Goal: Information Seeking & Learning: Learn about a topic

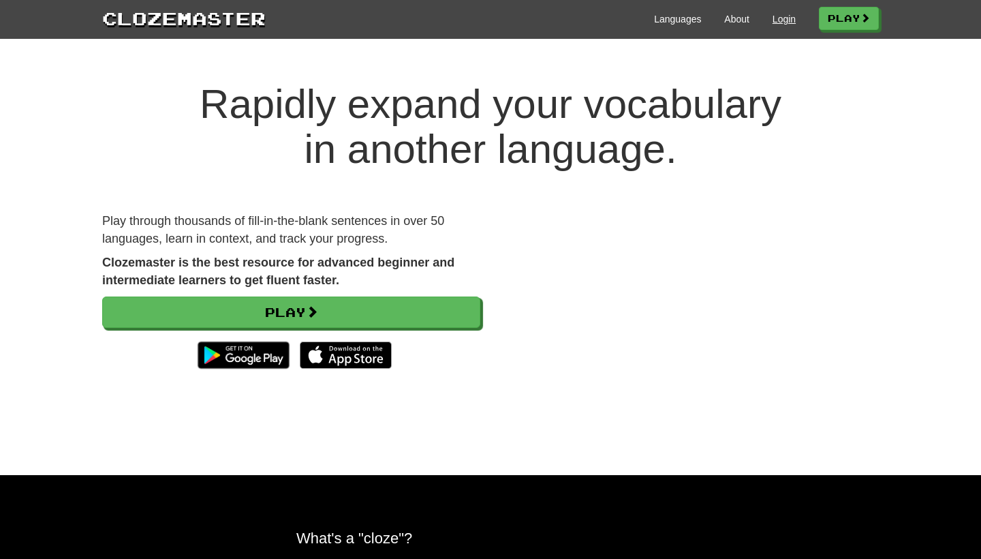
click at [779, 16] on link "Login" at bounding box center [784, 19] width 23 height 14
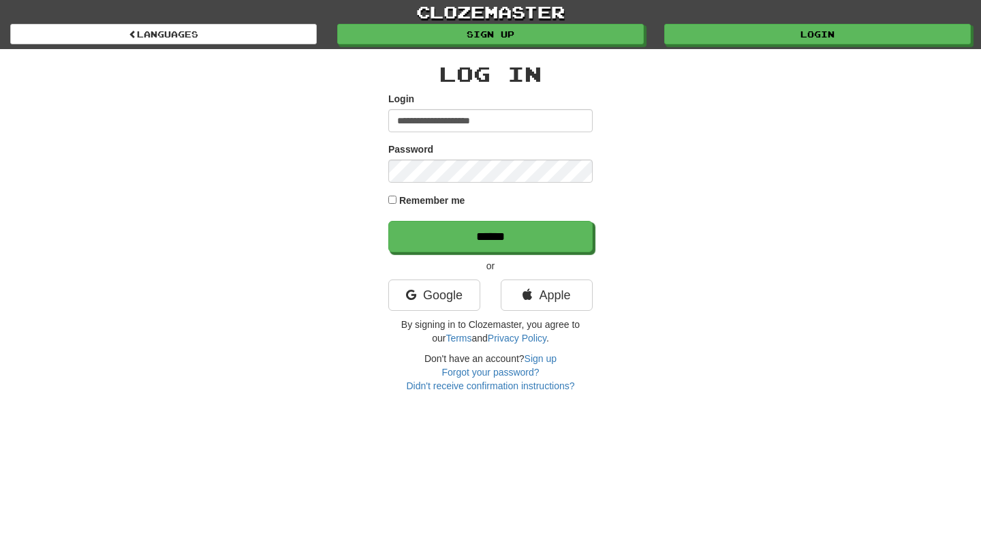
type input "**********"
click at [490, 236] on input "******" at bounding box center [490, 236] width 204 height 31
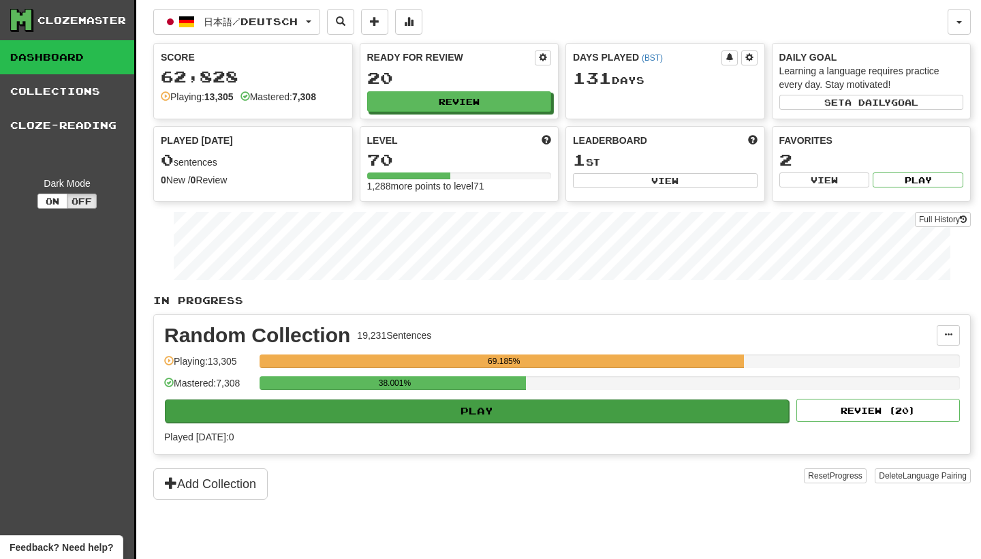
click at [547, 407] on button "Play" at bounding box center [477, 410] width 624 height 23
select select "********"
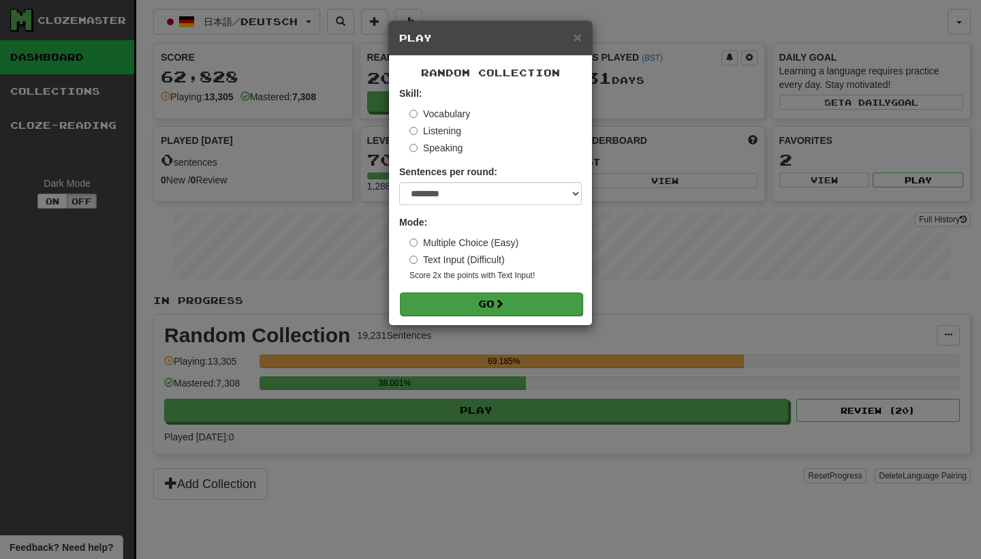
click at [564, 297] on button "Go" at bounding box center [491, 303] width 183 height 23
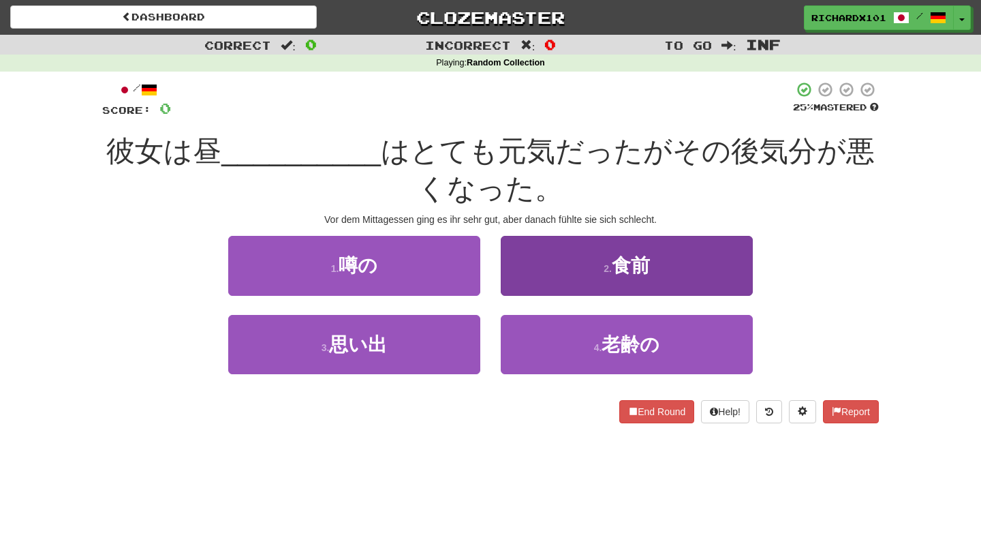
click at [598, 271] on button "2 . 食前" at bounding box center [627, 265] width 252 height 59
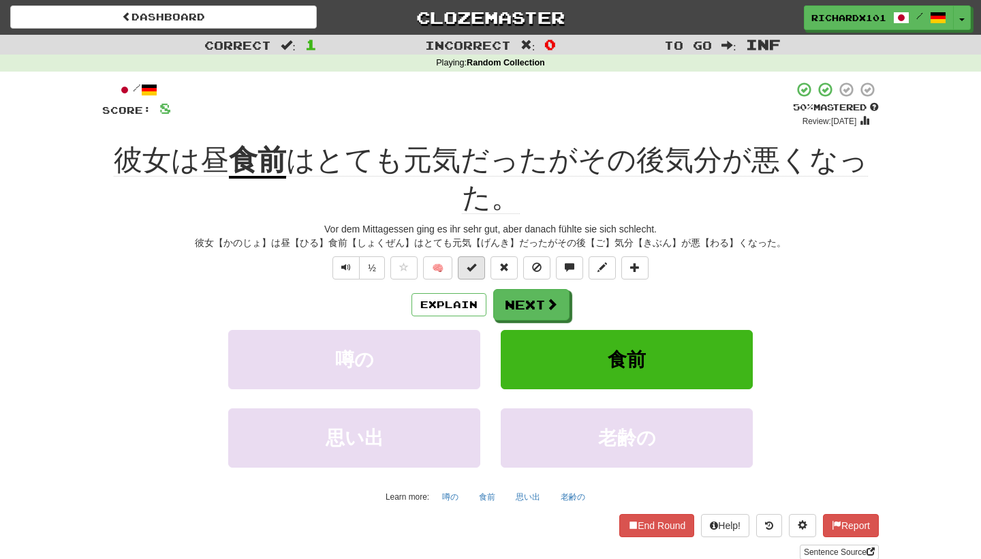
click at [478, 266] on button at bounding box center [471, 267] width 27 height 23
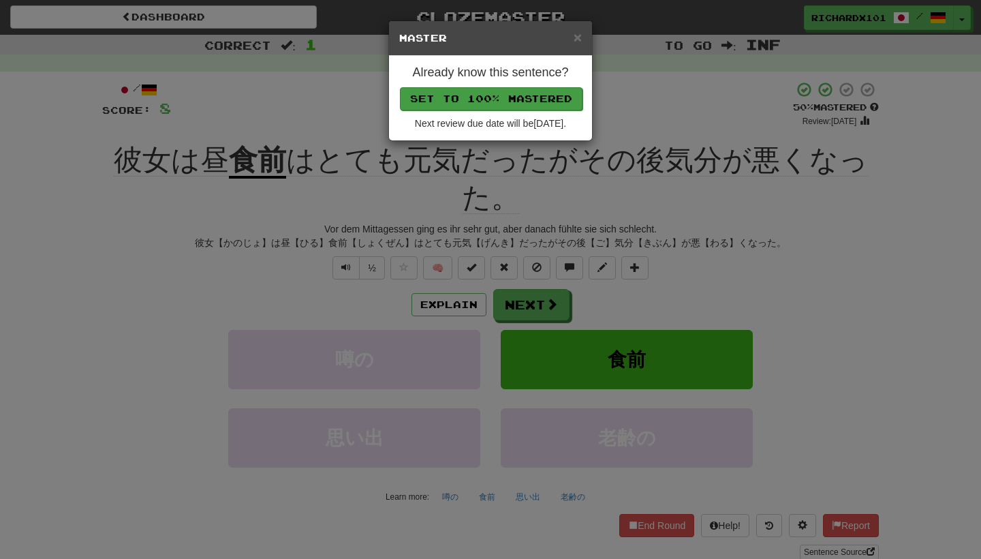
click at [528, 97] on button "Set to 100% Mastered" at bounding box center [491, 98] width 183 height 23
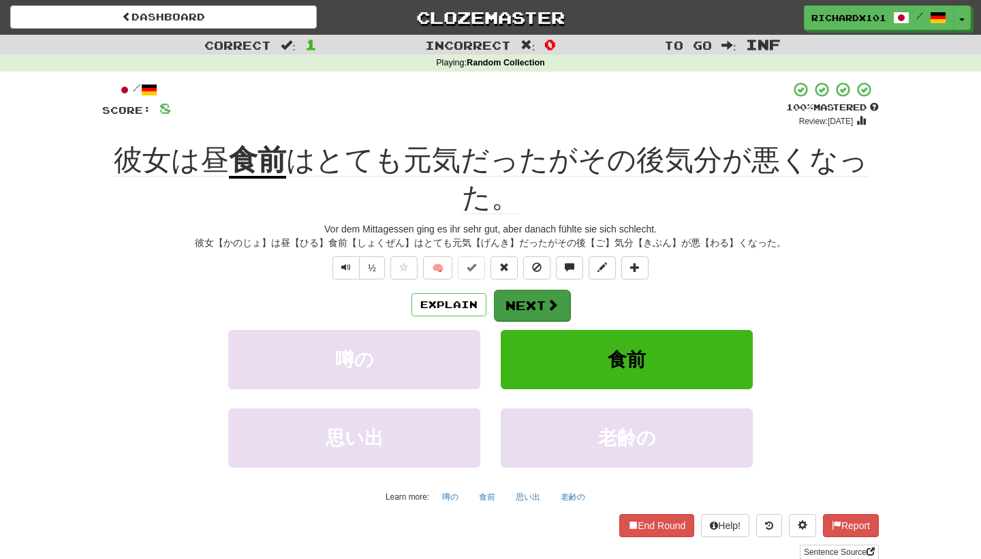
click at [530, 292] on button "Next" at bounding box center [532, 305] width 76 height 31
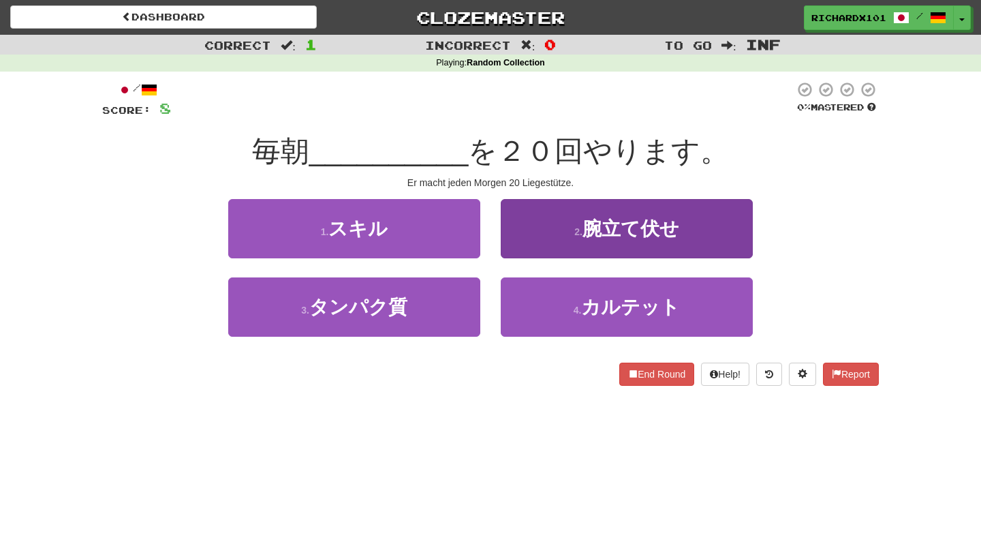
click at [571, 234] on button "2 . 腕立て伏せ" at bounding box center [627, 228] width 252 height 59
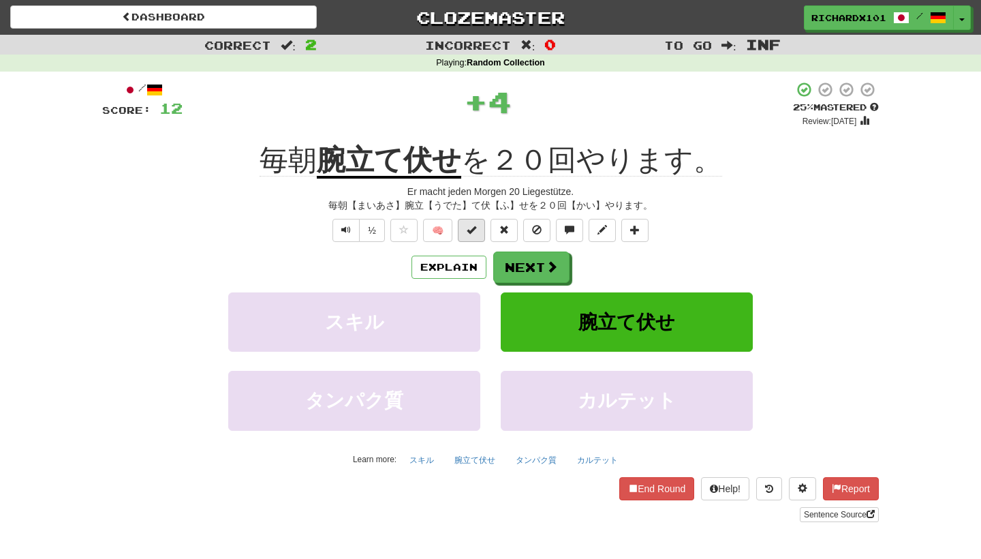
click at [480, 230] on button at bounding box center [471, 230] width 27 height 23
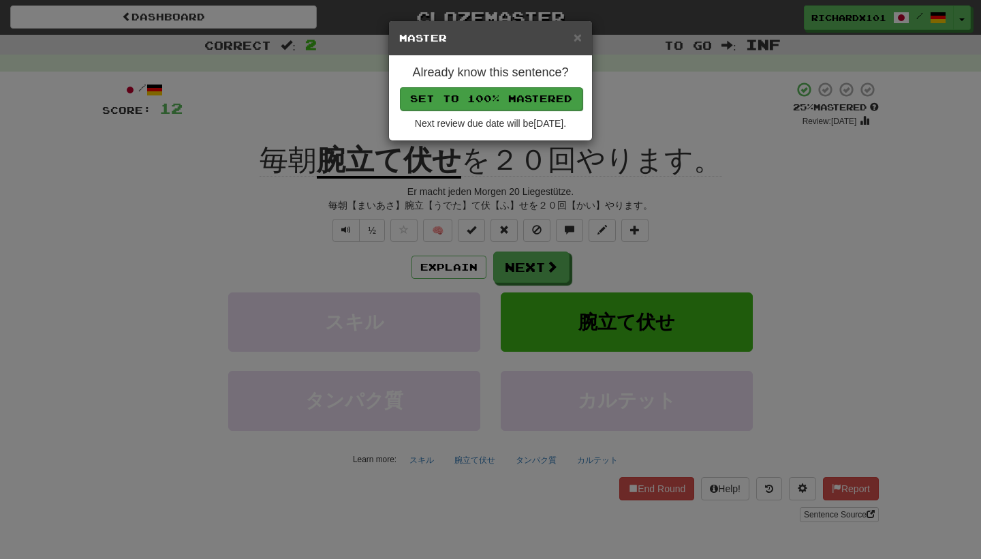
click at [530, 95] on button "Set to 100% Mastered" at bounding box center [491, 98] width 183 height 23
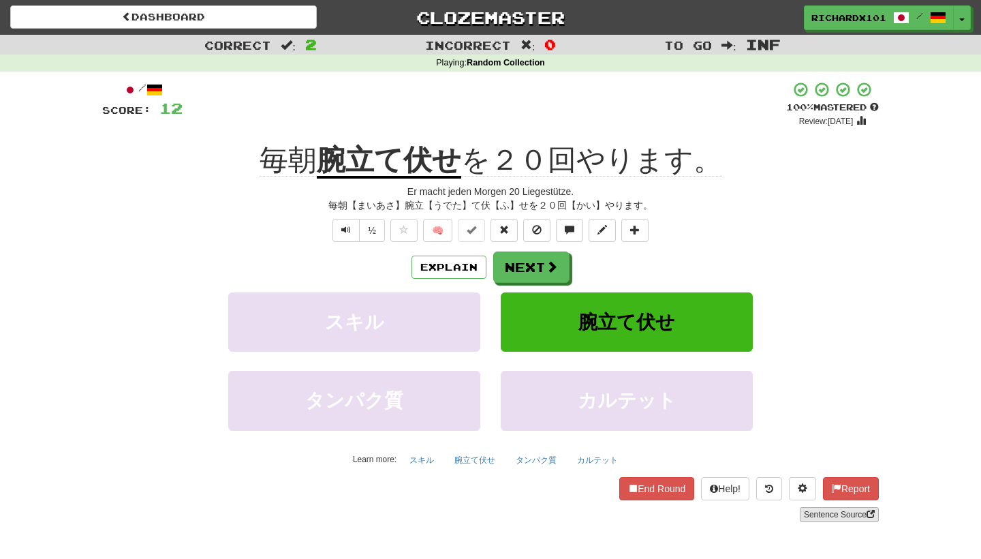
click at [845, 515] on link "Sentence Source" at bounding box center [839, 514] width 79 height 15
click at [642, 227] on button at bounding box center [634, 230] width 27 height 23
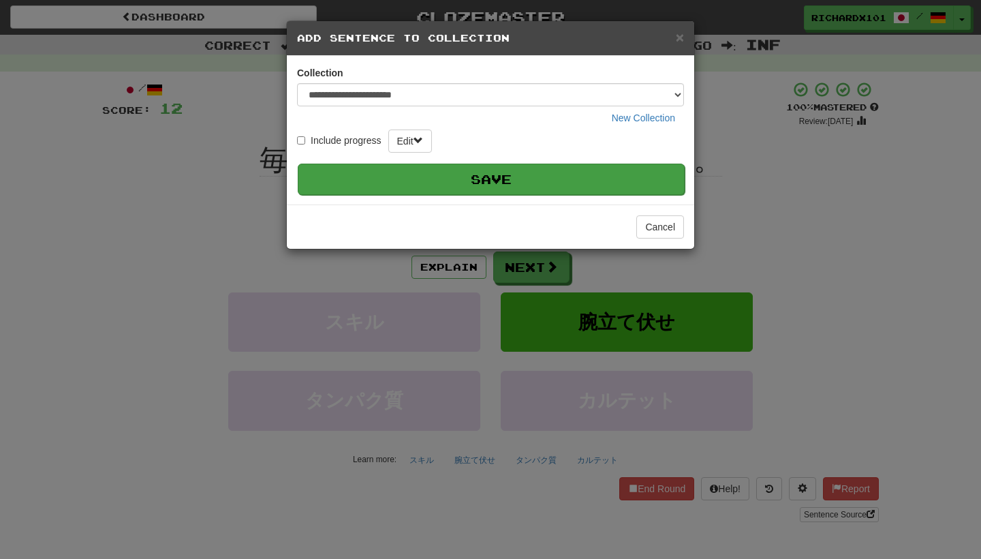
click at [585, 184] on button "Save" at bounding box center [491, 178] width 387 height 31
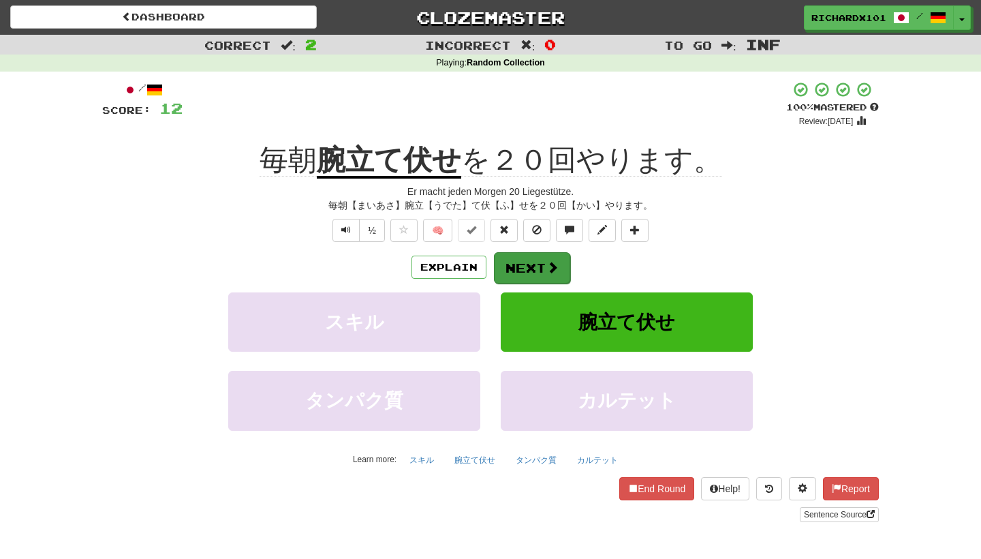
click at [559, 262] on button "Next" at bounding box center [532, 267] width 76 height 31
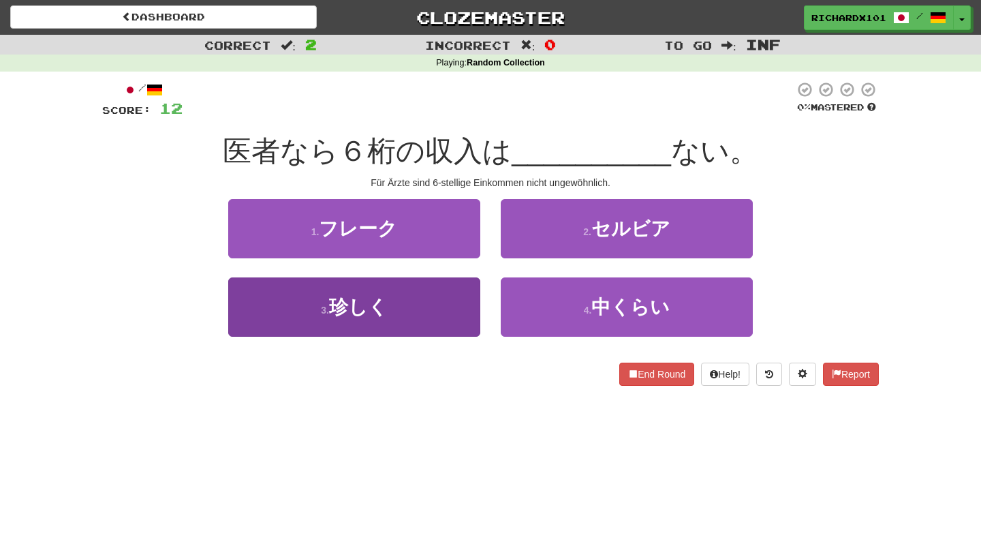
click at [433, 301] on button "3 . 珍しく" at bounding box center [354, 306] width 252 height 59
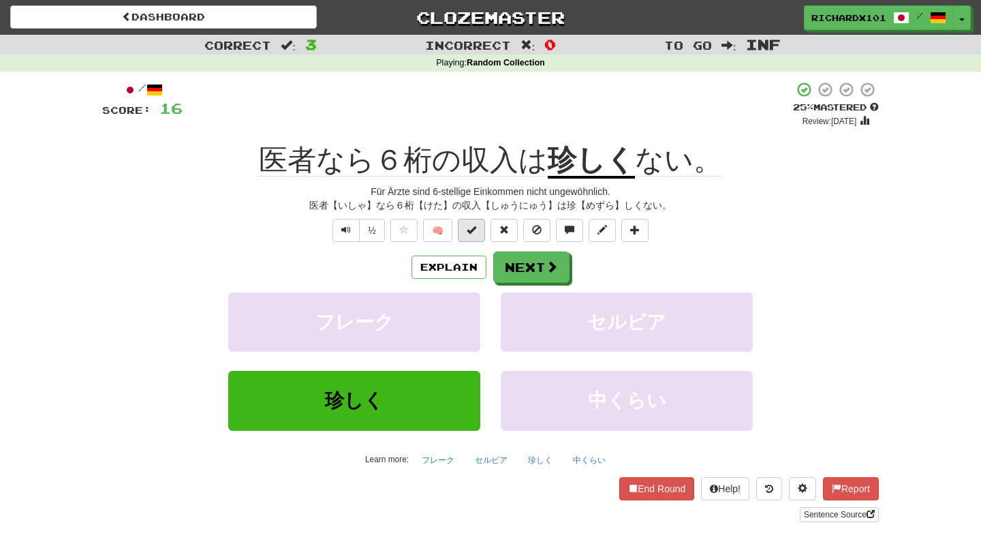
click at [471, 219] on button at bounding box center [471, 230] width 27 height 23
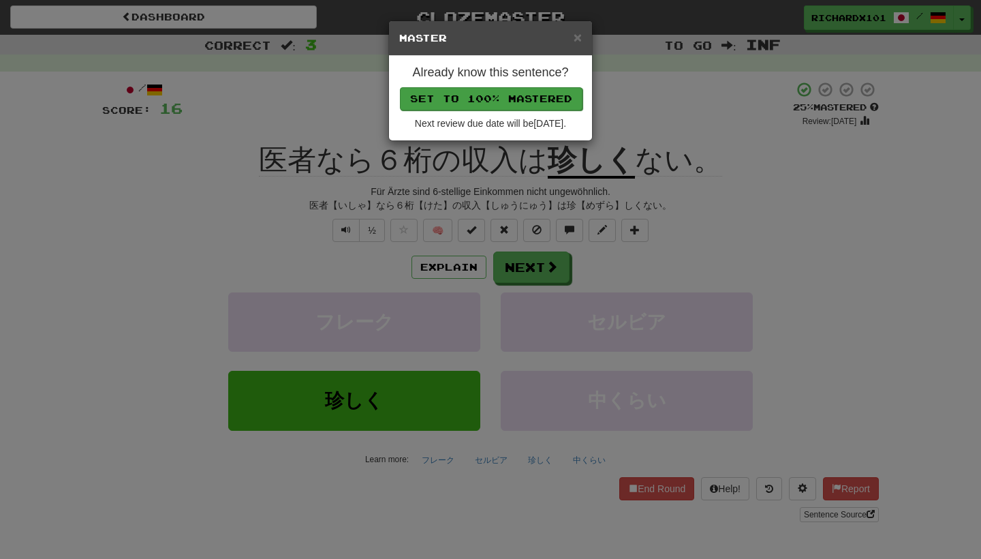
click at [508, 100] on button "Set to 100% Mastered" at bounding box center [491, 98] width 183 height 23
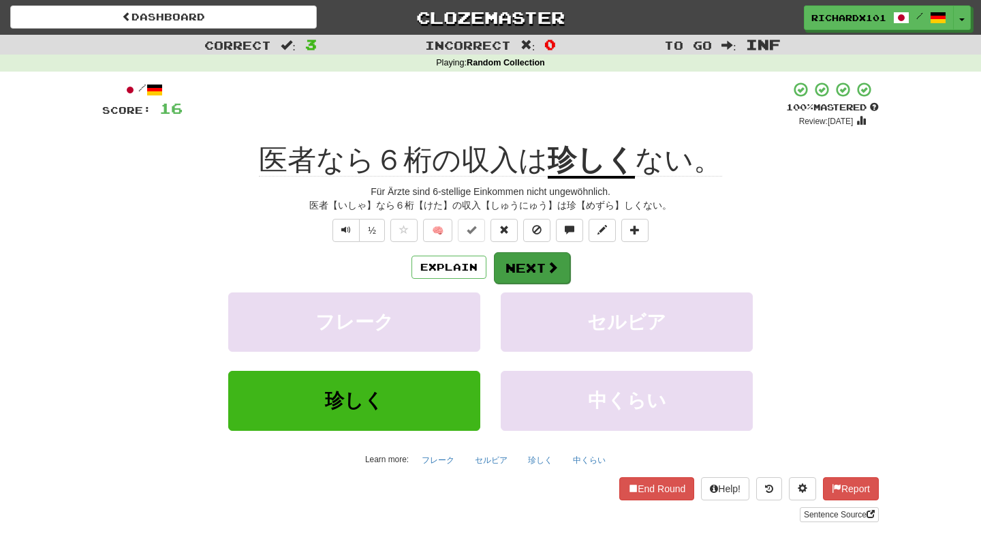
click at [518, 266] on button "Next" at bounding box center [532, 267] width 76 height 31
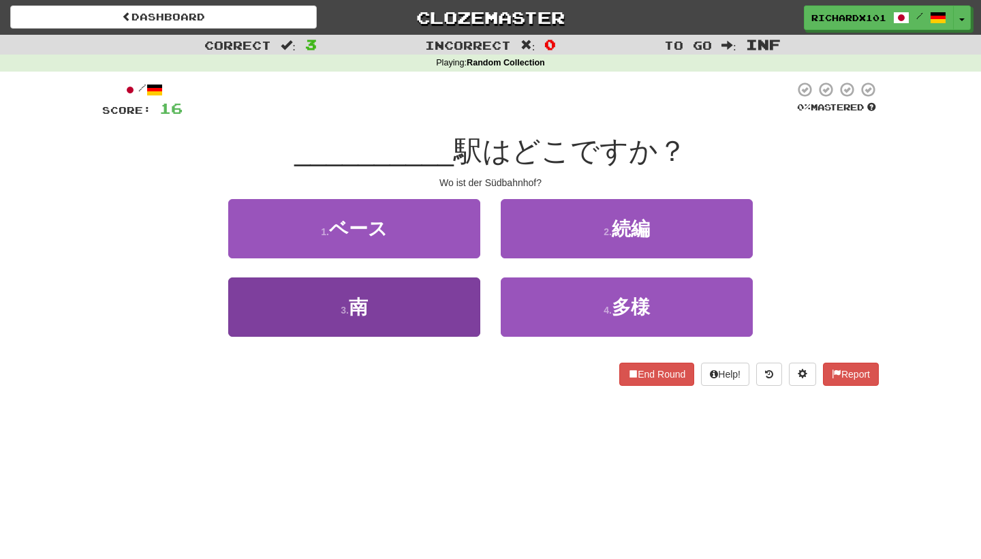
click at [456, 317] on button "3 . 南" at bounding box center [354, 306] width 252 height 59
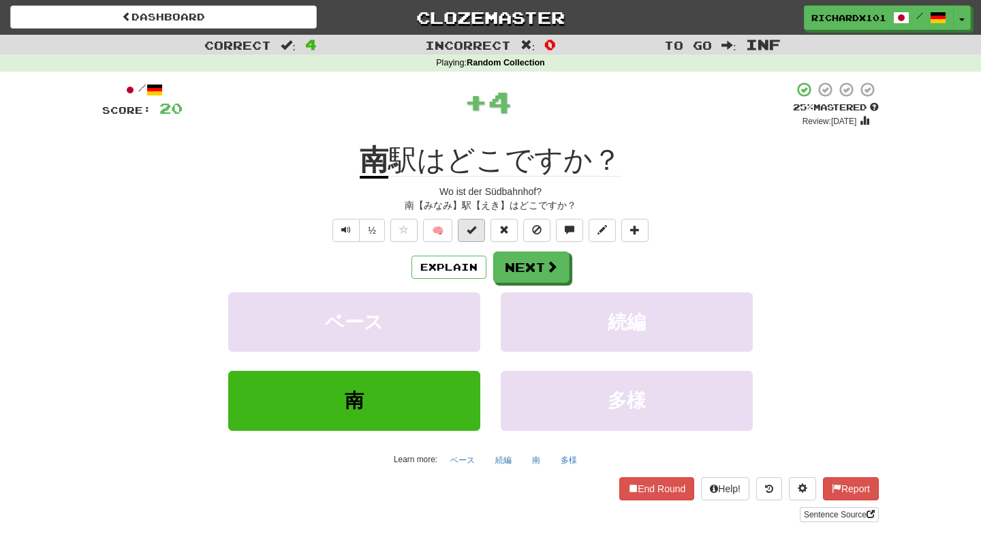
click at [479, 226] on button at bounding box center [471, 230] width 27 height 23
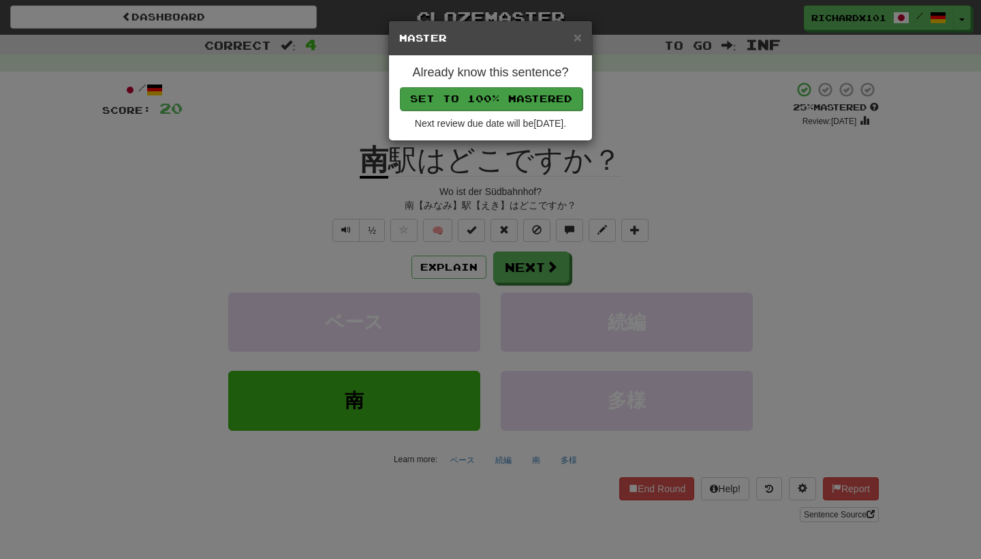
click at [531, 100] on button "Set to 100% Mastered" at bounding box center [491, 98] width 183 height 23
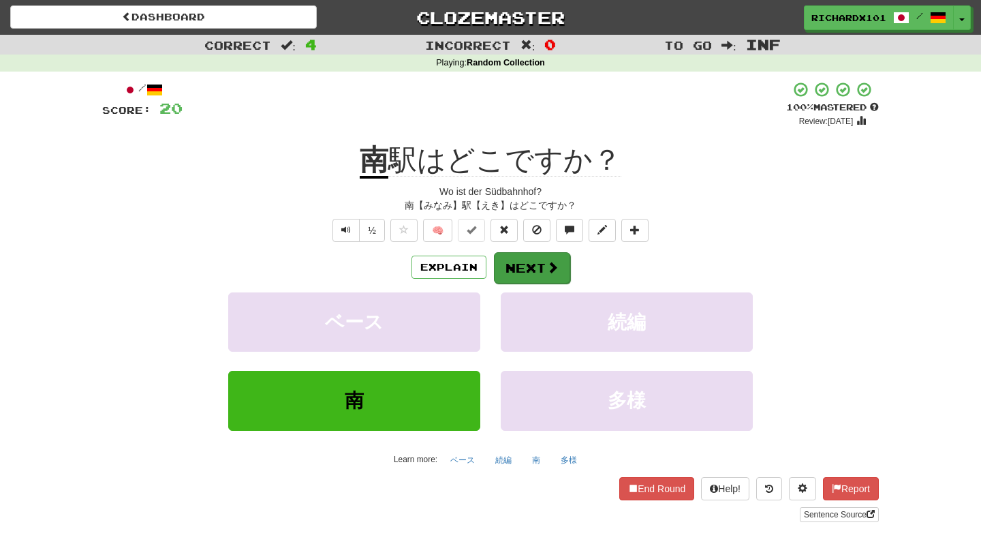
click at [531, 258] on button "Next" at bounding box center [532, 267] width 76 height 31
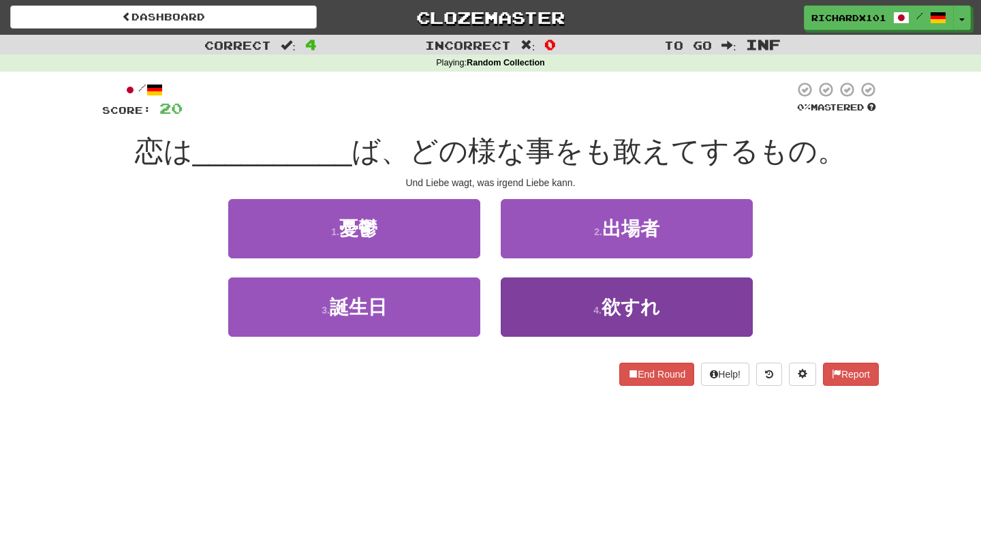
click at [543, 304] on button "4 . 欲すれ" at bounding box center [627, 306] width 252 height 59
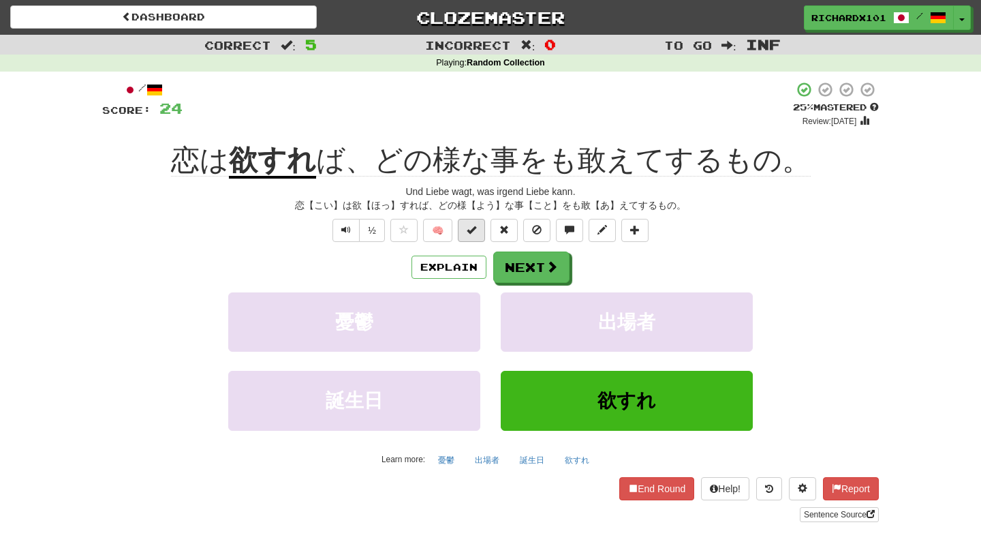
click at [478, 234] on button at bounding box center [471, 230] width 27 height 23
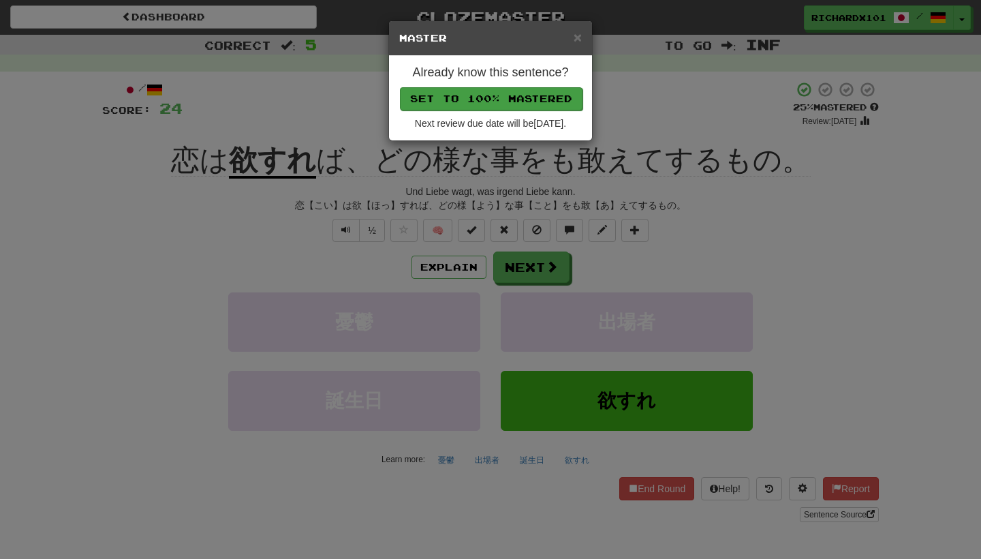
click at [519, 100] on button "Set to 100% Mastered" at bounding box center [491, 98] width 183 height 23
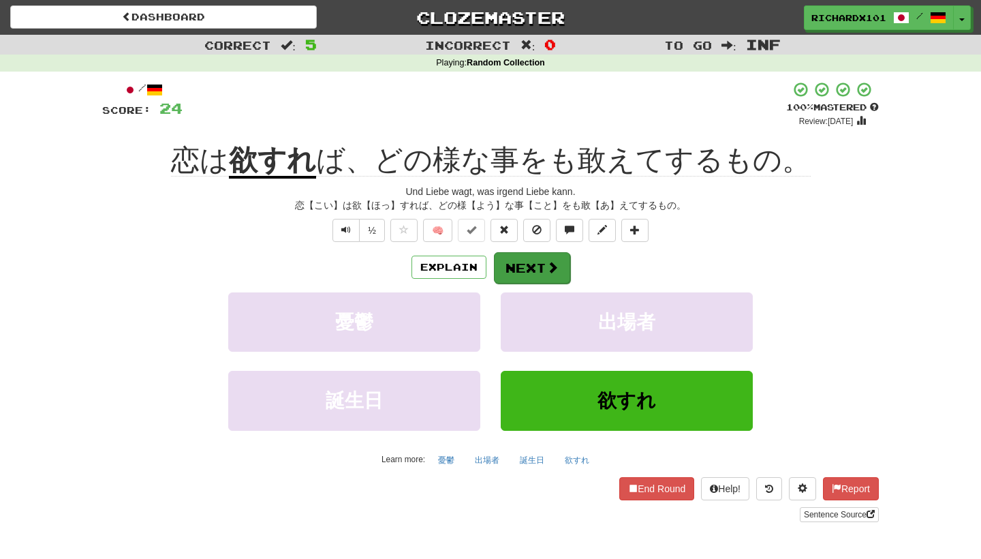
click at [540, 262] on button "Next" at bounding box center [532, 267] width 76 height 31
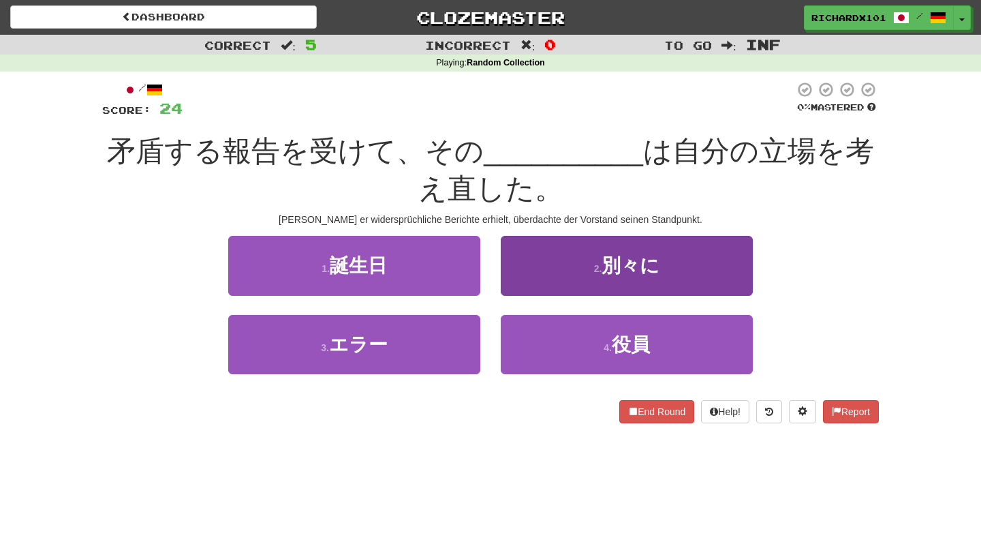
click at [715, 267] on button "2 . 別々に" at bounding box center [627, 265] width 252 height 59
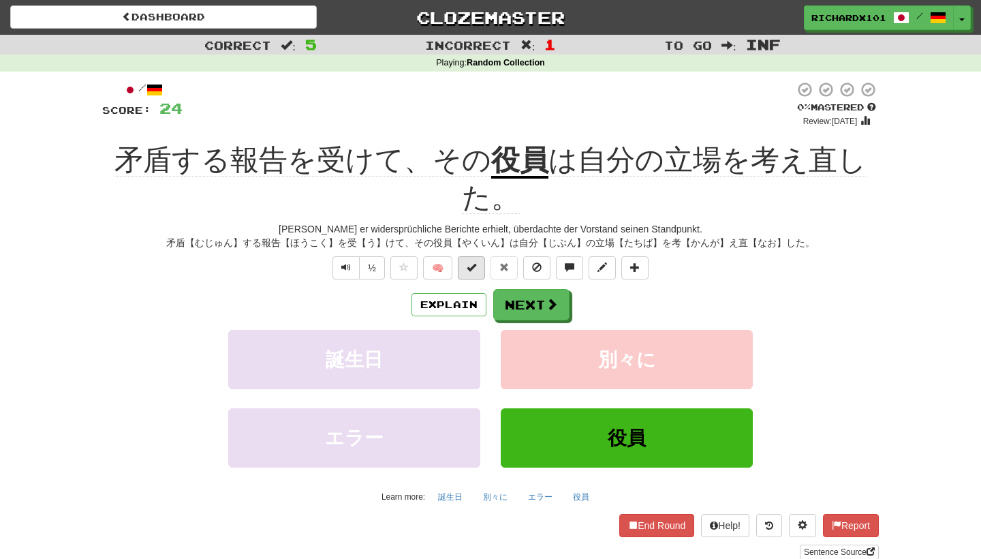
click at [482, 259] on button at bounding box center [471, 267] width 27 height 23
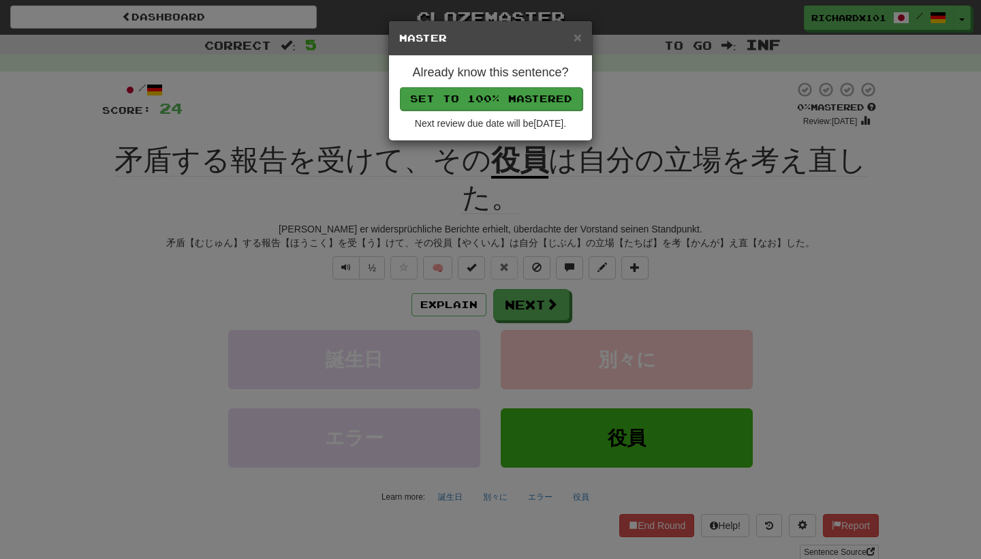
click at [540, 97] on button "Set to 100% Mastered" at bounding box center [491, 98] width 183 height 23
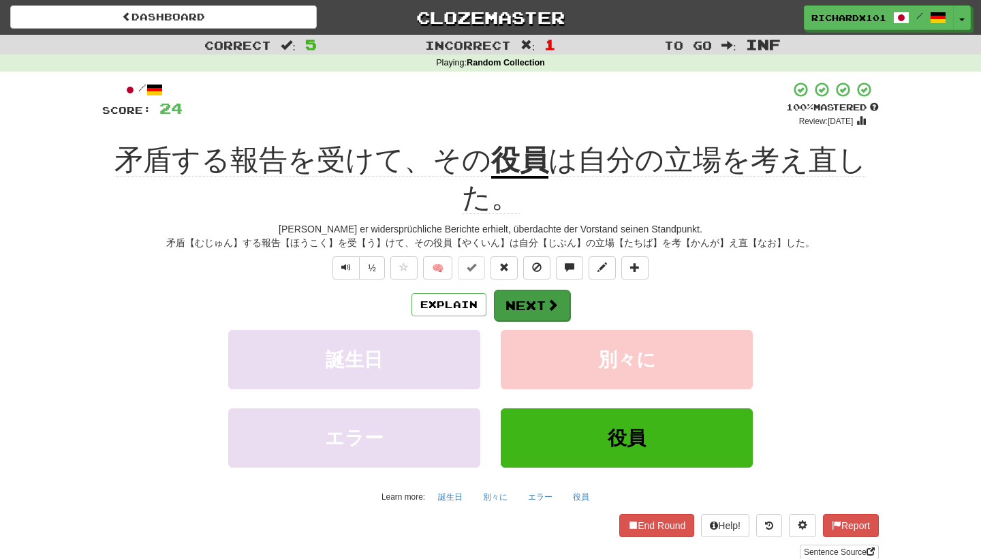
click at [538, 302] on button "Next" at bounding box center [532, 305] width 76 height 31
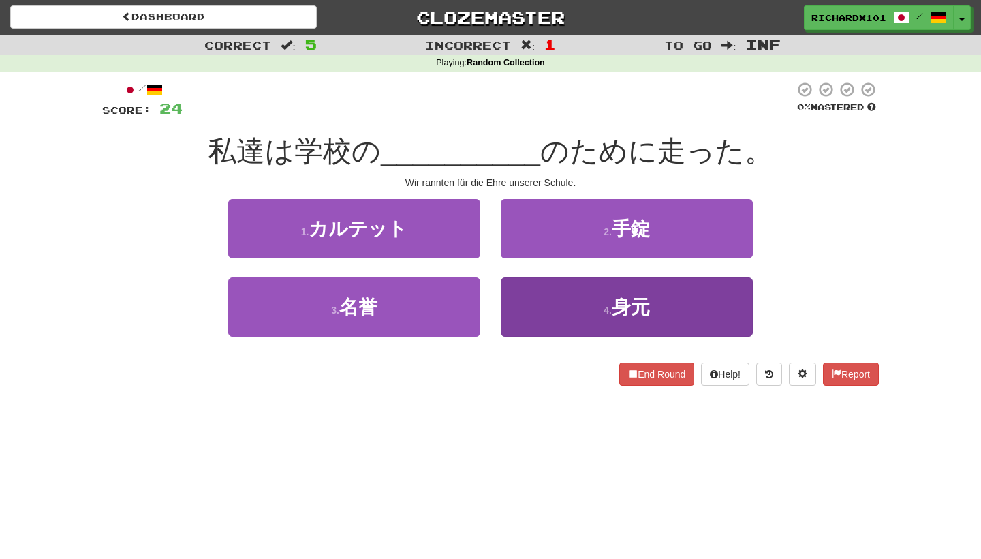
click at [542, 304] on button "4 . 身元" at bounding box center [627, 306] width 252 height 59
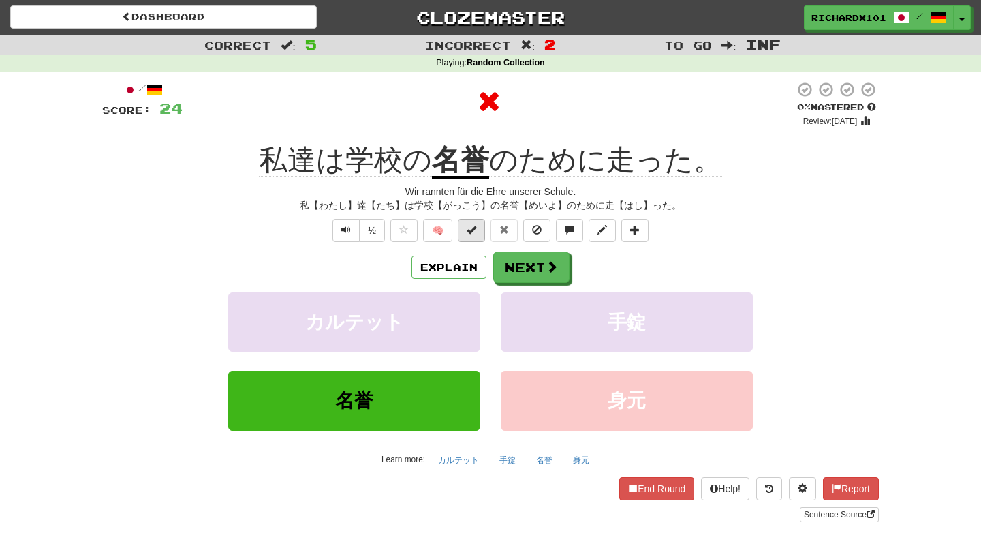
click at [481, 238] on button at bounding box center [471, 230] width 27 height 23
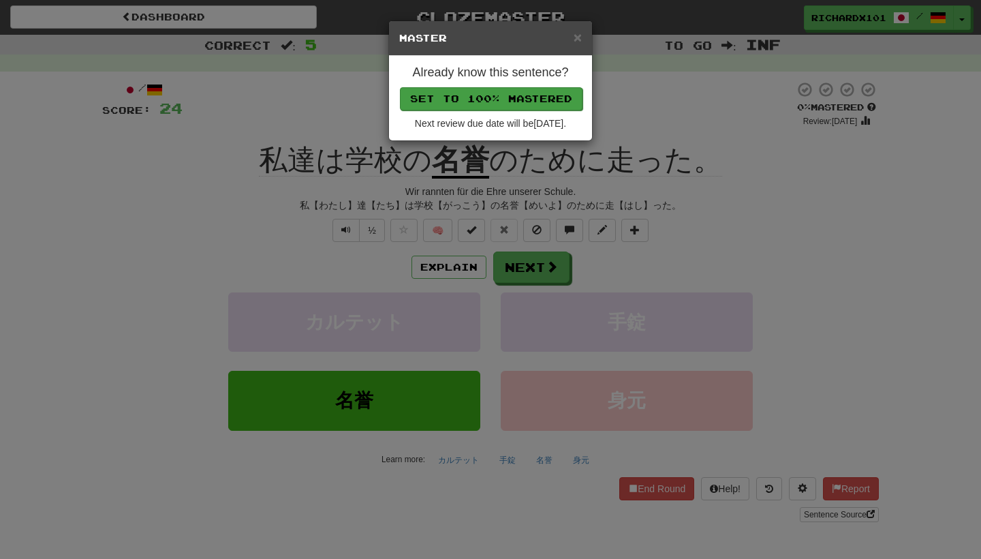
click at [535, 94] on button "Set to 100% Mastered" at bounding box center [491, 98] width 183 height 23
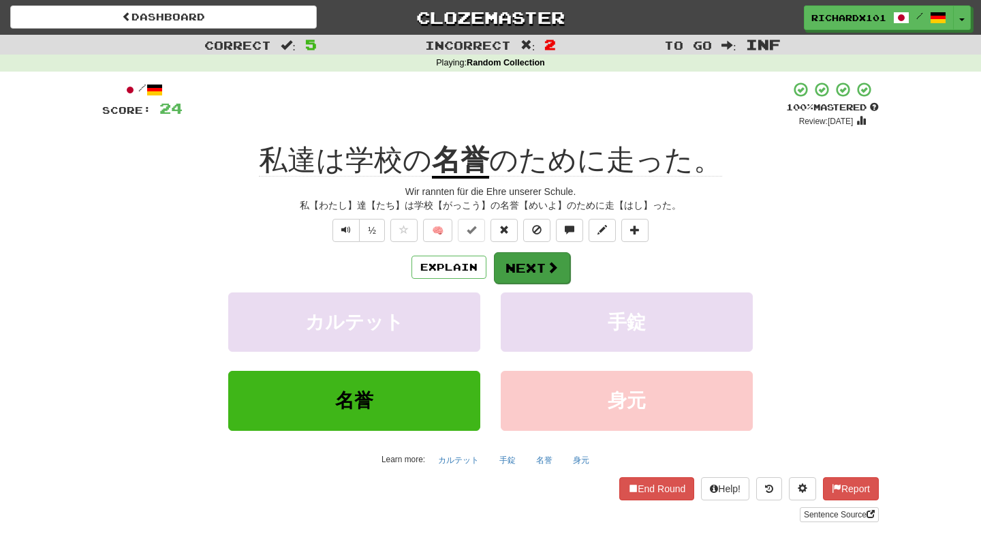
click at [527, 258] on button "Next" at bounding box center [532, 267] width 76 height 31
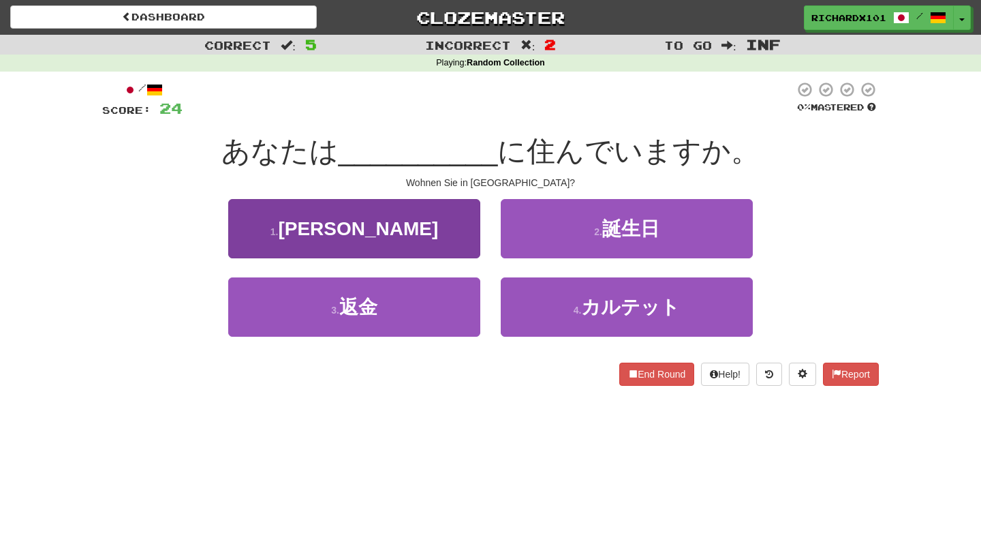
click at [451, 232] on button "1 . 篠山" at bounding box center [354, 228] width 252 height 59
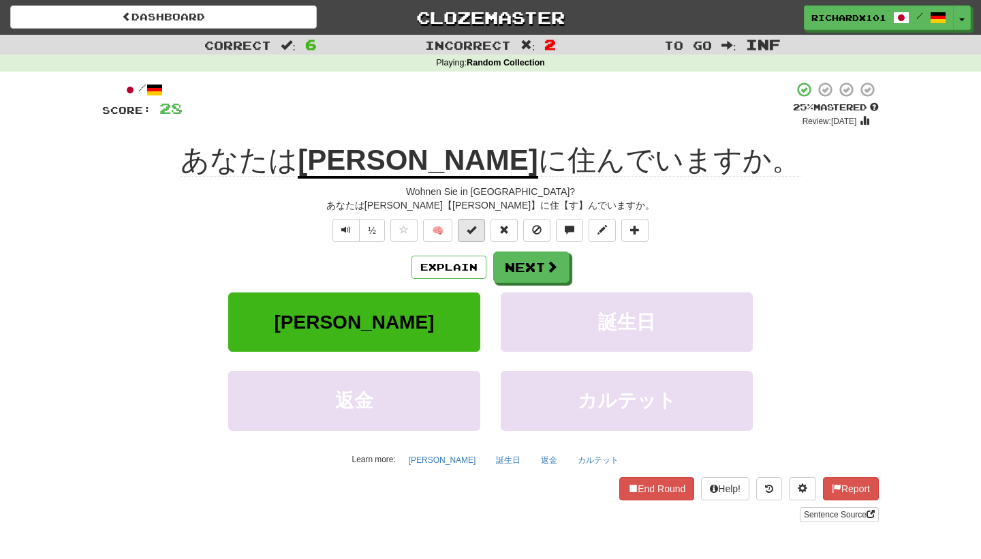
click at [473, 229] on span at bounding box center [472, 230] width 10 height 10
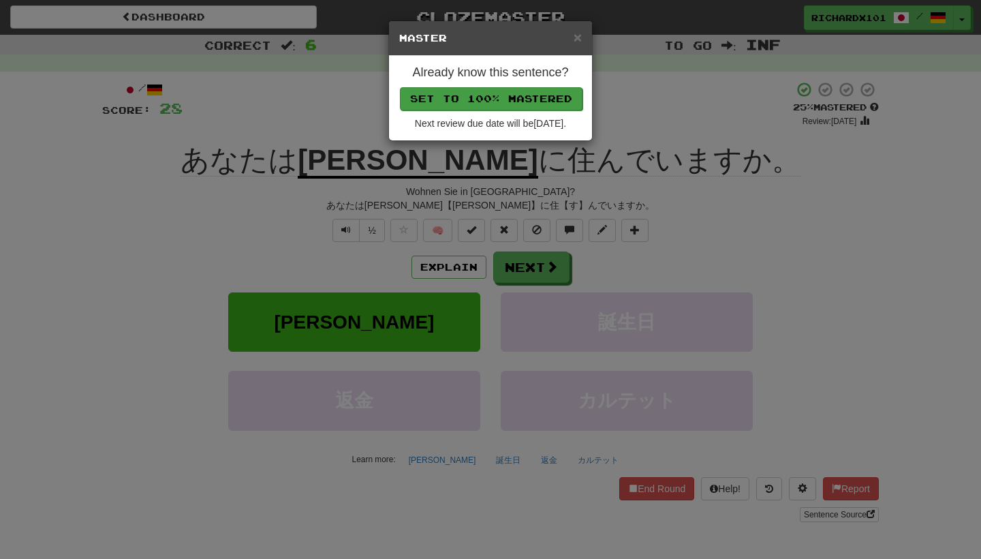
click at [539, 93] on button "Set to 100% Mastered" at bounding box center [491, 98] width 183 height 23
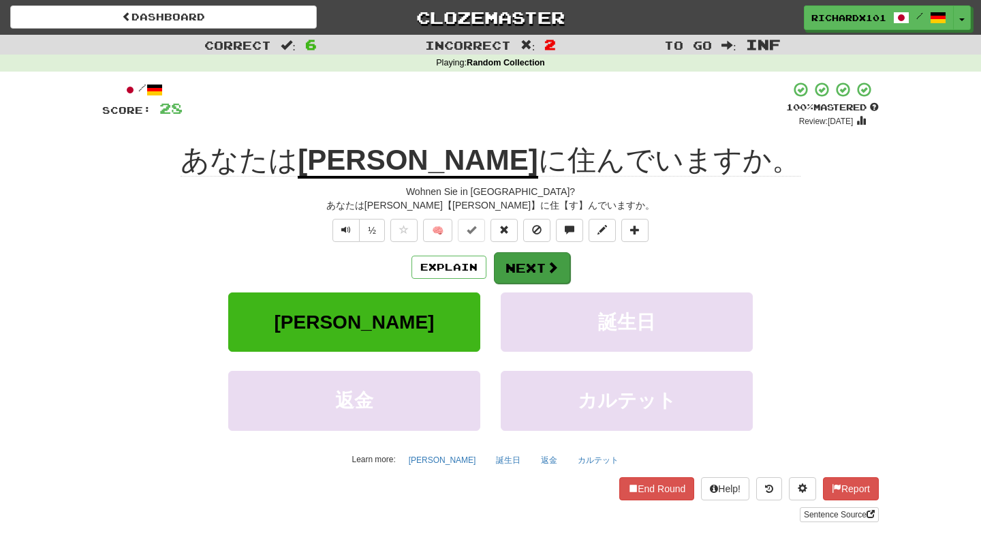
click at [539, 261] on button "Next" at bounding box center [532, 267] width 76 height 31
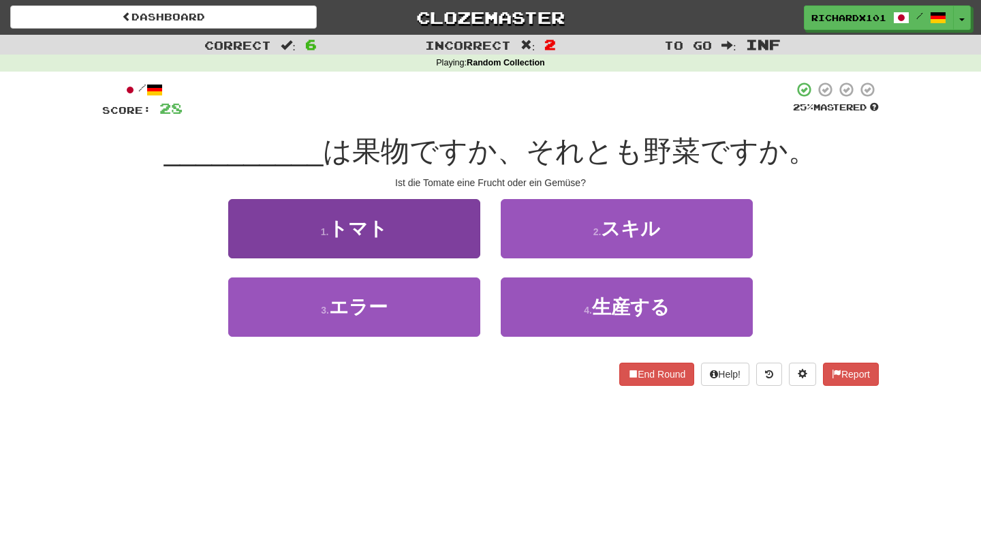
click at [440, 240] on button "1 . トマト" at bounding box center [354, 228] width 252 height 59
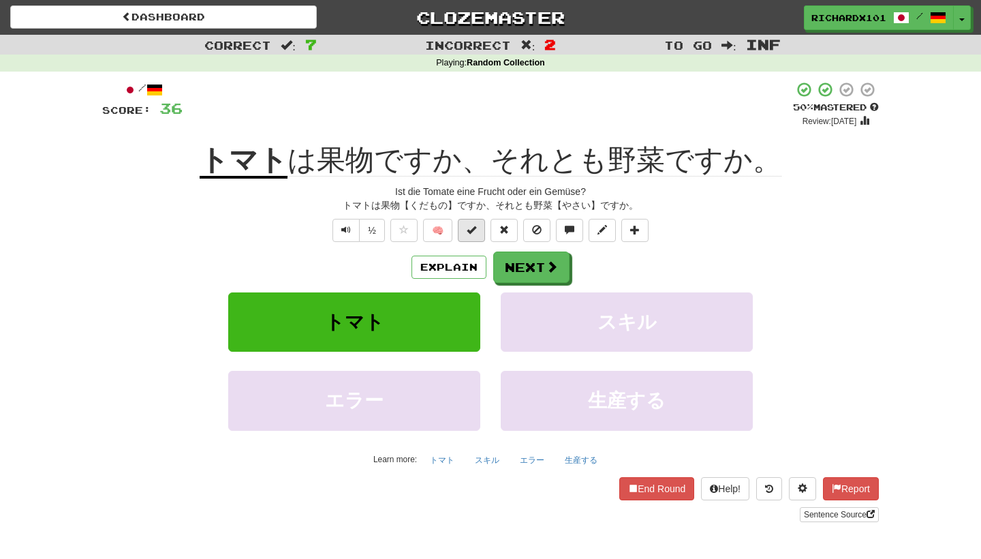
click at [475, 230] on span at bounding box center [472, 230] width 10 height 10
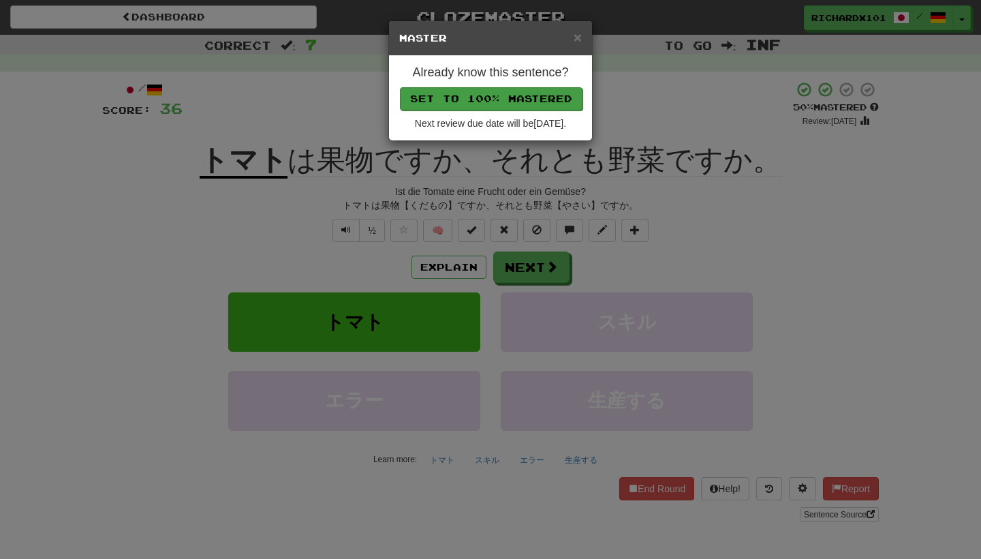
click at [536, 97] on button "Set to 100% Mastered" at bounding box center [491, 98] width 183 height 23
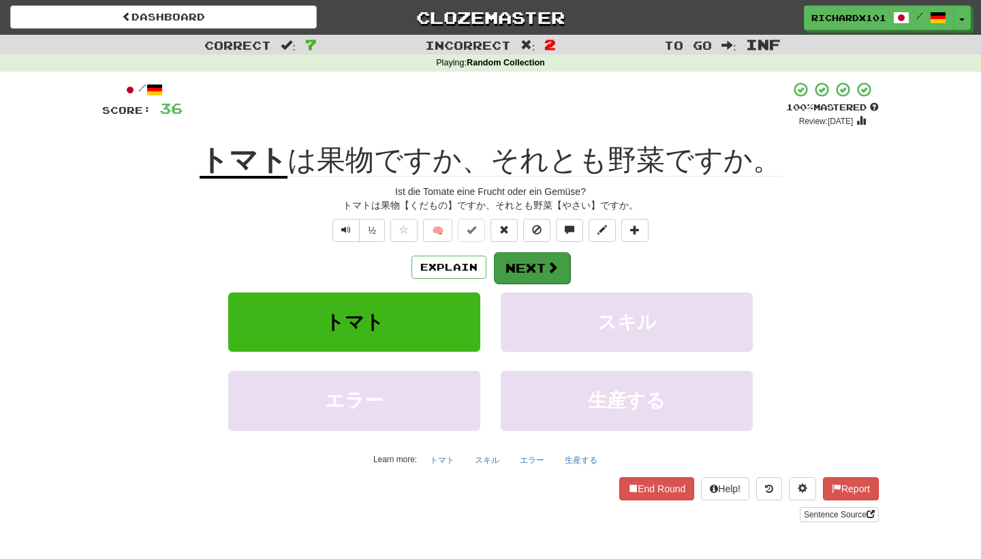
click at [514, 259] on button "Next" at bounding box center [532, 267] width 76 height 31
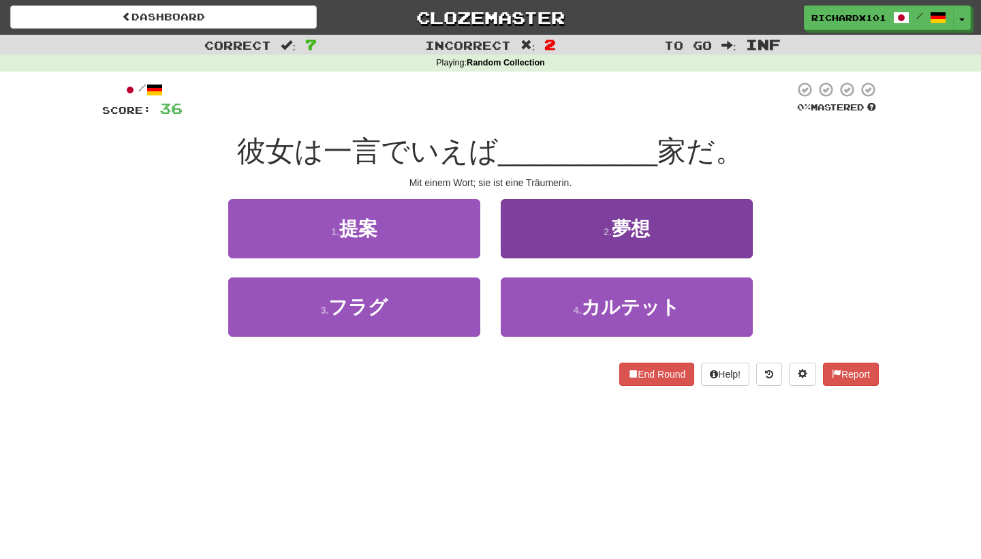
click at [537, 233] on button "2 . 夢想" at bounding box center [627, 228] width 252 height 59
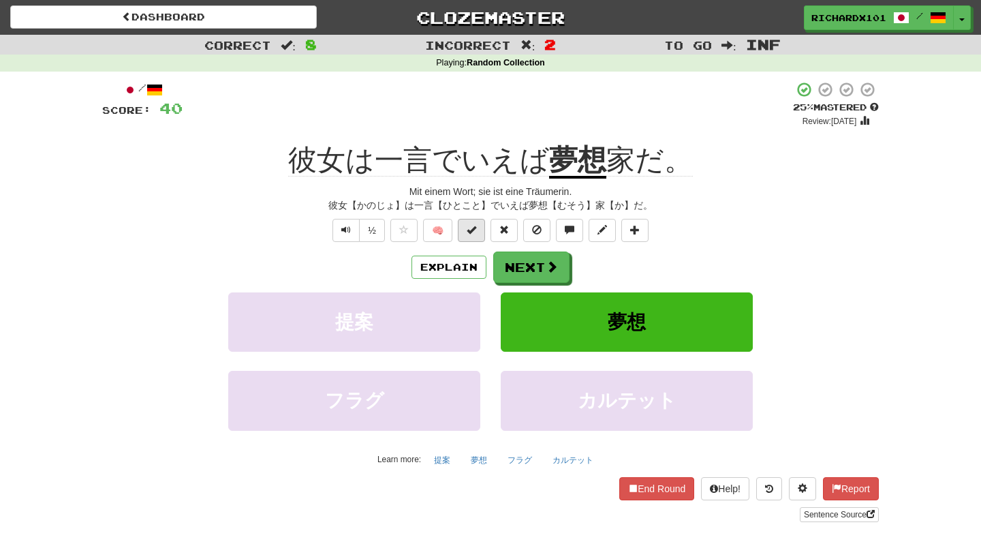
click at [469, 228] on span at bounding box center [472, 230] width 10 height 10
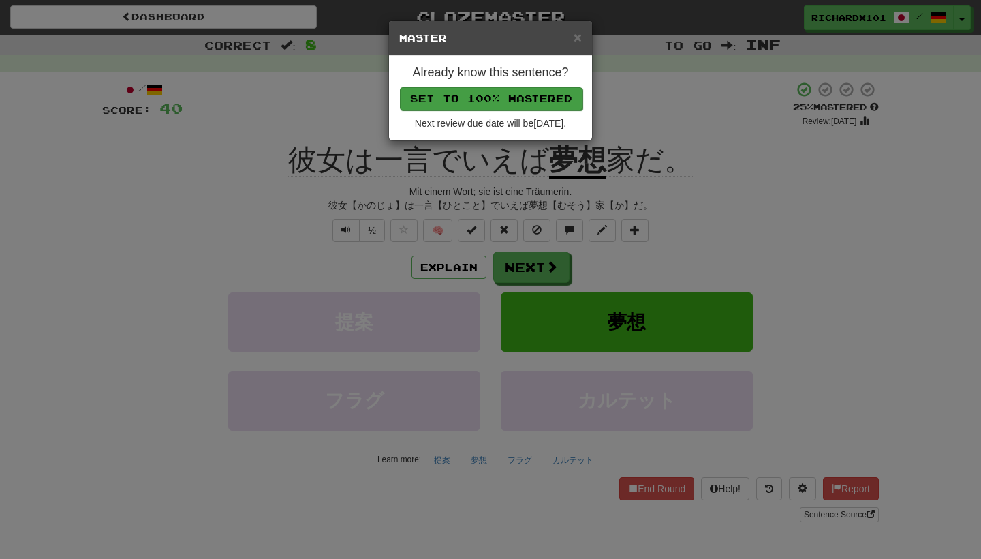
click at [533, 101] on button "Set to 100% Mastered" at bounding box center [491, 98] width 183 height 23
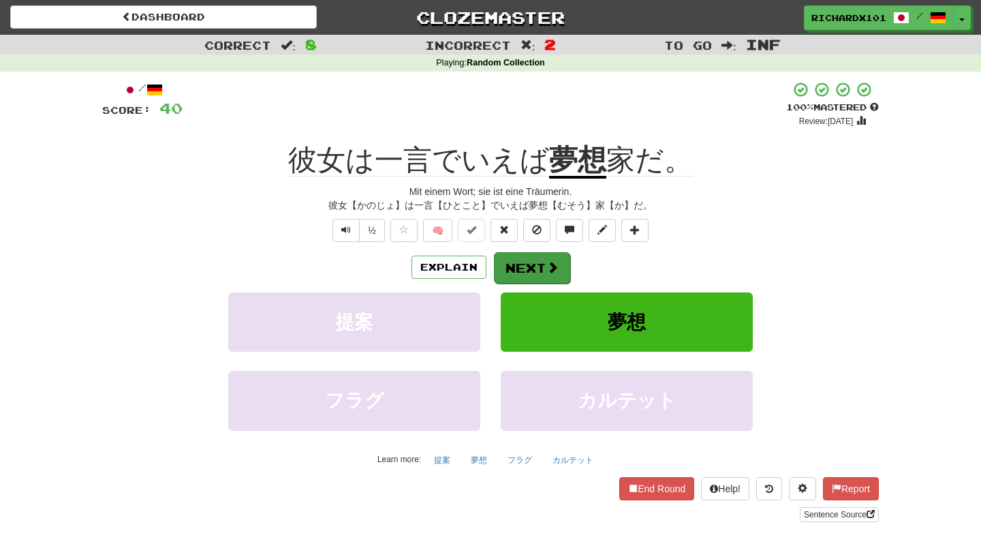
click at [531, 268] on button "Next" at bounding box center [532, 267] width 76 height 31
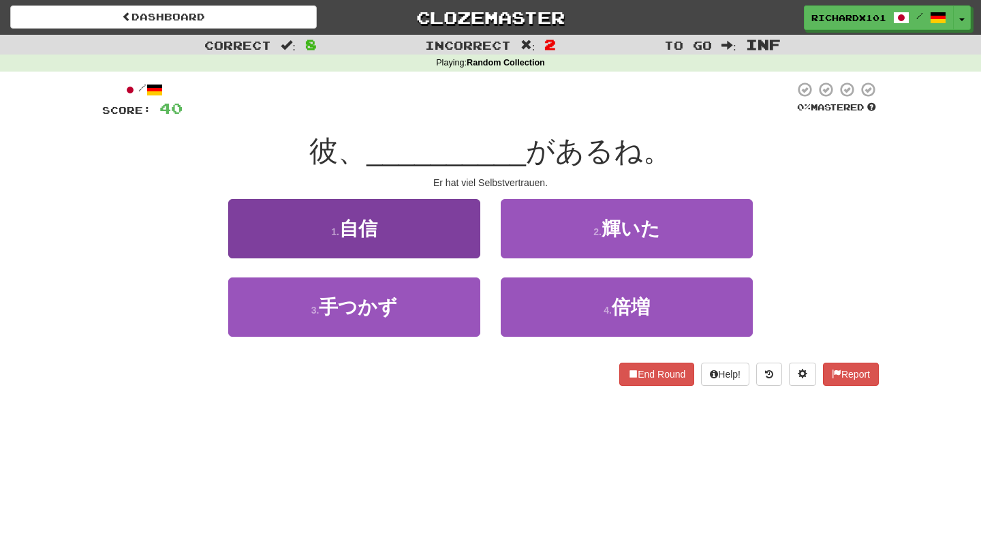
click at [446, 238] on button "1 . 自信" at bounding box center [354, 228] width 252 height 59
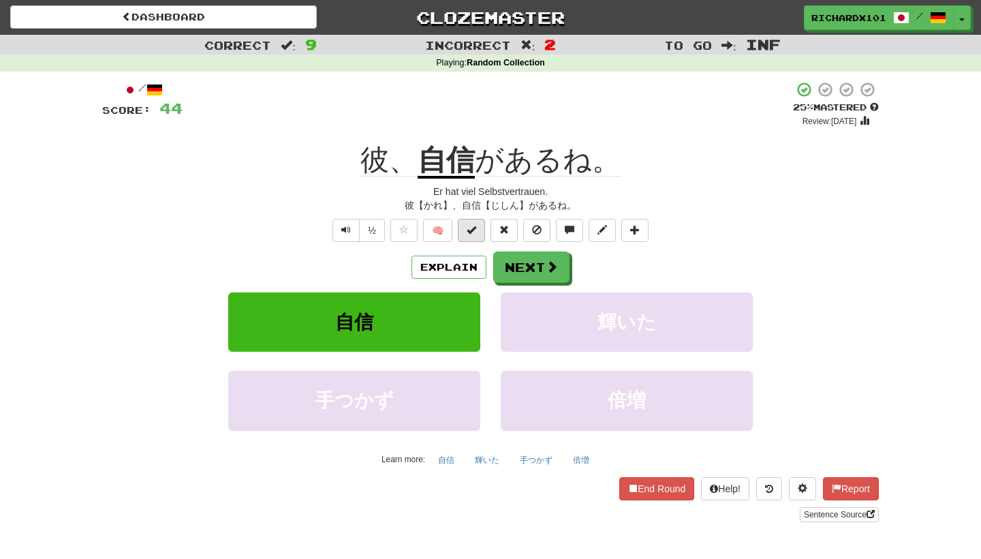
click at [472, 229] on span at bounding box center [472, 230] width 10 height 10
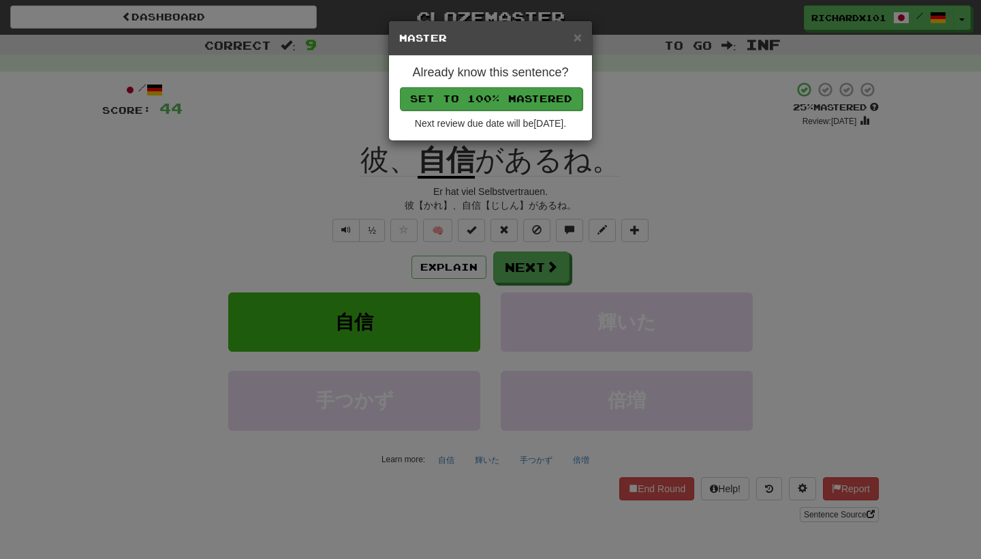
click at [528, 97] on button "Set to 100% Mastered" at bounding box center [491, 98] width 183 height 23
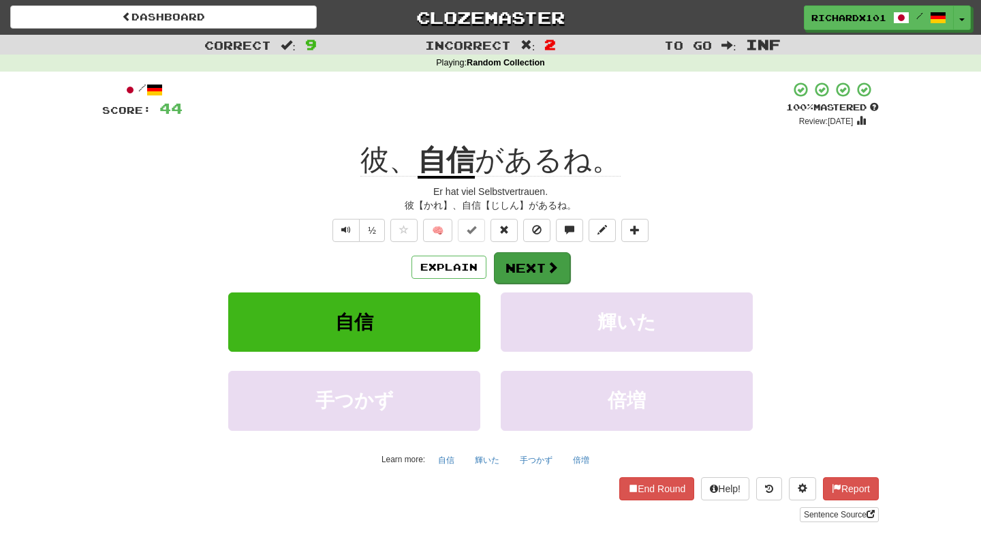
click at [516, 260] on button "Next" at bounding box center [532, 267] width 76 height 31
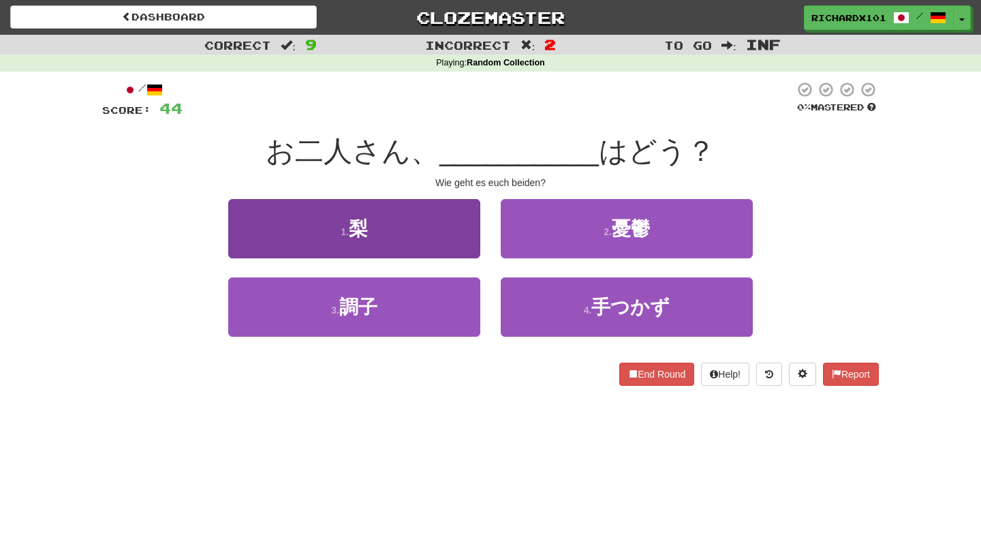
click at [427, 234] on button "1 . 梨" at bounding box center [354, 228] width 252 height 59
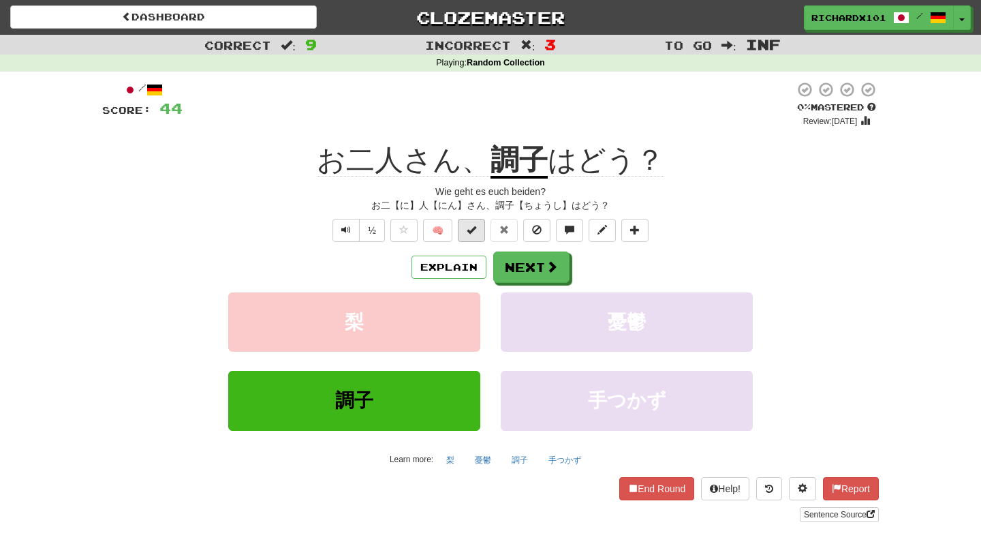
click at [469, 230] on span at bounding box center [472, 230] width 10 height 10
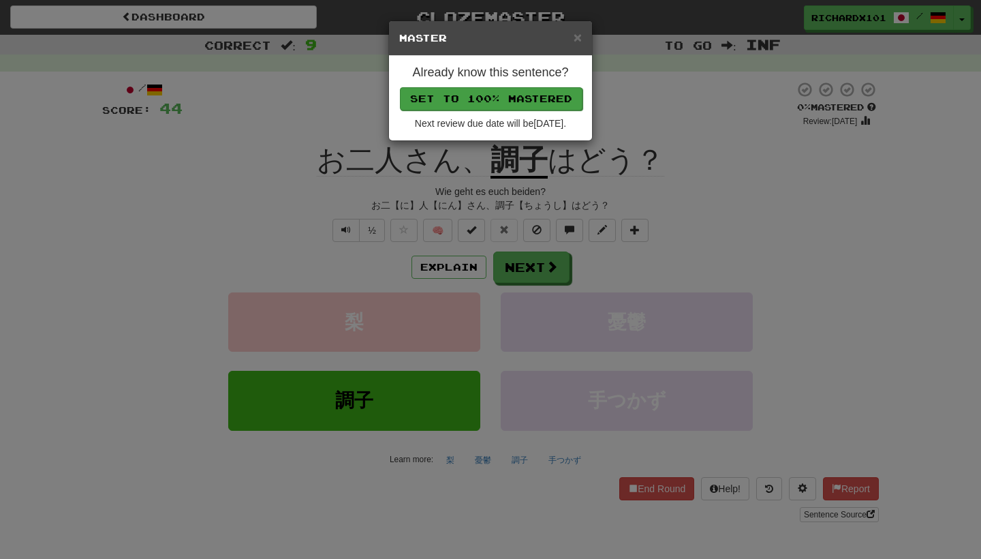
click at [516, 102] on button "Set to 100% Mastered" at bounding box center [491, 98] width 183 height 23
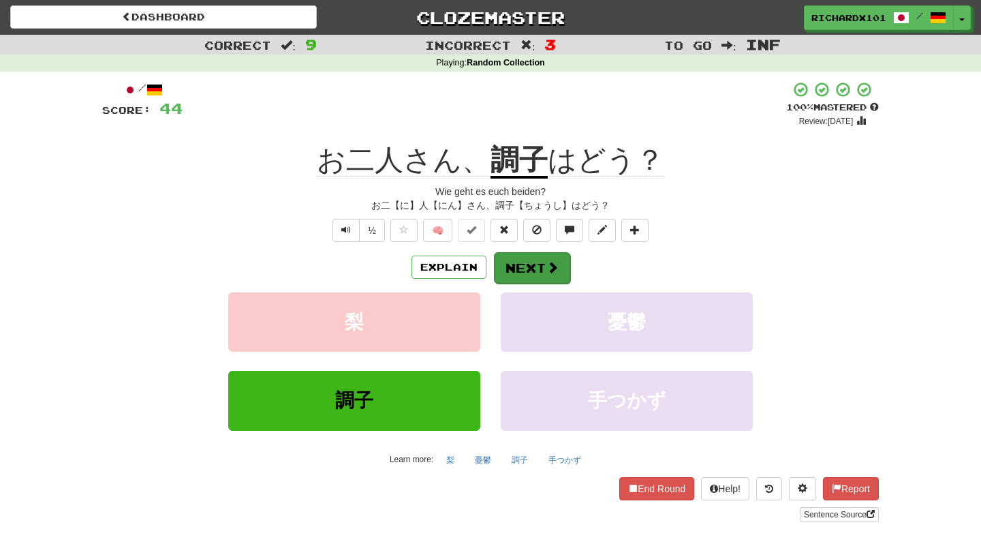
click at [533, 262] on button "Next" at bounding box center [532, 267] width 76 height 31
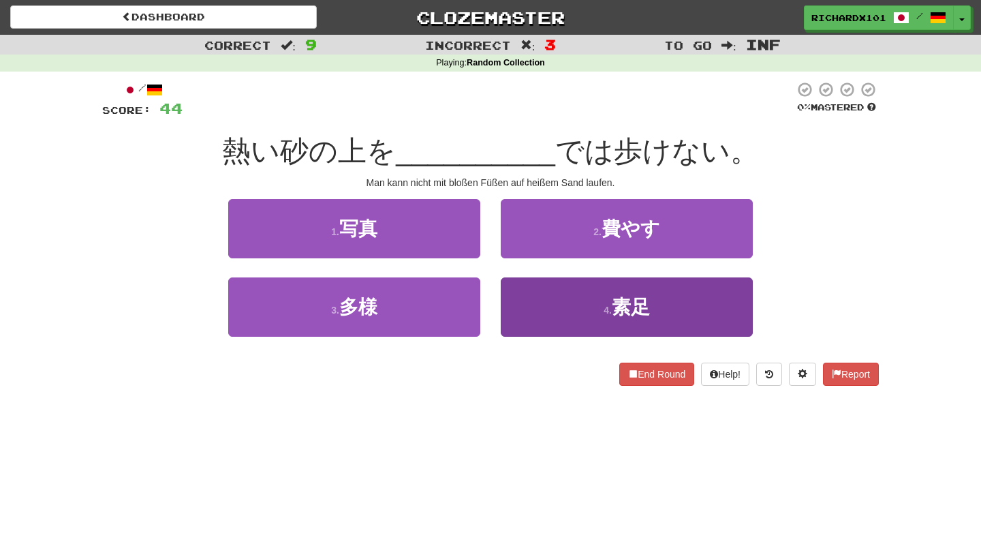
click at [541, 298] on button "4 . 素足" at bounding box center [627, 306] width 252 height 59
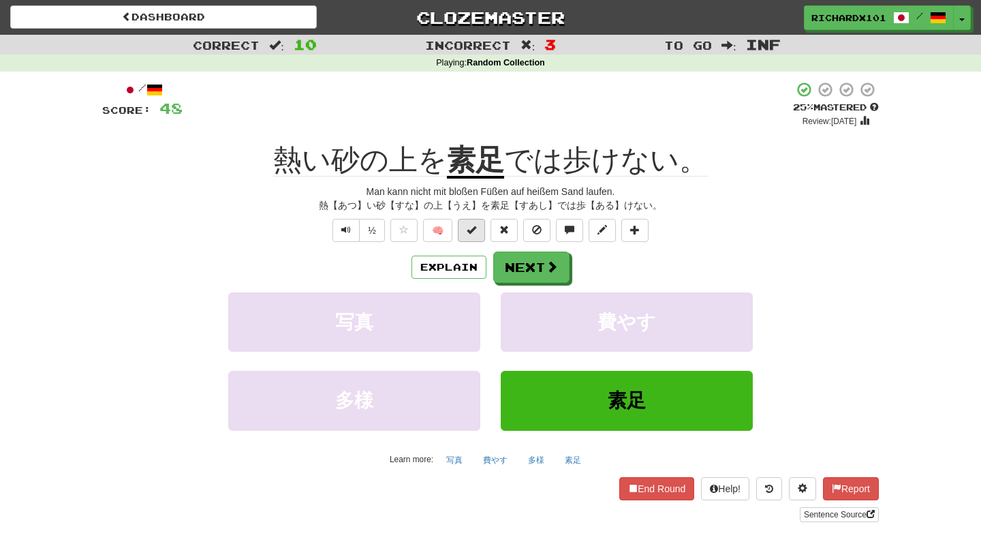
click at [481, 232] on button at bounding box center [471, 230] width 27 height 23
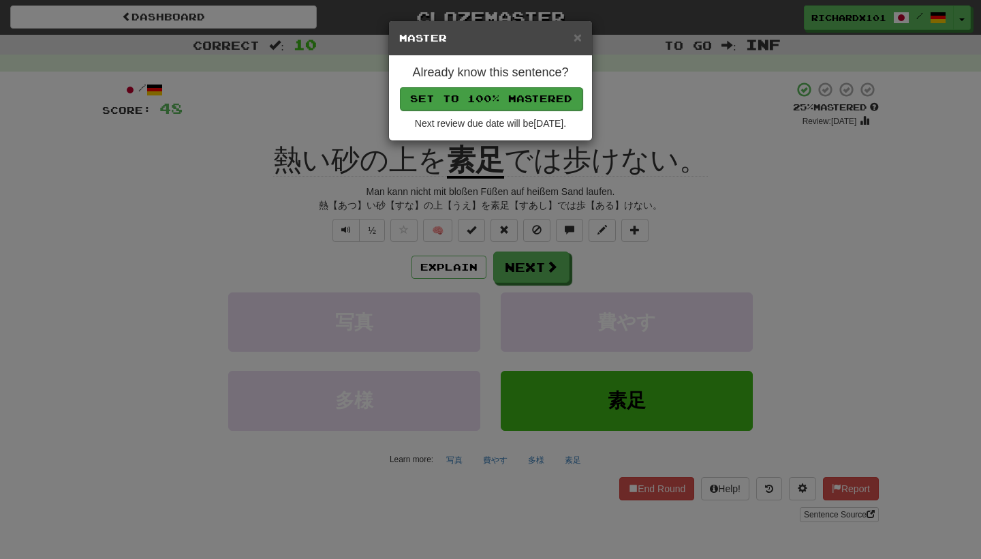
click at [533, 99] on button "Set to 100% Mastered" at bounding box center [491, 98] width 183 height 23
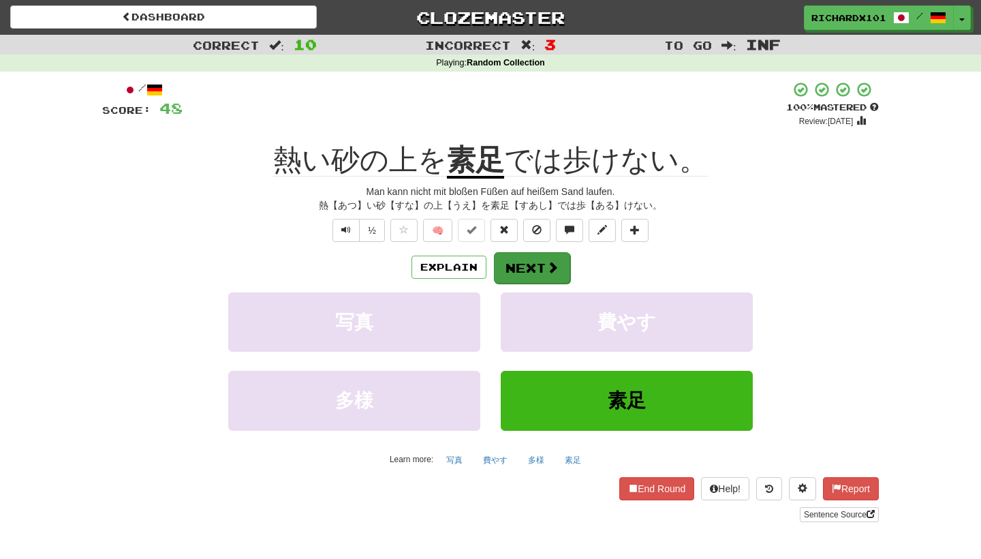
click at [525, 271] on button "Next" at bounding box center [532, 267] width 76 height 31
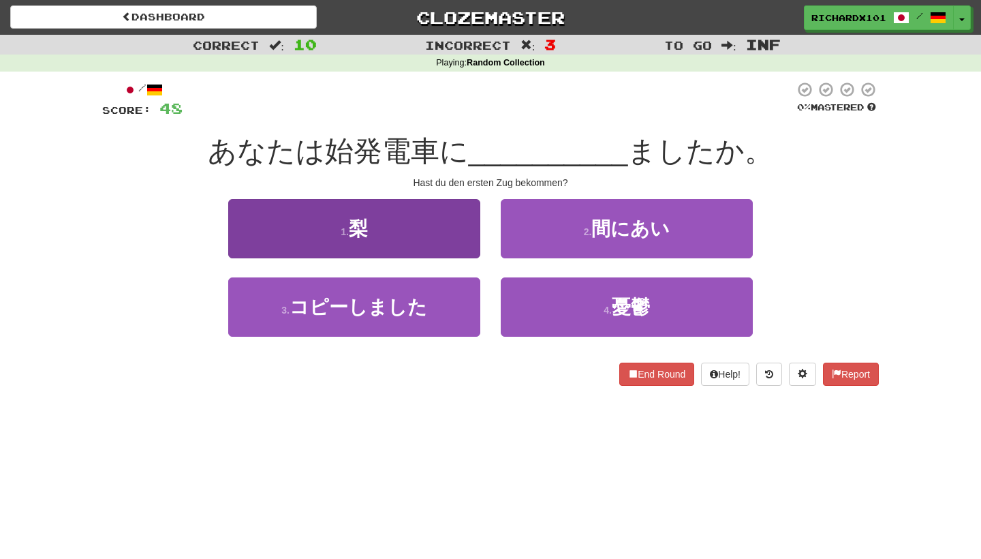
click at [452, 238] on button "1 . 梨" at bounding box center [354, 228] width 252 height 59
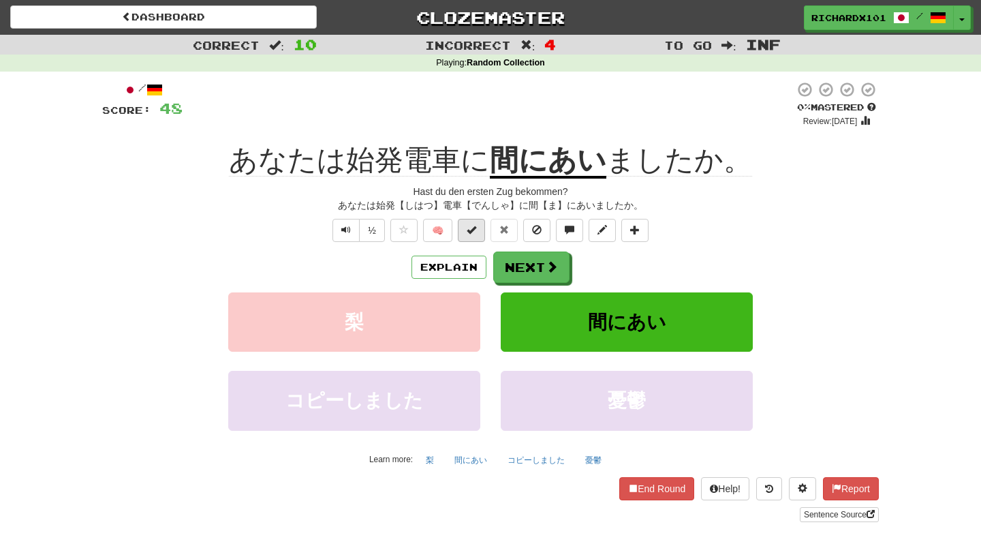
click at [475, 229] on span at bounding box center [472, 230] width 10 height 10
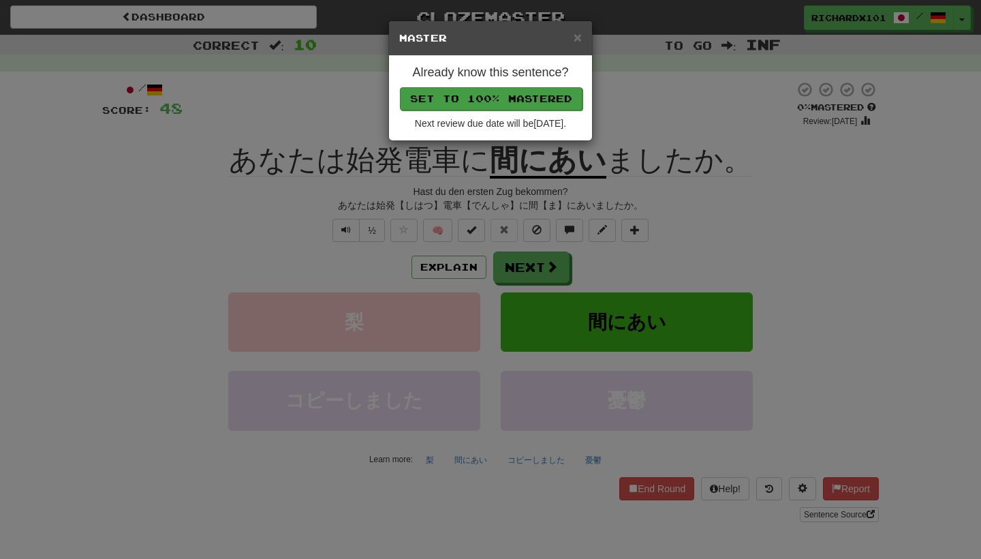
click at [525, 92] on button "Set to 100% Mastered" at bounding box center [491, 98] width 183 height 23
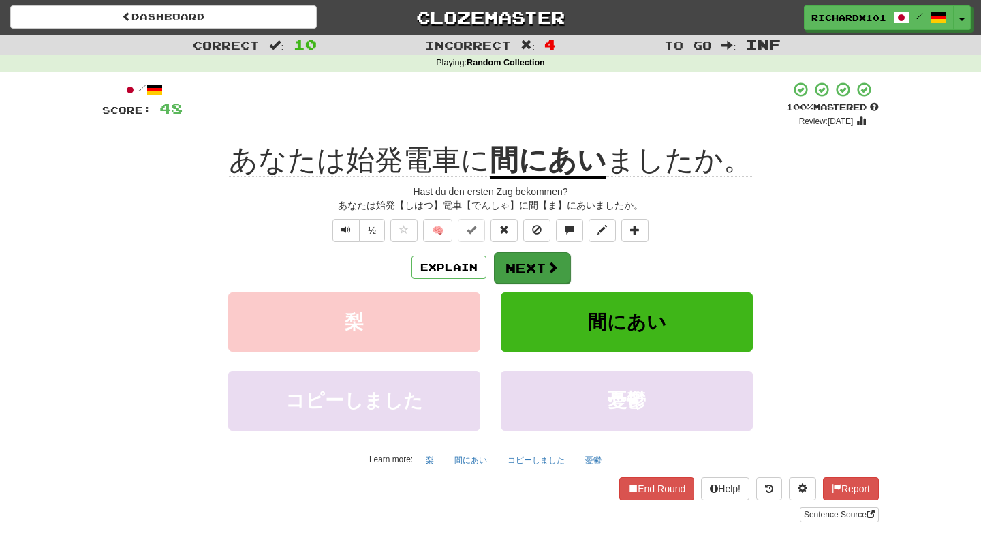
click at [523, 264] on button "Next" at bounding box center [532, 267] width 76 height 31
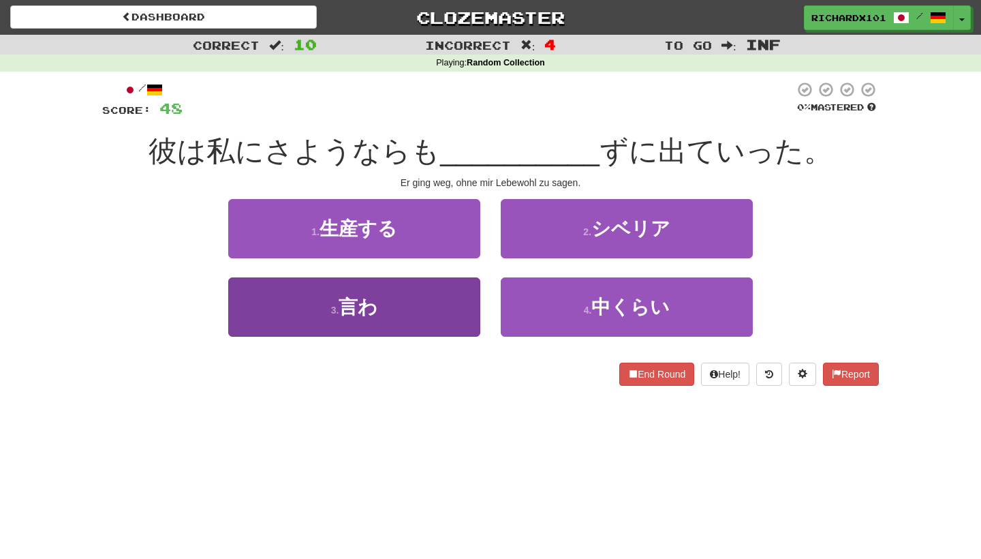
click at [444, 311] on button "3 . 言わ" at bounding box center [354, 306] width 252 height 59
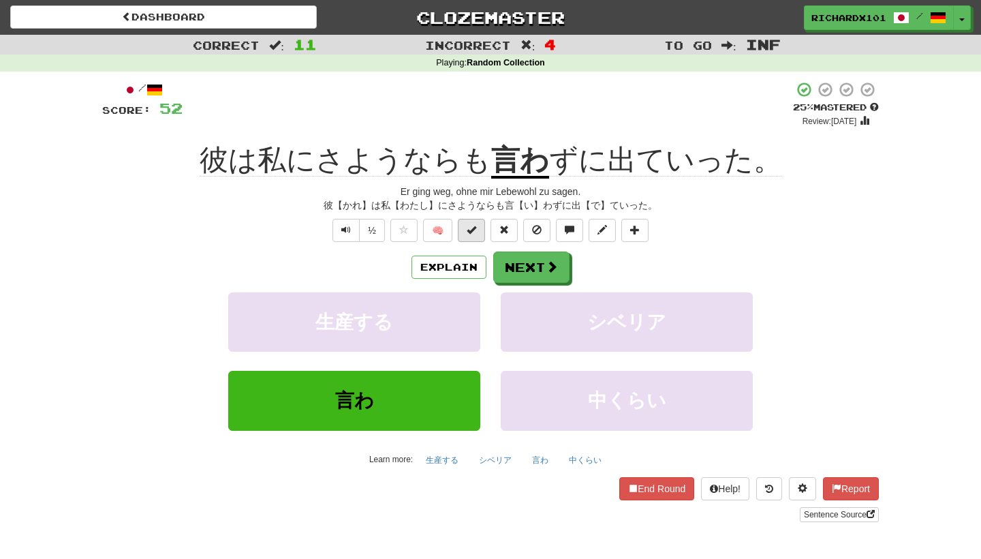
click at [479, 226] on button at bounding box center [471, 230] width 27 height 23
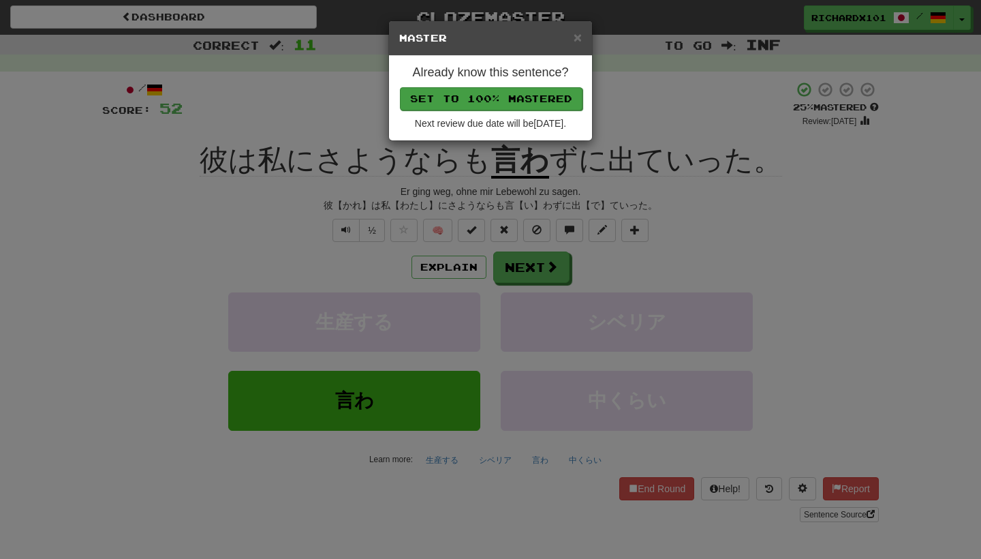
click at [515, 99] on button "Set to 100% Mastered" at bounding box center [491, 98] width 183 height 23
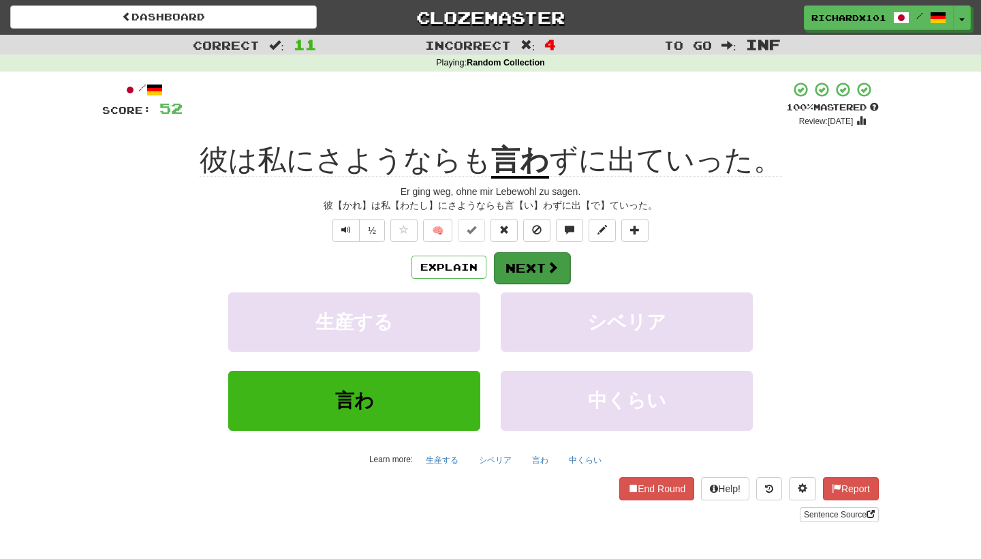
click at [539, 266] on button "Next" at bounding box center [532, 267] width 76 height 31
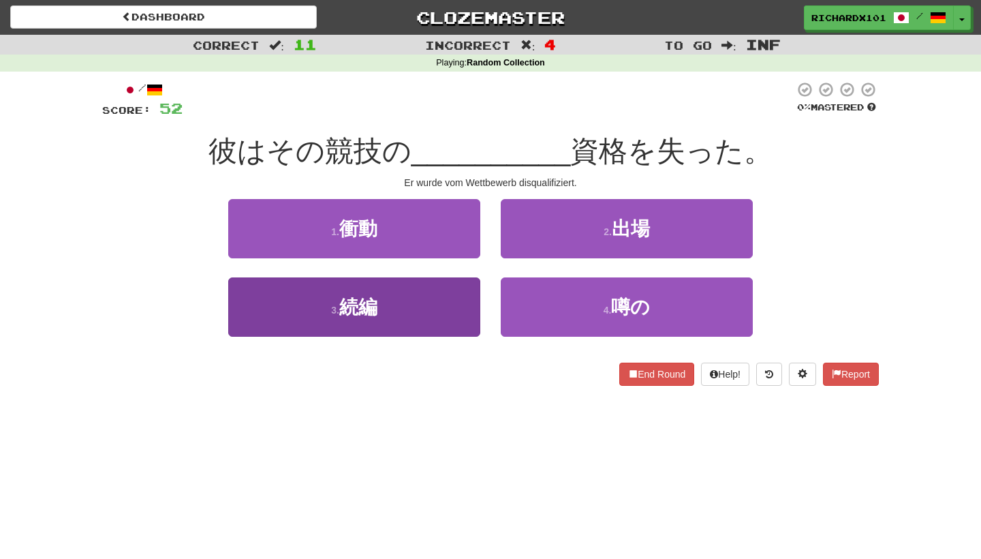
click at [458, 294] on button "3 . 続編" at bounding box center [354, 306] width 252 height 59
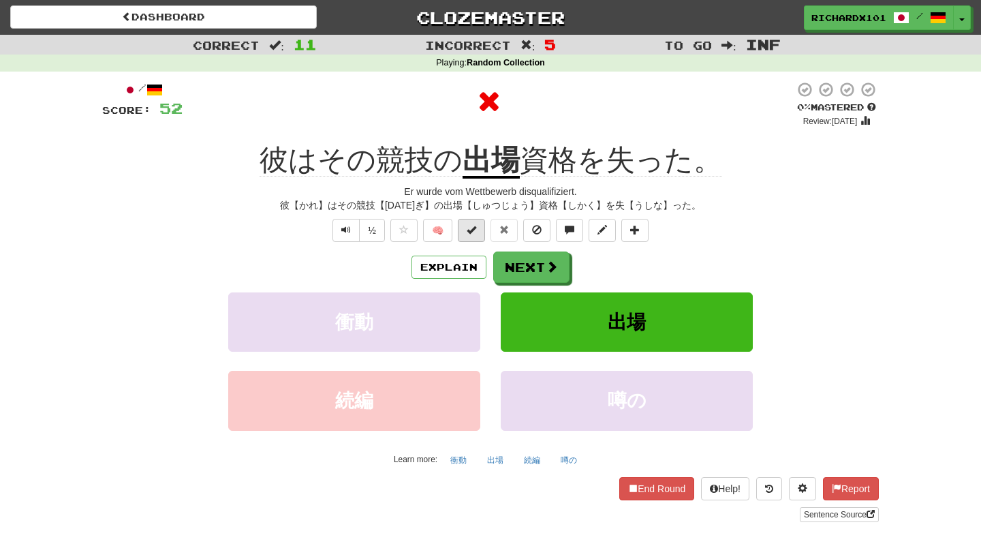
click at [477, 226] on button at bounding box center [471, 230] width 27 height 23
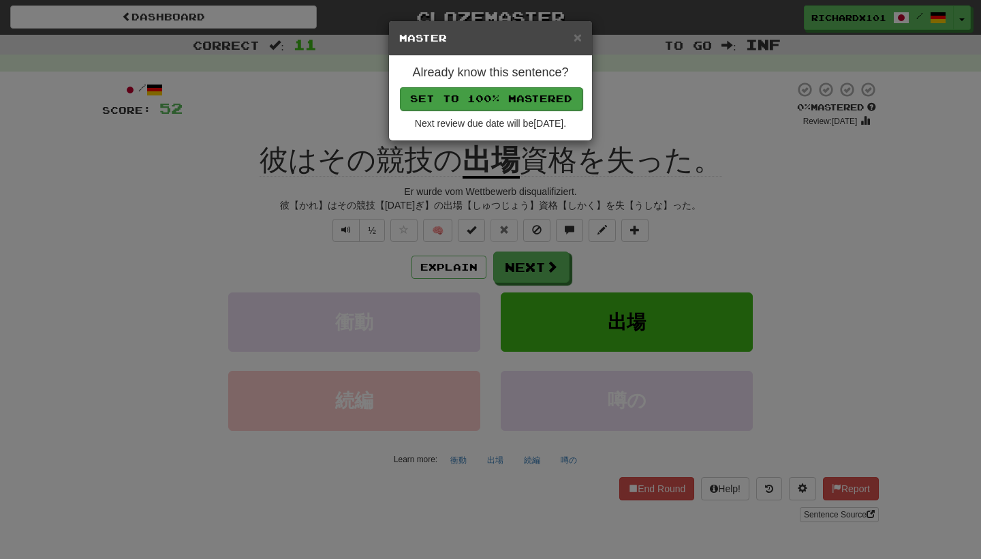
click at [514, 91] on button "Set to 100% Mastered" at bounding box center [491, 98] width 183 height 23
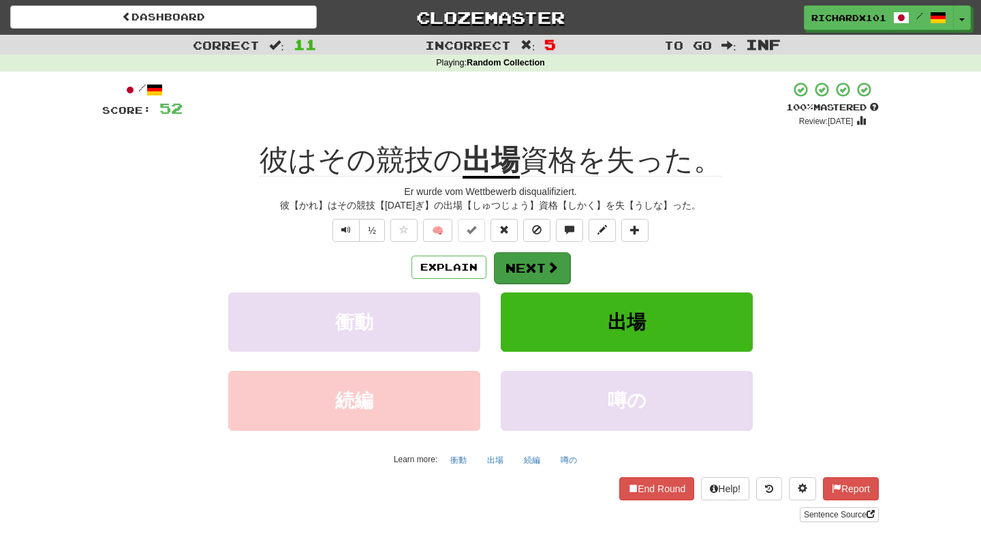
click at [523, 260] on button "Next" at bounding box center [532, 267] width 76 height 31
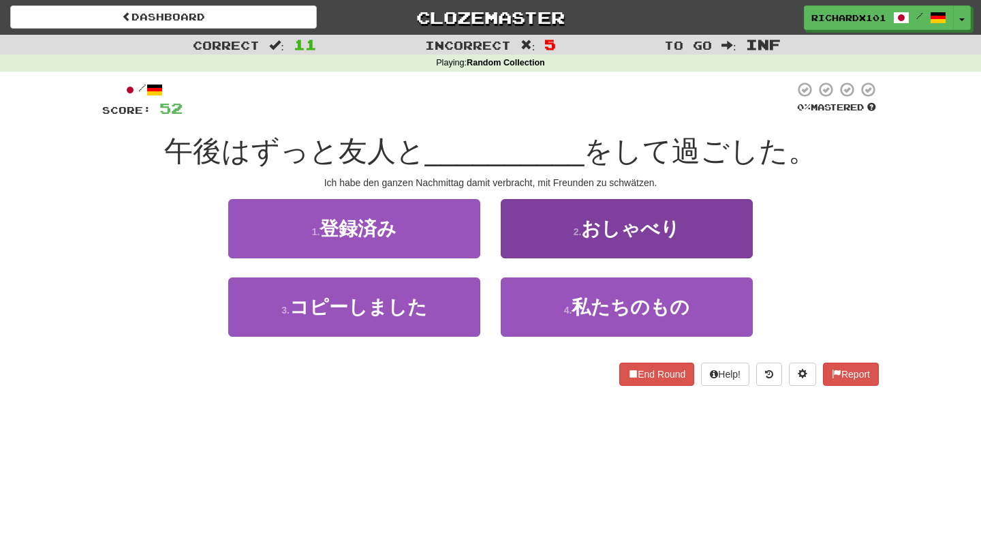
click at [541, 232] on button "2 . おしゃべり" at bounding box center [627, 228] width 252 height 59
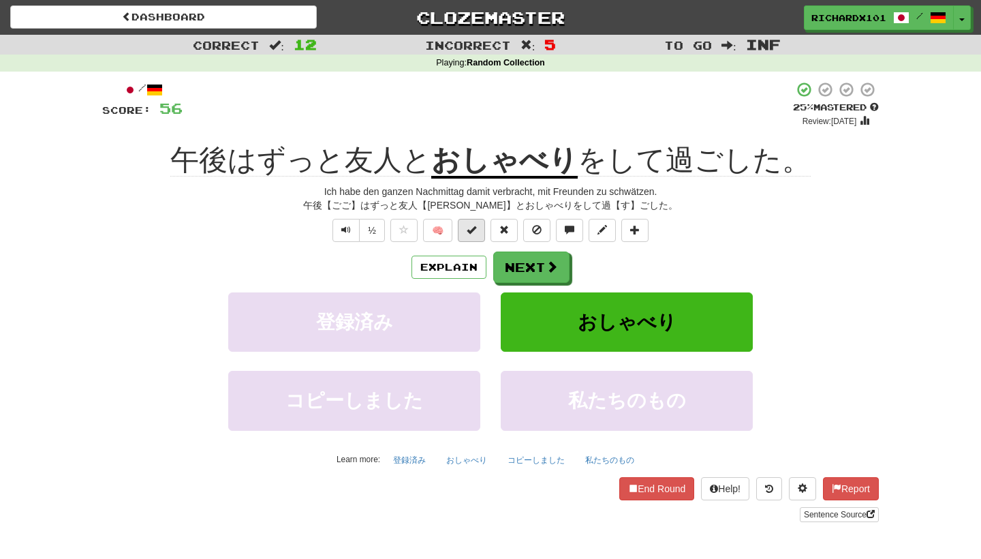
click at [475, 231] on span at bounding box center [472, 230] width 10 height 10
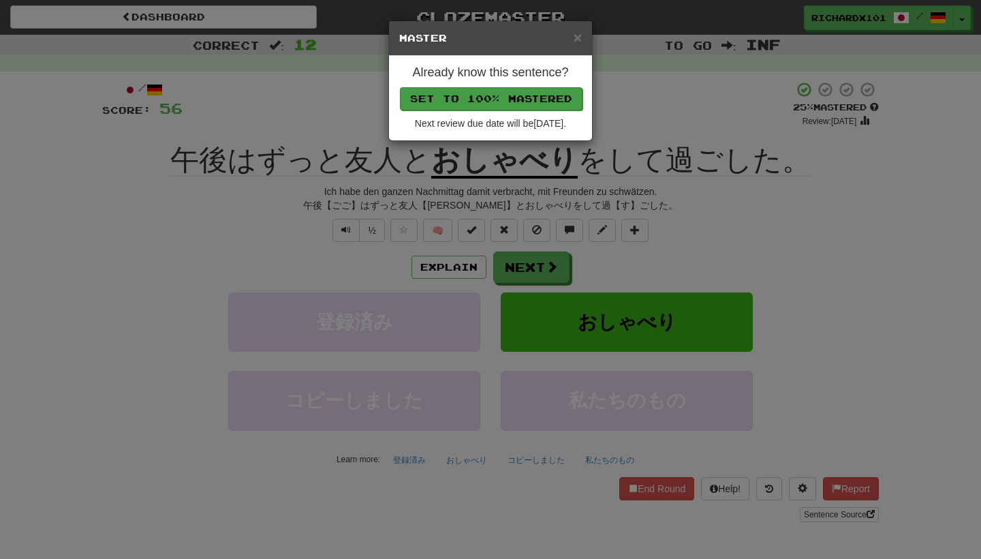
click at [501, 91] on button "Set to 100% Mastered" at bounding box center [491, 98] width 183 height 23
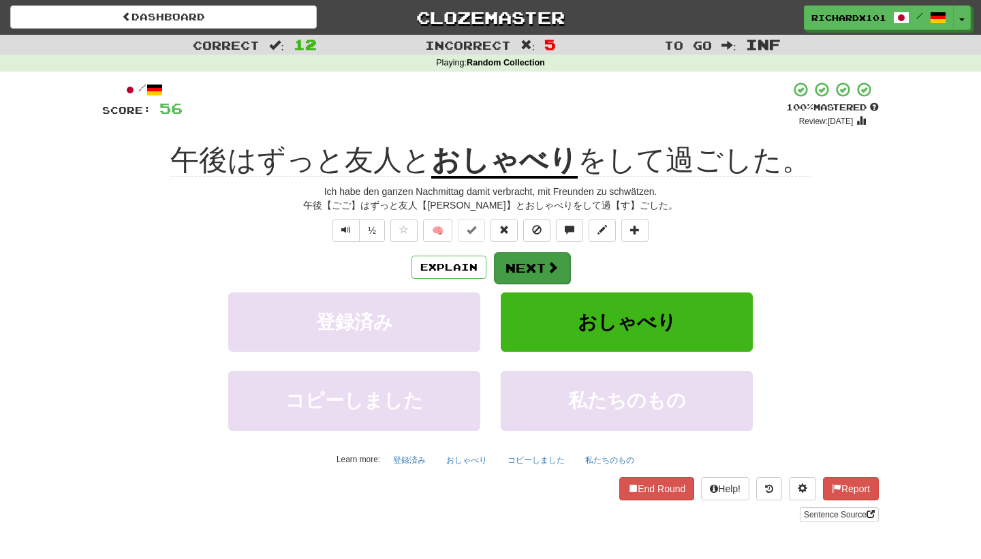
click at [525, 255] on button "Next" at bounding box center [532, 267] width 76 height 31
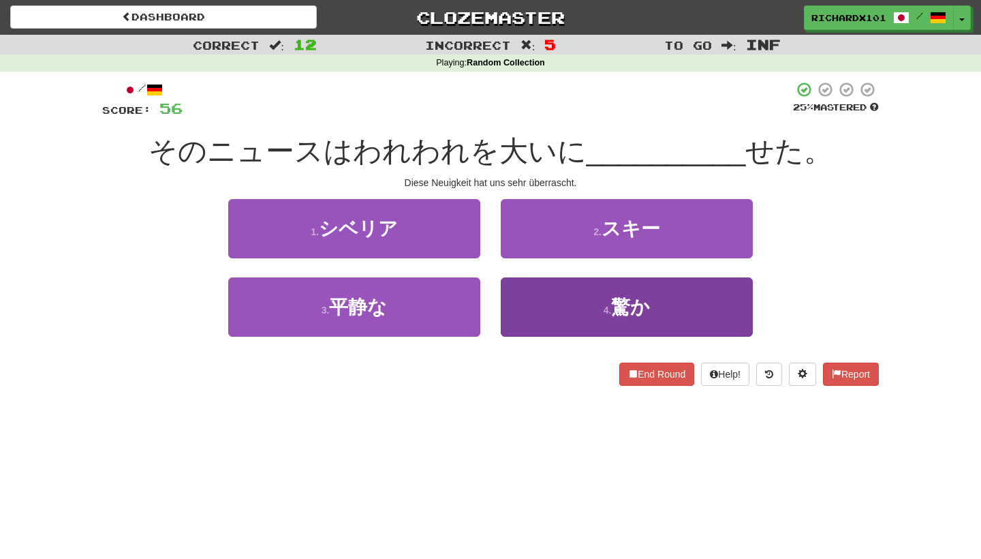
click at [536, 292] on button "4 . 驚か" at bounding box center [627, 306] width 252 height 59
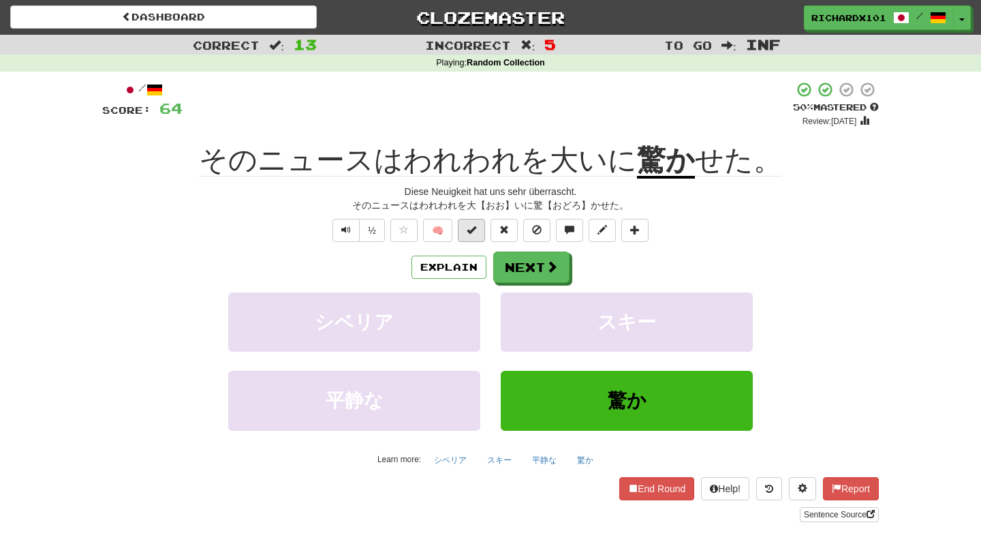
click at [480, 230] on button at bounding box center [471, 230] width 27 height 23
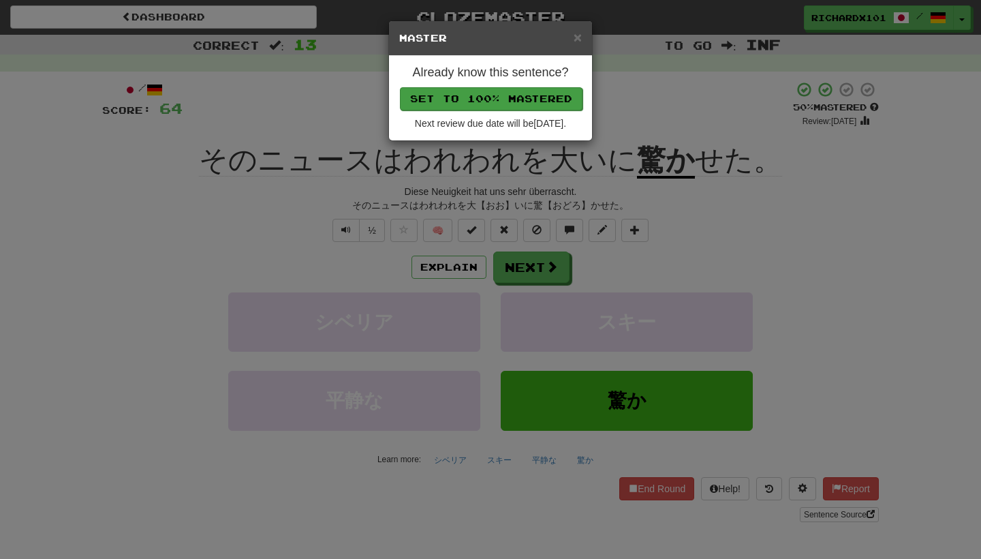
click at [510, 95] on button "Set to 100% Mastered" at bounding box center [491, 98] width 183 height 23
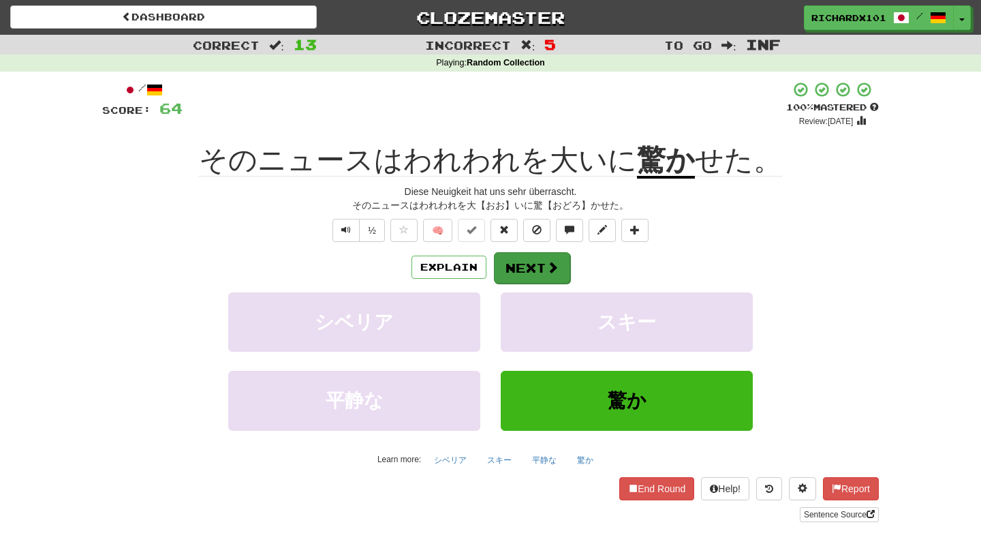
click at [535, 253] on button "Next" at bounding box center [532, 267] width 76 height 31
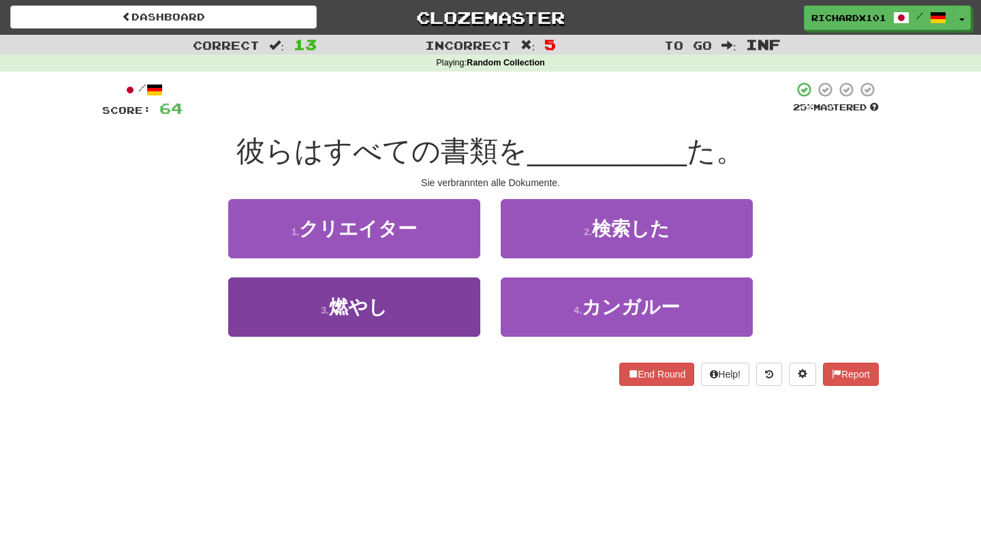
click at [448, 317] on button "3 . 燃やし" at bounding box center [354, 306] width 252 height 59
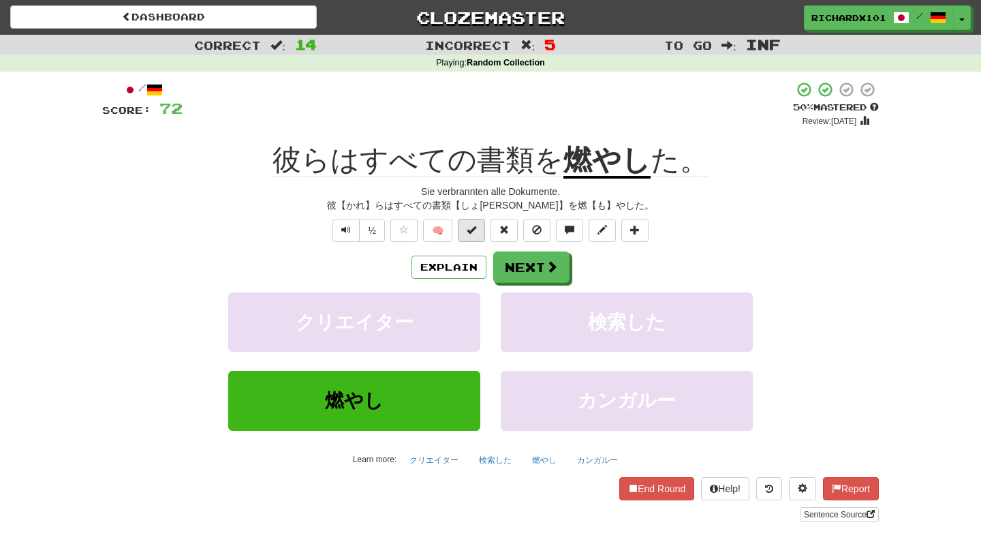
click at [471, 229] on span at bounding box center [472, 230] width 10 height 10
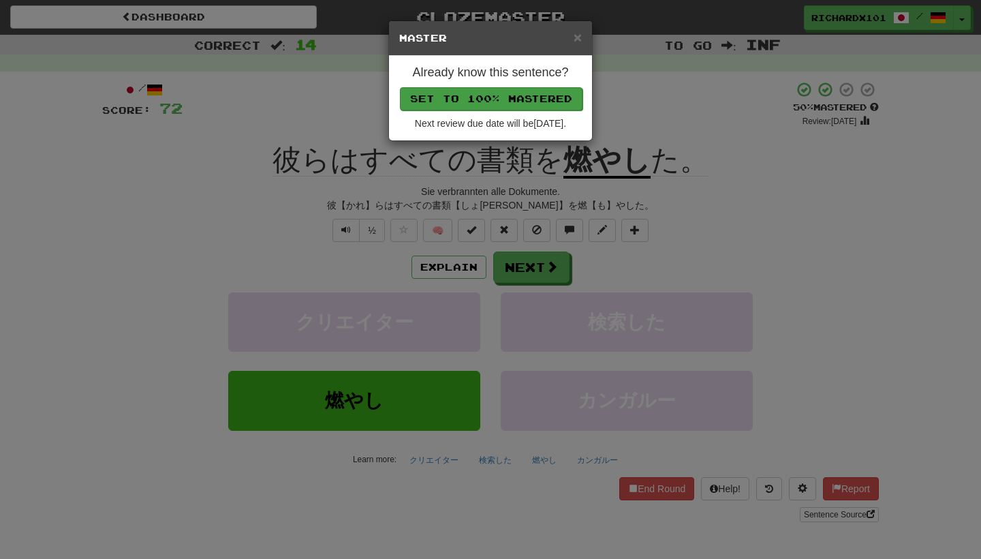
click at [504, 95] on button "Set to 100% Mastered" at bounding box center [491, 98] width 183 height 23
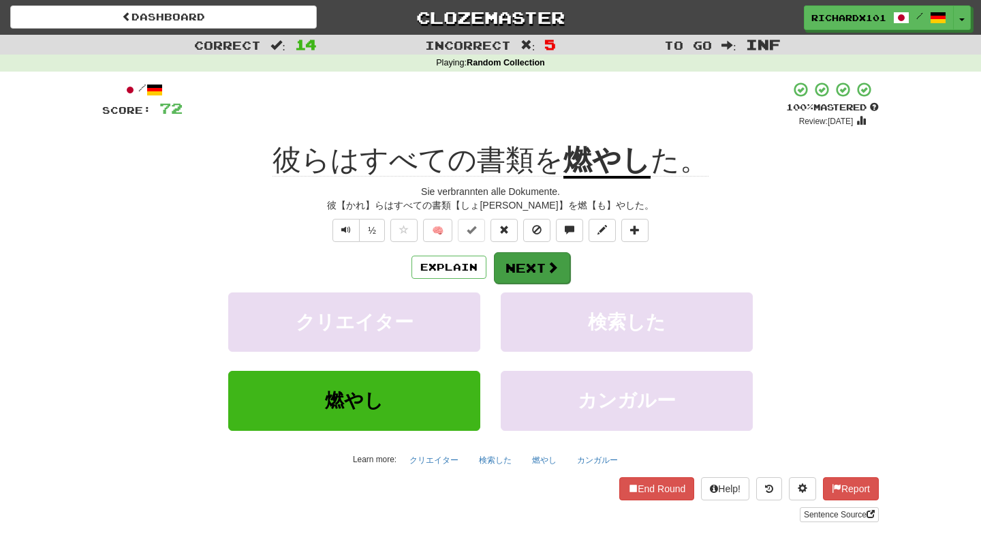
click at [519, 267] on button "Next" at bounding box center [532, 267] width 76 height 31
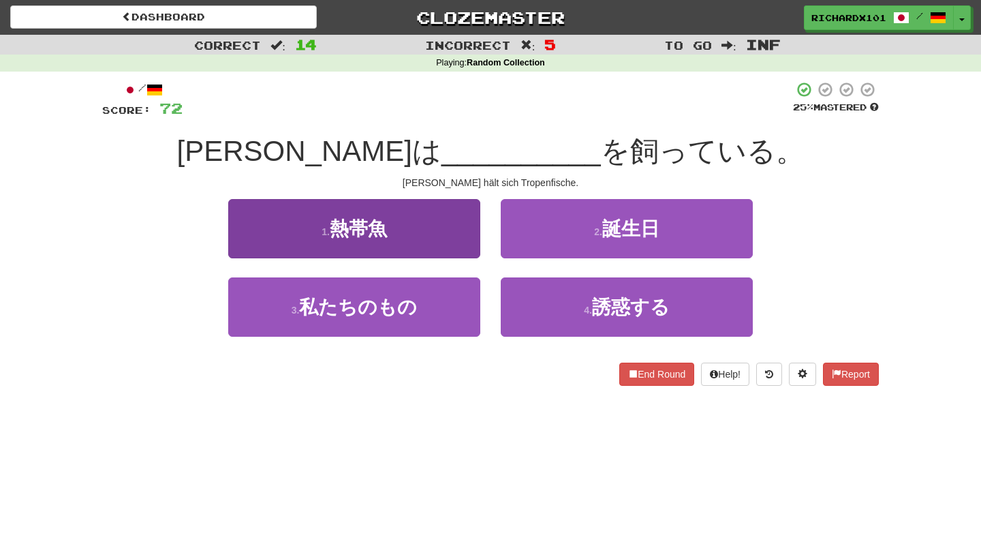
click at [465, 245] on button "1 . 熱帯魚" at bounding box center [354, 228] width 252 height 59
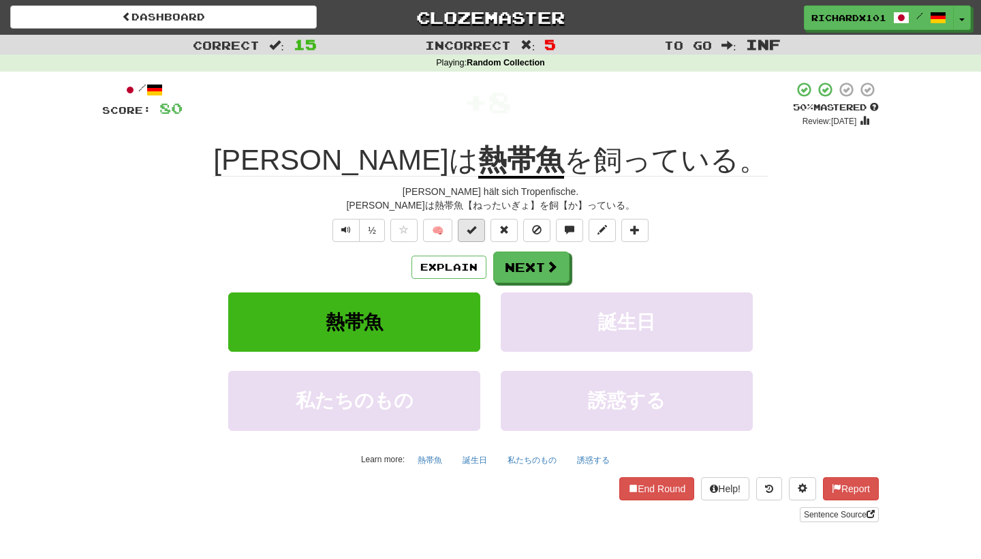
click at [474, 231] on span at bounding box center [472, 230] width 10 height 10
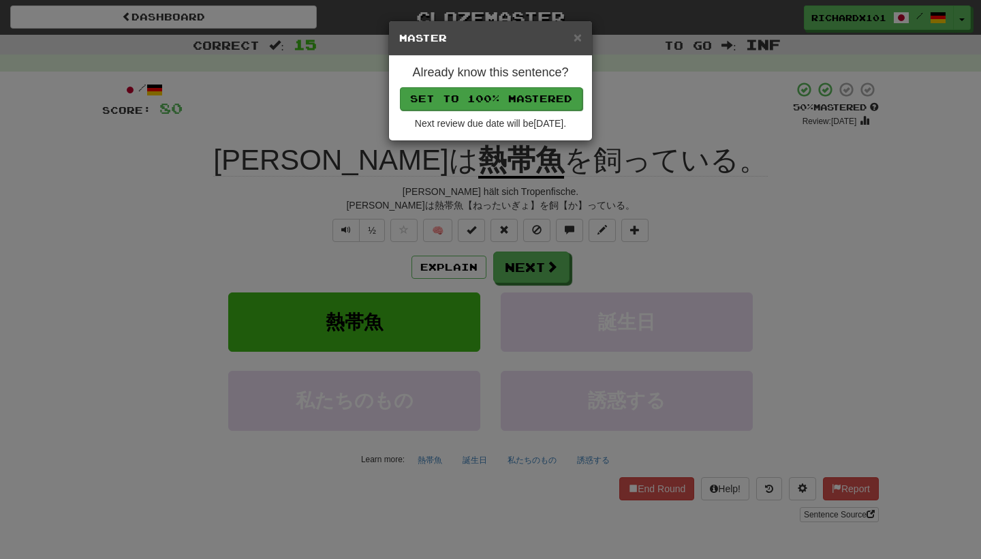
click at [510, 98] on button "Set to 100% Mastered" at bounding box center [491, 98] width 183 height 23
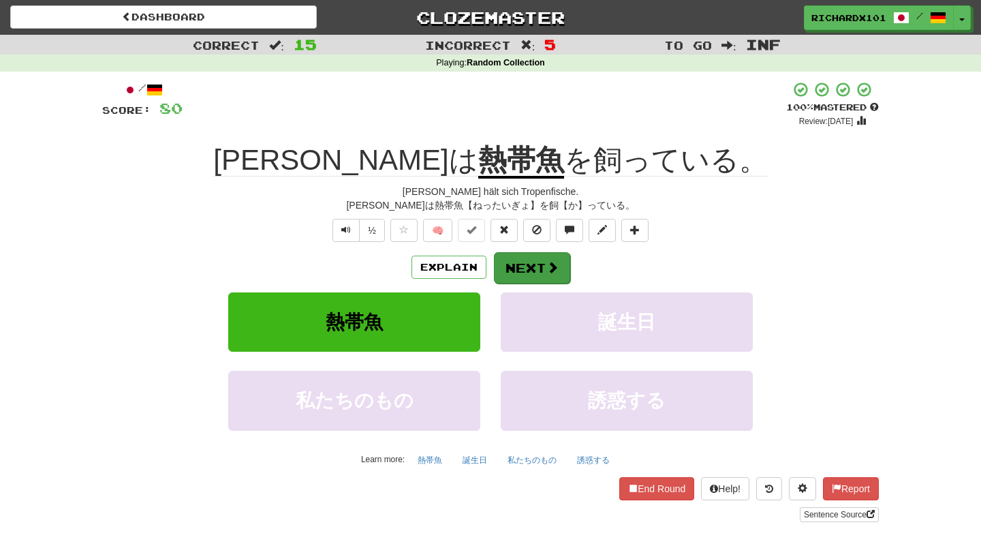
click at [528, 256] on button "Next" at bounding box center [532, 267] width 76 height 31
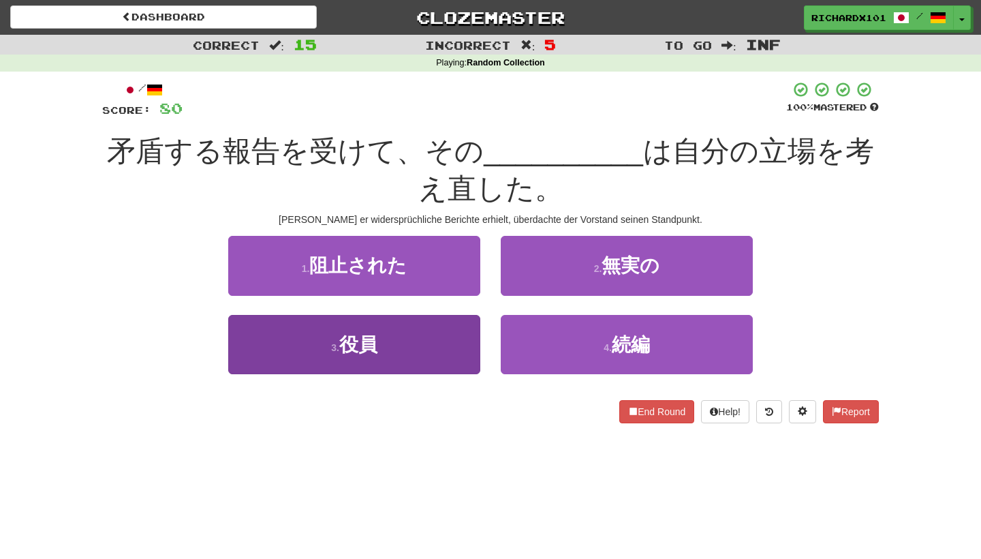
click at [457, 349] on button "3 . 役員" at bounding box center [354, 344] width 252 height 59
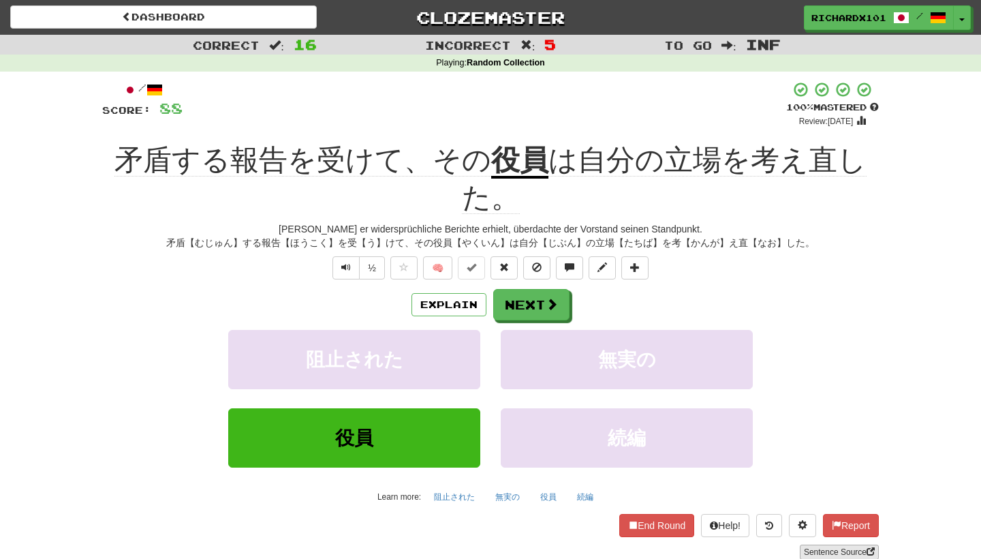
click at [811, 546] on link "Sentence Source" at bounding box center [839, 551] width 79 height 15
click at [641, 269] on button at bounding box center [634, 267] width 27 height 23
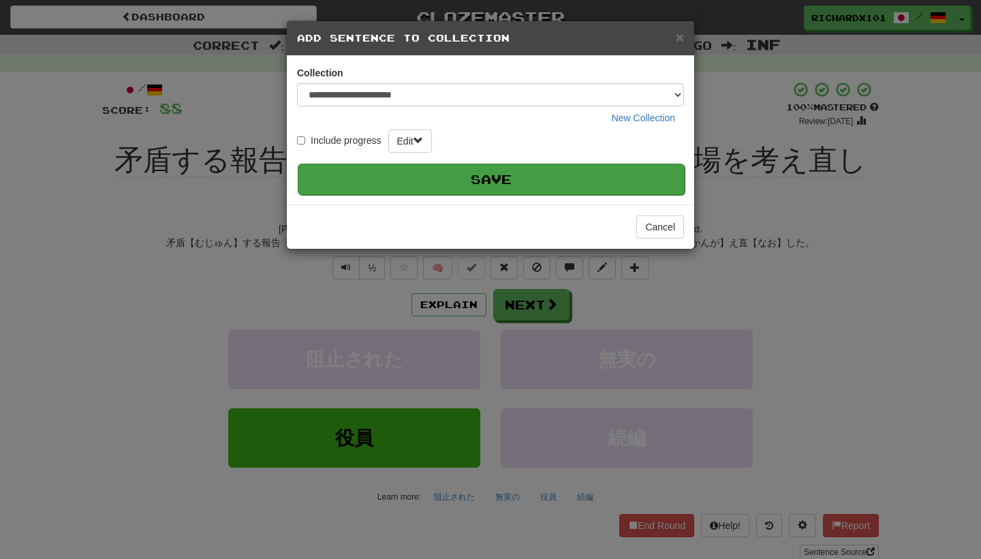
click at [615, 182] on button "Save" at bounding box center [491, 178] width 387 height 31
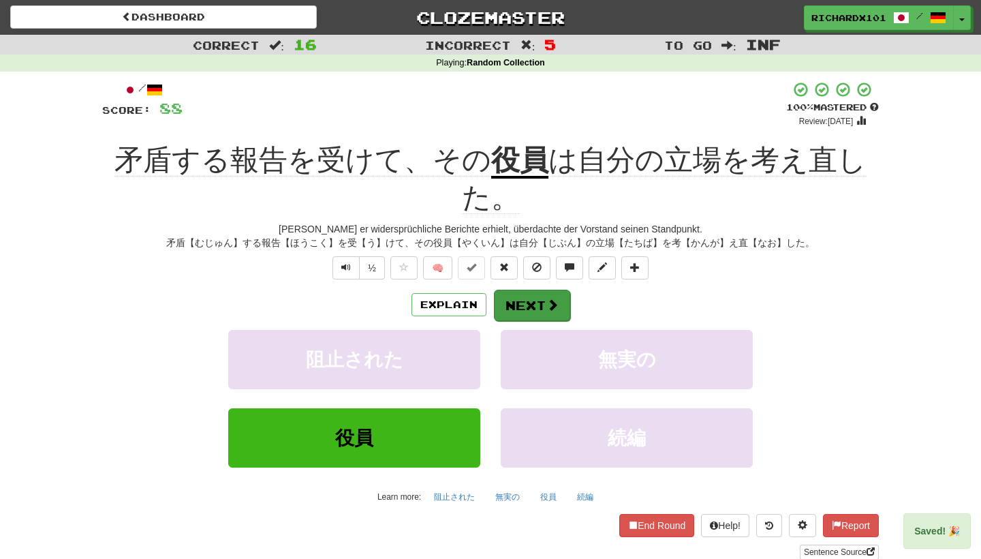
click at [559, 302] on button "Next" at bounding box center [532, 305] width 76 height 31
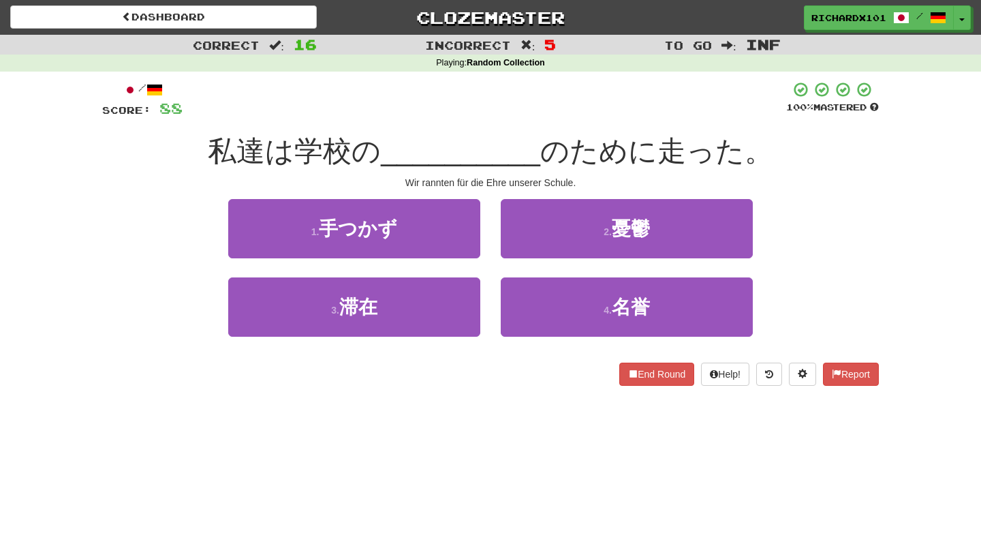
click at [559, 302] on button "4 . 名誉" at bounding box center [627, 306] width 252 height 59
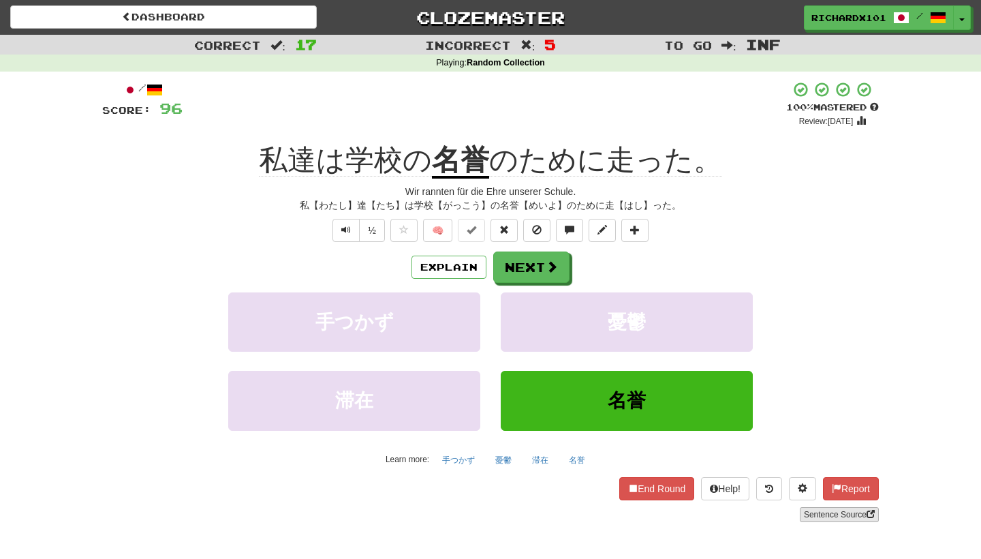
click at [818, 507] on link "Sentence Source" at bounding box center [839, 514] width 79 height 15
click at [567, 269] on button "Next" at bounding box center [532, 267] width 76 height 31
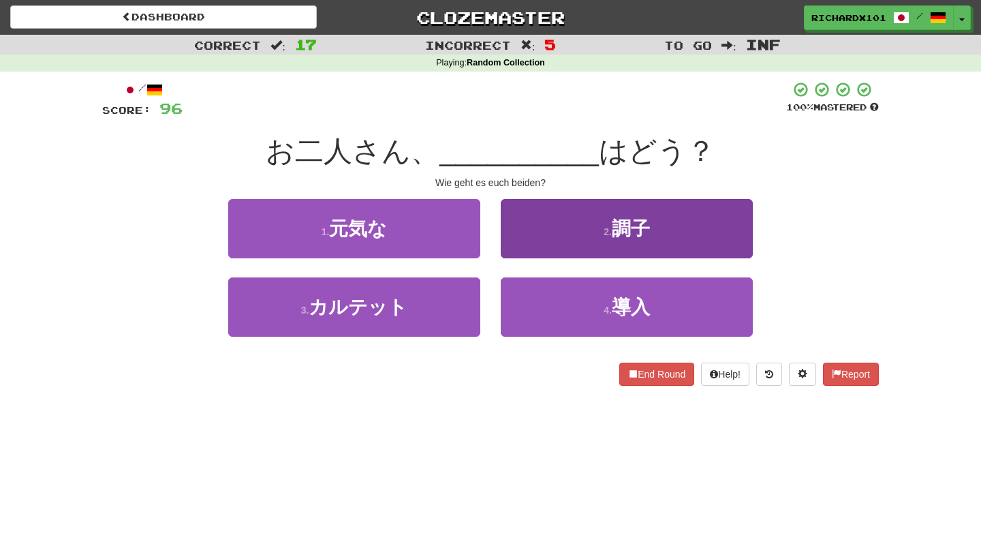
click at [585, 218] on button "2 . 調子" at bounding box center [627, 228] width 252 height 59
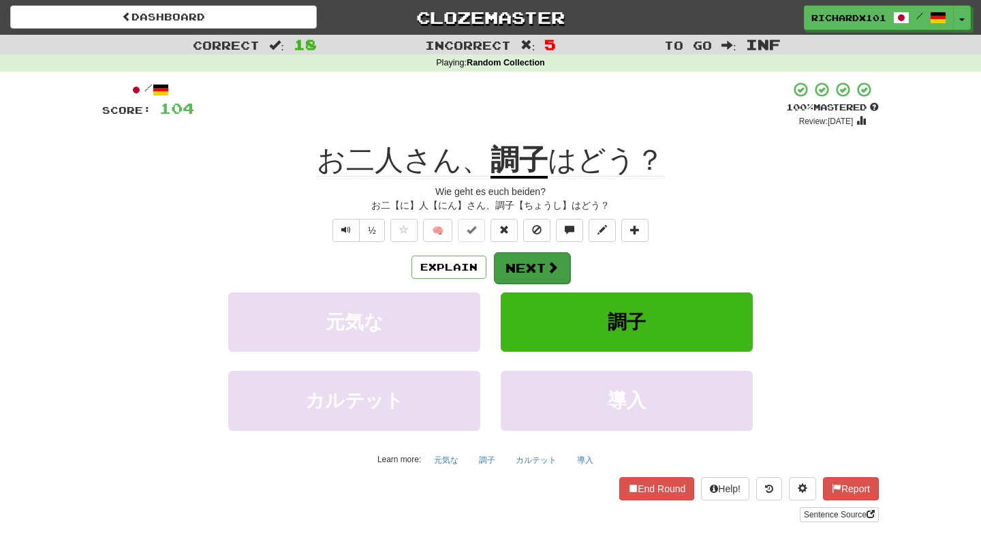
click at [551, 266] on span at bounding box center [552, 267] width 12 height 12
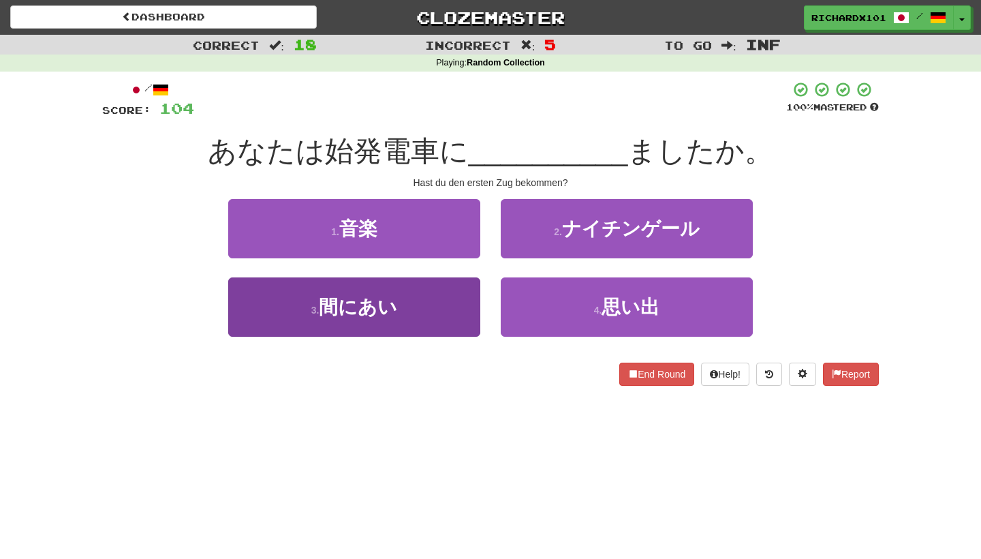
click at [467, 309] on button "3 . 間にあい" at bounding box center [354, 306] width 252 height 59
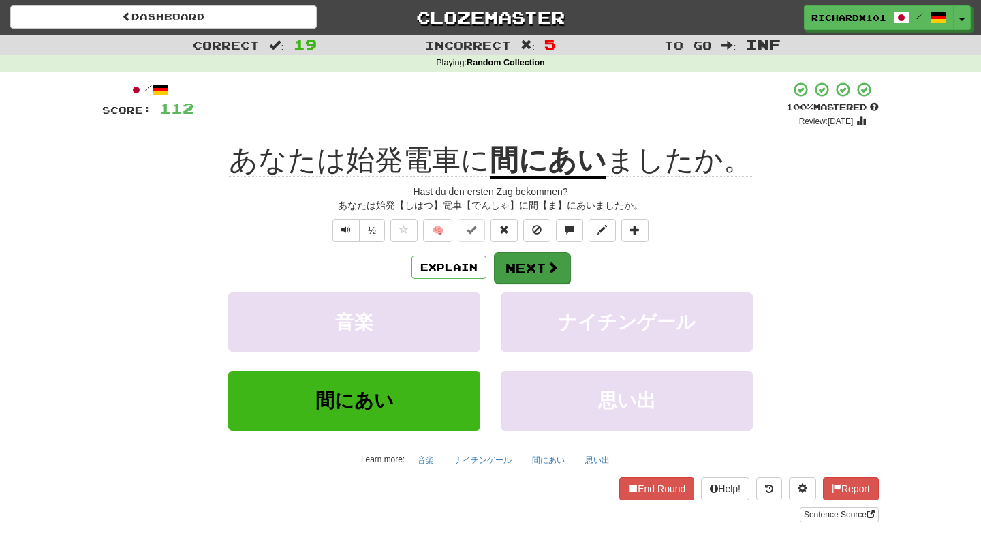
click at [520, 254] on button "Next" at bounding box center [532, 267] width 76 height 31
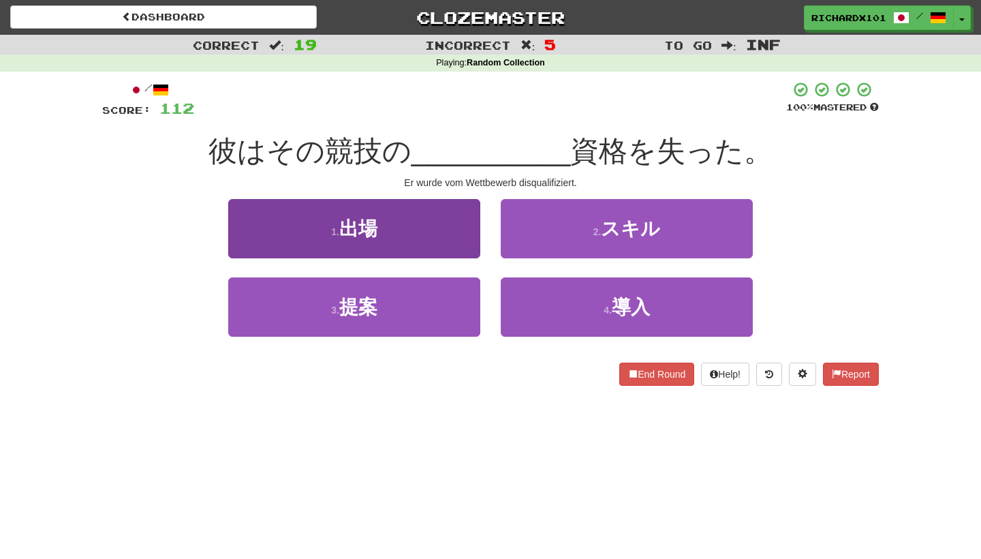
click at [464, 242] on button "1 . 出場" at bounding box center [354, 228] width 252 height 59
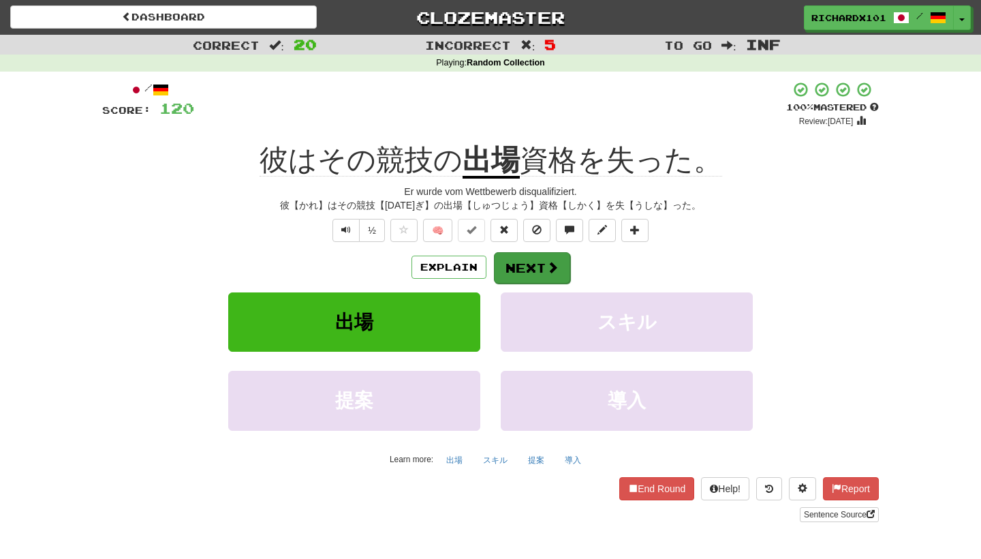
click at [546, 263] on span at bounding box center [552, 267] width 12 height 12
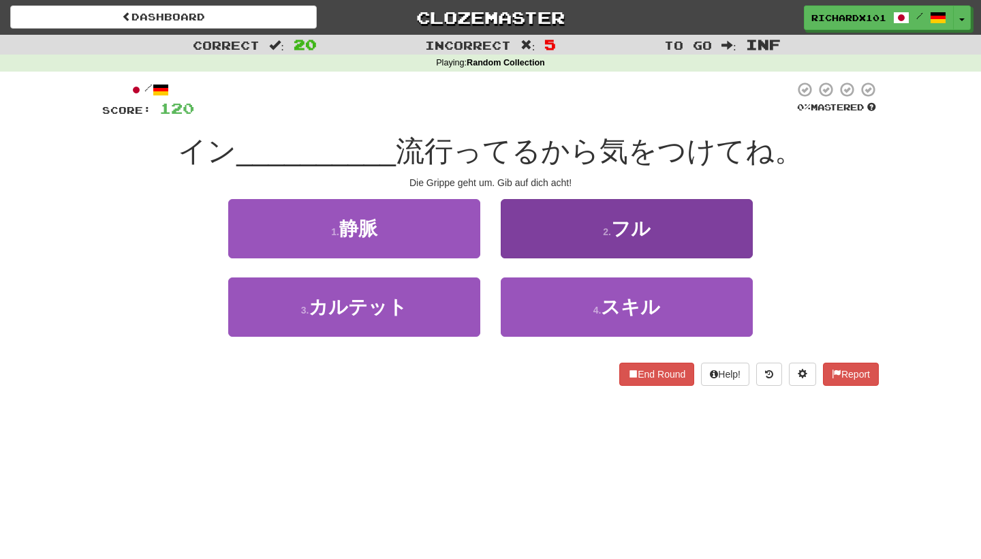
click at [563, 239] on button "2 . フル" at bounding box center [627, 228] width 252 height 59
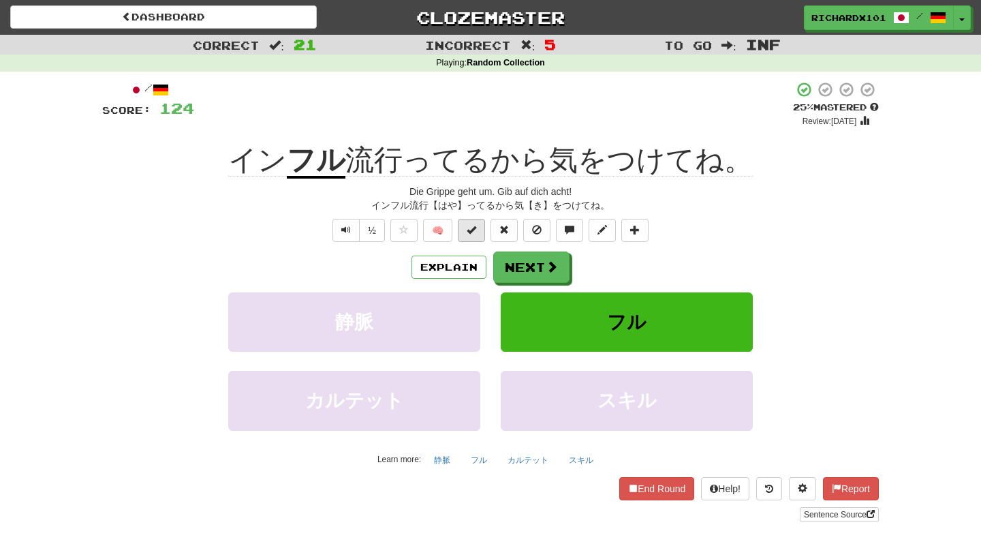
click at [478, 236] on button at bounding box center [471, 230] width 27 height 23
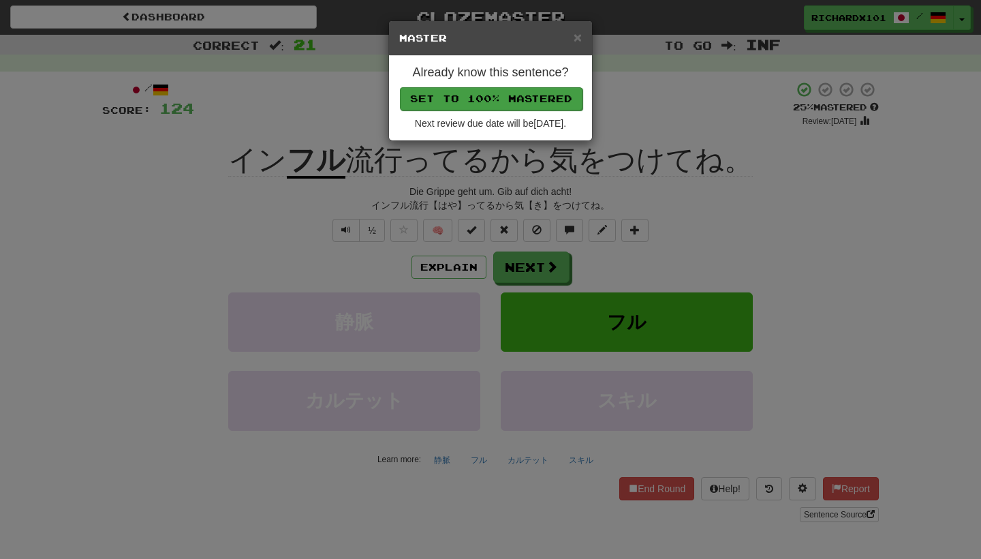
click at [531, 101] on button "Set to 100% Mastered" at bounding box center [491, 98] width 183 height 23
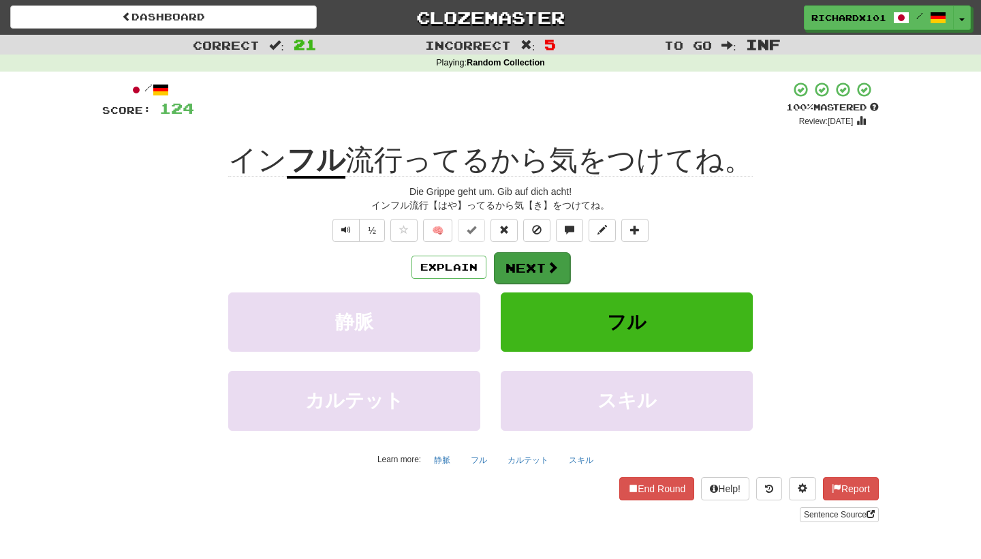
click at [517, 259] on button "Next" at bounding box center [532, 267] width 76 height 31
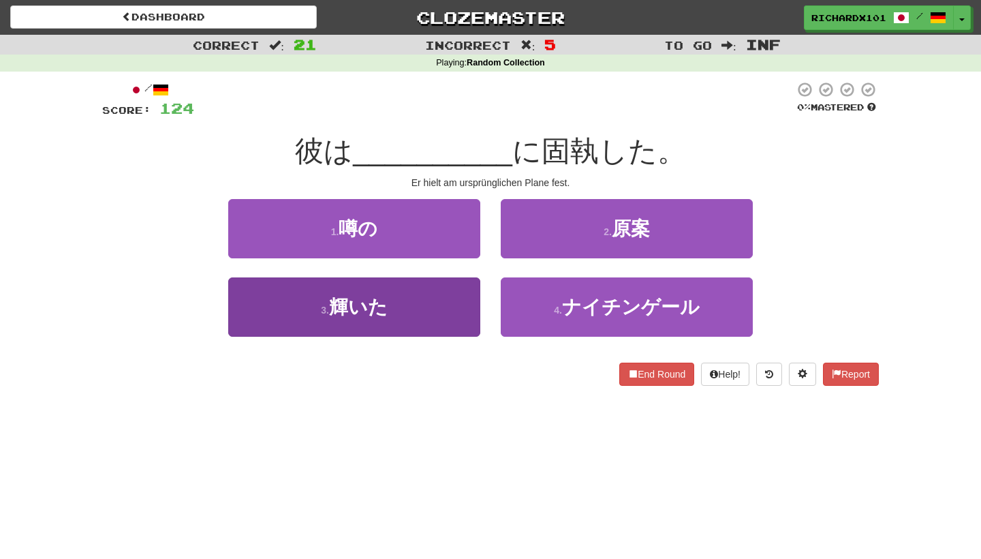
click at [441, 302] on button "3 . 輝いた" at bounding box center [354, 306] width 252 height 59
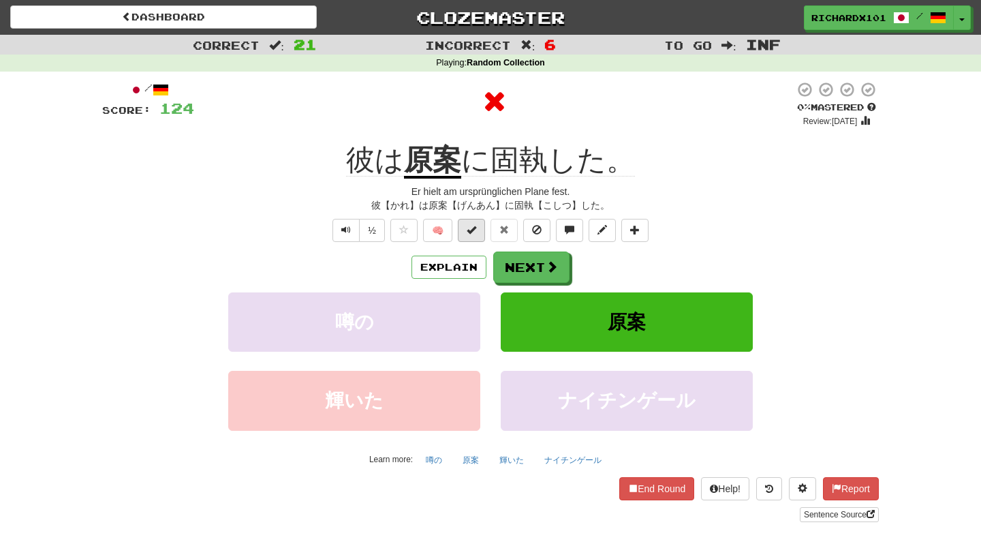
click at [472, 232] on span at bounding box center [472, 230] width 10 height 10
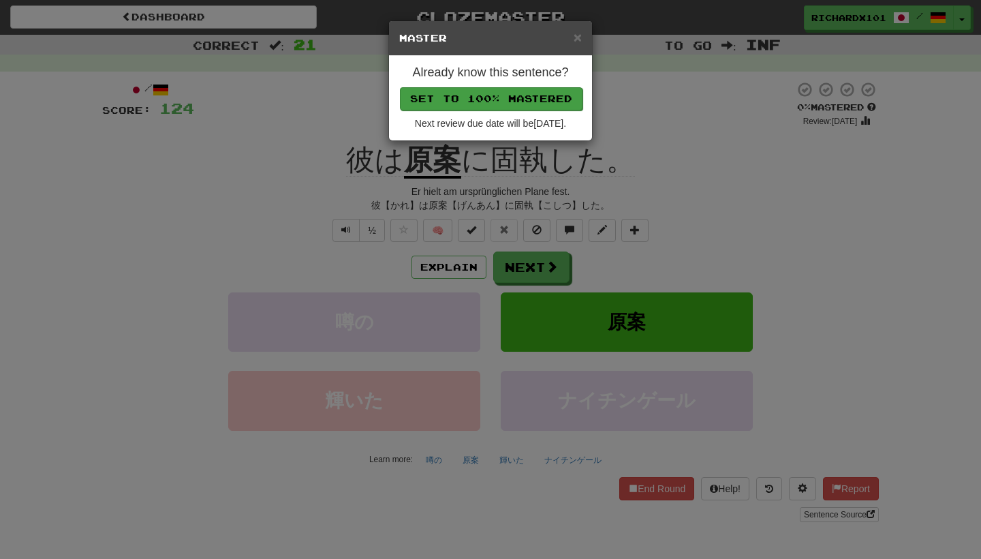
click at [539, 89] on button "Set to 100% Mastered" at bounding box center [491, 98] width 183 height 23
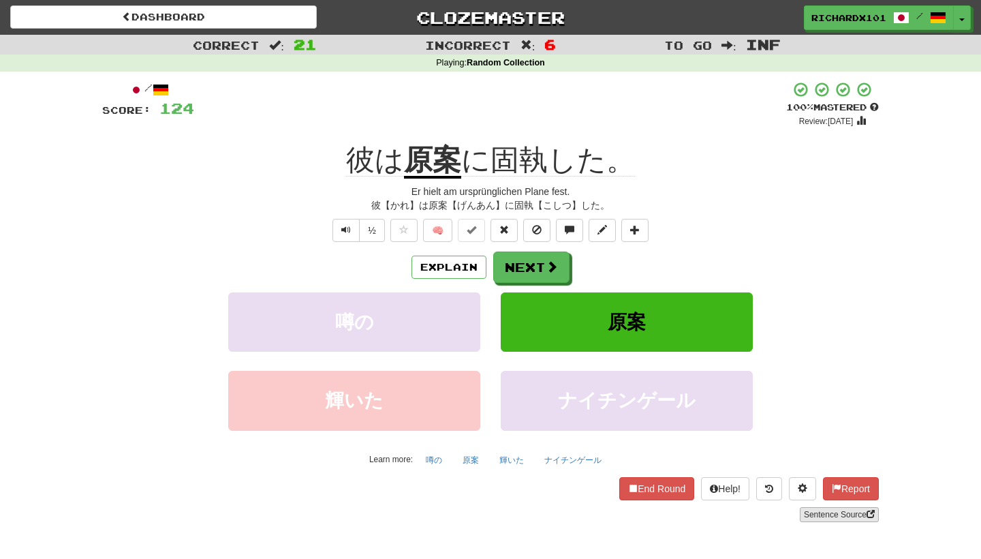
click at [822, 514] on link "Sentence Source" at bounding box center [839, 514] width 79 height 15
click at [554, 263] on span at bounding box center [552, 267] width 12 height 12
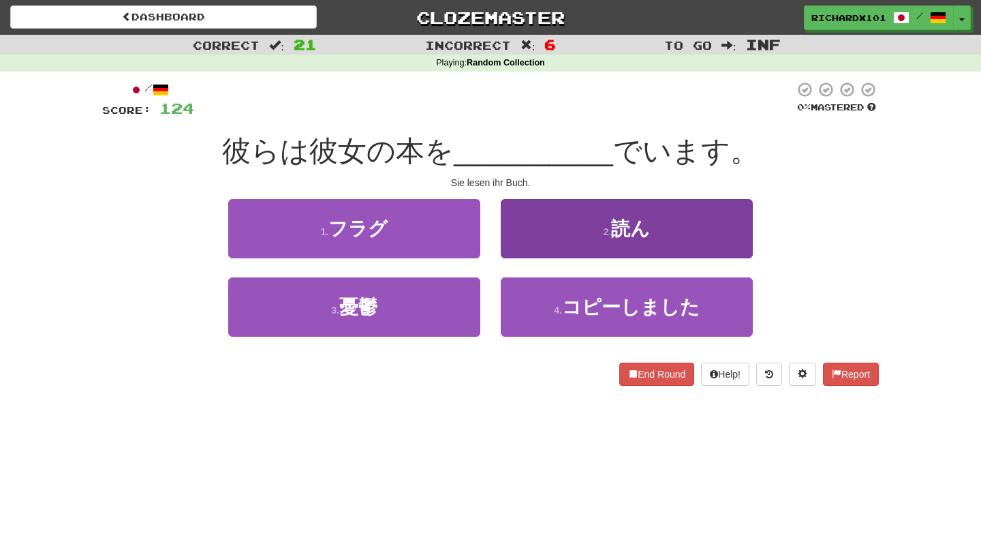
click at [568, 236] on button "2 . 読ん" at bounding box center [627, 228] width 252 height 59
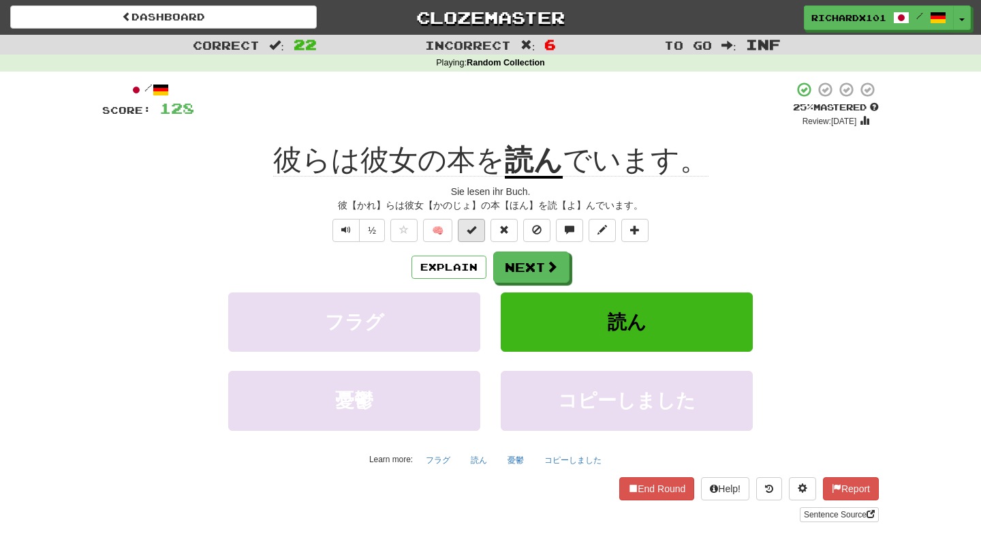
click at [476, 236] on button at bounding box center [471, 230] width 27 height 23
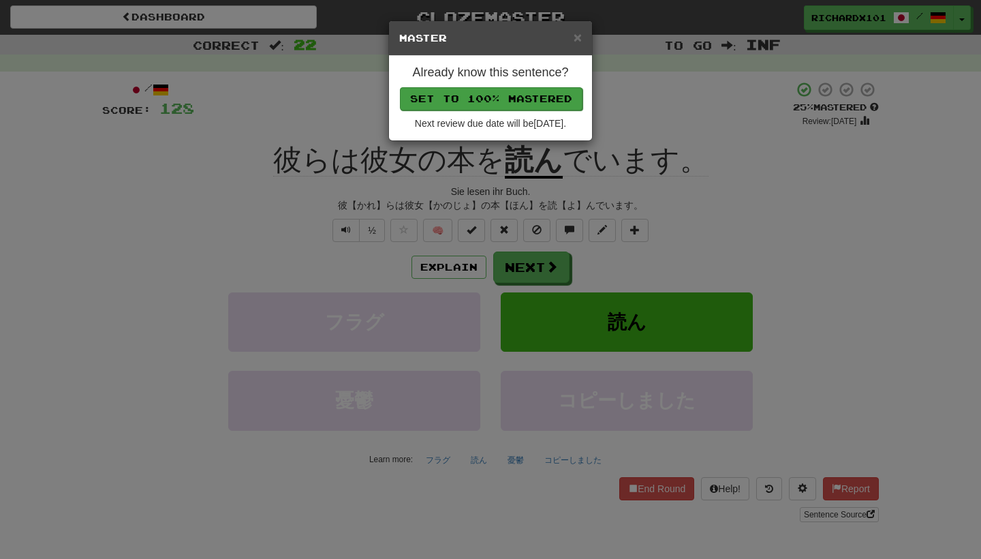
click at [533, 103] on button "Set to 100% Mastered" at bounding box center [491, 98] width 183 height 23
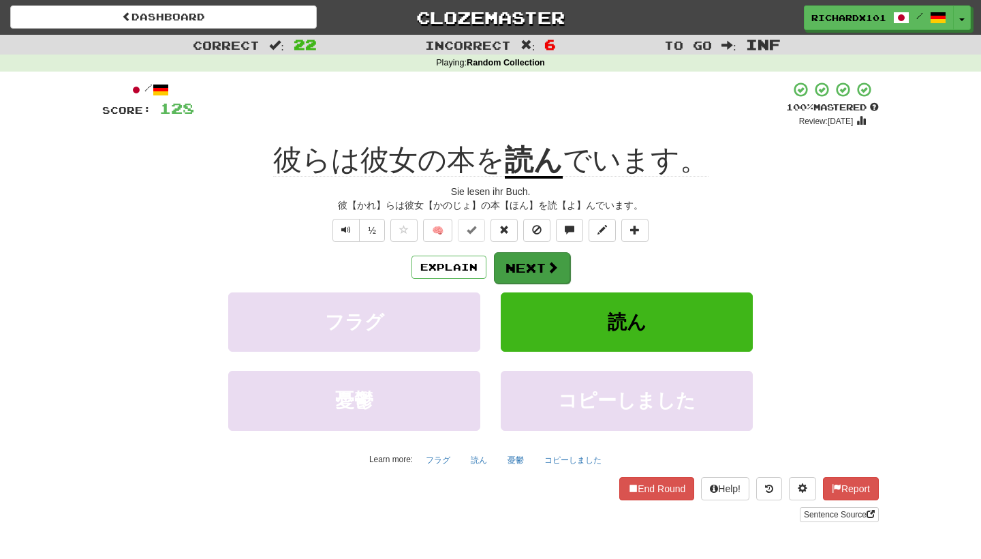
click at [524, 266] on button "Next" at bounding box center [532, 267] width 76 height 31
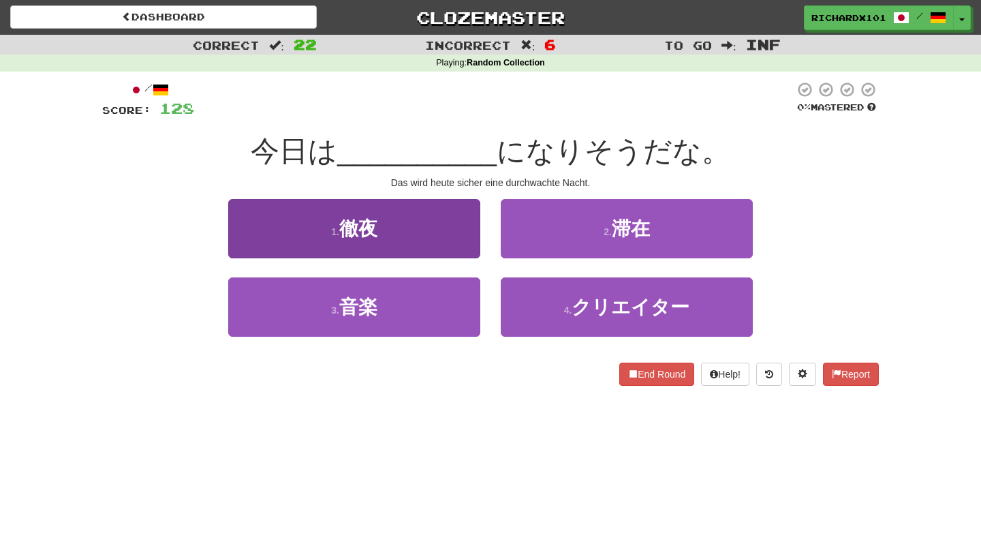
click at [462, 246] on button "1 . 徹夜" at bounding box center [354, 228] width 252 height 59
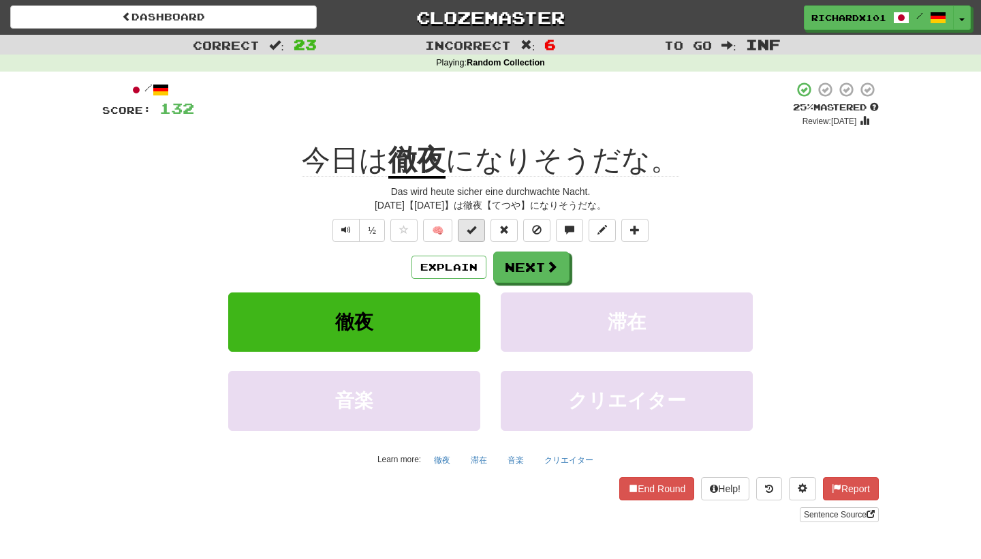
click at [476, 234] on button at bounding box center [471, 230] width 27 height 23
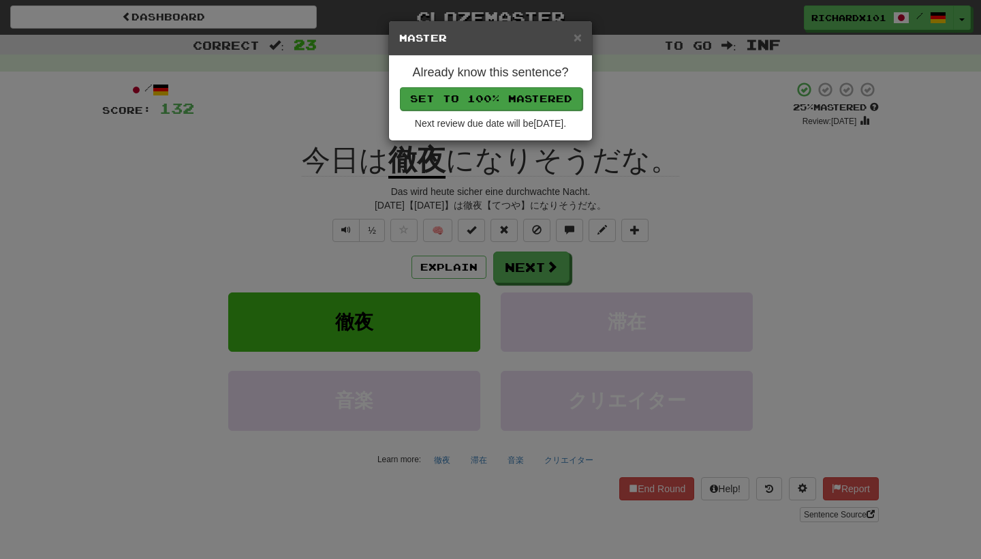
click at [539, 102] on button "Set to 100% Mastered" at bounding box center [491, 98] width 183 height 23
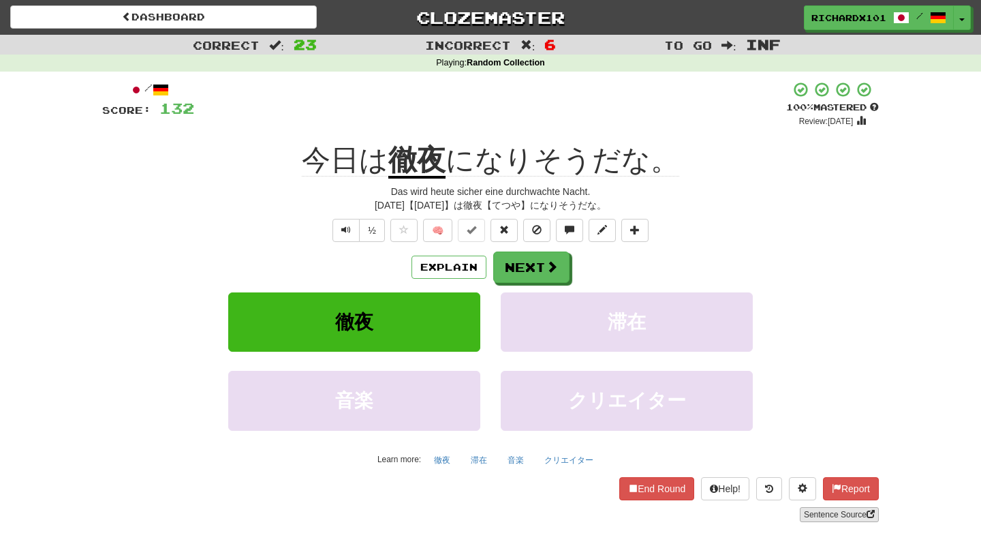
click at [830, 508] on link "Sentence Source" at bounding box center [839, 514] width 79 height 15
click at [565, 276] on button "Next" at bounding box center [532, 267] width 76 height 31
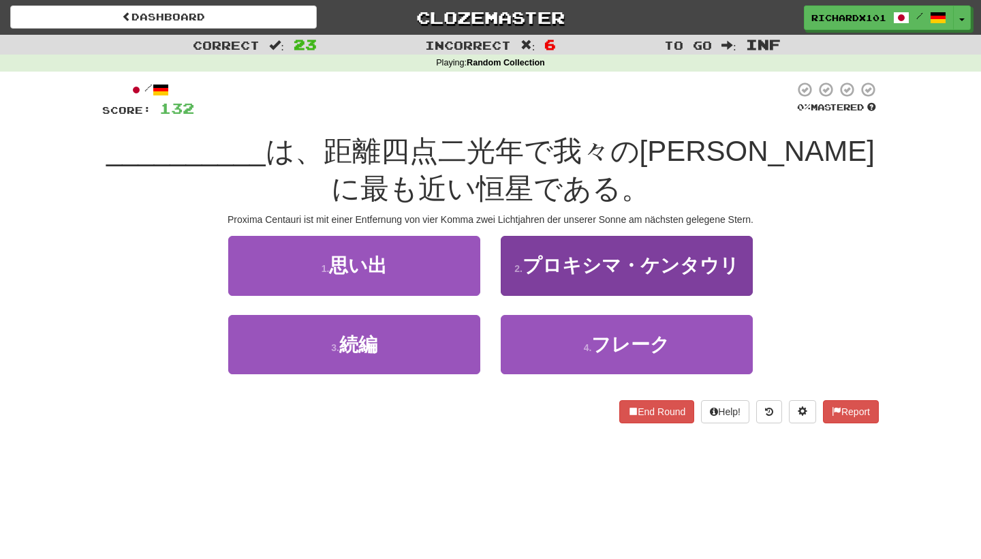
click at [566, 276] on button "2 . プロキシマ・ケンタウリ" at bounding box center [627, 265] width 252 height 59
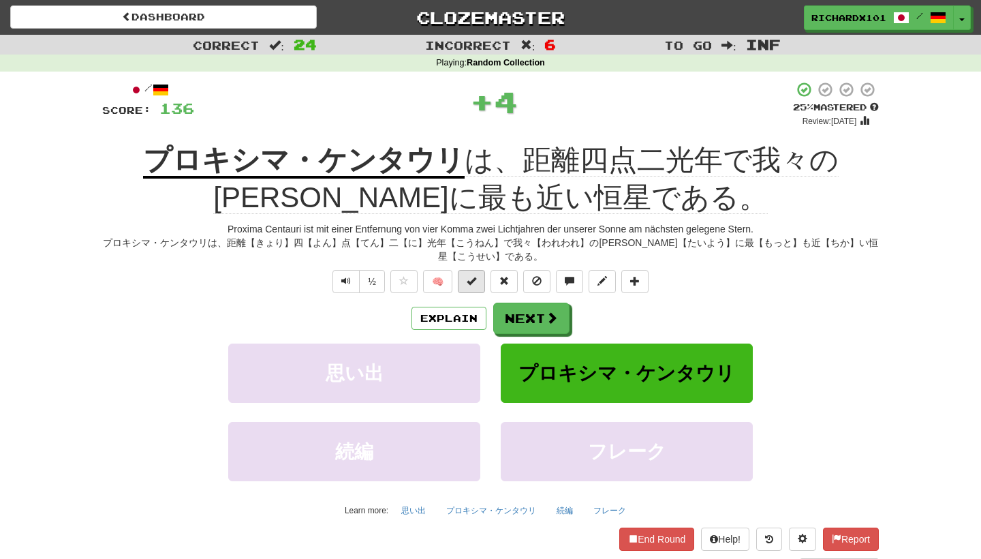
click at [479, 285] on button at bounding box center [471, 281] width 27 height 23
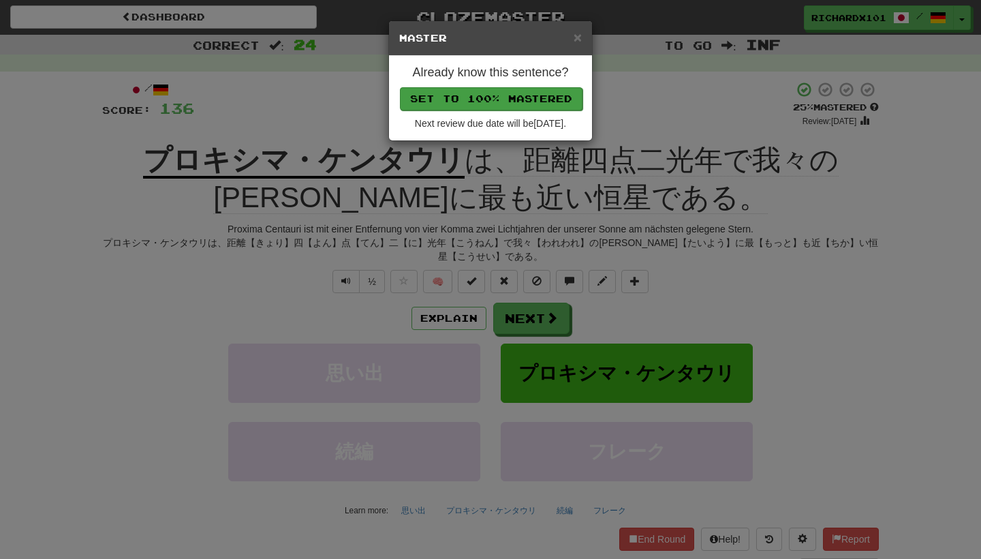
click at [526, 97] on button "Set to 100% Mastered" at bounding box center [491, 98] width 183 height 23
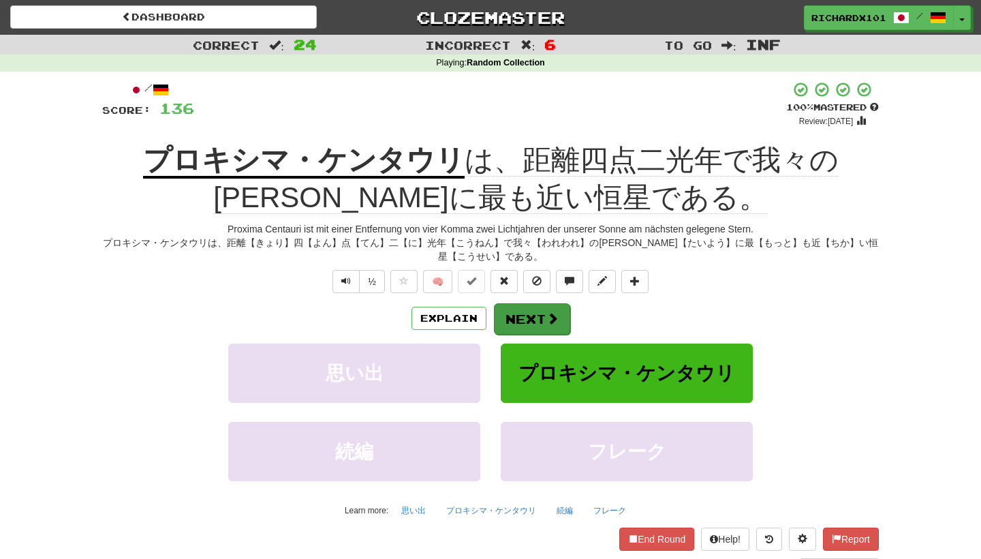
click at [523, 310] on button "Next" at bounding box center [532, 318] width 76 height 31
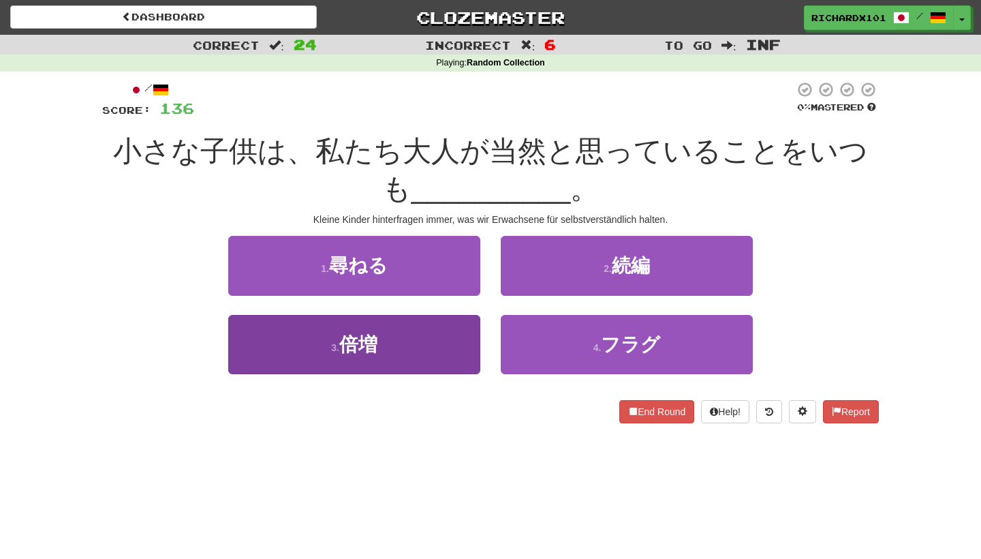
click at [458, 347] on button "3 . 倍増" at bounding box center [354, 344] width 252 height 59
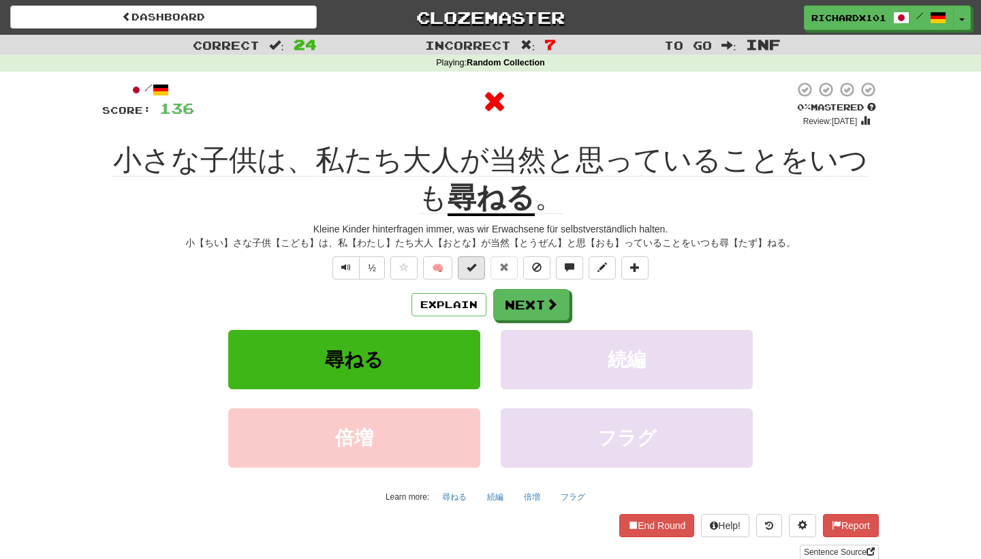
click at [477, 266] on button at bounding box center [471, 267] width 27 height 23
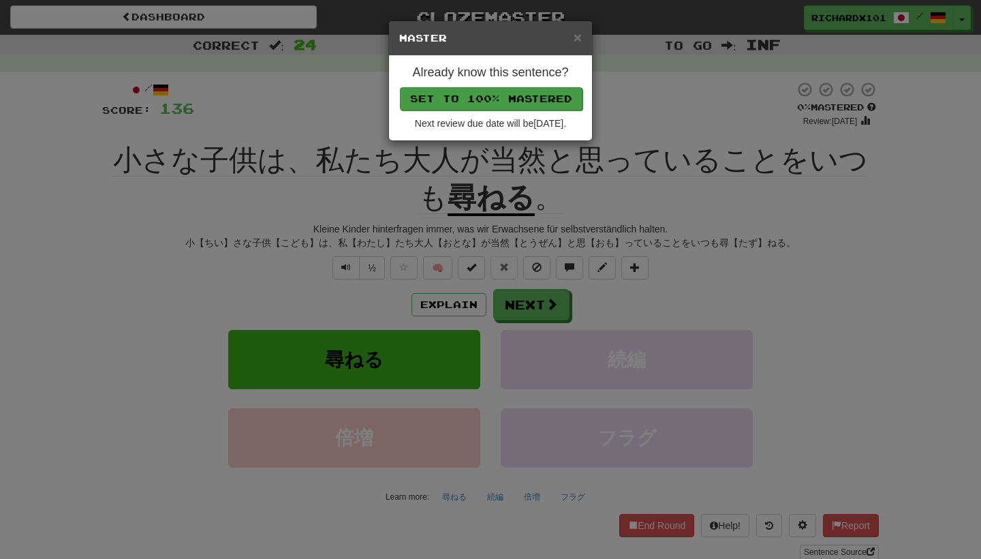
click at [534, 95] on button "Set to 100% Mastered" at bounding box center [491, 98] width 183 height 23
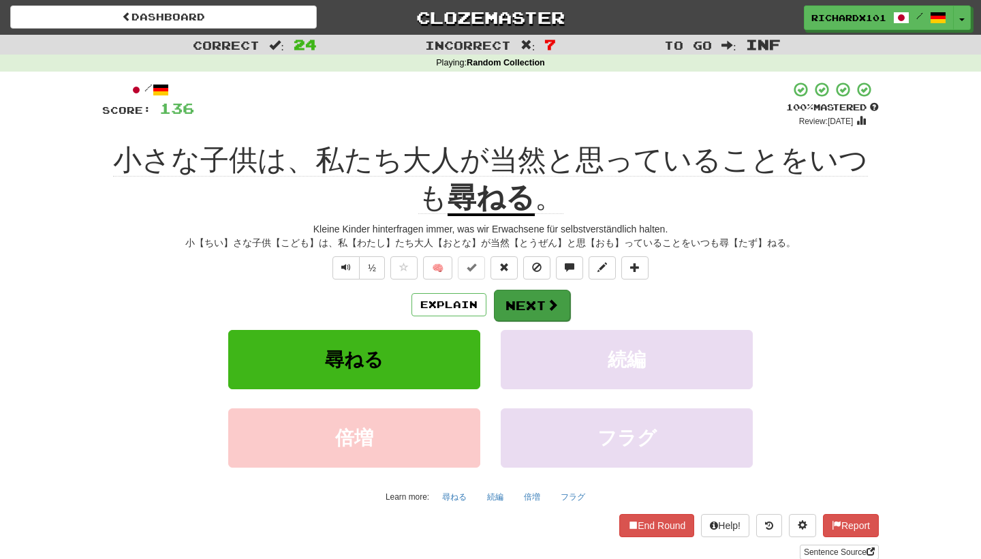
click at [537, 302] on button "Next" at bounding box center [532, 305] width 76 height 31
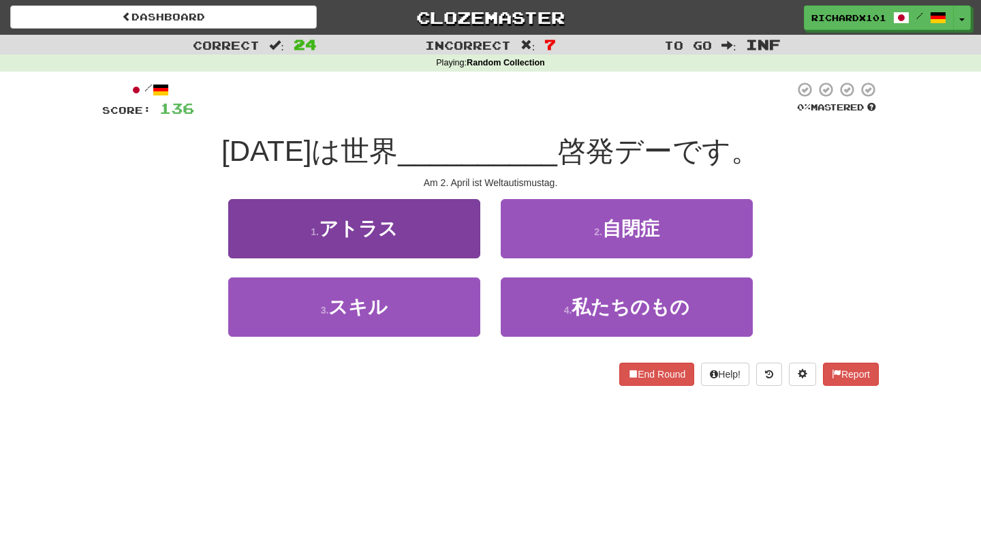
click at [457, 231] on button "1 . アトラス" at bounding box center [354, 228] width 252 height 59
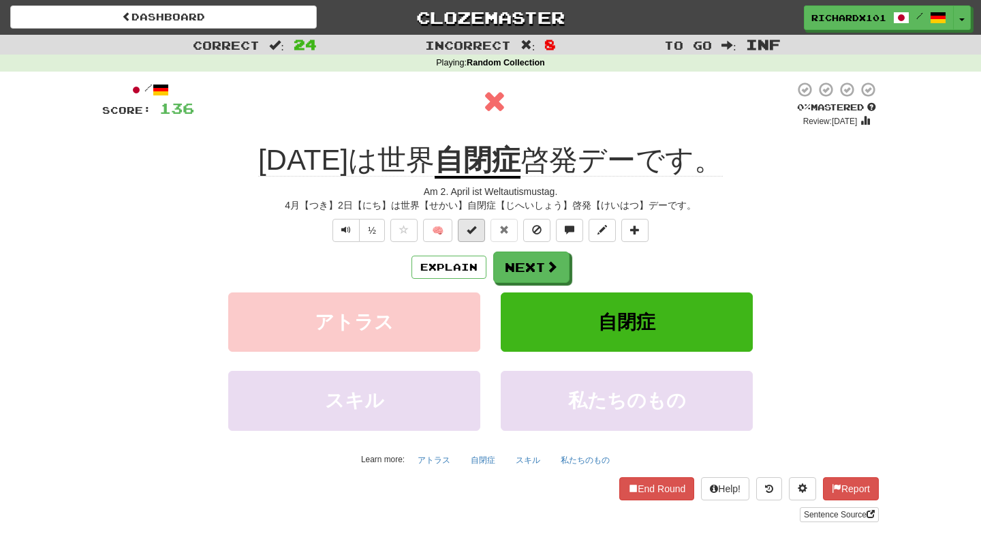
click at [469, 226] on span at bounding box center [472, 230] width 10 height 10
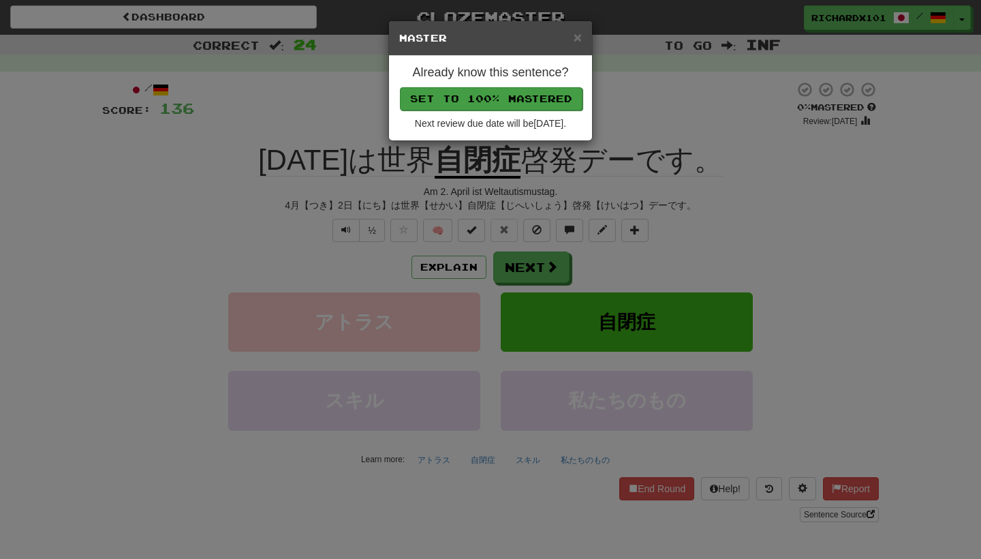
click at [533, 95] on button "Set to 100% Mastered" at bounding box center [491, 98] width 183 height 23
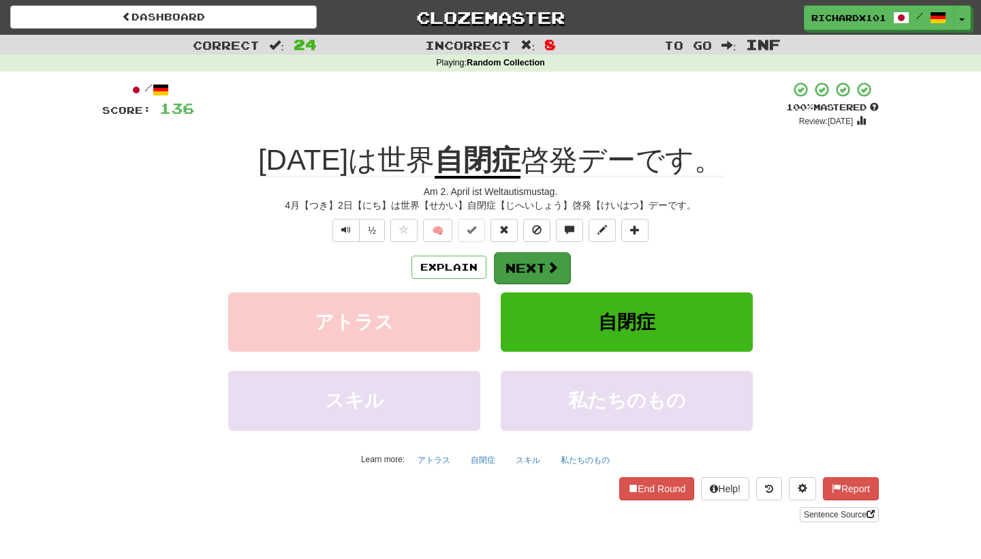
click at [528, 262] on button "Next" at bounding box center [532, 267] width 76 height 31
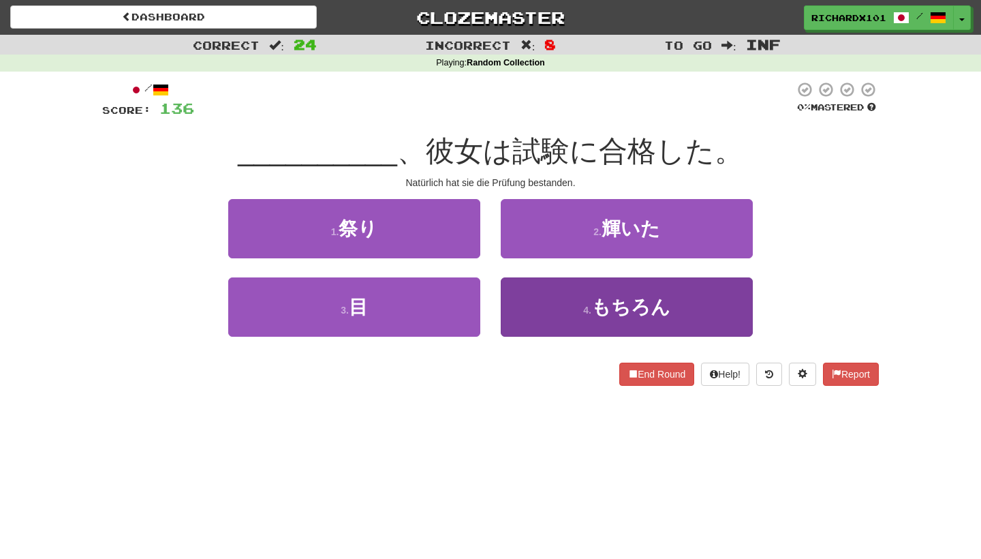
click at [535, 312] on button "4 . もちろん" at bounding box center [627, 306] width 252 height 59
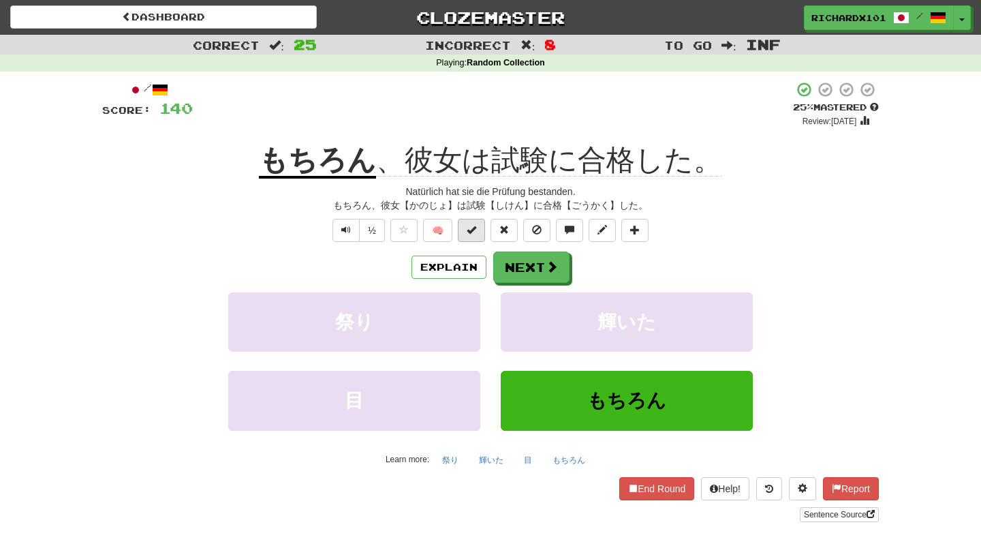
click at [471, 235] on button at bounding box center [471, 230] width 27 height 23
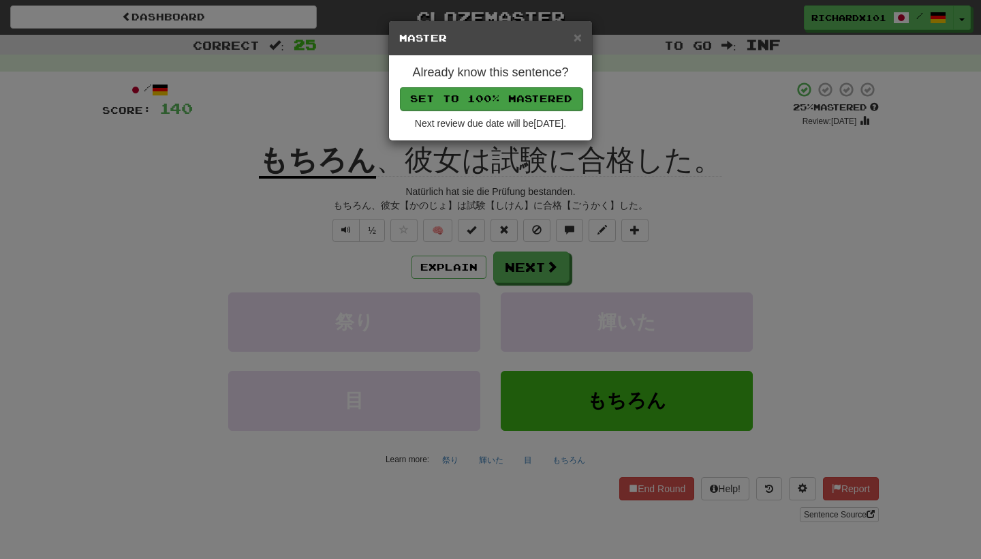
click at [546, 95] on button "Set to 100% Mastered" at bounding box center [491, 98] width 183 height 23
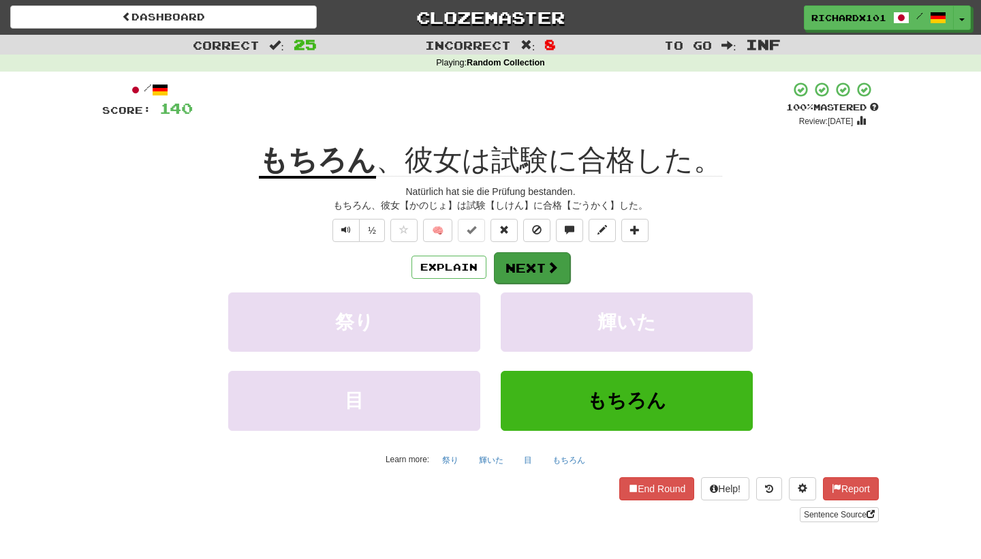
click at [544, 269] on button "Next" at bounding box center [532, 267] width 76 height 31
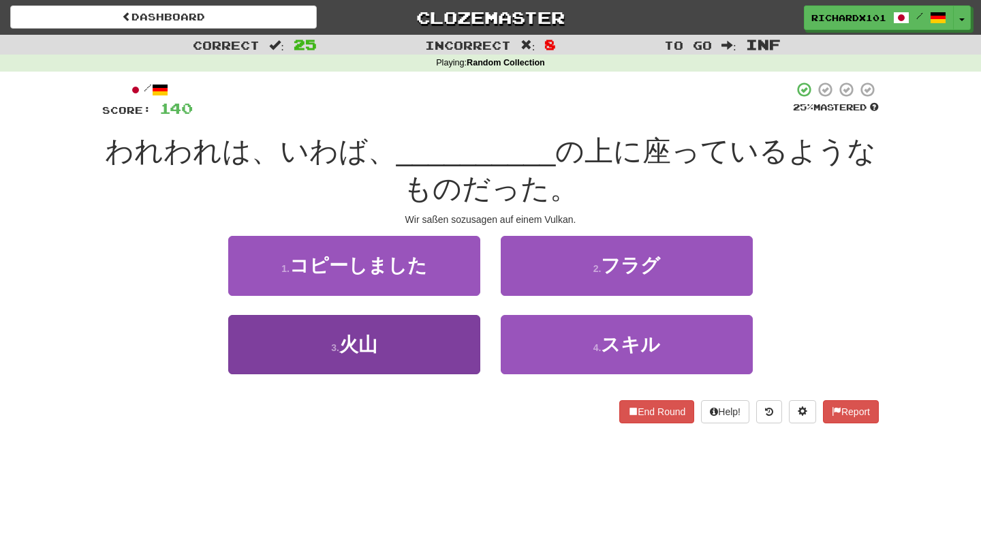
click at [448, 329] on button "3 . 火山" at bounding box center [354, 344] width 252 height 59
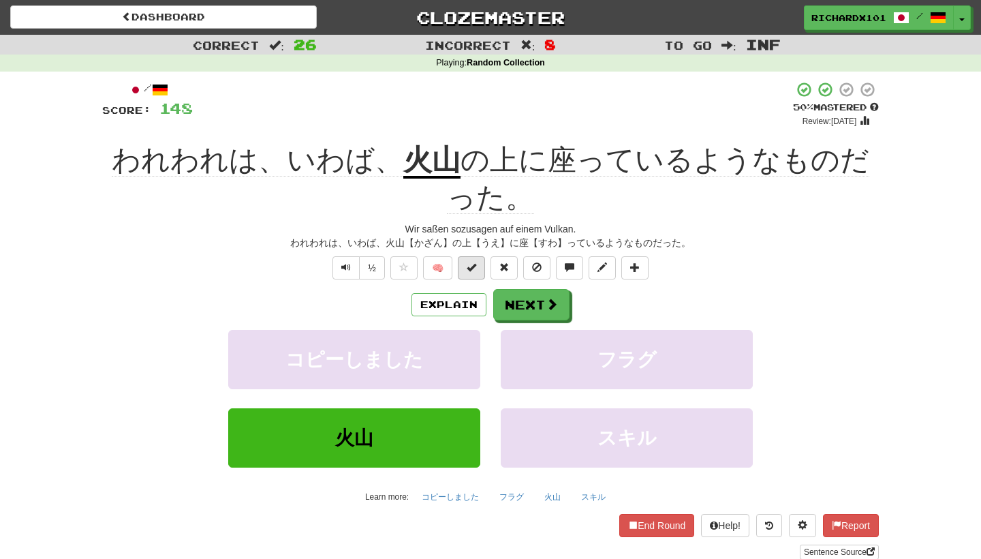
click at [475, 264] on span at bounding box center [472, 267] width 10 height 10
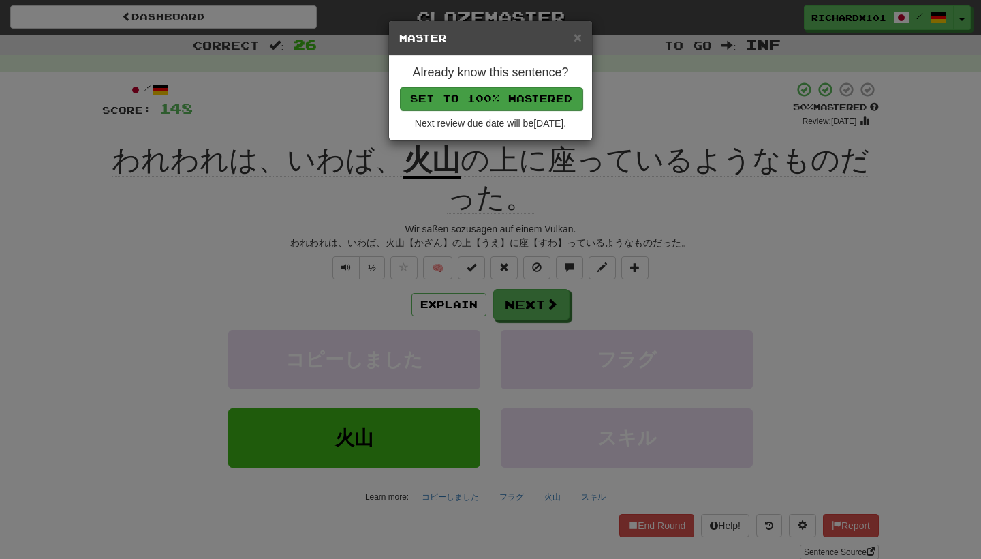
click at [536, 97] on button "Set to 100% Mastered" at bounding box center [491, 98] width 183 height 23
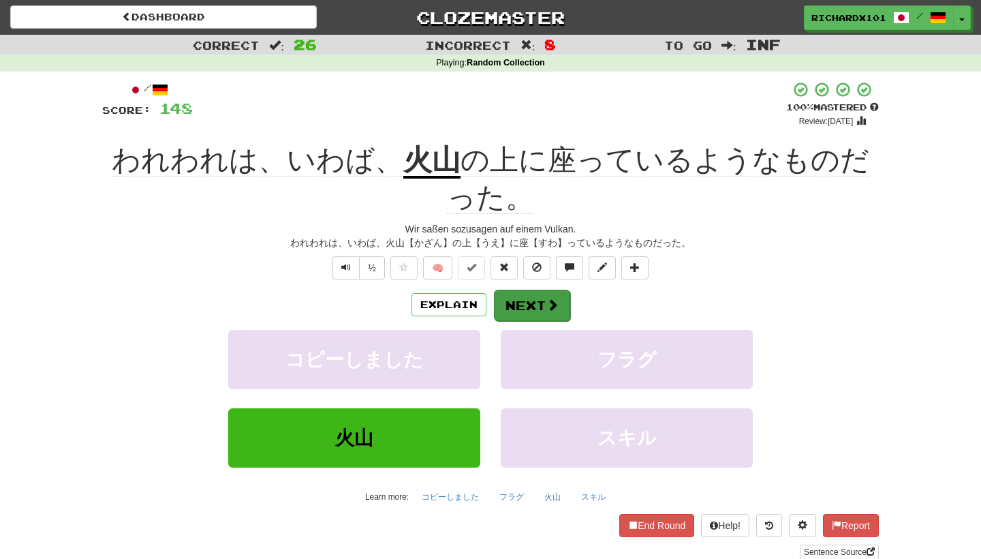
click at [521, 292] on button "Next" at bounding box center [532, 305] width 76 height 31
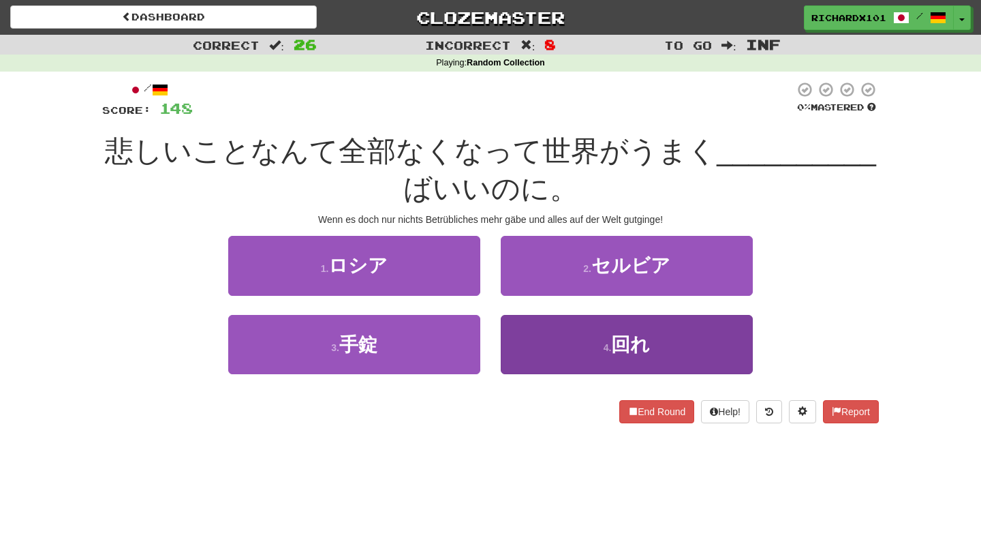
click at [527, 336] on button "4 . 回れ" at bounding box center [627, 344] width 252 height 59
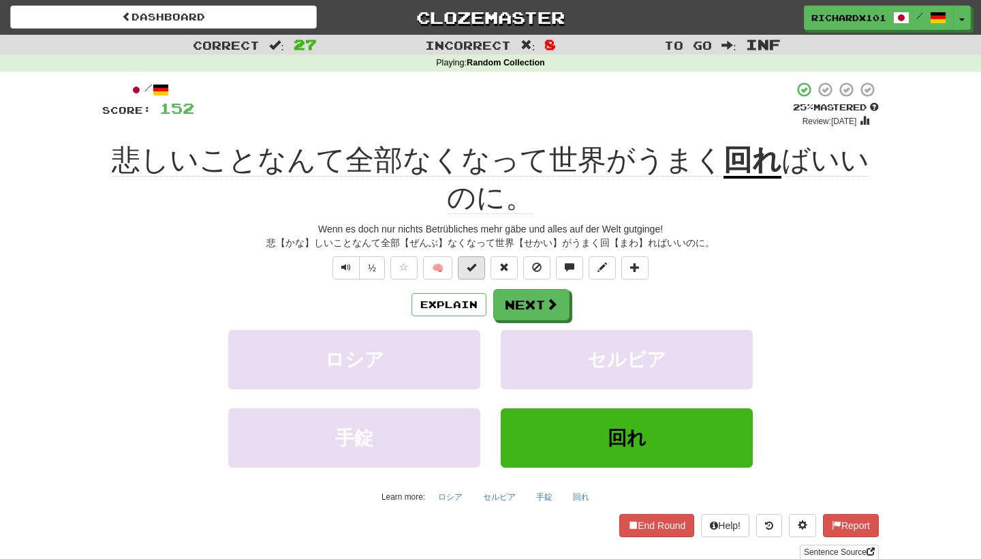
click at [469, 266] on span at bounding box center [472, 267] width 10 height 10
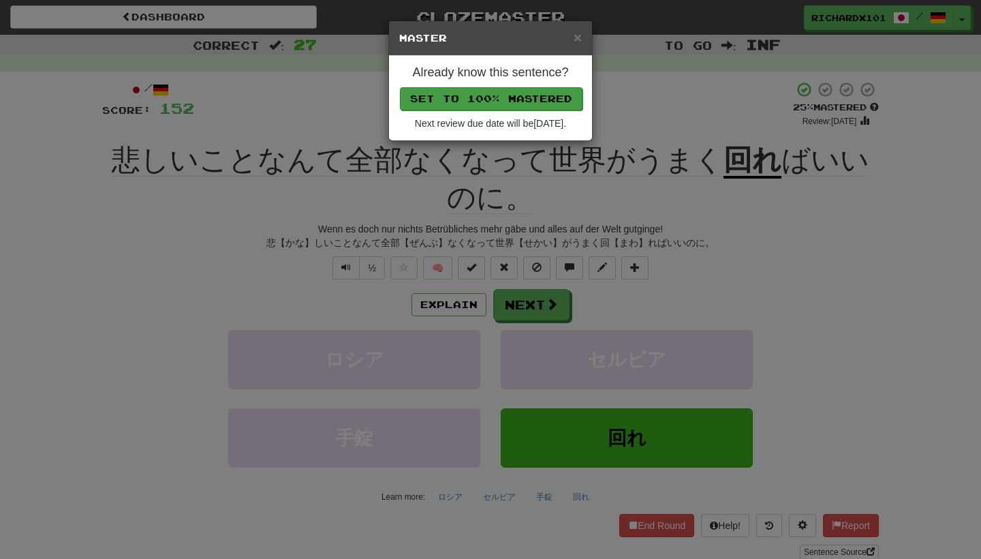
click at [528, 95] on button "Set to 100% Mastered" at bounding box center [491, 98] width 183 height 23
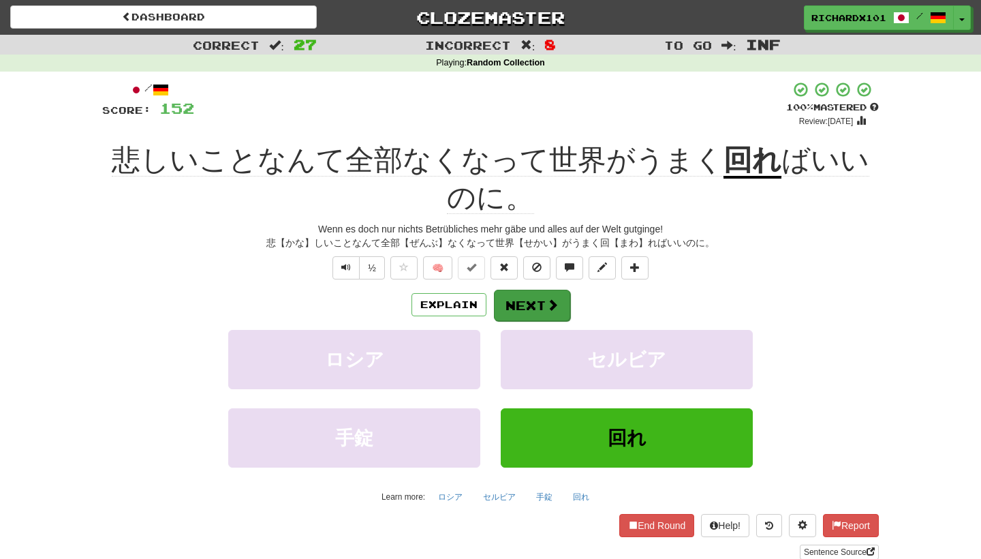
click at [526, 300] on button "Next" at bounding box center [532, 305] width 76 height 31
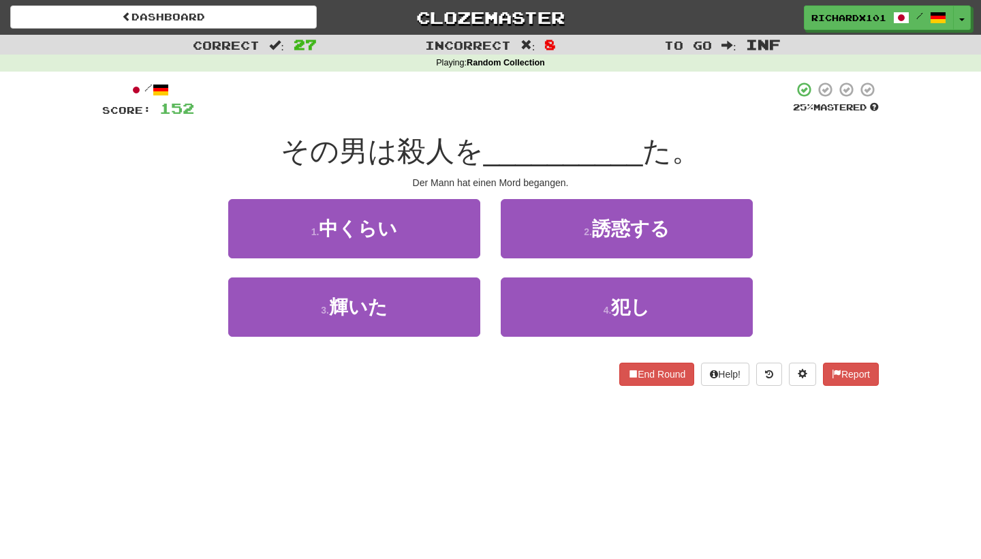
click at [526, 300] on button "4 . 犯し" at bounding box center [627, 306] width 252 height 59
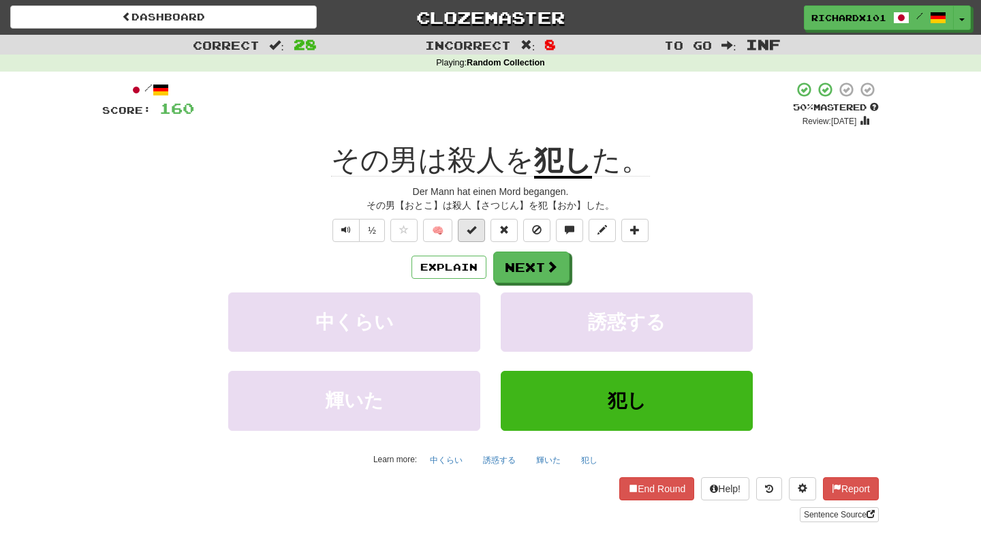
click at [478, 226] on button at bounding box center [471, 230] width 27 height 23
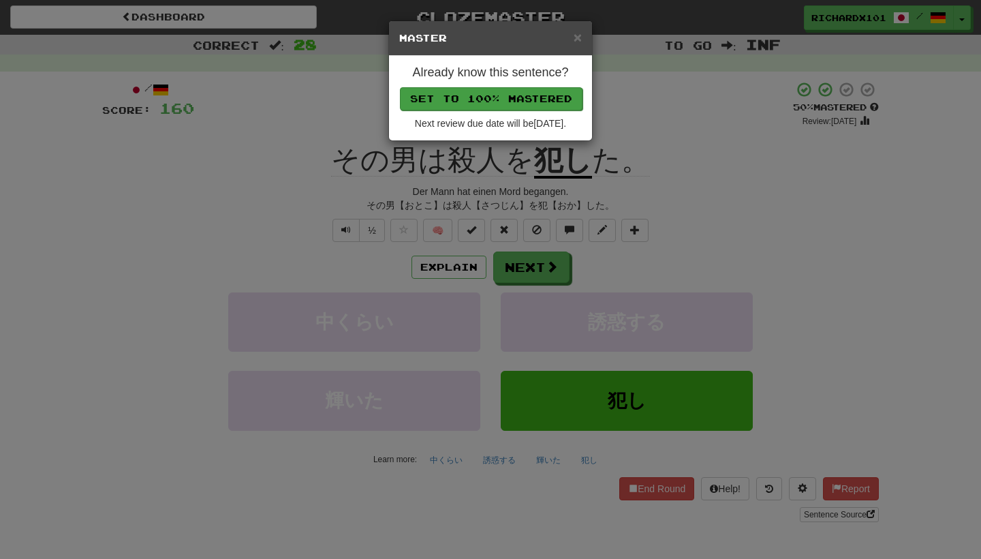
click at [515, 92] on button "Set to 100% Mastered" at bounding box center [491, 98] width 183 height 23
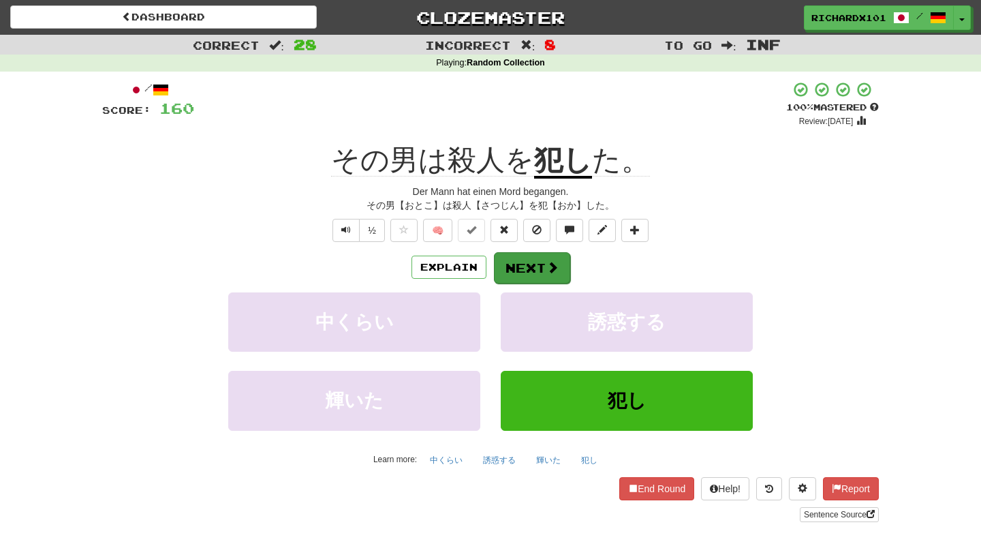
click at [520, 268] on button "Next" at bounding box center [532, 267] width 76 height 31
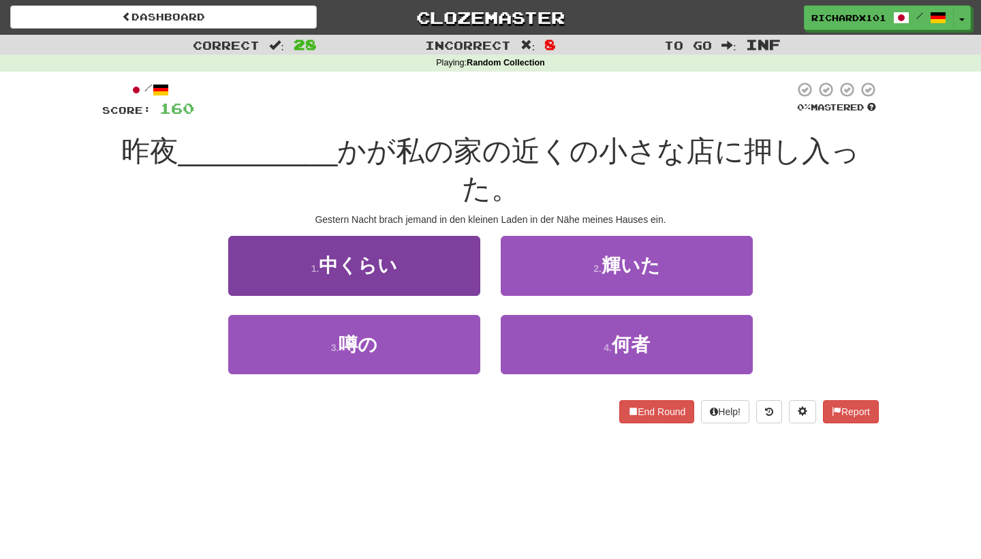
click at [431, 236] on button "1 . 中くらい" at bounding box center [354, 265] width 252 height 59
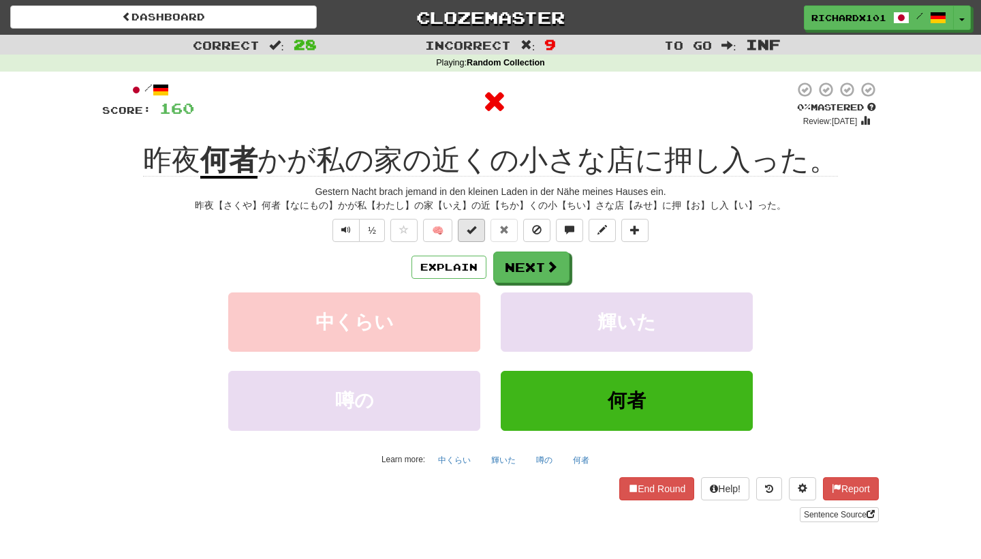
click at [473, 225] on span at bounding box center [472, 230] width 10 height 10
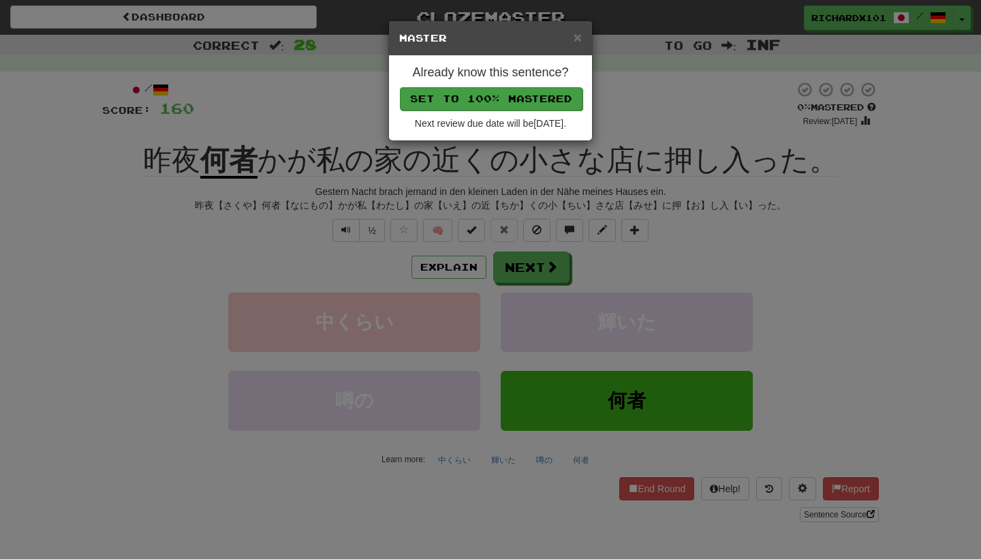
click at [518, 100] on button "Set to 100% Mastered" at bounding box center [491, 98] width 183 height 23
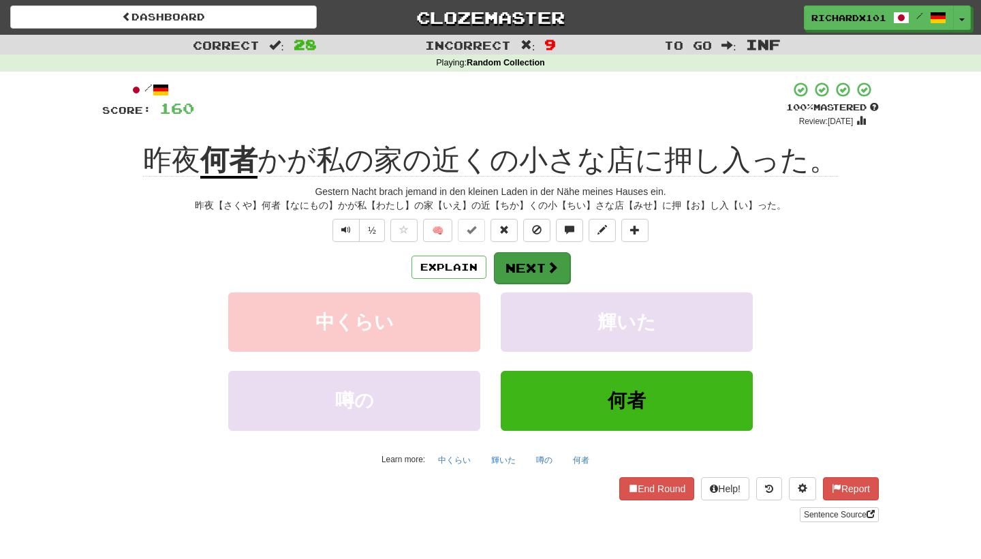
click at [520, 259] on button "Next" at bounding box center [532, 267] width 76 height 31
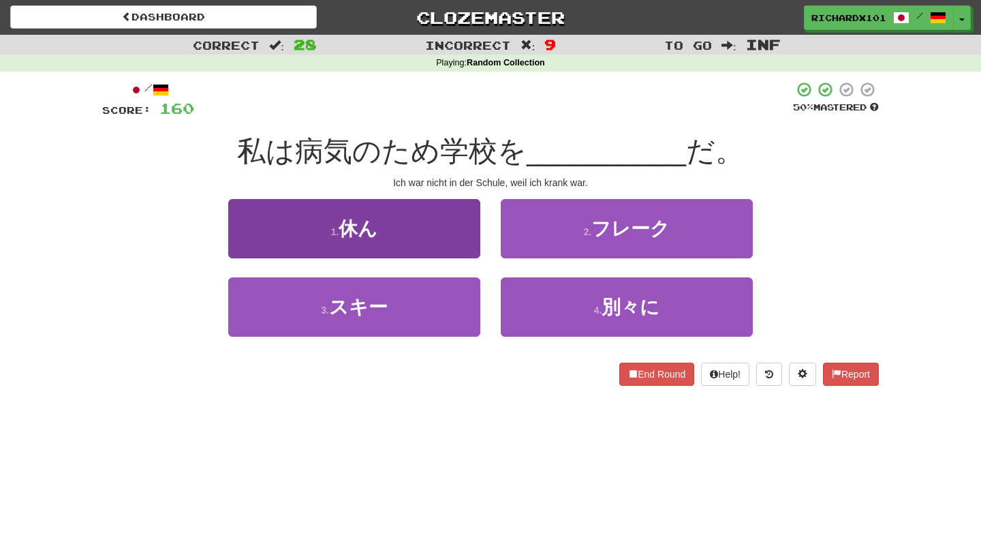
click at [458, 221] on button "1 . 休ん" at bounding box center [354, 228] width 252 height 59
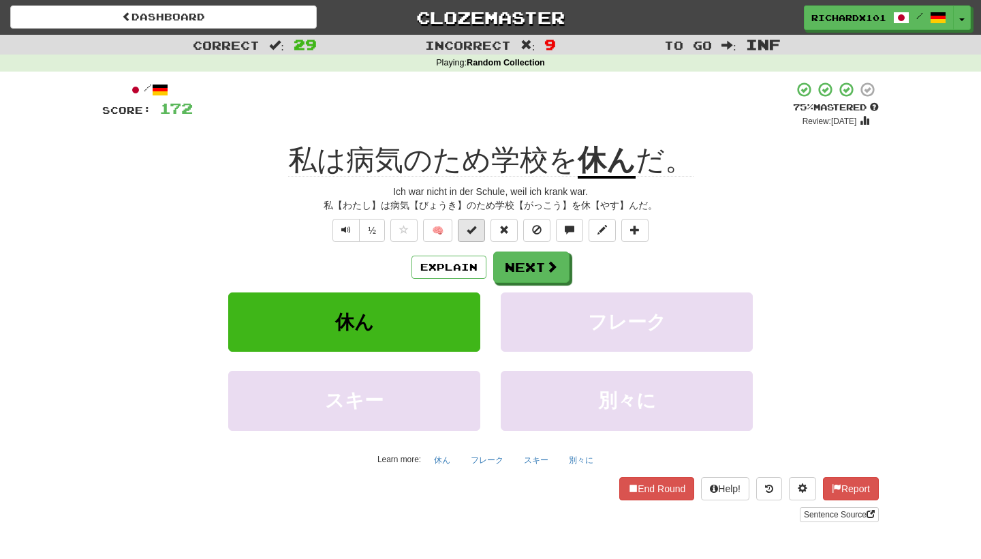
click at [471, 233] on span at bounding box center [472, 230] width 10 height 10
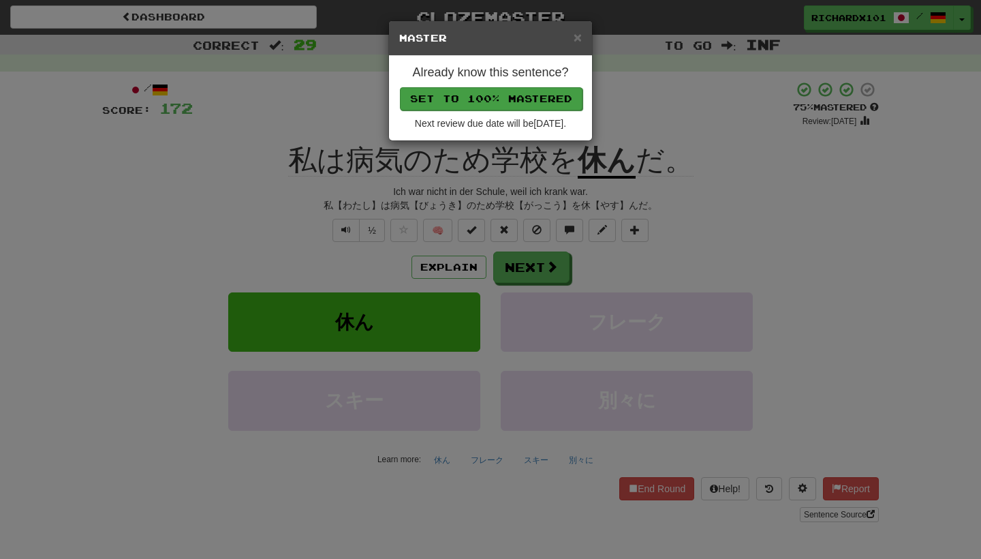
click at [520, 92] on button "Set to 100% Mastered" at bounding box center [491, 98] width 183 height 23
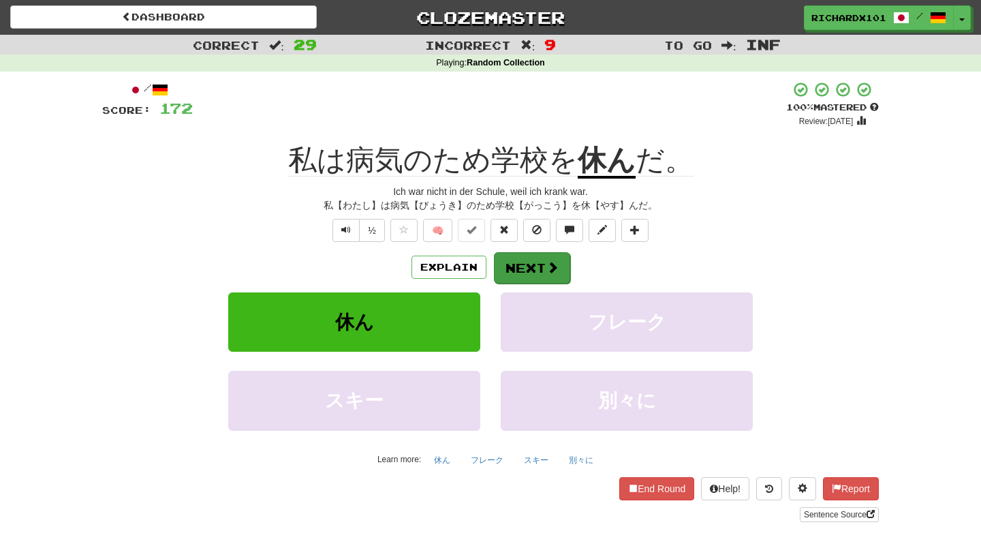
click at [516, 255] on button "Next" at bounding box center [532, 267] width 76 height 31
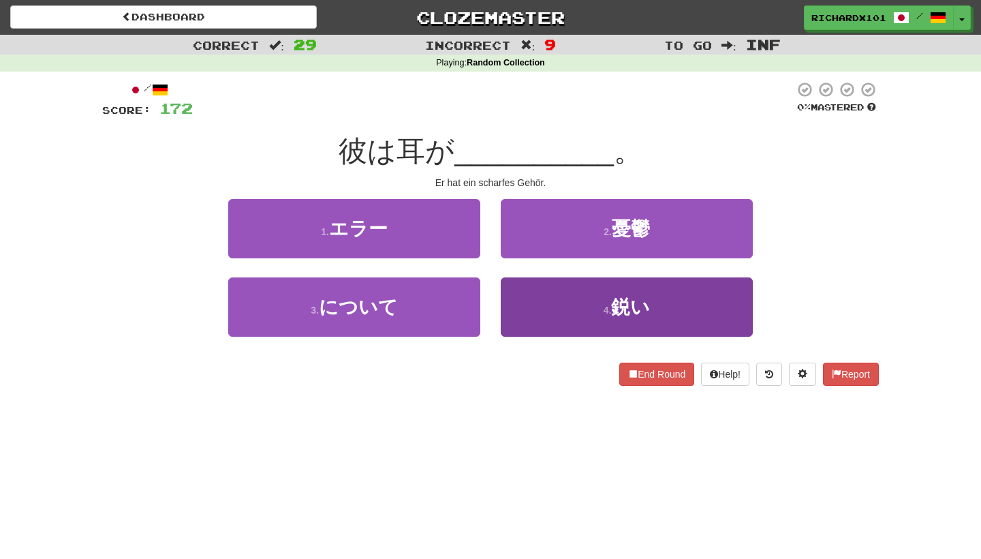
click at [528, 296] on button "4 . 鋭い" at bounding box center [627, 306] width 252 height 59
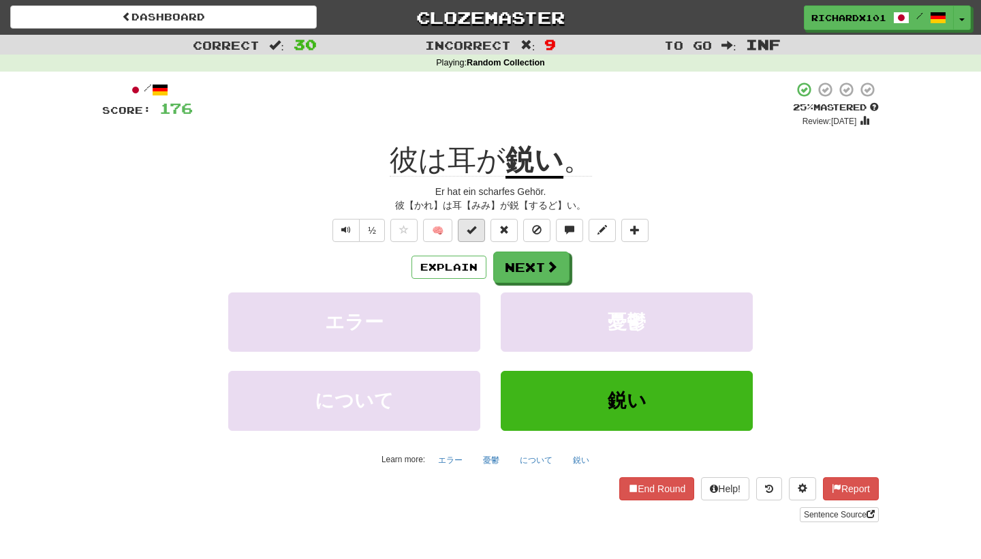
click at [470, 234] on button at bounding box center [471, 230] width 27 height 23
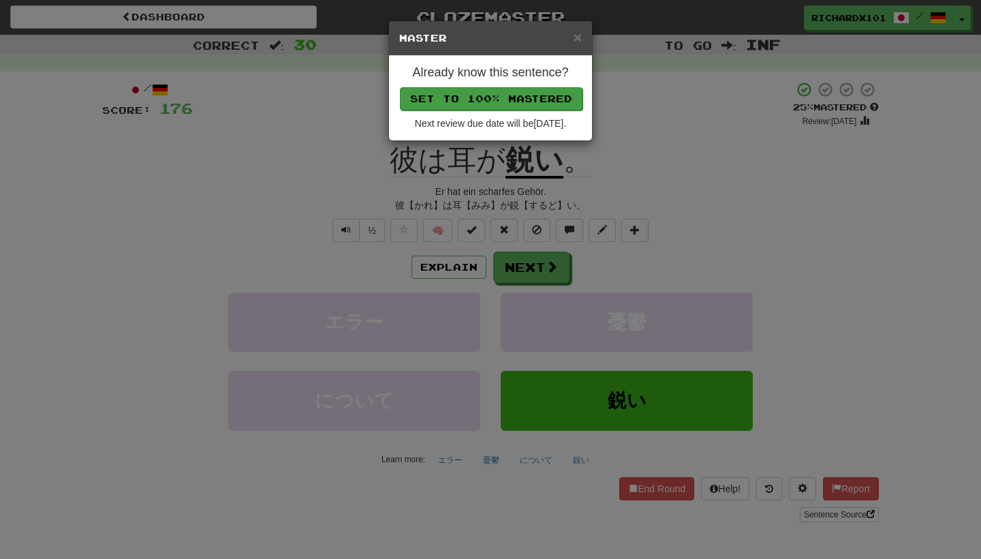
click at [522, 102] on button "Set to 100% Mastered" at bounding box center [491, 98] width 183 height 23
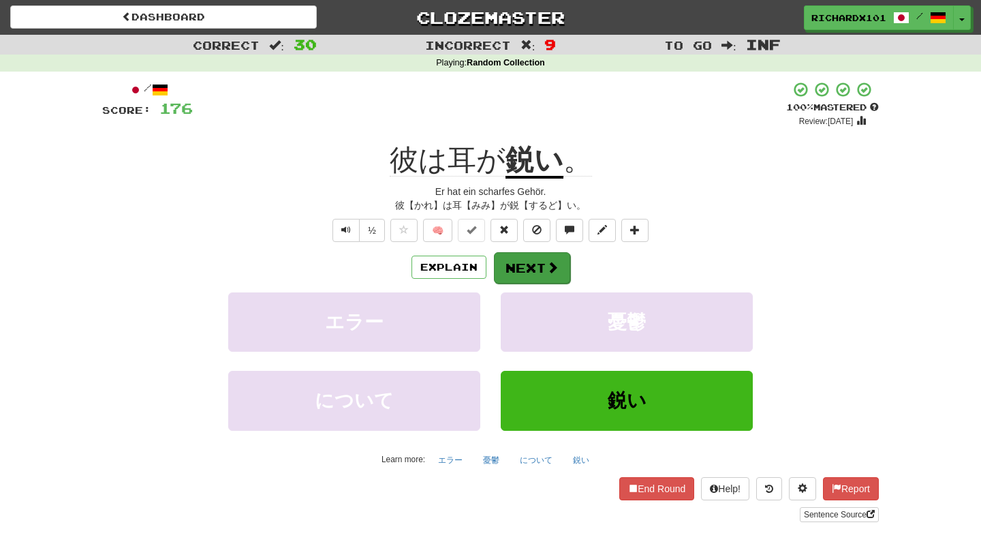
click at [526, 260] on button "Next" at bounding box center [532, 267] width 76 height 31
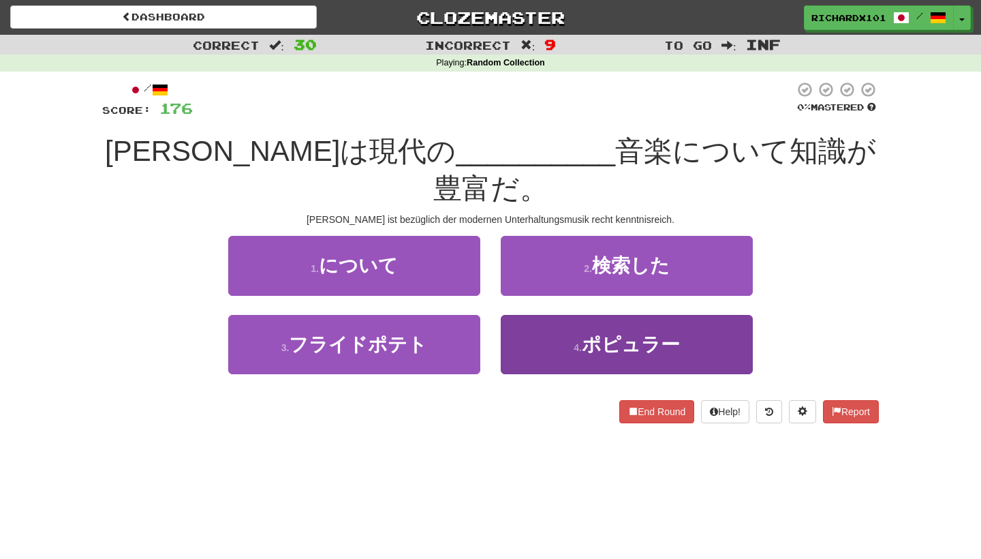
click at [546, 315] on button "4 . ポピュラー" at bounding box center [627, 344] width 252 height 59
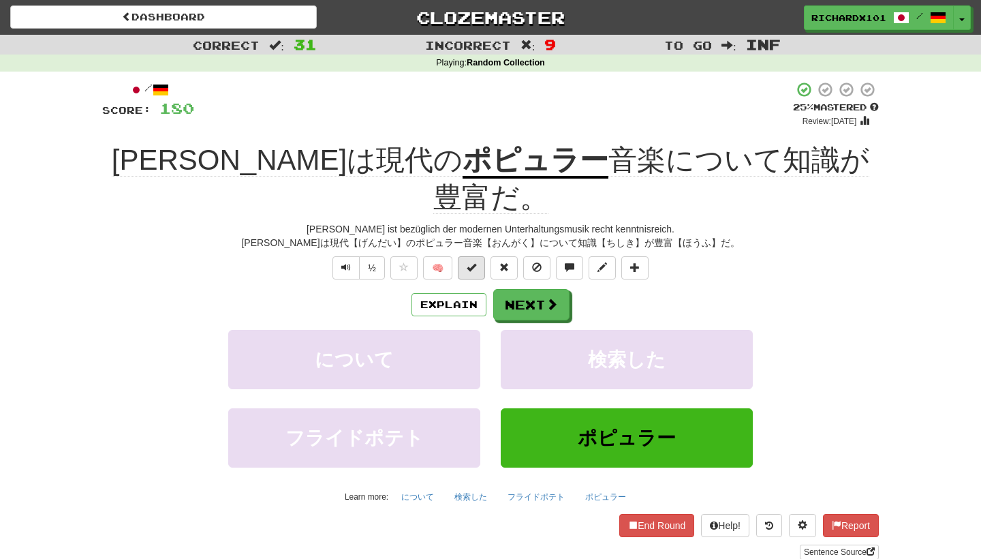
click at [480, 256] on button at bounding box center [471, 267] width 27 height 23
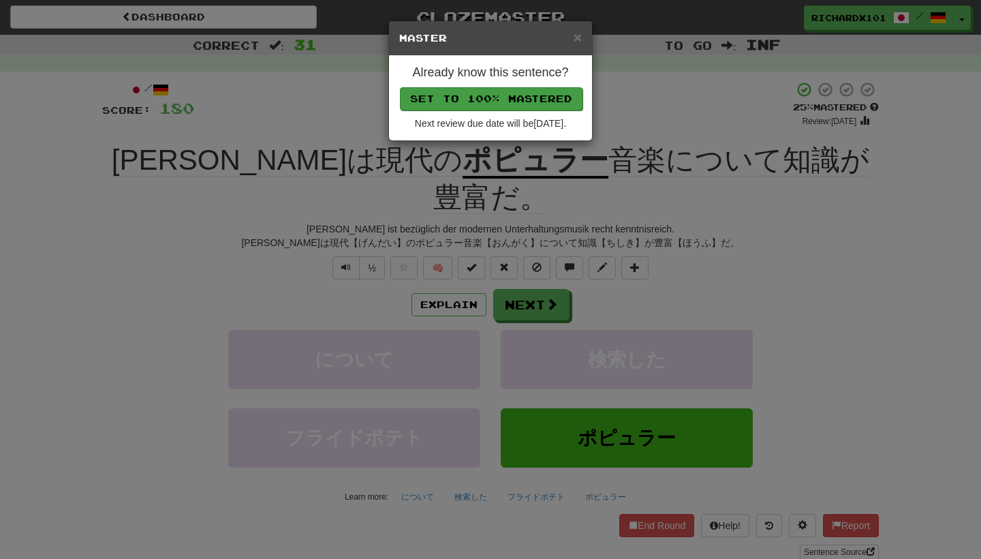
click at [479, 99] on button "Set to 100% Mastered" at bounding box center [491, 98] width 183 height 23
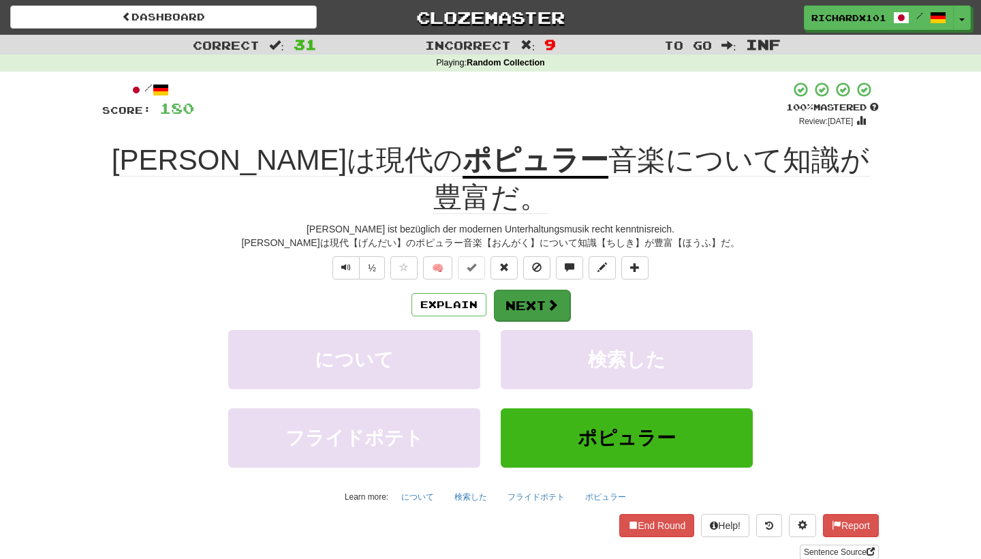
click at [536, 290] on button "Next" at bounding box center [532, 305] width 76 height 31
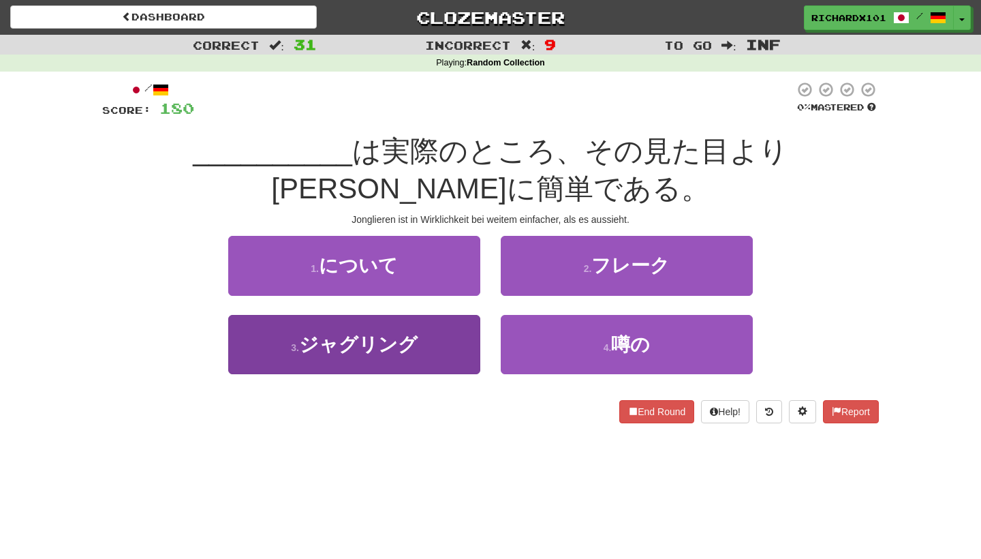
click at [458, 335] on button "3 . ジャグリング" at bounding box center [354, 344] width 252 height 59
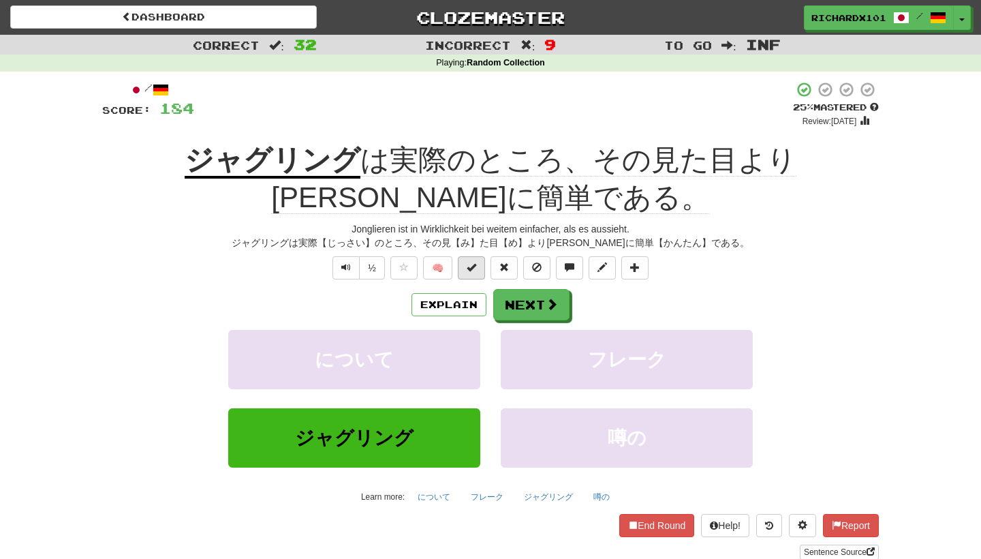
click at [467, 265] on span at bounding box center [472, 267] width 10 height 10
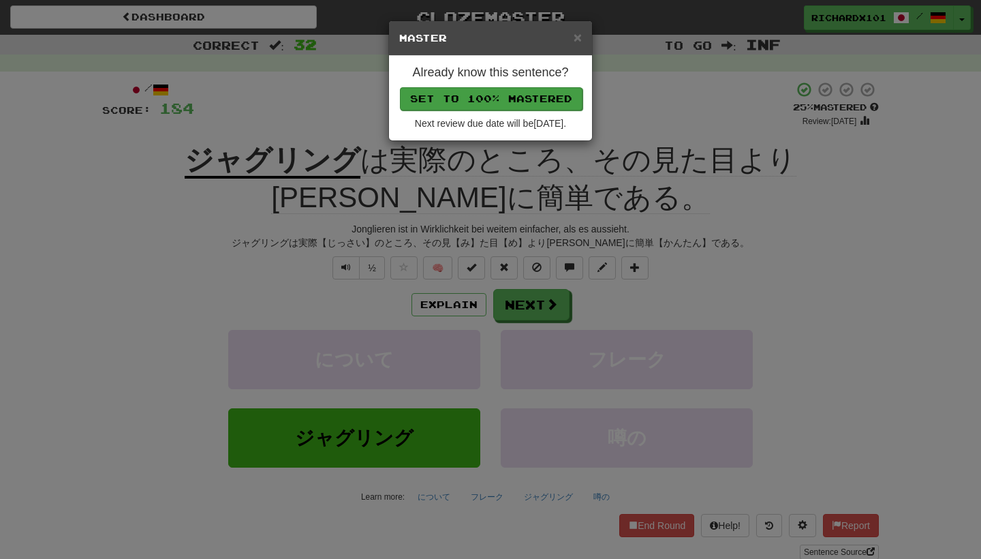
click at [519, 100] on button "Set to 100% Mastered" at bounding box center [491, 98] width 183 height 23
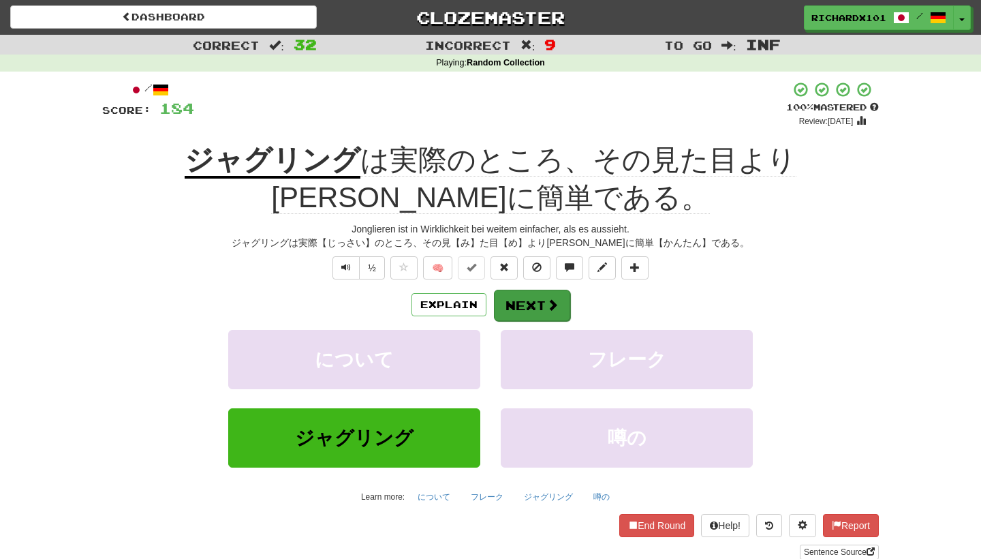
click at [526, 306] on button "Next" at bounding box center [532, 305] width 76 height 31
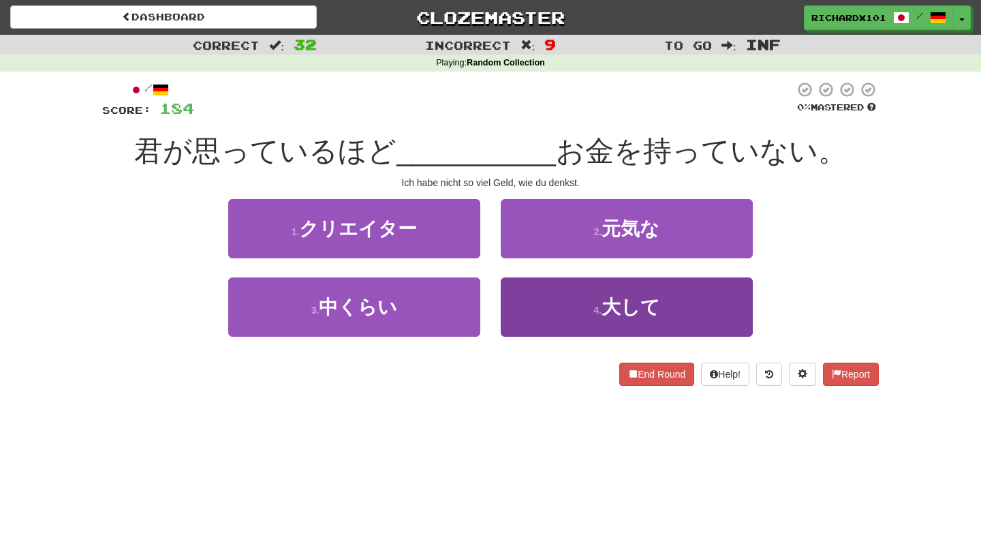
click at [525, 306] on button "4 . 大して" at bounding box center [627, 306] width 252 height 59
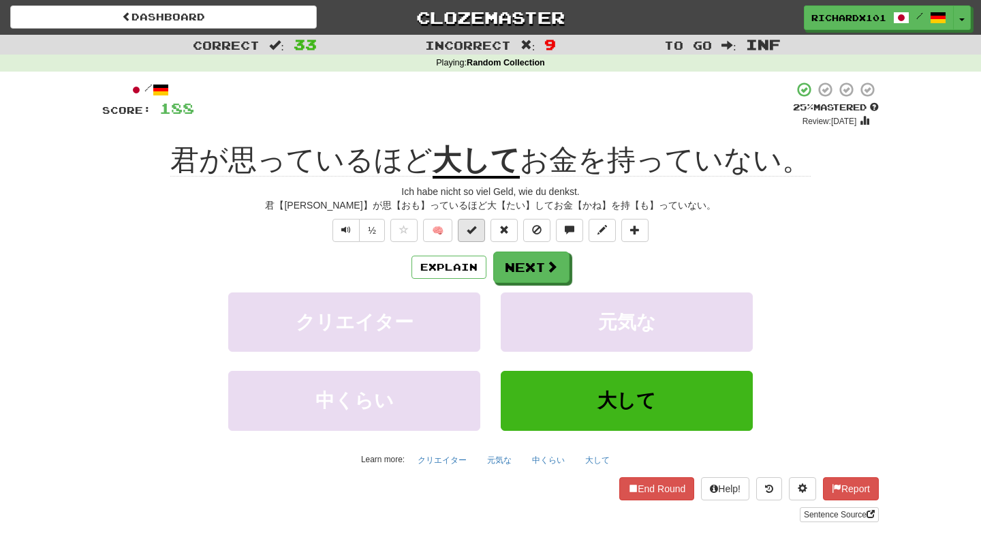
click at [480, 234] on button at bounding box center [471, 230] width 27 height 23
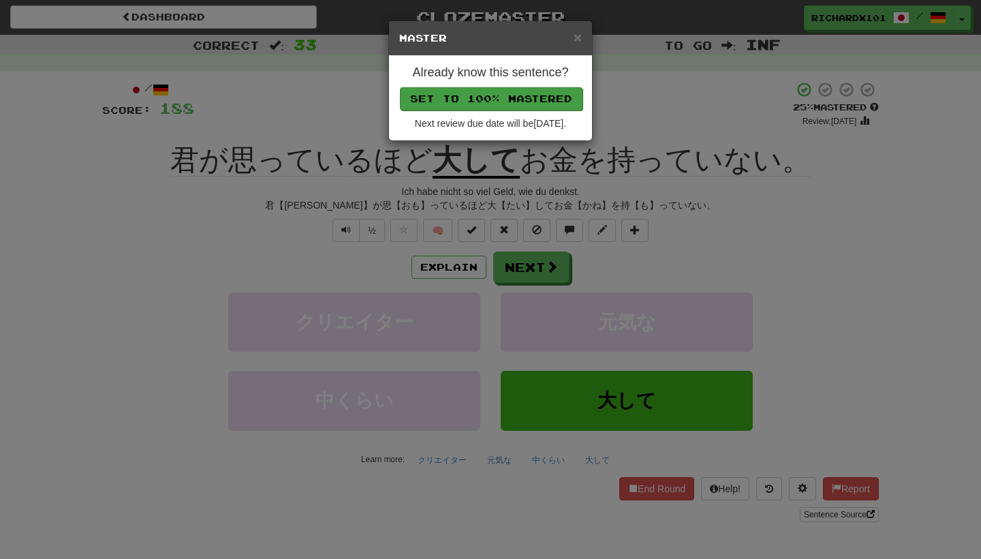
click at [508, 104] on button "Set to 100% Mastered" at bounding box center [491, 98] width 183 height 23
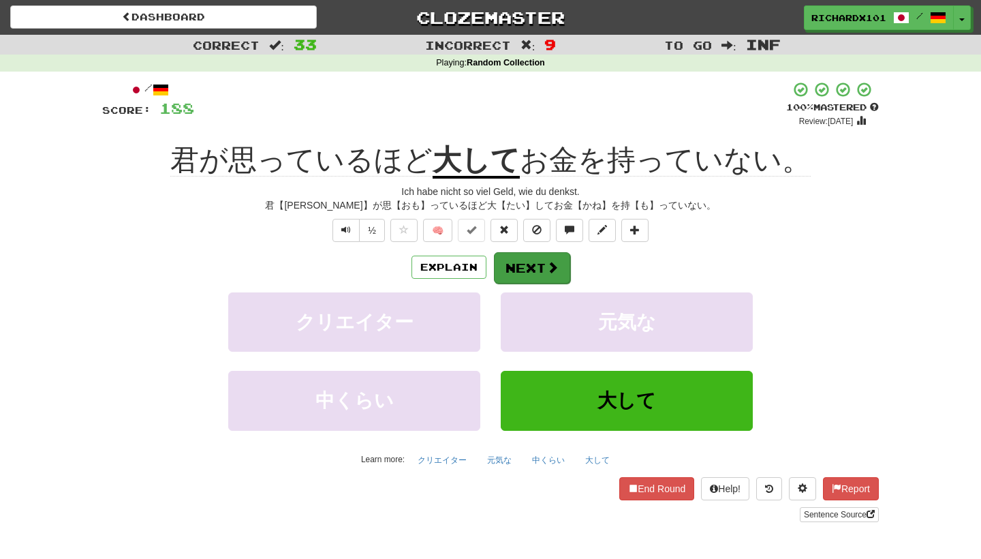
click at [514, 272] on button "Next" at bounding box center [532, 267] width 76 height 31
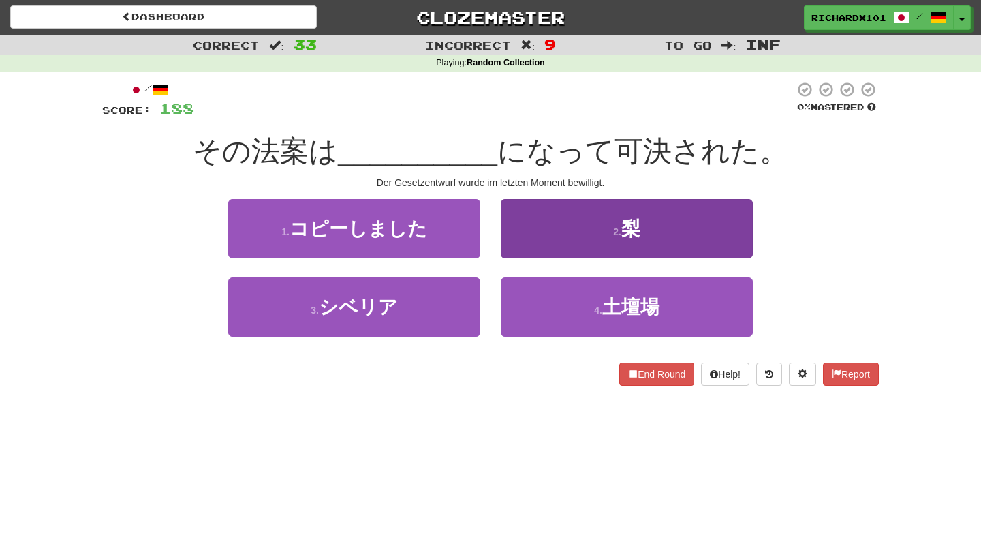
click at [540, 233] on button "2 . 梨" at bounding box center [627, 228] width 252 height 59
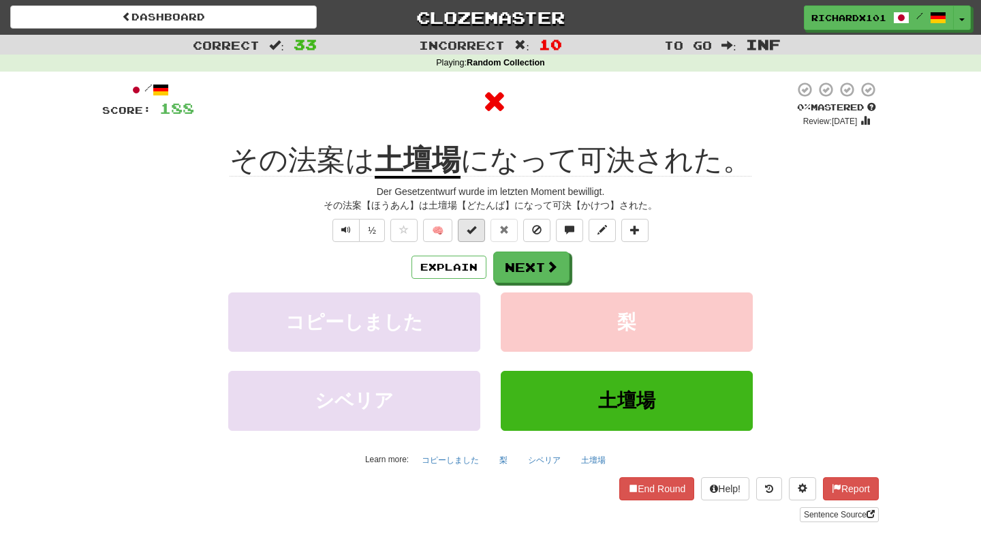
click at [478, 233] on button at bounding box center [471, 230] width 27 height 23
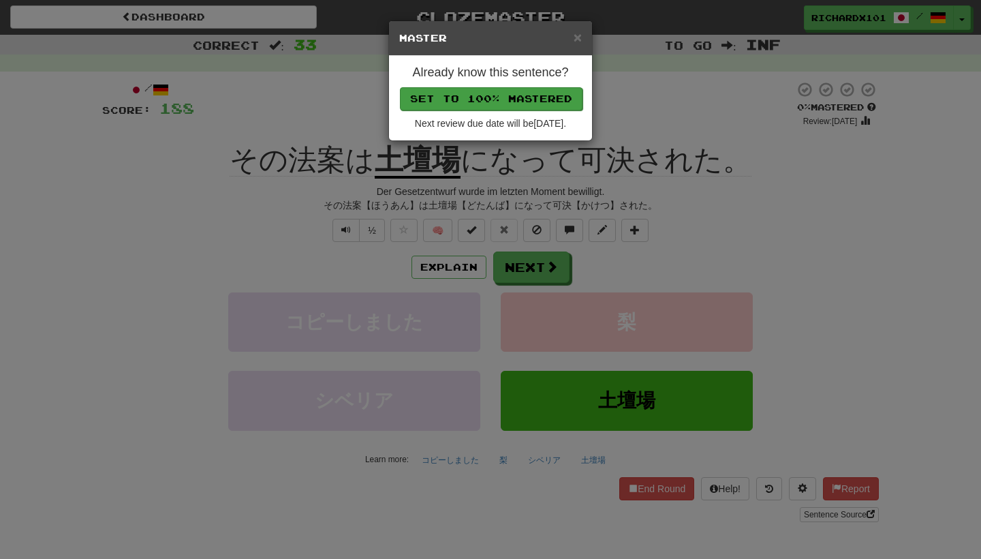
click at [539, 93] on button "Set to 100% Mastered" at bounding box center [491, 98] width 183 height 23
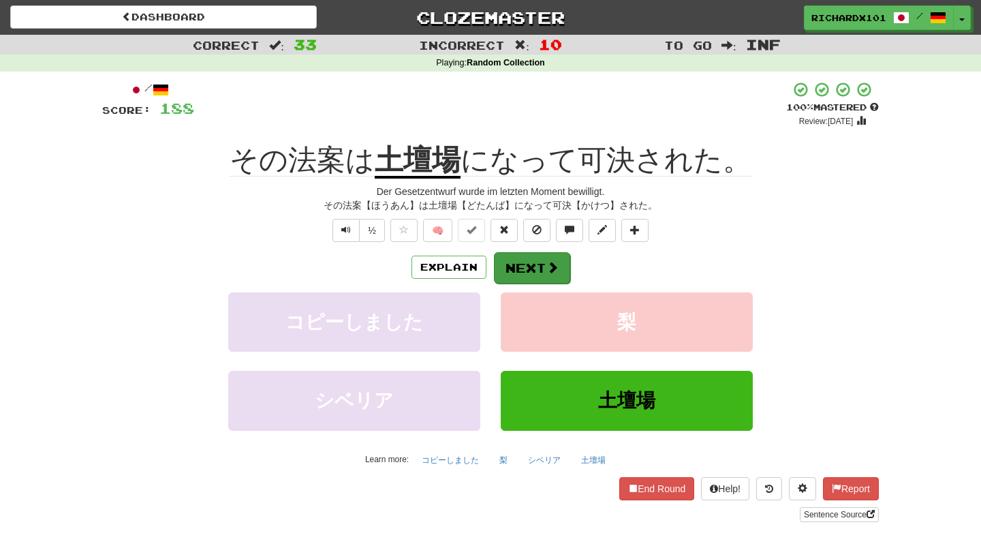
click at [531, 269] on button "Next" at bounding box center [532, 267] width 76 height 31
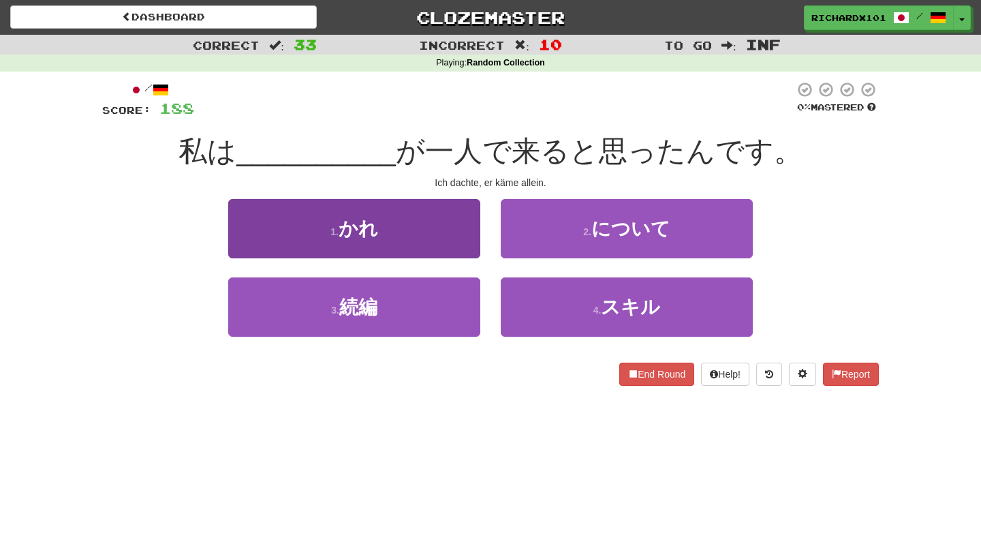
click at [461, 245] on button "1 . かれ" at bounding box center [354, 228] width 252 height 59
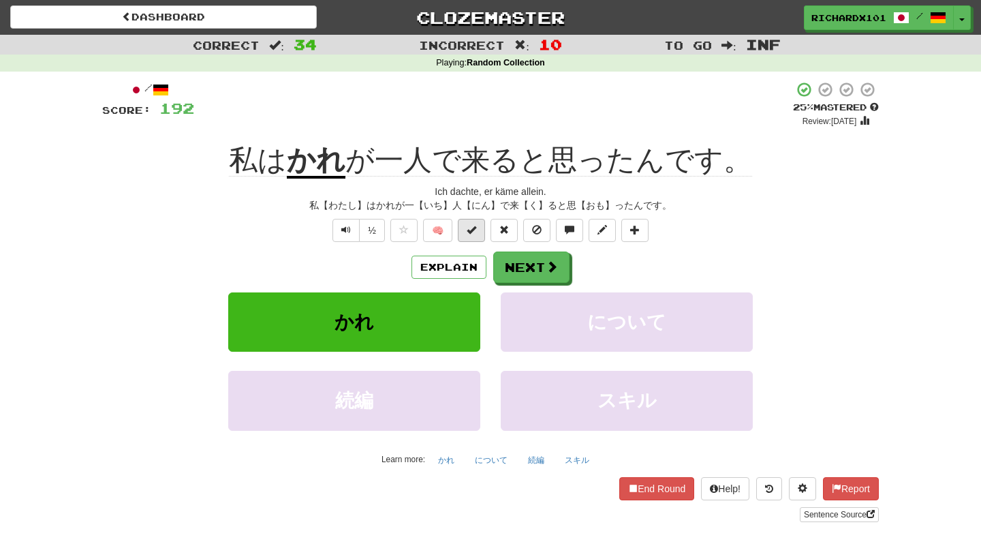
click at [470, 231] on span at bounding box center [472, 230] width 10 height 10
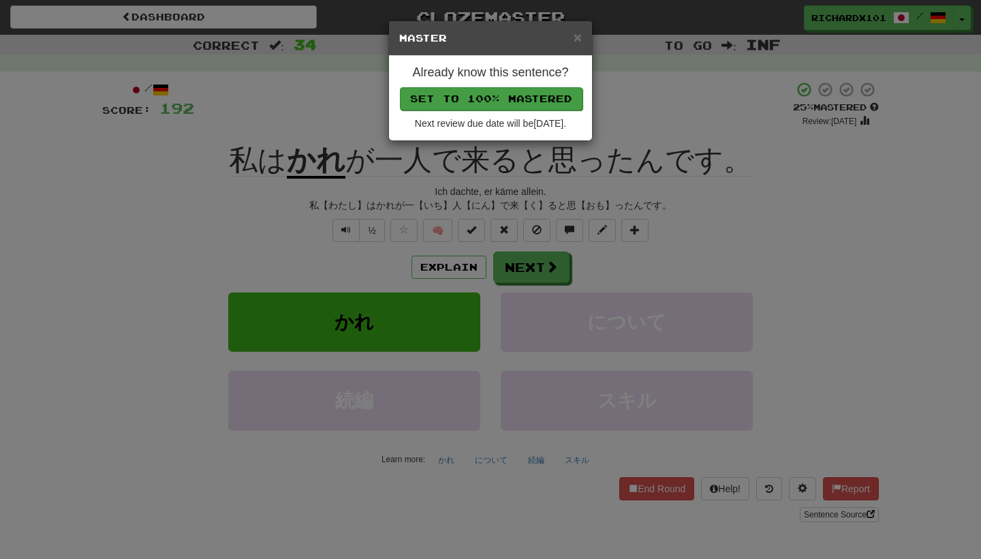
click at [529, 101] on button "Set to 100% Mastered" at bounding box center [491, 98] width 183 height 23
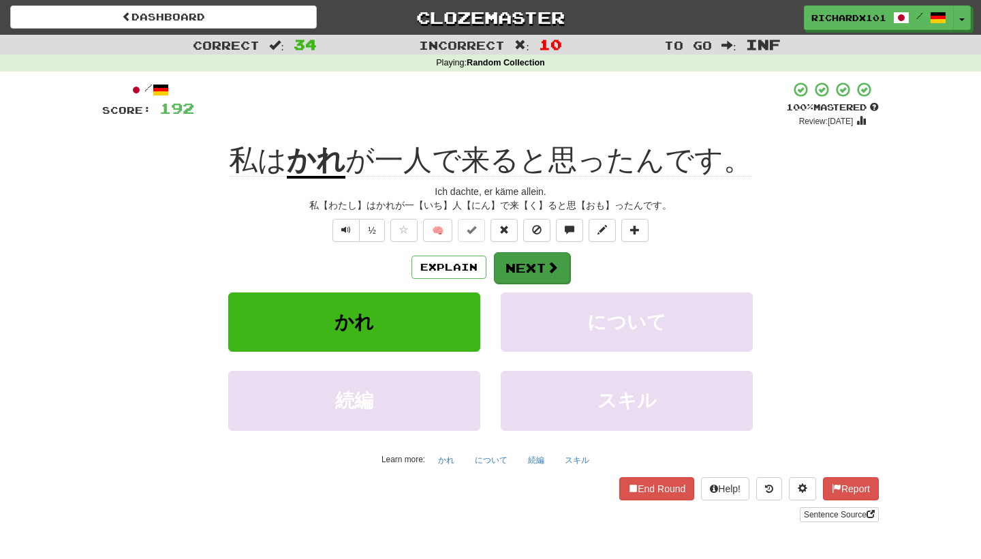
click at [529, 272] on button "Next" at bounding box center [532, 267] width 76 height 31
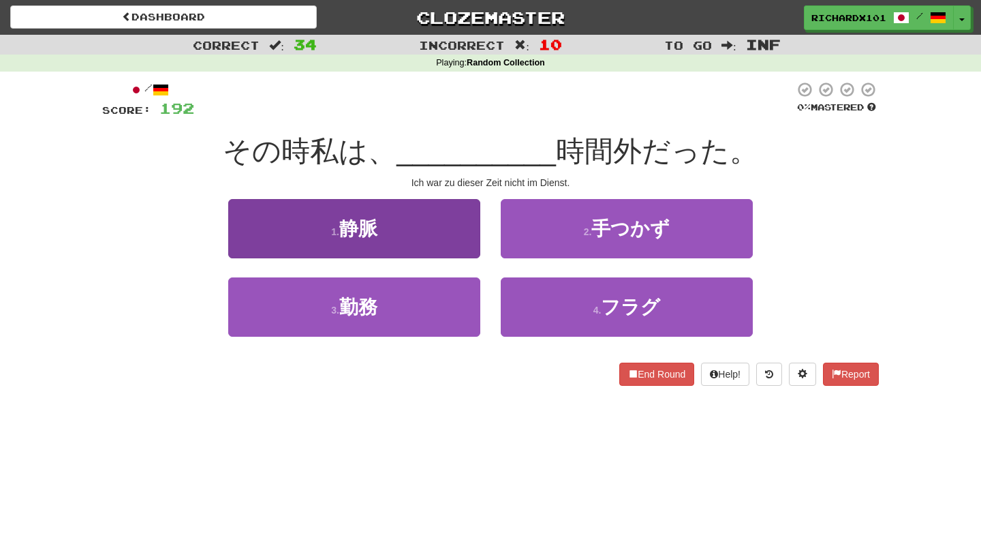
click at [452, 232] on button "1 . 静脈" at bounding box center [354, 228] width 252 height 59
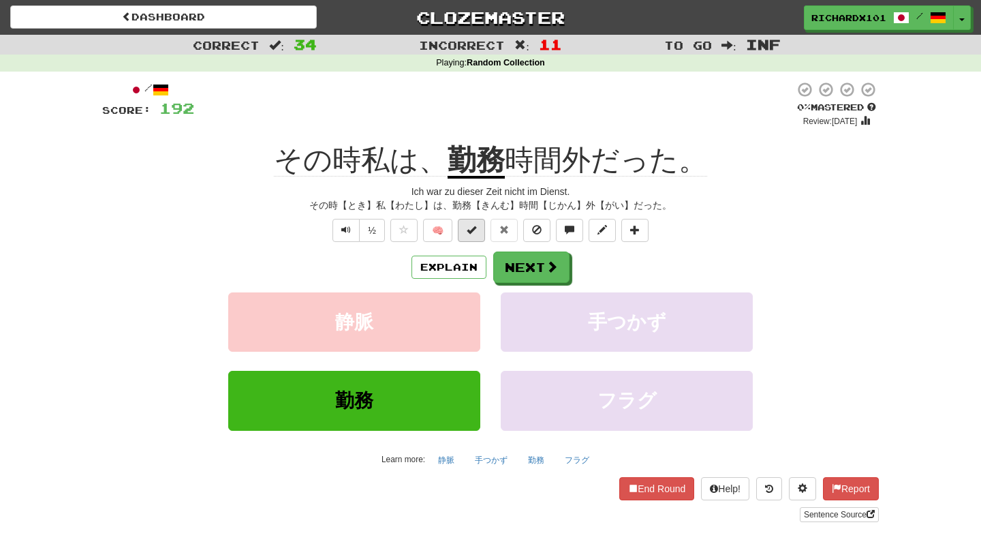
click at [470, 230] on span at bounding box center [472, 230] width 10 height 10
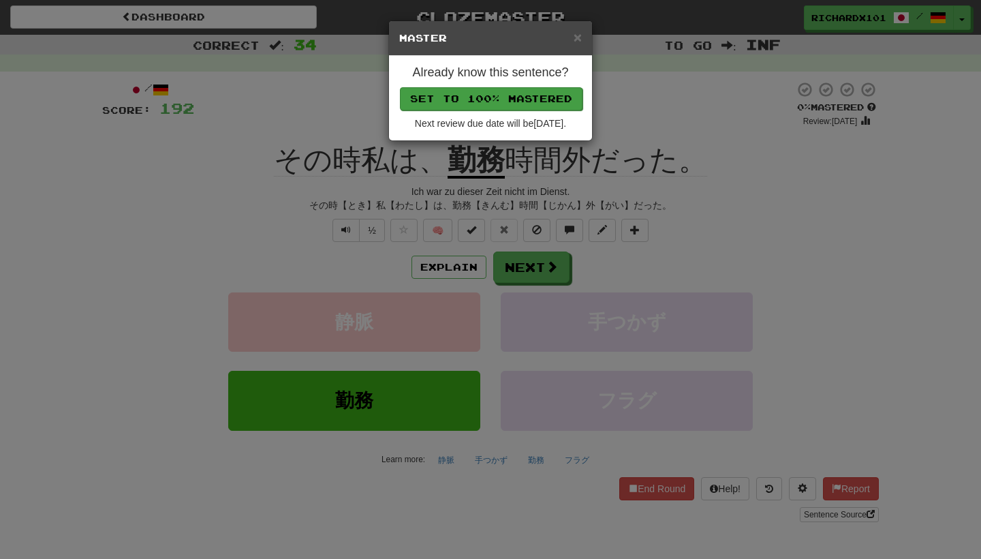
click at [525, 100] on button "Set to 100% Mastered" at bounding box center [491, 98] width 183 height 23
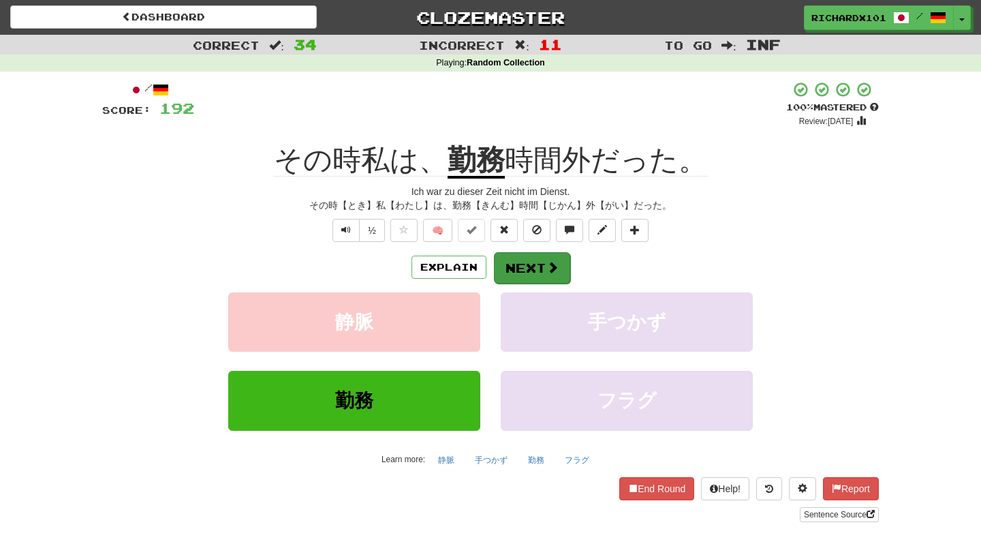
click at [517, 252] on button "Next" at bounding box center [532, 267] width 76 height 31
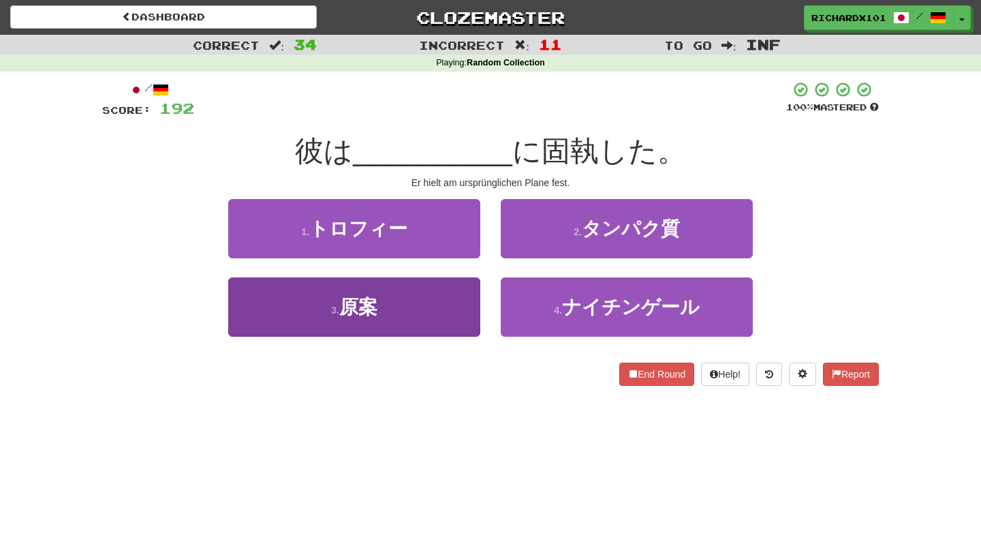
click at [452, 300] on button "3 . 原案" at bounding box center [354, 306] width 252 height 59
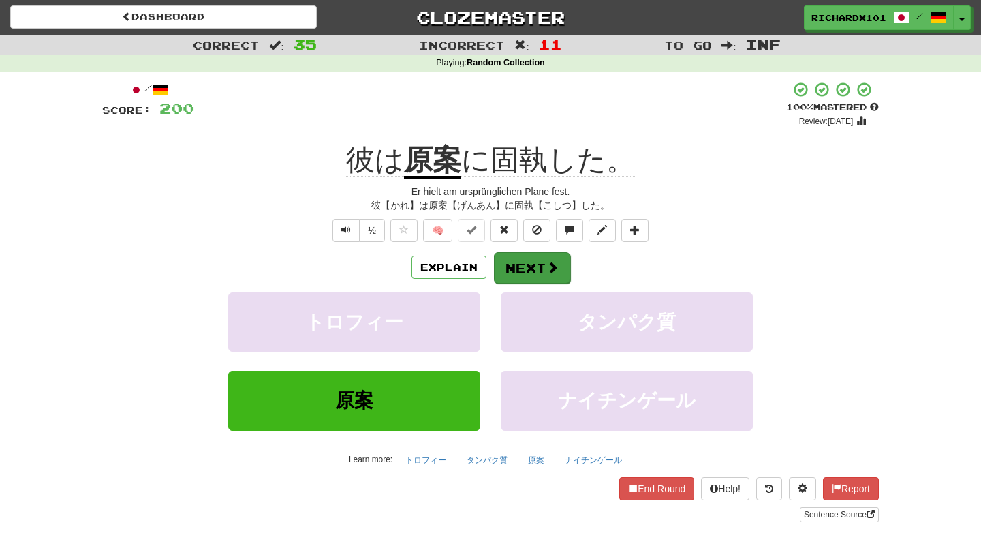
click at [525, 259] on button "Next" at bounding box center [532, 267] width 76 height 31
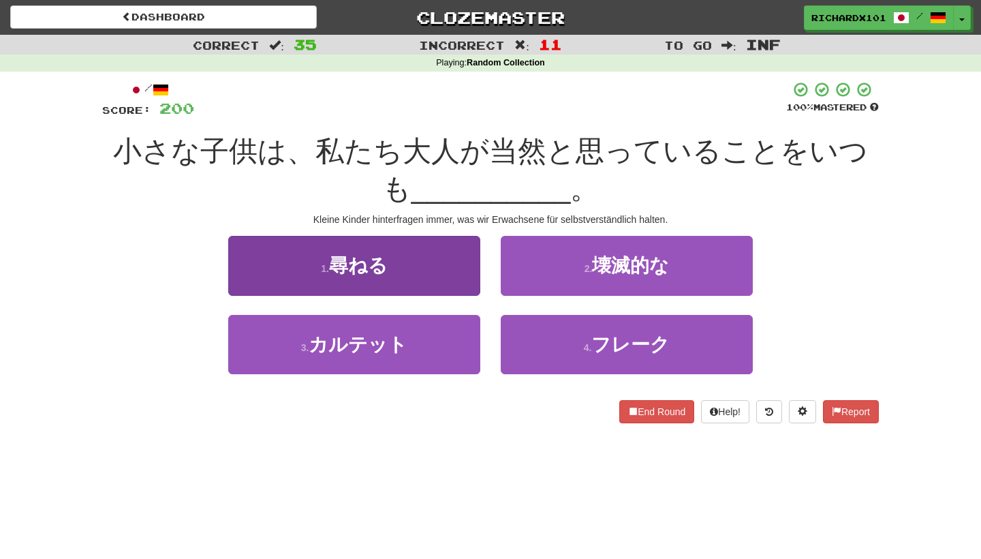
click at [443, 262] on button "1 . 尋ねる" at bounding box center [354, 265] width 252 height 59
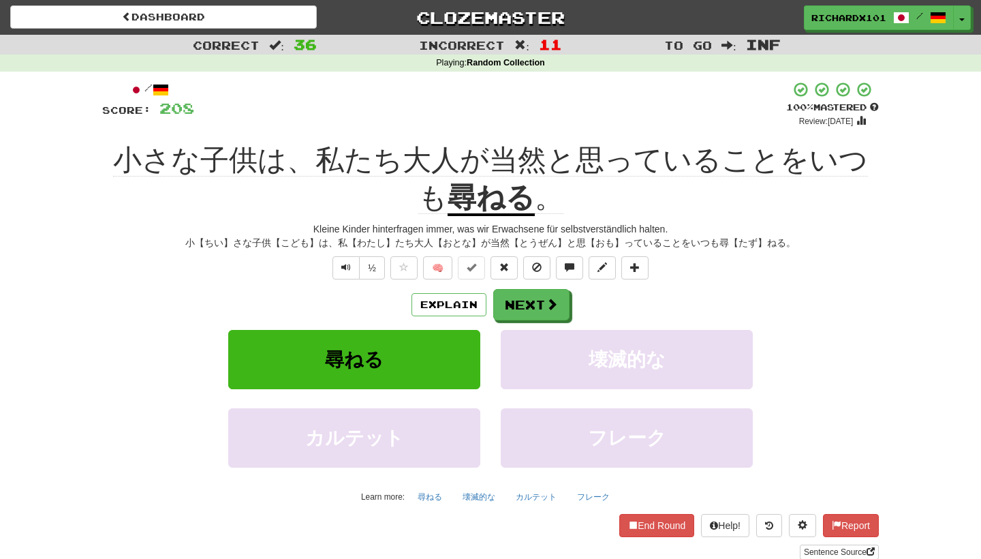
drag, startPoint x: 512, startPoint y: 292, endPoint x: 705, endPoint y: 306, distance: 194.0
click at [706, 306] on div "Explain Next" at bounding box center [490, 304] width 777 height 31
click at [829, 548] on link "Sentence Source" at bounding box center [839, 551] width 79 height 15
click at [640, 269] on button at bounding box center [634, 267] width 27 height 23
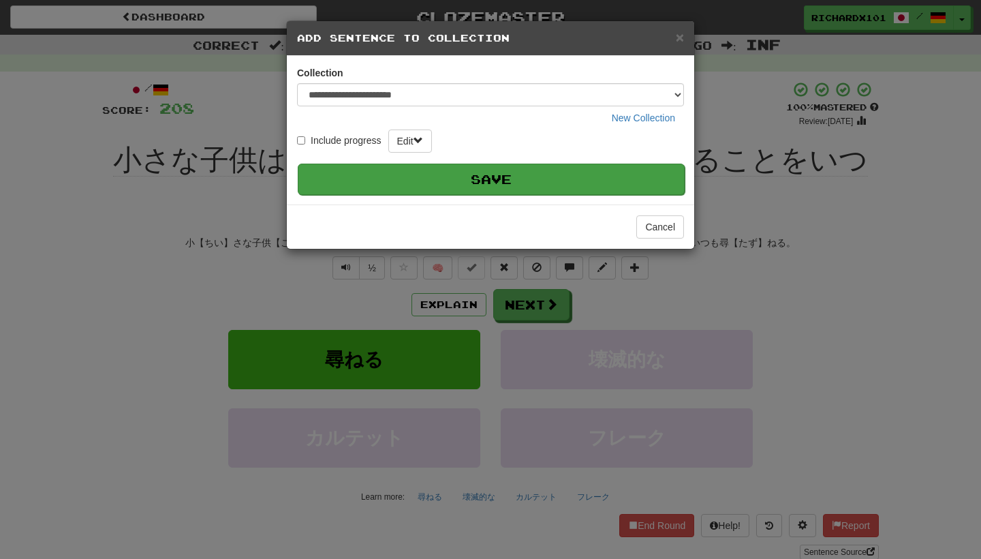
click at [595, 177] on button "Save" at bounding box center [491, 178] width 387 height 31
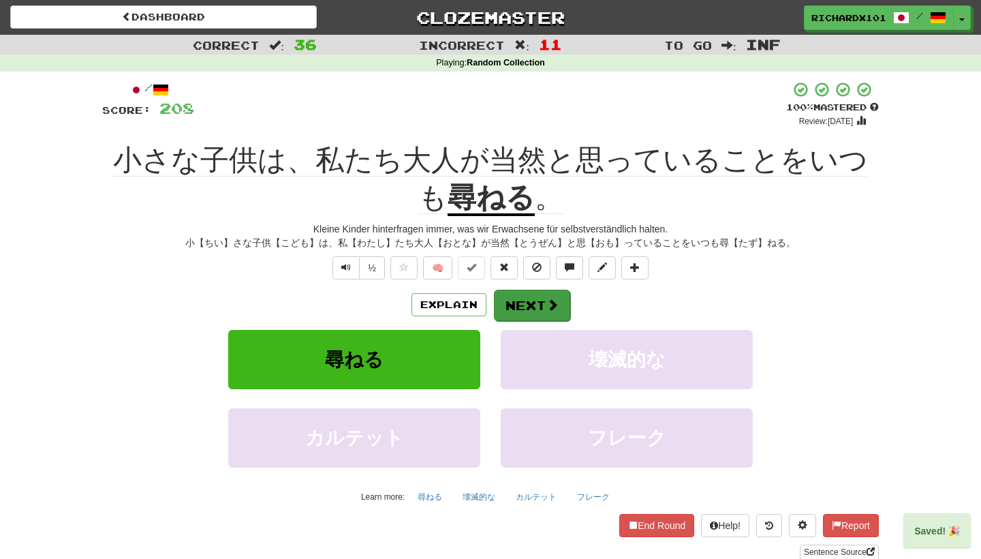
click at [547, 298] on span at bounding box center [552, 304] width 12 height 12
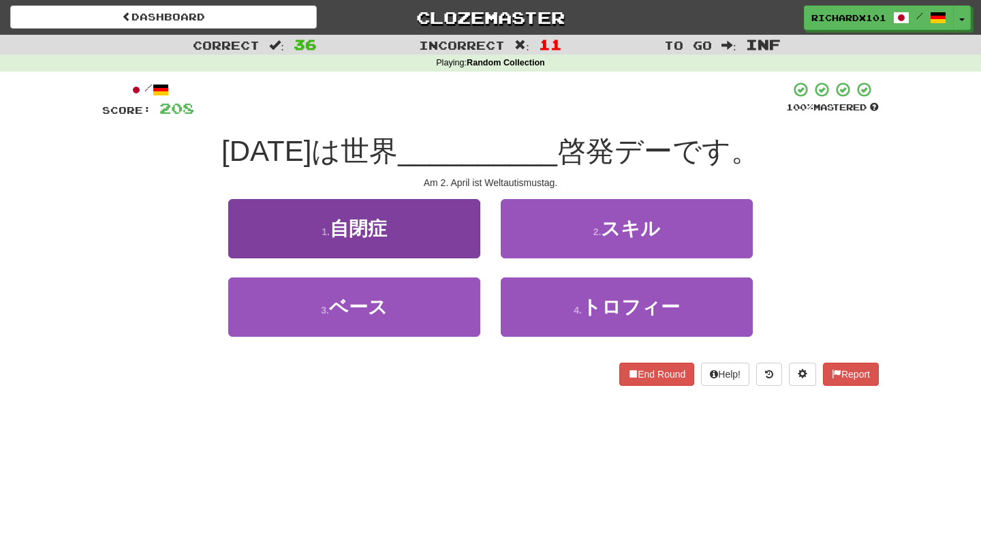
click at [464, 240] on button "1 . 自閉症" at bounding box center [354, 228] width 252 height 59
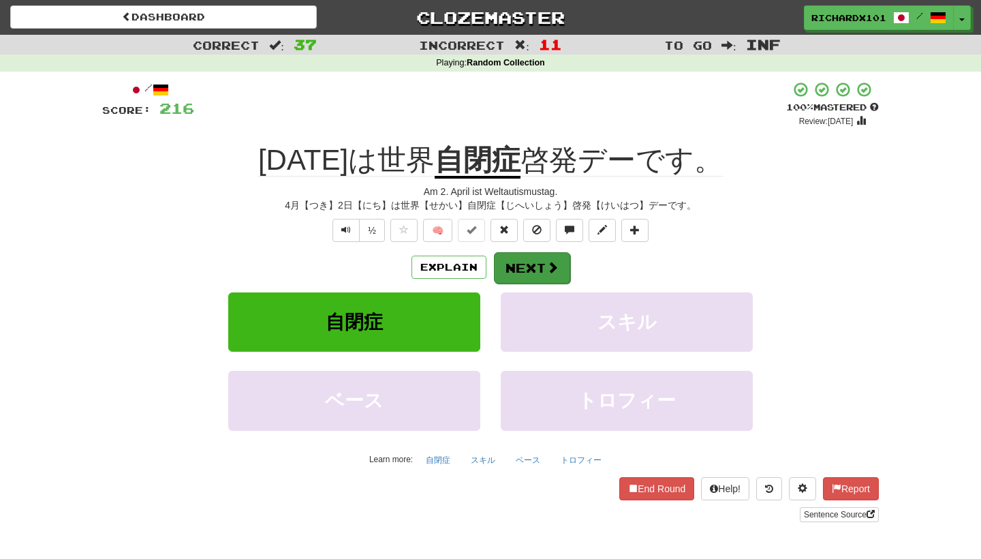
click at [515, 267] on button "Next" at bounding box center [532, 267] width 76 height 31
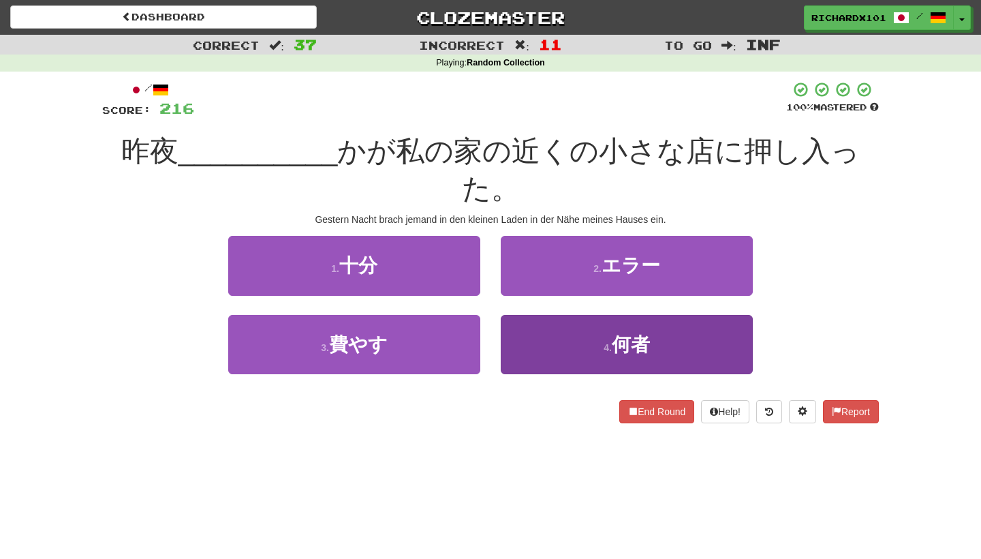
click at [542, 315] on button "4 . 何者" at bounding box center [627, 344] width 252 height 59
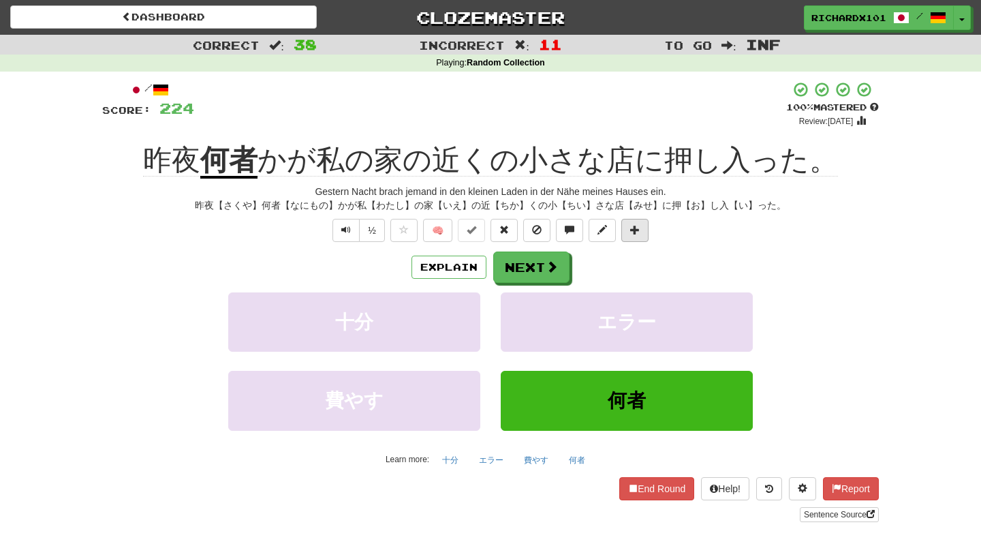
click at [643, 225] on button at bounding box center [634, 230] width 27 height 23
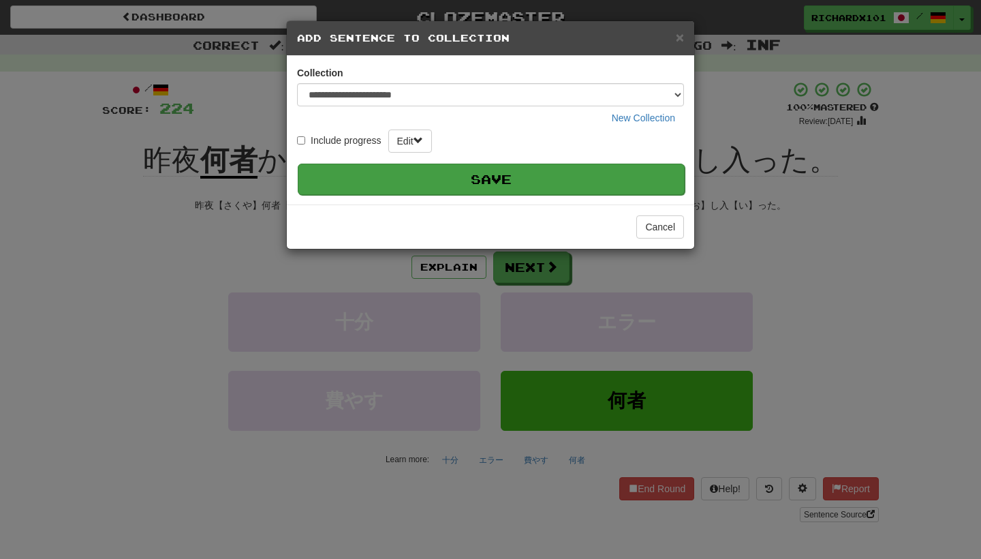
click at [641, 181] on button "Save" at bounding box center [491, 178] width 387 height 31
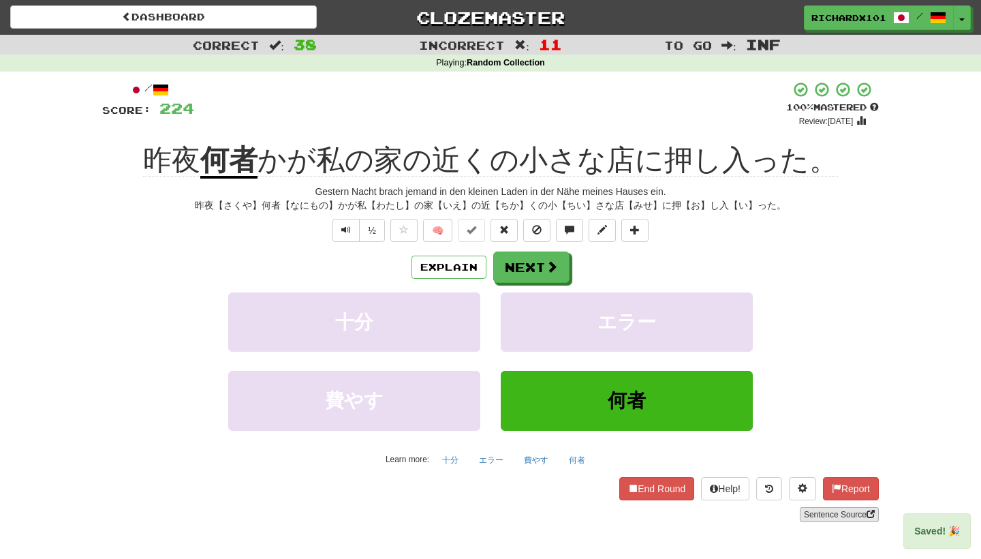
click at [816, 509] on link "Sentence Source" at bounding box center [839, 514] width 79 height 15
click at [555, 258] on button "Next" at bounding box center [532, 267] width 76 height 31
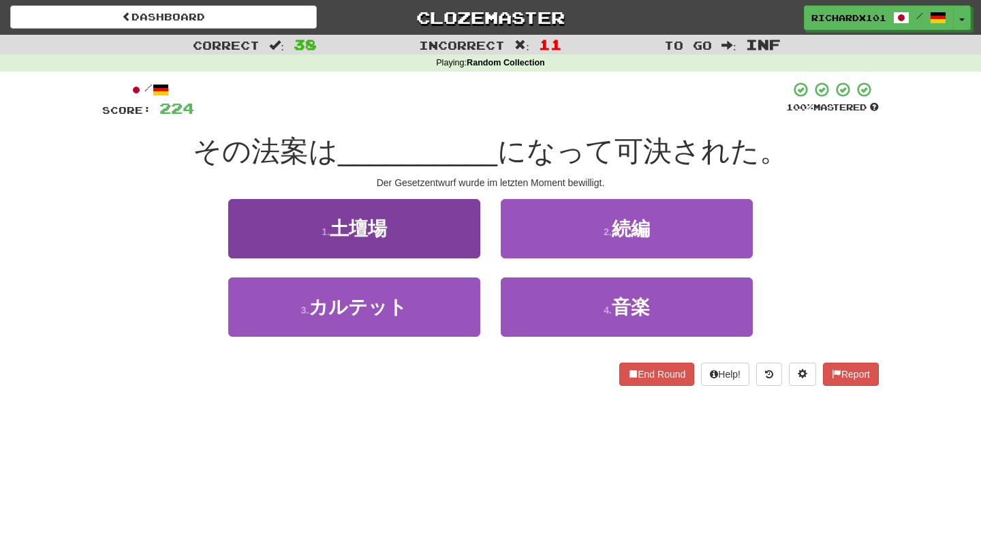
click at [451, 245] on button "1 . 土壇場" at bounding box center [354, 228] width 252 height 59
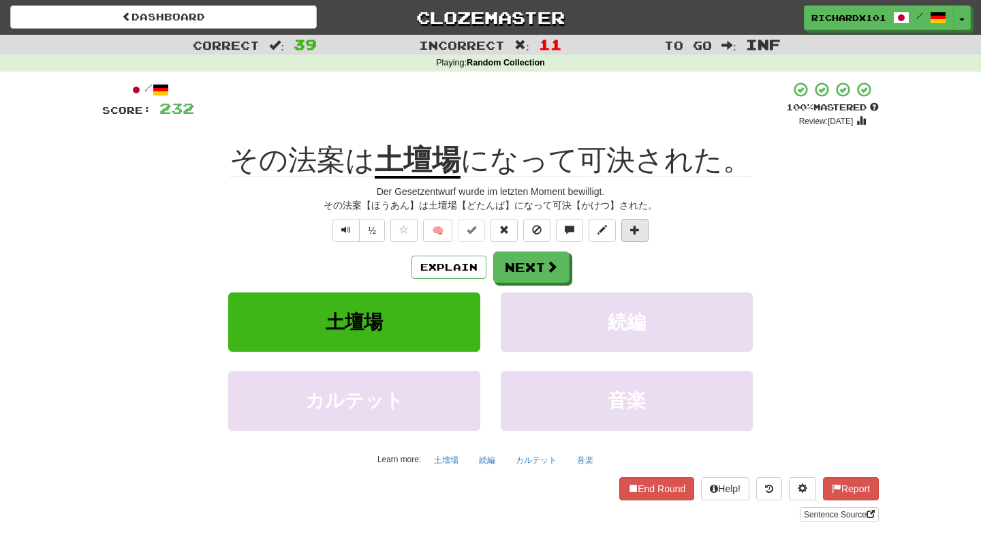
click at [645, 223] on button at bounding box center [634, 230] width 27 height 23
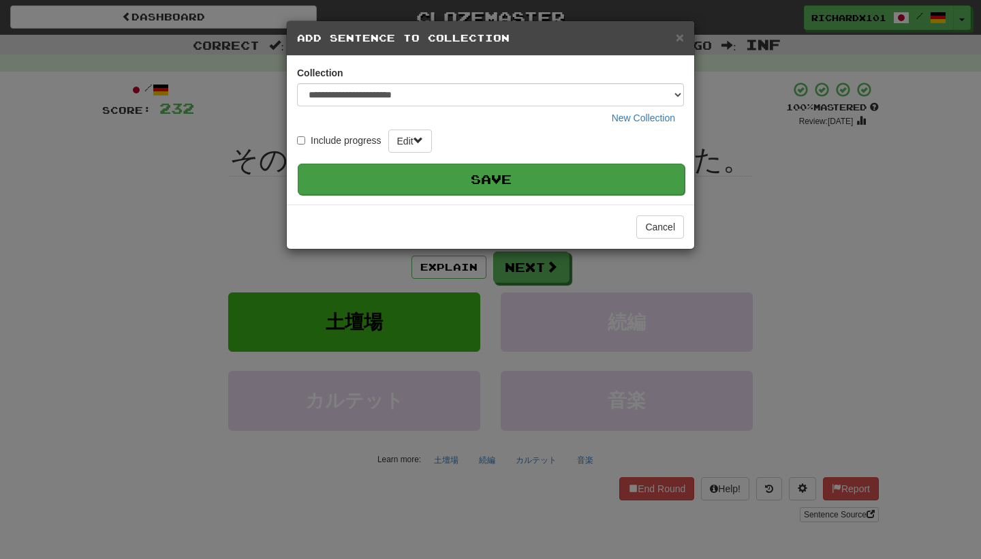
click at [612, 178] on button "Save" at bounding box center [491, 178] width 387 height 31
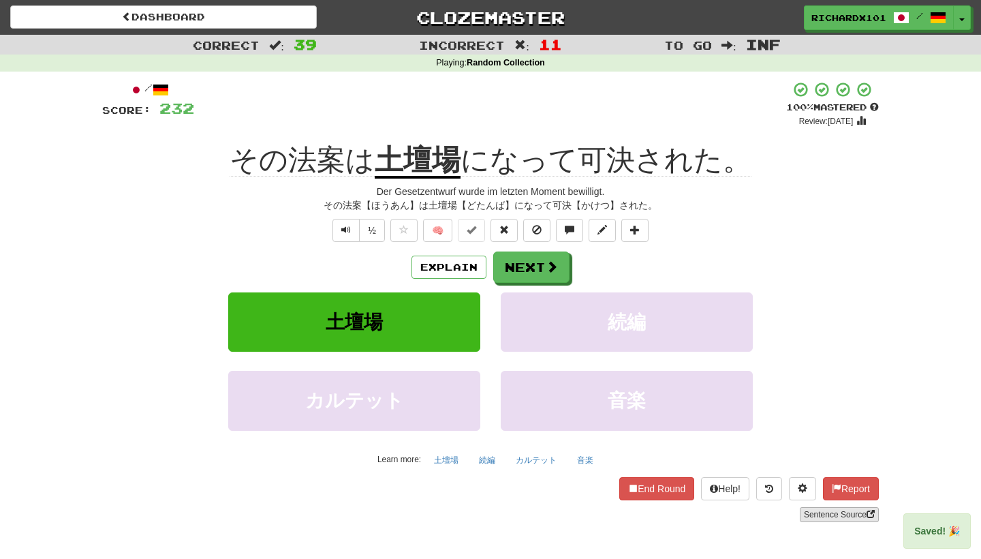
click at [829, 514] on link "Sentence Source" at bounding box center [839, 514] width 79 height 15
click at [542, 267] on button "Next" at bounding box center [532, 267] width 76 height 31
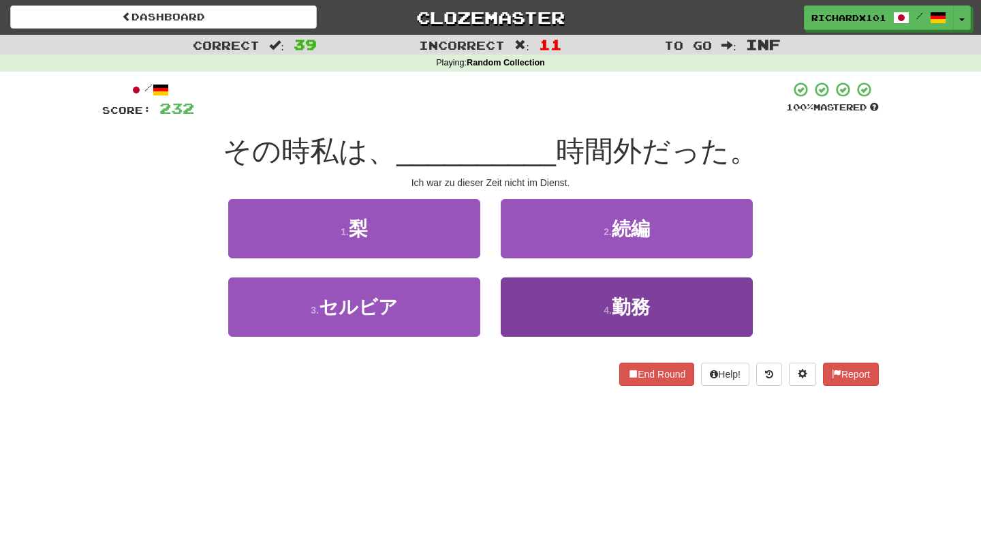
click at [548, 297] on button "4 . 勤務" at bounding box center [627, 306] width 252 height 59
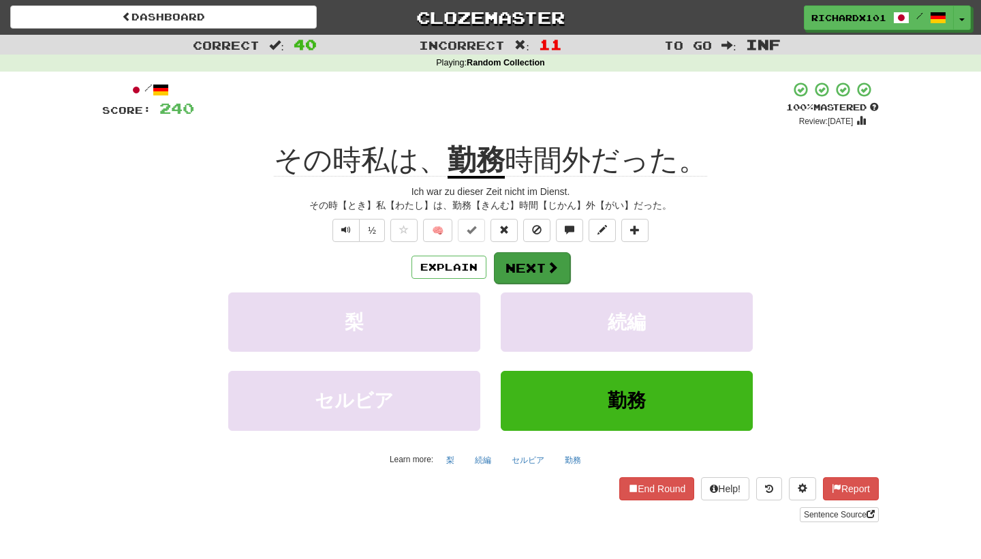
click at [559, 264] on button "Next" at bounding box center [532, 267] width 76 height 31
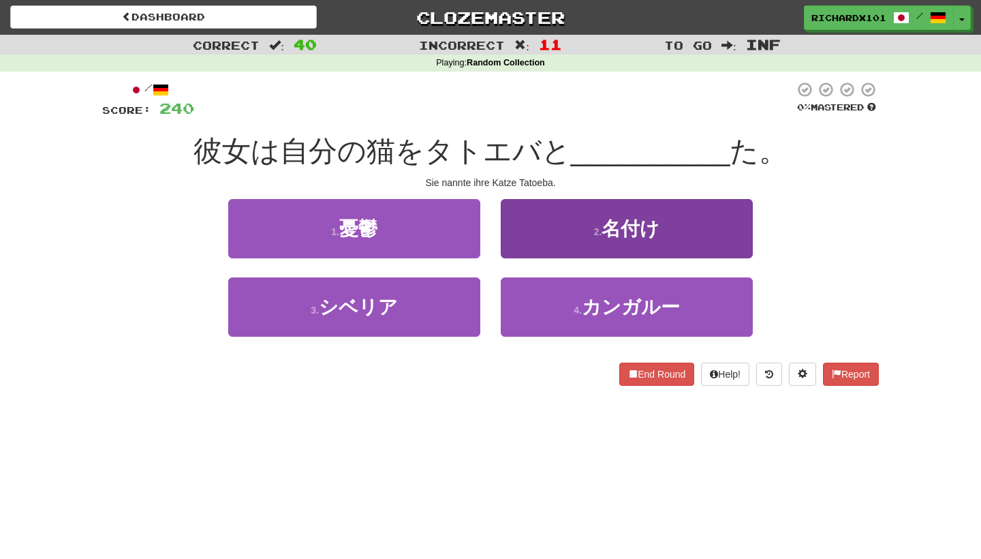
click at [592, 226] on button "2 . 名付け" at bounding box center [627, 228] width 252 height 59
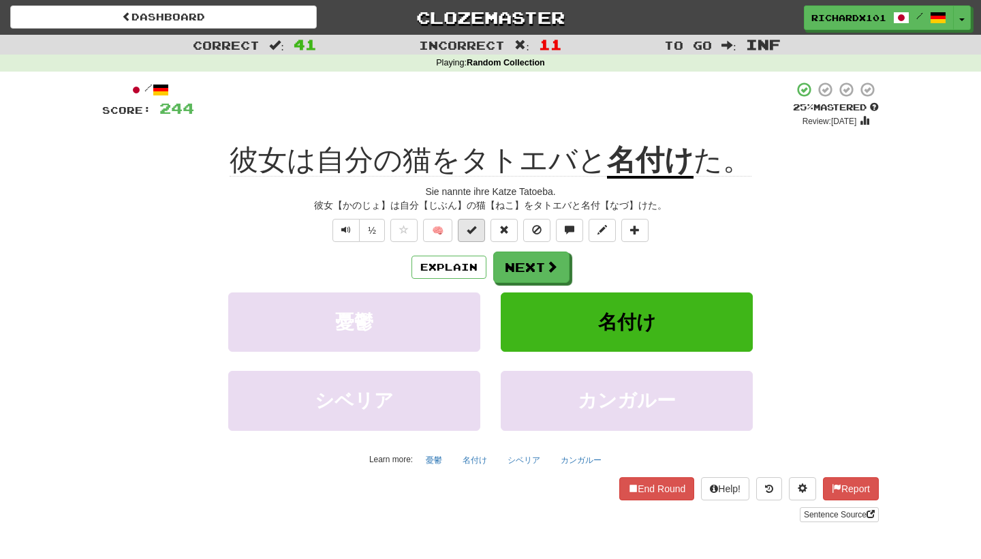
click at [478, 232] on button at bounding box center [471, 230] width 27 height 23
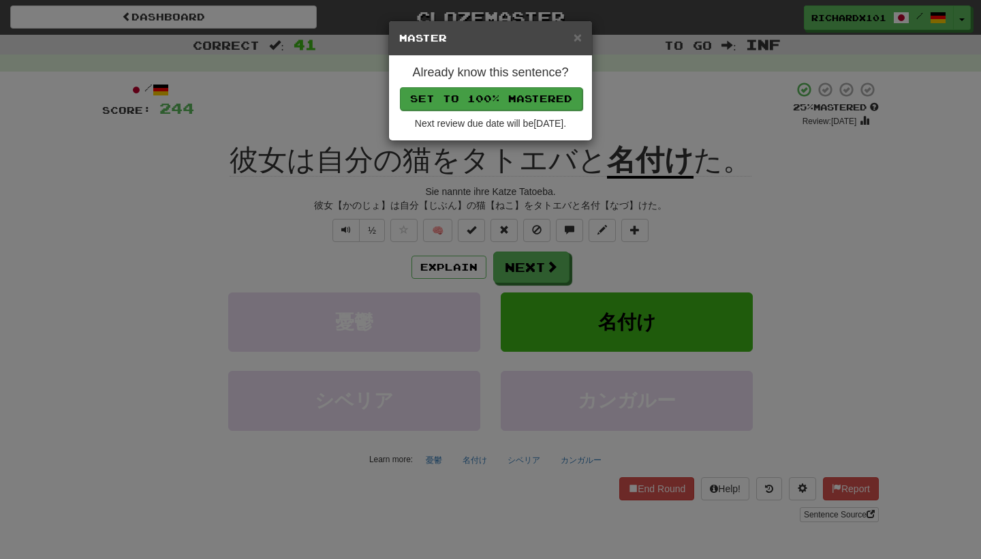
click at [538, 100] on button "Set to 100% Mastered" at bounding box center [491, 98] width 183 height 23
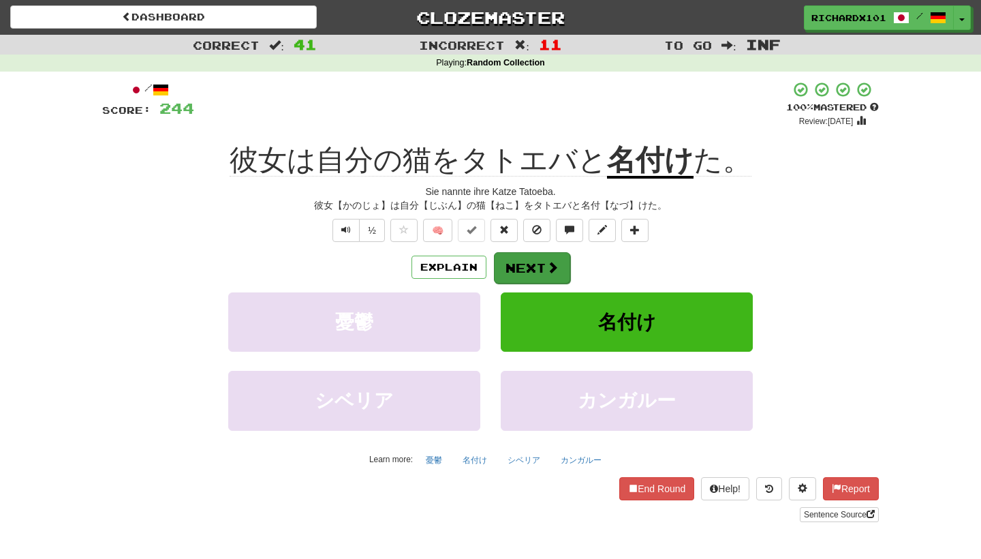
click at [521, 260] on button "Next" at bounding box center [532, 267] width 76 height 31
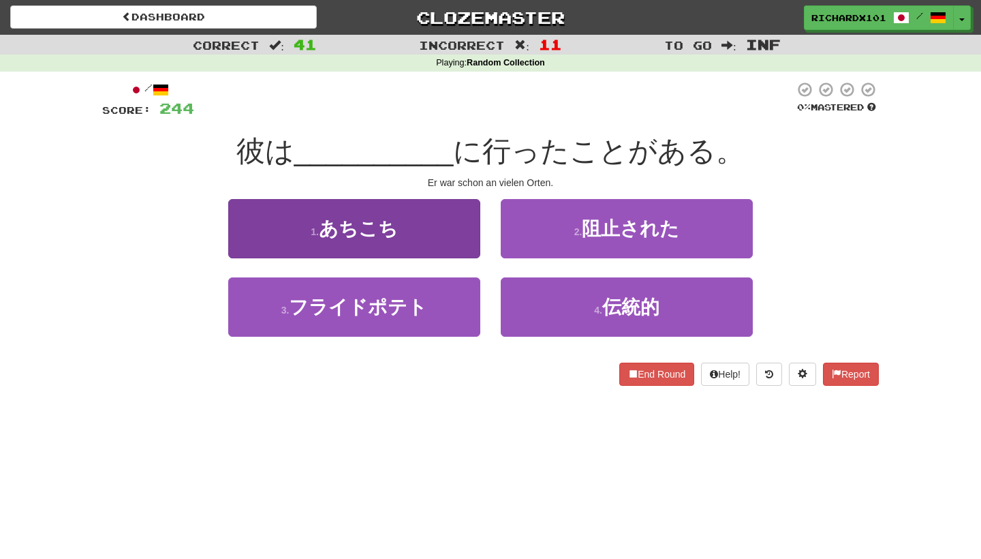
click at [458, 238] on button "1 . あちこち" at bounding box center [354, 228] width 252 height 59
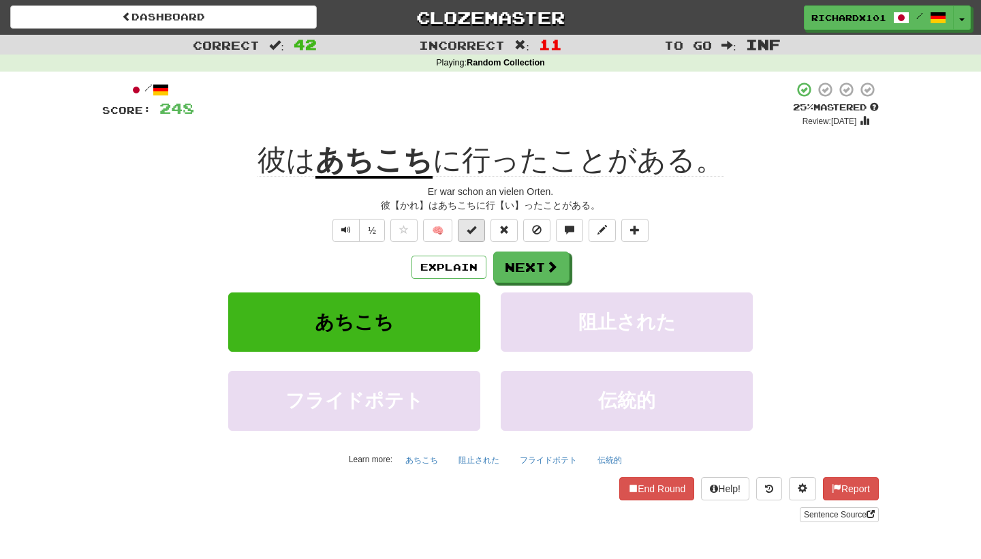
click at [475, 230] on span at bounding box center [472, 230] width 10 height 10
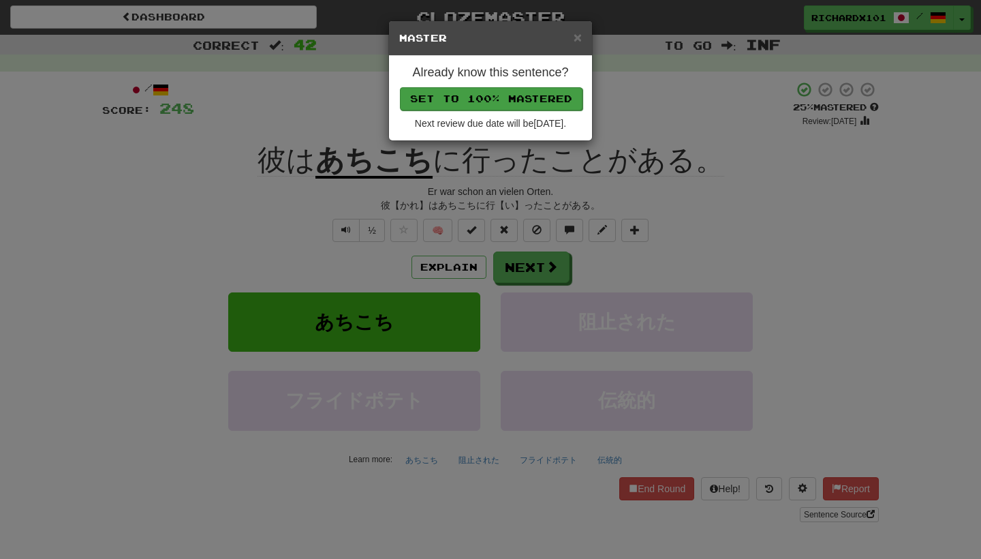
click at [535, 90] on button "Set to 100% Mastered" at bounding box center [491, 98] width 183 height 23
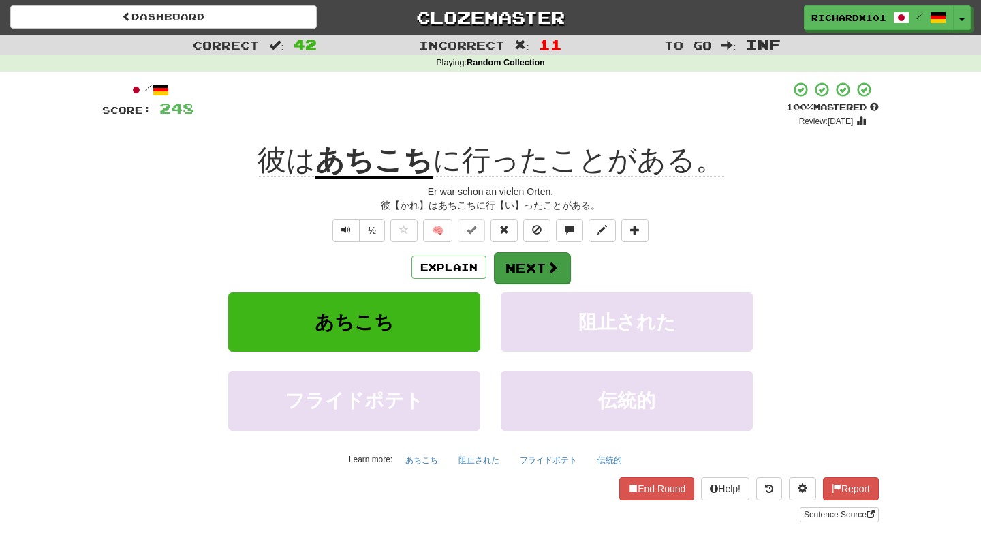
click at [527, 258] on button "Next" at bounding box center [532, 267] width 76 height 31
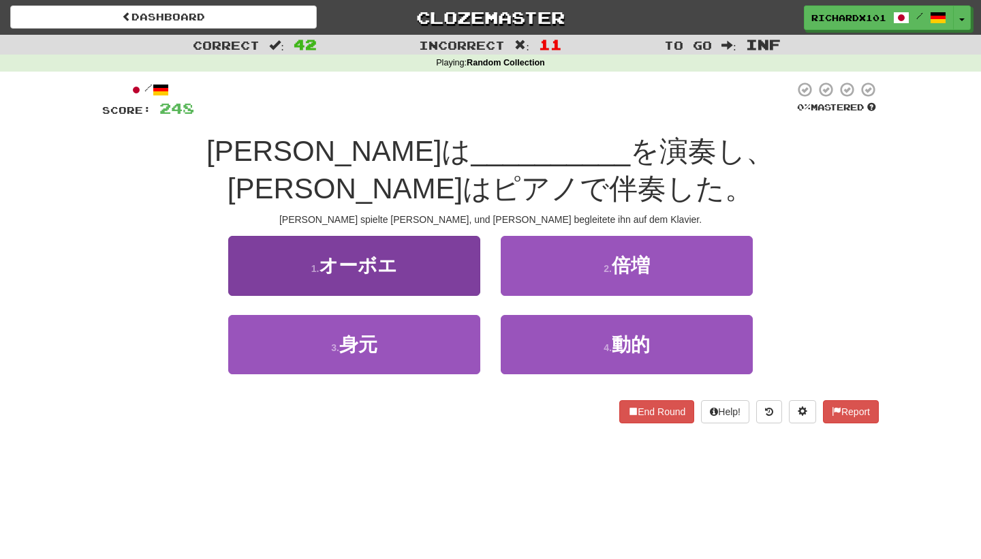
click at [466, 236] on button "1 . オーボエ" at bounding box center [354, 265] width 252 height 59
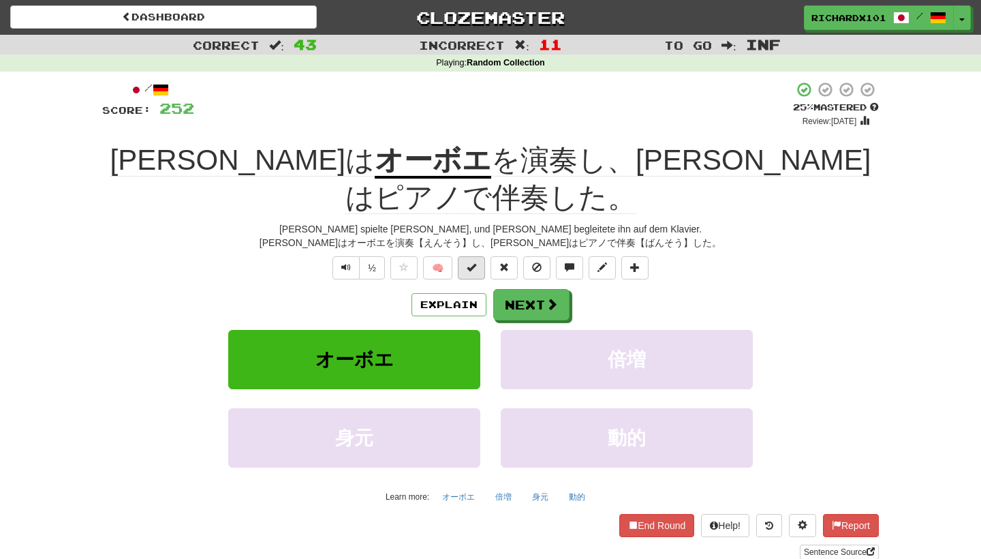
click at [478, 256] on button at bounding box center [471, 267] width 27 height 23
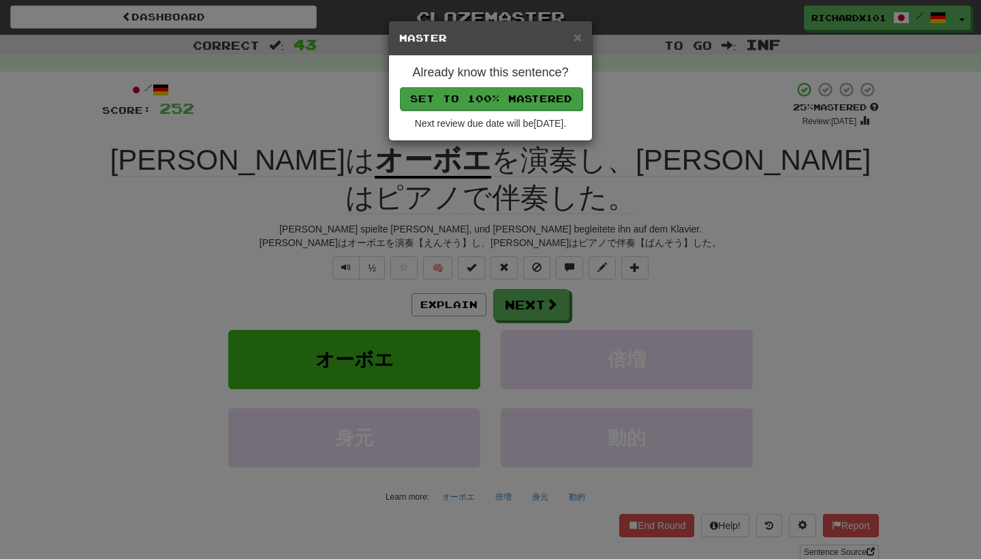
click at [529, 98] on button "Set to 100% Mastered" at bounding box center [491, 98] width 183 height 23
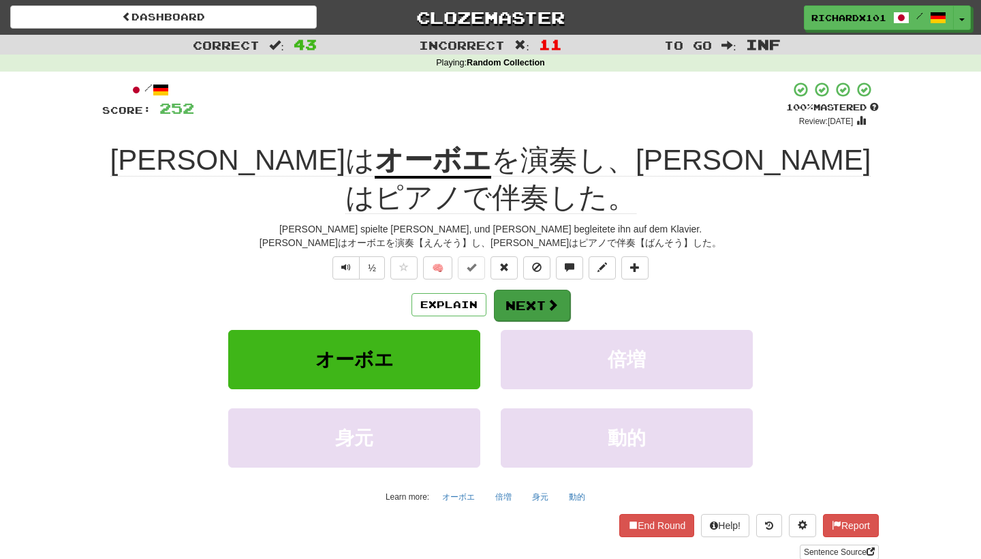
click at [518, 290] on button "Next" at bounding box center [532, 305] width 76 height 31
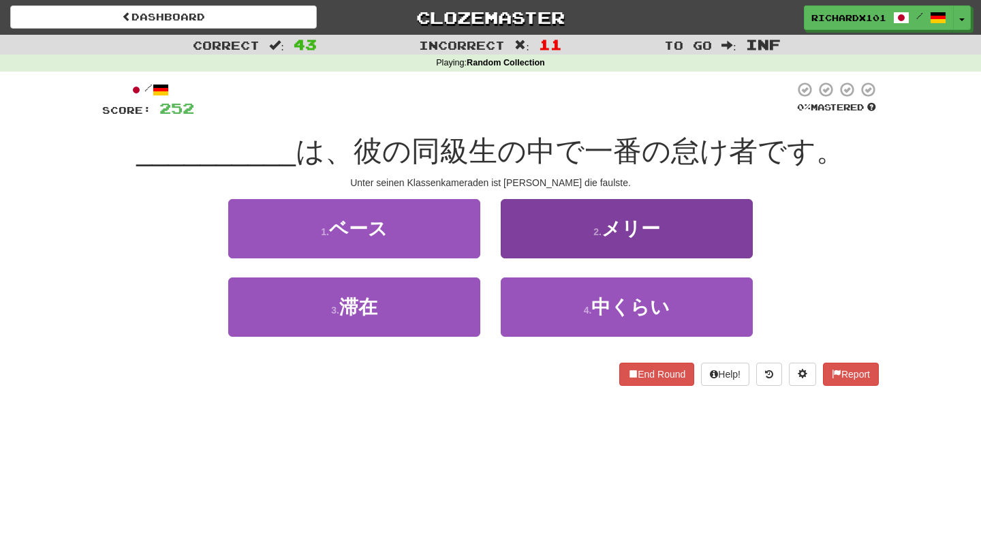
click at [544, 233] on button "2 . メリー" at bounding box center [627, 228] width 252 height 59
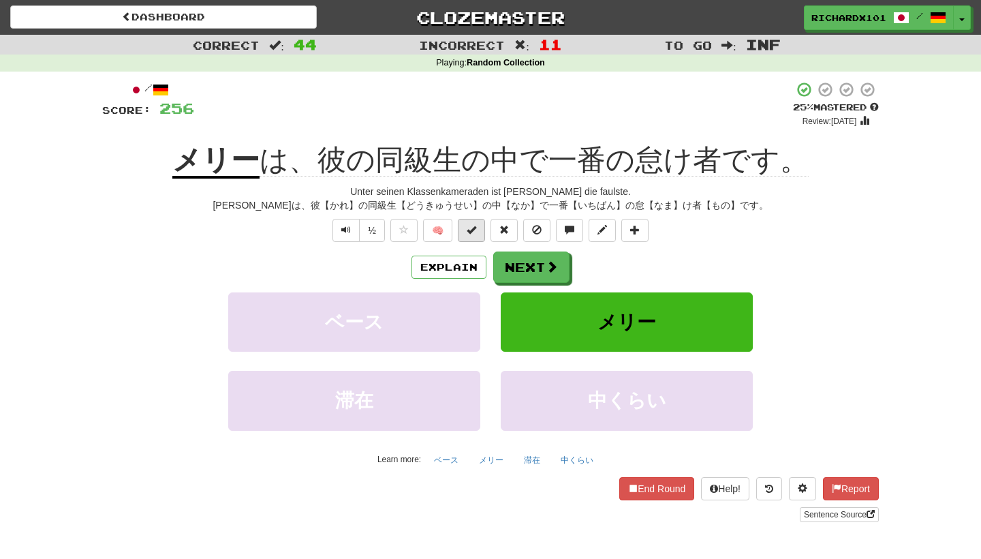
click at [479, 222] on button at bounding box center [471, 230] width 27 height 23
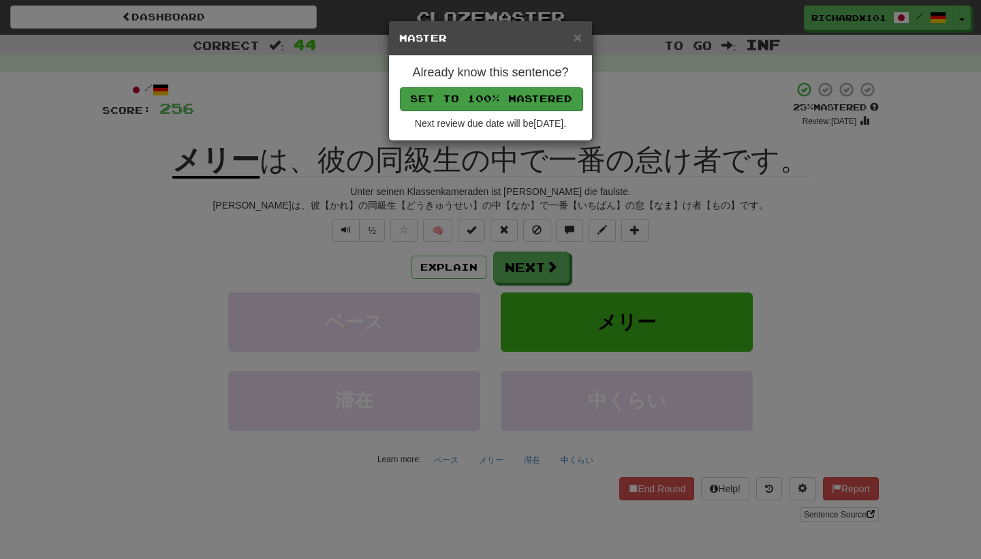
click at [532, 93] on button "Set to 100% Mastered" at bounding box center [491, 98] width 183 height 23
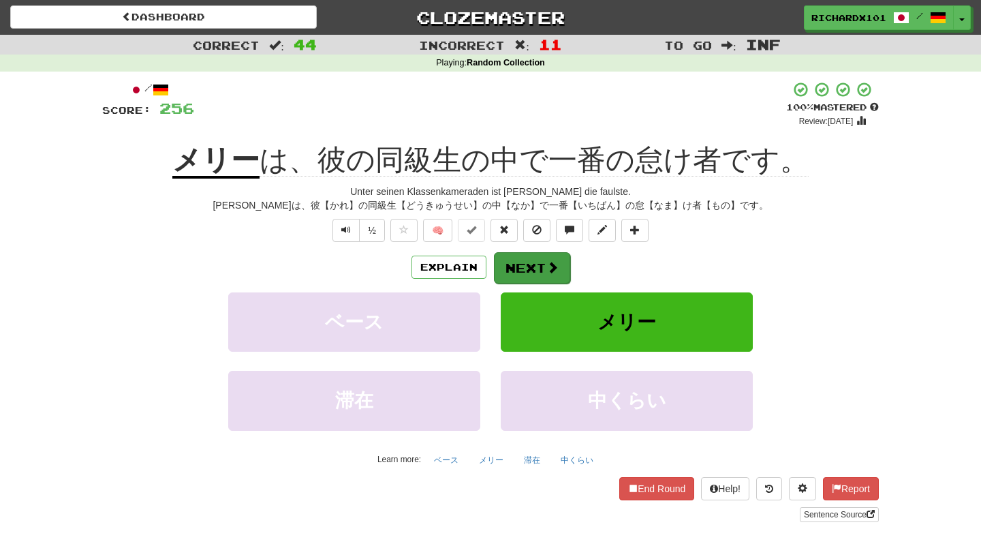
click at [524, 258] on button "Next" at bounding box center [532, 267] width 76 height 31
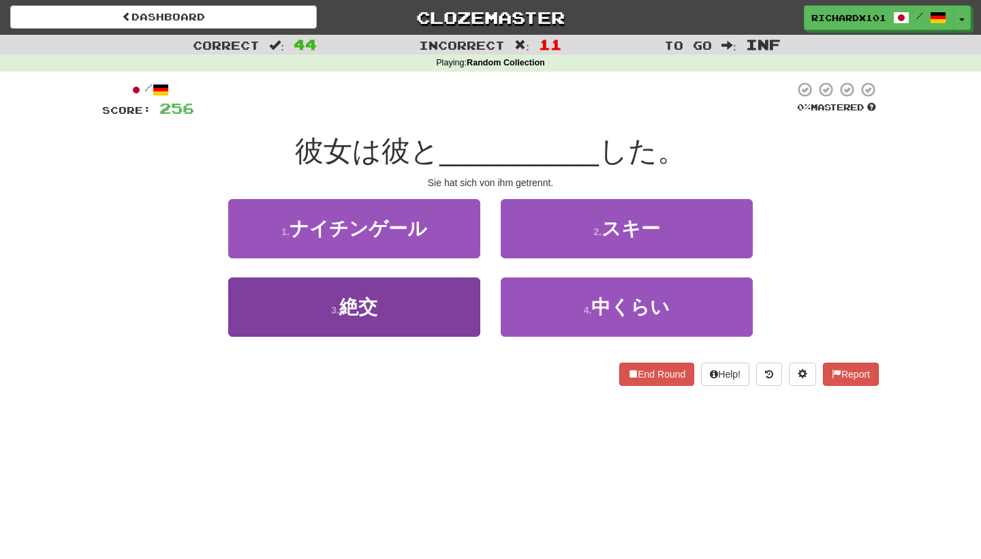
click at [459, 306] on button "3 . 絶交" at bounding box center [354, 306] width 252 height 59
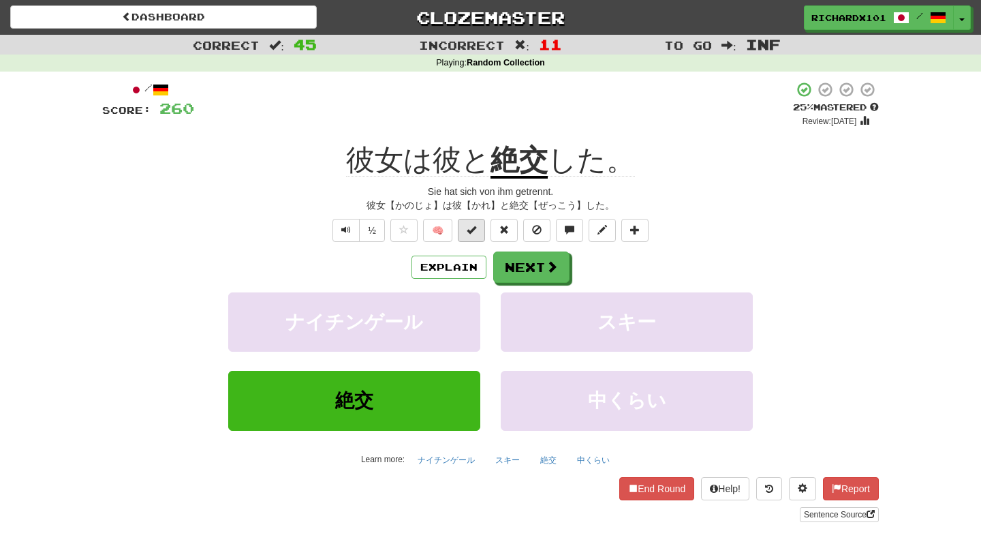
click at [474, 232] on span at bounding box center [472, 230] width 10 height 10
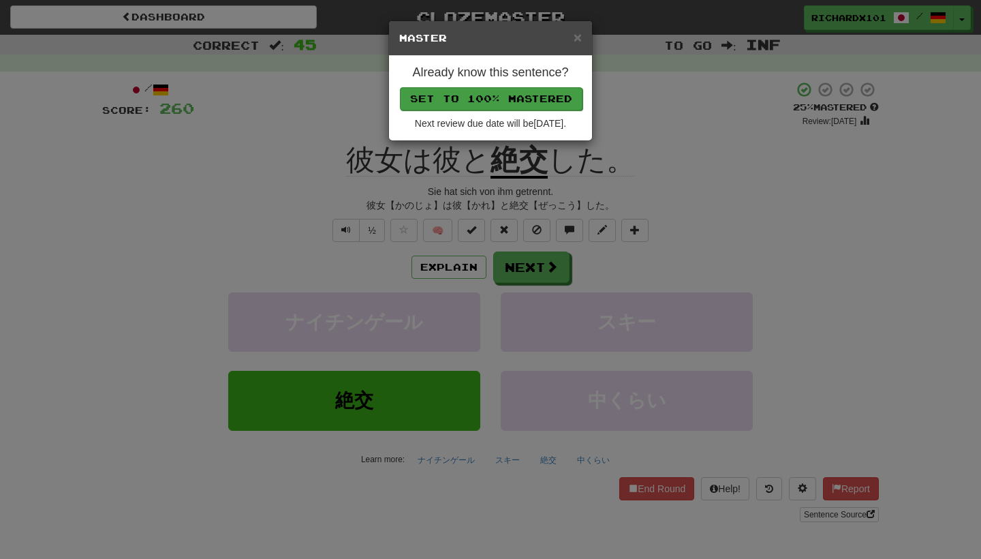
click at [540, 95] on button "Set to 100% Mastered" at bounding box center [491, 98] width 183 height 23
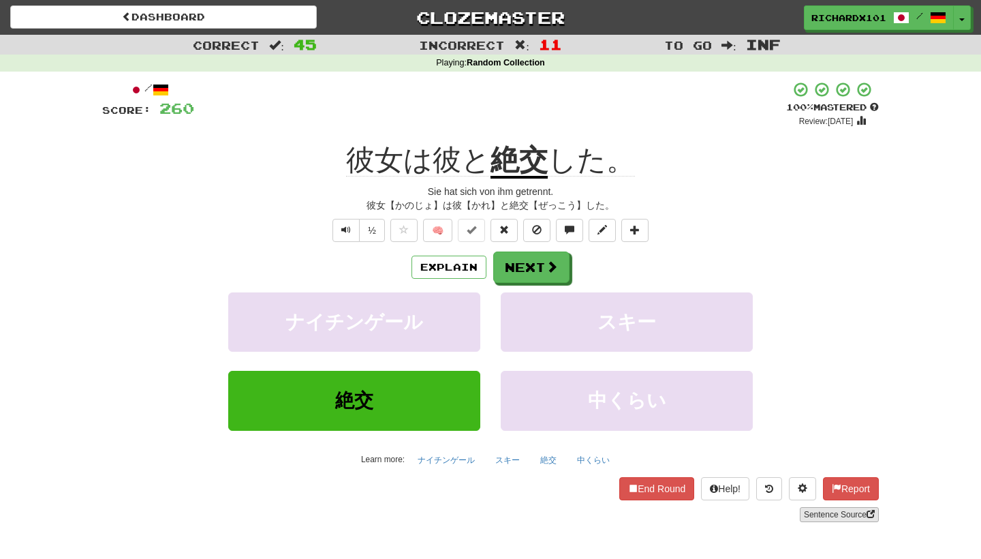
click at [837, 515] on link "Sentence Source" at bounding box center [839, 514] width 79 height 15
click at [564, 261] on button "Next" at bounding box center [532, 267] width 76 height 31
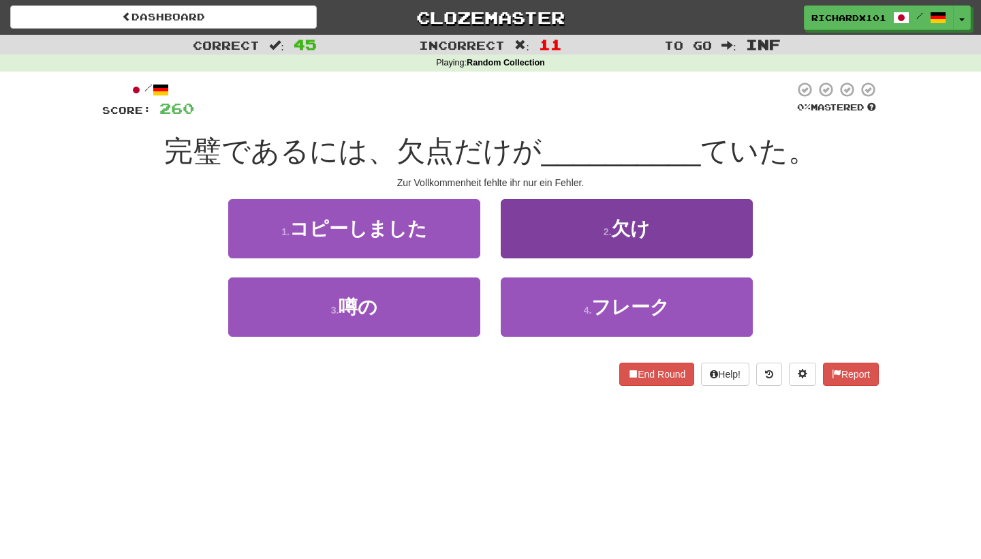
click at [577, 245] on button "2 . 欠け" at bounding box center [627, 228] width 252 height 59
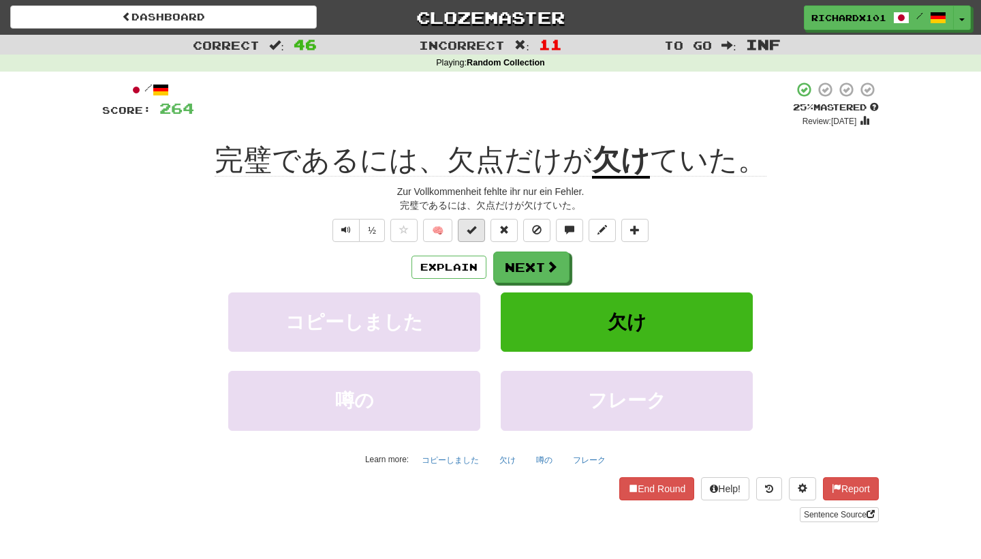
click at [480, 222] on button at bounding box center [471, 230] width 27 height 23
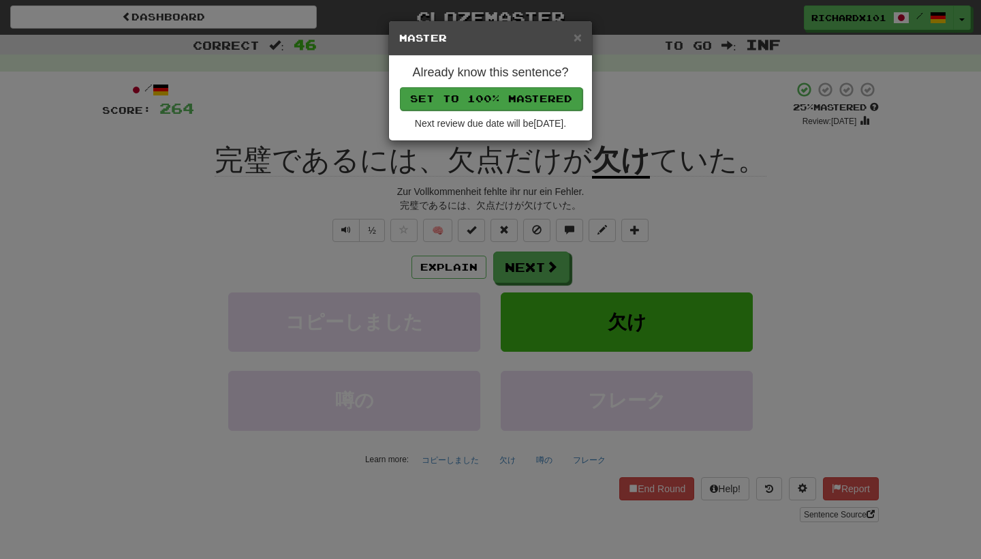
click at [532, 98] on button "Set to 100% Mastered" at bounding box center [491, 98] width 183 height 23
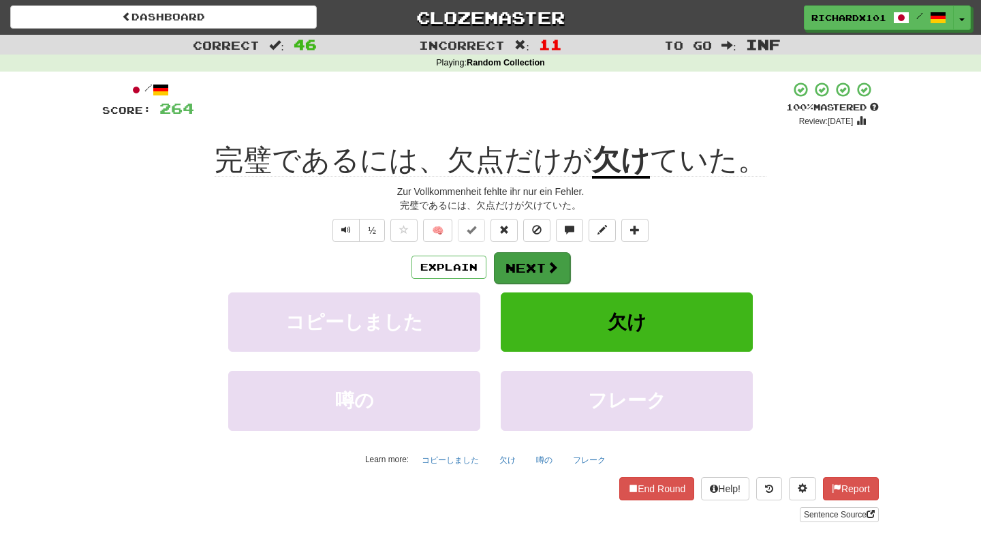
click at [526, 260] on button "Next" at bounding box center [532, 267] width 76 height 31
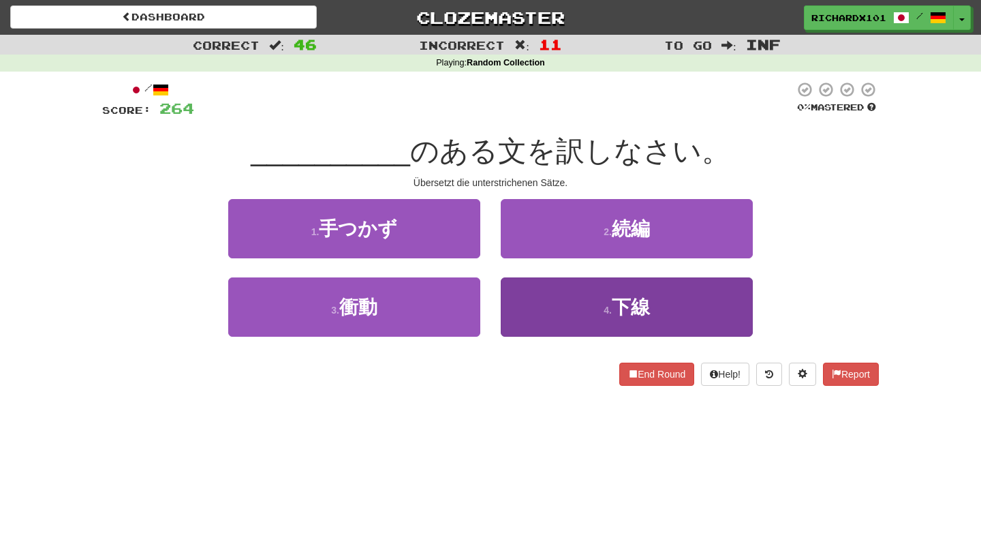
click at [538, 298] on button "4 . 下線" at bounding box center [627, 306] width 252 height 59
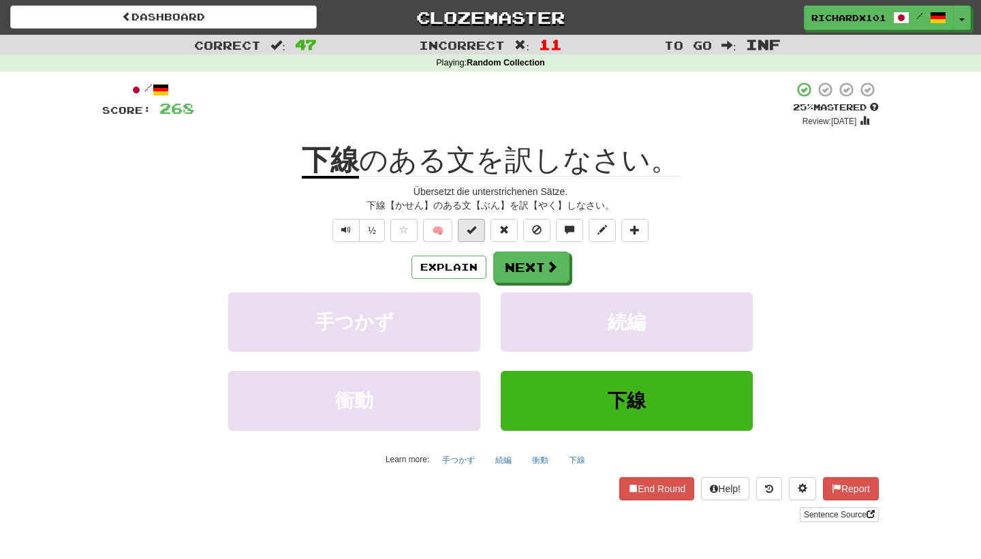
click at [479, 230] on button at bounding box center [471, 230] width 27 height 23
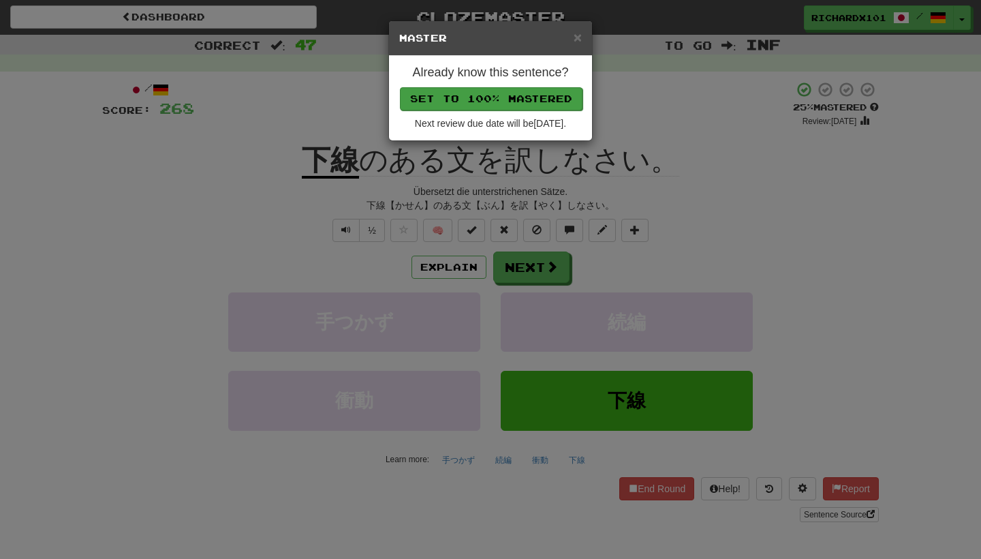
click at [523, 97] on button "Set to 100% Mastered" at bounding box center [491, 98] width 183 height 23
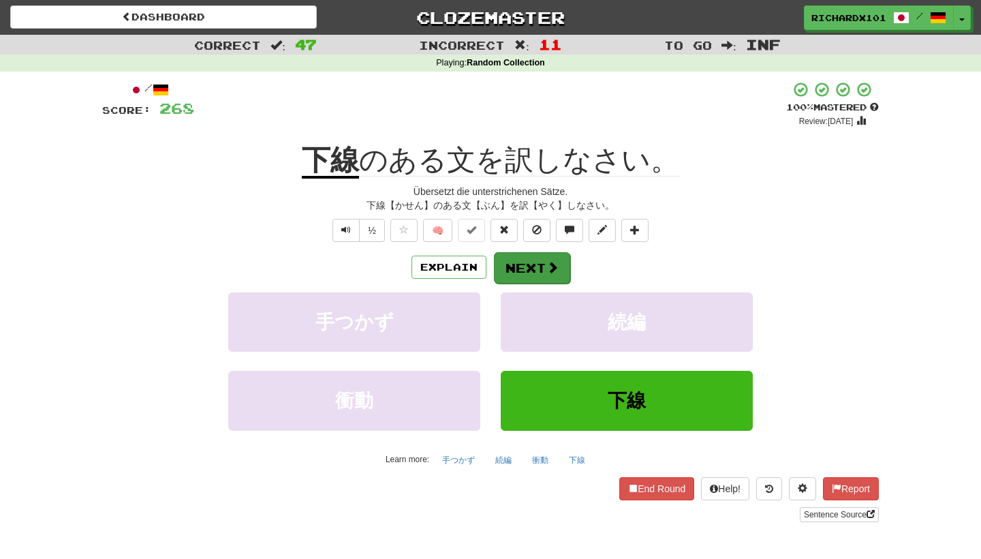
click at [527, 255] on button "Next" at bounding box center [532, 267] width 76 height 31
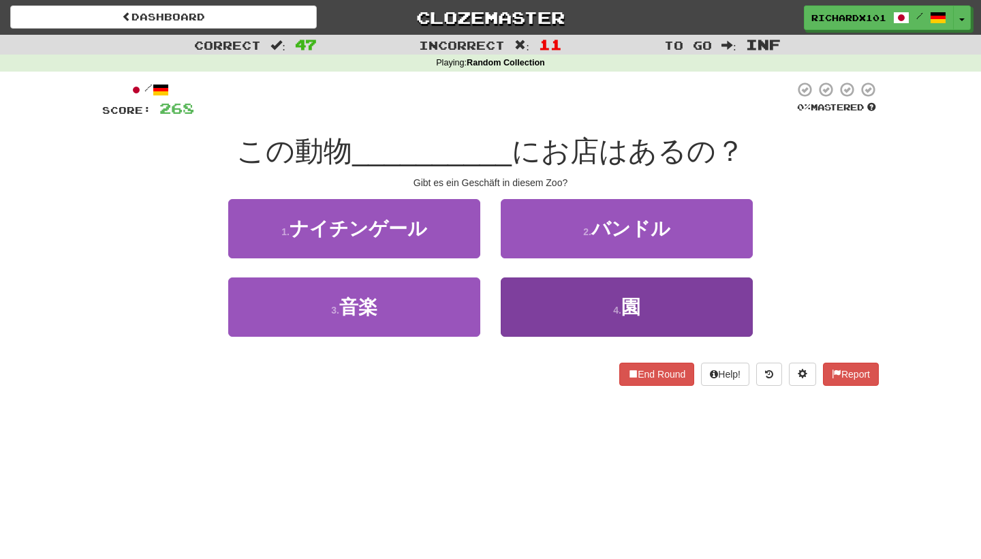
click at [530, 292] on button "4 . 園" at bounding box center [627, 306] width 252 height 59
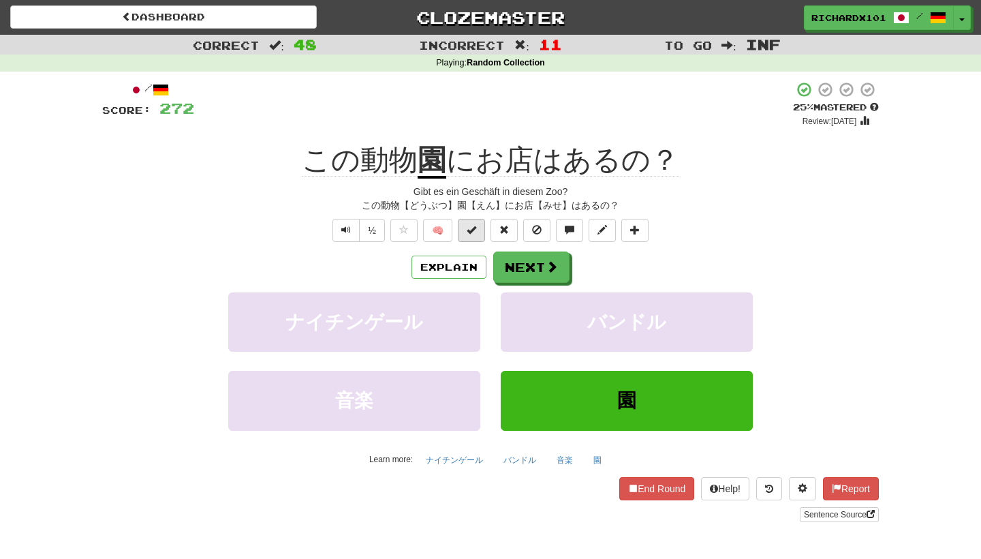
click at [480, 232] on button at bounding box center [471, 230] width 27 height 23
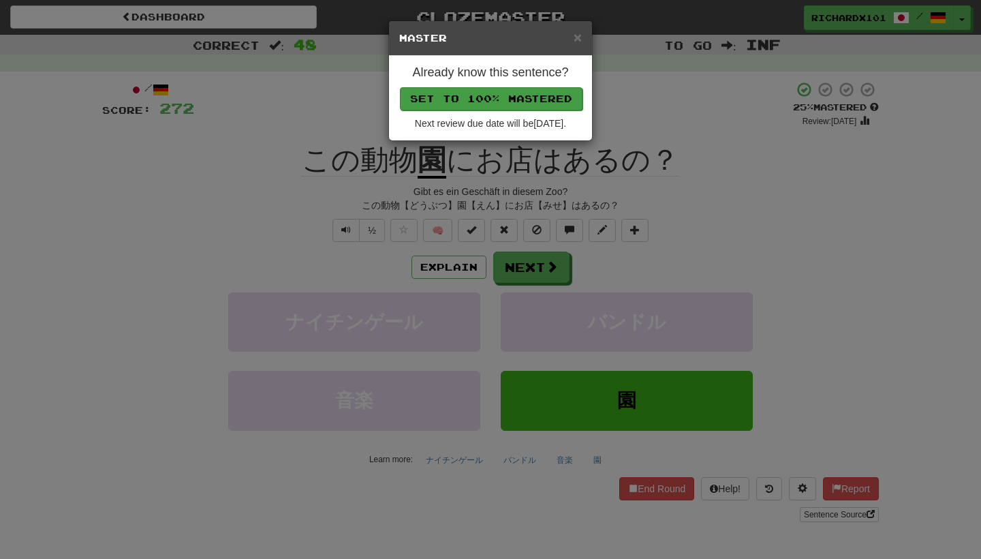
click at [520, 99] on button "Set to 100% Mastered" at bounding box center [491, 98] width 183 height 23
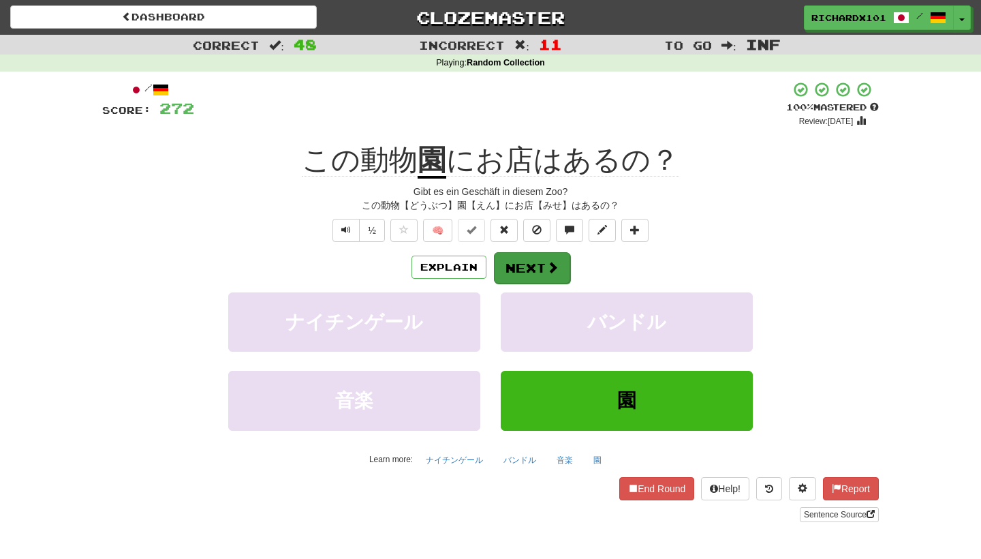
click at [520, 264] on button "Next" at bounding box center [532, 267] width 76 height 31
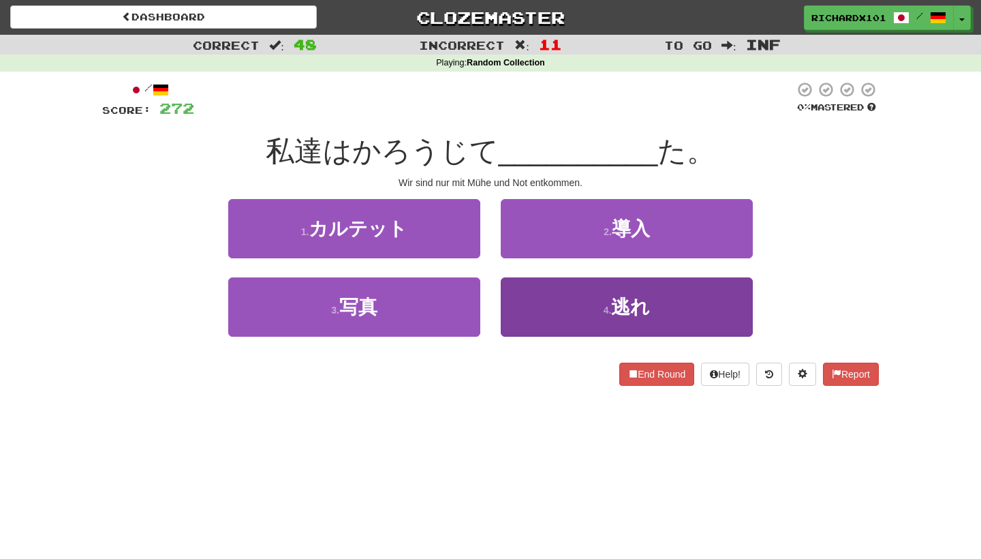
click at [536, 300] on button "4 . 逃れ" at bounding box center [627, 306] width 252 height 59
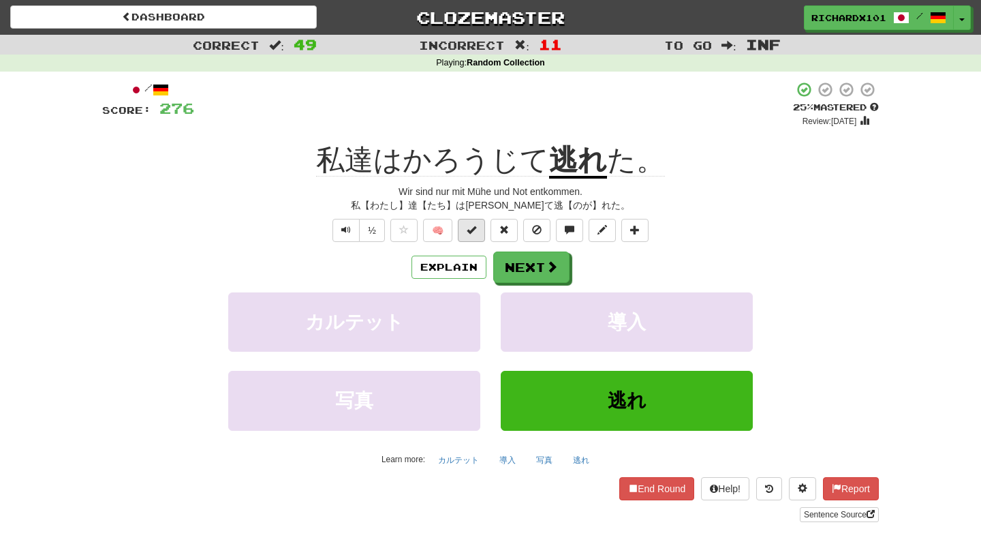
click at [474, 232] on span at bounding box center [472, 230] width 10 height 10
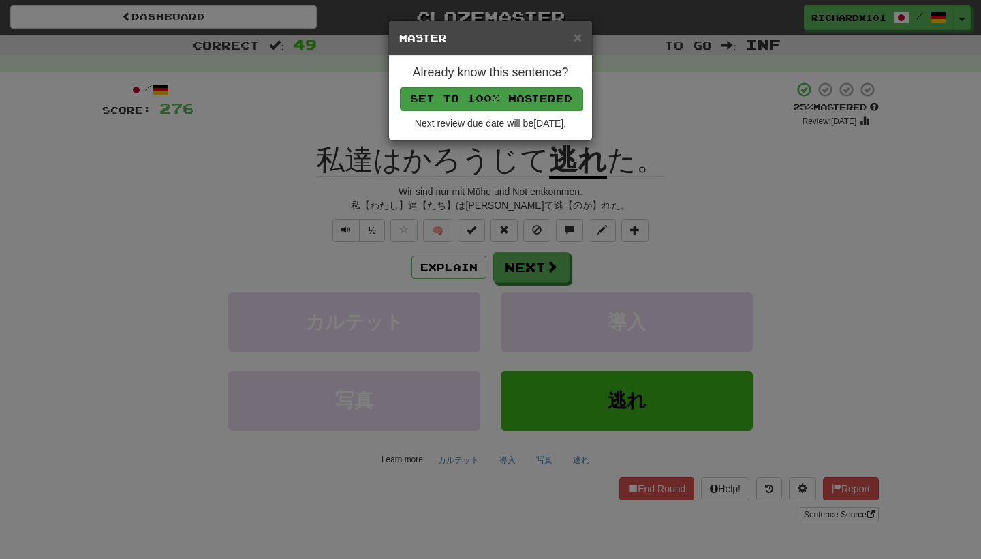
click at [520, 92] on button "Set to 100% Mastered" at bounding box center [491, 98] width 183 height 23
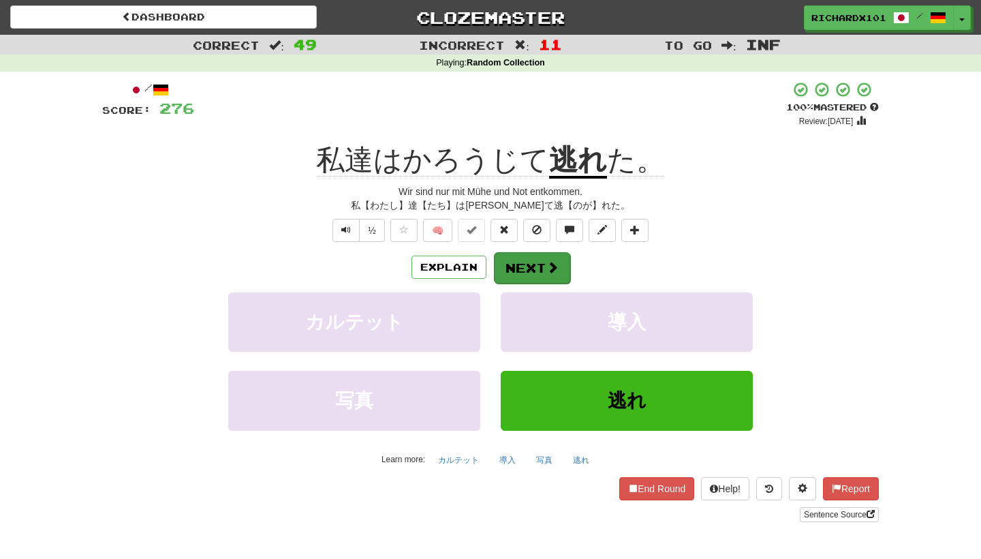
click at [527, 253] on button "Next" at bounding box center [532, 267] width 76 height 31
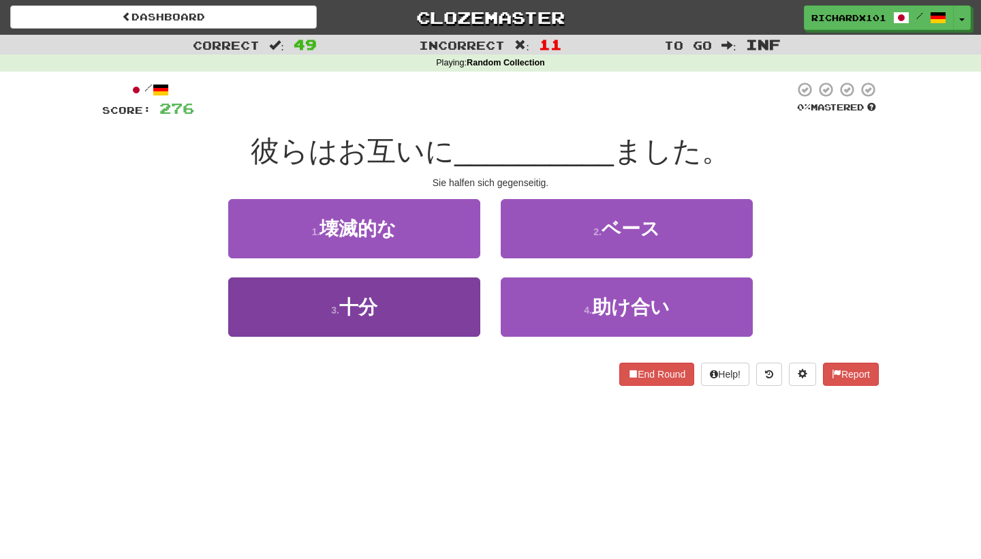
click at [467, 309] on button "3 . 十分" at bounding box center [354, 306] width 252 height 59
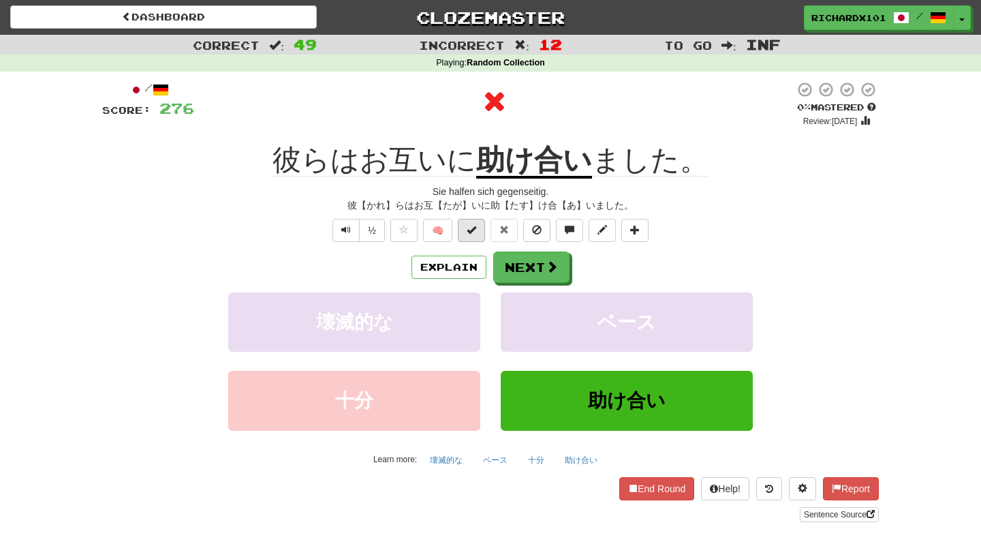
click at [480, 233] on button at bounding box center [471, 230] width 27 height 23
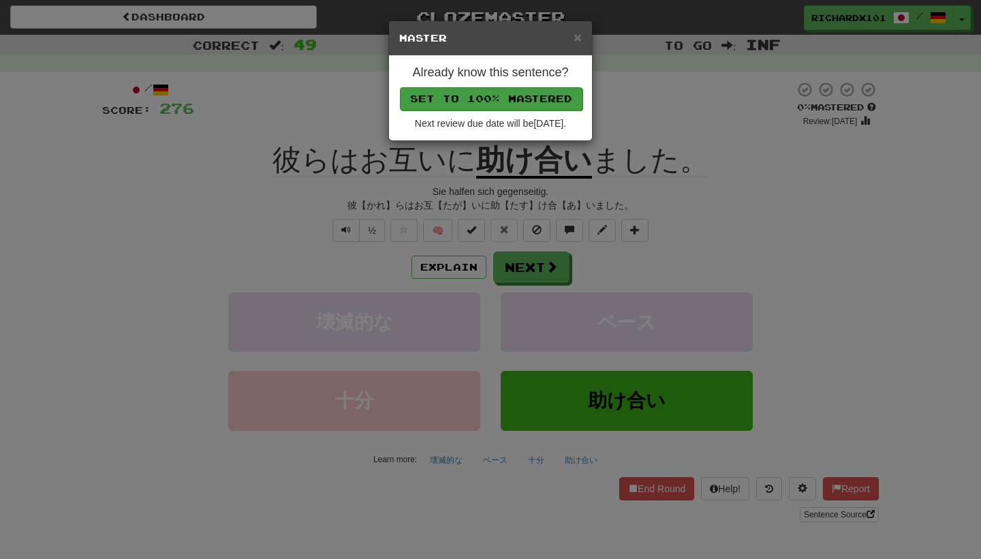
click at [523, 101] on button "Set to 100% Mastered" at bounding box center [491, 98] width 183 height 23
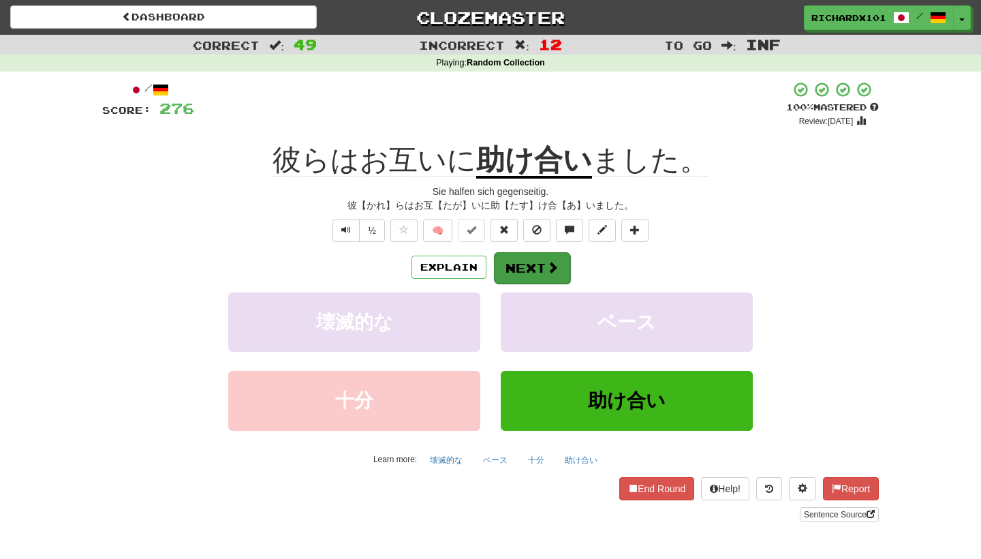
click at [518, 262] on button "Next" at bounding box center [532, 267] width 76 height 31
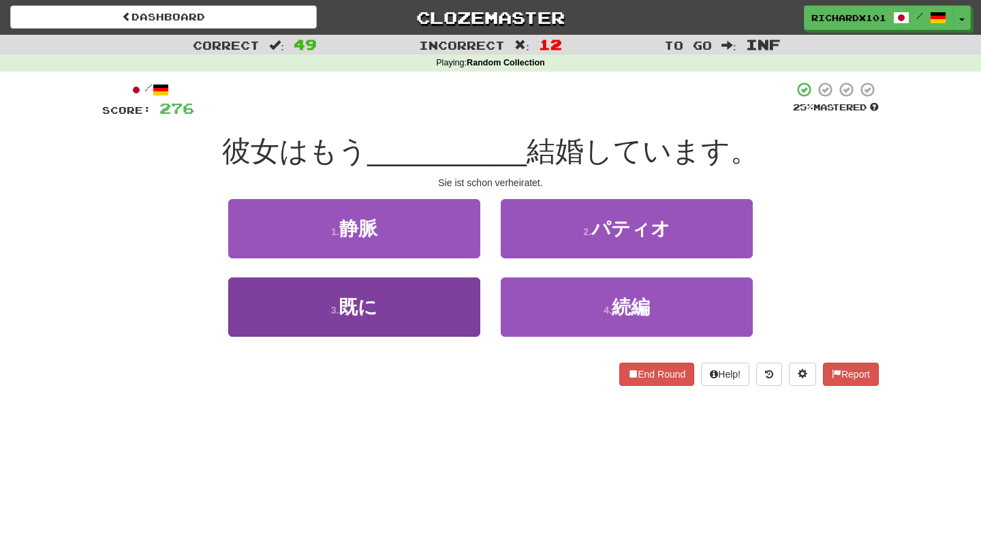
click at [458, 308] on button "3 . 既に" at bounding box center [354, 306] width 252 height 59
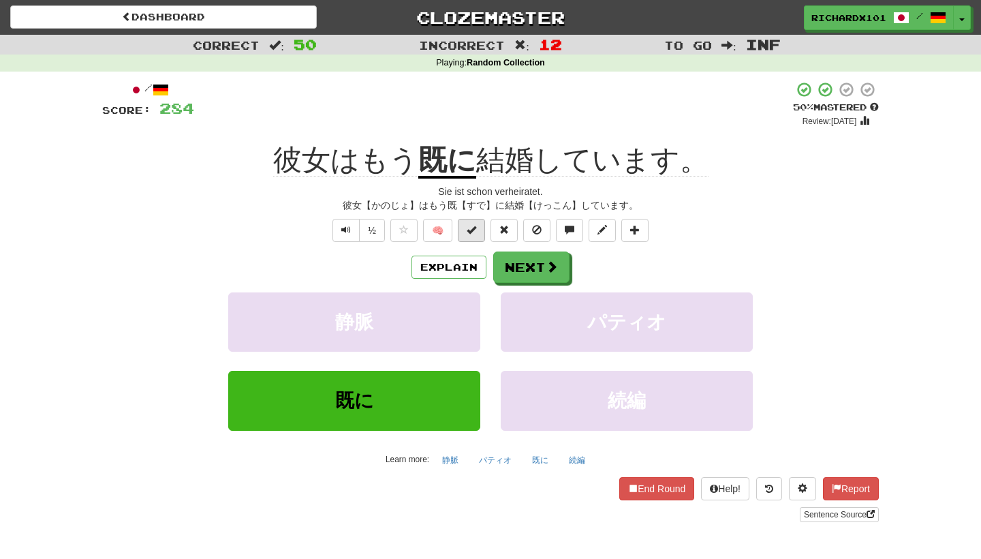
click at [473, 230] on span at bounding box center [472, 230] width 10 height 10
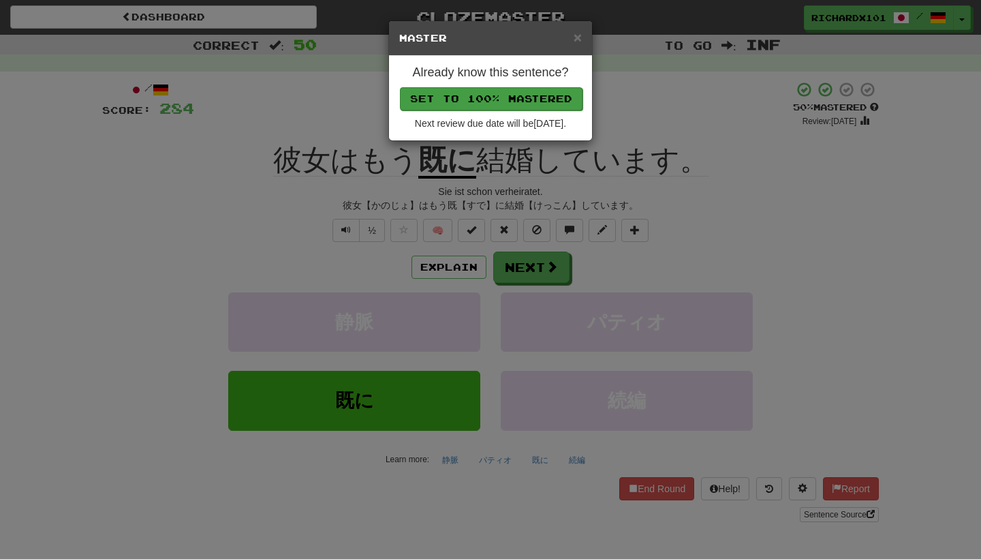
click at [520, 103] on button "Set to 100% Mastered" at bounding box center [491, 98] width 183 height 23
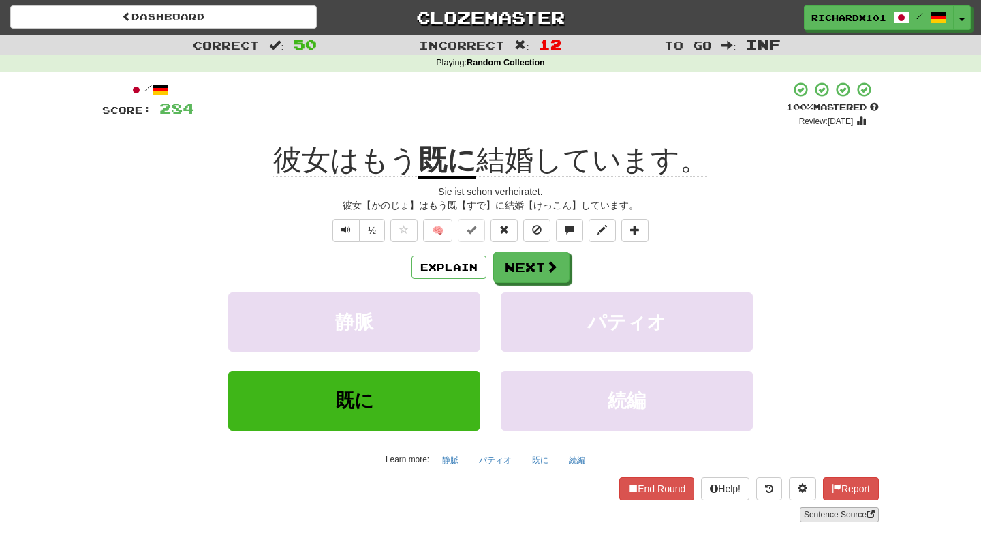
click at [831, 514] on link "Sentence Source" at bounding box center [839, 514] width 79 height 15
click at [643, 230] on button at bounding box center [634, 230] width 27 height 23
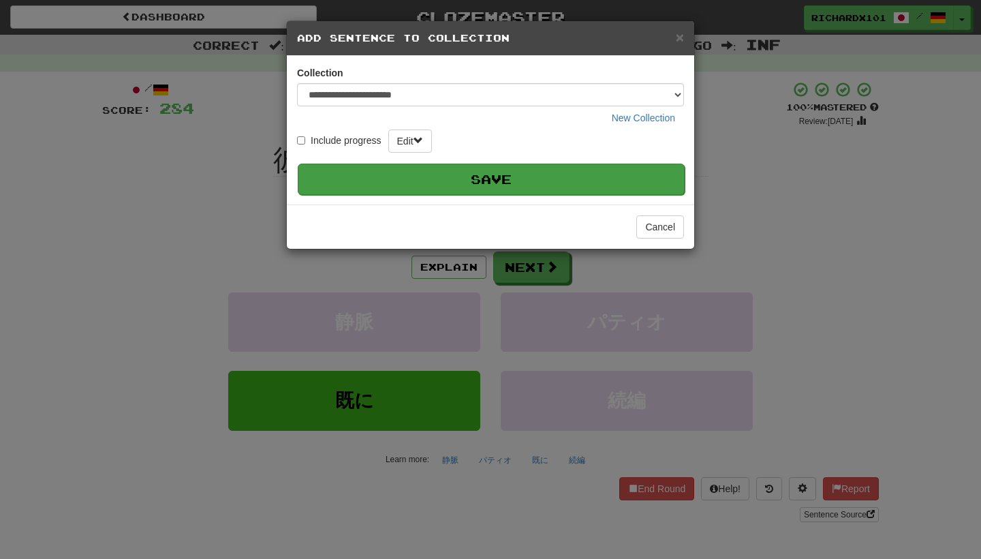
click at [634, 181] on button "Save" at bounding box center [491, 178] width 387 height 31
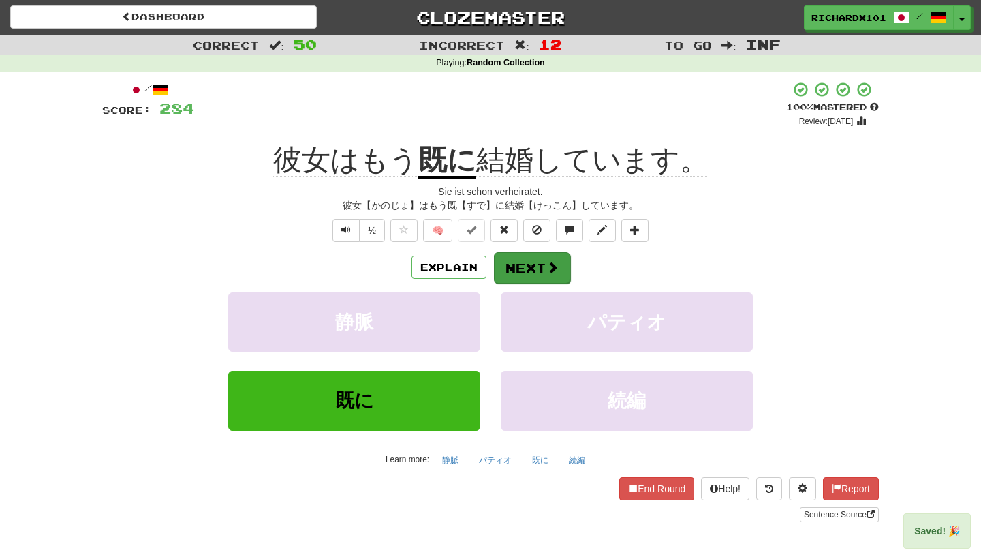
click at [550, 269] on span at bounding box center [552, 267] width 12 height 12
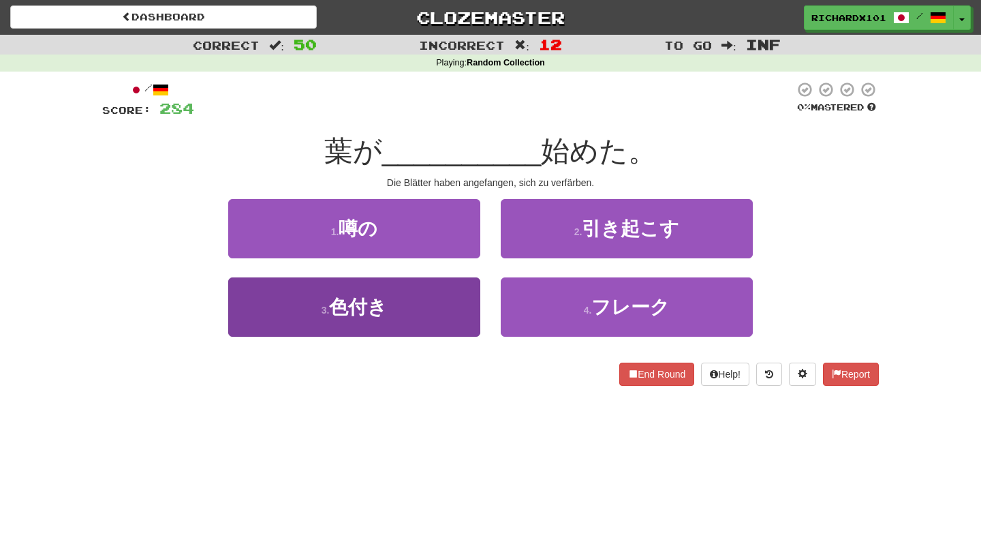
click at [460, 315] on button "3 . 色付き" at bounding box center [354, 306] width 252 height 59
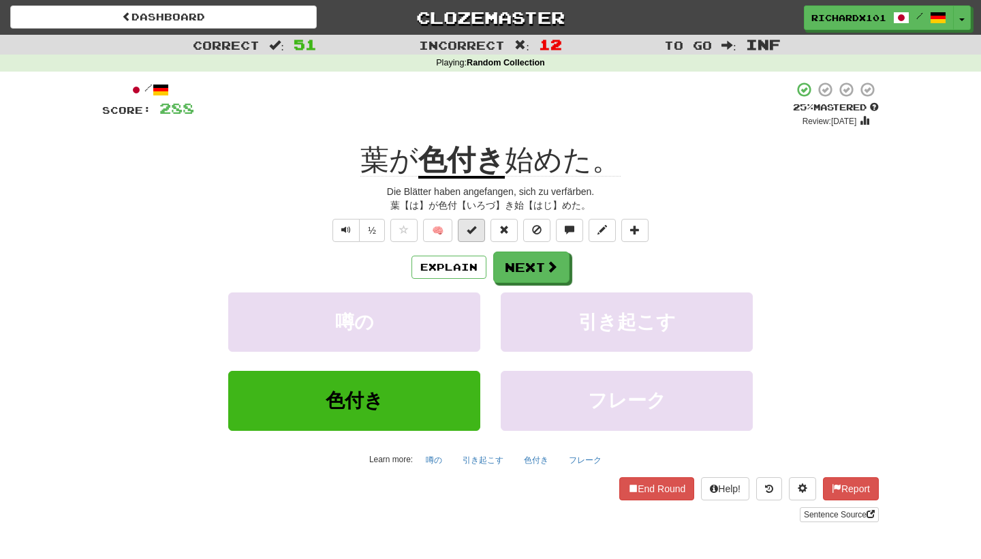
click at [475, 233] on span at bounding box center [472, 230] width 10 height 10
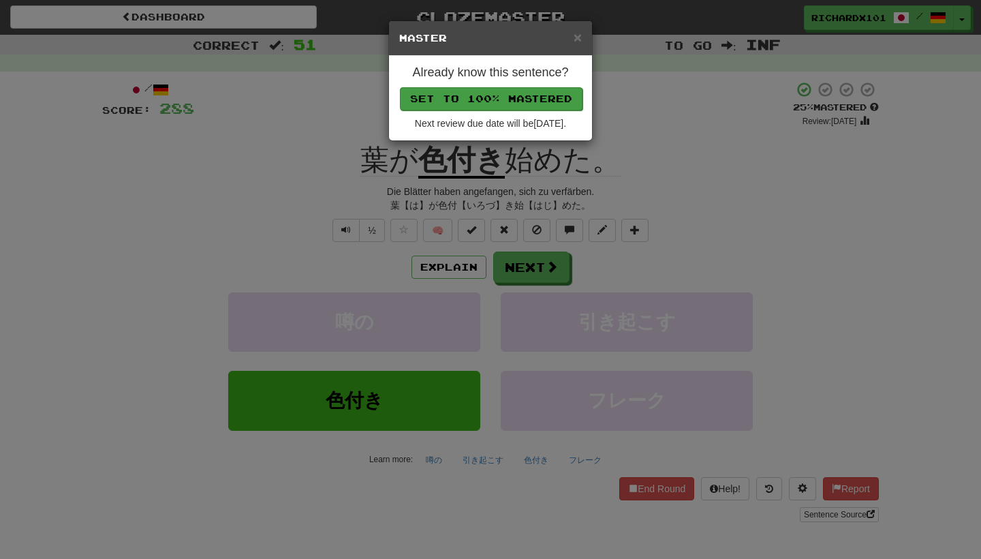
click at [517, 103] on button "Set to 100% Mastered" at bounding box center [491, 98] width 183 height 23
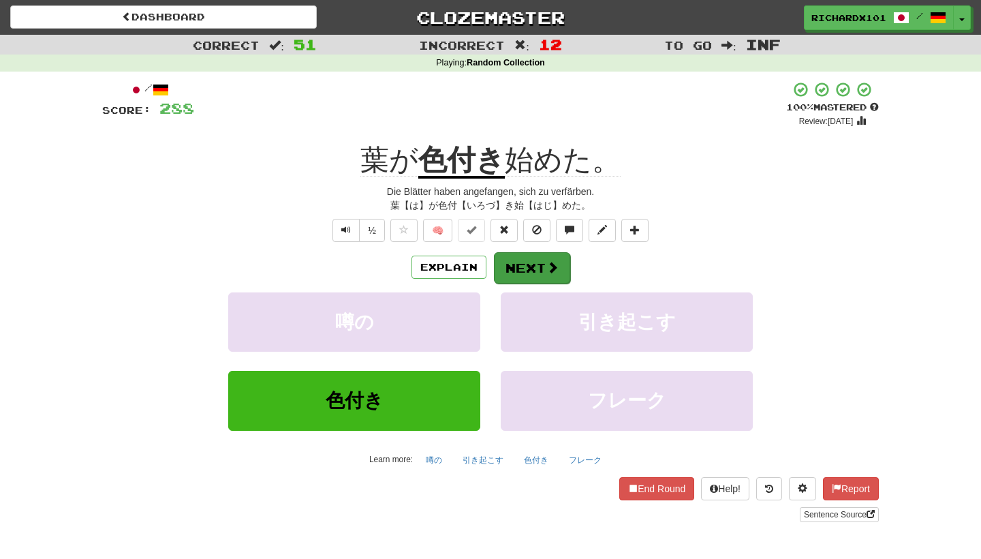
click at [529, 260] on button "Next" at bounding box center [532, 267] width 76 height 31
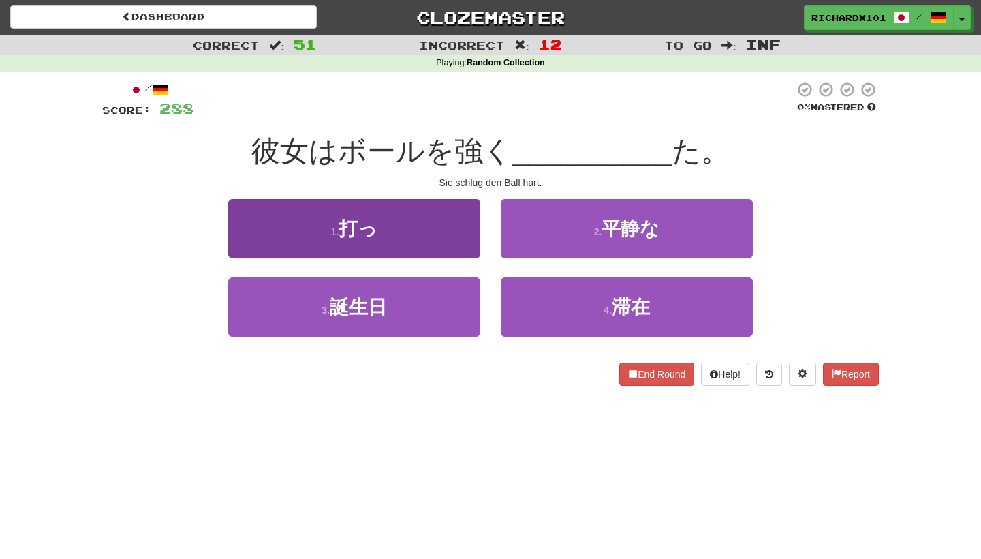
click at [466, 236] on button "1 . 打っ" at bounding box center [354, 228] width 252 height 59
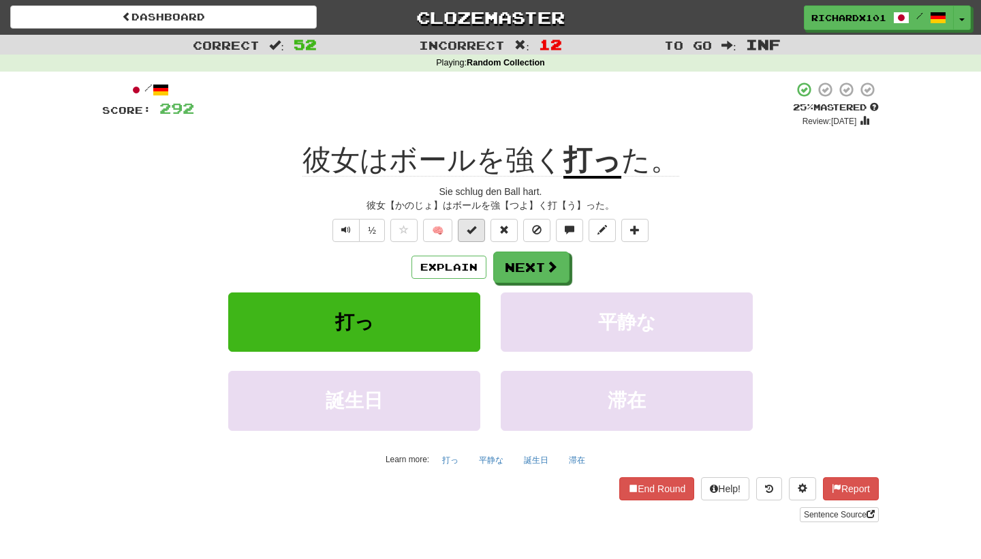
click at [479, 228] on button at bounding box center [471, 230] width 27 height 23
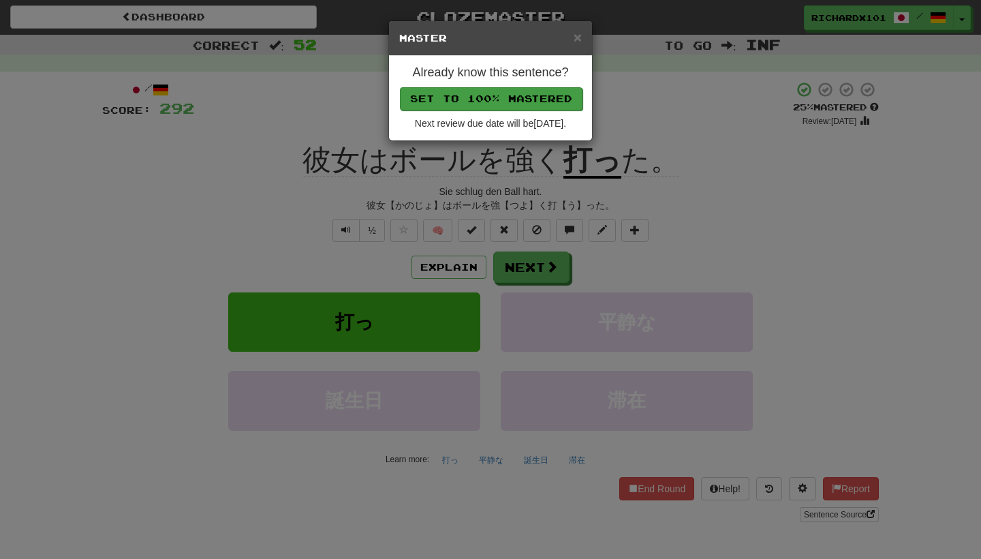
click at [522, 102] on button "Set to 100% Mastered" at bounding box center [491, 98] width 183 height 23
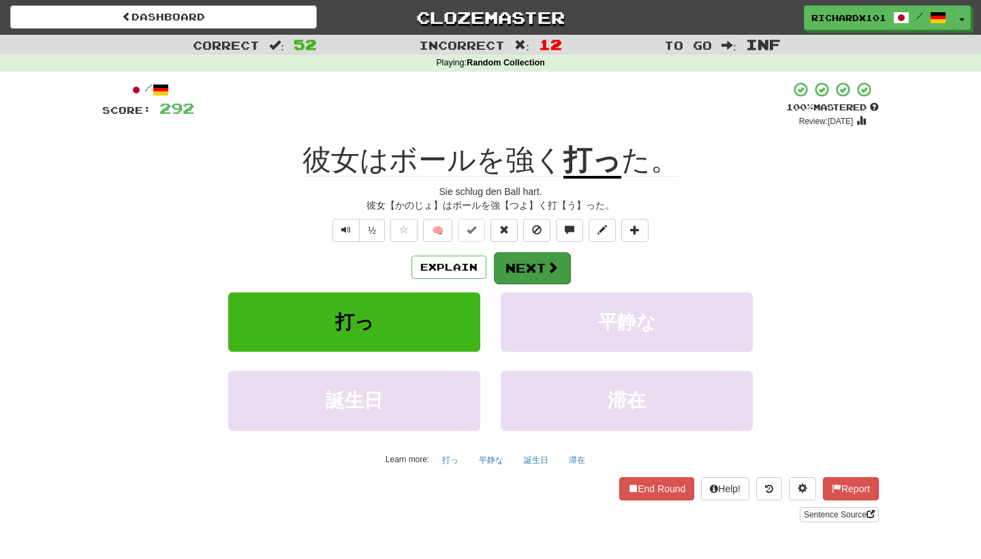
click at [525, 264] on button "Next" at bounding box center [532, 267] width 76 height 31
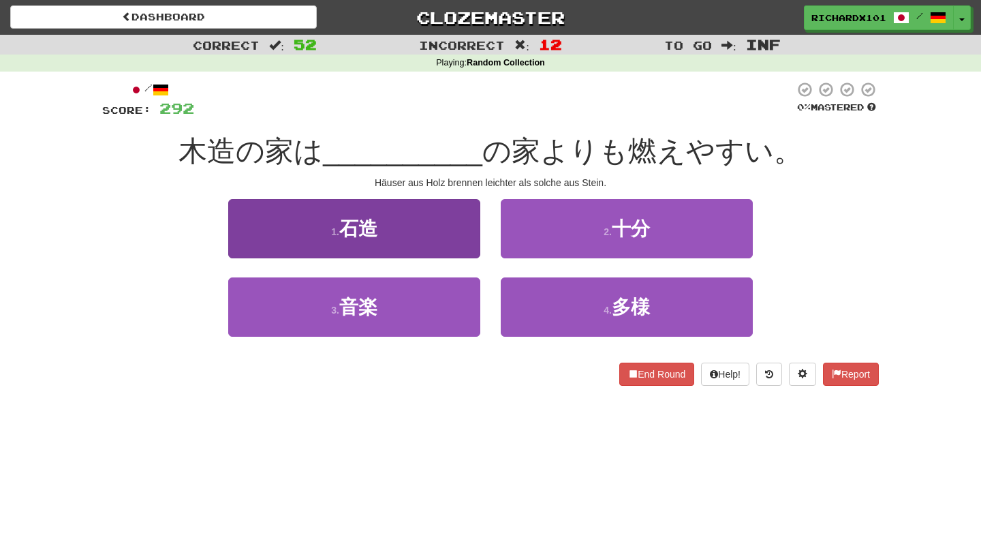
click at [467, 232] on button "1 . 石造" at bounding box center [354, 228] width 252 height 59
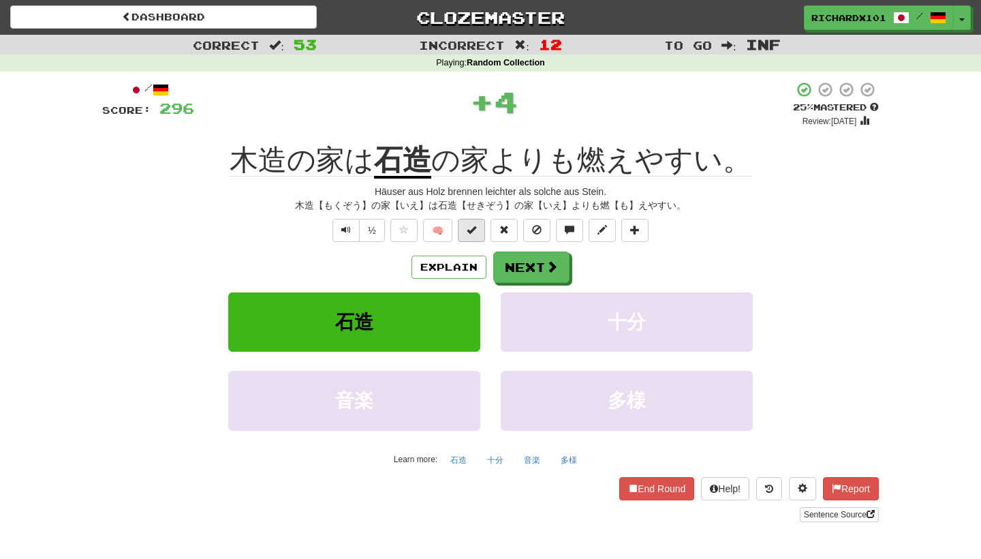
click at [469, 230] on span at bounding box center [472, 230] width 10 height 10
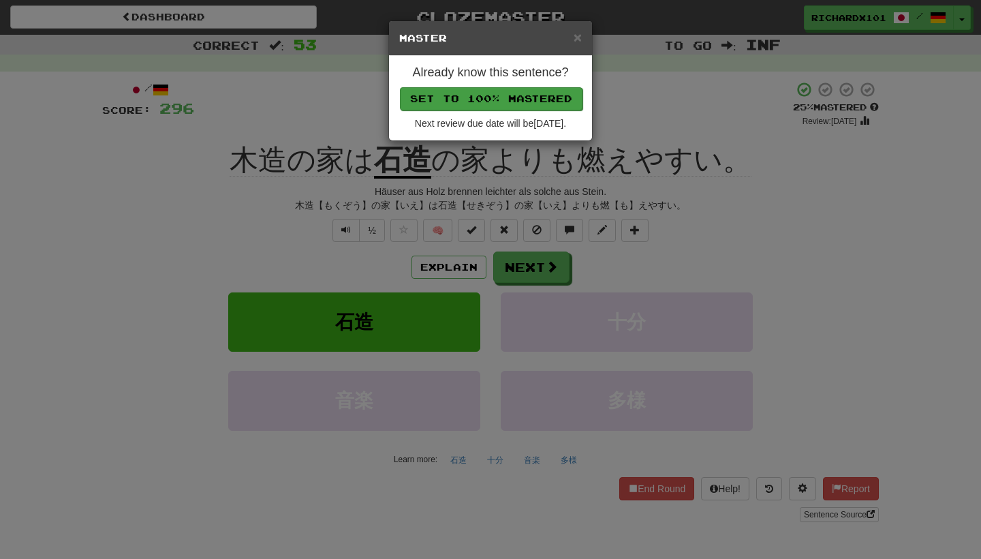
click at [514, 98] on button "Set to 100% Mastered" at bounding box center [491, 98] width 183 height 23
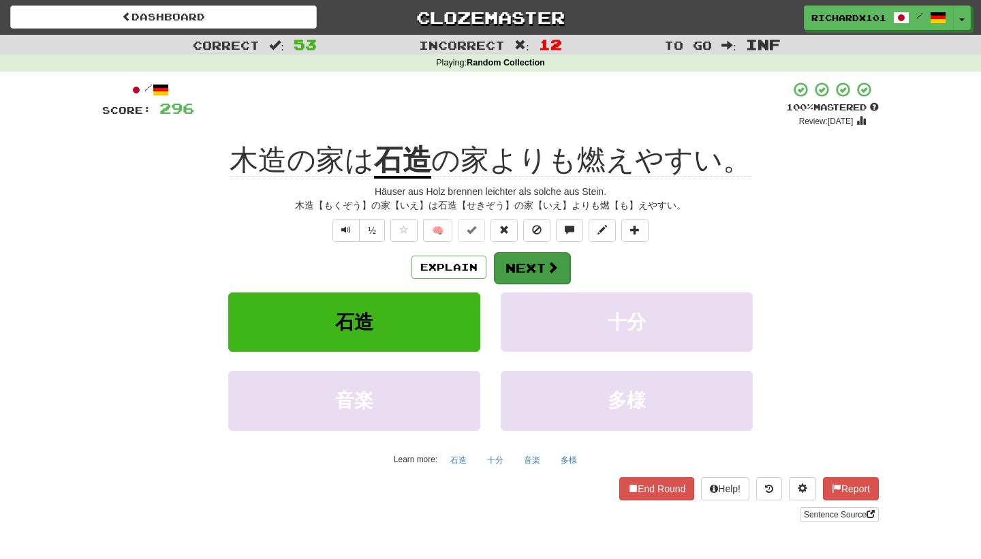
click at [514, 261] on button "Next" at bounding box center [532, 267] width 76 height 31
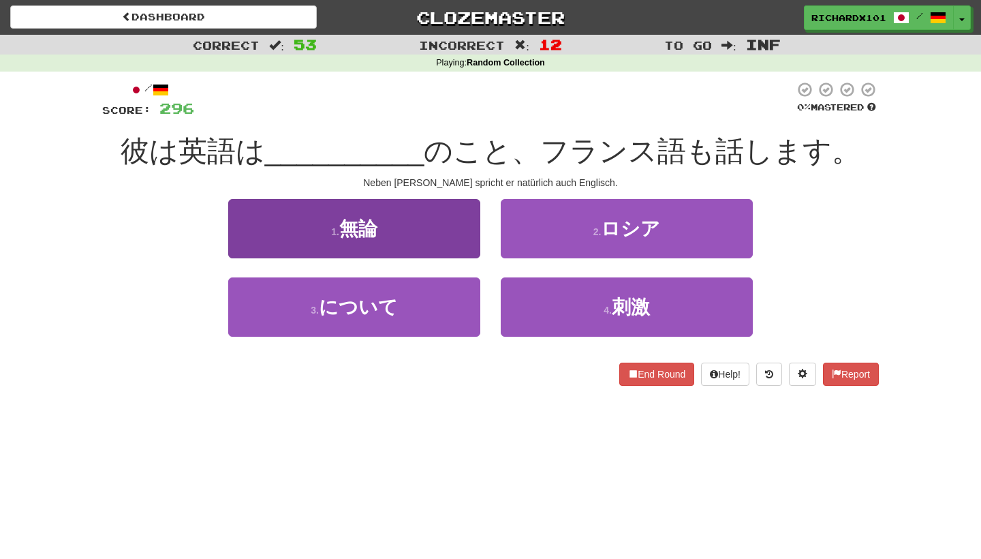
click at [467, 235] on button "1 . 無論" at bounding box center [354, 228] width 252 height 59
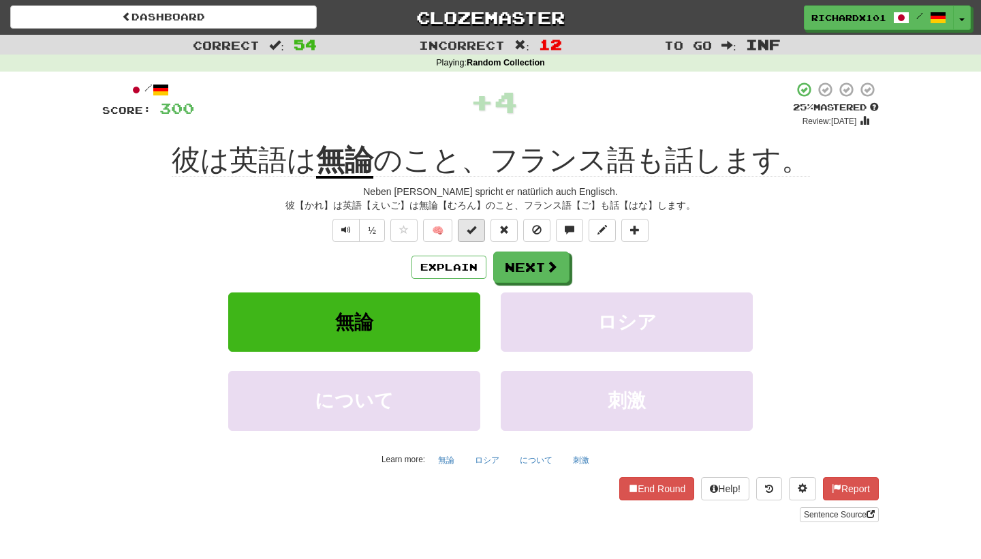
click at [473, 230] on span at bounding box center [472, 230] width 10 height 10
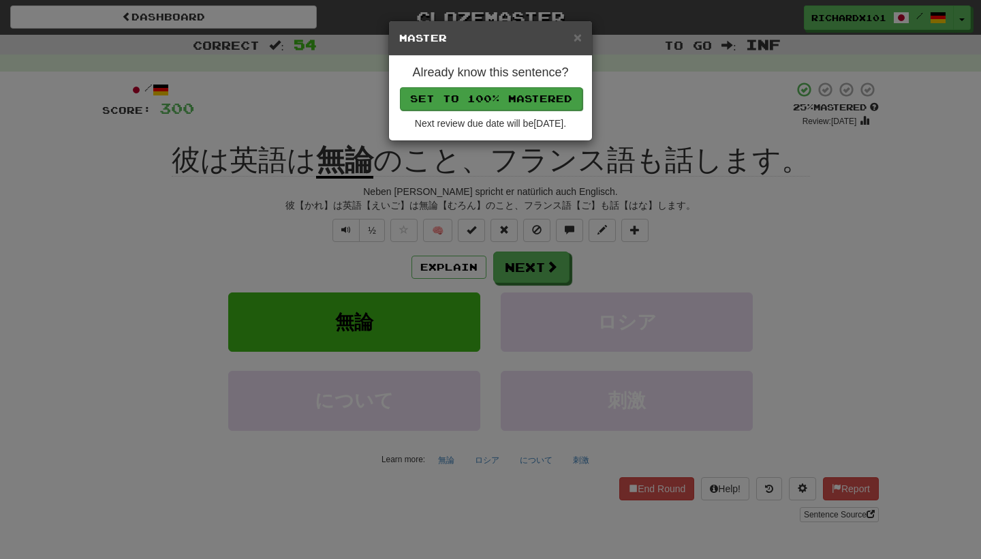
click at [517, 102] on button "Set to 100% Mastered" at bounding box center [491, 98] width 183 height 23
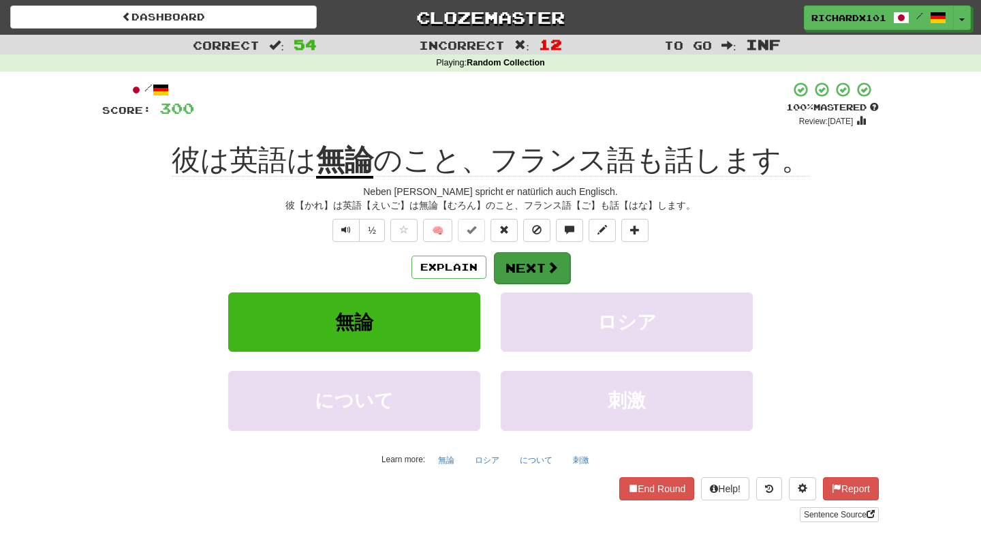
click at [531, 264] on button "Next" at bounding box center [532, 267] width 76 height 31
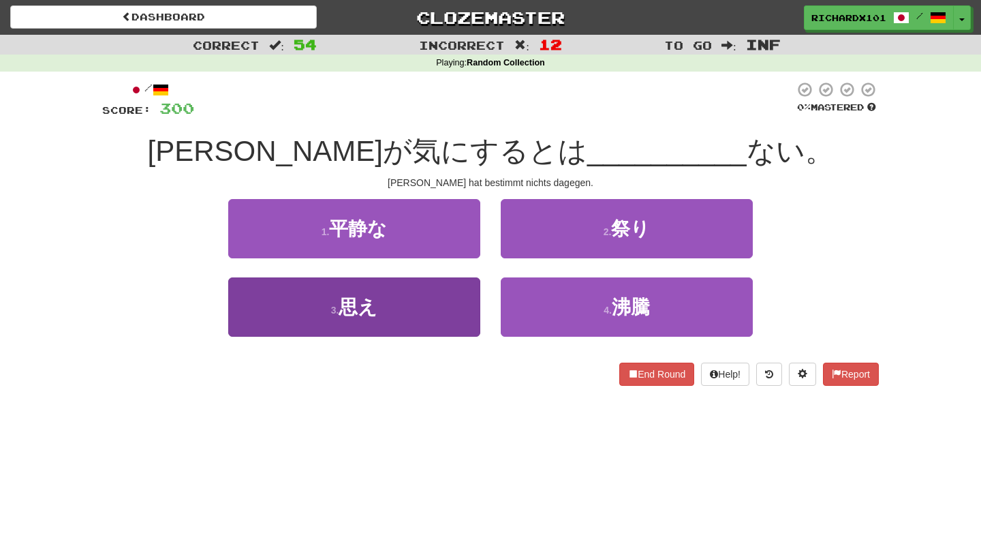
click at [465, 307] on button "3 . 思え" at bounding box center [354, 306] width 252 height 59
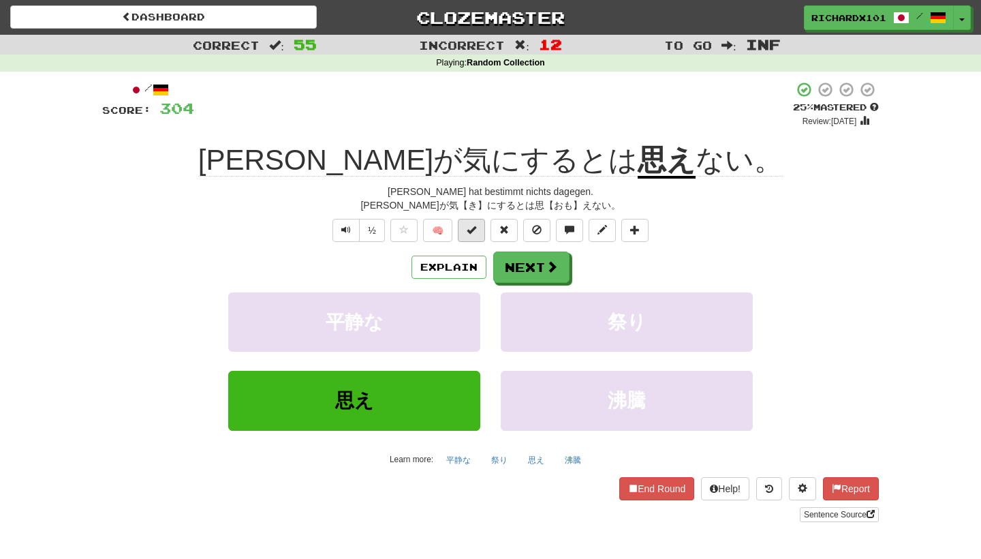
click at [477, 223] on button at bounding box center [471, 230] width 27 height 23
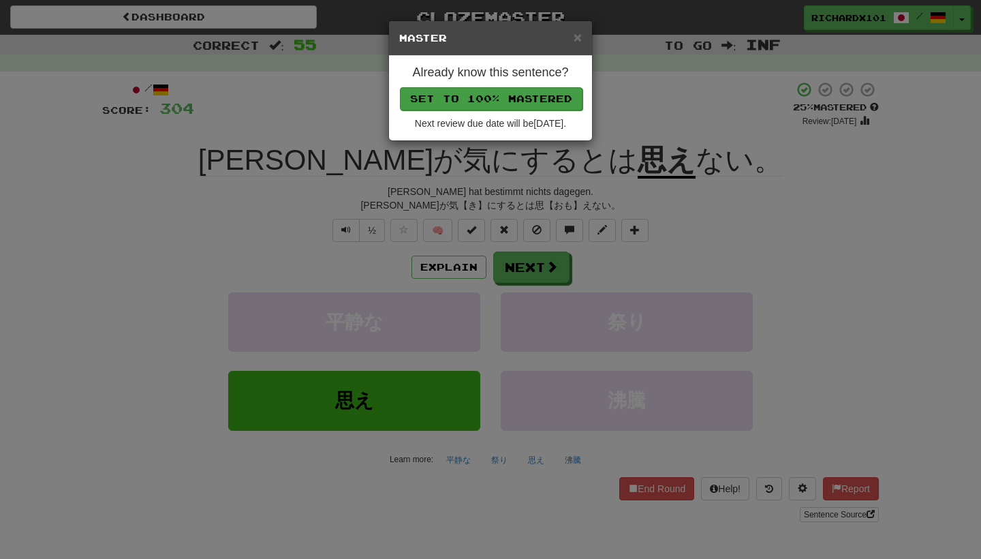
click at [518, 97] on button "Set to 100% Mastered" at bounding box center [491, 98] width 183 height 23
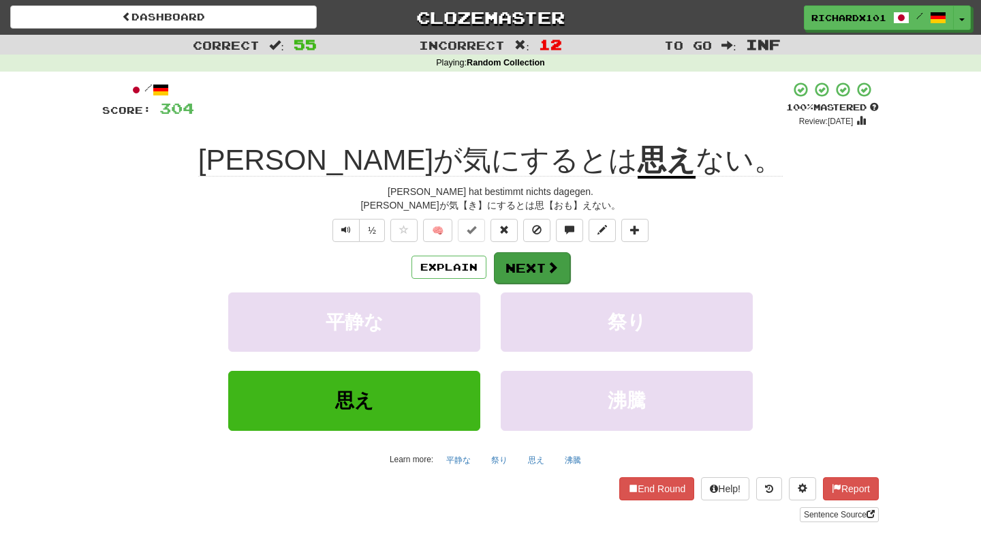
click at [535, 269] on button "Next" at bounding box center [532, 267] width 76 height 31
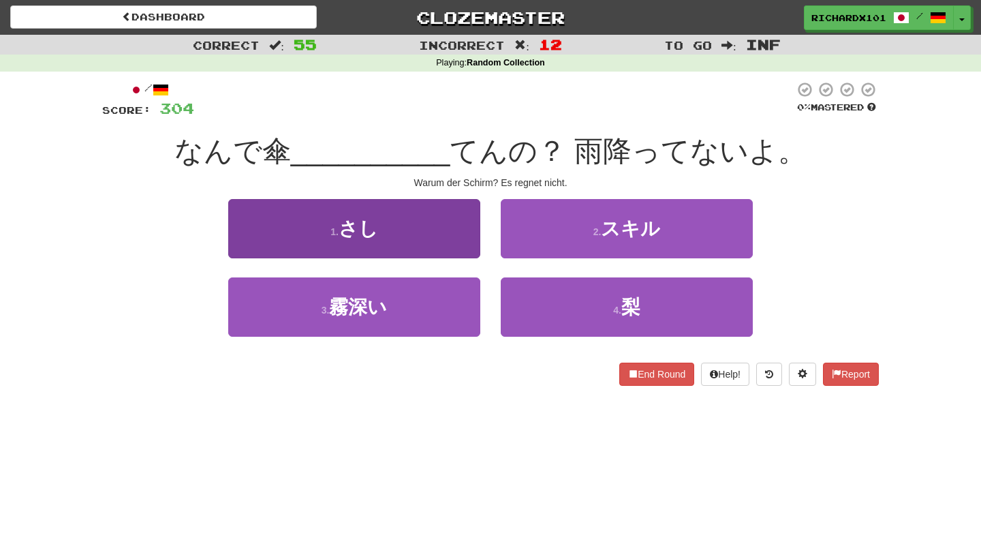
click at [468, 240] on button "1 . さし" at bounding box center [354, 228] width 252 height 59
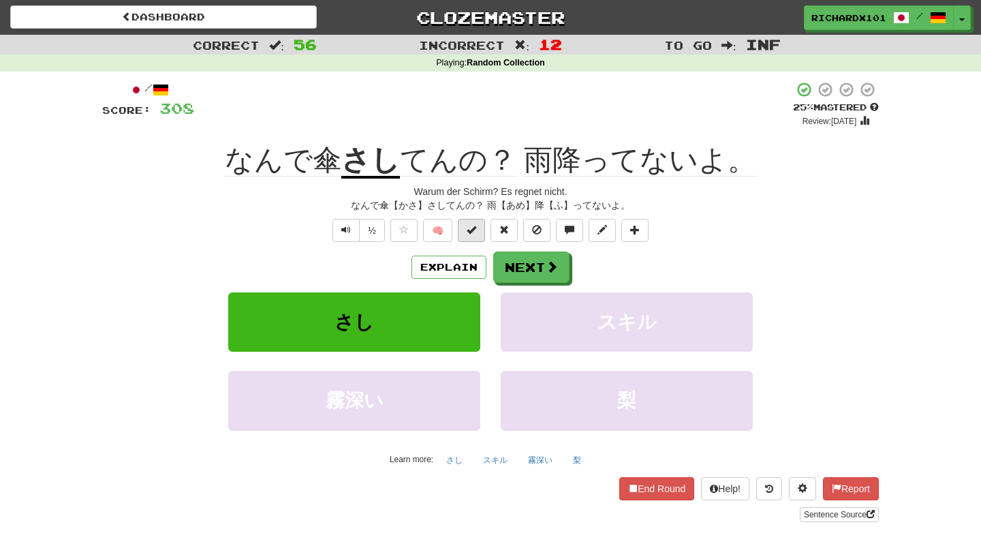
click at [475, 230] on span at bounding box center [472, 230] width 10 height 10
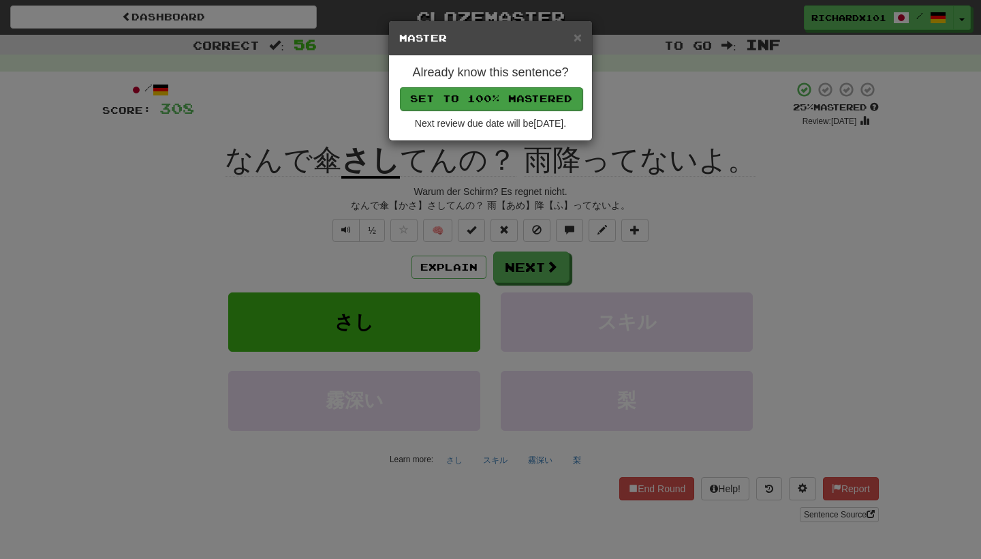
click at [511, 103] on button "Set to 100% Mastered" at bounding box center [491, 98] width 183 height 23
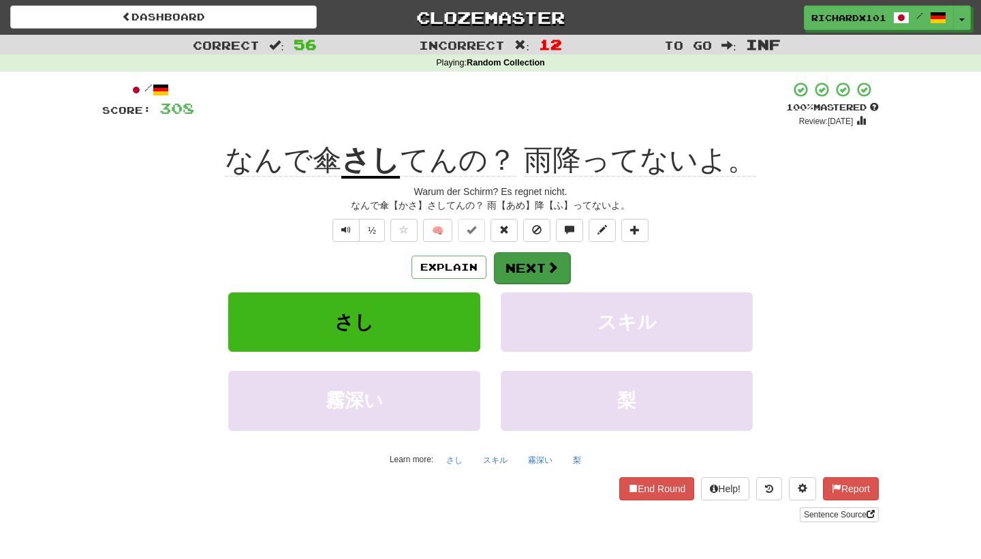
click at [523, 258] on button "Next" at bounding box center [532, 267] width 76 height 31
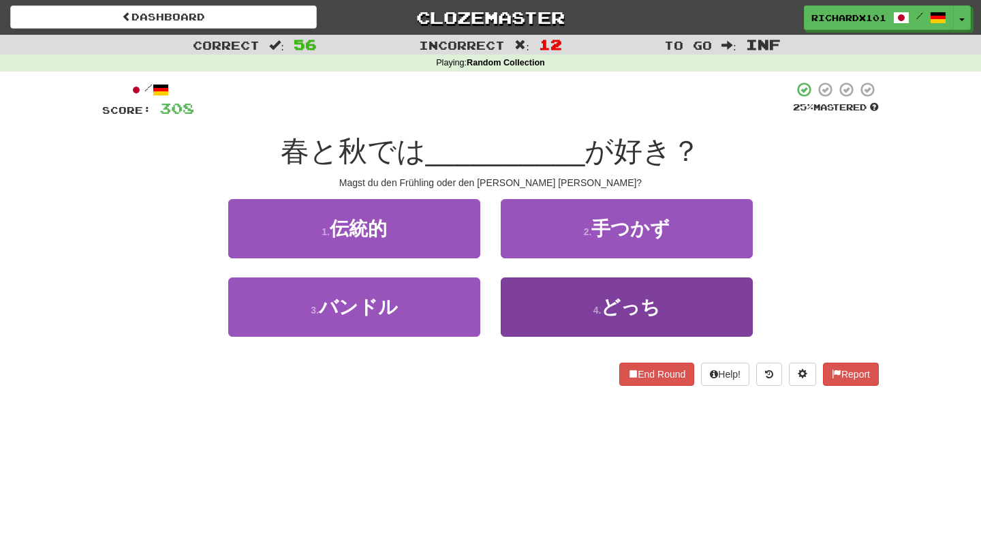
click at [553, 308] on button "4 . どっち" at bounding box center [627, 306] width 252 height 59
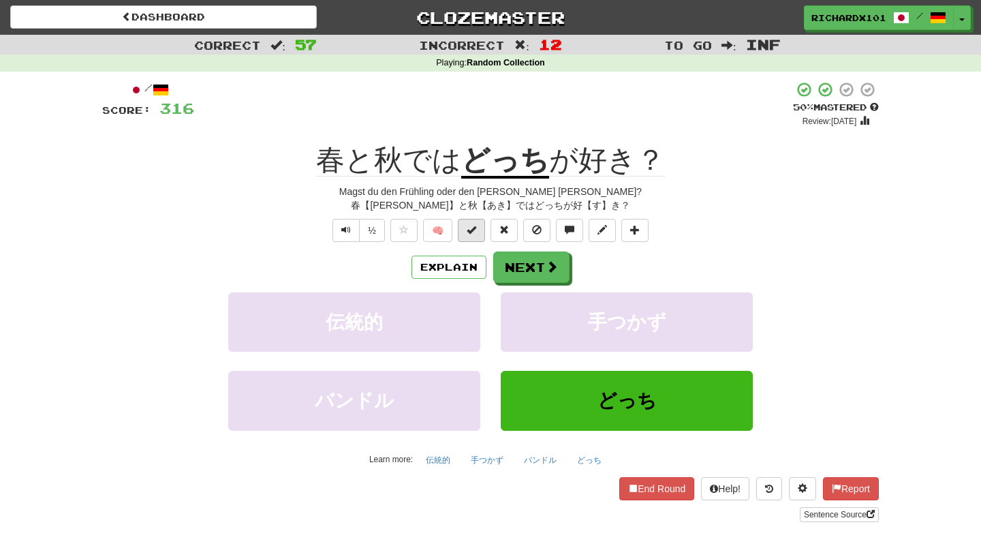
click at [473, 229] on span at bounding box center [472, 230] width 10 height 10
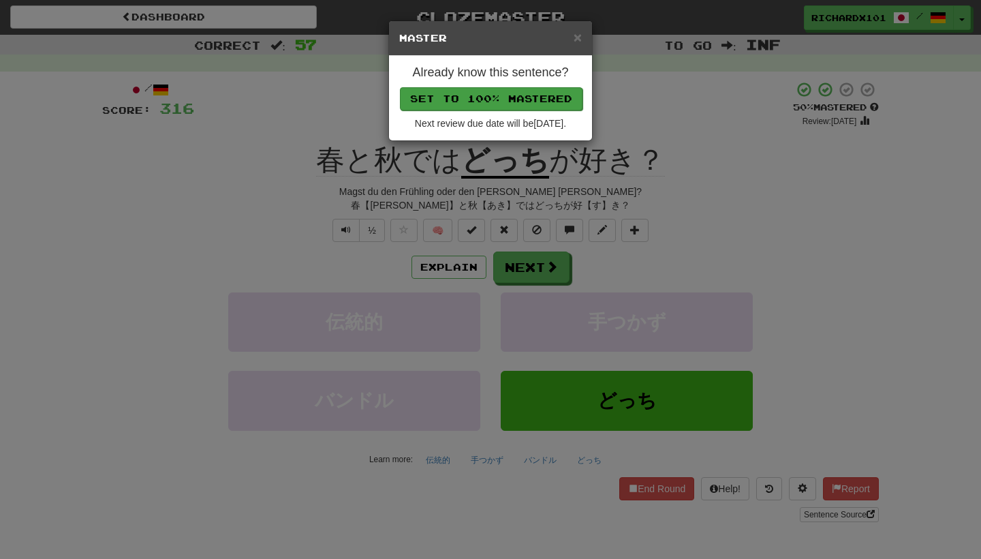
click at [512, 102] on button "Set to 100% Mastered" at bounding box center [491, 98] width 183 height 23
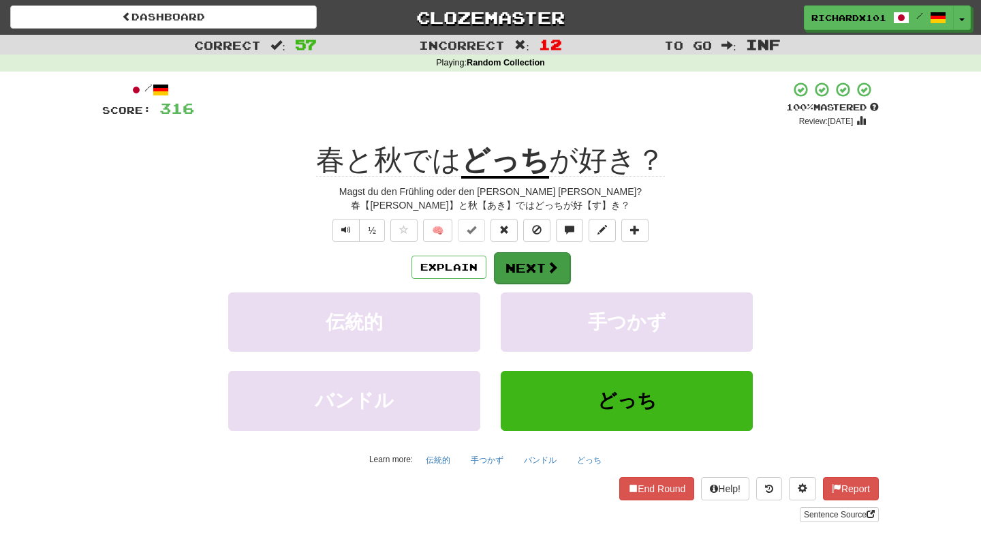
click at [519, 253] on button "Next" at bounding box center [532, 267] width 76 height 31
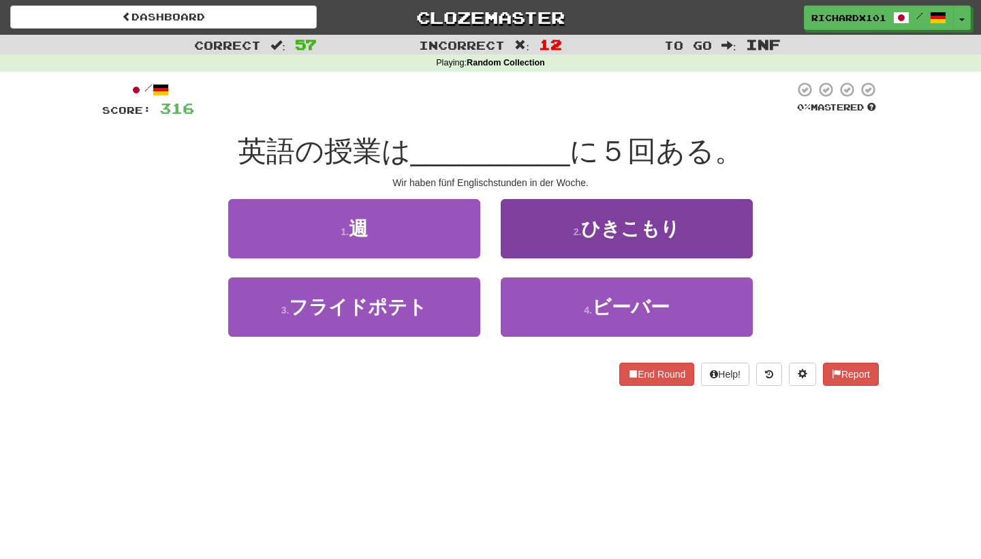
click at [558, 219] on button "2 . ひきこもり" at bounding box center [627, 228] width 252 height 59
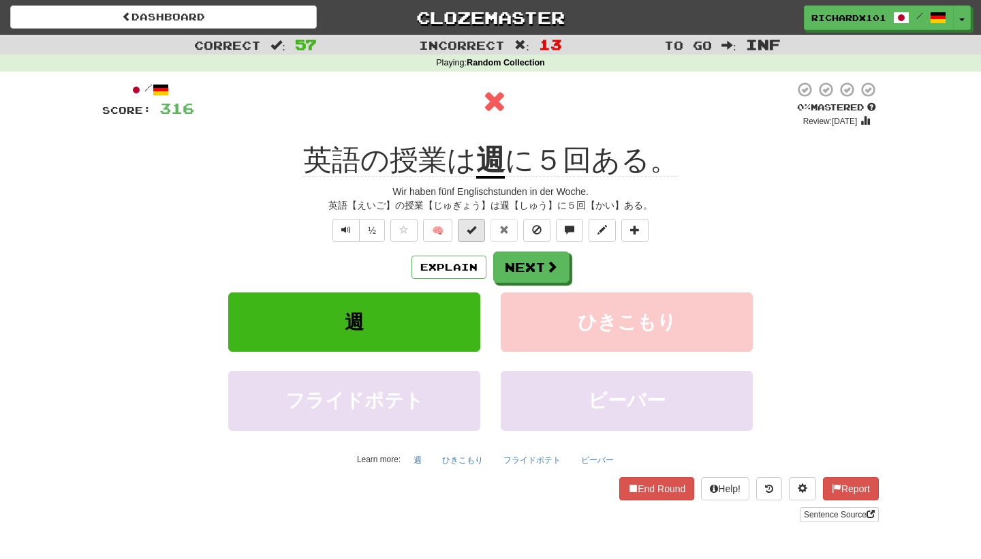
click at [480, 225] on button at bounding box center [471, 230] width 27 height 23
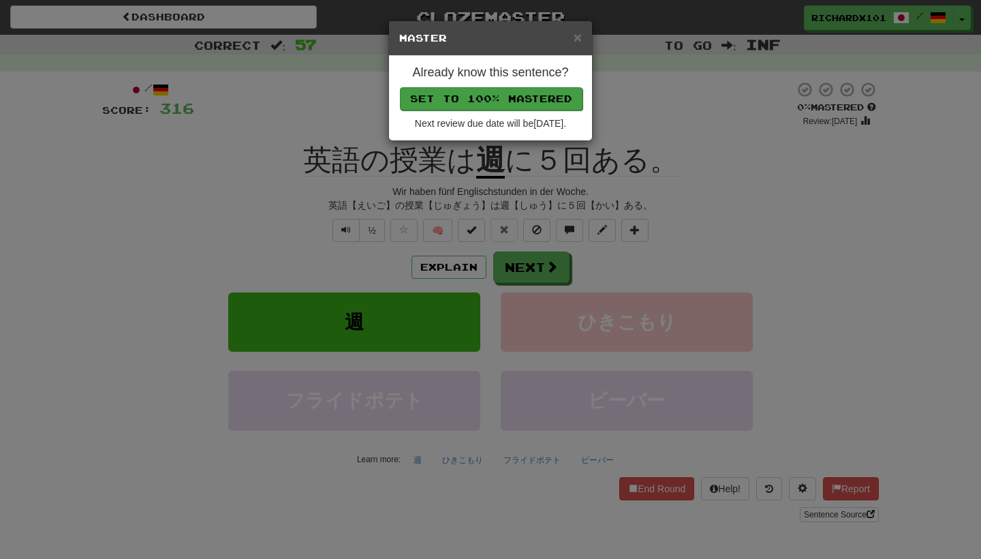
click at [512, 102] on button "Set to 100% Mastered" at bounding box center [491, 98] width 183 height 23
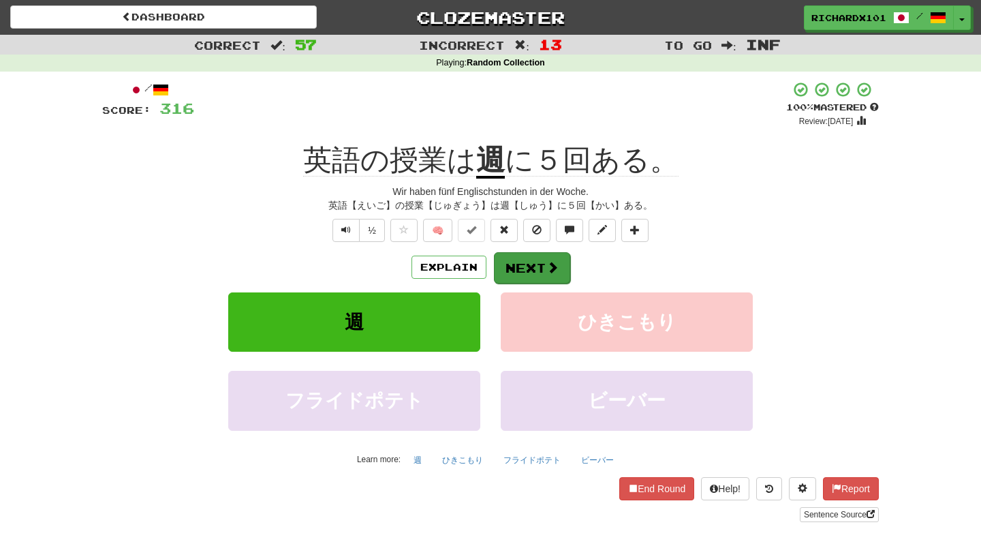
click at [523, 266] on button "Next" at bounding box center [532, 267] width 76 height 31
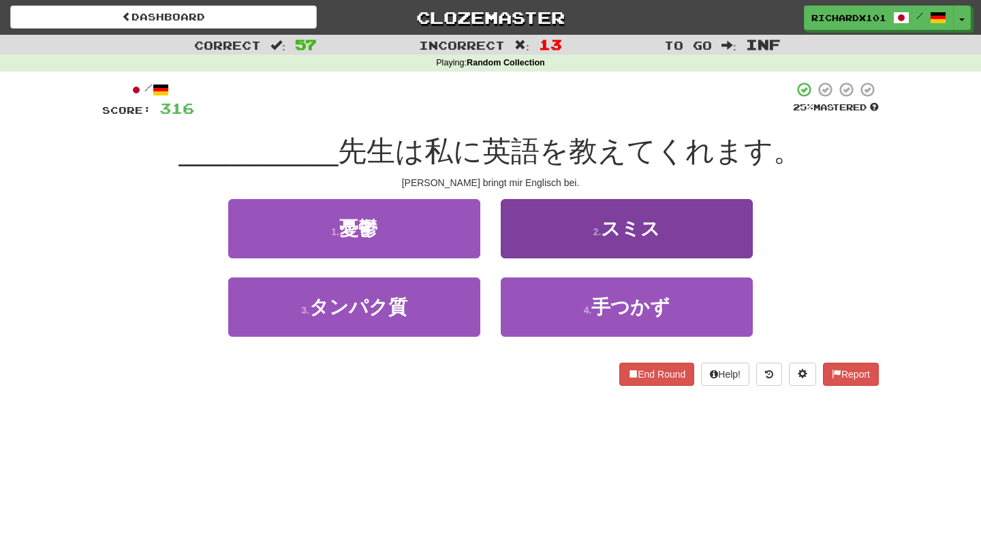
click at [540, 240] on button "2 . スミス" at bounding box center [627, 228] width 252 height 59
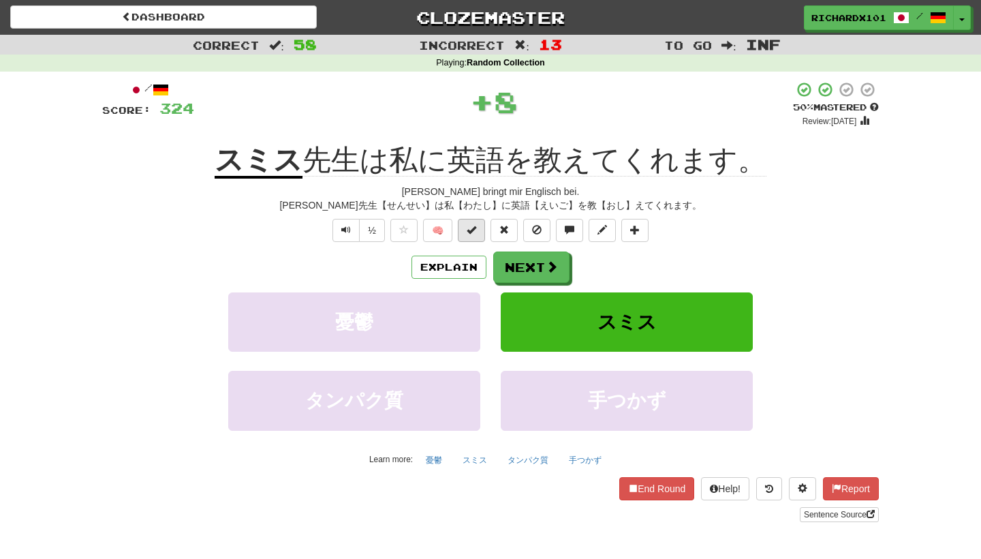
click at [475, 232] on span at bounding box center [472, 230] width 10 height 10
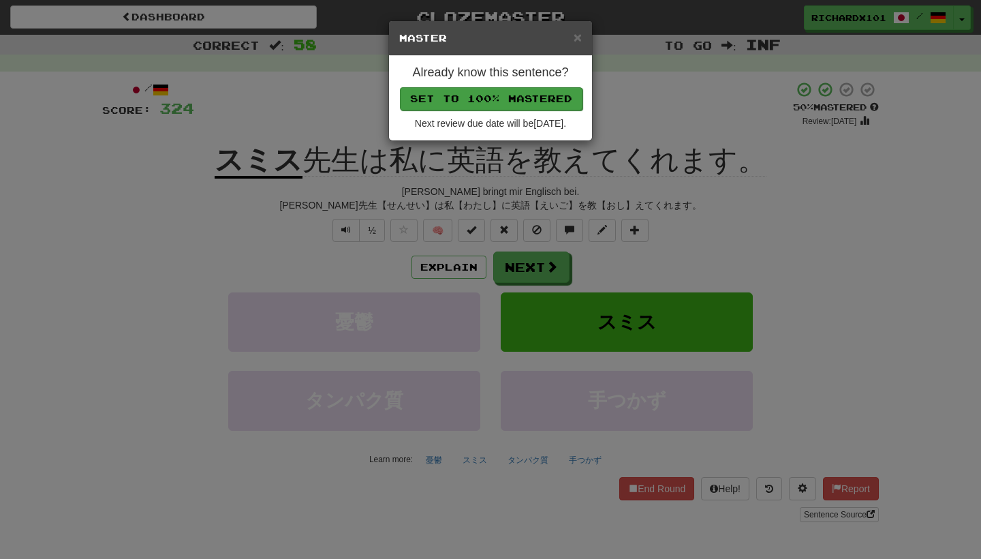
click at [522, 99] on button "Set to 100% Mastered" at bounding box center [491, 98] width 183 height 23
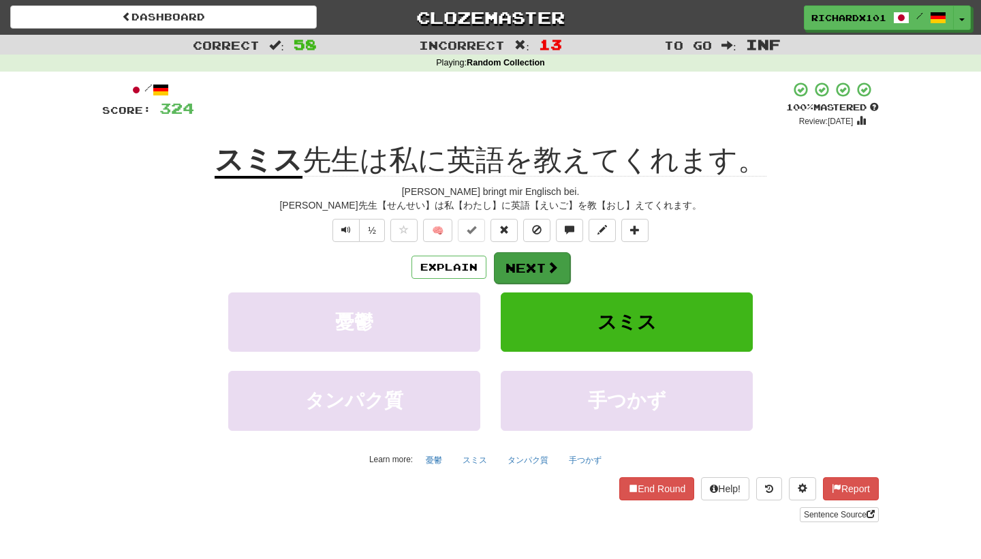
click at [528, 268] on button "Next" at bounding box center [532, 267] width 76 height 31
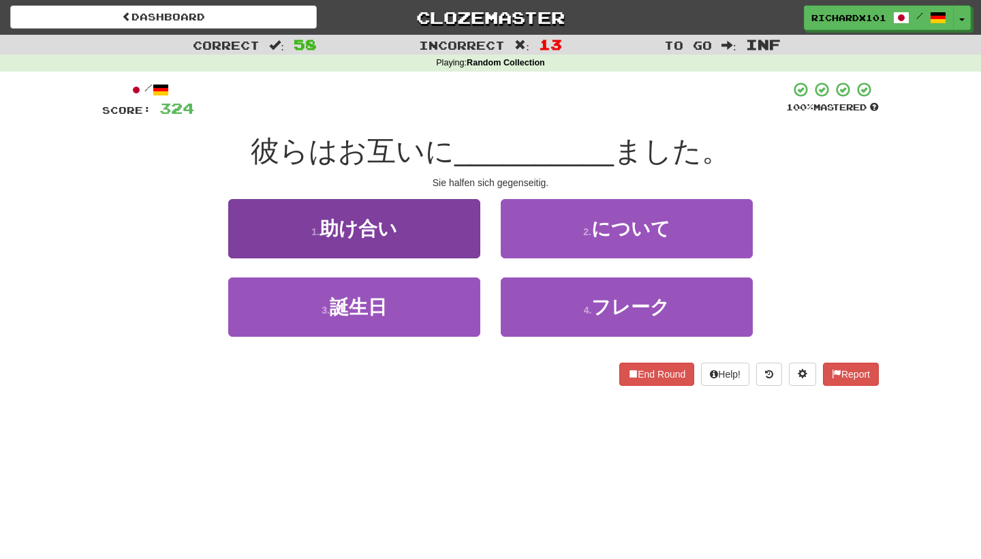
click at [463, 238] on button "1 . 助け合い" at bounding box center [354, 228] width 252 height 59
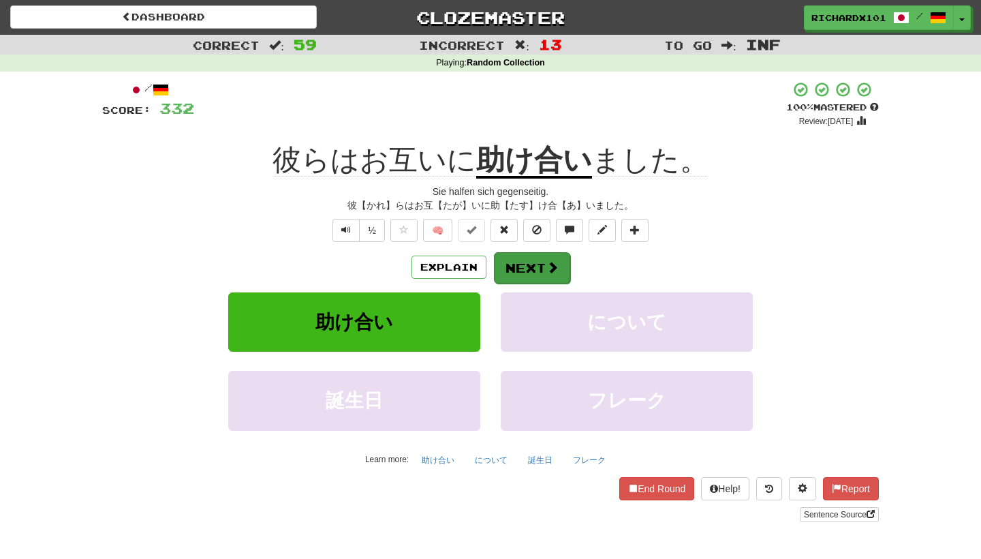
click at [513, 262] on button "Next" at bounding box center [532, 267] width 76 height 31
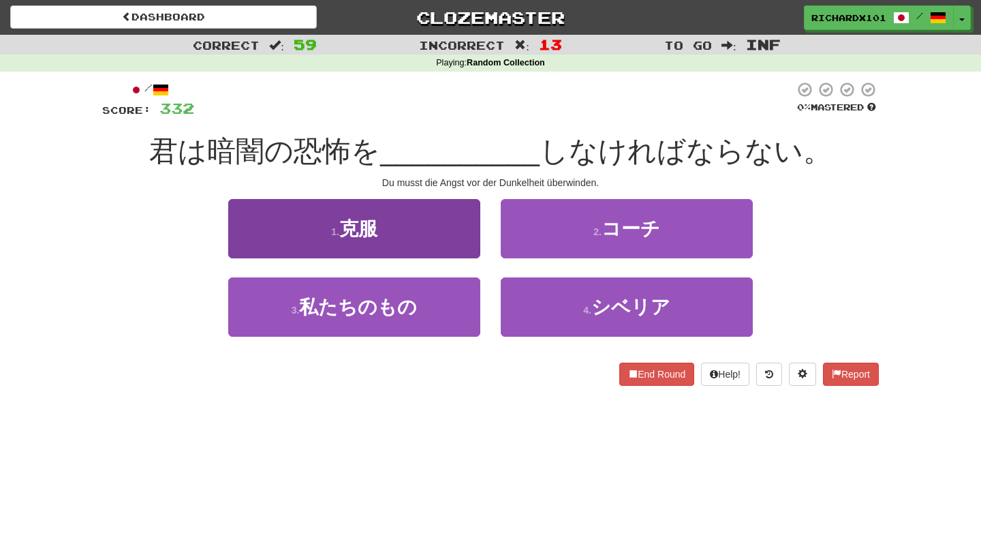
click at [458, 225] on button "1 . 克服" at bounding box center [354, 228] width 252 height 59
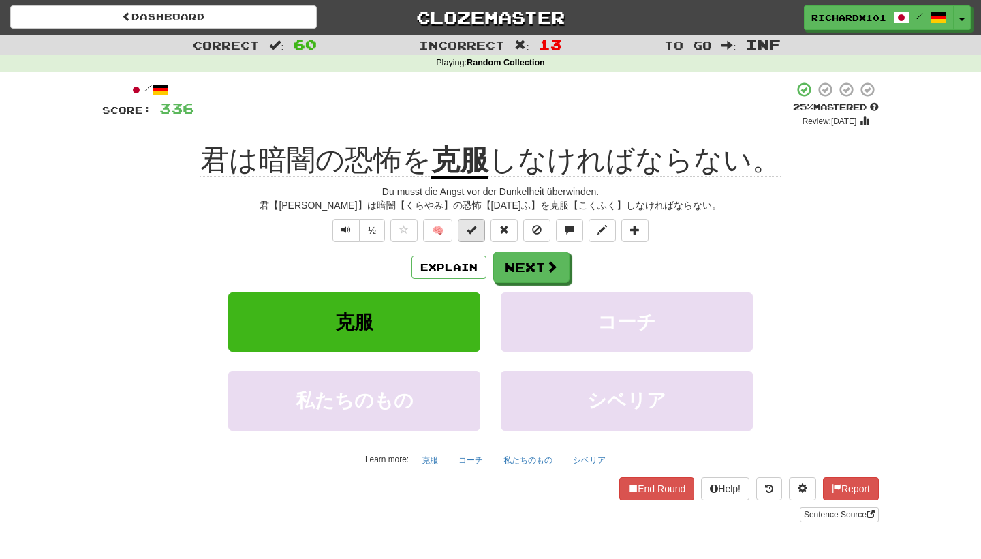
click at [471, 225] on span at bounding box center [472, 230] width 10 height 10
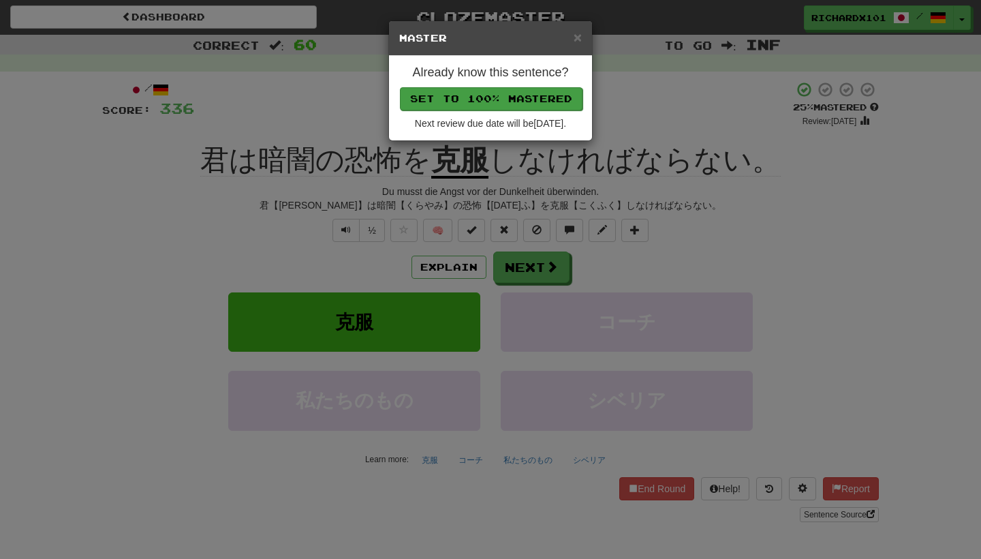
click at [505, 104] on button "Set to 100% Mastered" at bounding box center [491, 98] width 183 height 23
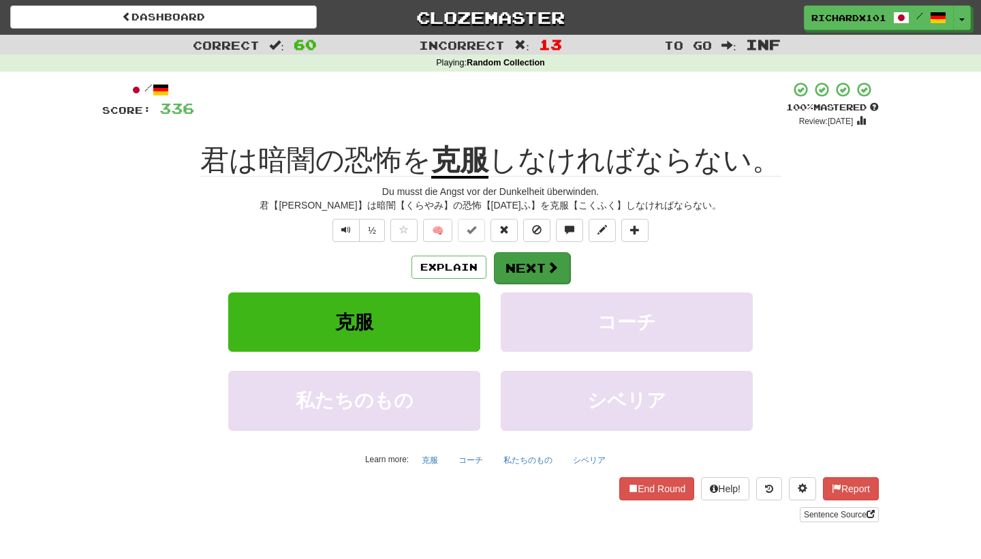
click at [523, 270] on button "Next" at bounding box center [532, 267] width 76 height 31
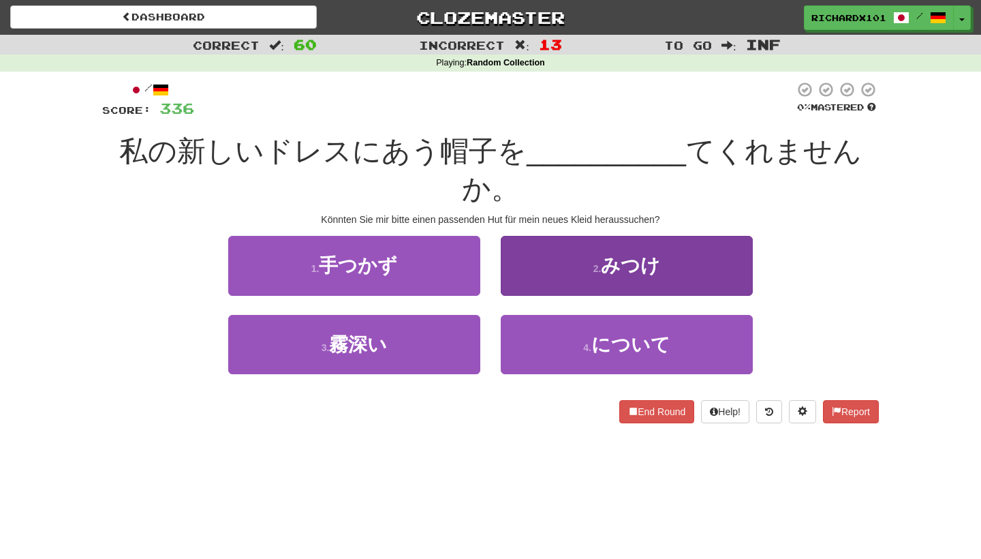
click at [548, 236] on button "2 . みつけ" at bounding box center [627, 265] width 252 height 59
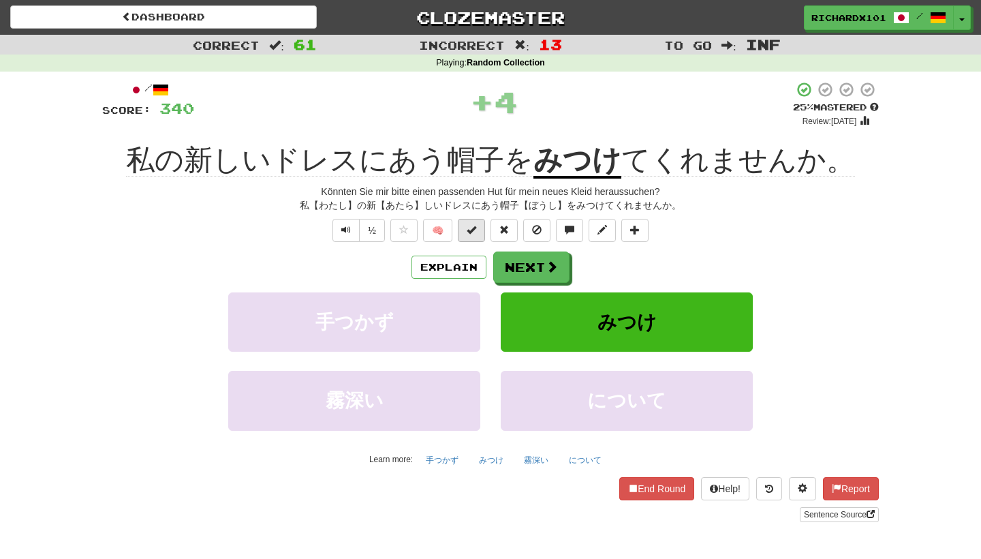
click at [480, 229] on button at bounding box center [471, 230] width 27 height 23
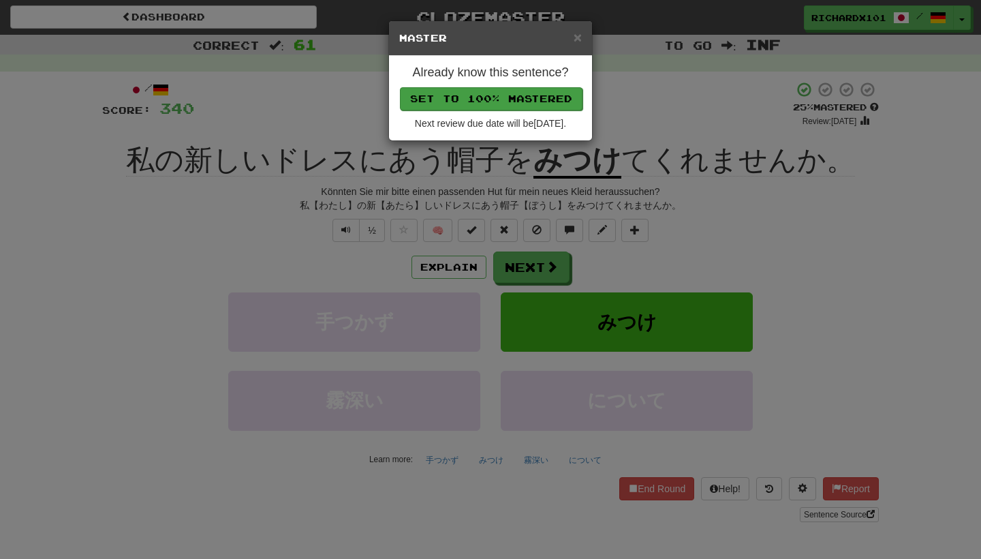
click at [529, 90] on button "Set to 100% Mastered" at bounding box center [491, 98] width 183 height 23
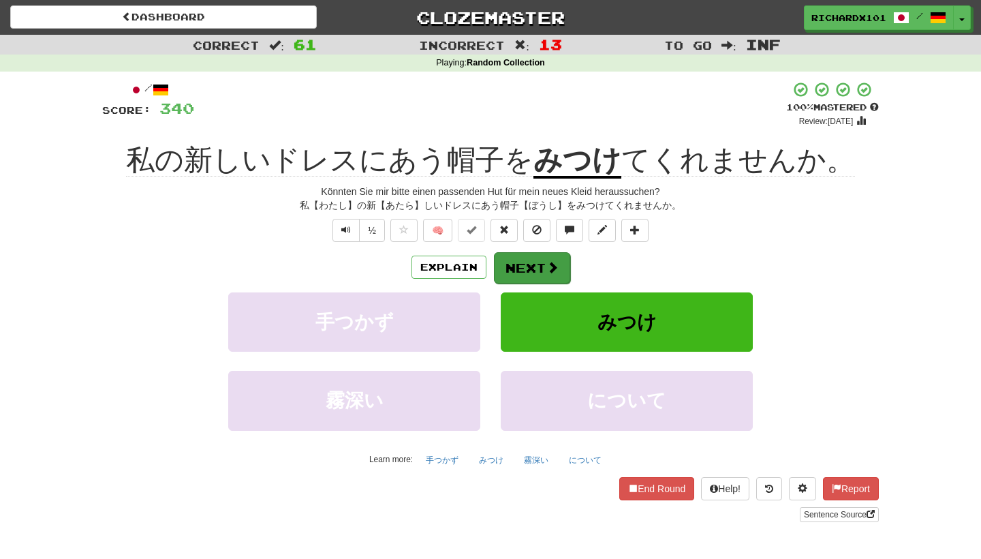
click at [537, 258] on button "Next" at bounding box center [532, 267] width 76 height 31
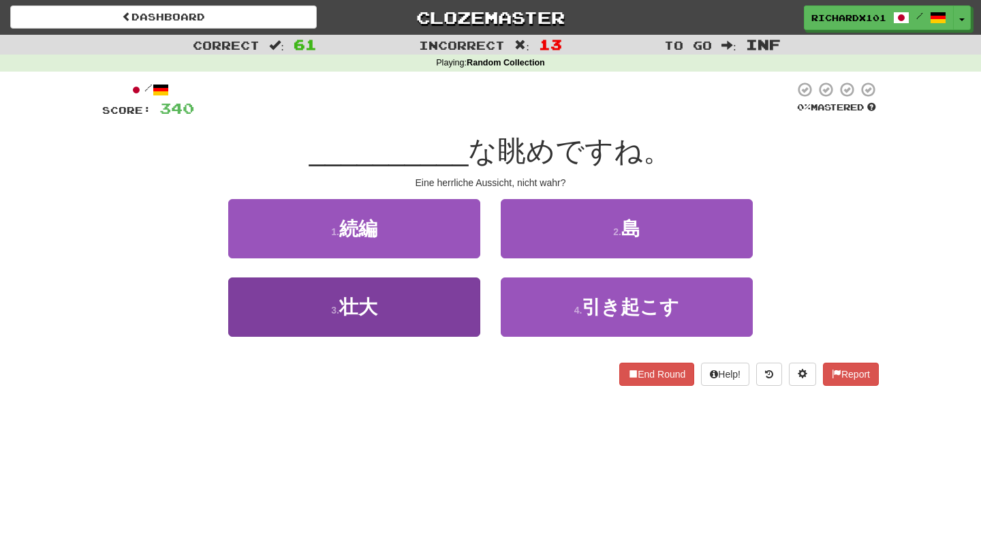
click at [473, 302] on button "3 . 壮大" at bounding box center [354, 306] width 252 height 59
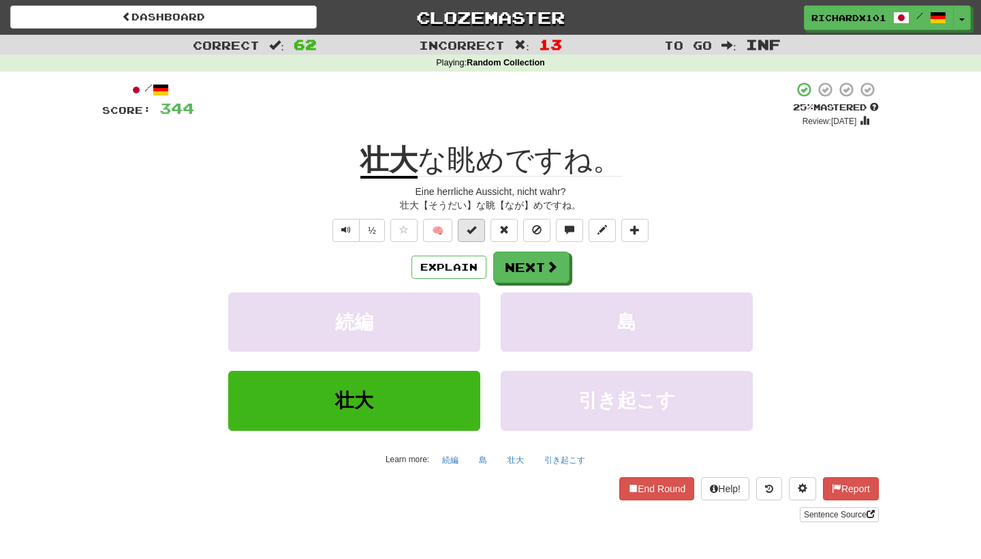
click at [472, 236] on button at bounding box center [471, 230] width 27 height 23
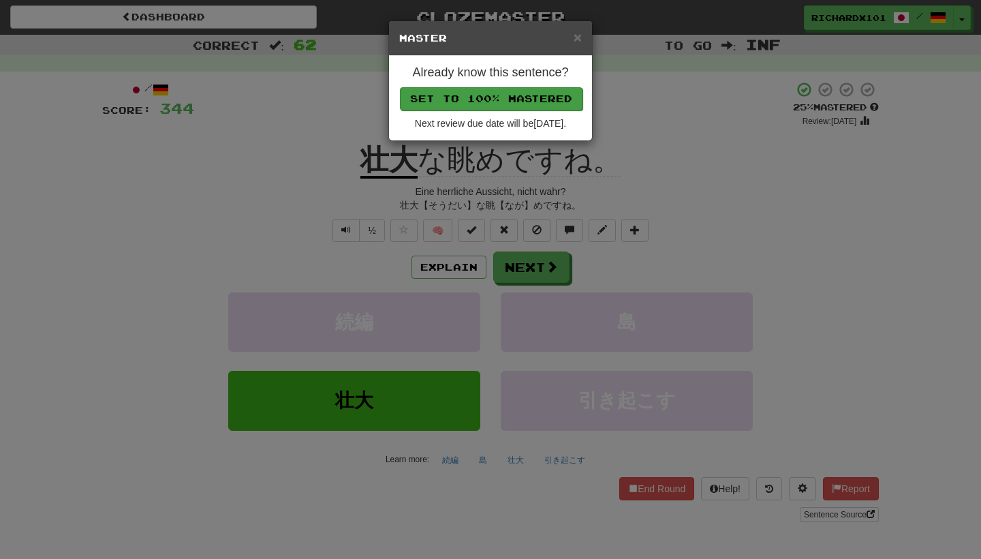
click at [517, 104] on button "Set to 100% Mastered" at bounding box center [491, 98] width 183 height 23
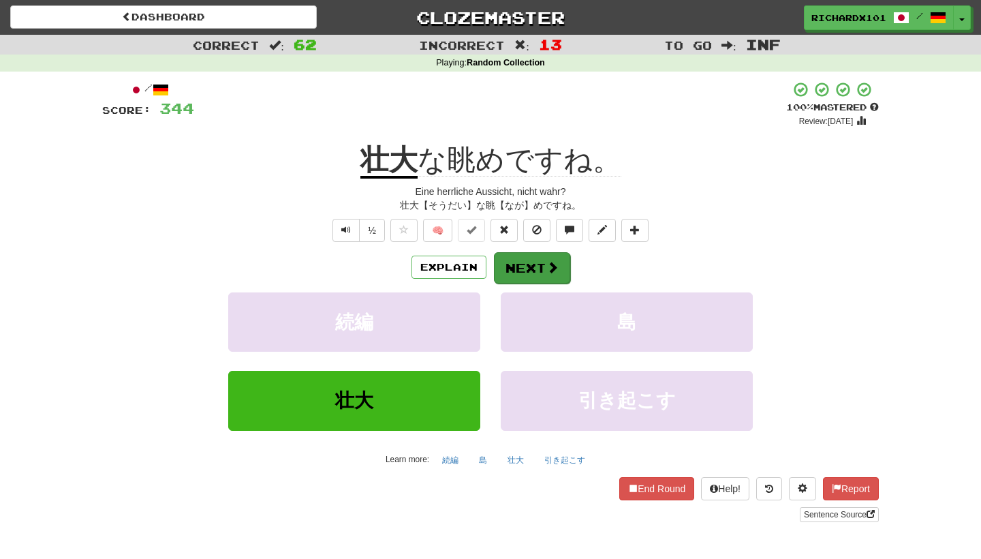
click at [522, 255] on button "Next" at bounding box center [532, 267] width 76 height 31
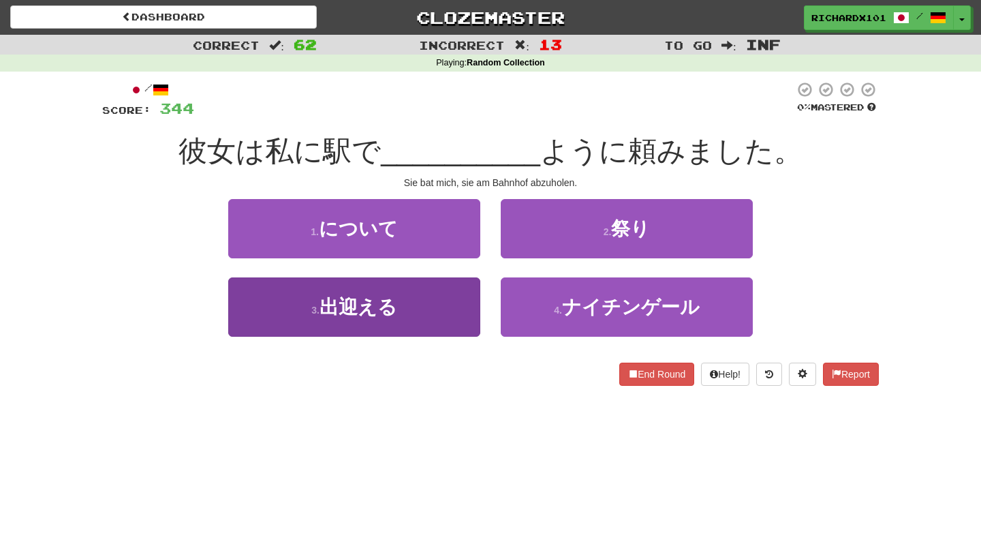
click at [462, 298] on button "3 . 出迎える" at bounding box center [354, 306] width 252 height 59
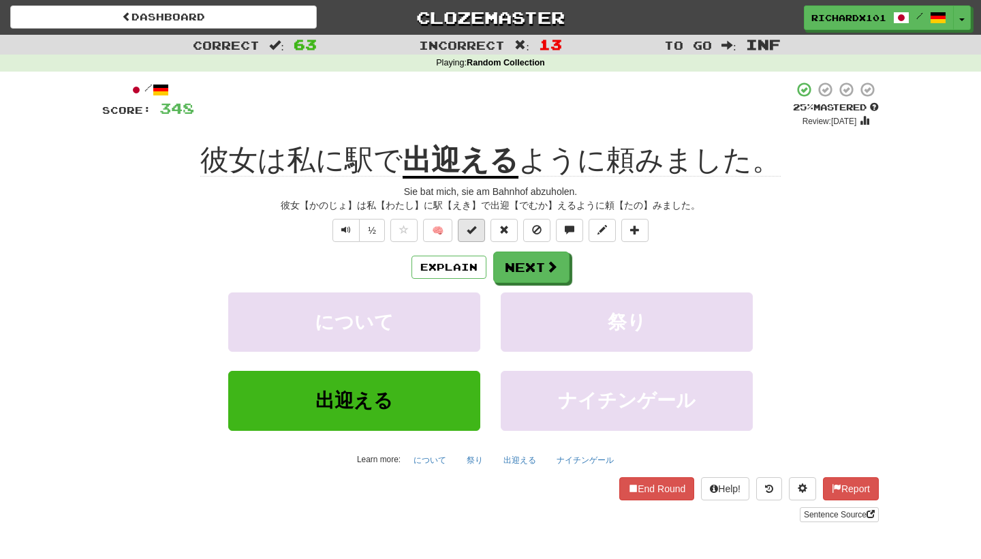
click at [477, 225] on button at bounding box center [471, 230] width 27 height 23
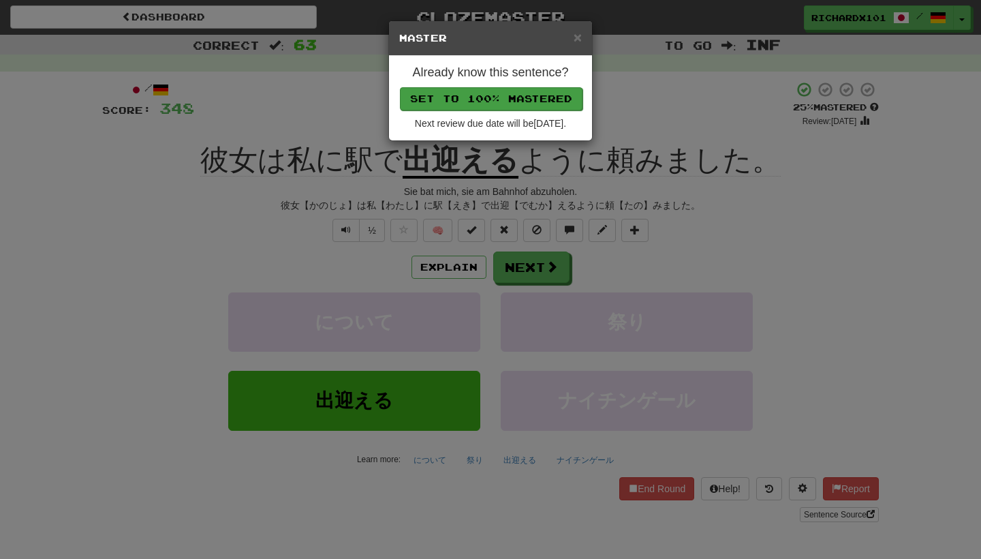
click at [522, 93] on button "Set to 100% Mastered" at bounding box center [491, 98] width 183 height 23
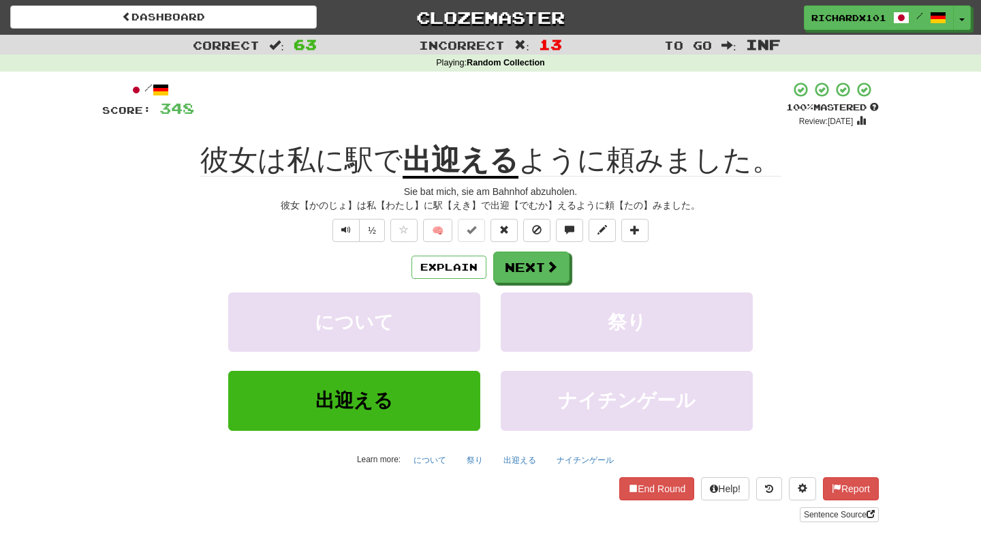
click at [649, 224] on span "🧠" at bounding box center [520, 229] width 264 height 11
click at [642, 232] on button at bounding box center [634, 230] width 27 height 23
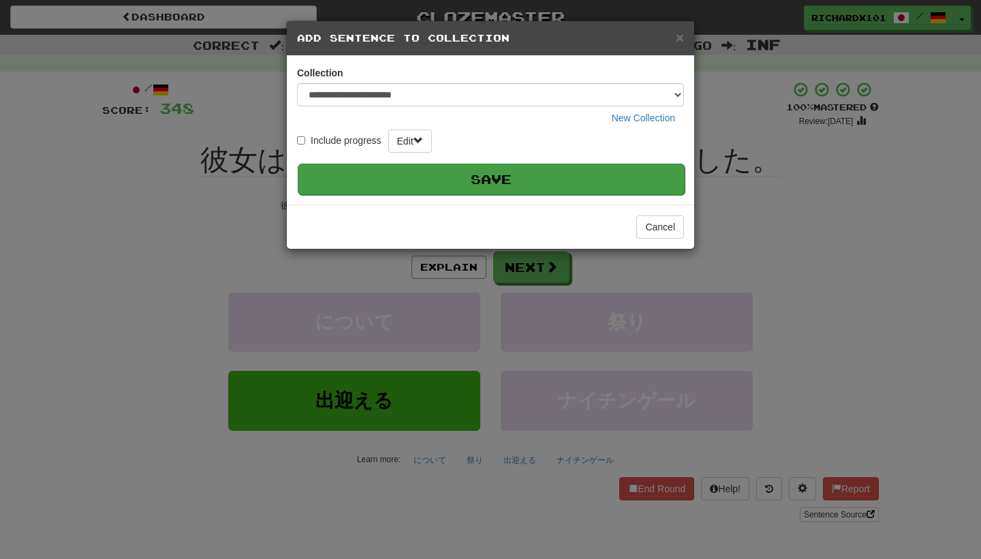
click at [643, 181] on button "Save" at bounding box center [491, 178] width 387 height 31
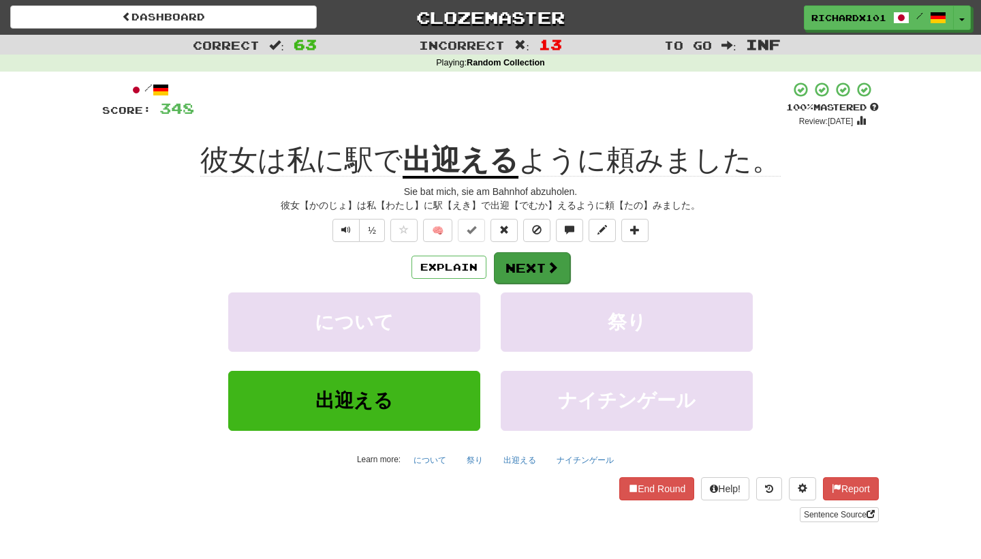
click at [563, 267] on button "Next" at bounding box center [532, 267] width 76 height 31
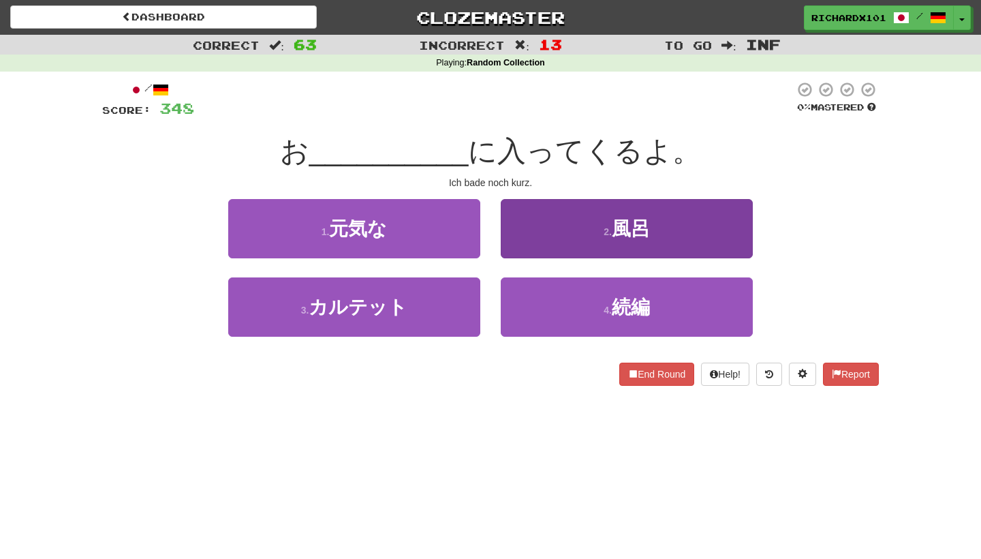
click at [576, 225] on button "2 . 風呂" at bounding box center [627, 228] width 252 height 59
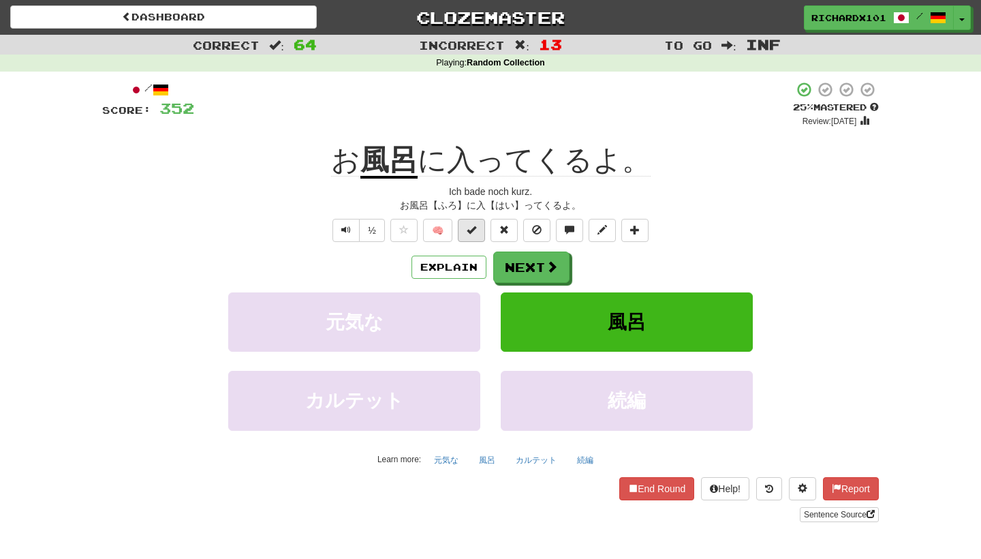
click at [483, 230] on button at bounding box center [471, 230] width 27 height 23
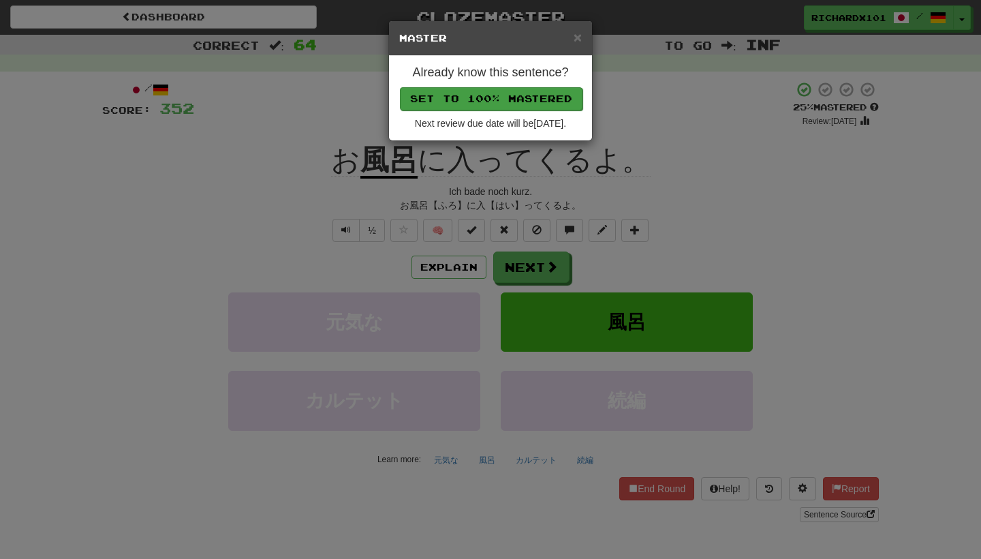
click at [536, 102] on button "Set to 100% Mastered" at bounding box center [491, 98] width 183 height 23
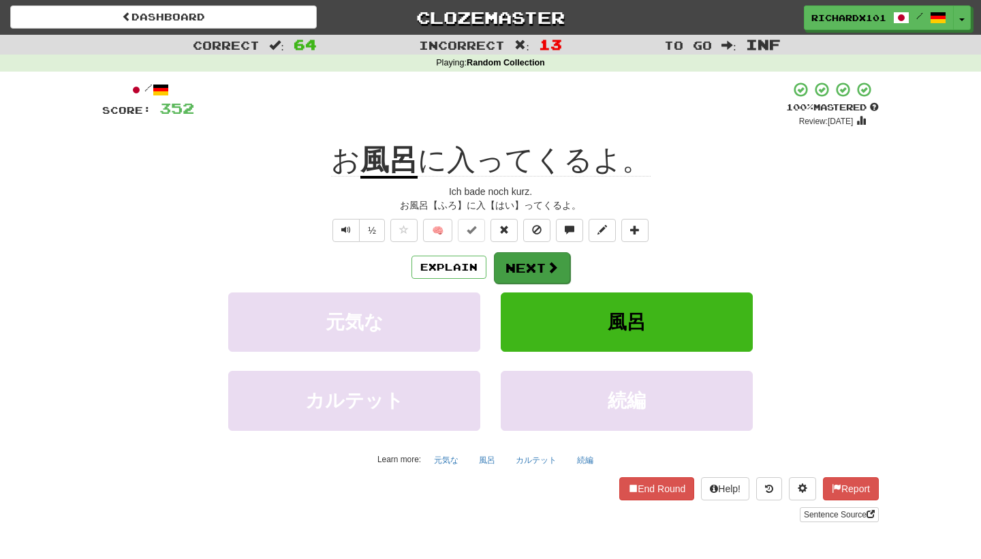
click at [529, 263] on button "Next" at bounding box center [532, 267] width 76 height 31
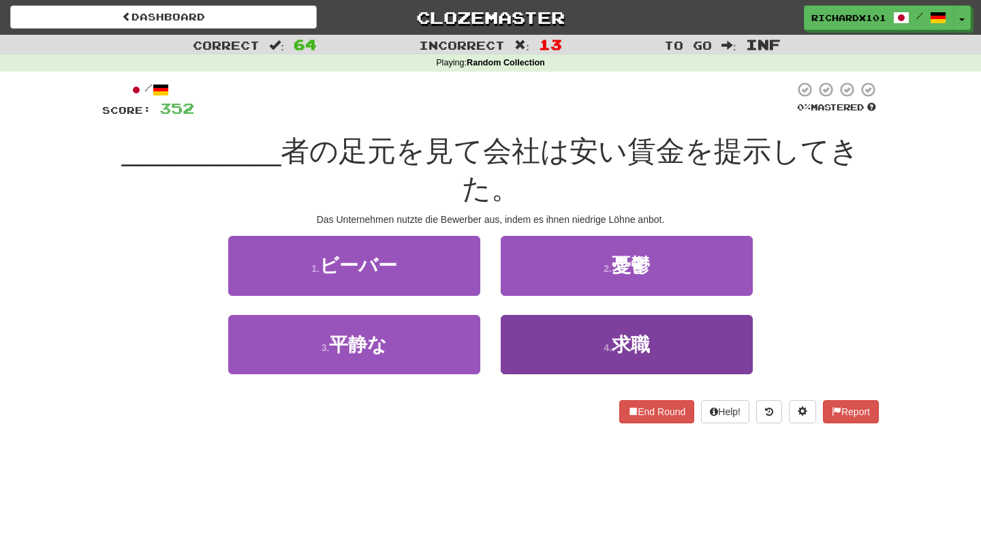
click at [541, 315] on button "4 . 求職" at bounding box center [627, 344] width 252 height 59
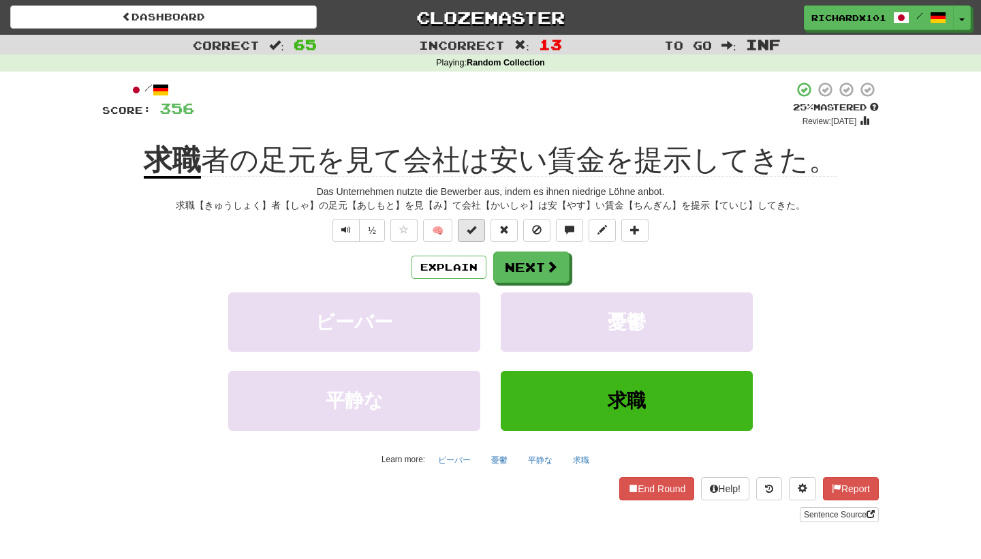
click at [484, 228] on button at bounding box center [471, 230] width 27 height 23
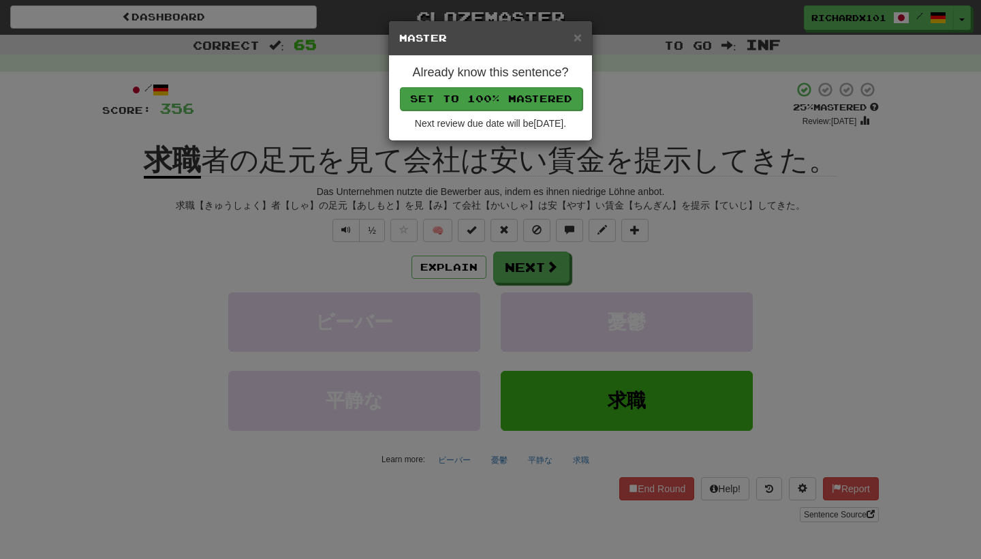
click at [536, 99] on button "Set to 100% Mastered" at bounding box center [491, 98] width 183 height 23
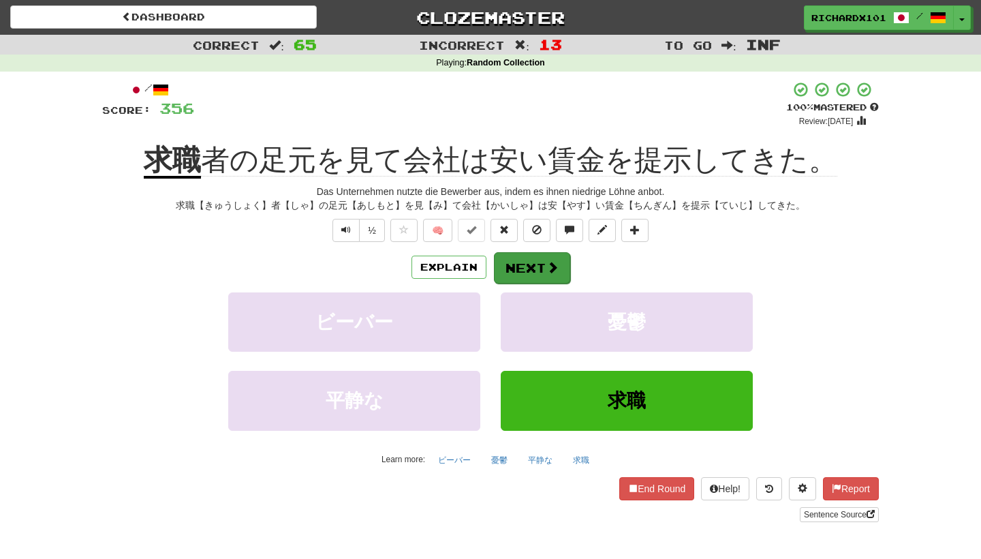
click at [533, 259] on button "Next" at bounding box center [532, 267] width 76 height 31
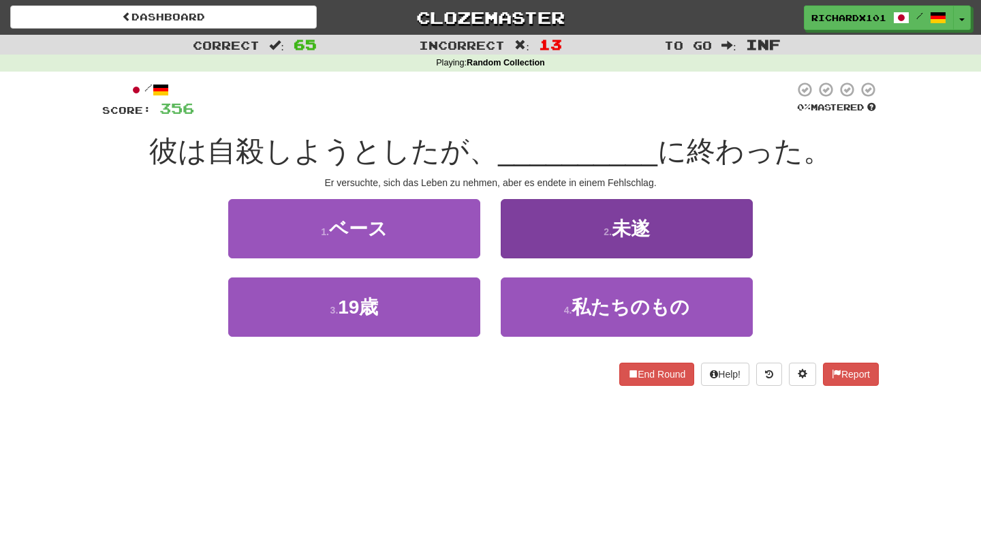
click at [544, 236] on button "2 . 未遂" at bounding box center [627, 228] width 252 height 59
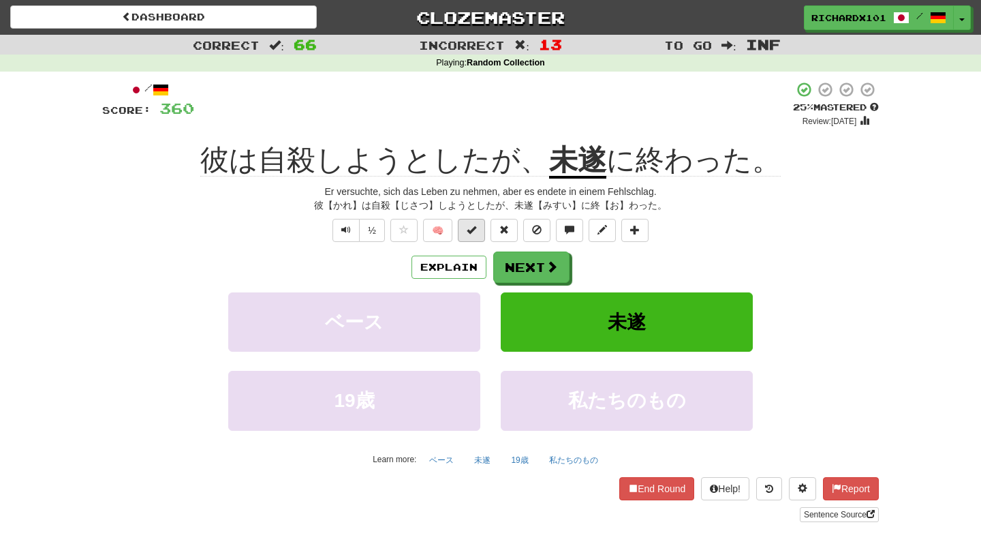
click at [472, 238] on button at bounding box center [471, 230] width 27 height 23
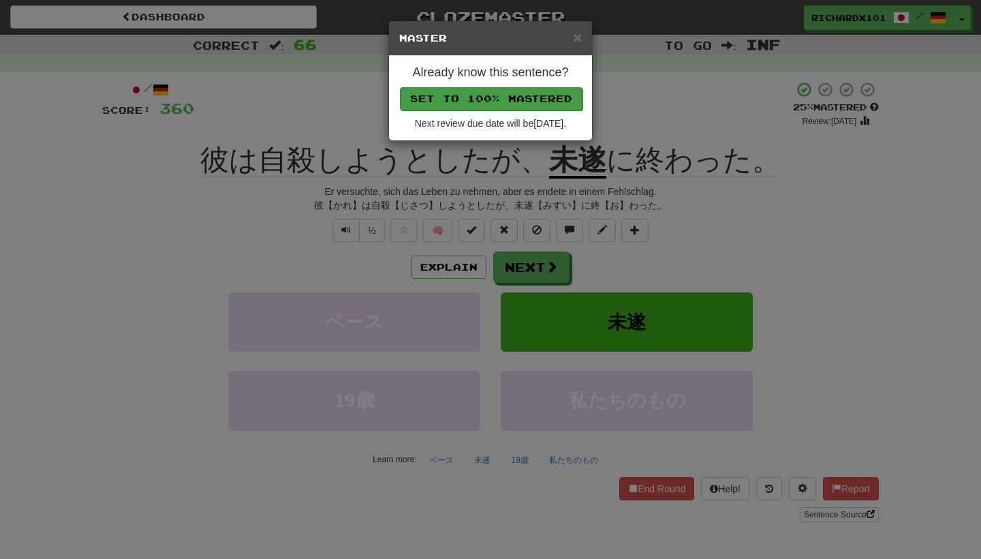
click at [499, 101] on button "Set to 100% Mastered" at bounding box center [491, 98] width 183 height 23
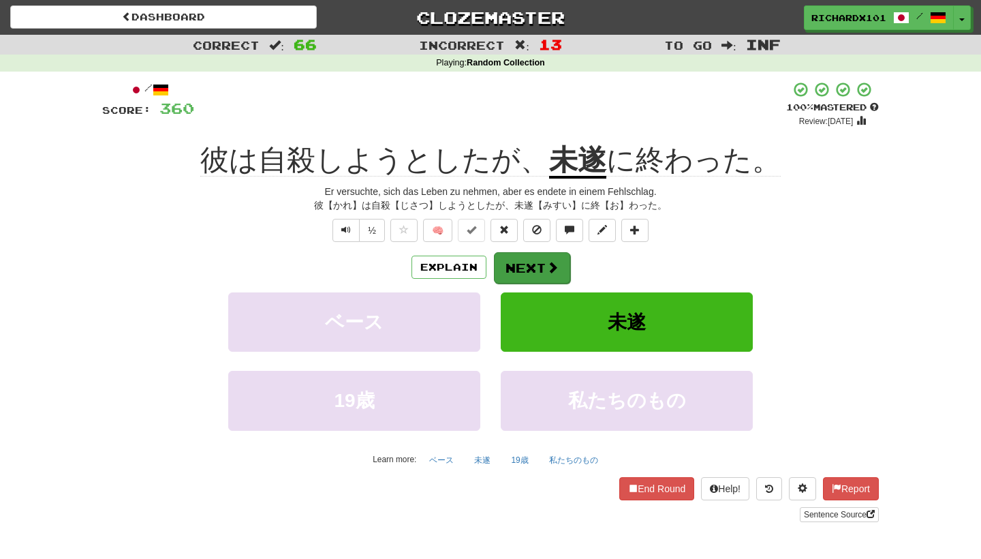
click at [515, 276] on button "Next" at bounding box center [532, 267] width 76 height 31
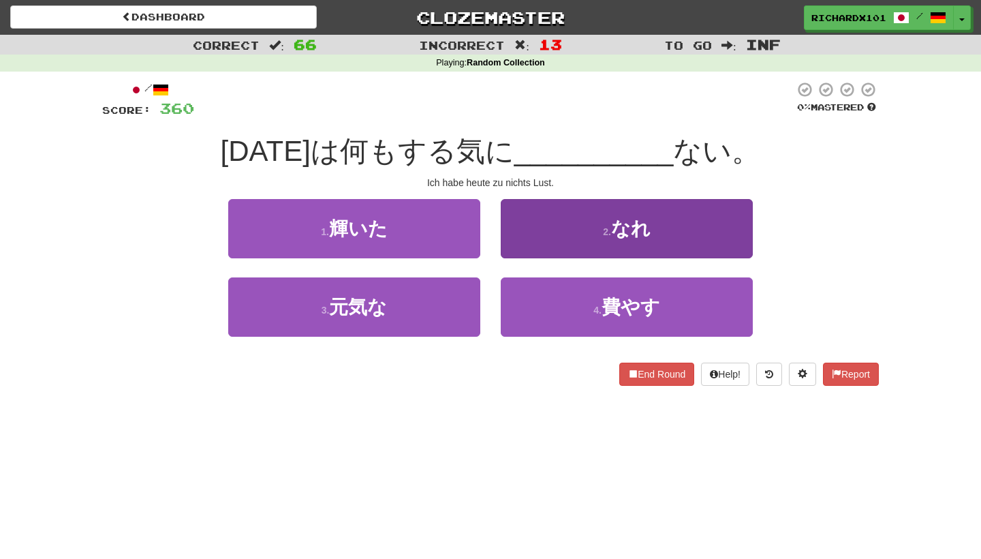
click at [542, 227] on button "2 . なれ" at bounding box center [627, 228] width 252 height 59
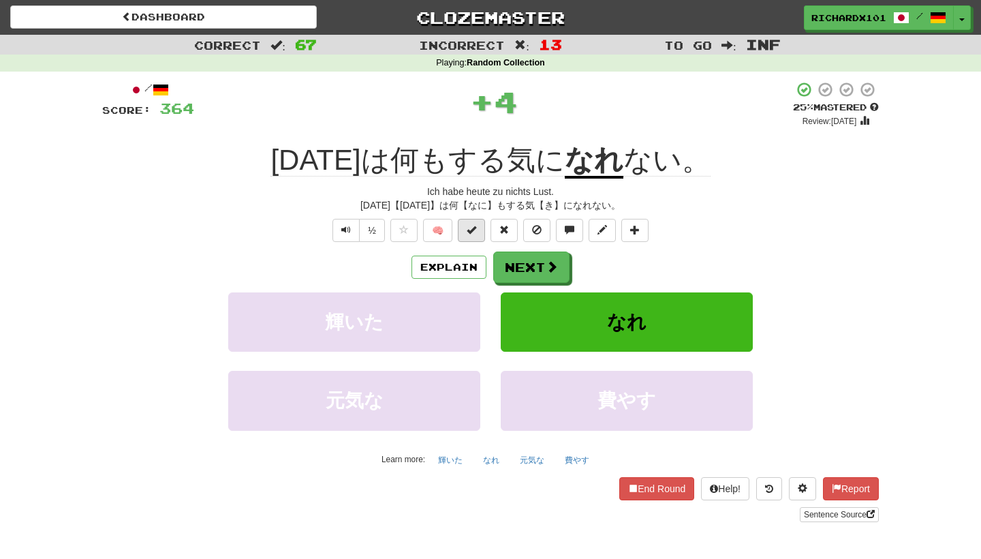
click at [477, 225] on button at bounding box center [471, 230] width 27 height 23
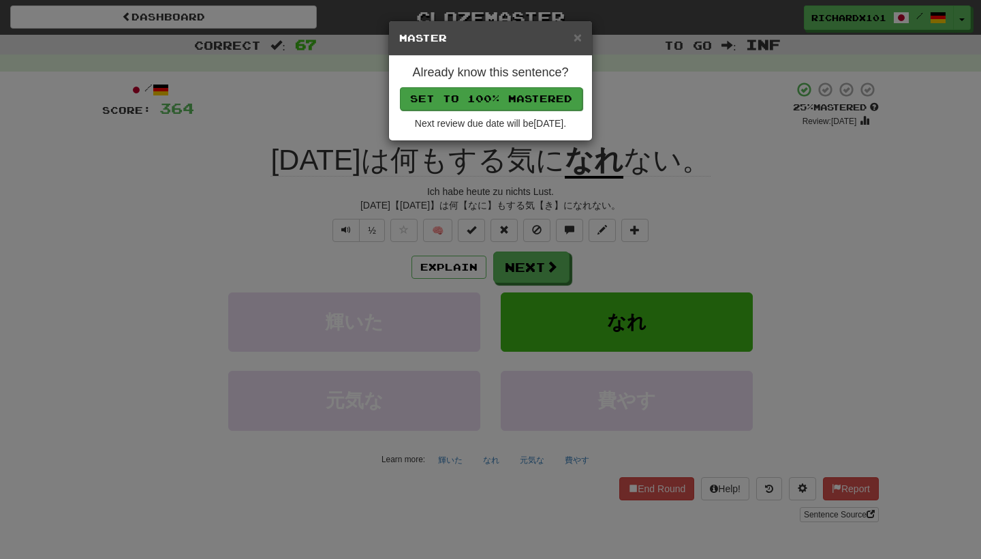
click at [503, 103] on button "Set to 100% Mastered" at bounding box center [491, 98] width 183 height 23
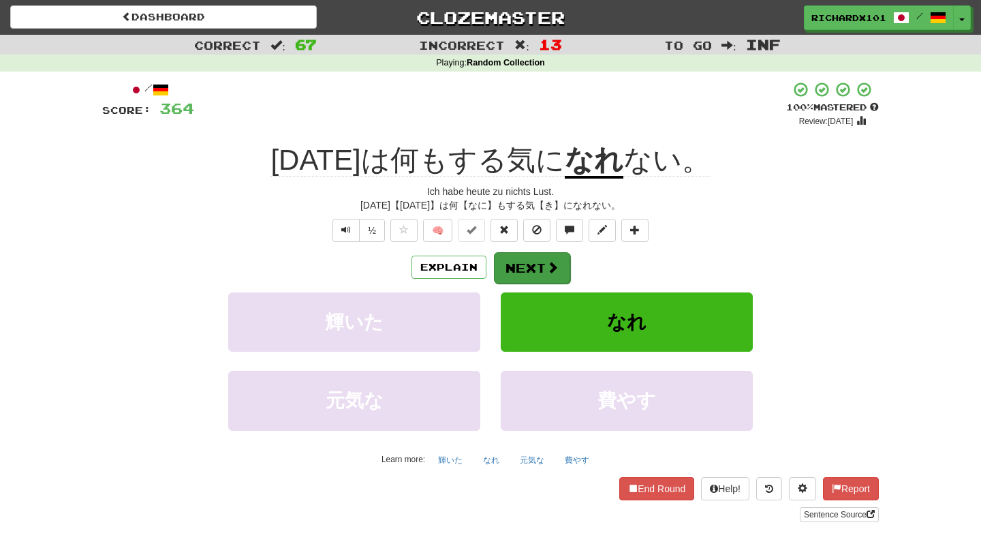
click at [522, 263] on button "Next" at bounding box center [532, 267] width 76 height 31
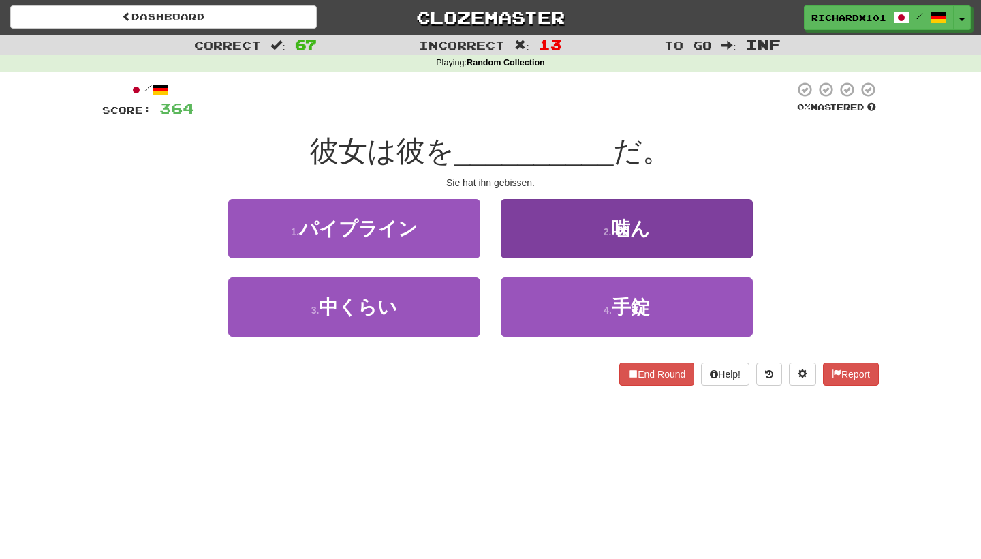
click at [544, 223] on button "2 . 噛ん" at bounding box center [627, 228] width 252 height 59
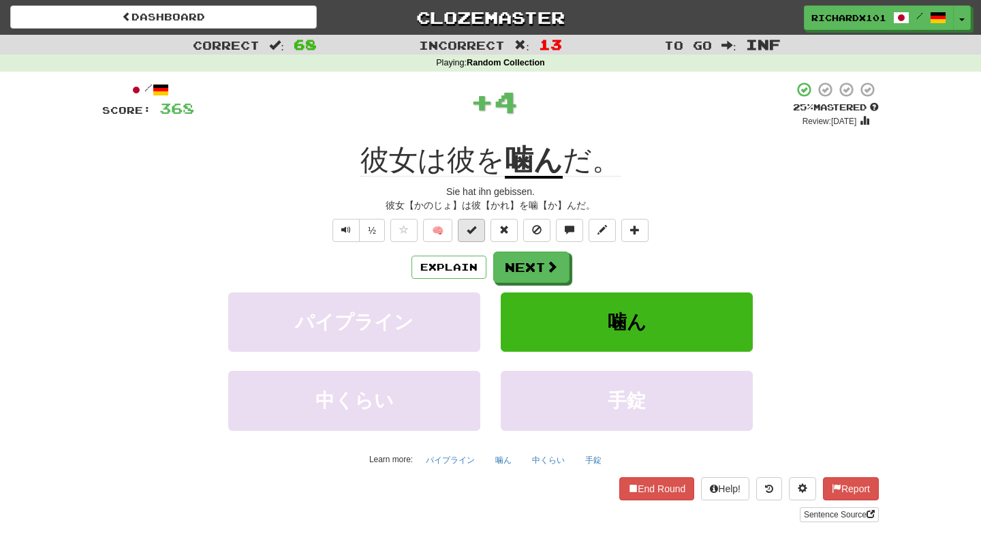
click at [476, 230] on span at bounding box center [472, 230] width 10 height 10
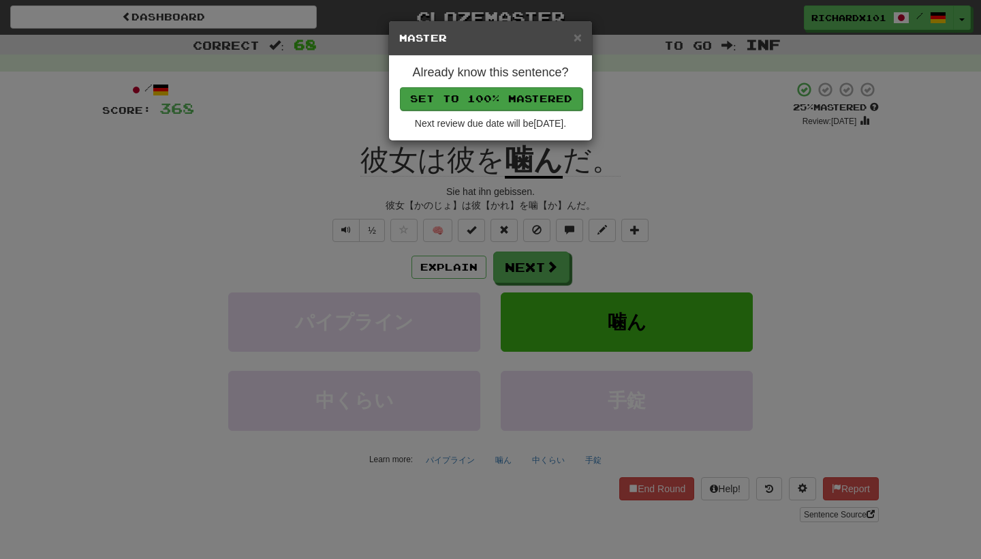
click at [515, 101] on button "Set to 100% Mastered" at bounding box center [491, 98] width 183 height 23
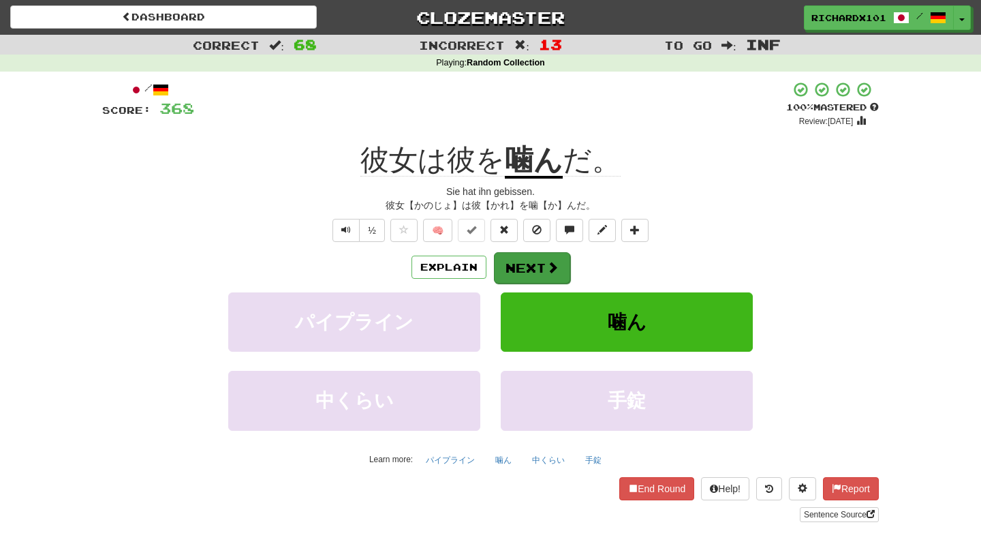
click at [528, 258] on button "Next" at bounding box center [532, 267] width 76 height 31
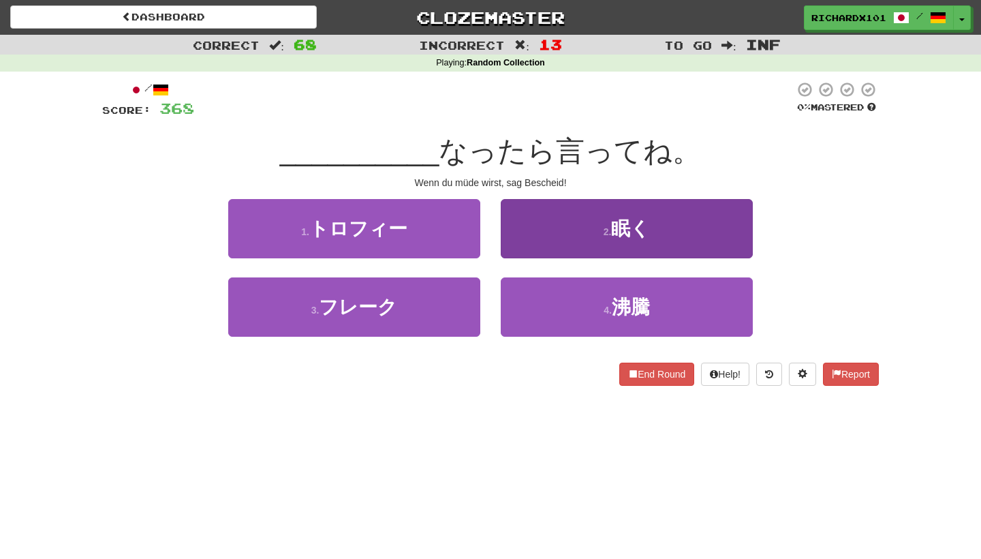
click at [542, 233] on button "2 . 眠く" at bounding box center [627, 228] width 252 height 59
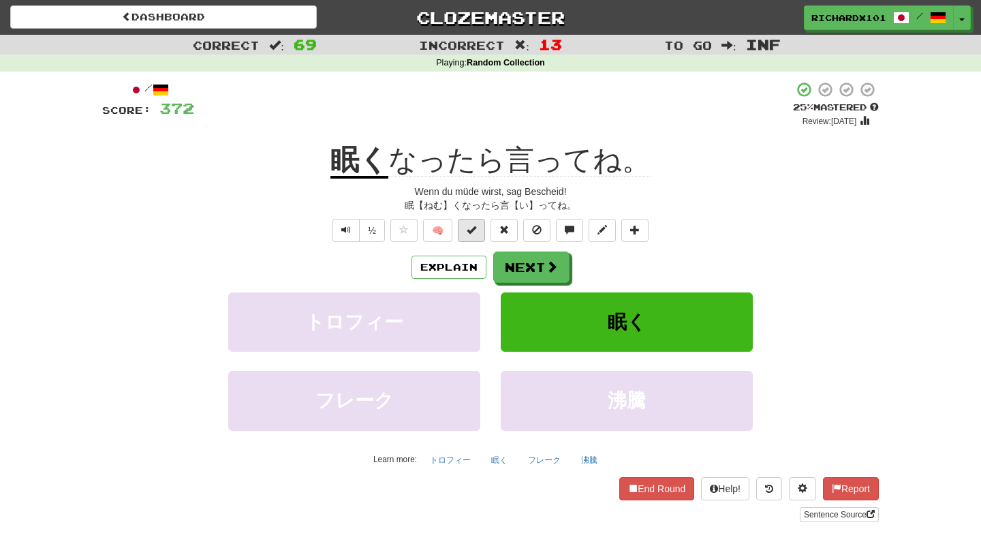
click at [480, 232] on button at bounding box center [471, 230] width 27 height 23
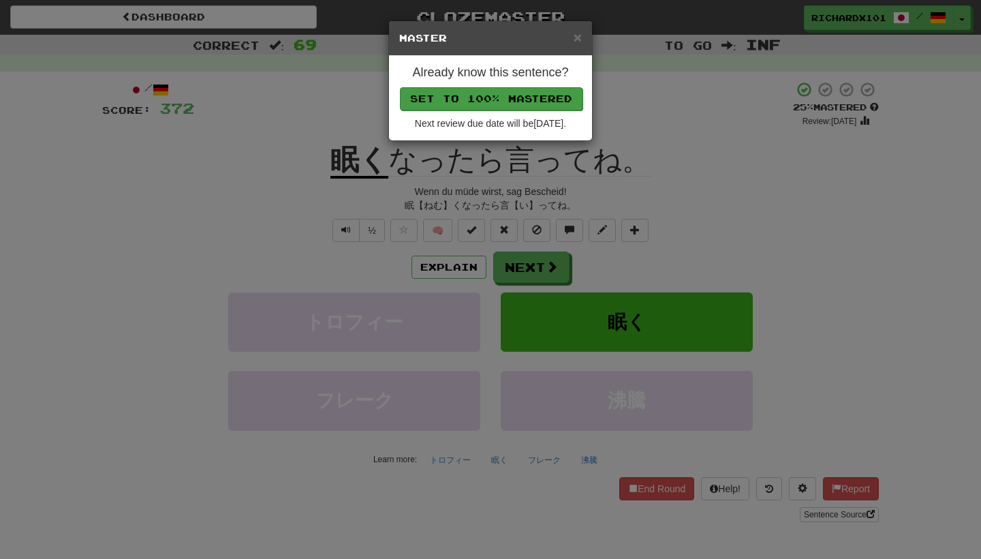
click at [519, 104] on button "Set to 100% Mastered" at bounding box center [491, 98] width 183 height 23
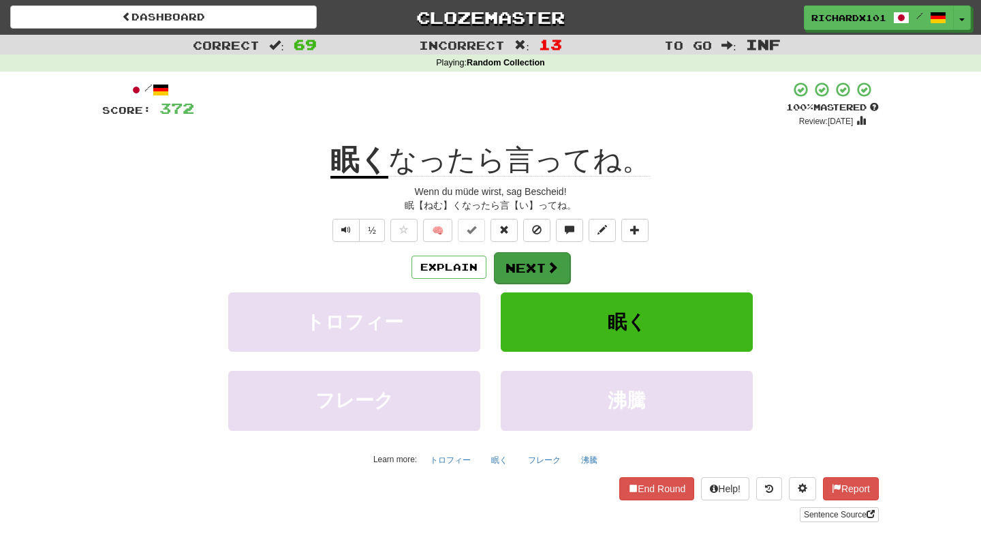
click at [536, 264] on button "Next" at bounding box center [532, 267] width 76 height 31
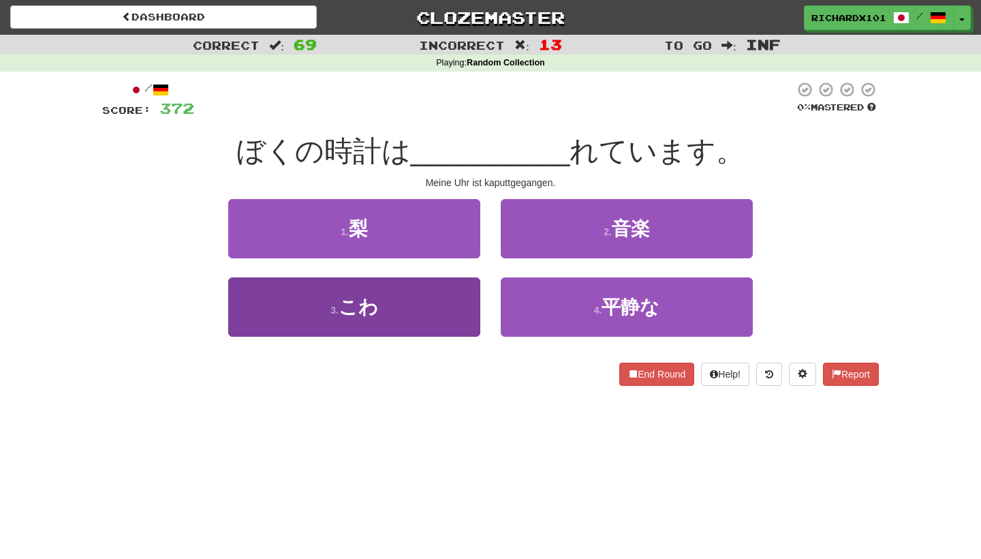
click at [455, 305] on button "3 . こわ" at bounding box center [354, 306] width 252 height 59
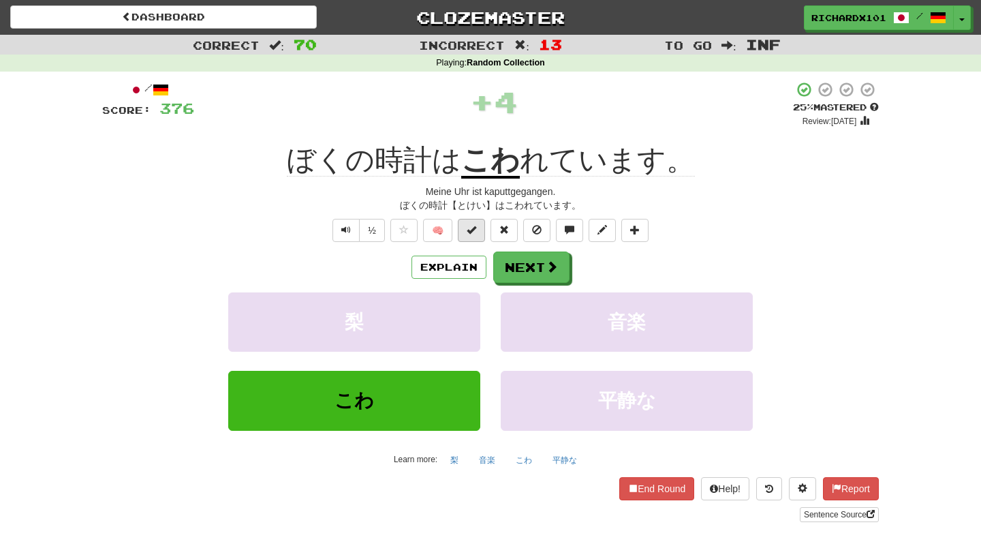
click at [476, 232] on span at bounding box center [472, 230] width 10 height 10
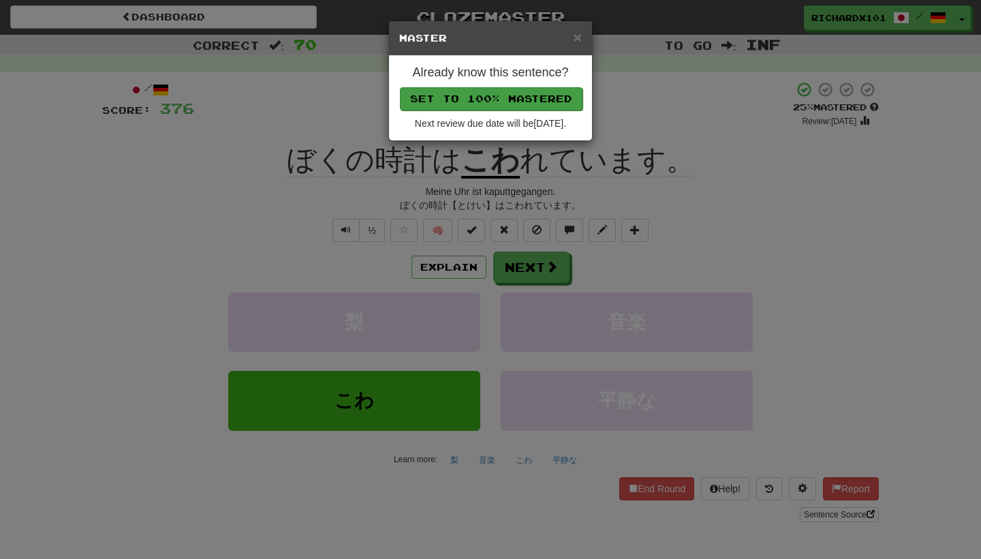
click at [513, 91] on button "Set to 100% Mastered" at bounding box center [491, 98] width 183 height 23
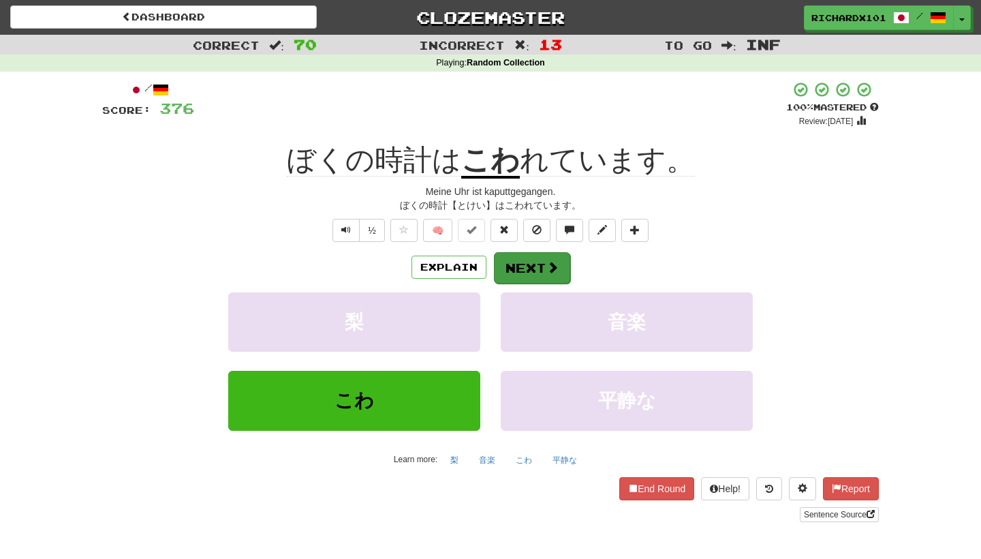
click at [520, 253] on button "Next" at bounding box center [532, 267] width 76 height 31
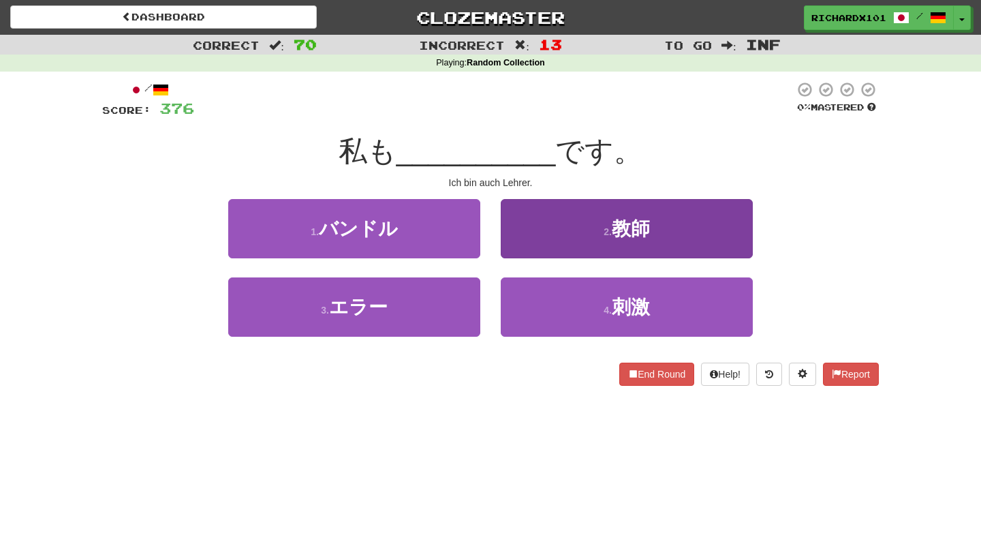
click at [540, 230] on button "2 . 教師" at bounding box center [627, 228] width 252 height 59
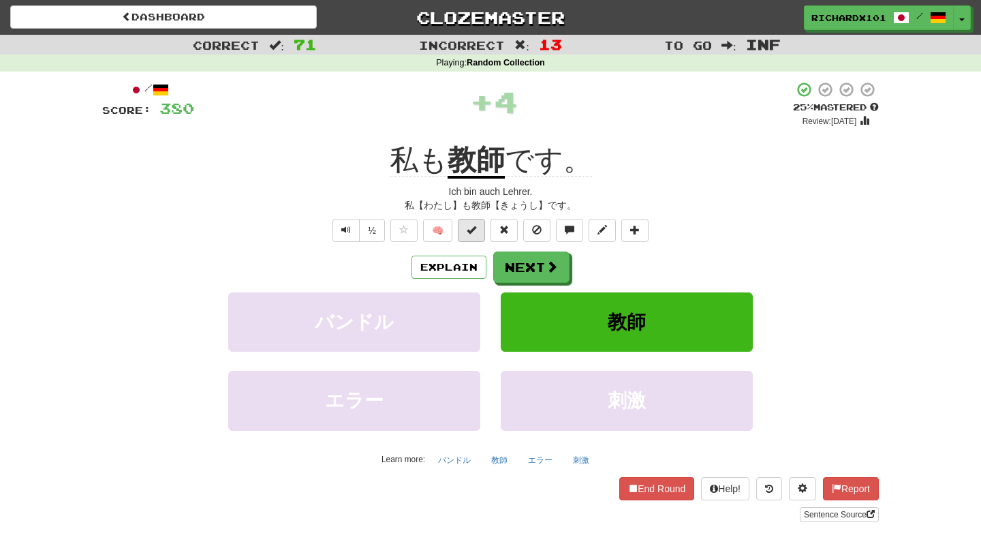
click at [475, 233] on span at bounding box center [472, 230] width 10 height 10
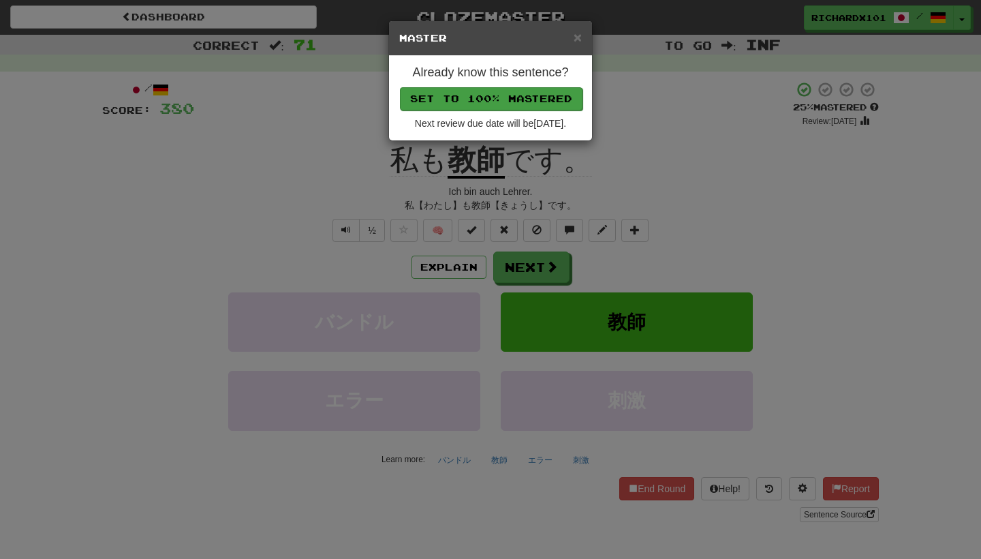
click at [519, 97] on button "Set to 100% Mastered" at bounding box center [491, 98] width 183 height 23
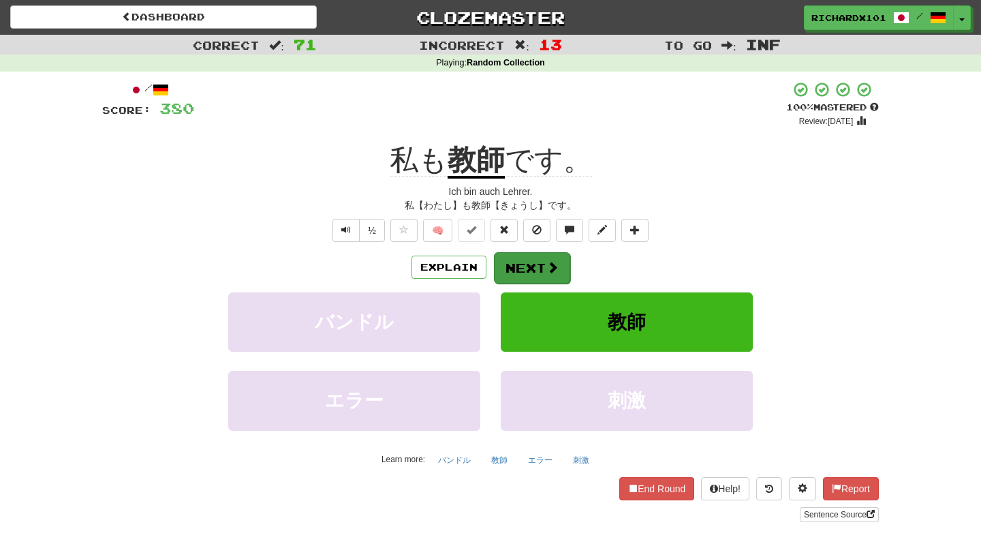
click at [527, 256] on button "Next" at bounding box center [532, 267] width 76 height 31
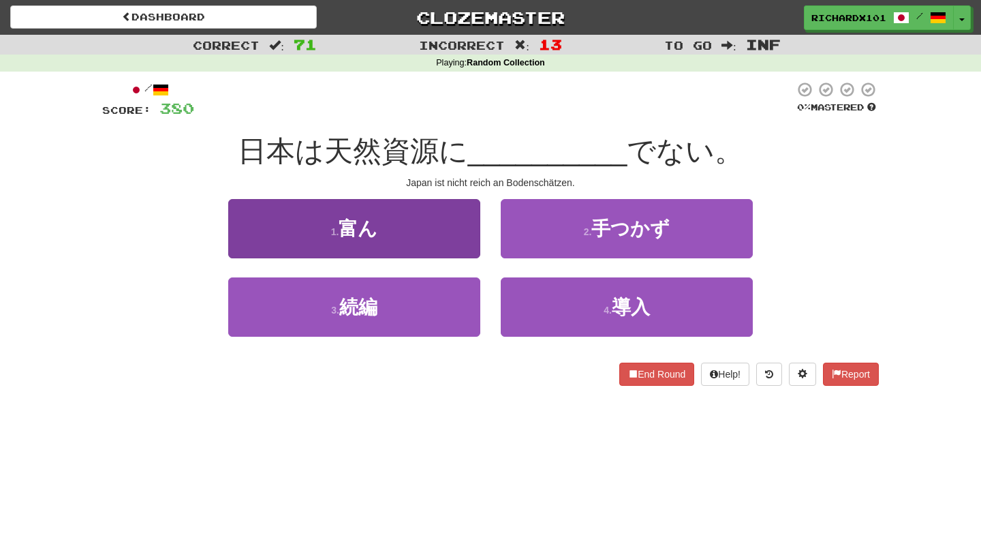
click at [469, 240] on button "1 . 富ん" at bounding box center [354, 228] width 252 height 59
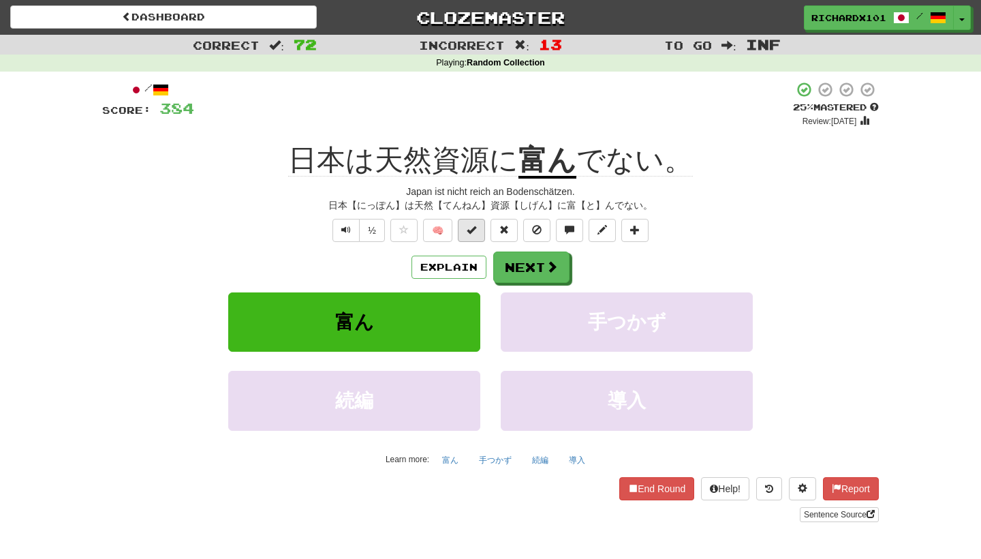
click at [473, 234] on button at bounding box center [471, 230] width 27 height 23
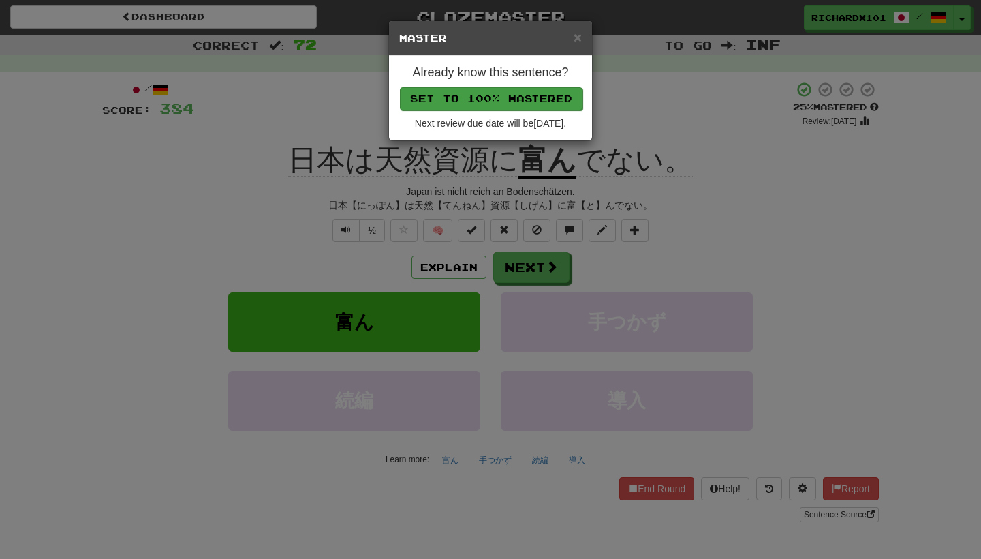
click at [516, 96] on button "Set to 100% Mastered" at bounding box center [491, 98] width 183 height 23
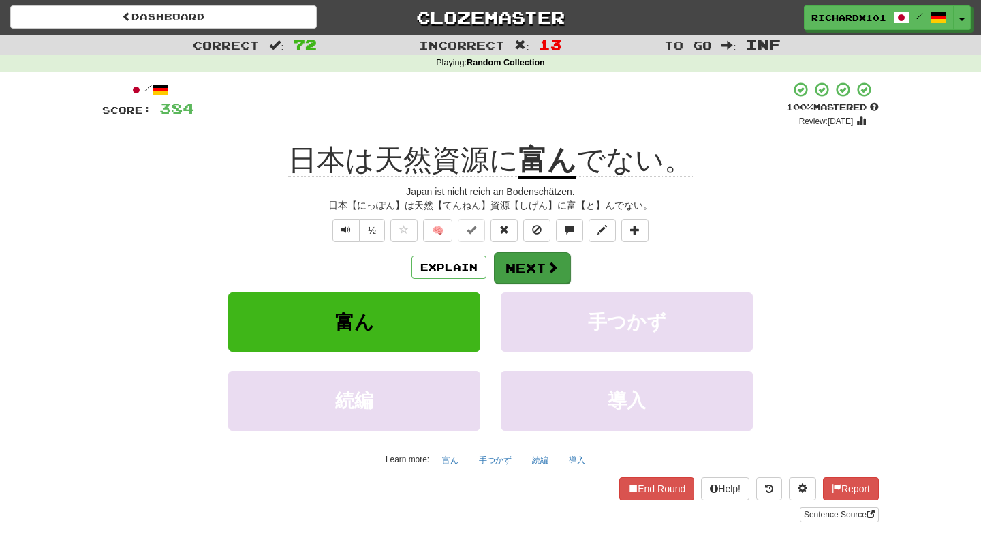
click at [531, 272] on button "Next" at bounding box center [532, 267] width 76 height 31
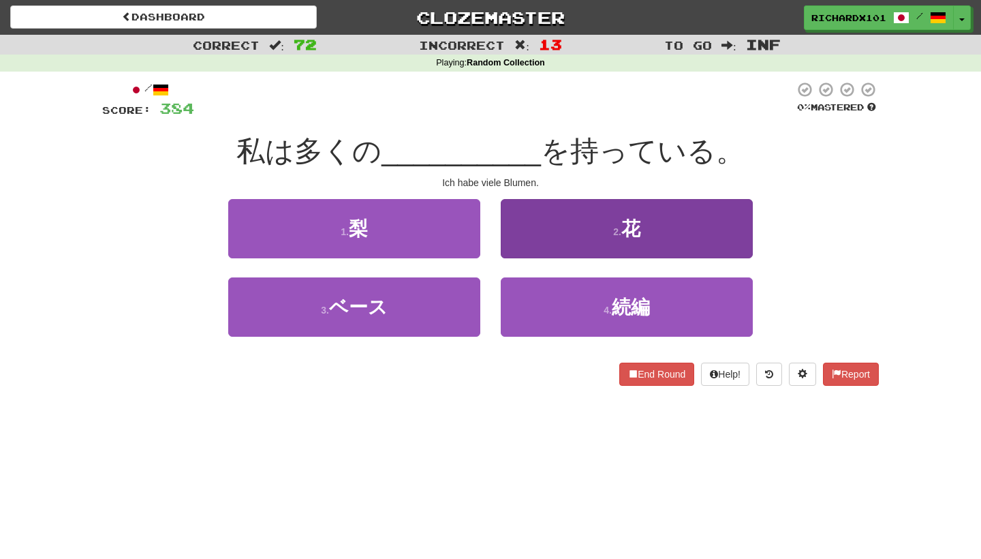
click at [546, 231] on button "2 . 花" at bounding box center [627, 228] width 252 height 59
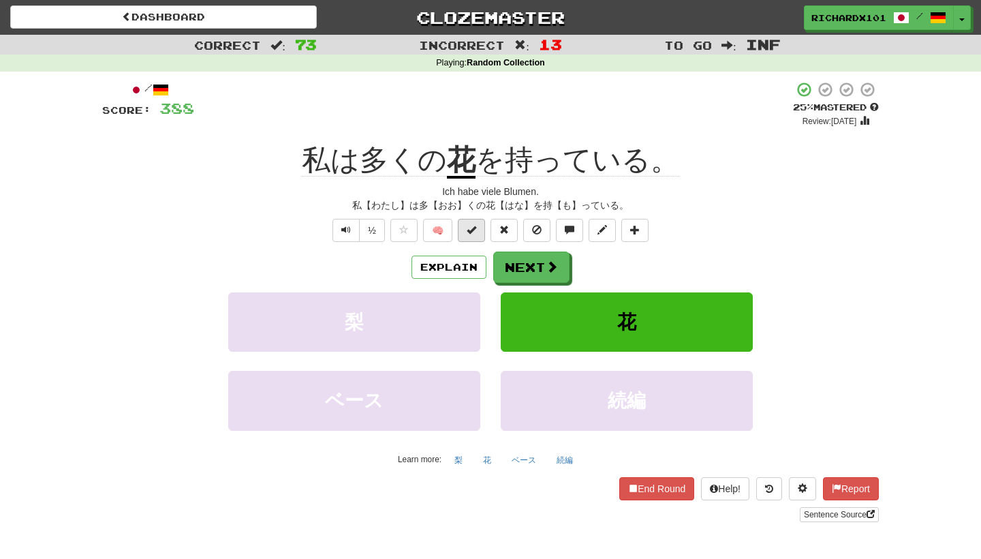
click at [482, 234] on button at bounding box center [471, 230] width 27 height 23
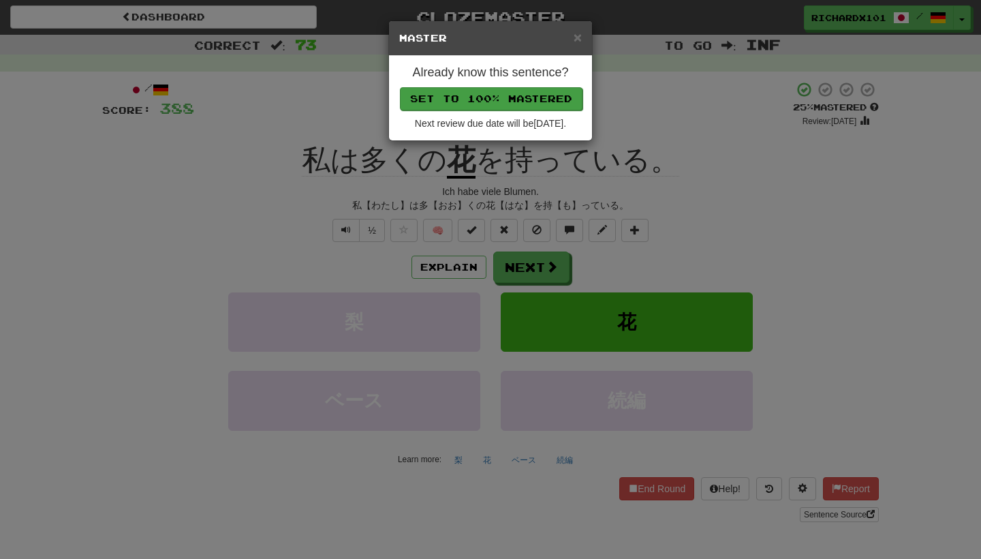
click at [528, 98] on button "Set to 100% Mastered" at bounding box center [491, 98] width 183 height 23
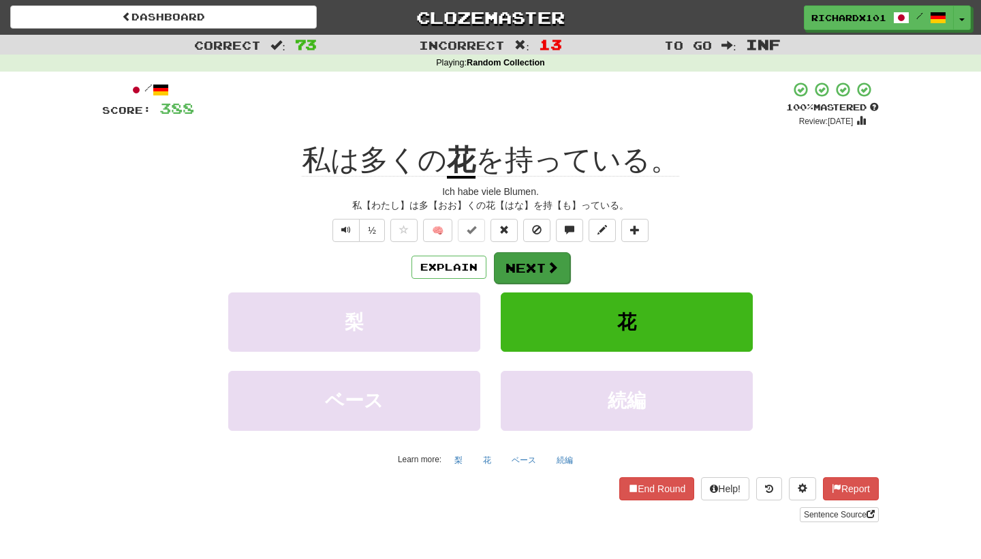
click at [531, 262] on button "Next" at bounding box center [532, 267] width 76 height 31
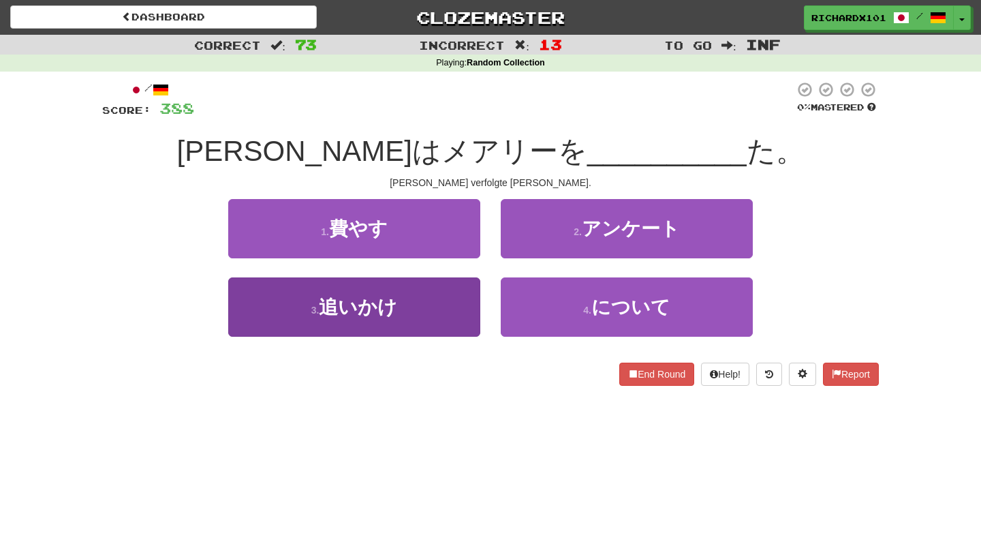
click at [461, 307] on button "3 . 追いかけ" at bounding box center [354, 306] width 252 height 59
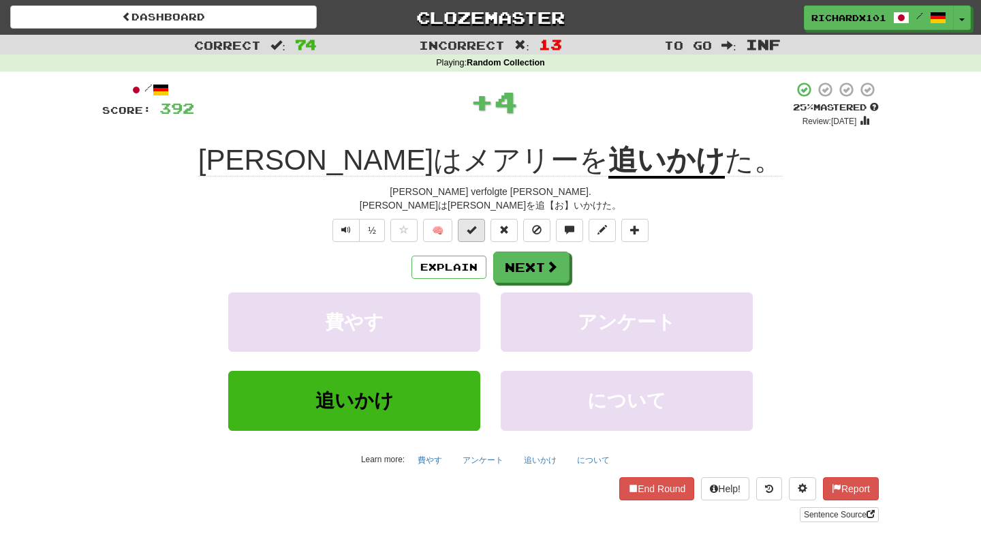
click at [479, 234] on button at bounding box center [471, 230] width 27 height 23
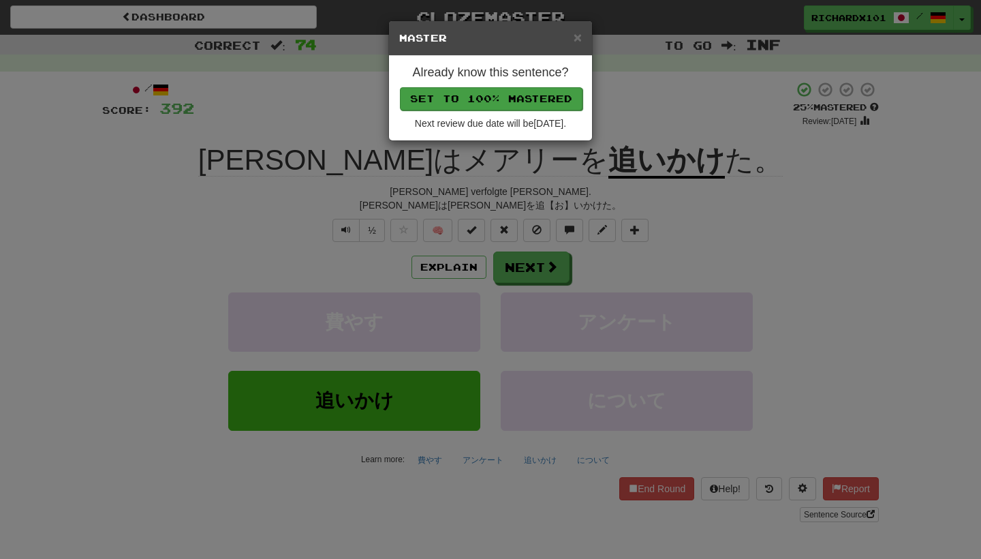
click at [523, 92] on button "Set to 100% Mastered" at bounding box center [491, 98] width 183 height 23
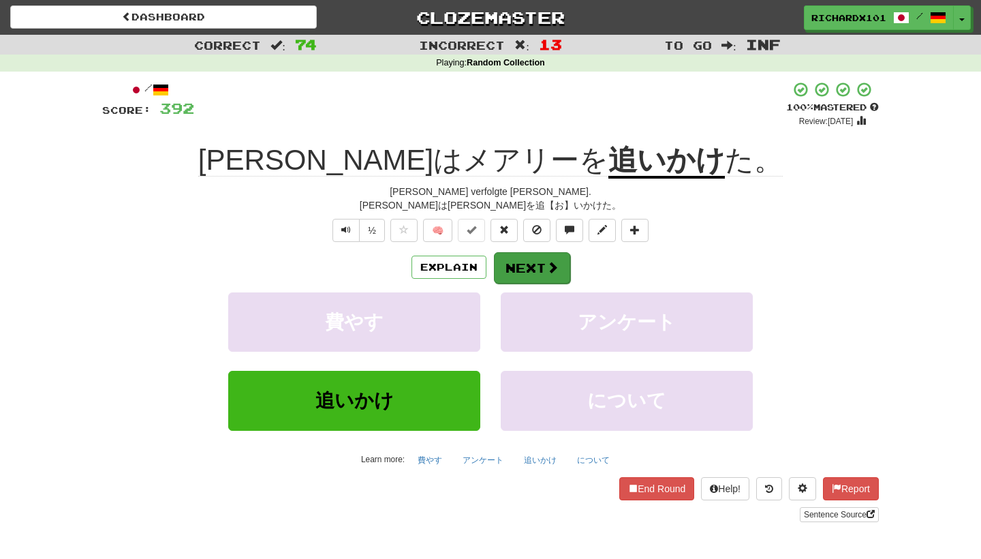
click at [518, 258] on button "Next" at bounding box center [532, 267] width 76 height 31
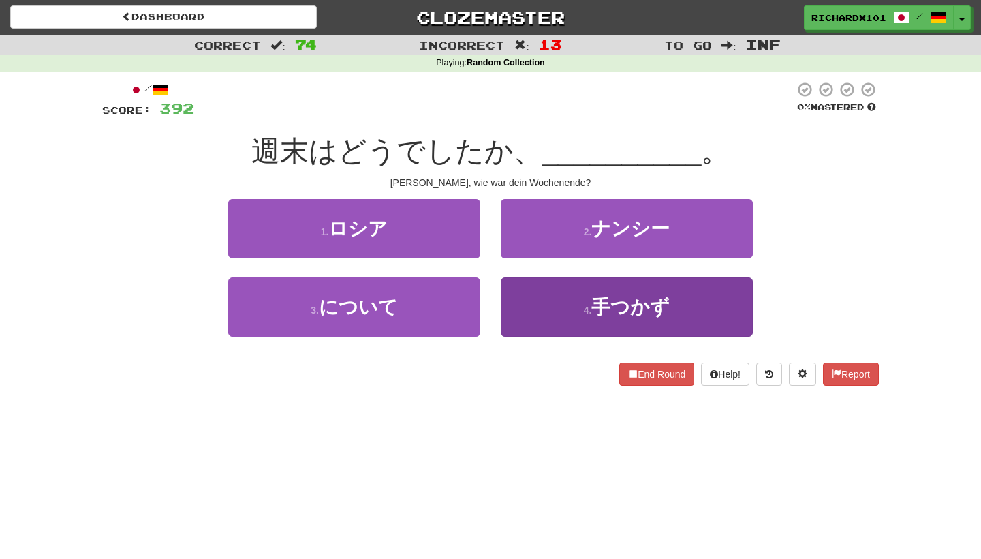
click at [532, 299] on button "4 . 手つかず" at bounding box center [627, 306] width 252 height 59
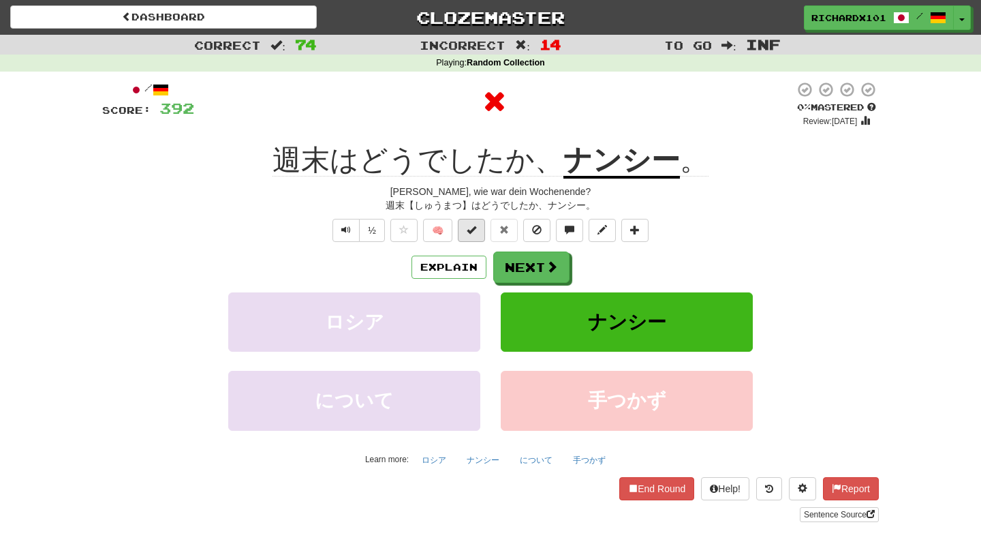
click at [476, 236] on button at bounding box center [471, 230] width 27 height 23
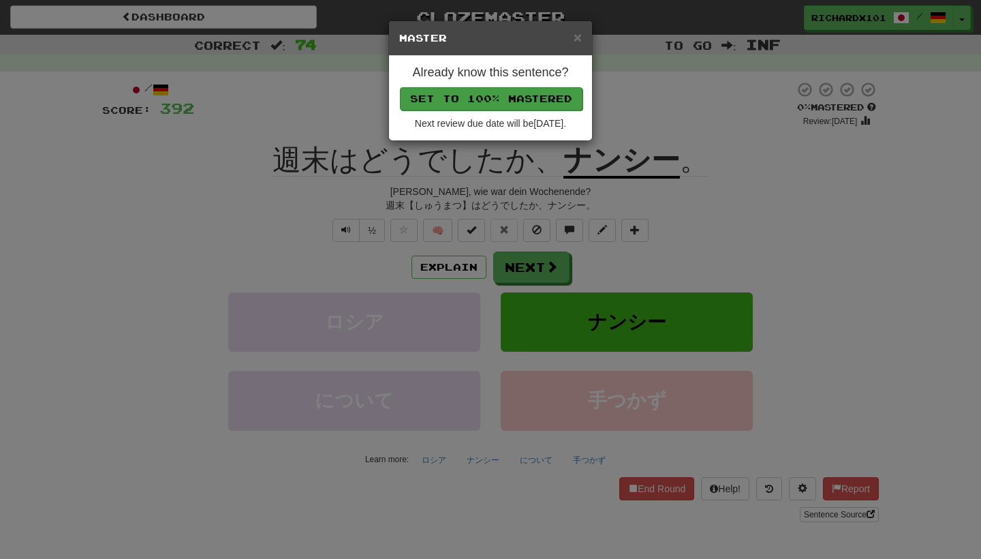
click at [505, 102] on button "Set to 100% Mastered" at bounding box center [491, 98] width 183 height 23
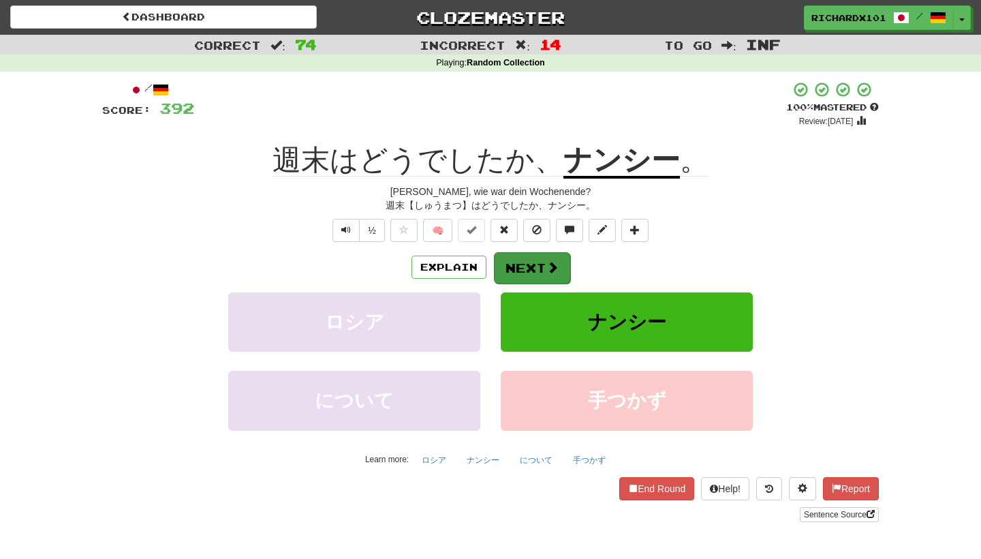
click at [521, 270] on button "Next" at bounding box center [532, 267] width 76 height 31
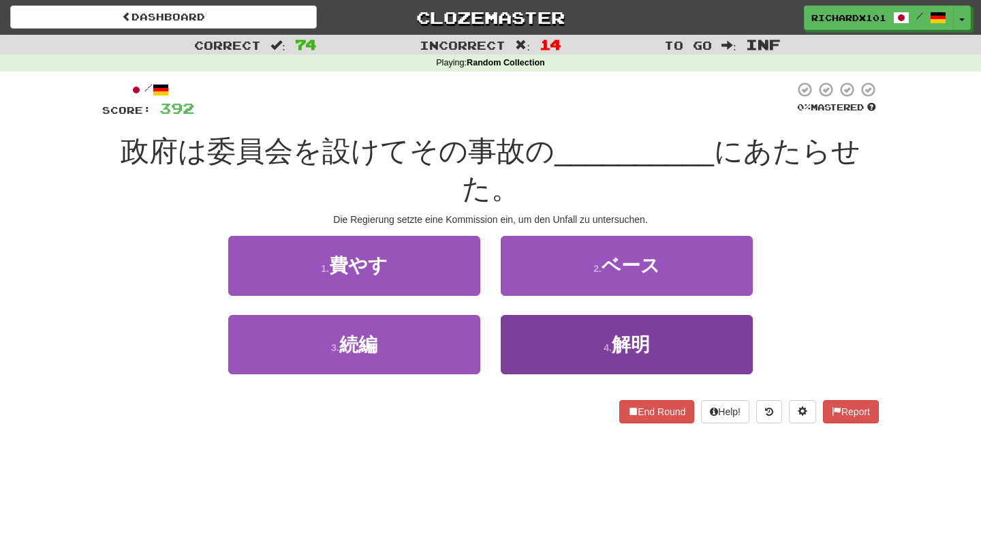
click at [531, 315] on button "4 . 解明" at bounding box center [627, 344] width 252 height 59
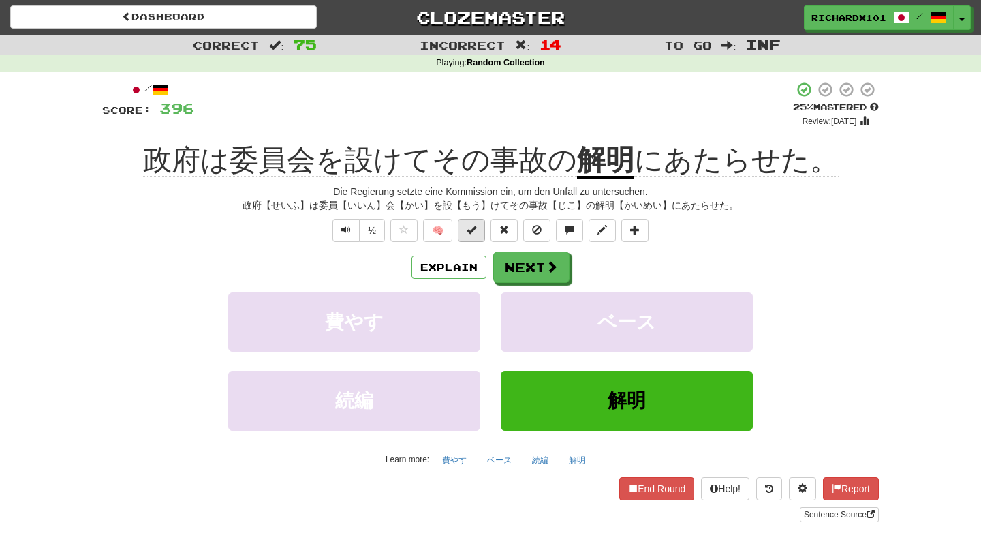
click at [475, 228] on span at bounding box center [472, 230] width 10 height 10
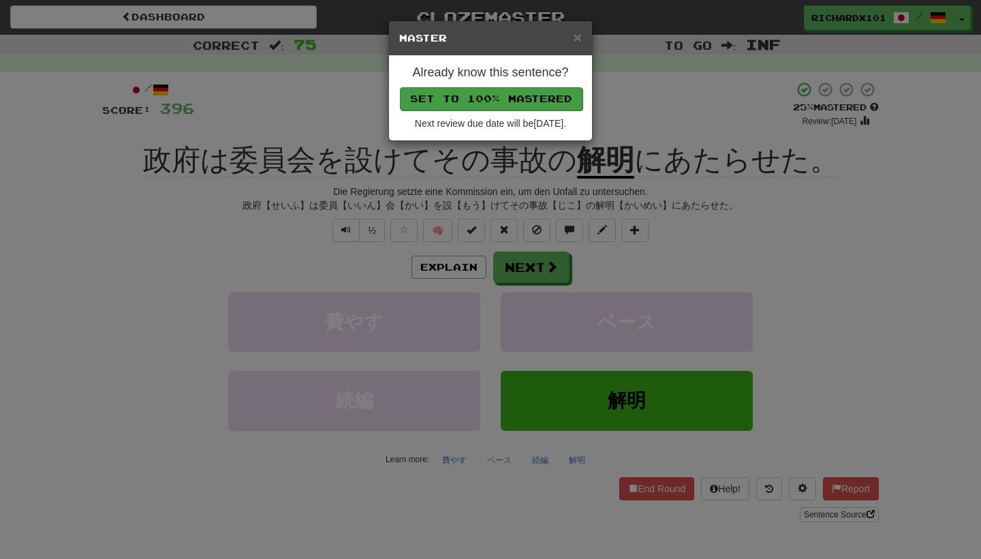
click at [506, 102] on button "Set to 100% Mastered" at bounding box center [491, 98] width 183 height 23
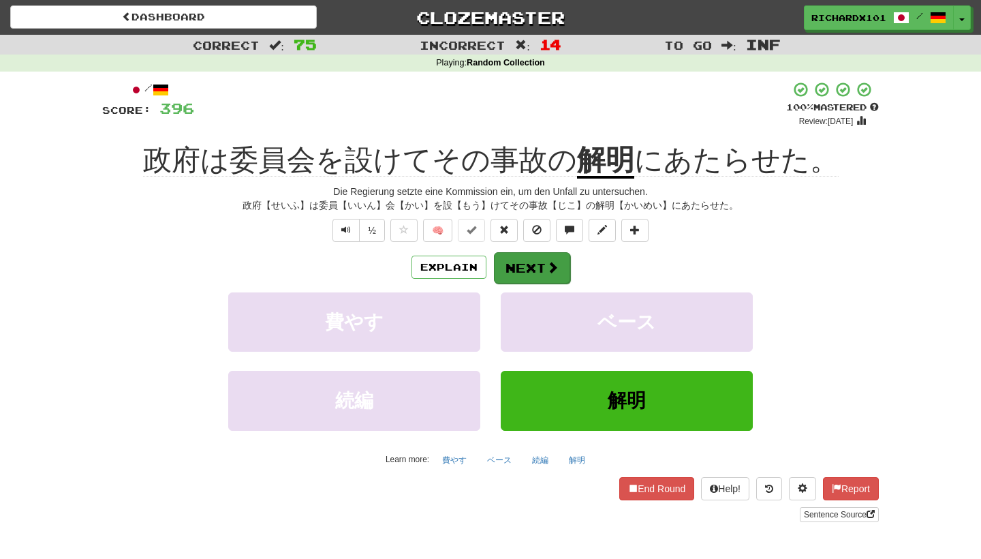
click at [525, 259] on button "Next" at bounding box center [532, 267] width 76 height 31
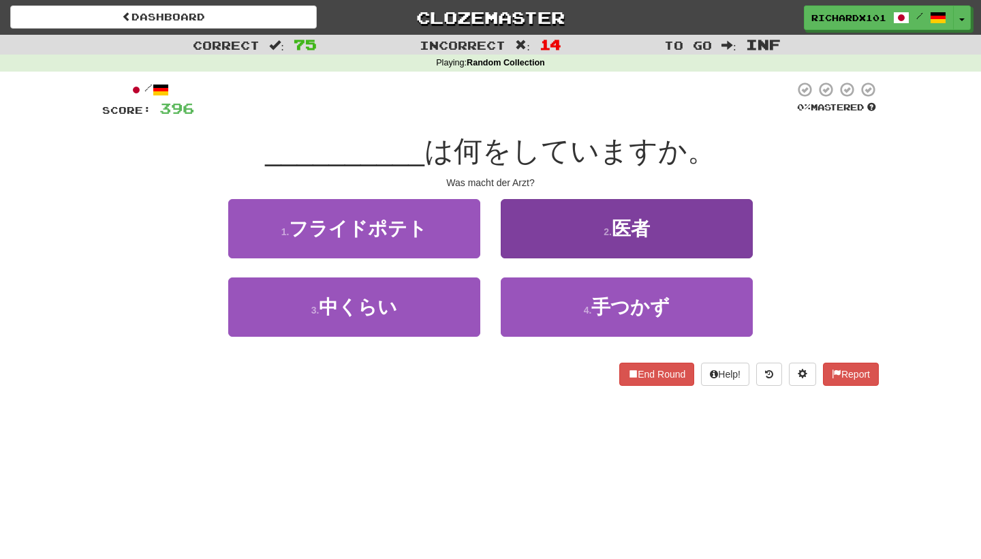
click at [546, 217] on button "2 . 医者" at bounding box center [627, 228] width 252 height 59
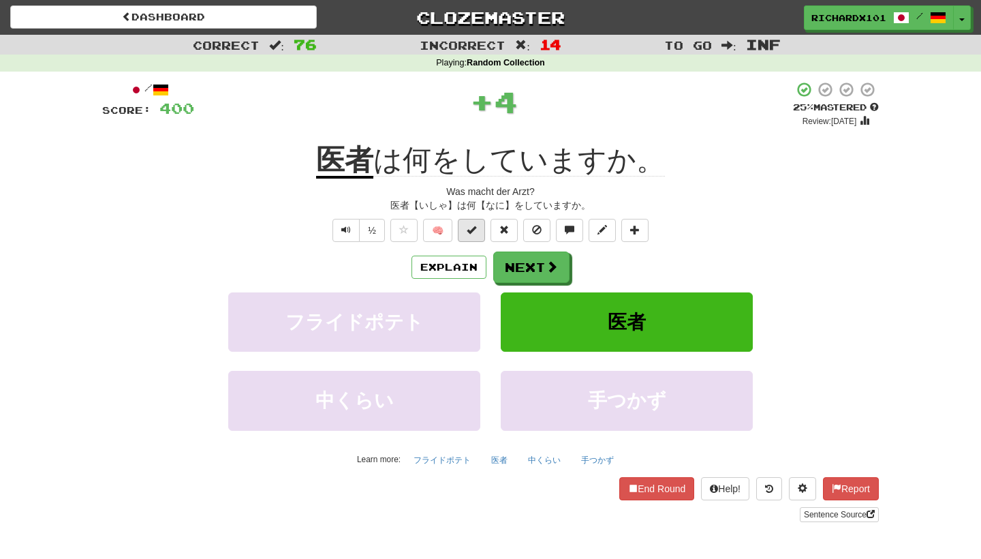
click at [480, 229] on button at bounding box center [471, 230] width 27 height 23
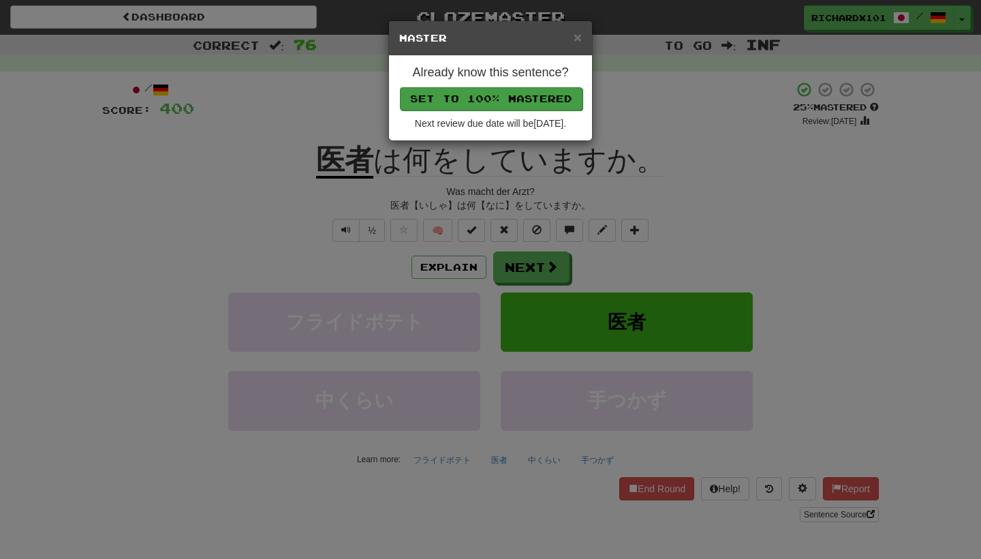
click at [517, 97] on button "Set to 100% Mastered" at bounding box center [491, 98] width 183 height 23
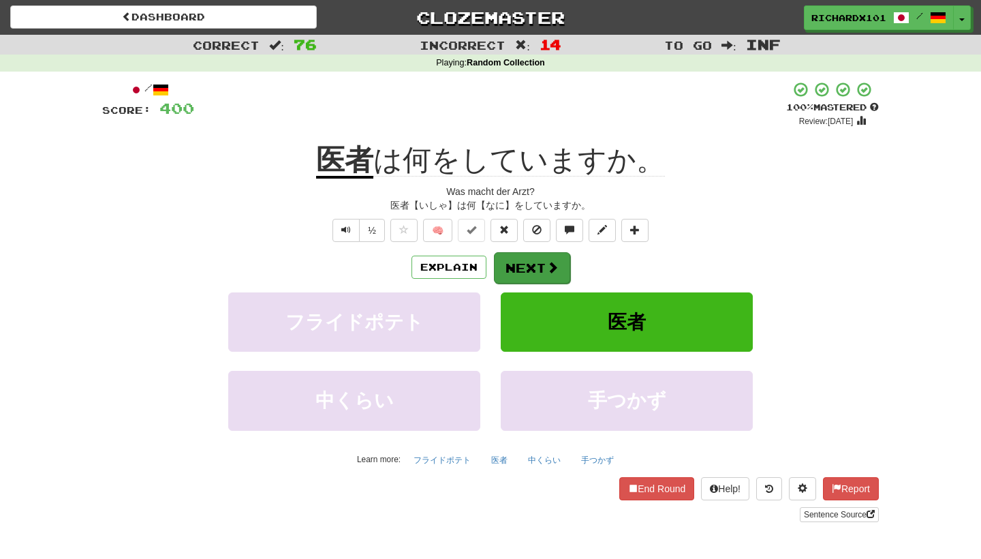
click at [533, 264] on button "Next" at bounding box center [532, 267] width 76 height 31
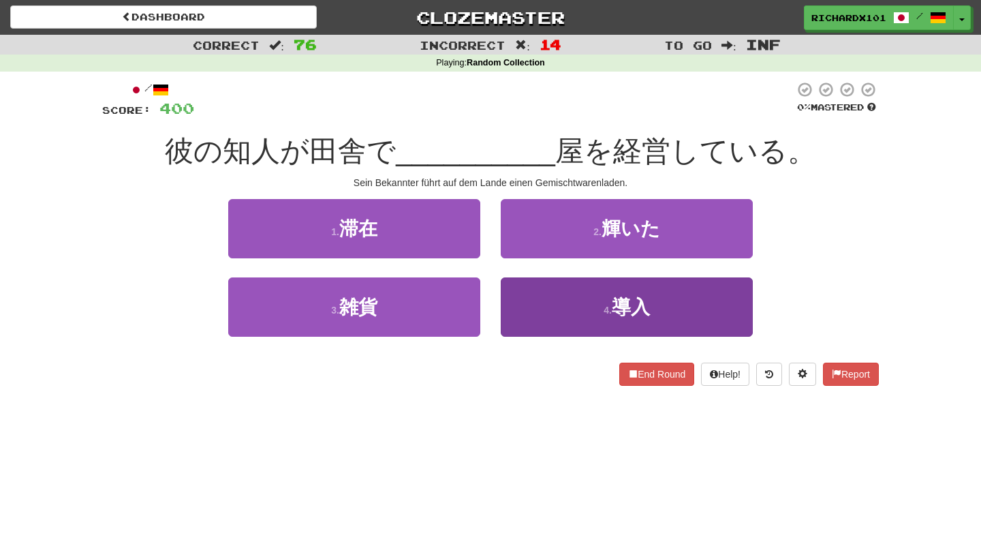
click at [542, 300] on button "4 . 導入" at bounding box center [627, 306] width 252 height 59
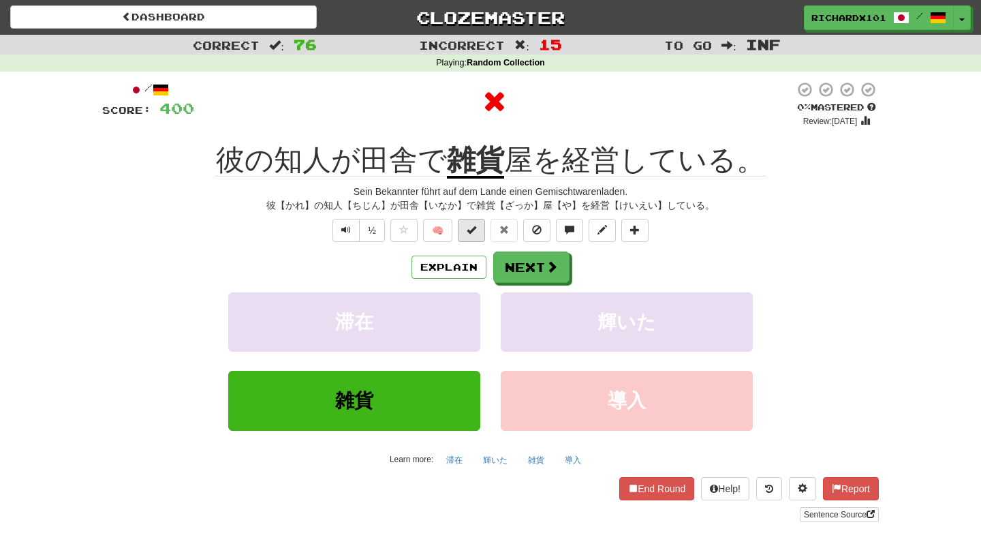
click at [482, 234] on button at bounding box center [471, 230] width 27 height 23
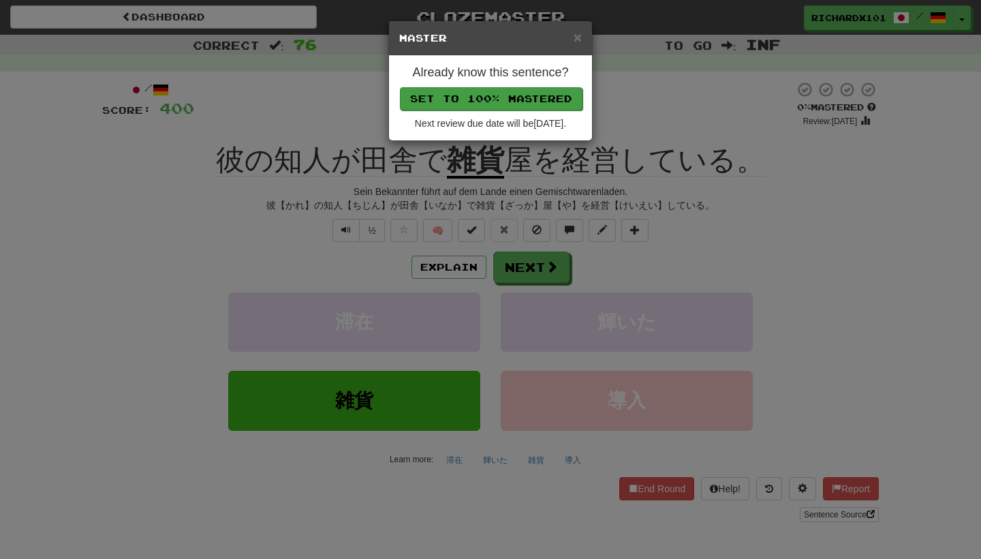
click at [508, 102] on button "Set to 100% Mastered" at bounding box center [491, 98] width 183 height 23
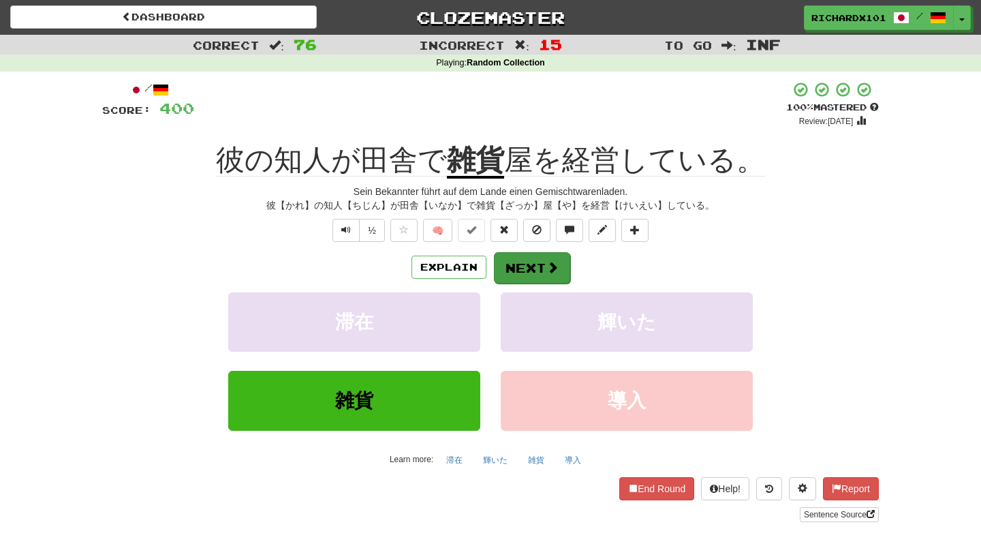
click at [523, 274] on button "Next" at bounding box center [532, 267] width 76 height 31
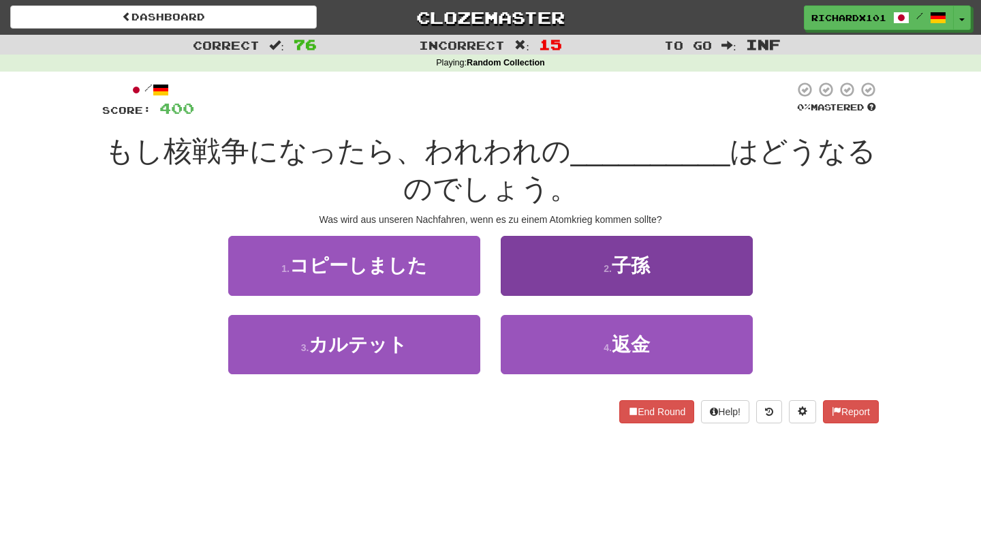
click at [523, 274] on button "2 . 子孫" at bounding box center [627, 265] width 252 height 59
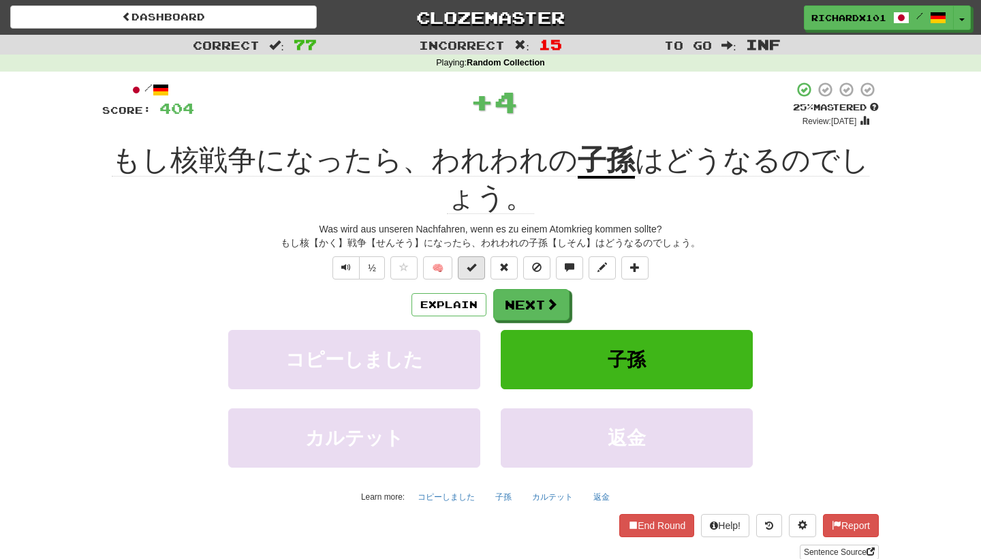
click at [478, 268] on button at bounding box center [471, 267] width 27 height 23
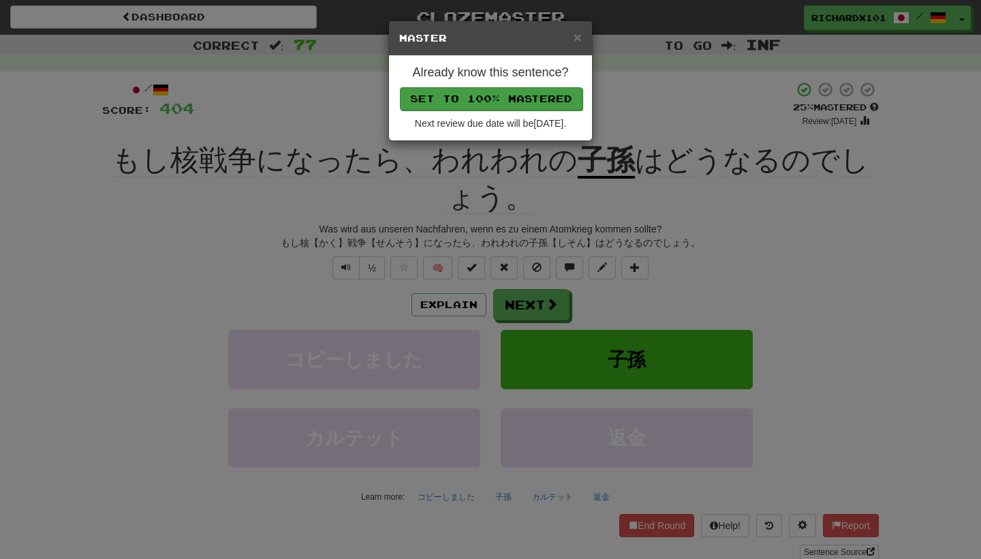
click at [515, 104] on button "Set to 100% Mastered" at bounding box center [491, 98] width 183 height 23
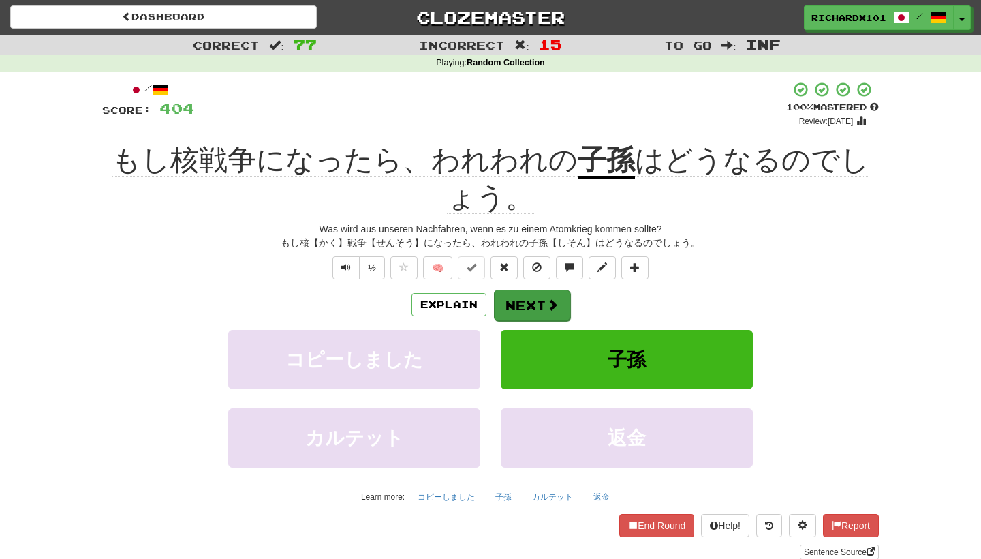
click at [529, 292] on button "Next" at bounding box center [532, 305] width 76 height 31
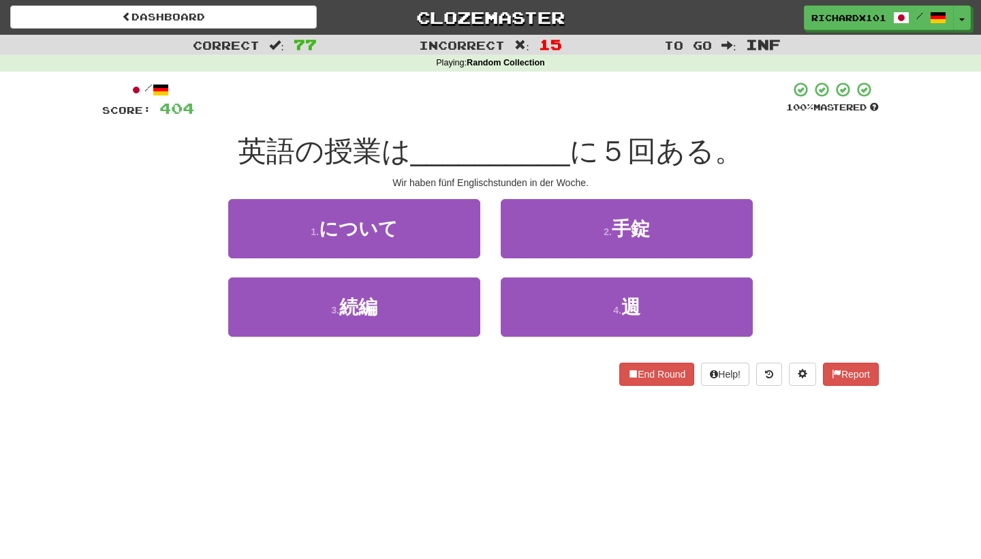
click at [529, 292] on button "4 . 週" at bounding box center [627, 306] width 252 height 59
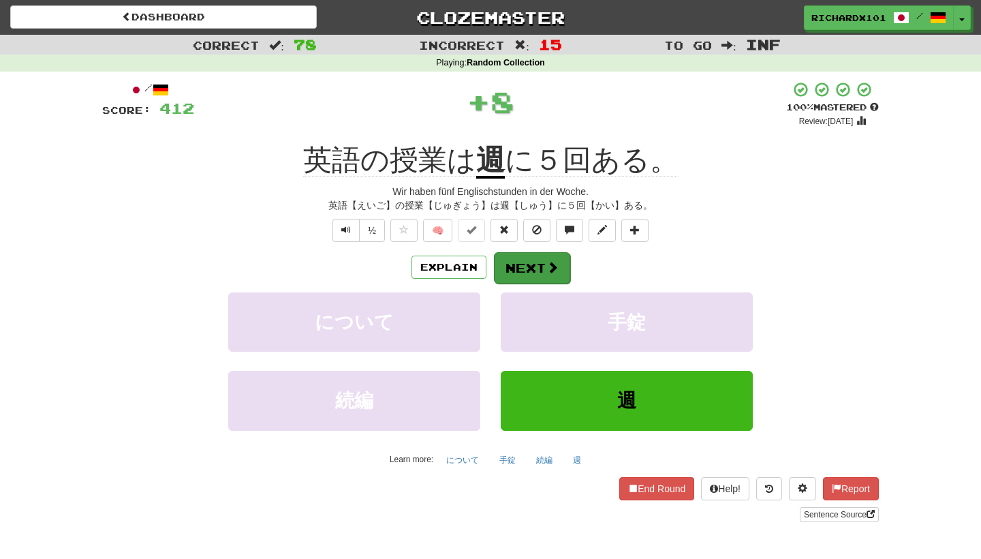
click at [520, 253] on button "Next" at bounding box center [532, 267] width 76 height 31
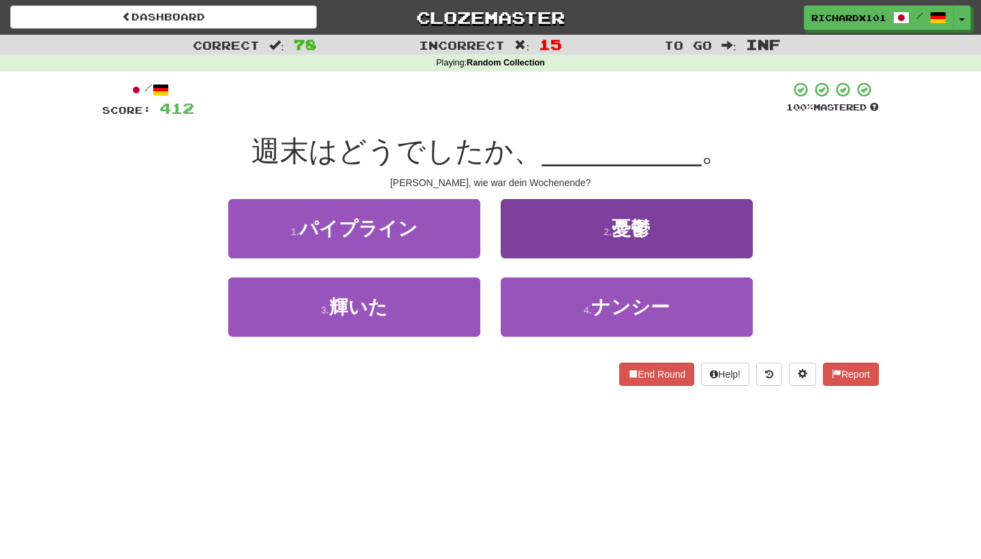
click at [539, 303] on button "4 . ナンシー" at bounding box center [627, 306] width 252 height 59
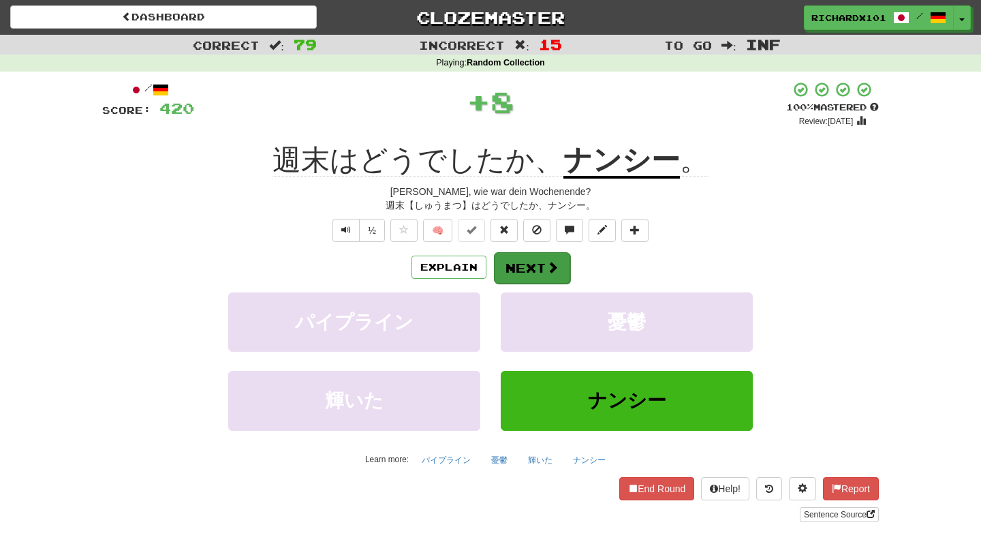
click at [536, 267] on button "Next" at bounding box center [532, 267] width 76 height 31
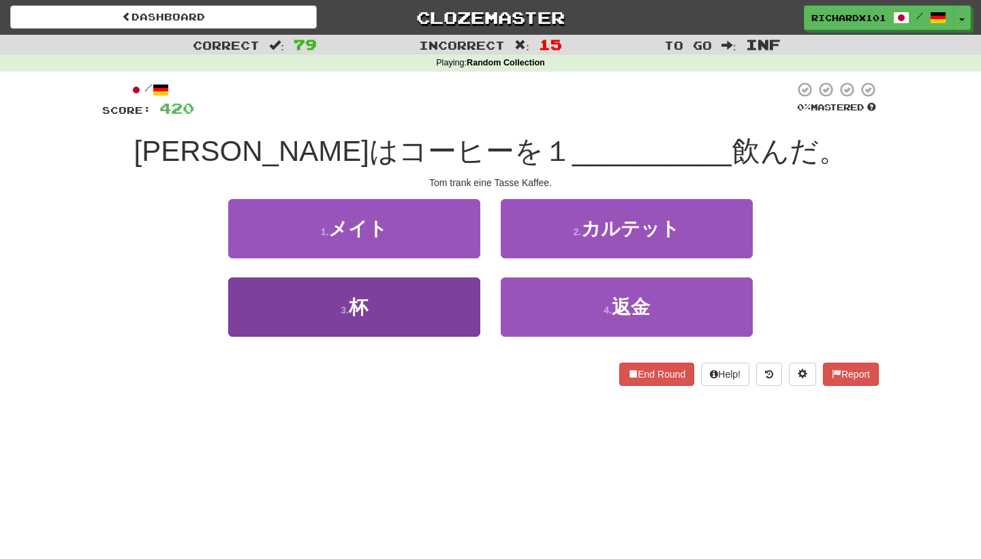
click at [451, 304] on button "3 . 杯" at bounding box center [354, 306] width 252 height 59
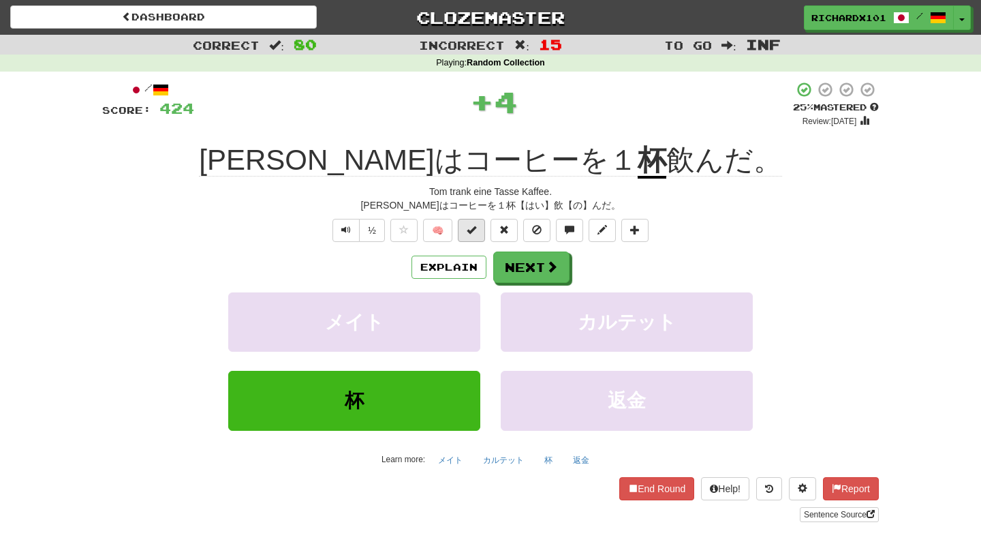
click at [472, 228] on span at bounding box center [472, 230] width 10 height 10
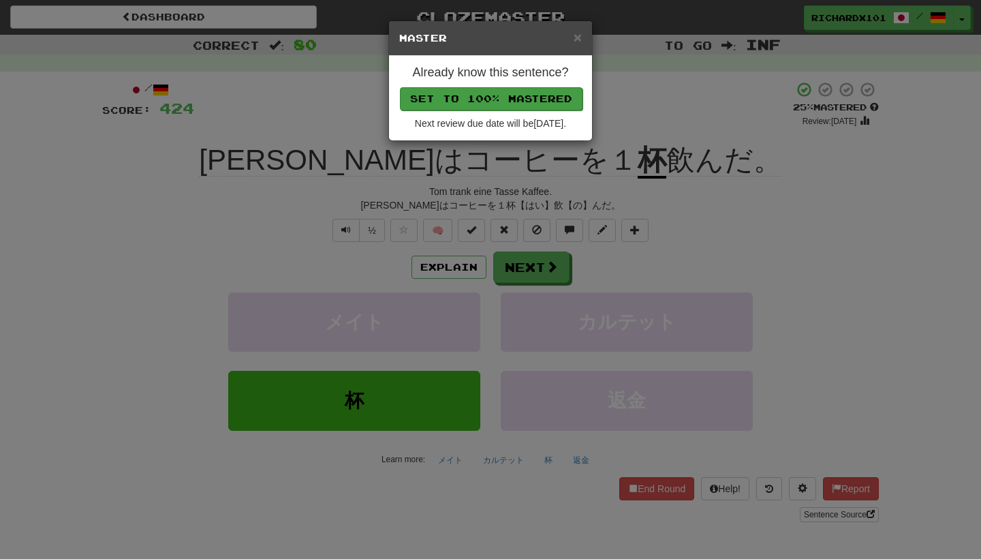
click at [513, 97] on button "Set to 100% Mastered" at bounding box center [491, 98] width 183 height 23
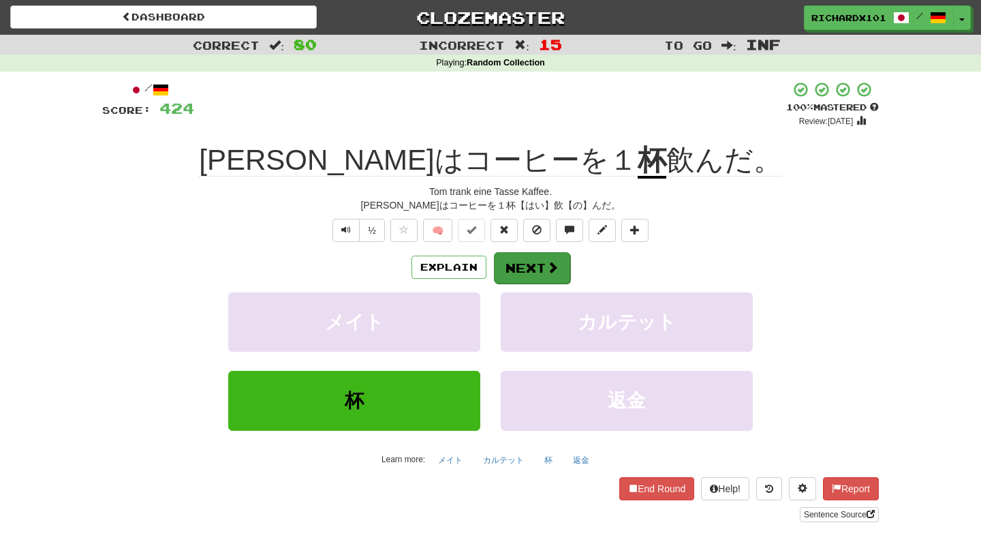
click at [522, 255] on button "Next" at bounding box center [532, 267] width 76 height 31
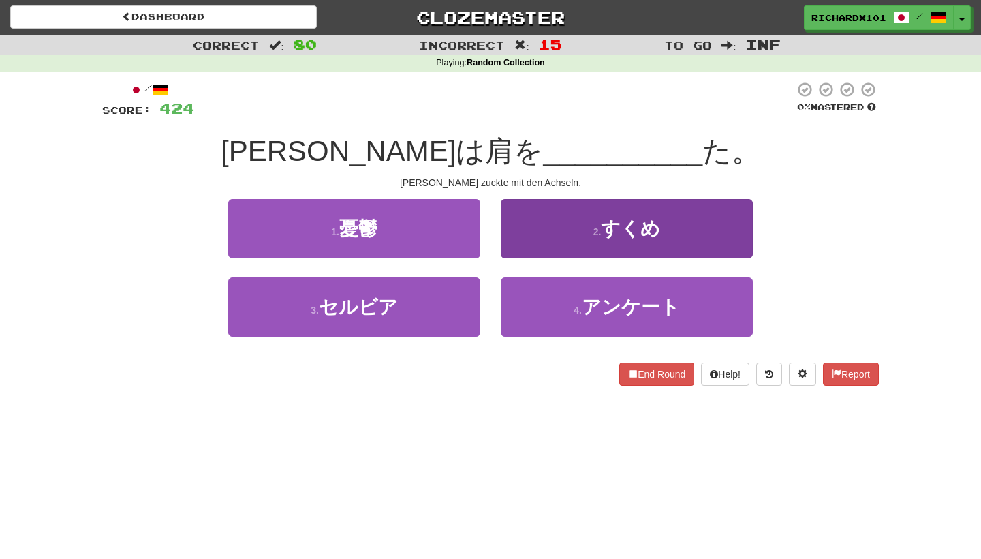
click at [532, 238] on button "2 . すくめ" at bounding box center [627, 228] width 252 height 59
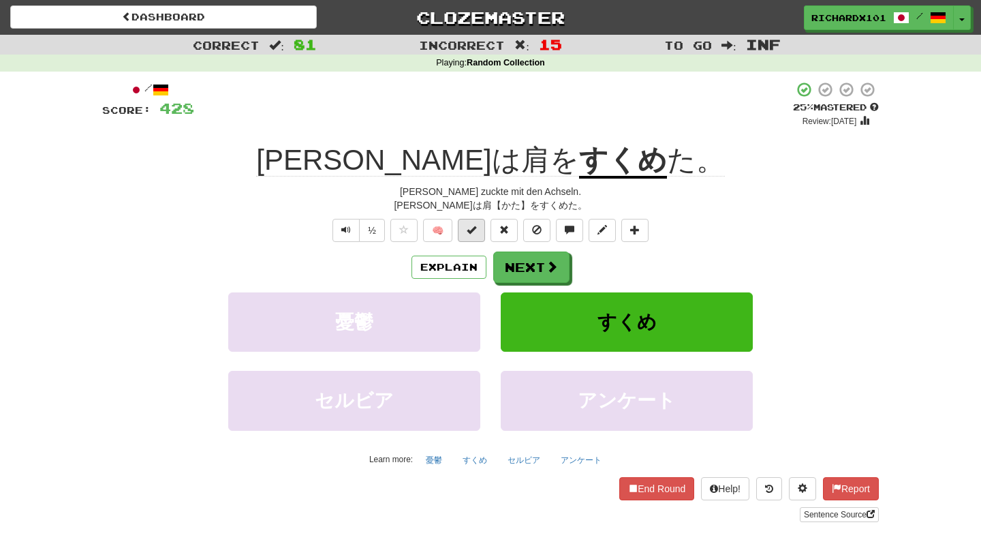
click at [478, 232] on button at bounding box center [471, 230] width 27 height 23
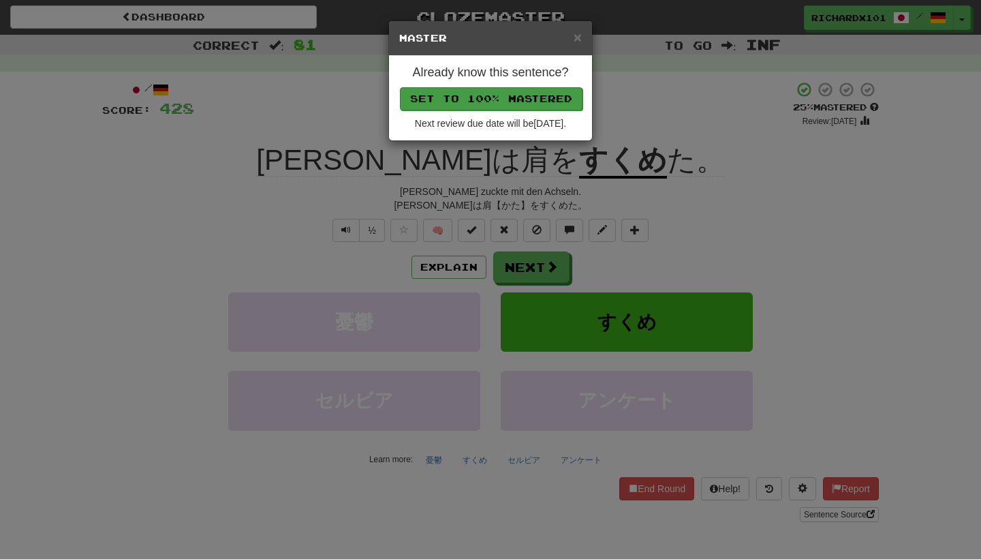
click at [514, 108] on button "Set to 100% Mastered" at bounding box center [491, 98] width 183 height 23
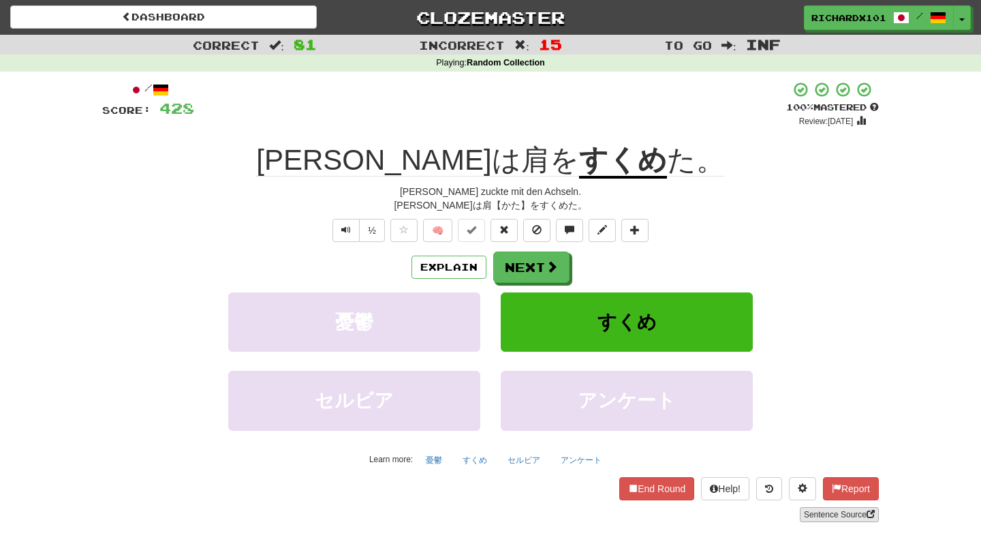
click at [822, 511] on link "Sentence Source" at bounding box center [839, 514] width 79 height 15
click at [645, 228] on button at bounding box center [634, 230] width 27 height 23
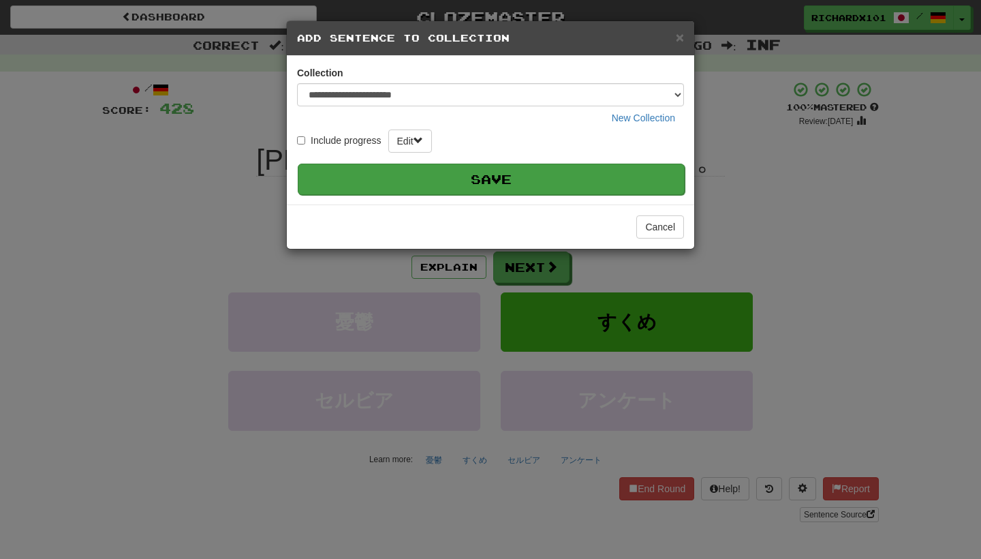
click at [636, 172] on button "Save" at bounding box center [491, 178] width 387 height 31
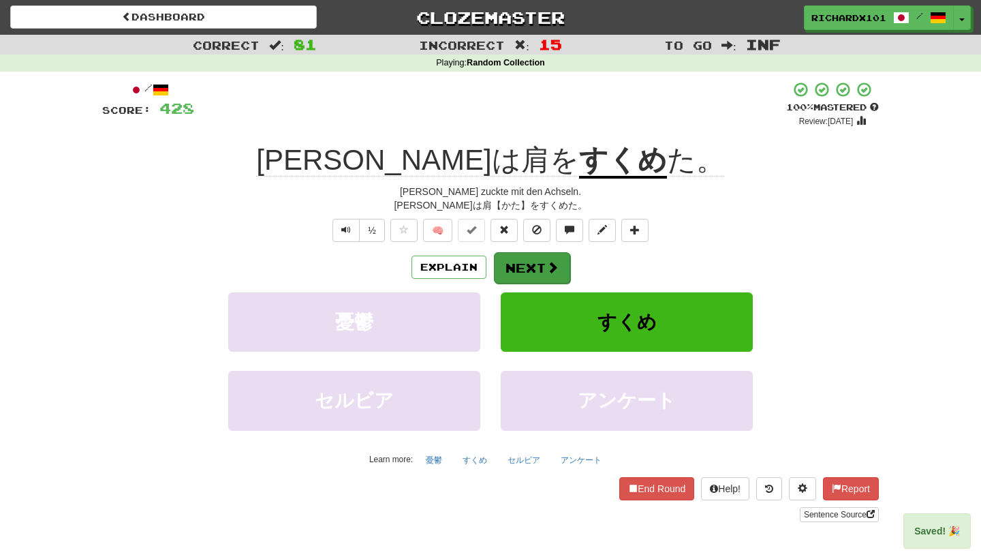
click at [542, 277] on button "Next" at bounding box center [532, 267] width 76 height 31
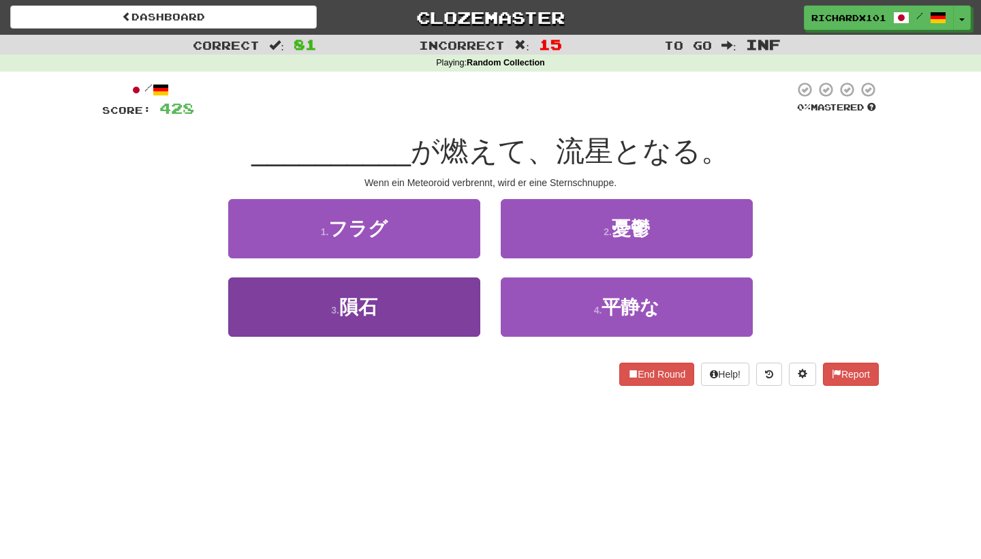
click at [463, 294] on button "3 . 隕石" at bounding box center [354, 306] width 252 height 59
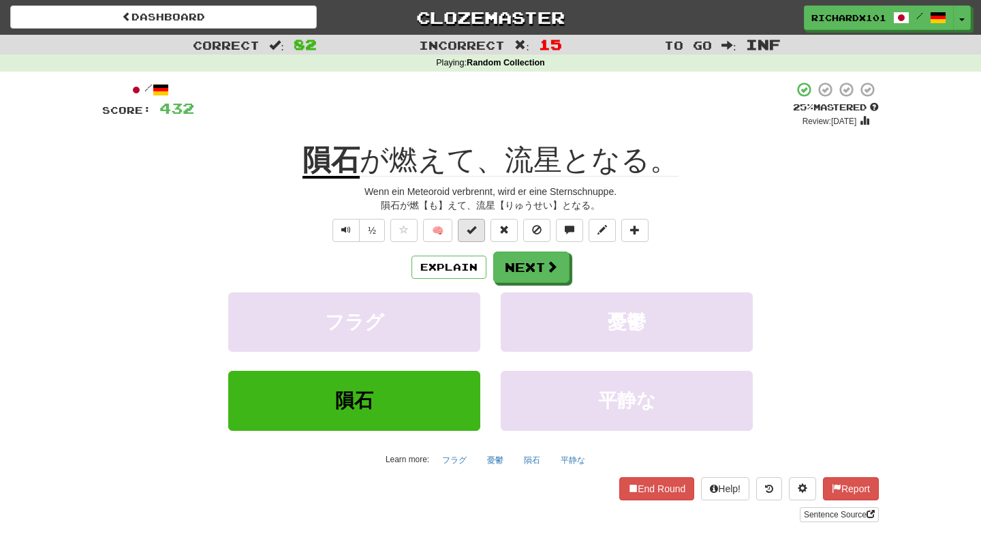
click at [478, 230] on button at bounding box center [471, 230] width 27 height 23
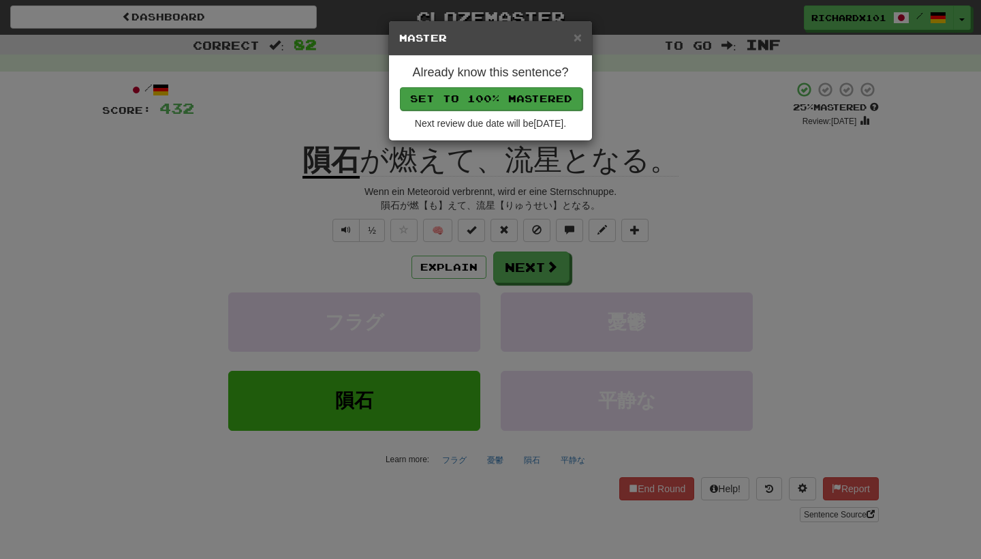
click at [509, 102] on button "Set to 100% Mastered" at bounding box center [491, 98] width 183 height 23
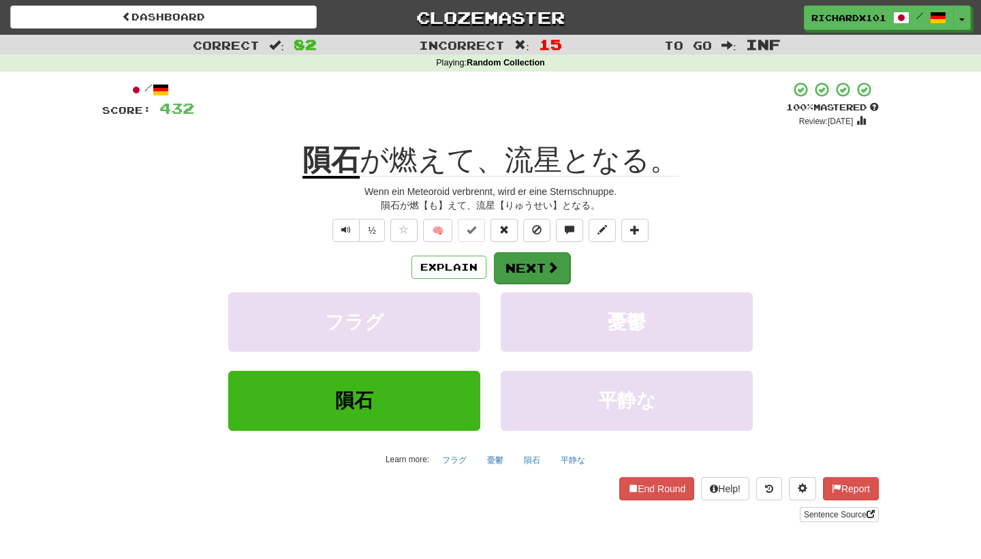
click at [521, 262] on button "Next" at bounding box center [532, 267] width 76 height 31
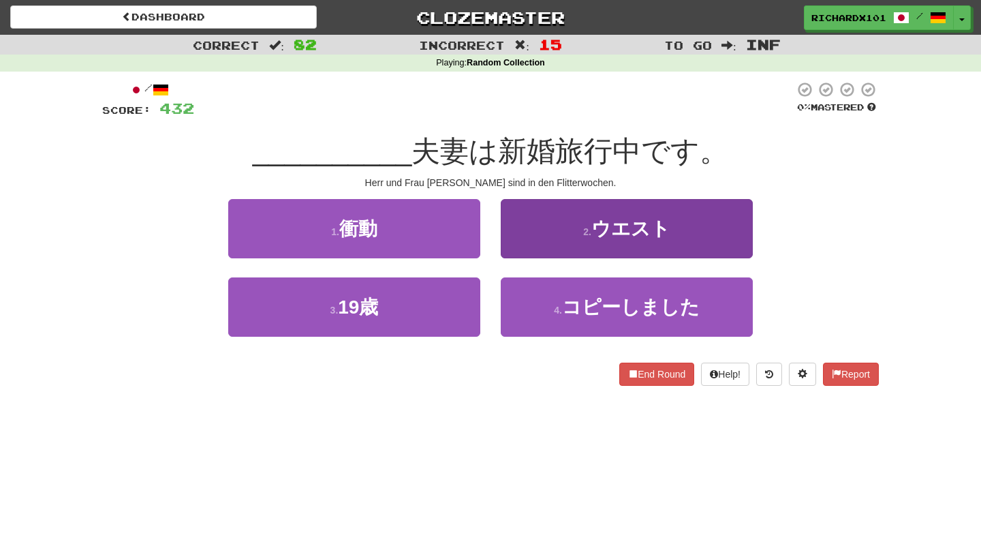
click at [538, 236] on button "2 . ウエスト" at bounding box center [627, 228] width 252 height 59
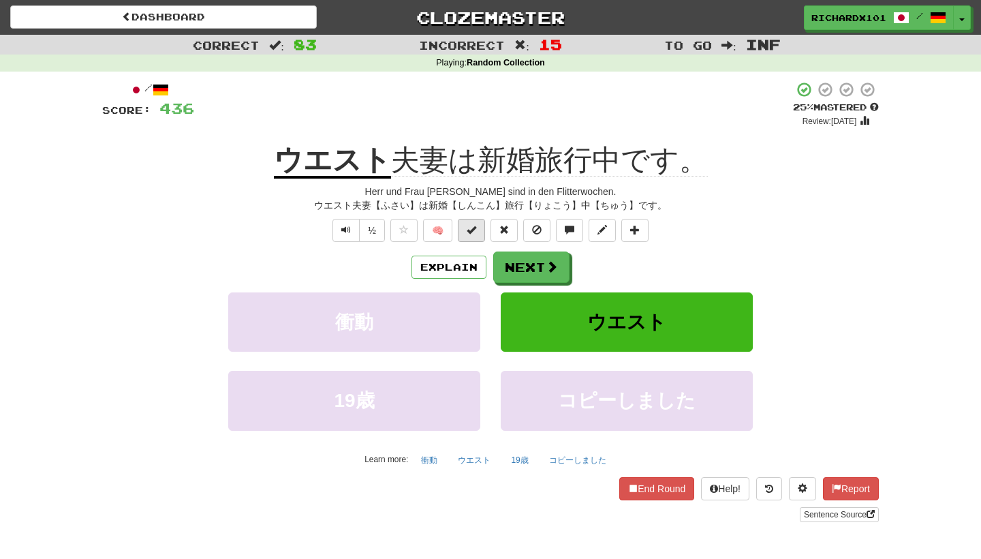
click at [476, 231] on span at bounding box center [472, 230] width 10 height 10
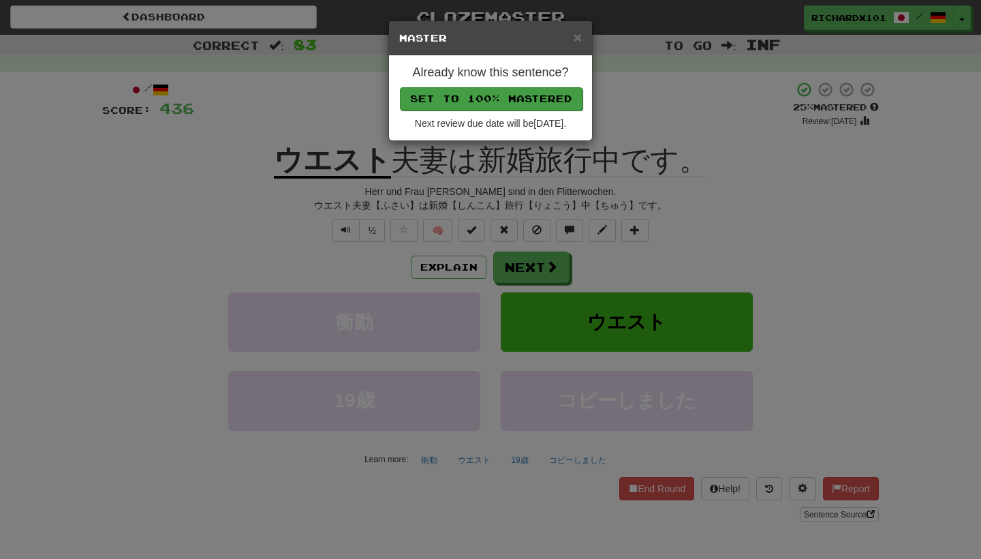
click at [519, 95] on button "Set to 100% Mastered" at bounding box center [491, 98] width 183 height 23
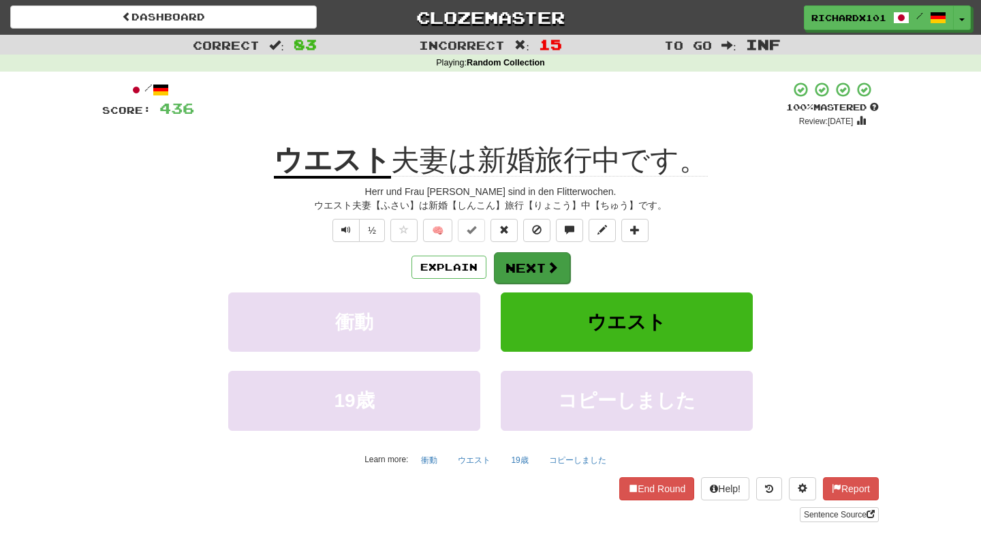
click at [535, 264] on button "Next" at bounding box center [532, 267] width 76 height 31
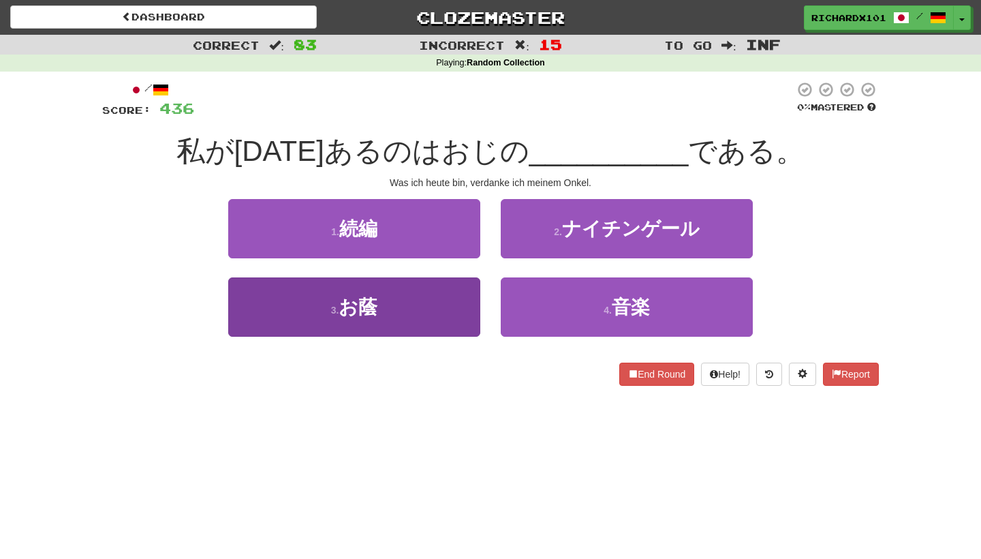
click at [448, 305] on button "3 . お蔭" at bounding box center [354, 306] width 252 height 59
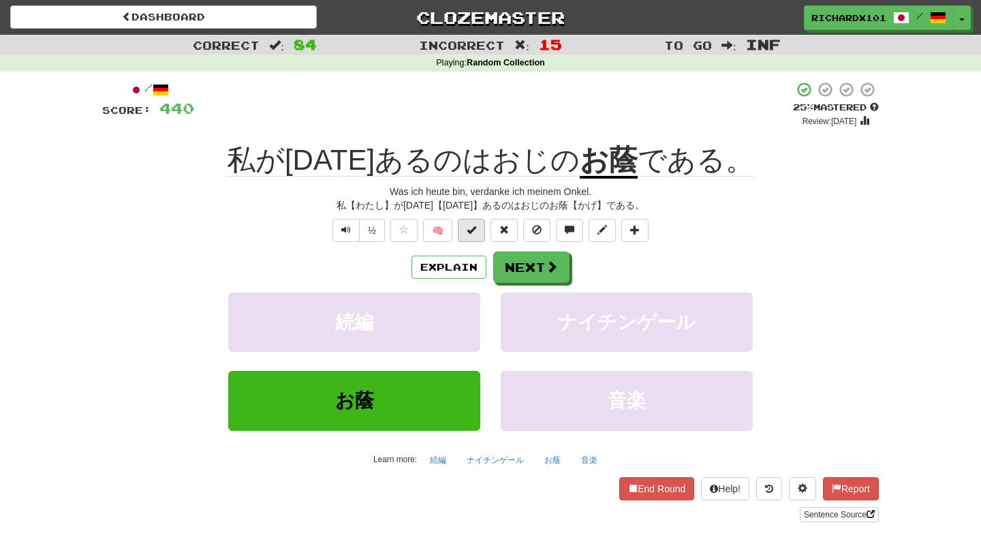
click at [465, 236] on button at bounding box center [471, 230] width 27 height 23
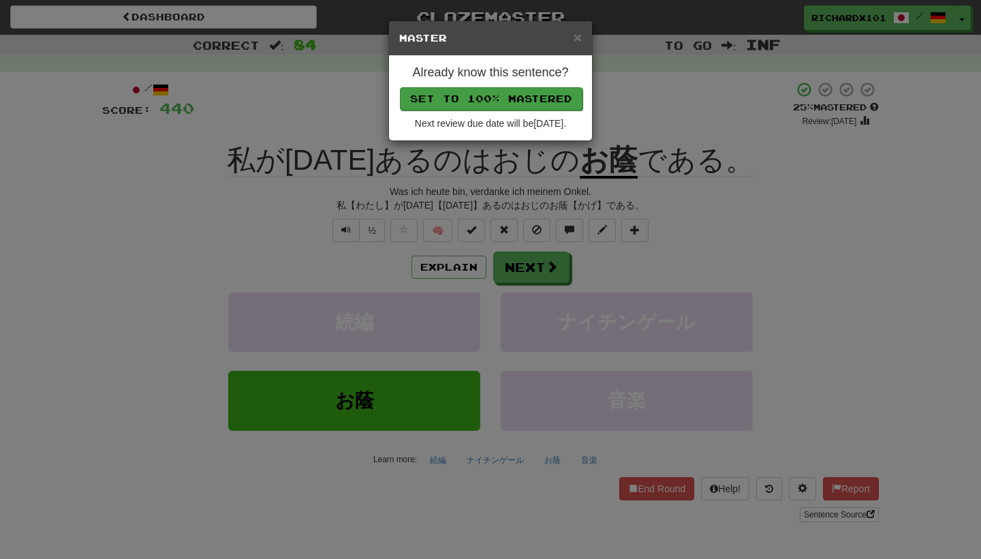
click at [498, 103] on button "Set to 100% Mastered" at bounding box center [491, 98] width 183 height 23
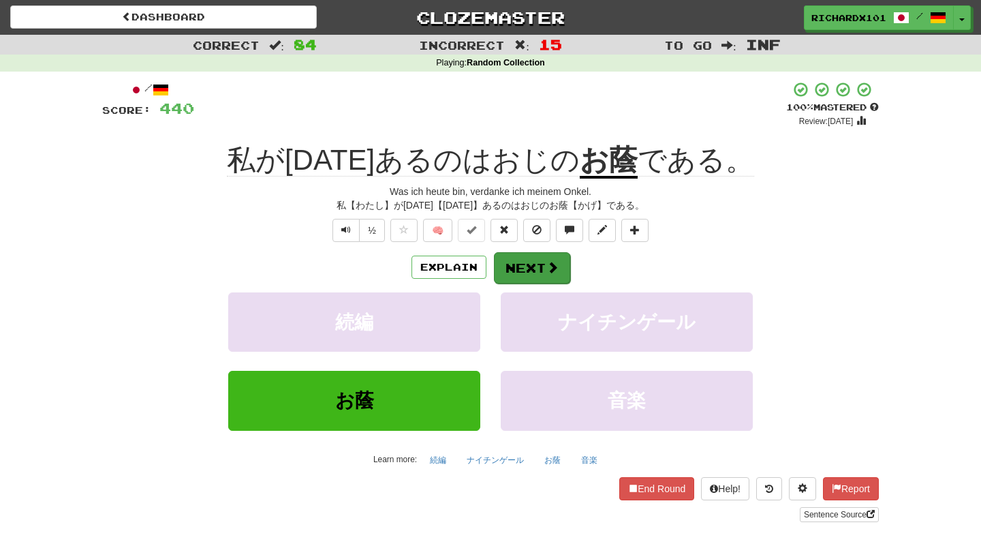
click at [516, 262] on button "Next" at bounding box center [532, 267] width 76 height 31
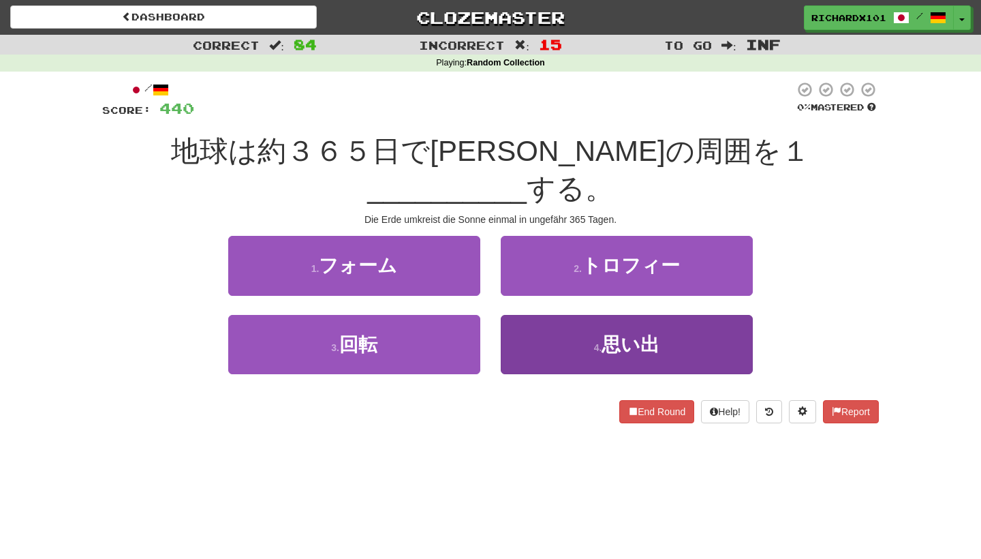
click at [531, 315] on button "4 . 思い出" at bounding box center [627, 344] width 252 height 59
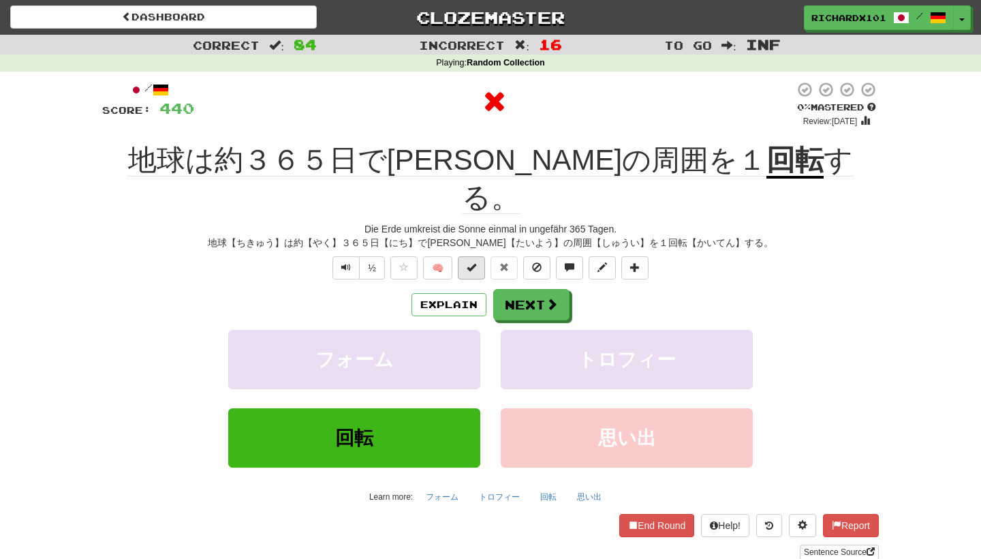
click at [475, 256] on button at bounding box center [471, 267] width 27 height 23
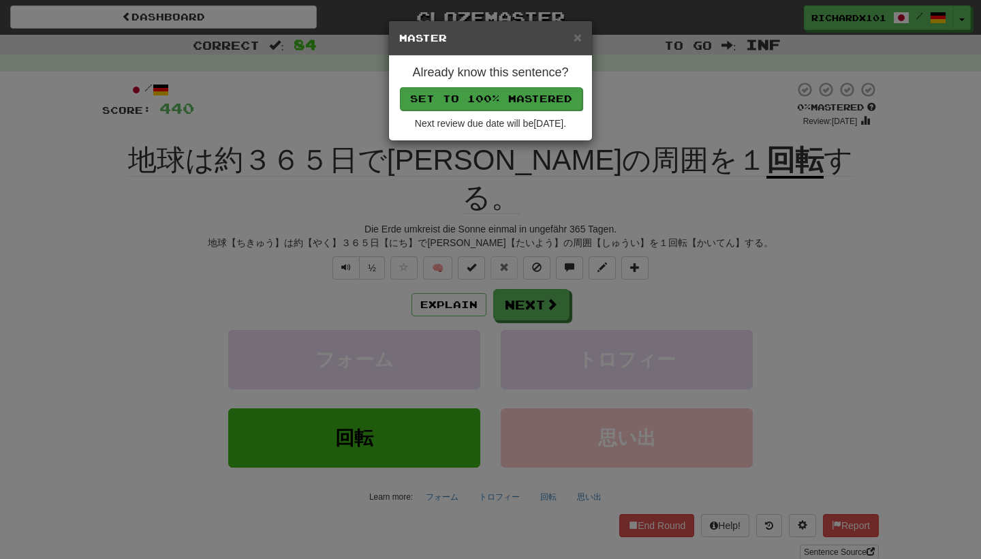
click at [497, 99] on button "Set to 100% Mastered" at bounding box center [491, 98] width 183 height 23
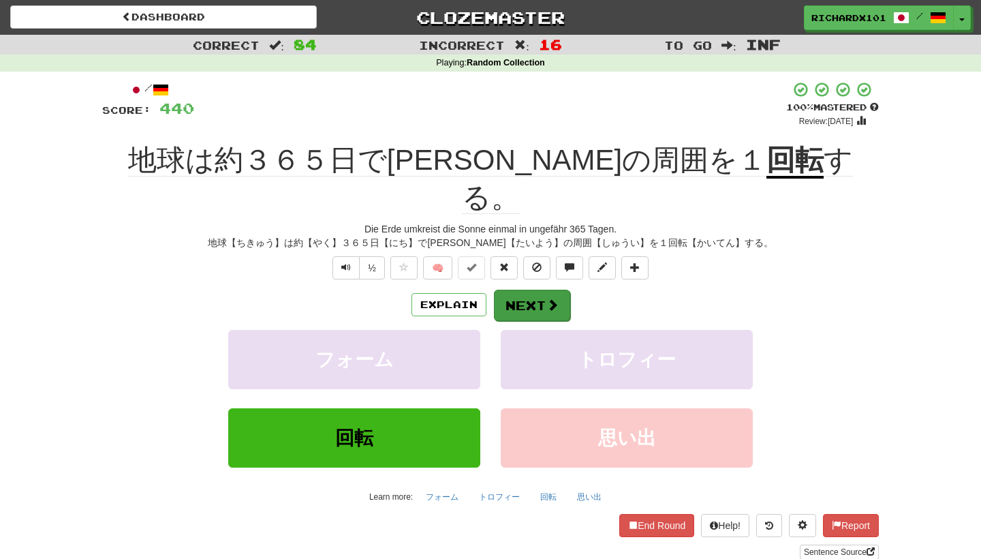
click at [518, 290] on button "Next" at bounding box center [532, 305] width 76 height 31
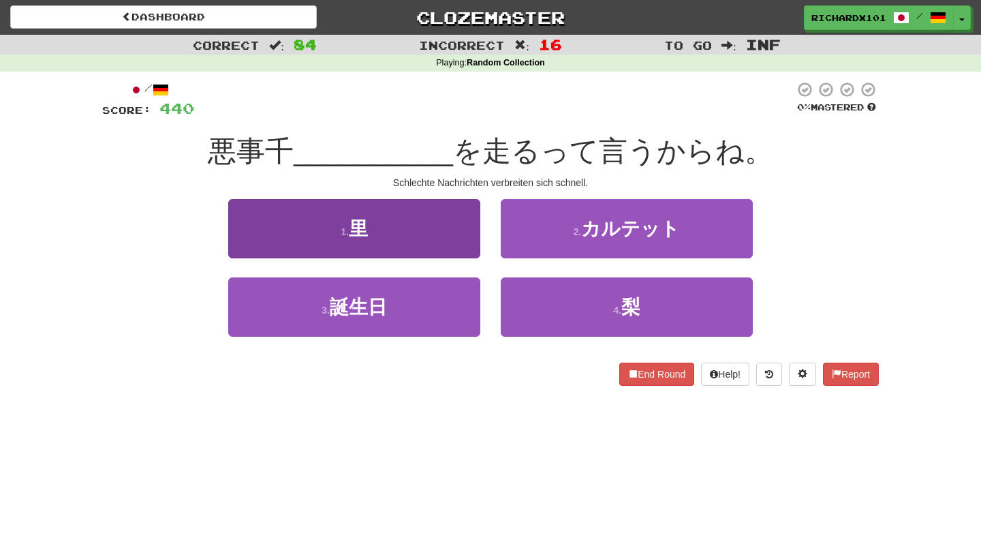
click at [463, 234] on button "1 . 里" at bounding box center [354, 228] width 252 height 59
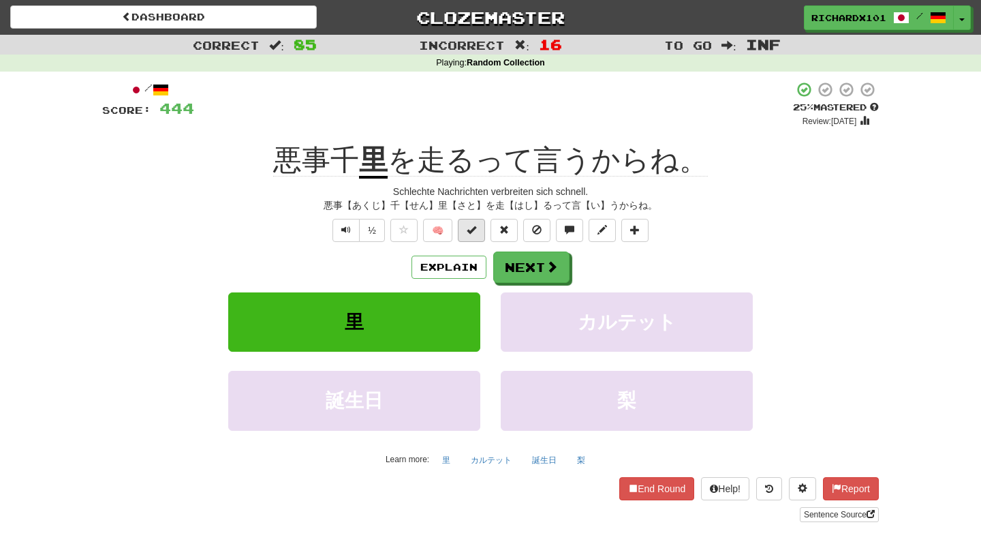
click at [469, 229] on span at bounding box center [472, 230] width 10 height 10
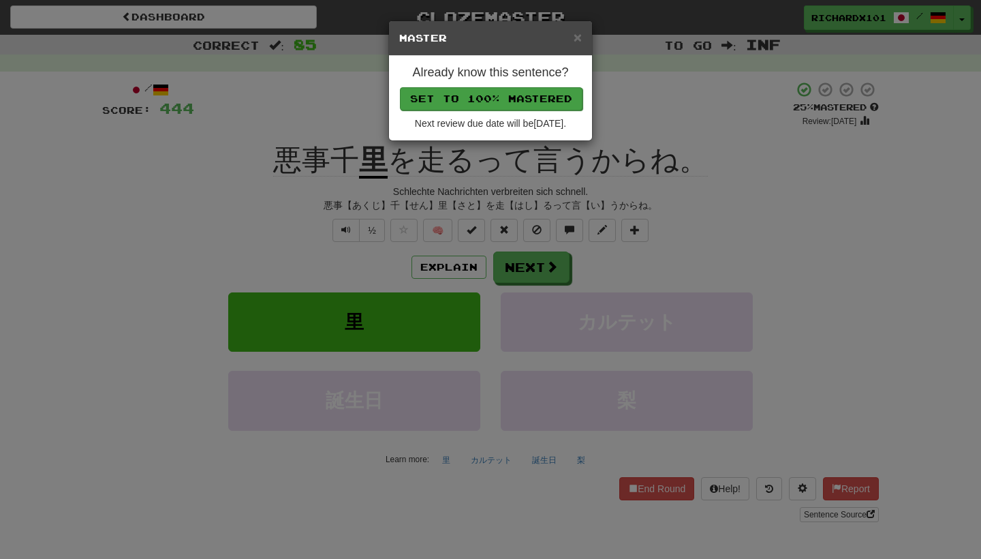
click at [510, 94] on button "Set to 100% Mastered" at bounding box center [491, 98] width 183 height 23
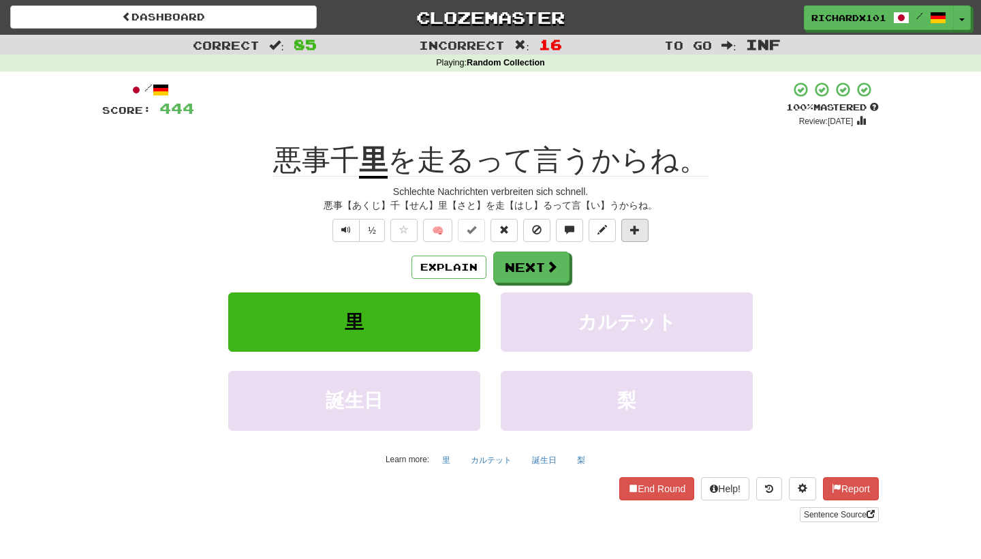
click at [643, 225] on button at bounding box center [634, 230] width 27 height 23
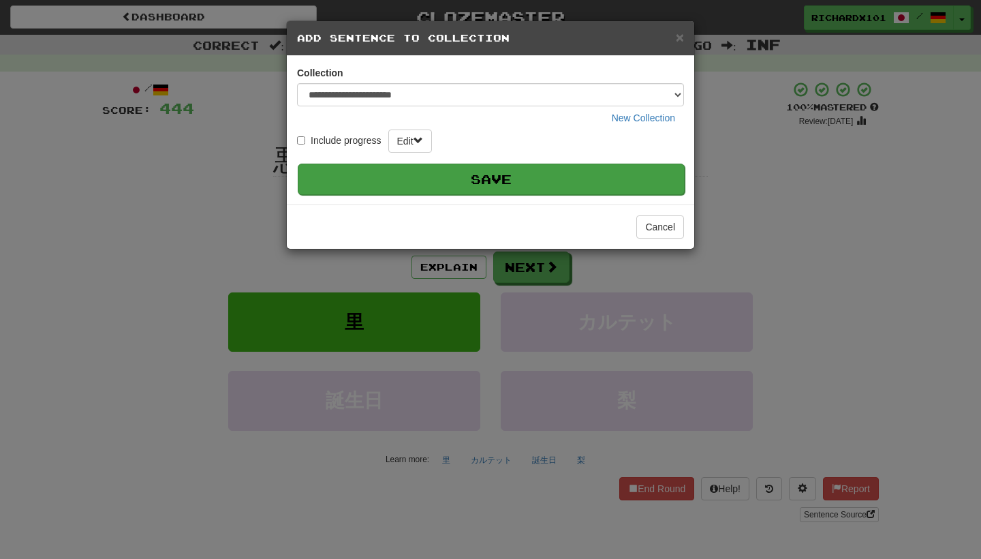
click at [616, 179] on button "Save" at bounding box center [491, 178] width 387 height 31
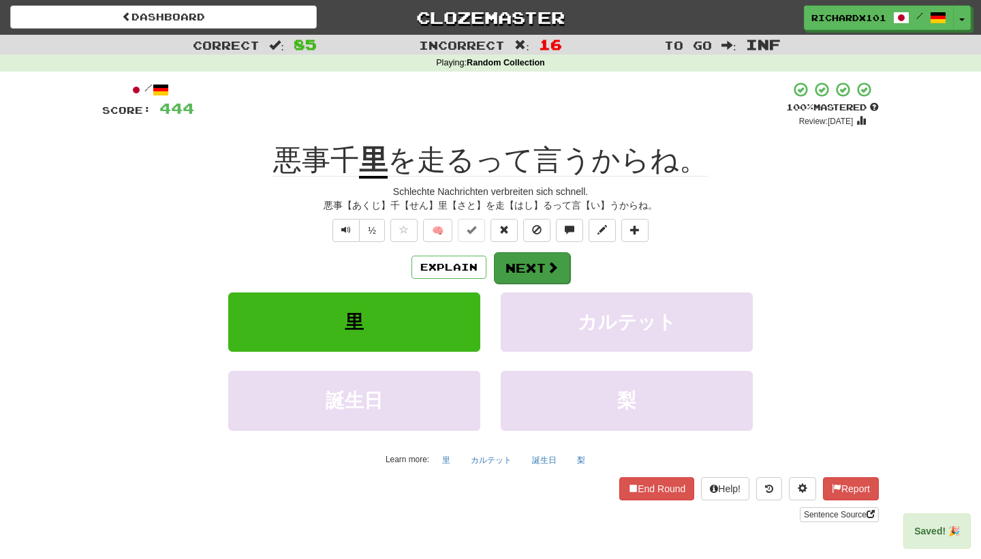
click at [560, 271] on button "Next" at bounding box center [532, 267] width 76 height 31
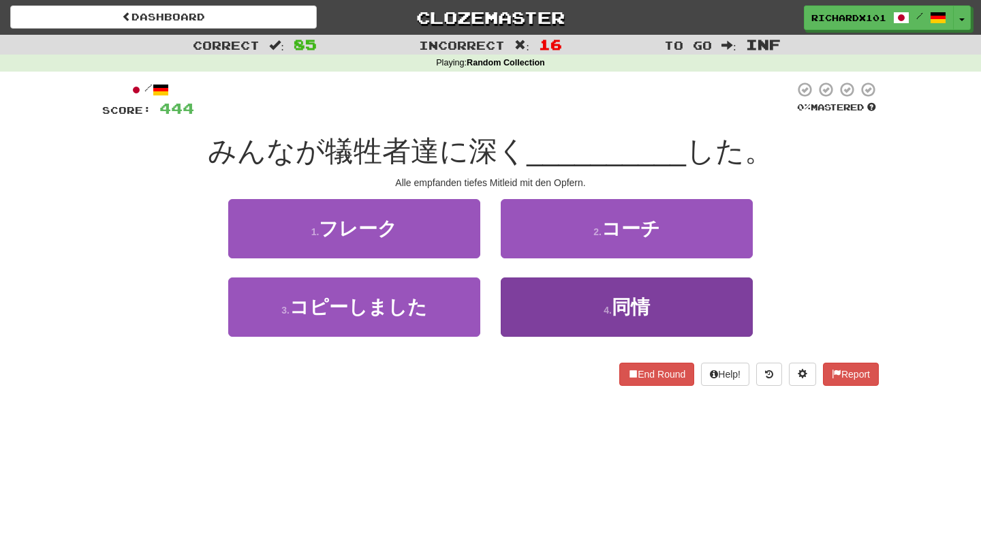
click at [565, 291] on button "4 . 同情" at bounding box center [627, 306] width 252 height 59
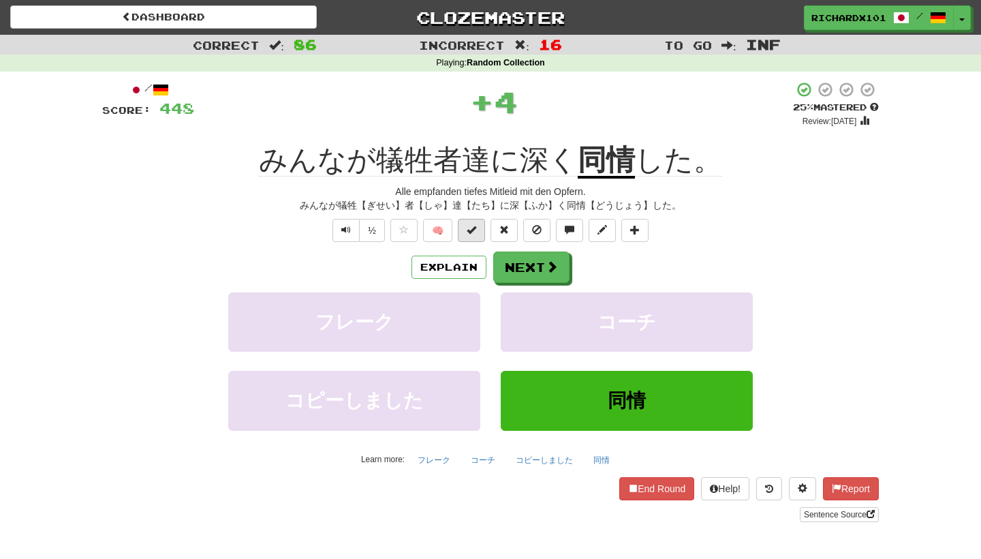
click at [484, 230] on button at bounding box center [471, 230] width 27 height 23
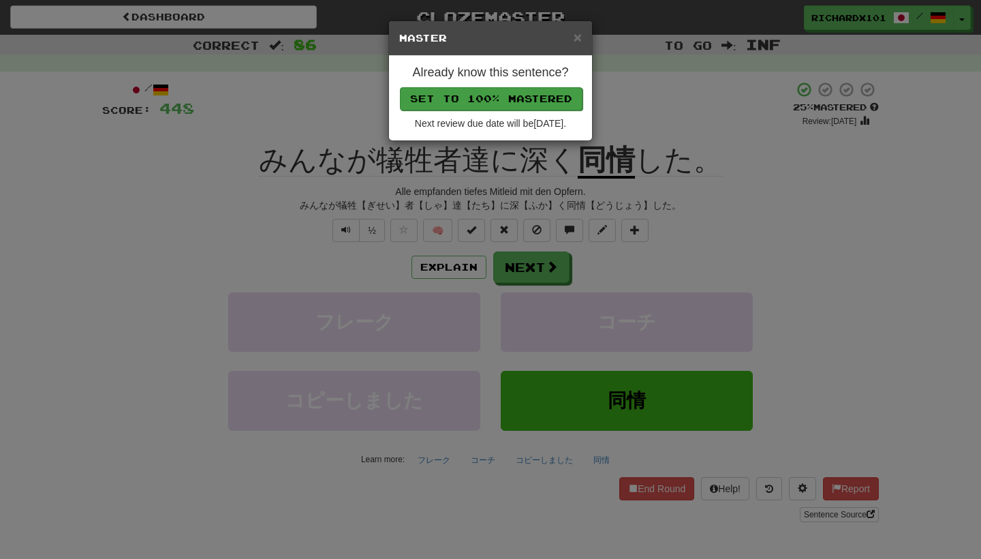
click at [510, 100] on button "Set to 100% Mastered" at bounding box center [491, 98] width 183 height 23
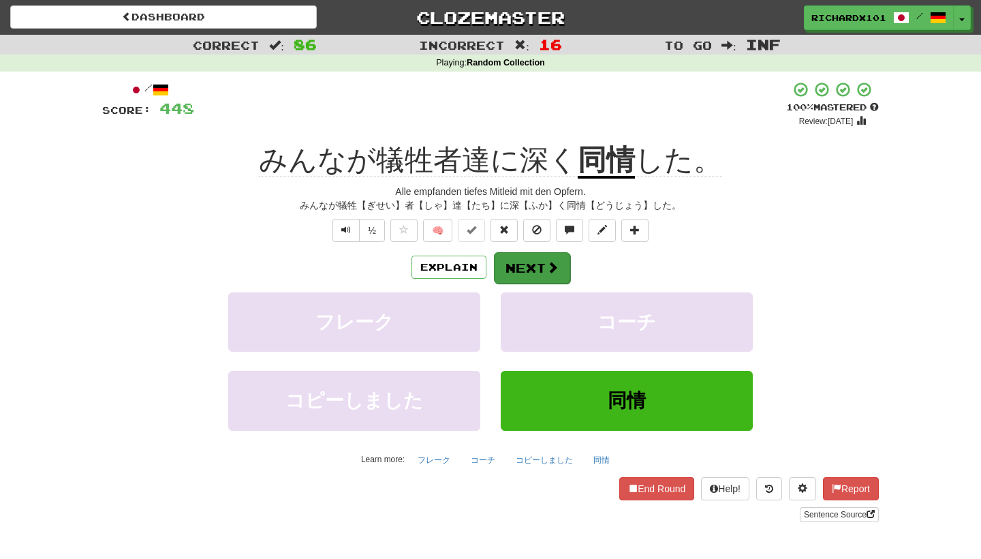
click at [529, 270] on button "Next" at bounding box center [532, 267] width 76 height 31
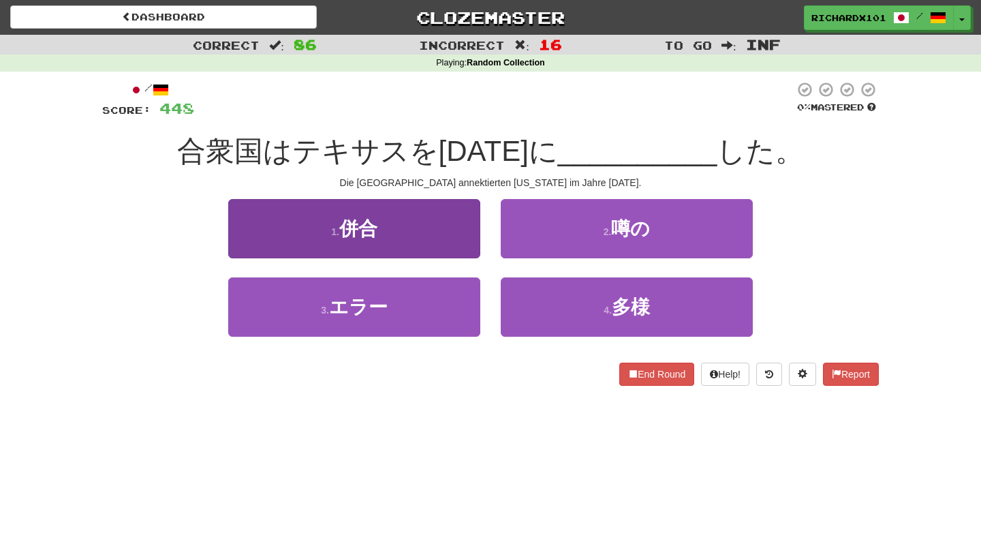
click at [437, 241] on button "1 . 併合" at bounding box center [354, 228] width 252 height 59
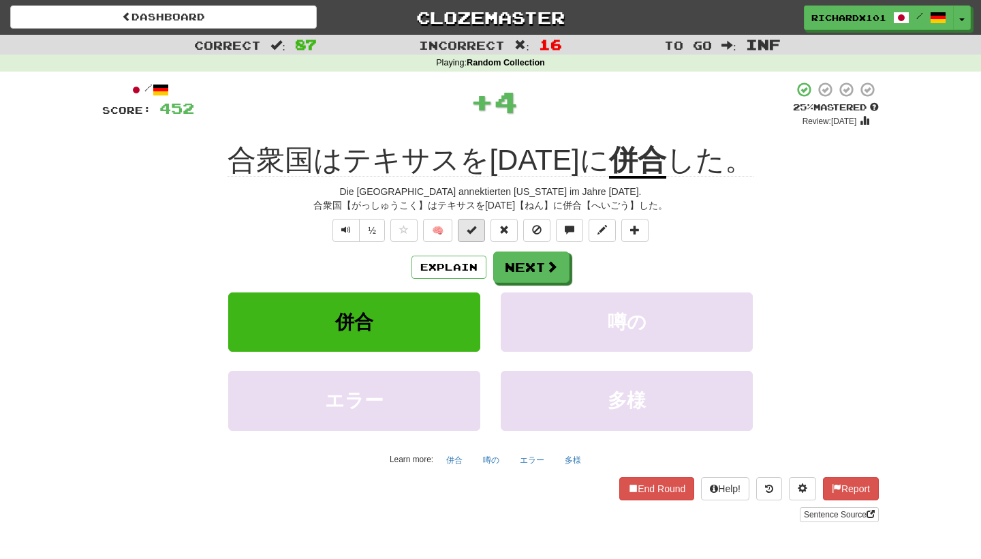
click at [469, 230] on span at bounding box center [472, 230] width 10 height 10
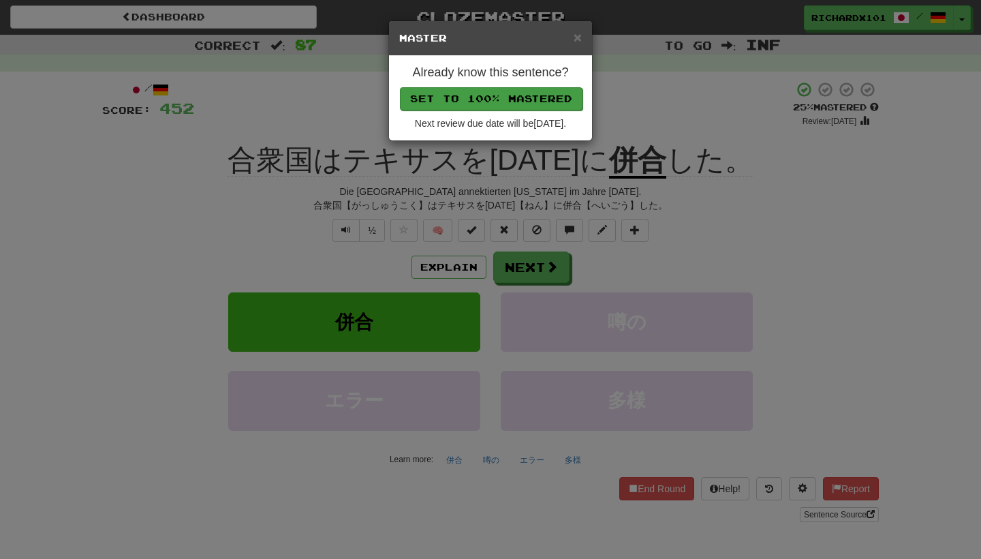
click at [499, 103] on button "Set to 100% Mastered" at bounding box center [491, 98] width 183 height 23
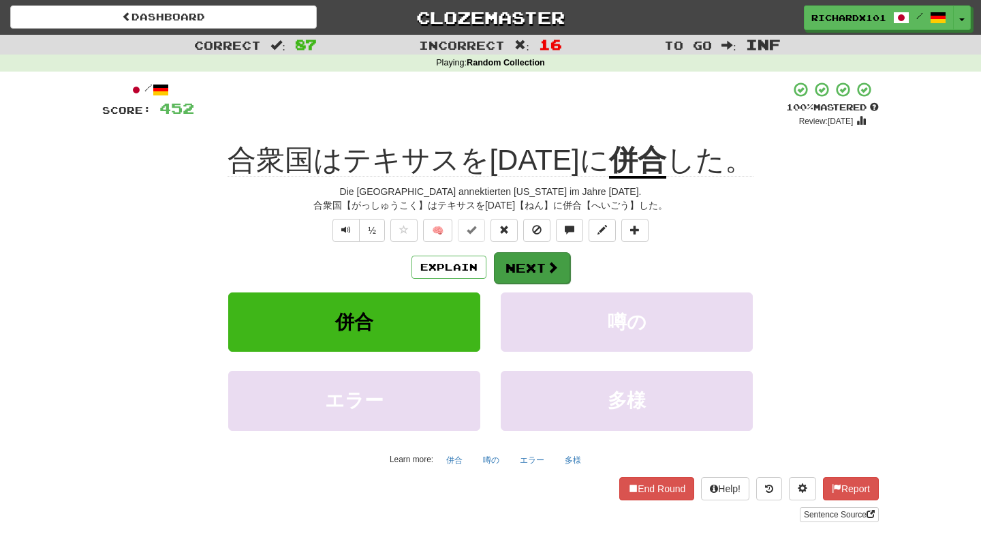
click at [527, 264] on button "Next" at bounding box center [532, 267] width 76 height 31
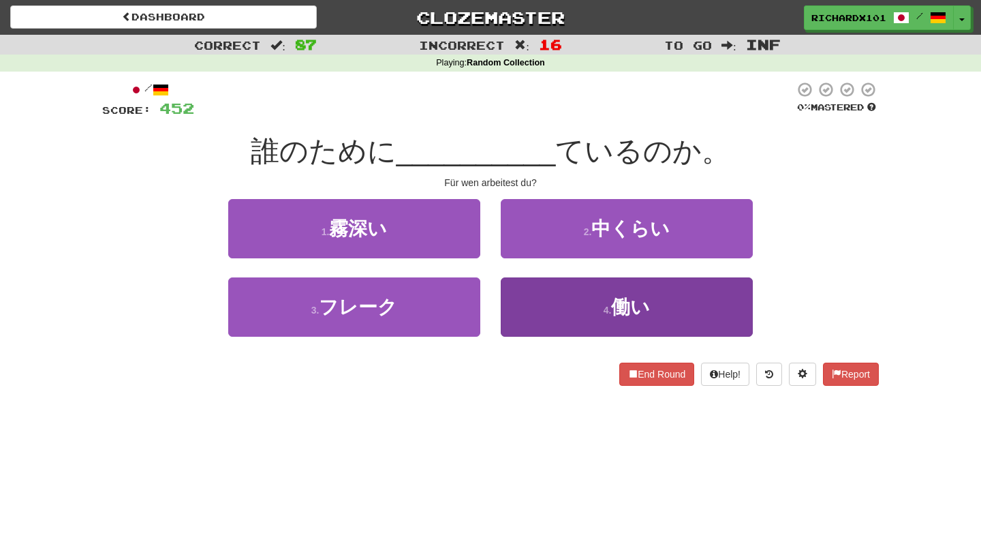
click at [540, 290] on button "4 . 働い" at bounding box center [627, 306] width 252 height 59
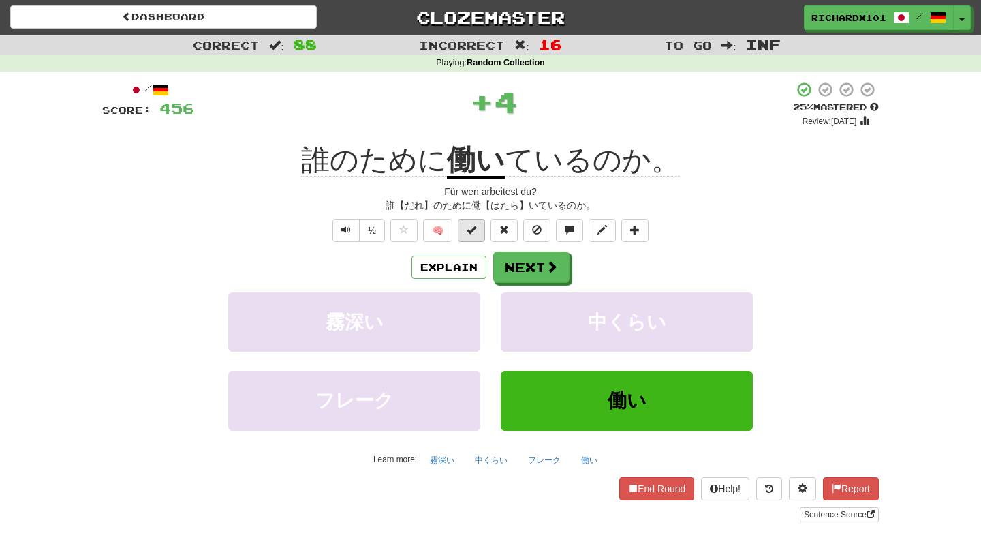
click at [482, 227] on button at bounding box center [471, 230] width 27 height 23
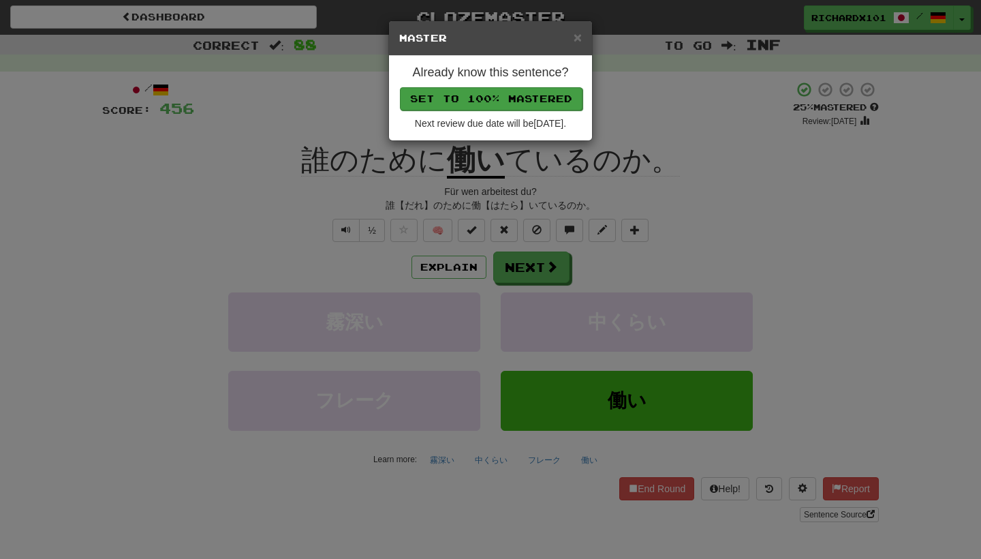
click at [513, 90] on button "Set to 100% Mastered" at bounding box center [491, 98] width 183 height 23
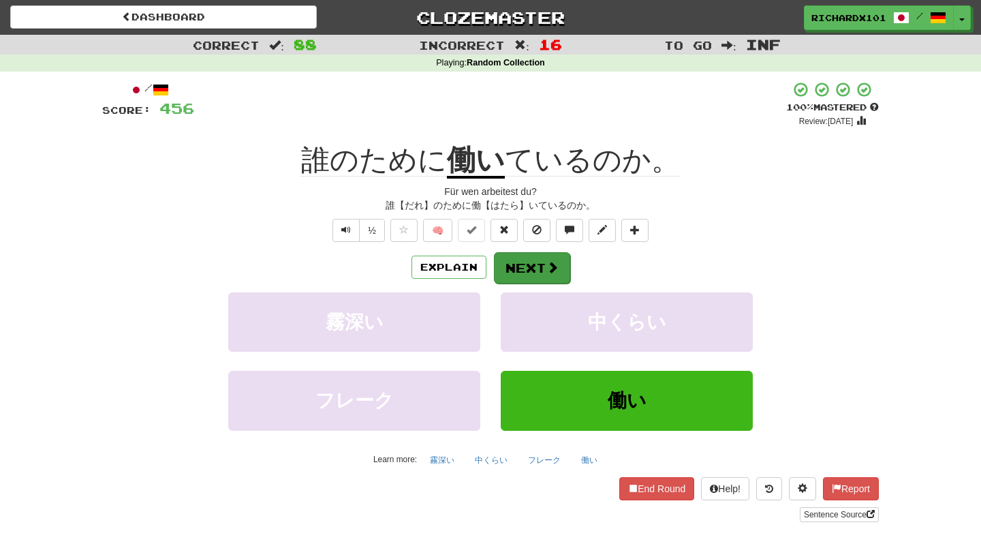
click at [537, 260] on button "Next" at bounding box center [532, 267] width 76 height 31
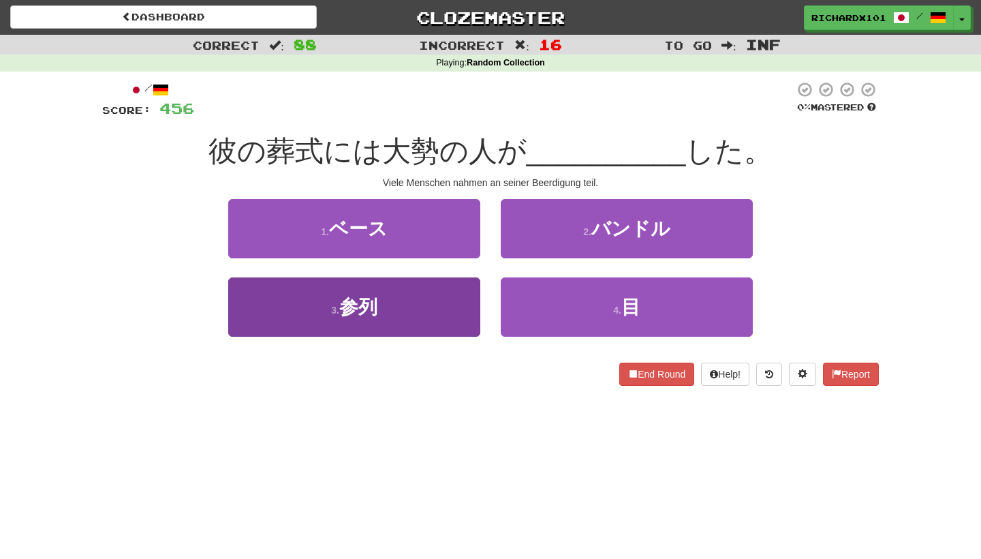
click at [465, 315] on button "3 . 参列" at bounding box center [354, 306] width 252 height 59
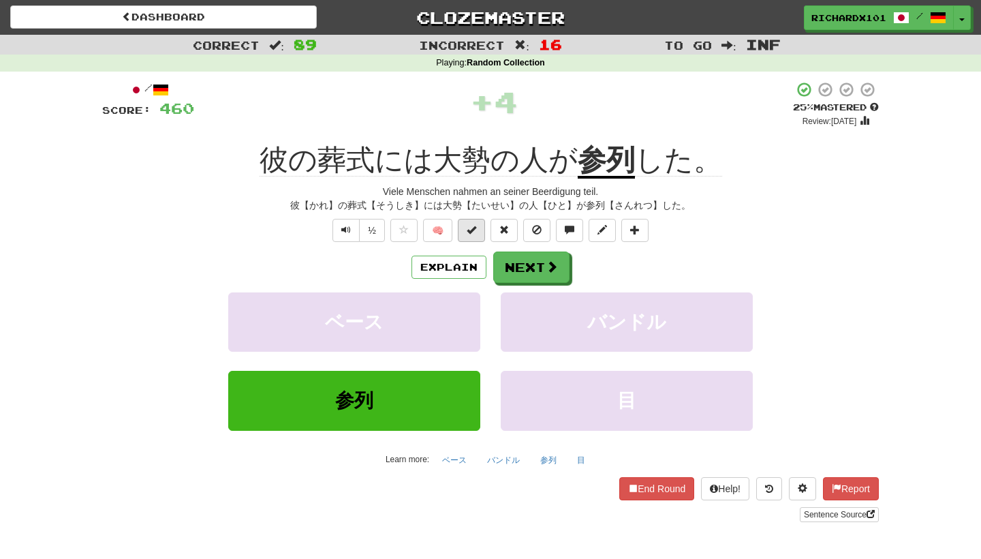
click at [471, 225] on span at bounding box center [472, 230] width 10 height 10
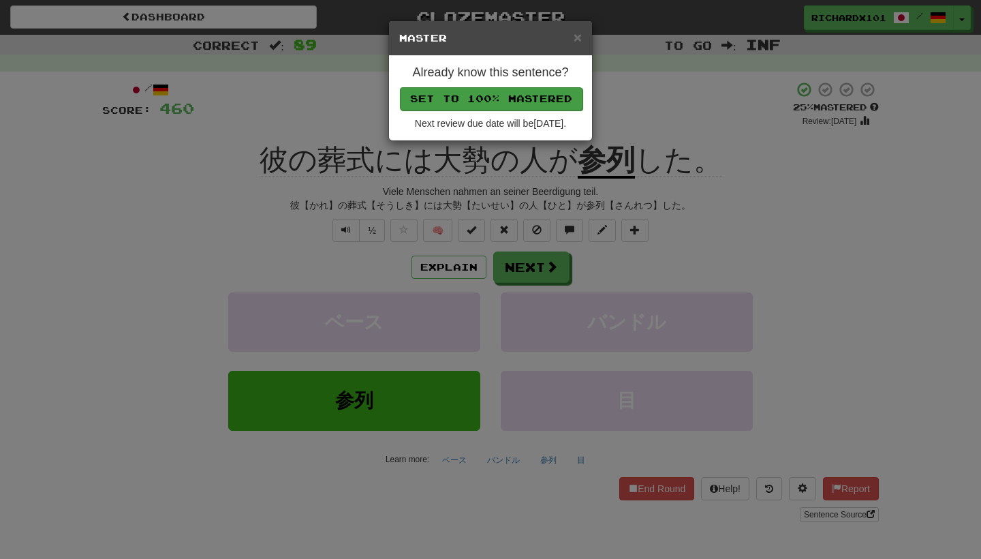
click at [504, 100] on button "Set to 100% Mastered" at bounding box center [491, 98] width 183 height 23
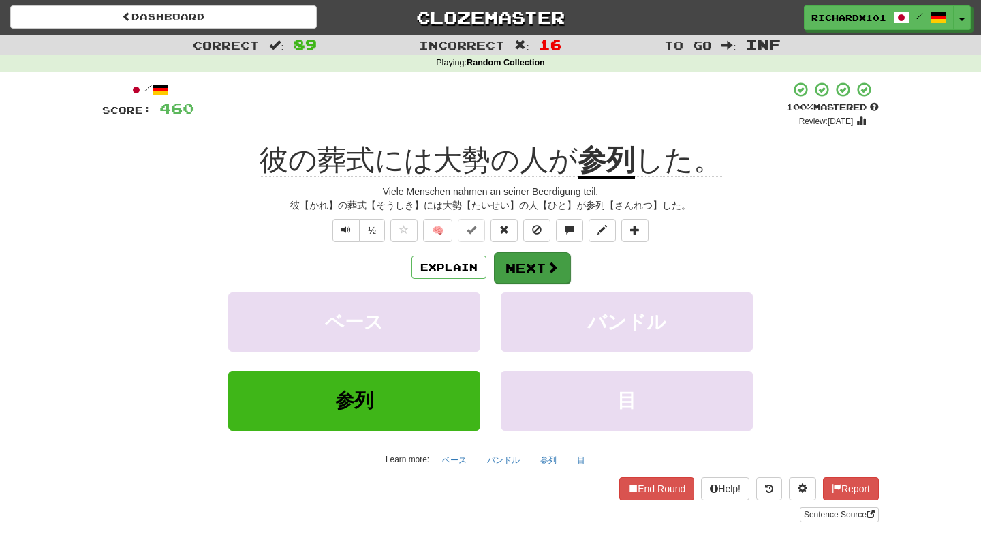
click at [525, 261] on button "Next" at bounding box center [532, 267] width 76 height 31
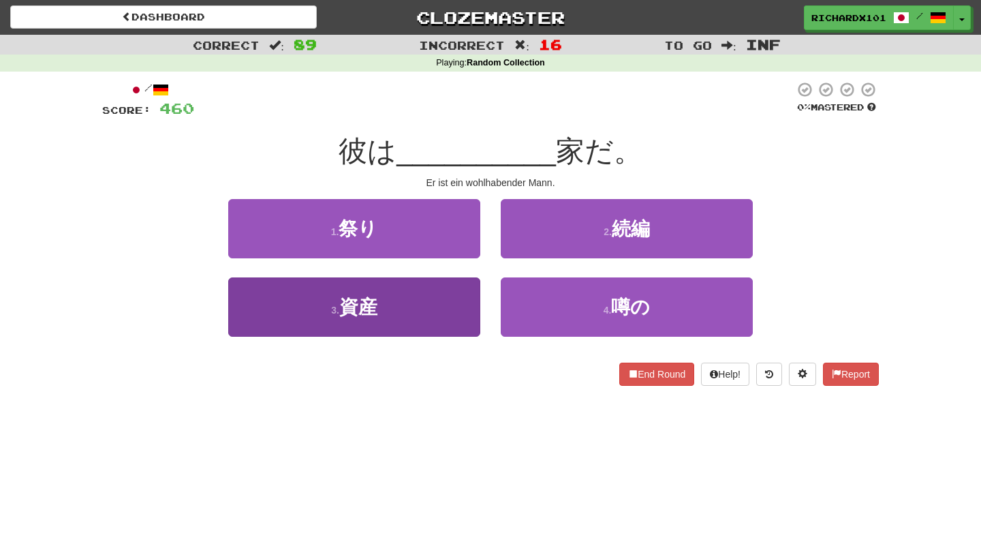
click at [461, 295] on button "3 . 資産" at bounding box center [354, 306] width 252 height 59
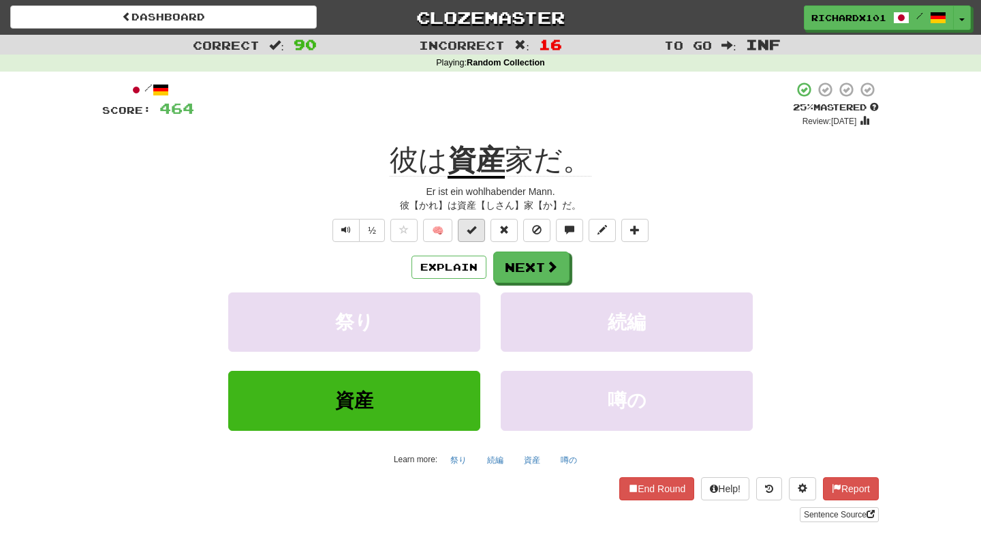
click at [473, 231] on span at bounding box center [472, 230] width 10 height 10
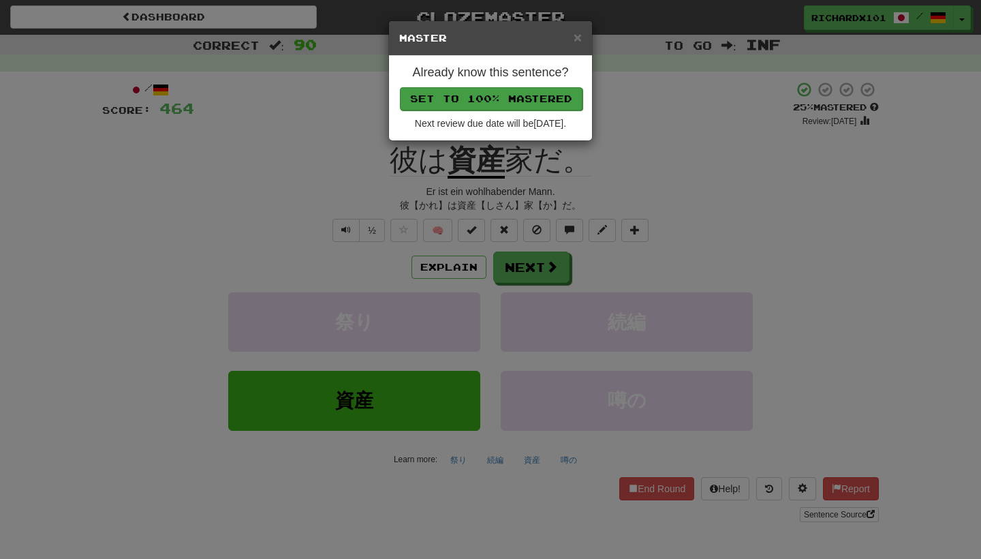
click at [503, 99] on button "Set to 100% Mastered" at bounding box center [491, 98] width 183 height 23
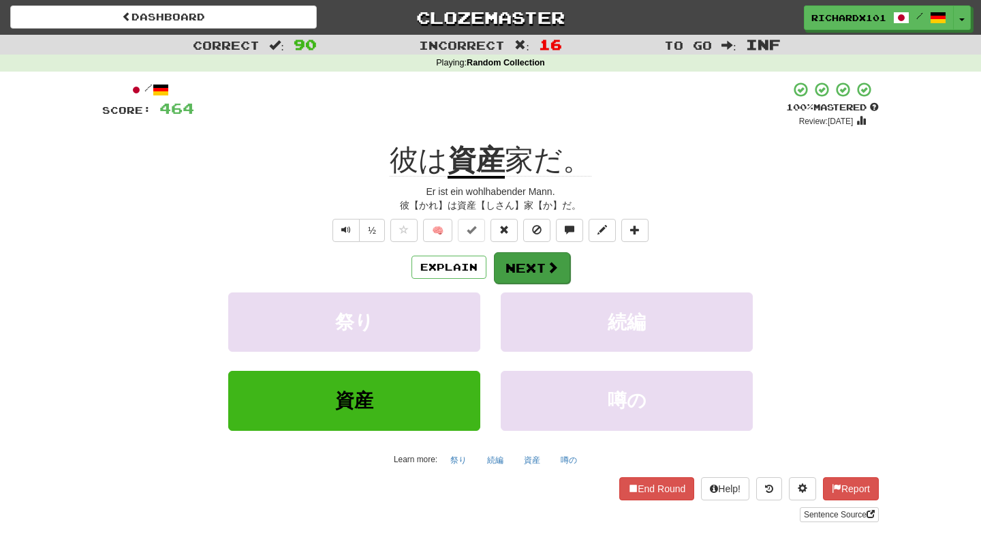
click at [526, 255] on button "Next" at bounding box center [532, 267] width 76 height 31
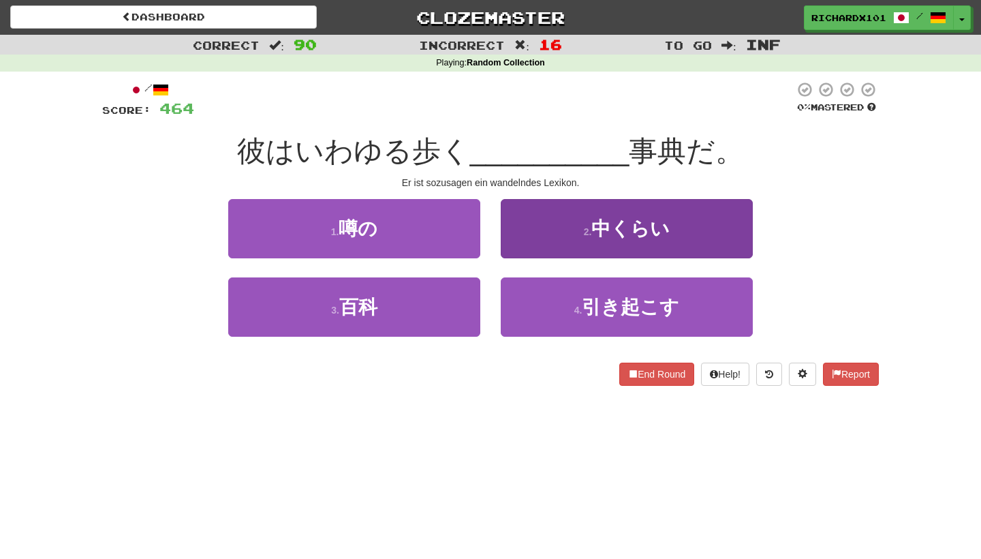
click at [537, 239] on button "2 . 中くらい" at bounding box center [627, 228] width 252 height 59
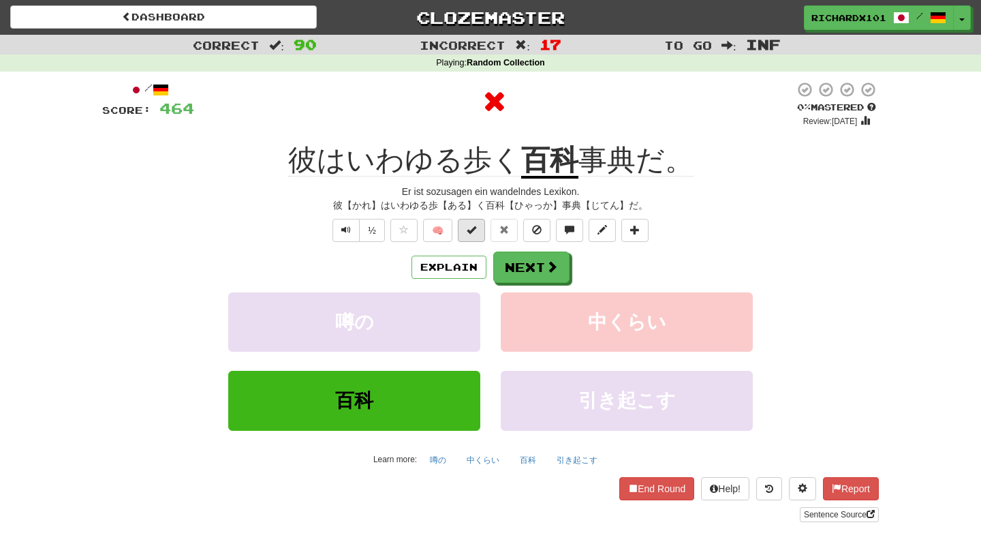
click at [477, 234] on button at bounding box center [471, 230] width 27 height 23
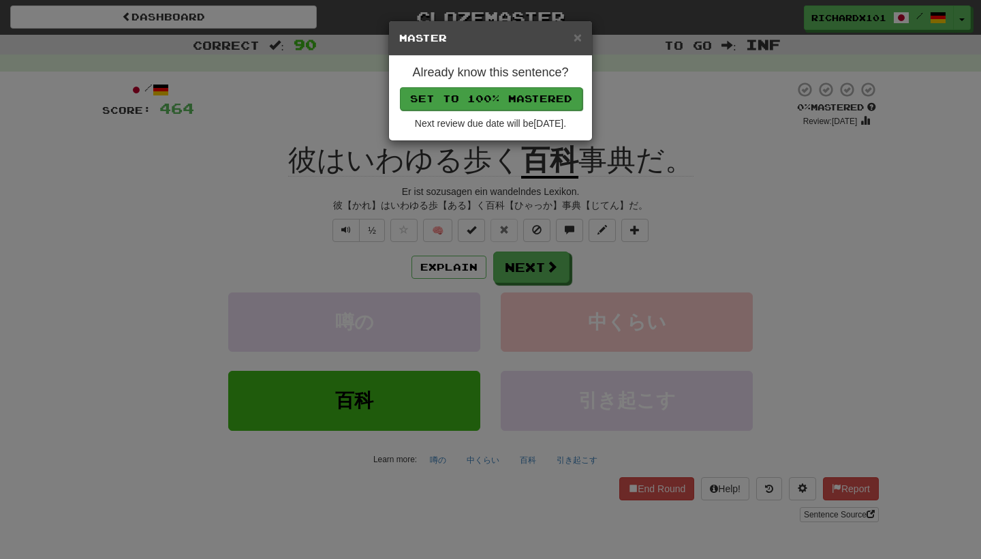
click at [505, 102] on button "Set to 100% Mastered" at bounding box center [491, 98] width 183 height 23
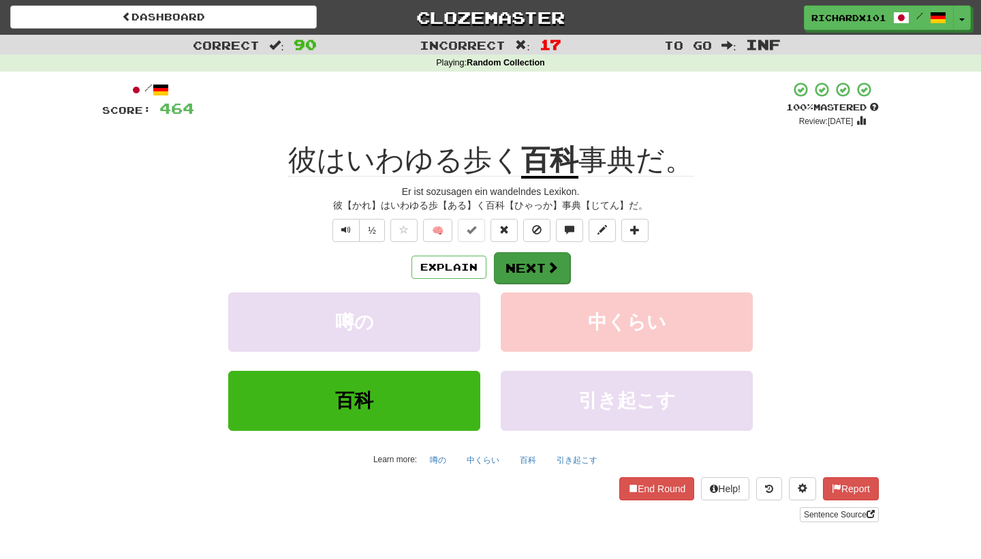
click at [527, 266] on button "Next" at bounding box center [532, 267] width 76 height 31
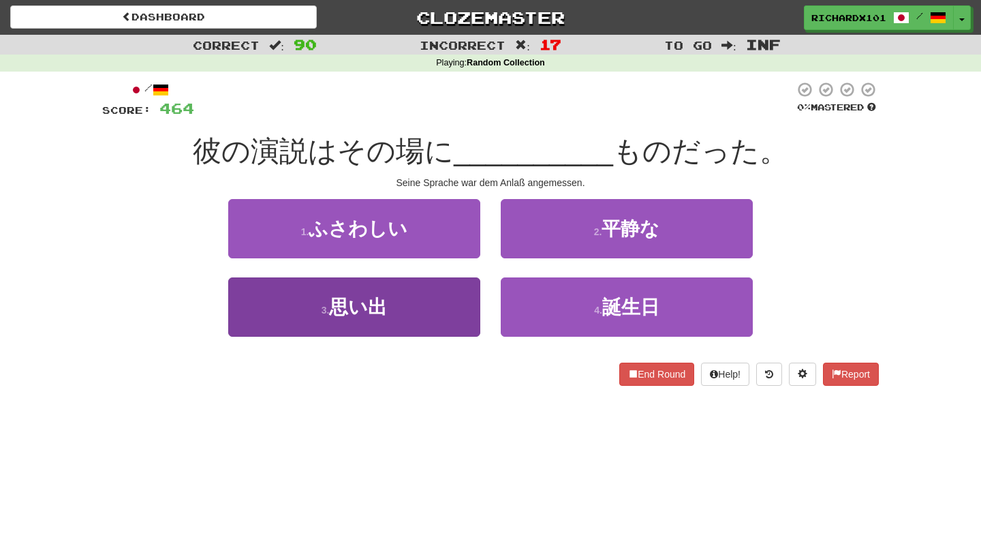
click at [444, 317] on button "3 . 思い出" at bounding box center [354, 306] width 252 height 59
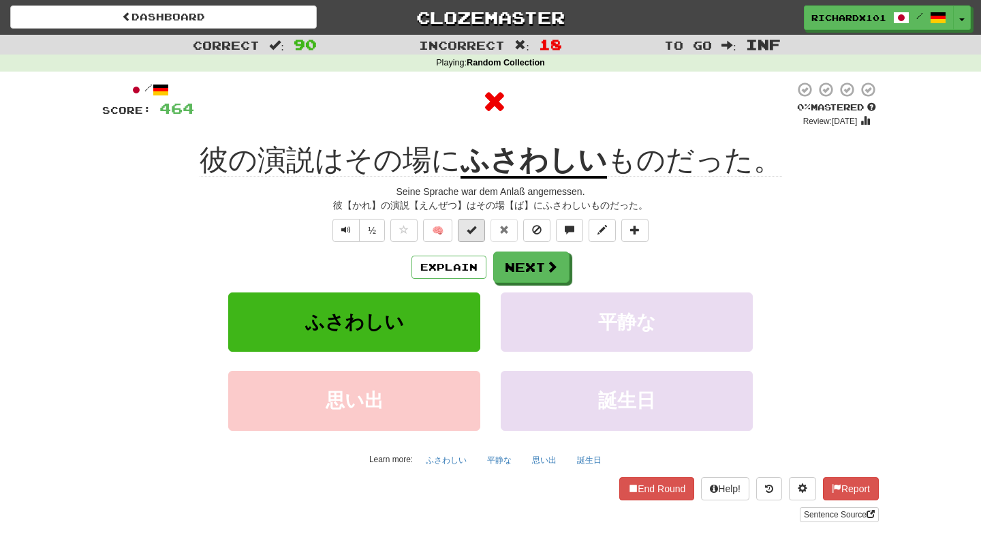
click at [480, 232] on button at bounding box center [471, 230] width 27 height 23
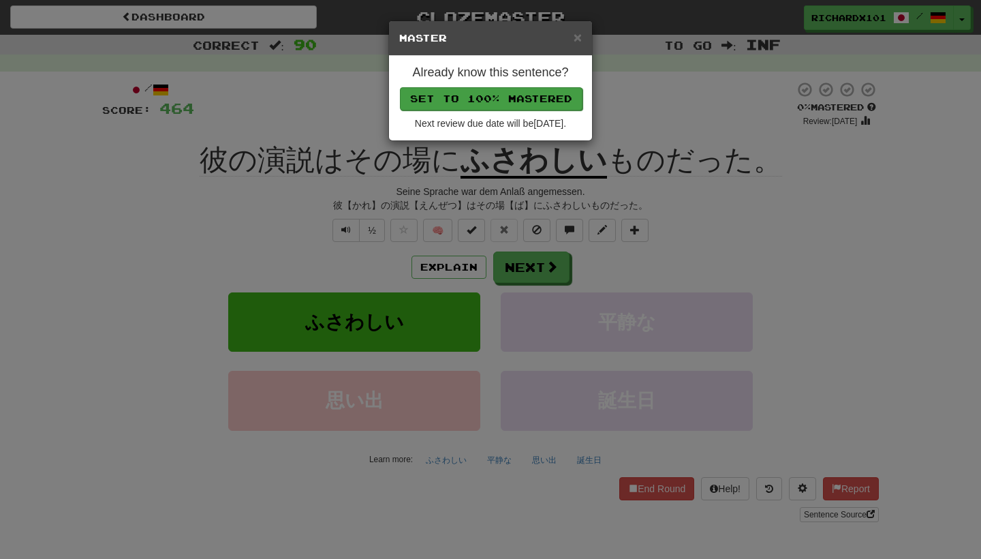
click at [524, 95] on button "Set to 100% Mastered" at bounding box center [491, 98] width 183 height 23
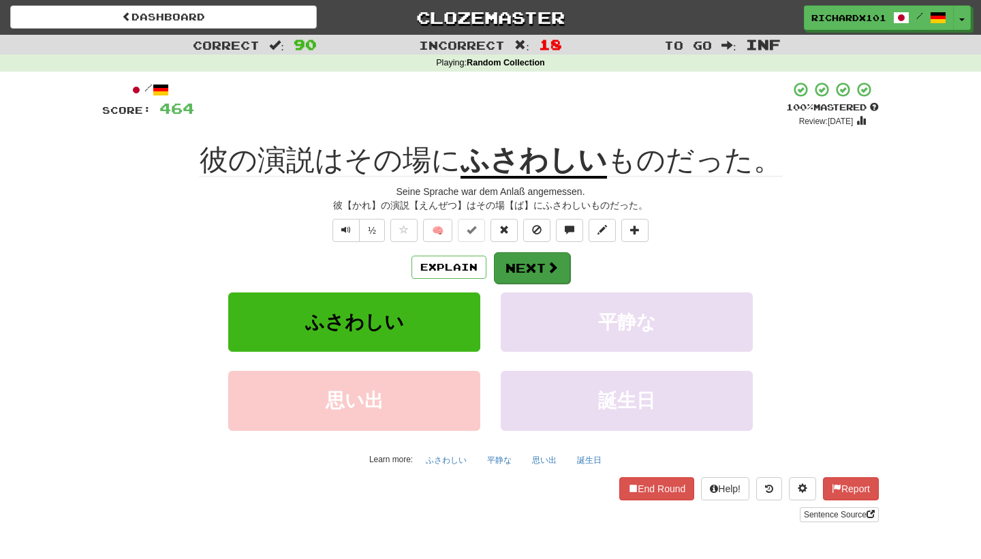
click at [530, 258] on button "Next" at bounding box center [532, 267] width 76 height 31
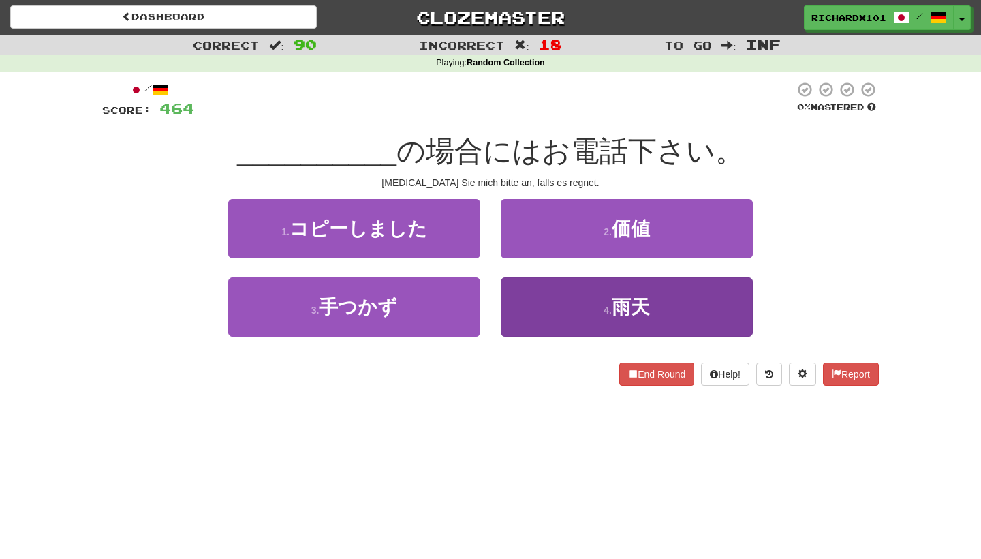
click at [540, 292] on button "4 . 雨天" at bounding box center [627, 306] width 252 height 59
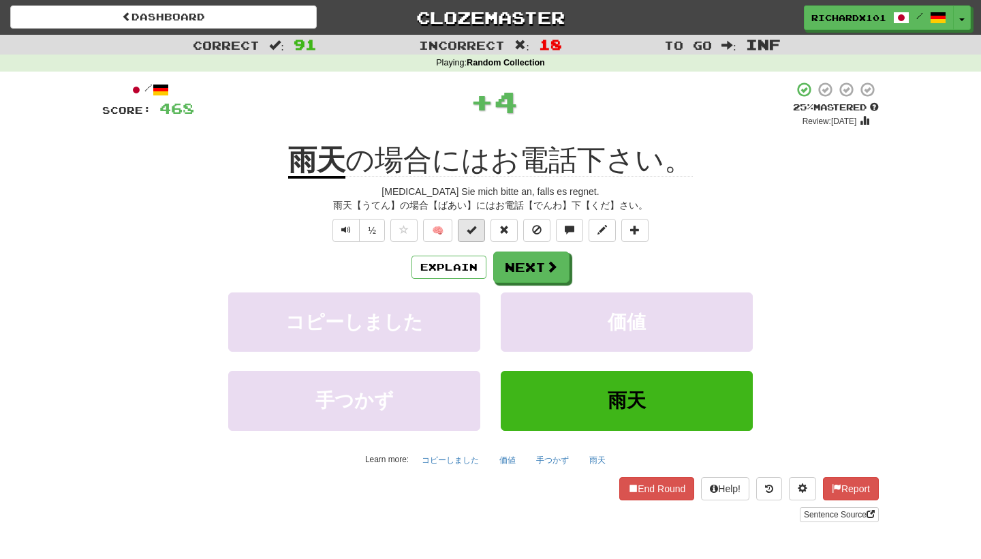
click at [476, 233] on span at bounding box center [472, 230] width 10 height 10
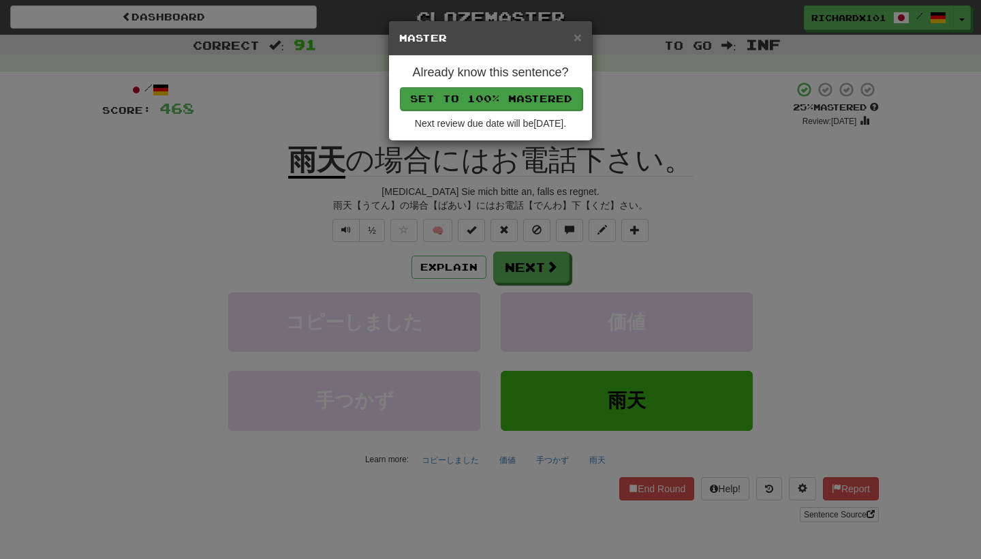
click at [505, 97] on button "Set to 100% Mastered" at bounding box center [491, 98] width 183 height 23
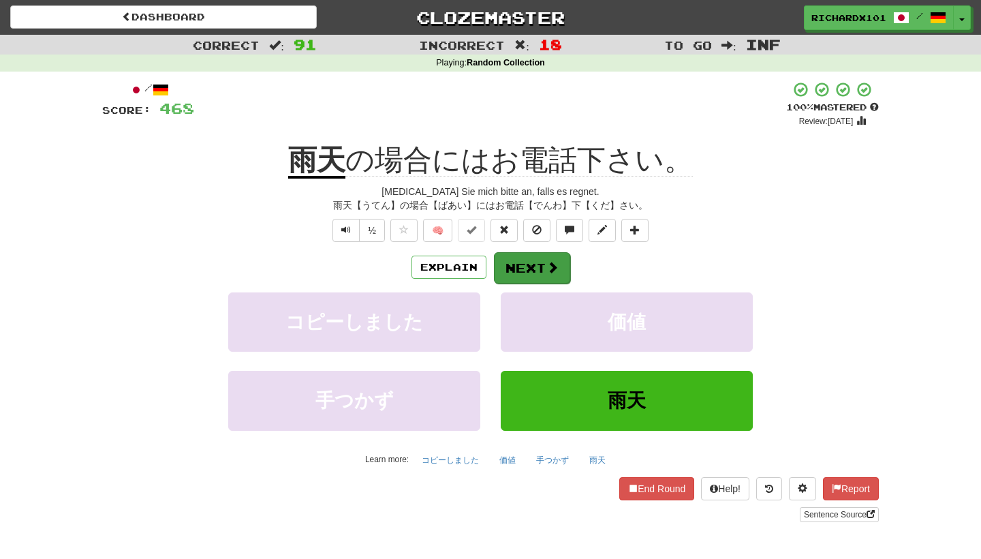
click at [525, 262] on button "Next" at bounding box center [532, 267] width 76 height 31
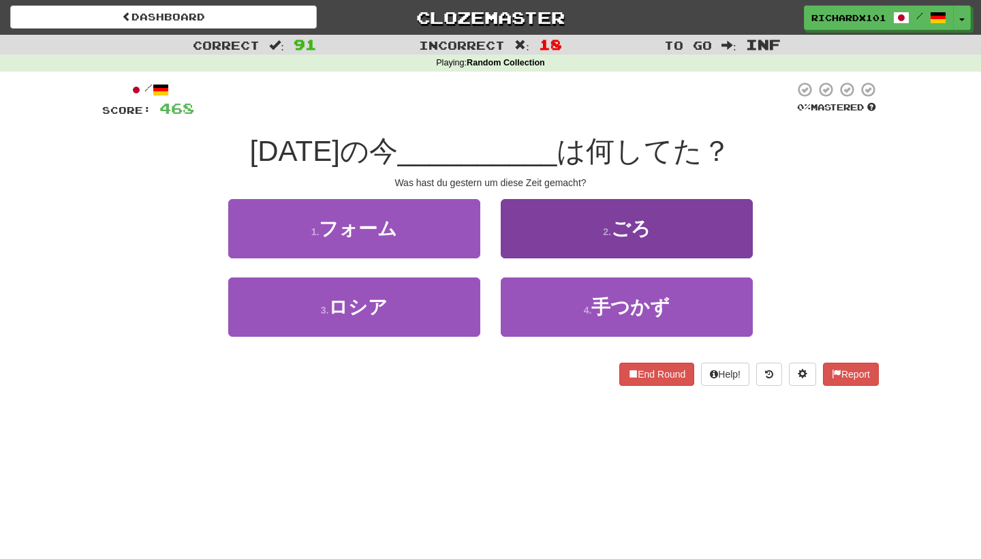
click at [542, 234] on button "2 . ごろ" at bounding box center [627, 228] width 252 height 59
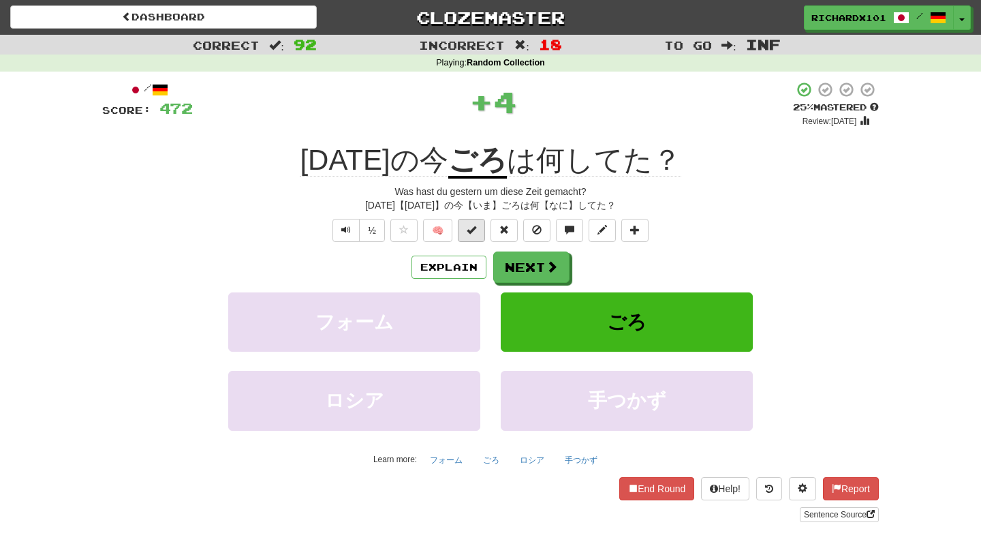
click at [478, 230] on button at bounding box center [471, 230] width 27 height 23
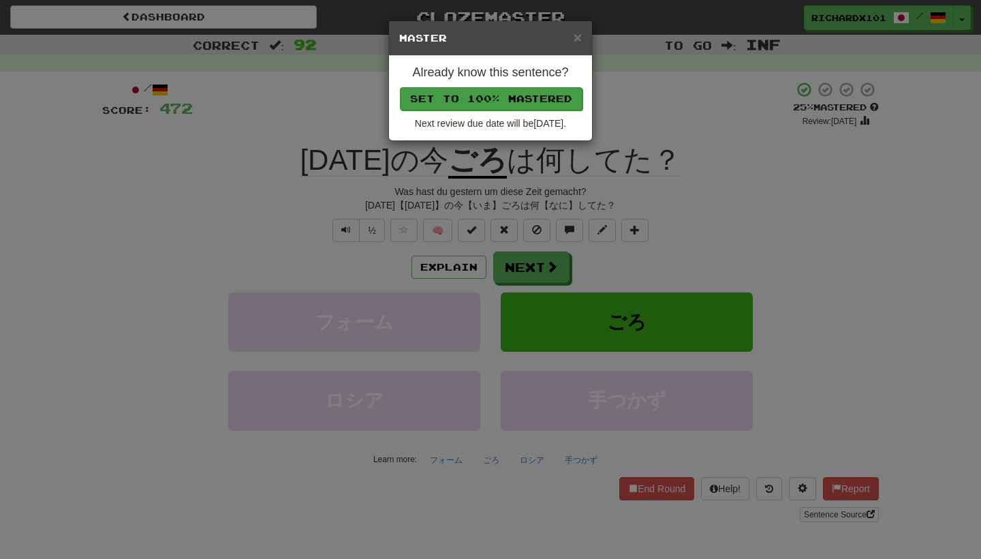
click at [510, 96] on button "Set to 100% Mastered" at bounding box center [491, 98] width 183 height 23
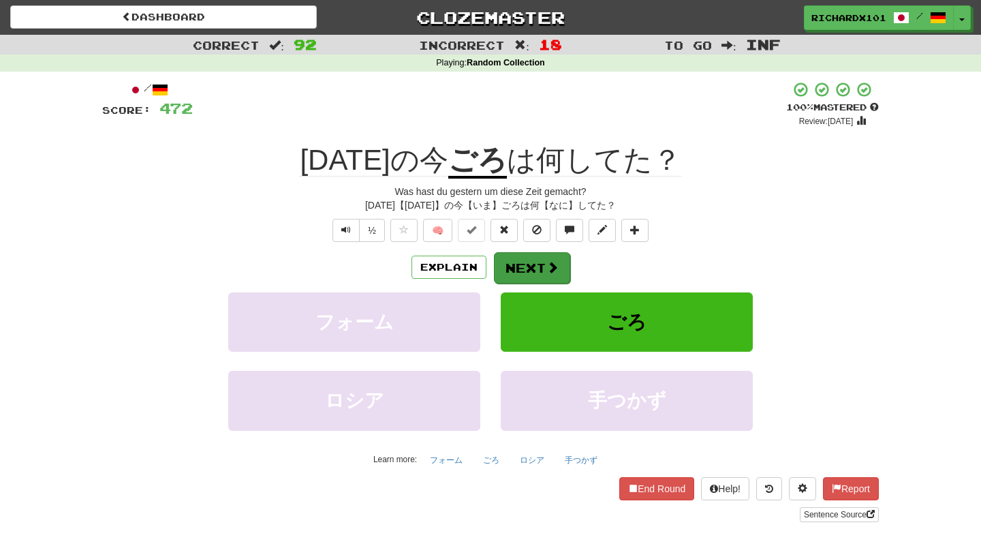
click at [525, 261] on button "Next" at bounding box center [532, 267] width 76 height 31
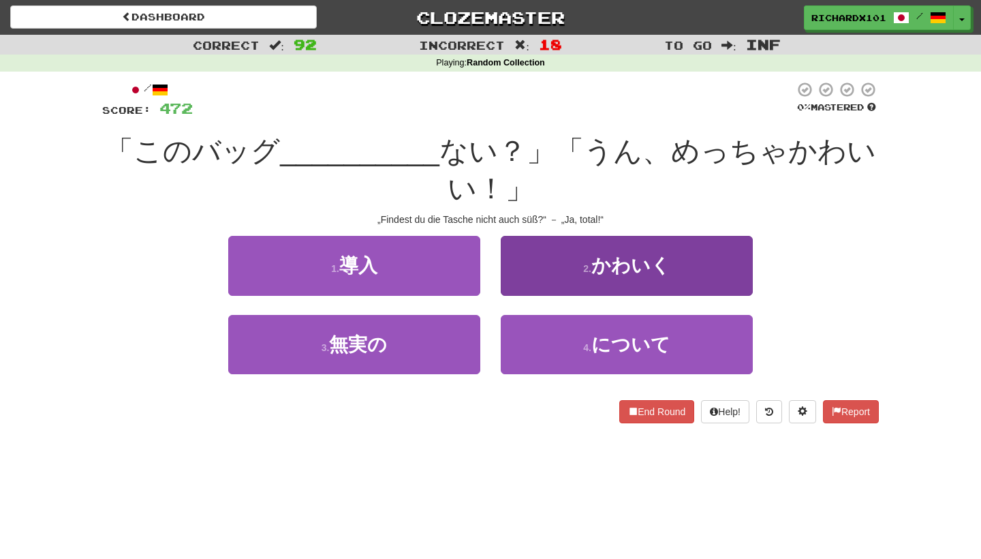
click at [532, 264] on button "2 . かわいく" at bounding box center [627, 265] width 252 height 59
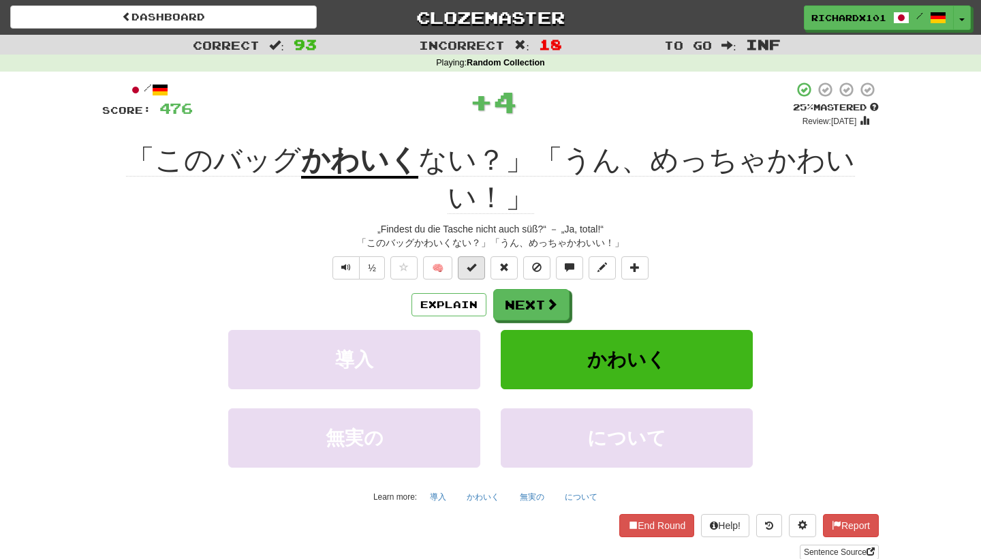
click at [482, 266] on button at bounding box center [471, 267] width 27 height 23
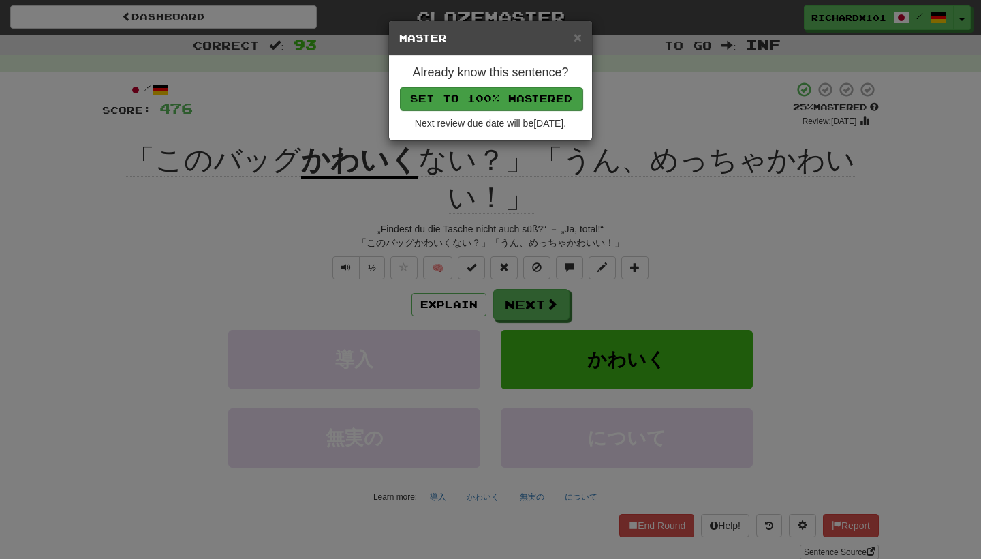
click at [505, 99] on button "Set to 100% Mastered" at bounding box center [491, 98] width 183 height 23
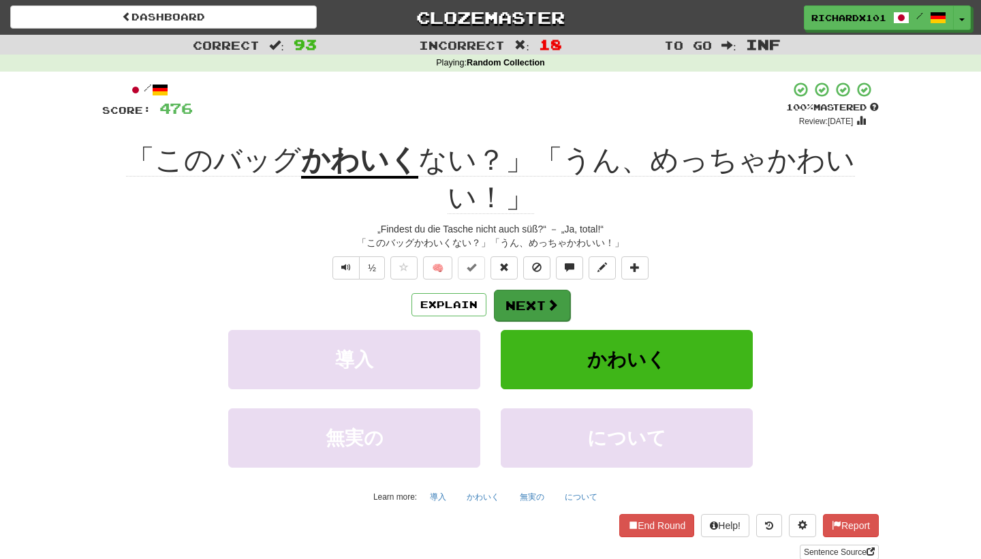
click at [529, 291] on button "Next" at bounding box center [532, 305] width 76 height 31
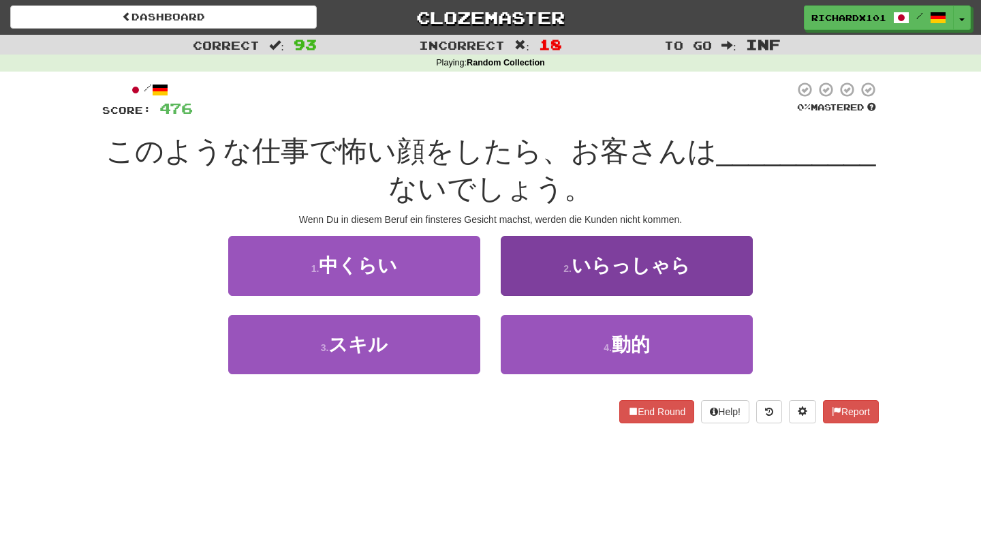
click at [533, 281] on button "2 . いらっしゃら" at bounding box center [627, 265] width 252 height 59
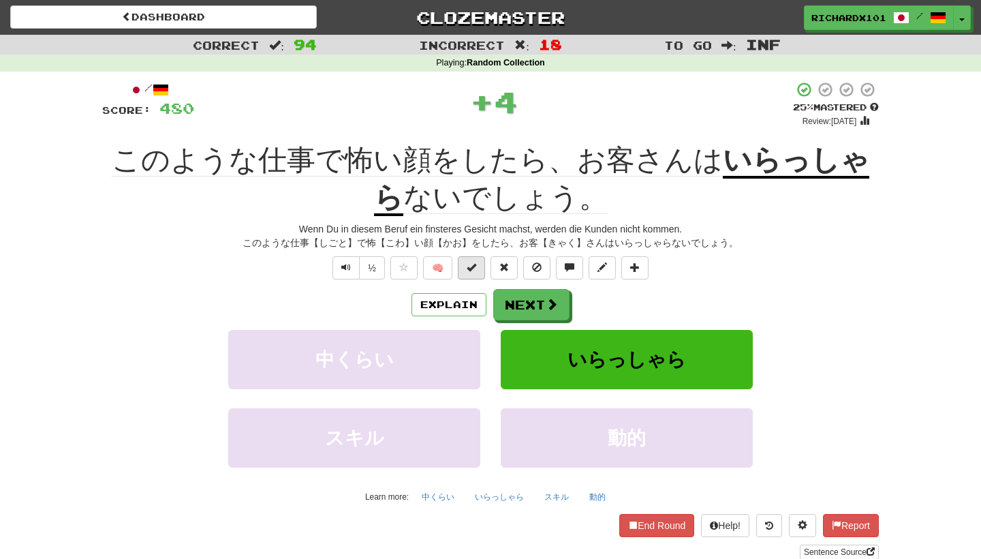
click at [472, 268] on span at bounding box center [472, 267] width 10 height 10
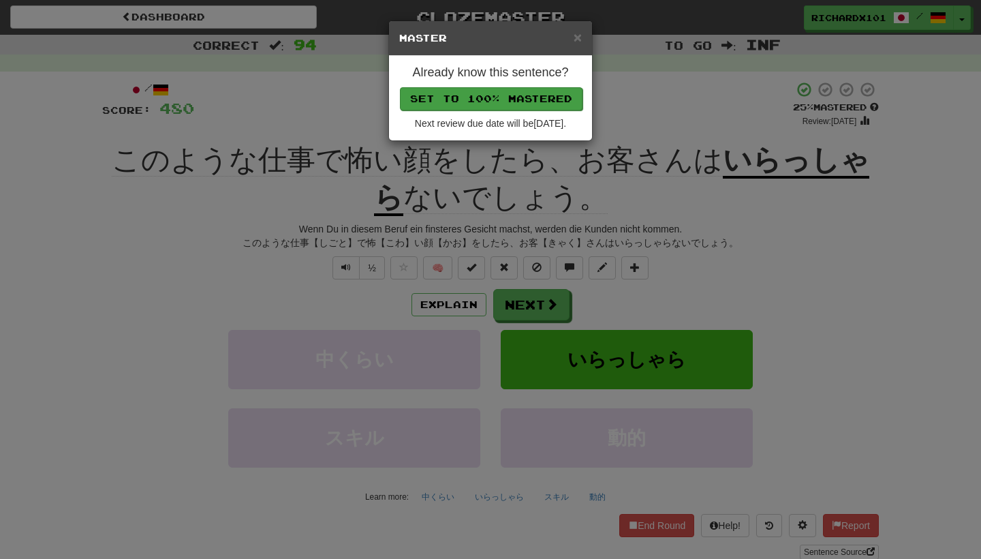
click at [501, 102] on button "Set to 100% Mastered" at bounding box center [491, 98] width 183 height 23
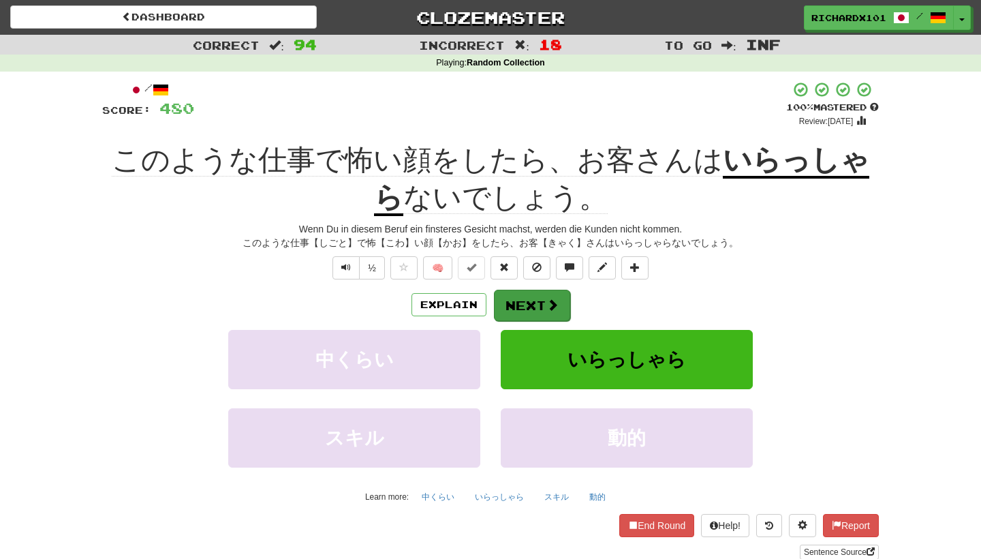
click at [517, 296] on button "Next" at bounding box center [532, 305] width 76 height 31
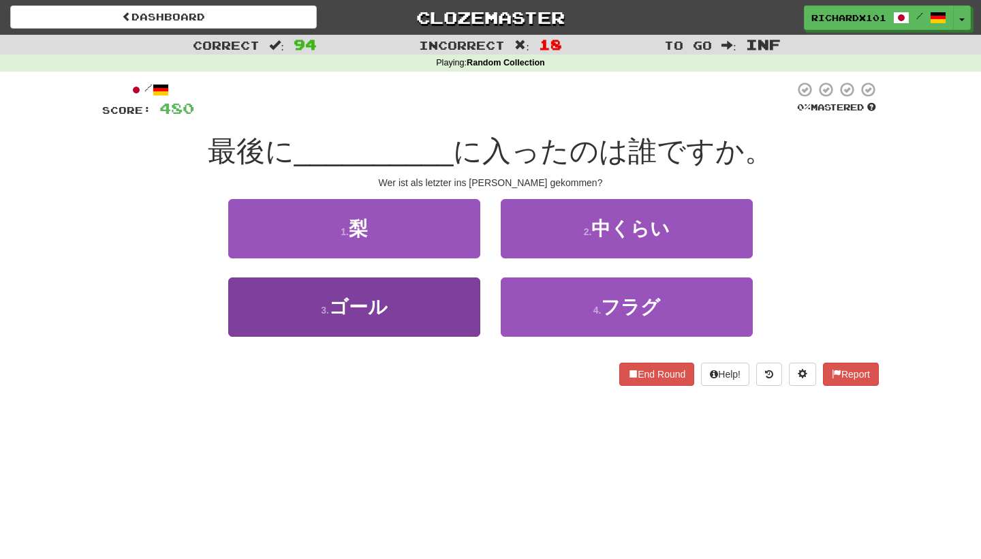
click at [465, 304] on button "3 . ゴール" at bounding box center [354, 306] width 252 height 59
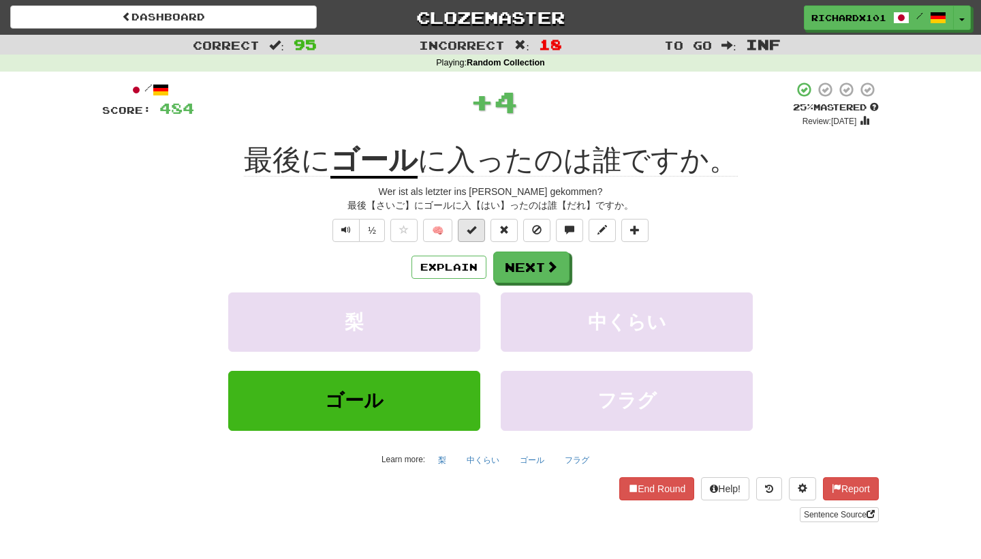
click at [473, 229] on span at bounding box center [472, 230] width 10 height 10
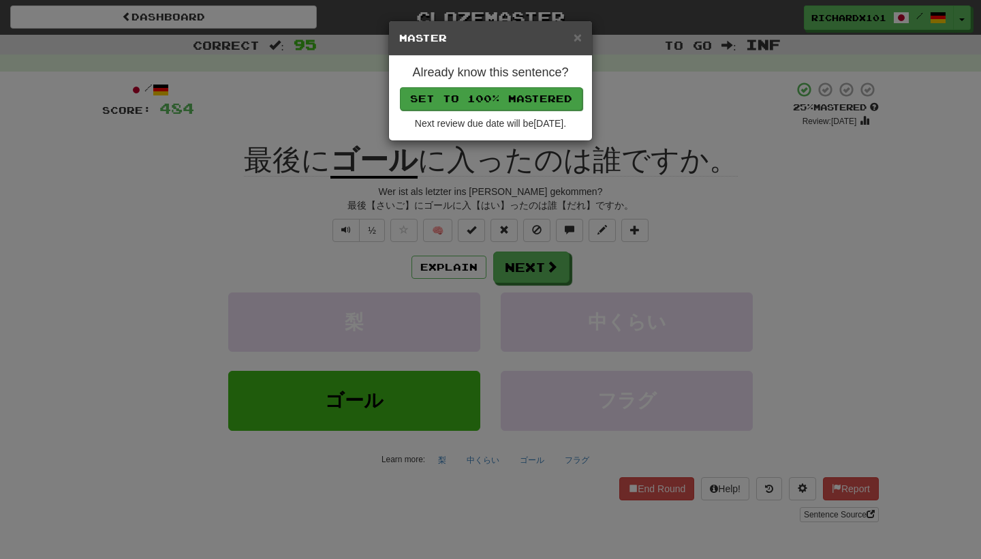
click at [500, 101] on button "Set to 100% Mastered" at bounding box center [491, 98] width 183 height 23
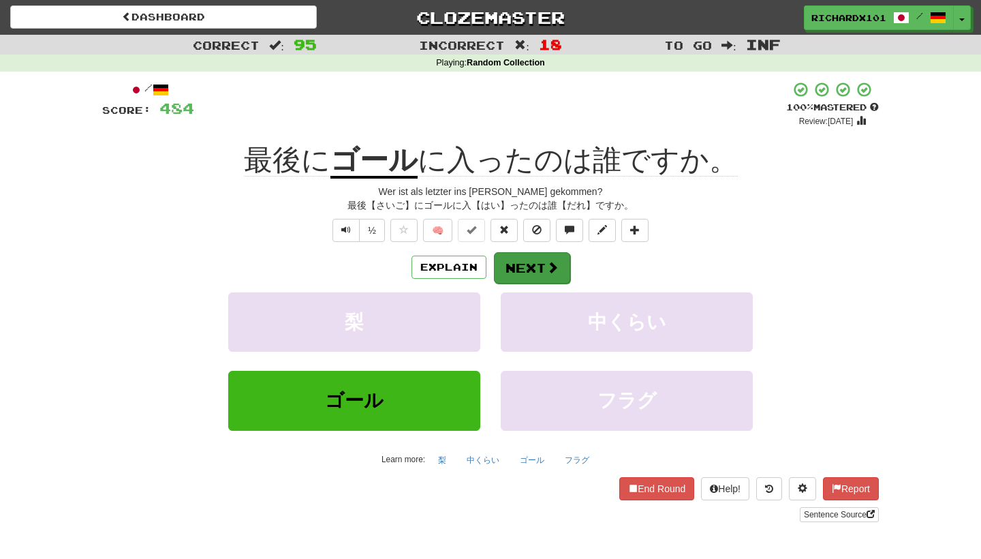
click at [527, 260] on button "Next" at bounding box center [532, 267] width 76 height 31
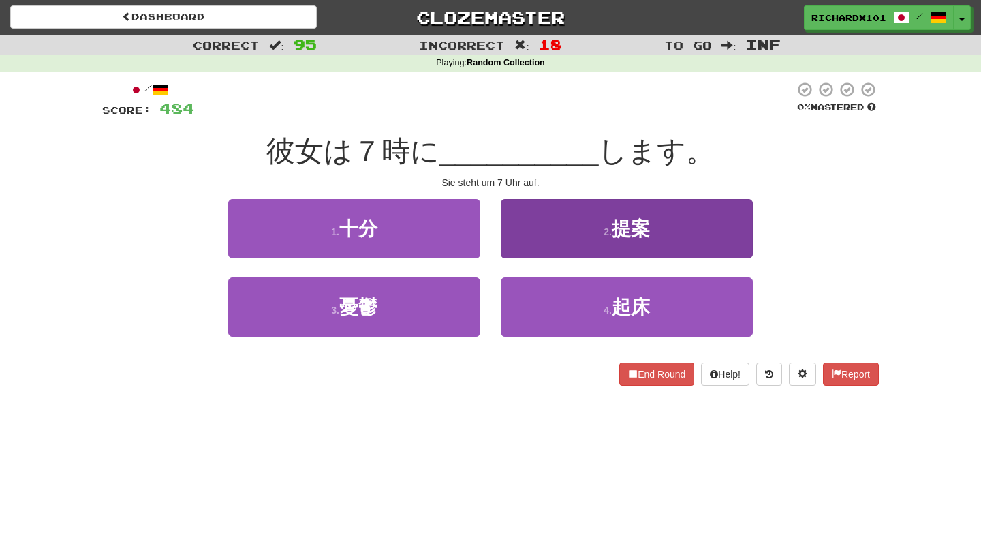
click at [546, 241] on button "2 . 提案" at bounding box center [627, 228] width 252 height 59
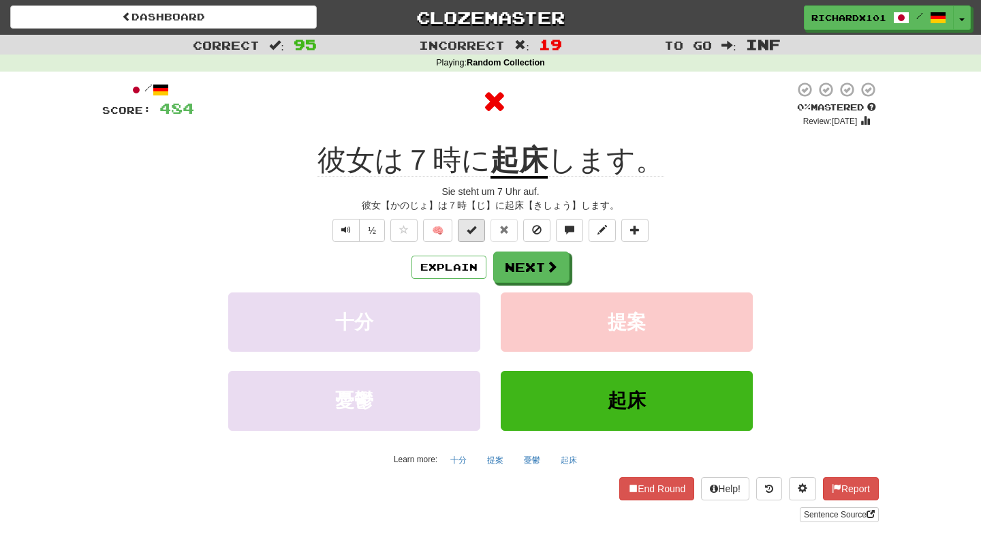
click at [475, 230] on span at bounding box center [472, 230] width 10 height 10
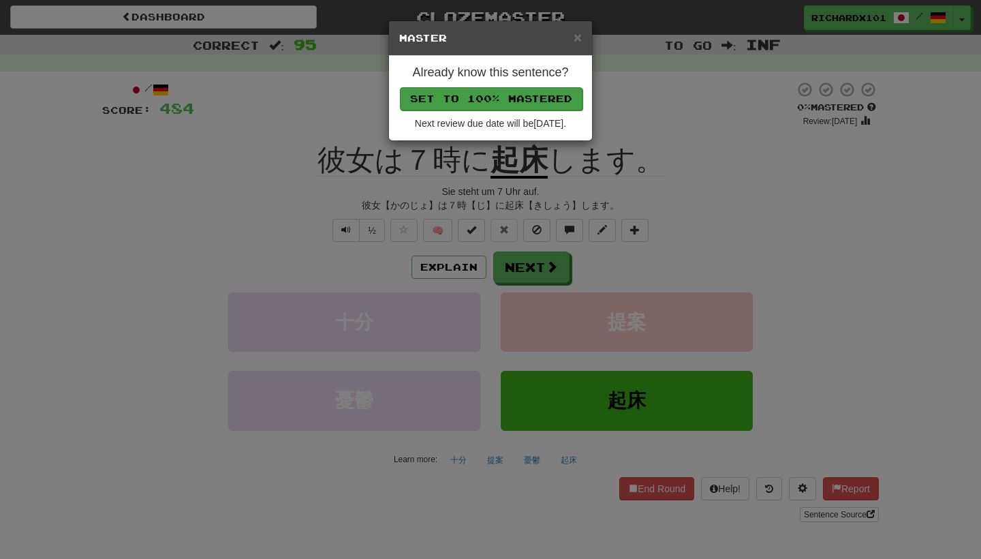
click at [501, 92] on button "Set to 100% Mastered" at bounding box center [491, 98] width 183 height 23
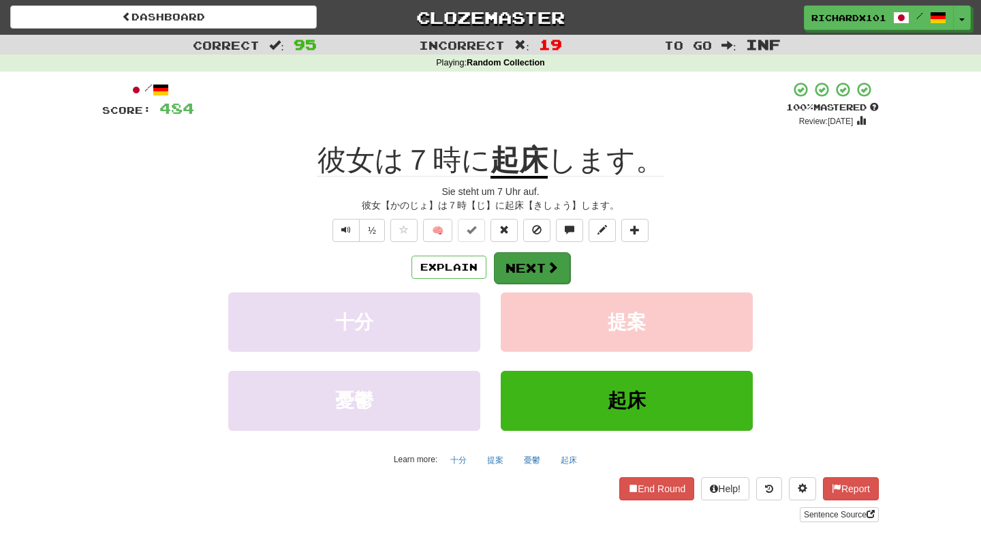
click at [528, 255] on button "Next" at bounding box center [532, 267] width 76 height 31
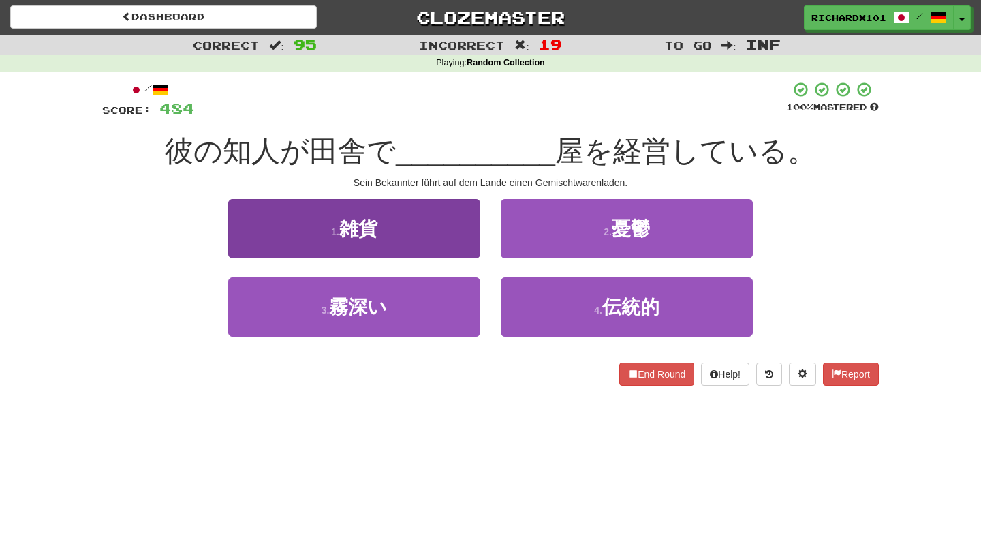
click at [472, 240] on button "1 . 雑貨" at bounding box center [354, 228] width 252 height 59
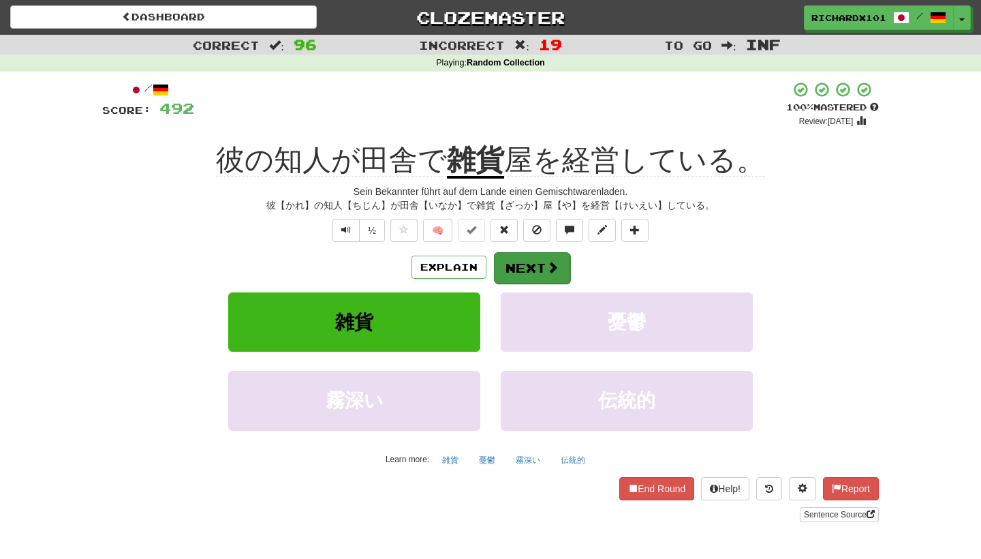
click at [514, 264] on button "Next" at bounding box center [532, 267] width 76 height 31
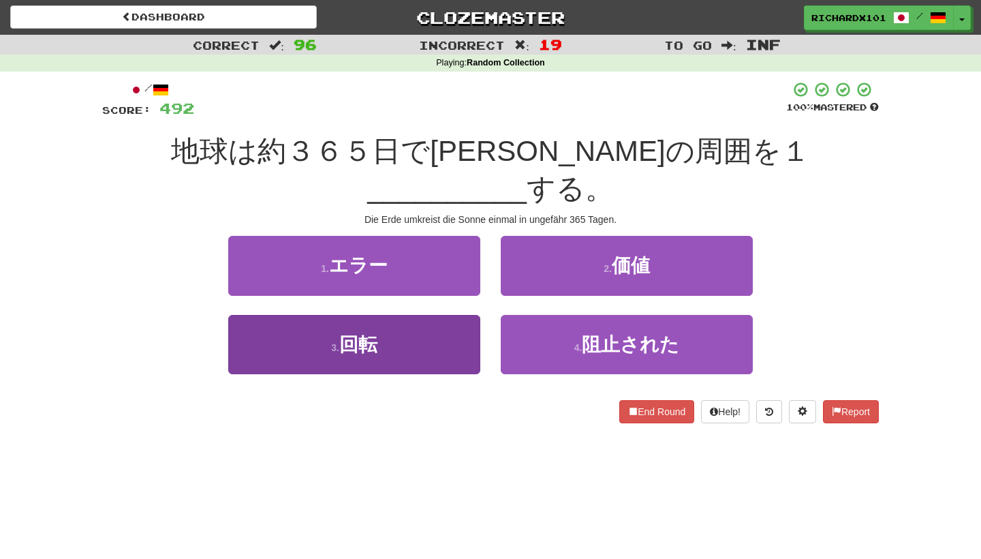
click at [458, 315] on button "3 . 回転" at bounding box center [354, 344] width 252 height 59
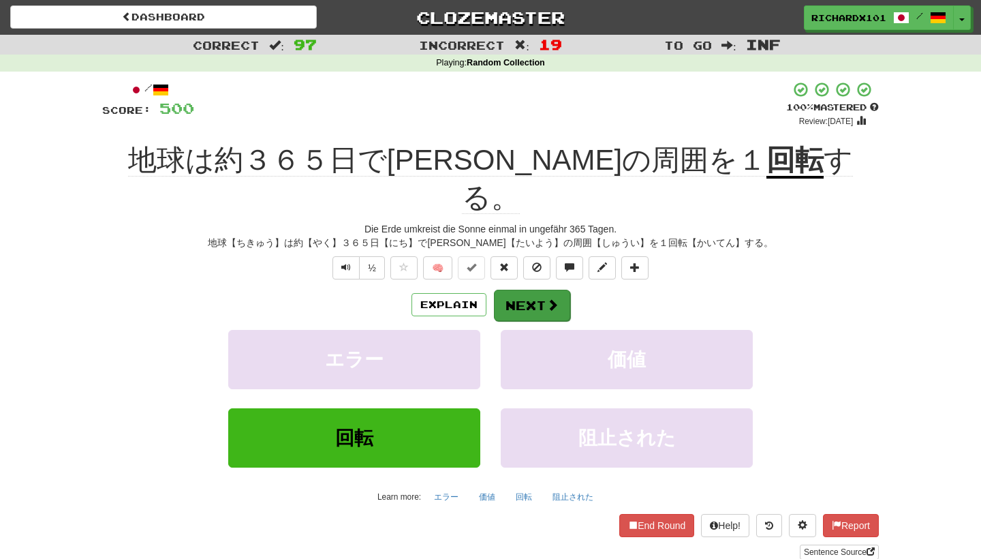
click at [507, 290] on button "Next" at bounding box center [532, 305] width 76 height 31
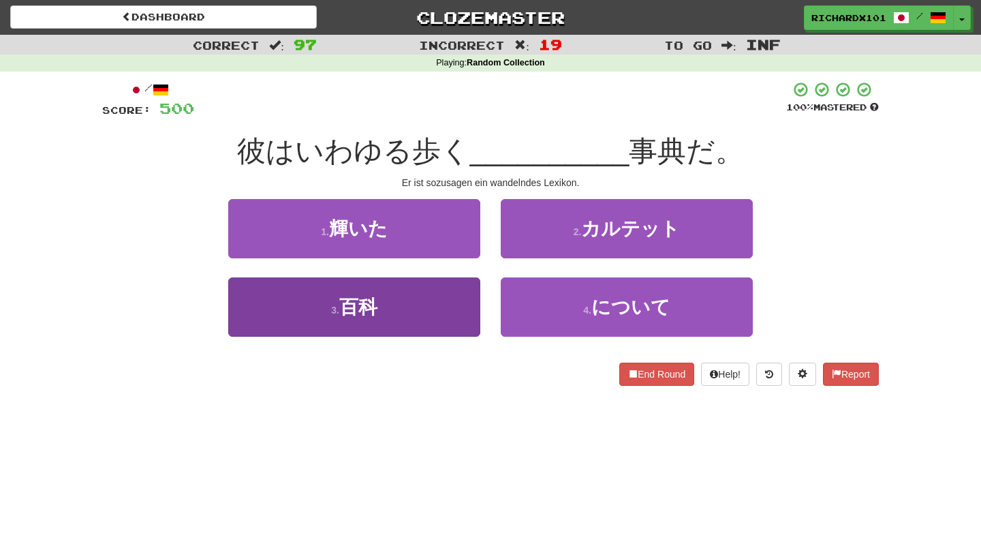
click at [449, 305] on button "3 . 百科" at bounding box center [354, 306] width 252 height 59
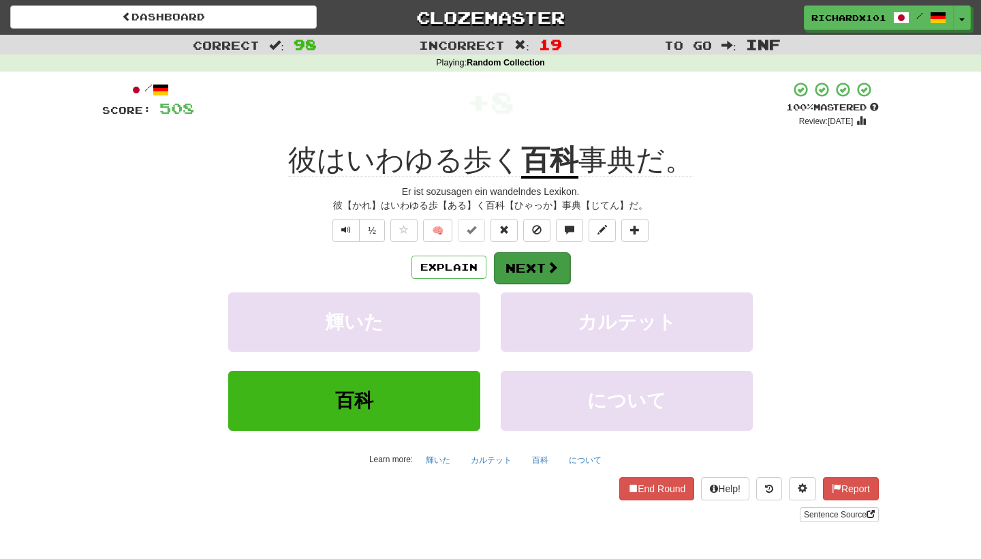
click at [514, 258] on button "Next" at bounding box center [532, 267] width 76 height 31
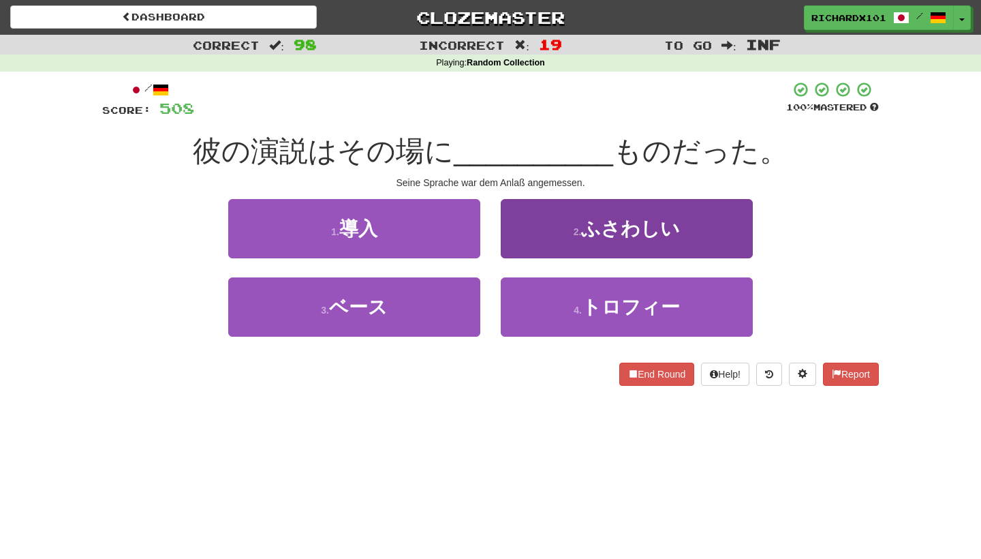
click at [540, 239] on button "2 . ふさわしい" at bounding box center [627, 228] width 252 height 59
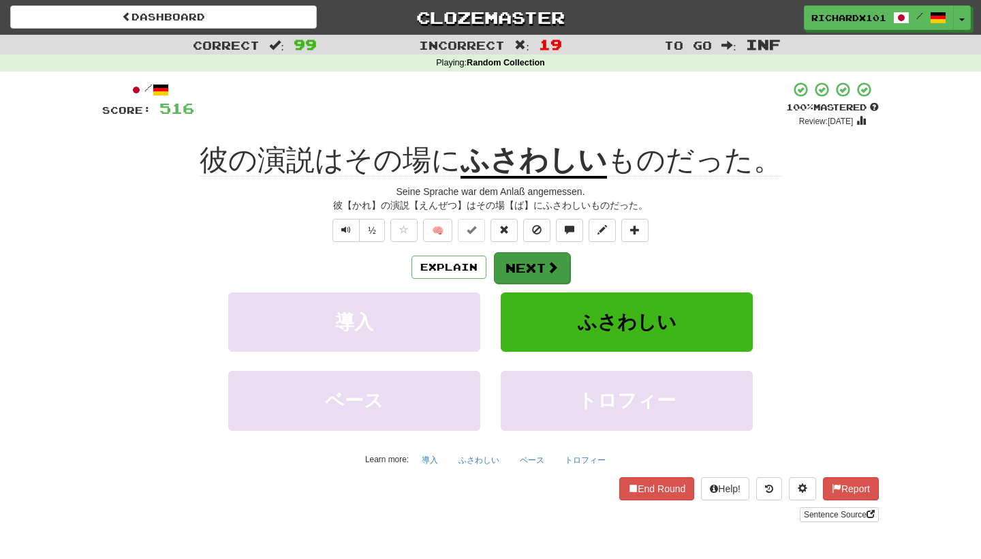
click at [534, 261] on button "Next" at bounding box center [532, 267] width 76 height 31
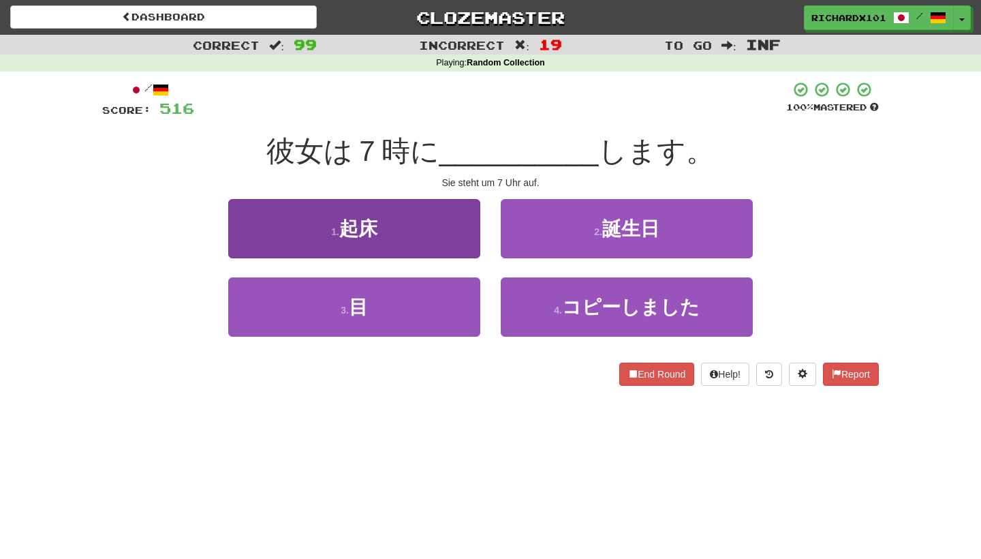
click at [471, 235] on button "1 . 起床" at bounding box center [354, 228] width 252 height 59
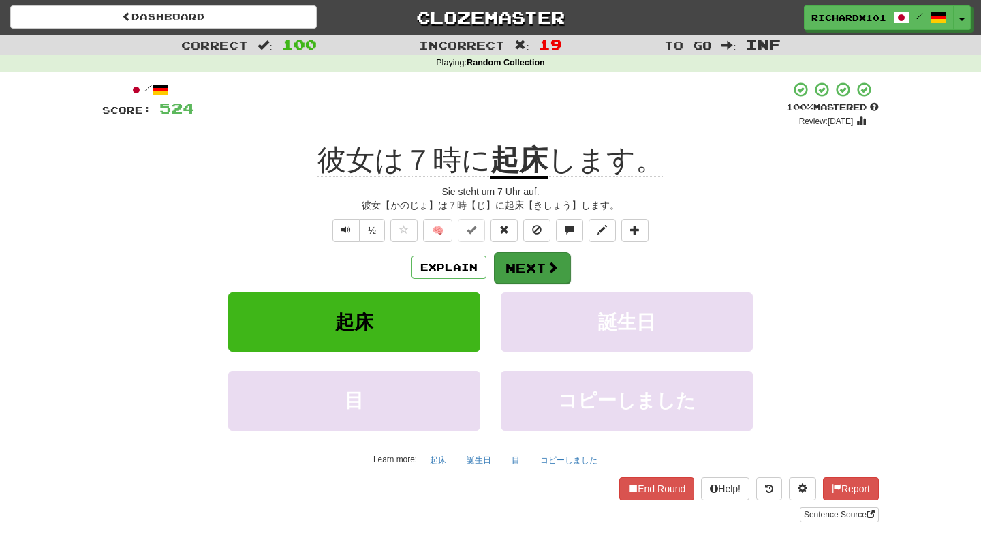
click at [507, 255] on button "Next" at bounding box center [532, 267] width 76 height 31
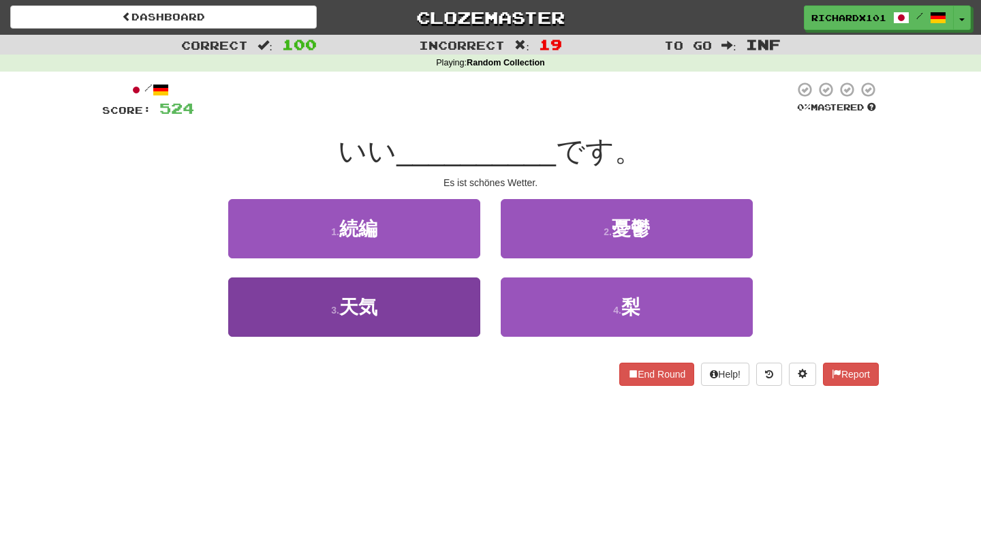
click at [454, 307] on button "3 . 天気" at bounding box center [354, 306] width 252 height 59
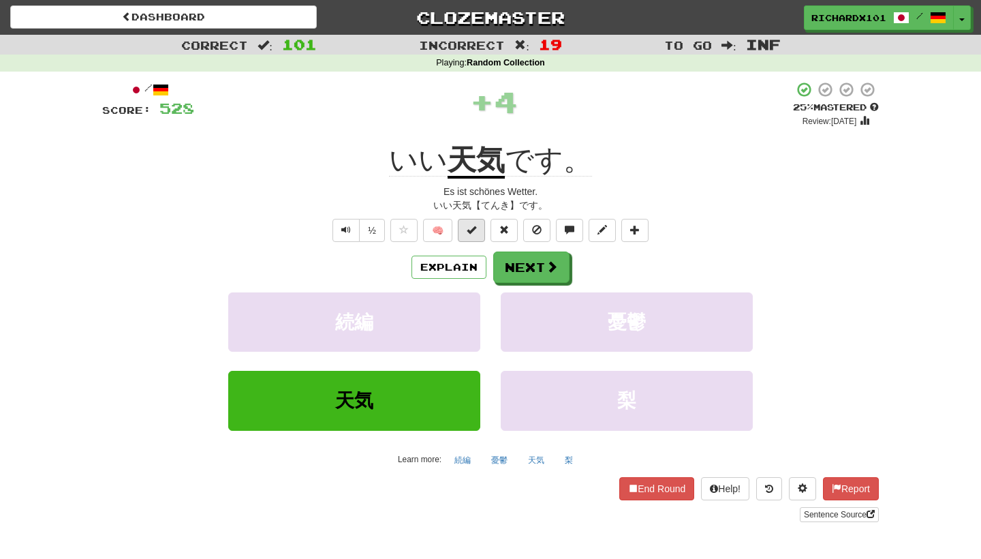
click at [480, 230] on button at bounding box center [471, 230] width 27 height 23
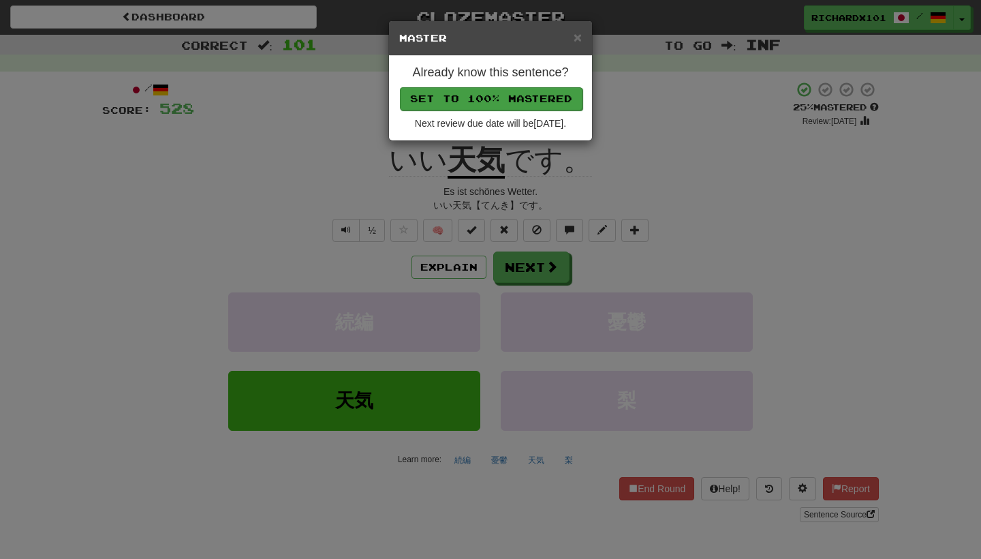
click at [536, 99] on button "Set to 100% Mastered" at bounding box center [491, 98] width 183 height 23
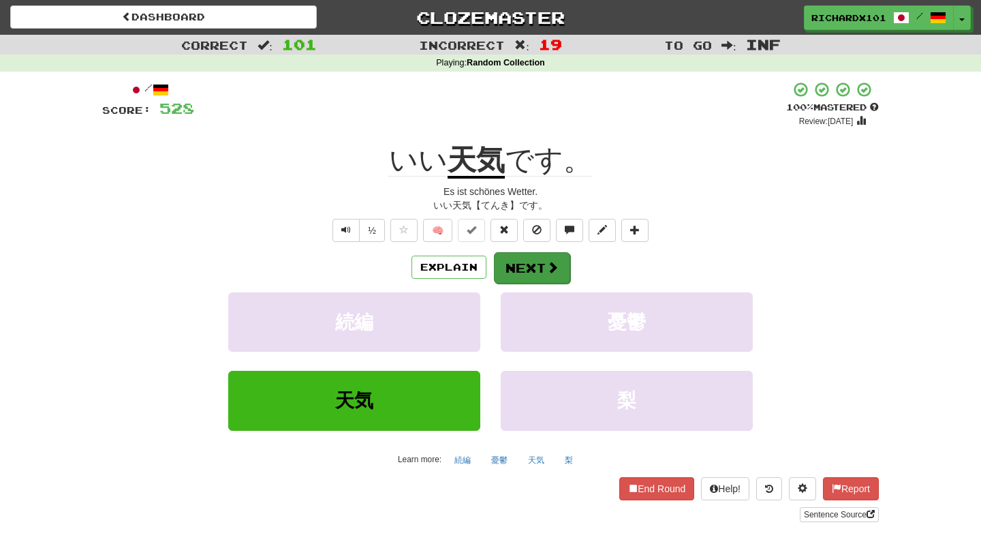
click at [518, 274] on button "Next" at bounding box center [532, 267] width 76 height 31
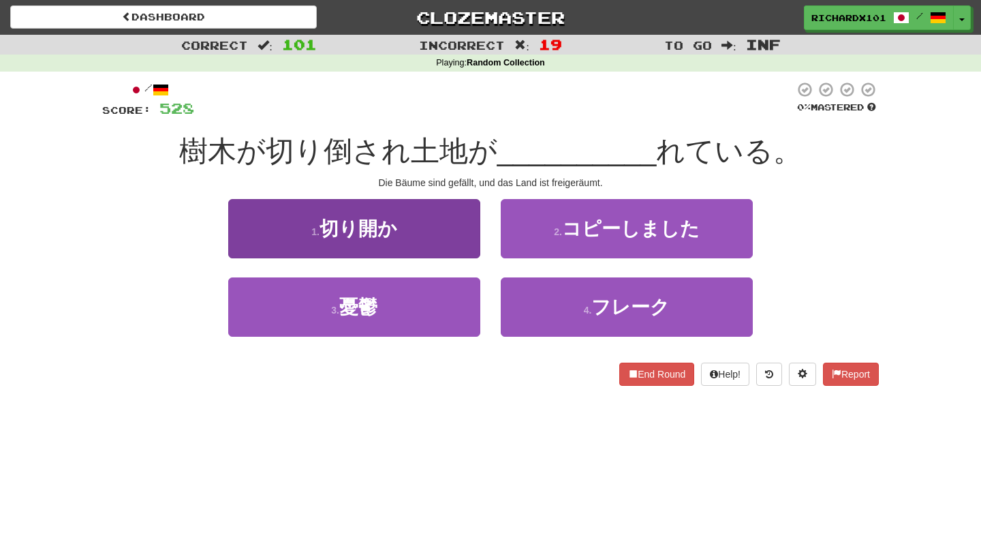
click at [461, 240] on button "1 . 切り開か" at bounding box center [354, 228] width 252 height 59
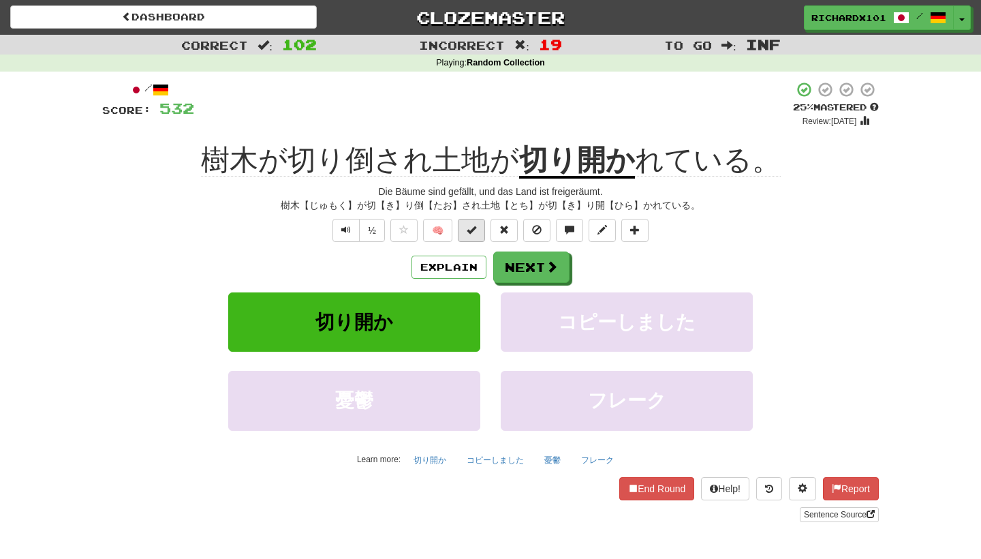
click at [469, 237] on button at bounding box center [471, 230] width 27 height 23
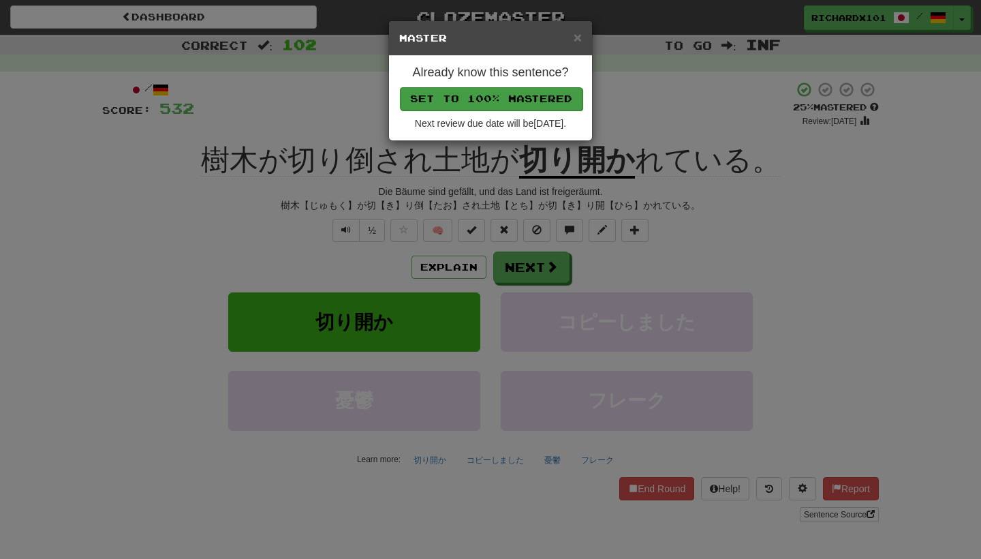
click at [538, 100] on button "Set to 100% Mastered" at bounding box center [491, 98] width 183 height 23
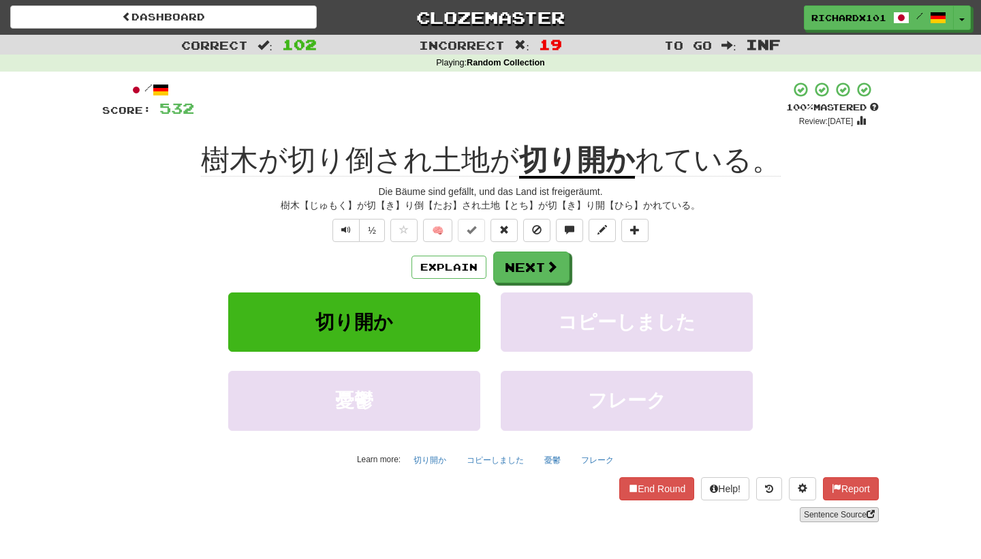
click at [819, 514] on link "Sentence Source" at bounding box center [839, 514] width 79 height 15
click at [634, 233] on span at bounding box center [635, 230] width 10 height 10
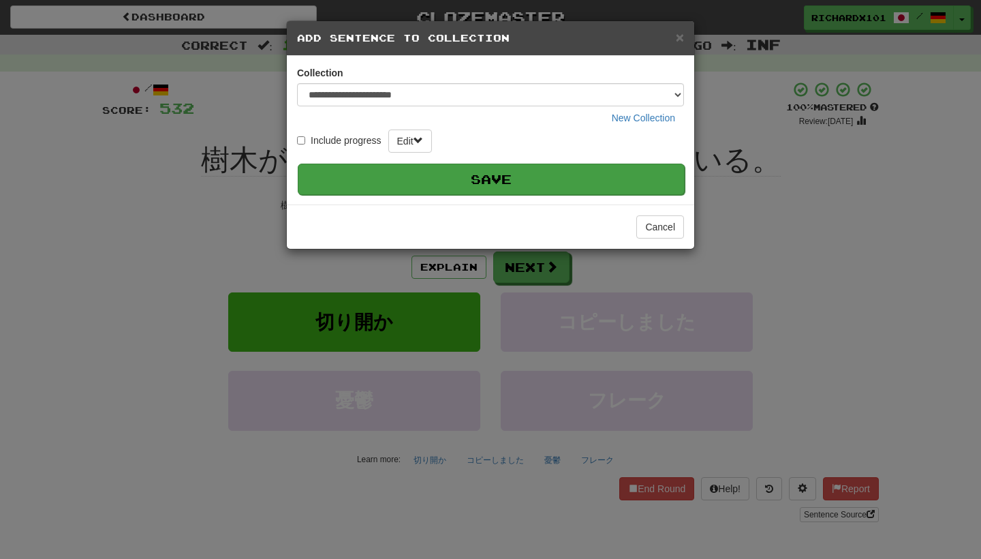
click at [611, 172] on button "Save" at bounding box center [491, 178] width 387 height 31
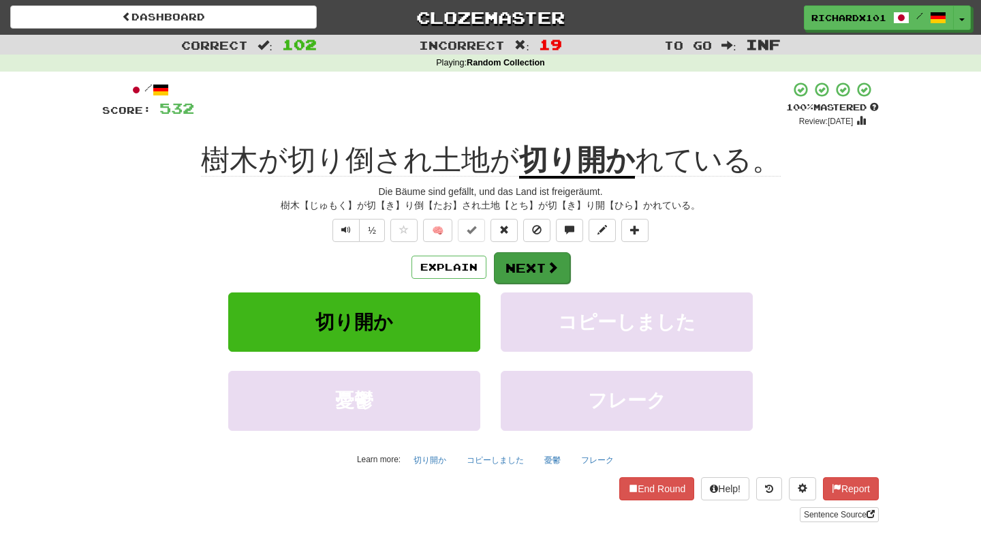
click at [552, 261] on span at bounding box center [552, 267] width 12 height 12
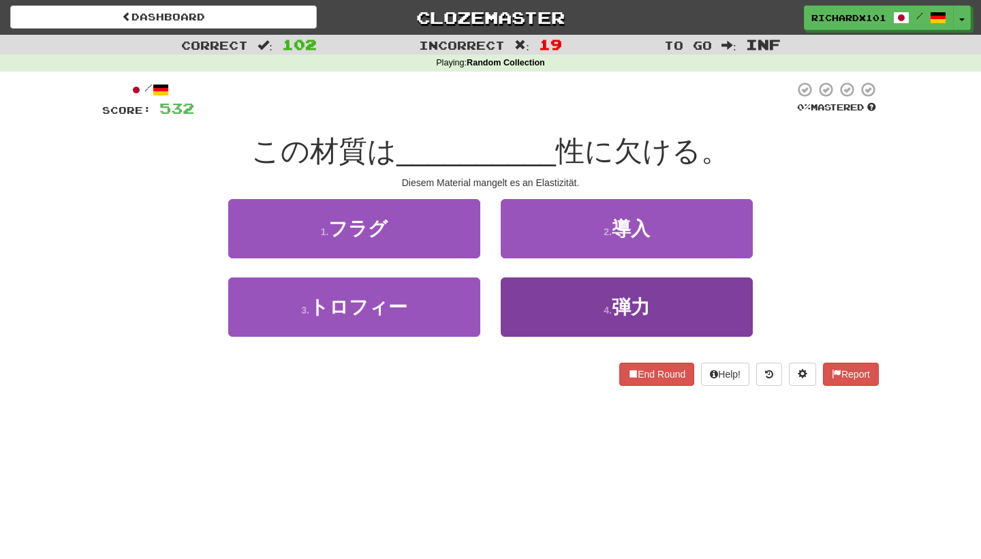
click at [538, 313] on button "4 . 弾力" at bounding box center [627, 306] width 252 height 59
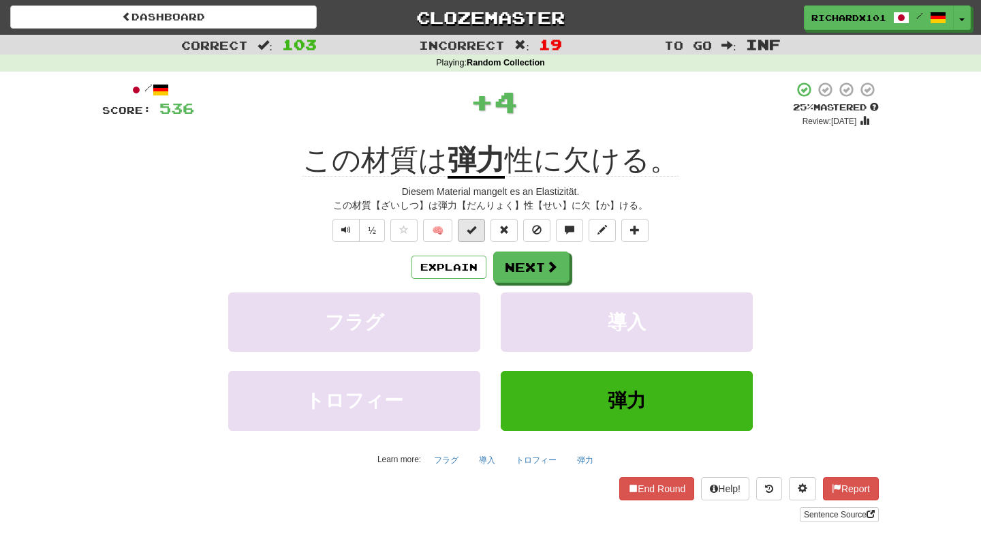
click at [479, 233] on button at bounding box center [471, 230] width 27 height 23
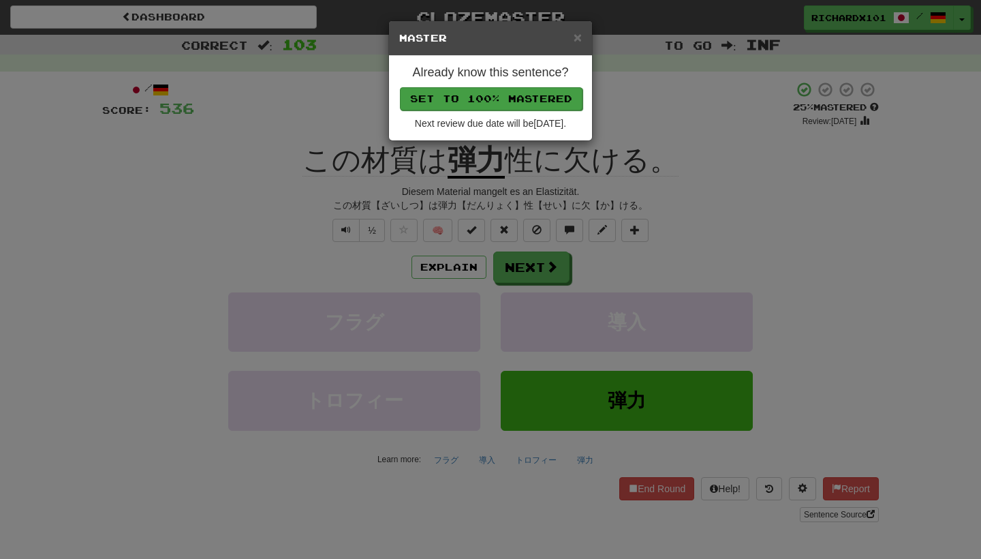
click at [547, 96] on button "Set to 100% Mastered" at bounding box center [491, 98] width 183 height 23
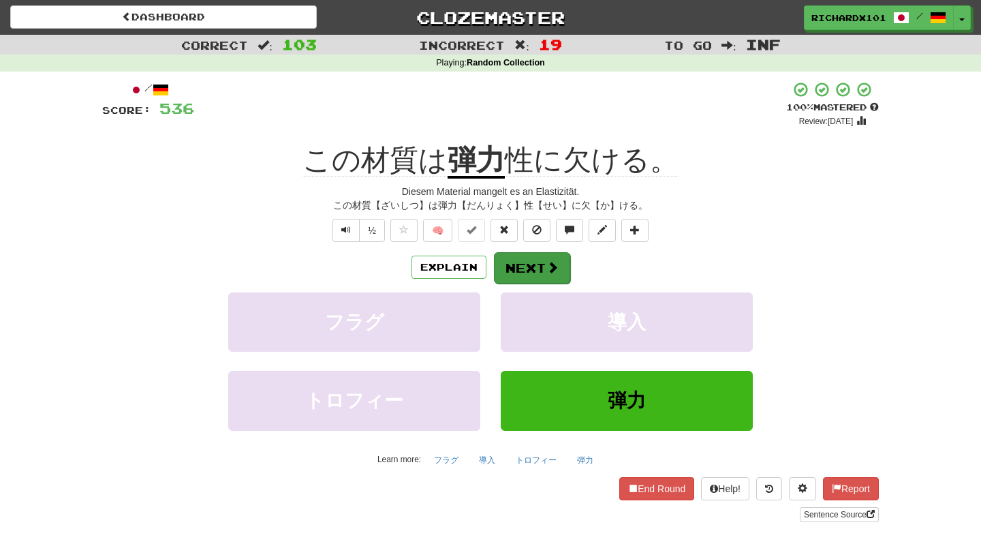
click at [523, 262] on button "Next" at bounding box center [532, 267] width 76 height 31
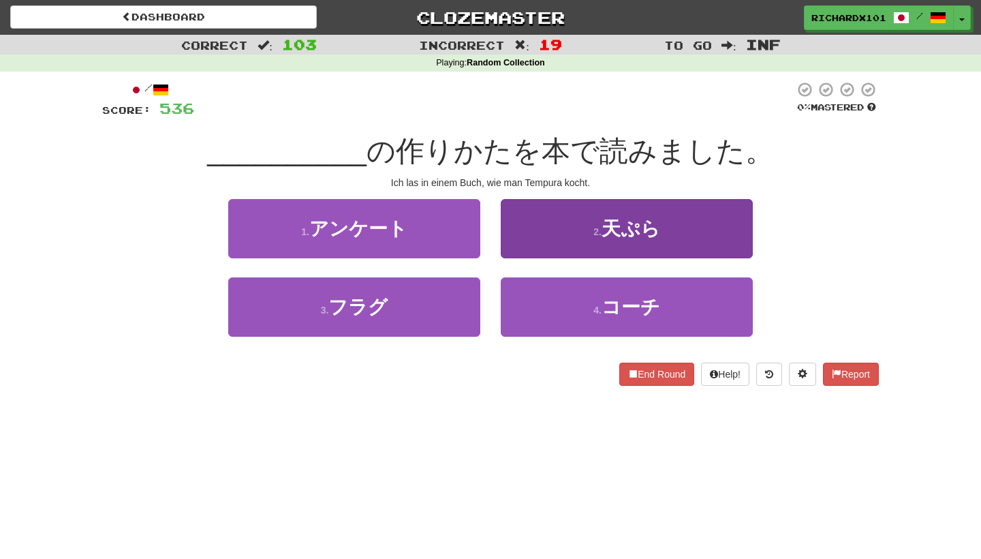
click at [541, 240] on button "2 . 天ぷら" at bounding box center [627, 228] width 252 height 59
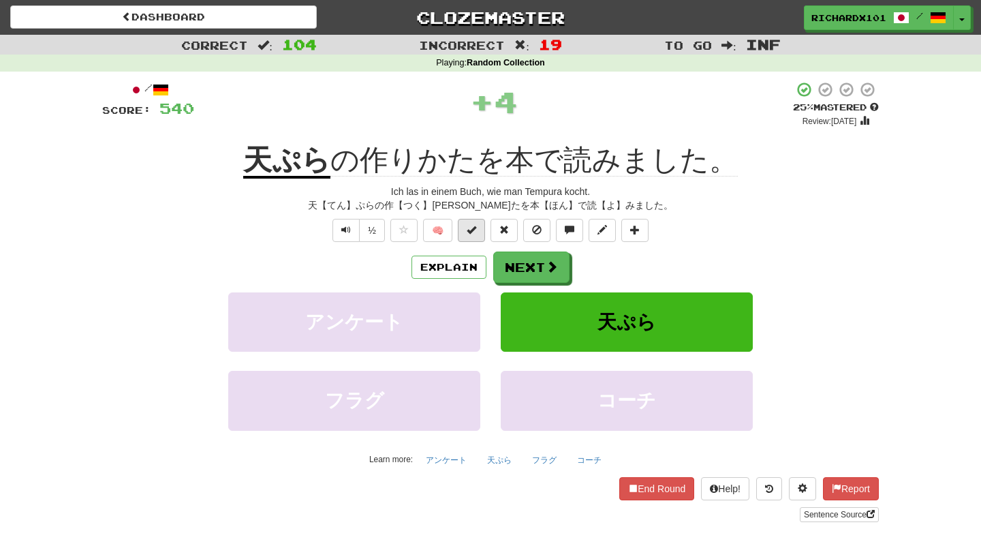
click at [481, 226] on button at bounding box center [471, 230] width 27 height 23
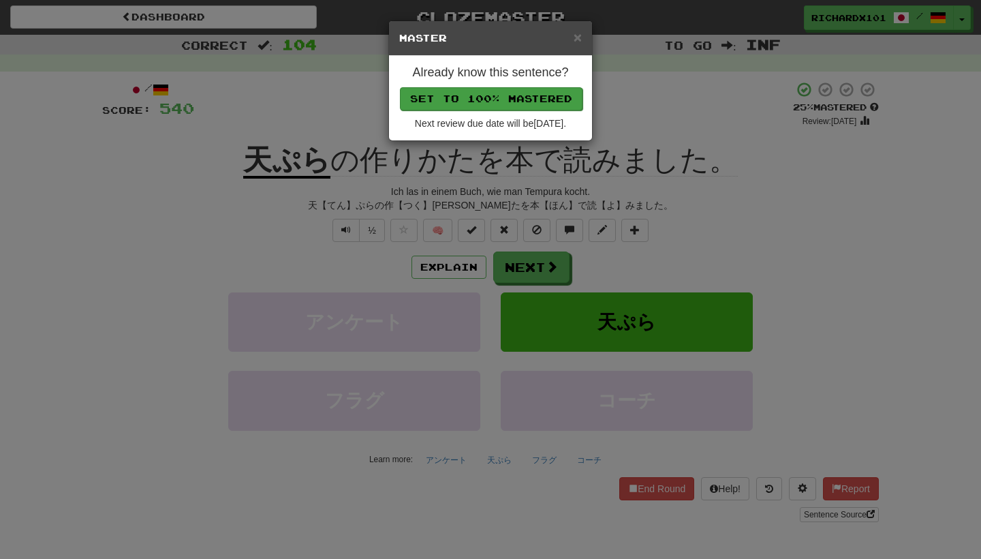
click at [532, 93] on button "Set to 100% Mastered" at bounding box center [491, 98] width 183 height 23
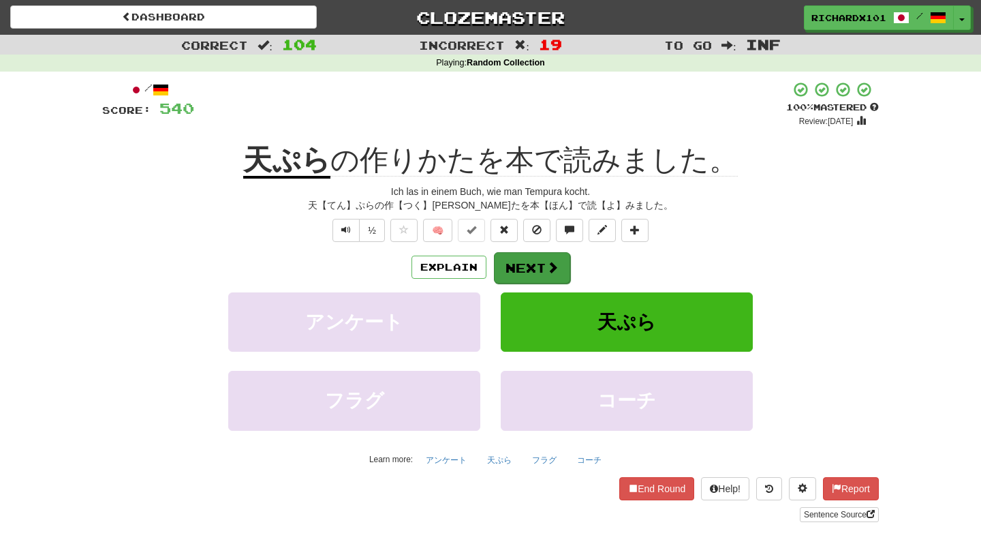
click at [527, 260] on button "Next" at bounding box center [532, 267] width 76 height 31
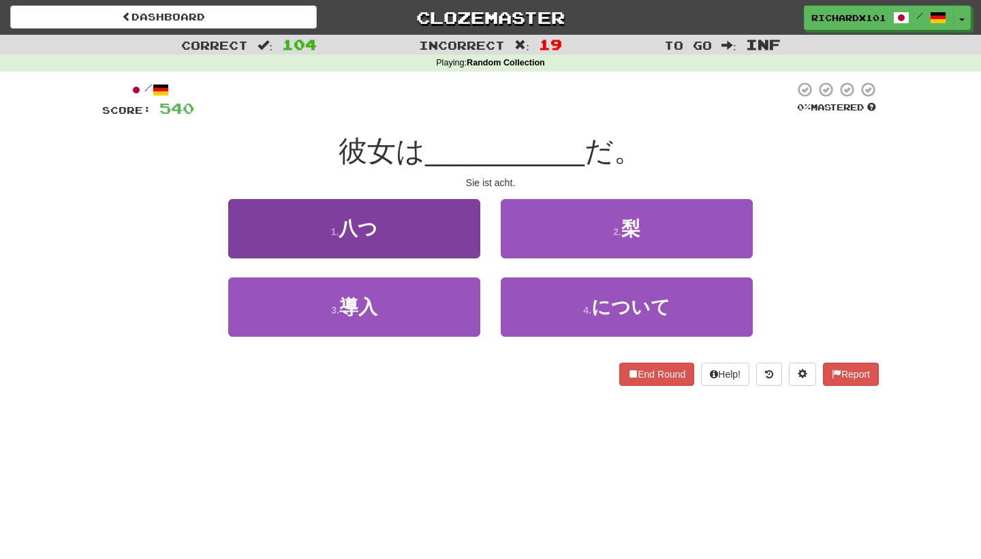
click at [452, 225] on button "1 . 八つ" at bounding box center [354, 228] width 252 height 59
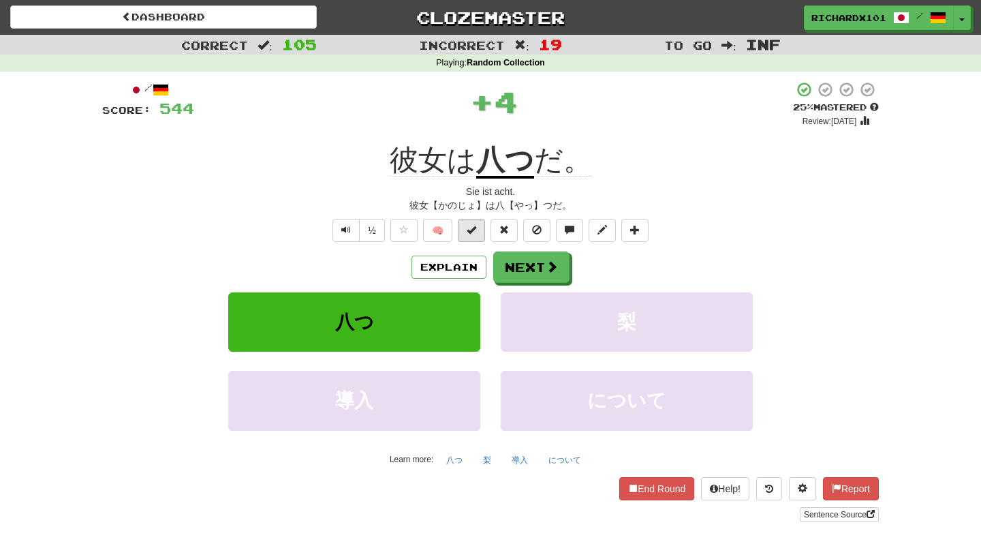
click at [473, 234] on button at bounding box center [471, 230] width 27 height 23
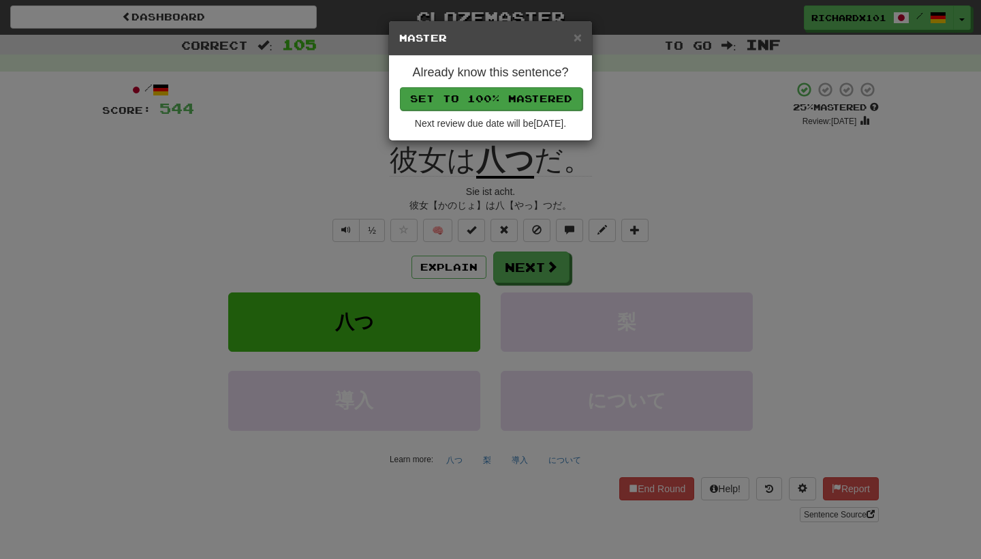
click at [532, 92] on button "Set to 100% Mastered" at bounding box center [491, 98] width 183 height 23
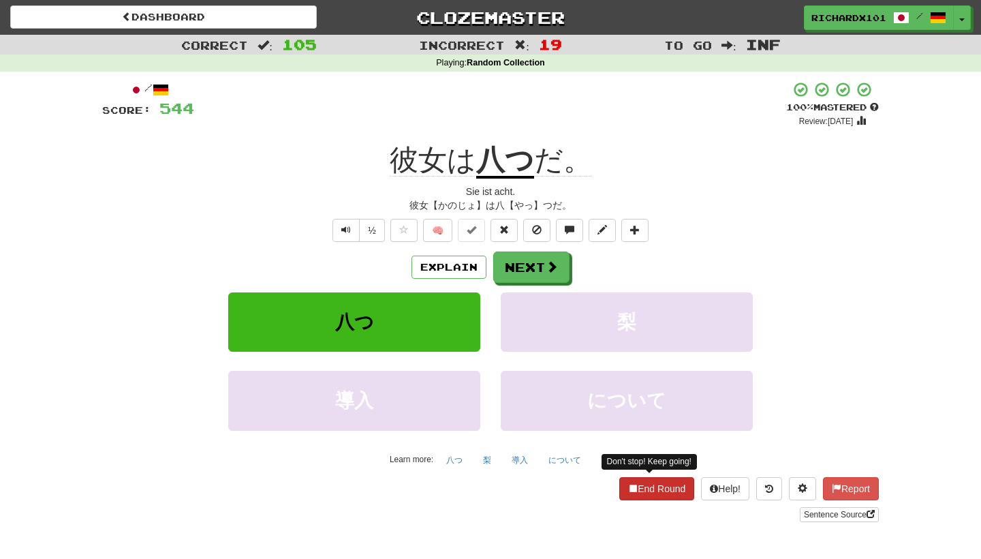
click at [636, 477] on button "End Round" at bounding box center [656, 488] width 75 height 23
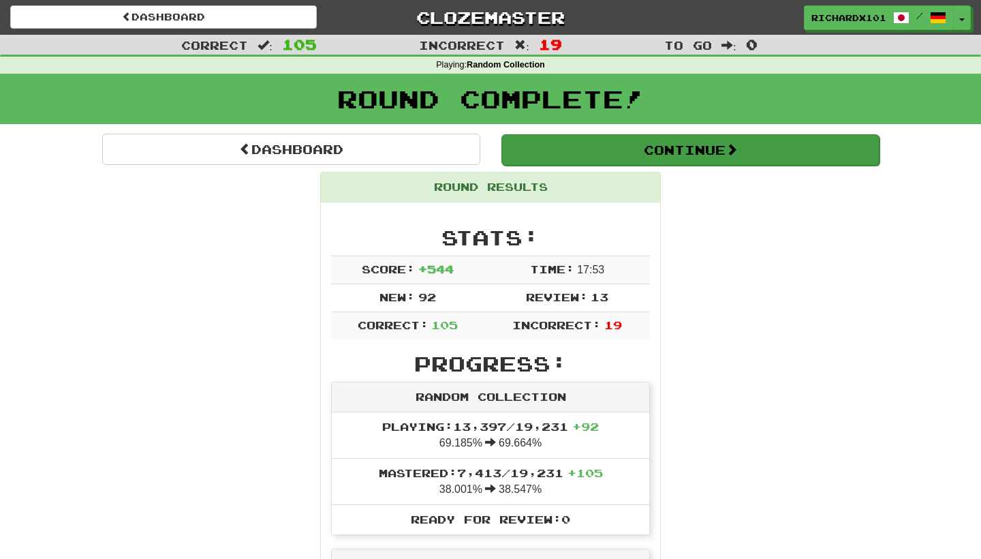
click at [689, 146] on button "Continue" at bounding box center [690, 149] width 378 height 31
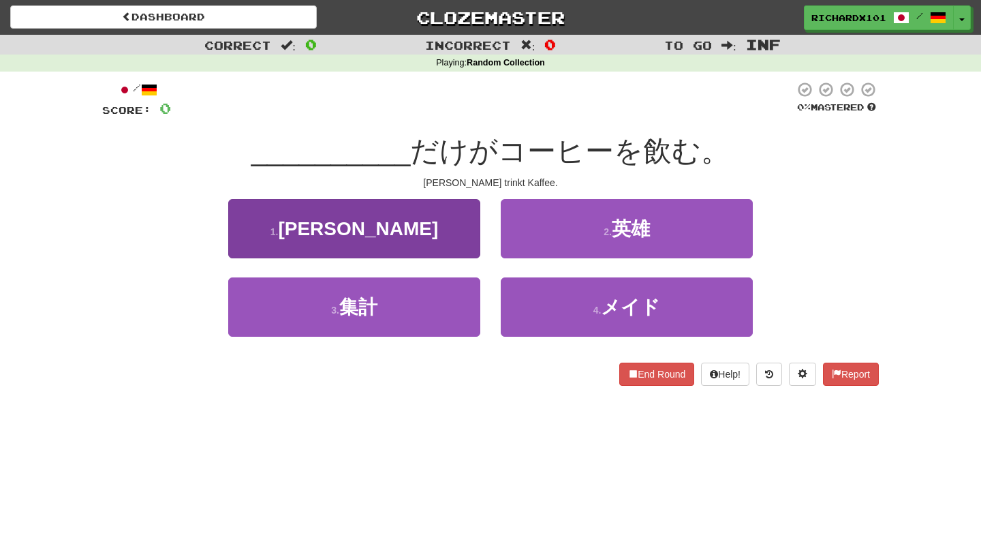
click at [452, 199] on button "1 . 直子" at bounding box center [354, 228] width 252 height 59
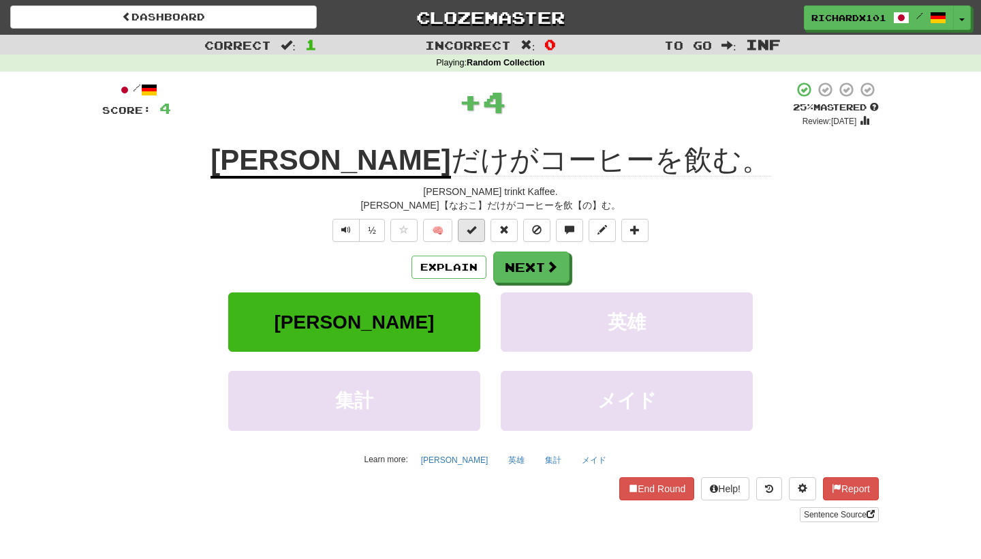
click at [476, 226] on span at bounding box center [472, 230] width 10 height 10
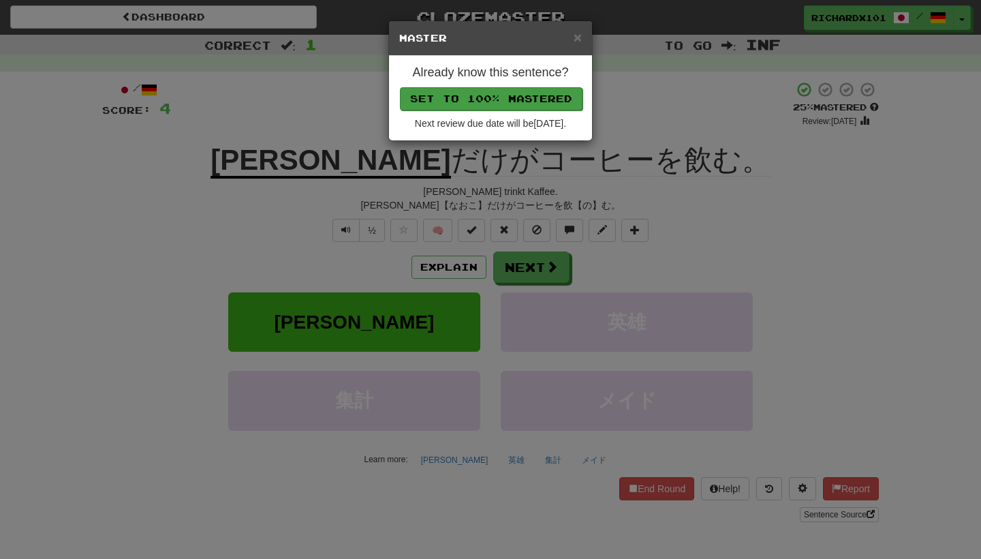
click at [526, 92] on button "Set to 100% Mastered" at bounding box center [491, 98] width 183 height 23
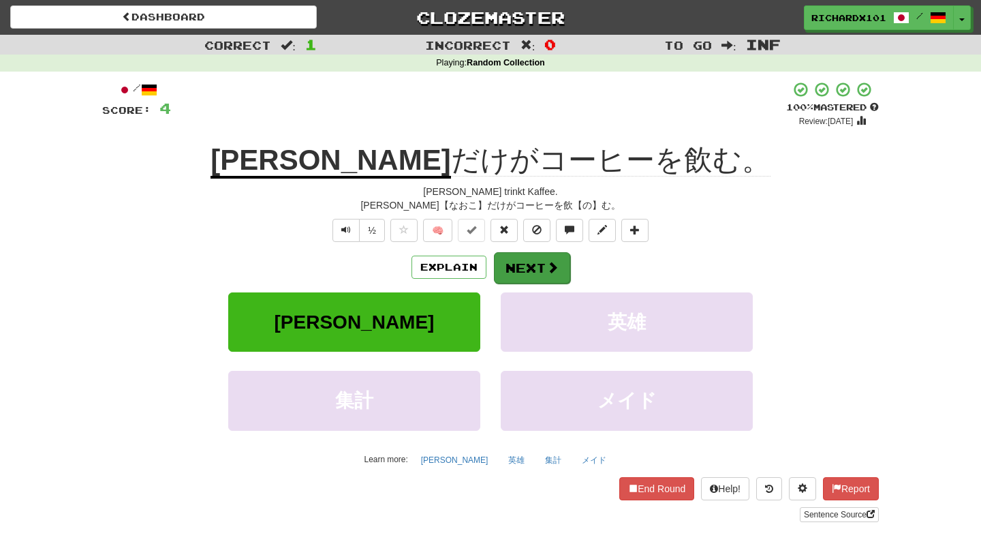
click at [533, 266] on button "Next" at bounding box center [532, 267] width 76 height 31
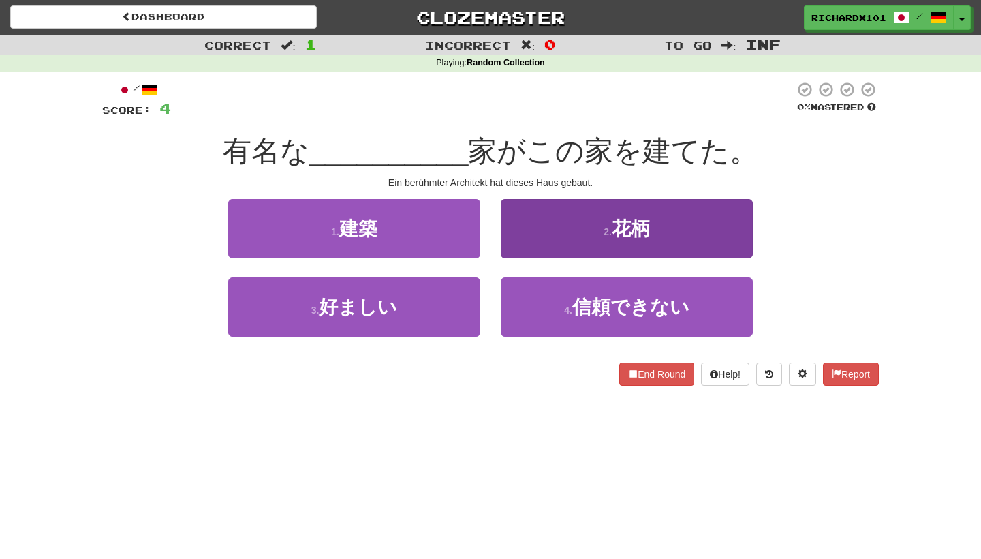
click at [517, 239] on button "2 . 花柄" at bounding box center [627, 228] width 252 height 59
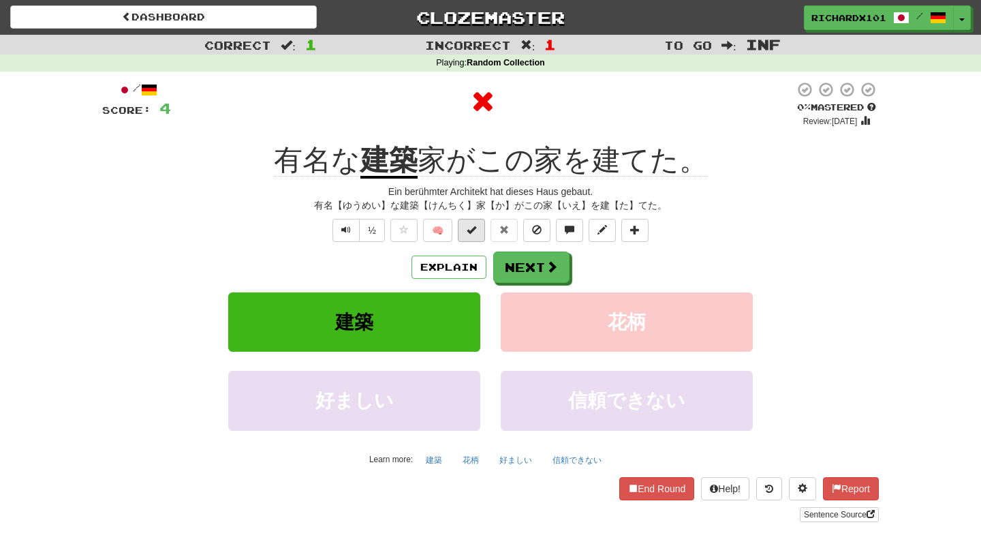
click at [471, 229] on span at bounding box center [472, 230] width 10 height 10
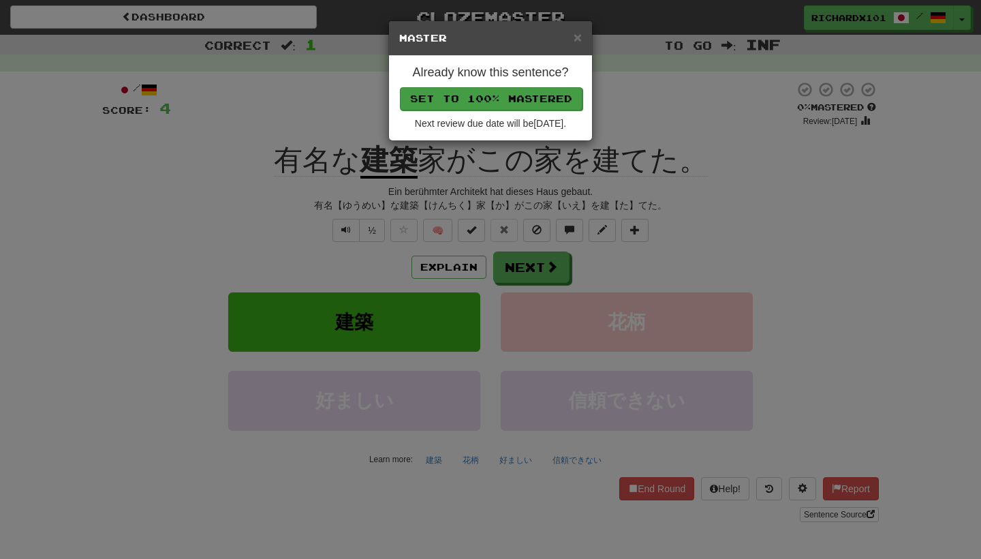
click at [515, 89] on button "Set to 100% Mastered" at bounding box center [491, 98] width 183 height 23
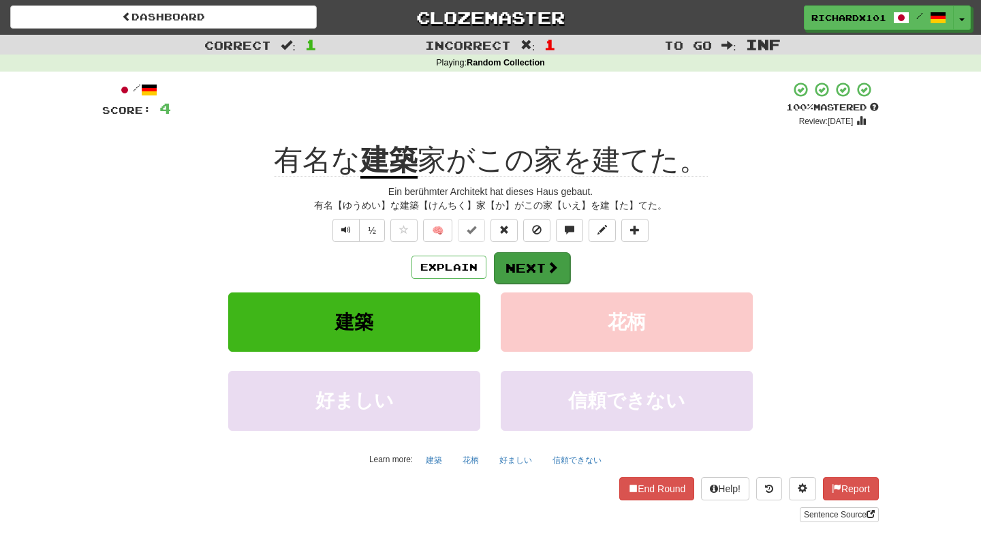
click at [520, 263] on button "Next" at bounding box center [532, 267] width 76 height 31
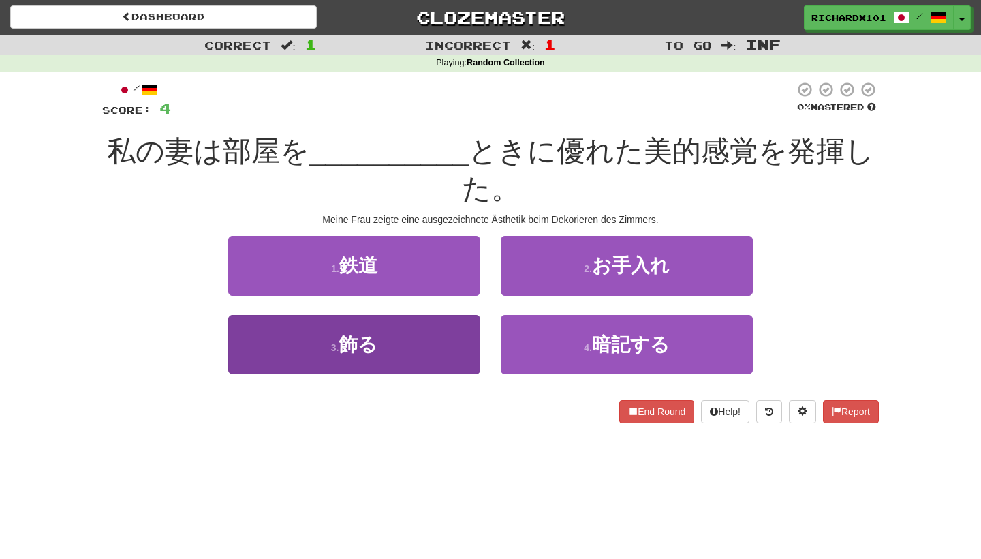
click at [437, 369] on button "3 . 飾る" at bounding box center [354, 344] width 252 height 59
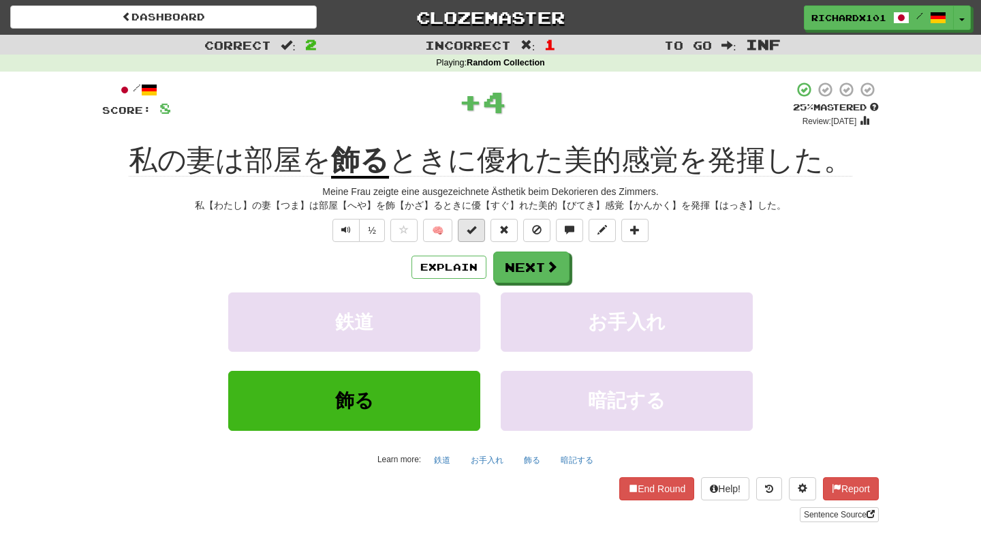
click at [475, 234] on button at bounding box center [471, 230] width 27 height 23
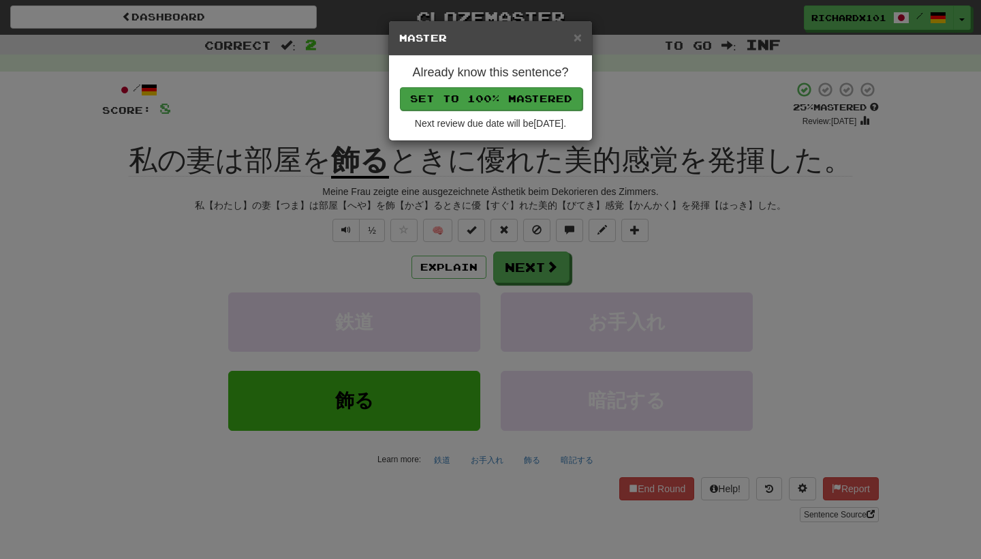
click at [526, 100] on button "Set to 100% Mastered" at bounding box center [491, 98] width 183 height 23
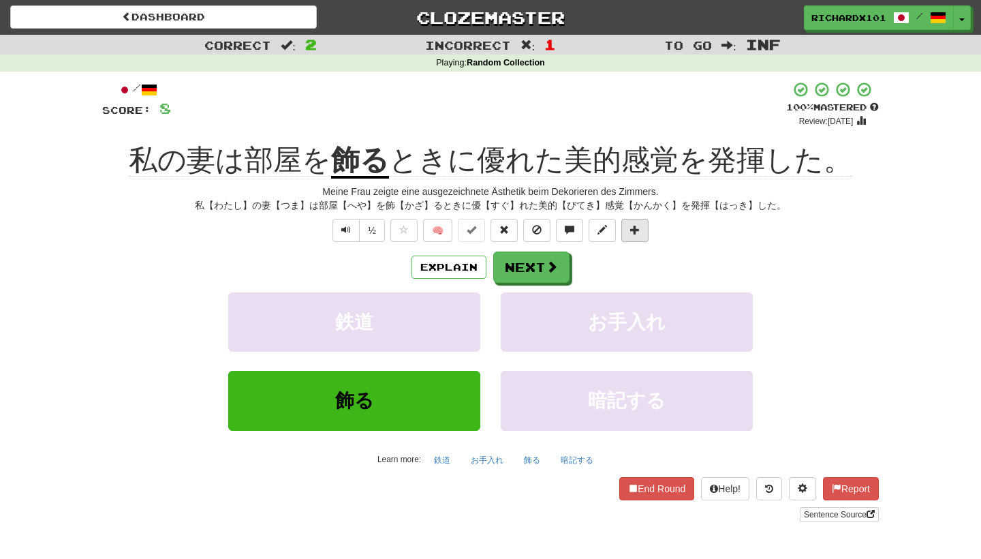
click at [633, 230] on span at bounding box center [635, 230] width 10 height 10
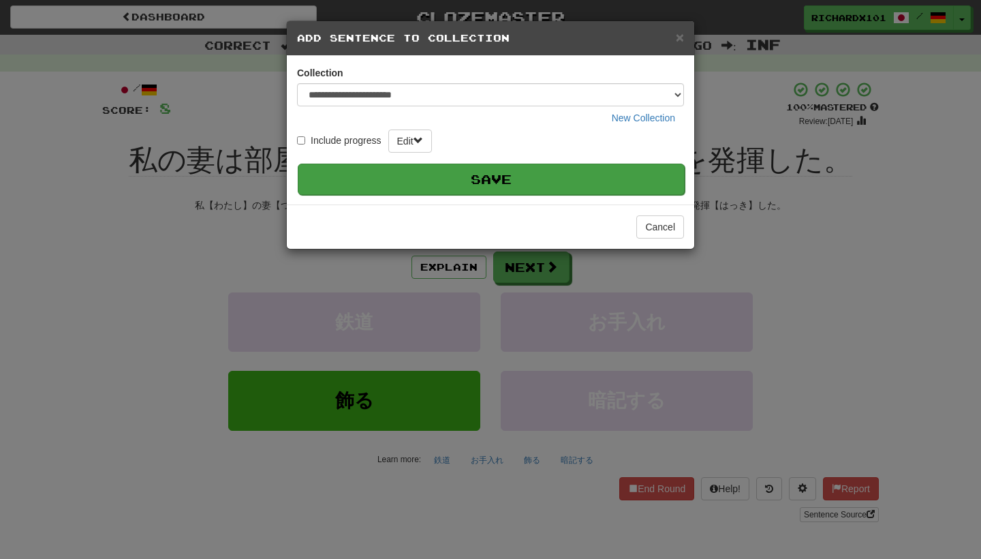
click at [643, 172] on button "Save" at bounding box center [491, 178] width 387 height 31
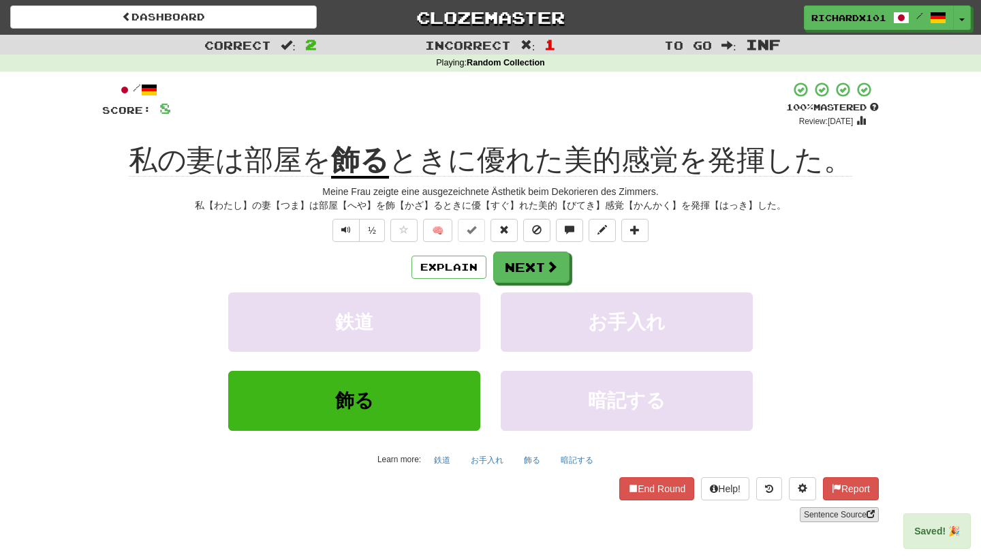
click at [806, 508] on link "Sentence Source" at bounding box center [839, 514] width 79 height 15
click at [646, 231] on button at bounding box center [634, 230] width 27 height 23
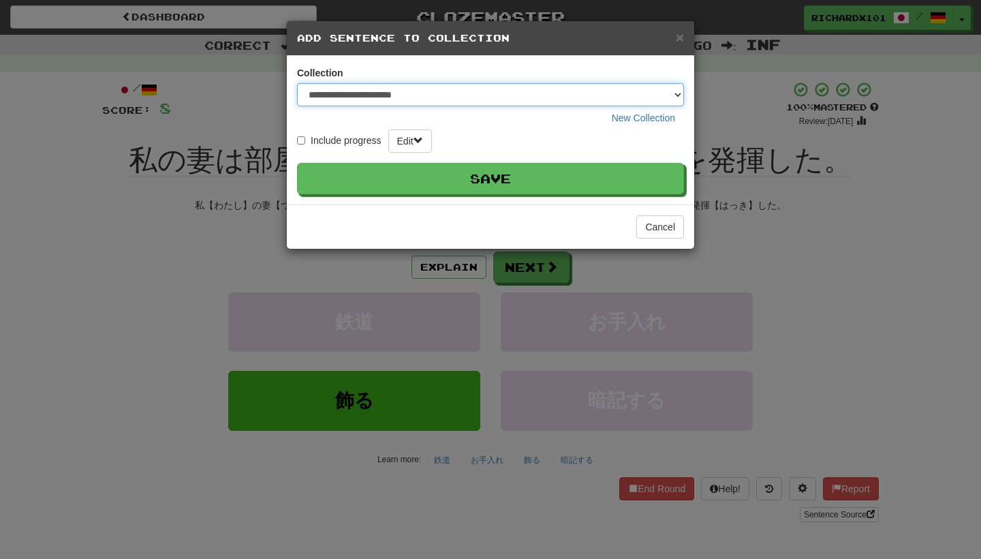
select select "*****"
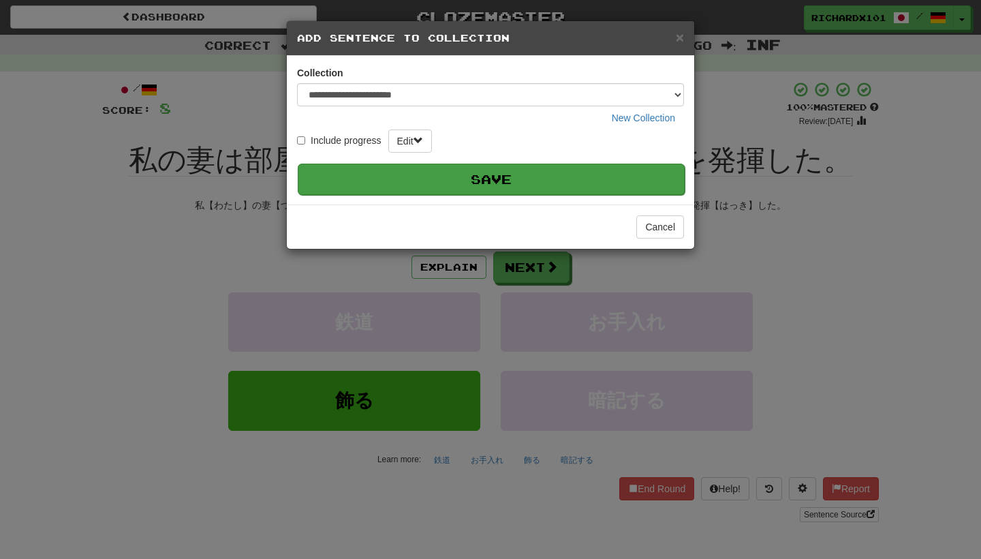
click at [631, 183] on button "Save" at bounding box center [491, 178] width 387 height 31
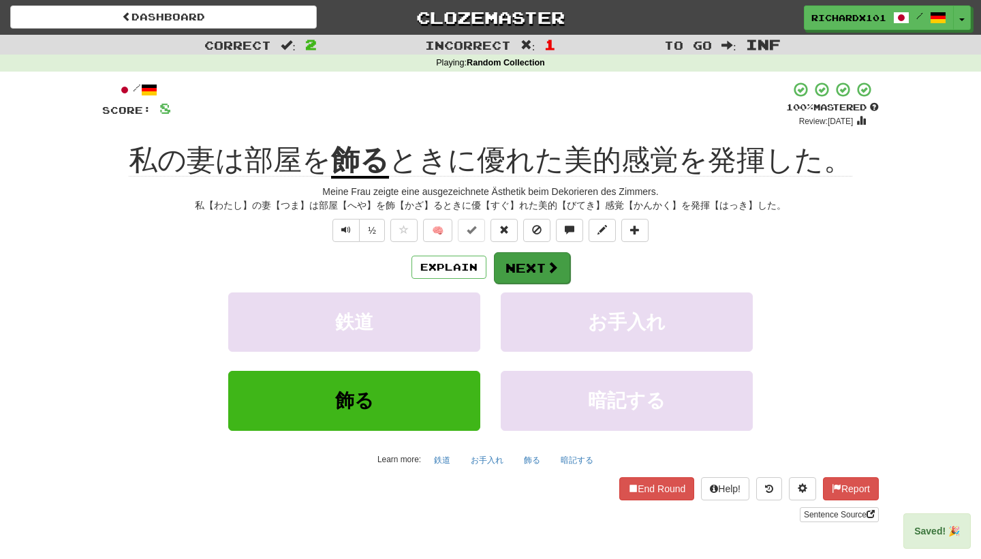
click at [551, 270] on span at bounding box center [552, 267] width 12 height 12
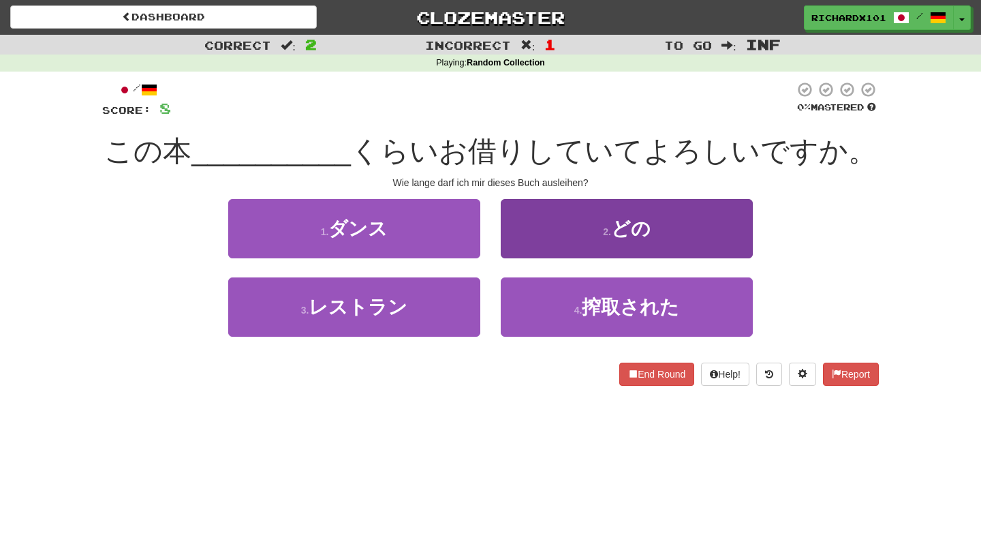
click at [572, 233] on button "2 . どの" at bounding box center [627, 228] width 252 height 59
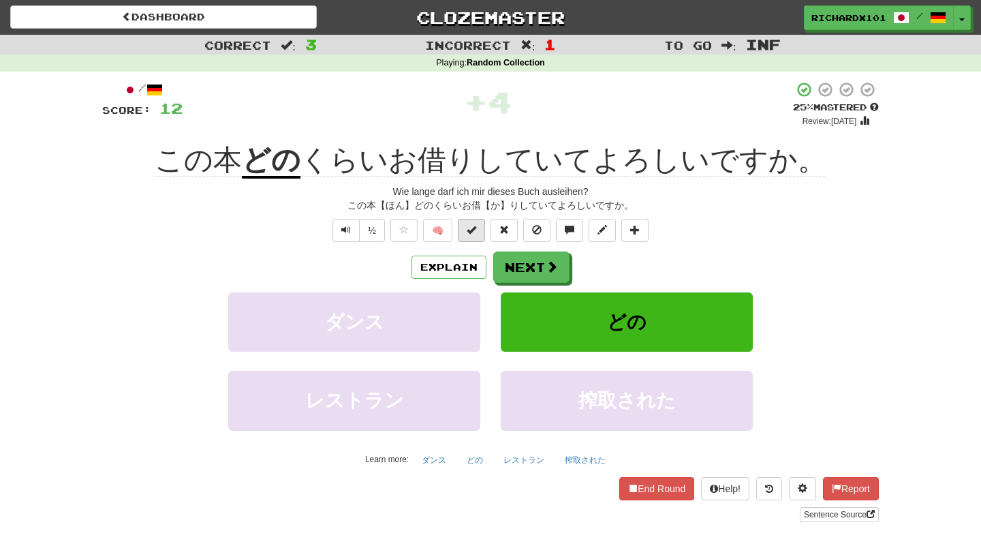
click at [473, 227] on span at bounding box center [472, 230] width 10 height 10
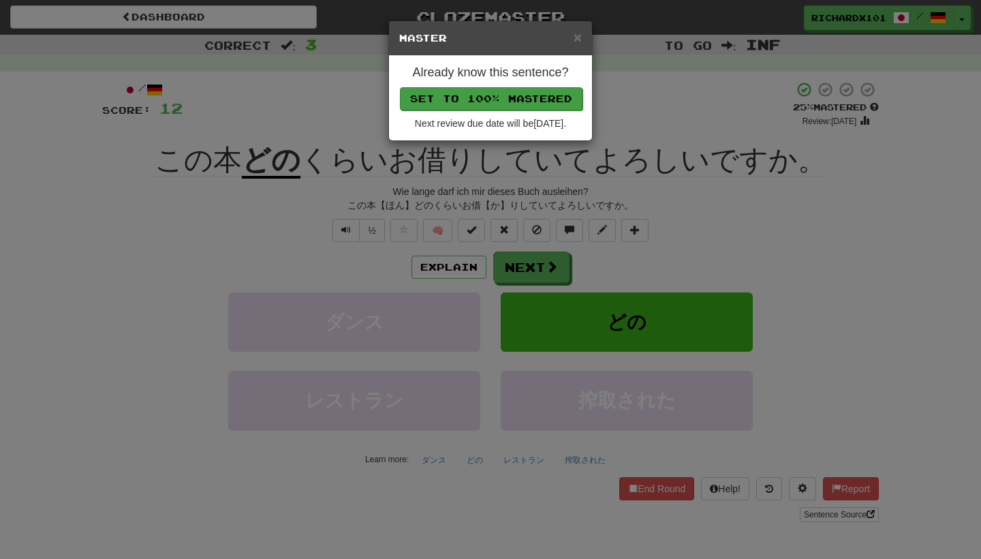
click at [521, 100] on button "Set to 100% Mastered" at bounding box center [491, 98] width 183 height 23
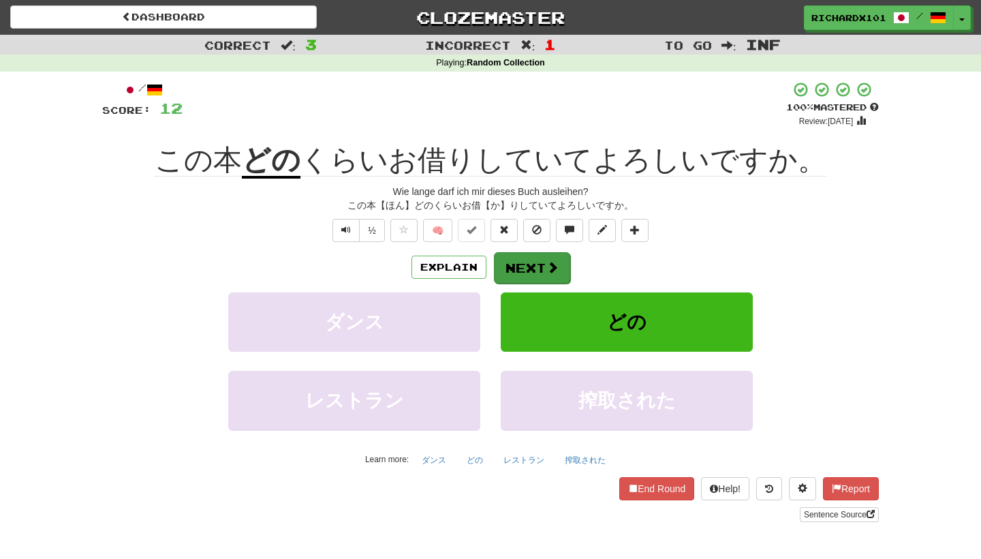
click at [516, 268] on button "Next" at bounding box center [532, 267] width 76 height 31
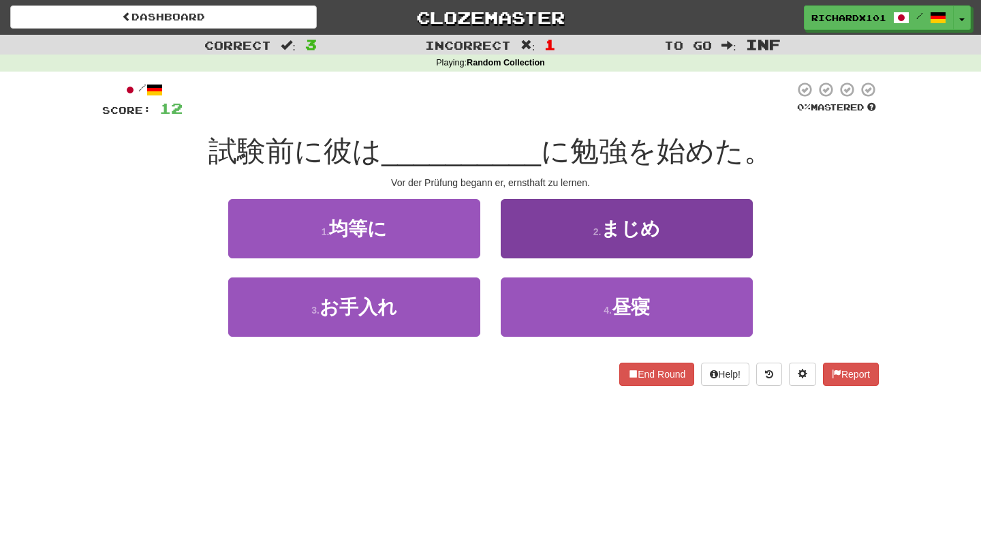
click at [538, 244] on button "2 . まじめ" at bounding box center [627, 228] width 252 height 59
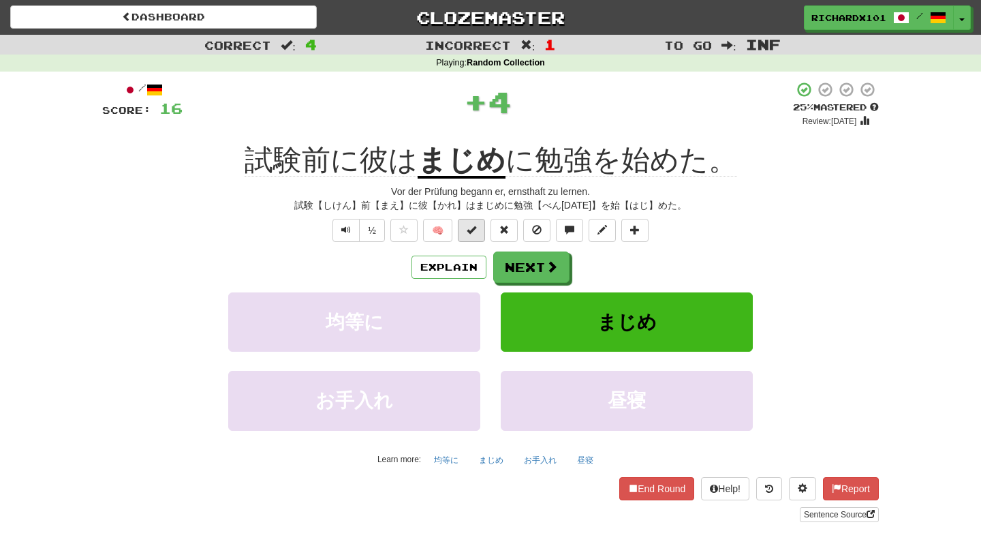
click at [481, 233] on button at bounding box center [471, 230] width 27 height 23
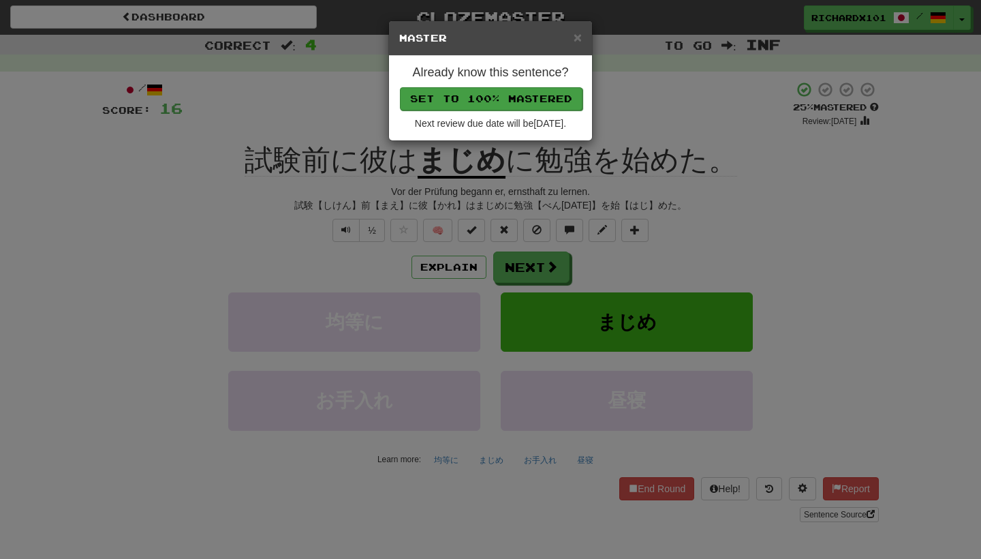
click at [533, 105] on button "Set to 100% Mastered" at bounding box center [491, 98] width 183 height 23
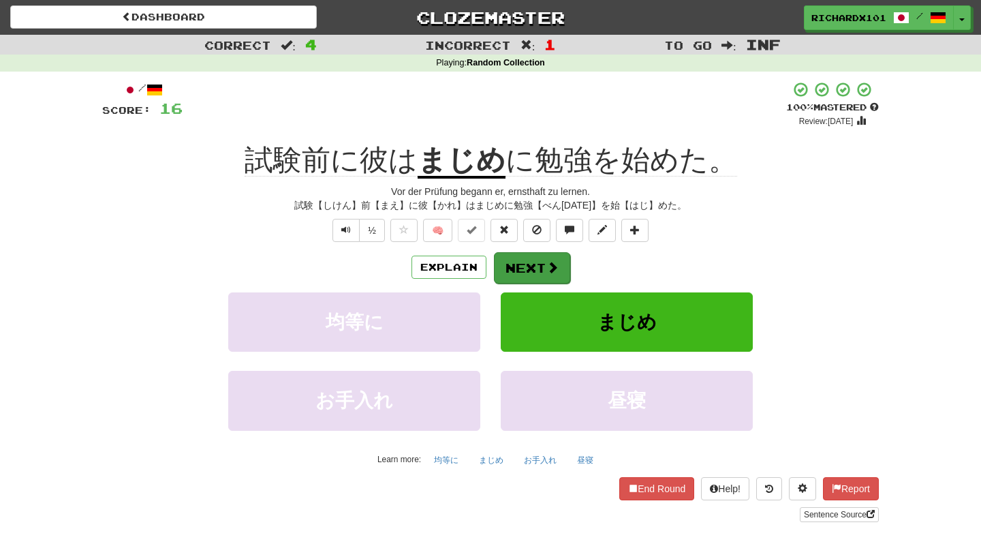
click at [527, 272] on button "Next" at bounding box center [532, 267] width 76 height 31
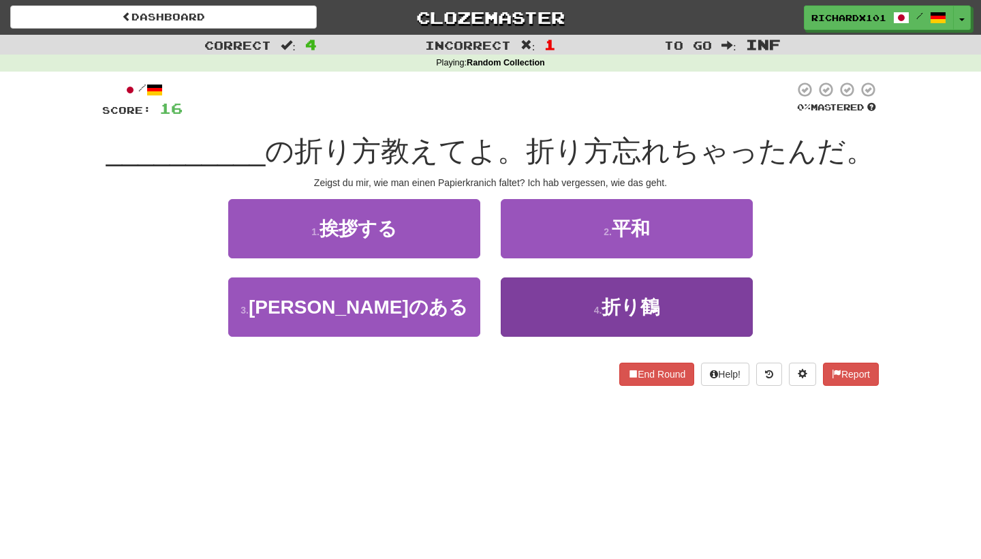
click at [535, 300] on button "4 . 折り鶴" at bounding box center [627, 306] width 252 height 59
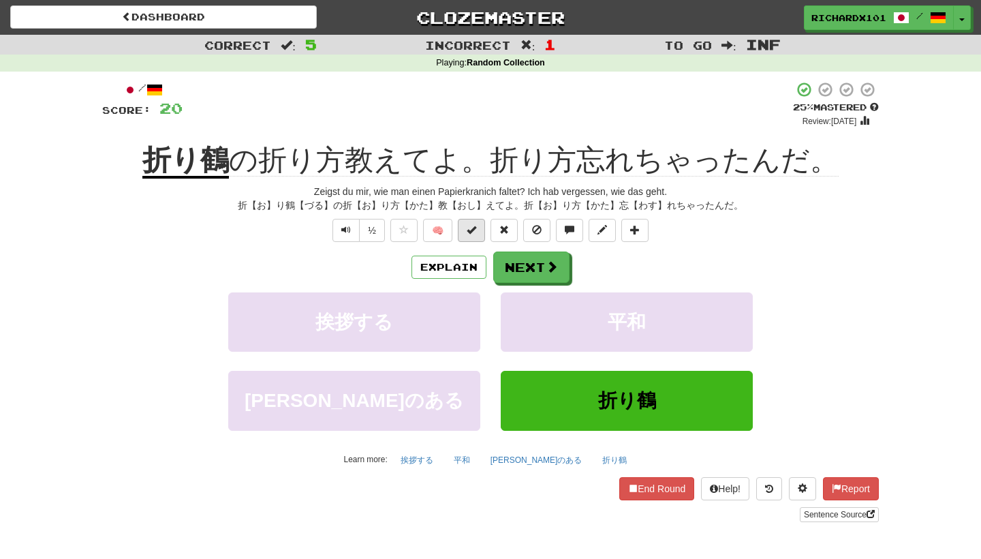
click at [476, 234] on button at bounding box center [471, 230] width 27 height 23
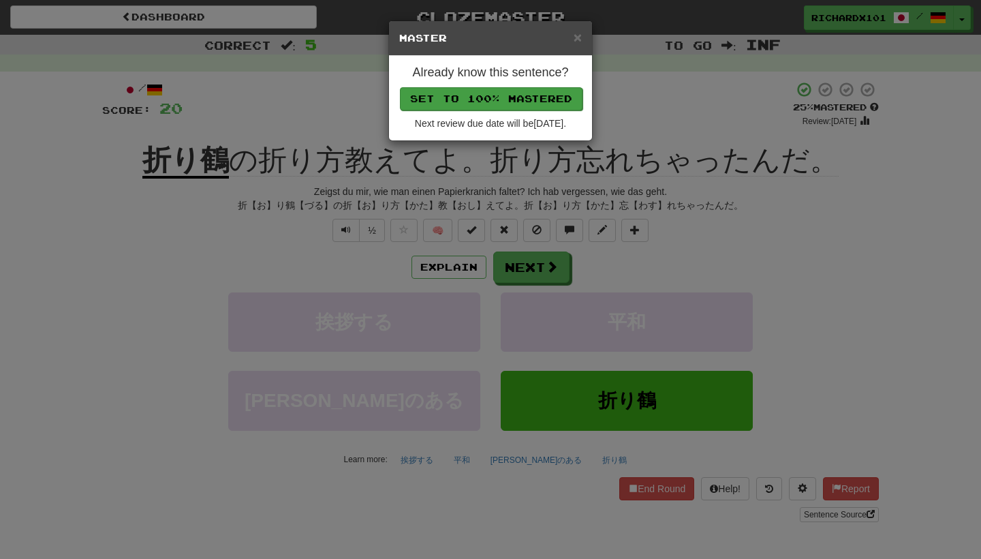
click at [522, 99] on button "Set to 100% Mastered" at bounding box center [491, 98] width 183 height 23
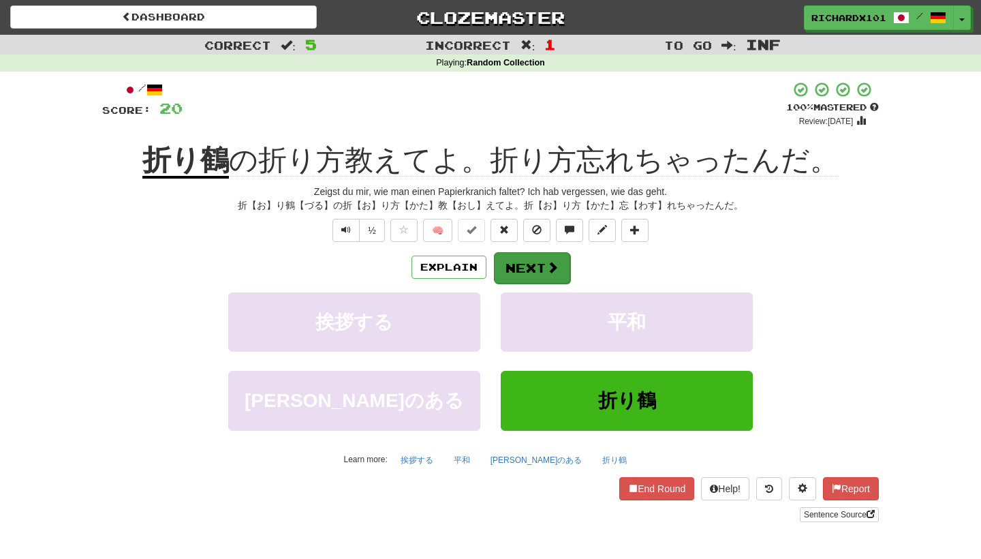
click at [521, 260] on button "Next" at bounding box center [532, 267] width 76 height 31
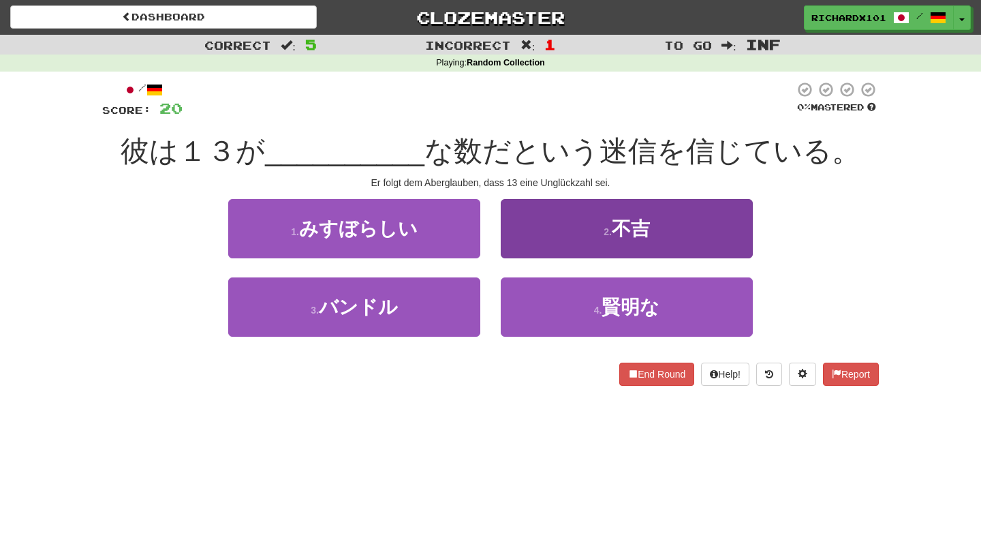
click at [540, 236] on button "2 . 不吉" at bounding box center [627, 228] width 252 height 59
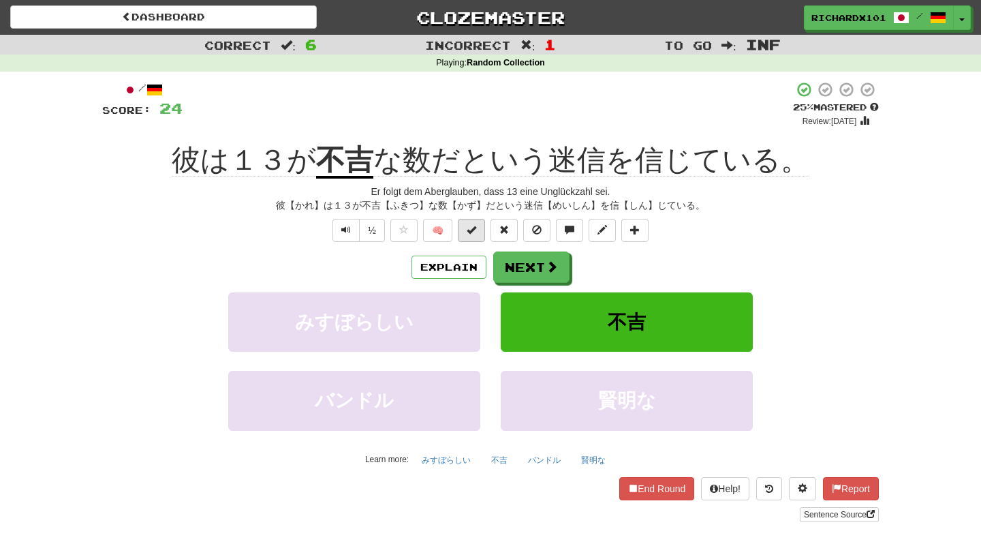
click at [480, 229] on button at bounding box center [471, 230] width 27 height 23
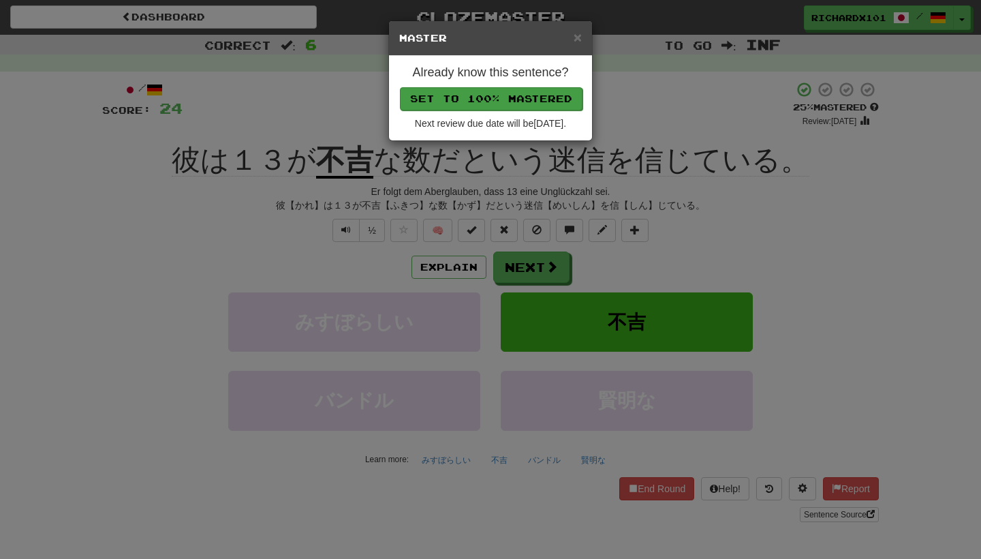
click at [530, 92] on button "Set to 100% Mastered" at bounding box center [491, 98] width 183 height 23
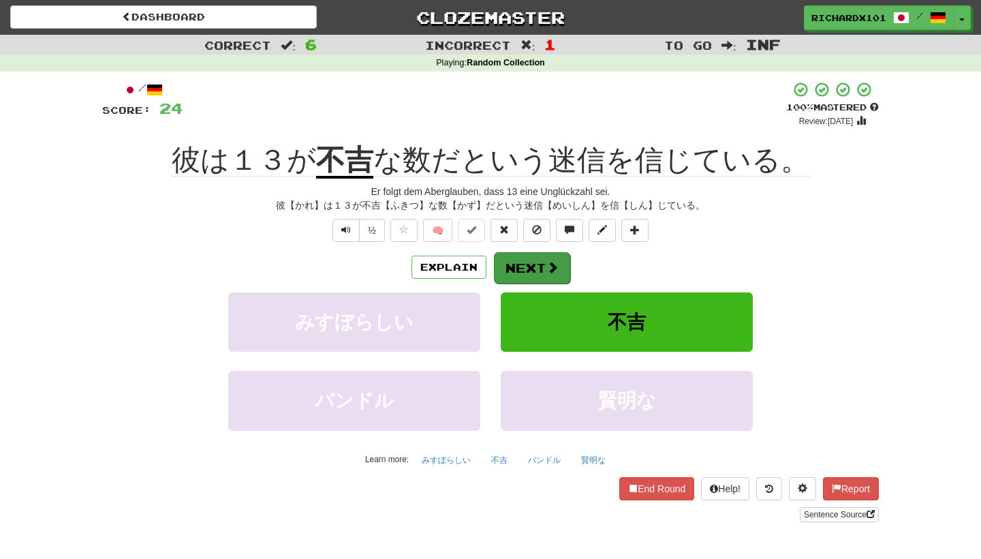
click at [518, 261] on button "Next" at bounding box center [532, 267] width 76 height 31
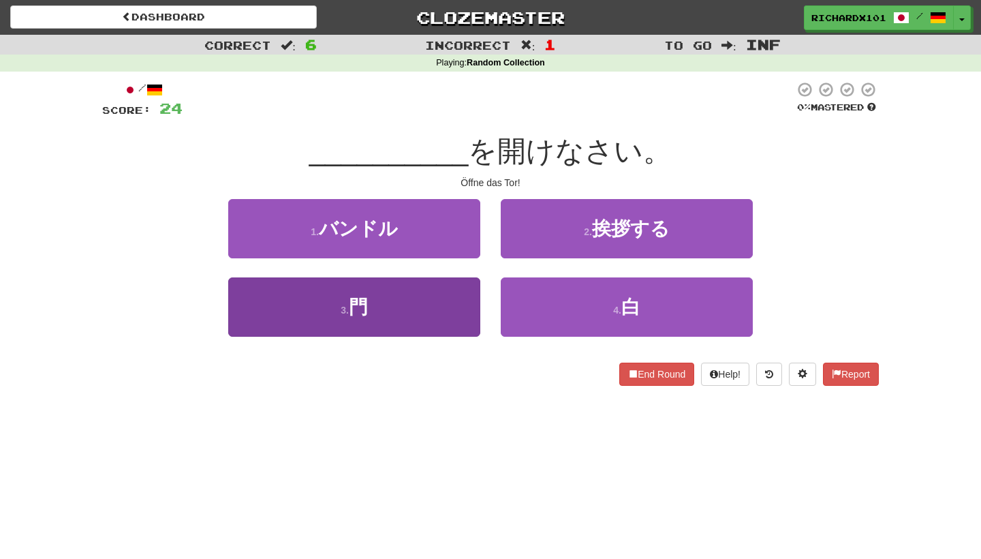
click at [431, 313] on button "3 . 門" at bounding box center [354, 306] width 252 height 59
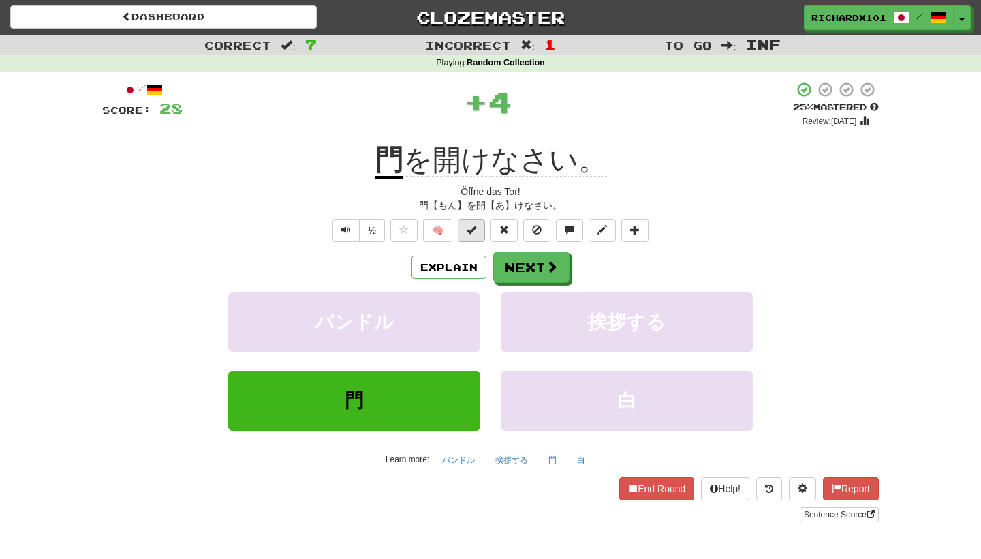
click at [475, 231] on span at bounding box center [472, 230] width 10 height 10
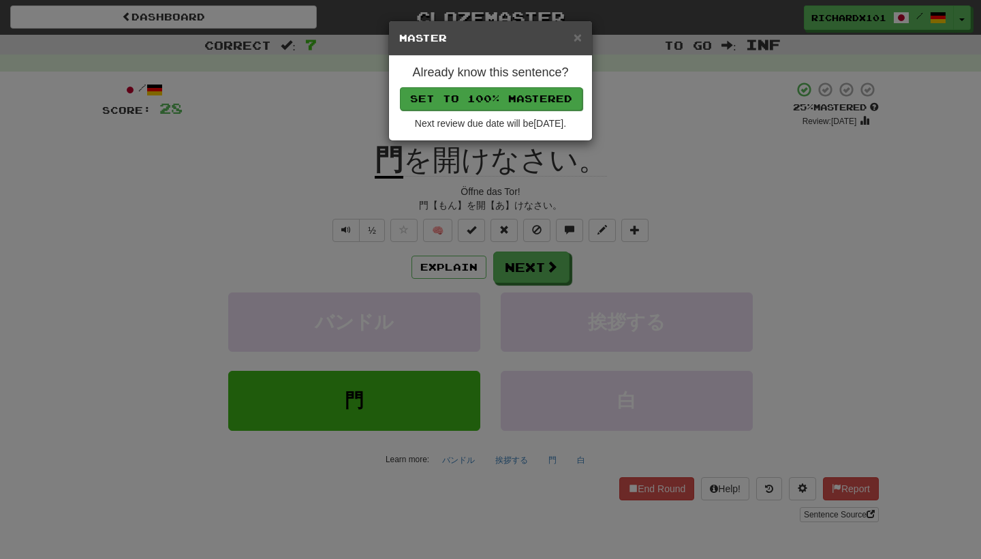
click at [523, 104] on button "Set to 100% Mastered" at bounding box center [491, 98] width 183 height 23
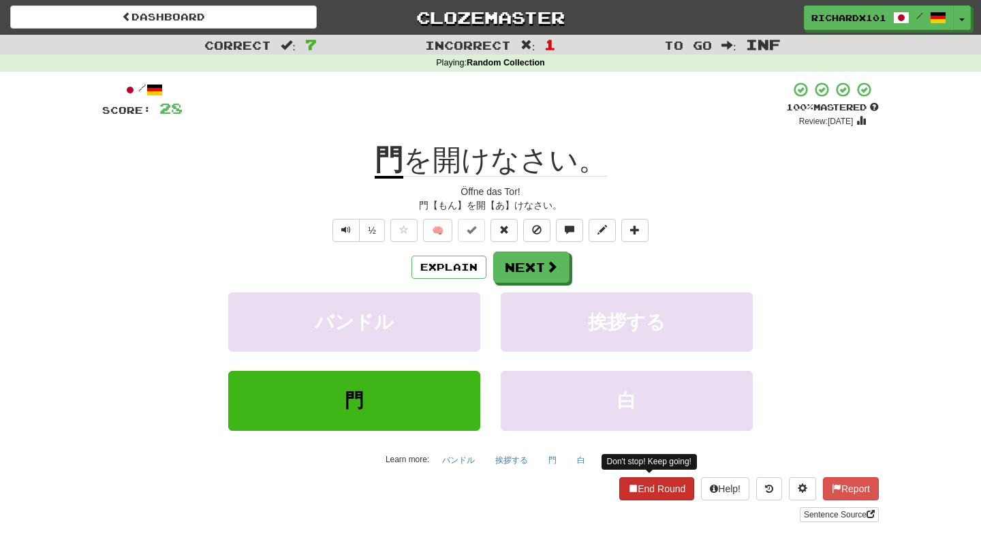
click at [676, 477] on button "End Round" at bounding box center [656, 488] width 75 height 23
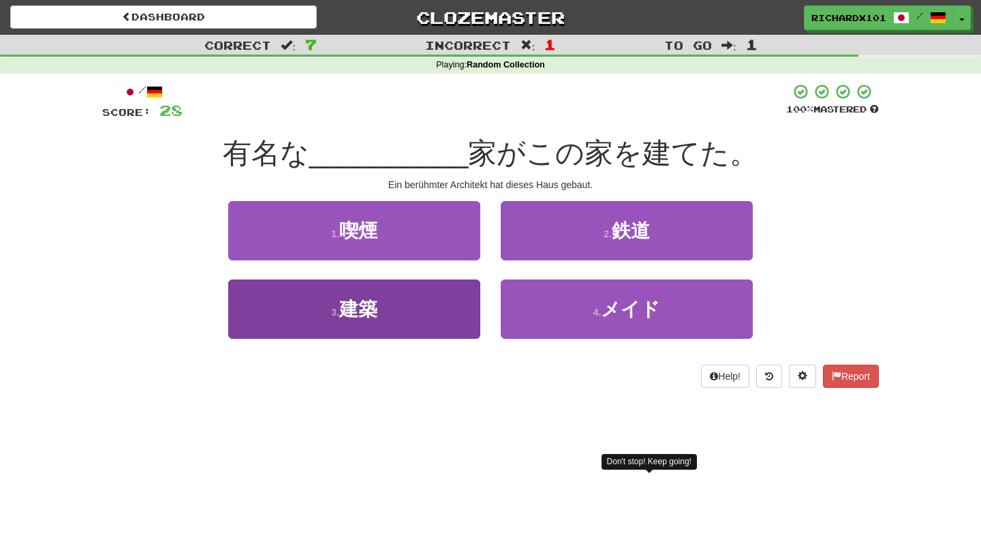
click at [430, 298] on button "3 . 建築" at bounding box center [354, 308] width 252 height 59
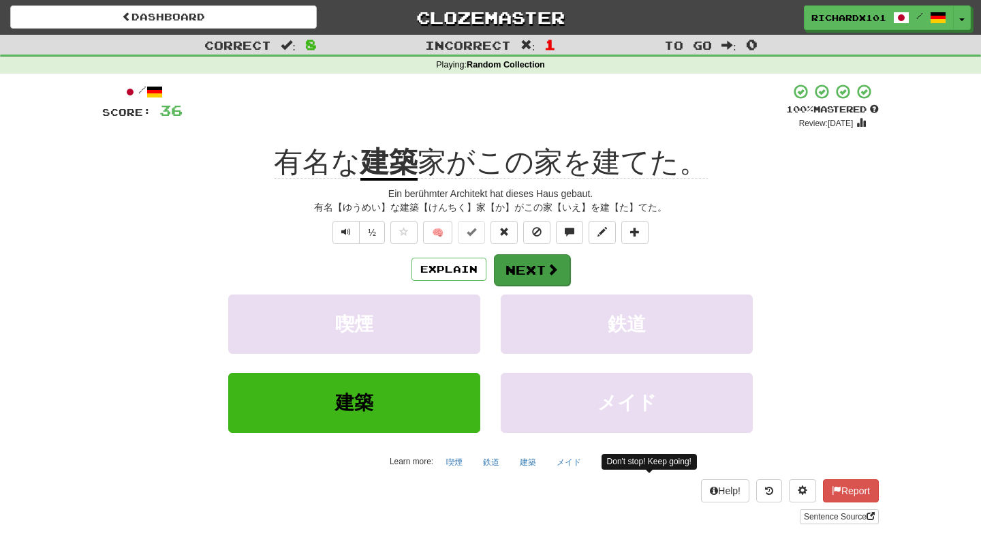
click at [520, 256] on button "Next" at bounding box center [532, 269] width 76 height 31
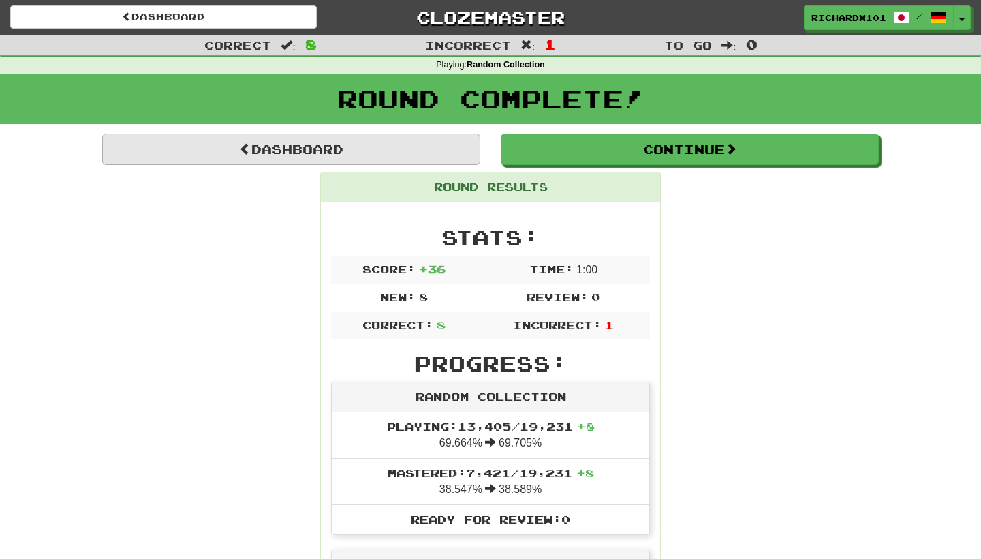
click at [452, 137] on link "Dashboard" at bounding box center [291, 149] width 378 height 31
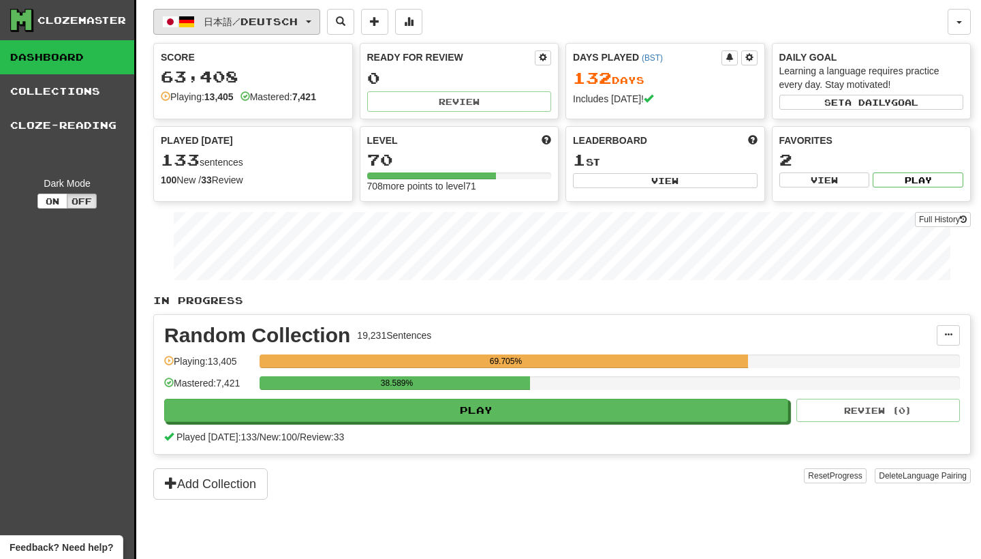
click at [320, 13] on button "日本語 / Deutsch" at bounding box center [236, 22] width 167 height 26
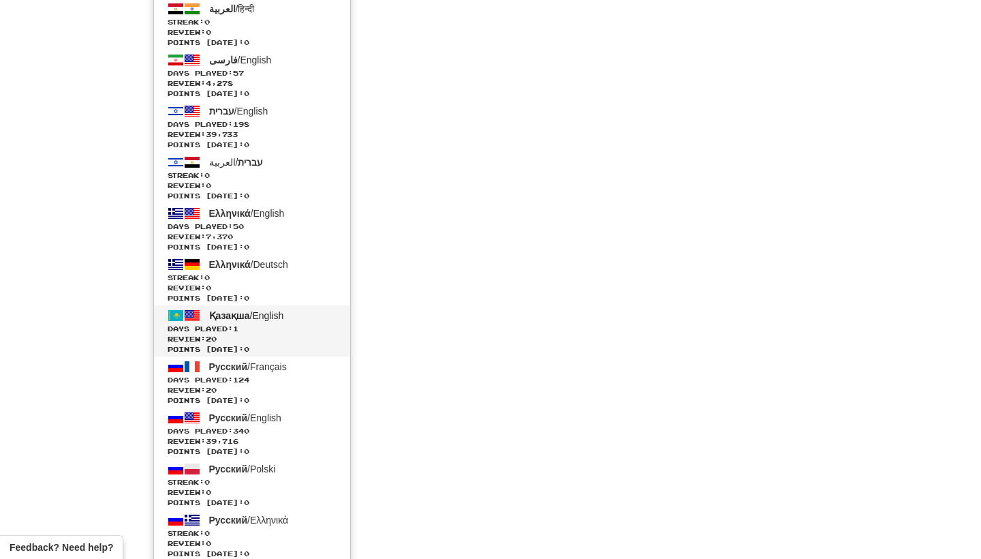
scroll to position [2705, 0]
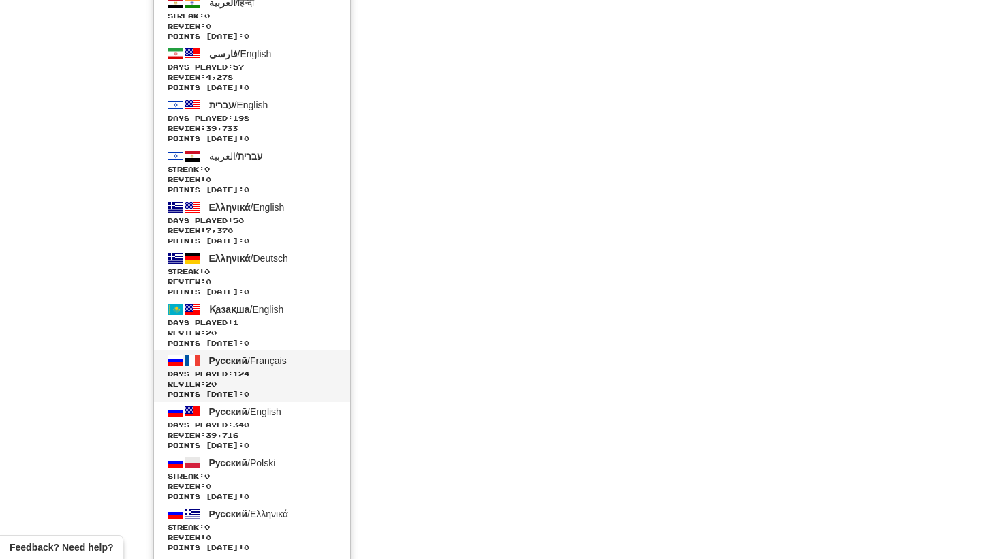
click at [277, 369] on span "Days Played: 124" at bounding box center [252, 374] width 169 height 10
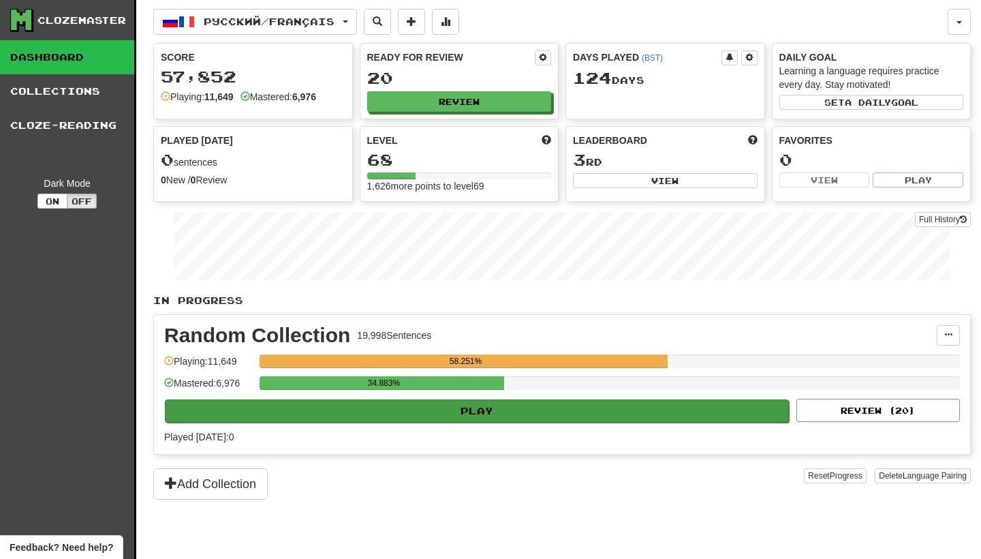
click at [626, 409] on button "Play" at bounding box center [477, 410] width 624 height 23
select select "********"
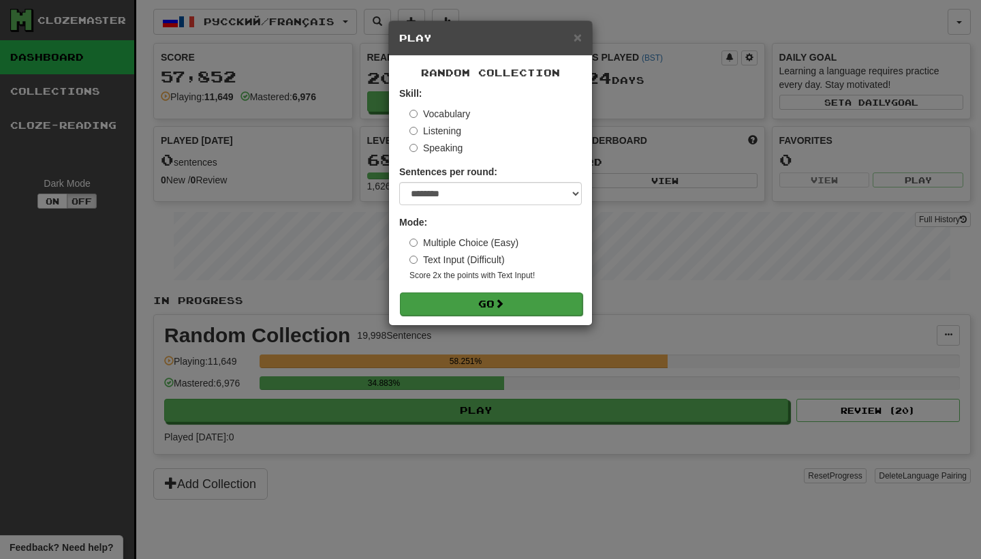
click at [548, 309] on button "Go" at bounding box center [491, 303] width 183 height 23
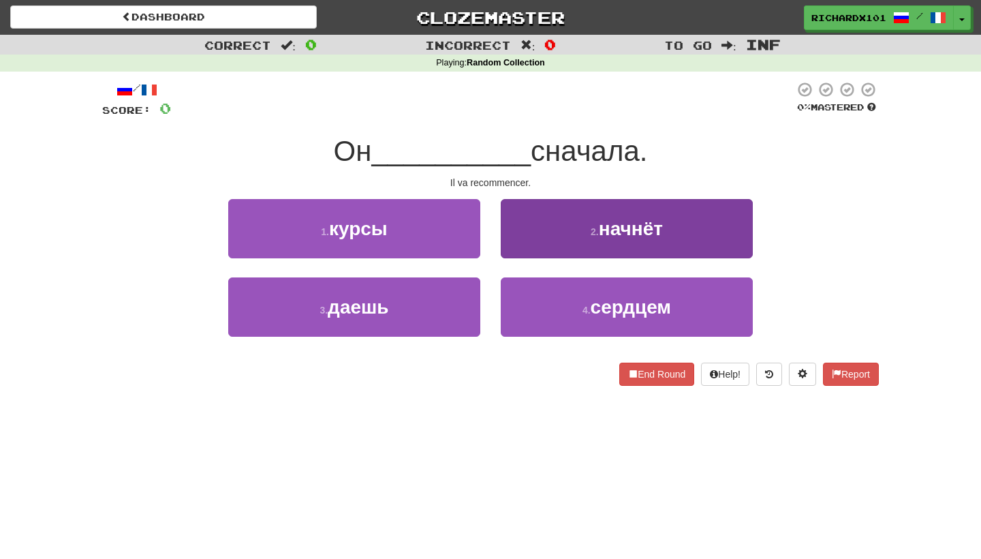
click at [555, 249] on button "2 . начнёт" at bounding box center [627, 228] width 252 height 59
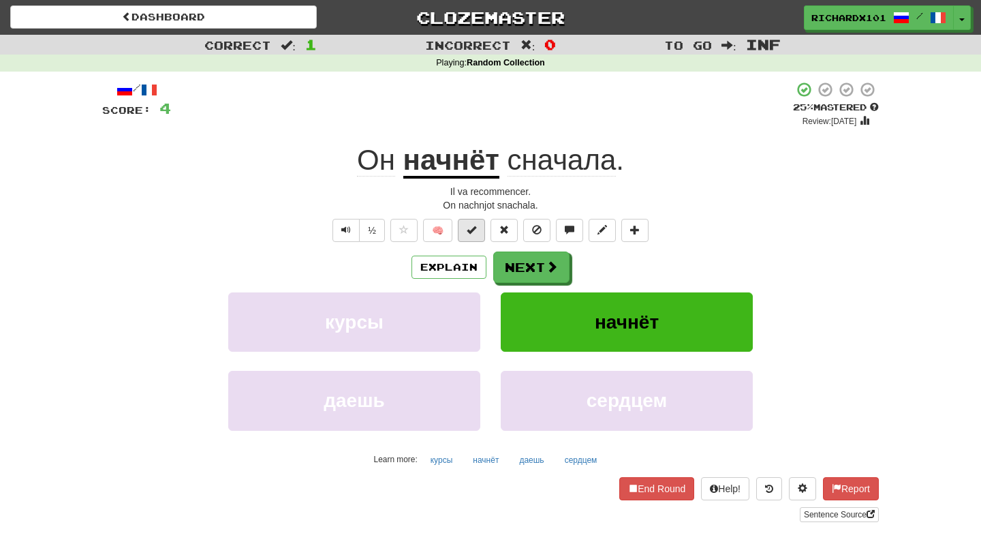
click at [469, 221] on button at bounding box center [471, 230] width 27 height 23
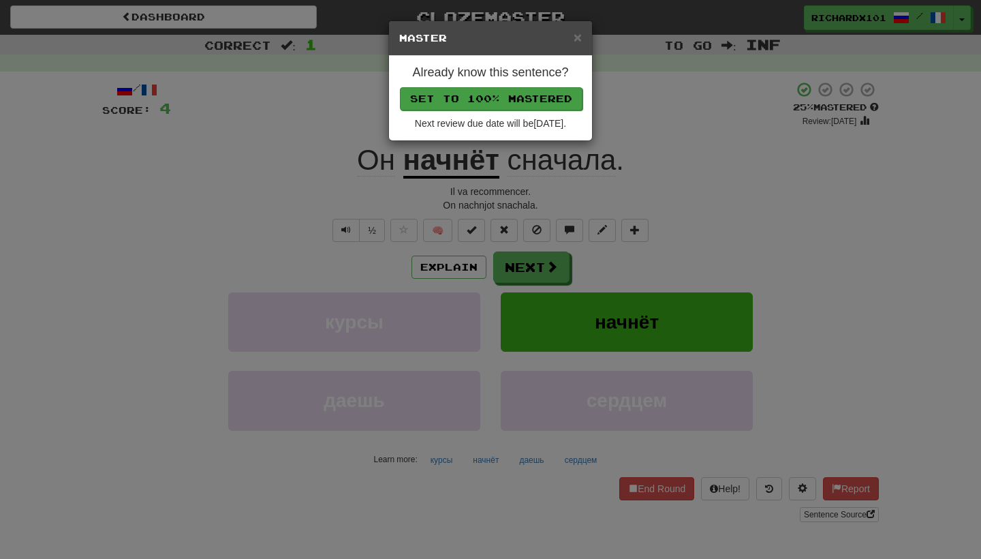
click at [484, 108] on button "Set to 100% Mastered" at bounding box center [491, 98] width 183 height 23
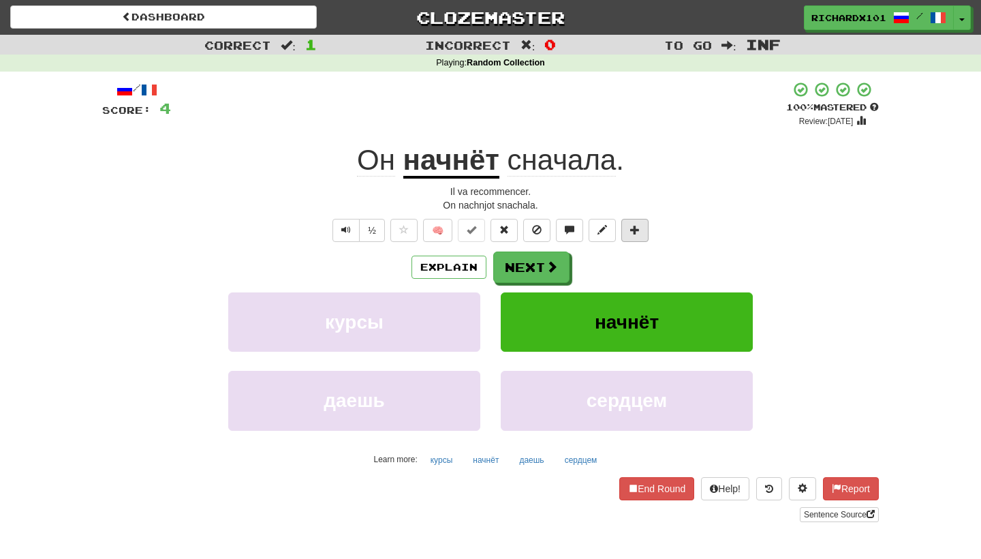
click at [637, 226] on span at bounding box center [635, 230] width 10 height 10
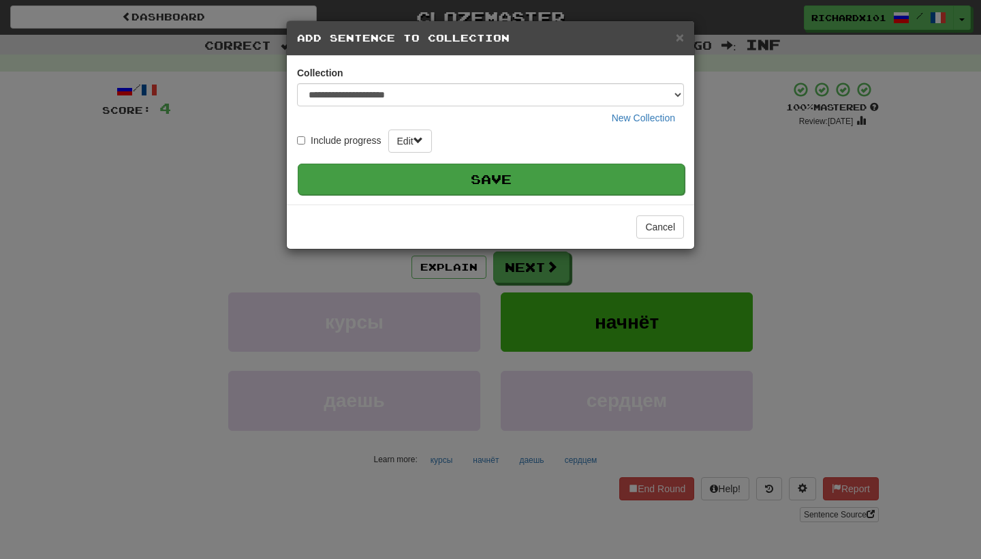
click at [587, 172] on button "Save" at bounding box center [491, 178] width 387 height 31
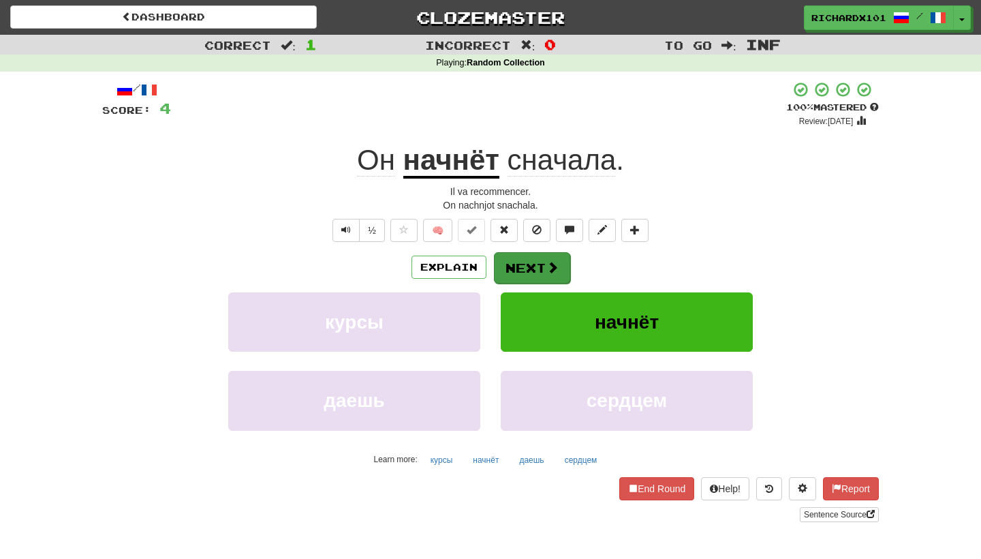
click at [550, 269] on span at bounding box center [552, 267] width 12 height 12
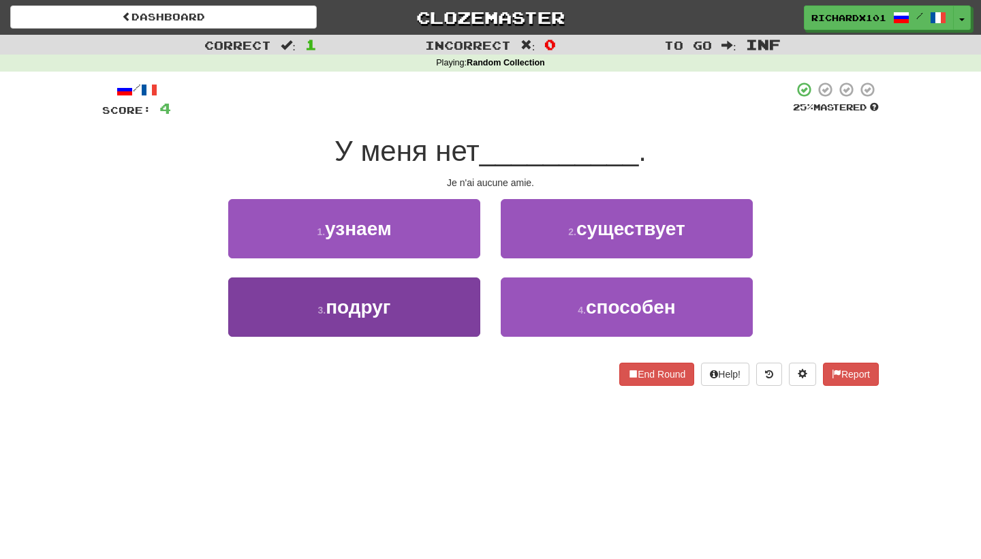
click at [461, 311] on button "3 . подруг" at bounding box center [354, 306] width 252 height 59
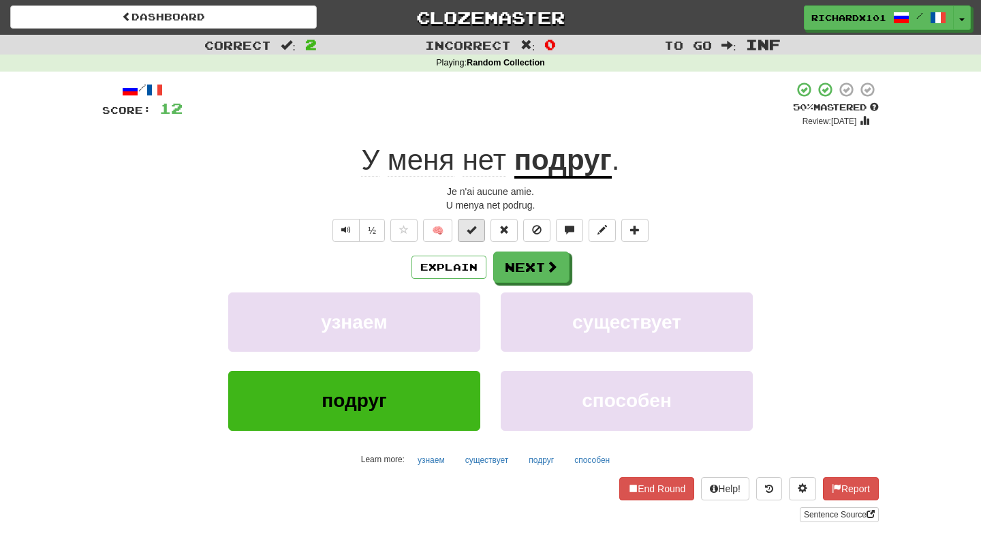
click at [482, 232] on button at bounding box center [471, 230] width 27 height 23
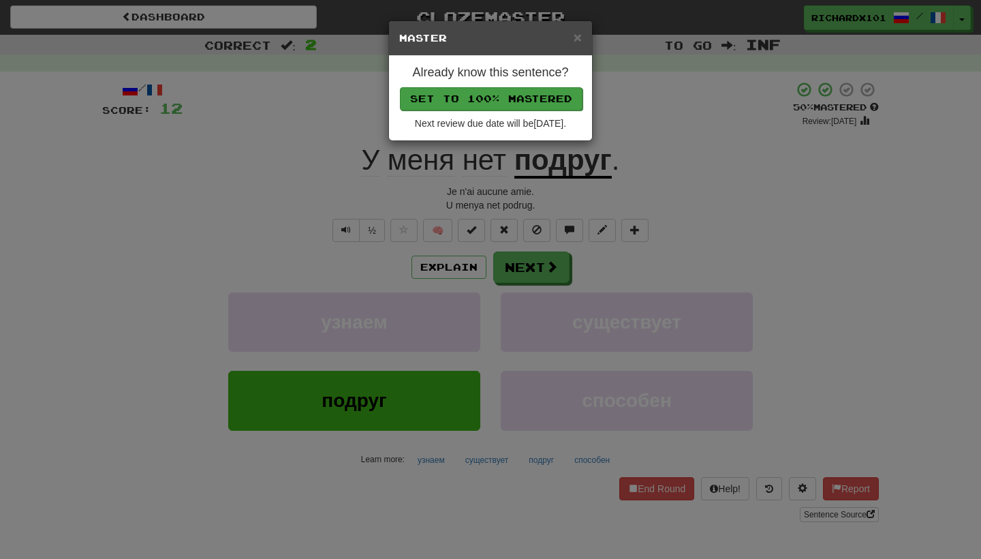
click at [484, 100] on button "Set to 100% Mastered" at bounding box center [491, 98] width 183 height 23
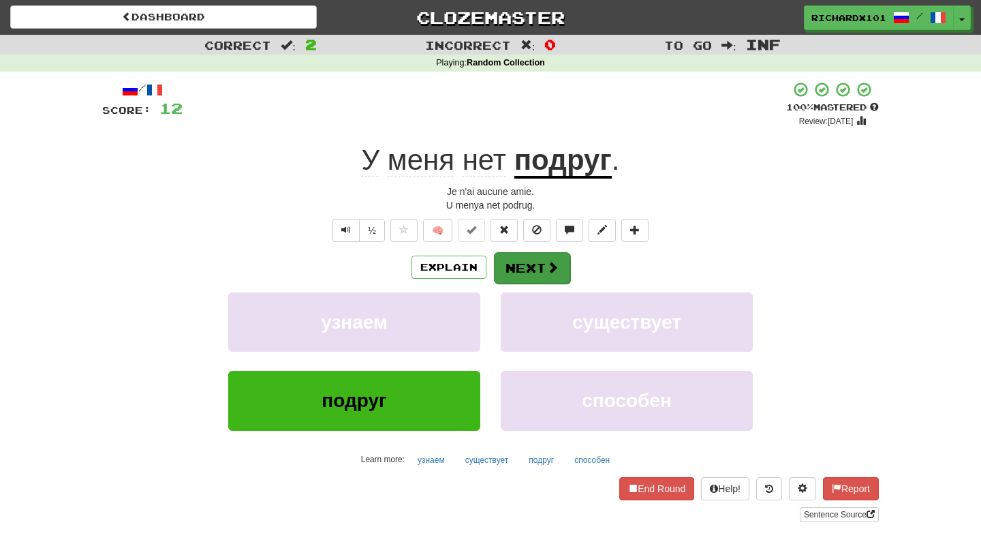
click at [497, 264] on button "Next" at bounding box center [532, 267] width 76 height 31
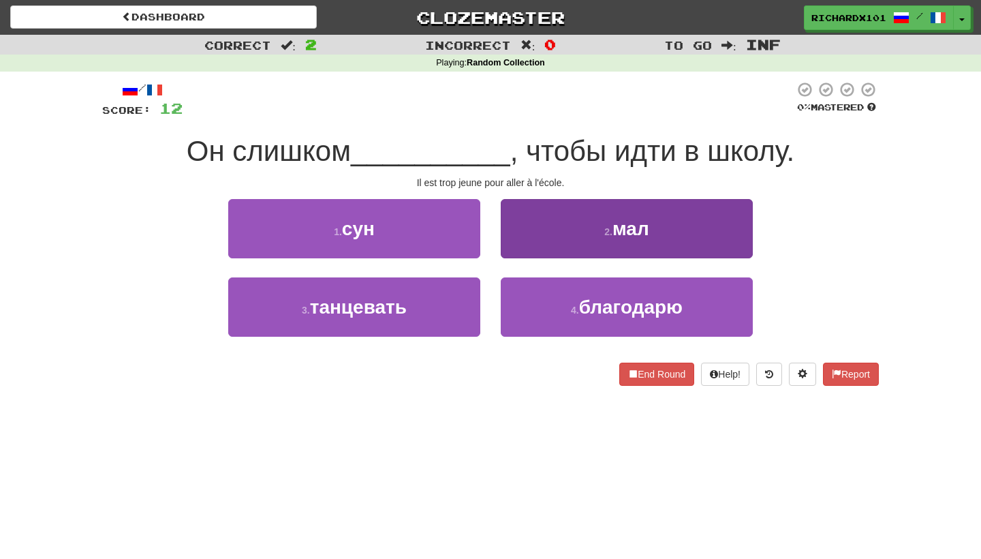
click at [538, 238] on button "2 . мал" at bounding box center [627, 228] width 252 height 59
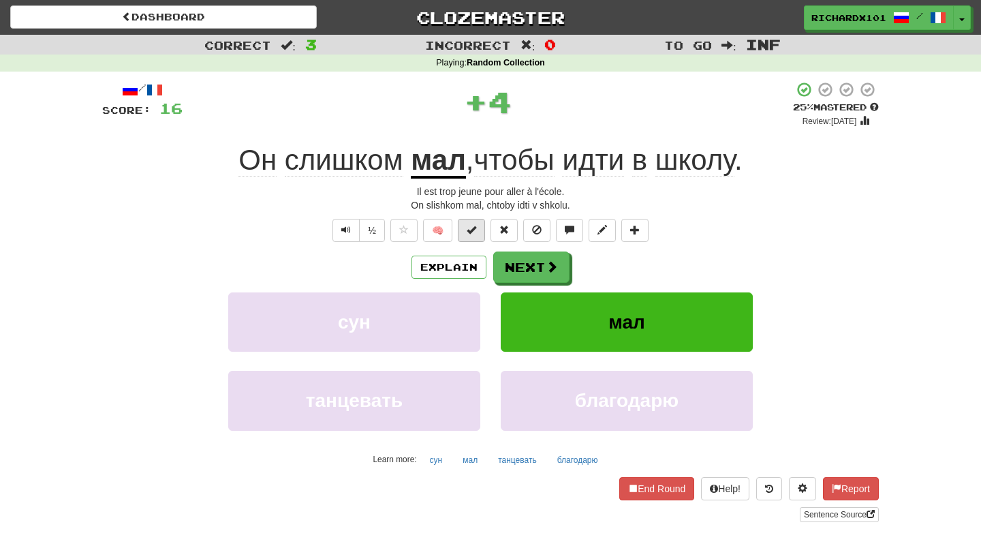
click at [470, 225] on span at bounding box center [472, 230] width 10 height 10
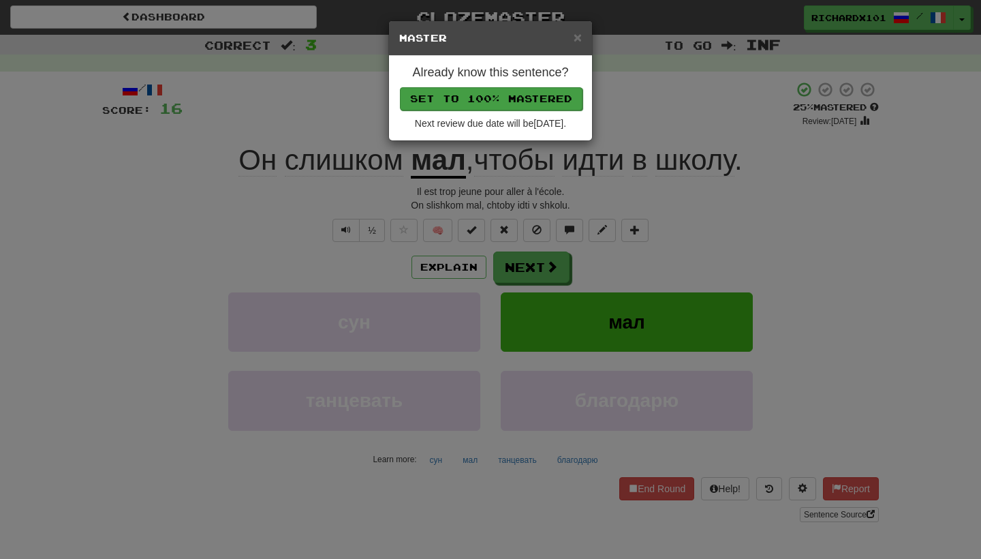
click at [477, 99] on button "Set to 100% Mastered" at bounding box center [491, 98] width 183 height 23
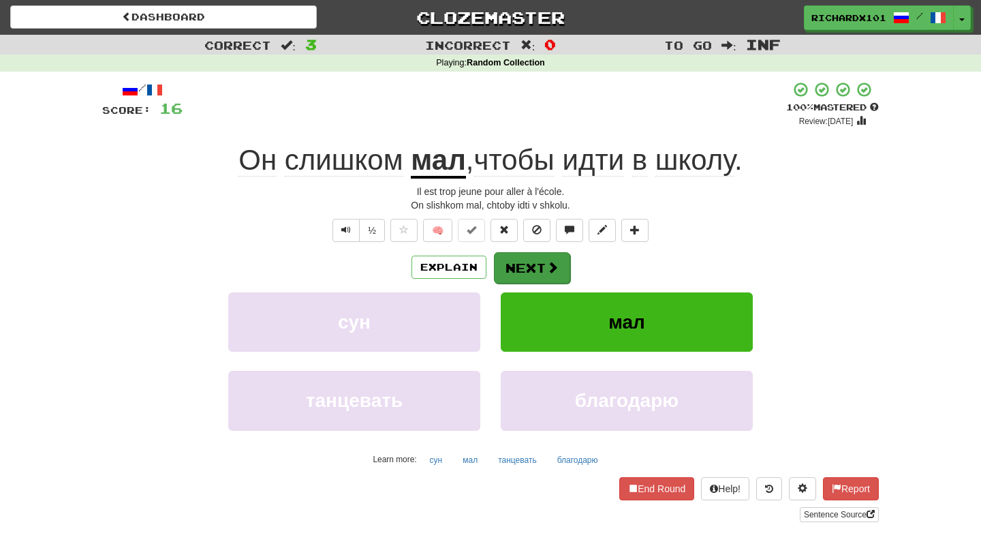
click at [518, 259] on button "Next" at bounding box center [532, 267] width 76 height 31
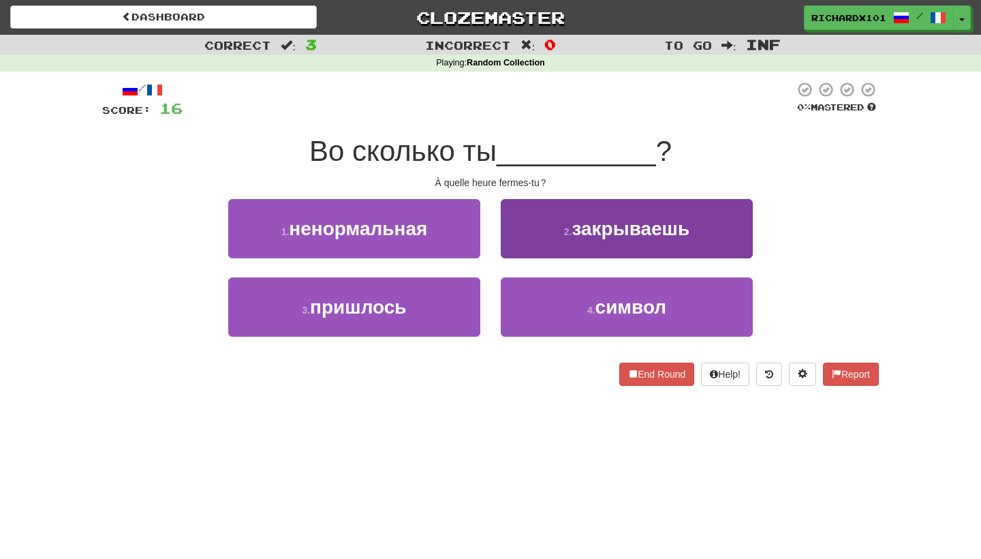
click at [520, 248] on button "2 . закрываешь" at bounding box center [627, 228] width 252 height 59
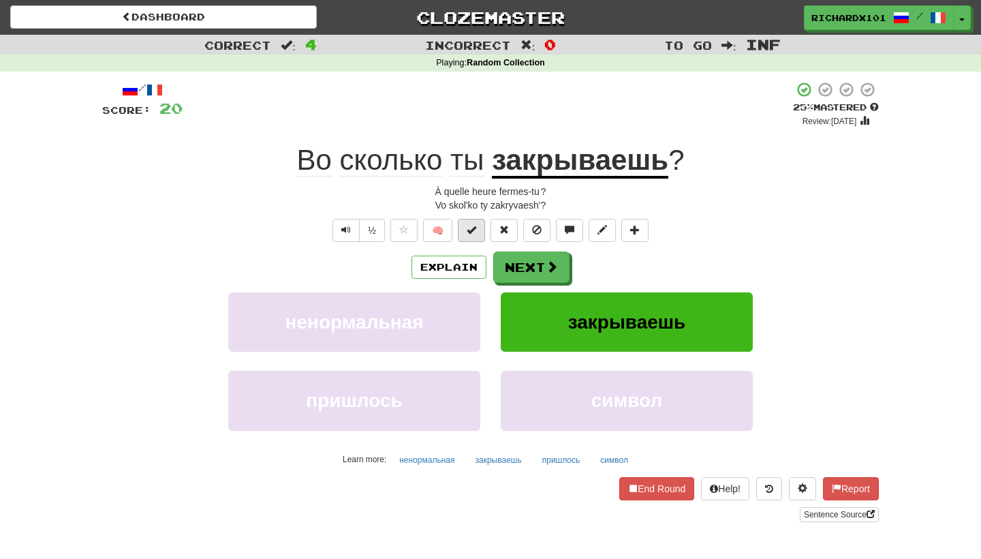
click at [478, 230] on button at bounding box center [471, 230] width 27 height 23
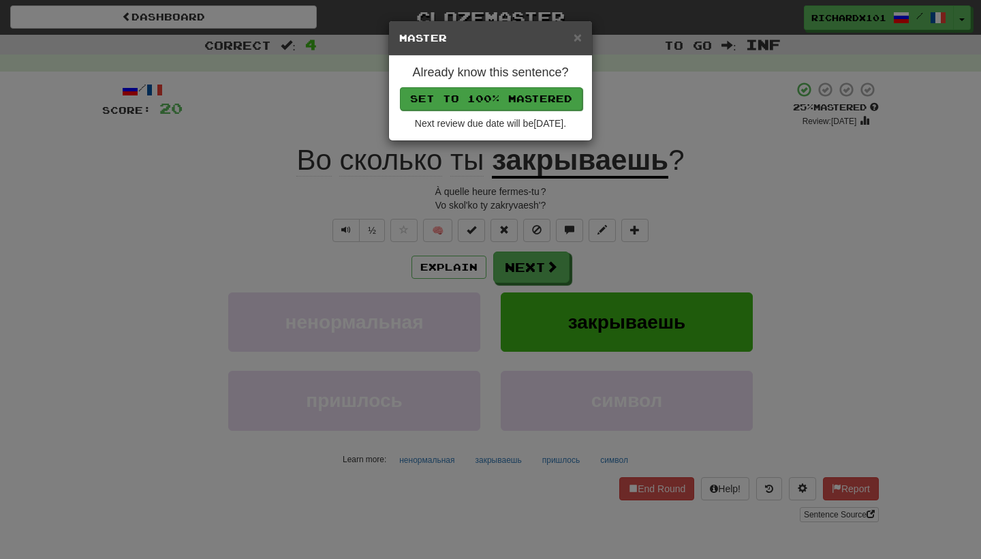
click at [476, 102] on button "Set to 100% Mastered" at bounding box center [491, 98] width 183 height 23
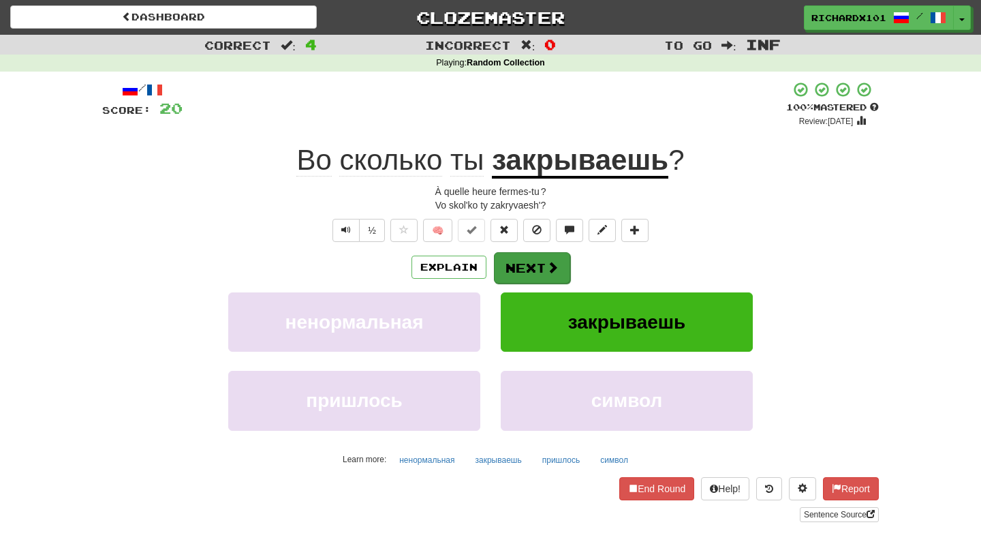
click at [513, 255] on button "Next" at bounding box center [532, 267] width 76 height 31
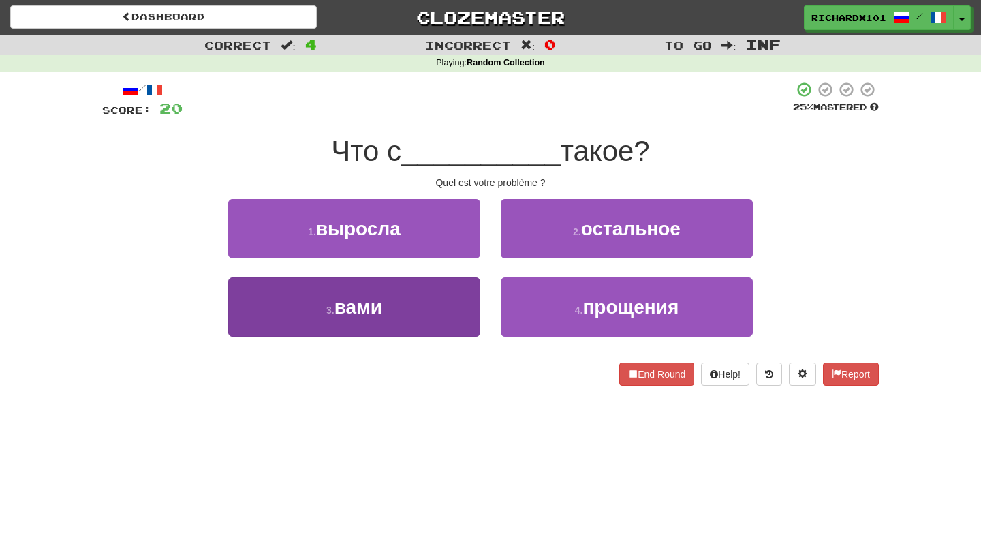
click at [451, 313] on button "3 . вами" at bounding box center [354, 306] width 252 height 59
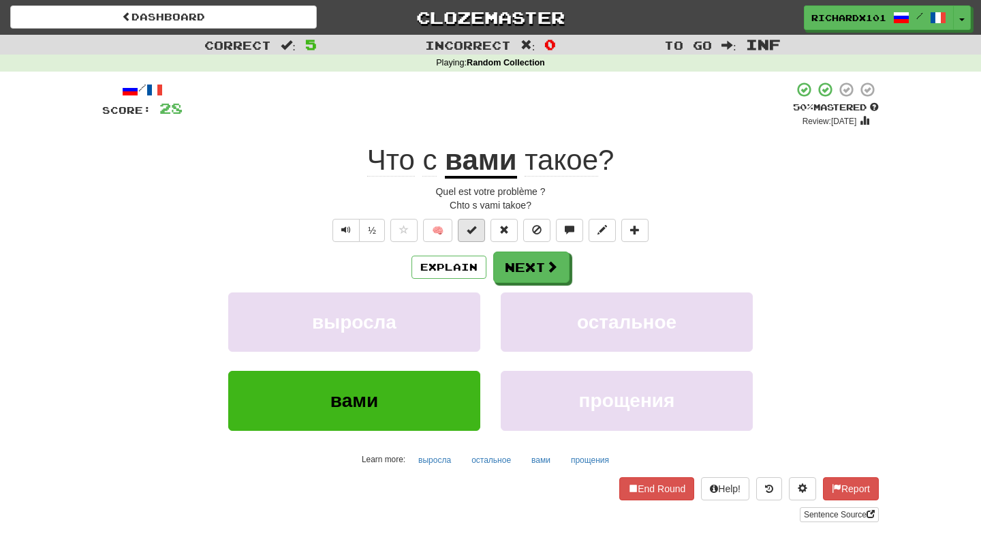
click at [470, 228] on span at bounding box center [472, 230] width 10 height 10
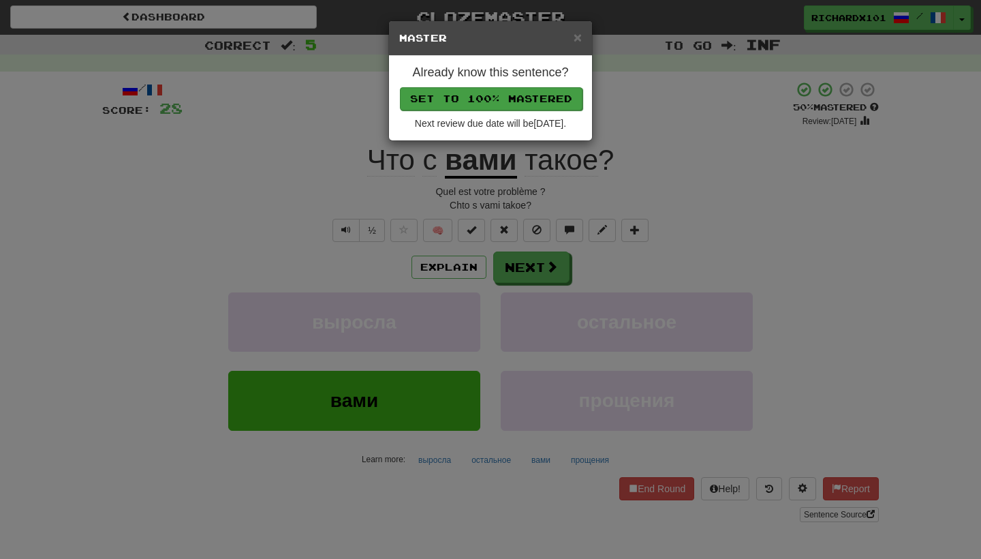
click at [499, 99] on button "Set to 100% Mastered" at bounding box center [491, 98] width 183 height 23
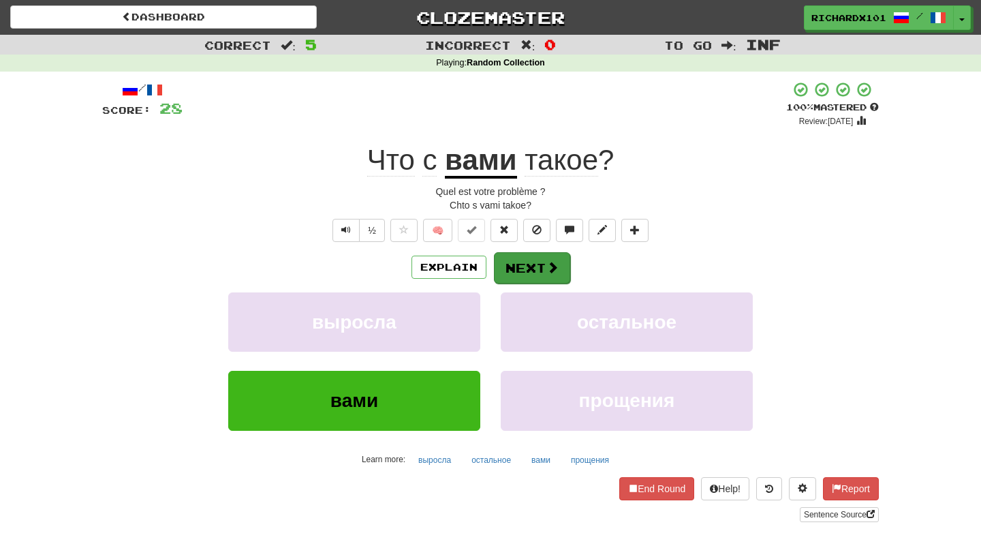
click at [523, 253] on button "Next" at bounding box center [532, 267] width 76 height 31
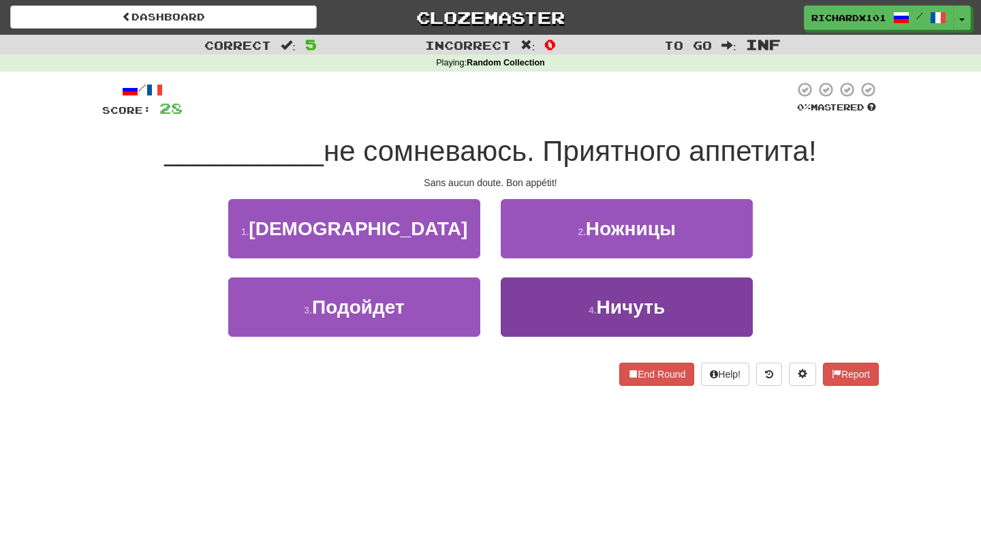
click at [542, 289] on button "4 . Ничуть" at bounding box center [627, 306] width 252 height 59
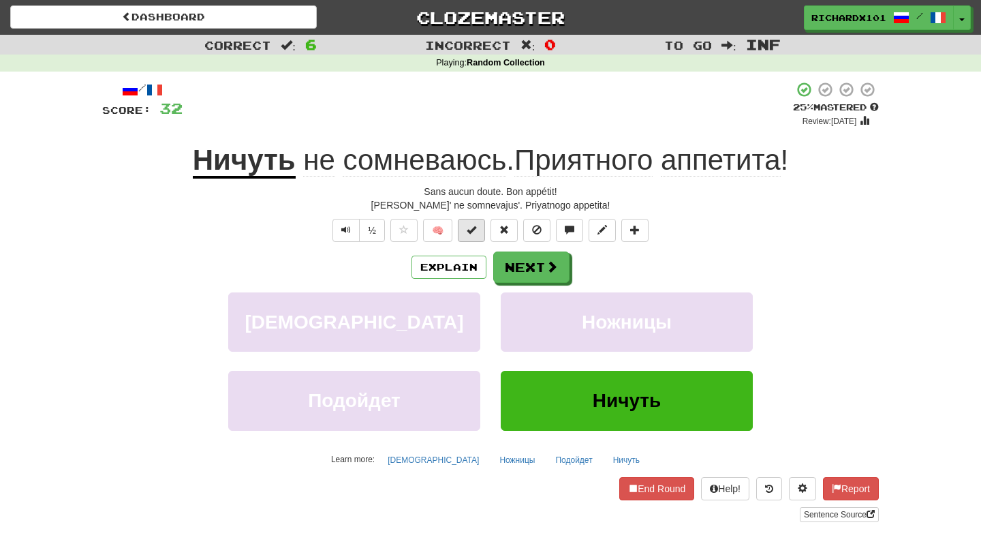
click at [468, 226] on span at bounding box center [472, 230] width 10 height 10
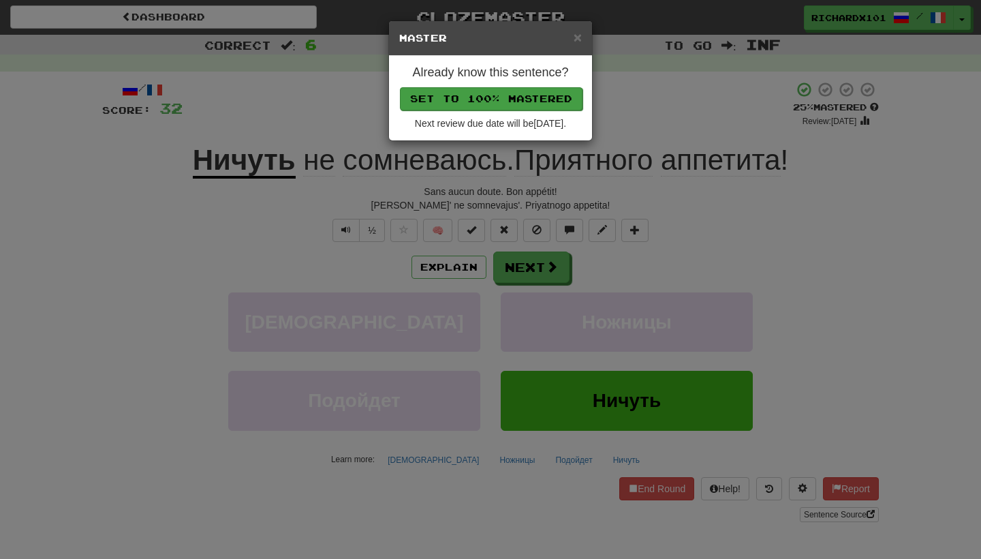
click at [480, 97] on button "Set to 100% Mastered" at bounding box center [491, 98] width 183 height 23
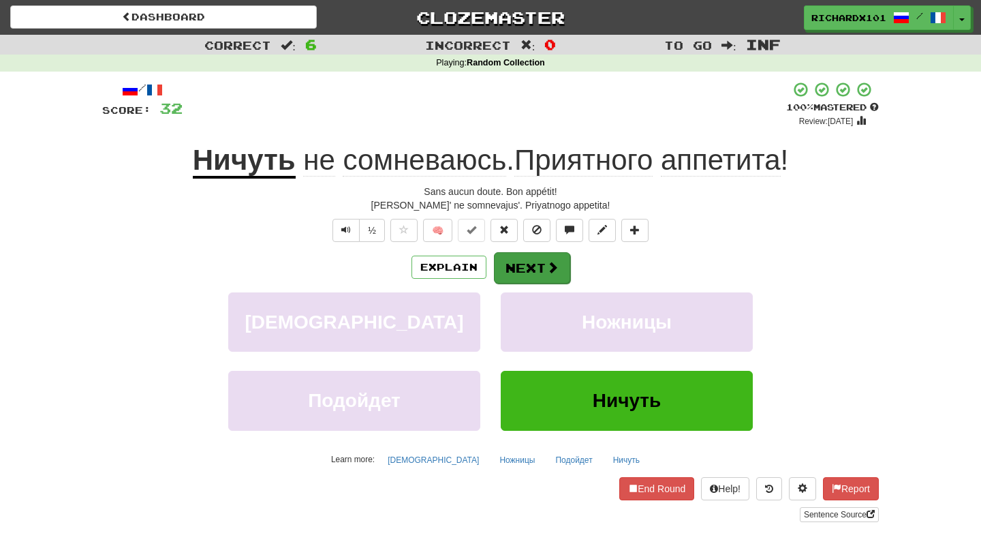
click at [540, 255] on button "Next" at bounding box center [532, 267] width 76 height 31
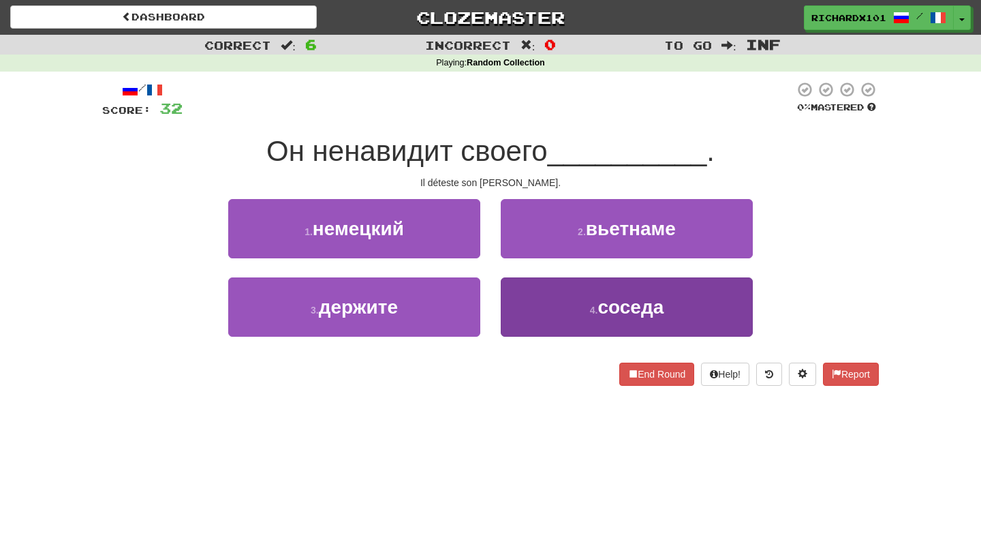
click at [552, 315] on button "4 . соседа" at bounding box center [627, 306] width 252 height 59
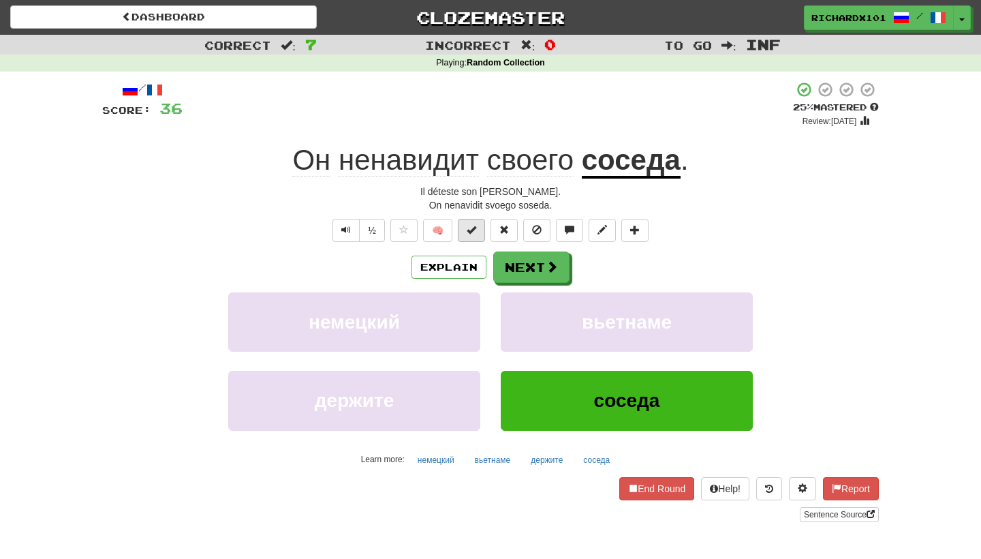
click at [479, 230] on button at bounding box center [471, 230] width 27 height 23
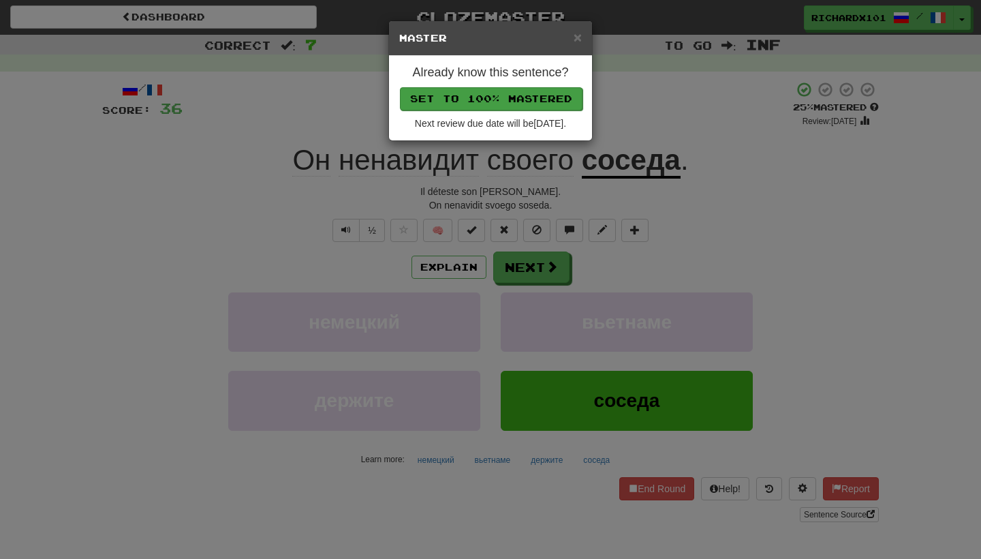
click at [462, 102] on button "Set to 100% Mastered" at bounding box center [491, 98] width 183 height 23
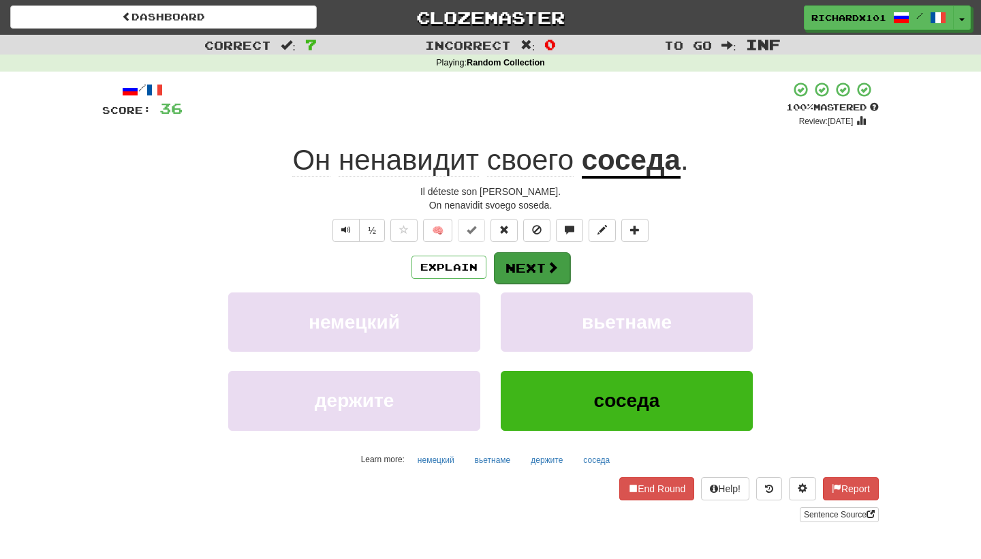
click at [537, 264] on button "Next" at bounding box center [532, 267] width 76 height 31
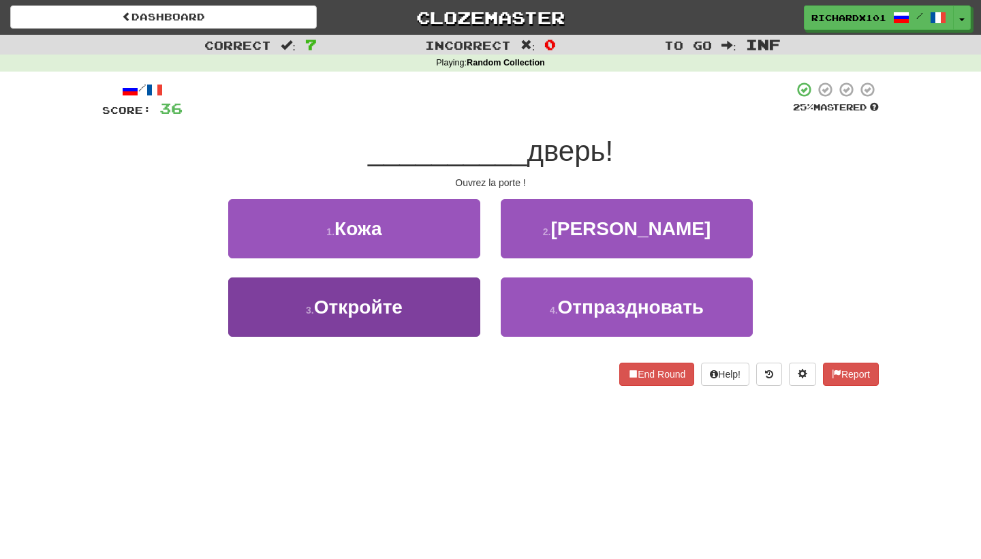
click at [439, 312] on button "3 . Откройте" at bounding box center [354, 306] width 252 height 59
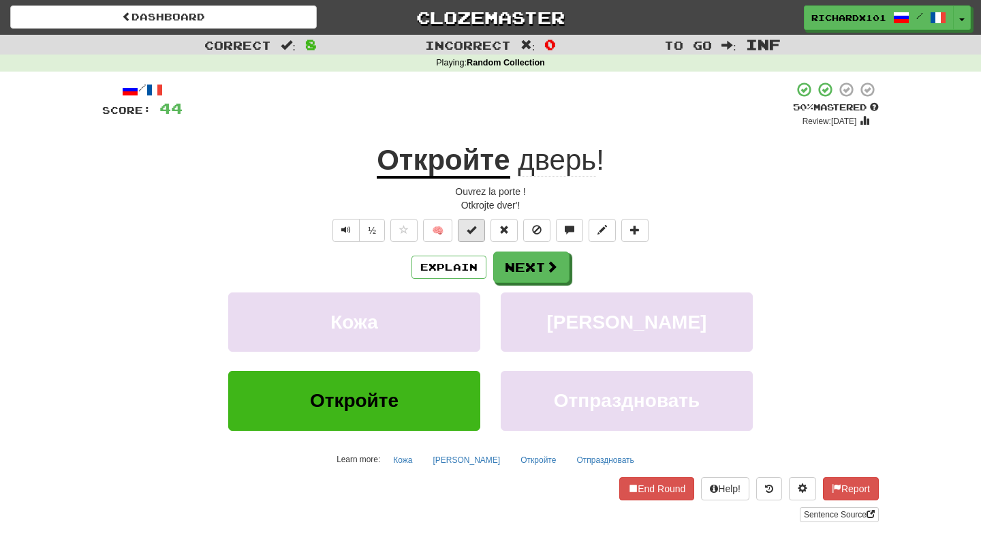
click at [475, 227] on span at bounding box center [472, 230] width 10 height 10
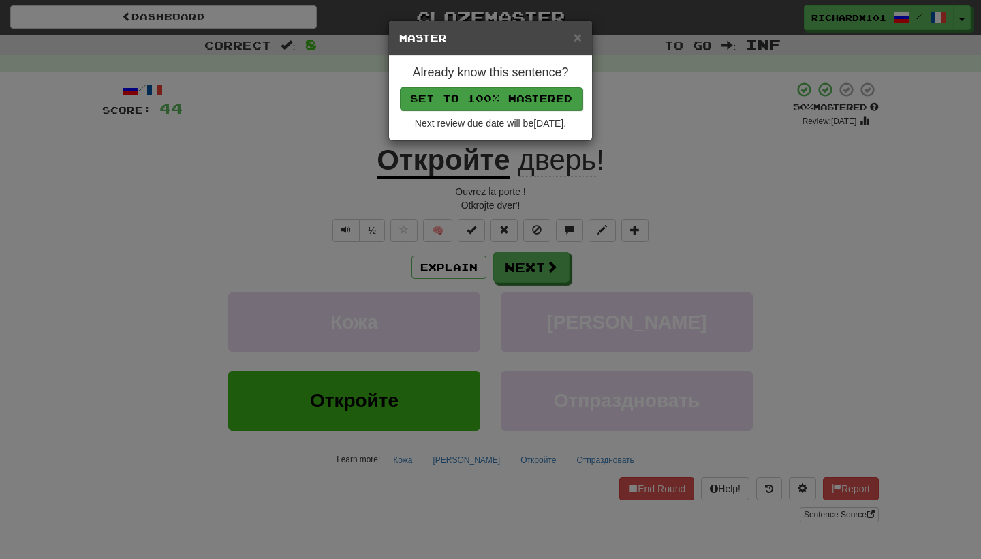
click at [468, 105] on button "Set to 100% Mastered" at bounding box center [491, 98] width 183 height 23
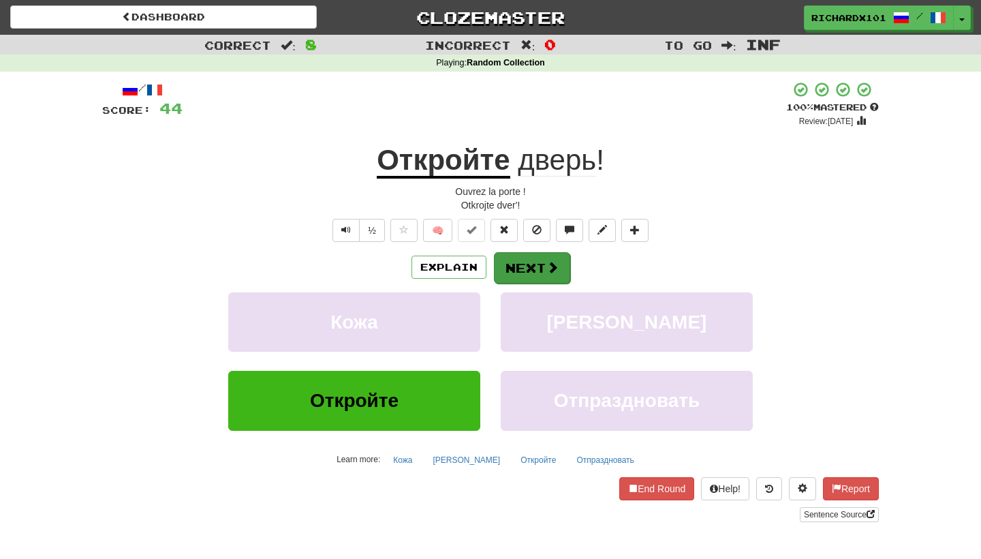
click at [538, 264] on button "Next" at bounding box center [532, 267] width 76 height 31
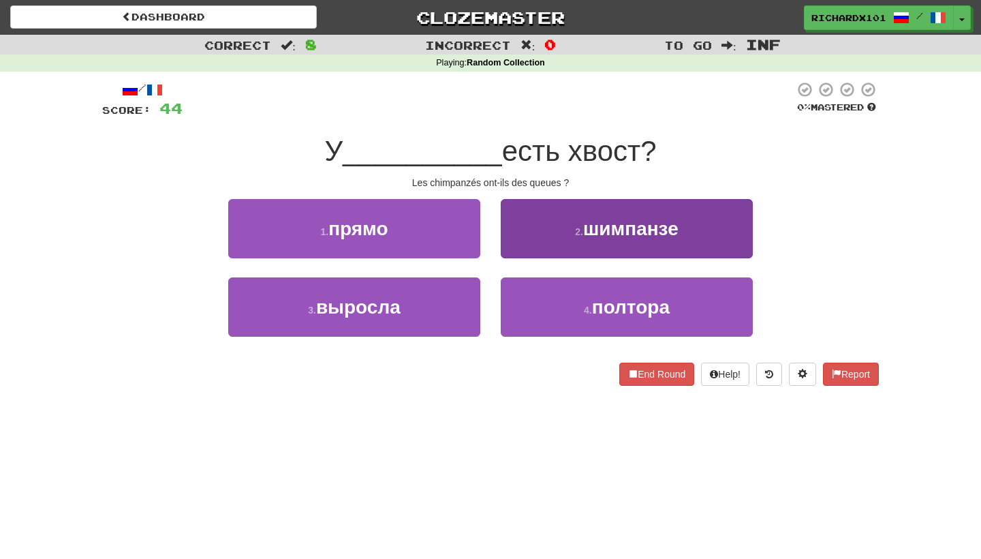
click at [538, 244] on button "2 . шимпанзе" at bounding box center [627, 228] width 252 height 59
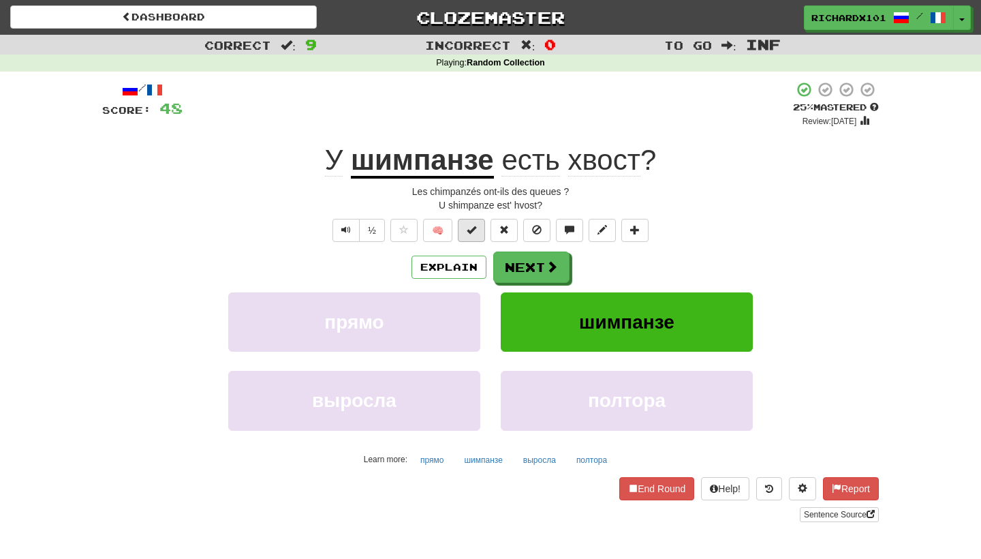
click at [478, 228] on button at bounding box center [471, 230] width 27 height 23
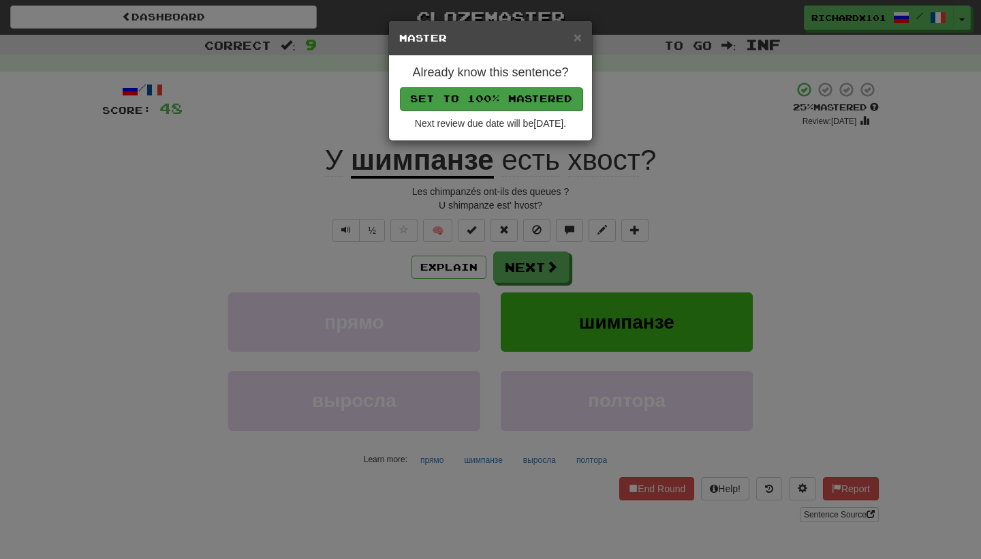
click at [481, 96] on button "Set to 100% Mastered" at bounding box center [491, 98] width 183 height 23
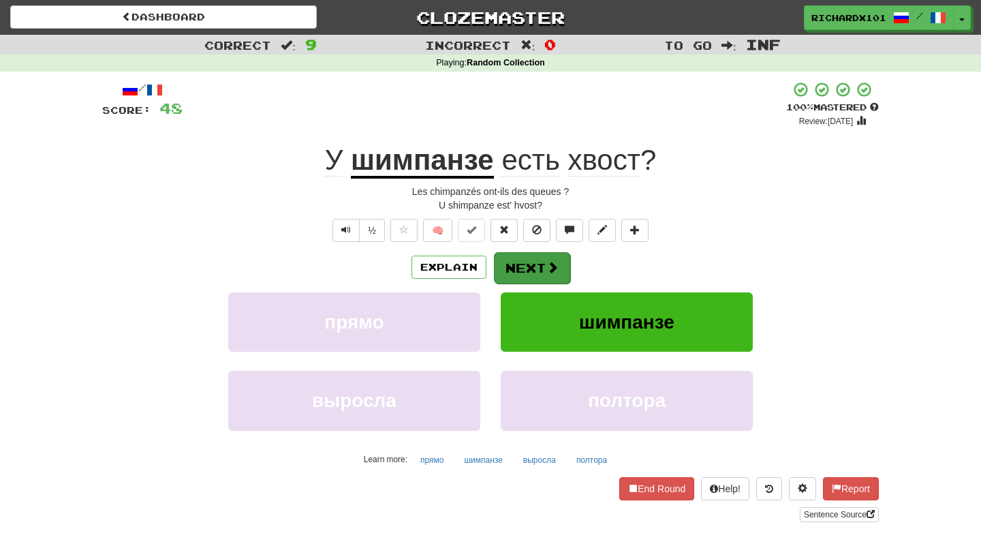
click at [509, 264] on button "Next" at bounding box center [532, 267] width 76 height 31
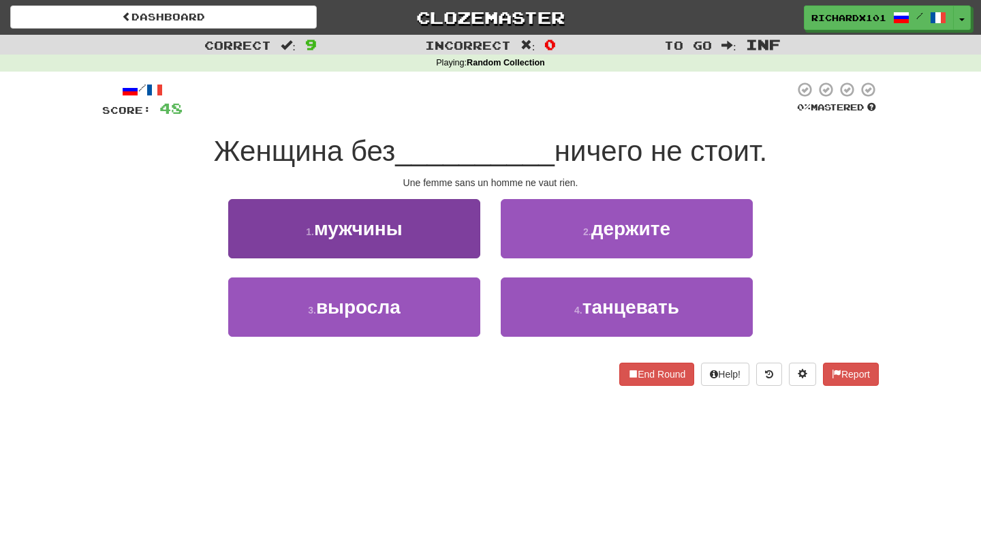
click at [424, 235] on button "1 . мужчины" at bounding box center [354, 228] width 252 height 59
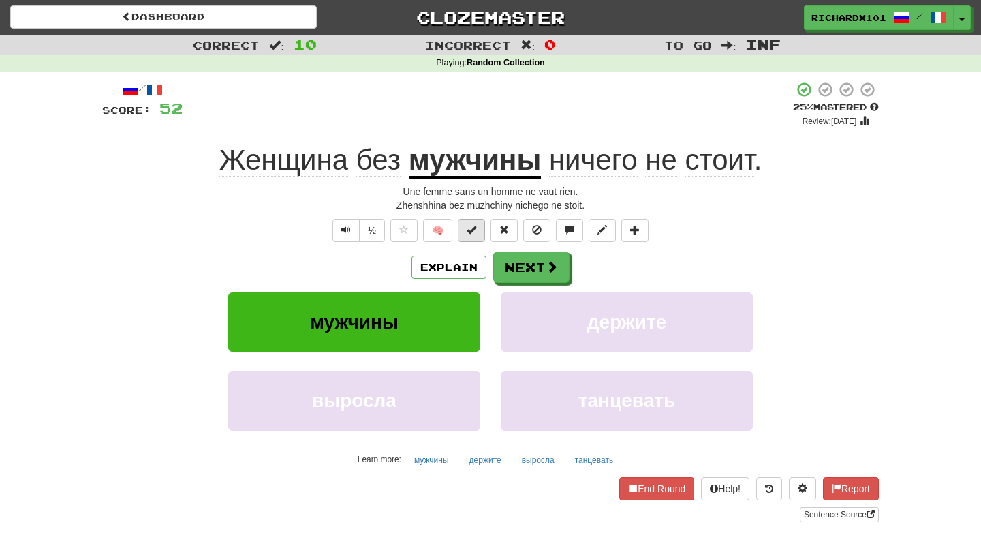
click at [472, 228] on span at bounding box center [472, 230] width 10 height 10
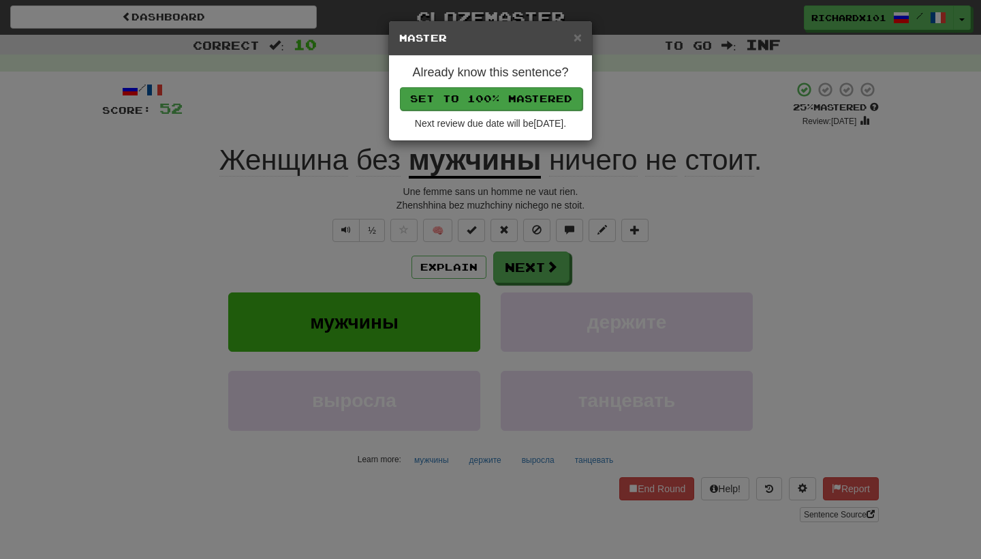
click at [474, 104] on button "Set to 100% Mastered" at bounding box center [491, 98] width 183 height 23
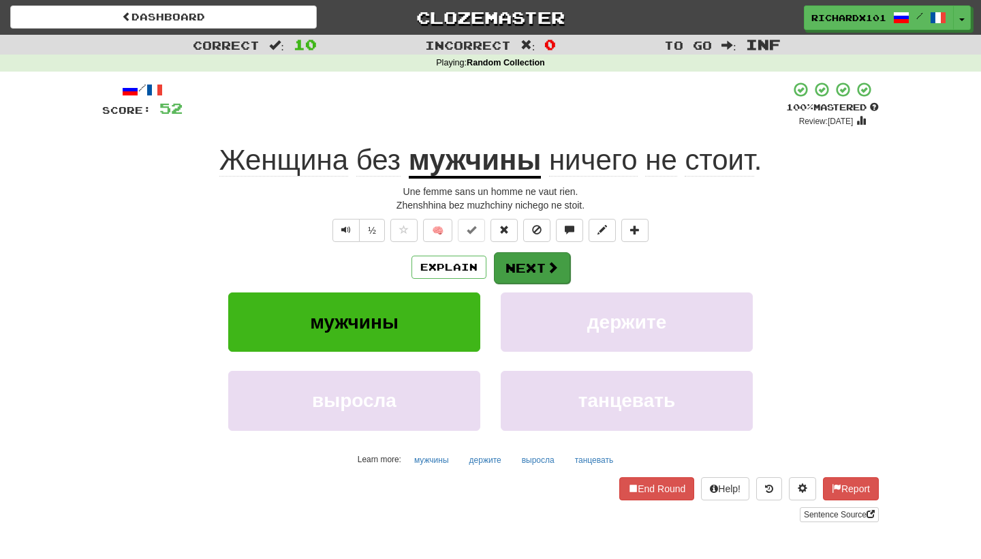
click at [541, 268] on button "Next" at bounding box center [532, 267] width 76 height 31
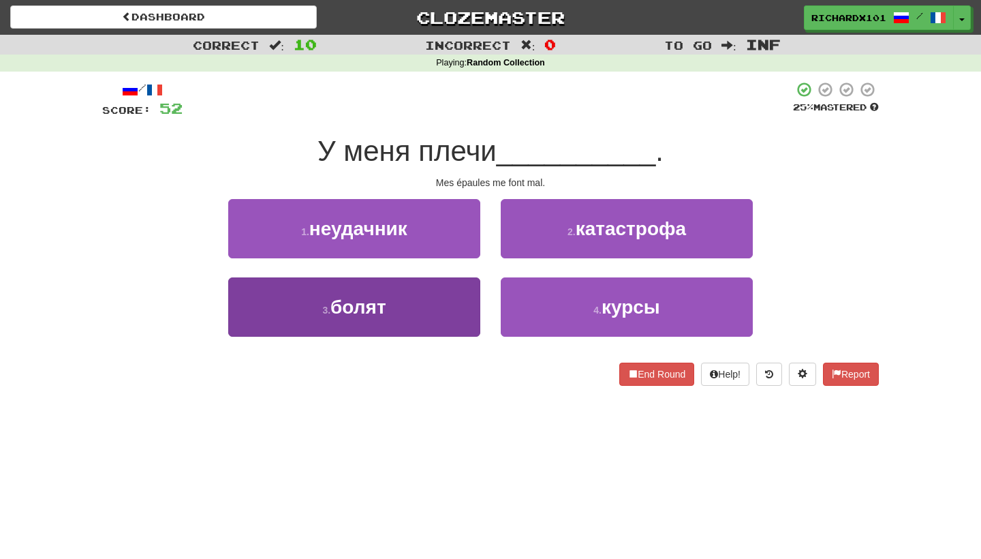
click at [458, 318] on button "3 . болят" at bounding box center [354, 306] width 252 height 59
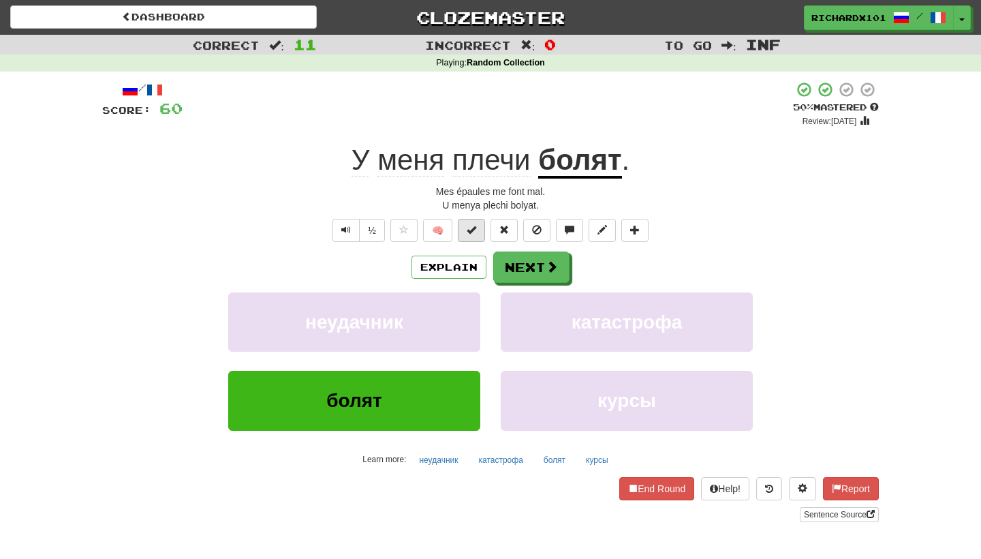
click at [476, 232] on span at bounding box center [472, 230] width 10 height 10
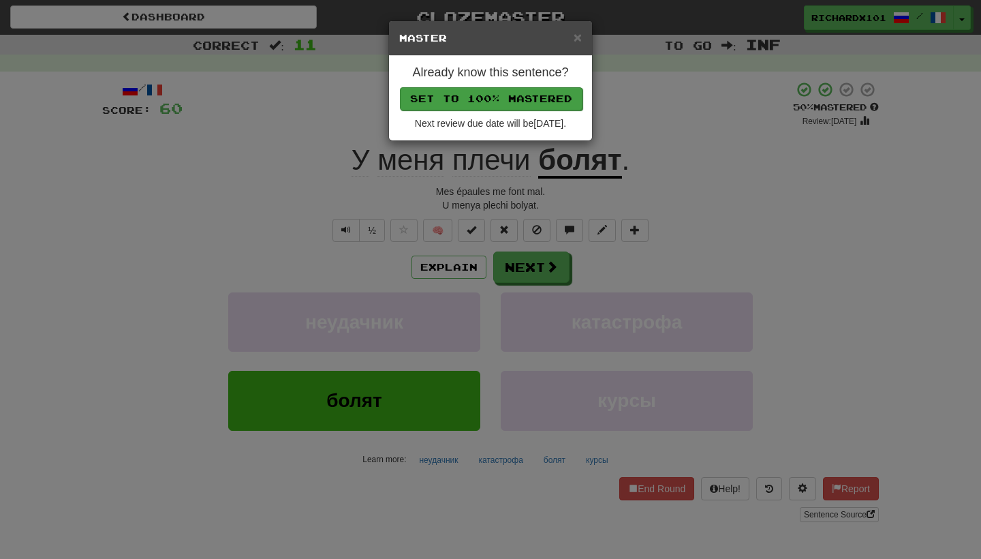
click at [480, 97] on button "Set to 100% Mastered" at bounding box center [491, 98] width 183 height 23
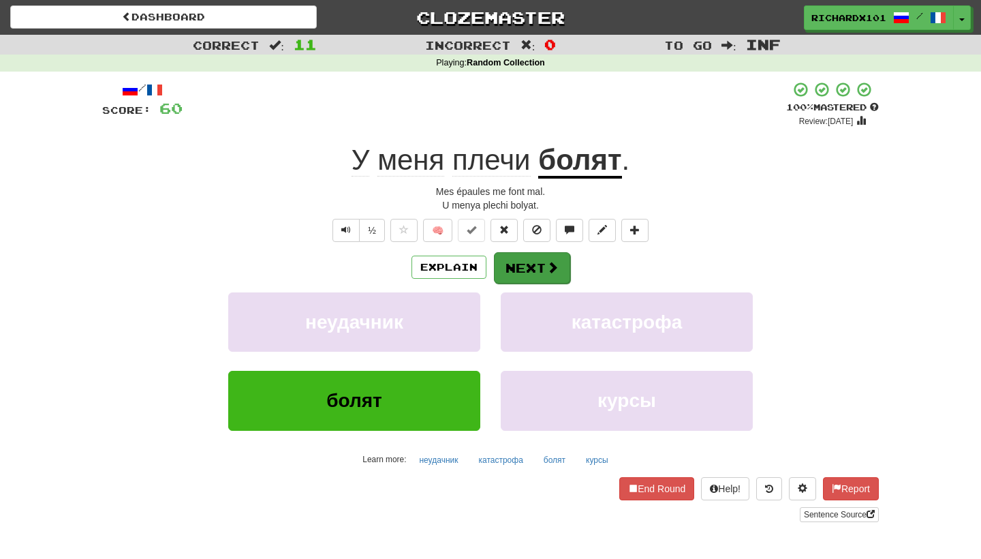
click at [518, 258] on button "Next" at bounding box center [532, 267] width 76 height 31
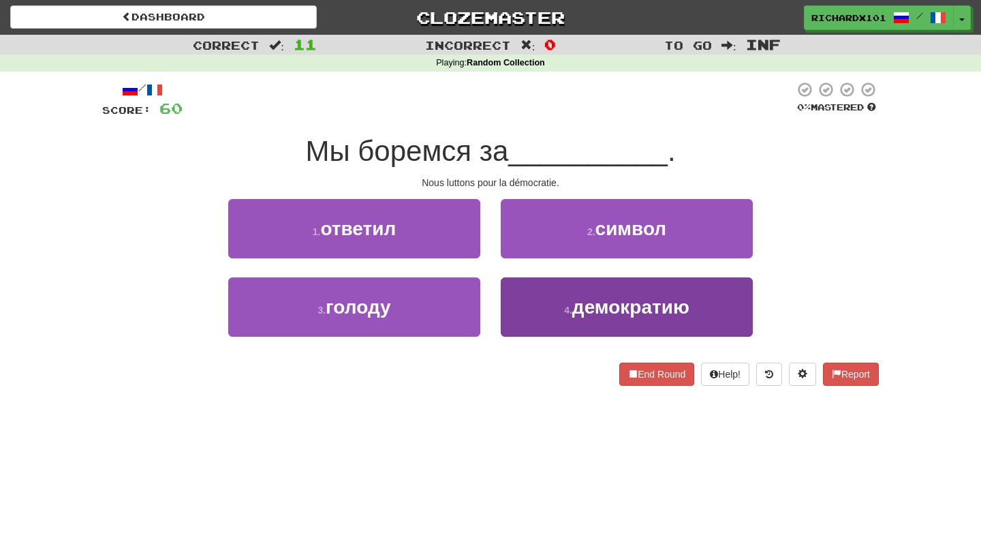
click at [548, 298] on button "4 . демократию" at bounding box center [627, 306] width 252 height 59
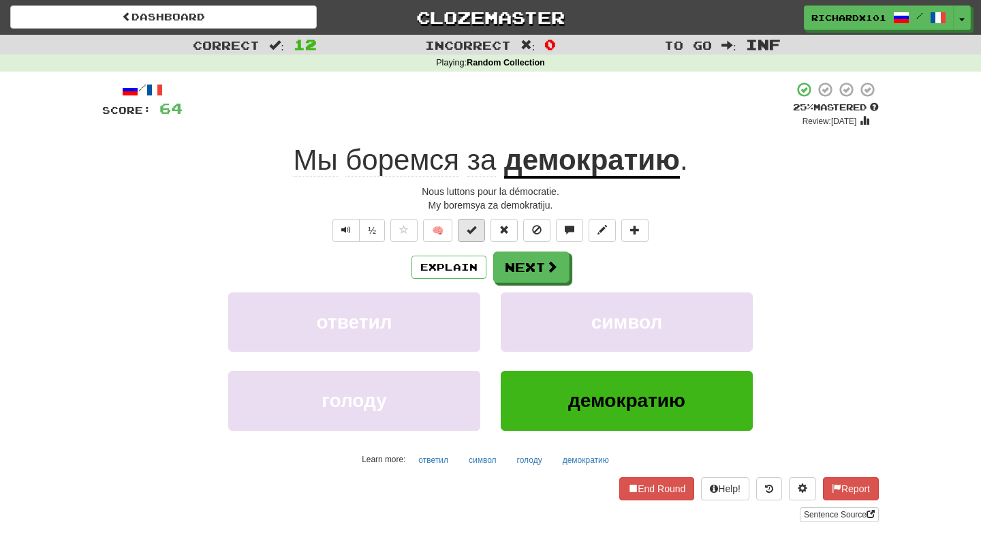
click at [476, 231] on span at bounding box center [472, 230] width 10 height 10
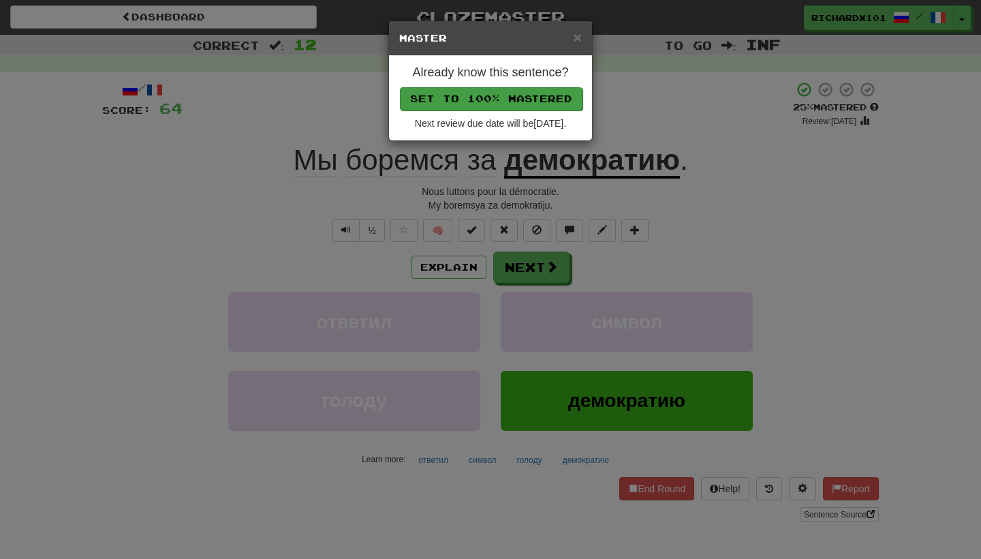
click at [499, 98] on button "Set to 100% Mastered" at bounding box center [491, 98] width 183 height 23
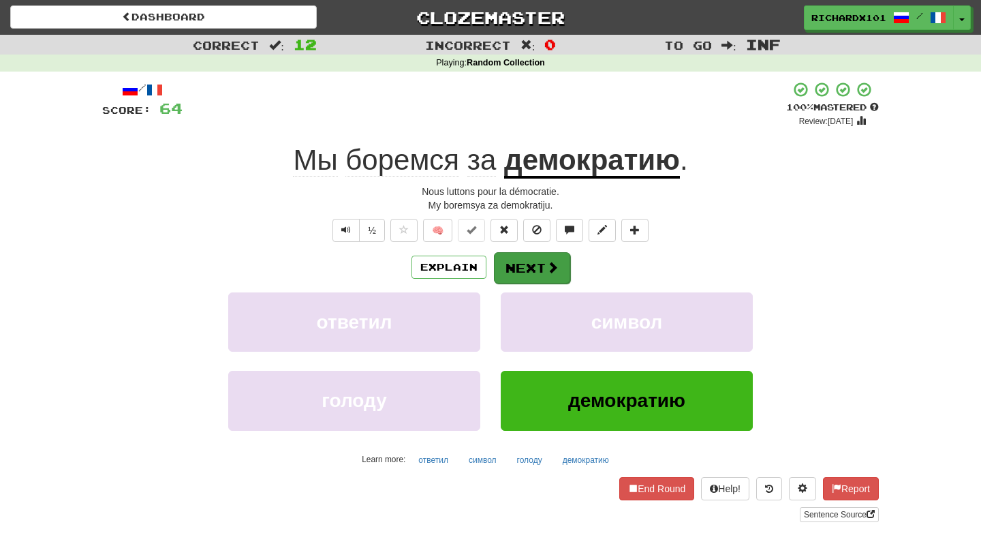
click at [546, 266] on span at bounding box center [552, 267] width 12 height 12
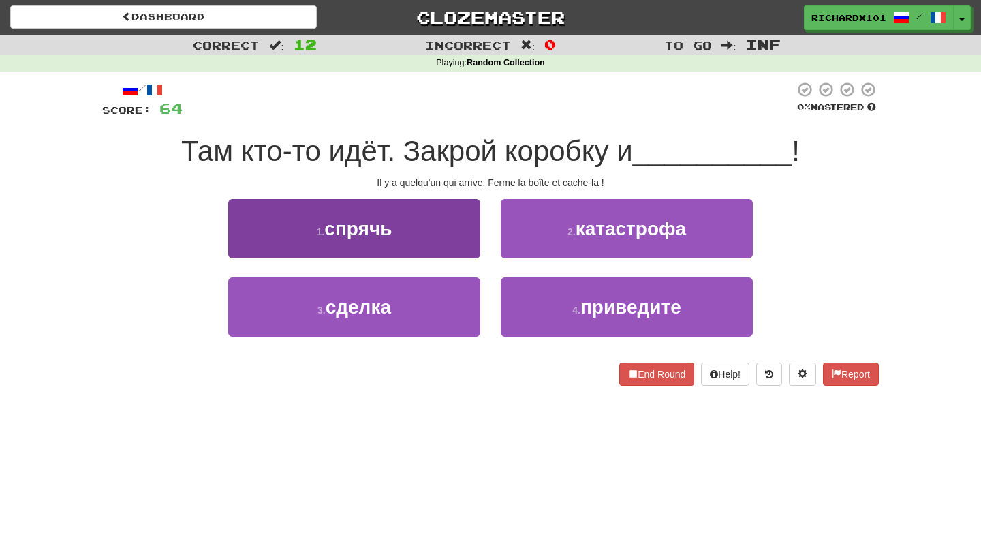
click at [458, 245] on button "1 . спрячь" at bounding box center [354, 228] width 252 height 59
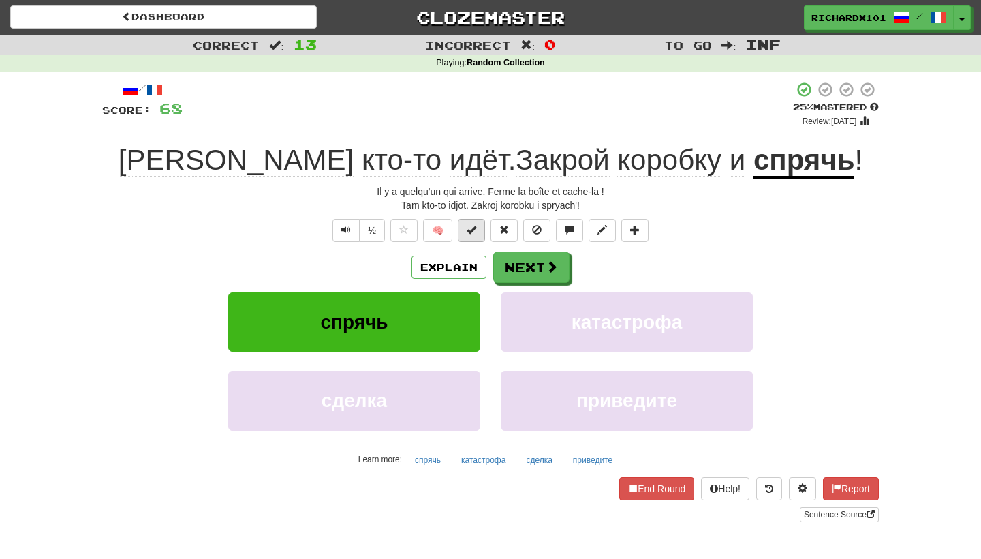
click at [477, 230] on button at bounding box center [471, 230] width 27 height 23
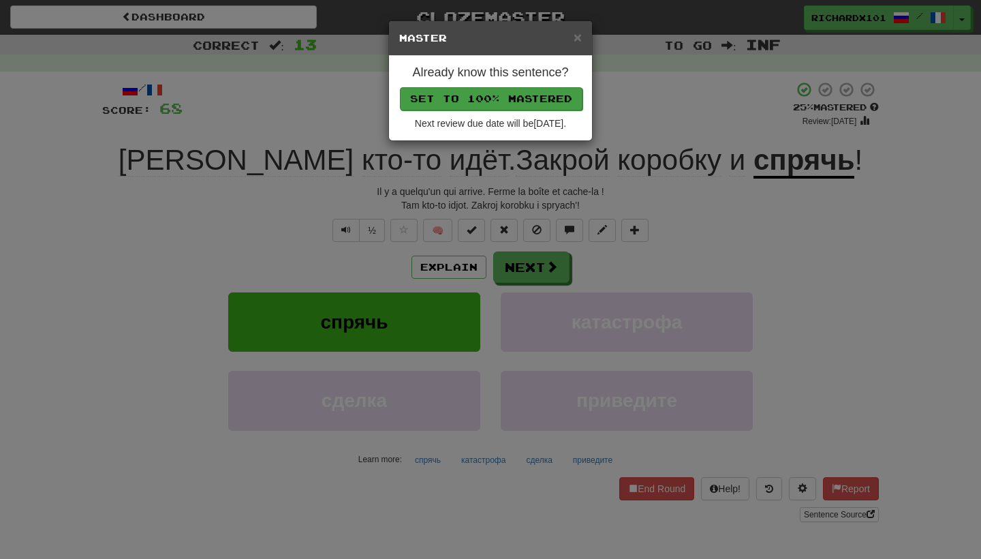
click at [507, 103] on button "Set to 100% Mastered" at bounding box center [491, 98] width 183 height 23
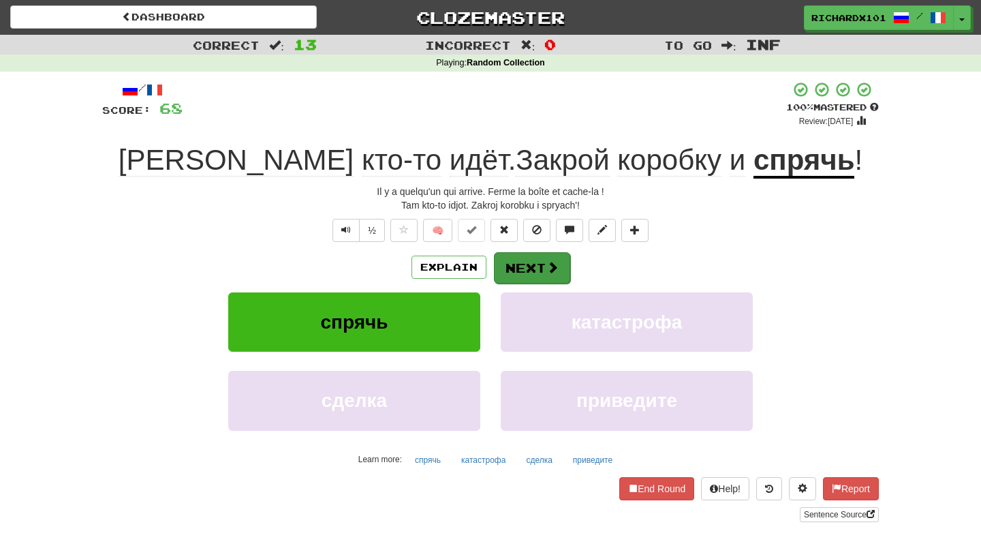
click at [540, 253] on button "Next" at bounding box center [532, 267] width 76 height 31
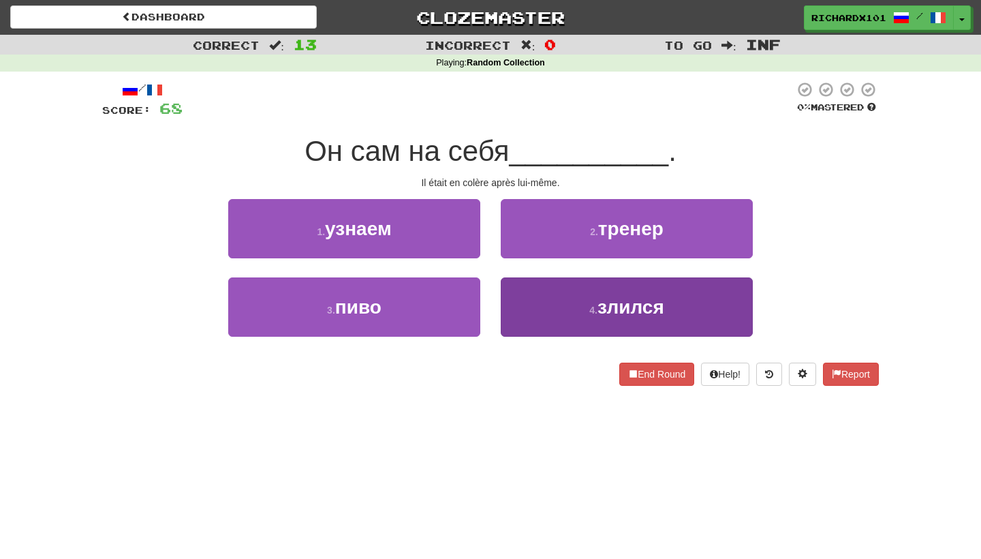
click at [562, 309] on button "4 . злился" at bounding box center [627, 306] width 252 height 59
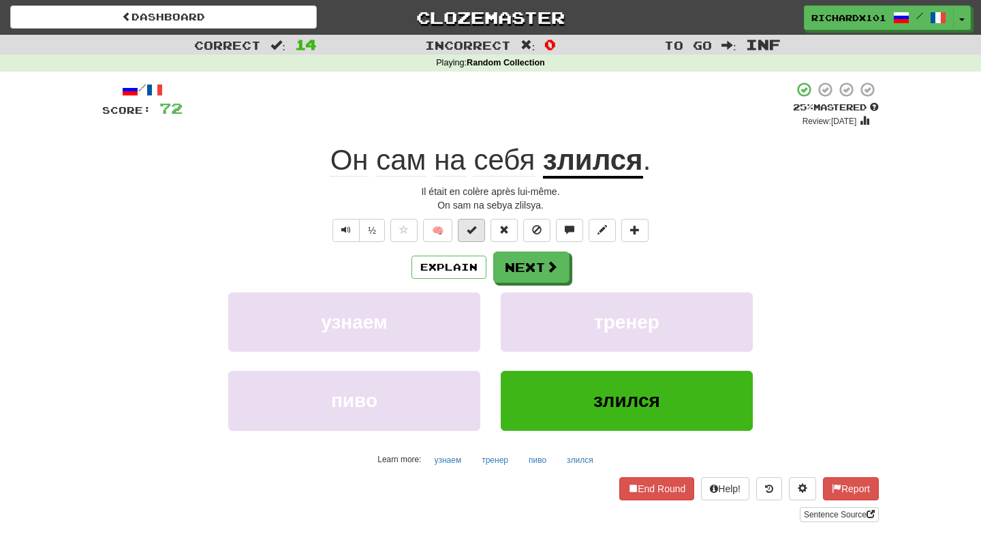
click at [469, 231] on span at bounding box center [472, 230] width 10 height 10
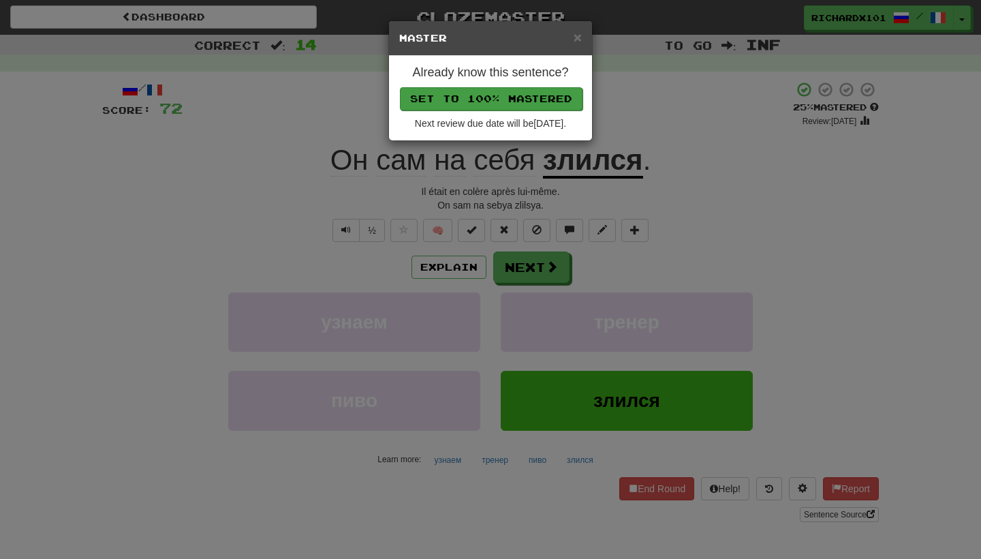
click at [465, 102] on button "Set to 100% Mastered" at bounding box center [491, 98] width 183 height 23
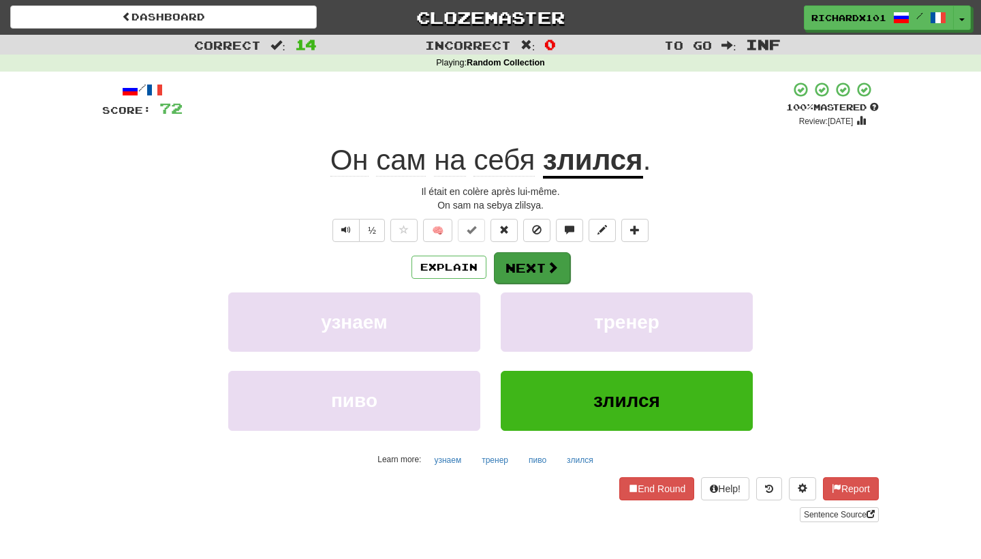
click at [530, 259] on button "Next" at bounding box center [532, 267] width 76 height 31
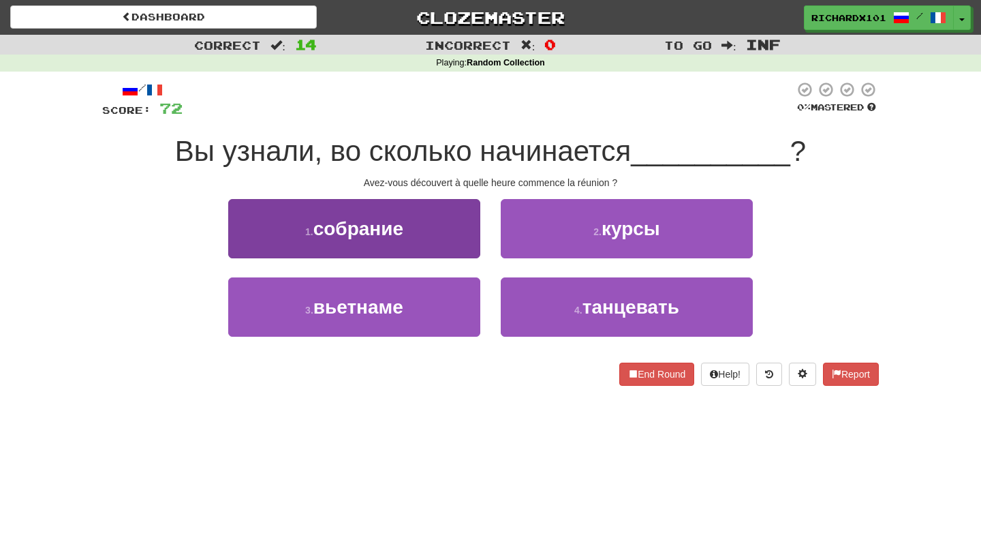
click at [460, 239] on button "1 . собрание" at bounding box center [354, 228] width 252 height 59
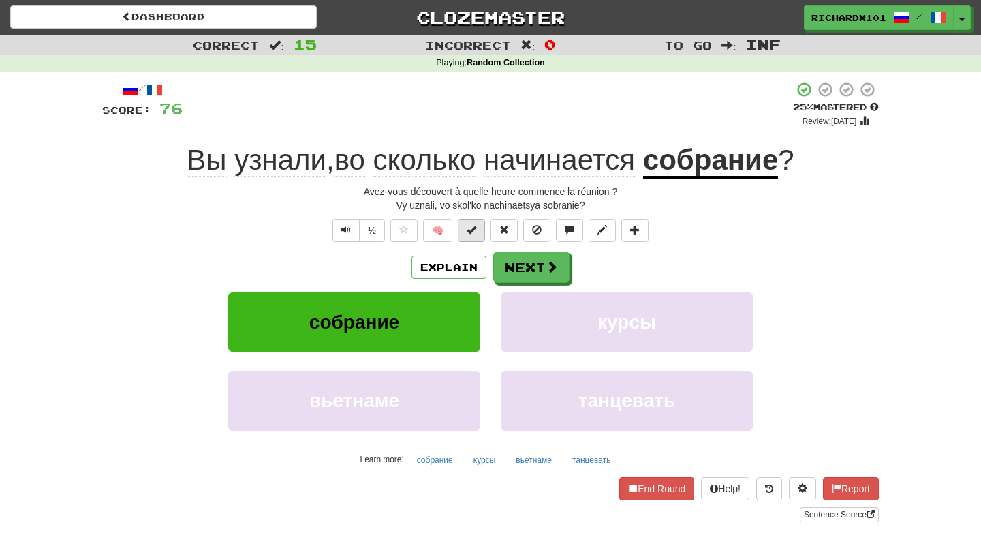
click at [471, 234] on button at bounding box center [471, 230] width 27 height 23
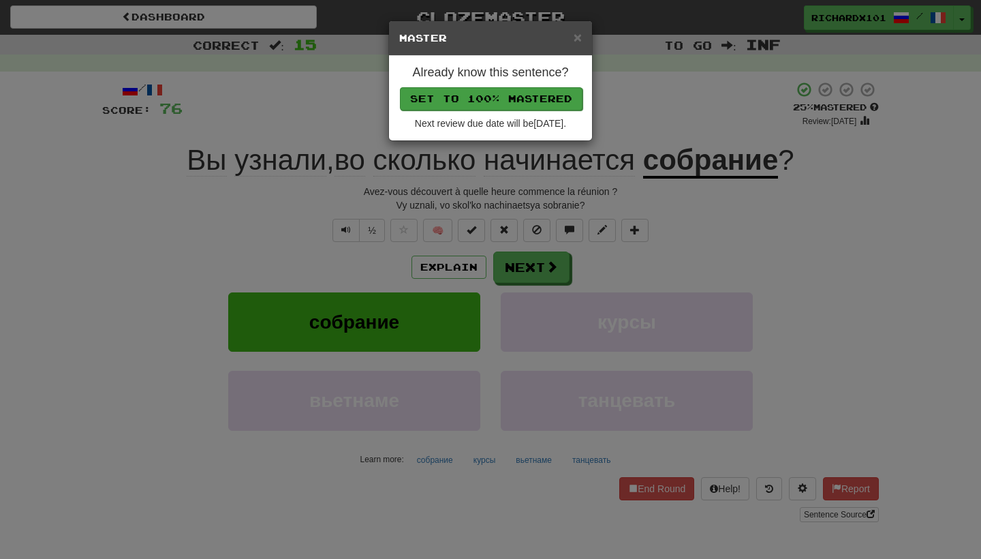
click at [460, 97] on button "Set to 100% Mastered" at bounding box center [491, 98] width 183 height 23
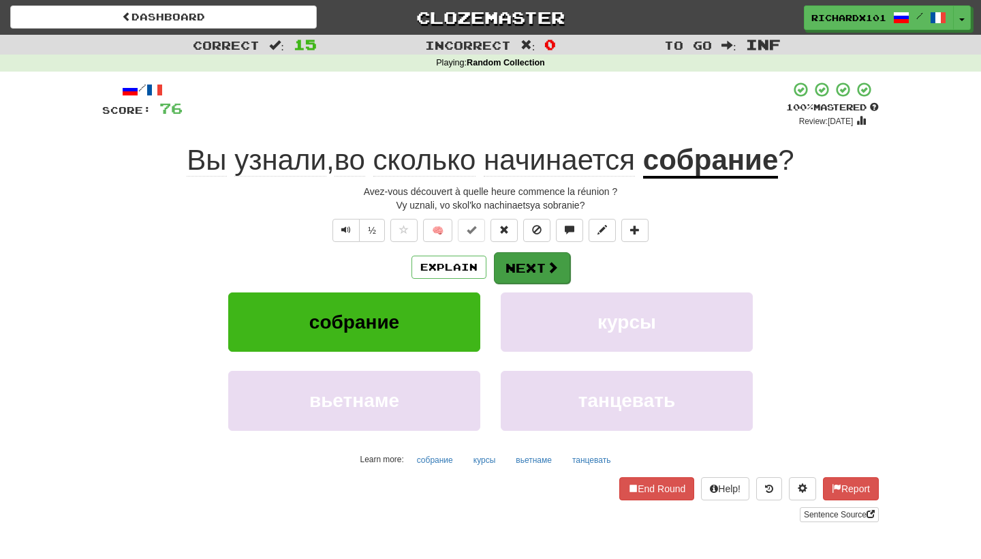
click at [541, 260] on button "Next" at bounding box center [532, 267] width 76 height 31
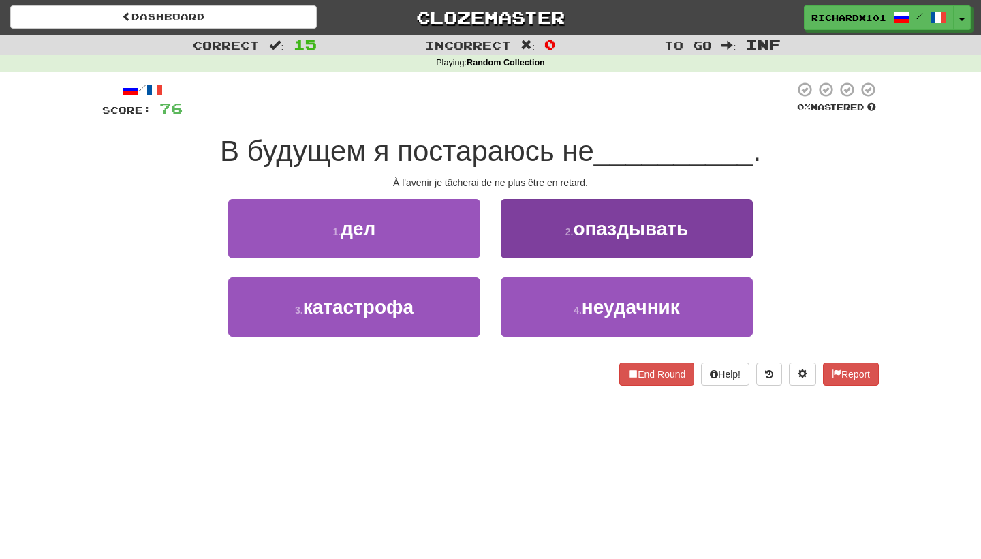
click at [541, 248] on button "2 . опаздывать" at bounding box center [627, 228] width 252 height 59
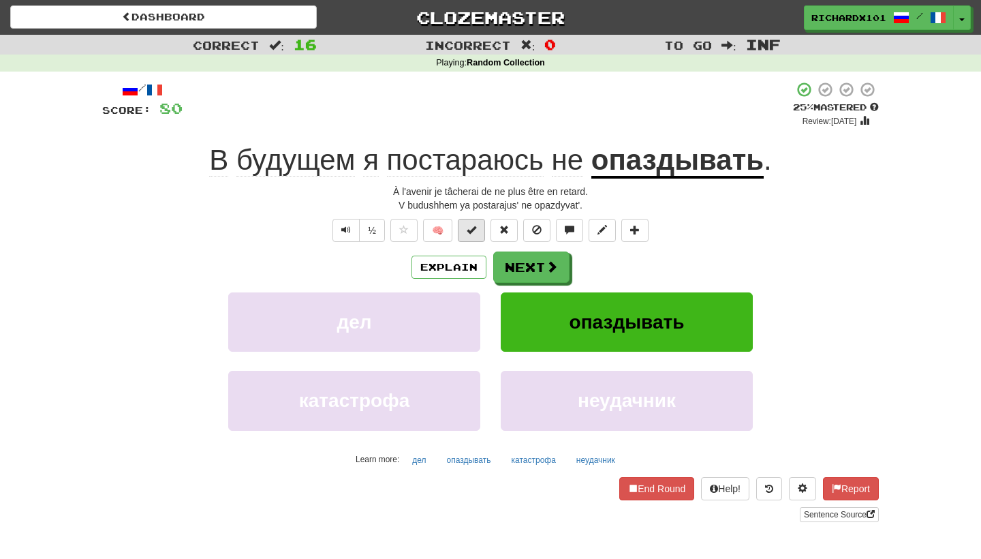
click at [483, 232] on button at bounding box center [471, 230] width 27 height 23
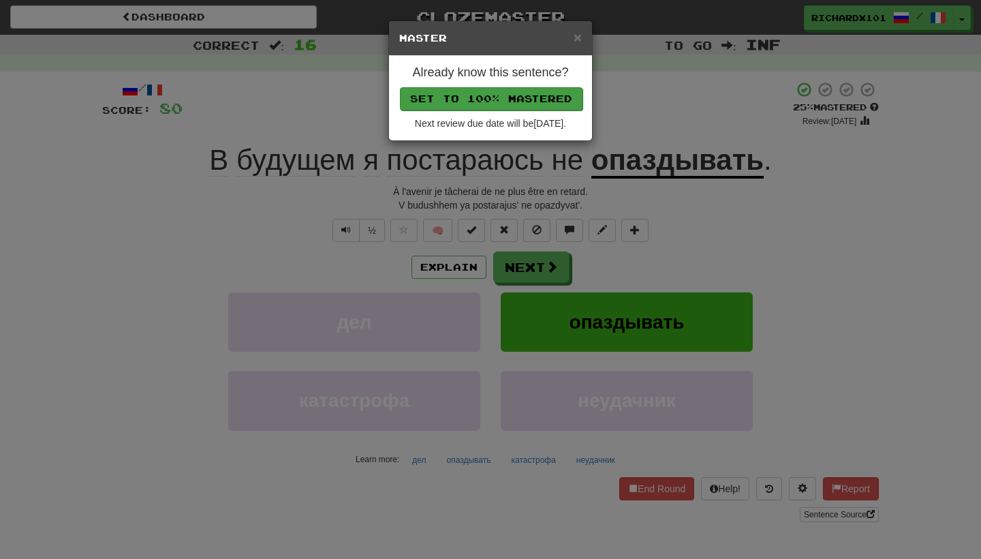
click at [509, 99] on button "Set to 100% Mastered" at bounding box center [491, 98] width 183 height 23
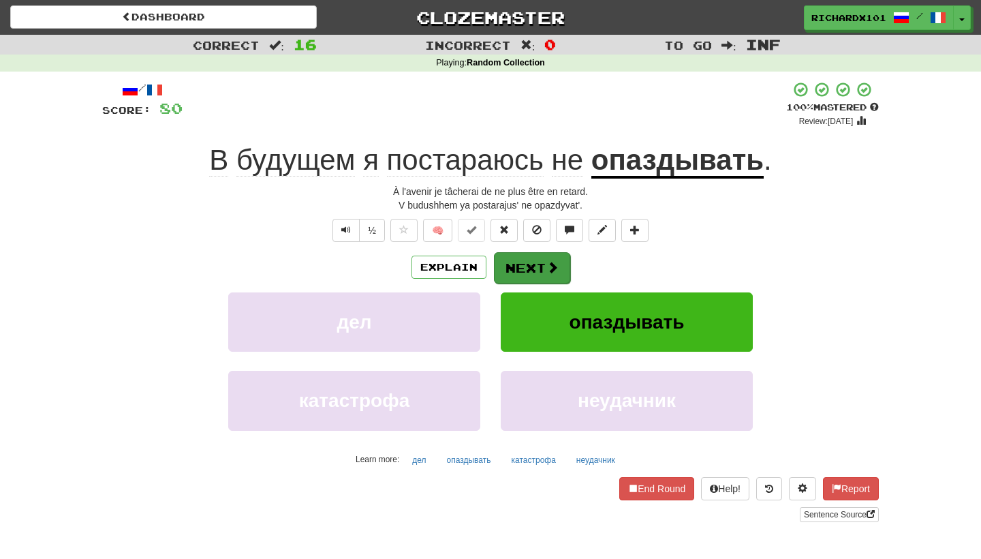
click at [524, 259] on button "Next" at bounding box center [532, 267] width 76 height 31
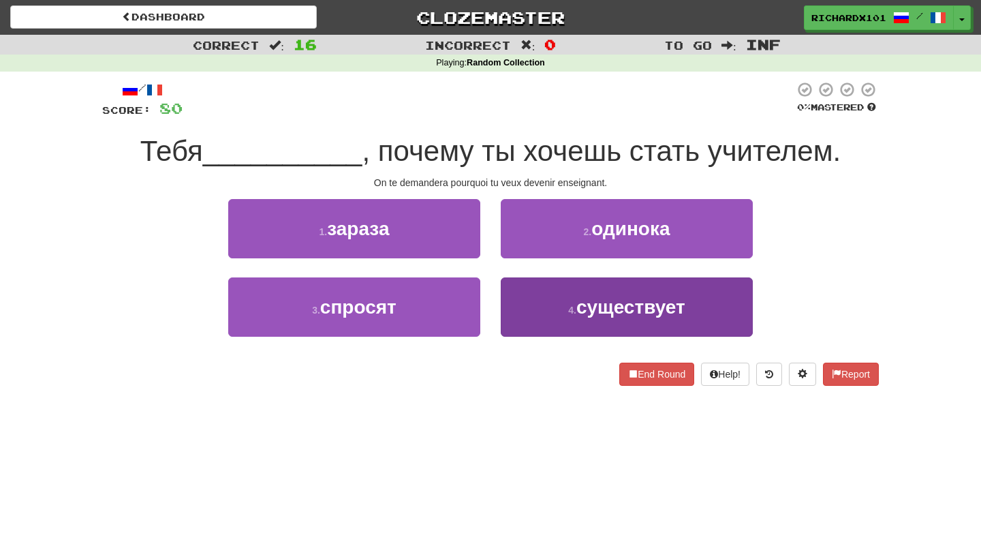
click at [571, 305] on small "4 ." at bounding box center [572, 310] width 8 height 11
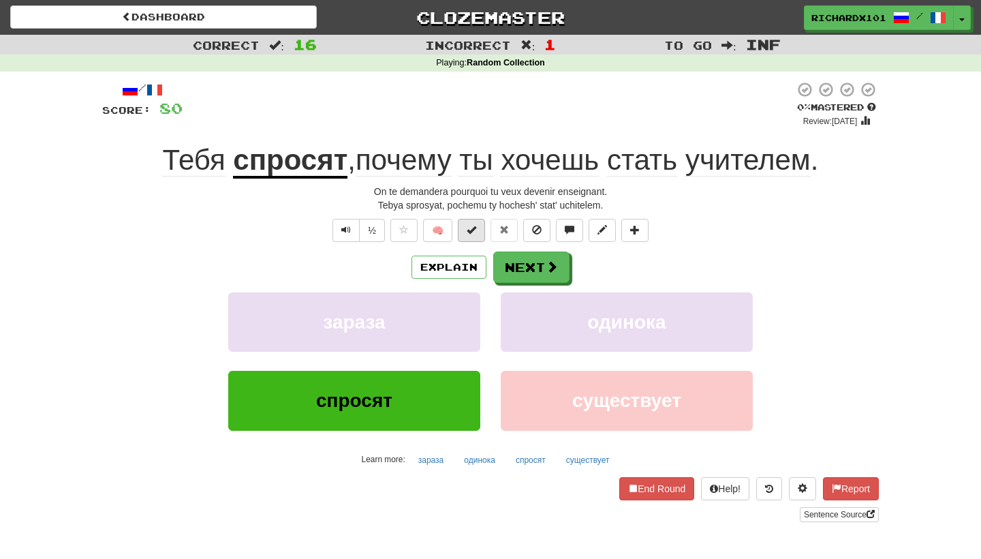
click at [468, 229] on span at bounding box center [472, 230] width 10 height 10
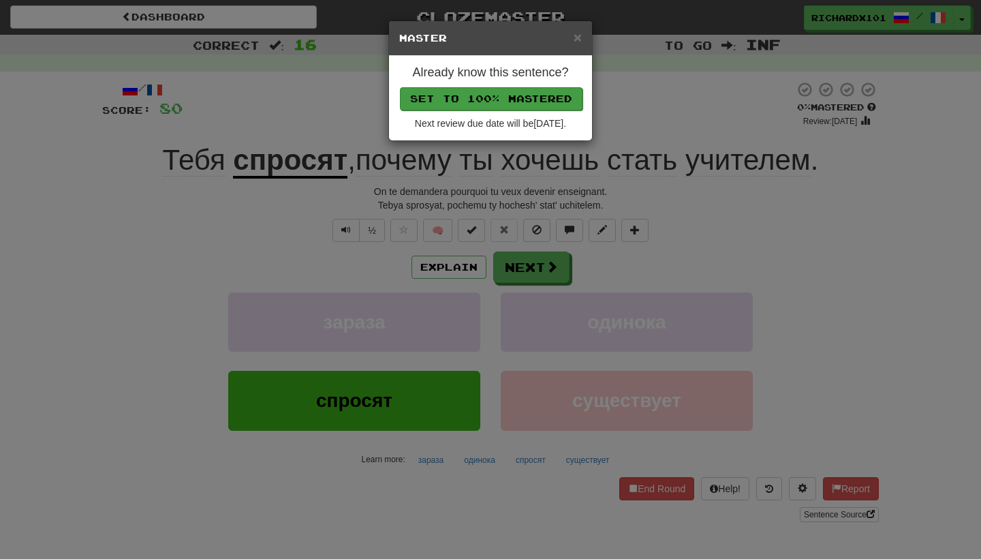
click at [473, 91] on button "Set to 100% Mastered" at bounding box center [491, 98] width 183 height 23
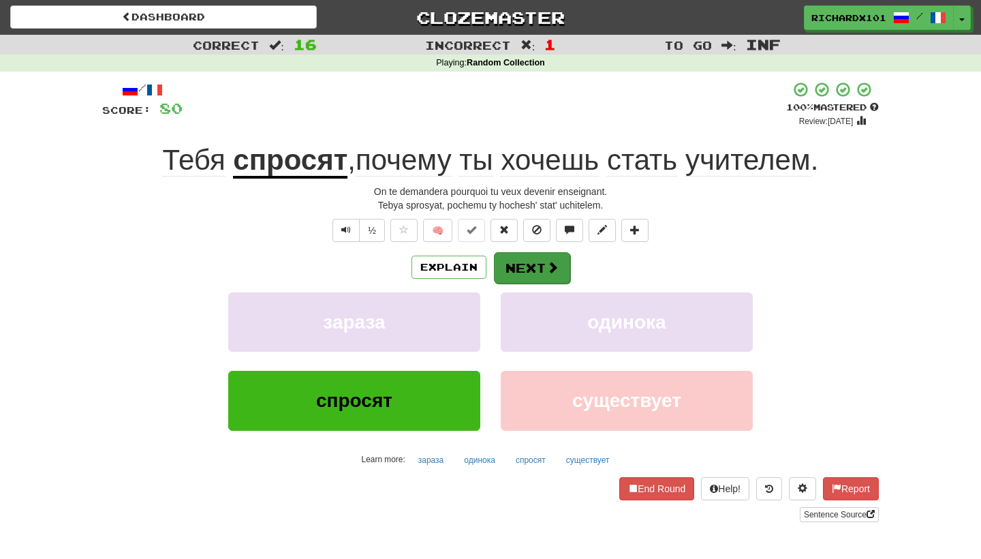
click at [522, 256] on button "Next" at bounding box center [532, 267] width 76 height 31
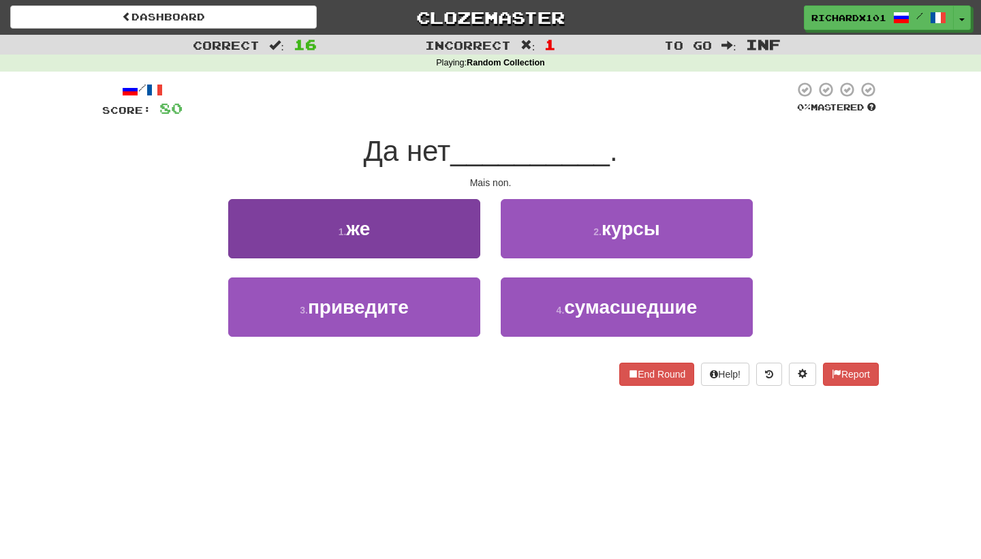
click at [463, 238] on button "1 . же" at bounding box center [354, 228] width 252 height 59
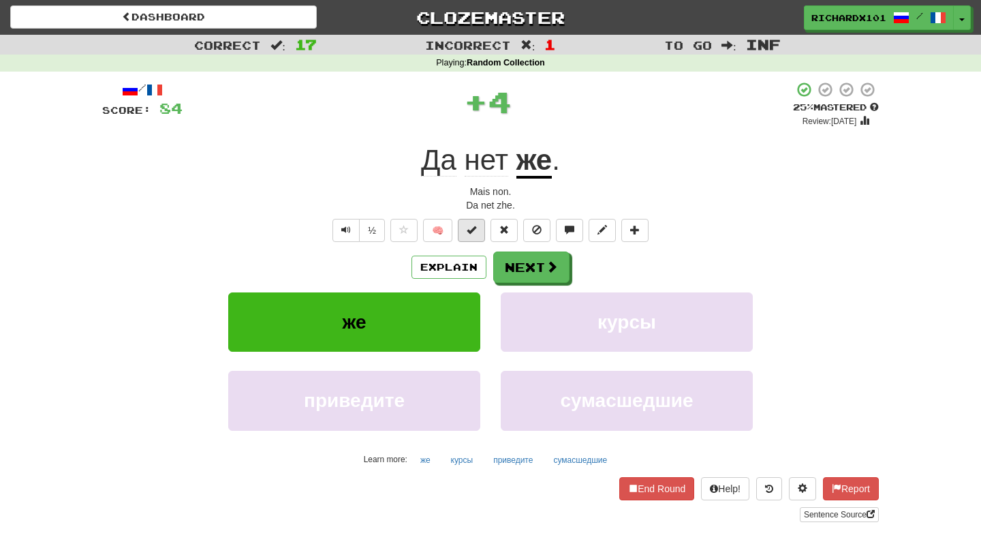
click at [470, 236] on button at bounding box center [471, 230] width 27 height 23
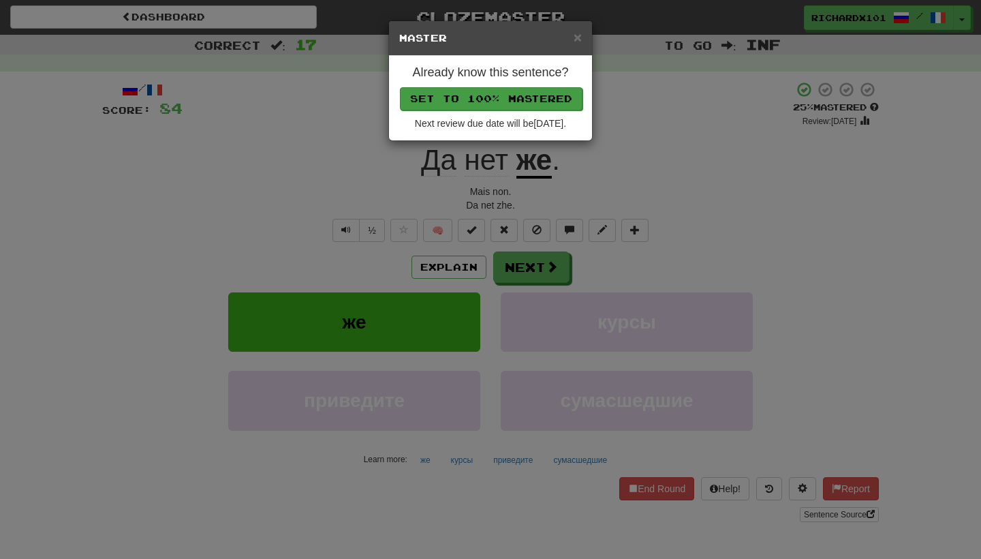
click at [478, 106] on button "Set to 100% Mastered" at bounding box center [491, 98] width 183 height 23
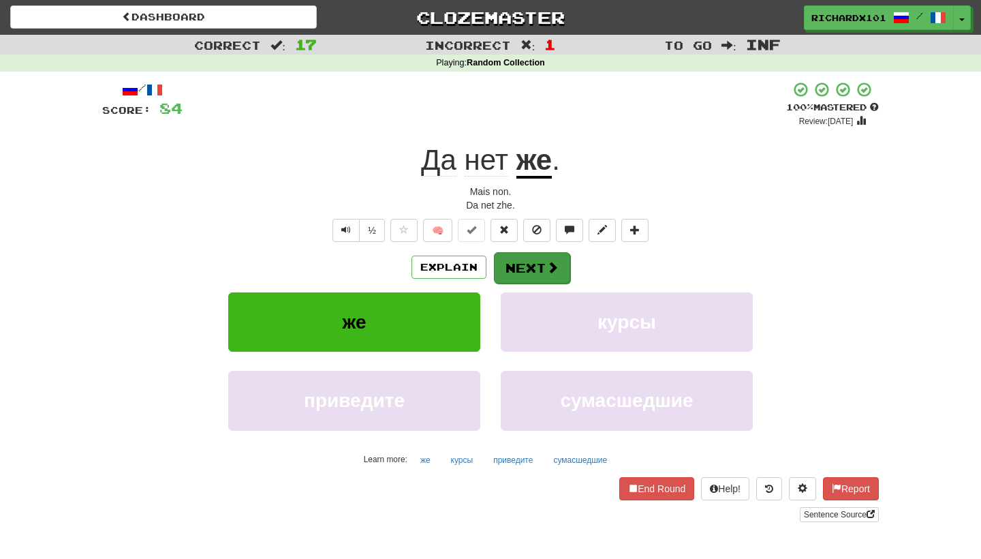
click at [532, 262] on button "Next" at bounding box center [532, 267] width 76 height 31
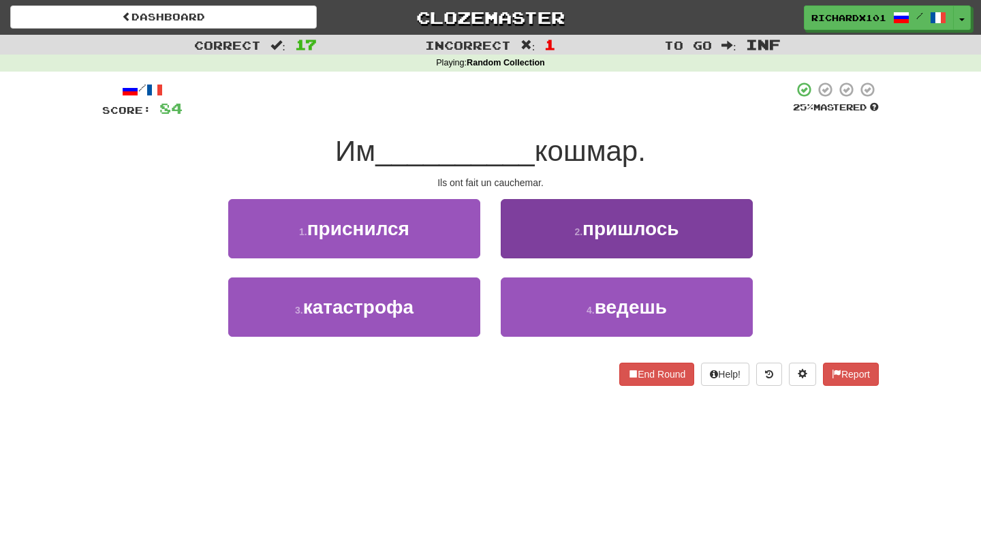
click at [590, 239] on button "2 . пришлось" at bounding box center [627, 228] width 252 height 59
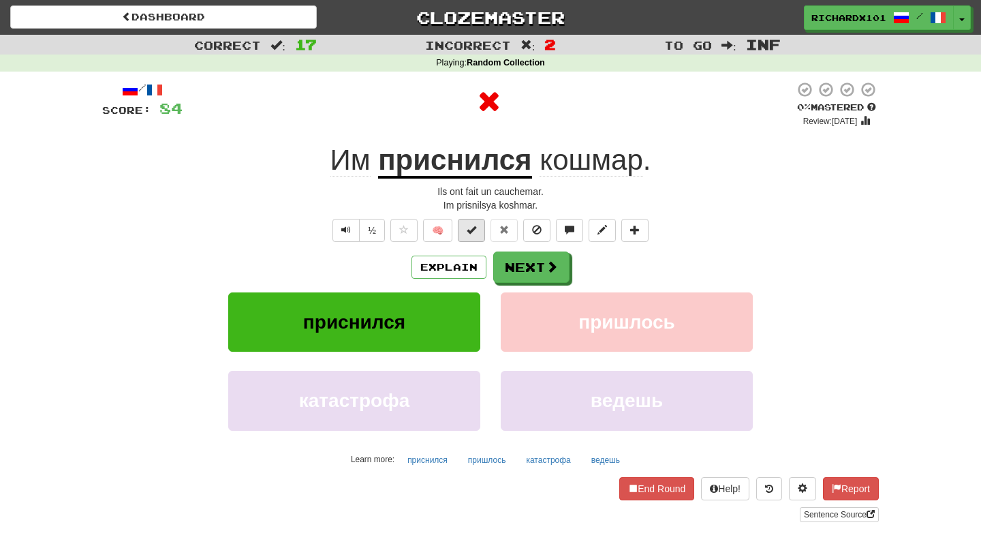
click at [482, 229] on button at bounding box center [471, 230] width 27 height 23
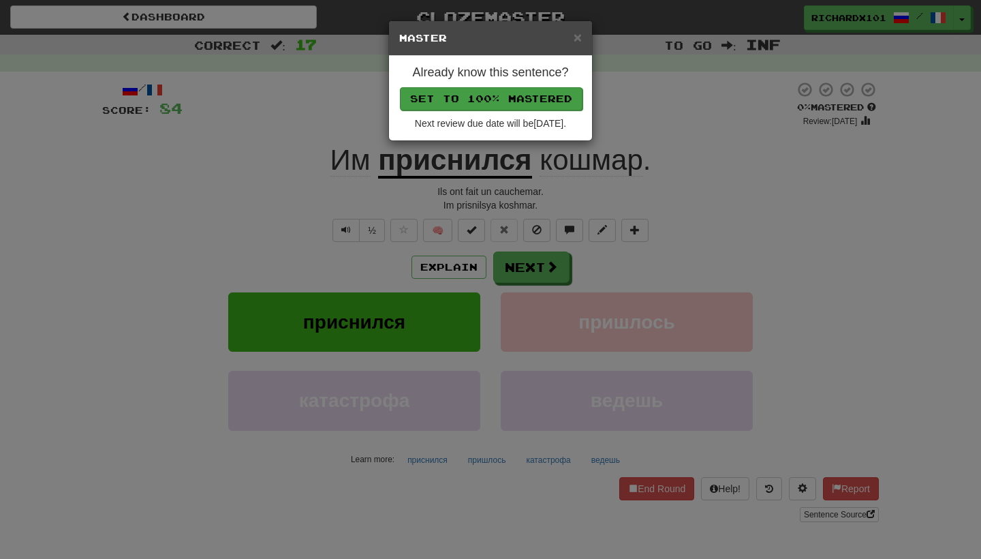
click at [484, 100] on button "Set to 100% Mastered" at bounding box center [491, 98] width 183 height 23
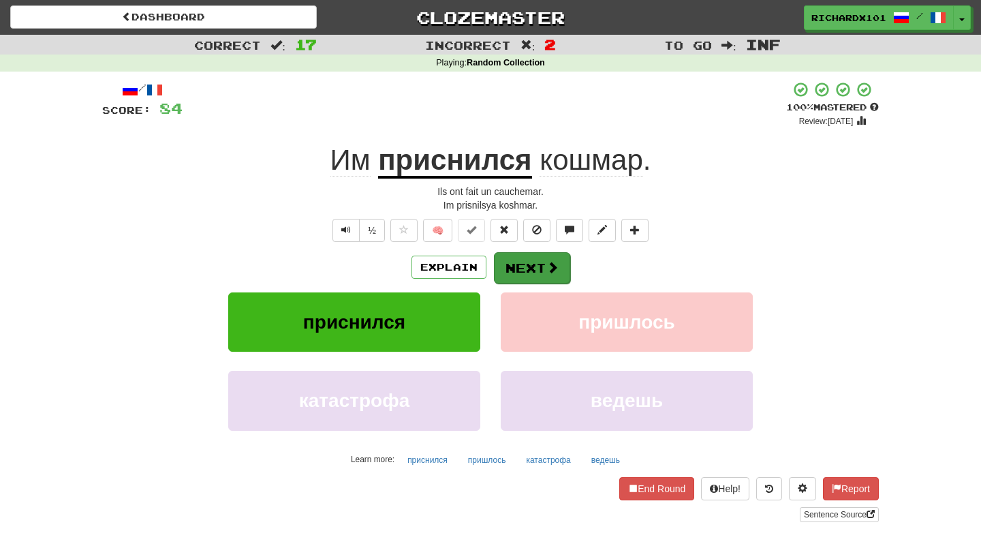
click at [522, 267] on button "Next" at bounding box center [532, 267] width 76 height 31
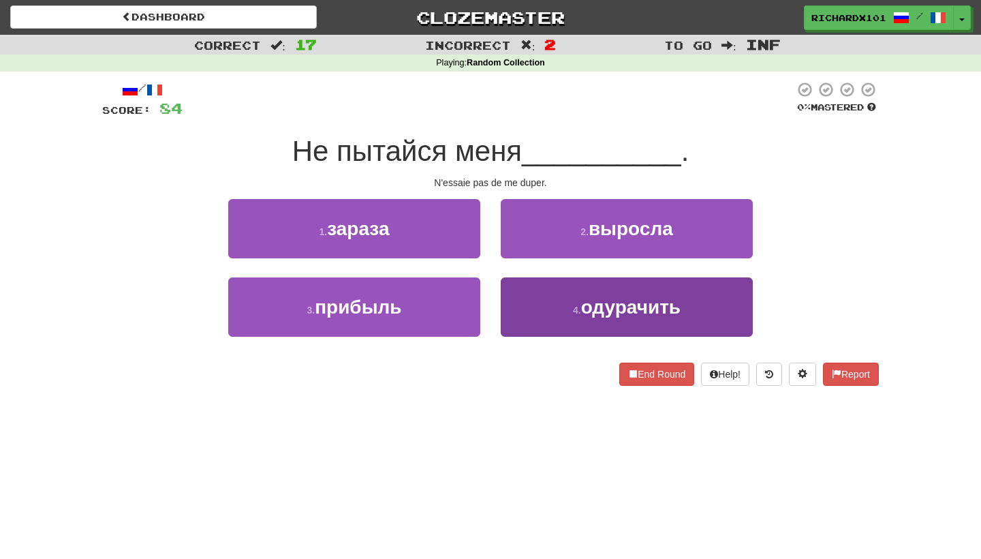
click at [566, 302] on button "4 . одурачить" at bounding box center [627, 306] width 252 height 59
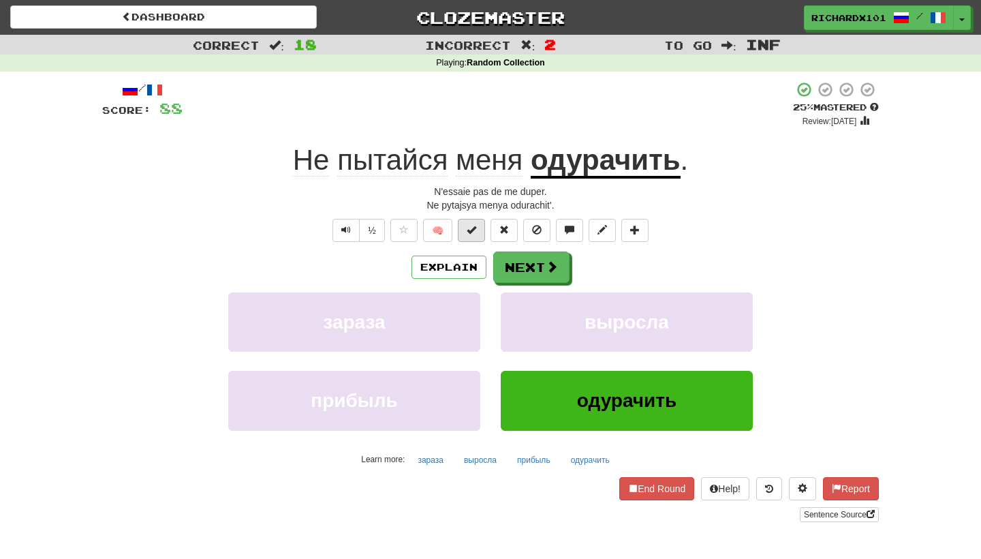
click at [466, 223] on button at bounding box center [471, 230] width 27 height 23
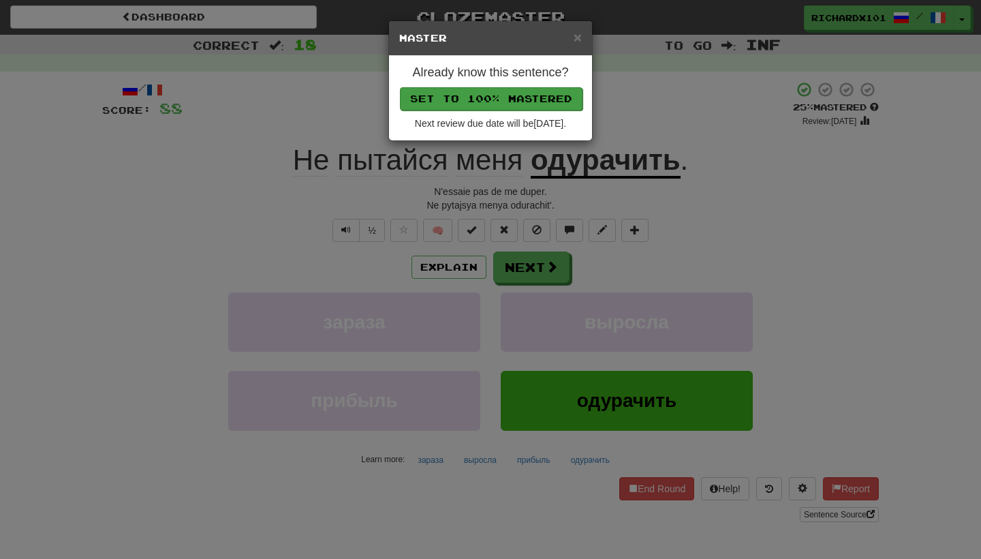
click at [476, 98] on button "Set to 100% Mastered" at bounding box center [491, 98] width 183 height 23
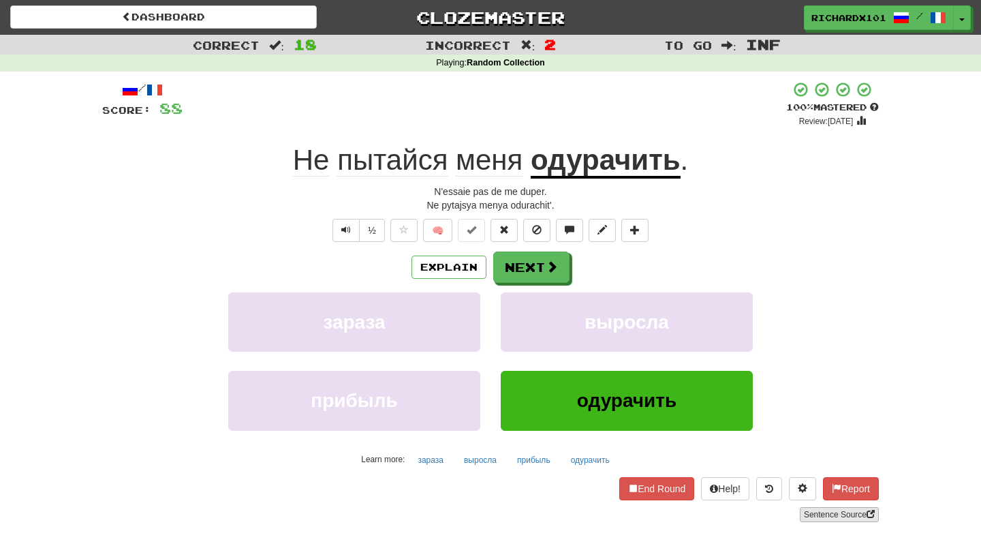
click at [850, 511] on link "Sentence Source" at bounding box center [839, 514] width 79 height 15
click at [555, 261] on span at bounding box center [552, 267] width 12 height 12
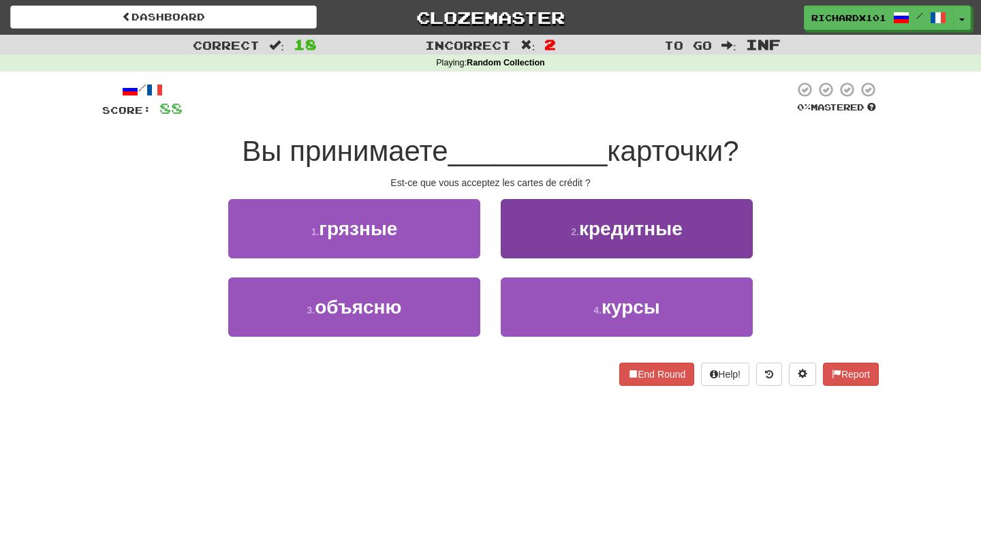
click at [555, 229] on button "2 . кредитные" at bounding box center [627, 228] width 252 height 59
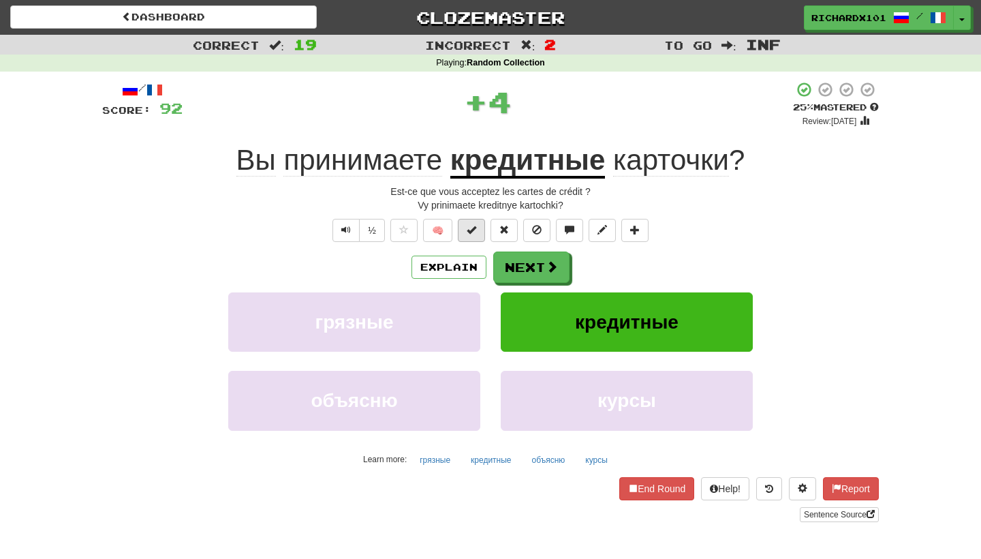
click at [480, 234] on button at bounding box center [471, 230] width 27 height 23
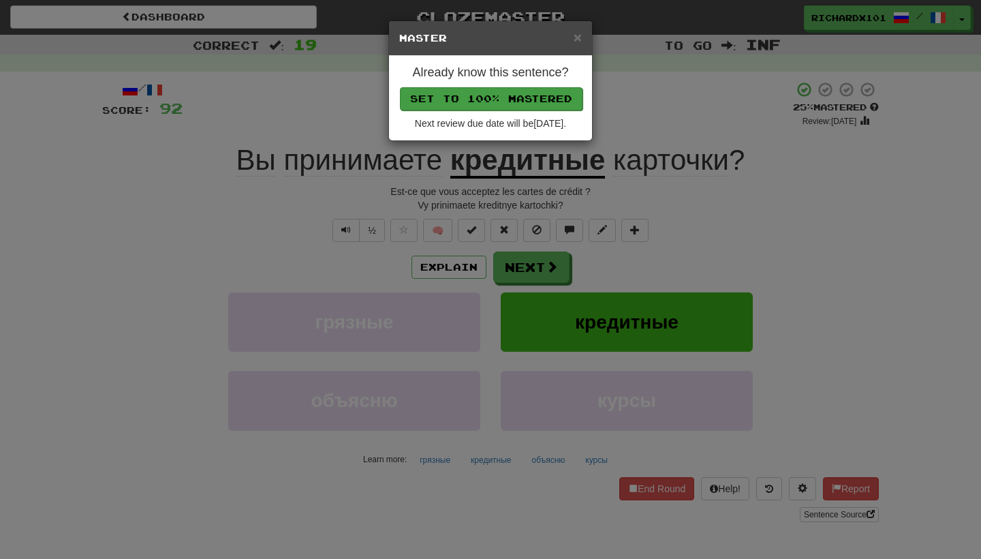
click at [490, 108] on button "Set to 100% Mastered" at bounding box center [491, 98] width 183 height 23
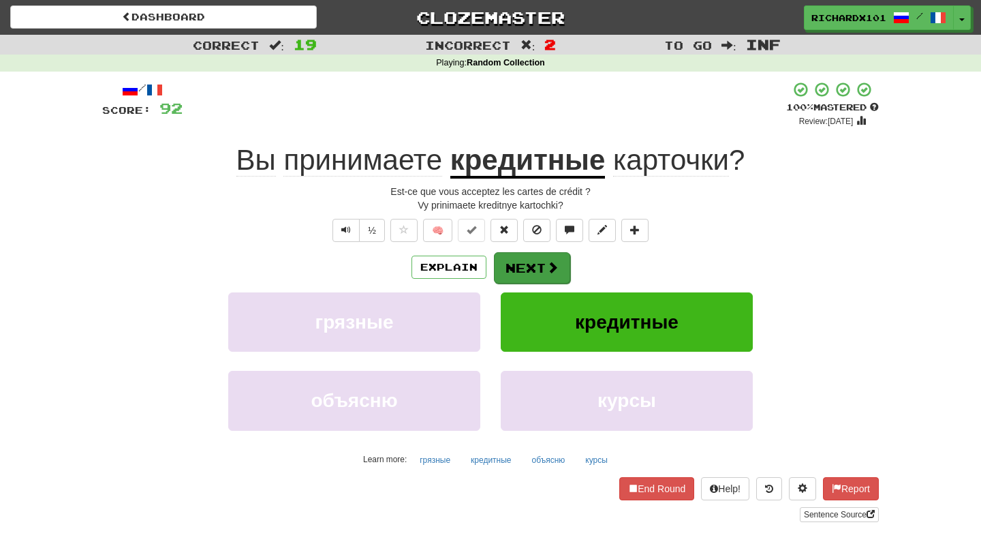
click at [544, 262] on button "Next" at bounding box center [532, 267] width 76 height 31
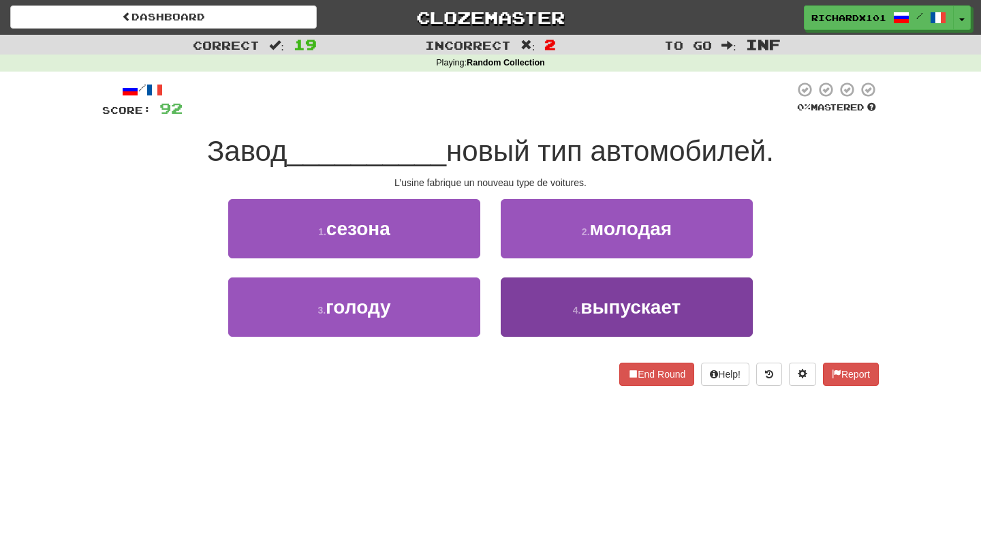
click at [563, 309] on button "4 . выпускает" at bounding box center [627, 306] width 252 height 59
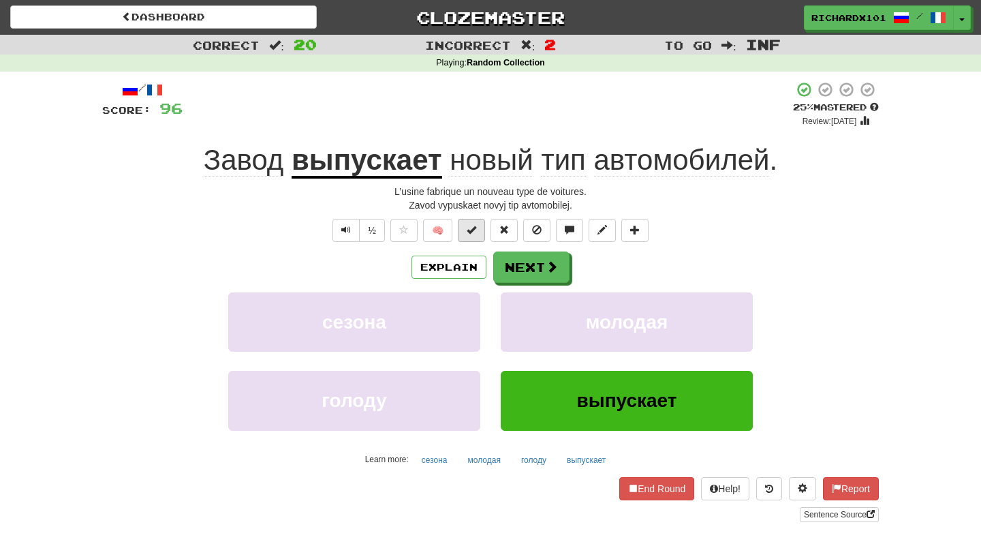
click at [478, 236] on button at bounding box center [471, 230] width 27 height 23
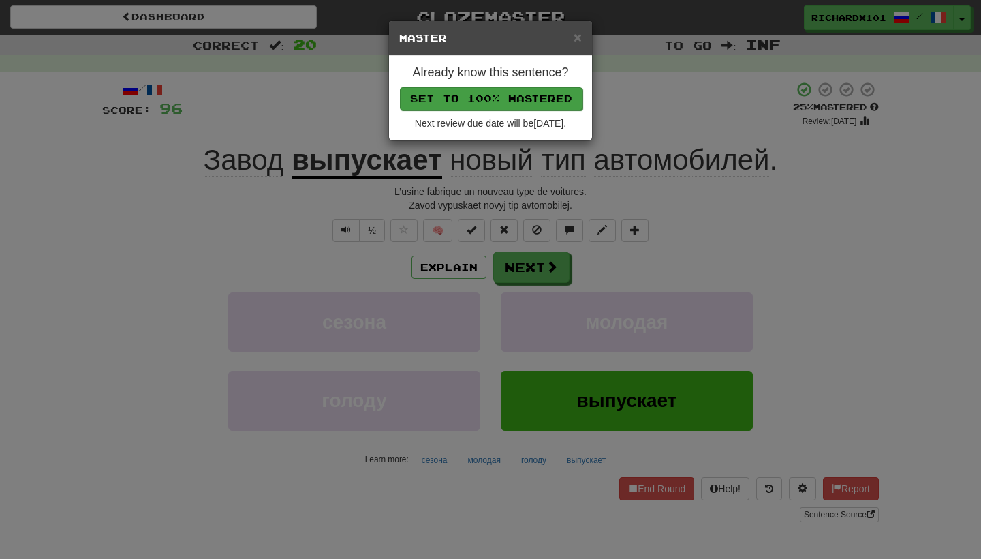
click at [471, 101] on button "Set to 100% Mastered" at bounding box center [491, 98] width 183 height 23
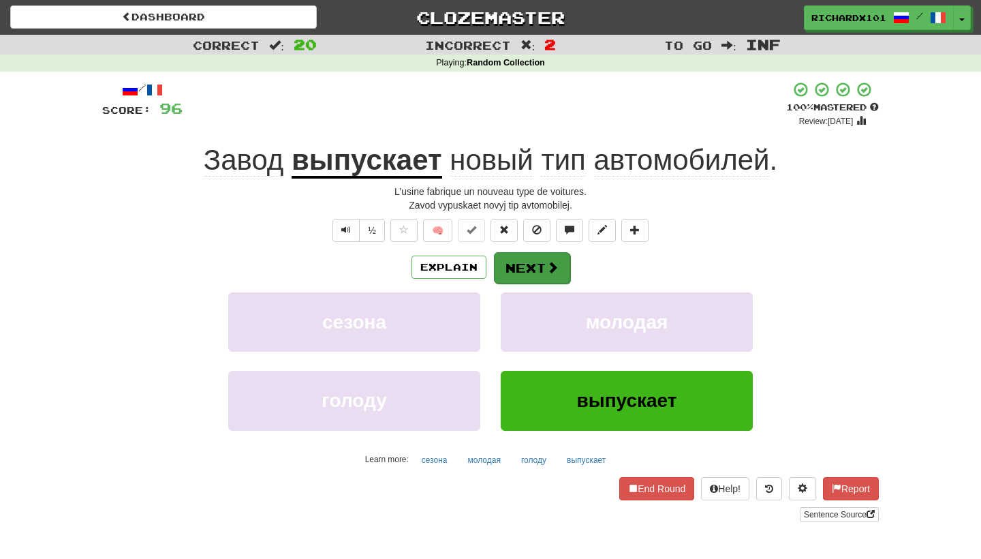
click at [516, 255] on button "Next" at bounding box center [532, 267] width 76 height 31
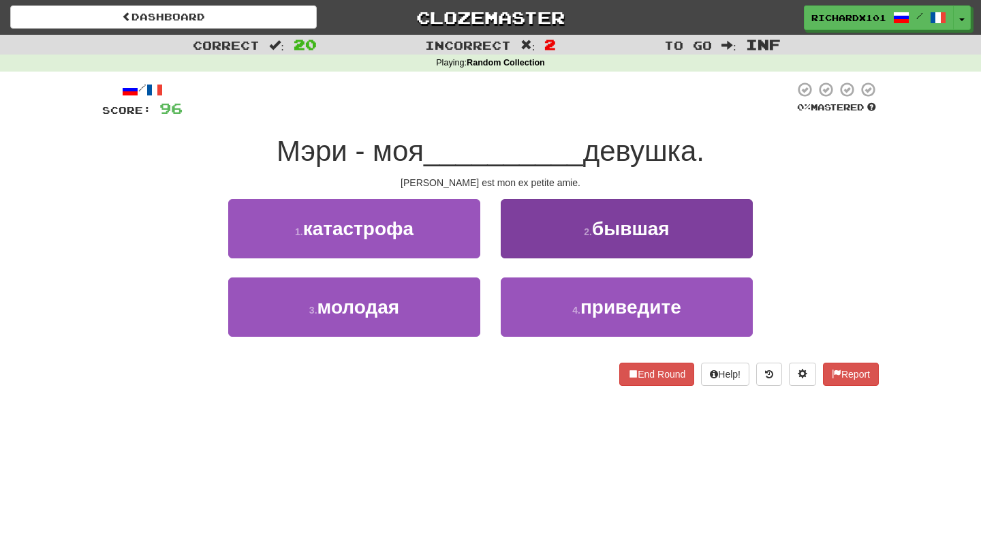
click at [531, 238] on button "2 . бывшая" at bounding box center [627, 228] width 252 height 59
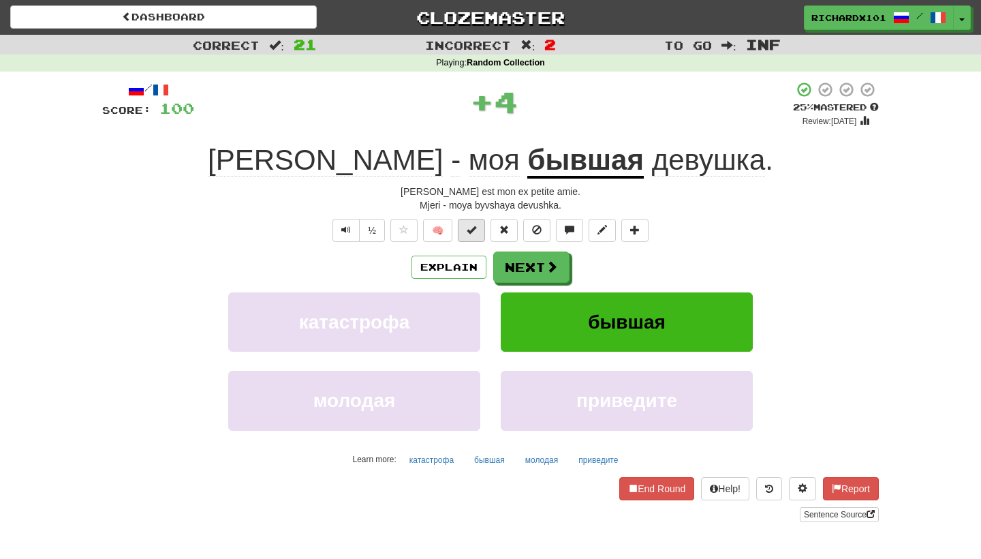
click at [478, 235] on button at bounding box center [471, 230] width 27 height 23
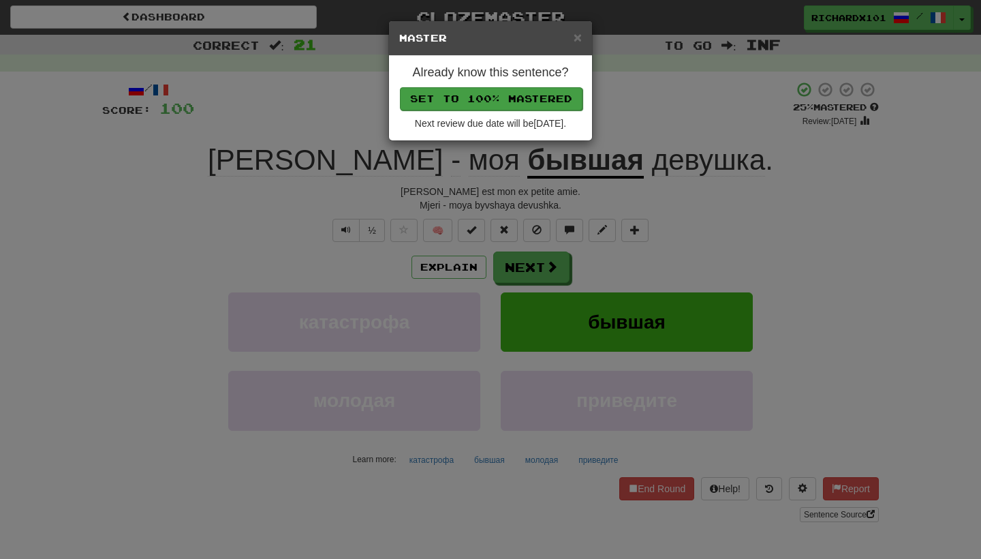
click at [465, 90] on button "Set to 100% Mastered" at bounding box center [491, 98] width 183 height 23
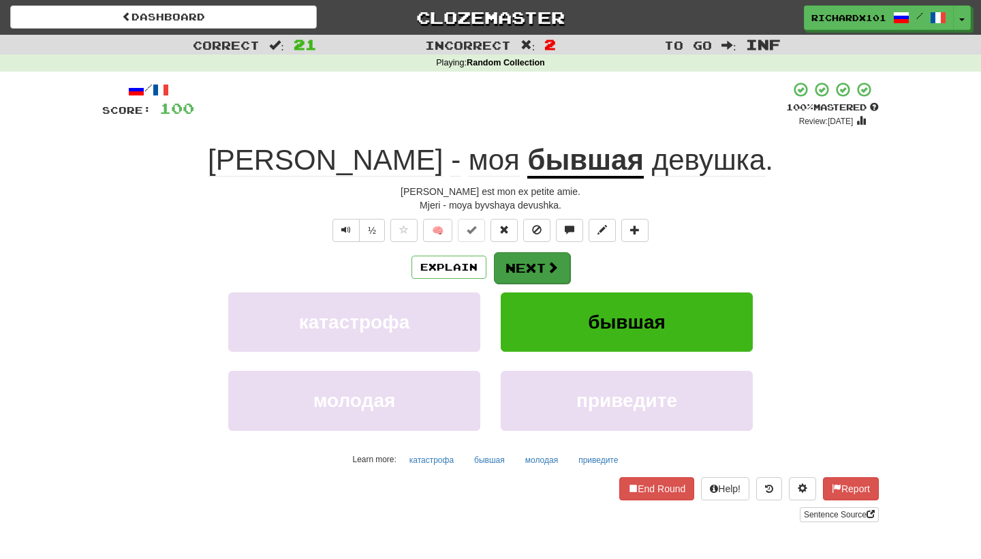
click at [535, 260] on button "Next" at bounding box center [532, 267] width 76 height 31
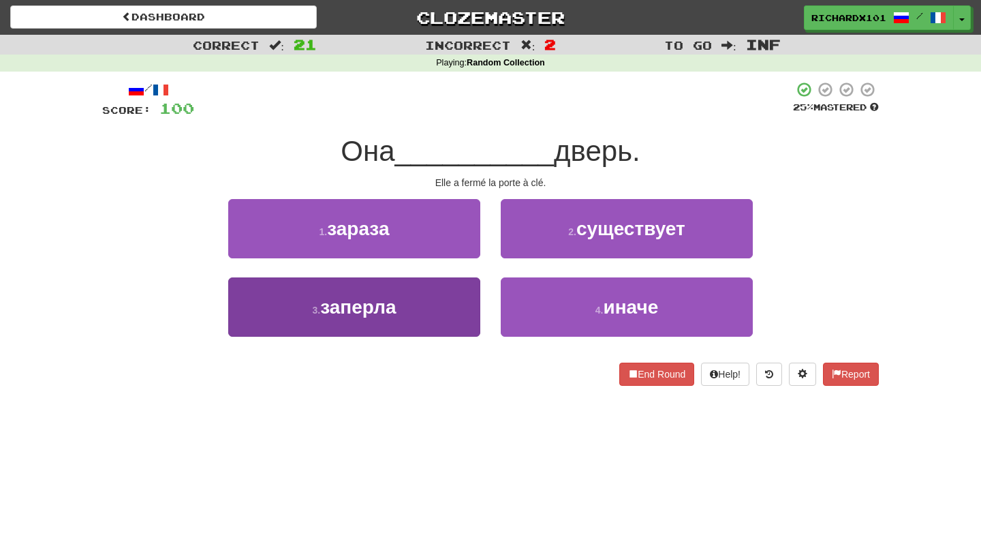
click at [473, 302] on button "3 . заперла" at bounding box center [354, 306] width 252 height 59
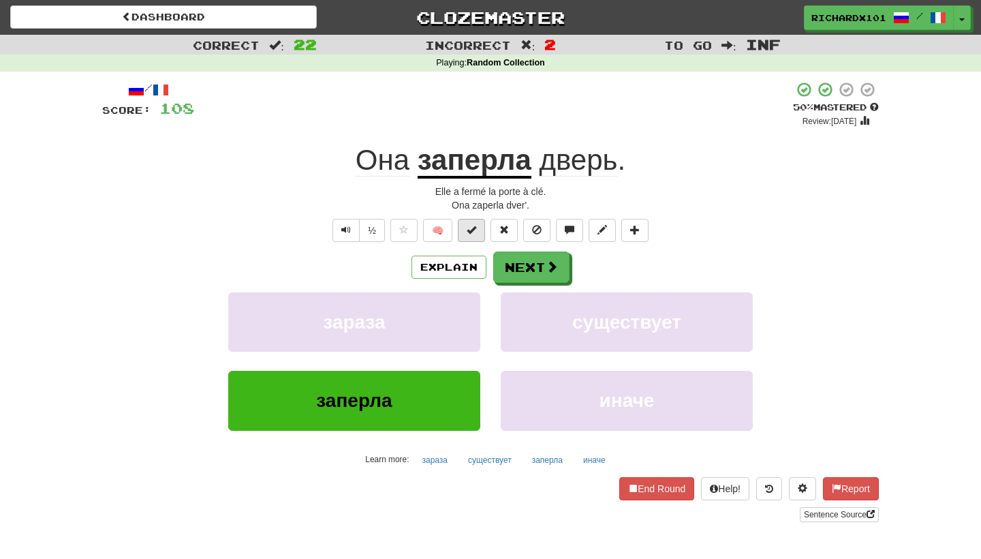
click at [478, 232] on button at bounding box center [471, 230] width 27 height 23
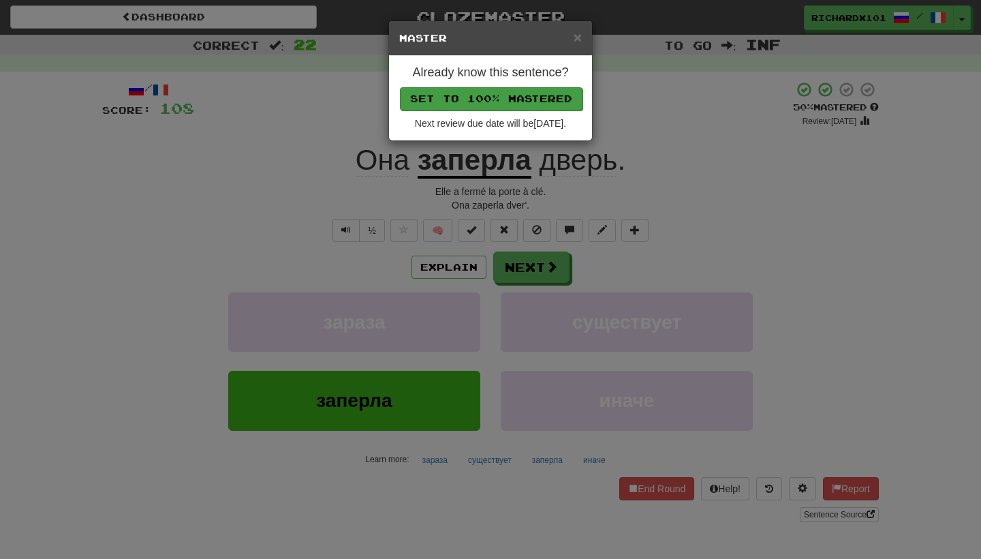
click at [486, 96] on button "Set to 100% Mastered" at bounding box center [491, 98] width 183 height 23
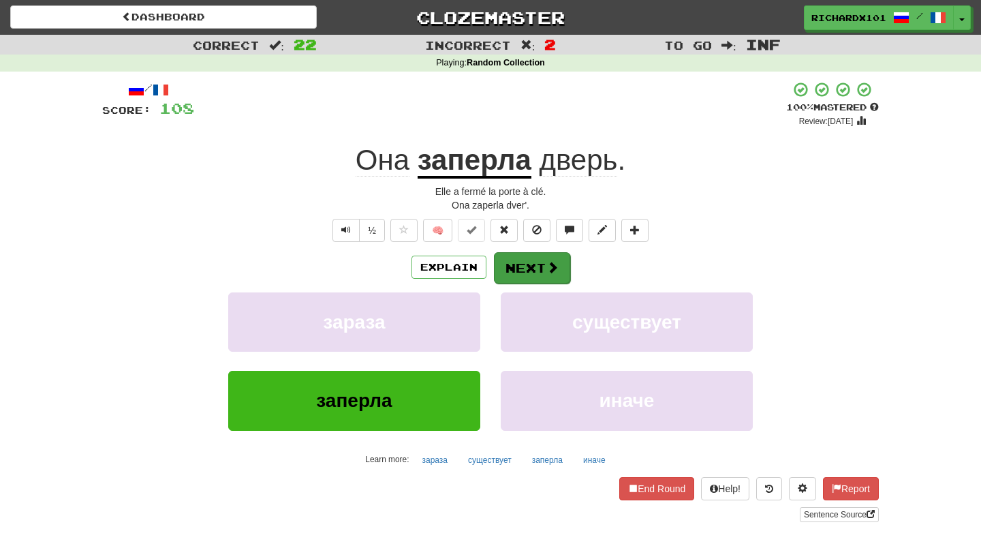
click at [530, 258] on button "Next" at bounding box center [532, 267] width 76 height 31
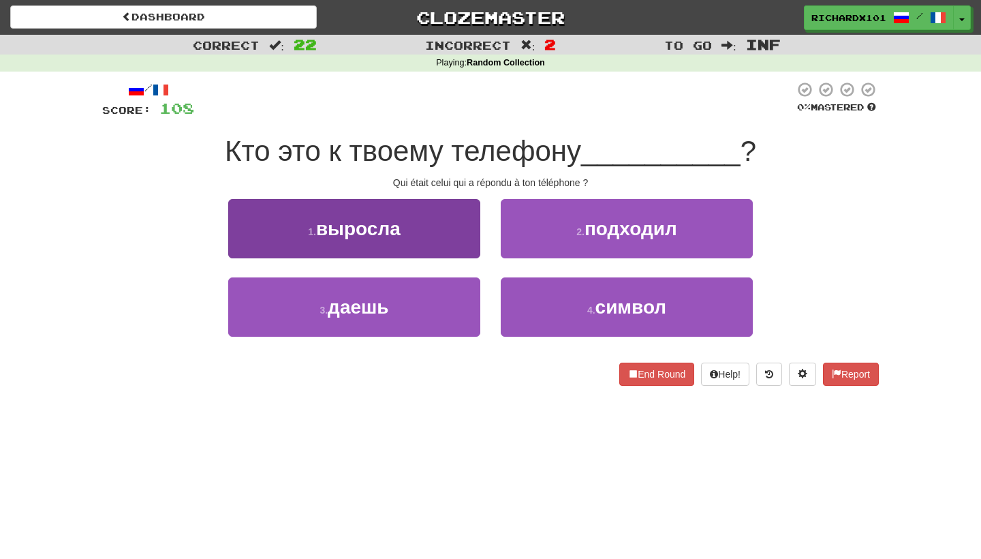
click at [444, 237] on button "1 . выросла" at bounding box center [354, 228] width 252 height 59
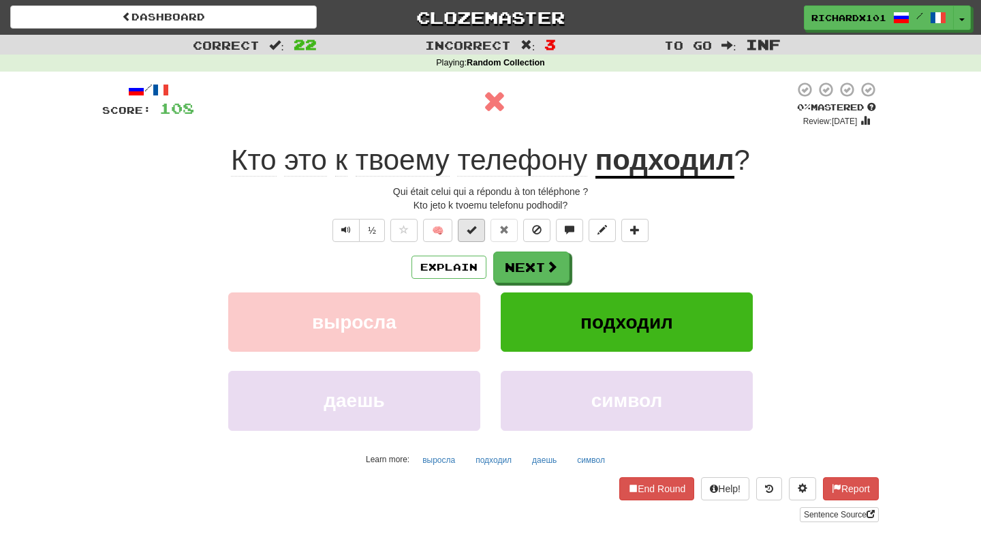
click at [477, 238] on button at bounding box center [471, 230] width 27 height 23
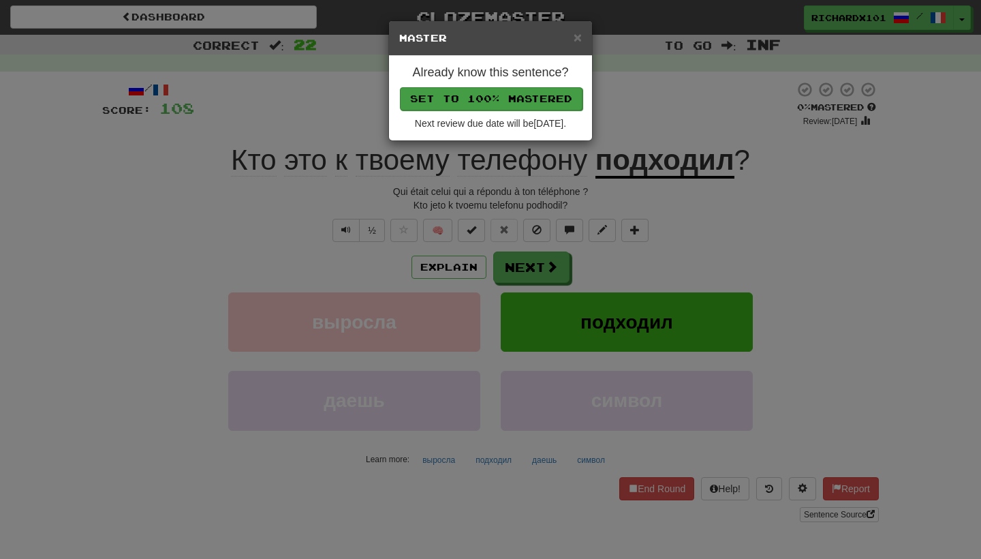
click at [462, 99] on button "Set to 100% Mastered" at bounding box center [491, 98] width 183 height 23
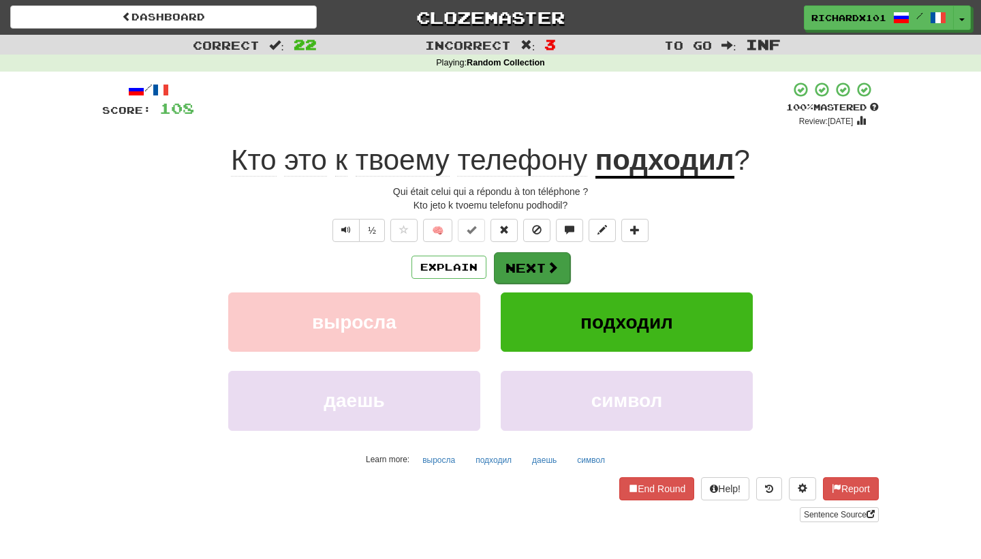
click at [526, 254] on button "Next" at bounding box center [532, 267] width 76 height 31
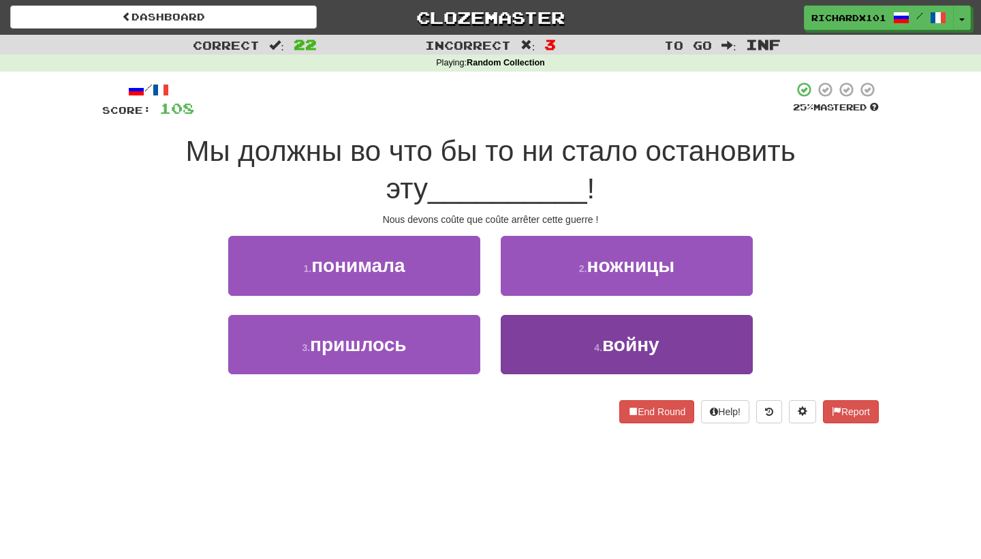
click at [562, 322] on button "4 . войну" at bounding box center [627, 344] width 252 height 59
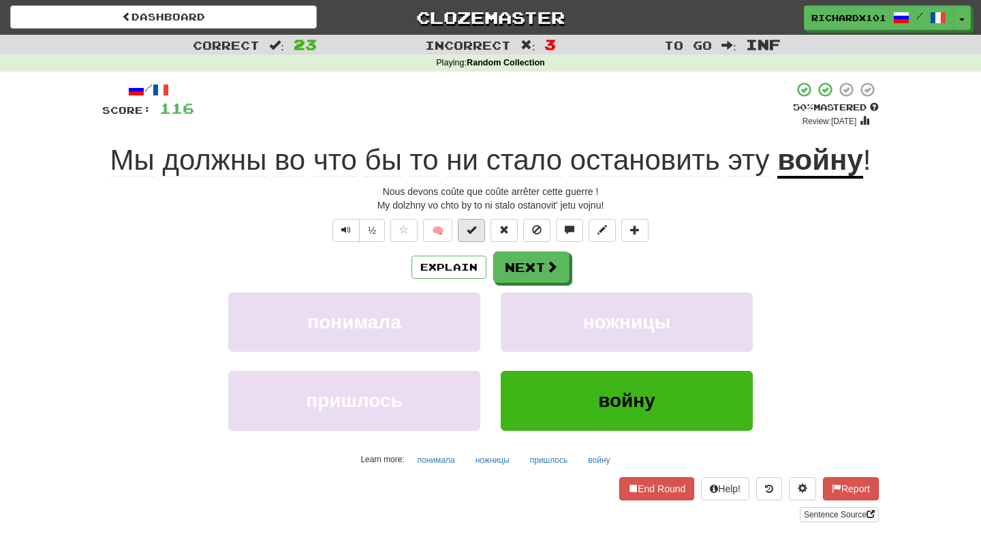
click at [468, 229] on span at bounding box center [472, 230] width 10 height 10
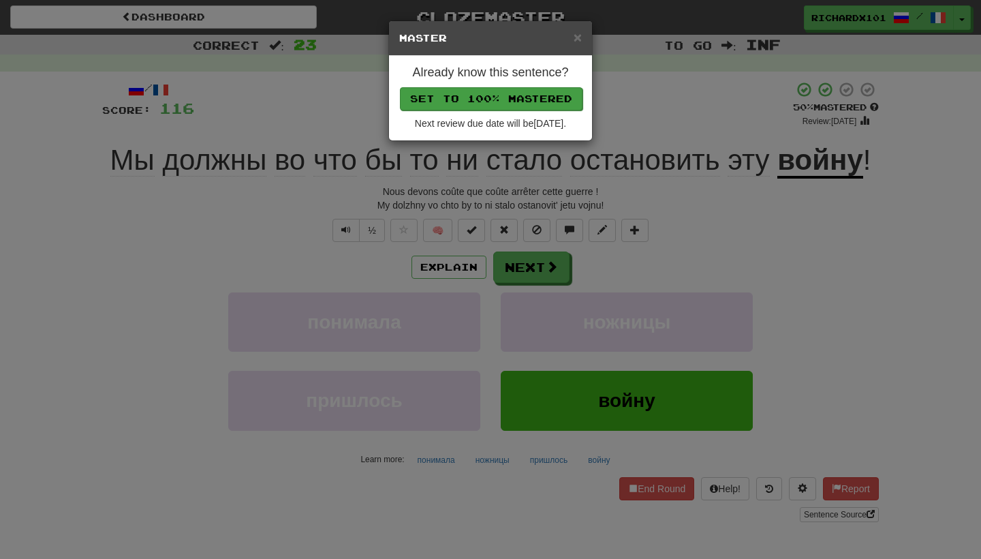
click at [516, 91] on button "Set to 100% Mastered" at bounding box center [491, 98] width 183 height 23
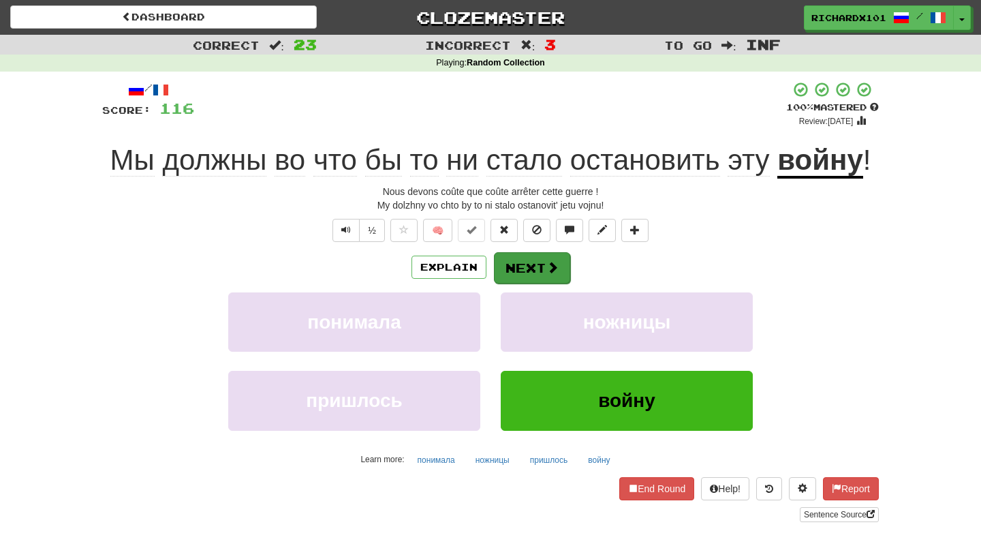
click at [529, 263] on button "Next" at bounding box center [532, 267] width 76 height 31
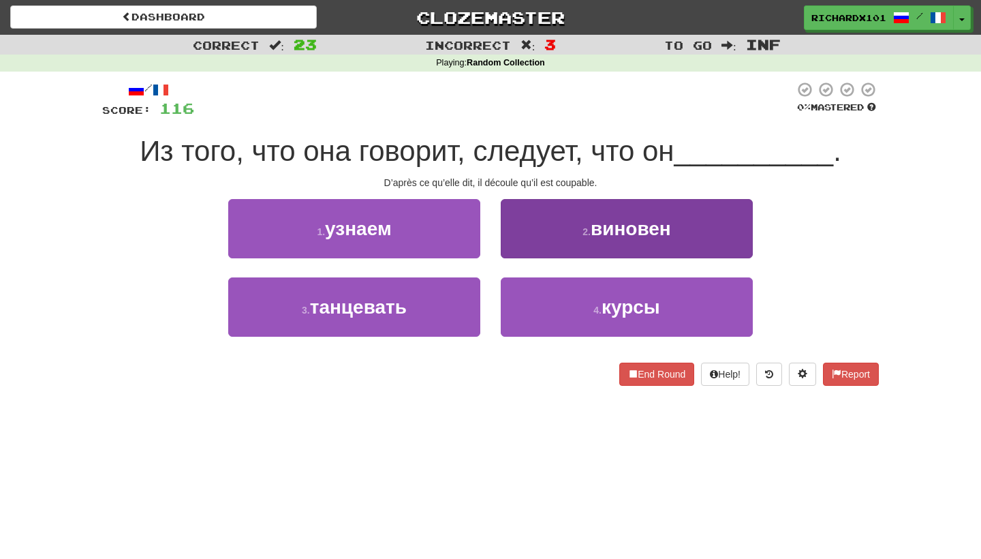
click at [550, 245] on button "2 . виновен" at bounding box center [627, 228] width 252 height 59
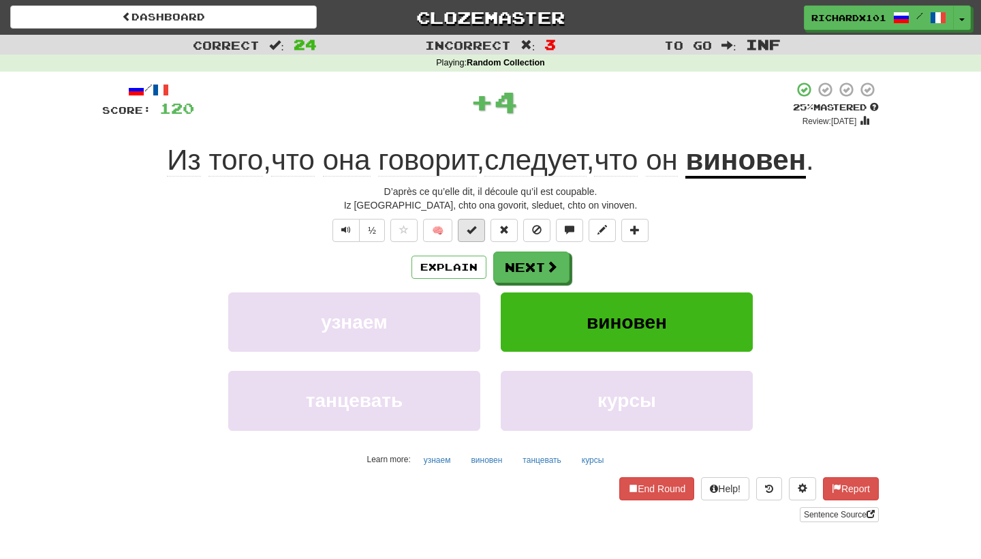
click at [480, 236] on button at bounding box center [471, 230] width 27 height 23
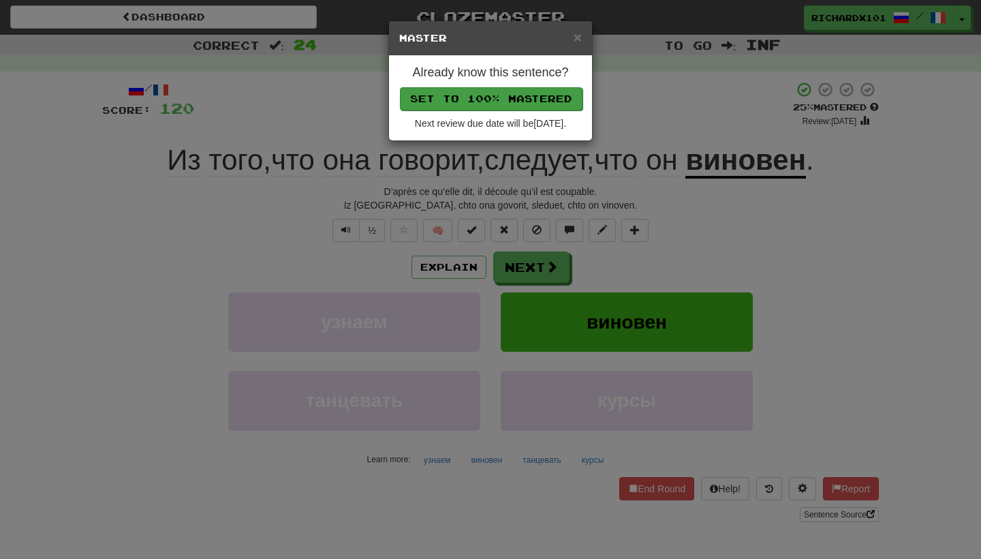
click at [523, 104] on button "Set to 100% Mastered" at bounding box center [491, 98] width 183 height 23
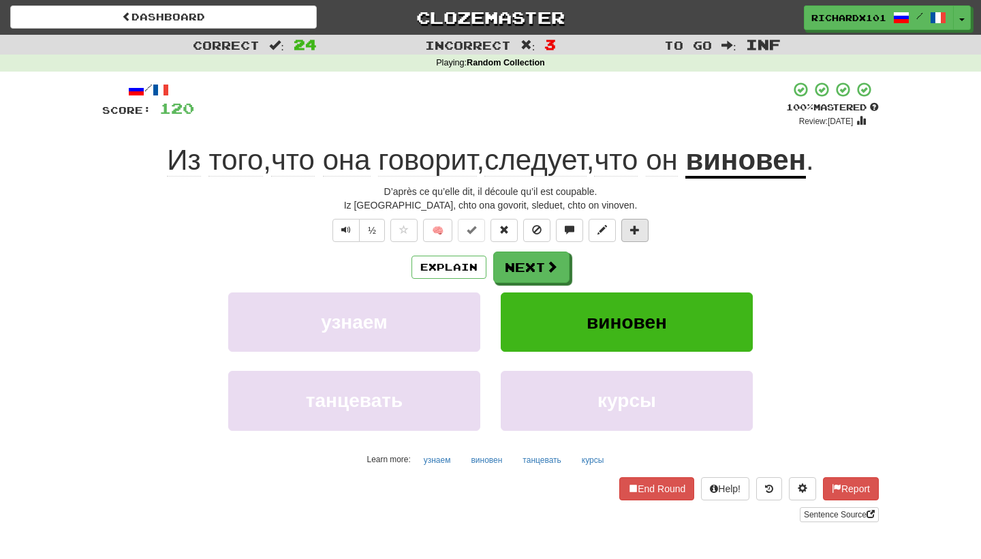
click at [634, 231] on span at bounding box center [635, 230] width 10 height 10
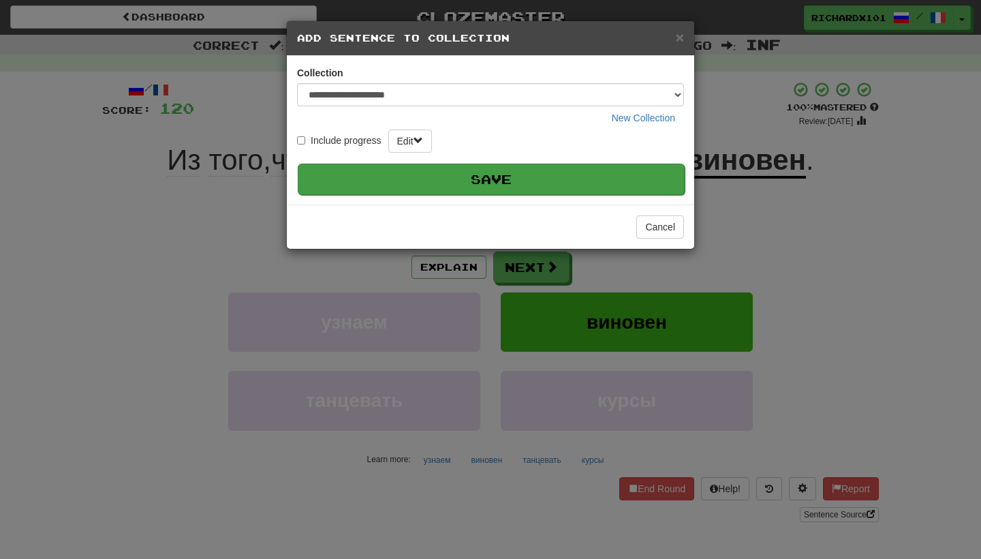
click at [597, 182] on button "Save" at bounding box center [491, 178] width 387 height 31
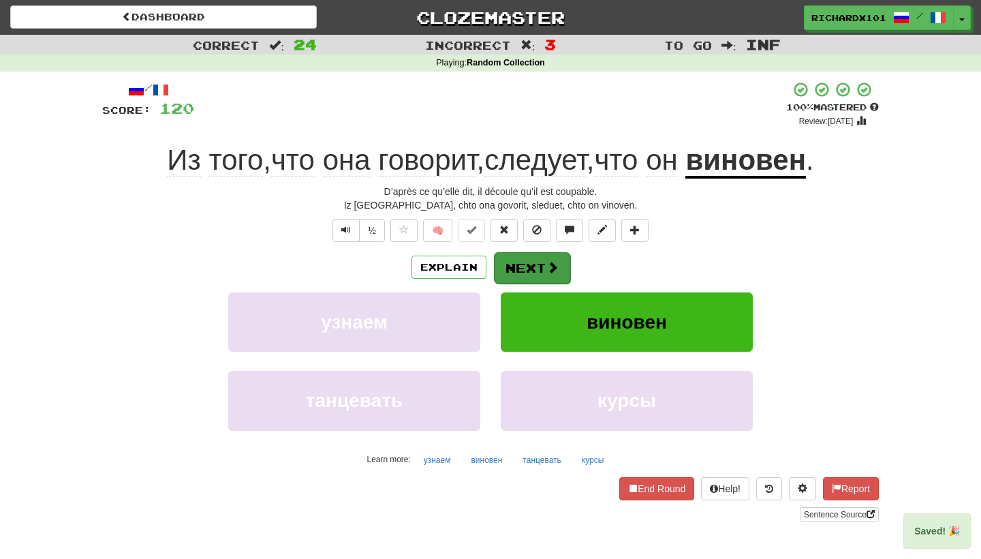
click at [542, 281] on button "Next" at bounding box center [532, 267] width 76 height 31
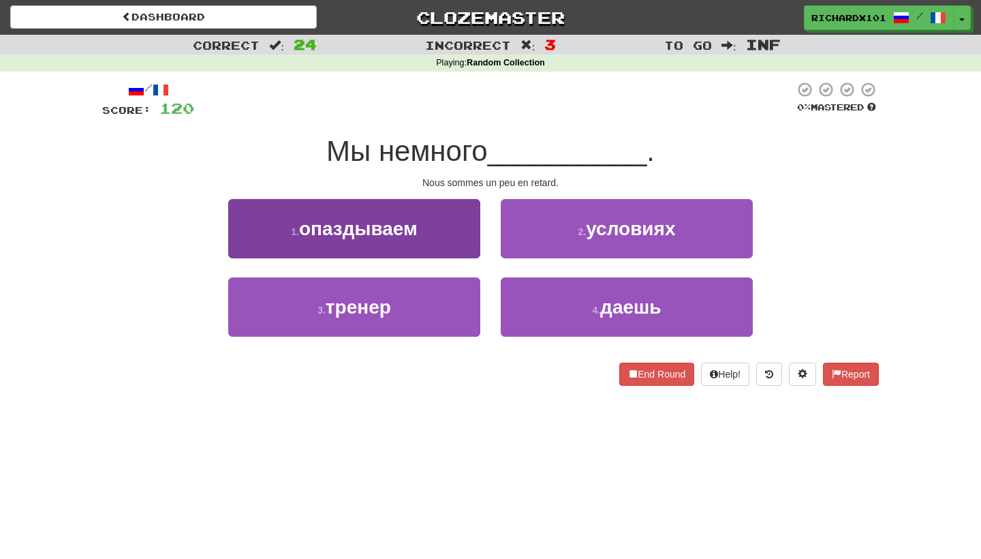
click at [450, 232] on button "1 . опаздываем" at bounding box center [354, 228] width 252 height 59
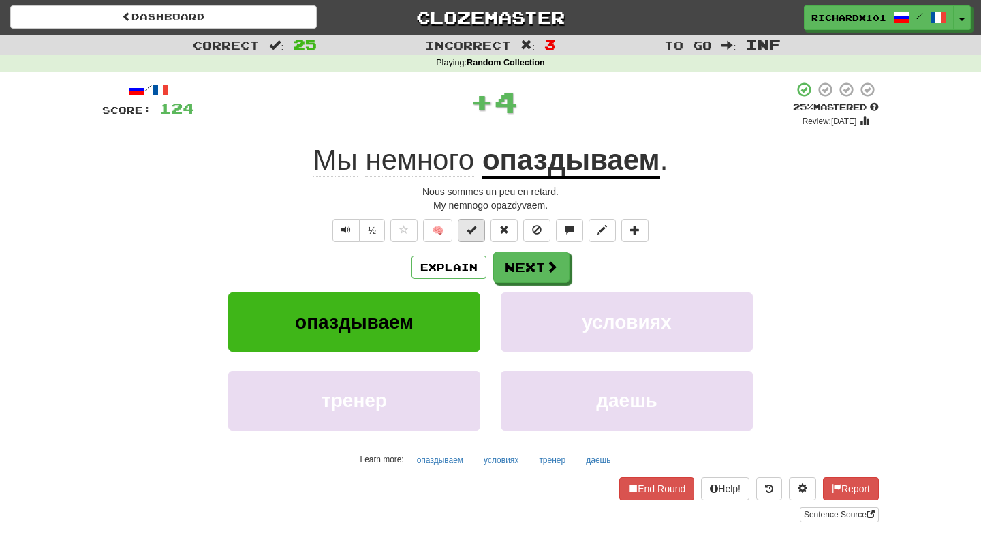
click at [472, 232] on span at bounding box center [472, 230] width 10 height 10
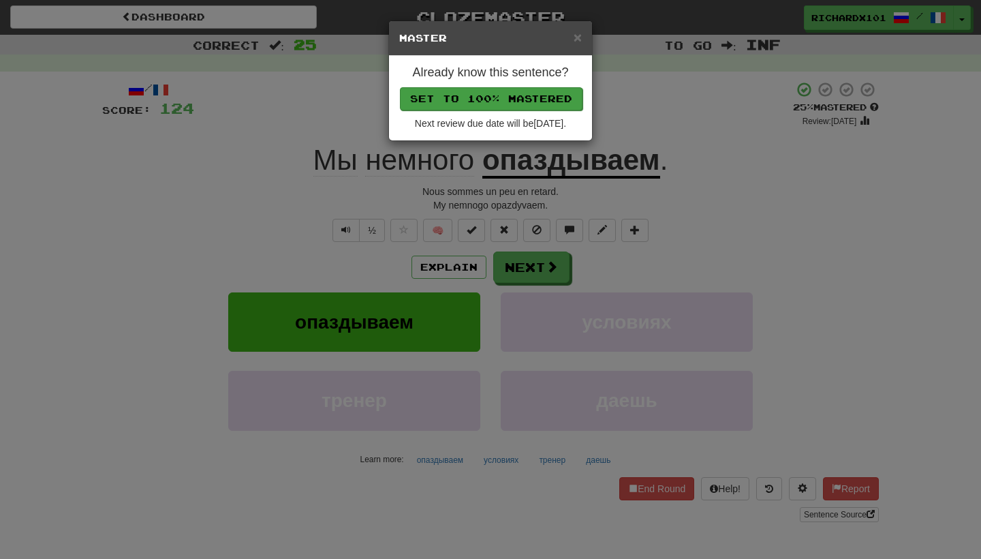
click at [513, 99] on button "Set to 100% Mastered" at bounding box center [491, 98] width 183 height 23
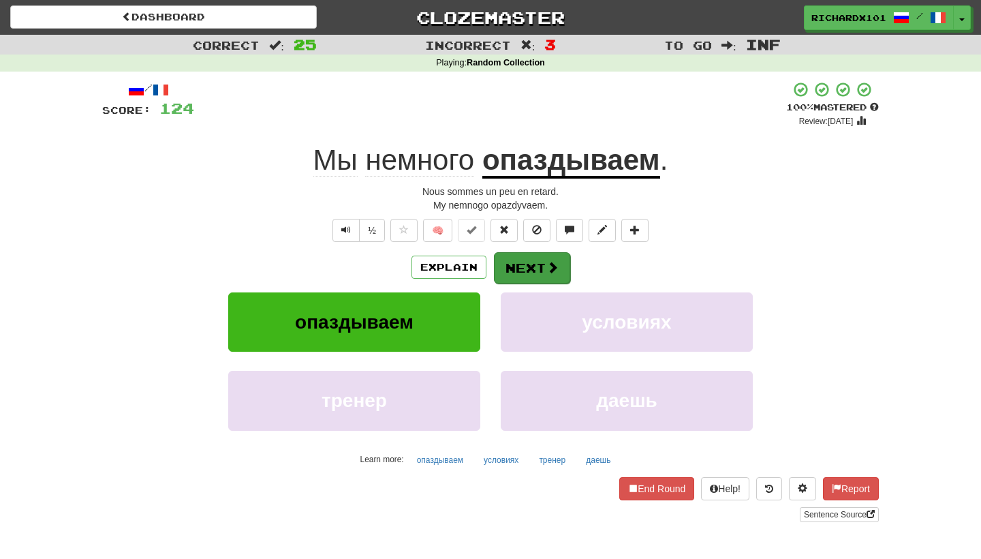
click at [520, 254] on button "Next" at bounding box center [532, 267] width 76 height 31
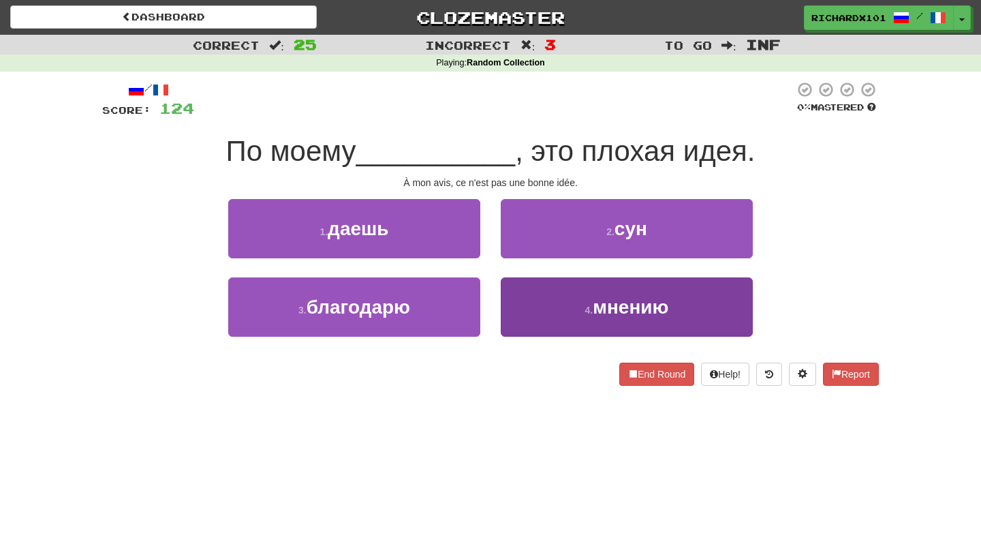
click at [536, 307] on button "4 . мнению" at bounding box center [627, 306] width 252 height 59
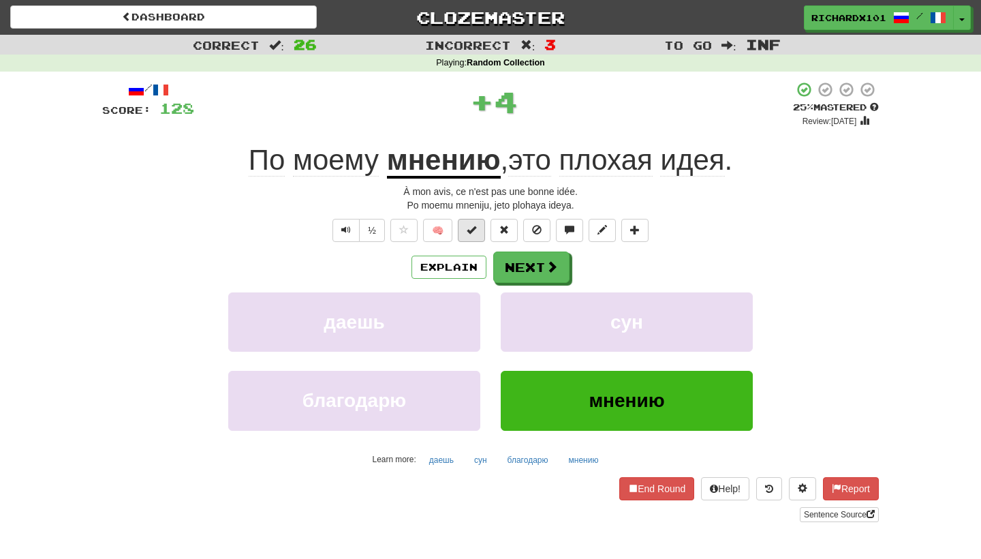
click at [482, 226] on button at bounding box center [471, 230] width 27 height 23
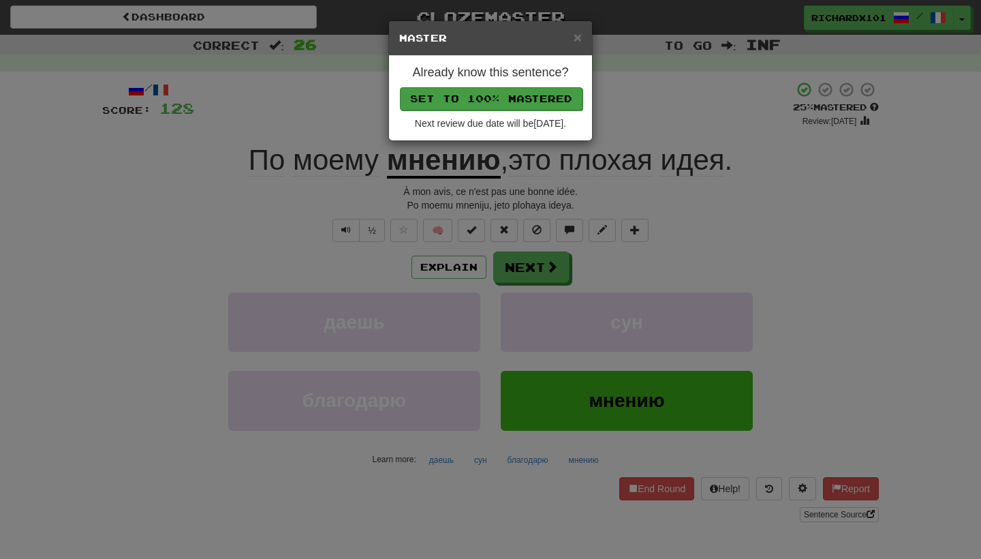
click at [512, 102] on button "Set to 100% Mastered" at bounding box center [491, 98] width 183 height 23
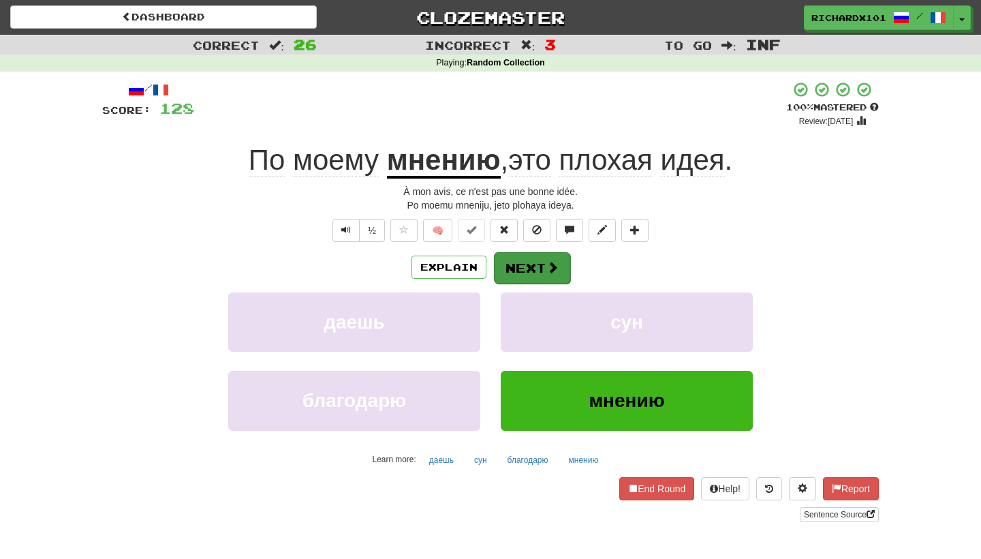
click at [524, 270] on button "Next" at bounding box center [532, 267] width 76 height 31
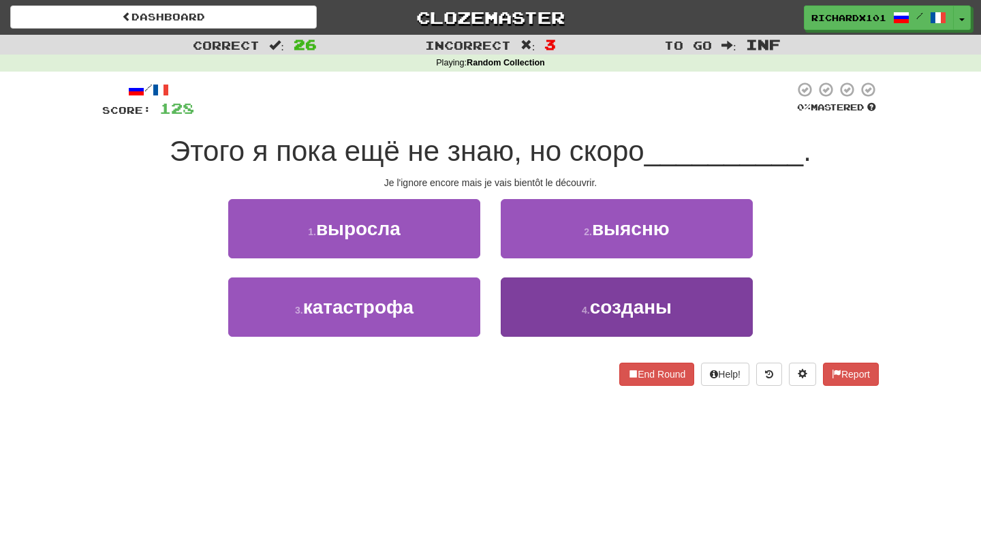
click at [550, 311] on button "4 . созданы" at bounding box center [627, 306] width 252 height 59
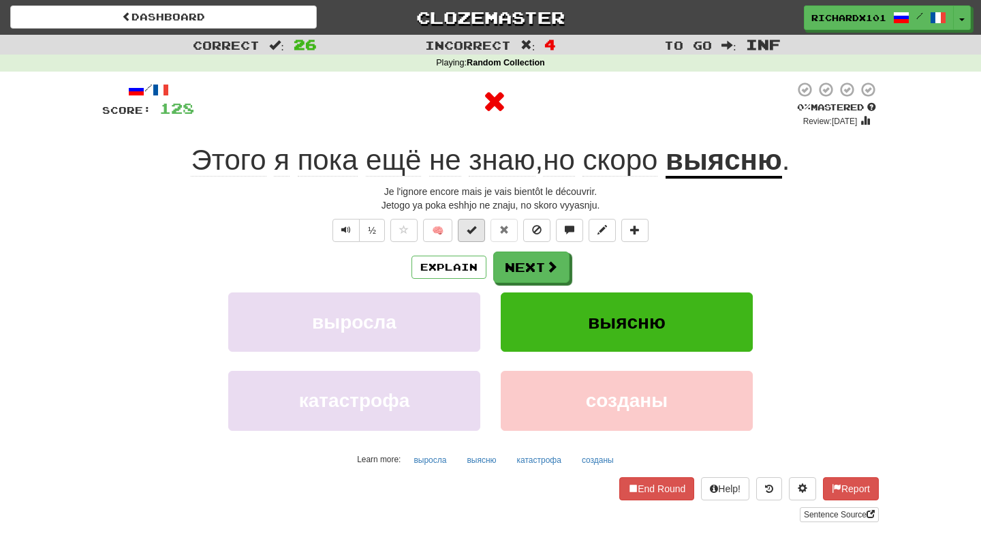
click at [480, 230] on button at bounding box center [471, 230] width 27 height 23
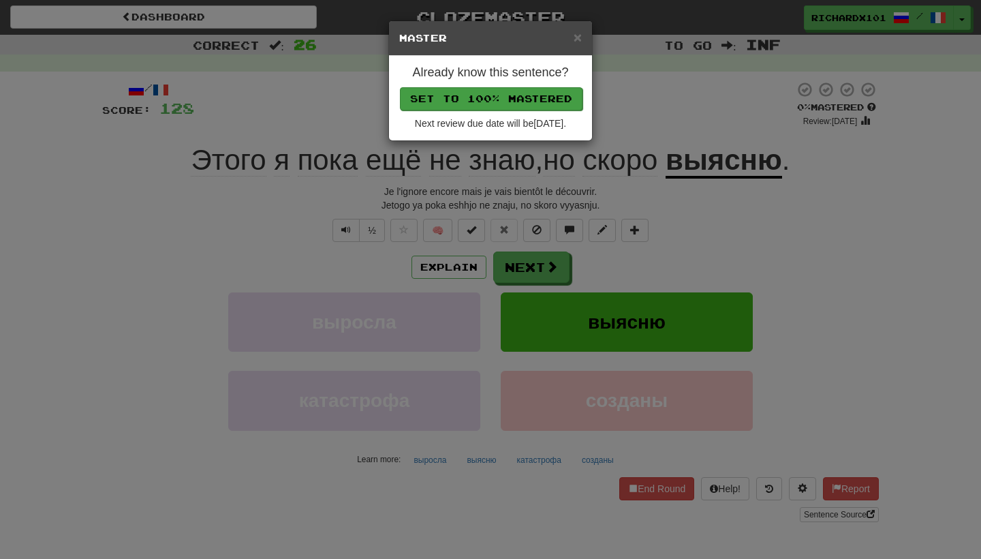
click at [506, 96] on button "Set to 100% Mastered" at bounding box center [491, 98] width 183 height 23
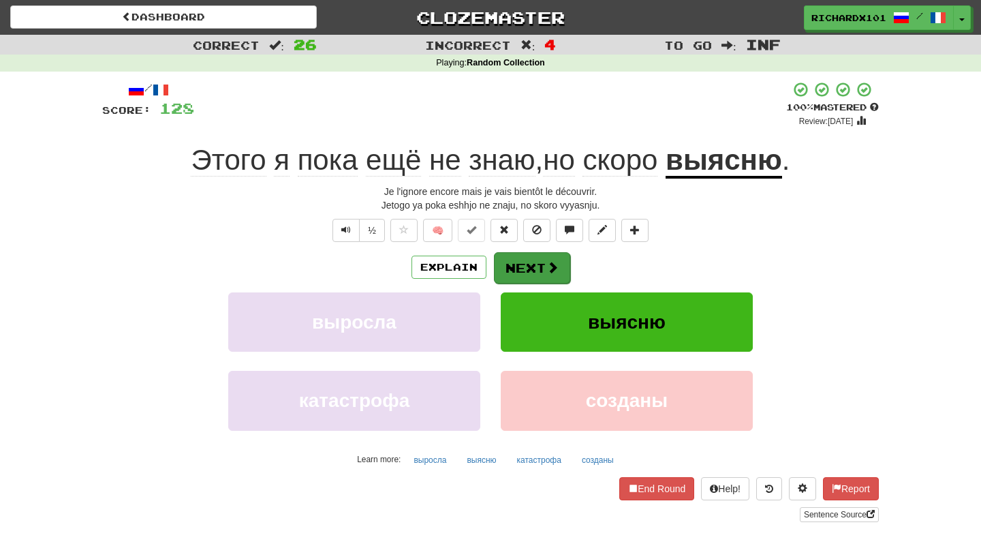
click at [523, 261] on button "Next" at bounding box center [532, 267] width 76 height 31
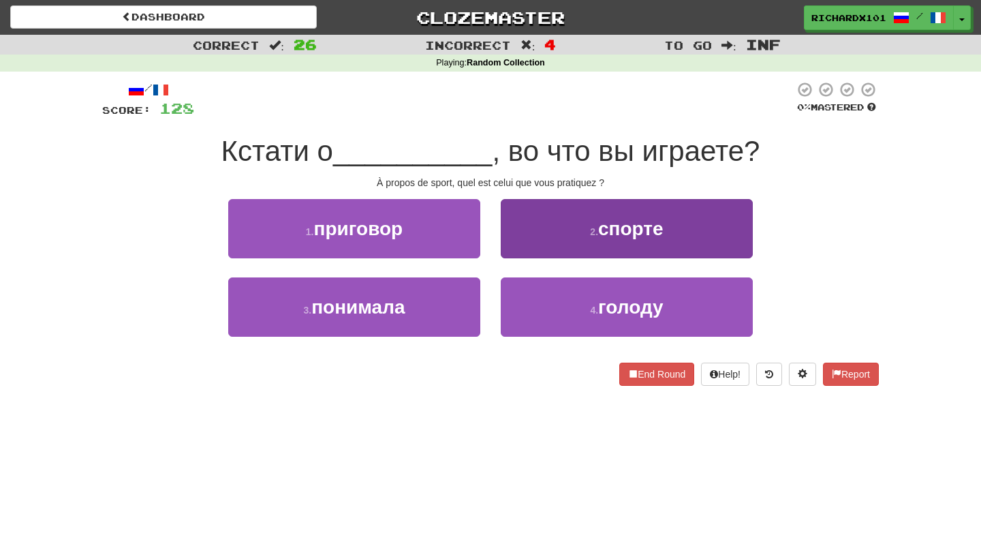
click at [548, 218] on button "2 . спорте" at bounding box center [627, 228] width 252 height 59
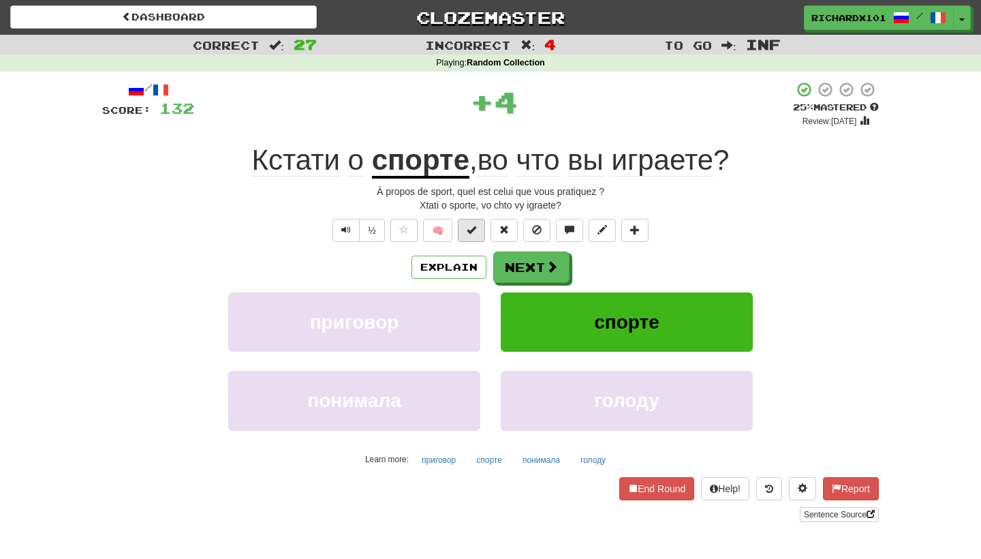
click at [474, 225] on span at bounding box center [472, 230] width 10 height 10
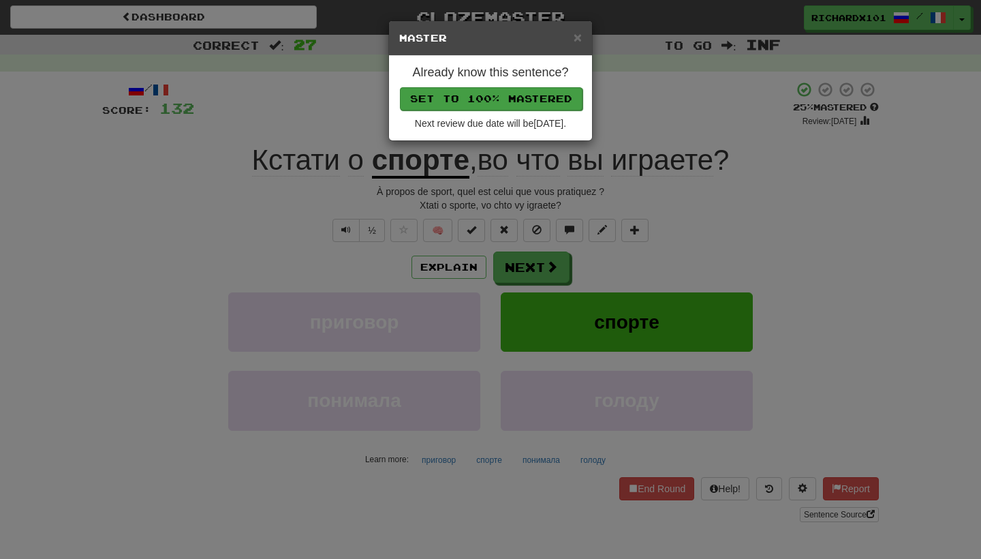
click at [506, 93] on button "Set to 100% Mastered" at bounding box center [491, 98] width 183 height 23
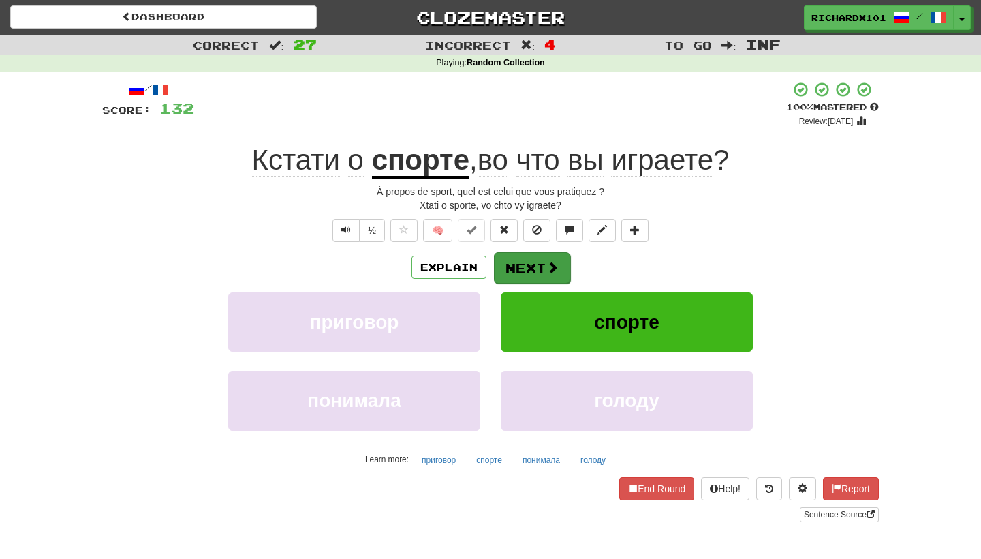
click at [525, 255] on button "Next" at bounding box center [532, 267] width 76 height 31
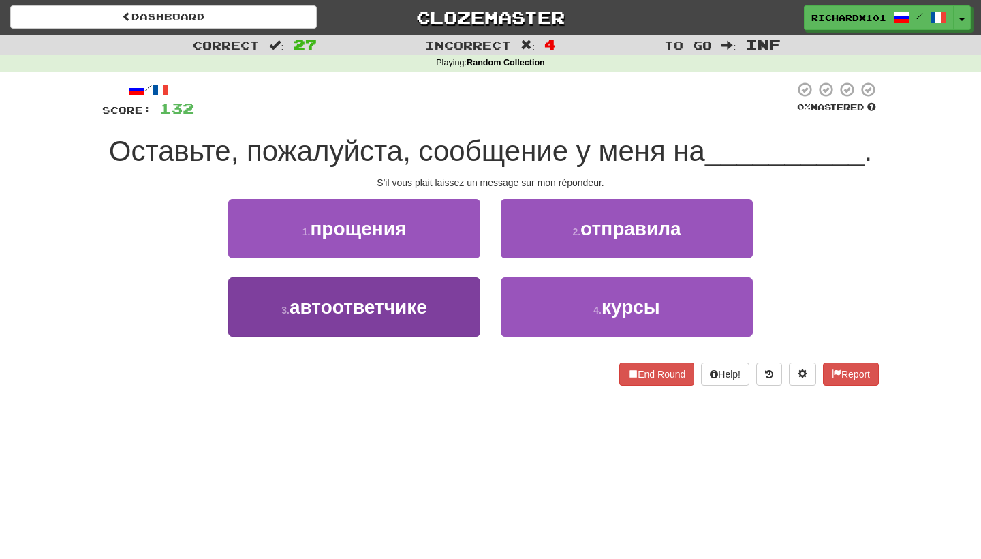
click at [452, 300] on button "3 . автоответчике" at bounding box center [354, 306] width 252 height 59
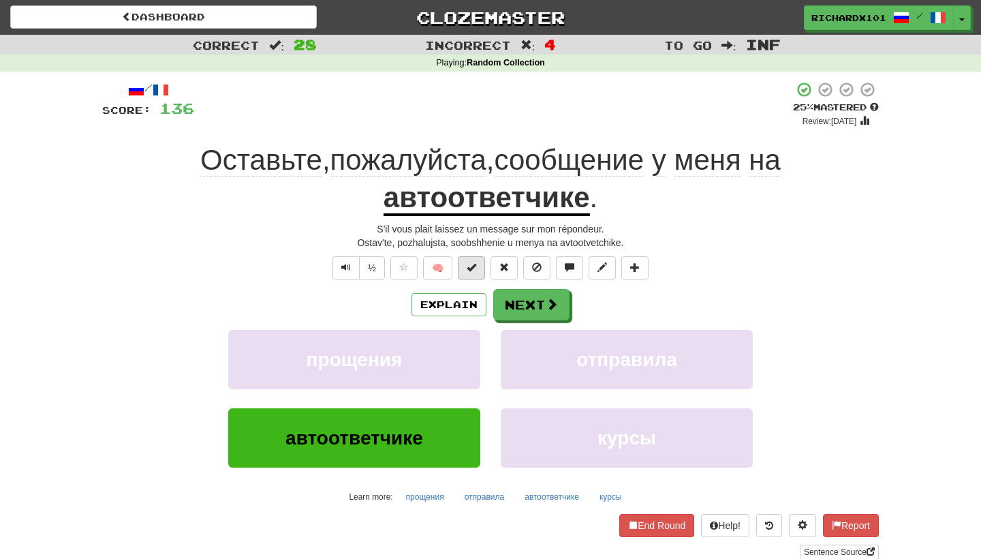
click at [465, 260] on button at bounding box center [471, 267] width 27 height 23
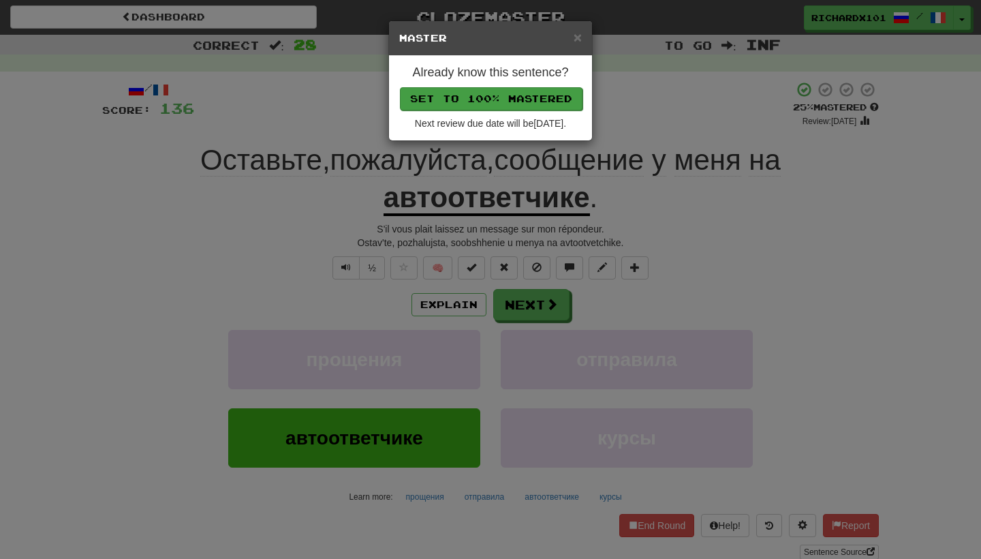
click at [510, 102] on button "Set to 100% Mastered" at bounding box center [491, 98] width 183 height 23
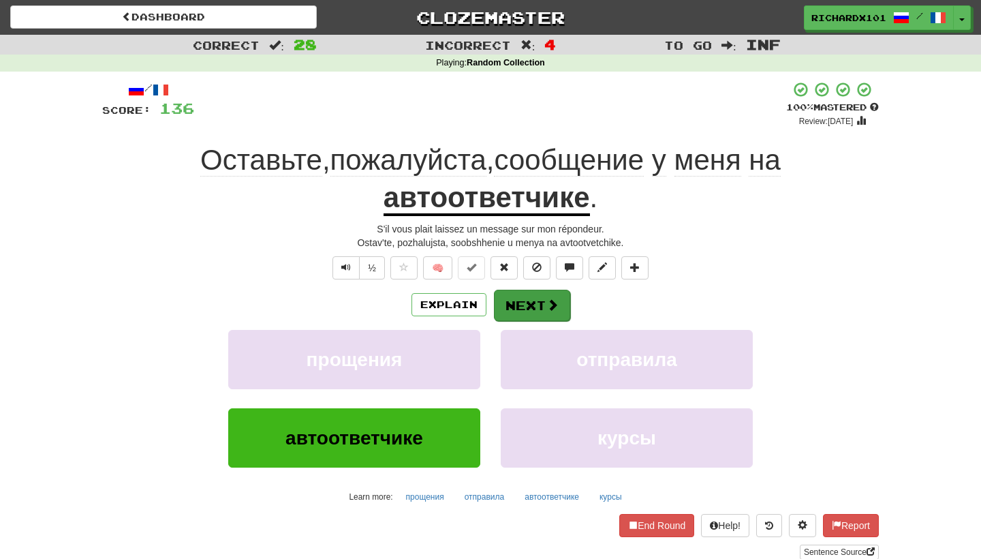
click at [523, 297] on button "Next" at bounding box center [532, 305] width 76 height 31
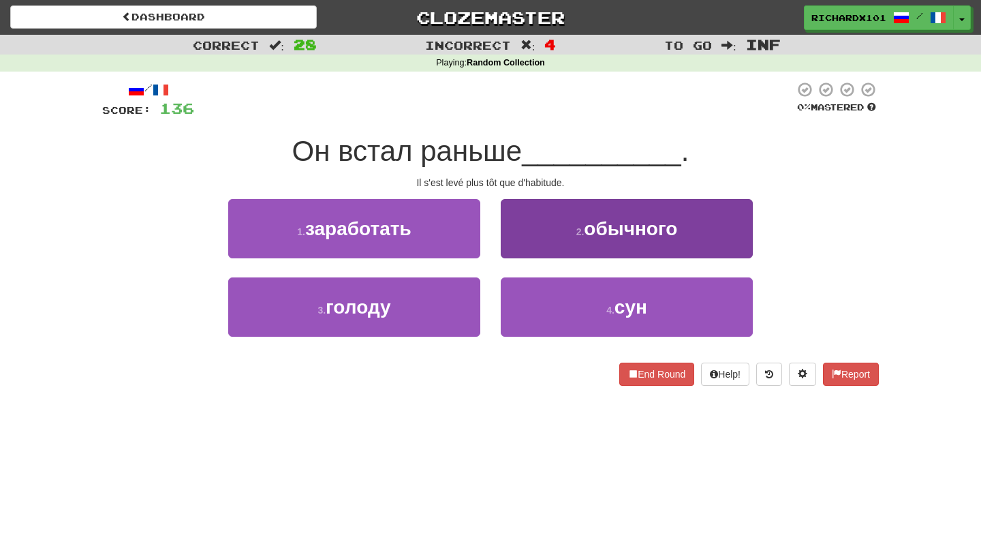
click at [546, 222] on button "2 . обычного" at bounding box center [627, 228] width 252 height 59
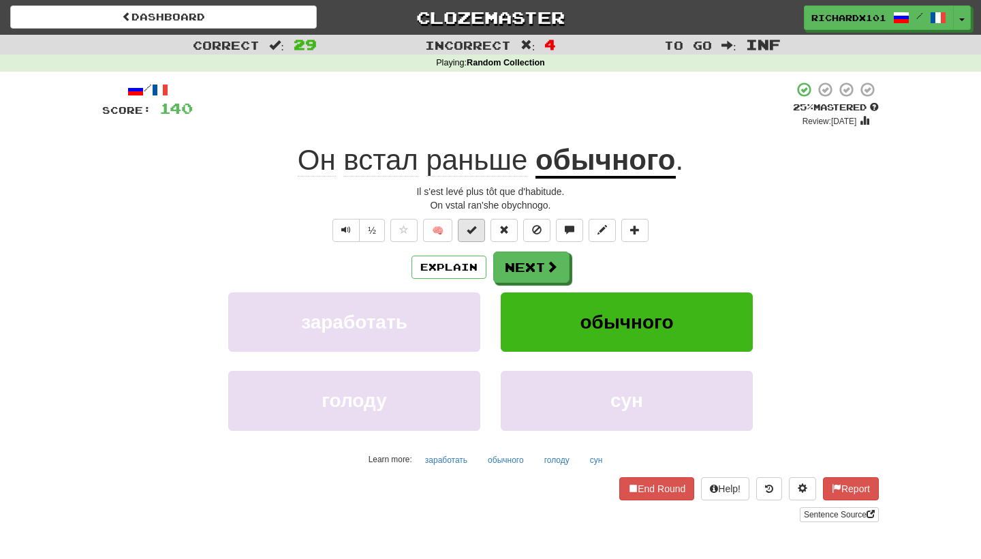
click at [481, 225] on button at bounding box center [471, 230] width 27 height 23
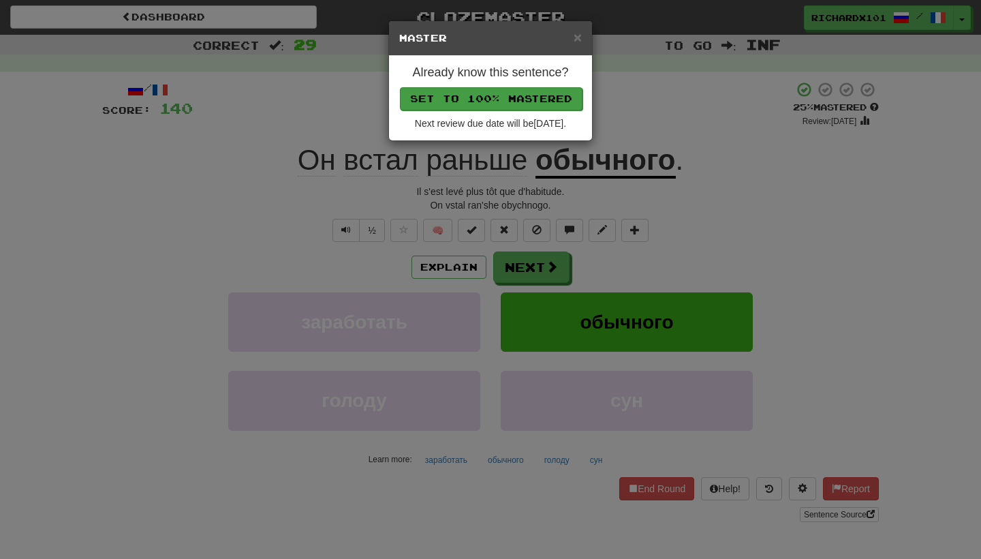
click at [536, 100] on button "Set to 100% Mastered" at bounding box center [491, 98] width 183 height 23
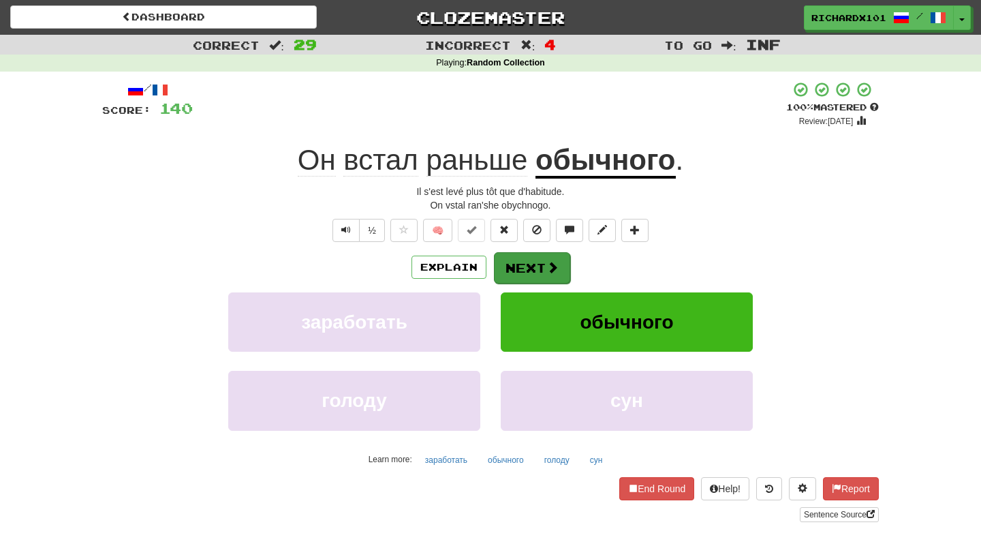
click at [522, 264] on button "Next" at bounding box center [532, 267] width 76 height 31
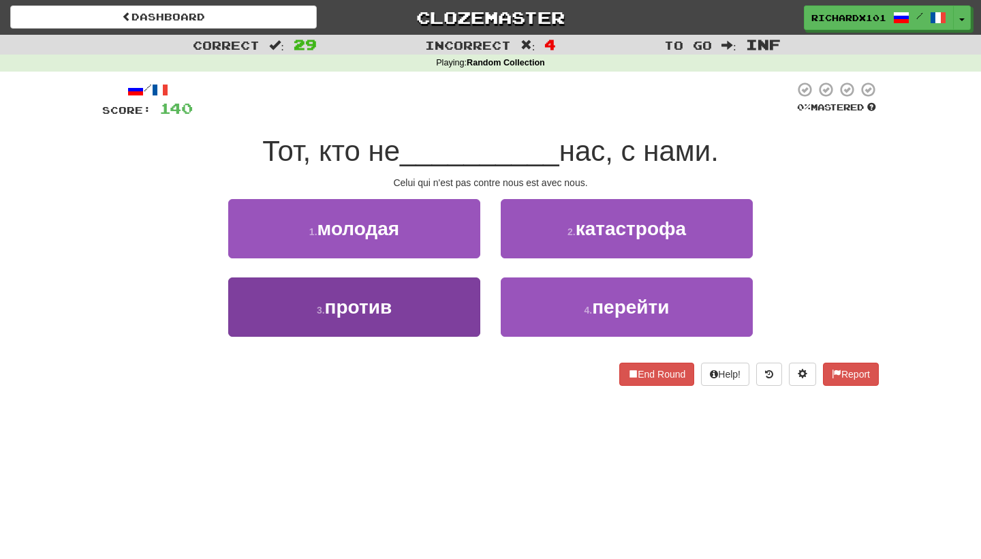
click at [446, 300] on button "3 . против" at bounding box center [354, 306] width 252 height 59
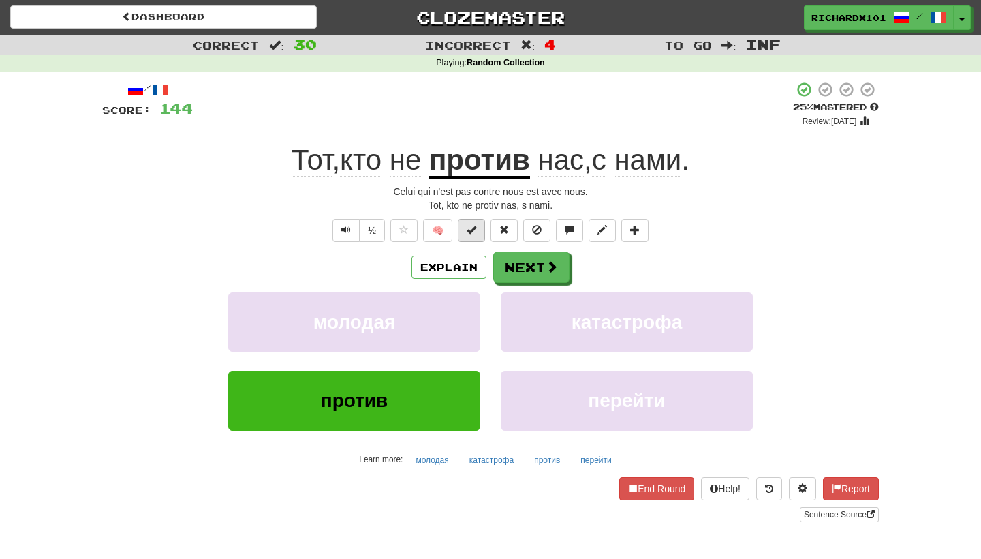
click at [471, 232] on span at bounding box center [472, 230] width 10 height 10
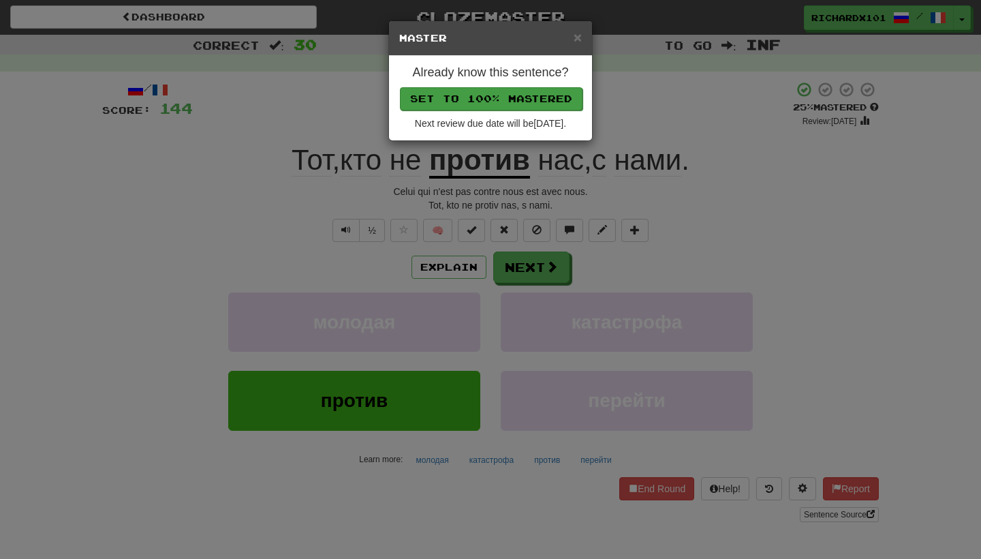
click at [526, 107] on button "Set to 100% Mastered" at bounding box center [491, 98] width 183 height 23
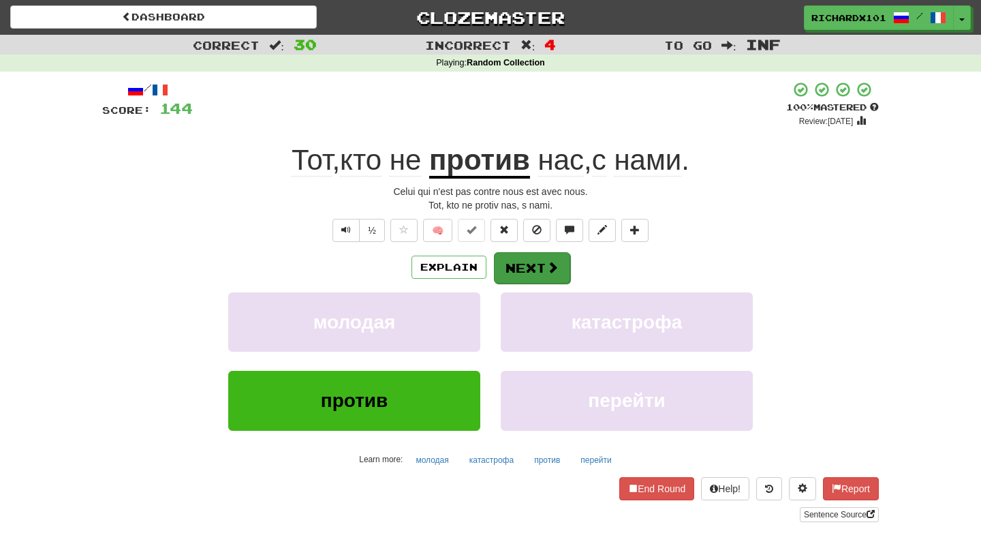
click at [538, 271] on button "Next" at bounding box center [532, 267] width 76 height 31
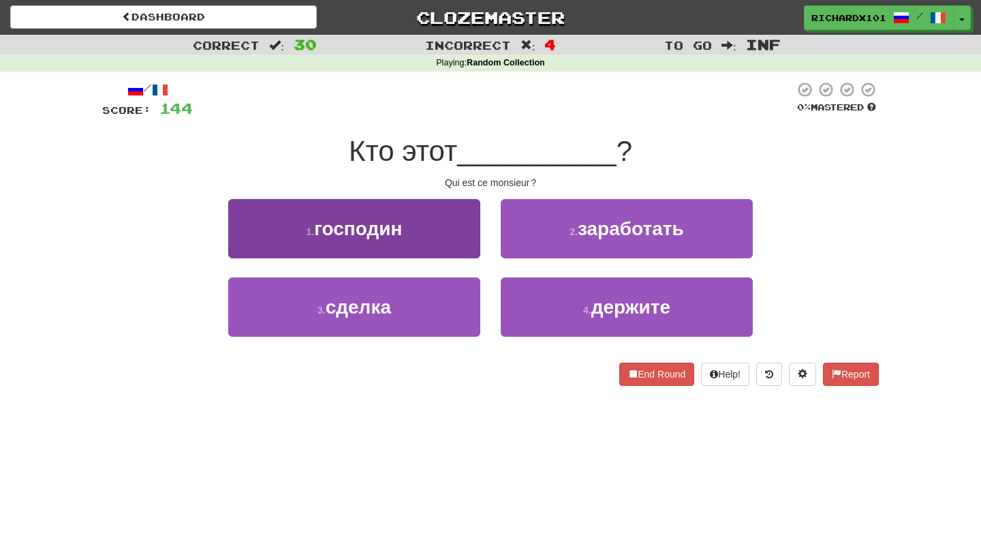
click at [449, 236] on button "1 . господин" at bounding box center [354, 228] width 252 height 59
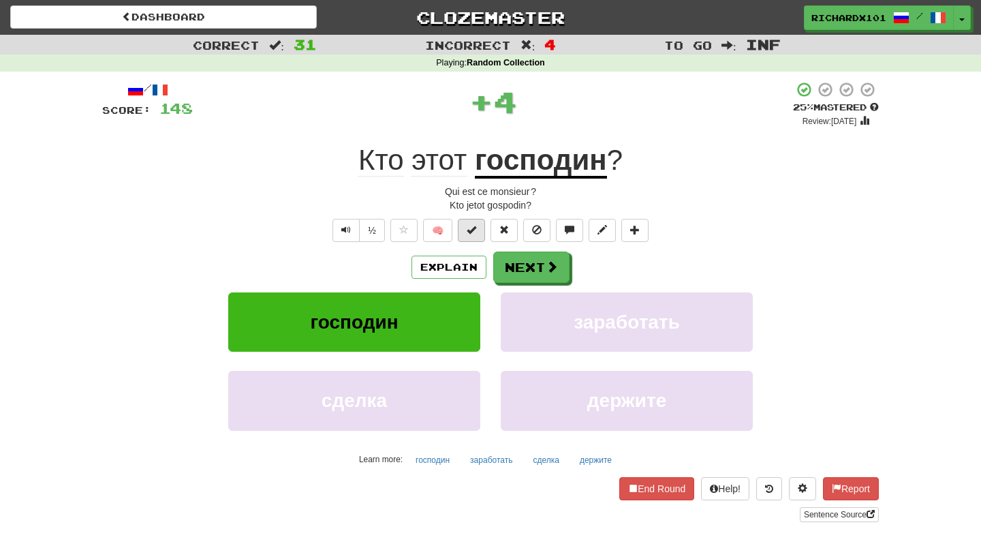
click at [475, 234] on button at bounding box center [471, 230] width 27 height 23
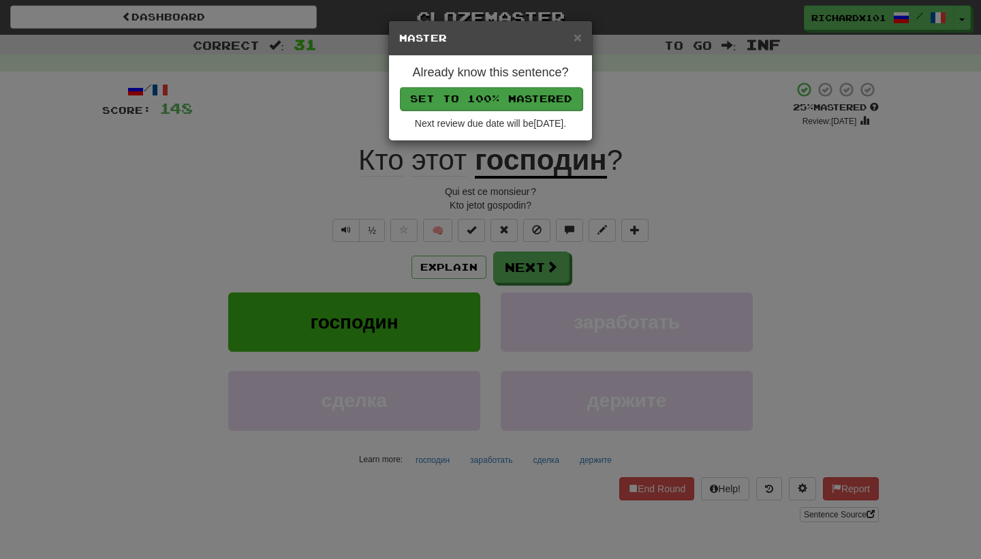
click at [523, 97] on button "Set to 100% Mastered" at bounding box center [491, 98] width 183 height 23
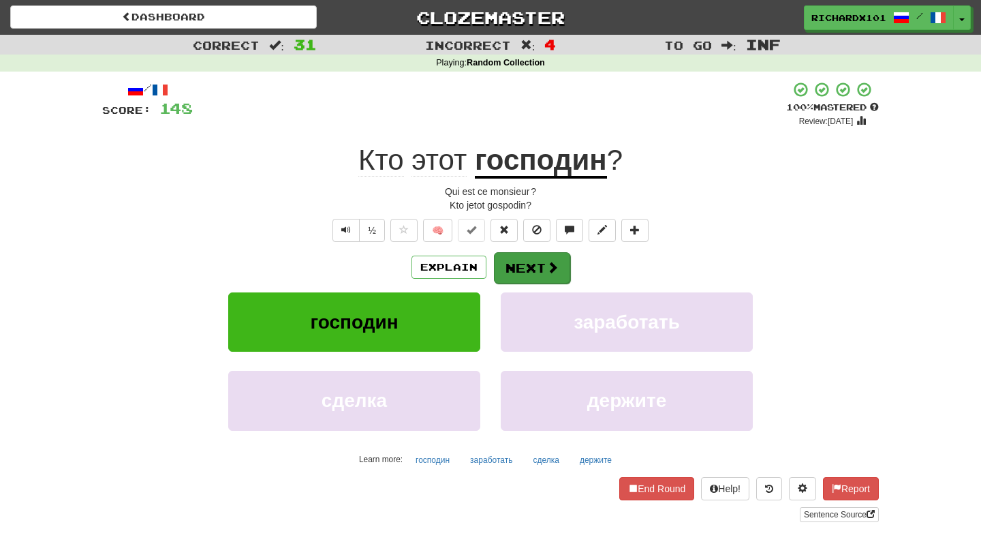
click at [543, 265] on button "Next" at bounding box center [532, 267] width 76 height 31
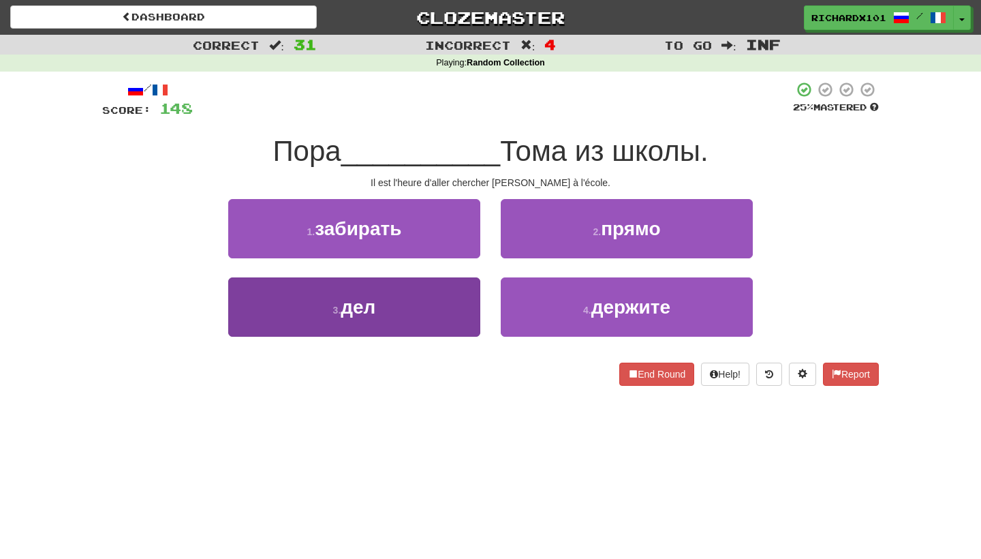
click at [463, 302] on button "3 . дел" at bounding box center [354, 306] width 252 height 59
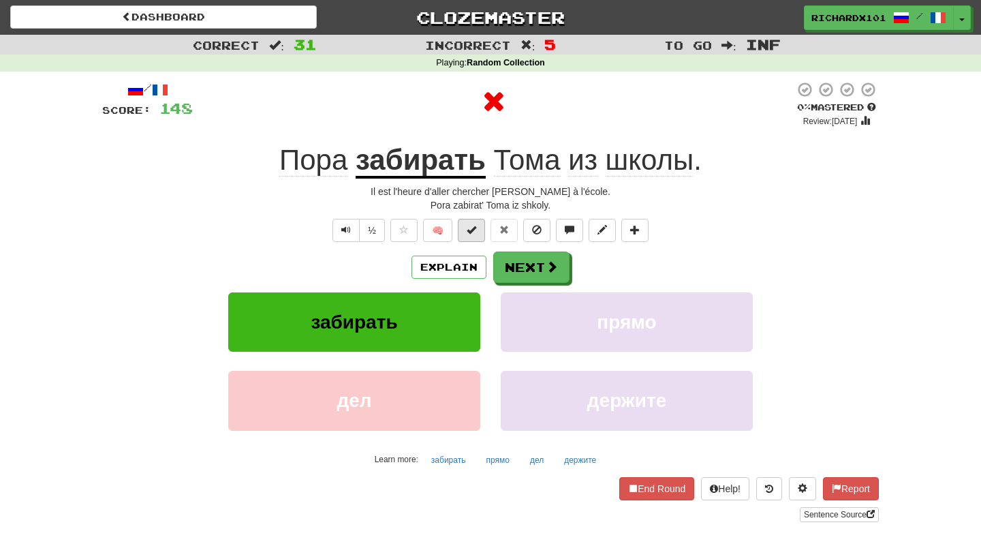
click at [479, 230] on button at bounding box center [471, 230] width 27 height 23
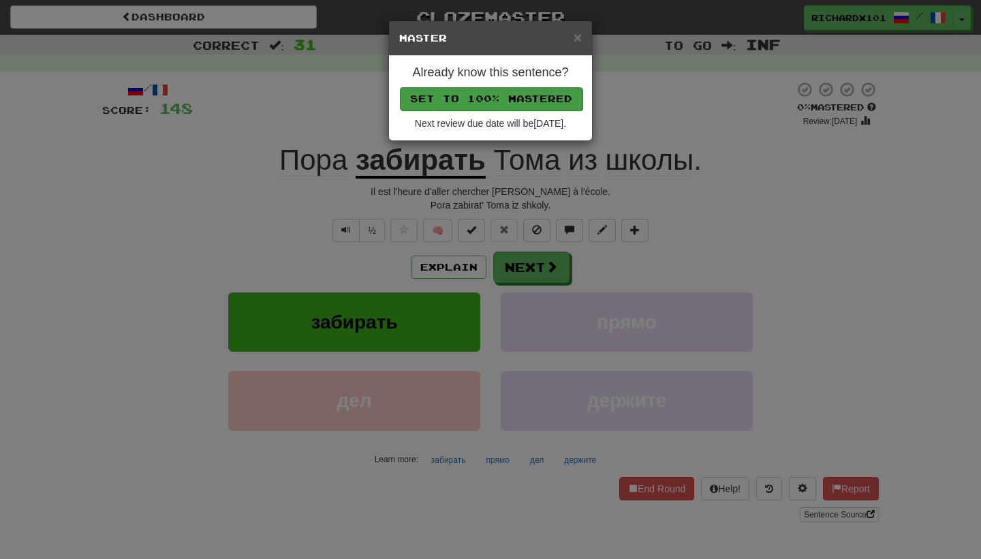
click at [527, 98] on button "Set to 100% Mastered" at bounding box center [491, 98] width 183 height 23
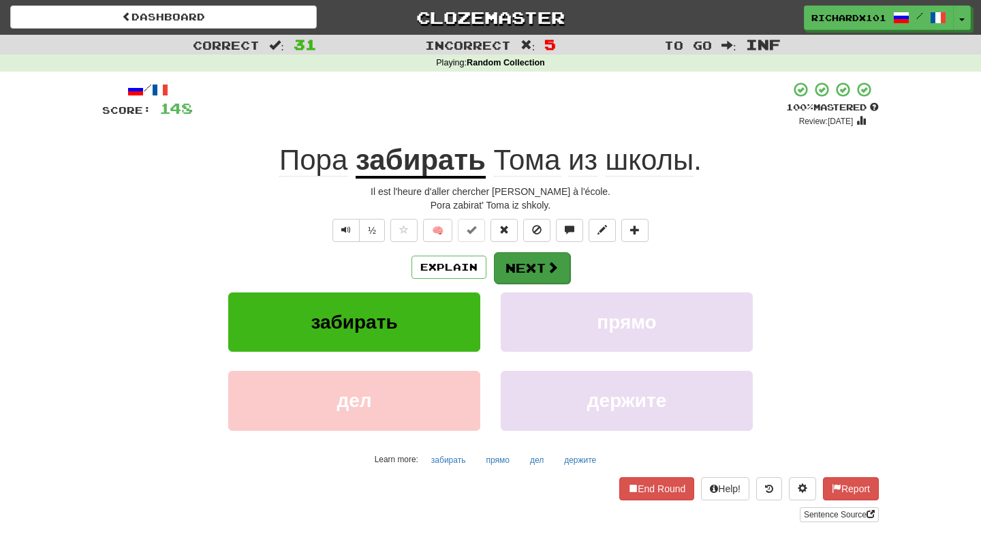
click at [524, 255] on button "Next" at bounding box center [532, 267] width 76 height 31
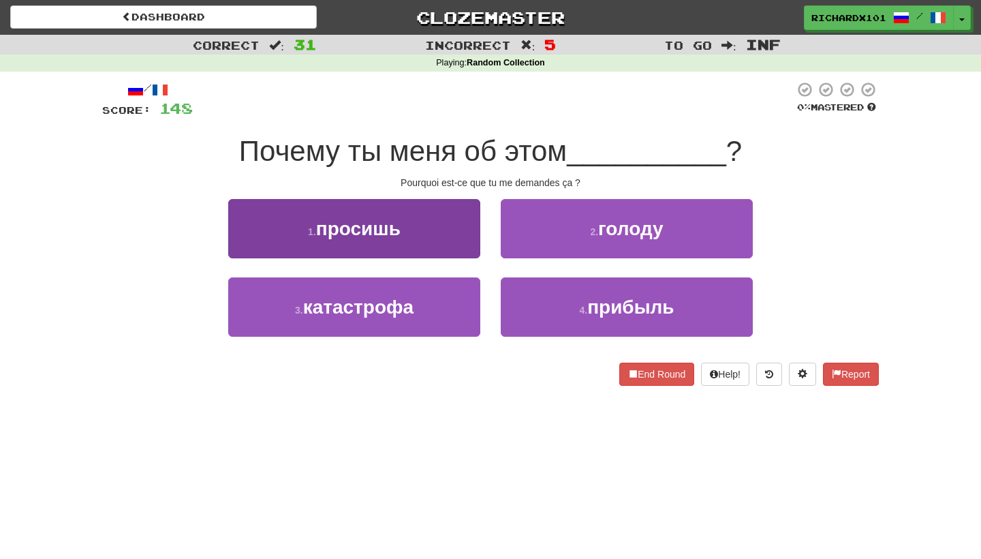
click at [448, 232] on button "1 . просишь" at bounding box center [354, 228] width 252 height 59
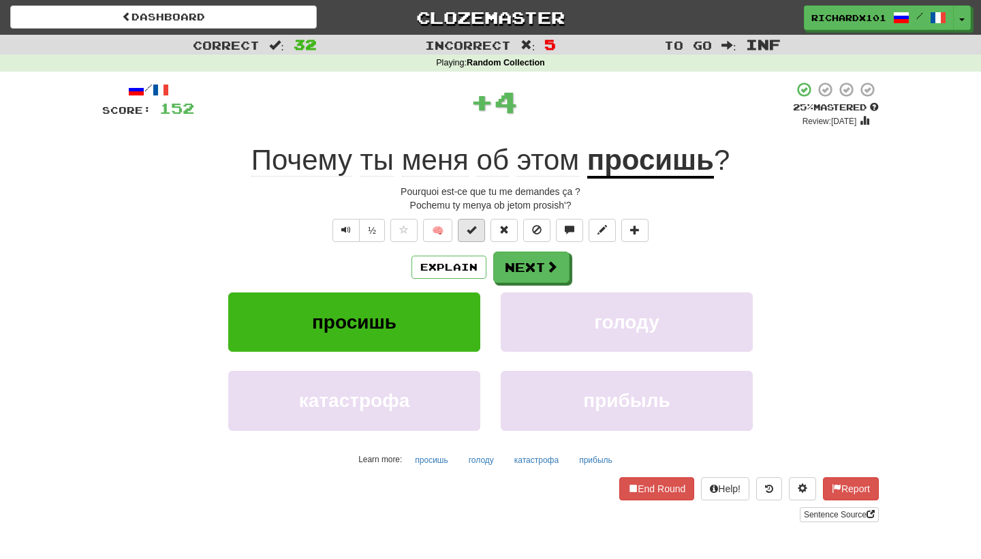
click at [473, 232] on span at bounding box center [472, 230] width 10 height 10
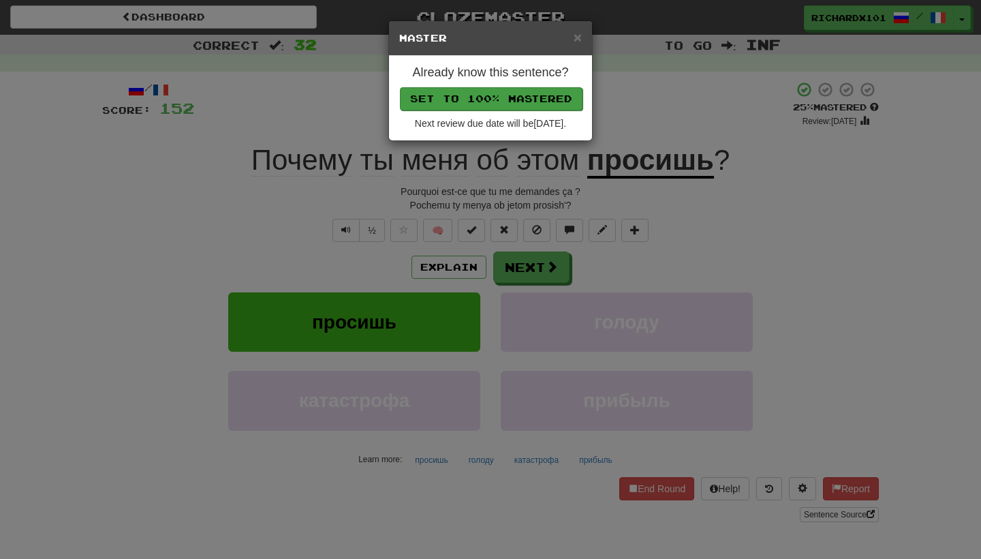
click at [518, 104] on button "Set to 100% Mastered" at bounding box center [491, 98] width 183 height 23
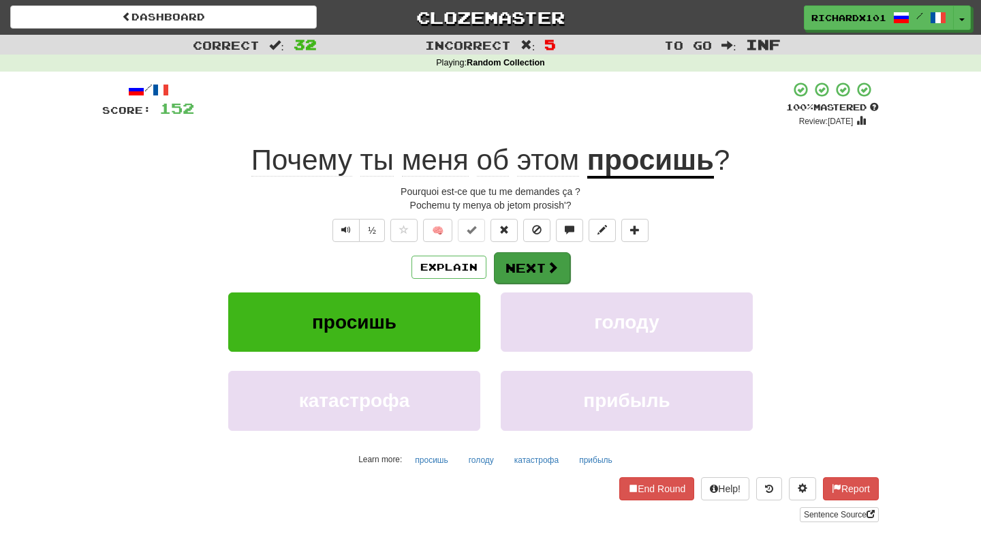
click at [520, 268] on button "Next" at bounding box center [532, 267] width 76 height 31
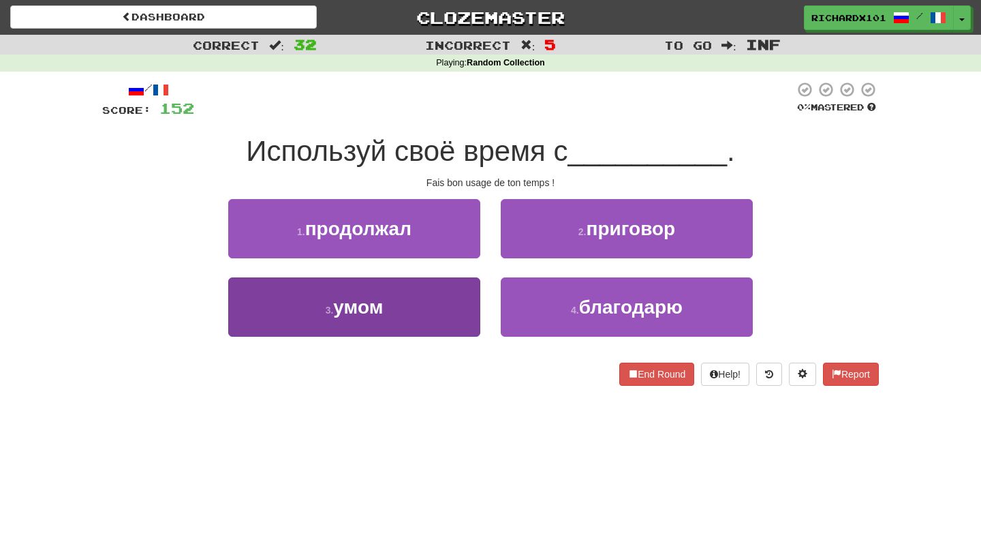
click at [463, 300] on button "3 . умом" at bounding box center [354, 306] width 252 height 59
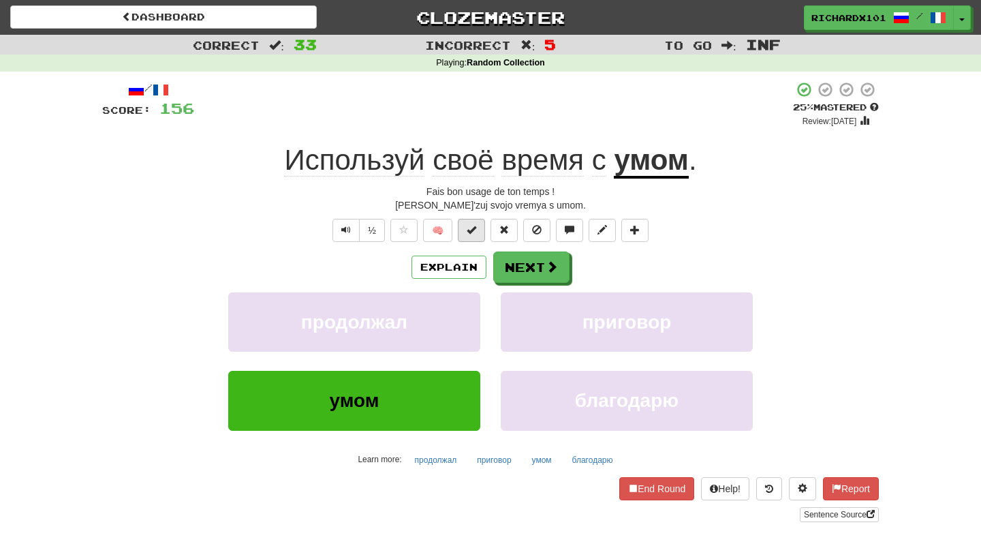
click at [478, 236] on button at bounding box center [471, 230] width 27 height 23
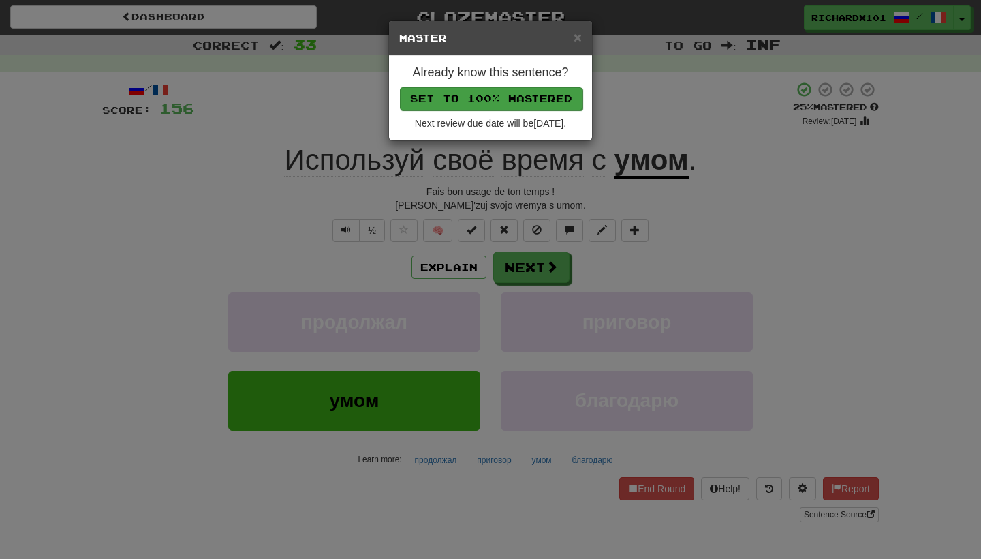
click at [532, 104] on button "Set to 100% Mastered" at bounding box center [491, 98] width 183 height 23
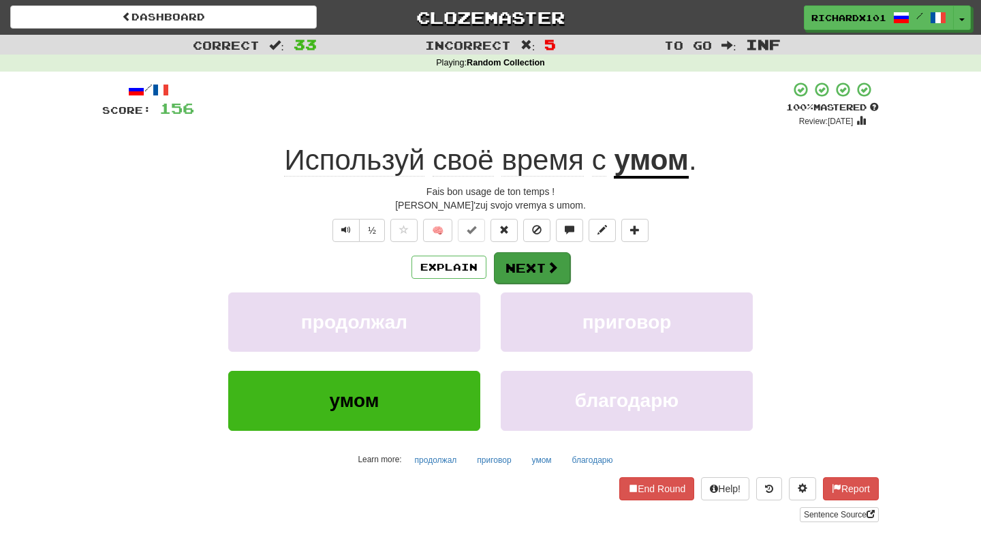
click at [523, 260] on button "Next" at bounding box center [532, 267] width 76 height 31
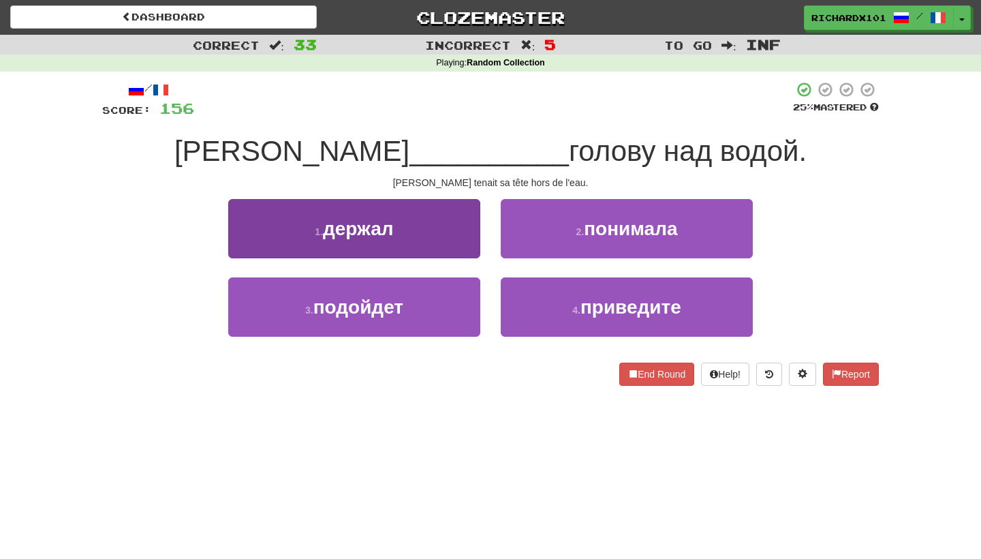
click at [465, 244] on button "1 . держал" at bounding box center [354, 228] width 252 height 59
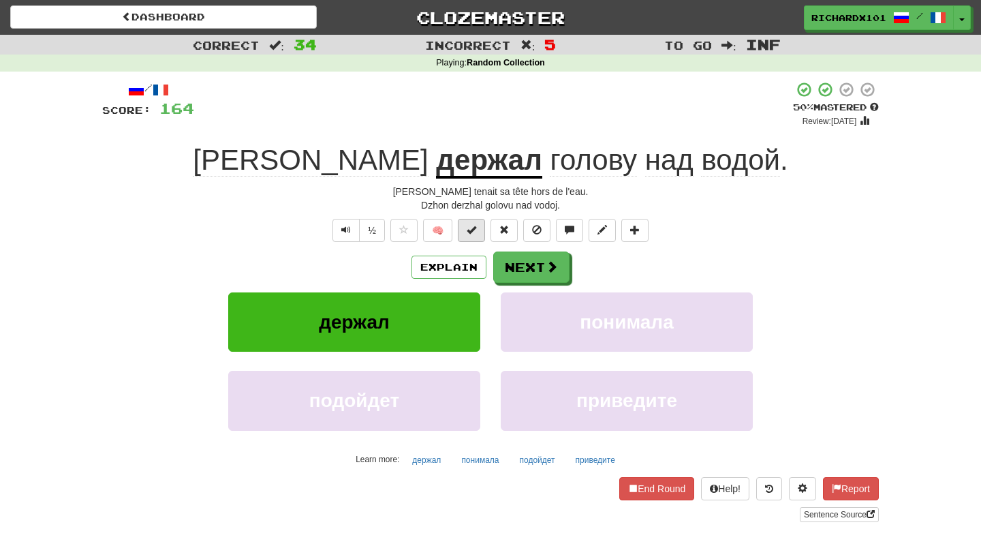
click at [474, 233] on span at bounding box center [472, 230] width 10 height 10
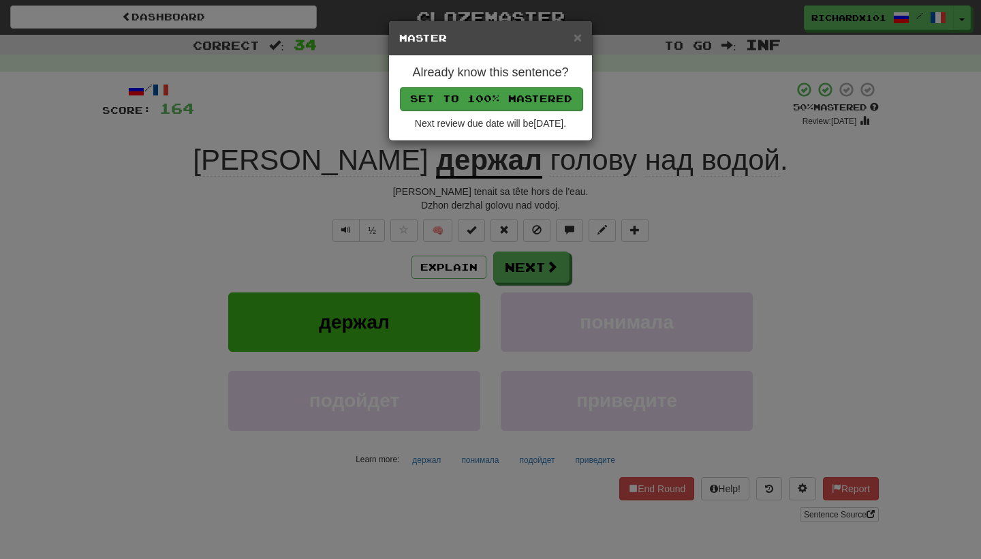
click at [529, 101] on button "Set to 100% Mastered" at bounding box center [491, 98] width 183 height 23
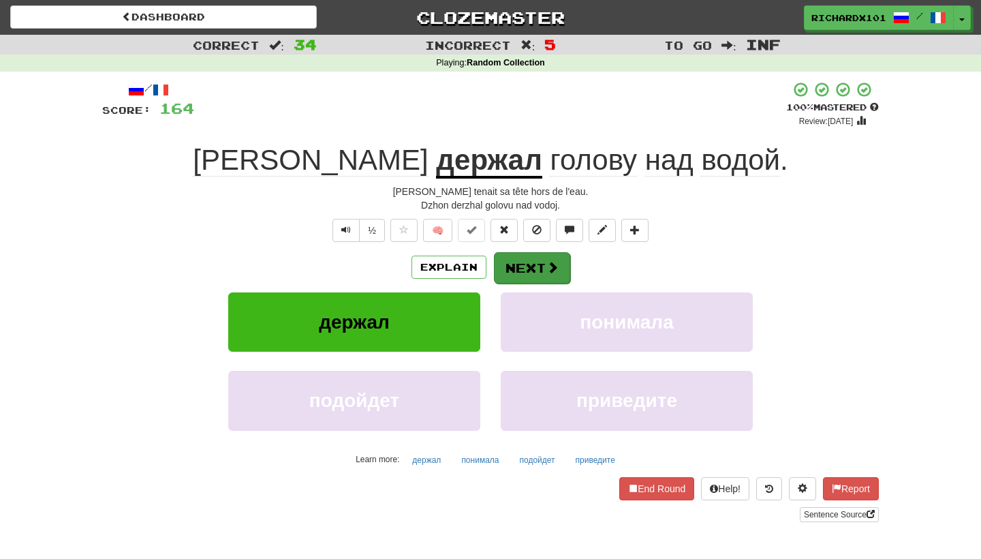
click at [525, 253] on button "Next" at bounding box center [532, 267] width 76 height 31
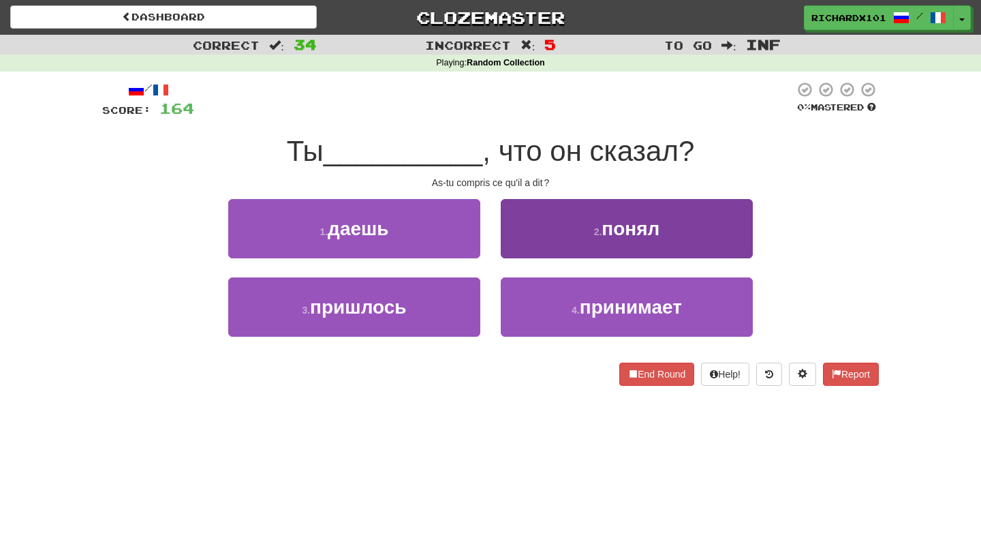
click at [552, 224] on button "2 . понял" at bounding box center [627, 228] width 252 height 59
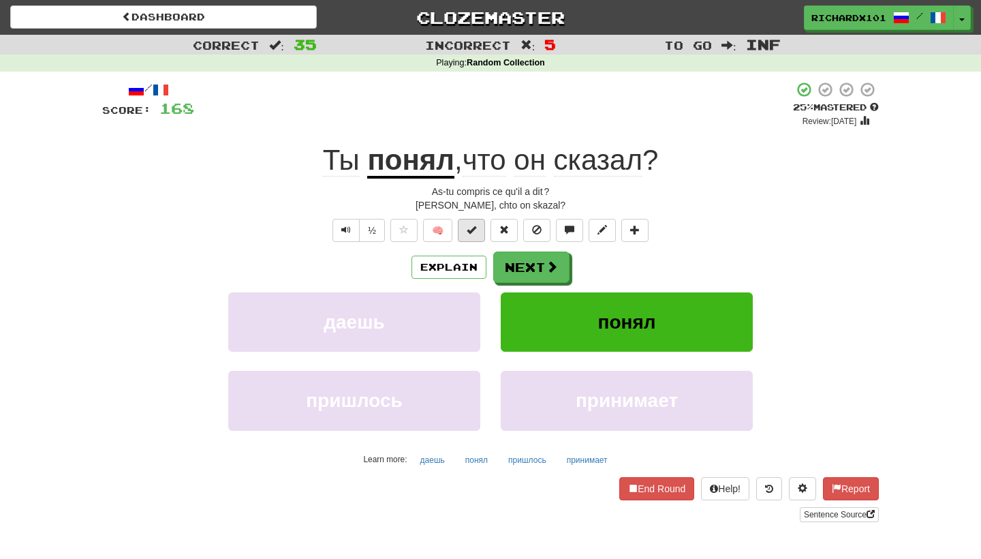
click at [480, 232] on button at bounding box center [471, 230] width 27 height 23
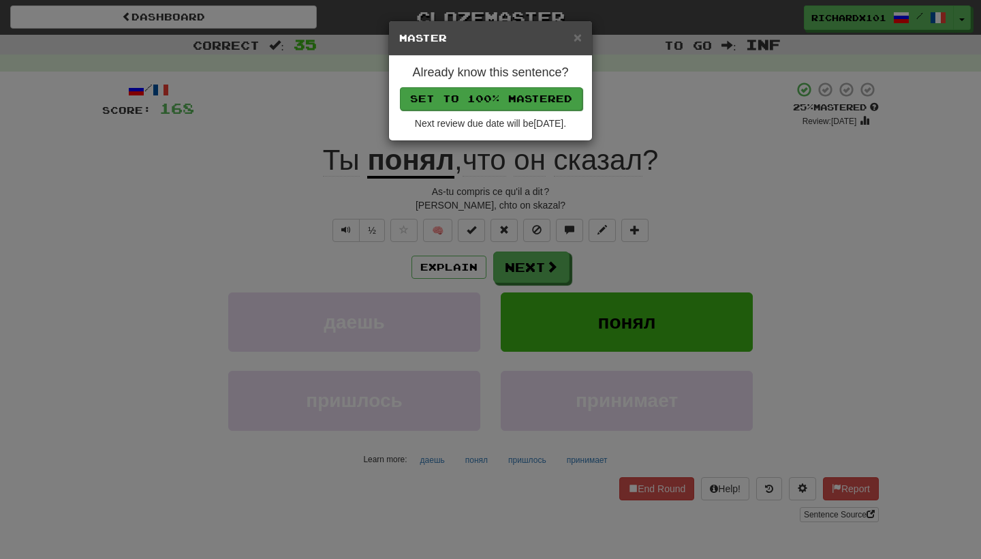
click at [538, 93] on button "Set to 100% Mastered" at bounding box center [491, 98] width 183 height 23
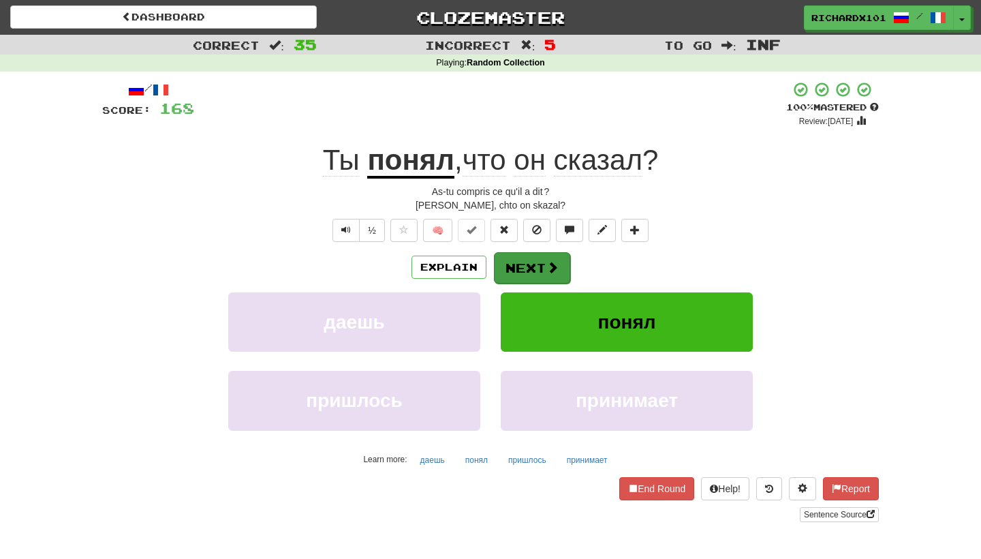
click at [533, 266] on button "Next" at bounding box center [532, 267] width 76 height 31
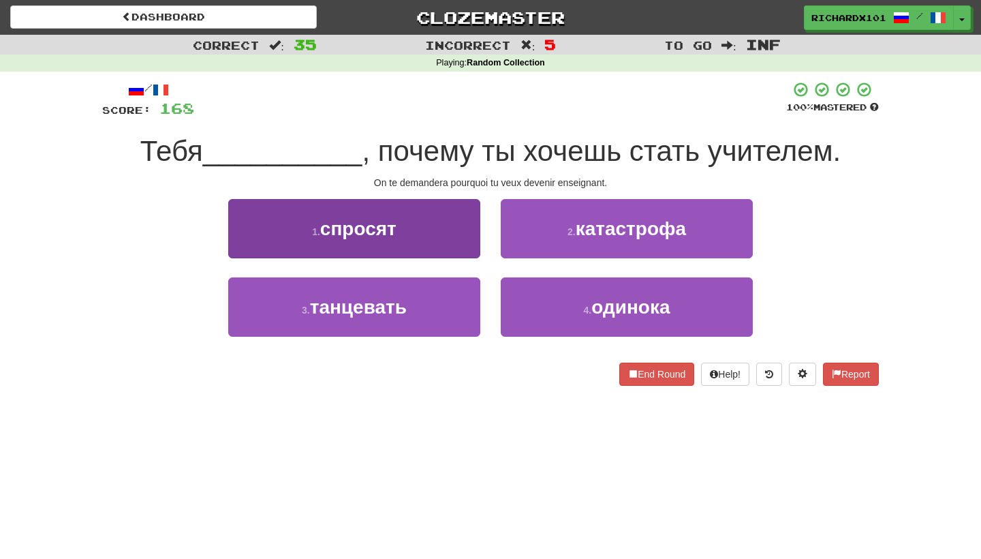
click at [454, 238] on button "1 . спросят" at bounding box center [354, 228] width 252 height 59
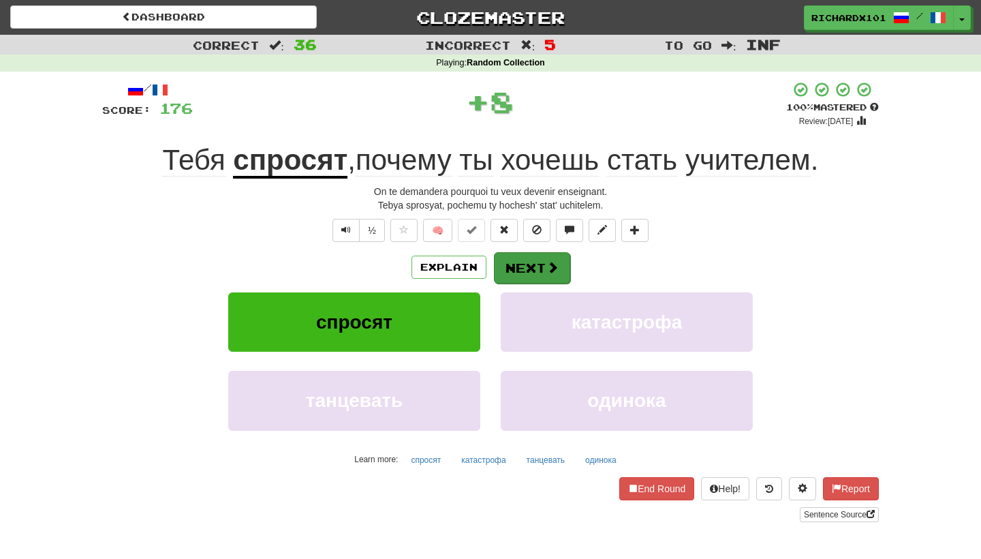
click at [508, 259] on button "Next" at bounding box center [532, 267] width 76 height 31
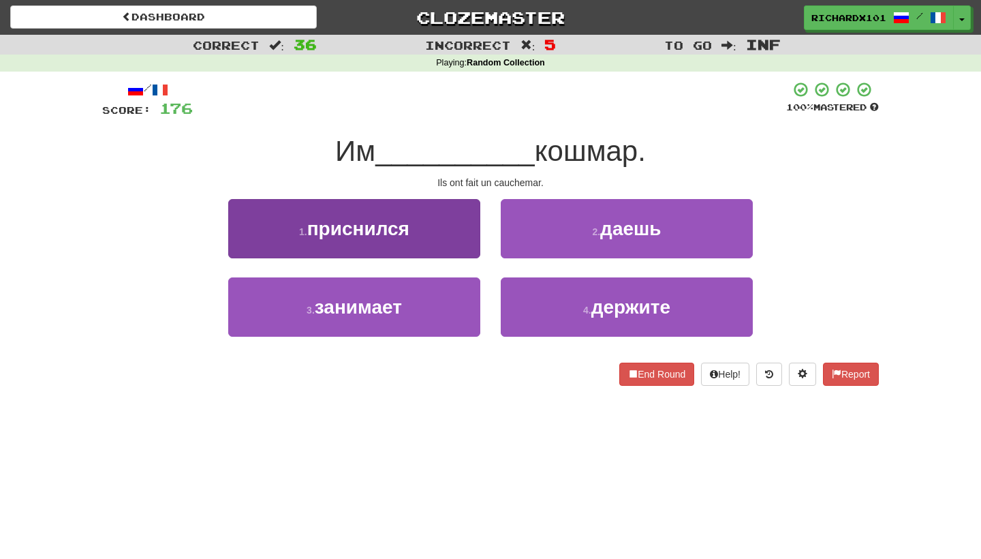
click at [460, 232] on button "1 . приснился" at bounding box center [354, 228] width 252 height 59
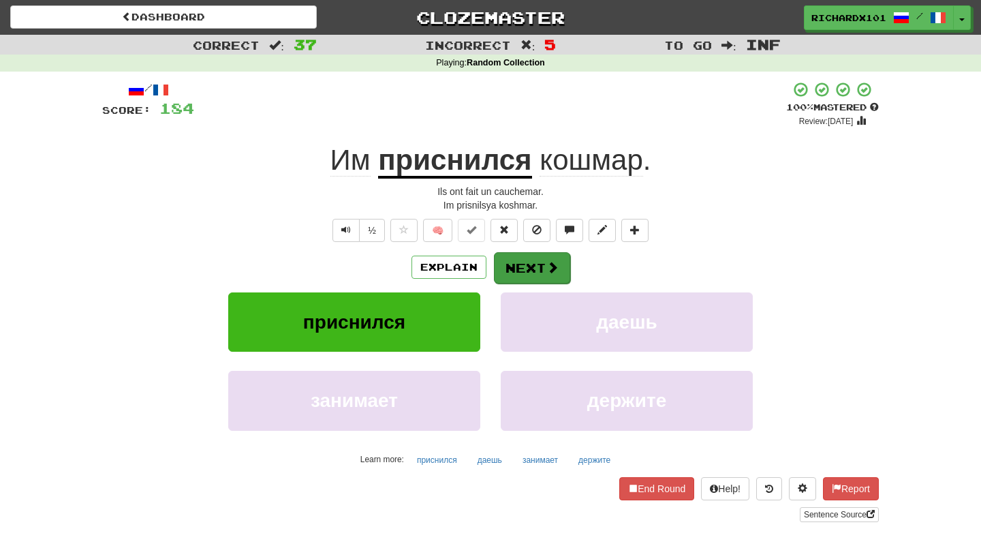
click at [507, 258] on button "Next" at bounding box center [532, 267] width 76 height 31
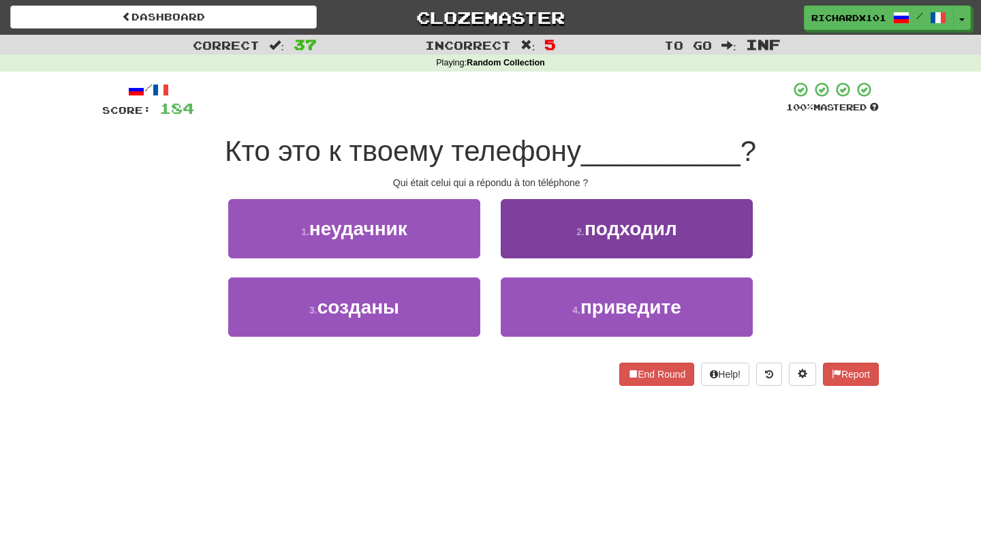
click at [538, 238] on button "2 . подходил" at bounding box center [627, 228] width 252 height 59
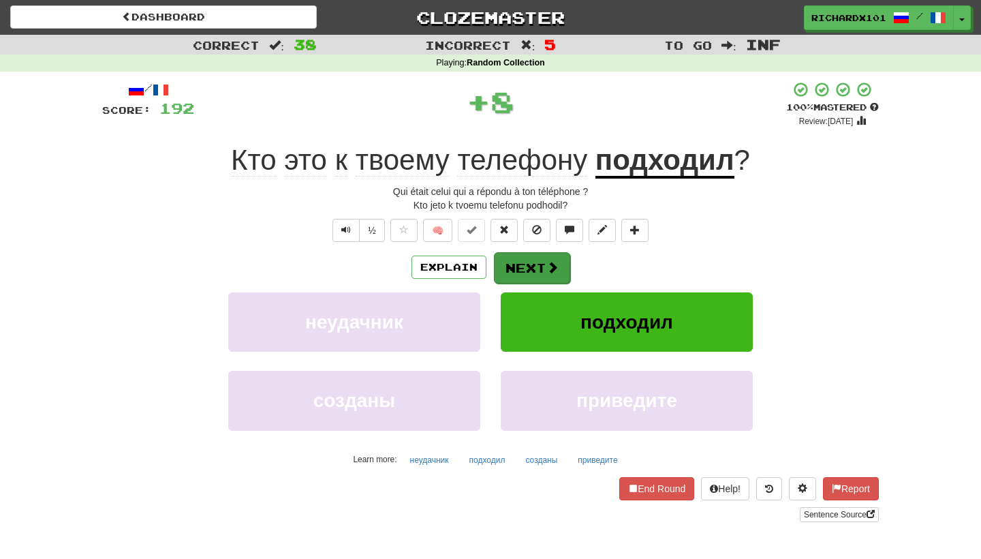
click at [538, 260] on button "Next" at bounding box center [532, 267] width 76 height 31
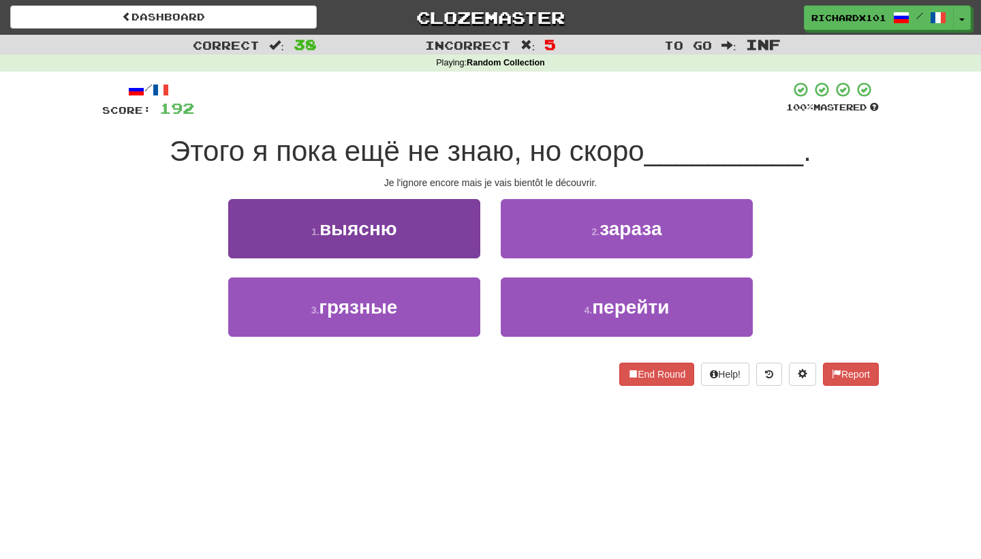
click at [454, 242] on button "1 . выясню" at bounding box center [354, 228] width 252 height 59
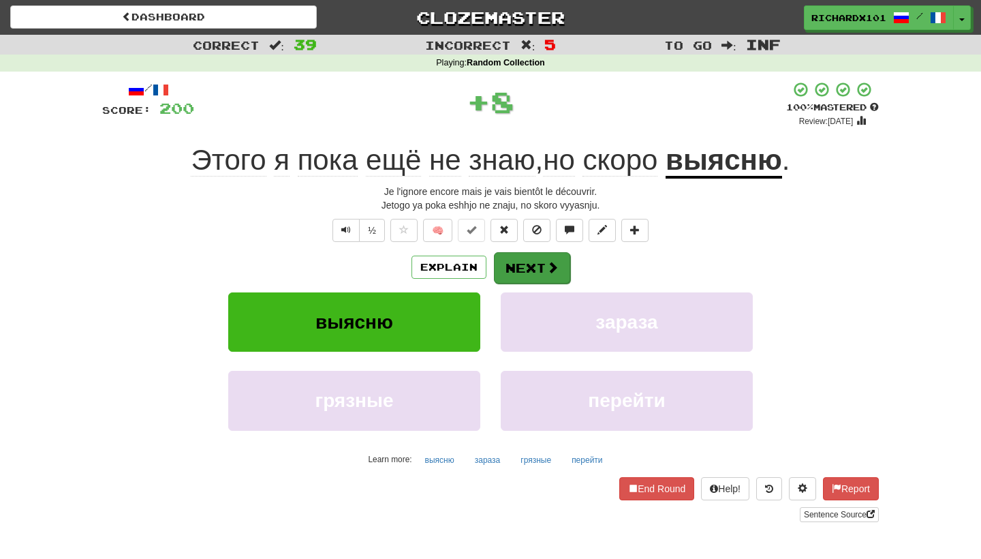
click at [513, 262] on button "Next" at bounding box center [532, 267] width 76 height 31
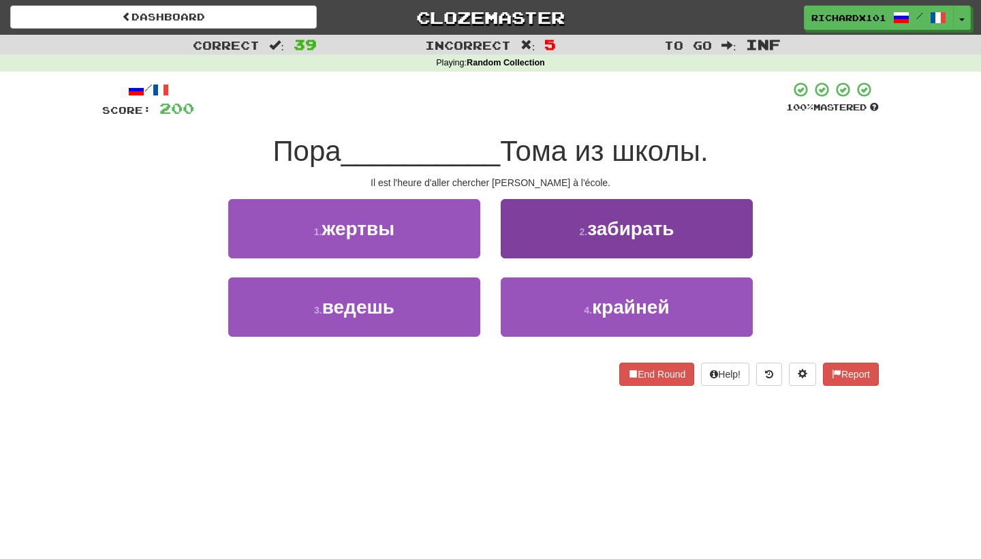
click at [544, 226] on button "2 . забирать" at bounding box center [627, 228] width 252 height 59
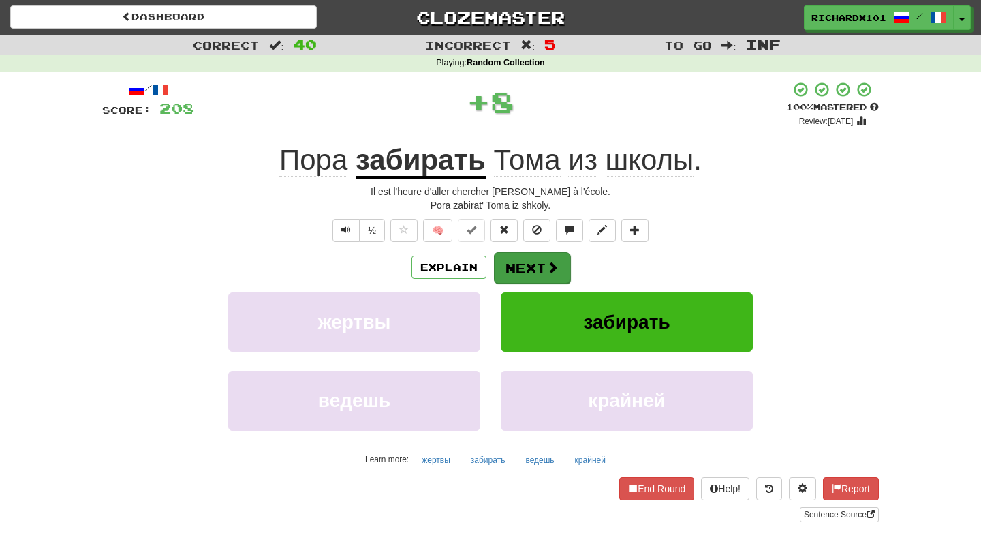
click at [535, 263] on button "Next" at bounding box center [532, 267] width 76 height 31
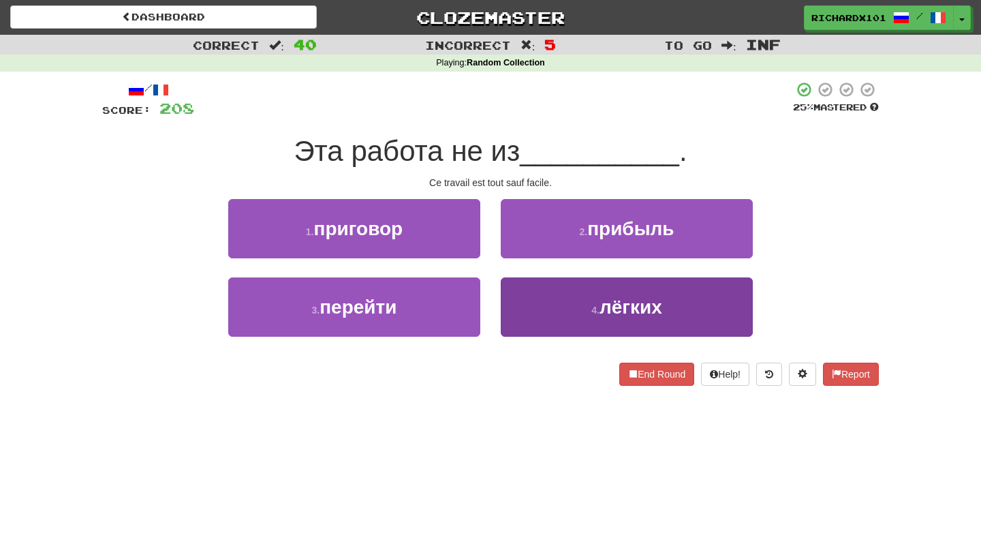
click at [546, 297] on button "4 . лёгких" at bounding box center [627, 306] width 252 height 59
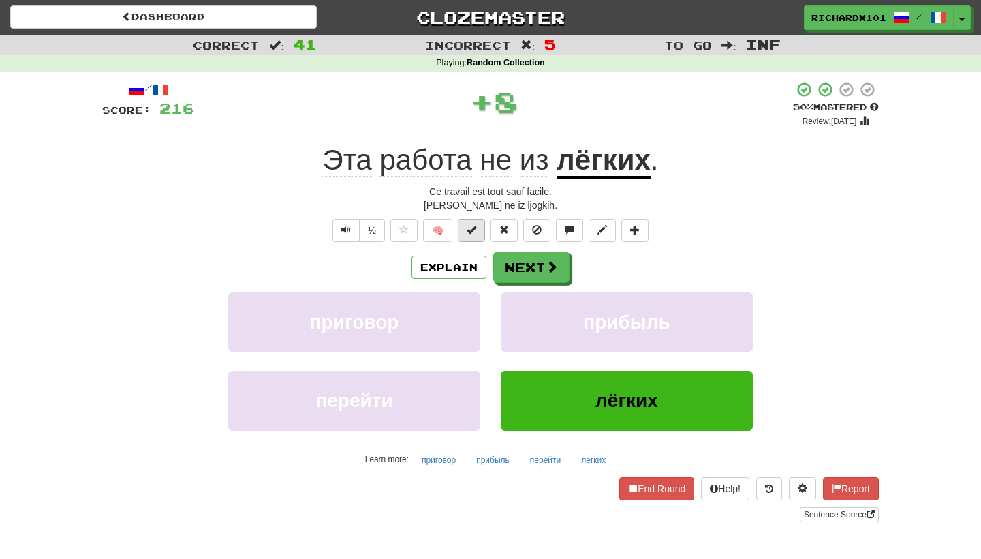
click at [472, 233] on span at bounding box center [472, 230] width 10 height 10
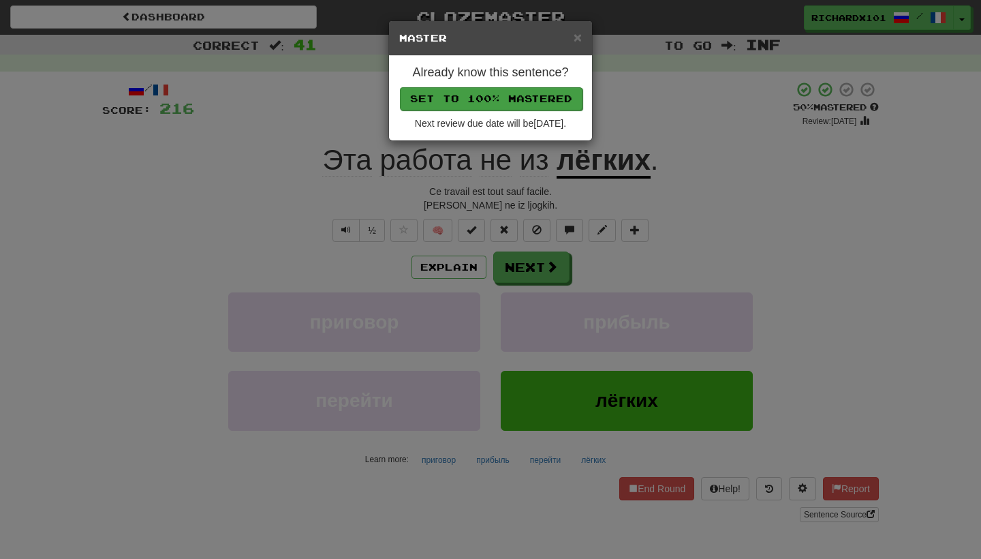
click at [509, 100] on button "Set to 100% Mastered" at bounding box center [491, 98] width 183 height 23
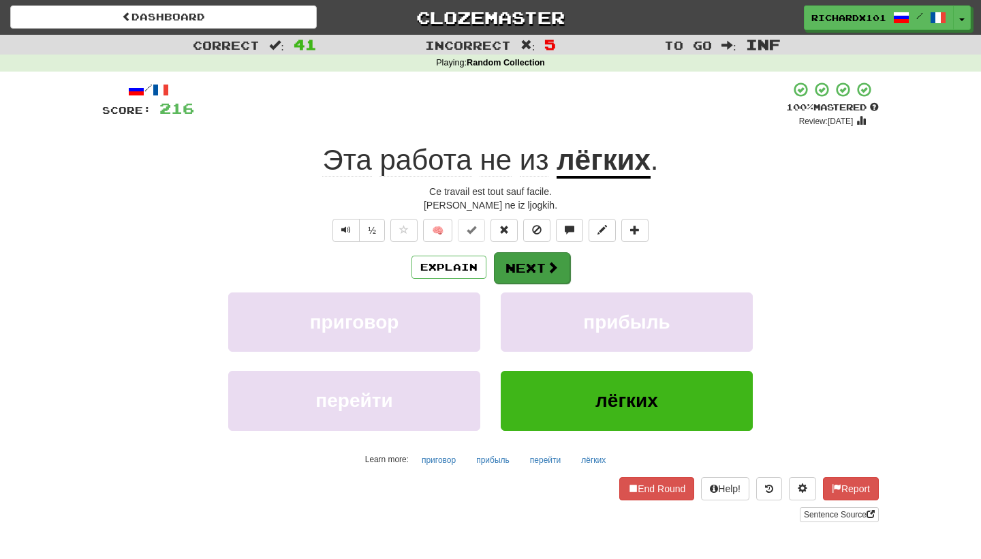
click at [529, 268] on button "Next" at bounding box center [532, 267] width 76 height 31
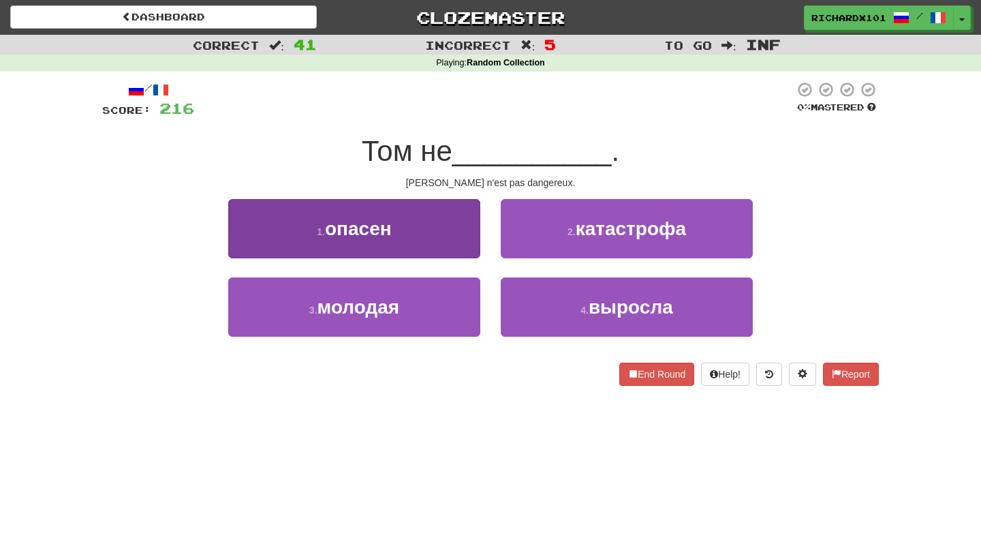
click at [468, 237] on button "1 . опасен" at bounding box center [354, 228] width 252 height 59
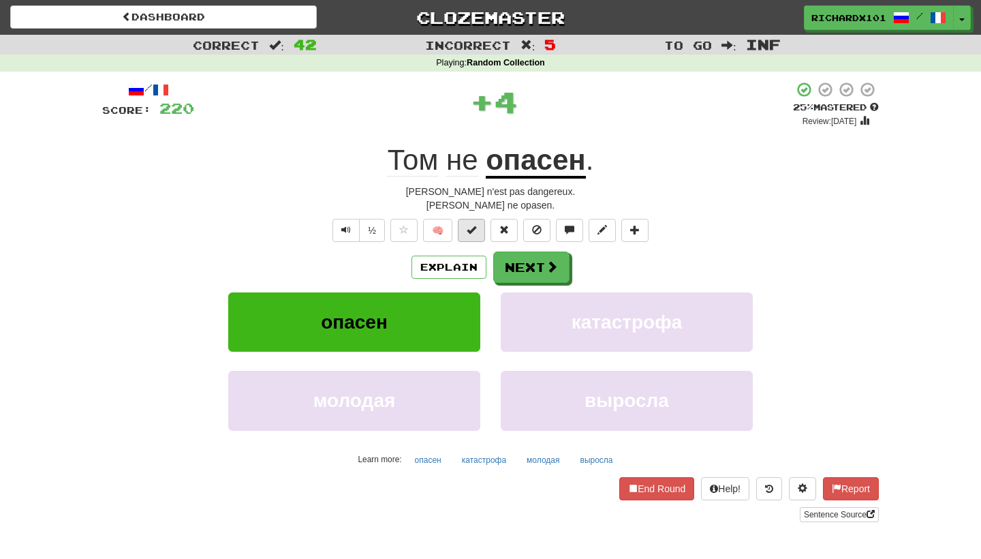
click at [474, 234] on button at bounding box center [471, 230] width 27 height 23
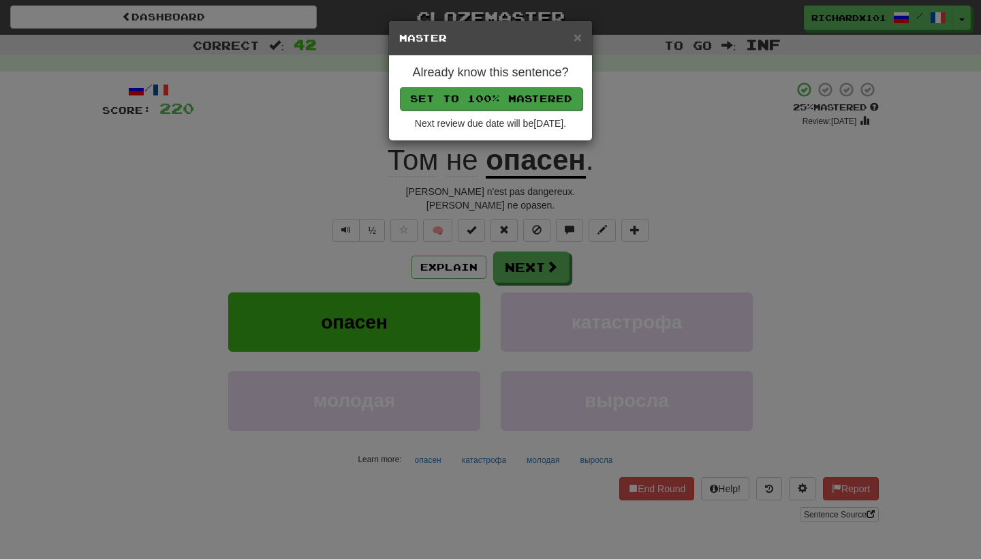
click at [524, 102] on button "Set to 100% Mastered" at bounding box center [491, 98] width 183 height 23
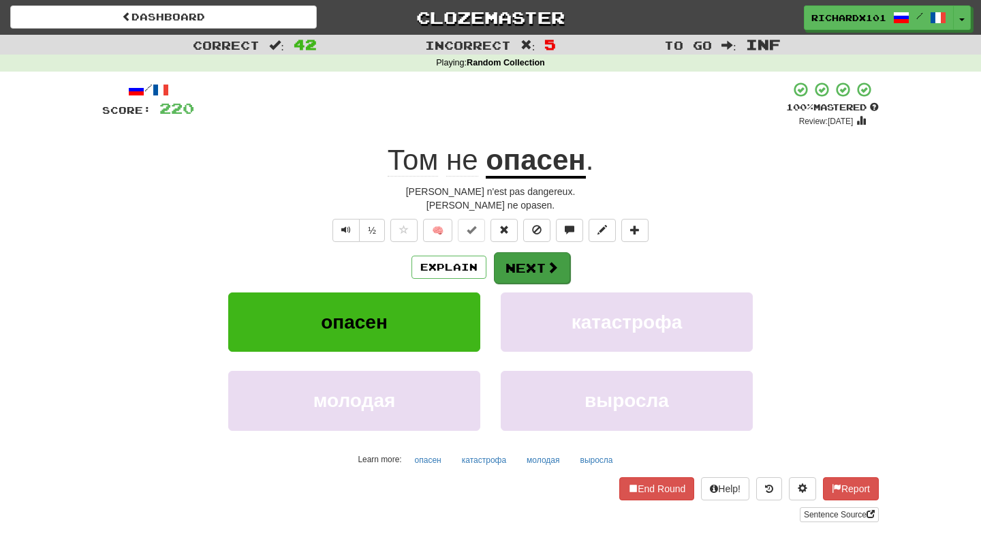
click at [527, 260] on button "Next" at bounding box center [532, 267] width 76 height 31
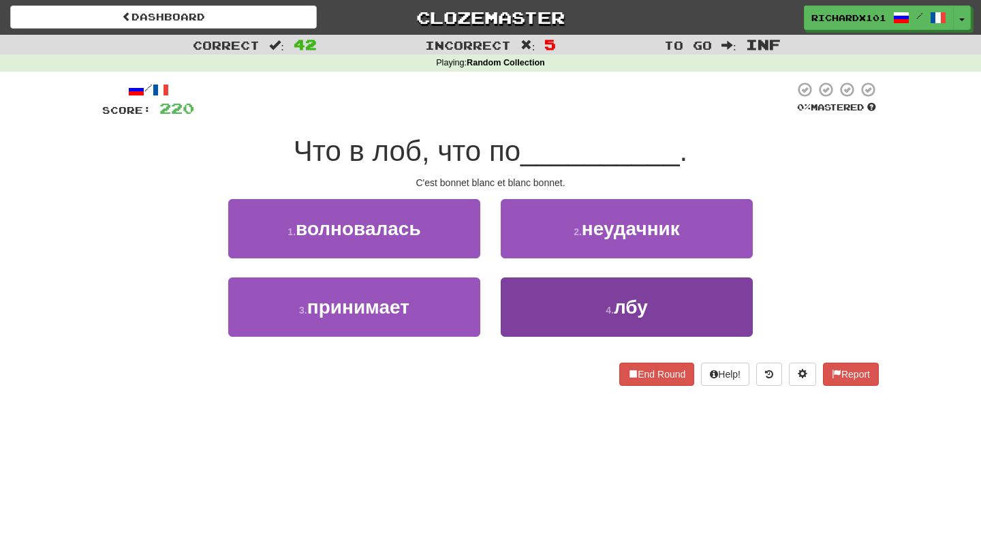
click at [544, 298] on button "4 . лбу" at bounding box center [627, 306] width 252 height 59
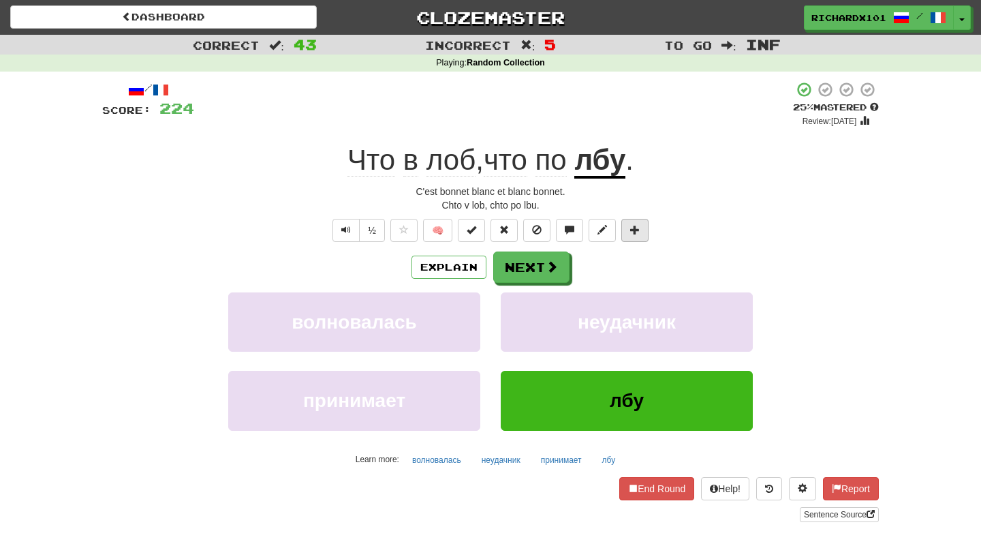
click at [635, 225] on span at bounding box center [635, 230] width 10 height 10
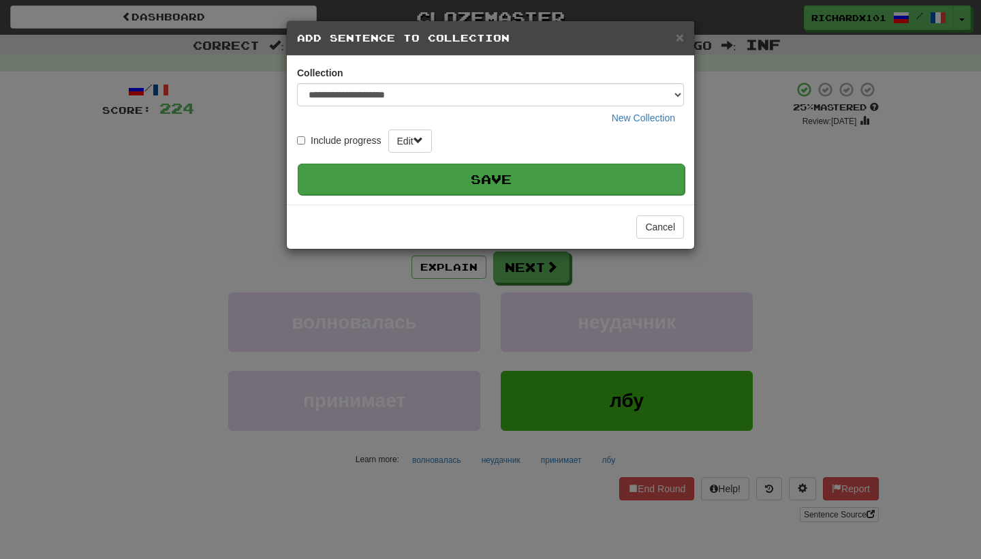
click at [638, 164] on button "Save" at bounding box center [491, 178] width 387 height 31
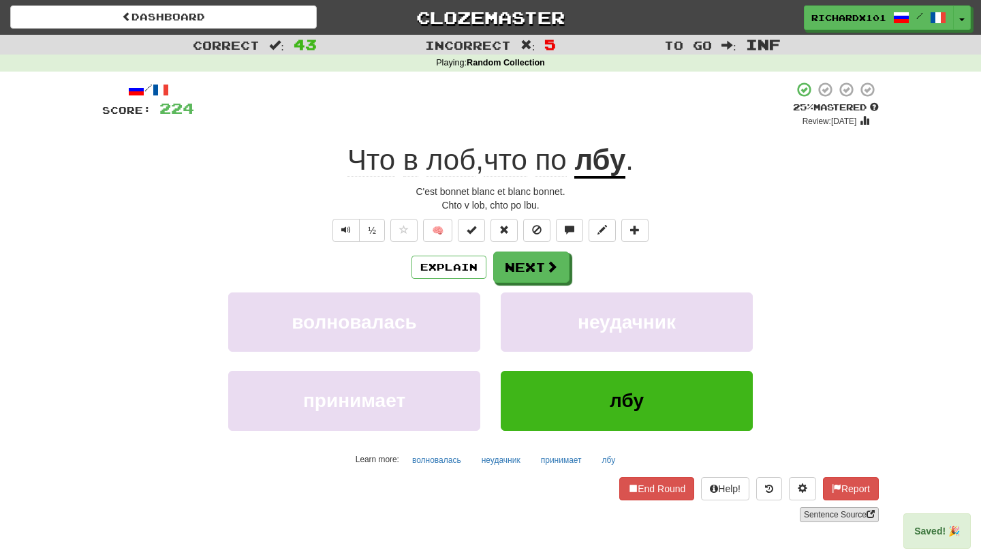
click at [845, 512] on link "Sentence Source" at bounding box center [839, 514] width 79 height 15
click at [467, 226] on span at bounding box center [472, 230] width 10 height 10
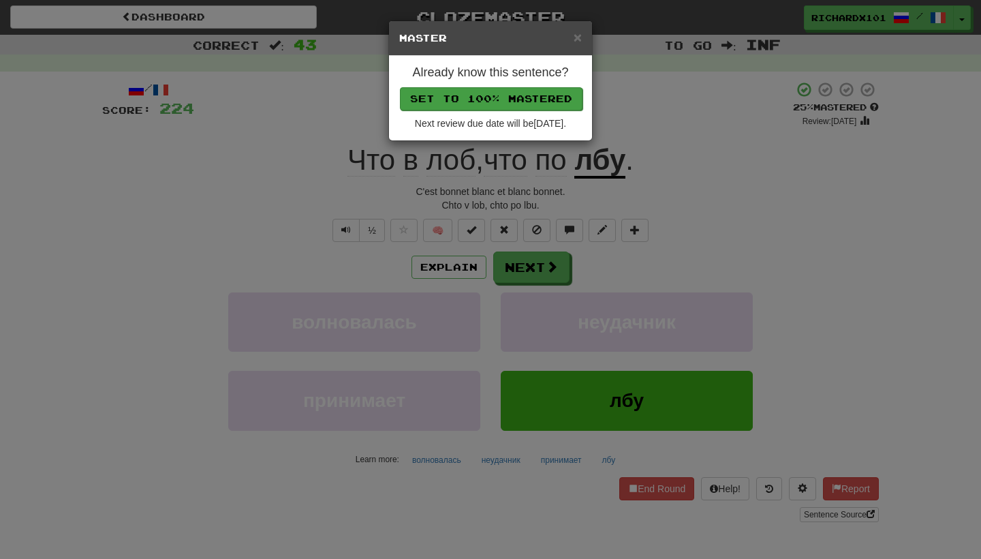
click at [503, 99] on button "Set to 100% Mastered" at bounding box center [491, 98] width 183 height 23
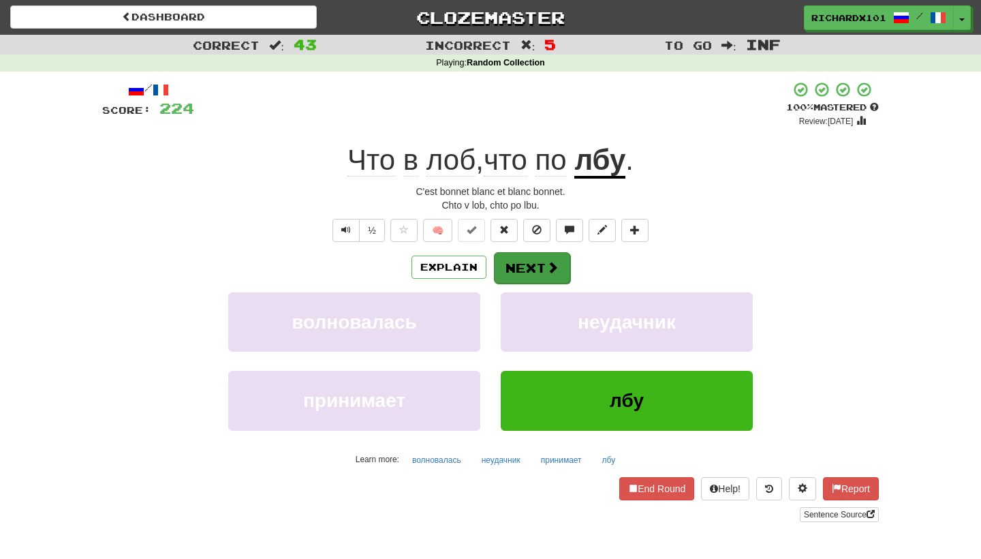
click at [526, 262] on button "Next" at bounding box center [532, 267] width 76 height 31
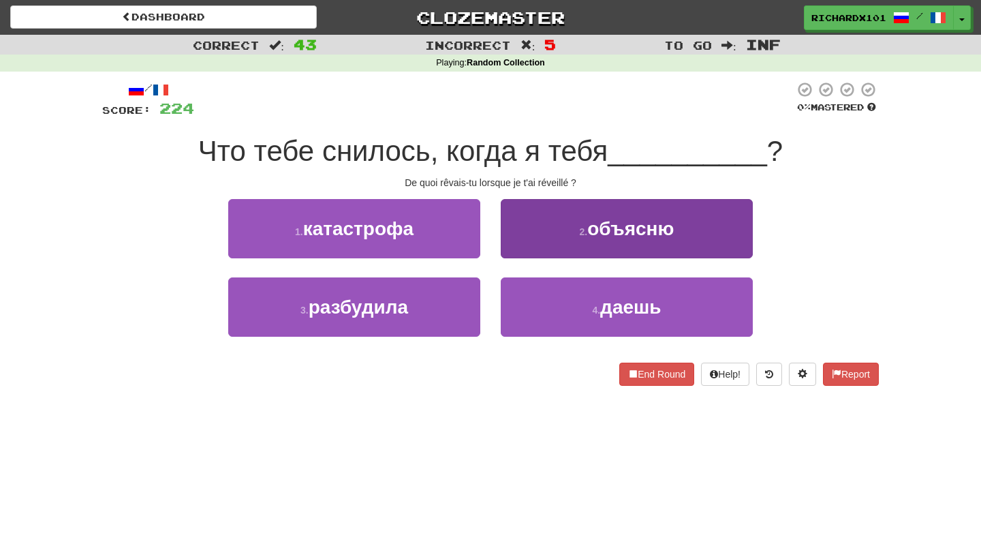
click at [541, 237] on button "2 . объясню" at bounding box center [627, 228] width 252 height 59
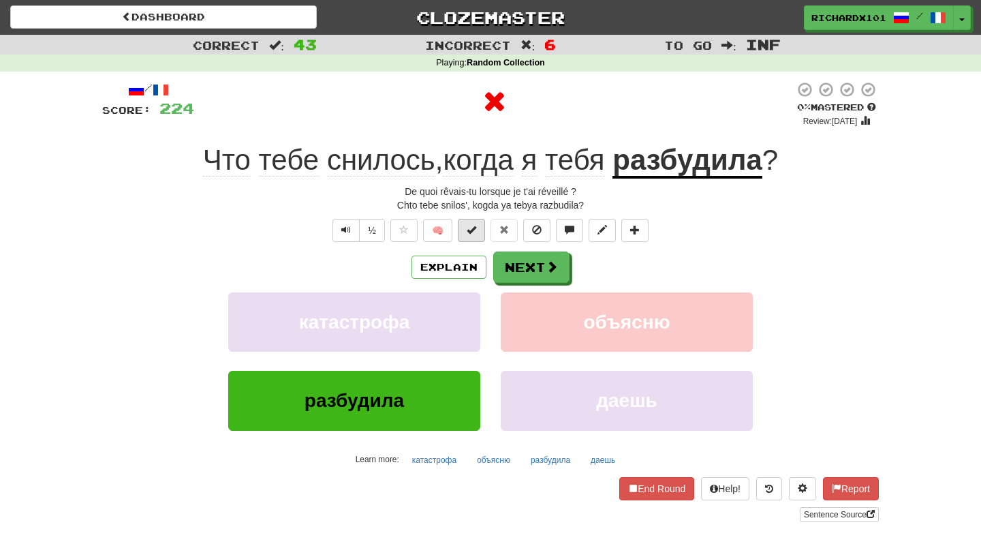
click at [471, 231] on span at bounding box center [472, 230] width 10 height 10
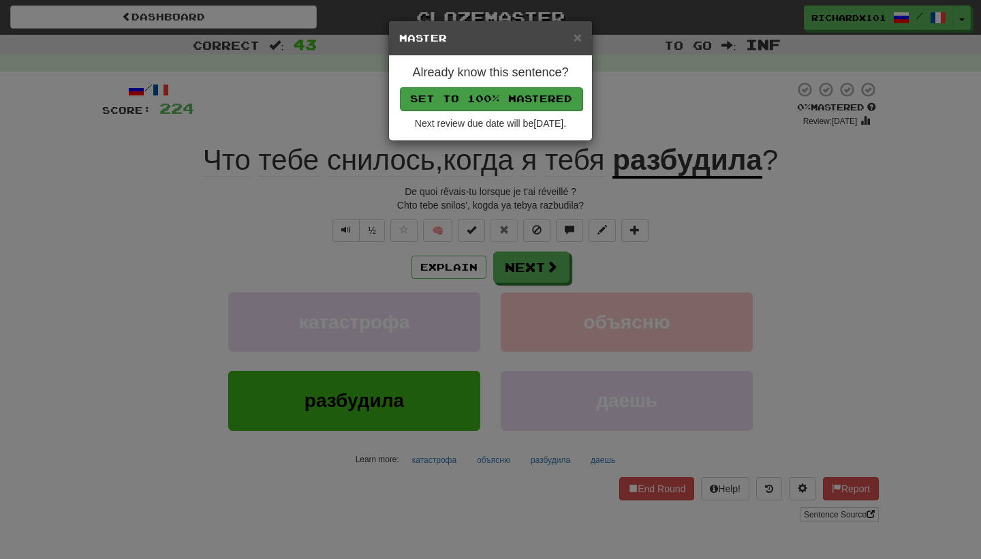
click at [517, 93] on button "Set to 100% Mastered" at bounding box center [491, 98] width 183 height 23
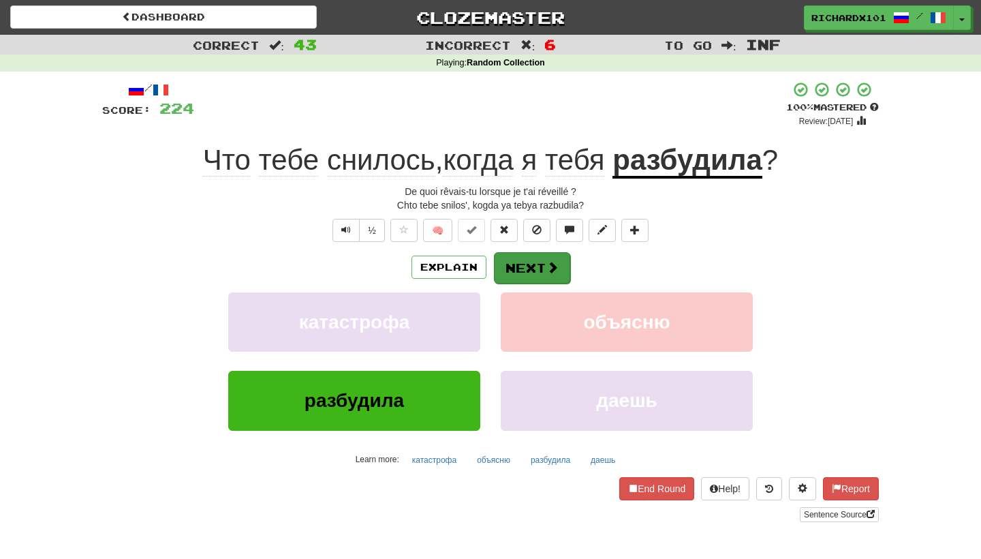
click at [524, 259] on button "Next" at bounding box center [532, 267] width 76 height 31
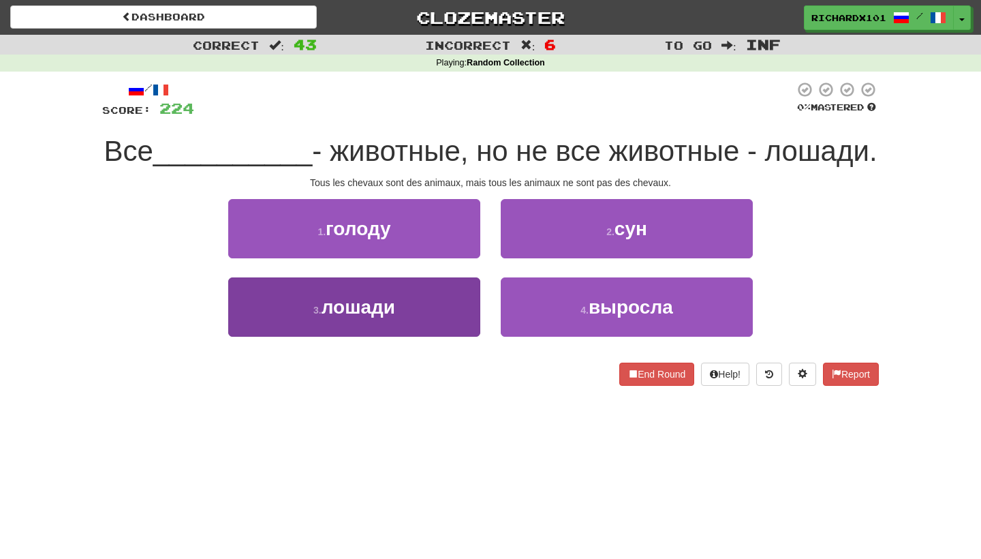
click at [469, 331] on button "3 . лошади" at bounding box center [354, 306] width 252 height 59
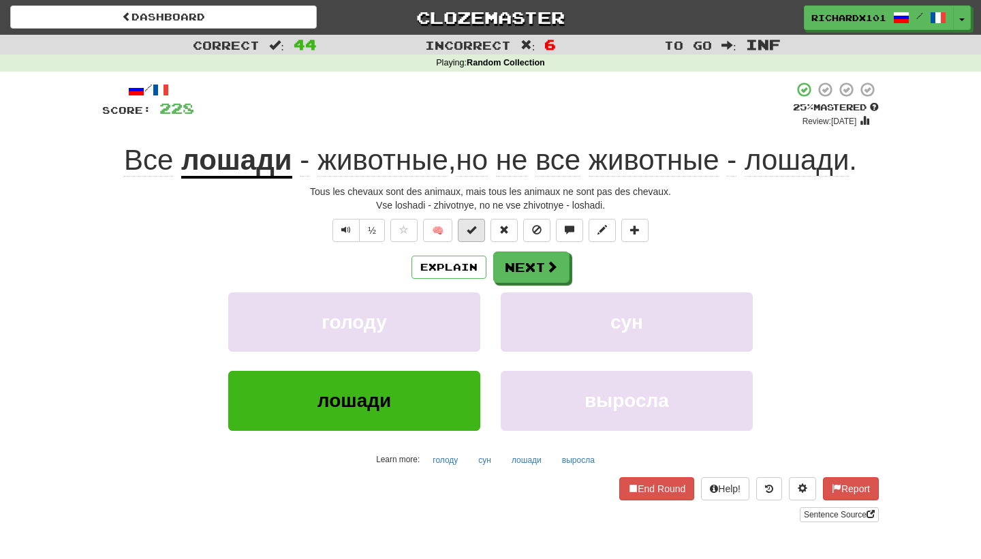
click at [476, 233] on span at bounding box center [472, 230] width 10 height 10
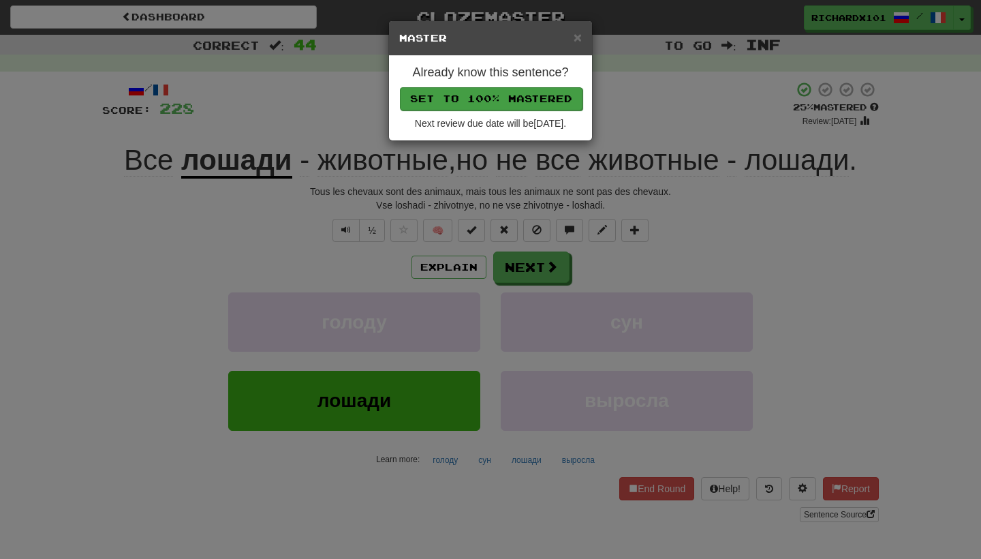
click at [525, 102] on button "Set to 100% Mastered" at bounding box center [491, 98] width 183 height 23
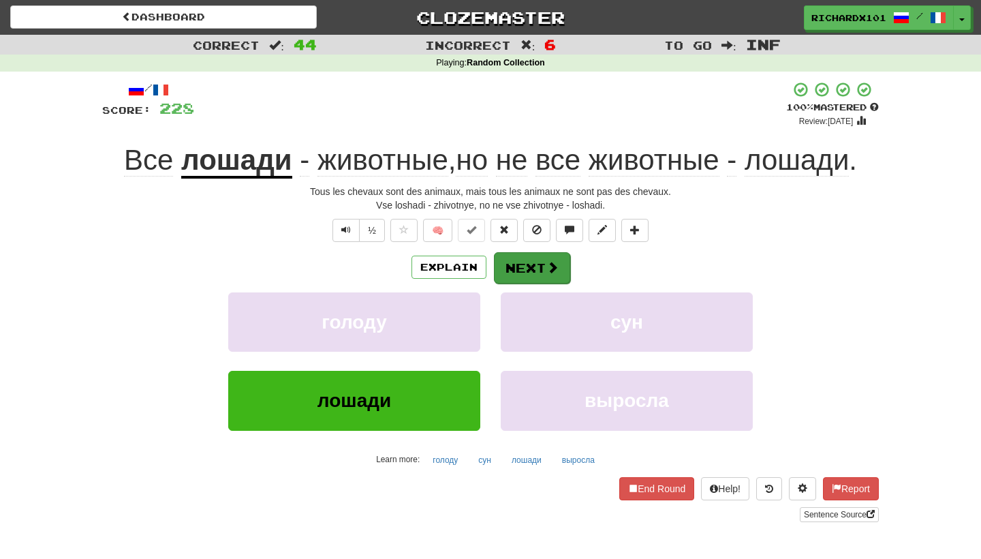
click at [527, 269] on button "Next" at bounding box center [532, 267] width 76 height 31
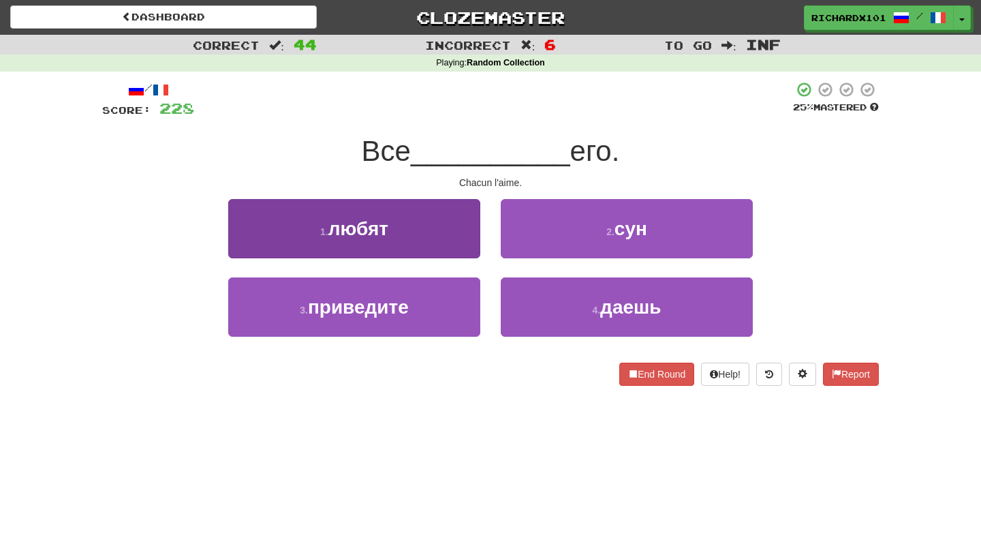
click at [469, 231] on button "1 . любят" at bounding box center [354, 228] width 252 height 59
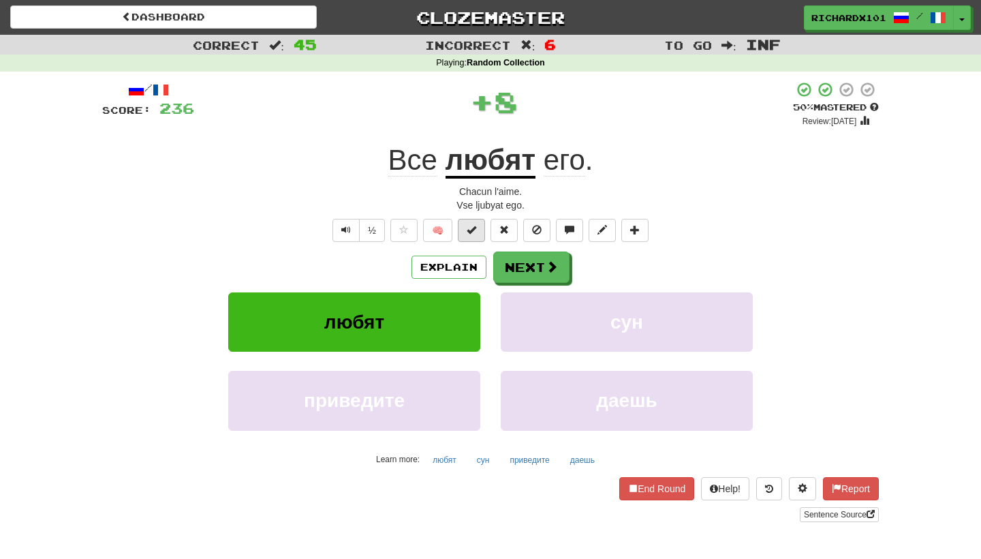
click at [476, 230] on span at bounding box center [472, 230] width 10 height 10
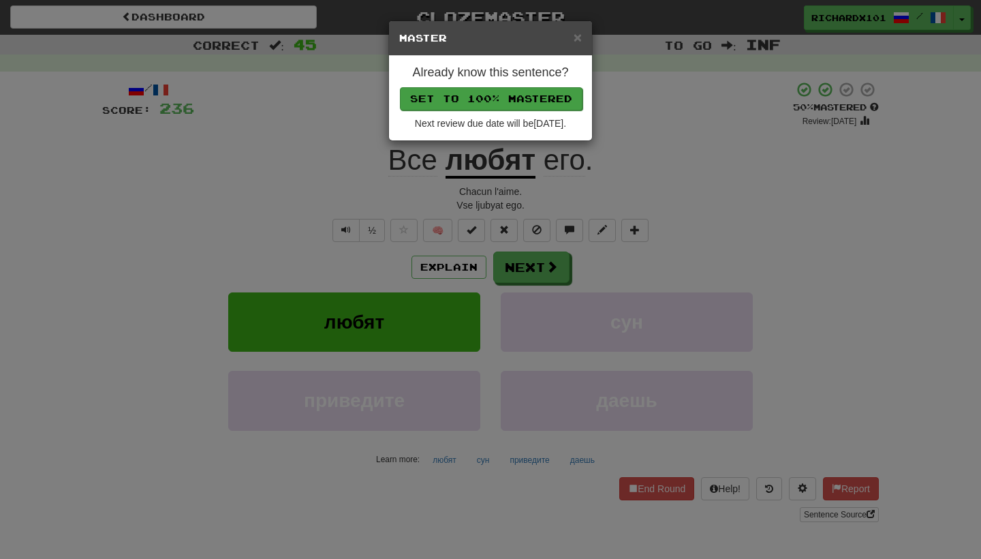
click at [513, 97] on button "Set to 100% Mastered" at bounding box center [491, 98] width 183 height 23
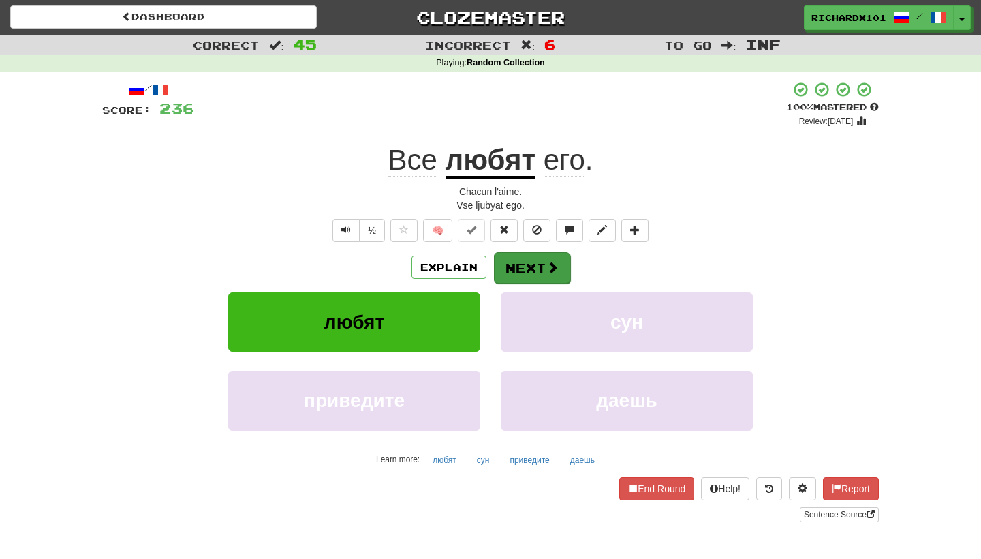
click at [532, 254] on button "Next" at bounding box center [532, 267] width 76 height 31
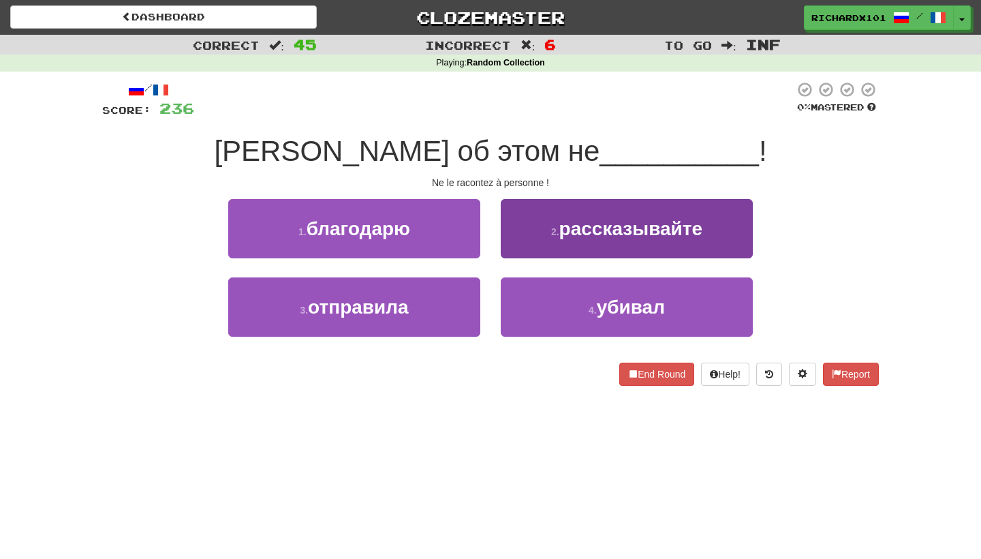
click at [547, 234] on button "2 . рассказывайте" at bounding box center [627, 228] width 252 height 59
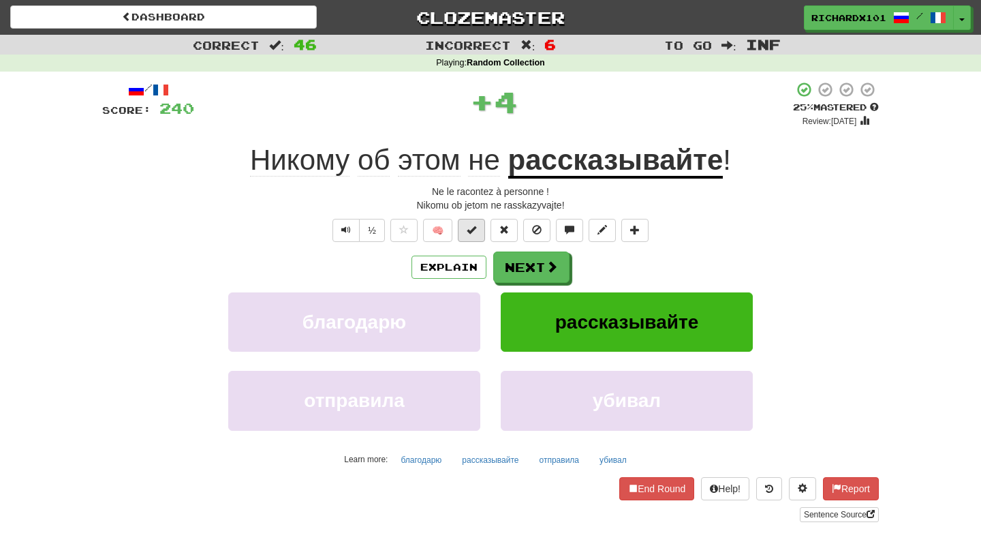
click at [473, 233] on span at bounding box center [472, 230] width 10 height 10
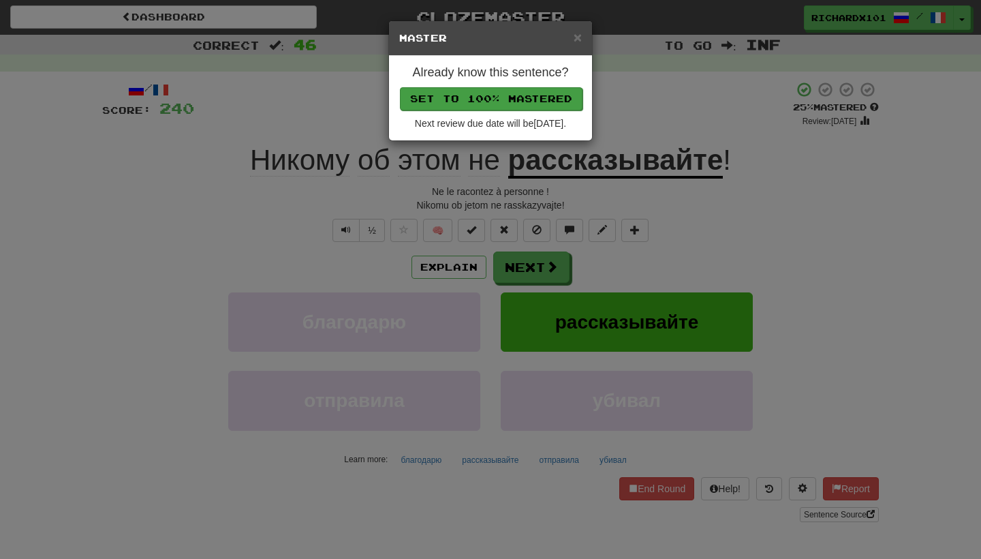
click at [520, 104] on button "Set to 100% Mastered" at bounding box center [491, 98] width 183 height 23
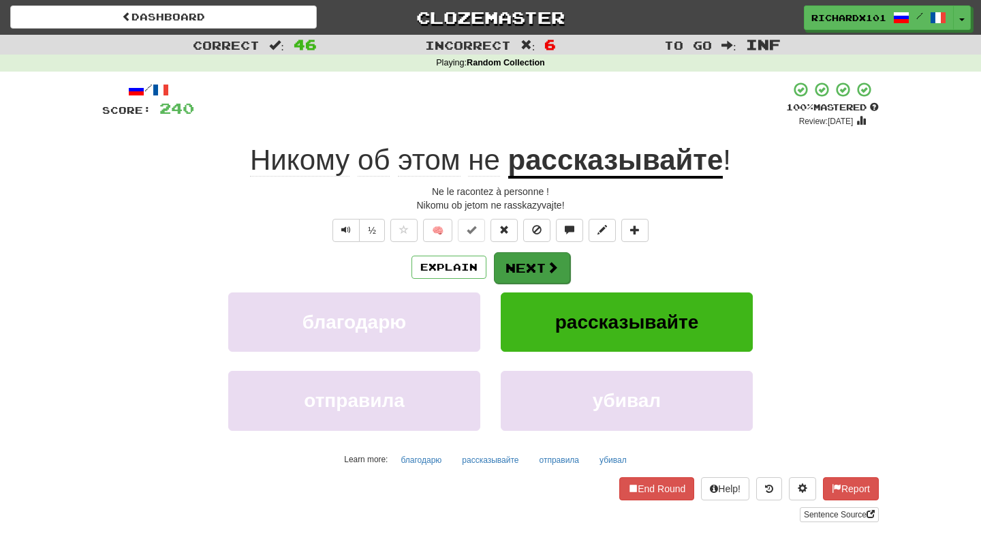
click at [558, 264] on button "Next" at bounding box center [532, 267] width 76 height 31
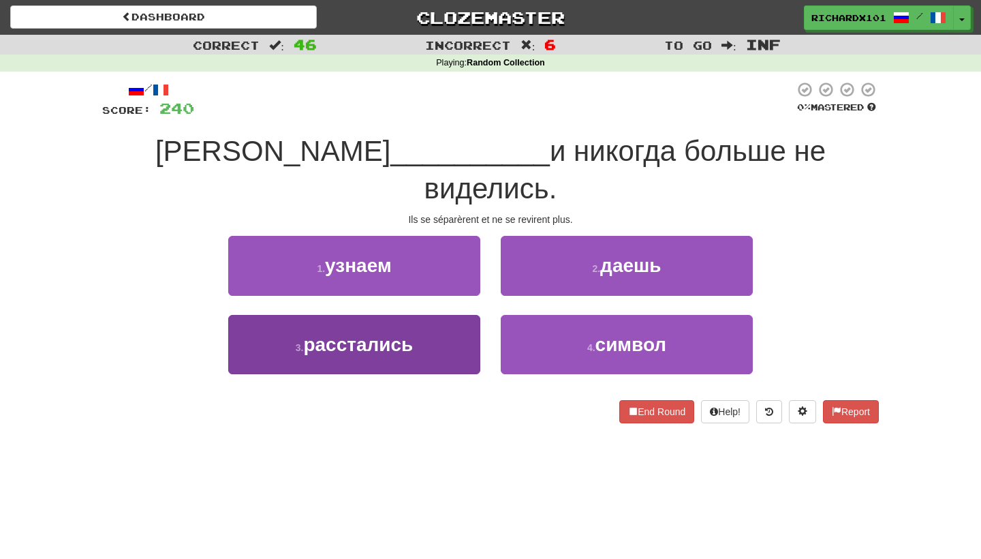
click at [468, 315] on button "3 . расстались" at bounding box center [354, 344] width 252 height 59
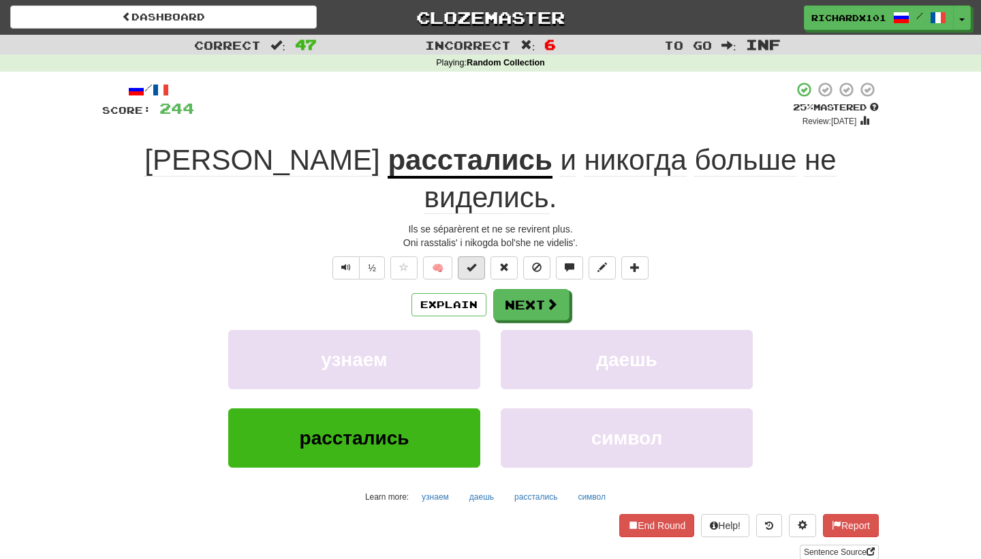
click at [471, 262] on span at bounding box center [472, 267] width 10 height 10
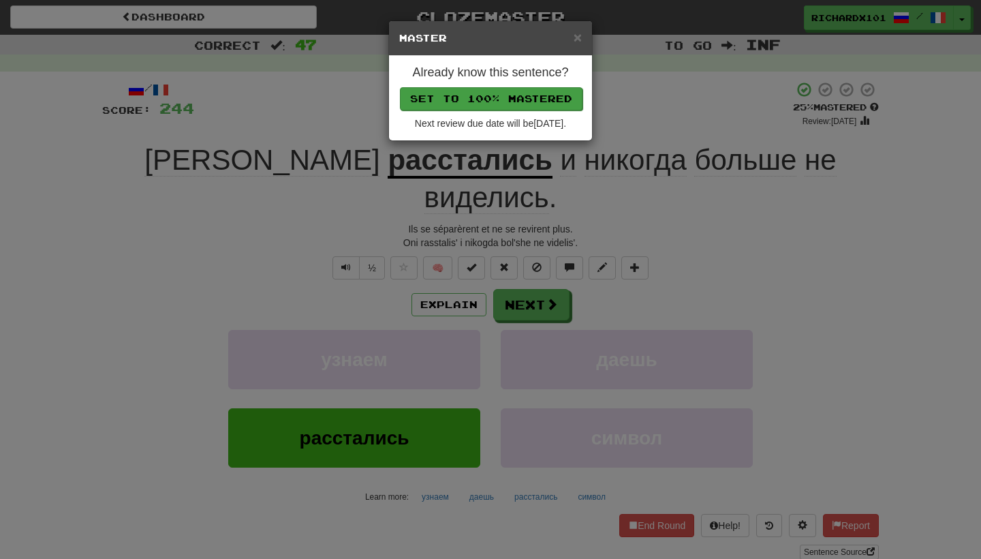
click at [511, 97] on button "Set to 100% Mastered" at bounding box center [491, 98] width 183 height 23
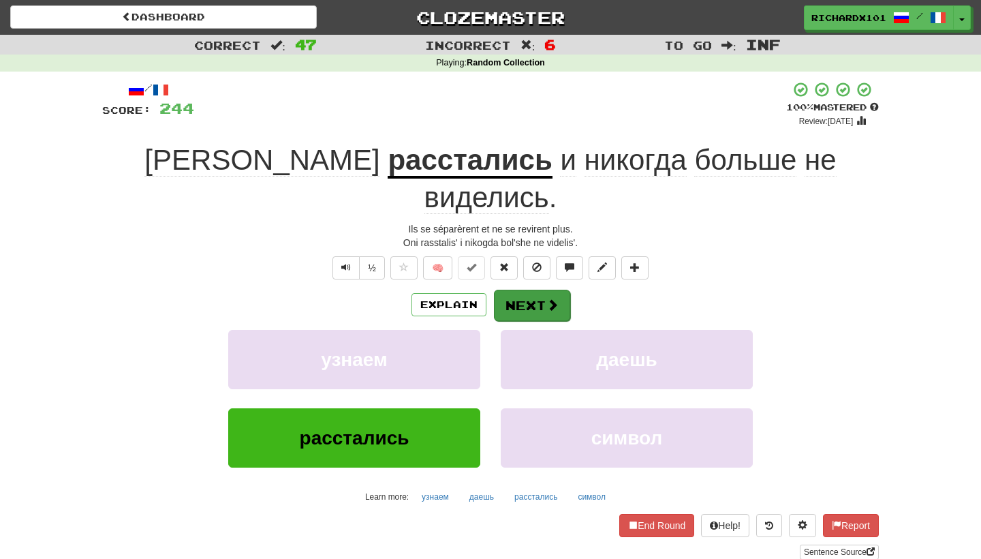
click at [527, 290] on button "Next" at bounding box center [532, 305] width 76 height 31
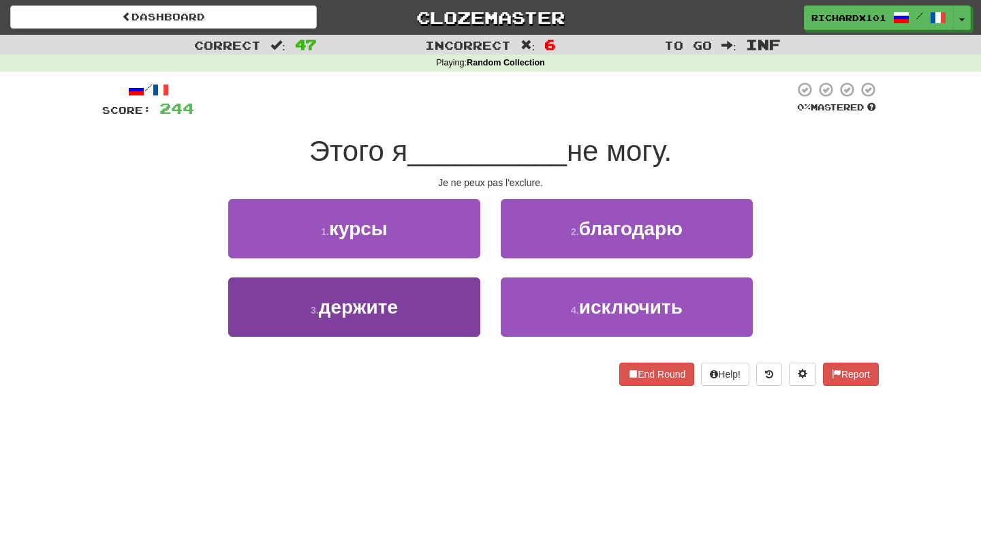
click at [473, 303] on button "3 . держите" at bounding box center [354, 306] width 252 height 59
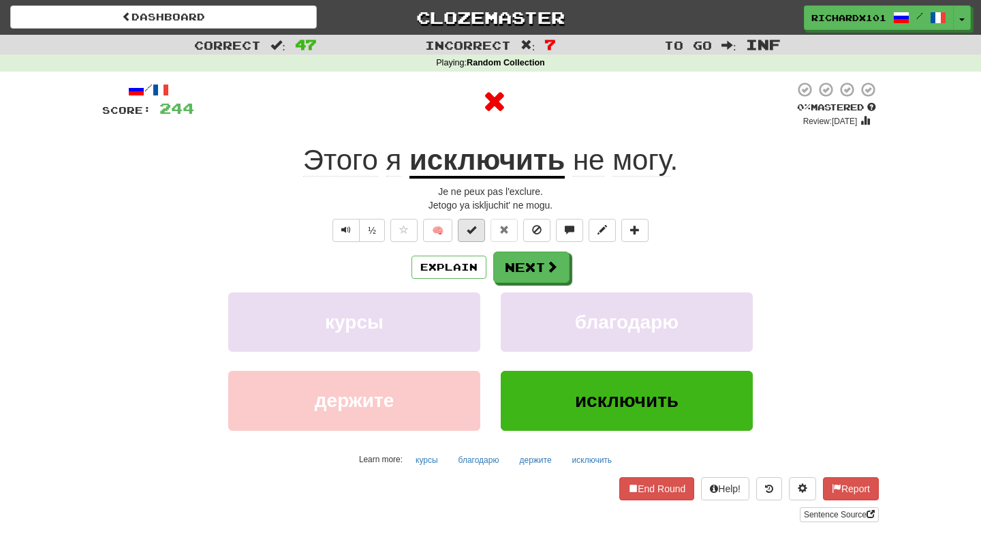
click at [480, 236] on button at bounding box center [471, 230] width 27 height 23
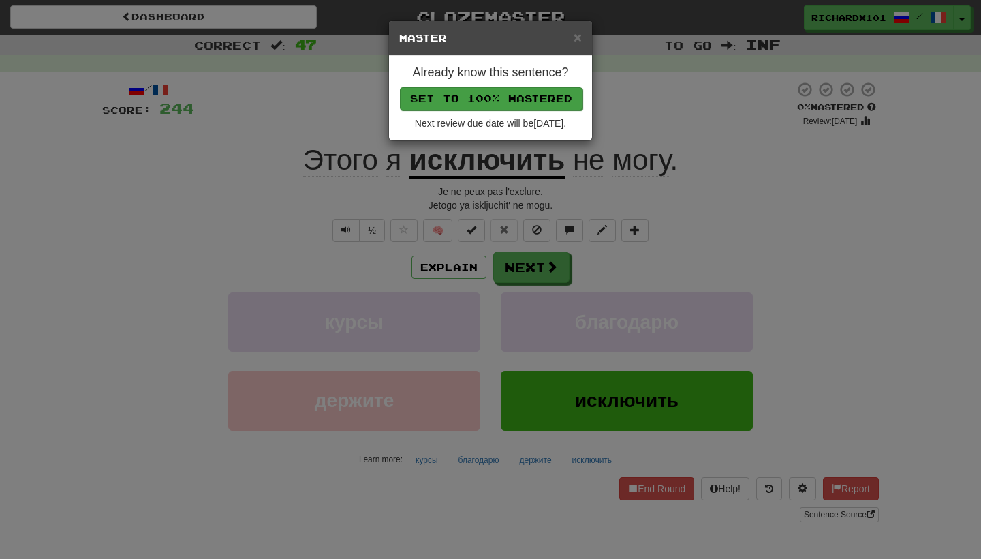
click at [518, 93] on button "Set to 100% Mastered" at bounding box center [491, 98] width 183 height 23
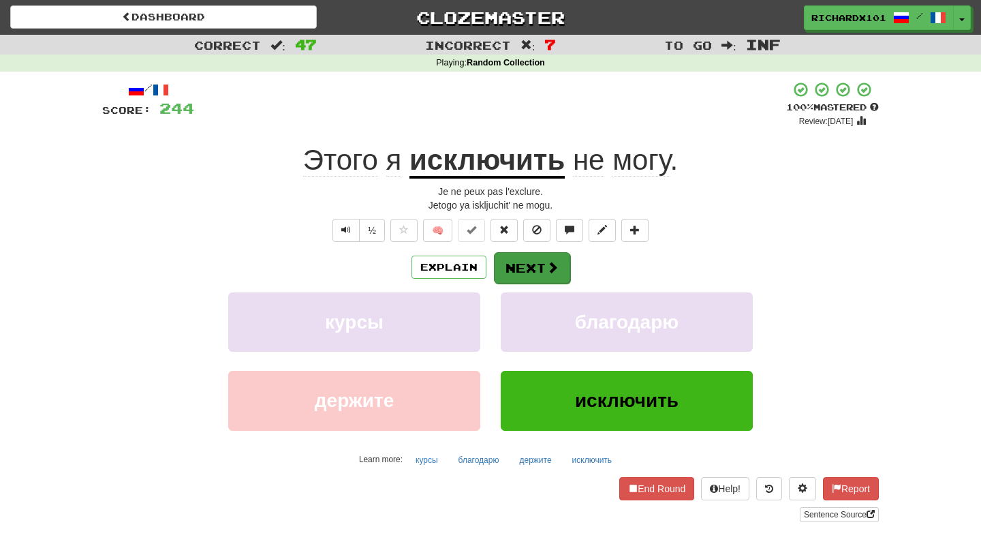
click at [525, 258] on button "Next" at bounding box center [532, 267] width 76 height 31
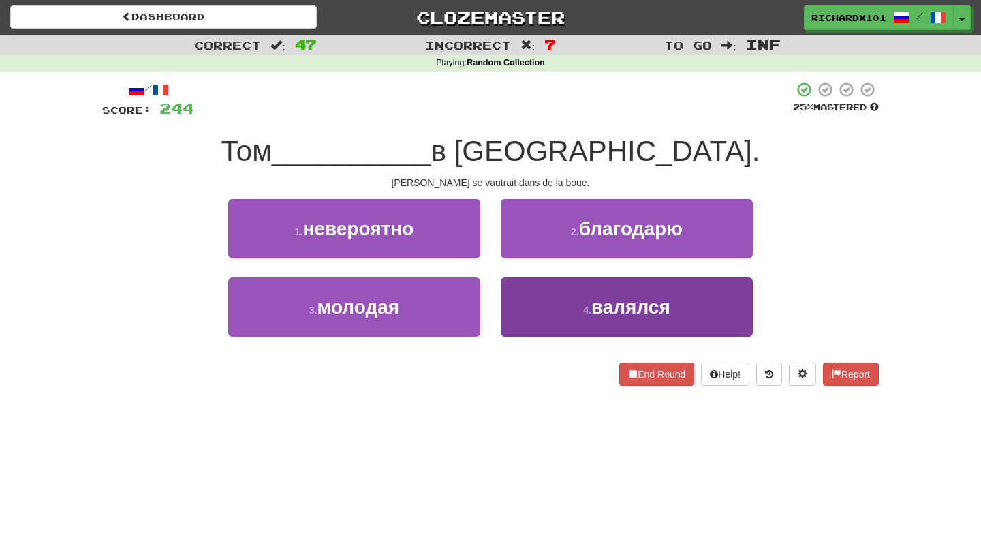
click at [548, 307] on button "4 . валялся" at bounding box center [627, 306] width 252 height 59
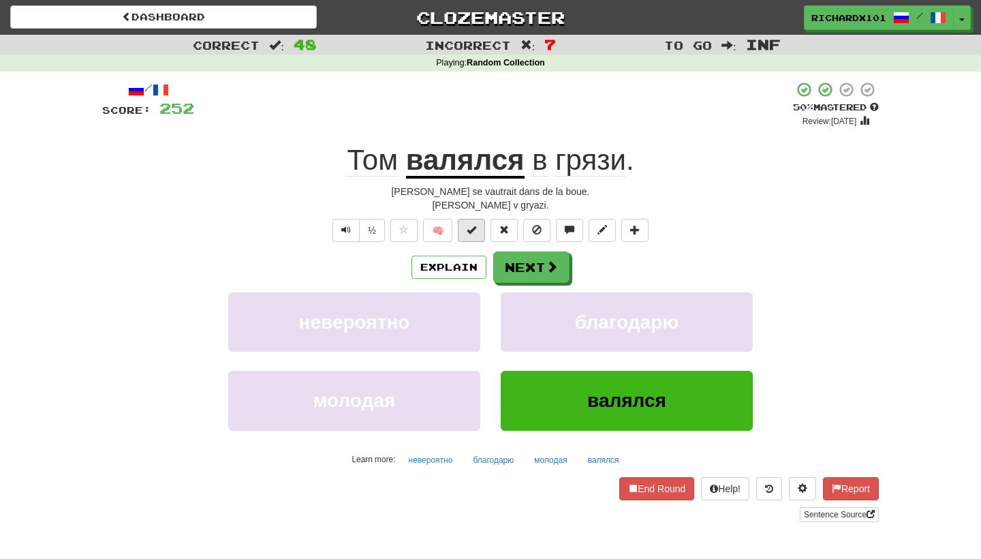
click at [476, 230] on span at bounding box center [472, 230] width 10 height 10
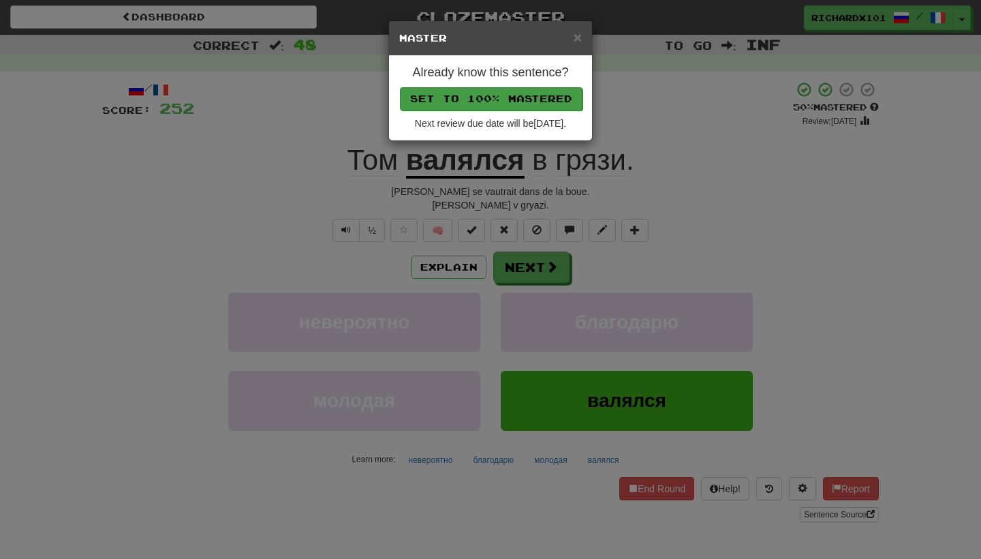
click at [542, 102] on button "Set to 100% Mastered" at bounding box center [491, 98] width 183 height 23
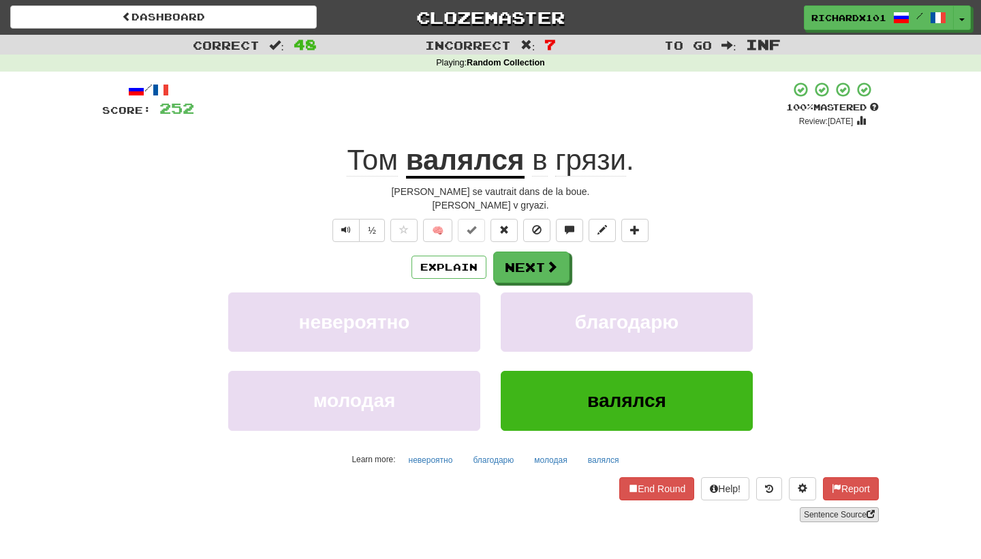
click at [835, 514] on link "Sentence Source" at bounding box center [839, 514] width 79 height 15
click at [553, 264] on span at bounding box center [552, 267] width 12 height 12
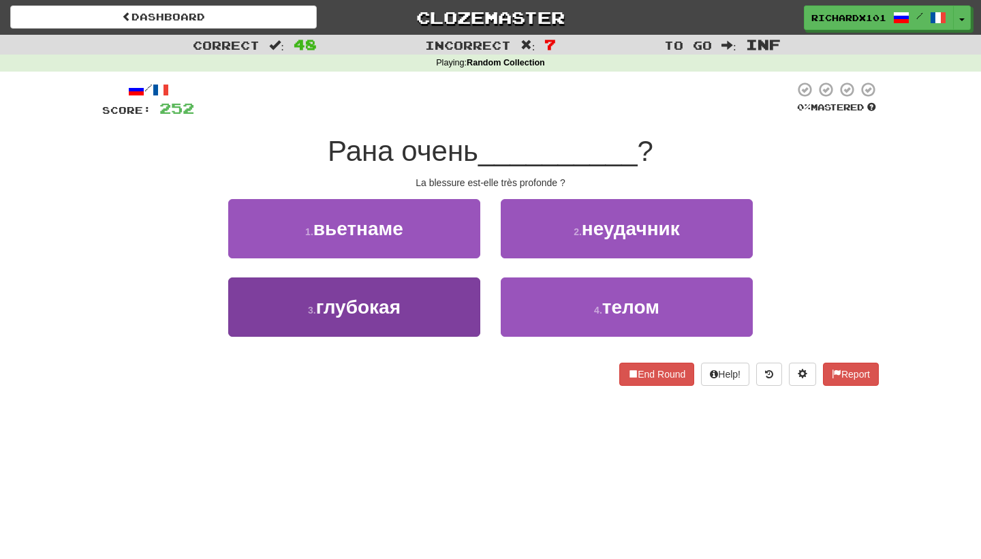
click at [465, 299] on button "3 . глубокая" at bounding box center [354, 306] width 252 height 59
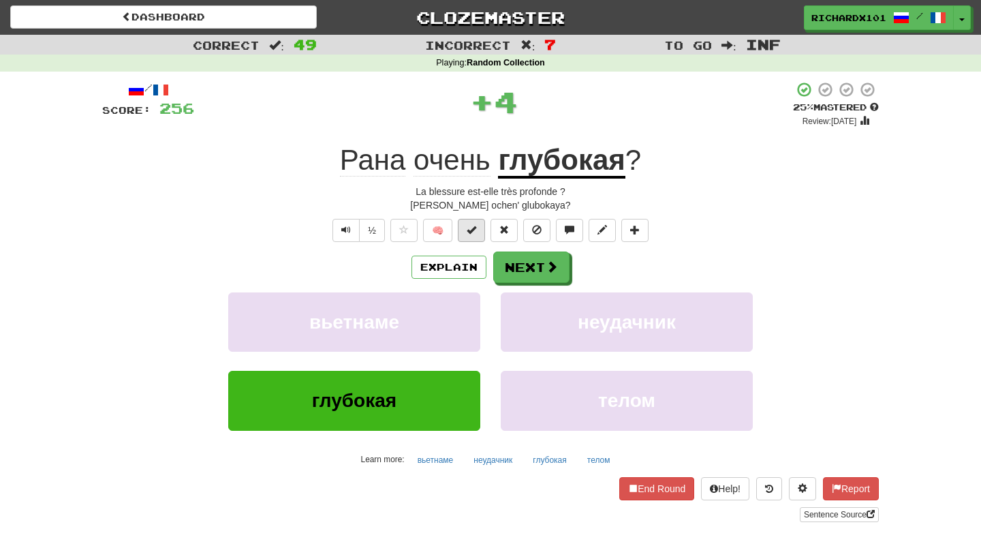
click at [476, 230] on span at bounding box center [472, 230] width 10 height 10
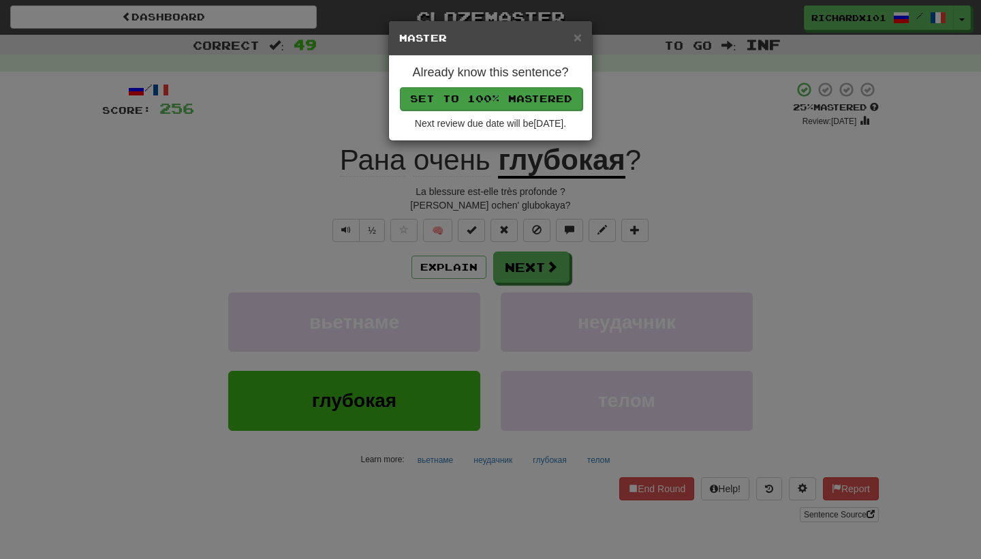
click at [523, 100] on button "Set to 100% Mastered" at bounding box center [491, 98] width 183 height 23
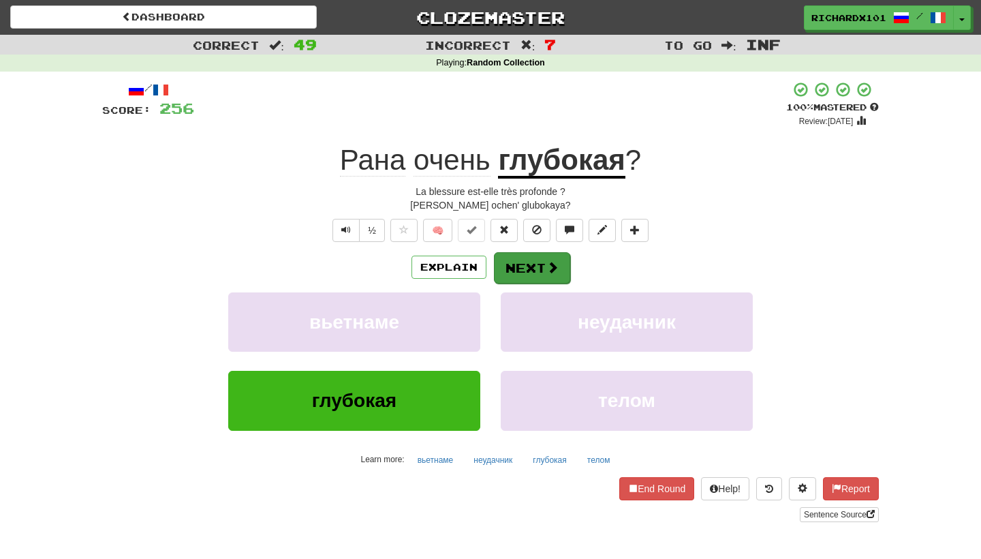
click at [527, 260] on button "Next" at bounding box center [532, 267] width 76 height 31
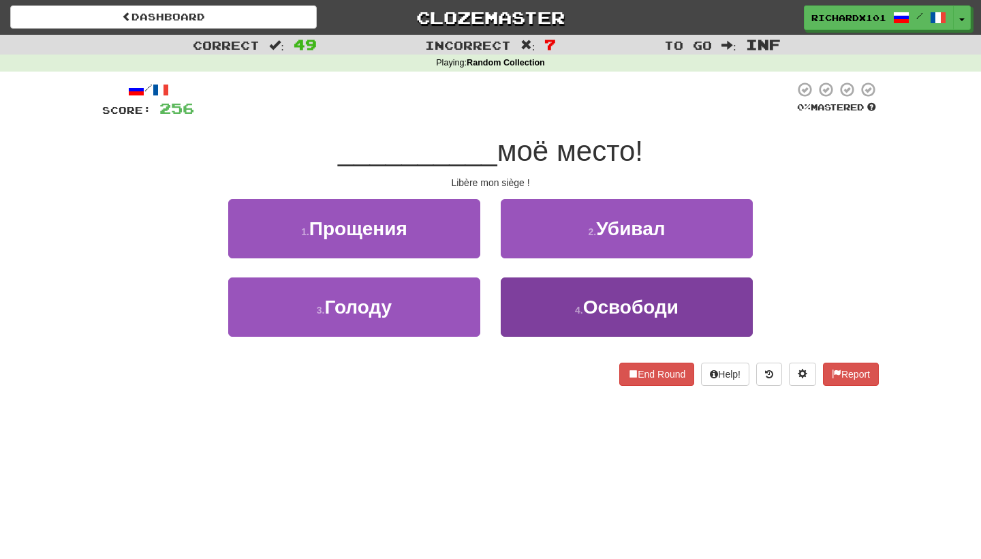
click at [547, 300] on button "4 . Освободи" at bounding box center [627, 306] width 252 height 59
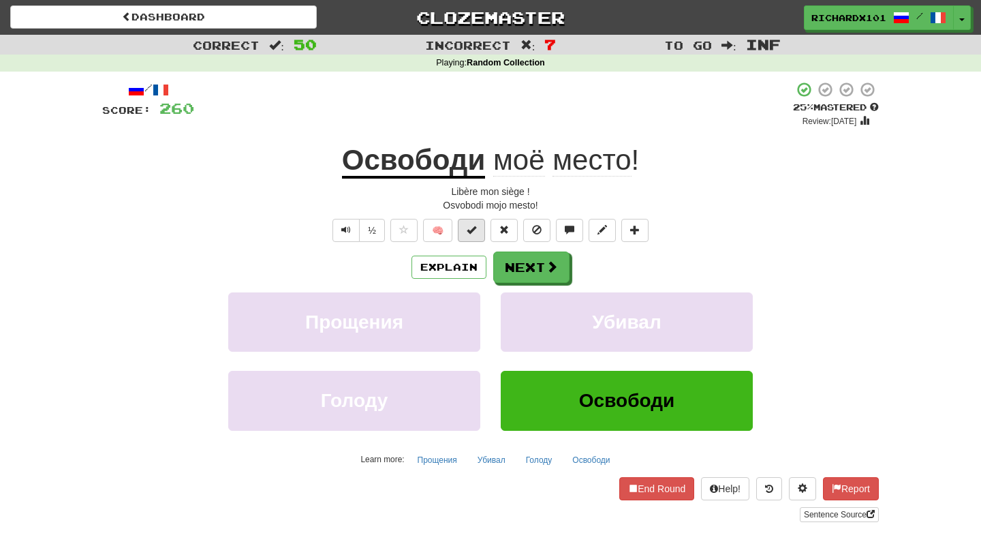
click at [474, 225] on span at bounding box center [472, 230] width 10 height 10
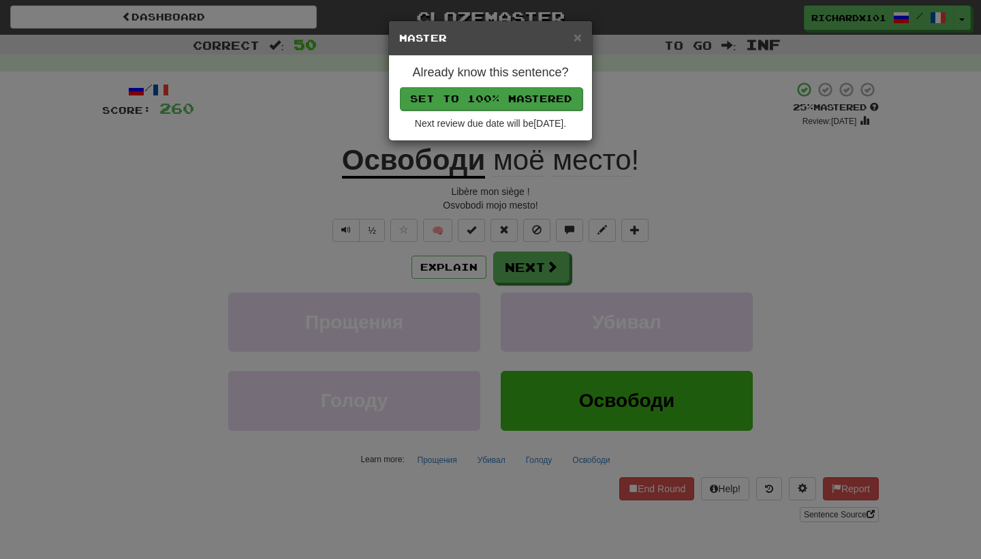
click at [514, 91] on button "Set to 100% Mastered" at bounding box center [491, 98] width 183 height 23
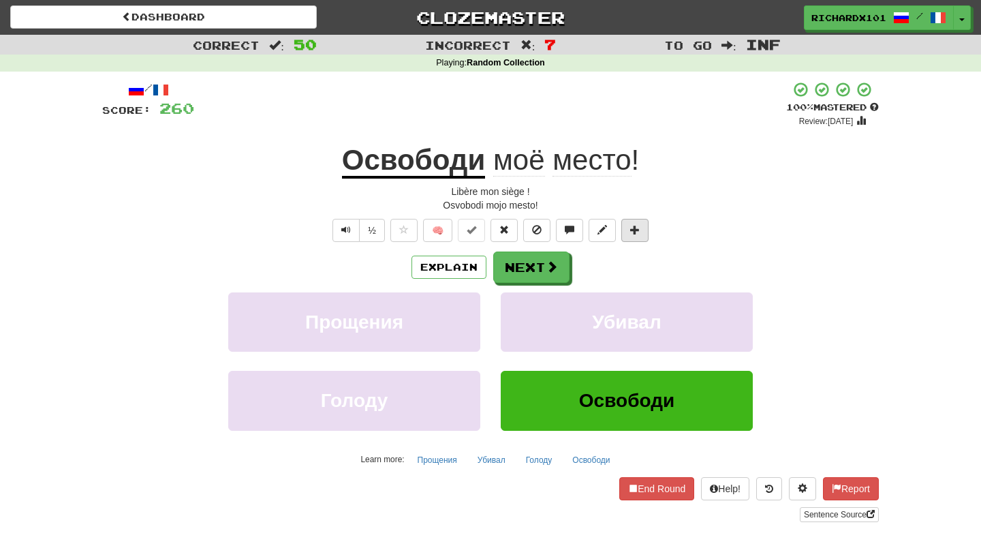
click at [643, 229] on button at bounding box center [634, 230] width 27 height 23
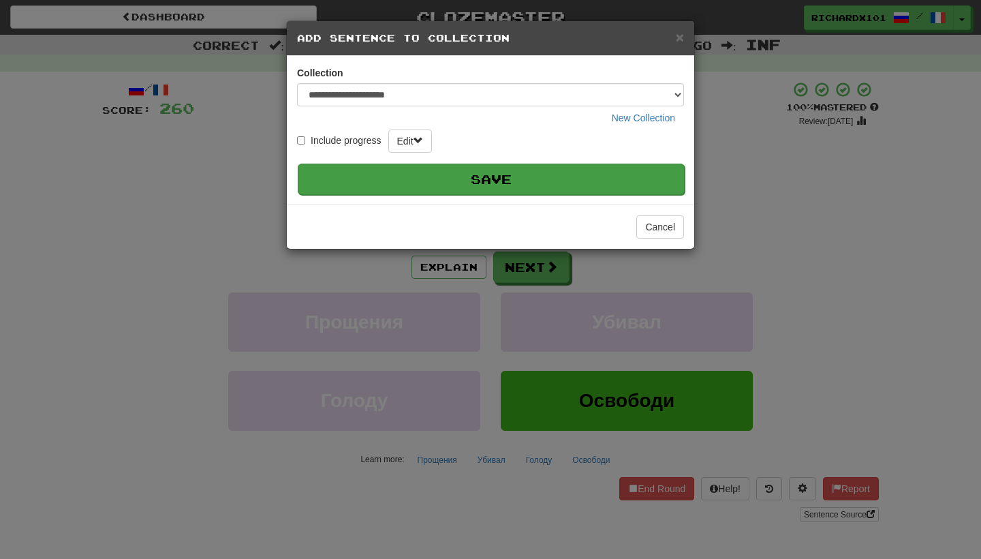
click at [625, 167] on button "Save" at bounding box center [491, 178] width 387 height 31
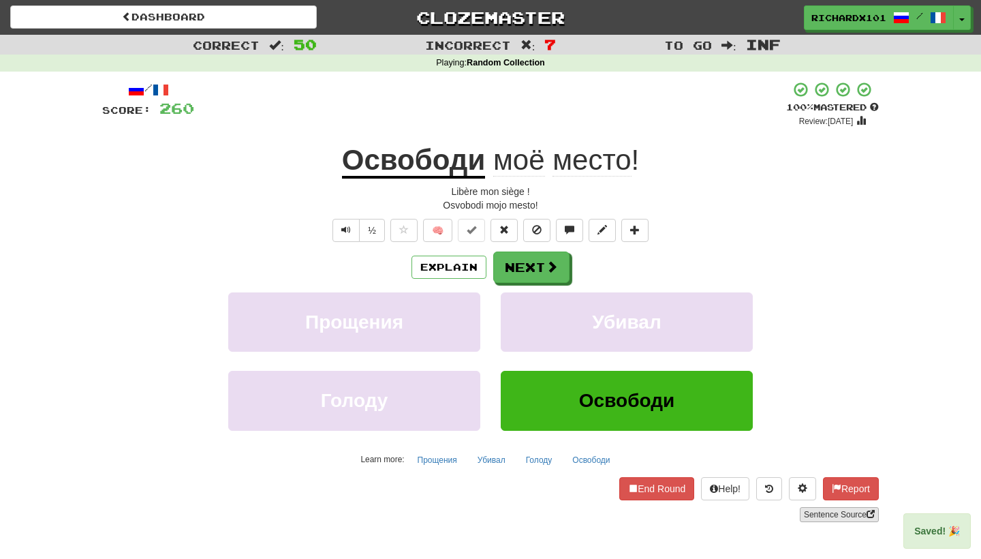
click at [839, 510] on link "Sentence Source" at bounding box center [839, 514] width 79 height 15
click at [551, 271] on span at bounding box center [552, 267] width 12 height 12
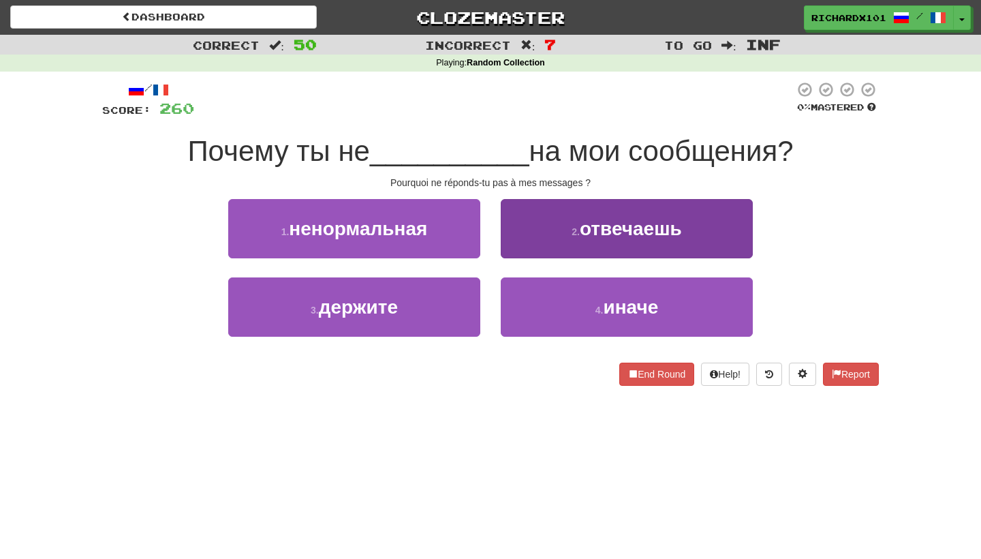
click at [575, 232] on small "2 ." at bounding box center [576, 231] width 8 height 11
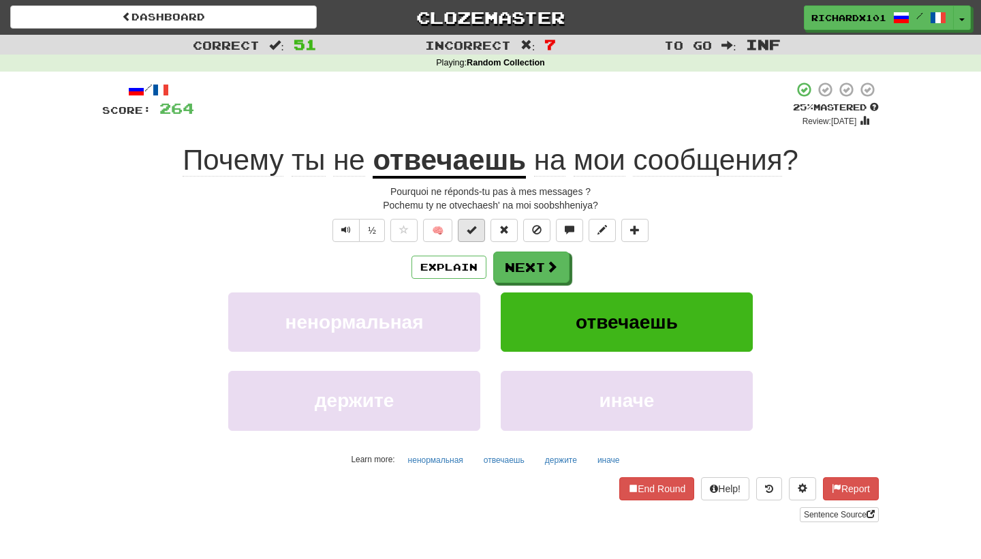
click at [479, 235] on button at bounding box center [471, 230] width 27 height 23
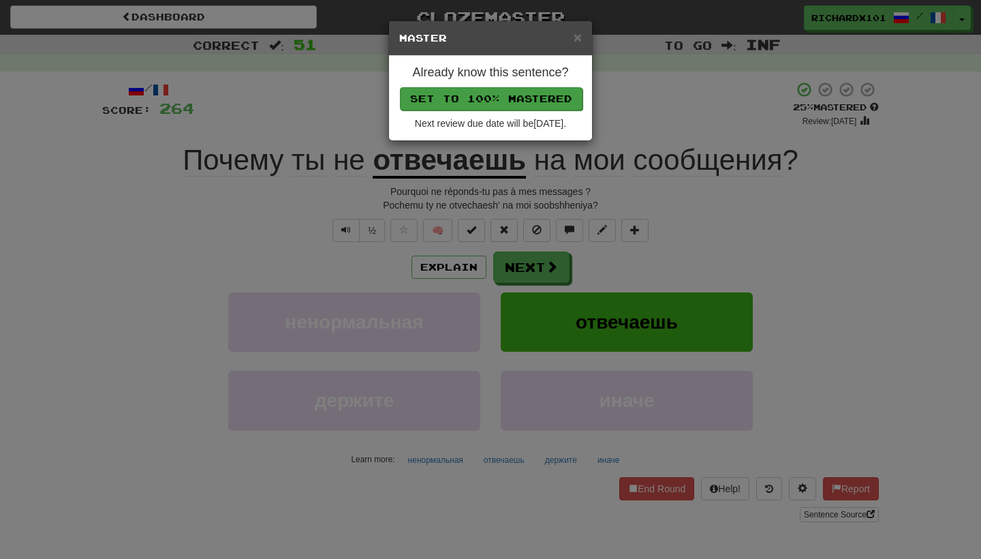
click at [521, 98] on button "Set to 100% Mastered" at bounding box center [491, 98] width 183 height 23
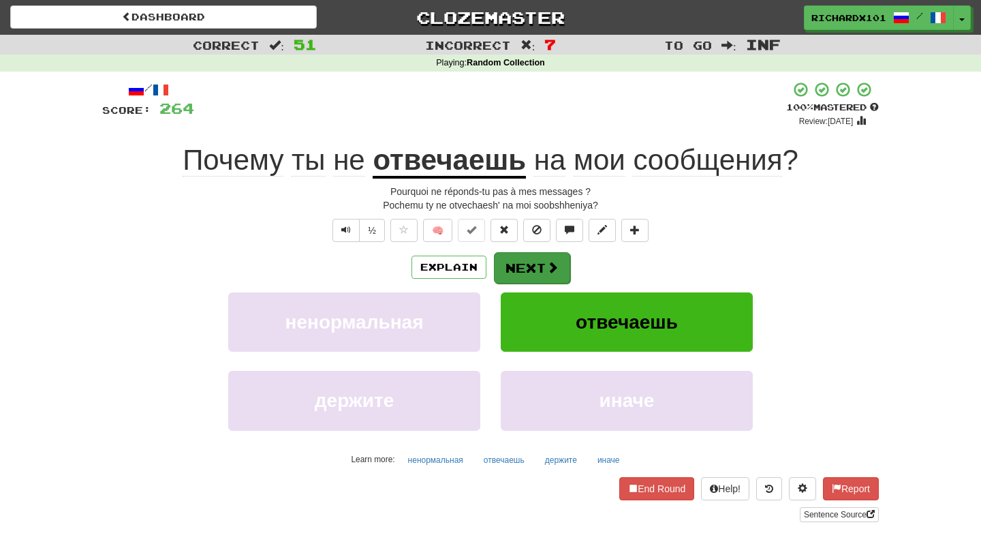
click at [527, 265] on button "Next" at bounding box center [532, 267] width 76 height 31
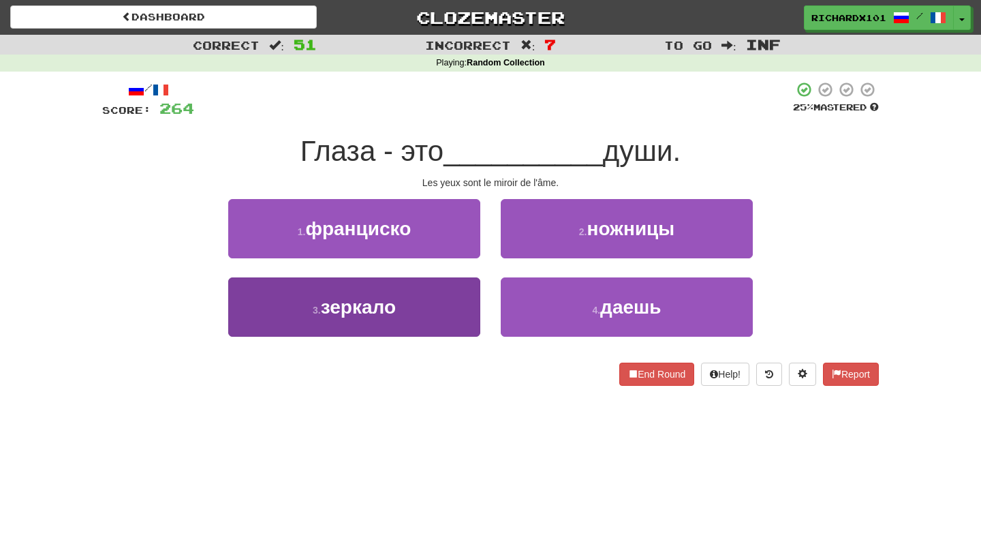
click at [453, 320] on button "3 . зеркало" at bounding box center [354, 306] width 252 height 59
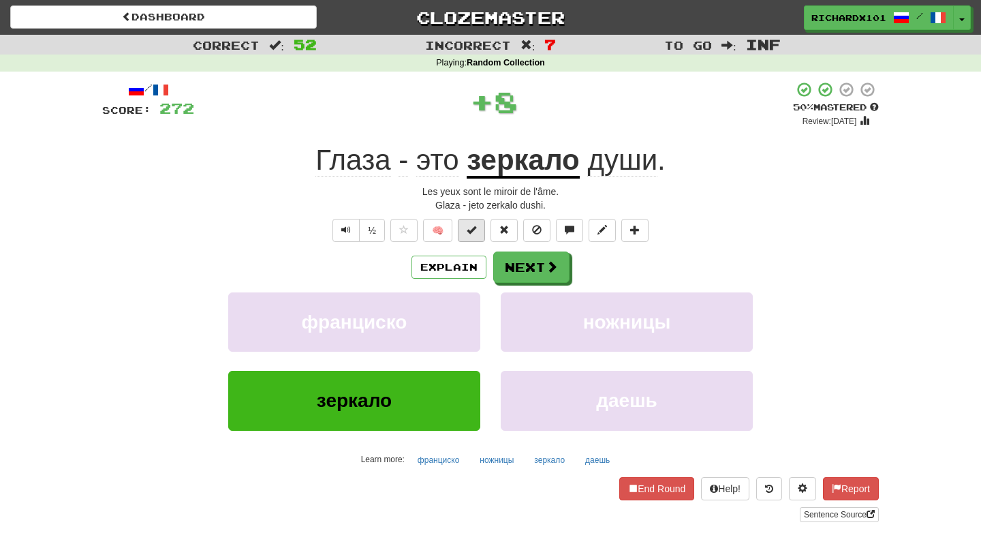
click at [478, 232] on button at bounding box center [471, 230] width 27 height 23
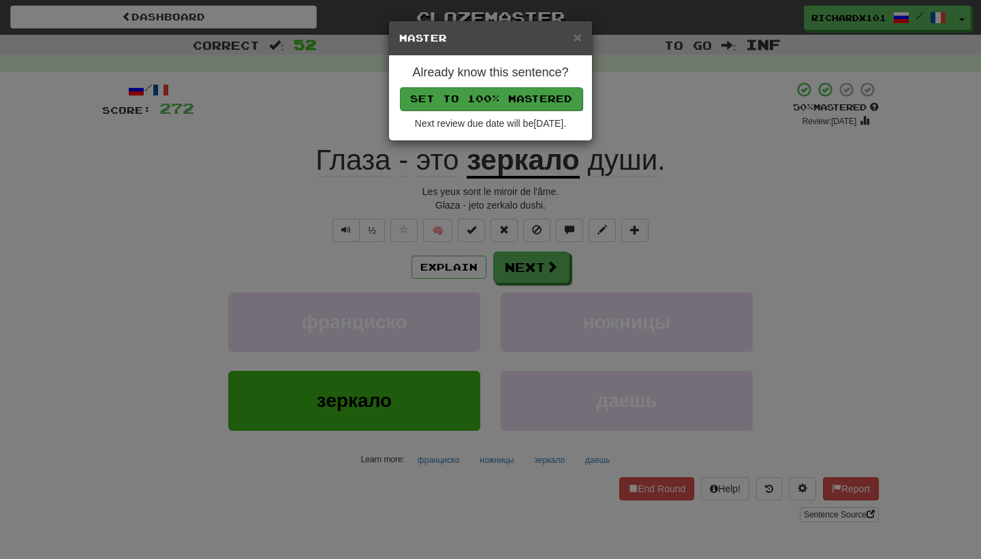
click at [526, 99] on button "Set to 100% Mastered" at bounding box center [491, 98] width 183 height 23
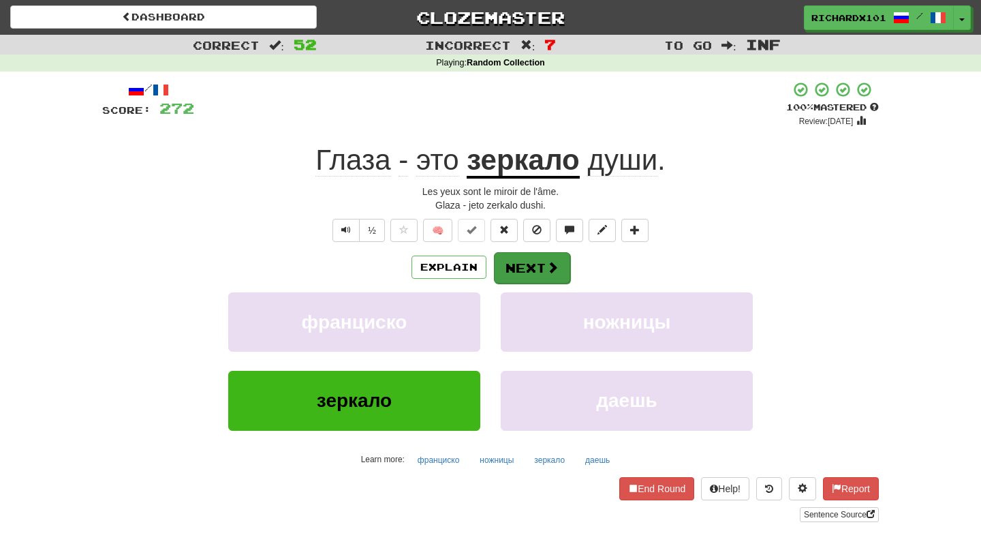
click at [525, 259] on button "Next" at bounding box center [532, 267] width 76 height 31
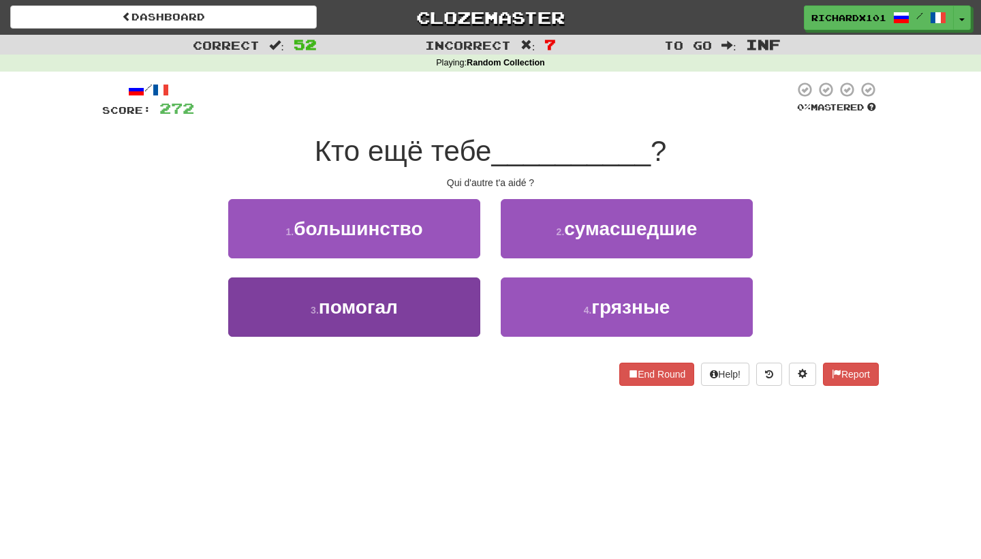
click at [461, 316] on button "3 . помогал" at bounding box center [354, 306] width 252 height 59
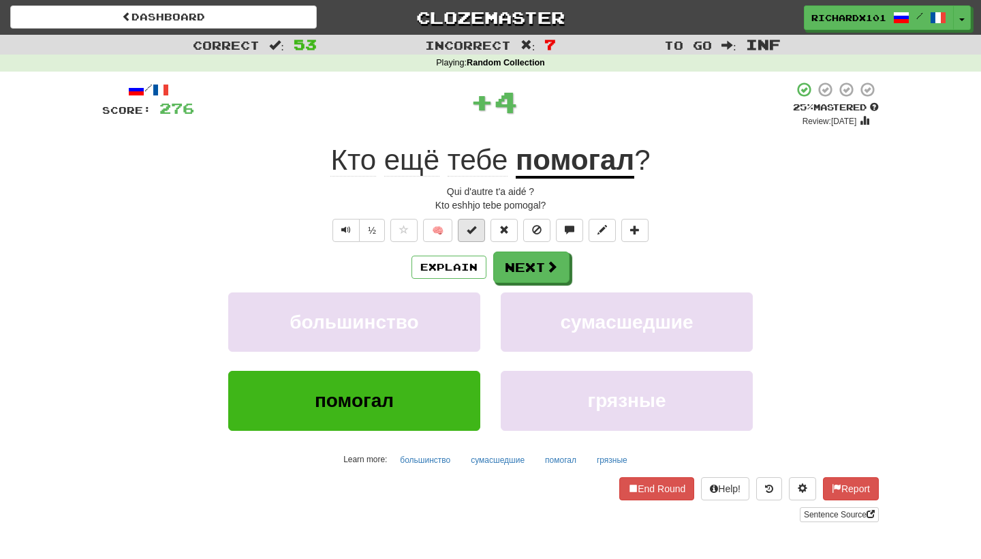
click at [478, 231] on button at bounding box center [471, 230] width 27 height 23
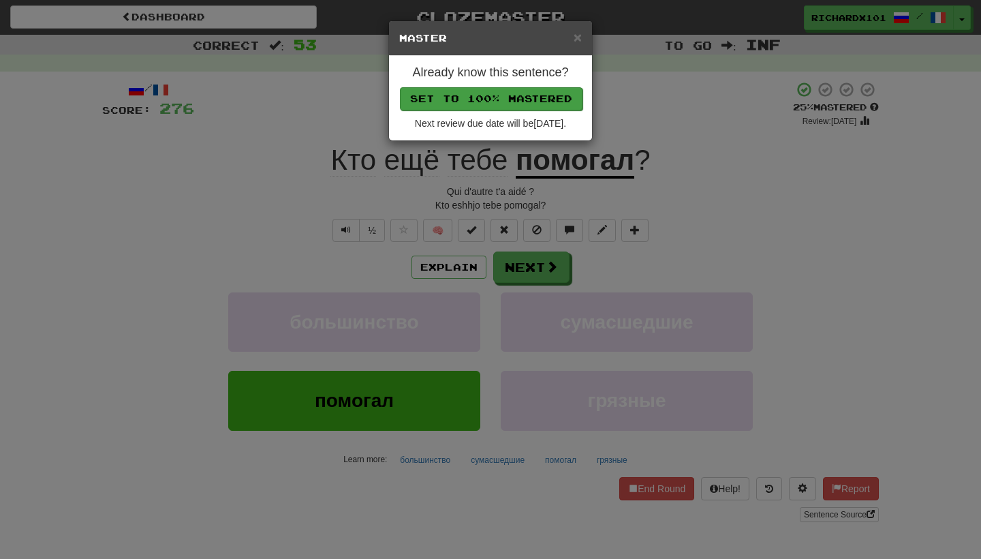
click at [527, 103] on button "Set to 100% Mastered" at bounding box center [491, 98] width 183 height 23
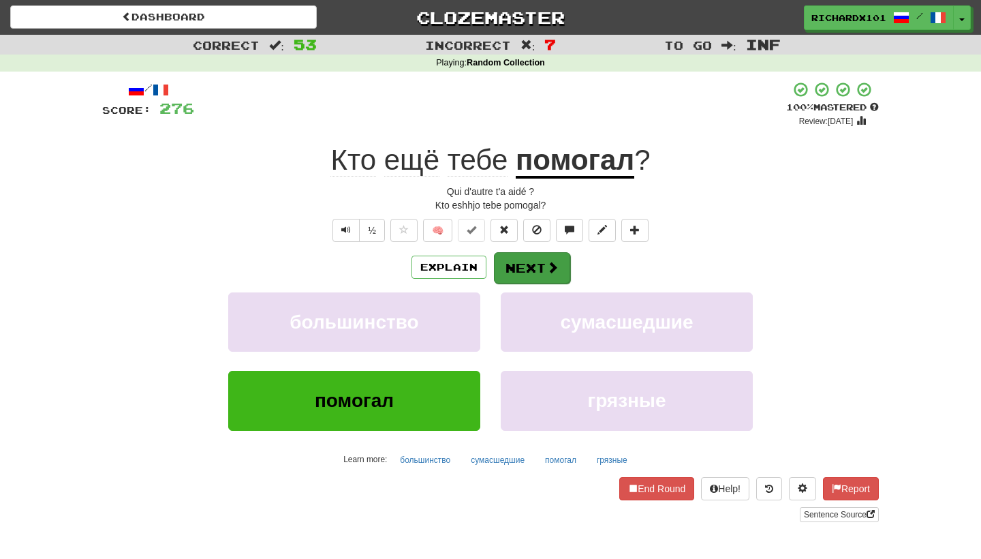
click at [528, 264] on button "Next" at bounding box center [532, 267] width 76 height 31
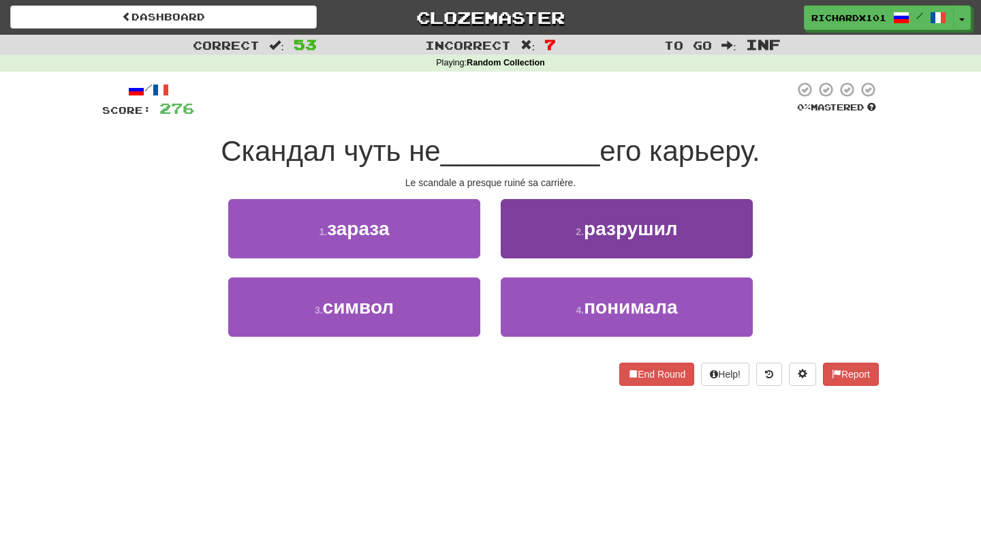
click at [550, 234] on button "2 . разрушил" at bounding box center [627, 228] width 252 height 59
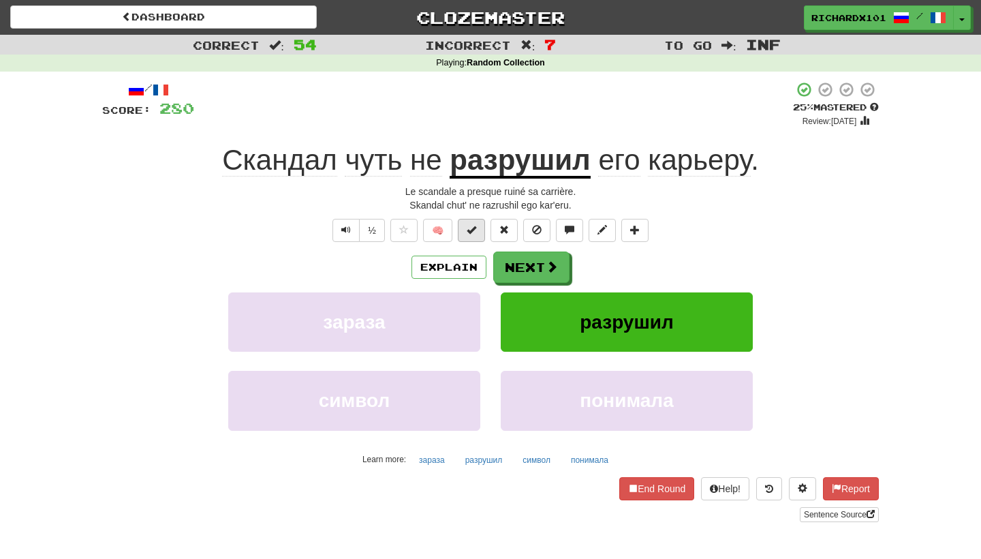
click at [479, 227] on button at bounding box center [471, 230] width 27 height 23
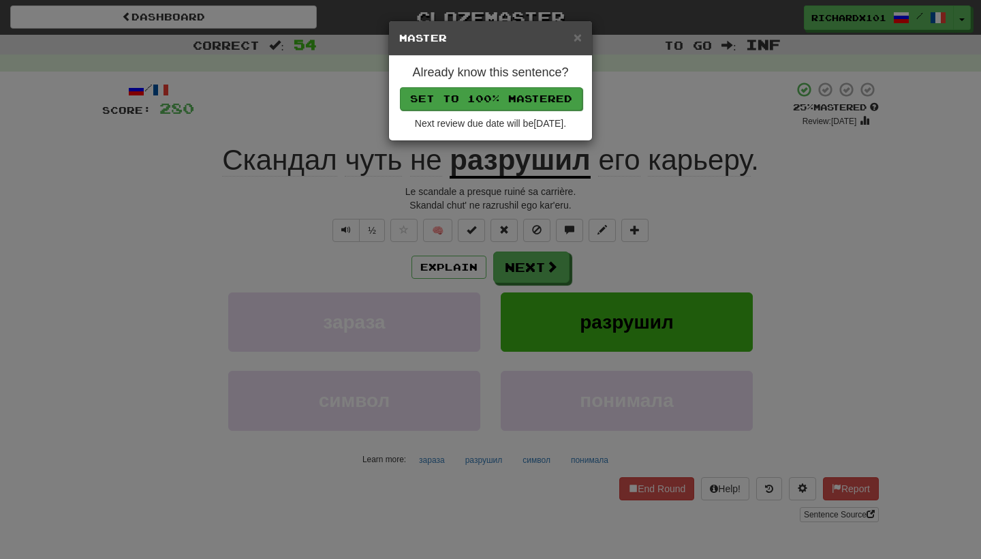
click at [523, 95] on button "Set to 100% Mastered" at bounding box center [491, 98] width 183 height 23
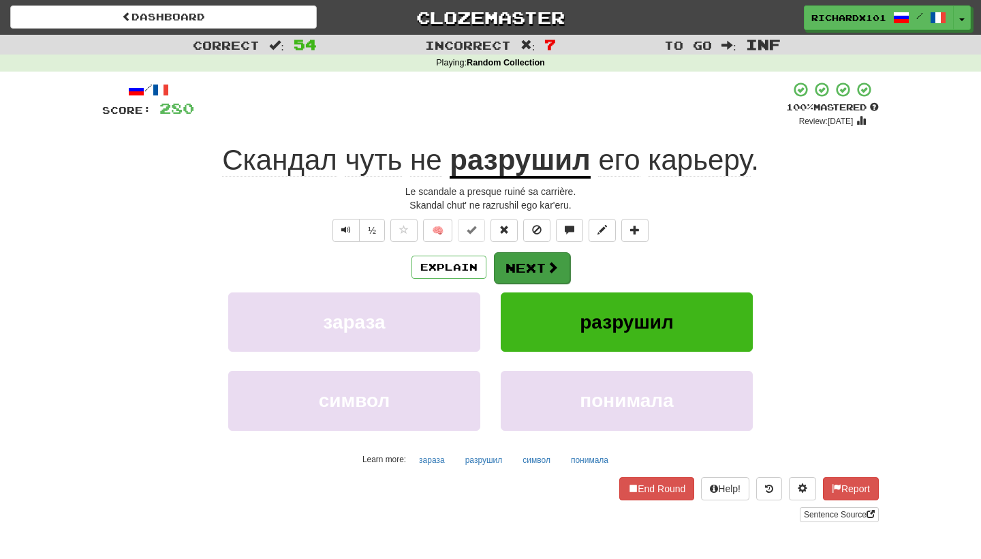
click at [529, 266] on button "Next" at bounding box center [532, 267] width 76 height 31
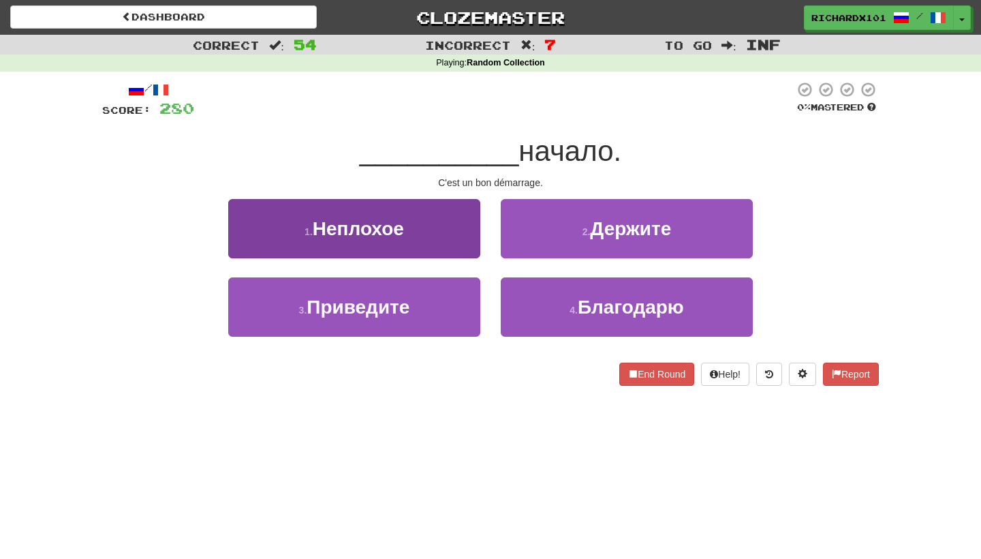
click at [456, 234] on button "1 . Неплохое" at bounding box center [354, 228] width 252 height 59
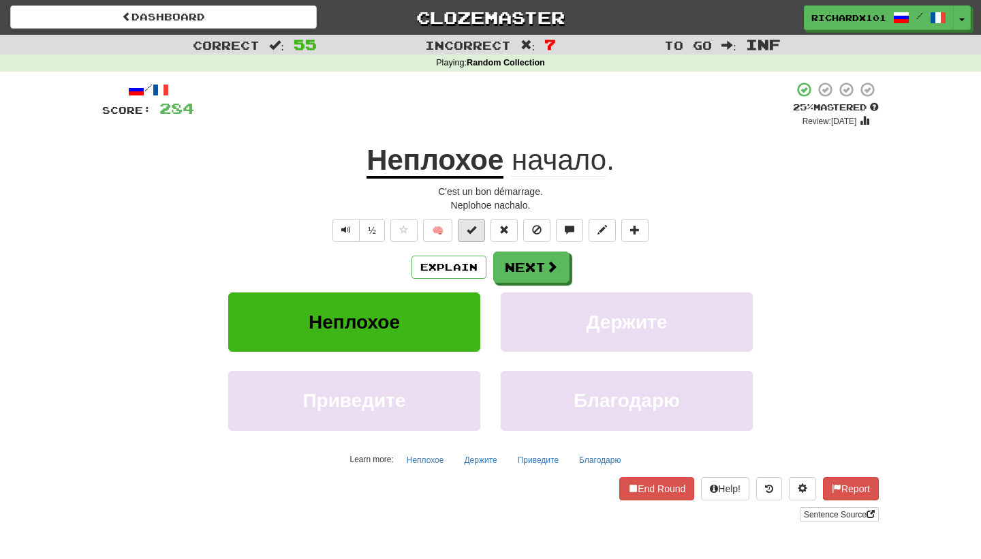
click at [468, 234] on button at bounding box center [471, 230] width 27 height 23
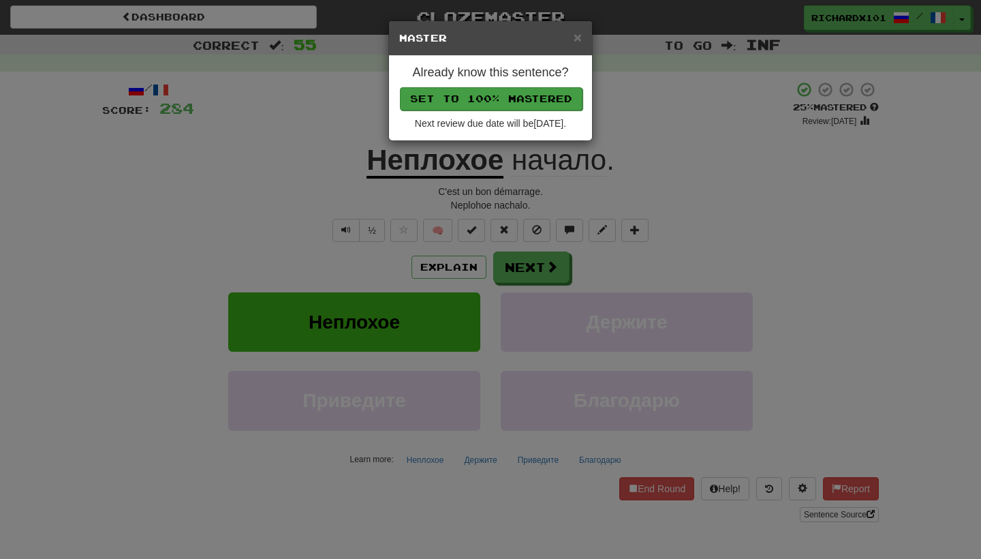
click at [538, 95] on button "Set to 100% Mastered" at bounding box center [491, 98] width 183 height 23
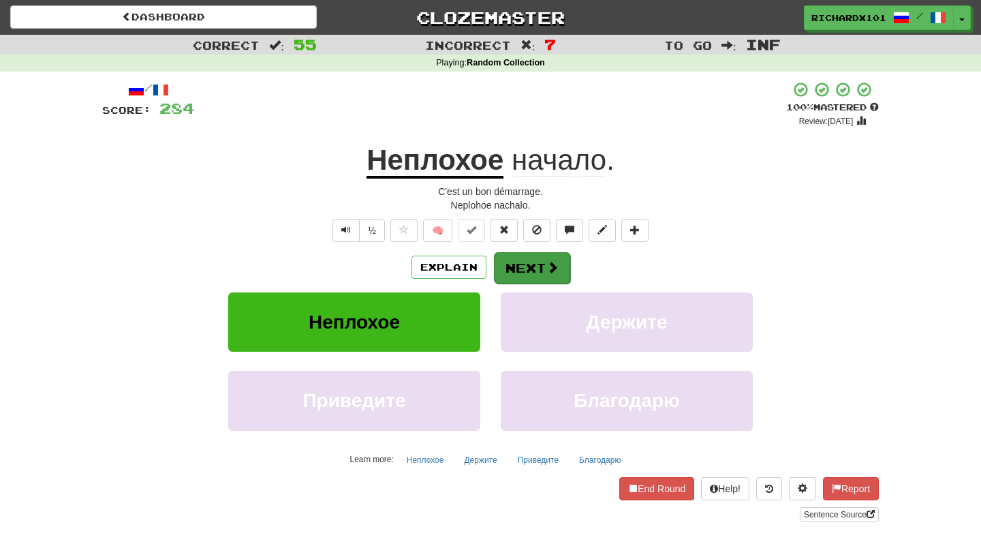
click at [558, 263] on button "Next" at bounding box center [532, 267] width 76 height 31
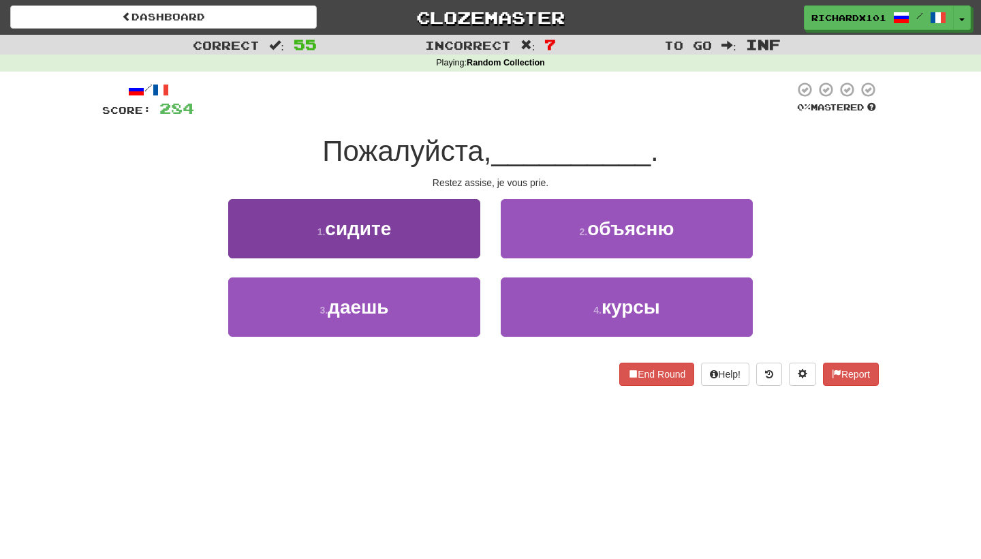
click at [474, 241] on button "1 . сидите" at bounding box center [354, 228] width 252 height 59
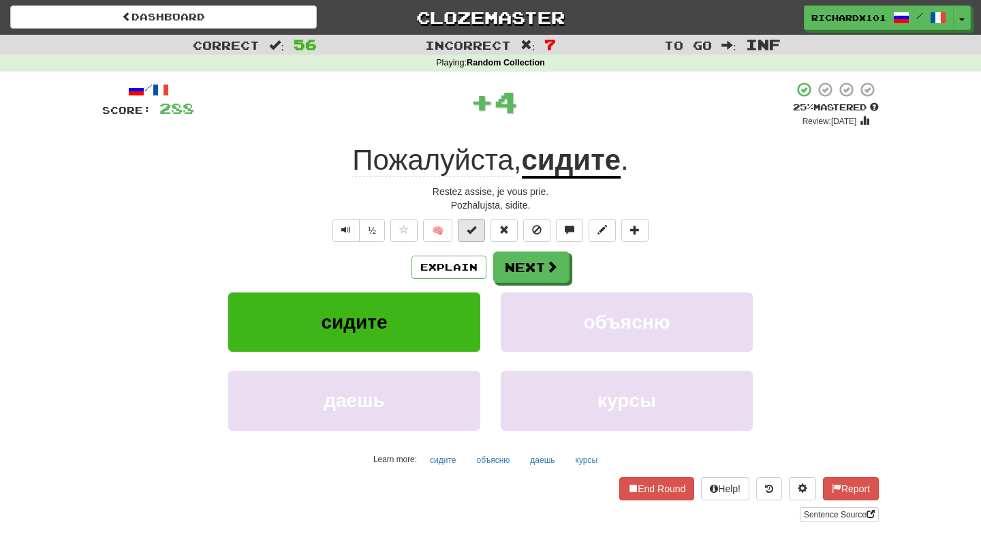
click at [478, 232] on button at bounding box center [471, 230] width 27 height 23
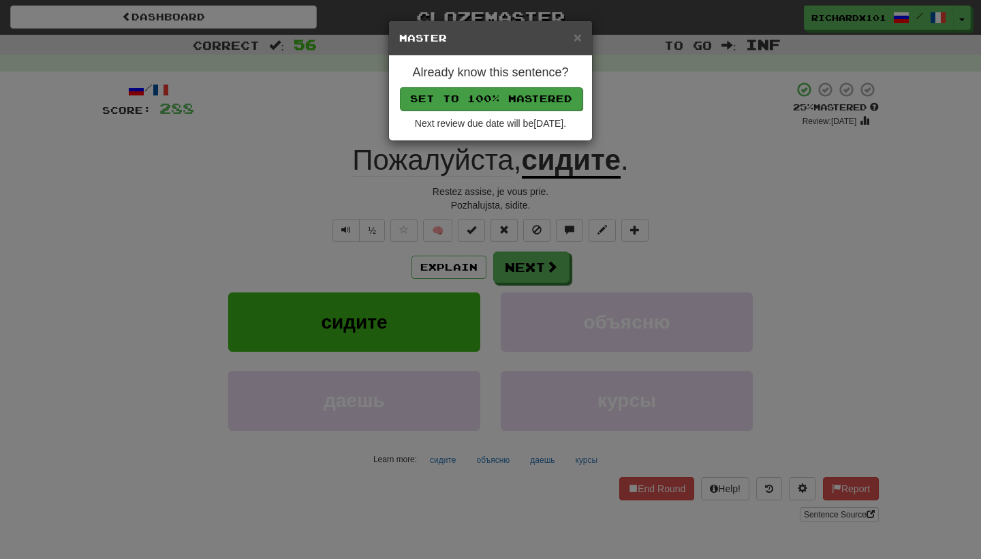
click at [533, 95] on button "Set to 100% Mastered" at bounding box center [491, 98] width 183 height 23
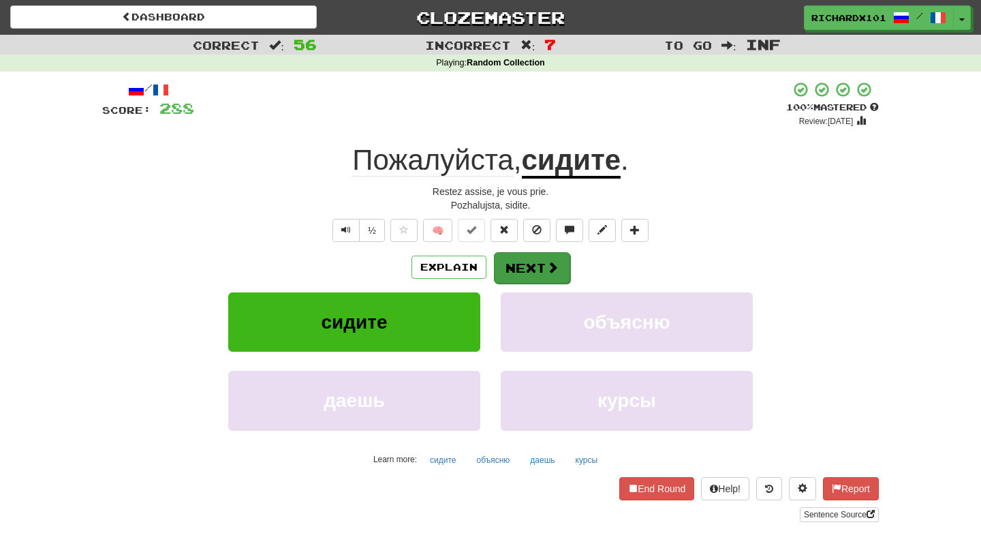
click at [538, 261] on button "Next" at bounding box center [532, 267] width 76 height 31
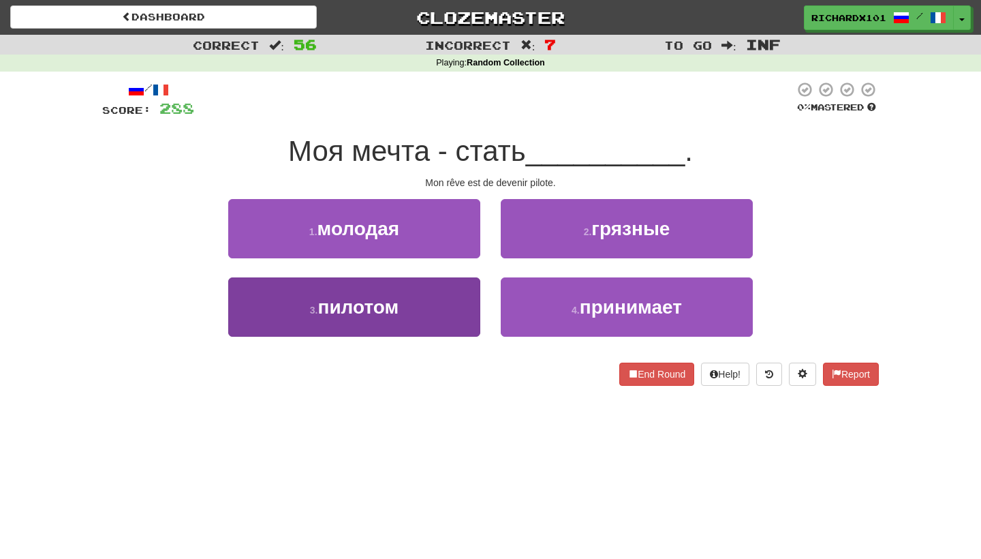
click at [443, 308] on button "3 . пилотом" at bounding box center [354, 306] width 252 height 59
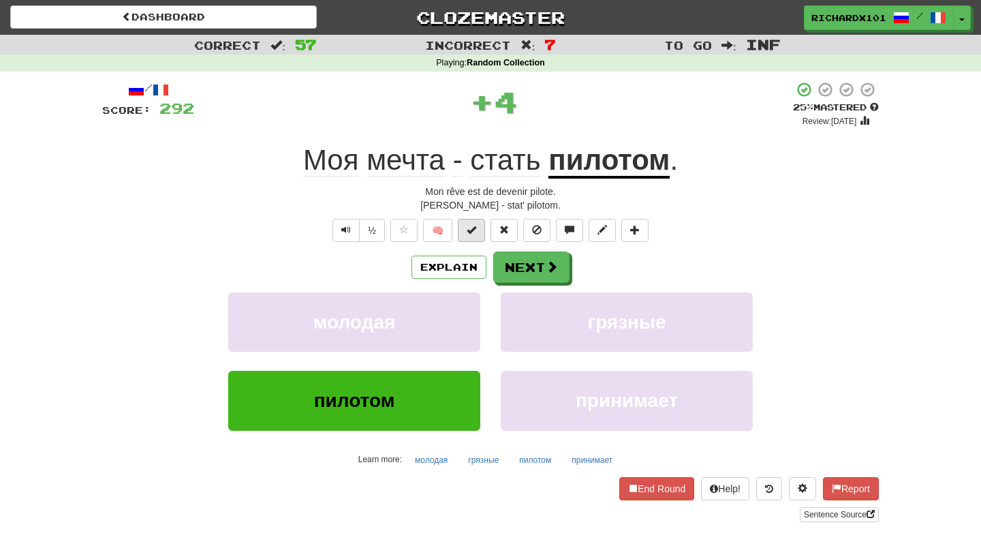
click at [472, 228] on span at bounding box center [472, 230] width 10 height 10
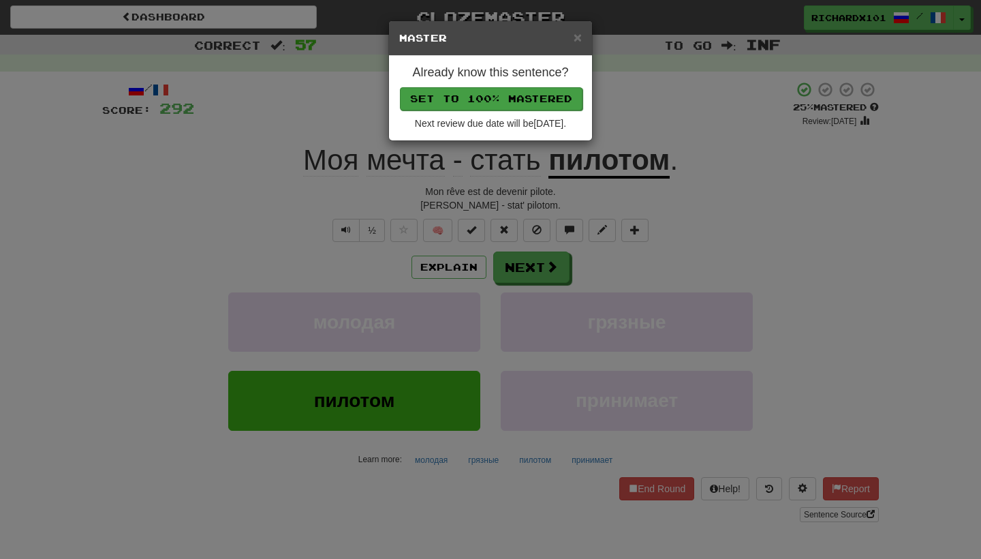
click at [534, 99] on button "Set to 100% Mastered" at bounding box center [491, 98] width 183 height 23
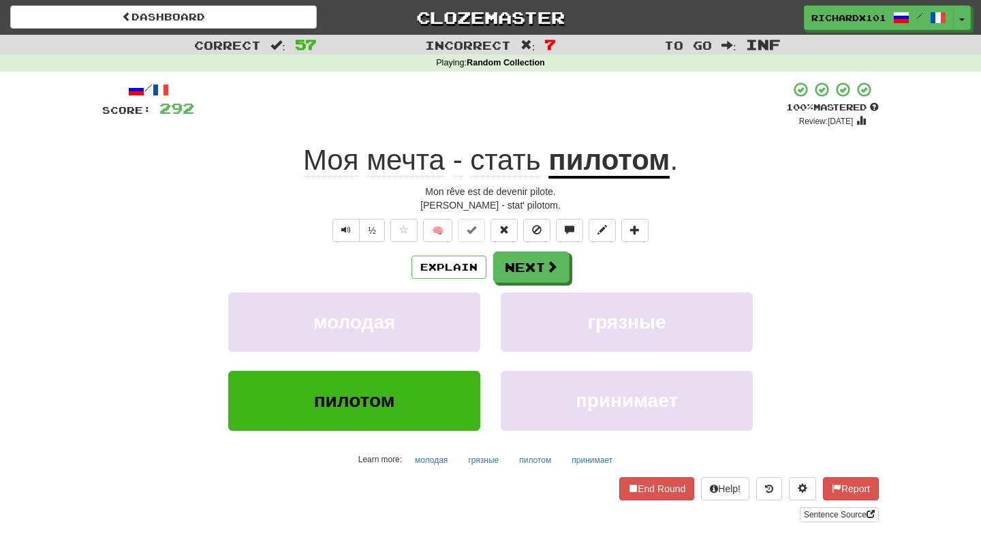
click at [624, 1] on div "Dashboard Clozemaster RichardX101 / Toggle Dropdown Dashboard Leaderboard Activ…" at bounding box center [490, 15] width 981 height 30
click at [533, 262] on button "Next" at bounding box center [532, 267] width 76 height 31
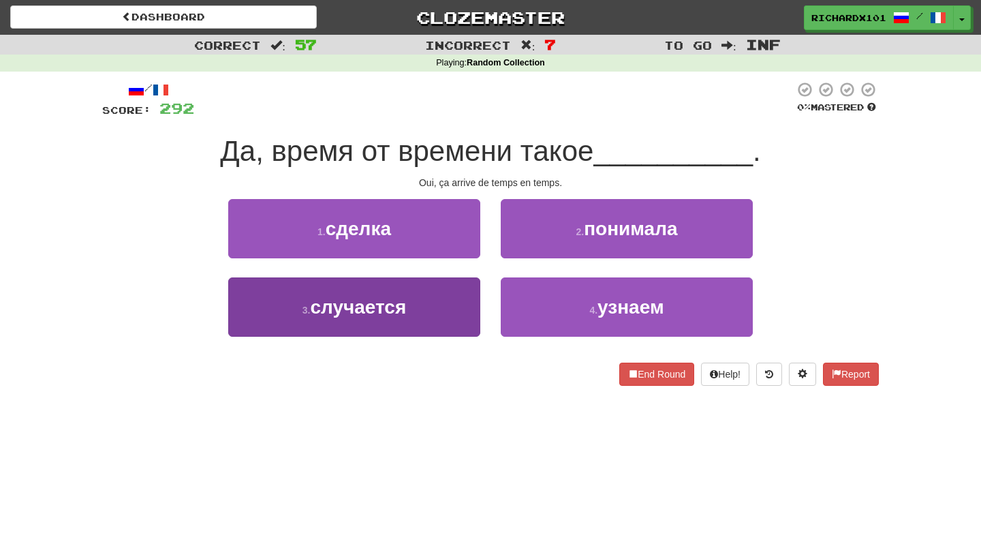
click at [424, 302] on button "3 . случается" at bounding box center [354, 306] width 252 height 59
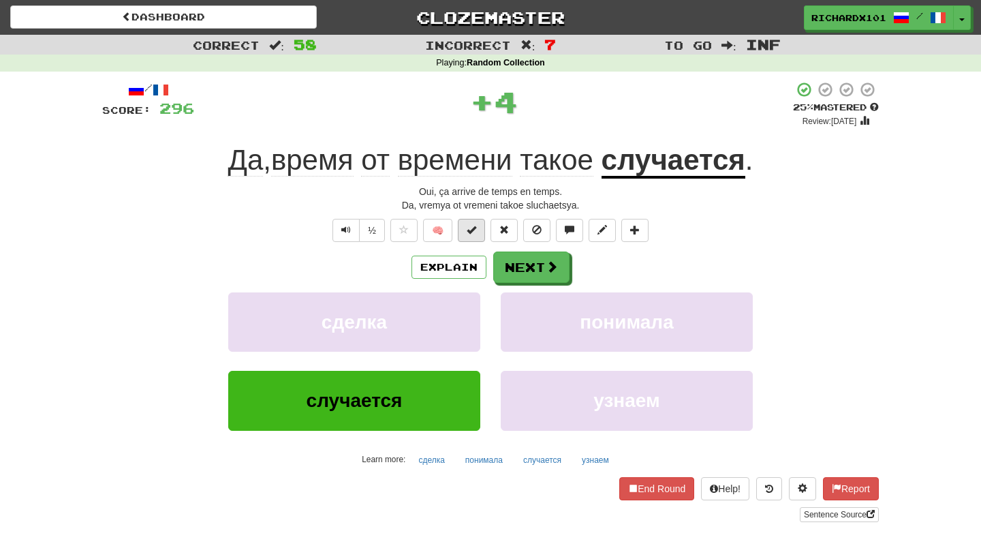
click at [467, 232] on button at bounding box center [471, 230] width 27 height 23
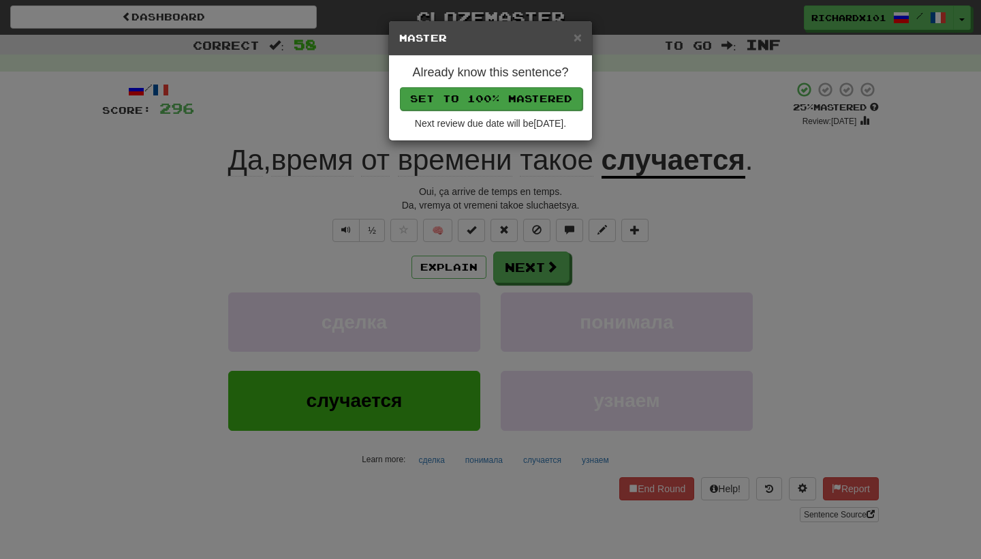
click at [527, 98] on button "Set to 100% Mastered" at bounding box center [491, 98] width 183 height 23
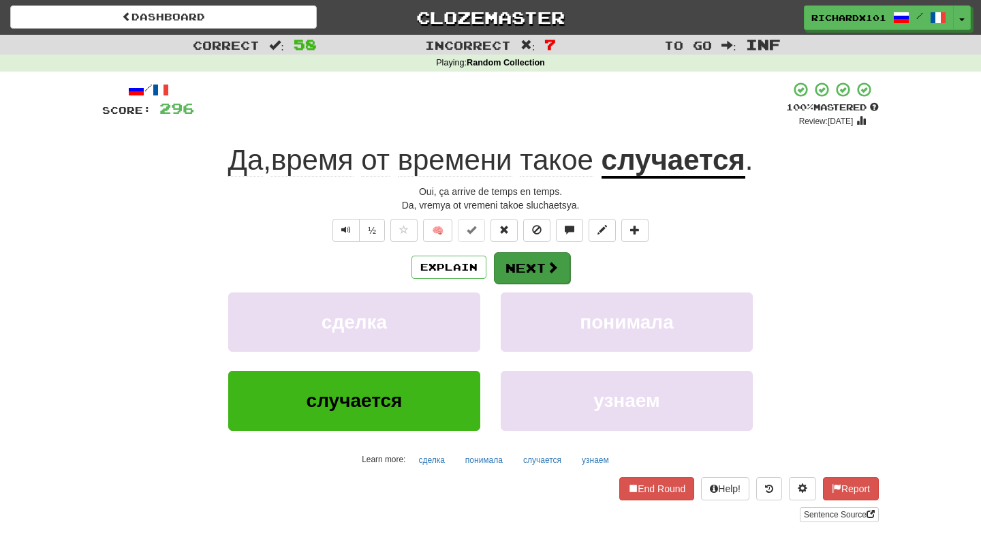
click at [531, 256] on button "Next" at bounding box center [532, 267] width 76 height 31
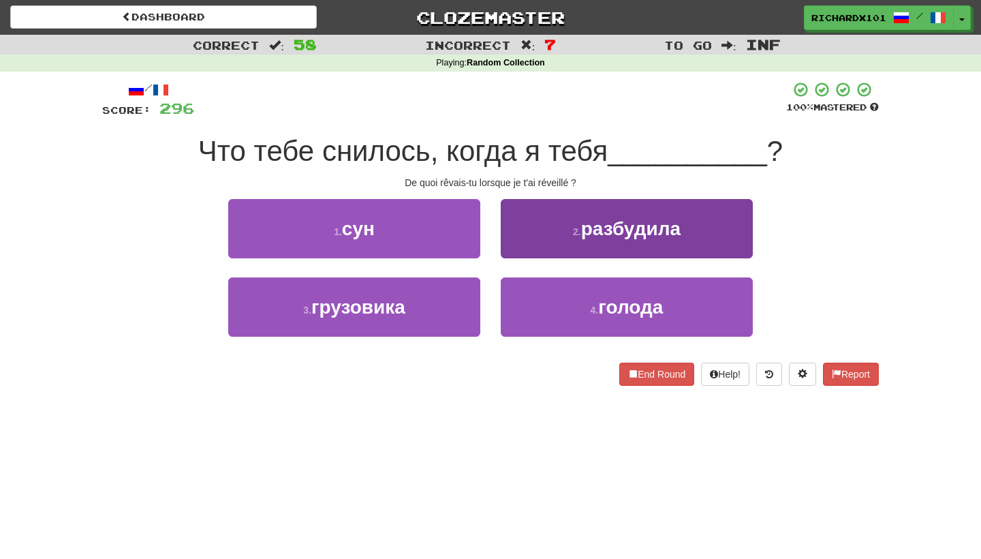
click at [552, 231] on button "2 . разбудила" at bounding box center [627, 228] width 252 height 59
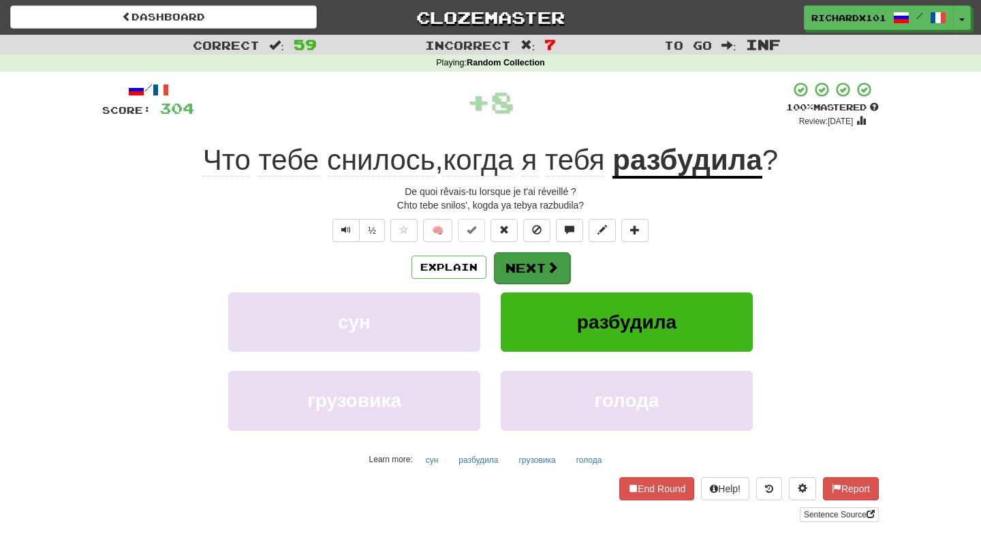
click at [538, 267] on button "Next" at bounding box center [532, 267] width 76 height 31
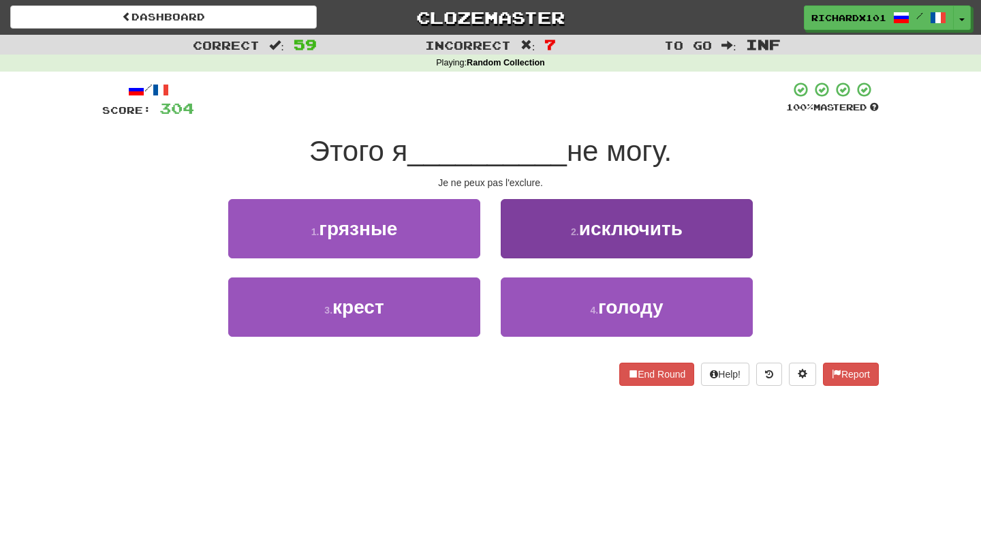
click at [557, 240] on button "2 . исключить" at bounding box center [627, 228] width 252 height 59
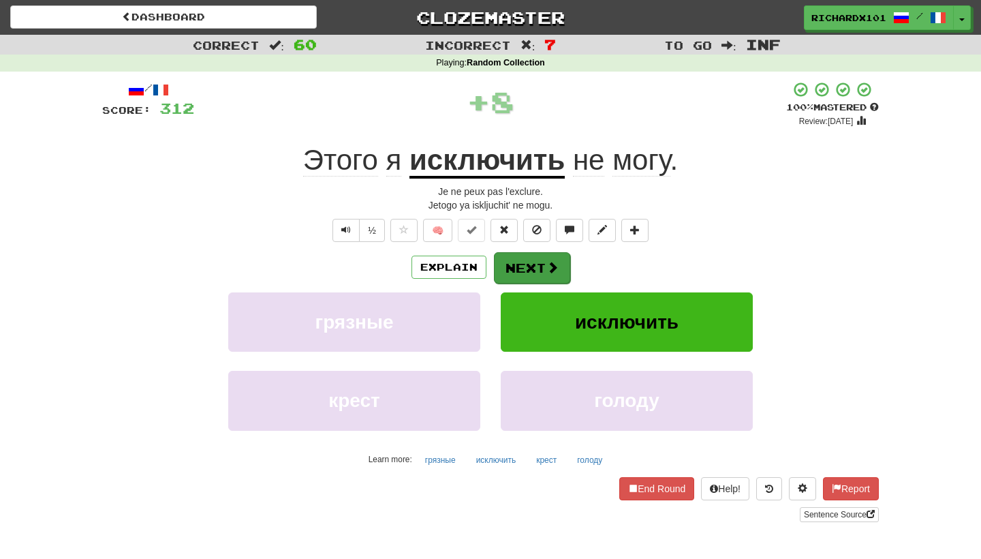
click at [522, 264] on button "Next" at bounding box center [532, 267] width 76 height 31
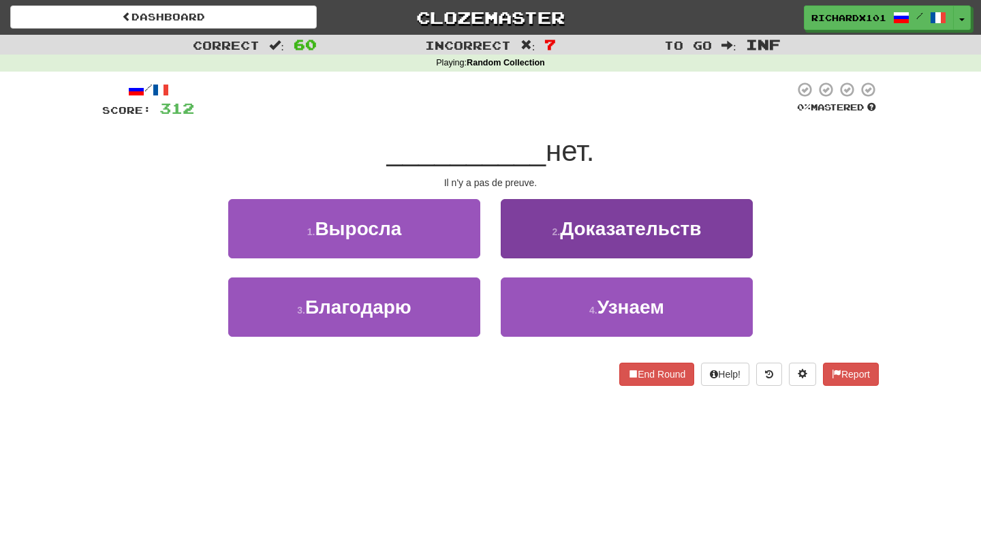
click at [545, 231] on button "2 . Доказательств" at bounding box center [627, 228] width 252 height 59
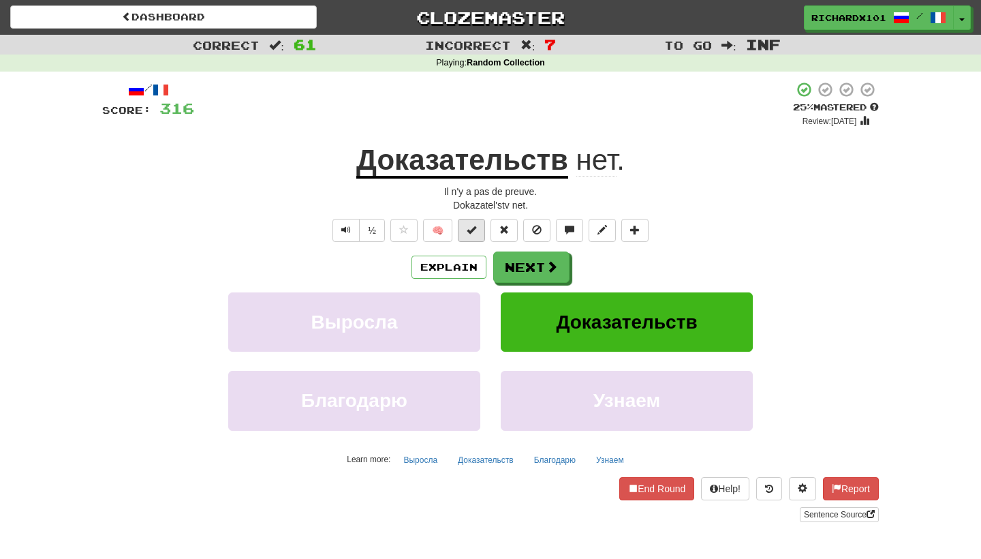
click at [480, 227] on button at bounding box center [471, 230] width 27 height 23
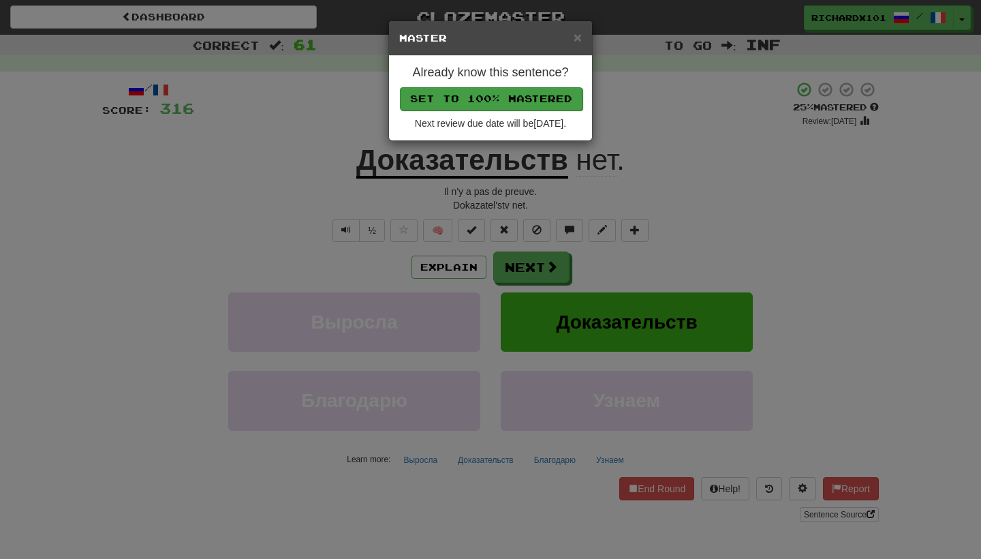
click at [528, 96] on button "Set to 100% Mastered" at bounding box center [491, 98] width 183 height 23
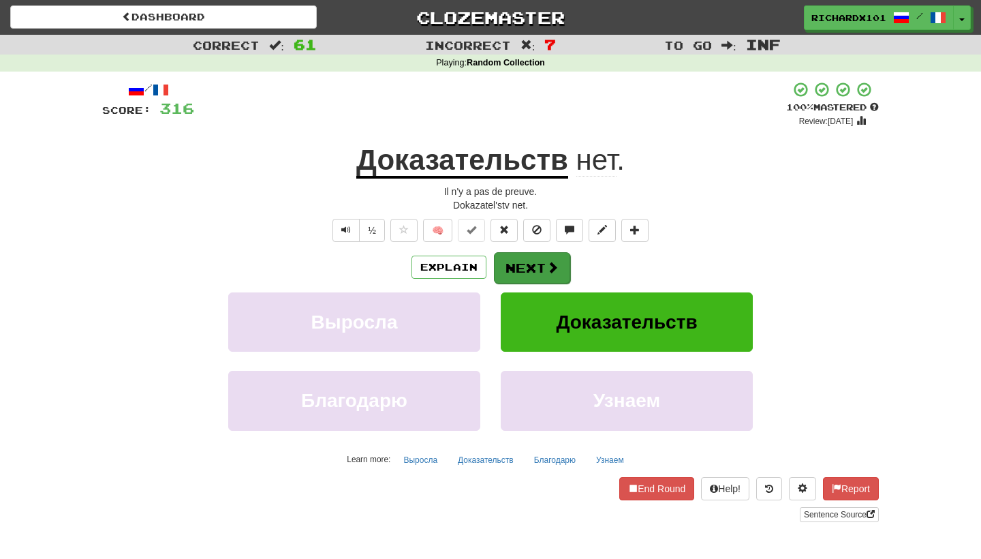
click at [538, 261] on button "Next" at bounding box center [532, 267] width 76 height 31
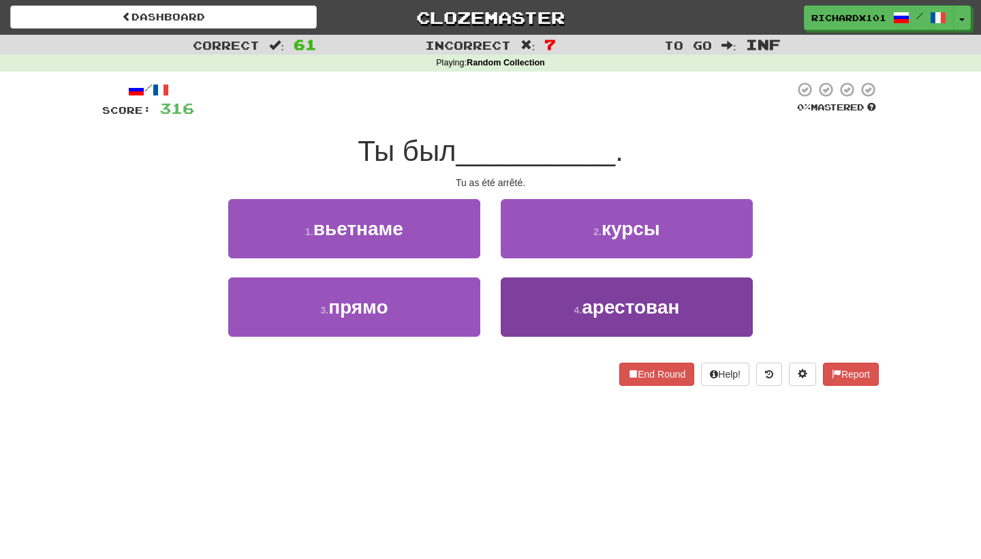
click at [537, 311] on button "4 . арестован" at bounding box center [627, 306] width 252 height 59
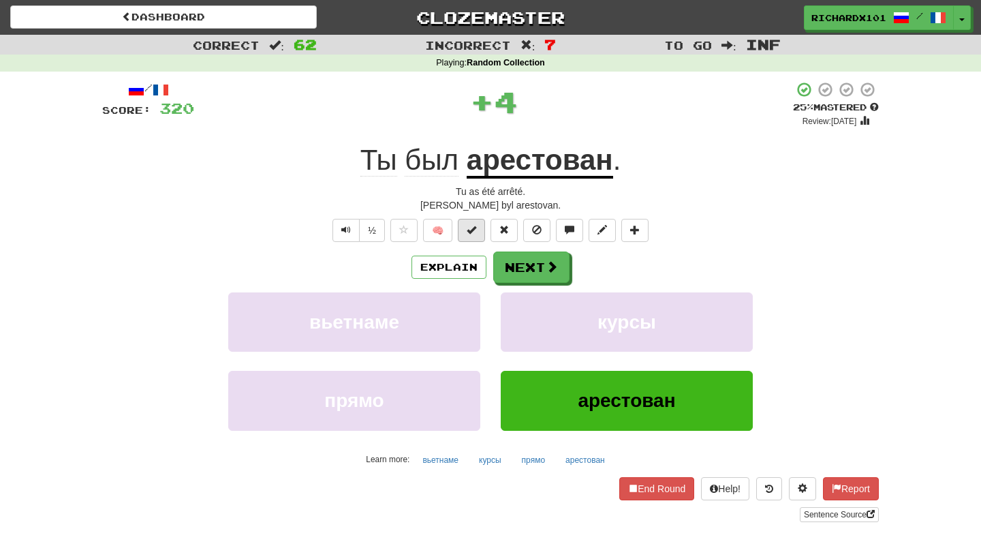
click at [478, 233] on button at bounding box center [471, 230] width 27 height 23
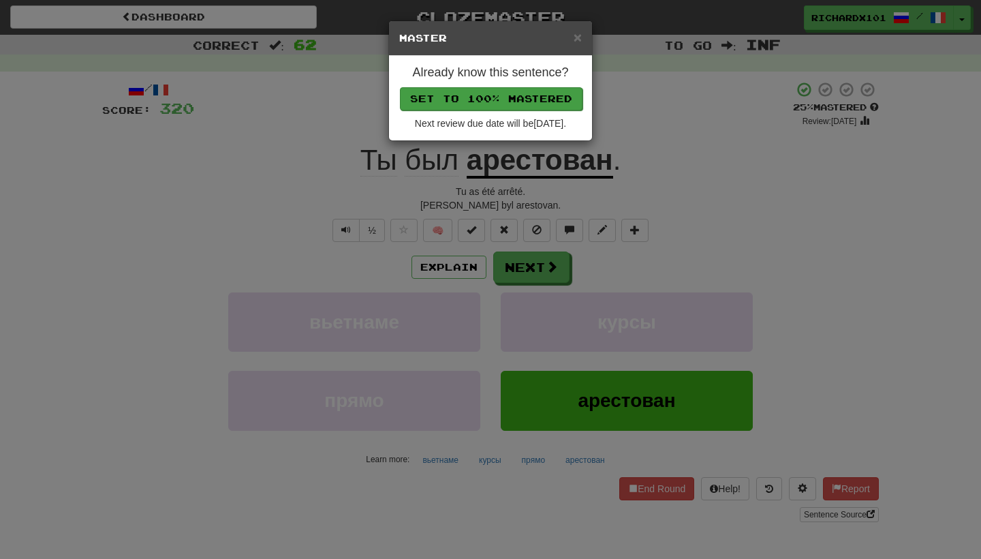
click at [532, 96] on button "Set to 100% Mastered" at bounding box center [491, 98] width 183 height 23
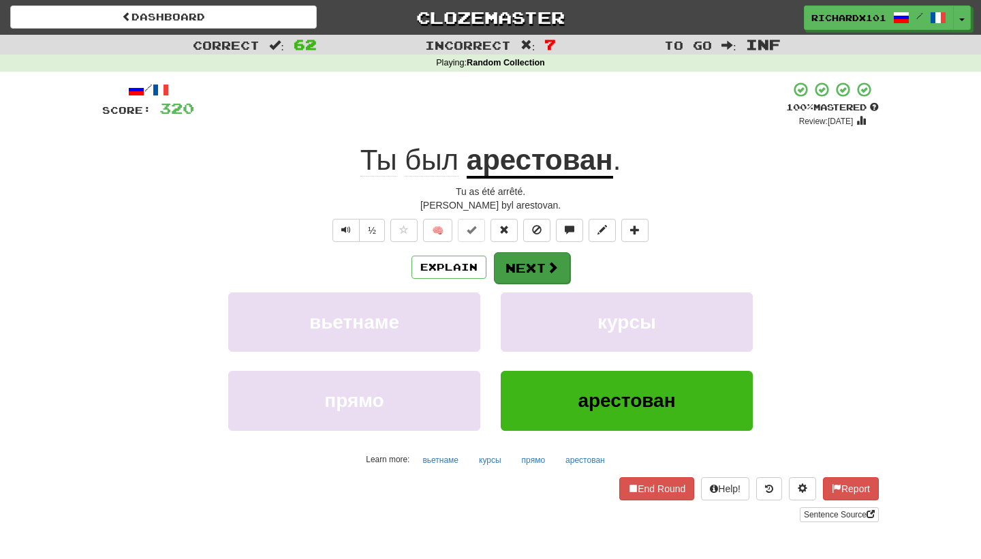
click at [523, 264] on button "Next" at bounding box center [532, 267] width 76 height 31
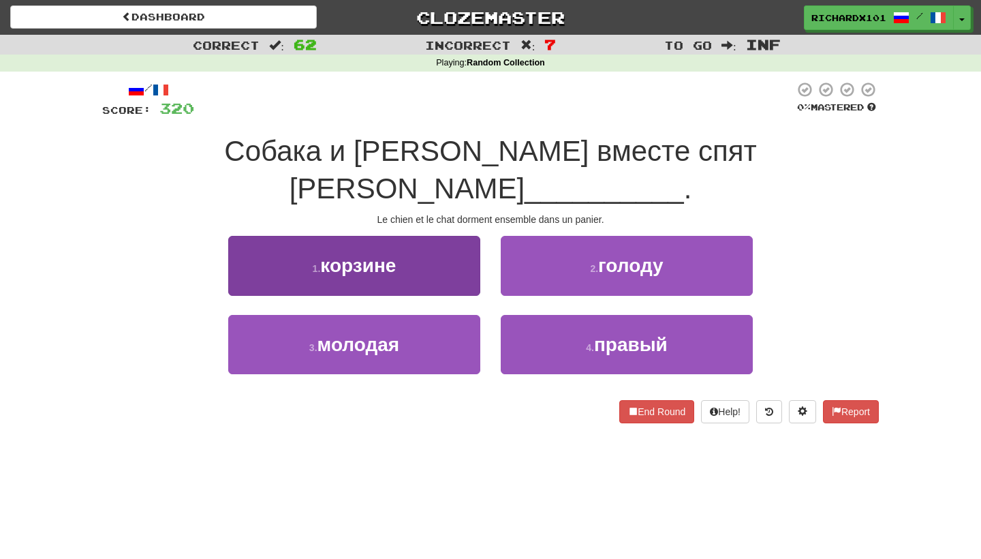
click at [455, 243] on button "1 . корзине" at bounding box center [354, 265] width 252 height 59
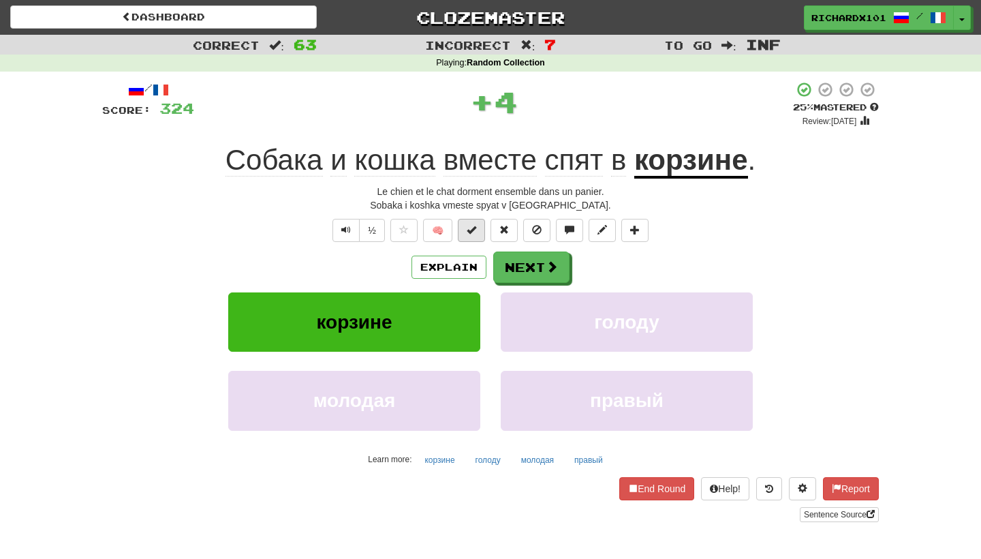
click at [473, 234] on button at bounding box center [471, 230] width 27 height 23
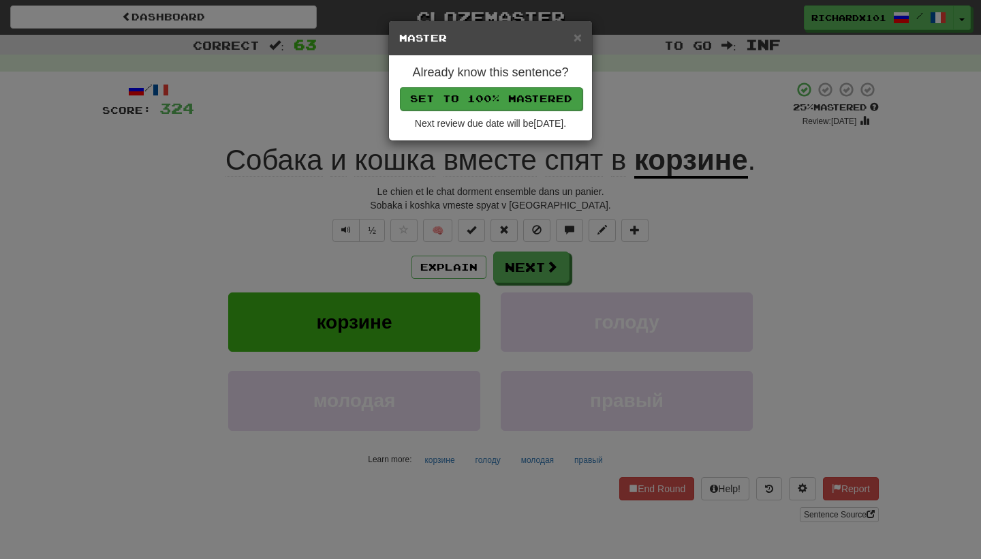
click at [524, 95] on button "Set to 100% Mastered" at bounding box center [491, 98] width 183 height 23
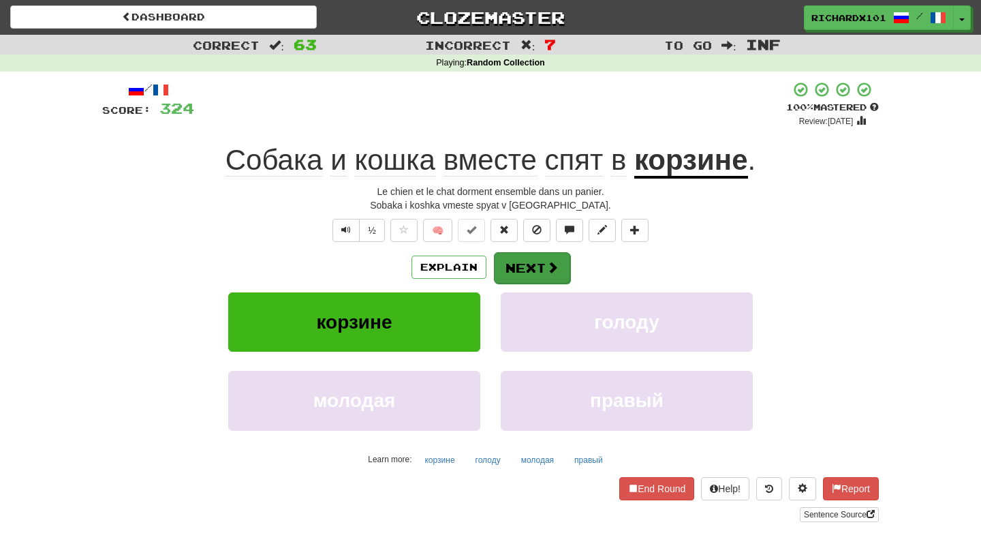
click at [528, 257] on button "Next" at bounding box center [532, 267] width 76 height 31
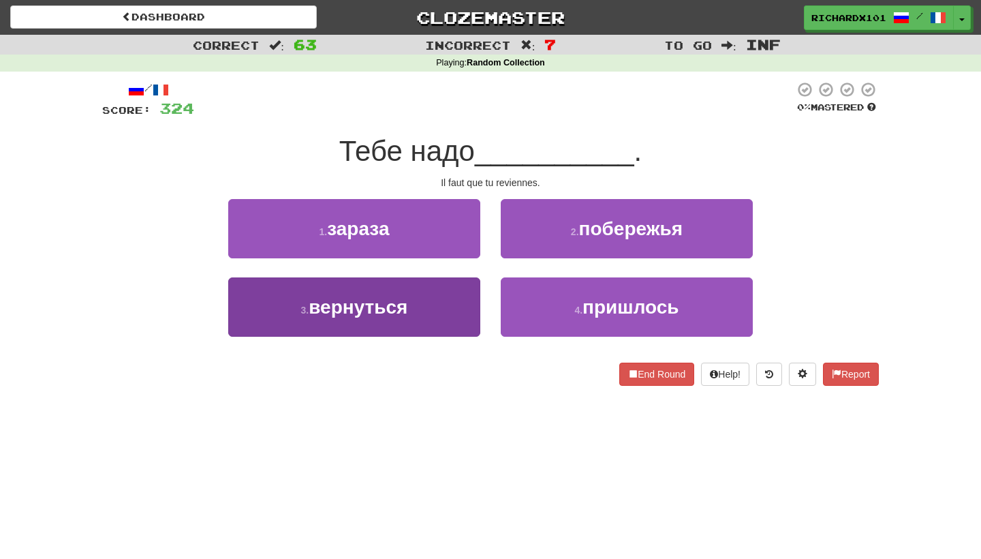
click at [456, 317] on button "3 . вернуться" at bounding box center [354, 306] width 252 height 59
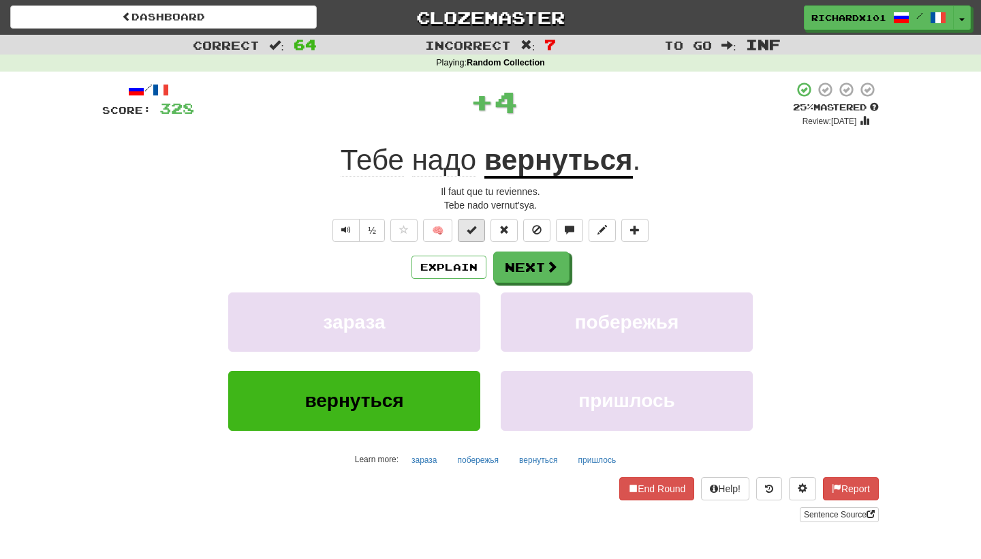
click at [476, 232] on span at bounding box center [472, 230] width 10 height 10
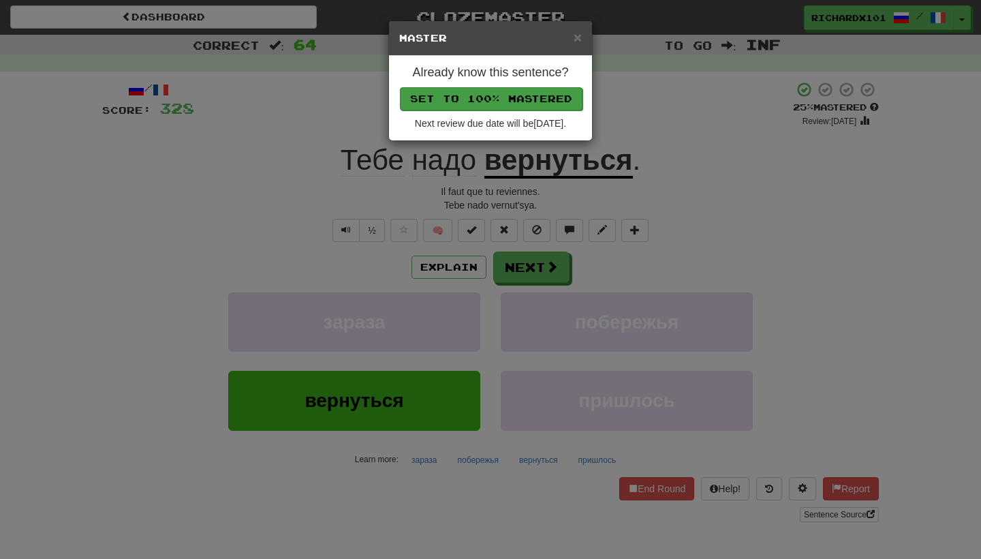
click at [530, 99] on button "Set to 100% Mastered" at bounding box center [491, 98] width 183 height 23
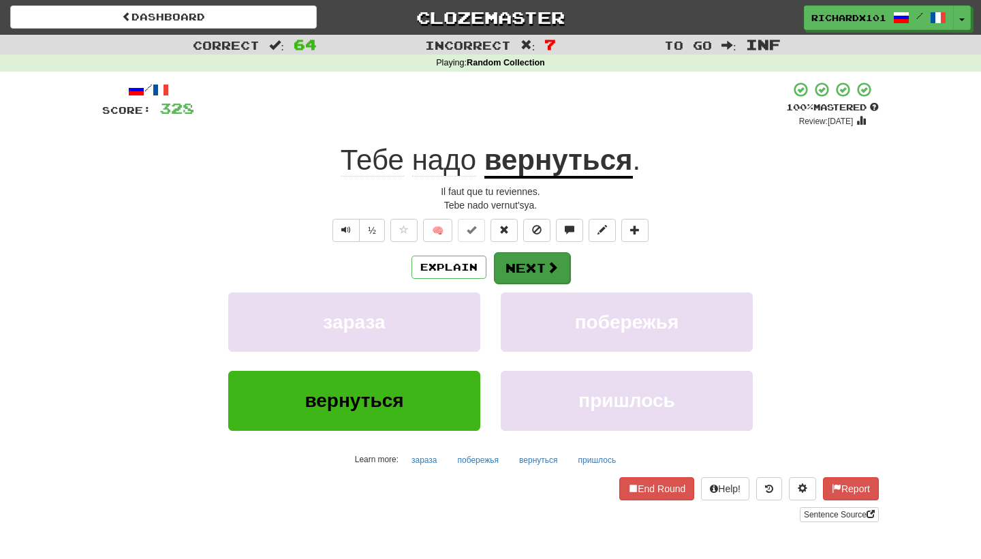
click at [534, 260] on button "Next" at bounding box center [532, 267] width 76 height 31
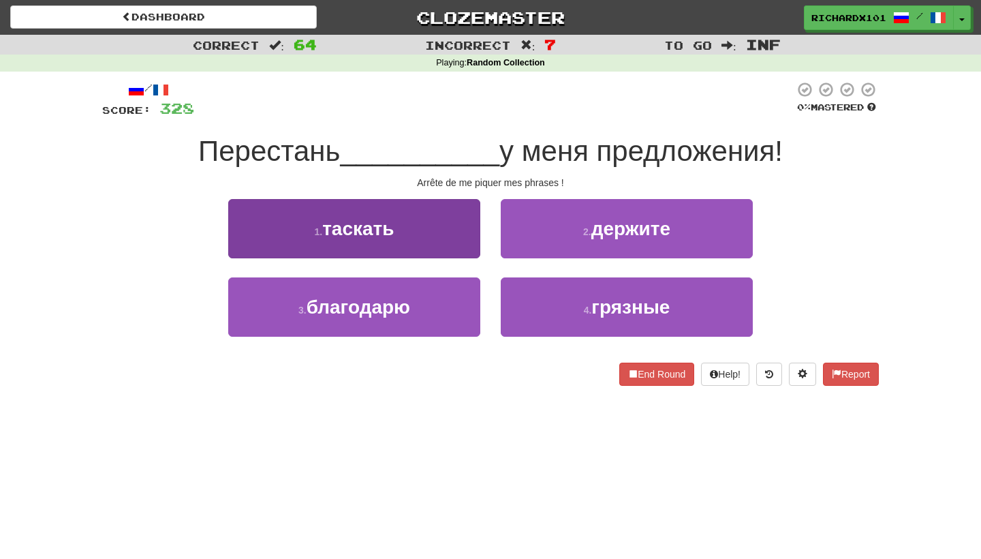
click at [467, 245] on button "1 . таскать" at bounding box center [354, 228] width 252 height 59
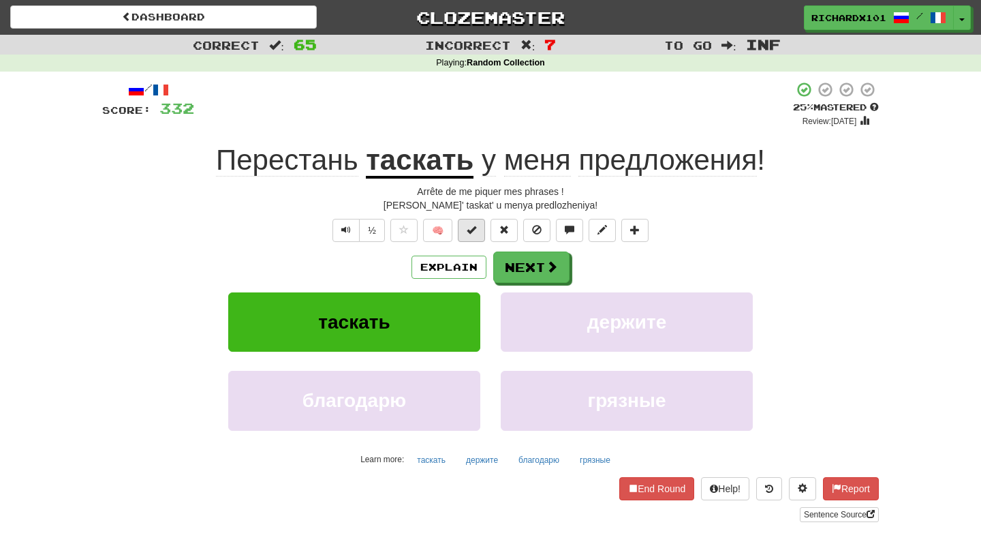
click at [473, 230] on span at bounding box center [472, 230] width 10 height 10
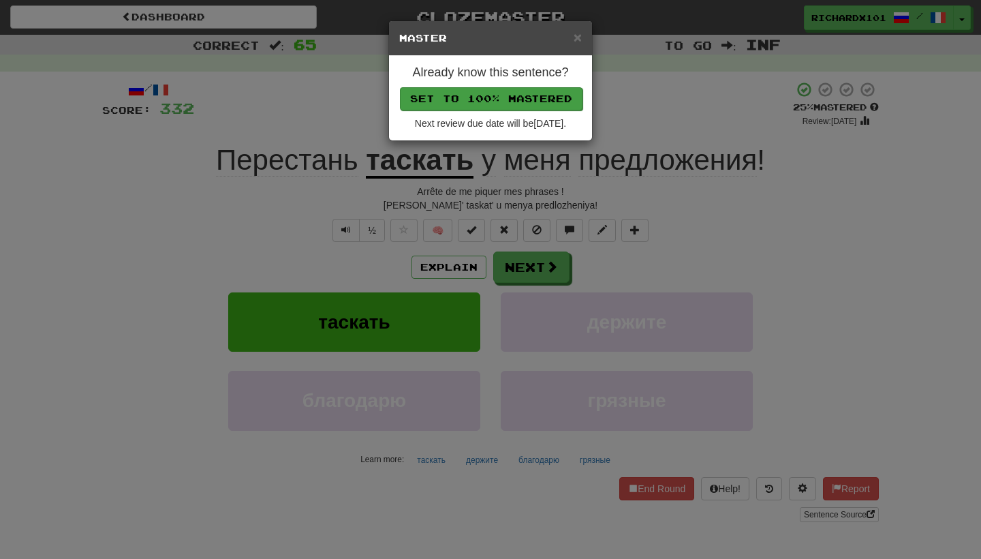
click at [524, 96] on button "Set to 100% Mastered" at bounding box center [491, 98] width 183 height 23
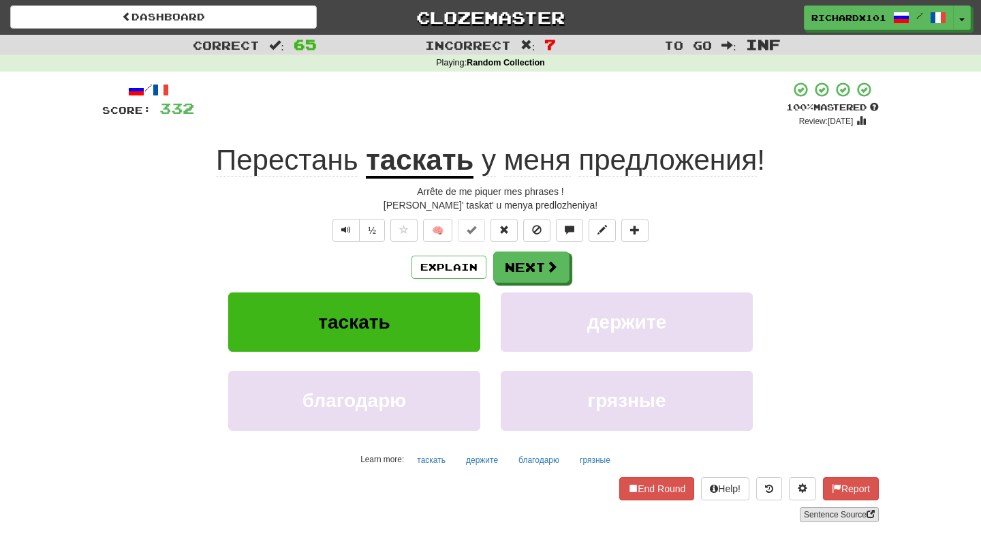
click at [841, 511] on link "Sentence Source" at bounding box center [839, 514] width 79 height 15
click at [629, 229] on button at bounding box center [634, 230] width 27 height 23
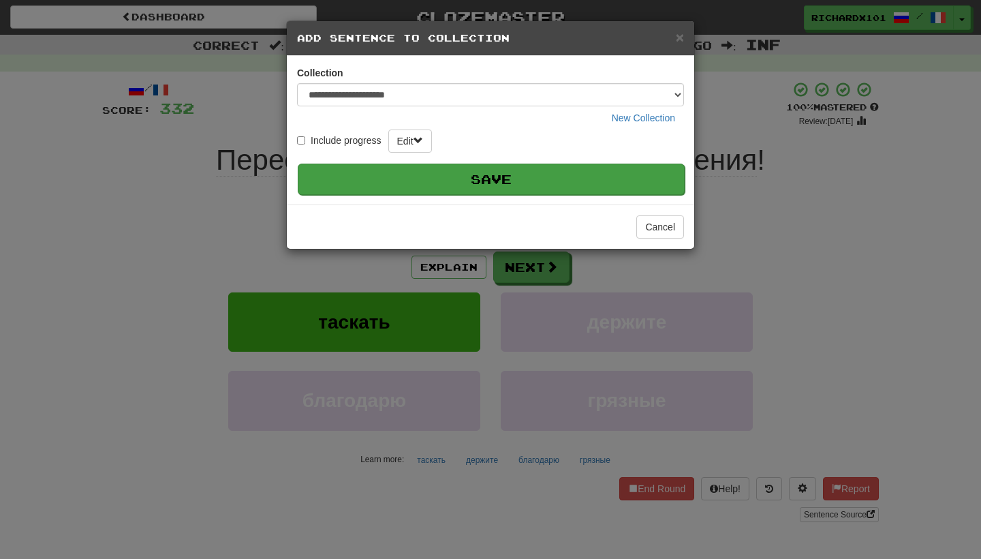
click at [595, 174] on button "Save" at bounding box center [491, 178] width 387 height 31
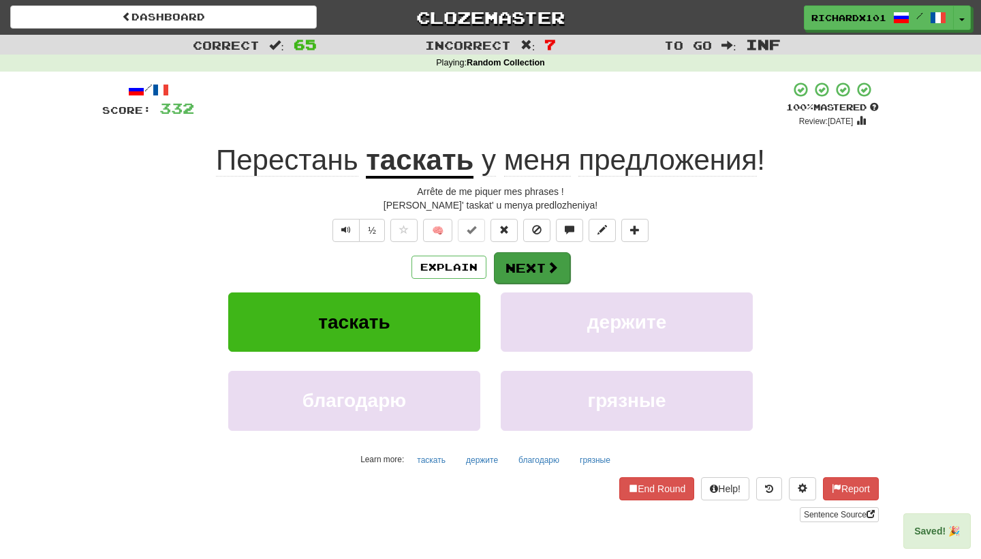
click at [555, 266] on span at bounding box center [552, 267] width 12 height 12
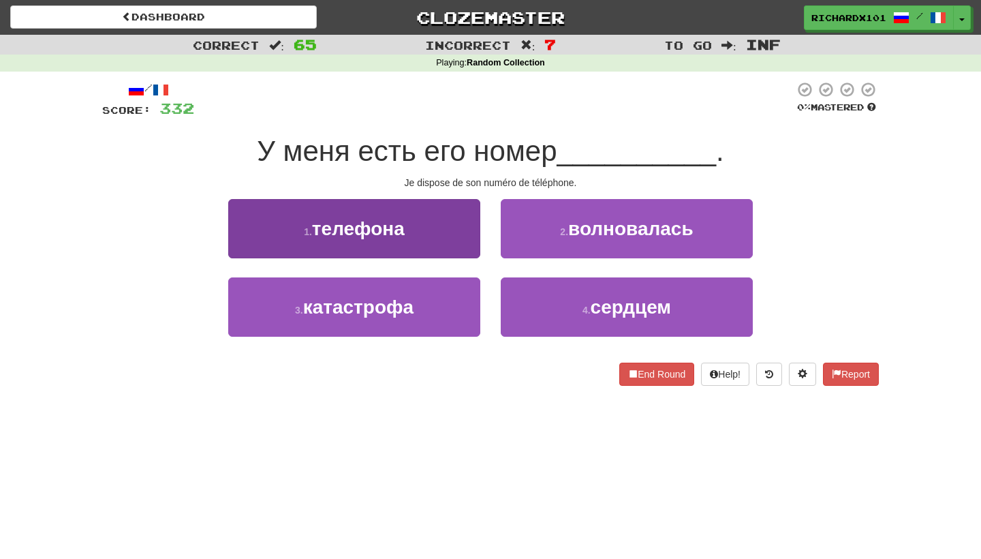
click at [467, 240] on button "1 . телефона" at bounding box center [354, 228] width 252 height 59
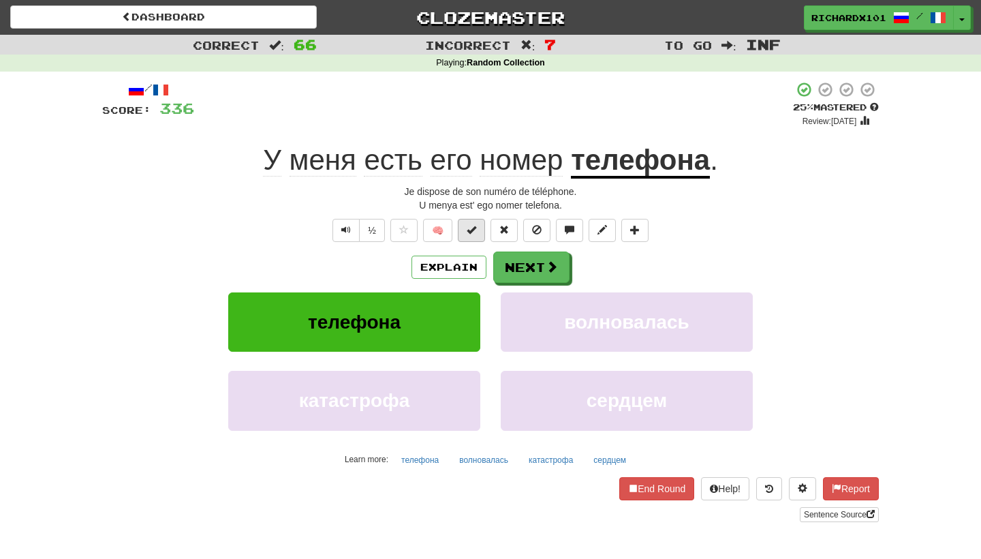
click at [476, 229] on span at bounding box center [472, 230] width 10 height 10
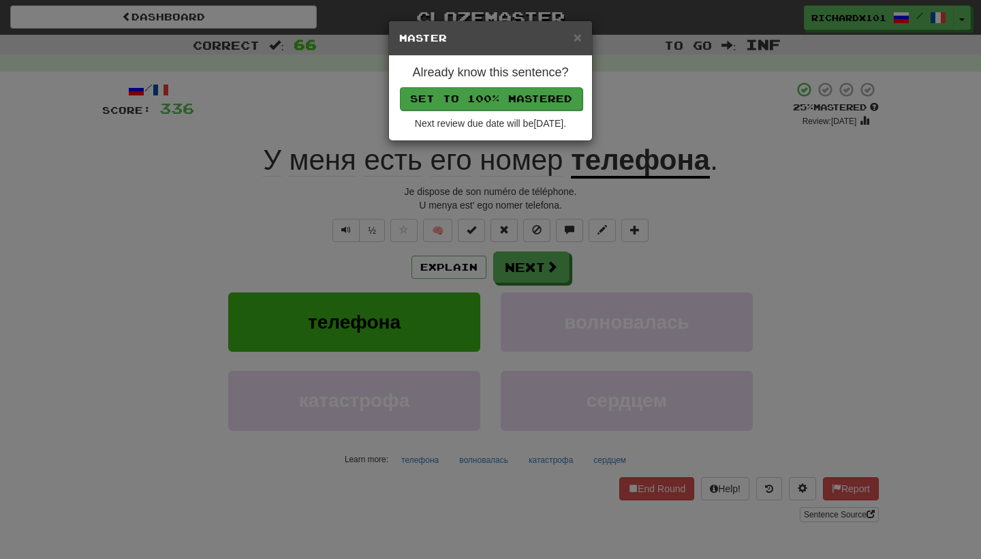
click at [523, 97] on button "Set to 100% Mastered" at bounding box center [491, 98] width 183 height 23
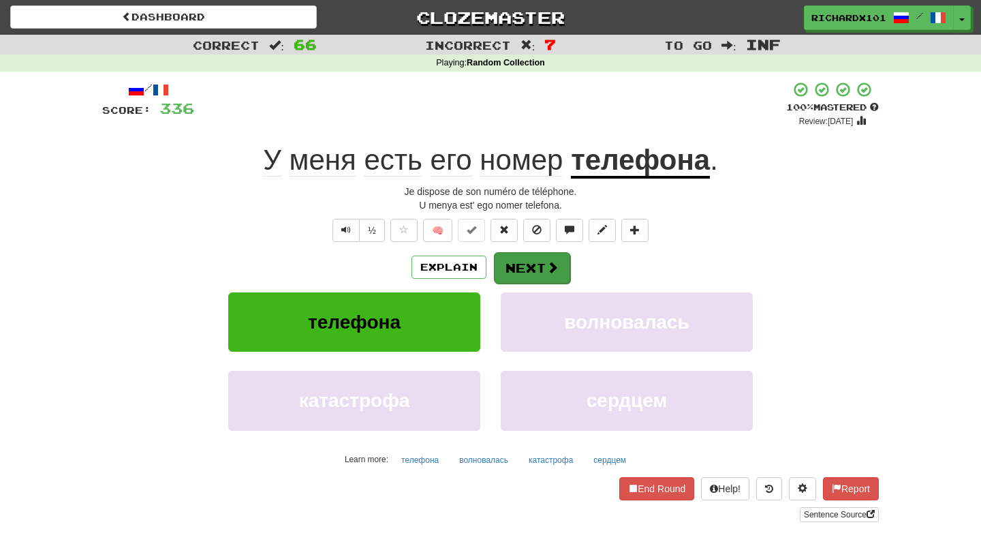
click at [527, 266] on button "Next" at bounding box center [532, 267] width 76 height 31
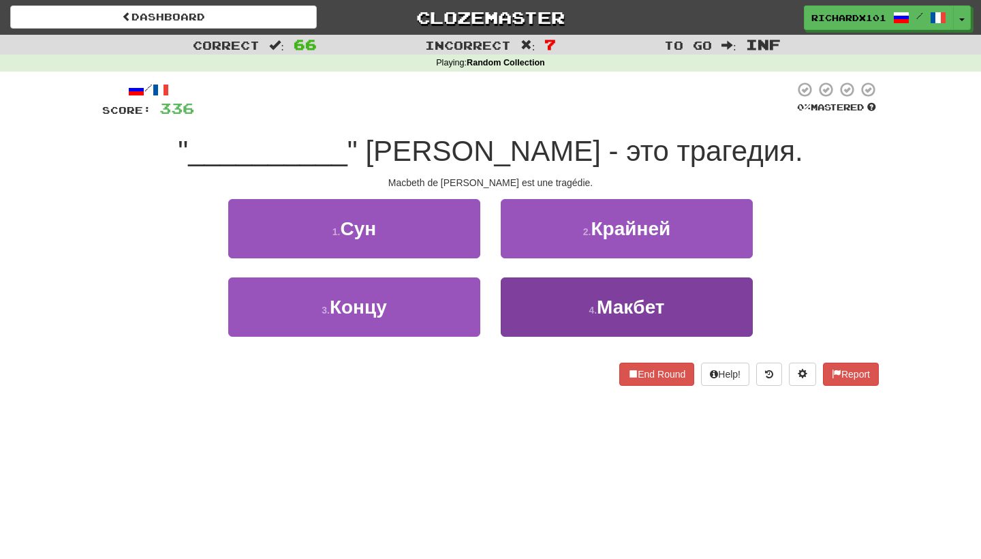
click at [537, 303] on button "4 . Макбет" at bounding box center [627, 306] width 252 height 59
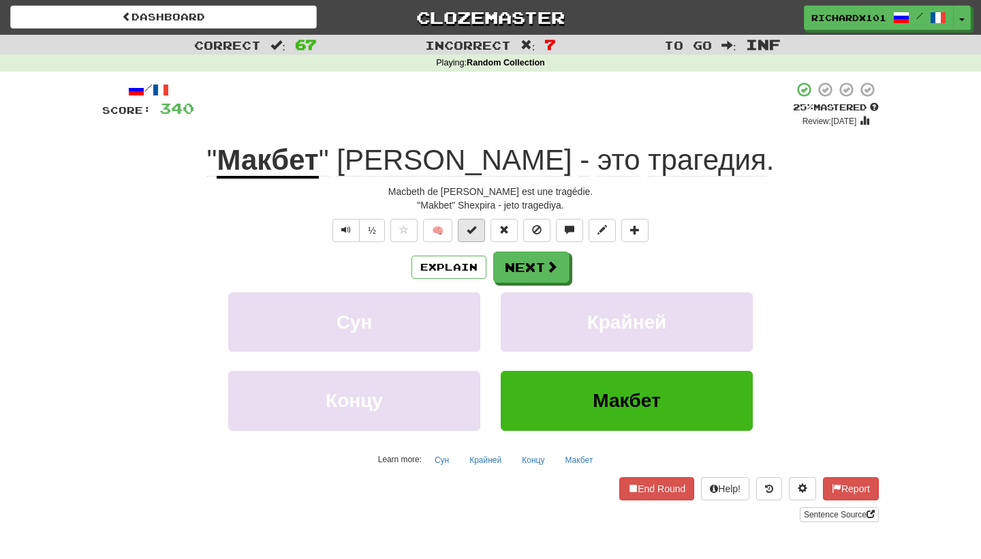
click at [484, 232] on button at bounding box center [471, 230] width 27 height 23
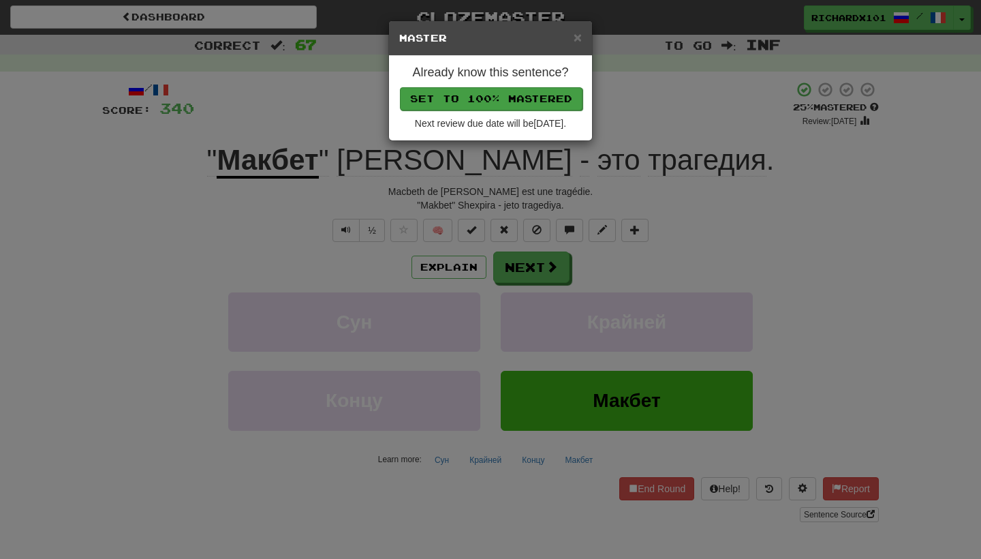
click at [527, 96] on button "Set to 100% Mastered" at bounding box center [491, 98] width 183 height 23
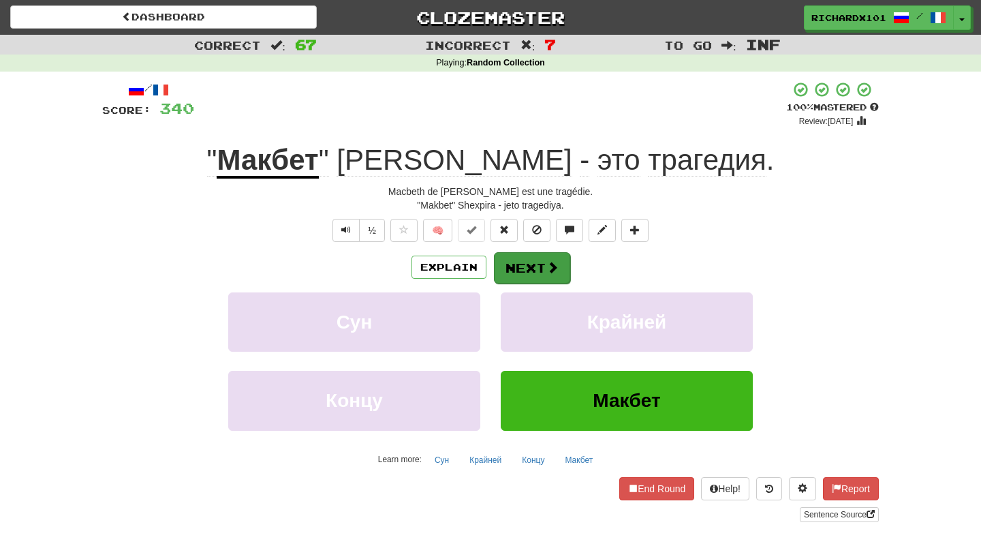
click at [528, 260] on button "Next" at bounding box center [532, 267] width 76 height 31
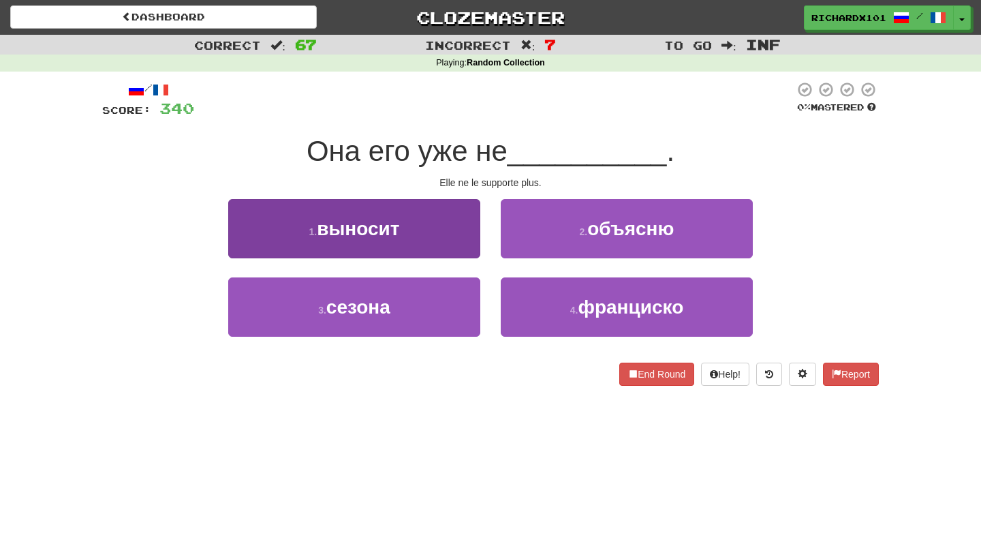
click at [463, 240] on button "1 . выносит" at bounding box center [354, 228] width 252 height 59
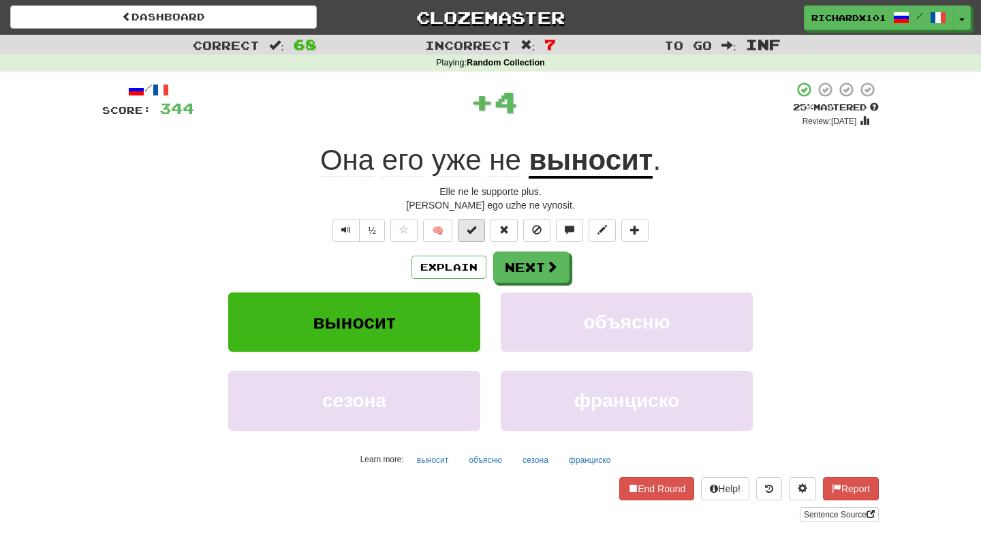
click at [471, 233] on span at bounding box center [472, 230] width 10 height 10
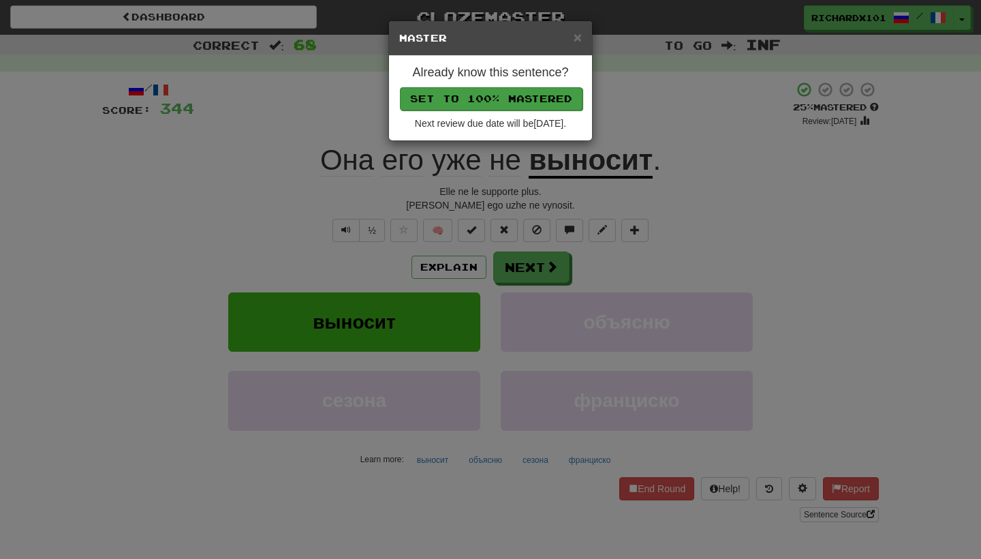
click at [524, 94] on button "Set to 100% Mastered" at bounding box center [491, 98] width 183 height 23
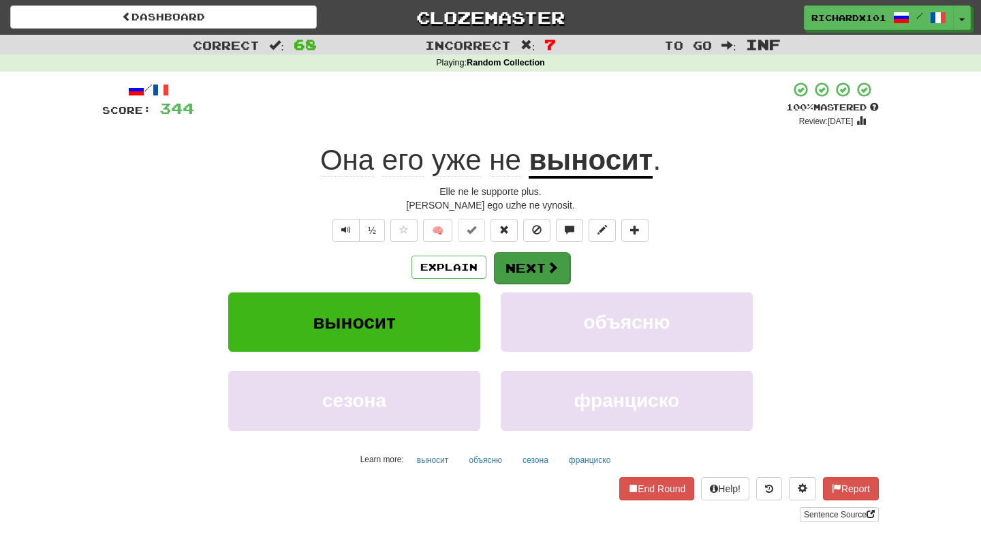
click at [526, 258] on button "Next" at bounding box center [532, 267] width 76 height 31
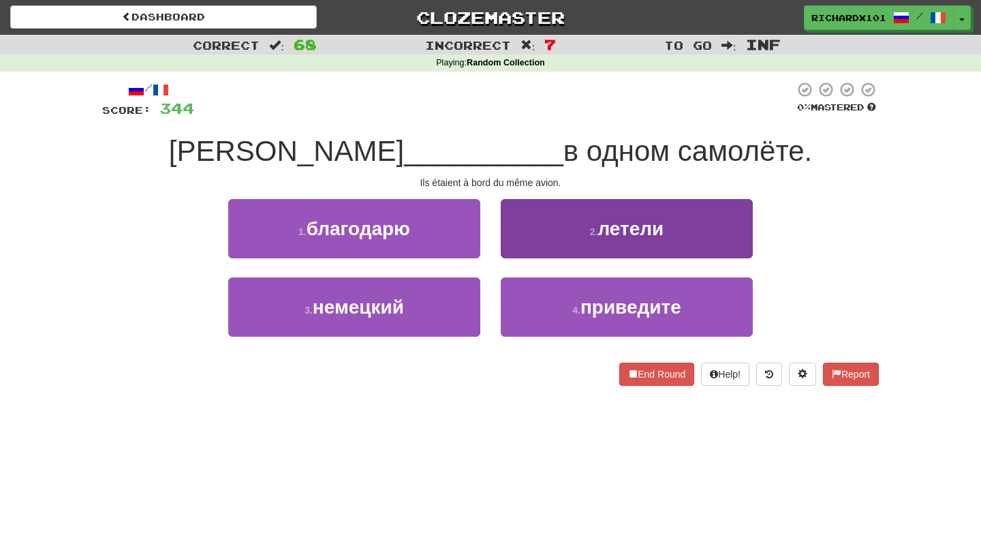
click at [549, 227] on button "2 . летели" at bounding box center [627, 228] width 252 height 59
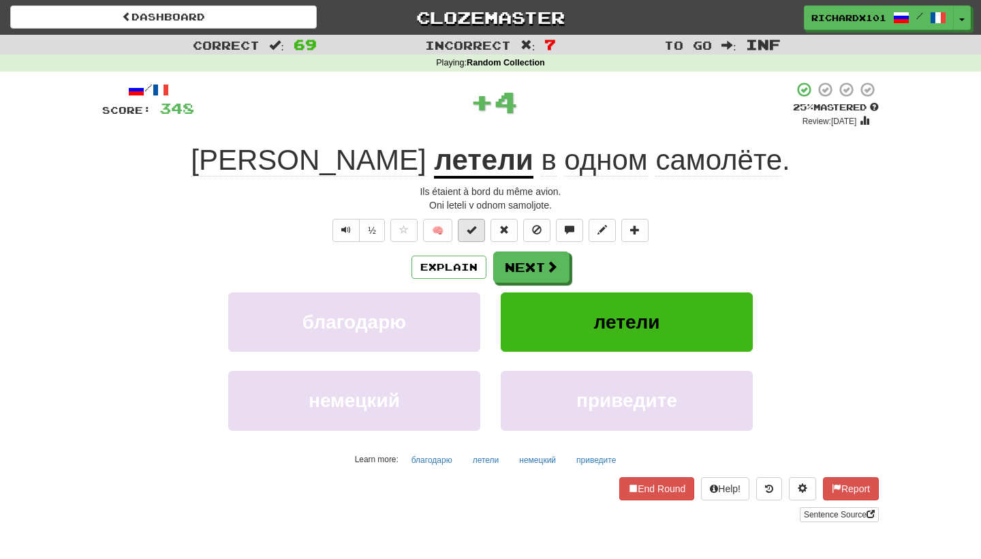
click at [482, 228] on button at bounding box center [471, 230] width 27 height 23
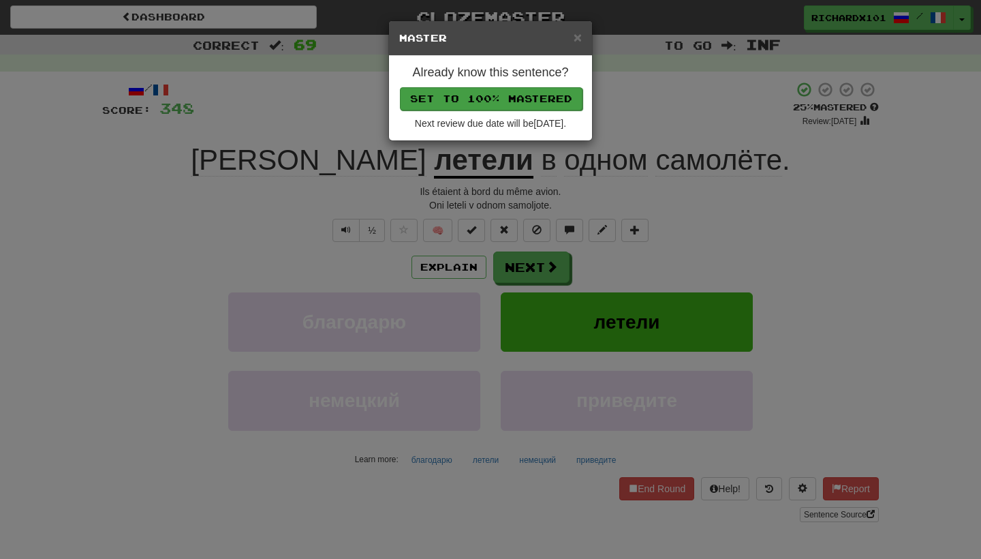
click at [533, 96] on button "Set to 100% Mastered" at bounding box center [491, 98] width 183 height 23
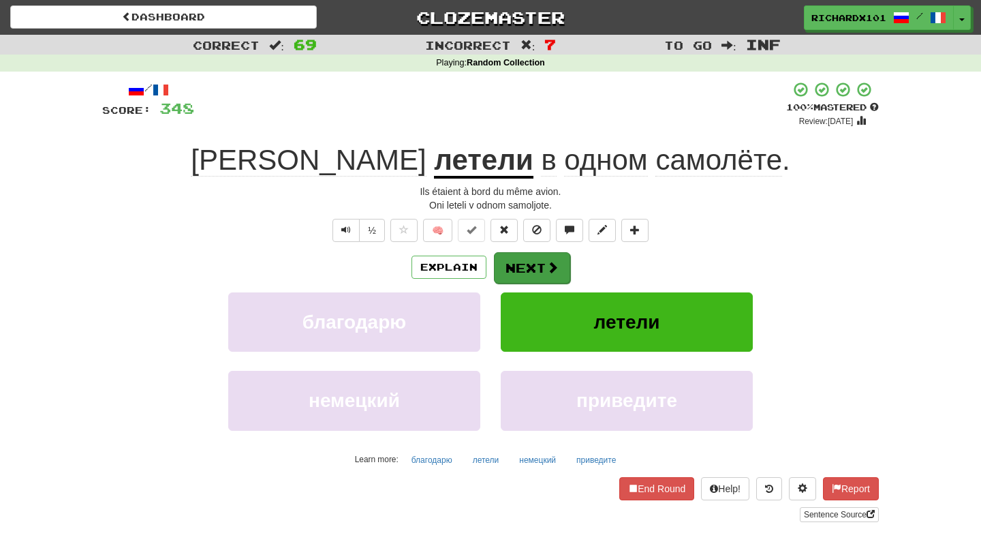
click at [544, 268] on button "Next" at bounding box center [532, 267] width 76 height 31
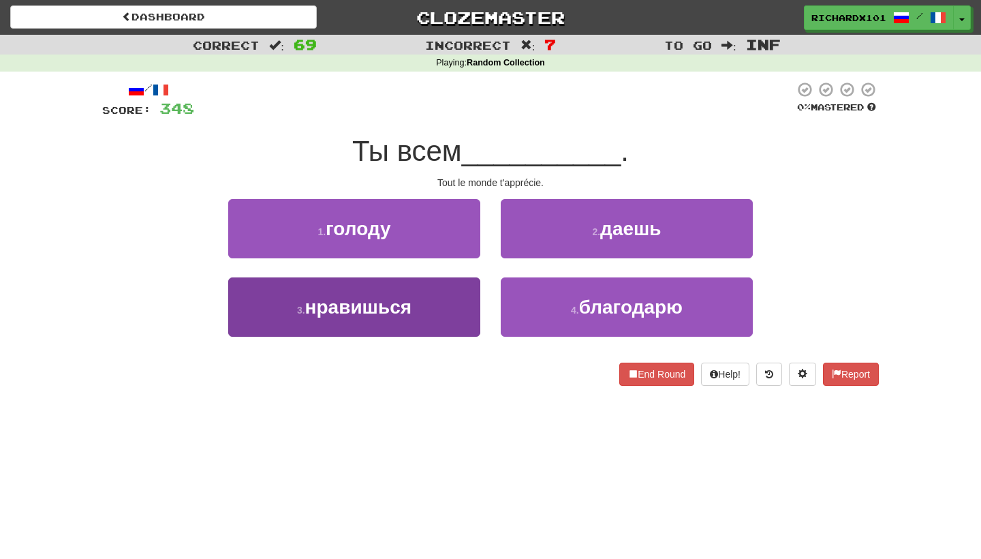
click at [475, 307] on button "3 . нравишься" at bounding box center [354, 306] width 252 height 59
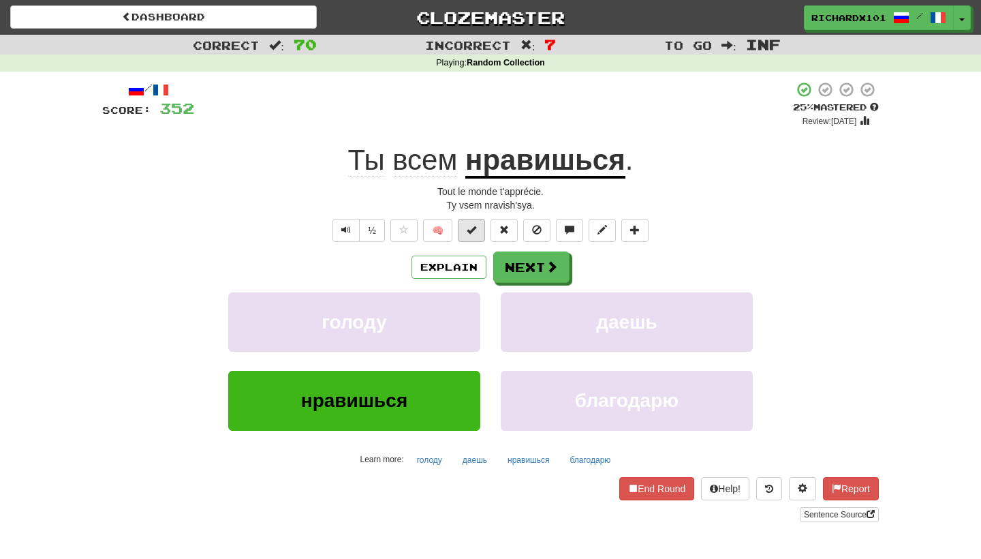
click at [480, 232] on button at bounding box center [471, 230] width 27 height 23
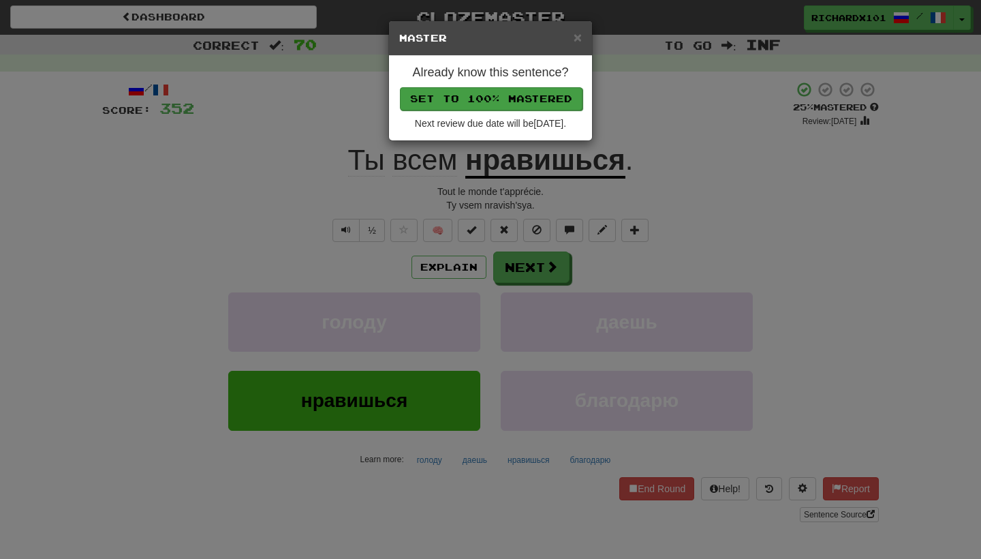
click at [517, 104] on button "Set to 100% Mastered" at bounding box center [491, 98] width 183 height 23
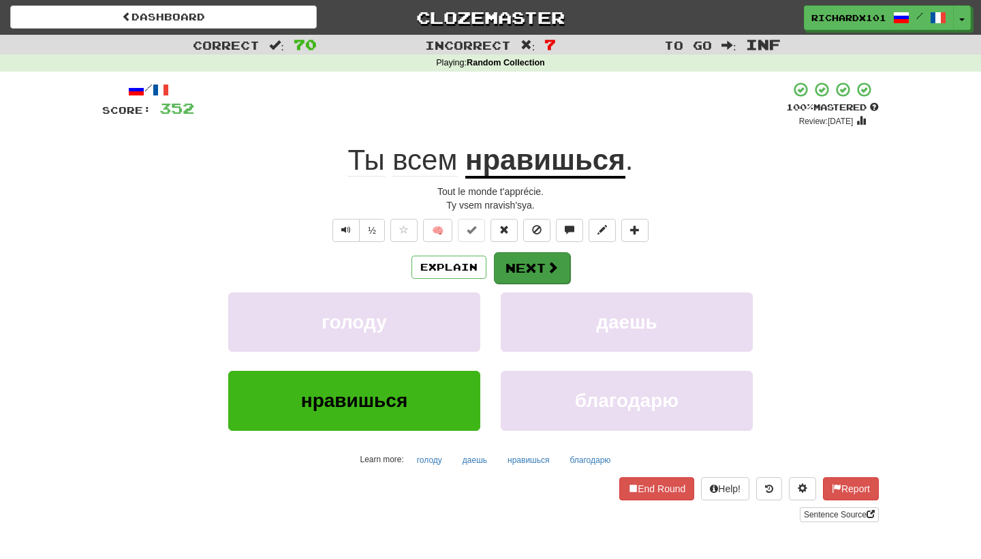
click at [525, 266] on button "Next" at bounding box center [532, 267] width 76 height 31
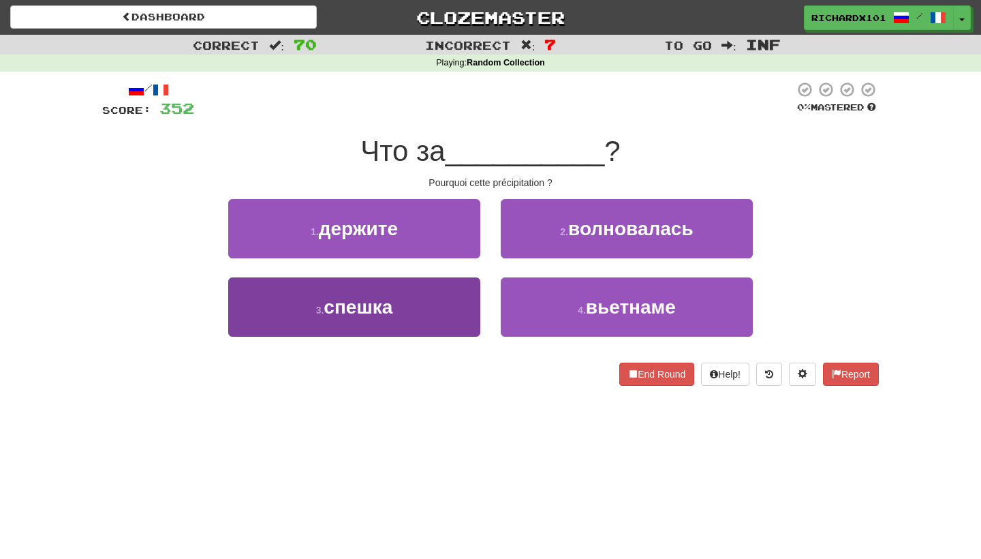
click at [473, 292] on button "3 . спешка" at bounding box center [354, 306] width 252 height 59
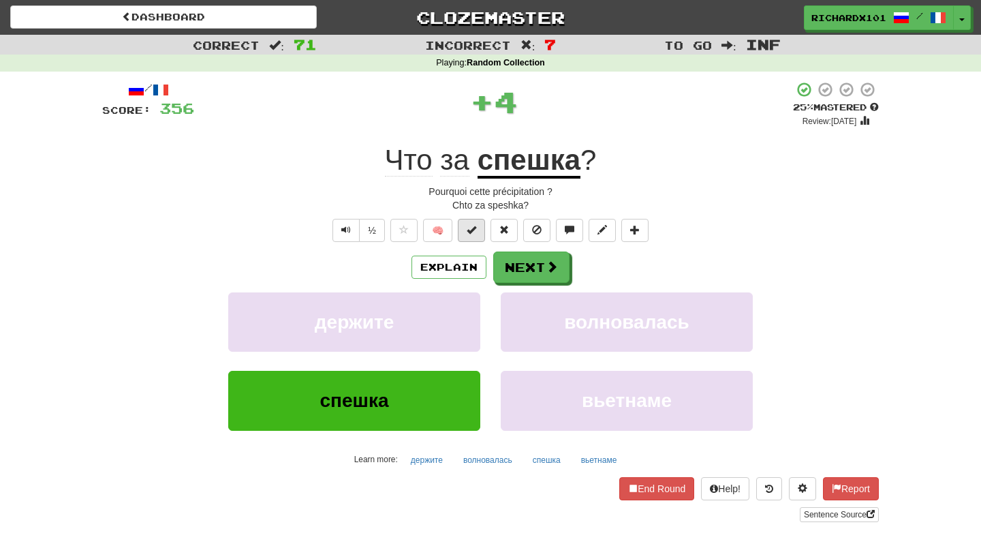
click at [478, 230] on button at bounding box center [471, 230] width 27 height 23
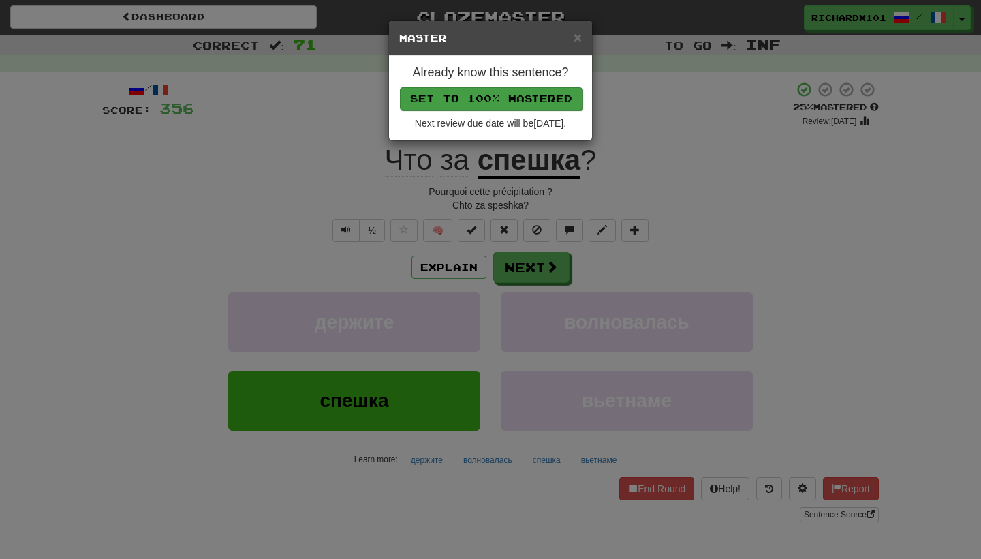
click at [531, 99] on button "Set to 100% Mastered" at bounding box center [491, 98] width 183 height 23
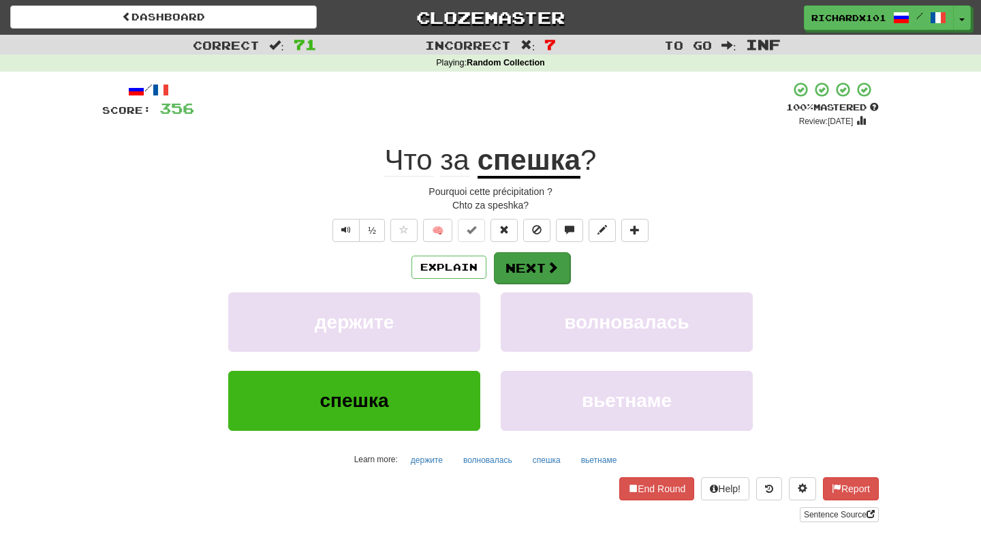
click at [527, 268] on button "Next" at bounding box center [532, 267] width 76 height 31
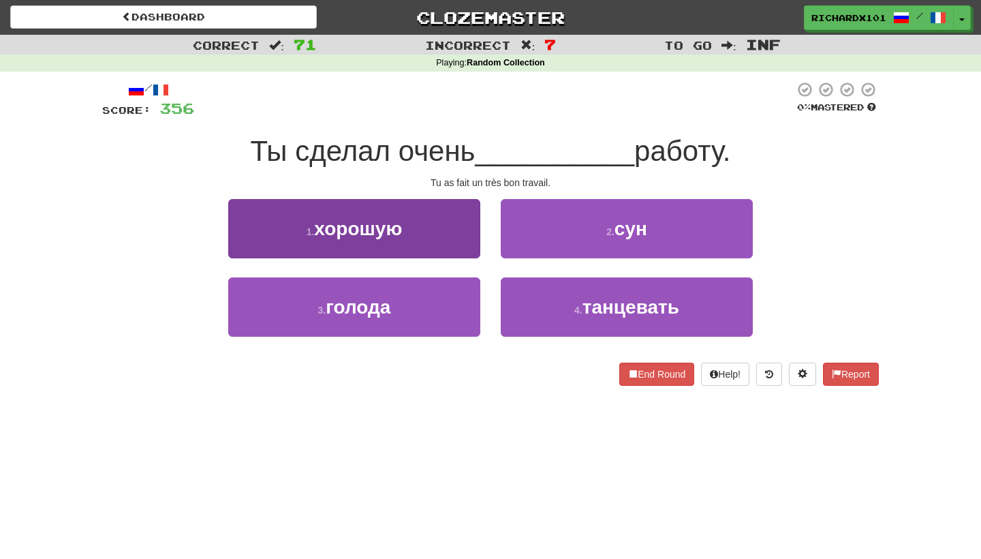
click at [467, 232] on button "1 . хорошую" at bounding box center [354, 228] width 252 height 59
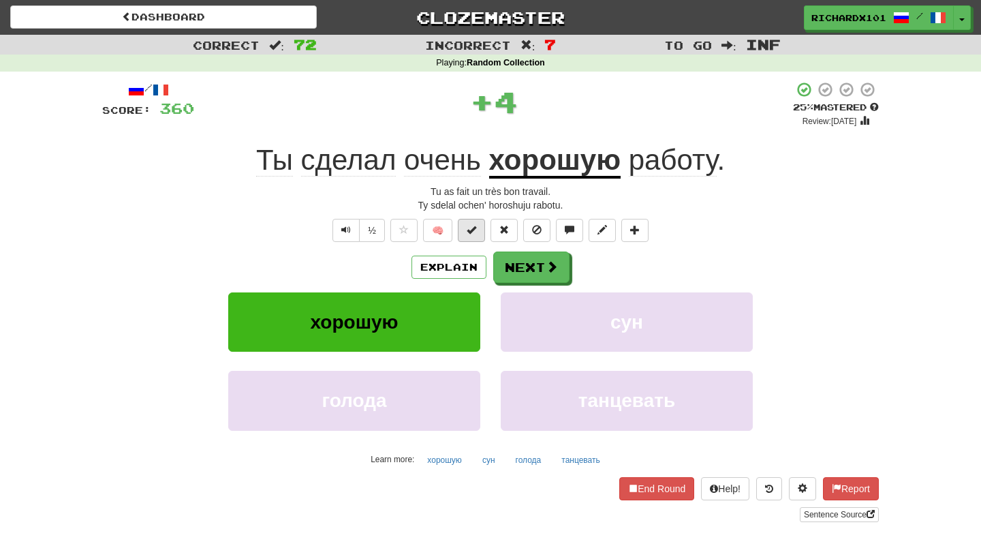
click at [474, 230] on span at bounding box center [472, 230] width 10 height 10
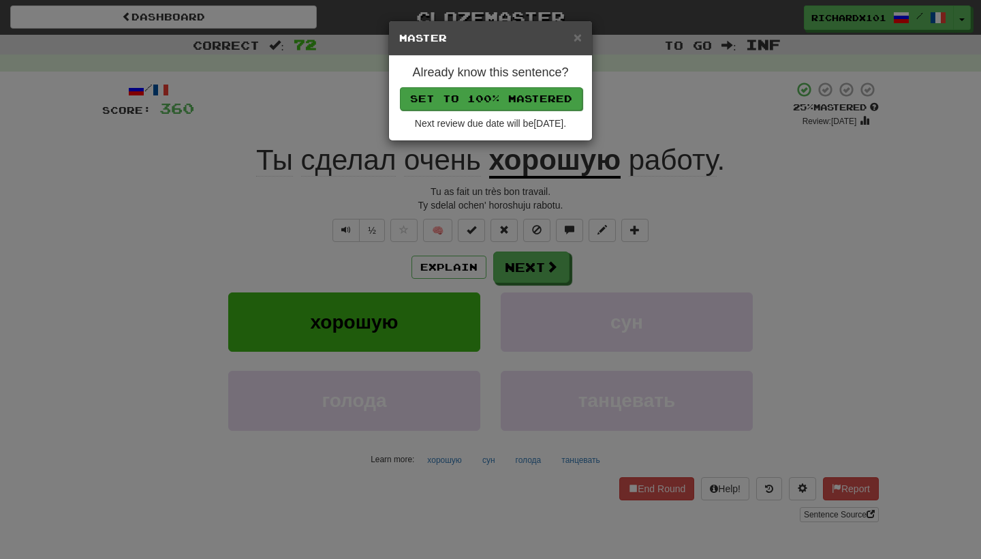
click at [521, 97] on button "Set to 100% Mastered" at bounding box center [491, 98] width 183 height 23
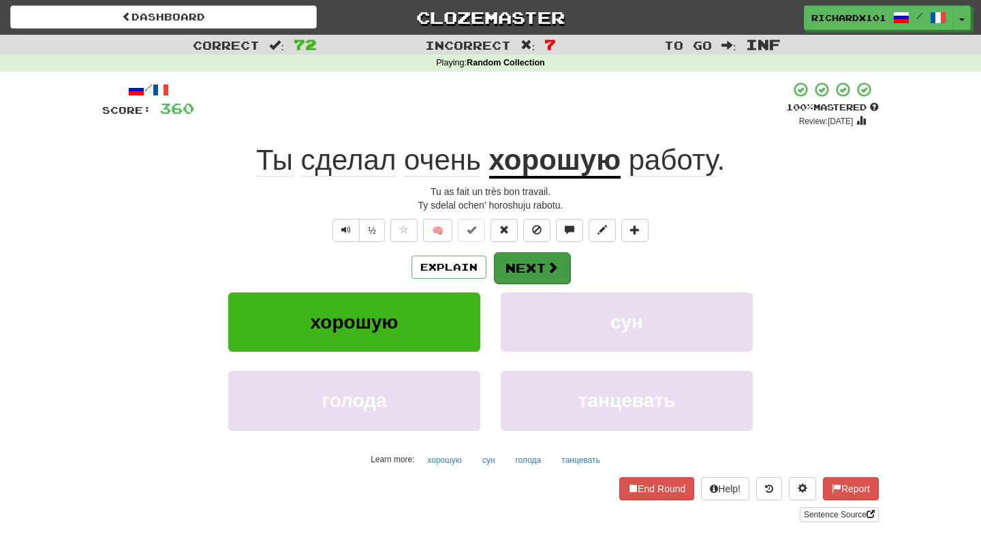
click at [530, 258] on button "Next" at bounding box center [532, 267] width 76 height 31
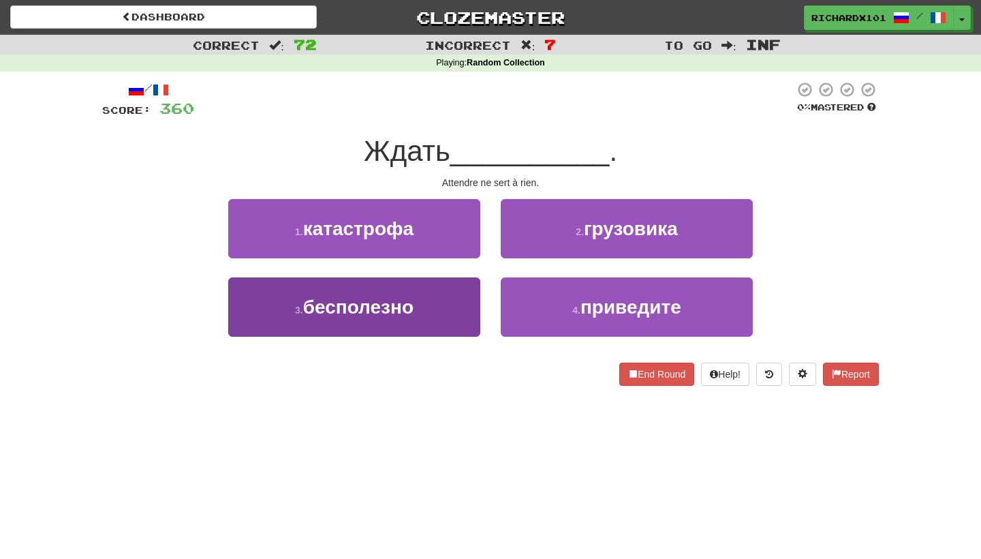
click at [460, 313] on button "3 . бесполезно" at bounding box center [354, 306] width 252 height 59
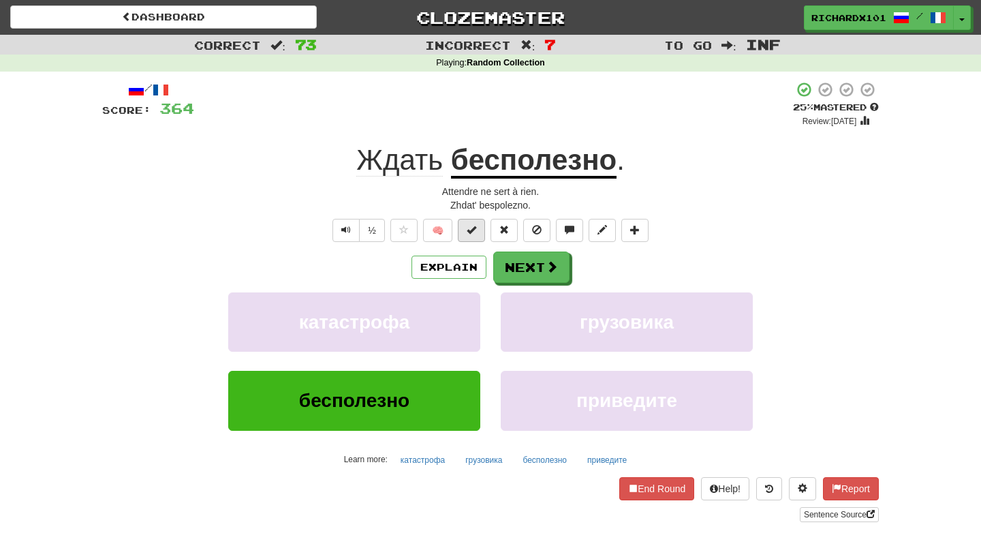
click at [480, 236] on button at bounding box center [471, 230] width 27 height 23
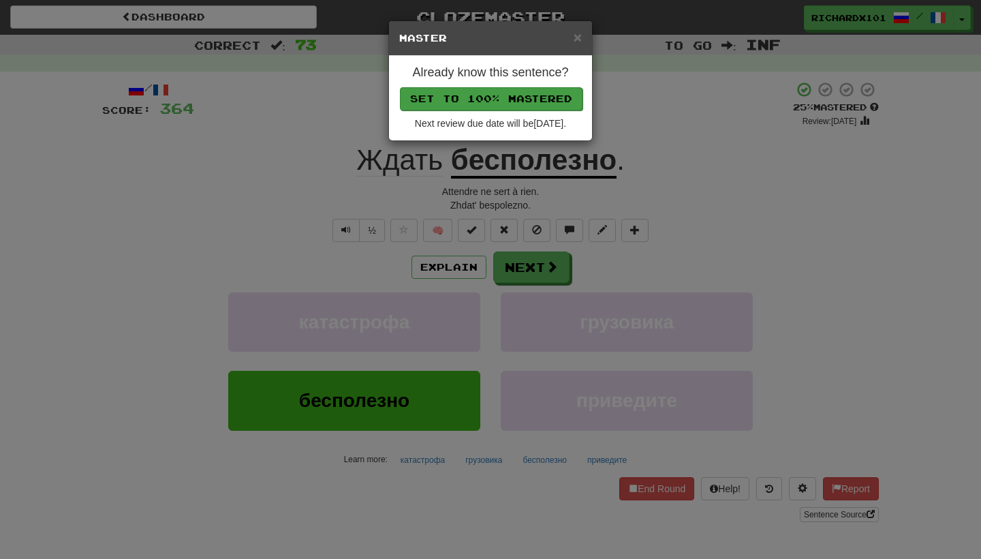
click at [535, 100] on button "Set to 100% Mastered" at bounding box center [491, 98] width 183 height 23
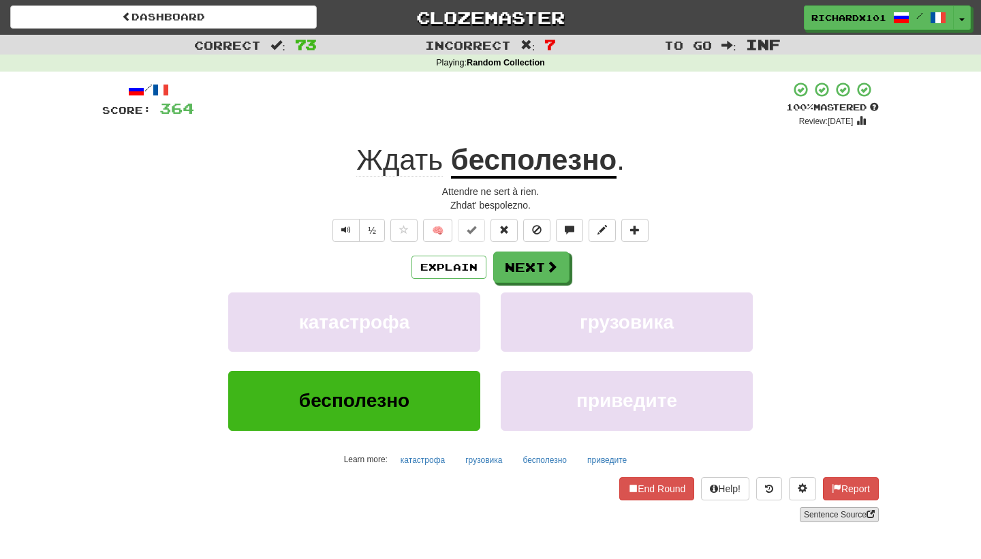
click at [822, 511] on link "Sentence Source" at bounding box center [839, 514] width 79 height 15
click at [547, 262] on span at bounding box center [552, 267] width 12 height 12
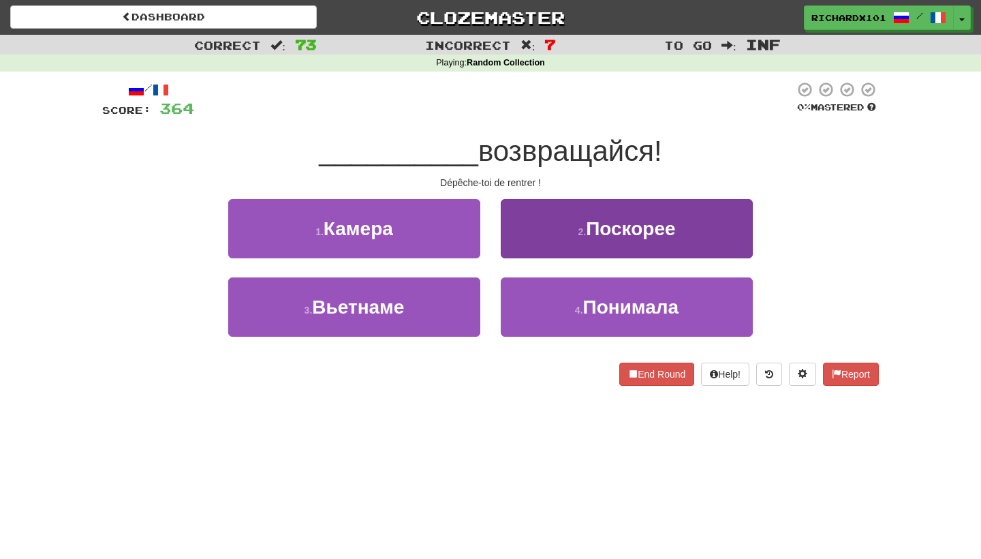
click at [563, 230] on button "2 . Поскорее" at bounding box center [627, 228] width 252 height 59
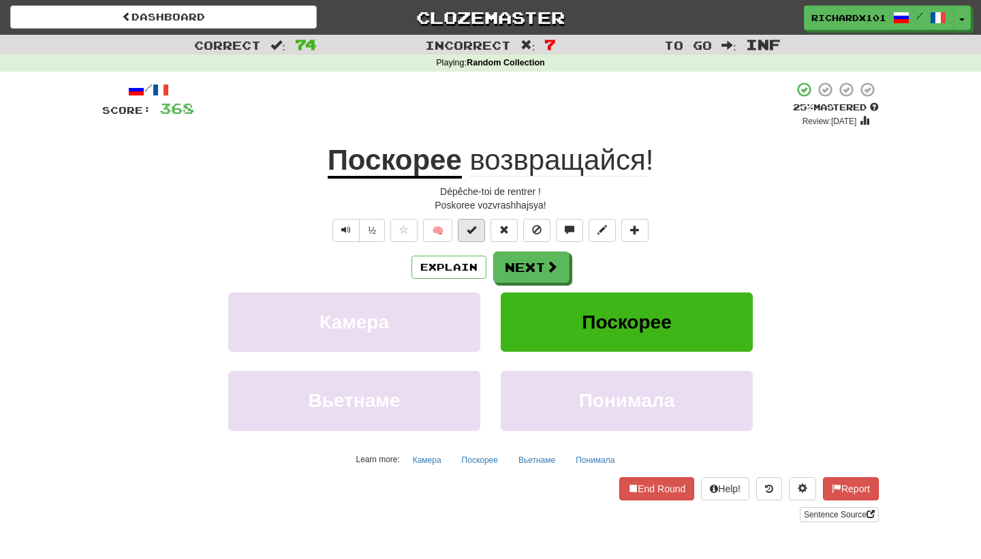
click at [478, 224] on button at bounding box center [471, 230] width 27 height 23
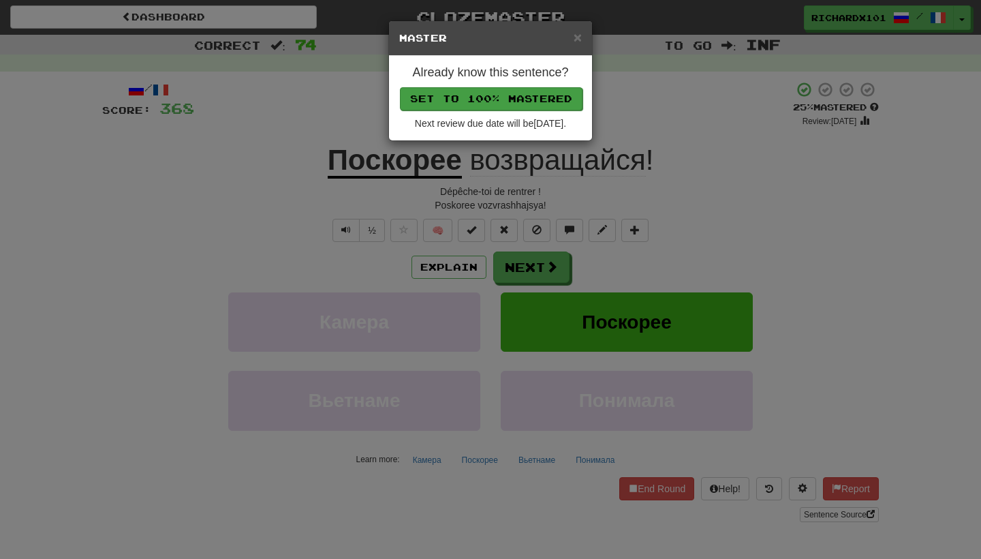
click at [540, 91] on button "Set to 100% Mastered" at bounding box center [491, 98] width 183 height 23
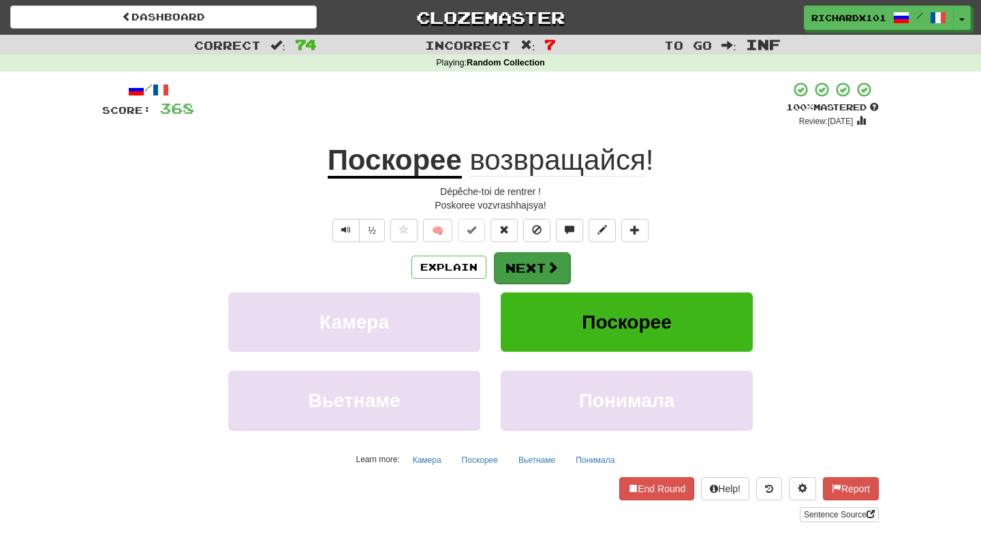
click at [527, 260] on button "Next" at bounding box center [532, 267] width 76 height 31
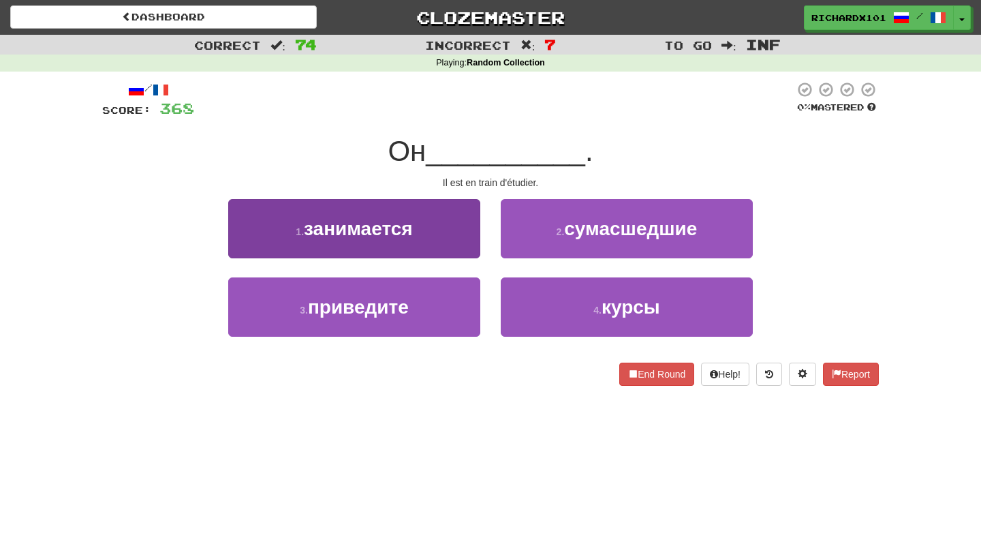
click at [458, 233] on button "1 . занимается" at bounding box center [354, 228] width 252 height 59
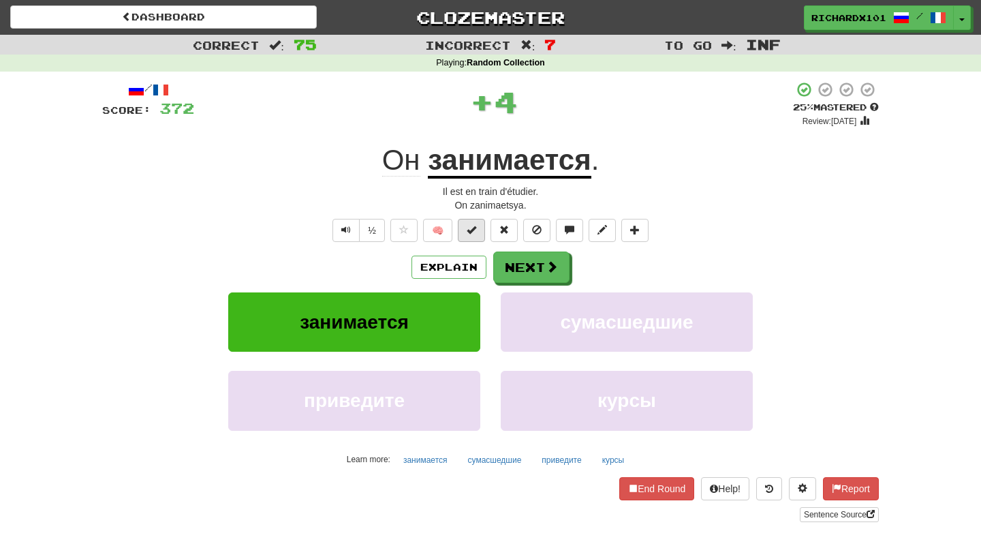
click at [473, 233] on span at bounding box center [472, 230] width 10 height 10
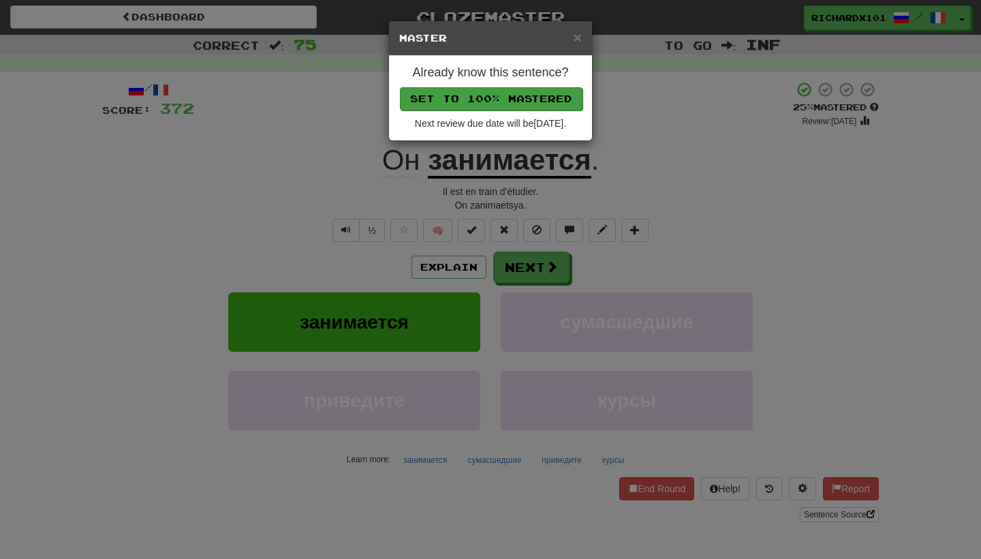
click at [517, 102] on button "Set to 100% Mastered" at bounding box center [491, 98] width 183 height 23
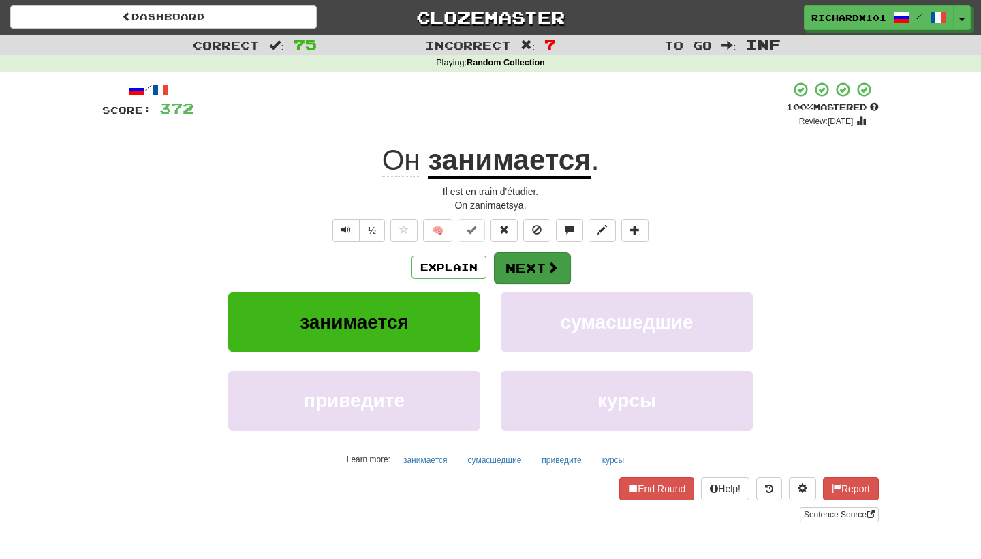
click at [527, 258] on button "Next" at bounding box center [532, 267] width 76 height 31
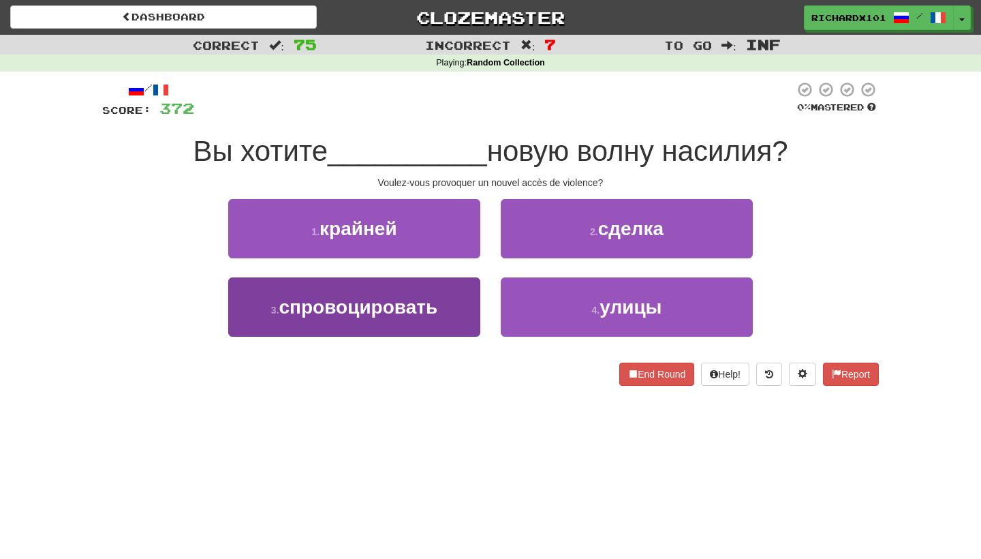
click at [464, 294] on button "3 . спровоцировать" at bounding box center [354, 306] width 252 height 59
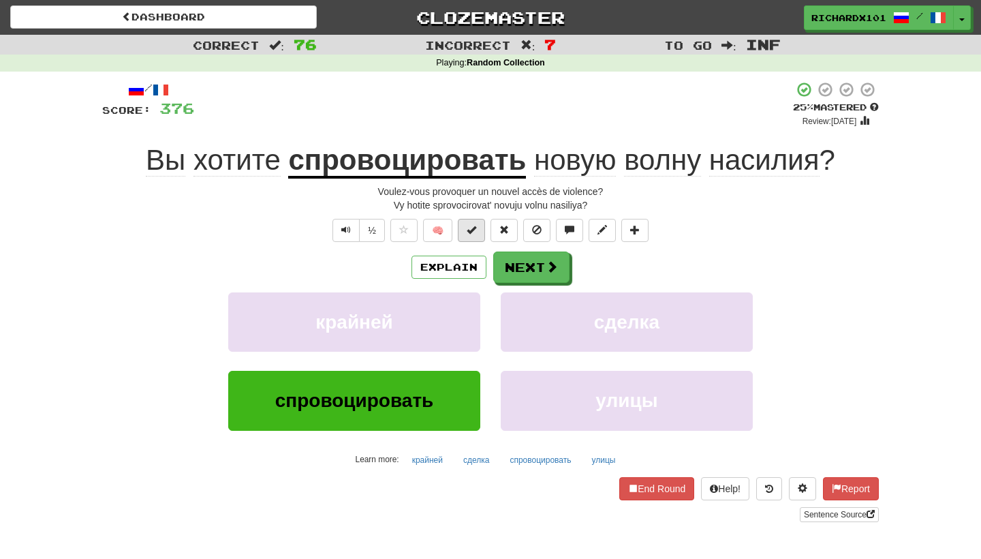
click at [480, 230] on button at bounding box center [471, 230] width 27 height 23
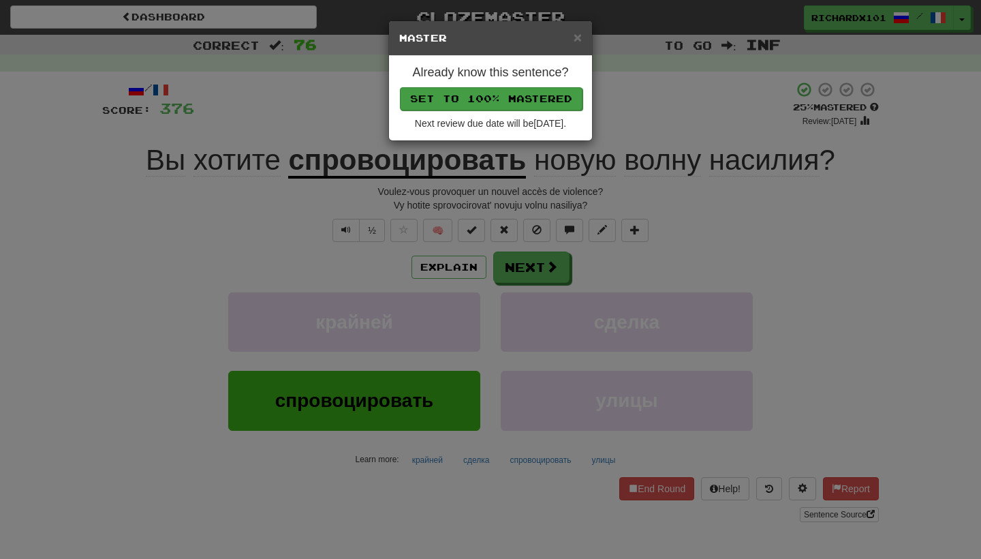
click at [552, 89] on button "Set to 100% Mastered" at bounding box center [491, 98] width 183 height 23
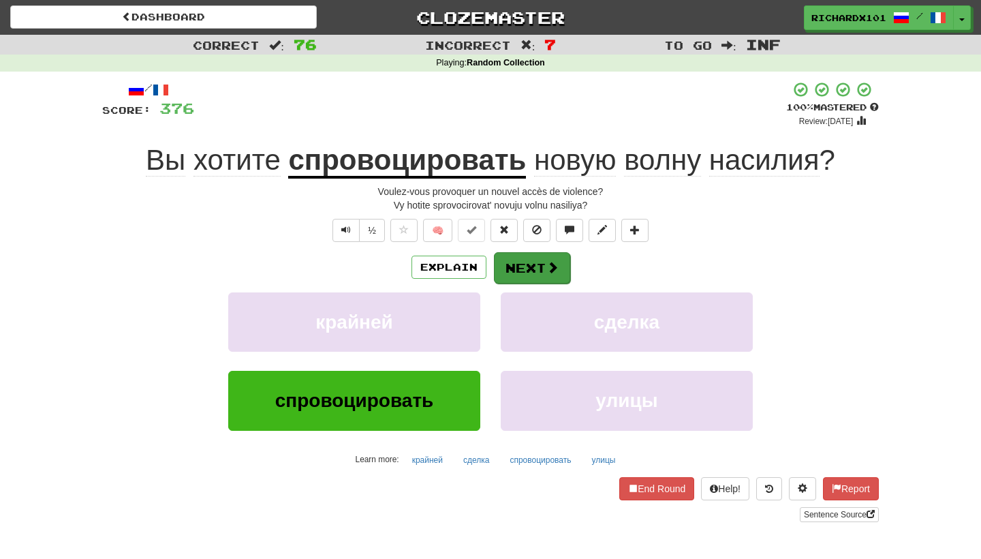
click at [539, 261] on button "Next" at bounding box center [532, 267] width 76 height 31
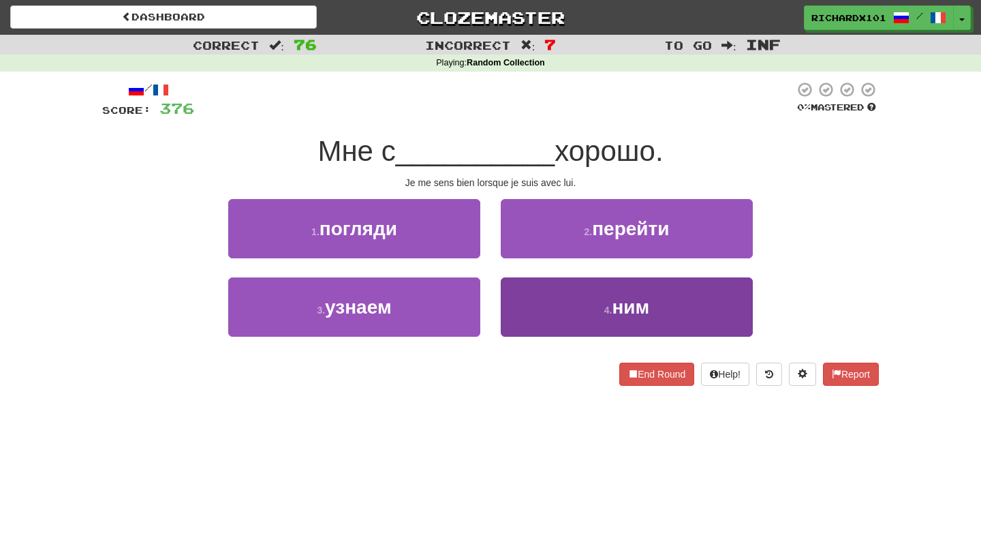
click at [546, 297] on button "4 . ним" at bounding box center [627, 306] width 252 height 59
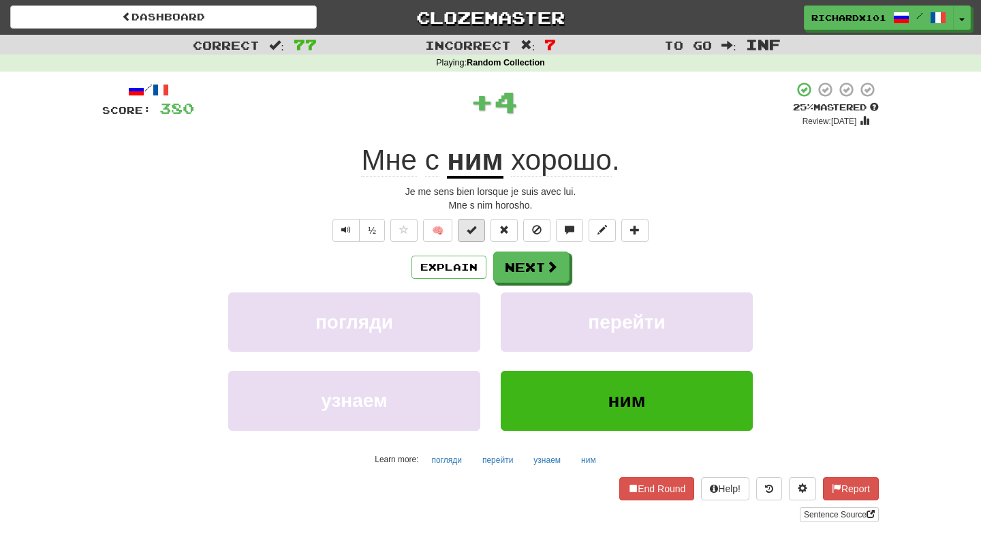
click at [480, 226] on button at bounding box center [471, 230] width 27 height 23
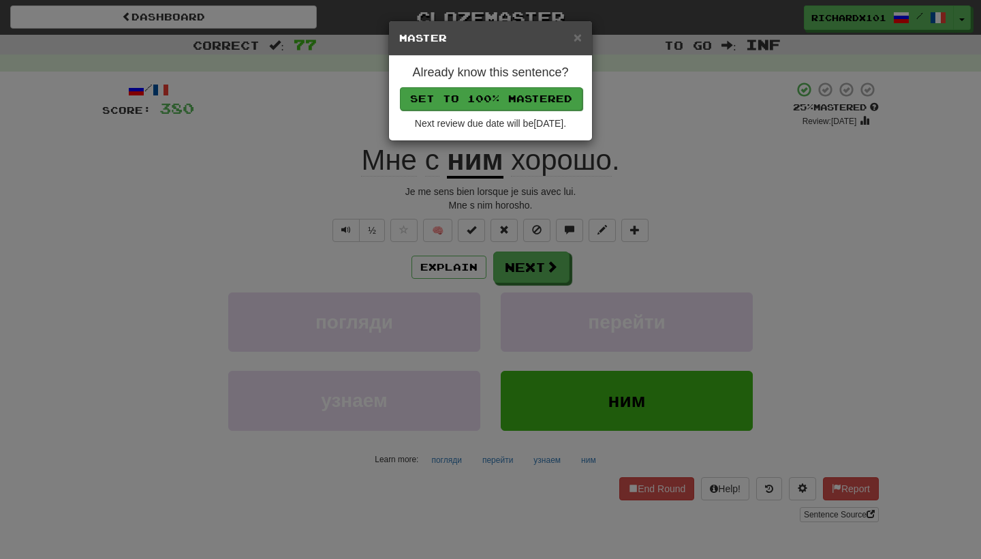
click at [547, 91] on button "Set to 100% Mastered" at bounding box center [491, 98] width 183 height 23
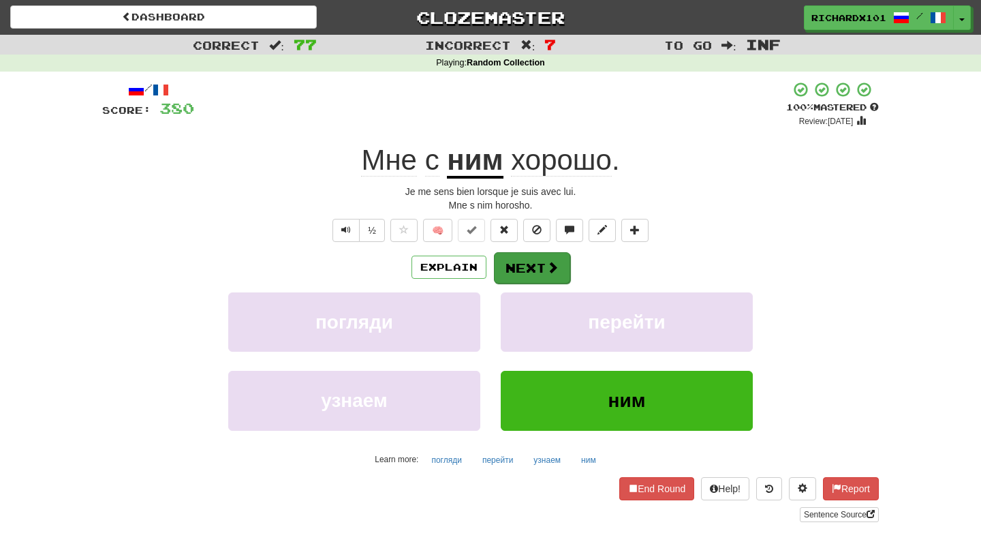
click at [534, 262] on button "Next" at bounding box center [532, 267] width 76 height 31
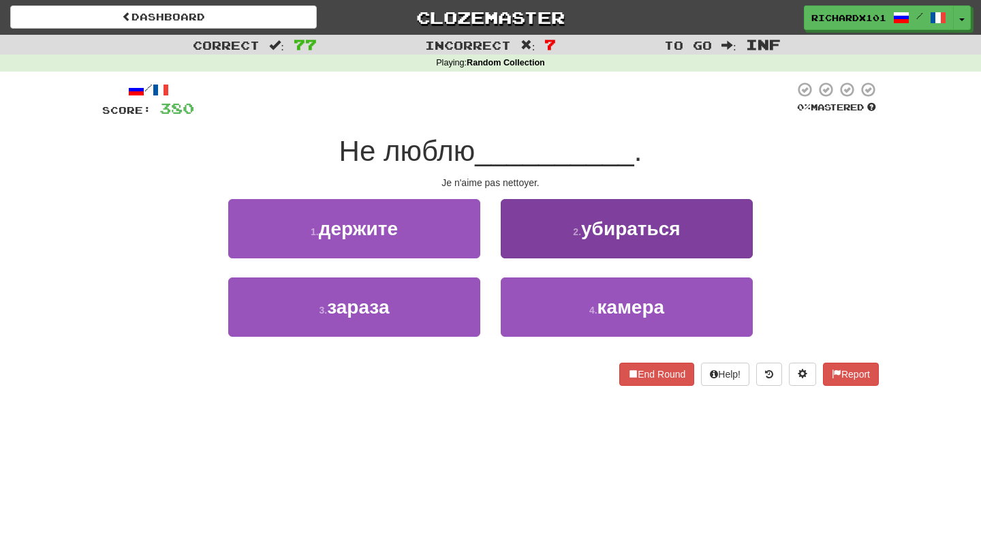
click at [552, 234] on button "2 . убираться" at bounding box center [627, 228] width 252 height 59
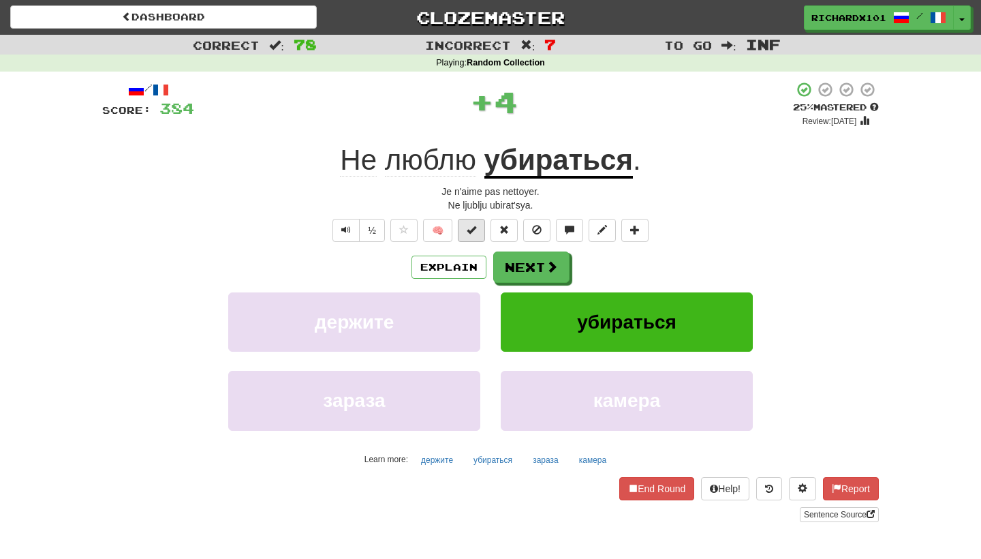
click at [479, 236] on button at bounding box center [471, 230] width 27 height 23
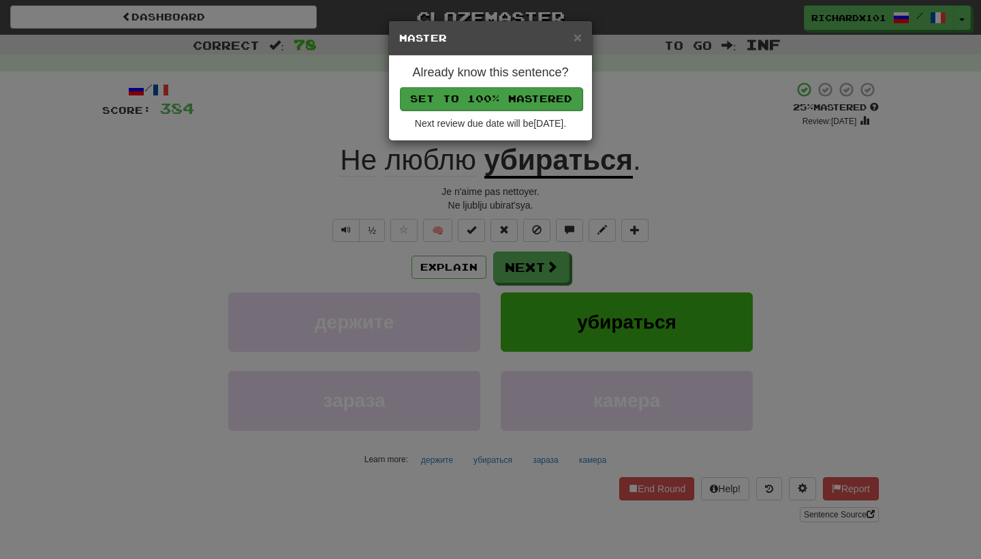
click at [526, 95] on button "Set to 100% Mastered" at bounding box center [491, 98] width 183 height 23
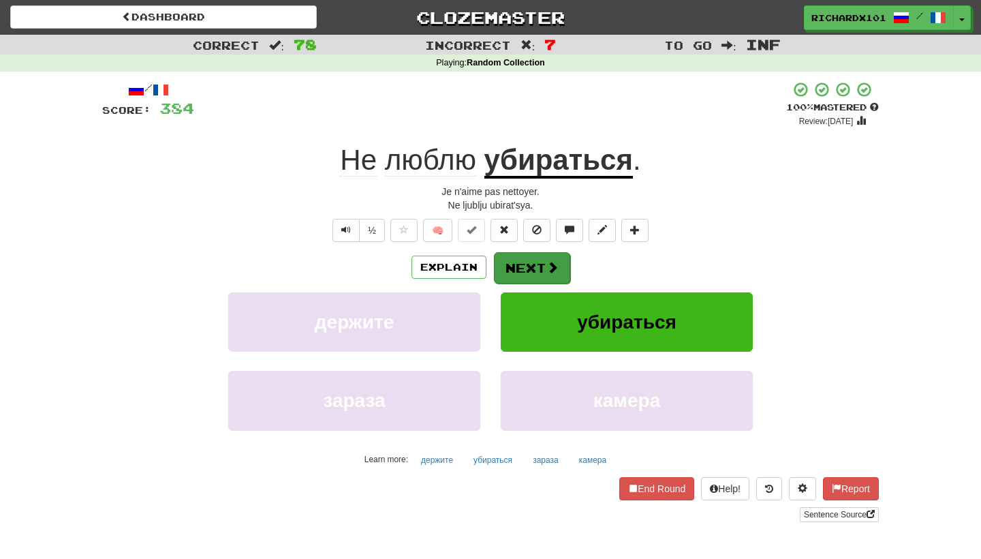
click at [529, 269] on button "Next" at bounding box center [532, 267] width 76 height 31
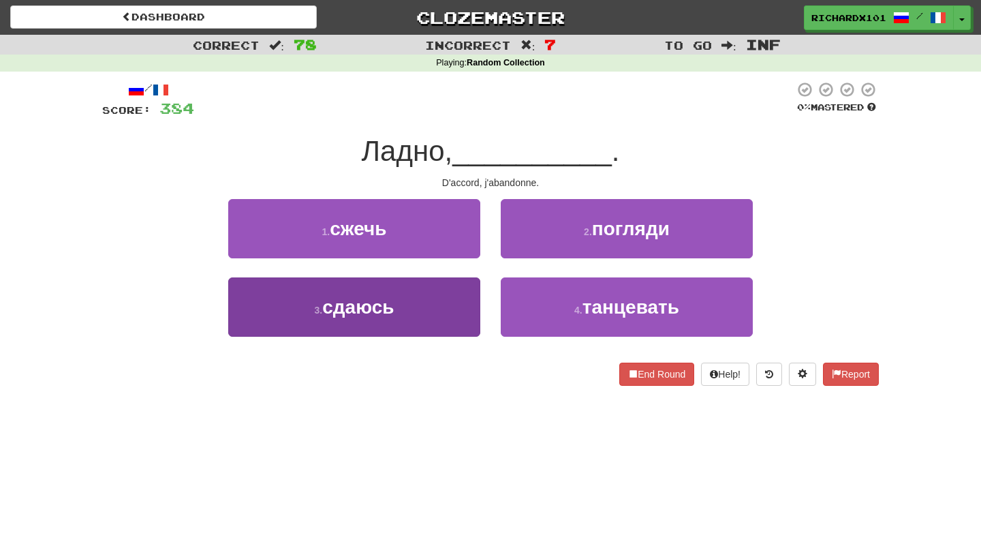
click at [452, 318] on button "3 . сдаюсь" at bounding box center [354, 306] width 252 height 59
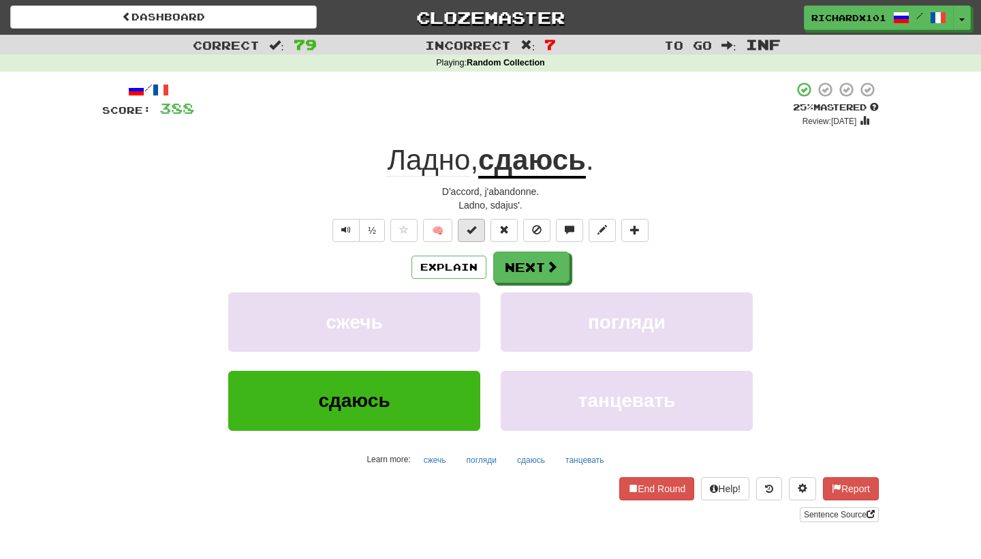
click at [474, 228] on span at bounding box center [472, 230] width 10 height 10
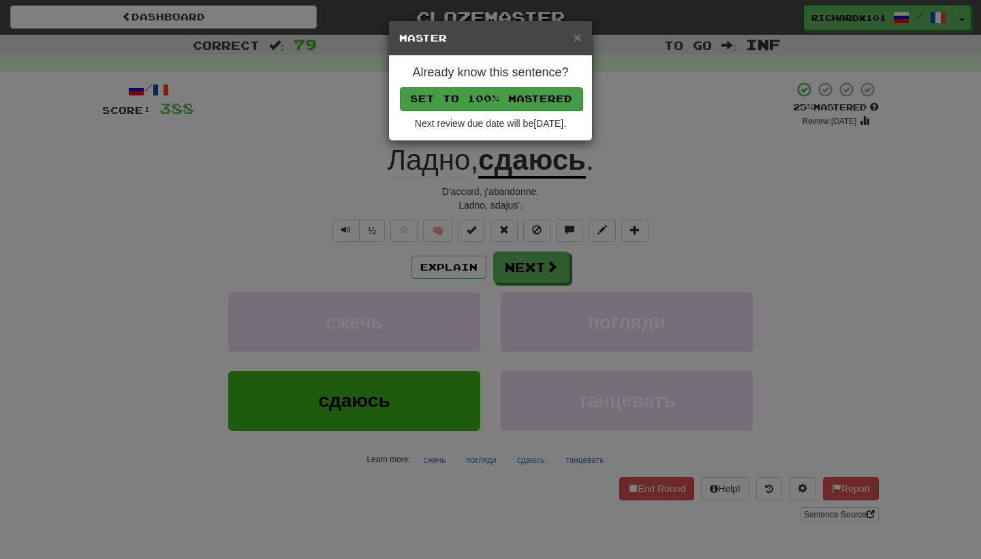
click at [523, 96] on button "Set to 100% Mastered" at bounding box center [491, 98] width 183 height 23
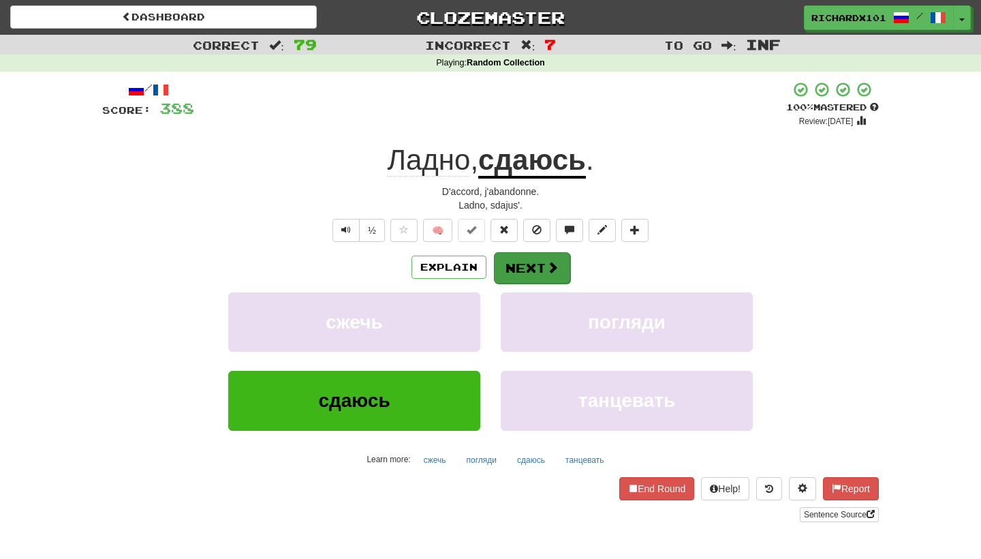
click at [514, 262] on button "Next" at bounding box center [532, 267] width 76 height 31
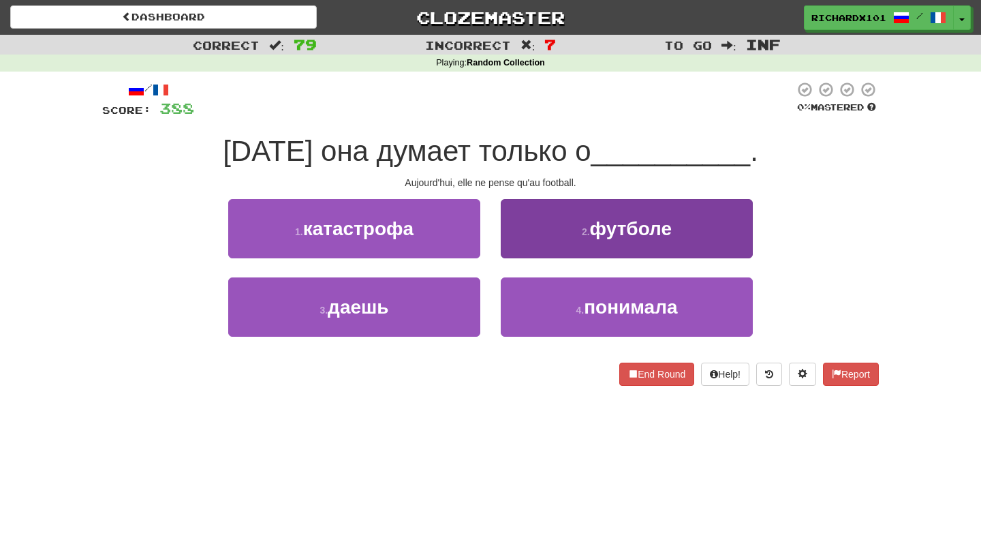
click at [542, 235] on button "2 . футболе" at bounding box center [627, 228] width 252 height 59
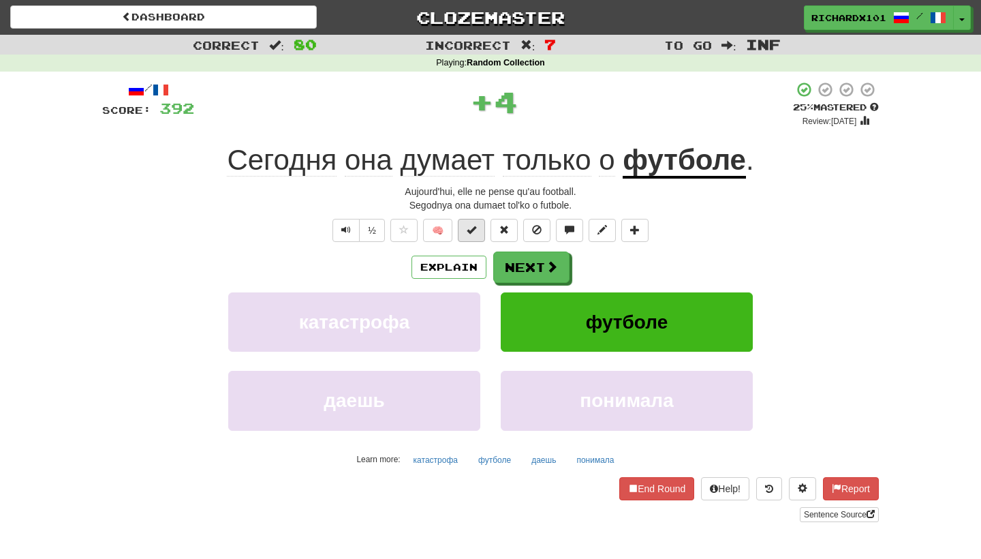
click at [478, 232] on button at bounding box center [471, 230] width 27 height 23
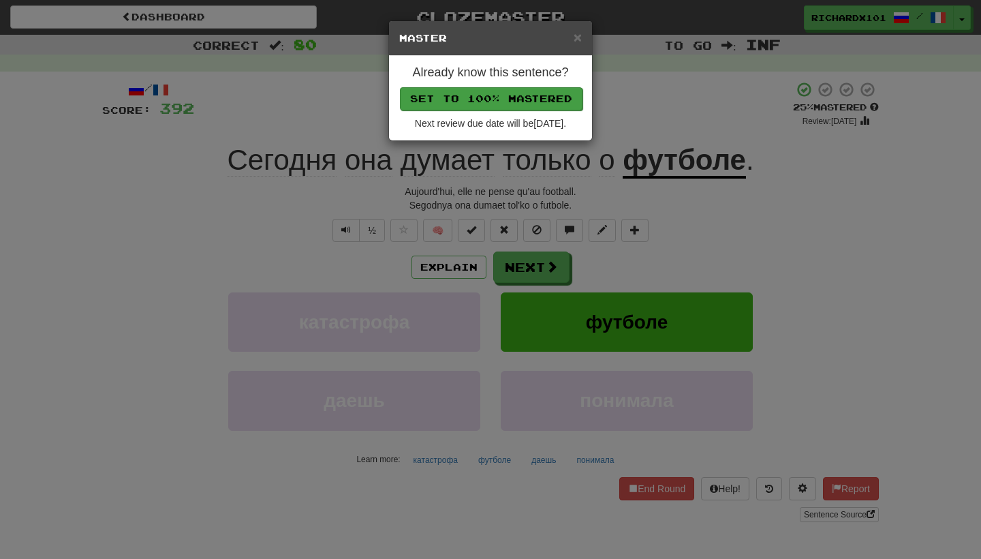
click at [520, 92] on button "Set to 100% Mastered" at bounding box center [491, 98] width 183 height 23
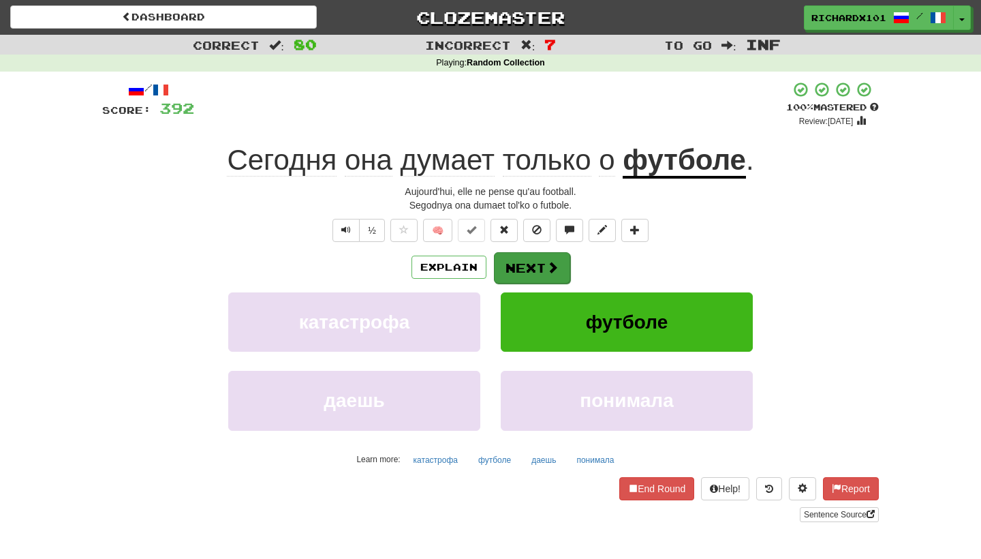
click at [523, 258] on button "Next" at bounding box center [532, 267] width 76 height 31
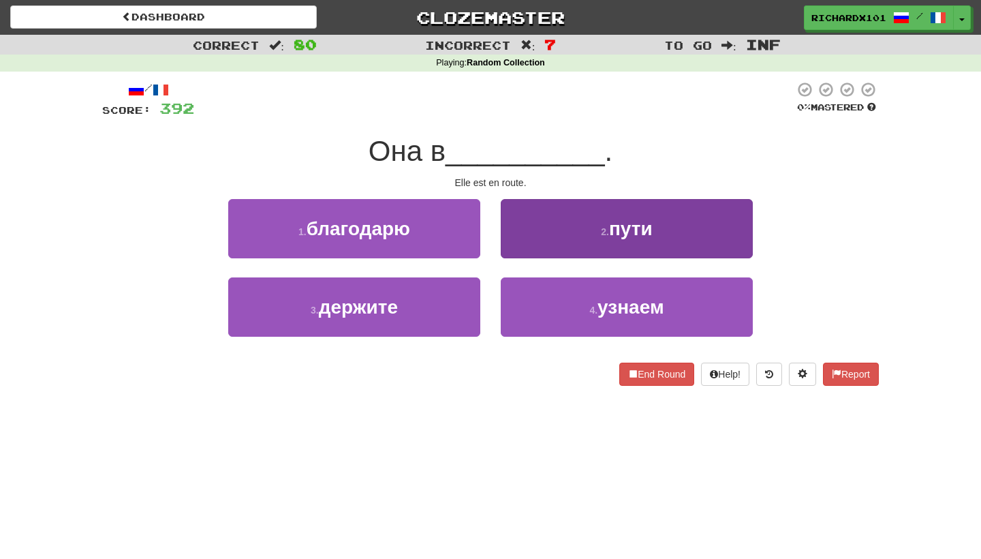
click at [546, 223] on button "2 . пути" at bounding box center [627, 228] width 252 height 59
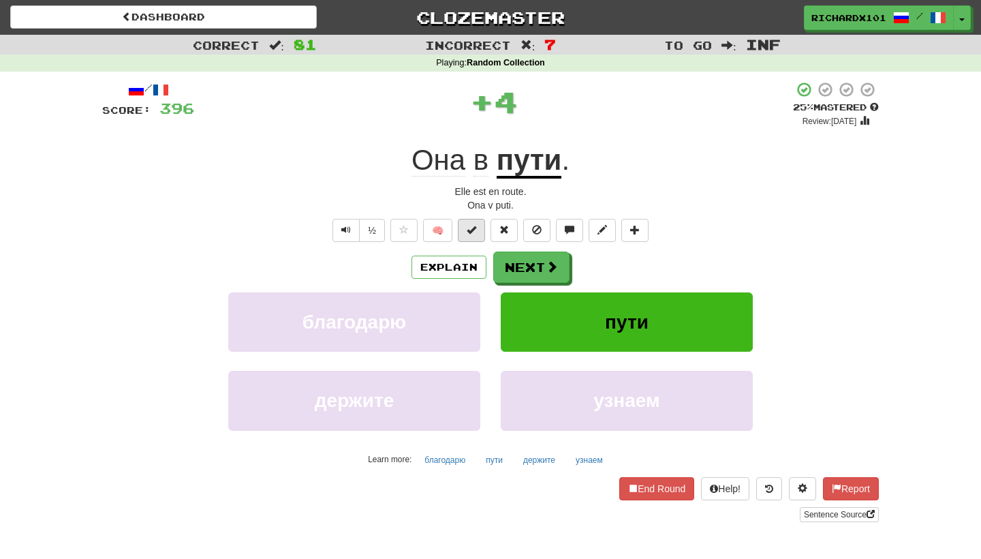
click at [478, 231] on button at bounding box center [471, 230] width 27 height 23
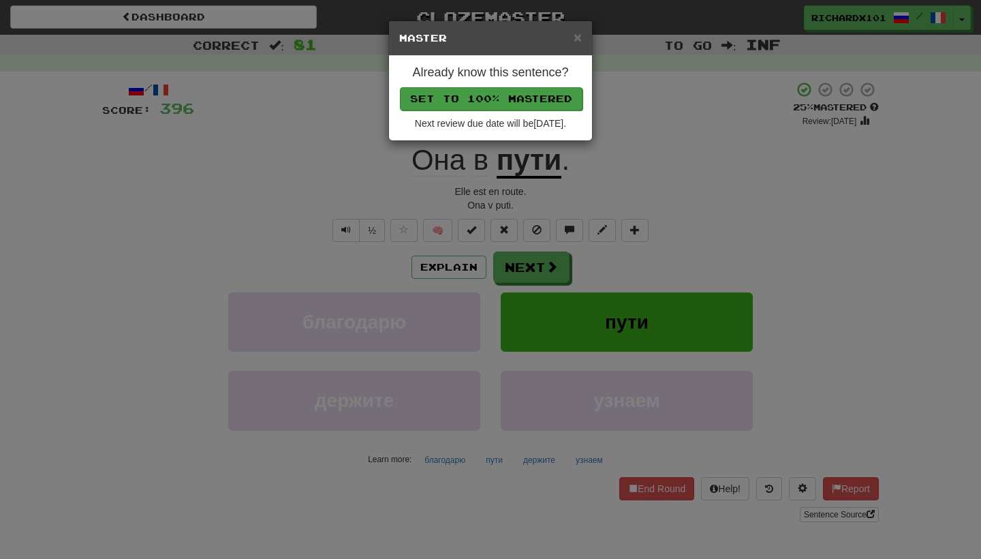
click at [542, 91] on button "Set to 100% Mastered" at bounding box center [491, 98] width 183 height 23
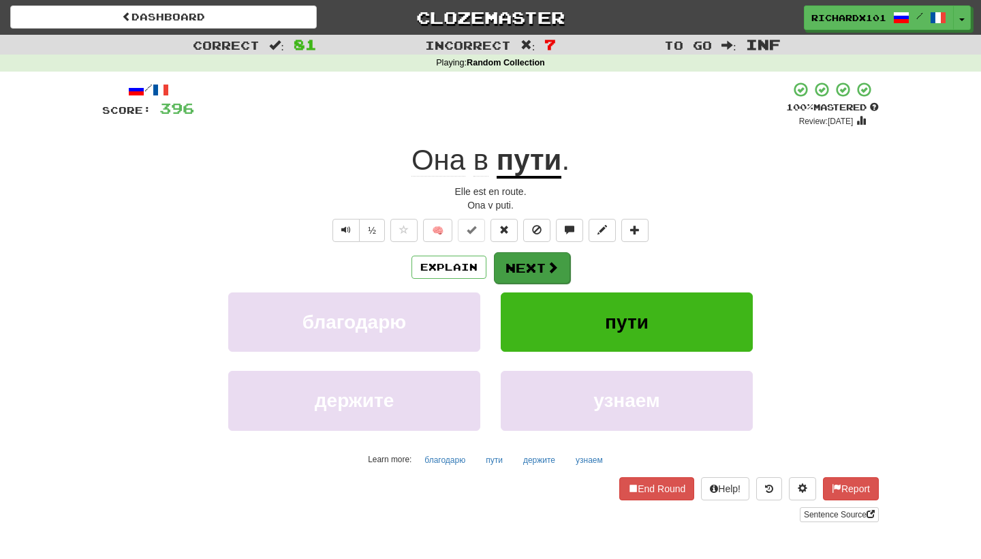
click at [523, 256] on button "Next" at bounding box center [532, 267] width 76 height 31
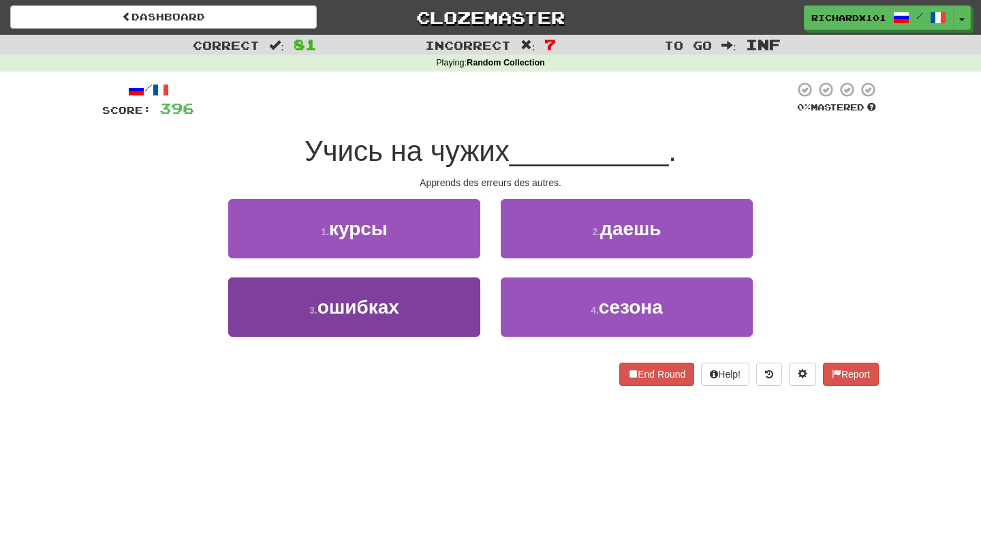
click at [461, 311] on button "3 . ошибках" at bounding box center [354, 306] width 252 height 59
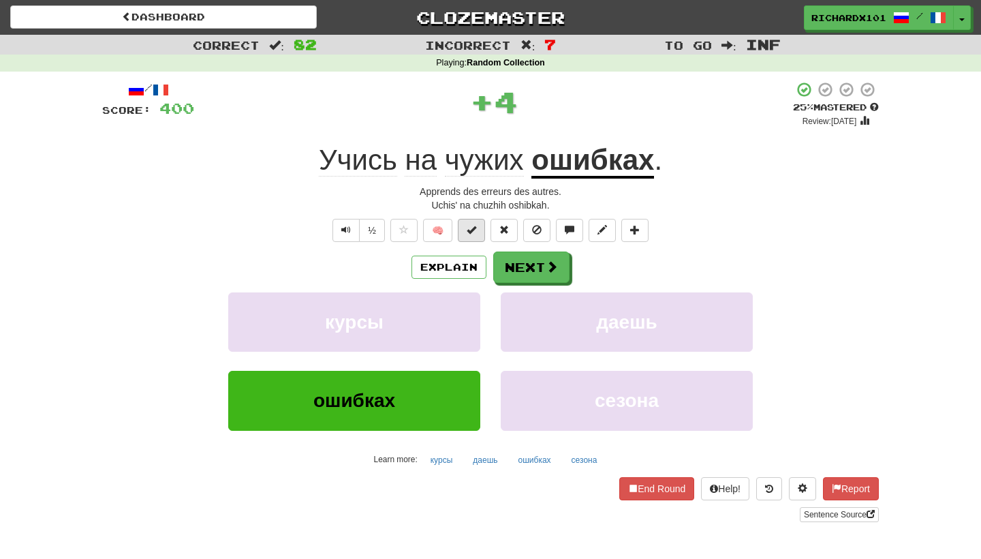
click at [476, 233] on span at bounding box center [472, 230] width 10 height 10
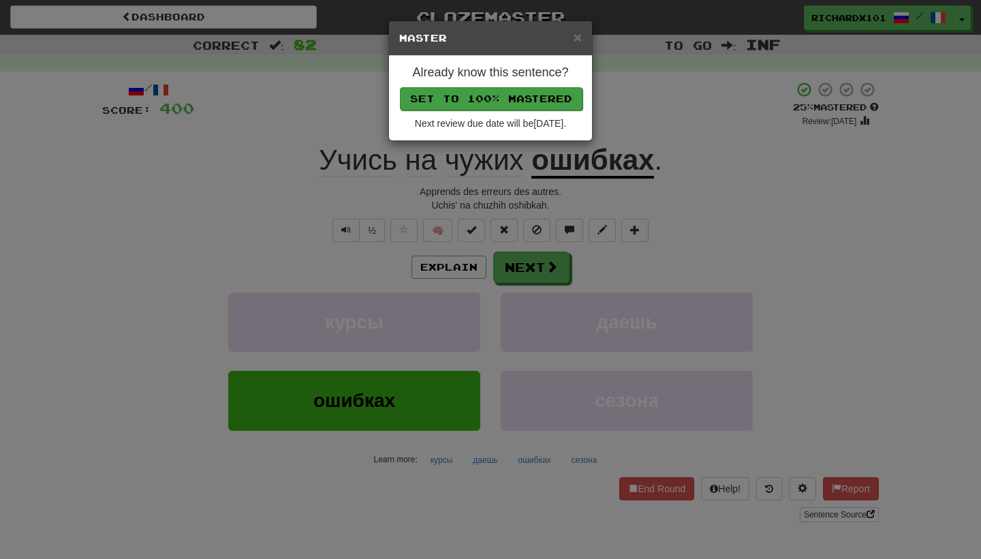
click at [529, 97] on button "Set to 100% Mastered" at bounding box center [491, 98] width 183 height 23
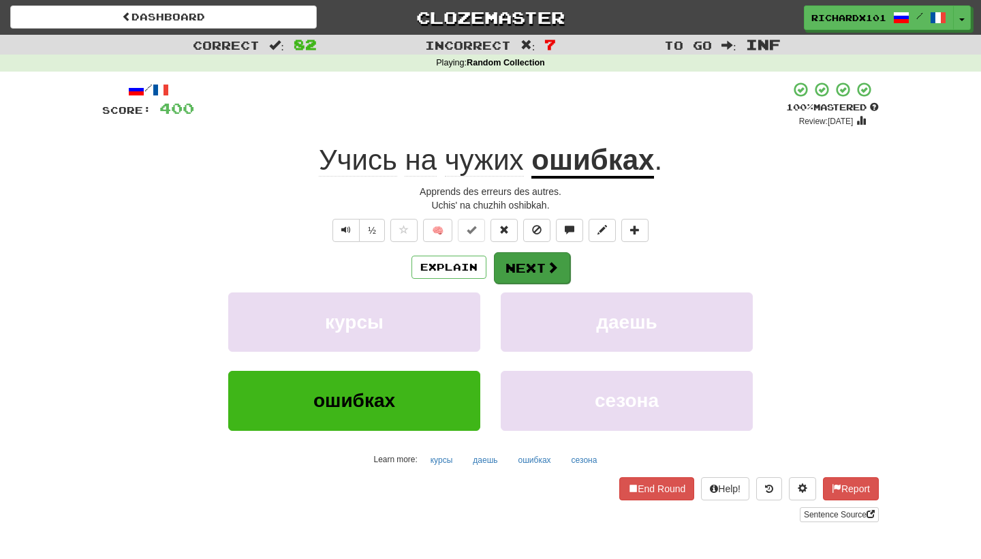
click at [517, 268] on button "Next" at bounding box center [532, 267] width 76 height 31
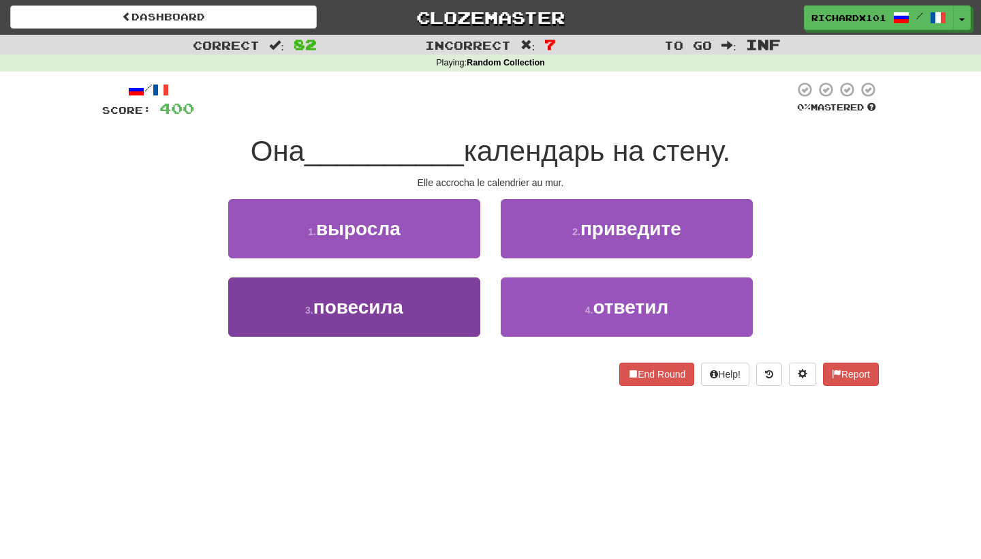
click at [458, 308] on button "3 . повесила" at bounding box center [354, 306] width 252 height 59
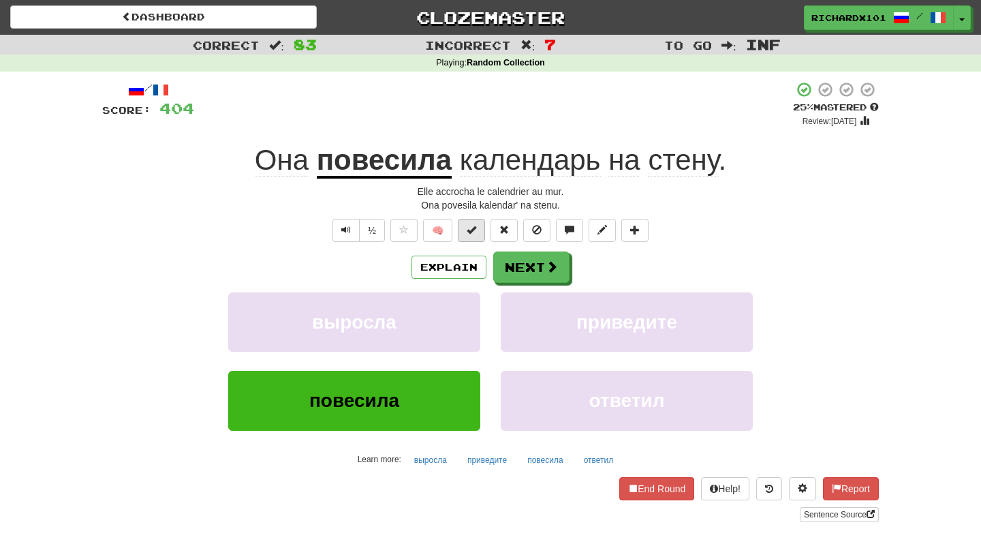
click at [478, 233] on button at bounding box center [471, 230] width 27 height 23
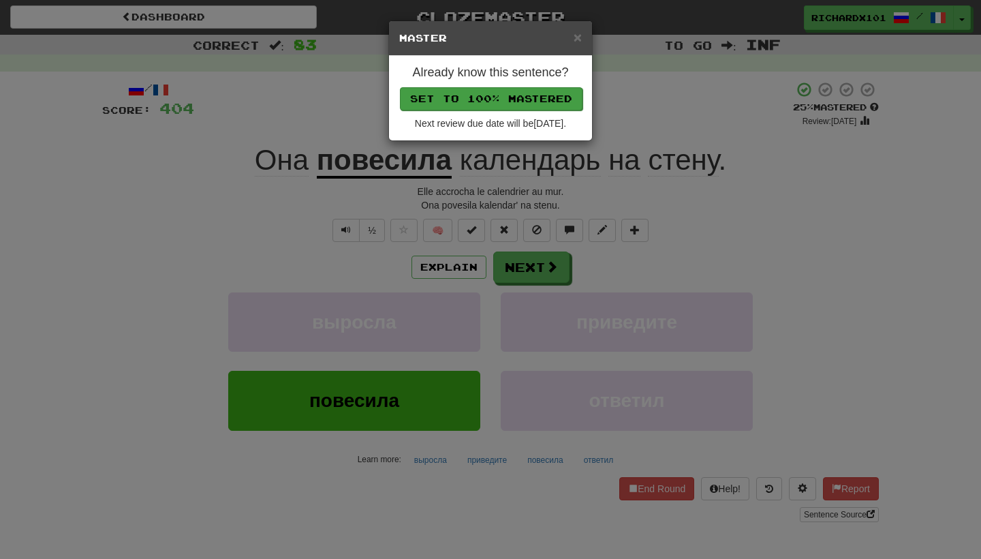
click at [537, 99] on button "Set to 100% Mastered" at bounding box center [491, 98] width 183 height 23
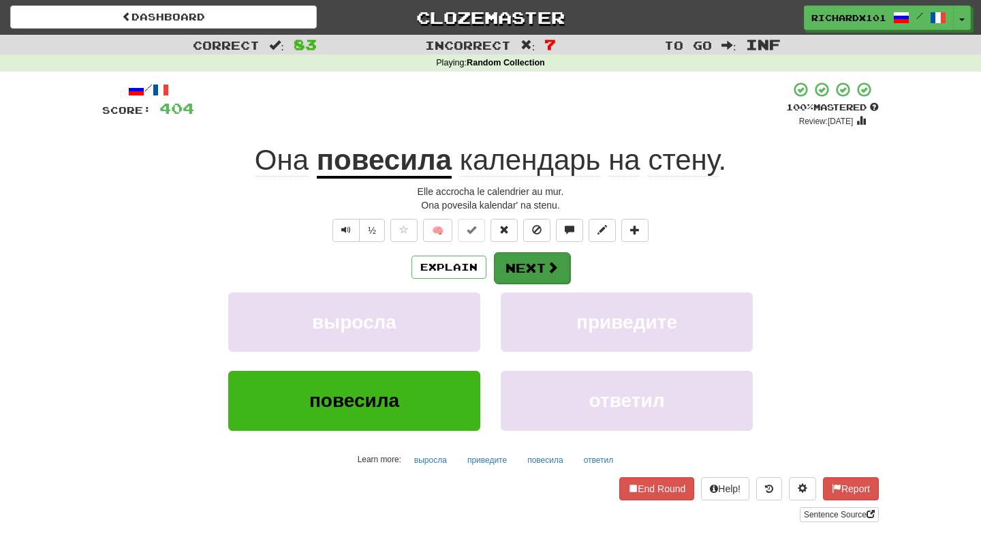
click at [525, 261] on button "Next" at bounding box center [532, 267] width 76 height 31
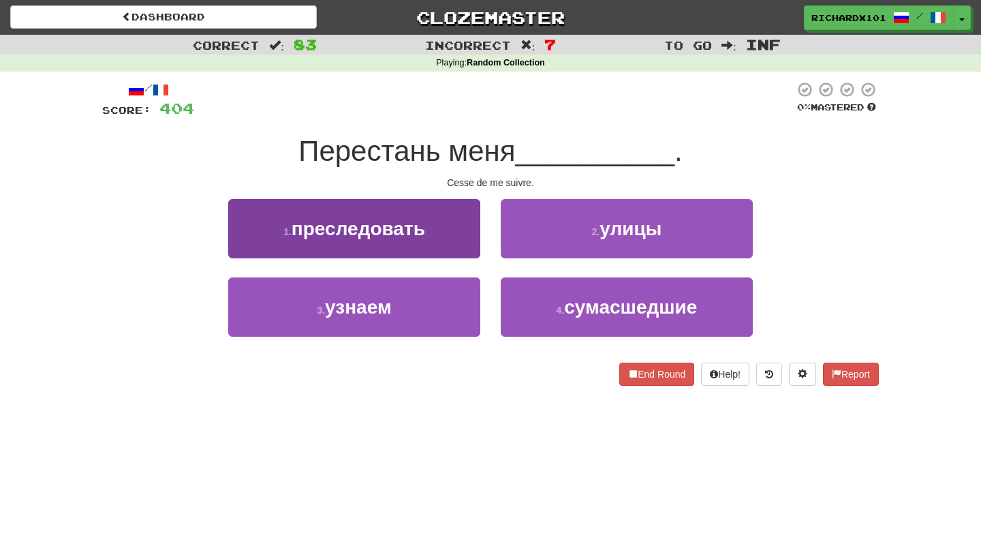
click at [456, 245] on button "1 . преследовать" at bounding box center [354, 228] width 252 height 59
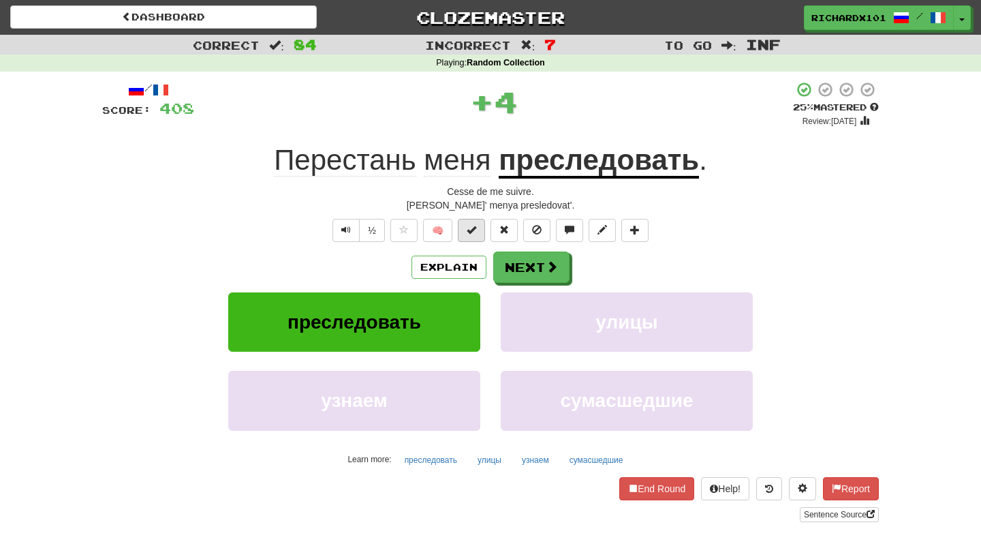
click at [473, 225] on span at bounding box center [472, 230] width 10 height 10
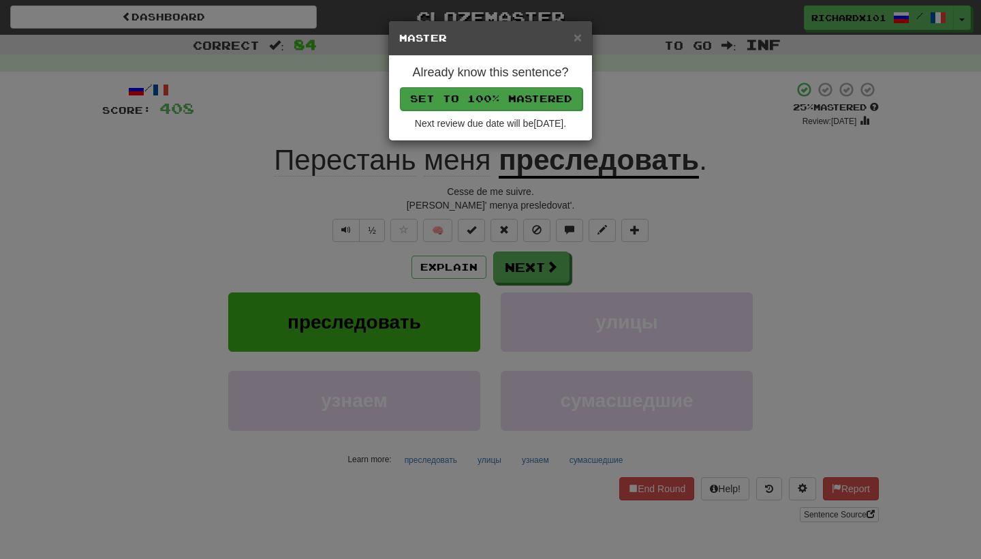
click at [523, 102] on button "Set to 100% Mastered" at bounding box center [491, 98] width 183 height 23
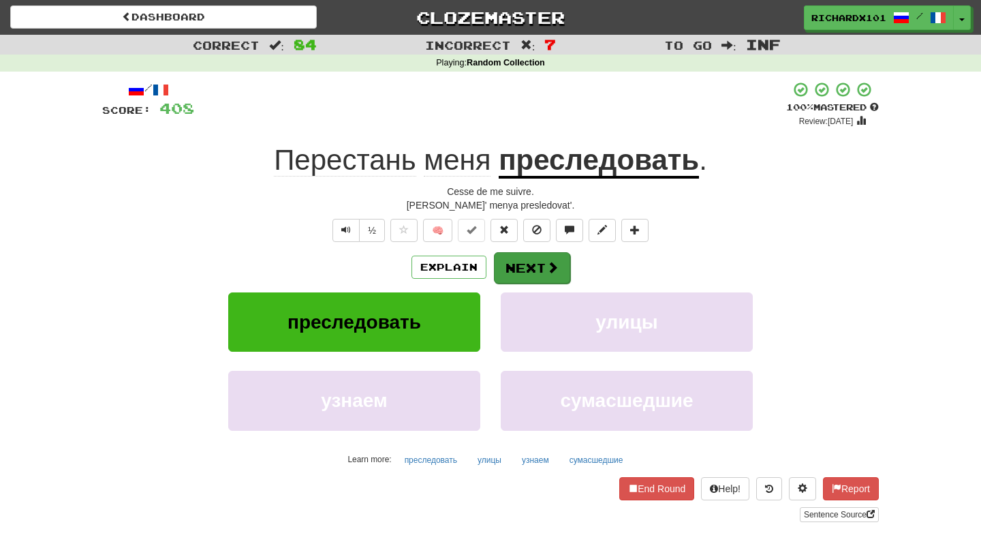
click at [518, 262] on button "Next" at bounding box center [532, 267] width 76 height 31
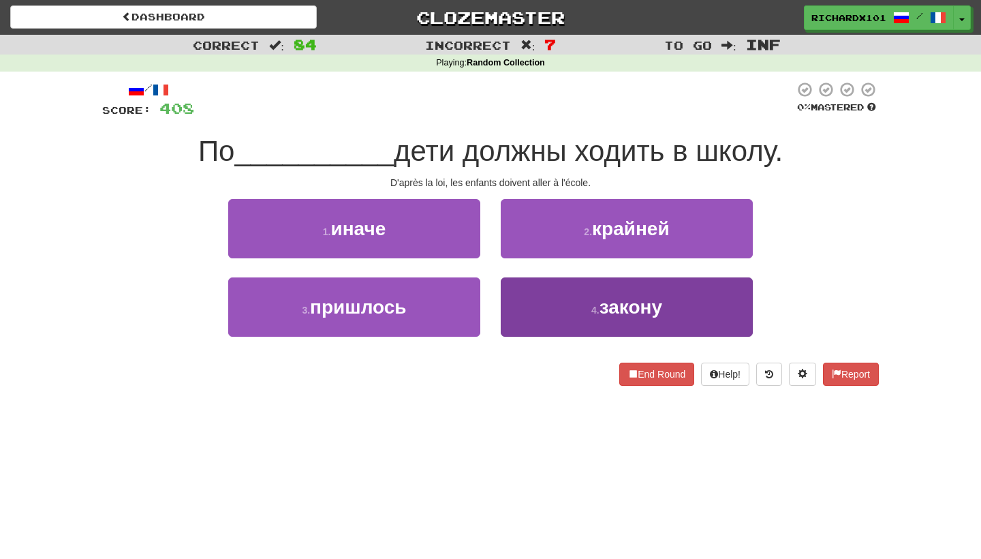
click at [538, 306] on button "4 . закону" at bounding box center [627, 306] width 252 height 59
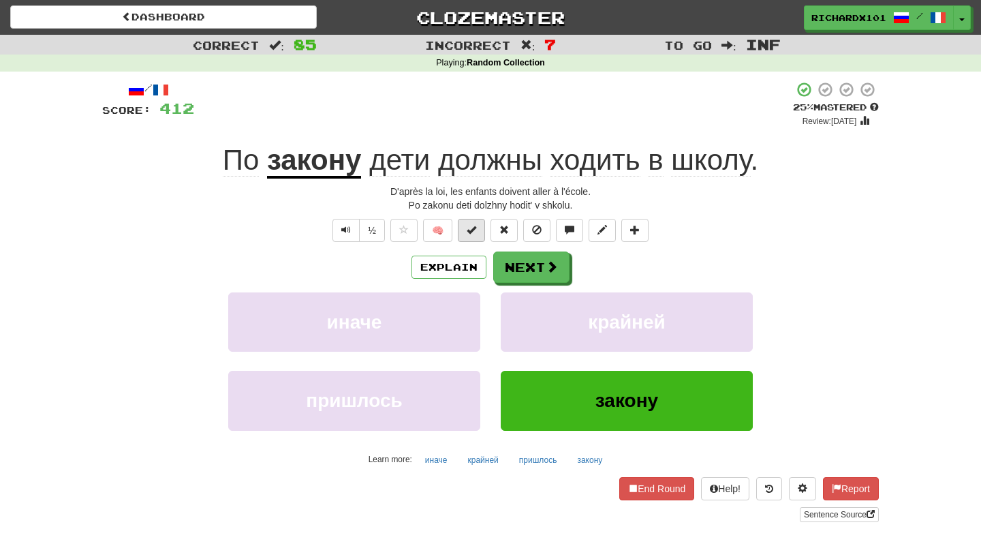
click at [473, 230] on span at bounding box center [472, 230] width 10 height 10
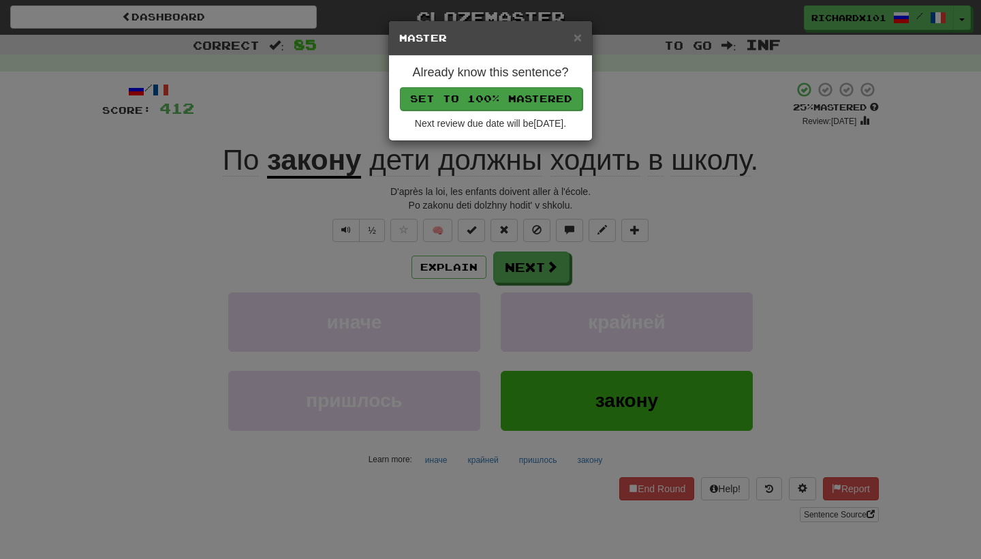
click at [514, 99] on button "Set to 100% Mastered" at bounding box center [491, 98] width 183 height 23
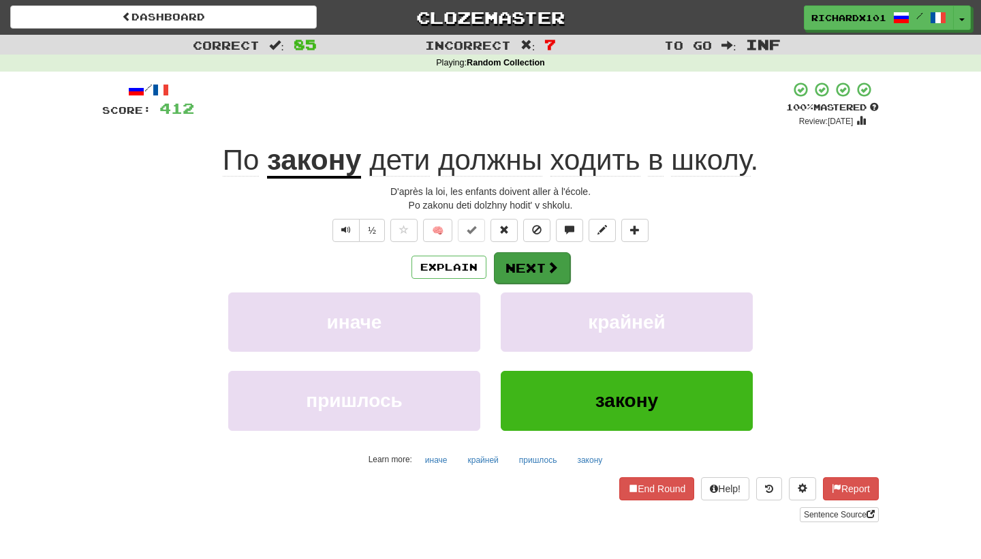
click at [531, 255] on button "Next" at bounding box center [532, 267] width 76 height 31
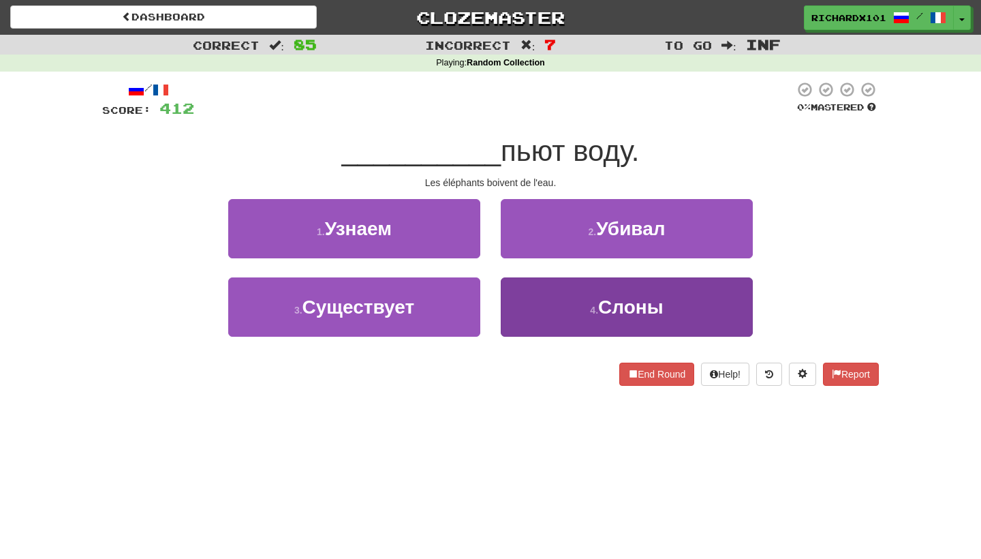
click at [534, 305] on button "4 . Слоны" at bounding box center [627, 306] width 252 height 59
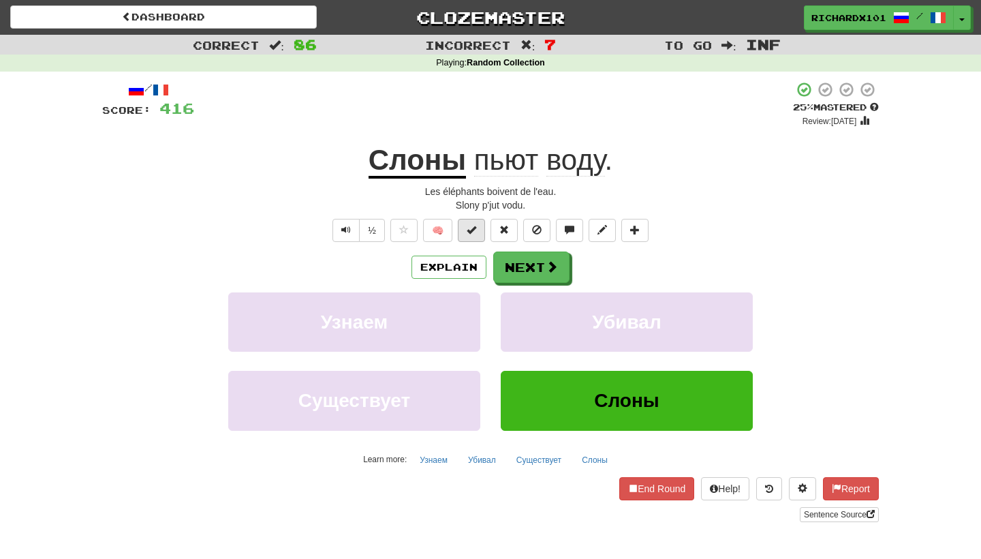
click at [482, 232] on button at bounding box center [471, 230] width 27 height 23
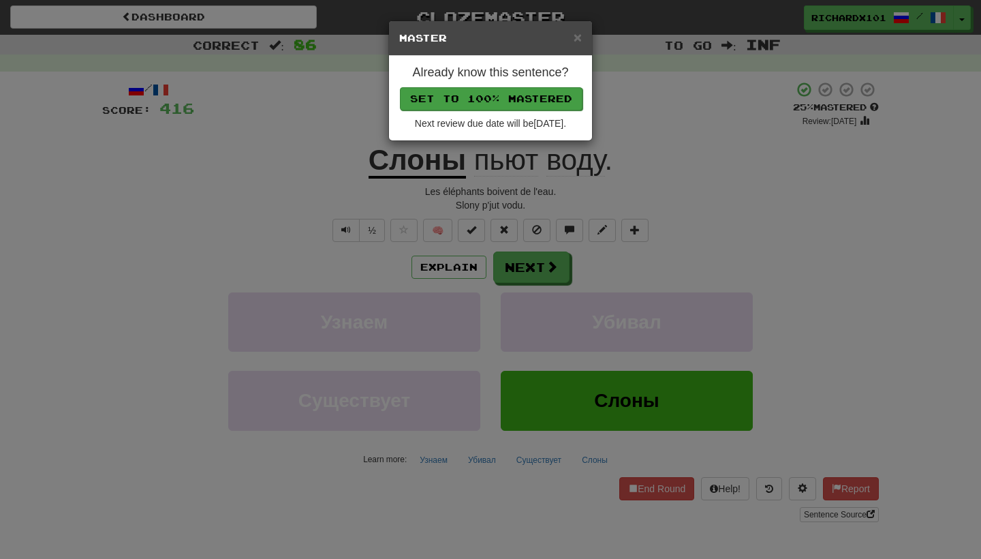
click at [531, 89] on button "Set to 100% Mastered" at bounding box center [491, 98] width 183 height 23
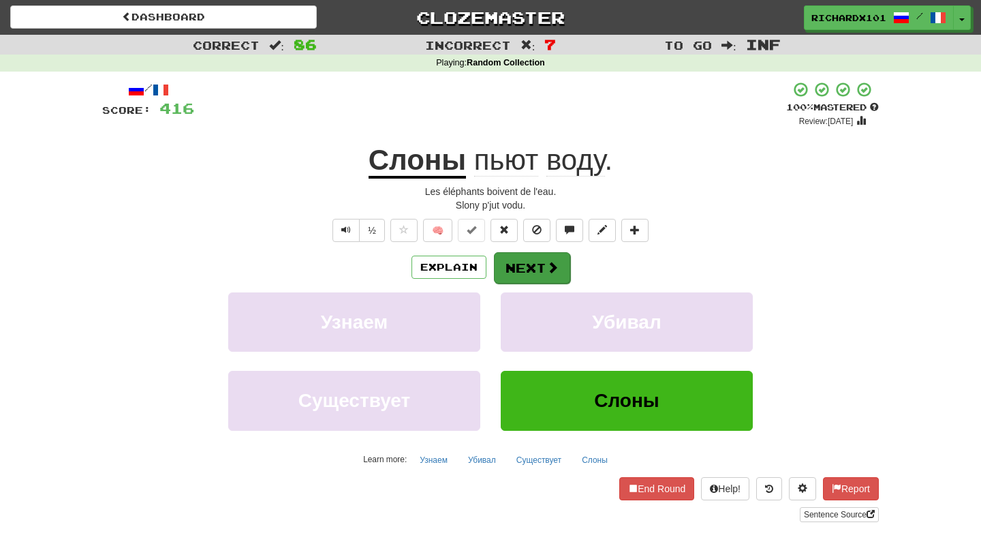
click at [531, 255] on button "Next" at bounding box center [532, 267] width 76 height 31
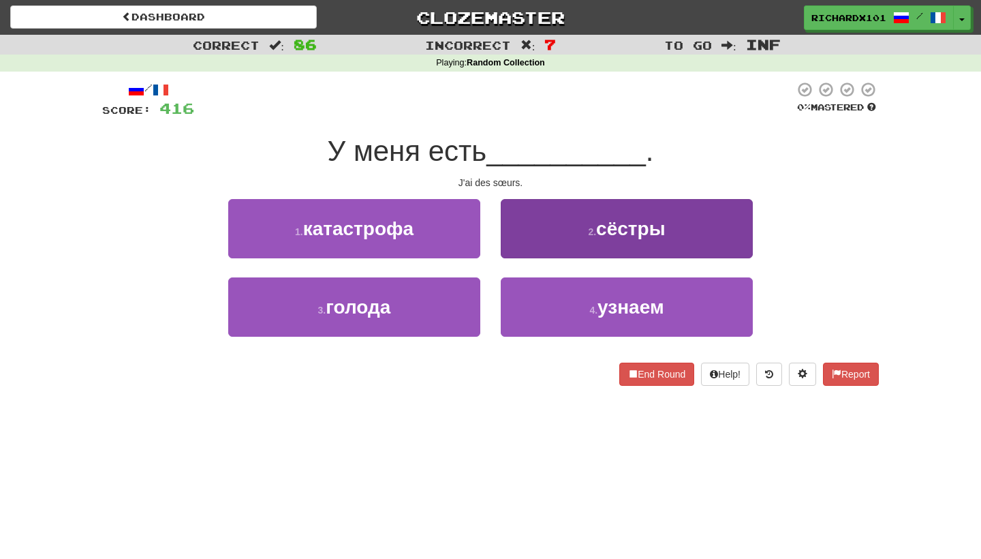
click at [543, 225] on button "2 . сёстры" at bounding box center [627, 228] width 252 height 59
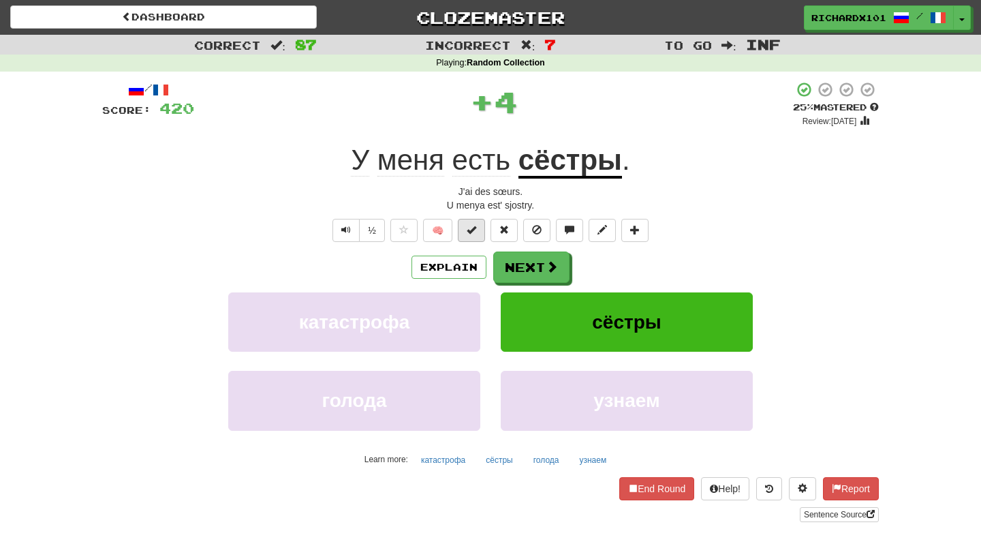
click at [480, 227] on button at bounding box center [471, 230] width 27 height 23
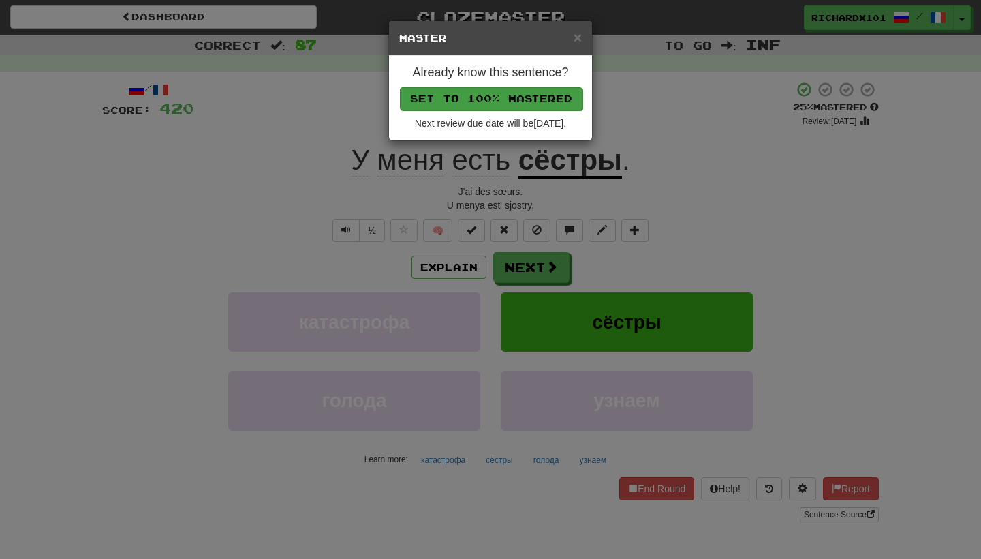
click at [532, 101] on button "Set to 100% Mastered" at bounding box center [491, 98] width 183 height 23
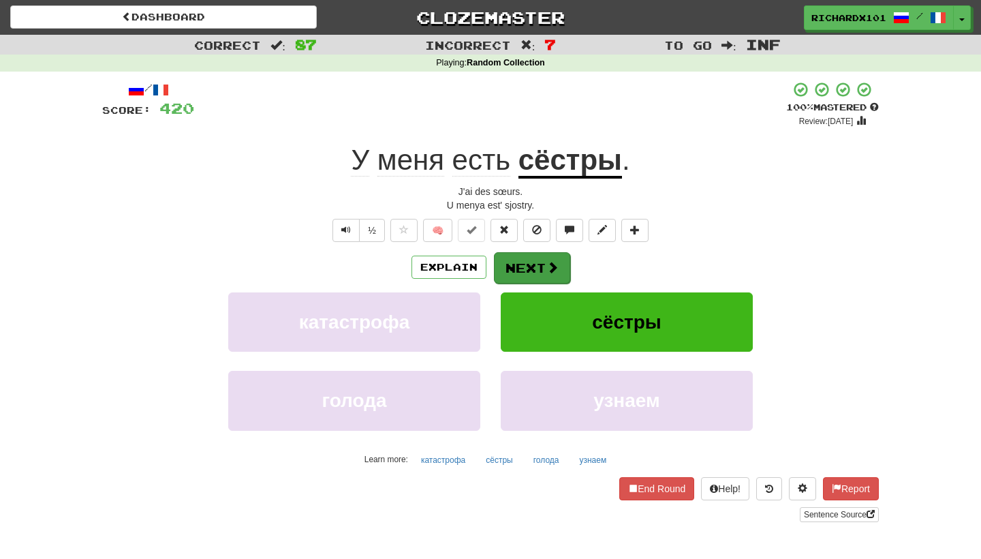
click at [538, 262] on button "Next" at bounding box center [532, 267] width 76 height 31
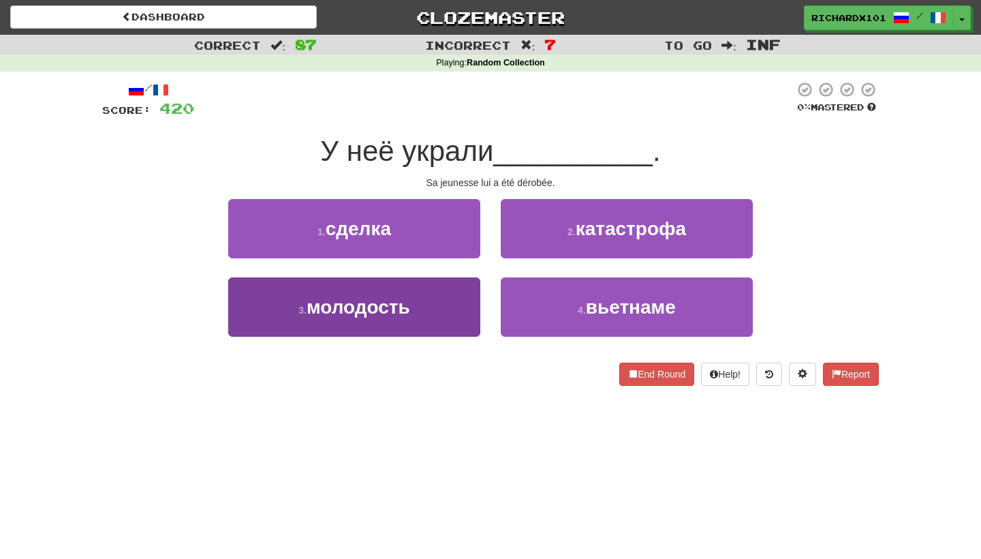
click at [442, 293] on button "3 . молодость" at bounding box center [354, 306] width 252 height 59
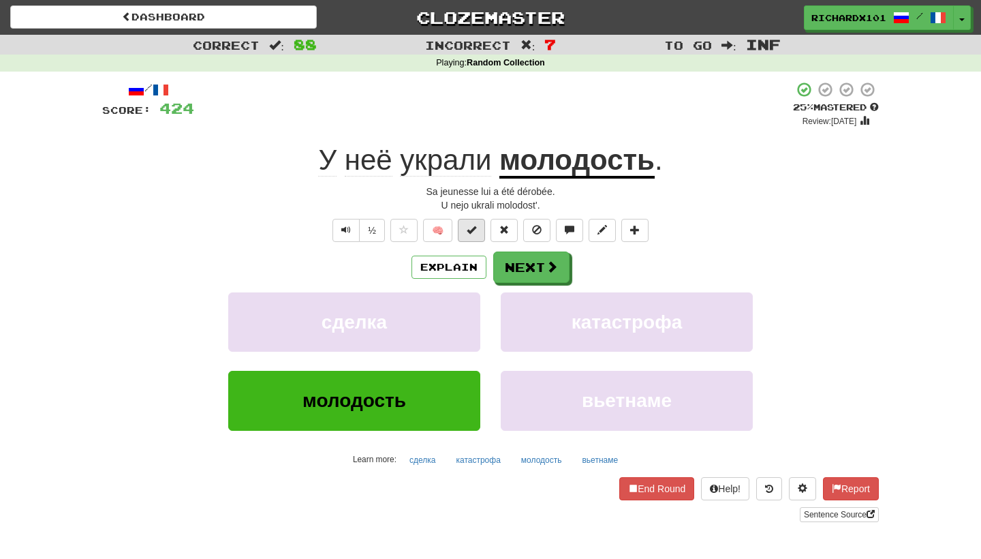
click at [476, 225] on span at bounding box center [472, 230] width 10 height 10
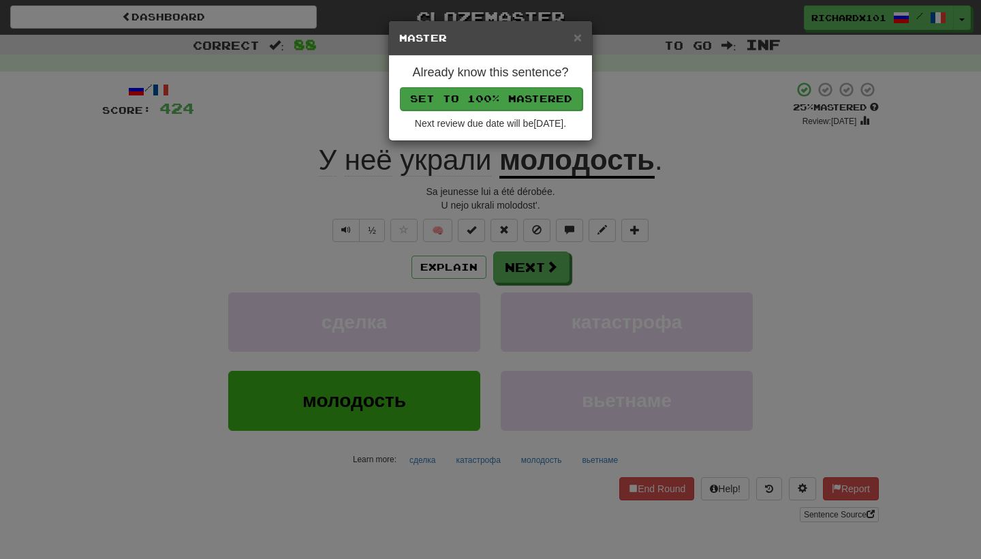
click at [518, 97] on button "Set to 100% Mastered" at bounding box center [491, 98] width 183 height 23
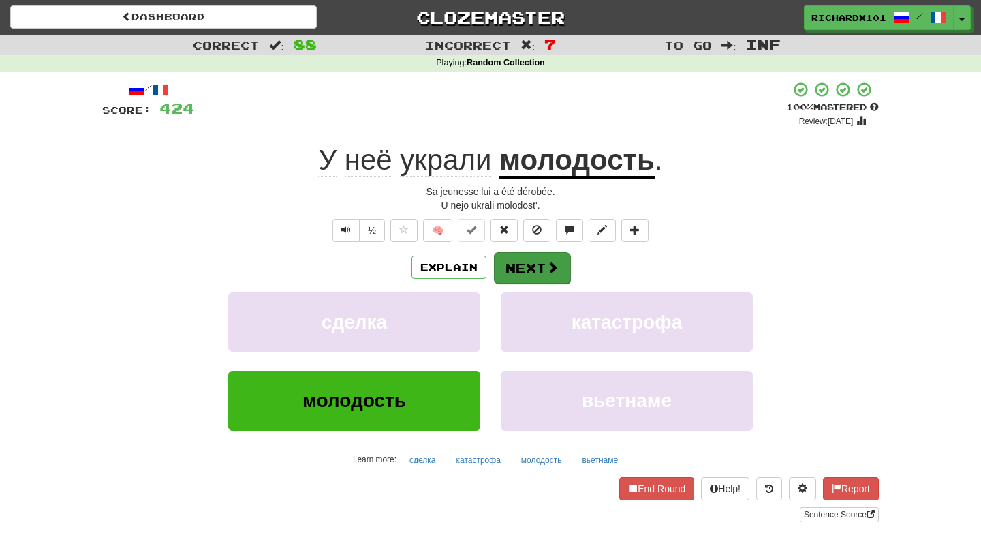
click at [533, 267] on button "Next" at bounding box center [532, 267] width 76 height 31
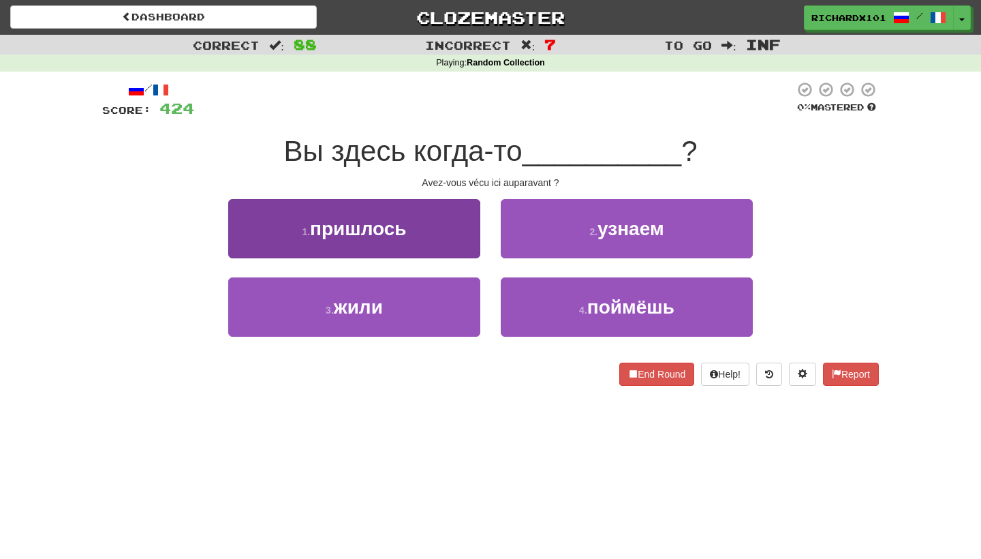
click at [459, 243] on button "1 . пришлось" at bounding box center [354, 228] width 252 height 59
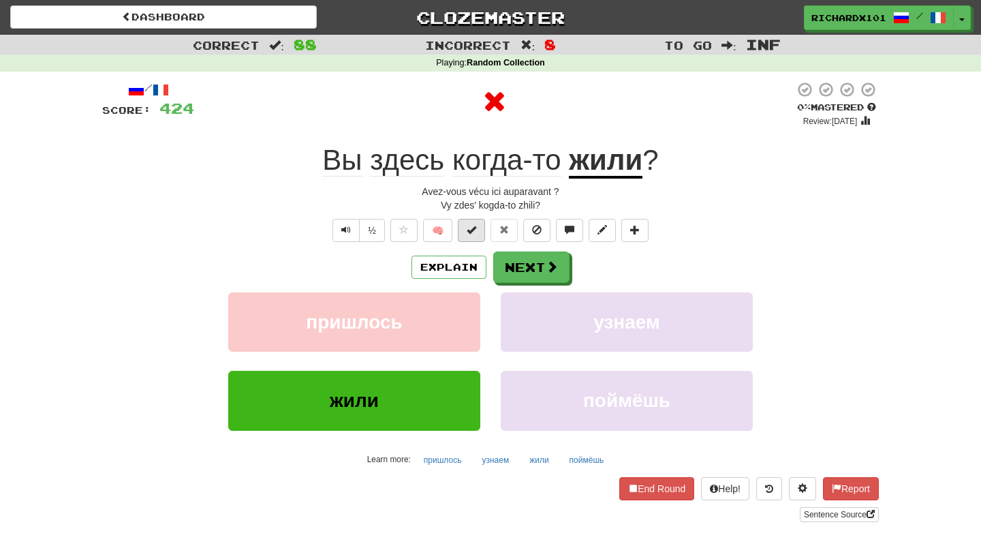
click at [474, 231] on span at bounding box center [472, 230] width 10 height 10
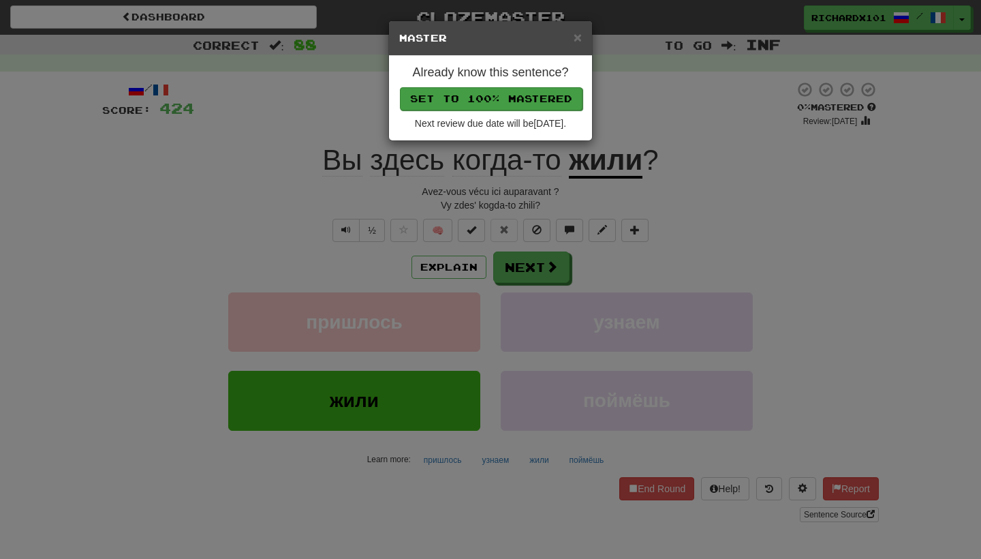
click at [513, 97] on button "Set to 100% Mastered" at bounding box center [491, 98] width 183 height 23
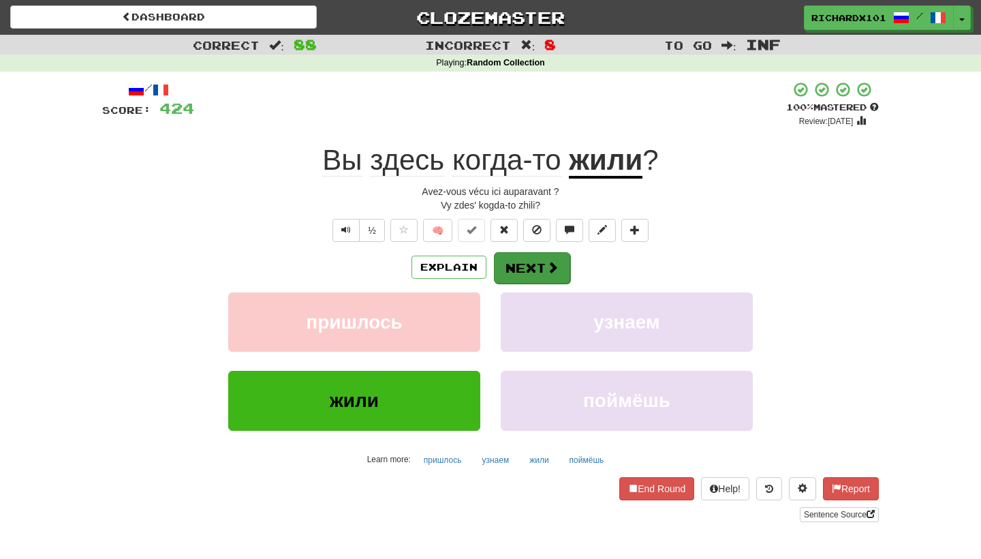
click at [521, 258] on button "Next" at bounding box center [532, 267] width 76 height 31
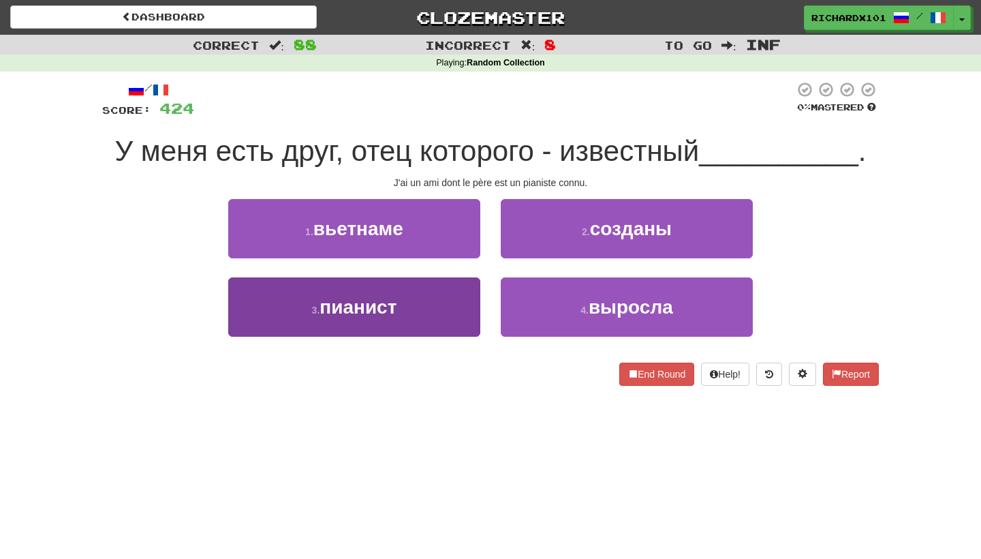
click at [455, 313] on button "3 . пианист" at bounding box center [354, 306] width 252 height 59
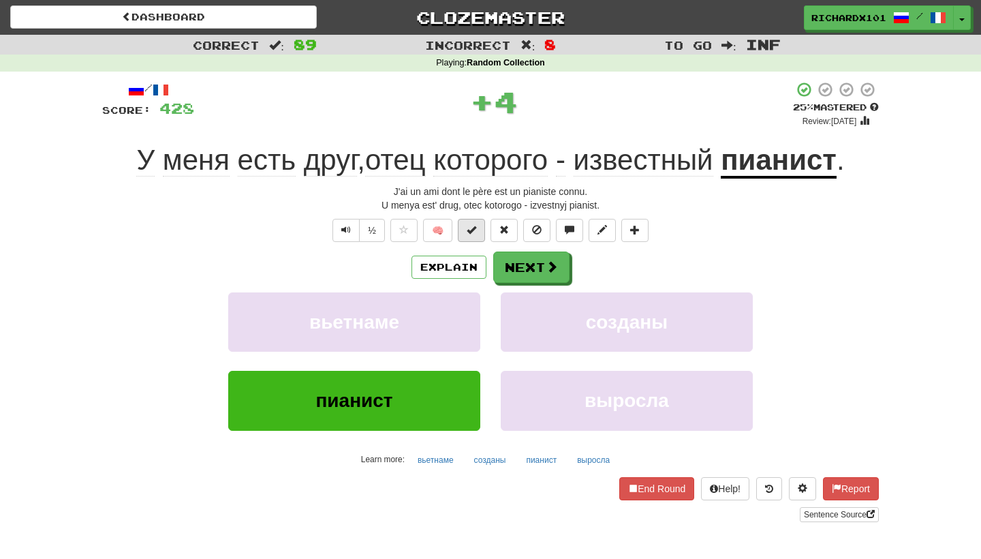
click at [469, 225] on span at bounding box center [472, 230] width 10 height 10
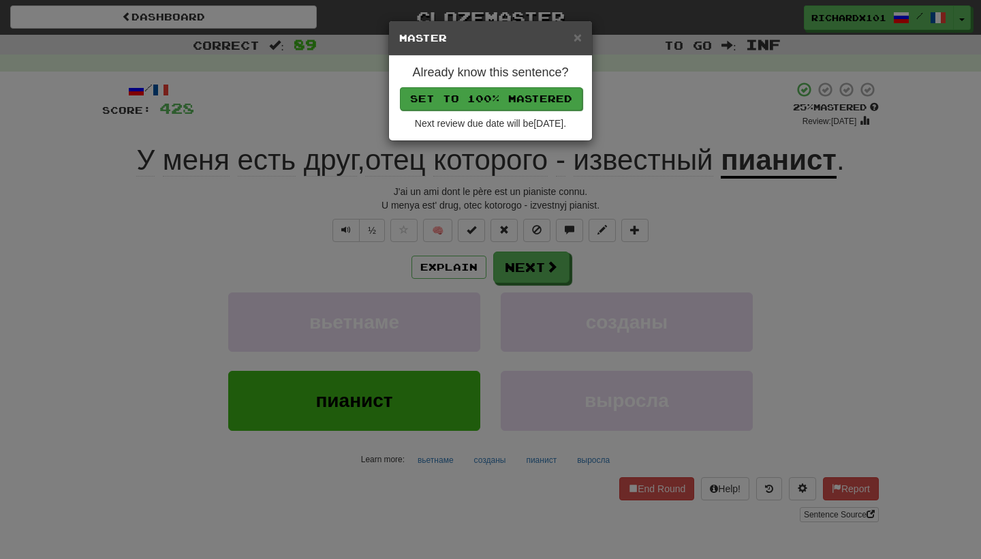
click at [510, 101] on button "Set to 100% Mastered" at bounding box center [491, 98] width 183 height 23
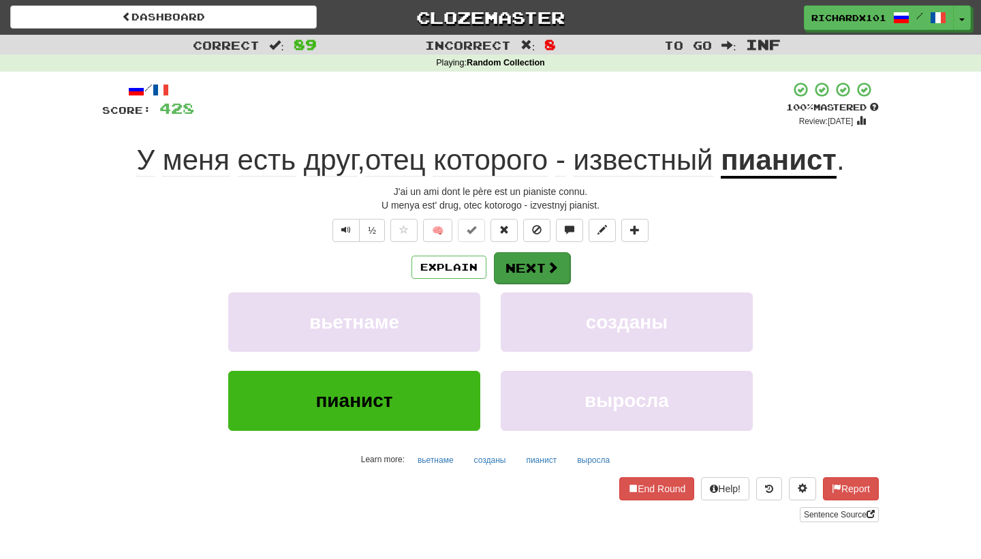
click at [519, 261] on button "Next" at bounding box center [532, 267] width 76 height 31
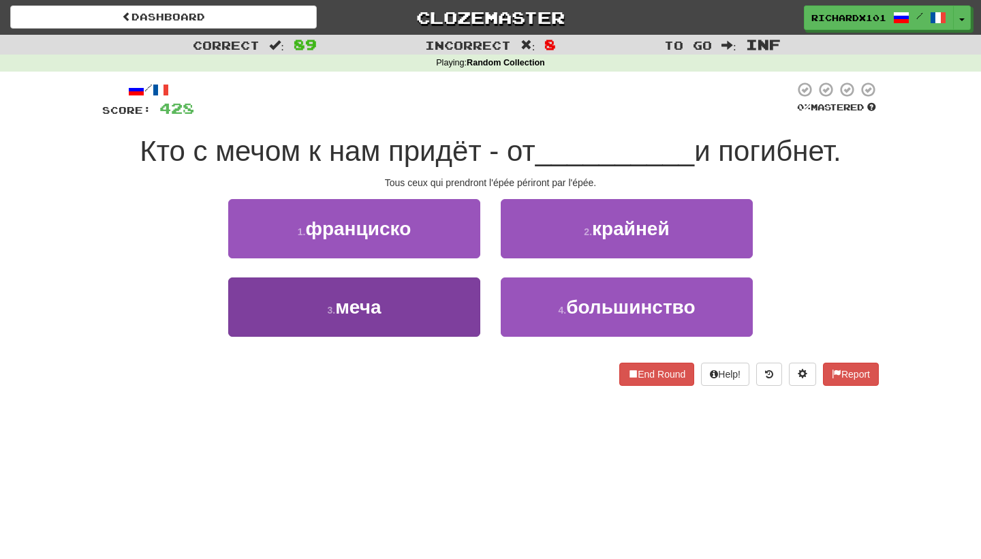
click at [432, 303] on button "3 . меча" at bounding box center [354, 306] width 252 height 59
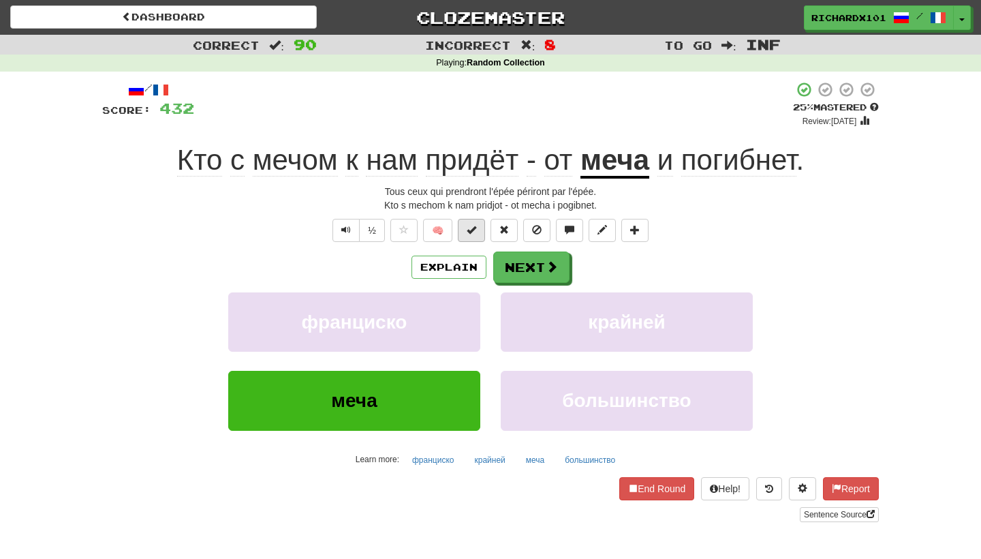
click at [478, 225] on button at bounding box center [471, 230] width 27 height 23
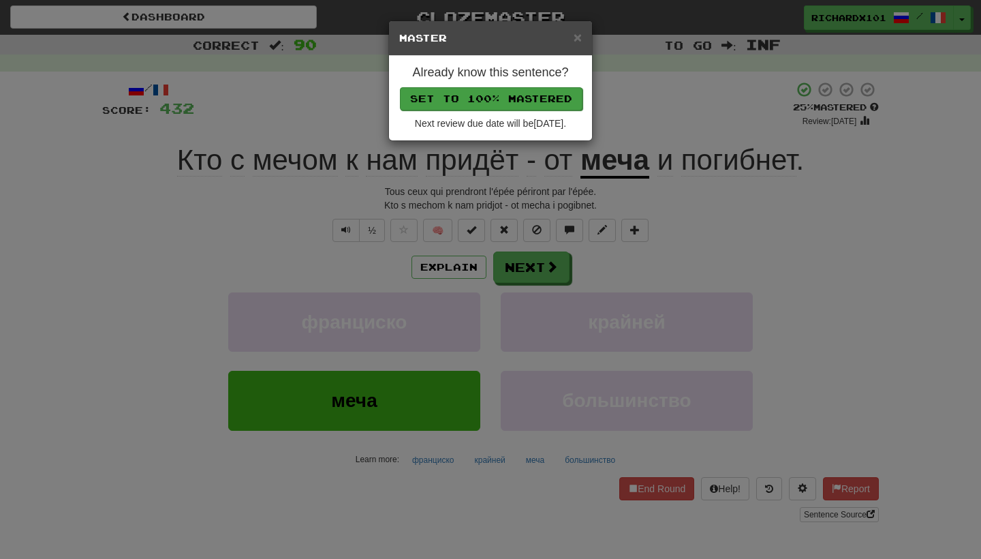
click at [545, 93] on button "Set to 100% Mastered" at bounding box center [491, 98] width 183 height 23
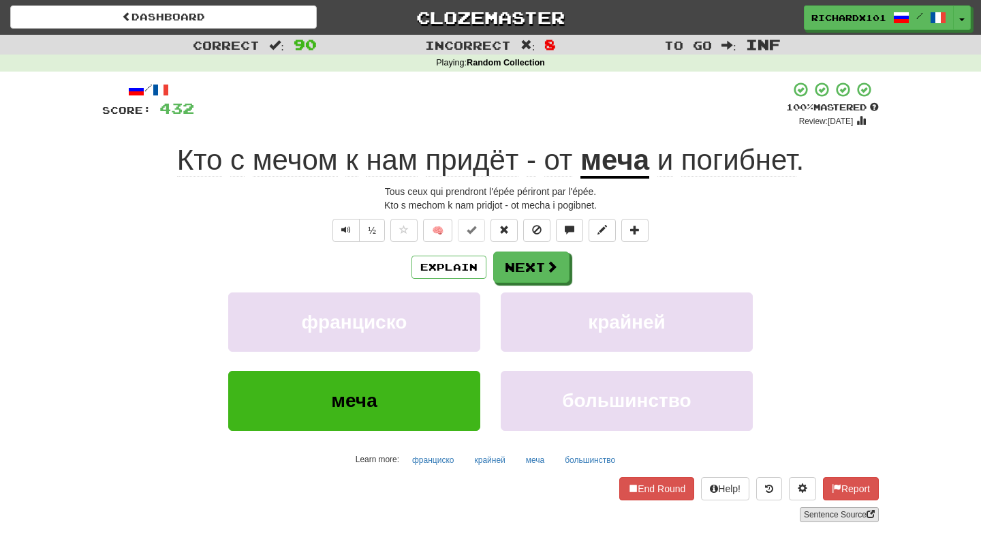
click at [822, 509] on link "Sentence Source" at bounding box center [839, 514] width 79 height 15
click at [640, 232] on button at bounding box center [634, 230] width 27 height 23
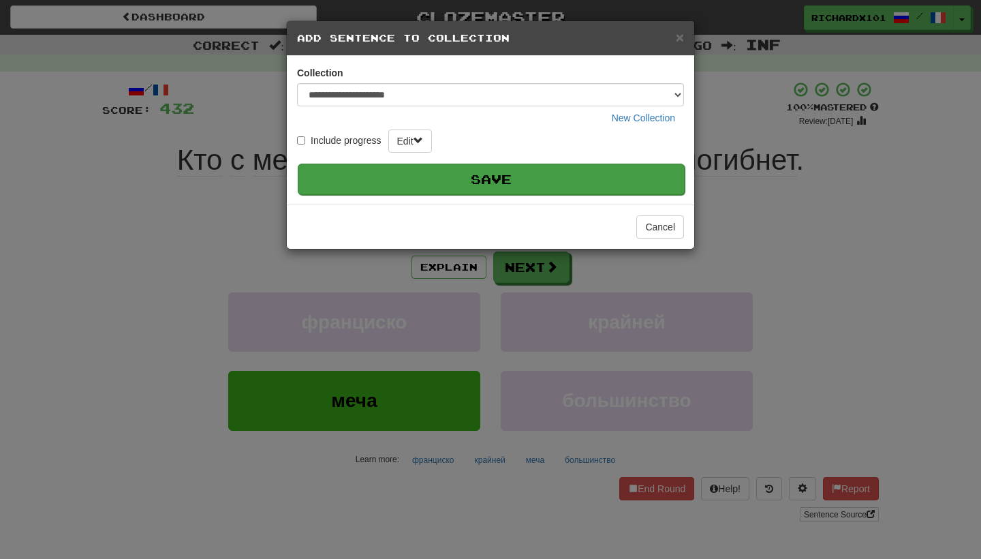
click at [619, 181] on button "Save" at bounding box center [491, 178] width 387 height 31
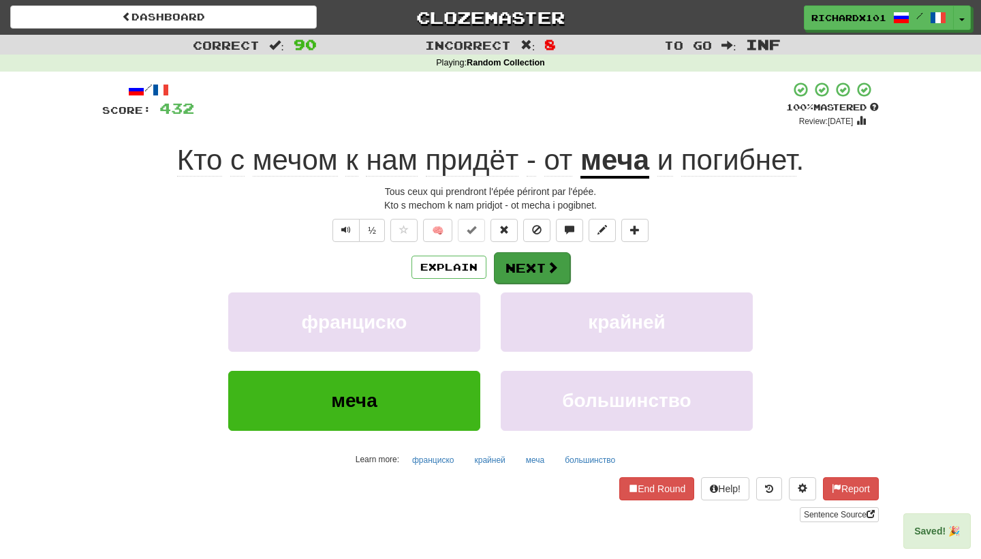
click at [559, 264] on button "Next" at bounding box center [532, 267] width 76 height 31
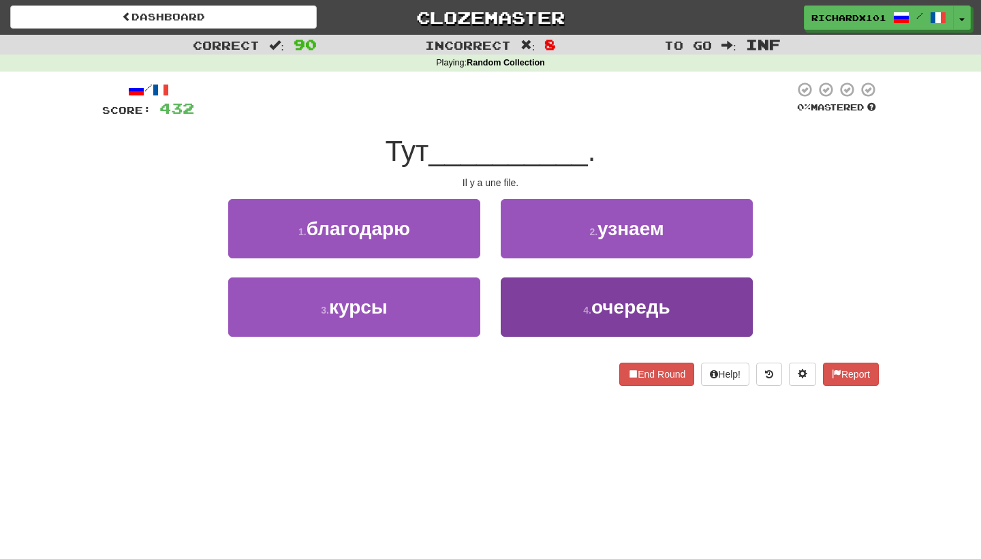
click at [552, 305] on button "4 . очередь" at bounding box center [627, 306] width 252 height 59
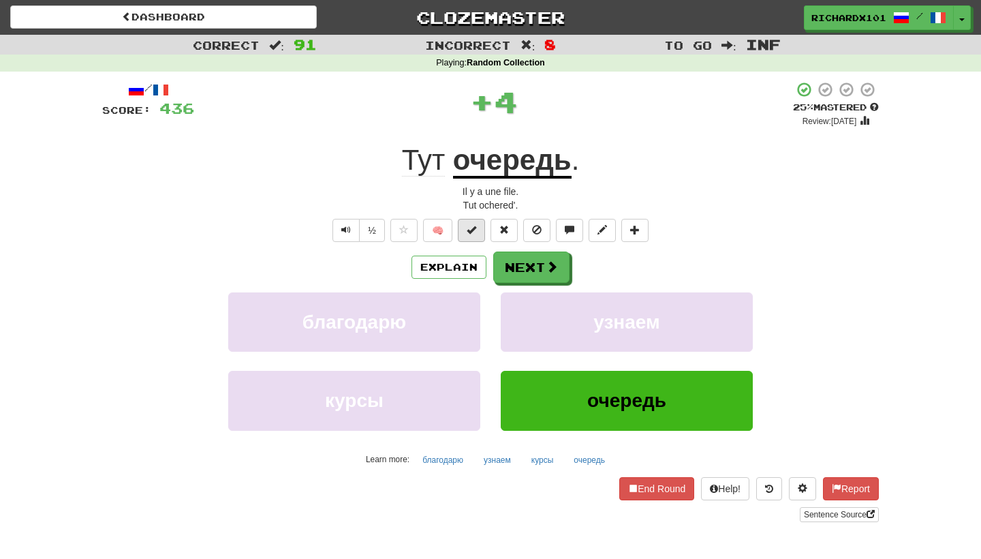
click at [476, 230] on span at bounding box center [472, 230] width 10 height 10
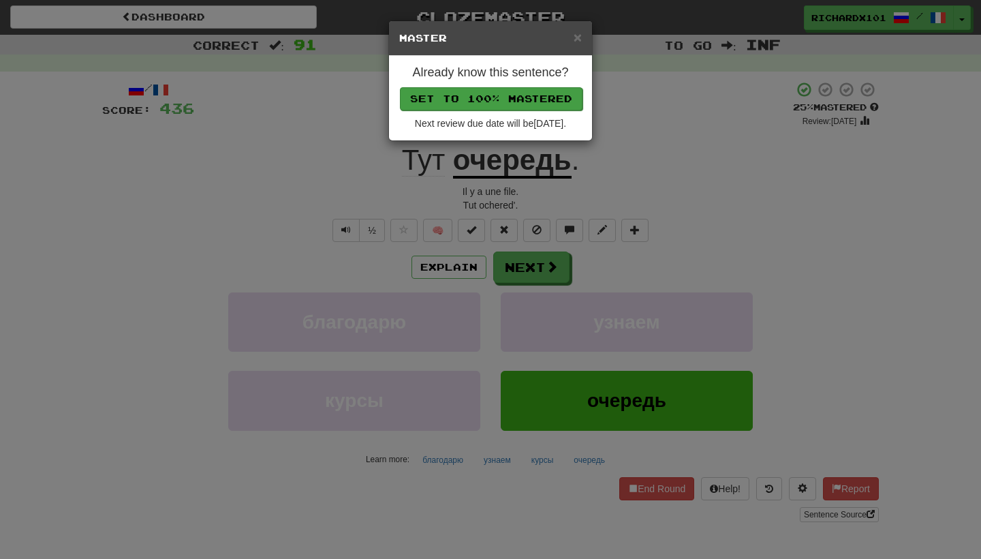
click at [516, 96] on button "Set to 100% Mastered" at bounding box center [491, 98] width 183 height 23
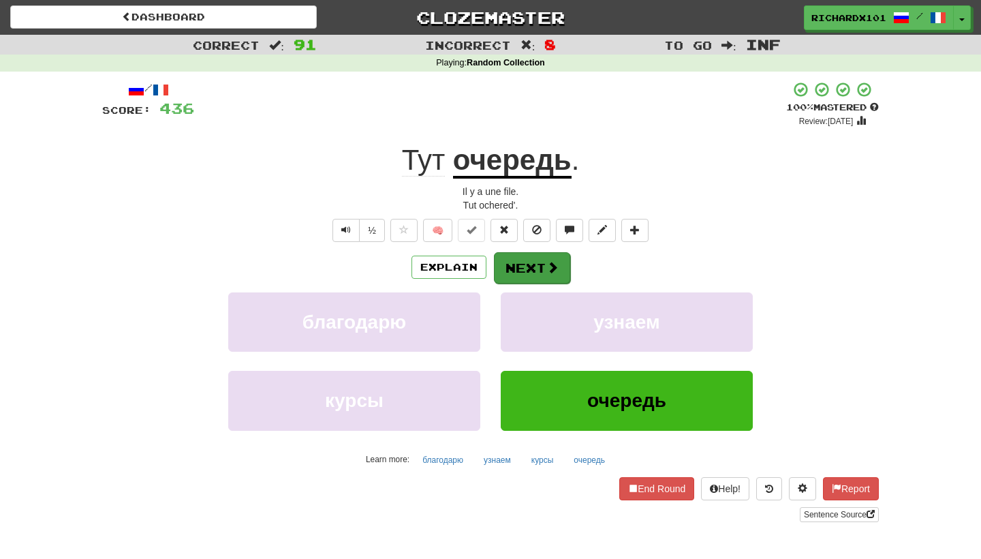
click at [518, 258] on button "Next" at bounding box center [532, 267] width 76 height 31
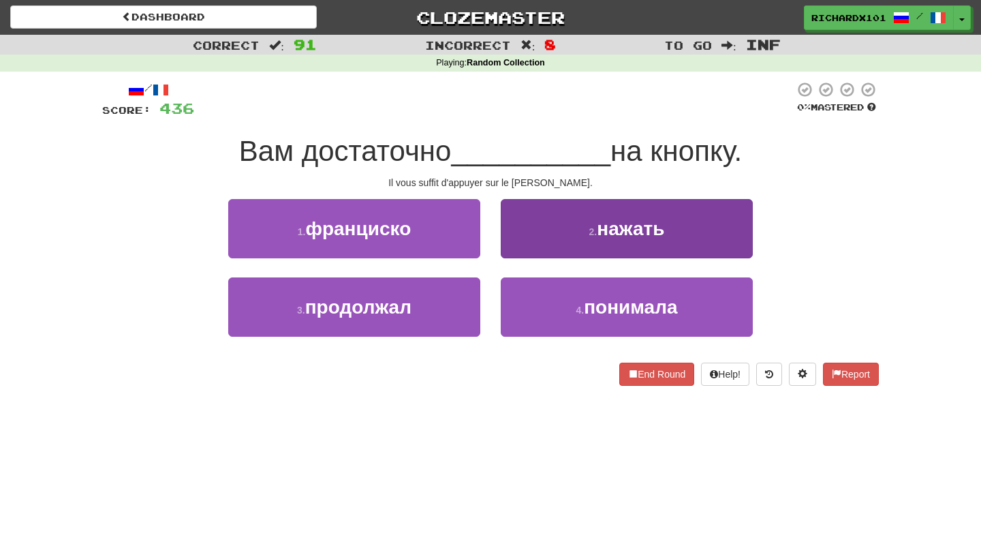
click at [539, 233] on button "2 . нажать" at bounding box center [627, 228] width 252 height 59
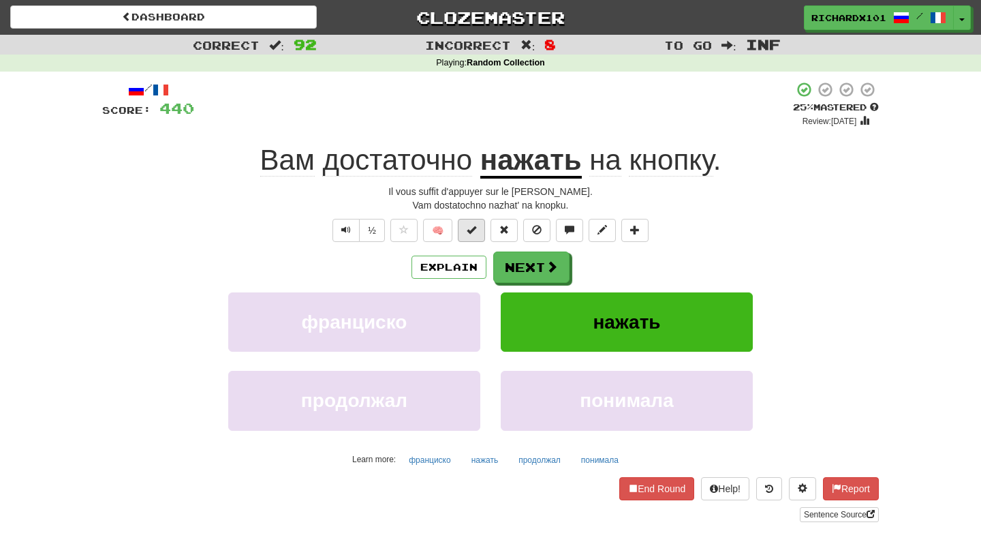
click at [473, 230] on span at bounding box center [472, 230] width 10 height 10
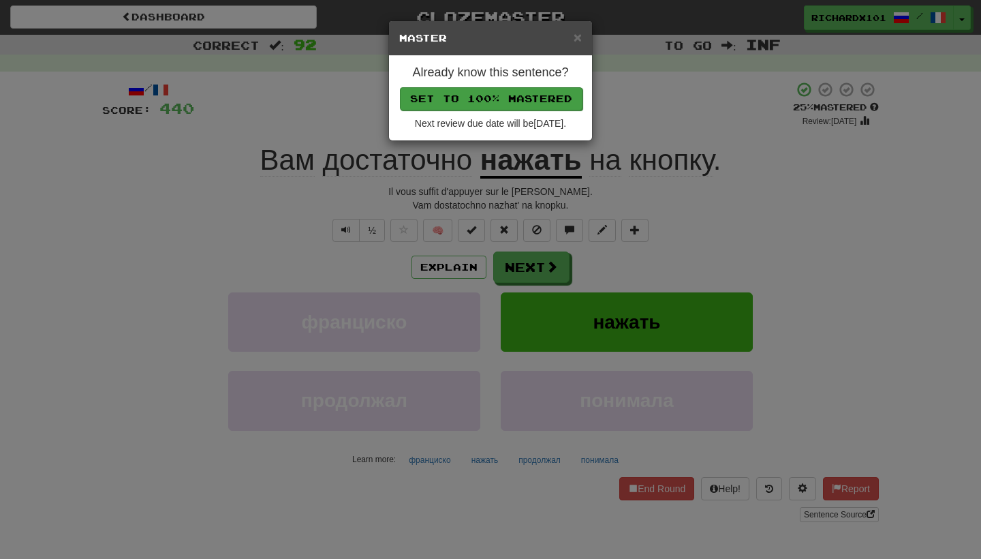
click at [533, 90] on button "Set to 100% Mastered" at bounding box center [491, 98] width 183 height 23
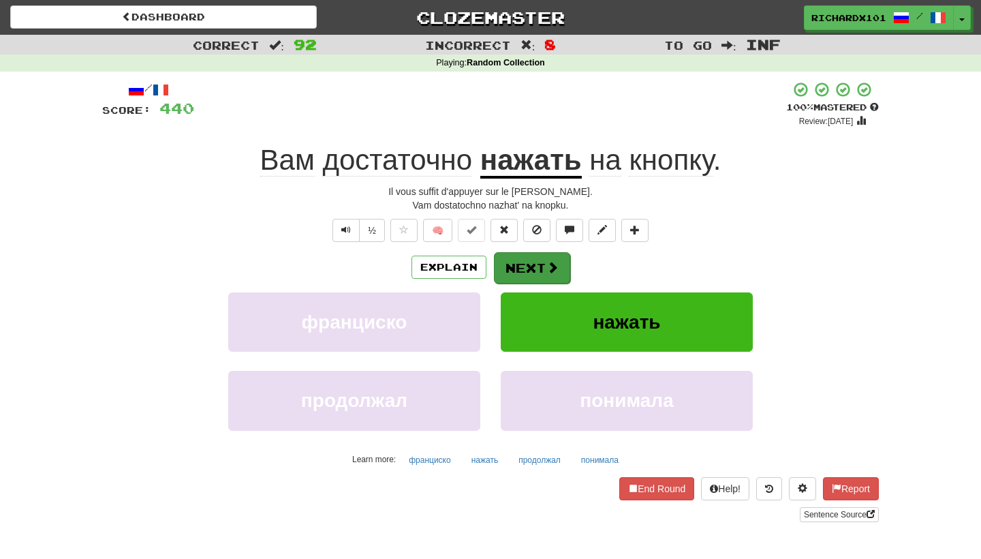
click at [520, 258] on button "Next" at bounding box center [532, 267] width 76 height 31
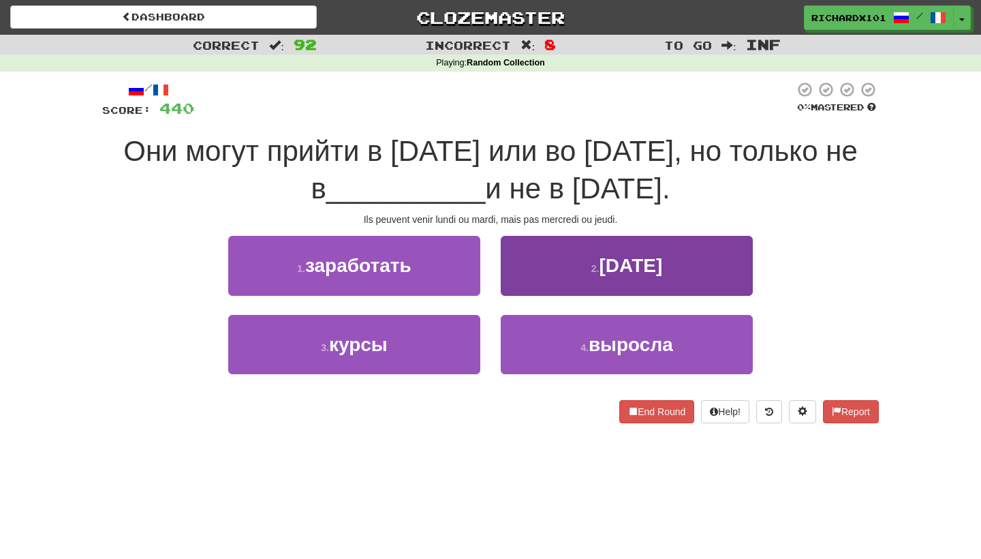
click at [542, 266] on button "2 . среду" at bounding box center [627, 265] width 252 height 59
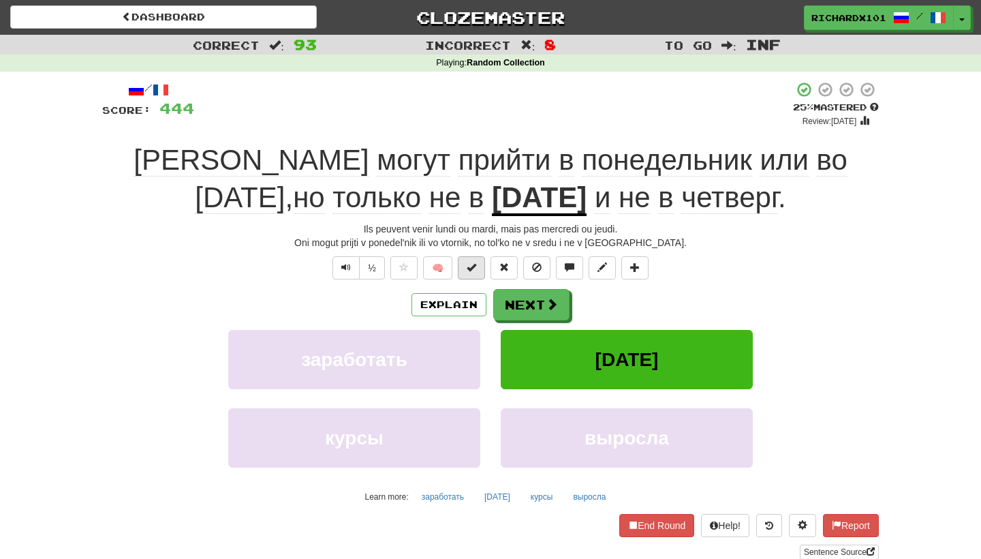
click at [475, 264] on span at bounding box center [472, 267] width 10 height 10
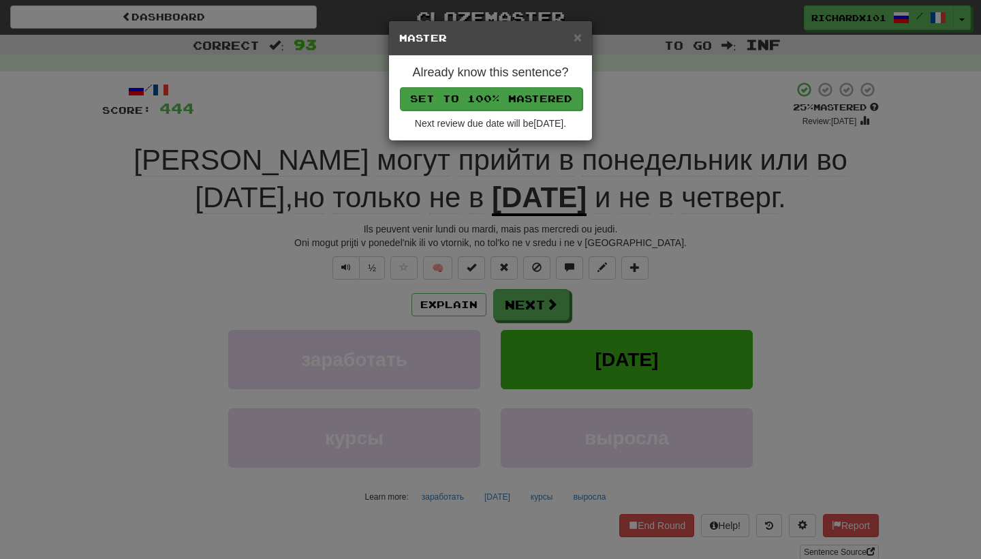
click at [531, 96] on button "Set to 100% Mastered" at bounding box center [491, 98] width 183 height 23
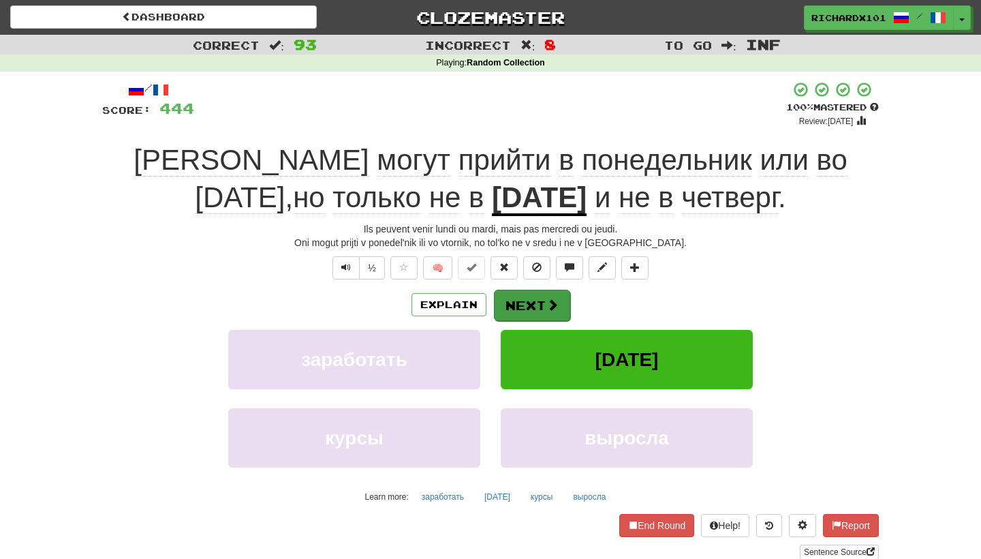
click at [527, 298] on button "Next" at bounding box center [532, 305] width 76 height 31
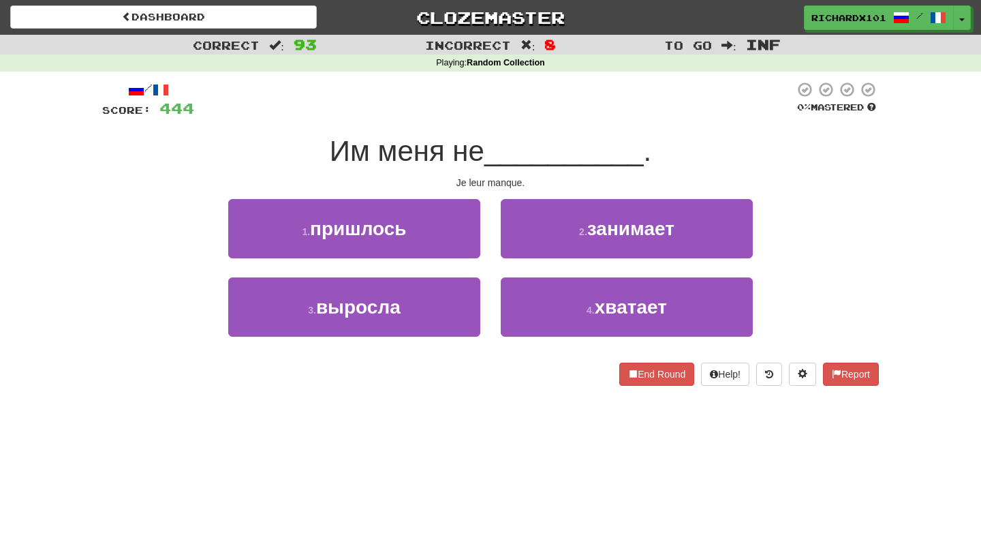
click at [527, 298] on button "4 . хватает" at bounding box center [627, 306] width 252 height 59
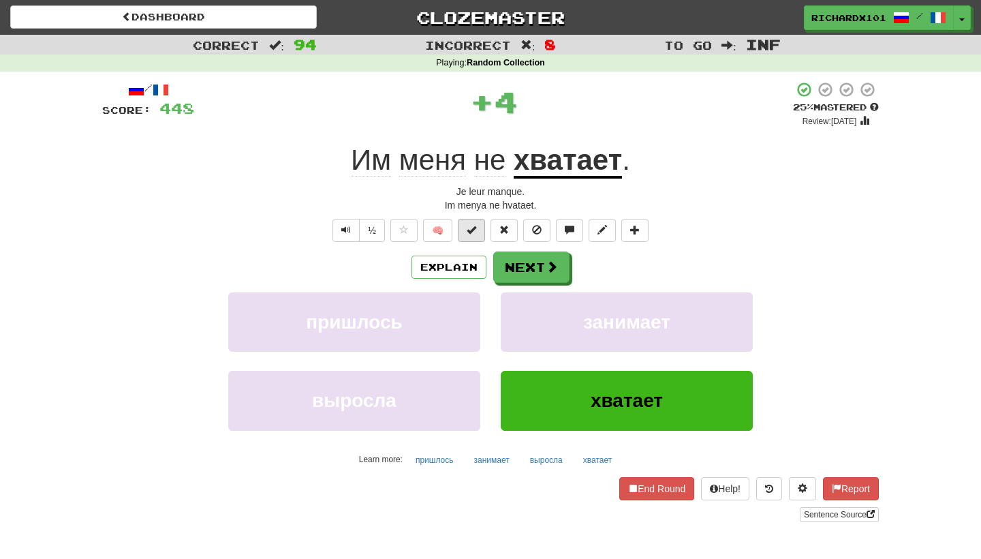
click at [482, 228] on button at bounding box center [471, 230] width 27 height 23
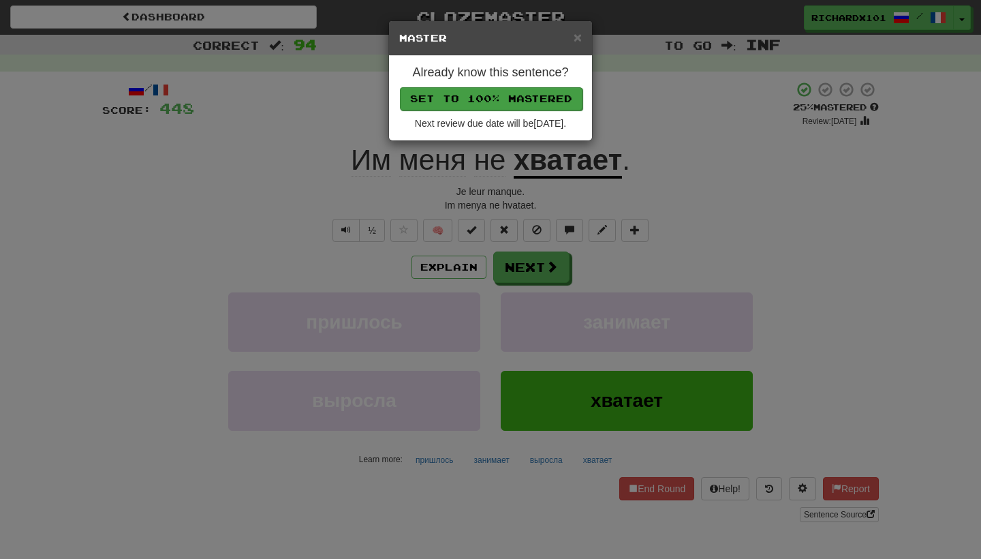
click at [529, 99] on button "Set to 100% Mastered" at bounding box center [491, 98] width 183 height 23
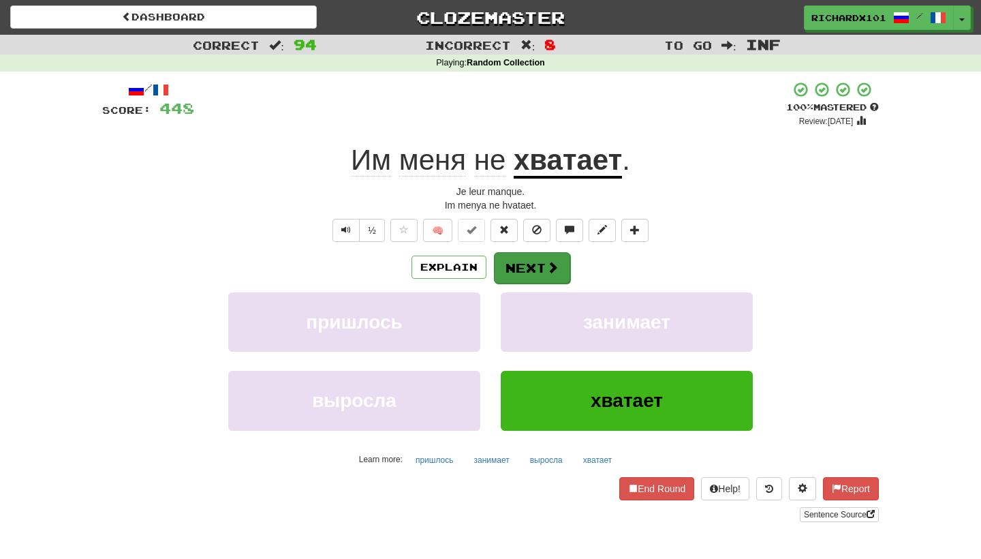
click at [531, 261] on button "Next" at bounding box center [532, 267] width 76 height 31
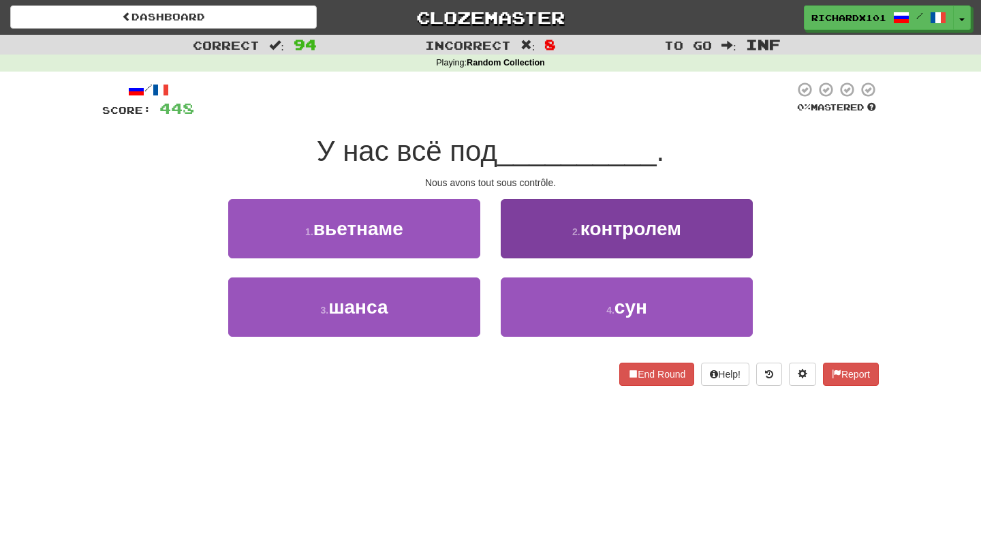
click at [548, 224] on button "2 . контролем" at bounding box center [627, 228] width 252 height 59
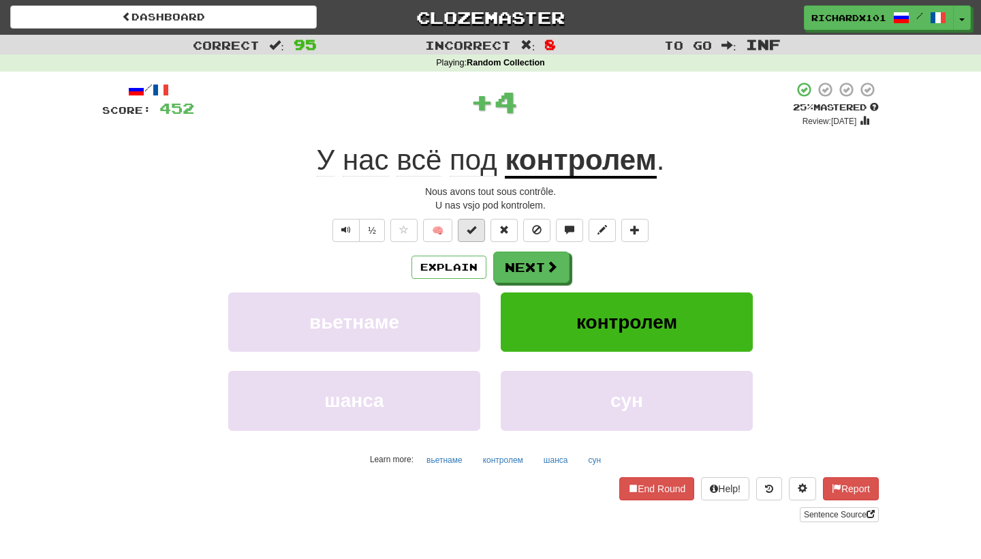
click at [476, 228] on span at bounding box center [472, 230] width 10 height 10
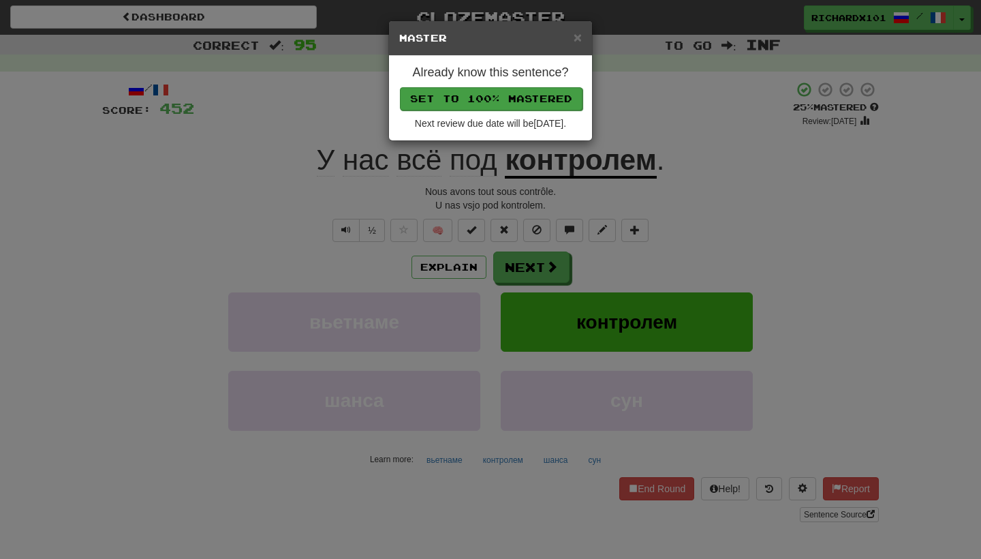
click at [527, 102] on button "Set to 100% Mastered" at bounding box center [491, 98] width 183 height 23
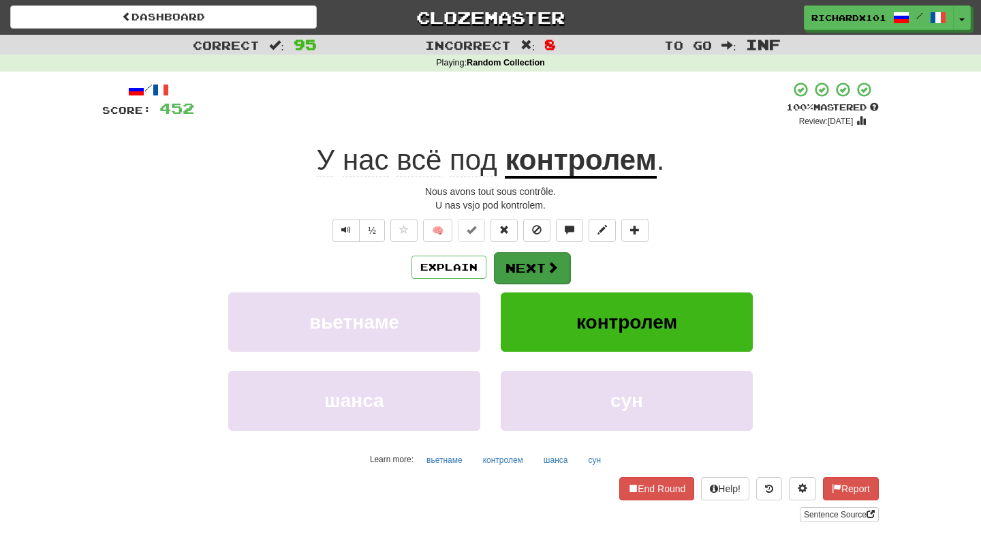
click at [535, 266] on button "Next" at bounding box center [532, 267] width 76 height 31
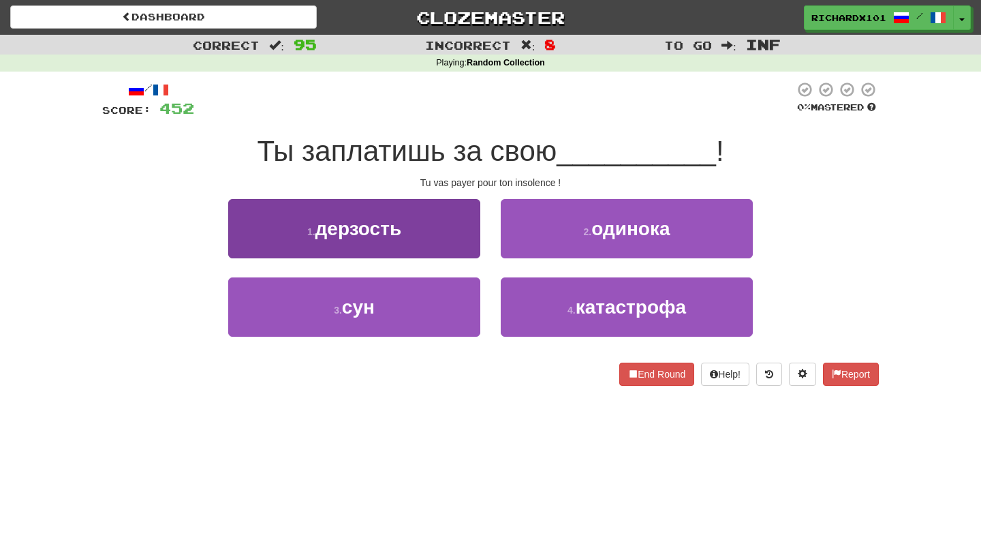
click at [460, 232] on button "1 . дерзость" at bounding box center [354, 228] width 252 height 59
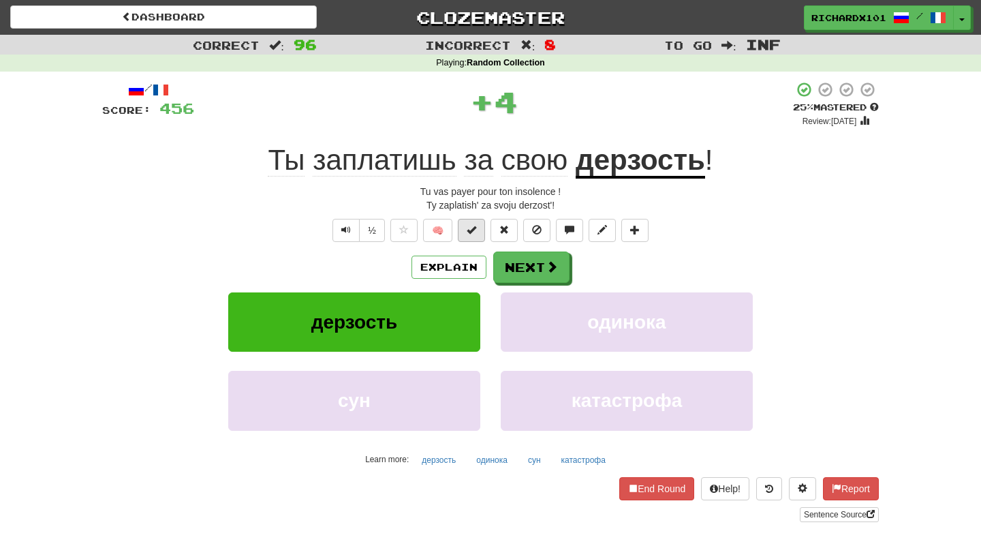
click at [476, 234] on button at bounding box center [471, 230] width 27 height 23
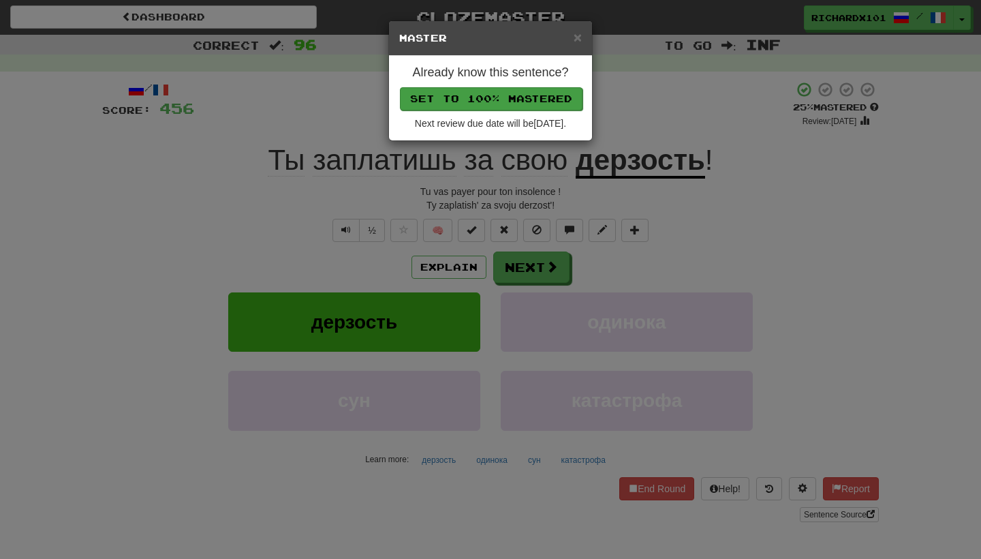
click at [527, 95] on button "Set to 100% Mastered" at bounding box center [491, 98] width 183 height 23
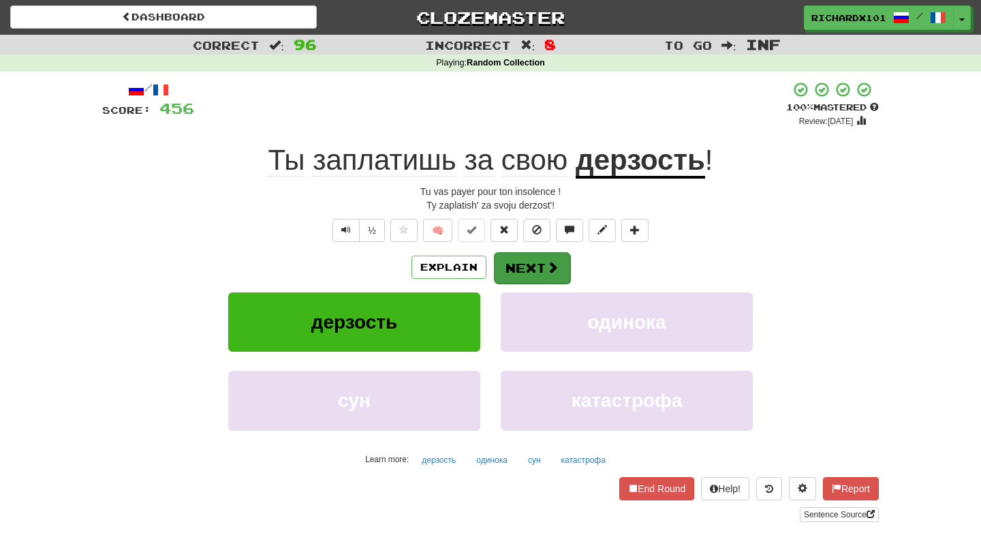
click at [535, 265] on button "Next" at bounding box center [532, 267] width 76 height 31
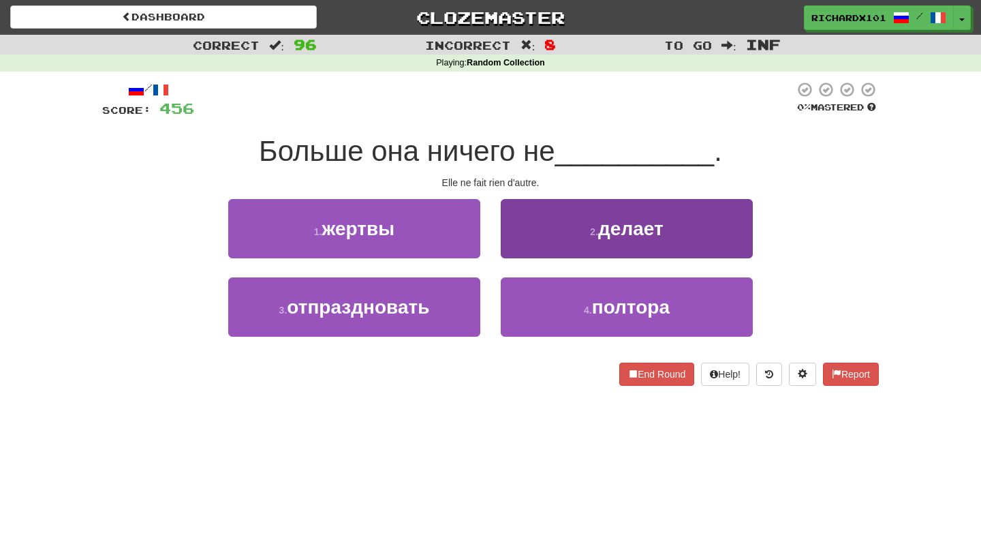
click at [567, 230] on button "2 . делает" at bounding box center [627, 228] width 252 height 59
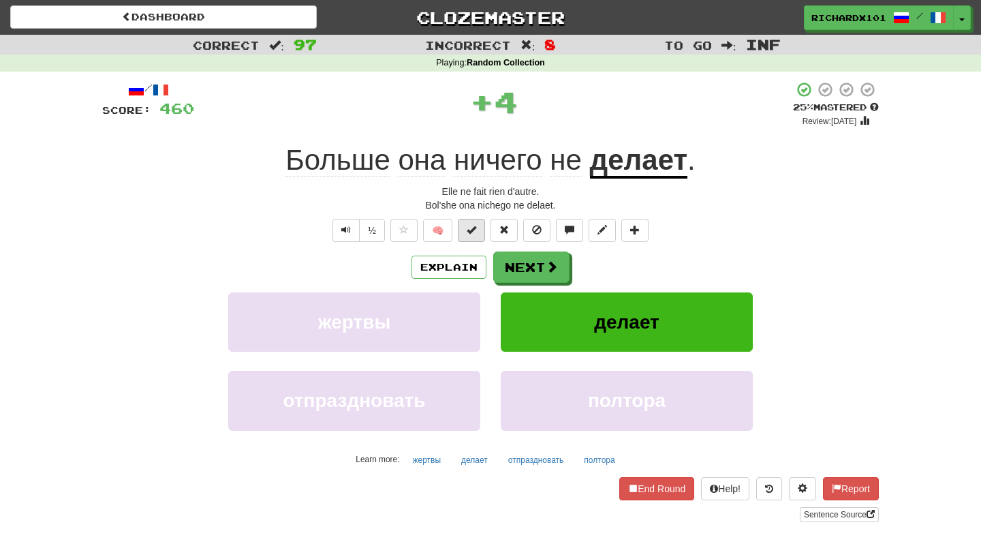
click at [480, 224] on button at bounding box center [471, 230] width 27 height 23
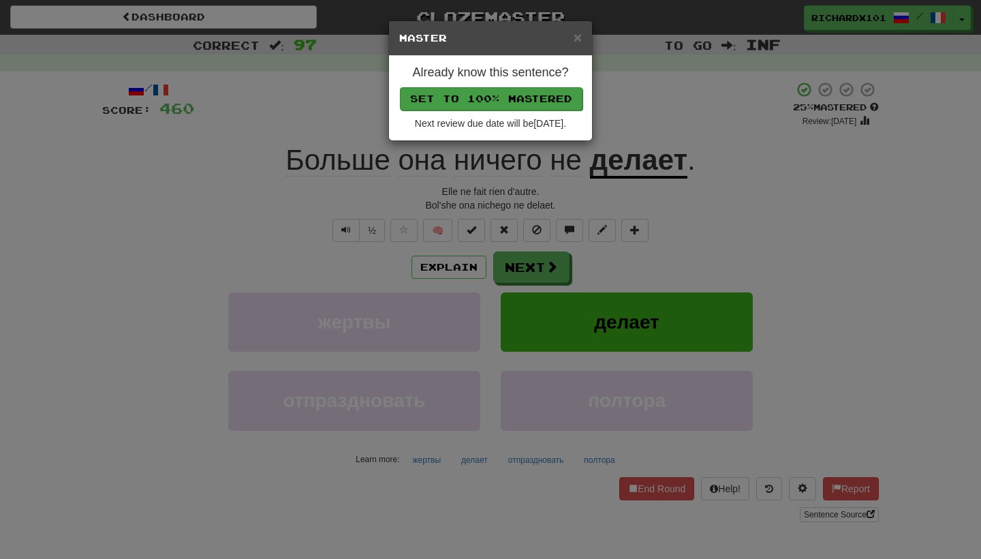
click at [529, 92] on button "Set to 100% Mastered" at bounding box center [491, 98] width 183 height 23
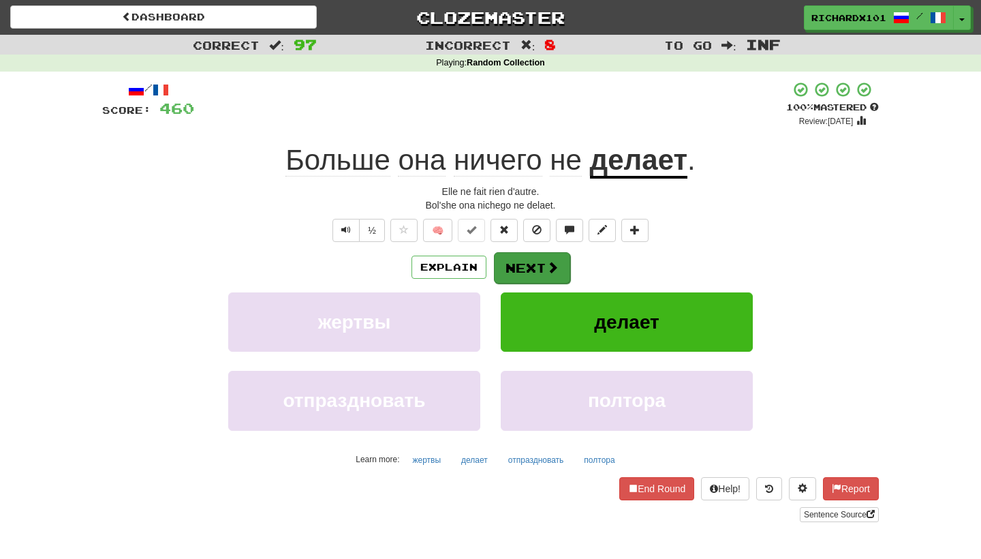
click at [528, 259] on button "Next" at bounding box center [532, 267] width 76 height 31
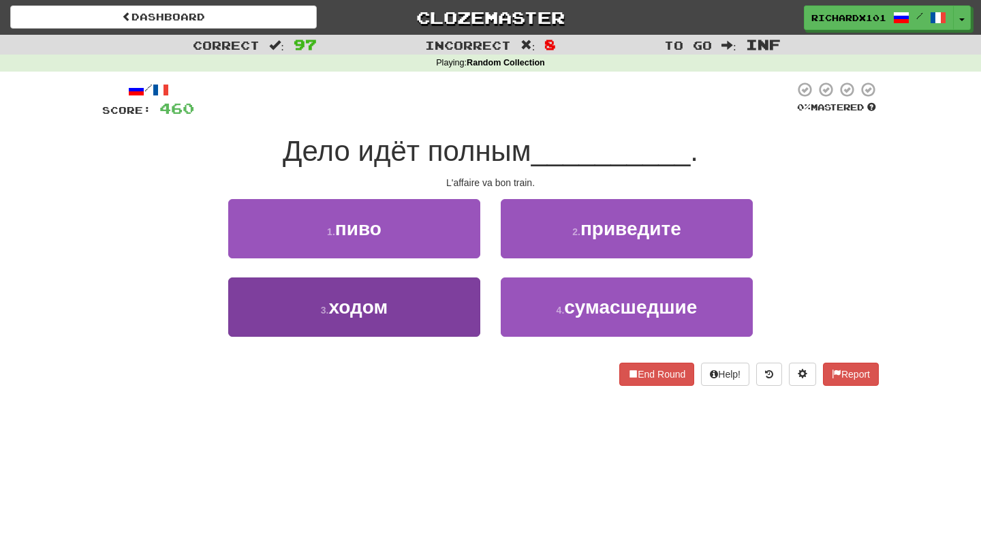
click at [452, 301] on button "3 . ходом" at bounding box center [354, 306] width 252 height 59
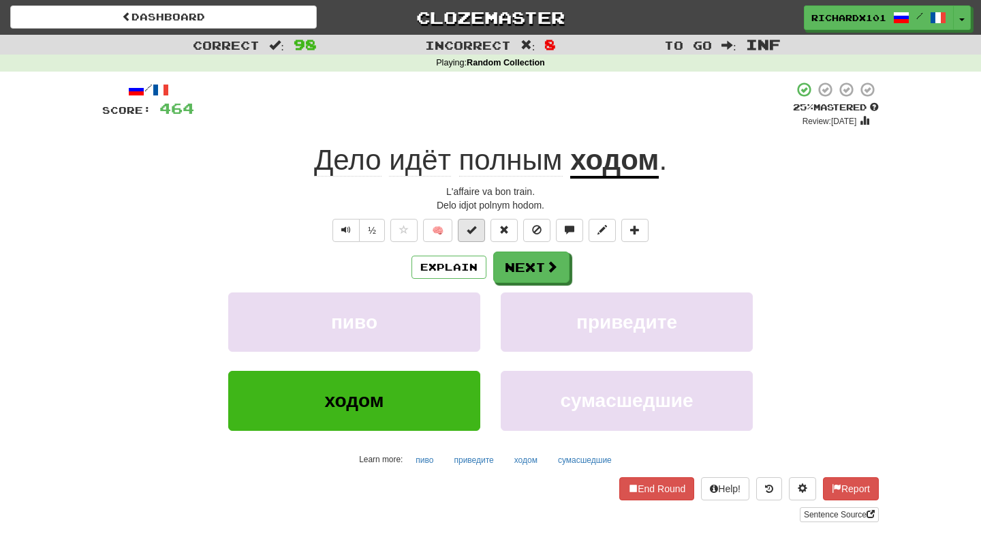
click at [473, 230] on span at bounding box center [472, 230] width 10 height 10
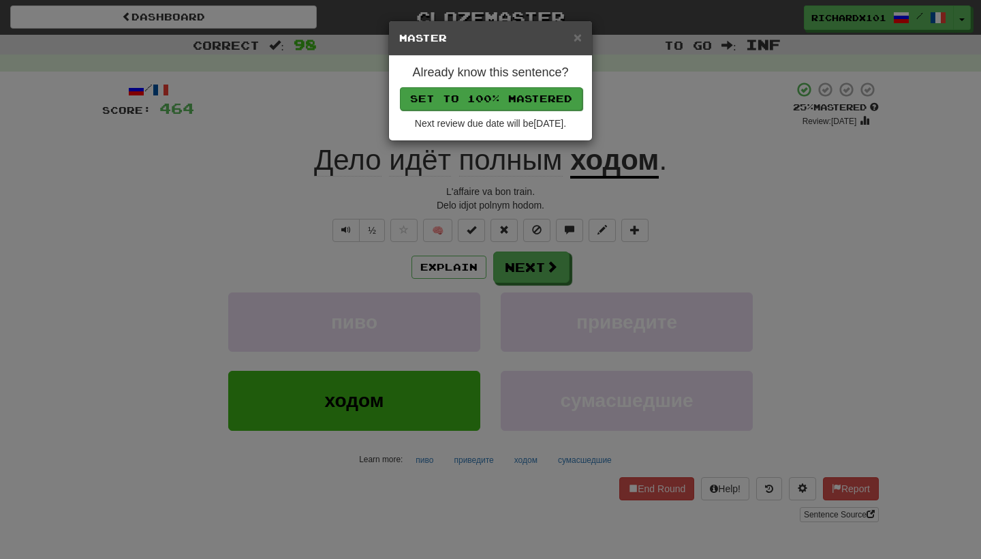
click at [532, 92] on button "Set to 100% Mastered" at bounding box center [491, 98] width 183 height 23
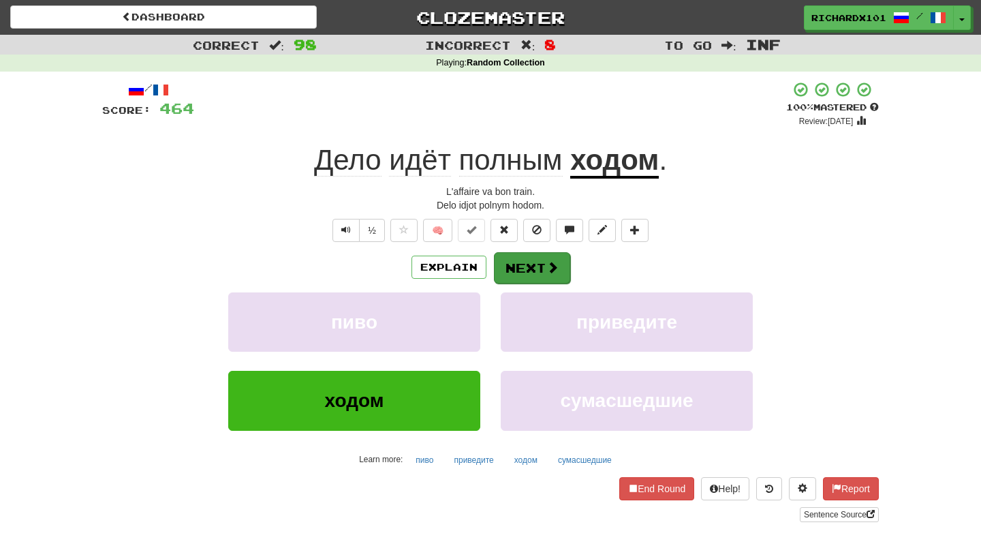
click at [527, 256] on button "Next" at bounding box center [532, 267] width 76 height 31
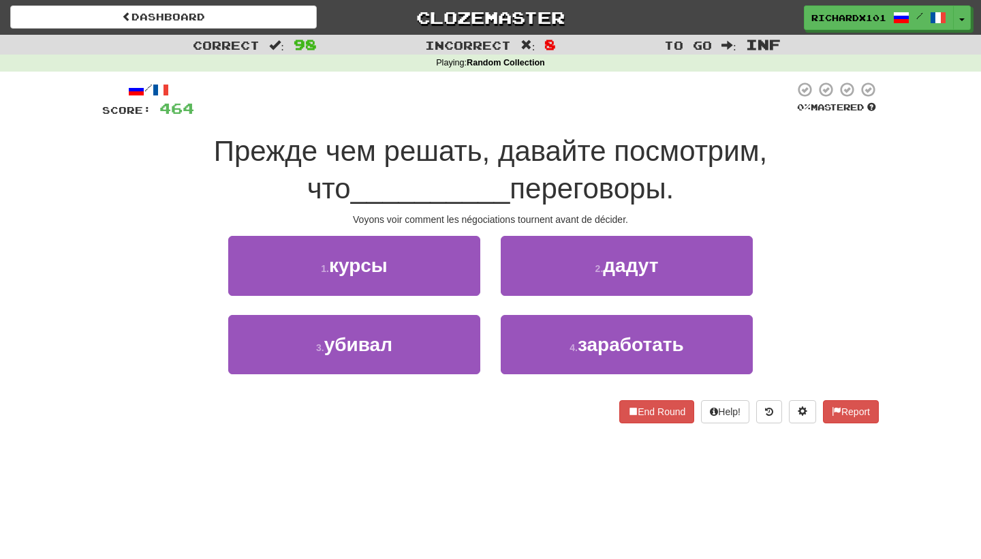
click at [527, 256] on button "2 . дадут" at bounding box center [627, 265] width 252 height 59
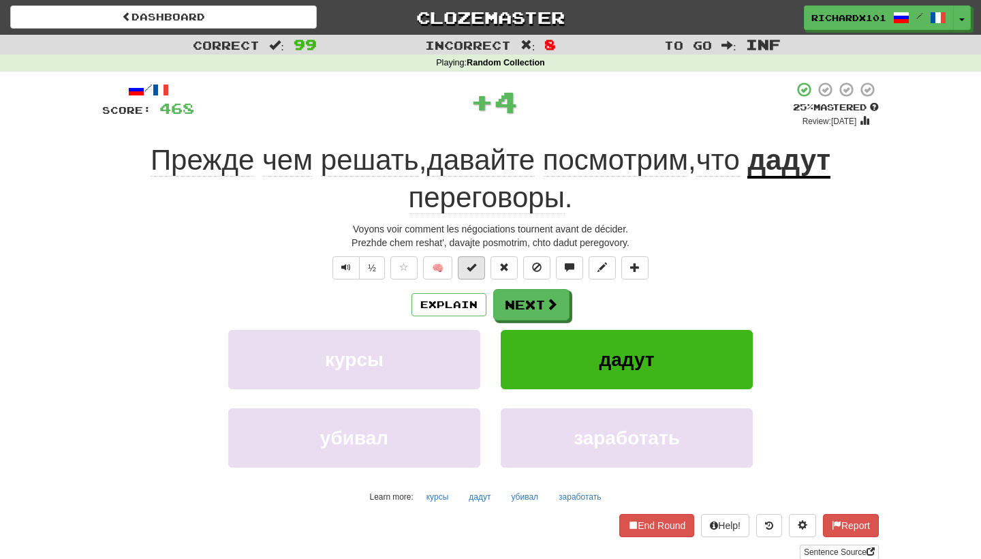
click at [477, 260] on button at bounding box center [471, 267] width 27 height 23
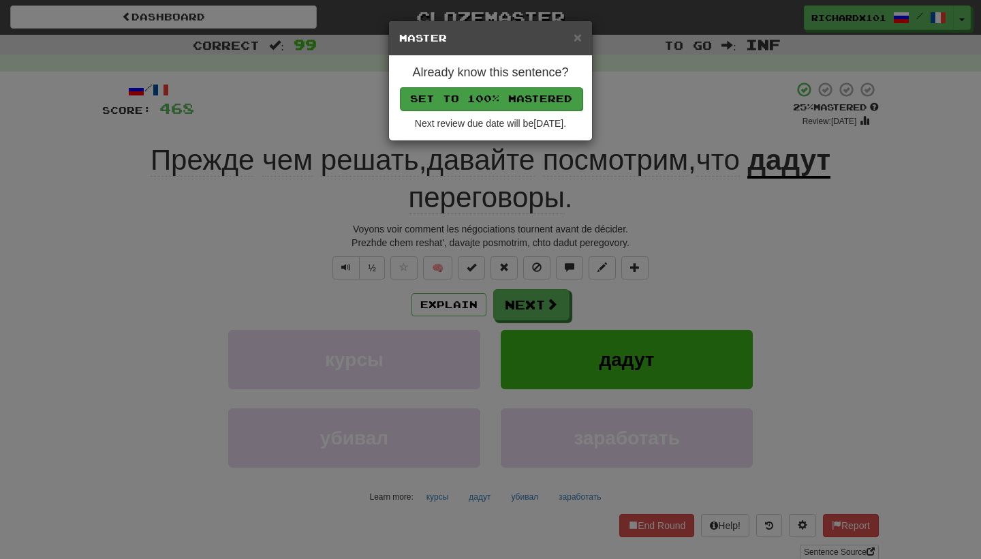
click at [544, 96] on button "Set to 100% Mastered" at bounding box center [491, 98] width 183 height 23
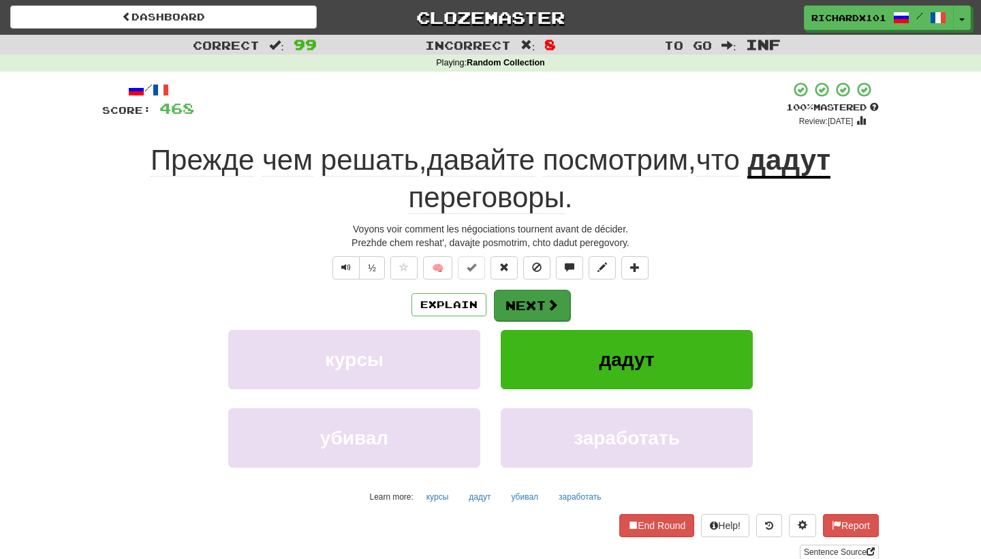
click at [543, 298] on button "Next" at bounding box center [532, 305] width 76 height 31
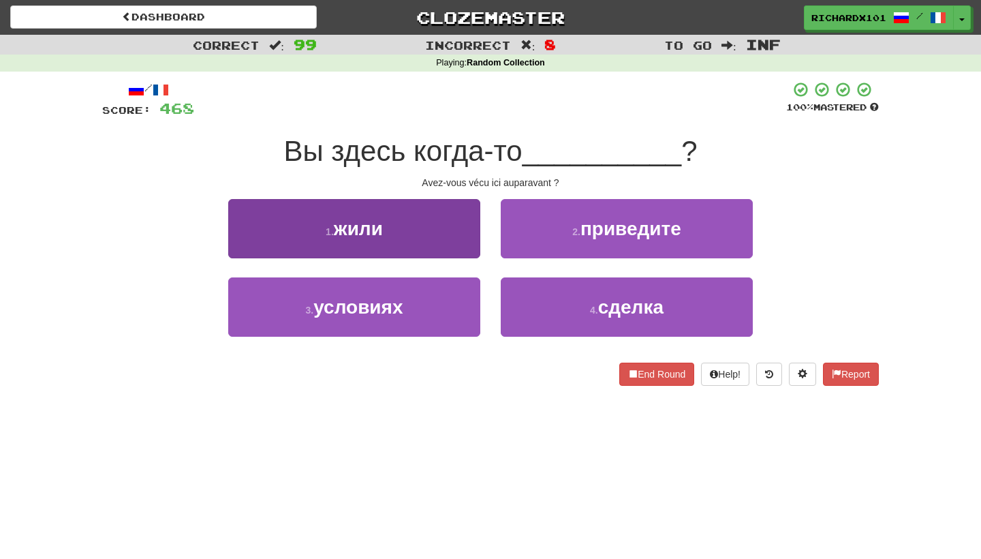
click at [454, 225] on button "1 . жили" at bounding box center [354, 228] width 252 height 59
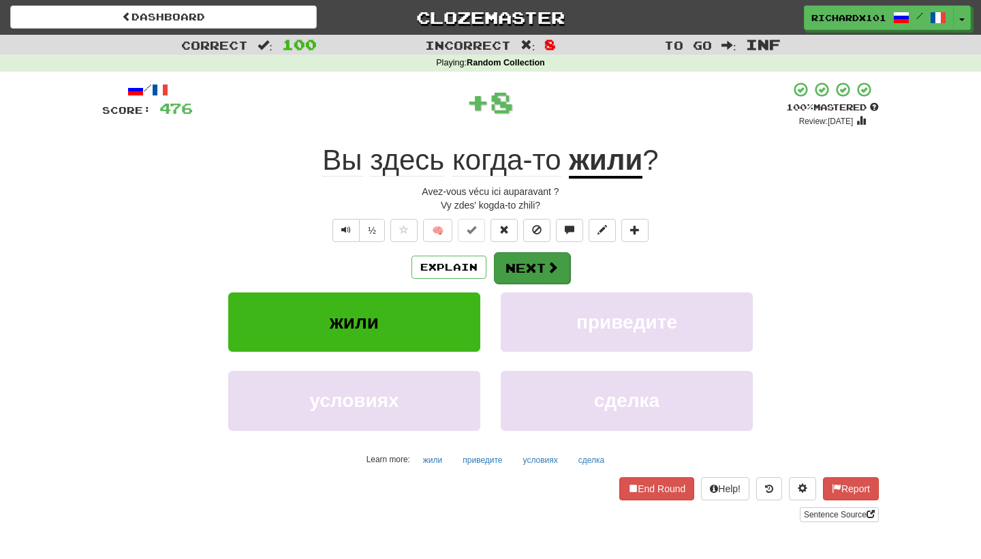
click at [508, 252] on button "Next" at bounding box center [532, 267] width 76 height 31
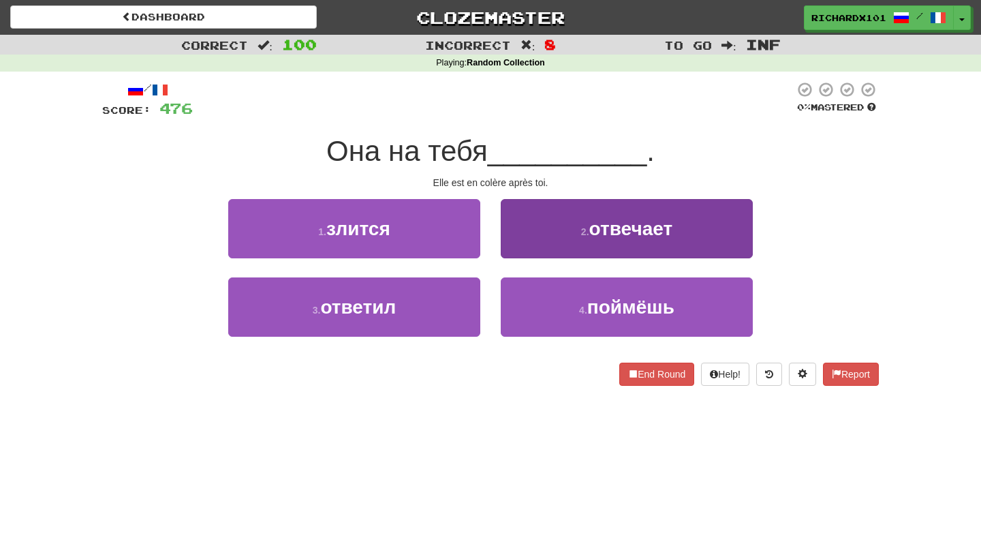
click at [534, 235] on button "2 . отвечает" at bounding box center [627, 228] width 252 height 59
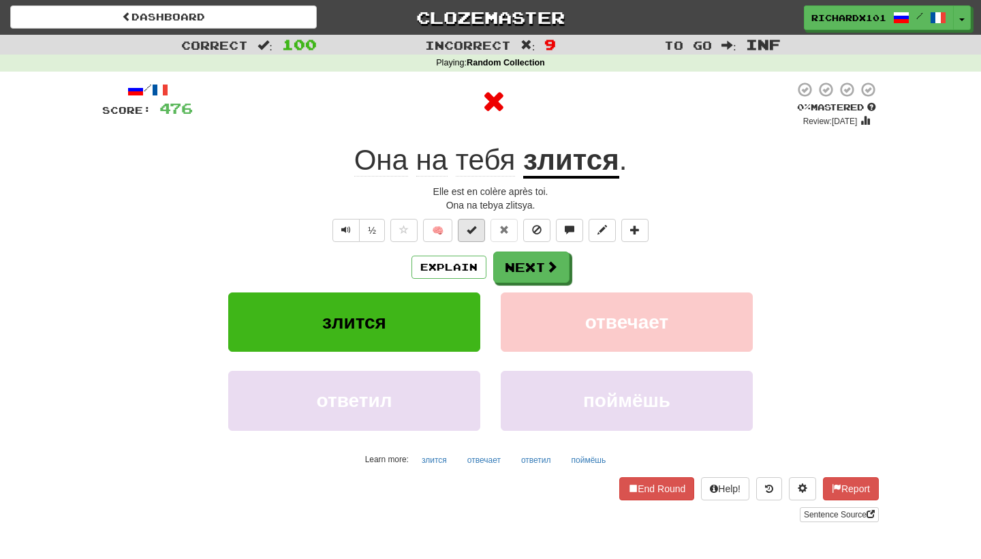
click at [474, 235] on button at bounding box center [471, 230] width 27 height 23
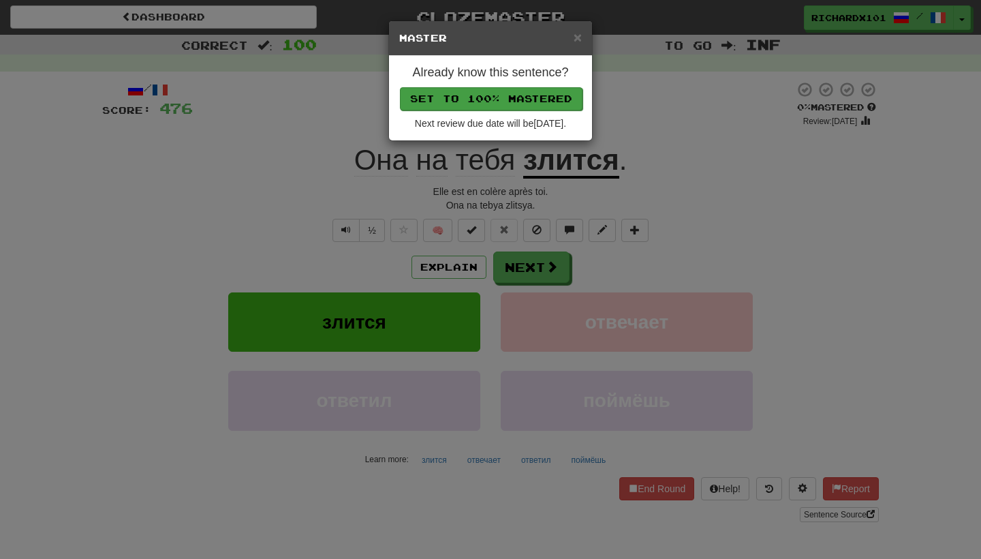
click at [520, 105] on button "Set to 100% Mastered" at bounding box center [491, 98] width 183 height 23
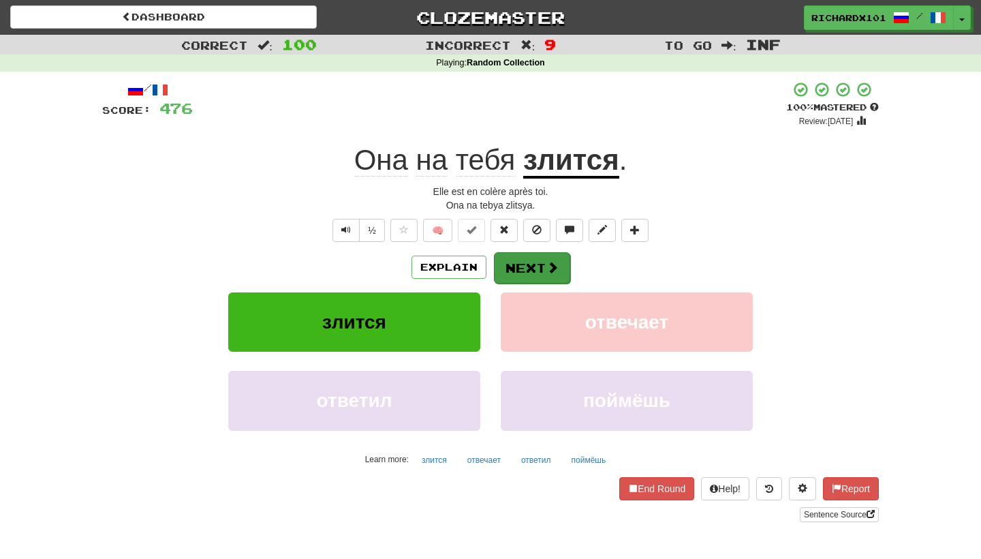
click at [531, 272] on button "Next" at bounding box center [532, 267] width 76 height 31
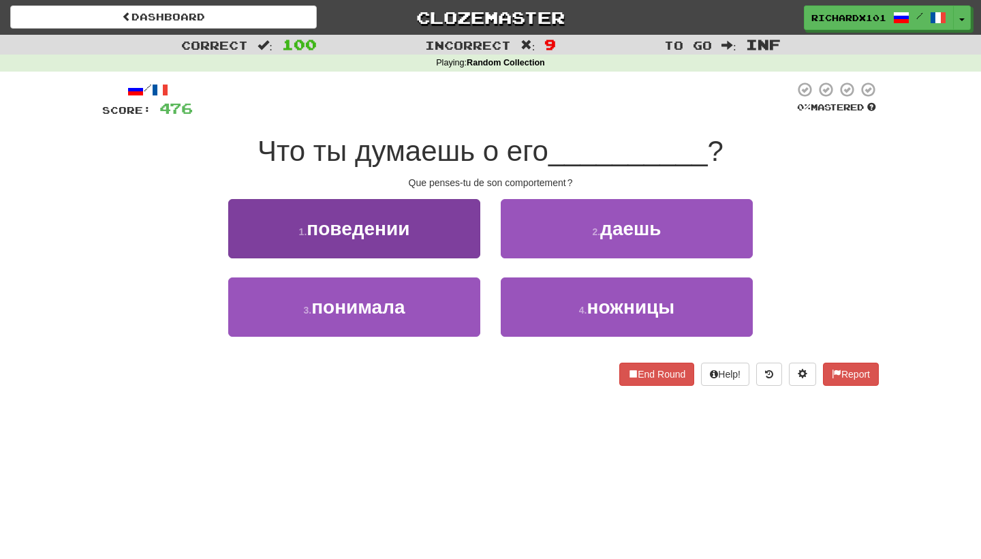
click at [469, 240] on button "1 . поведении" at bounding box center [354, 228] width 252 height 59
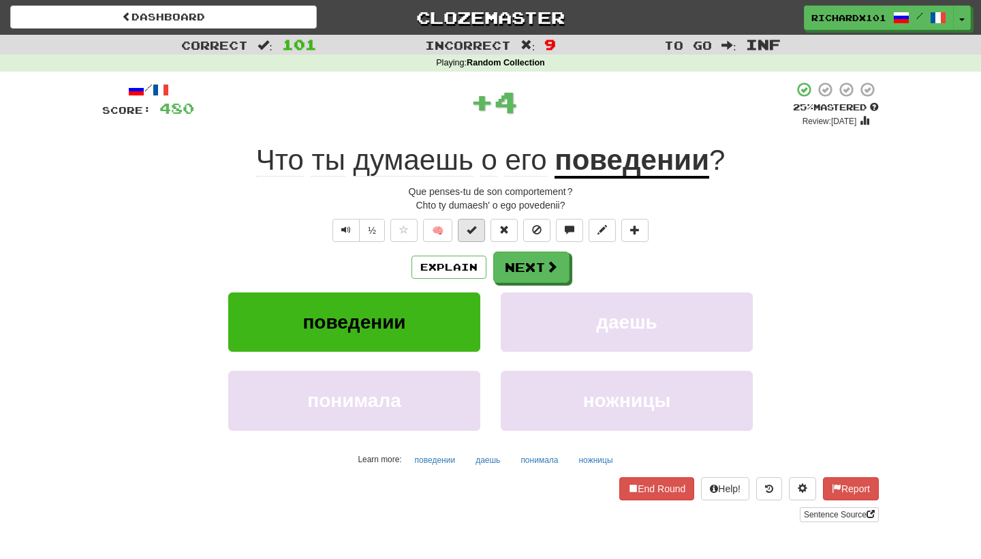
click at [478, 232] on button at bounding box center [471, 230] width 27 height 23
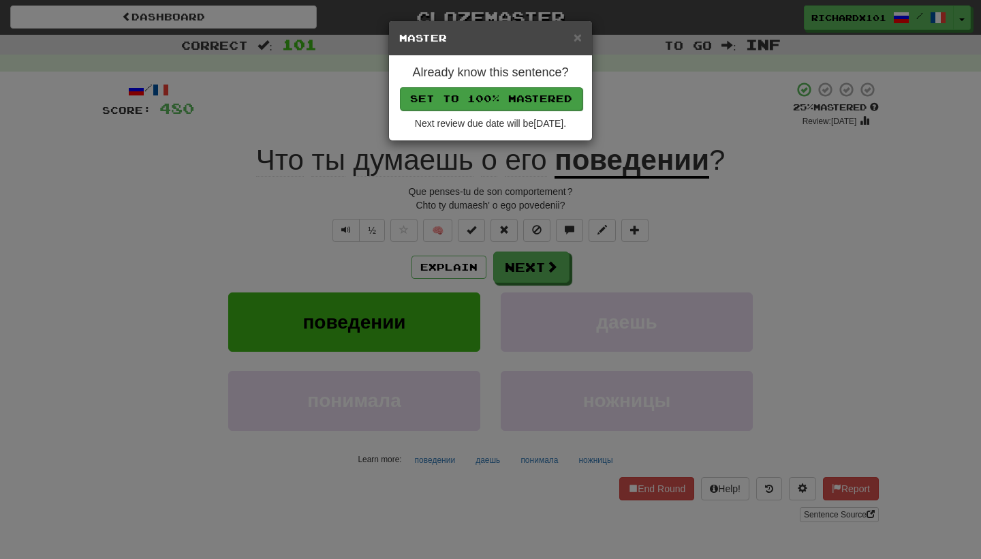
click at [527, 94] on button "Set to 100% Mastered" at bounding box center [491, 98] width 183 height 23
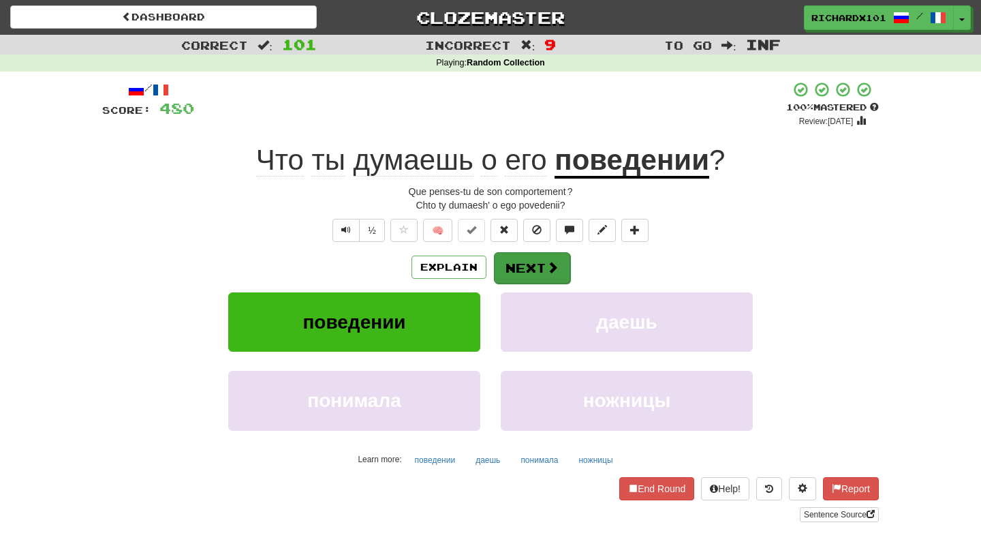
click at [521, 262] on button "Next" at bounding box center [532, 267] width 76 height 31
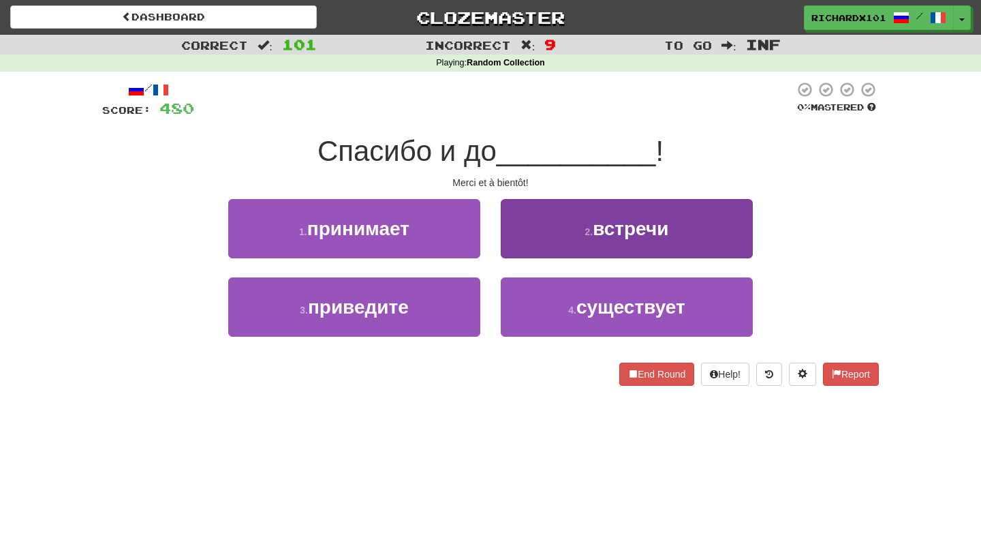
click at [540, 232] on button "2 . встречи" at bounding box center [627, 228] width 252 height 59
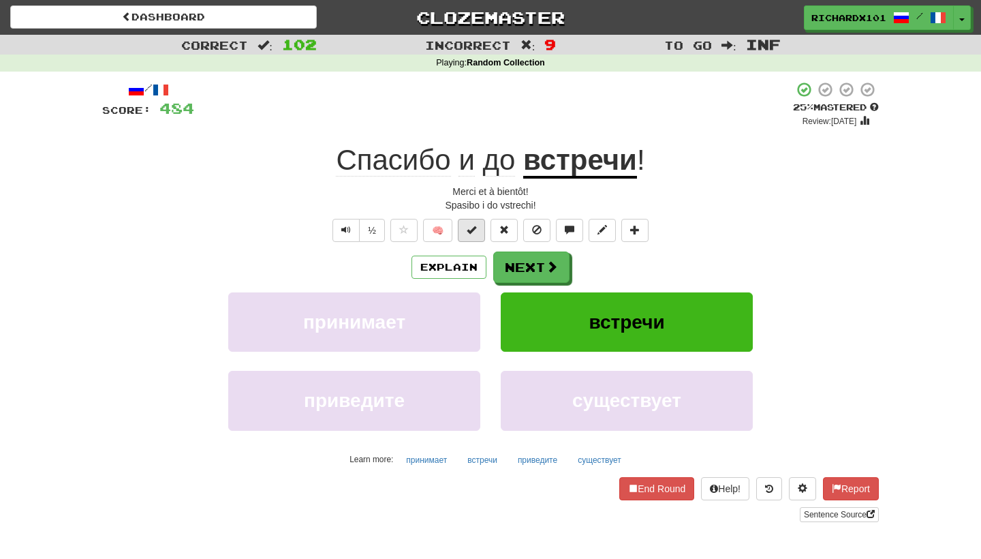
click at [480, 232] on button at bounding box center [471, 230] width 27 height 23
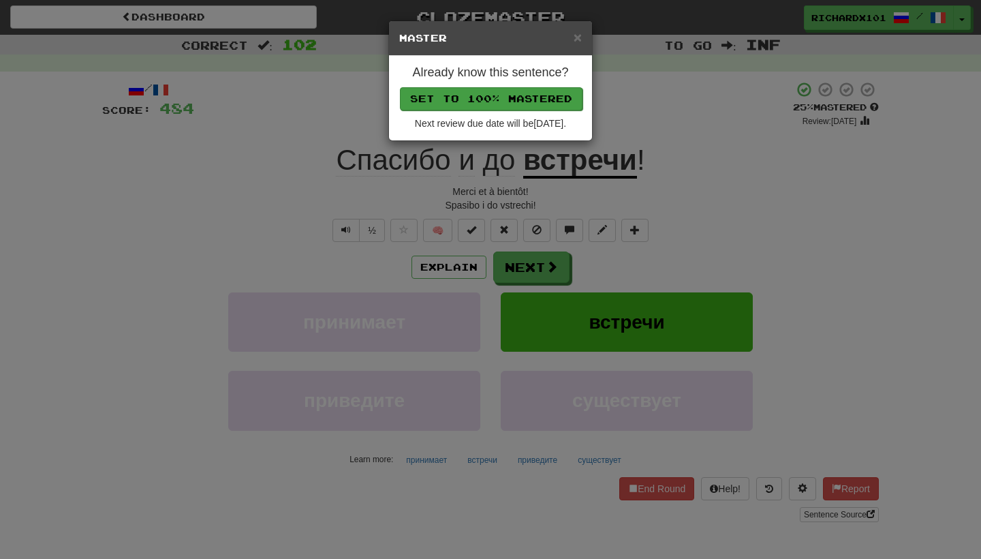
click at [530, 93] on button "Set to 100% Mastered" at bounding box center [491, 98] width 183 height 23
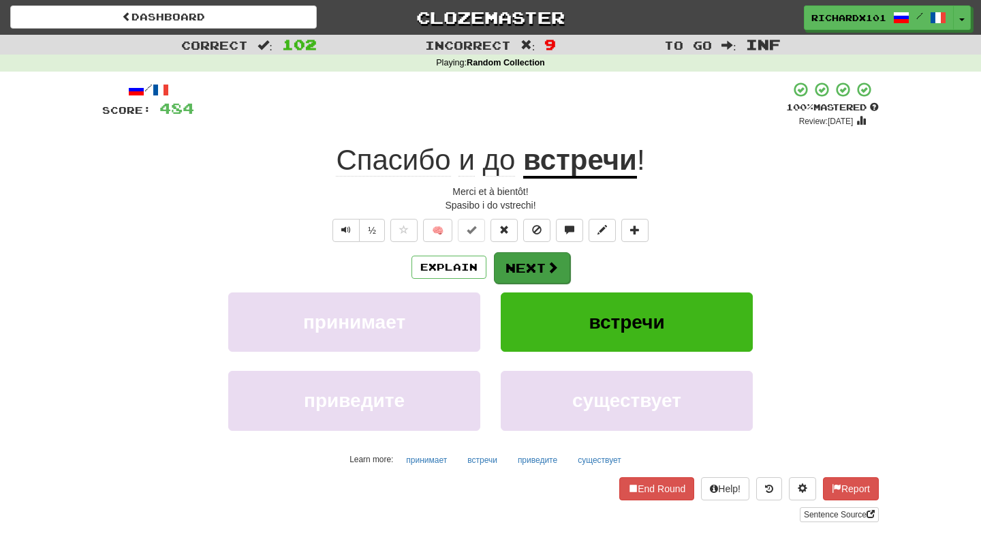
click at [533, 266] on button "Next" at bounding box center [532, 267] width 76 height 31
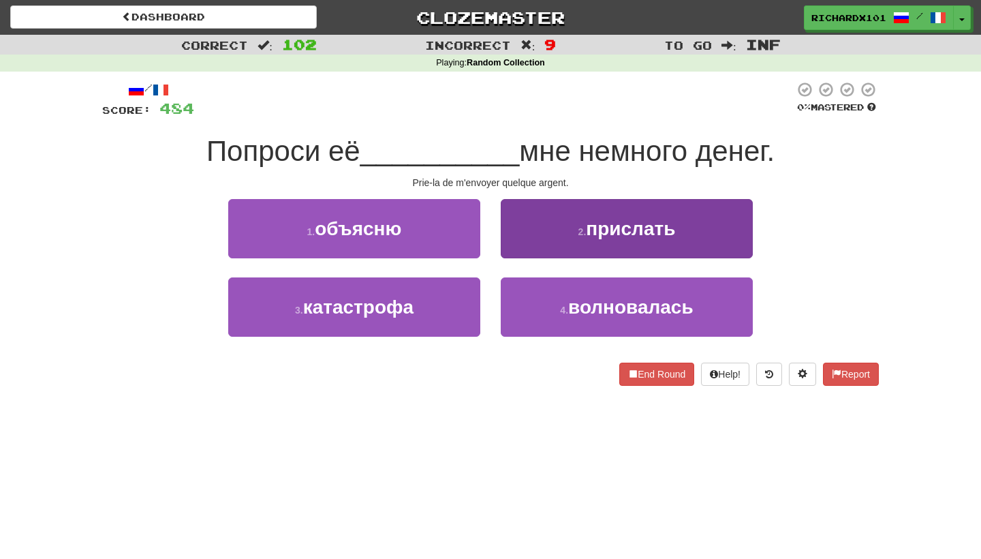
click at [552, 238] on button "2 . прислать" at bounding box center [627, 228] width 252 height 59
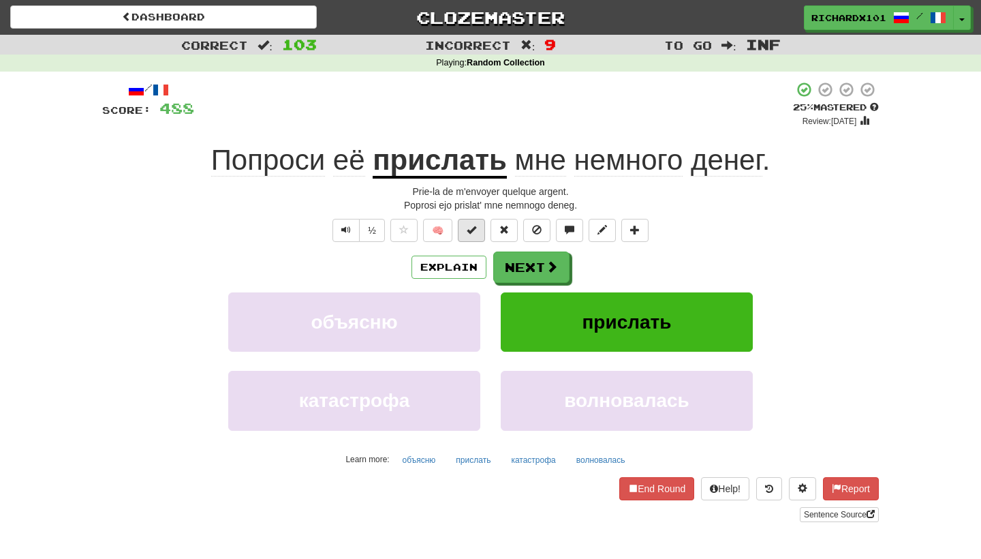
click at [475, 232] on span at bounding box center [472, 230] width 10 height 10
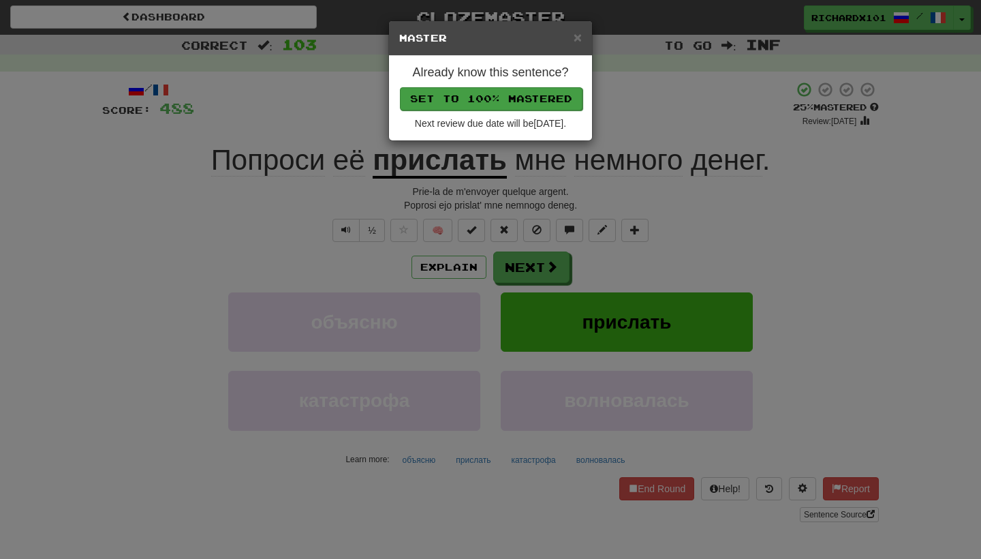
click at [529, 103] on button "Set to 100% Mastered" at bounding box center [491, 98] width 183 height 23
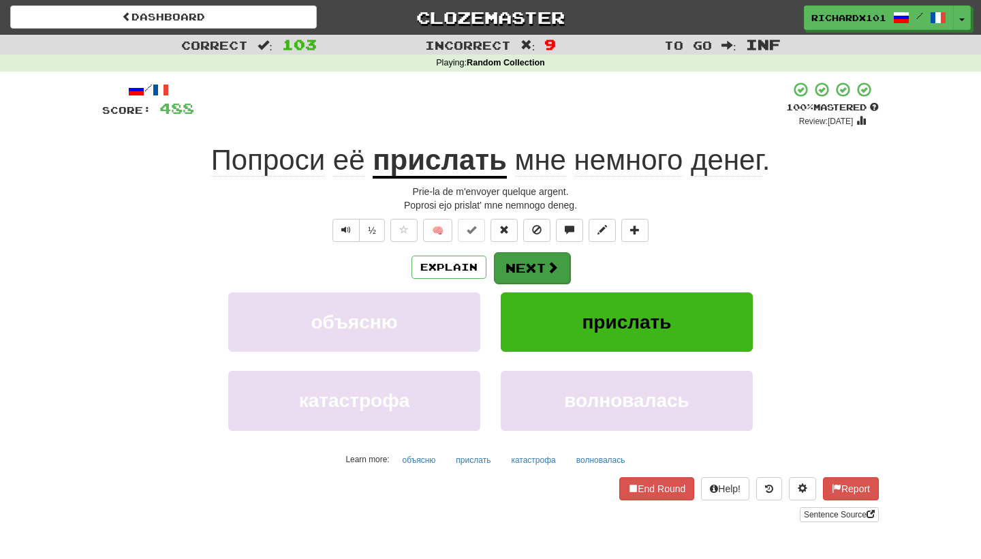
click at [538, 256] on button "Next" at bounding box center [532, 267] width 76 height 31
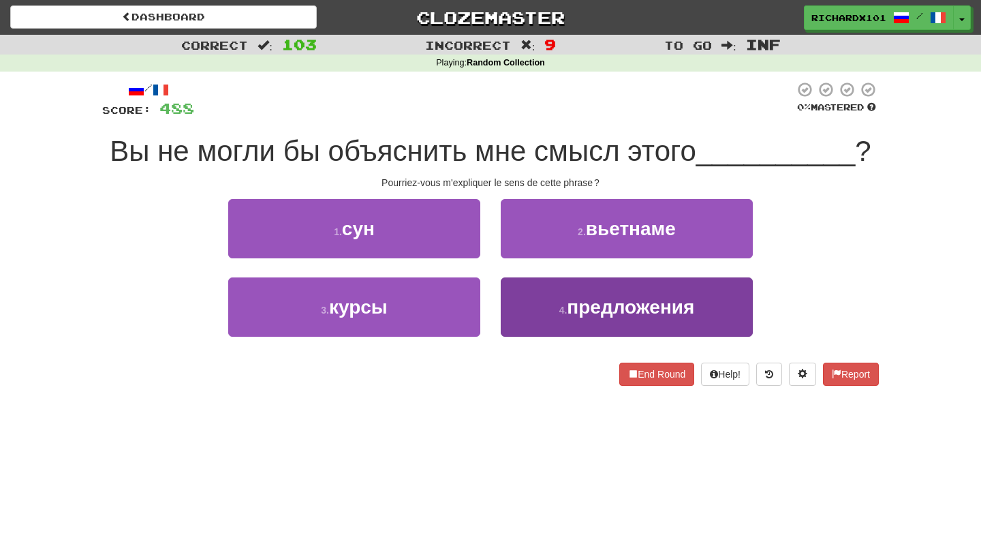
click at [537, 307] on button "4 . предложения" at bounding box center [627, 306] width 252 height 59
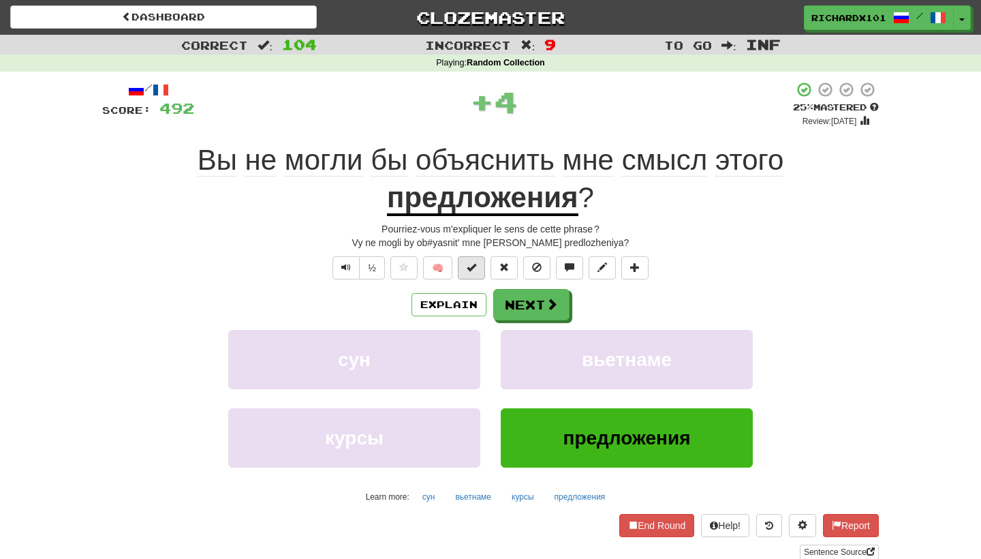
click at [478, 268] on button at bounding box center [471, 267] width 27 height 23
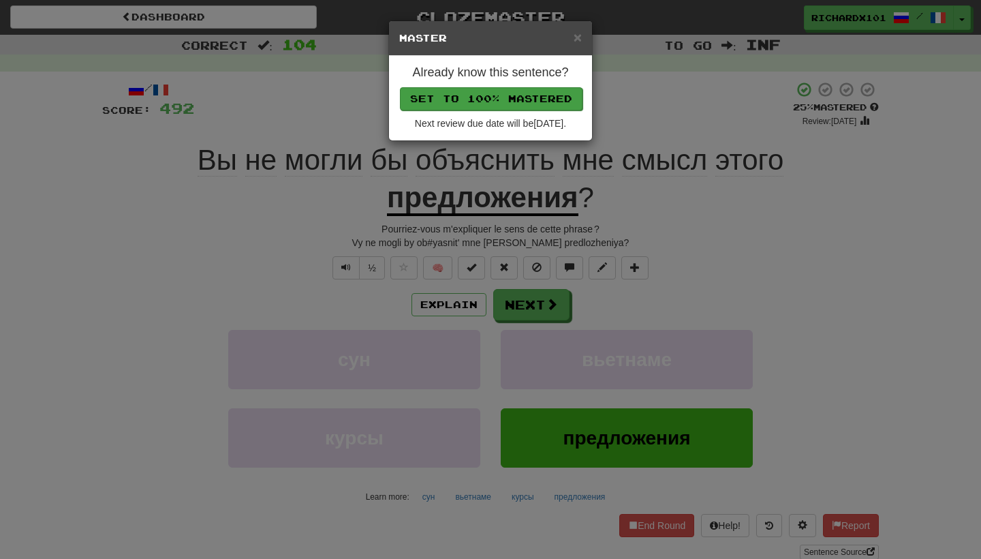
click at [538, 95] on button "Set to 100% Mastered" at bounding box center [491, 98] width 183 height 23
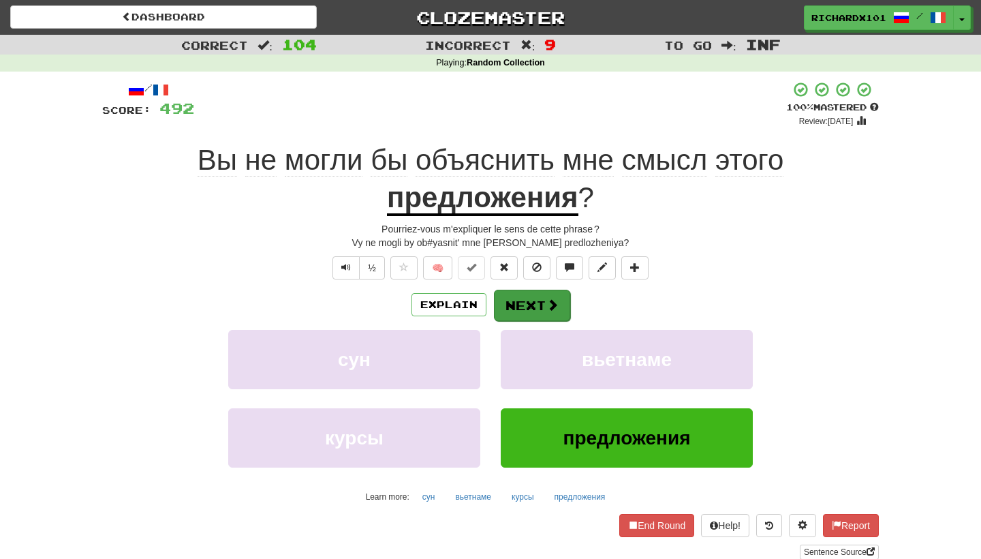
click at [533, 302] on button "Next" at bounding box center [532, 305] width 76 height 31
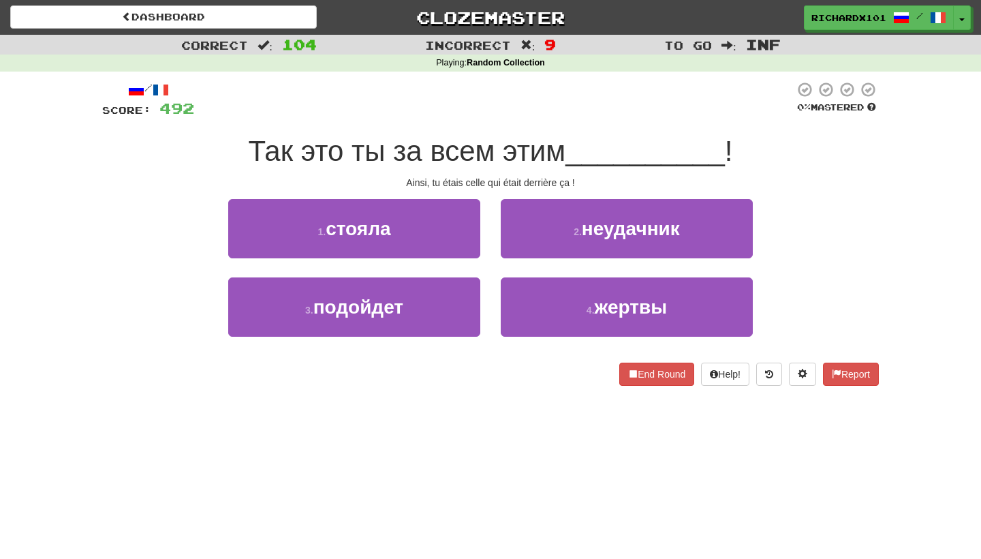
click at [533, 302] on button "4 . жертвы" at bounding box center [627, 306] width 252 height 59
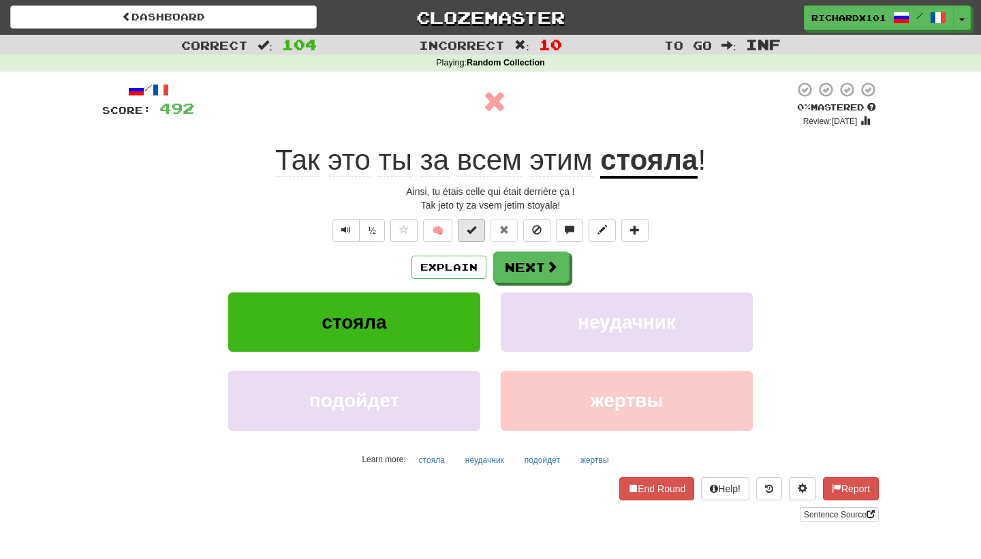
click at [476, 234] on button at bounding box center [471, 230] width 27 height 23
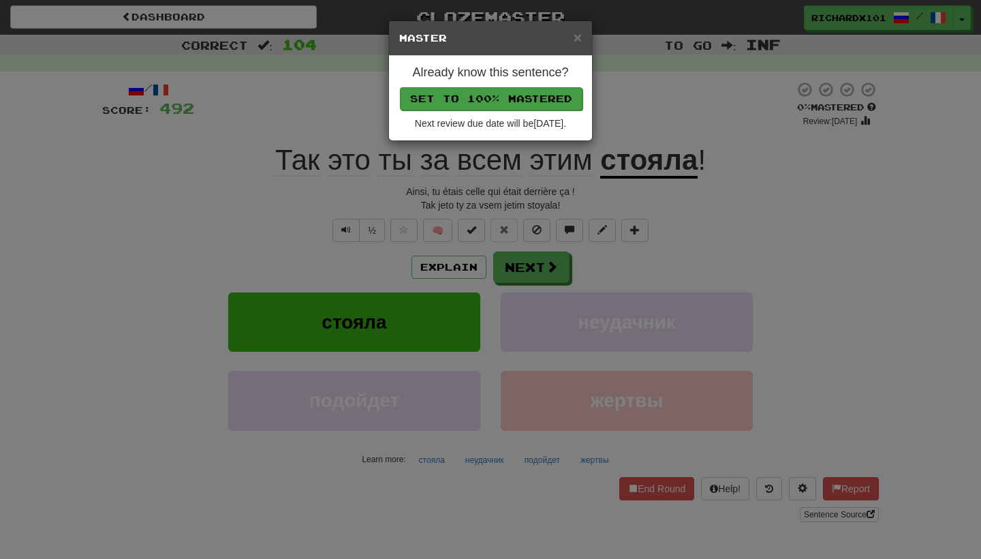
click at [531, 96] on button "Set to 100% Mastered" at bounding box center [491, 98] width 183 height 23
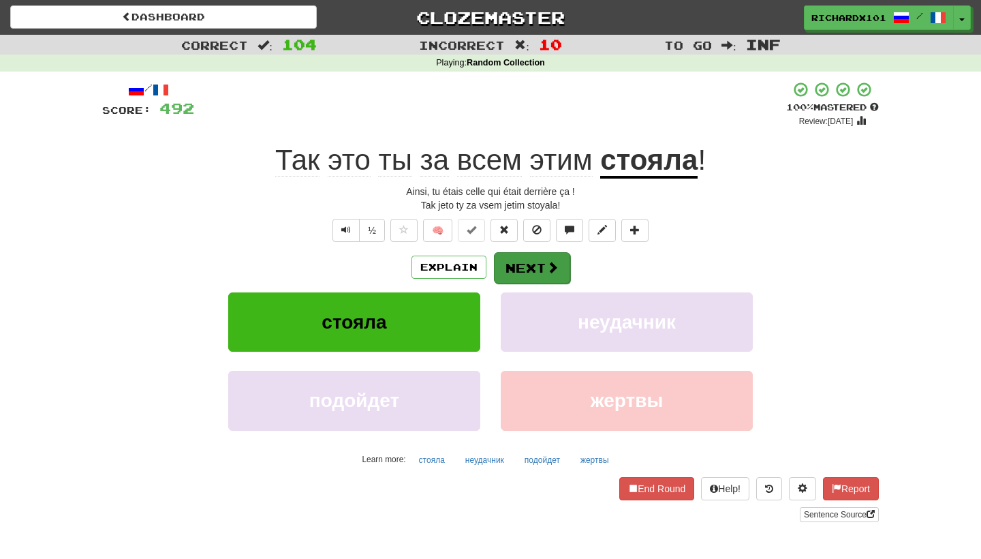
click at [524, 268] on button "Next" at bounding box center [532, 267] width 76 height 31
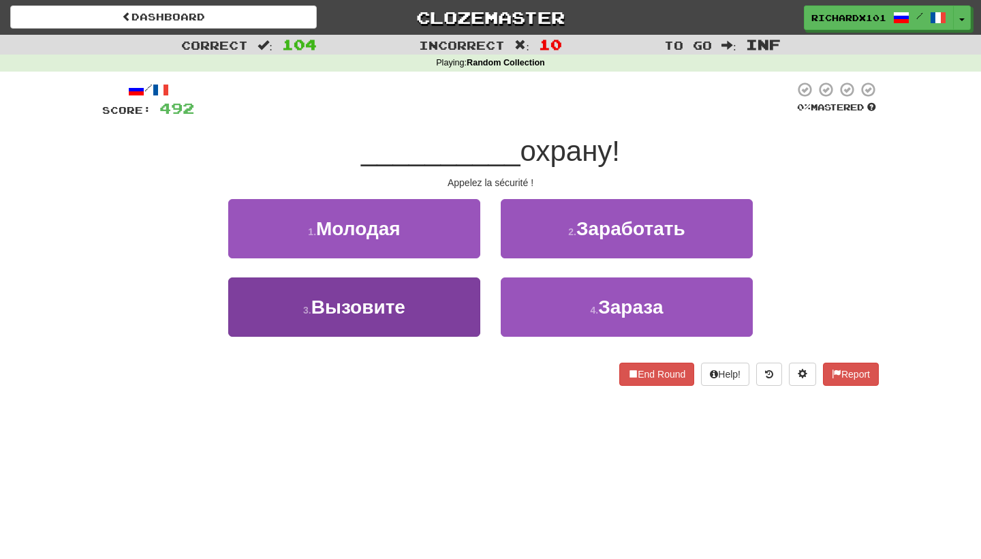
click at [451, 290] on button "3 . Вызовите" at bounding box center [354, 306] width 252 height 59
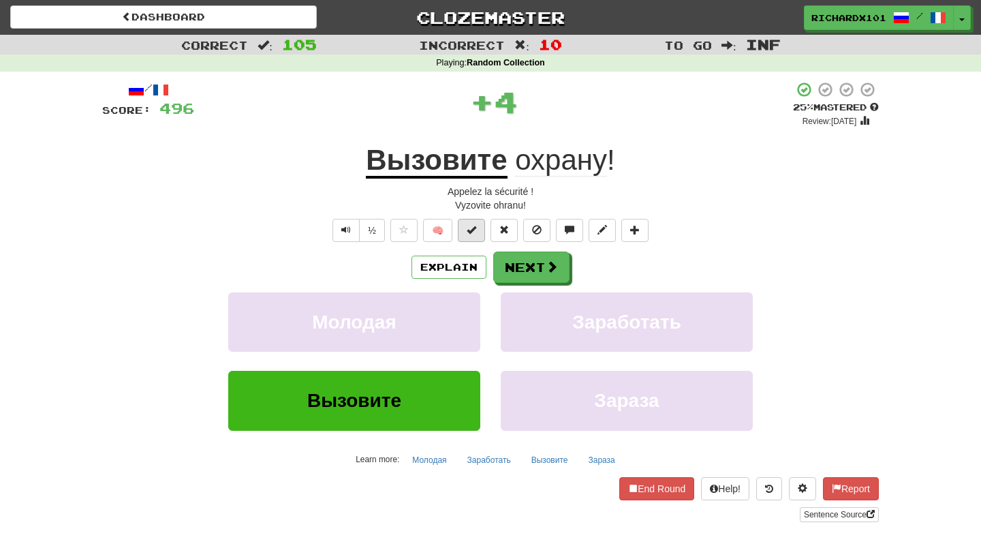
click at [476, 222] on button at bounding box center [471, 230] width 27 height 23
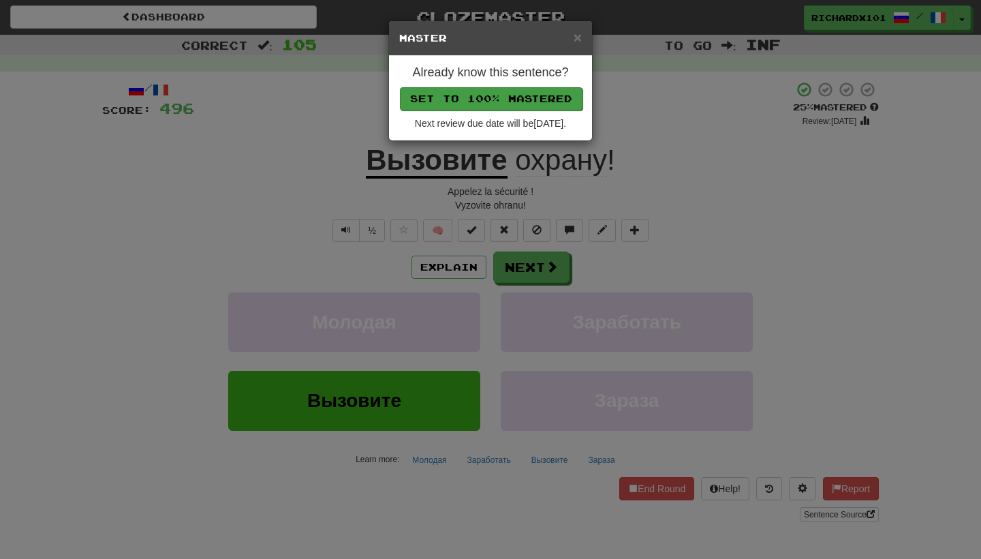
click at [538, 97] on button "Set to 100% Mastered" at bounding box center [491, 98] width 183 height 23
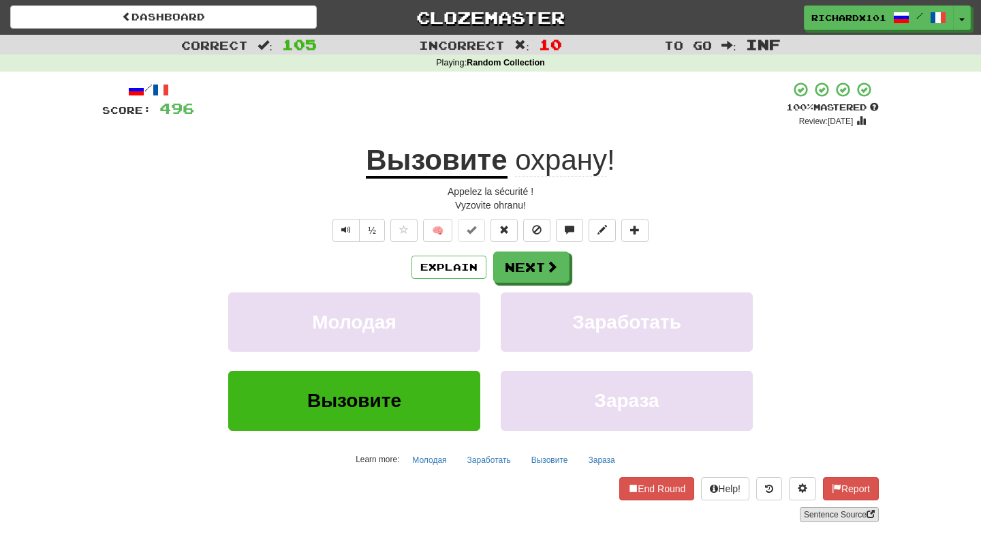
click at [822, 511] on link "Sentence Source" at bounding box center [839, 514] width 79 height 15
click at [655, 481] on button "End Round" at bounding box center [656, 488] width 75 height 23
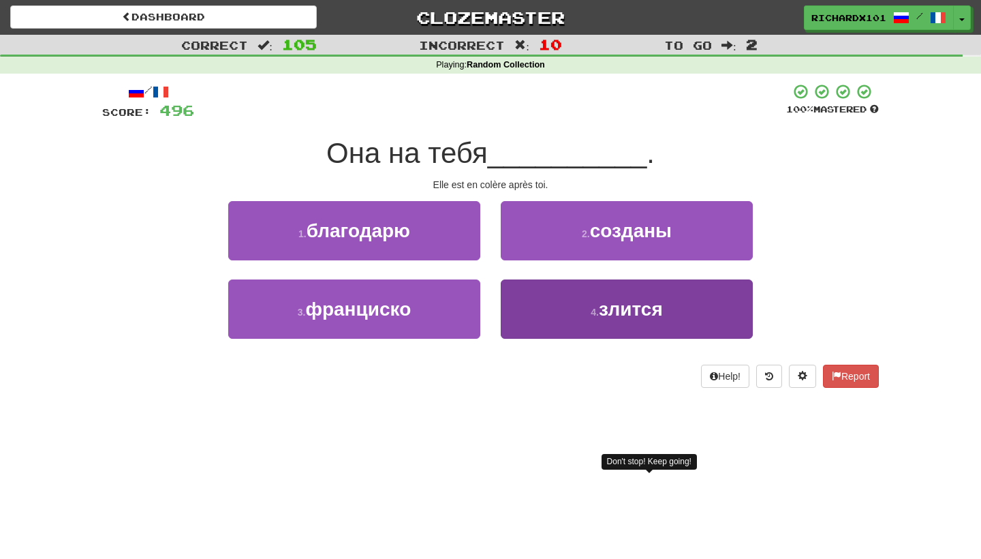
click at [653, 318] on button "4 . злится" at bounding box center [627, 308] width 252 height 59
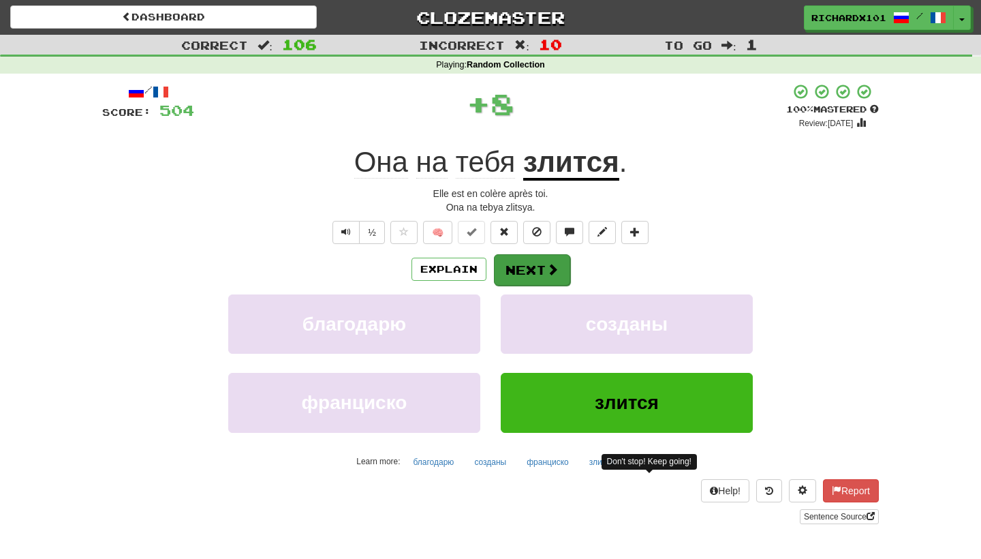
click at [554, 263] on span at bounding box center [552, 269] width 12 height 12
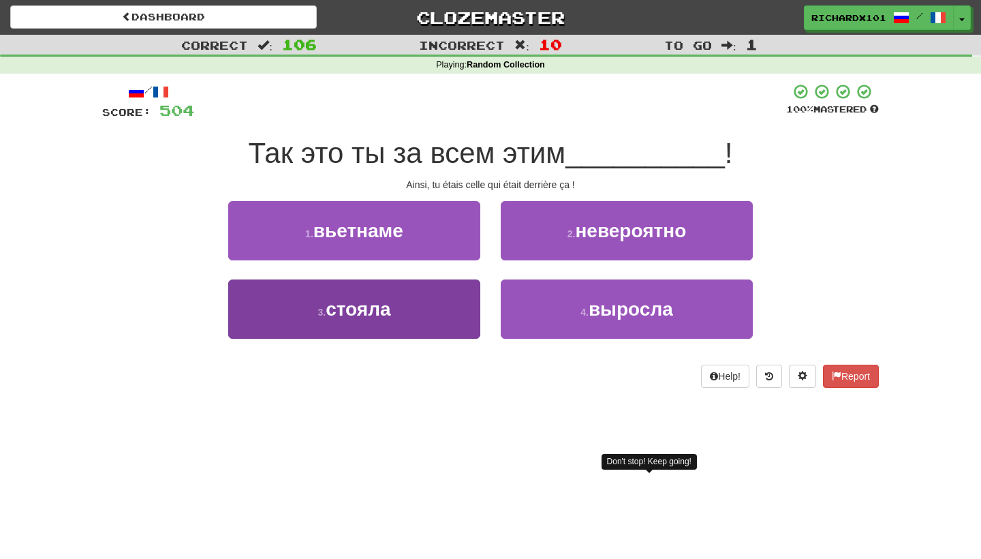
click at [467, 309] on button "3 . стояла" at bounding box center [354, 308] width 252 height 59
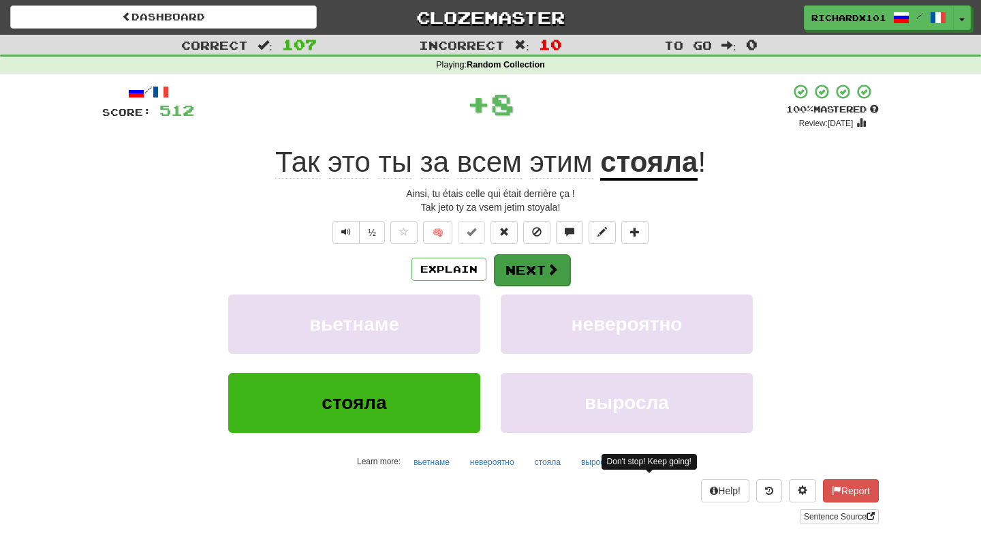
click at [505, 264] on button "Next" at bounding box center [532, 269] width 76 height 31
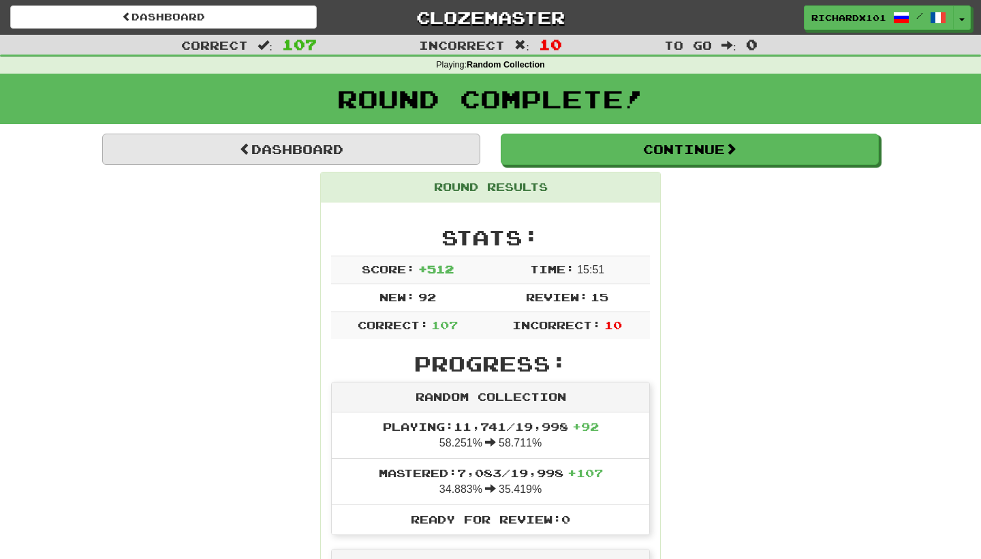
click at [420, 151] on link "Dashboard" at bounding box center [291, 149] width 378 height 31
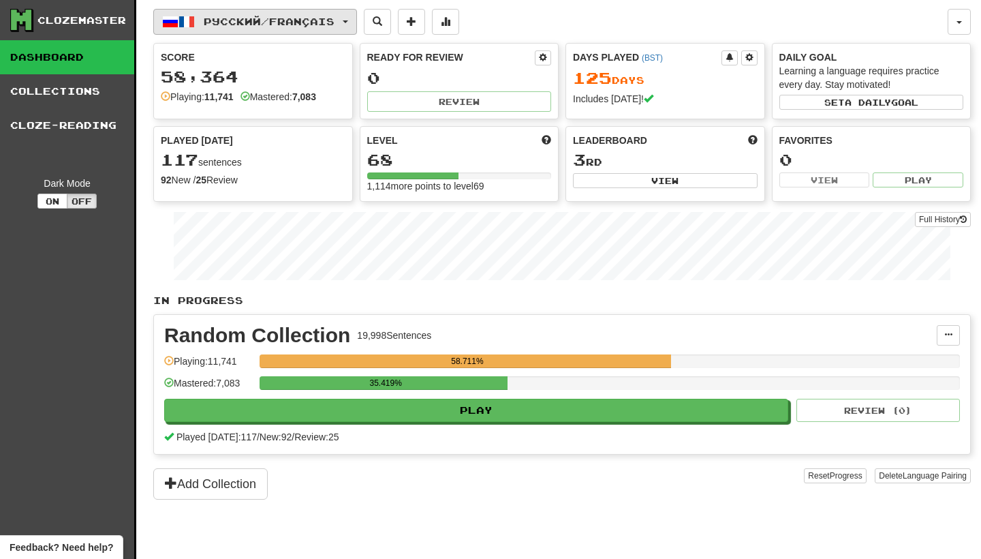
click at [348, 22] on span "button" at bounding box center [345, 21] width 5 height 3
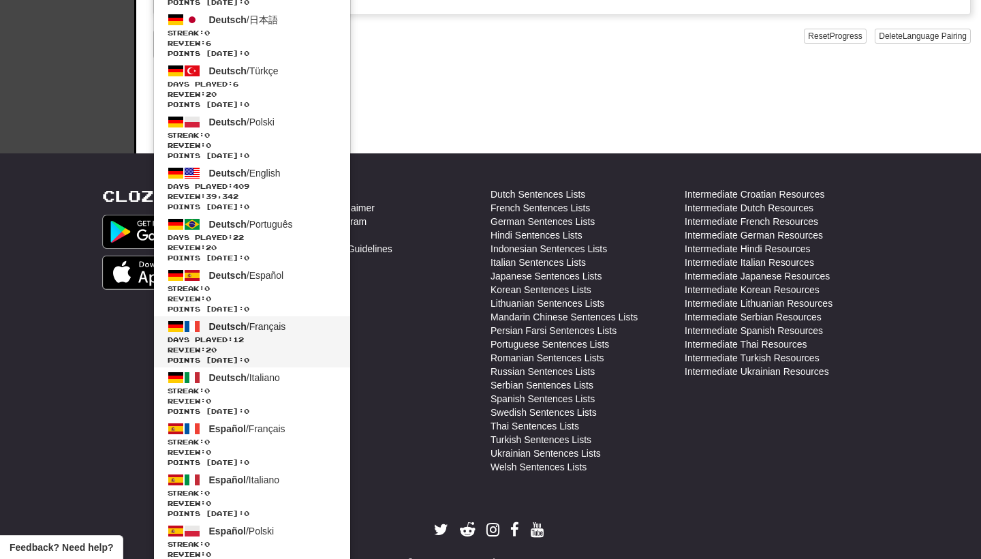
scroll to position [426, 0]
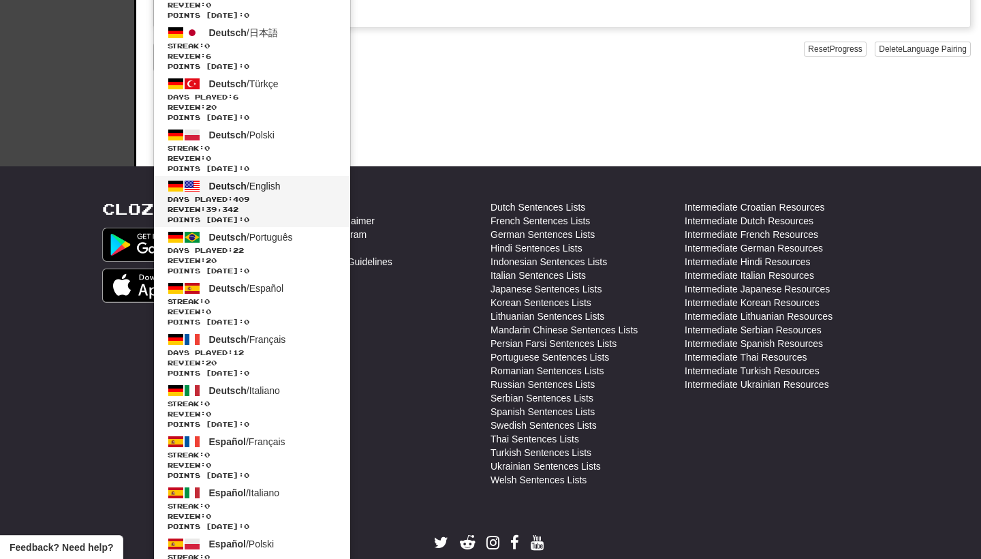
click at [318, 197] on span "Days Played: 409" at bounding box center [252, 199] width 169 height 10
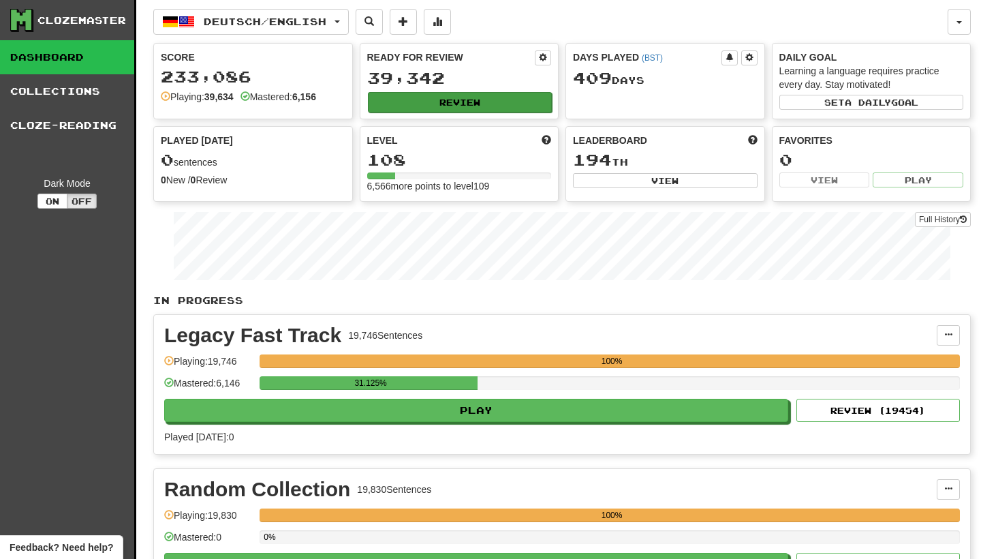
click at [441, 99] on button "Review" at bounding box center [460, 102] width 185 height 20
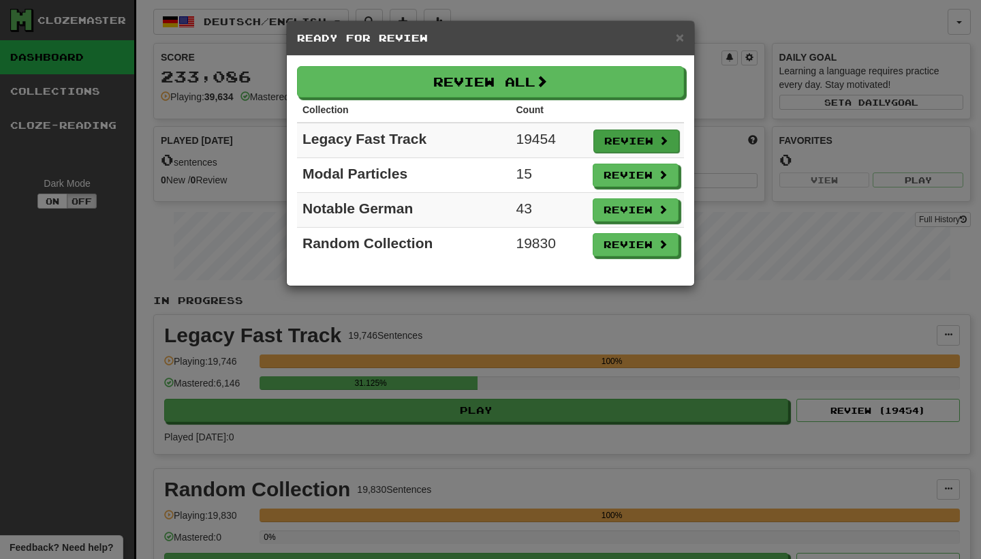
click at [612, 136] on button "Review" at bounding box center [636, 140] width 86 height 23
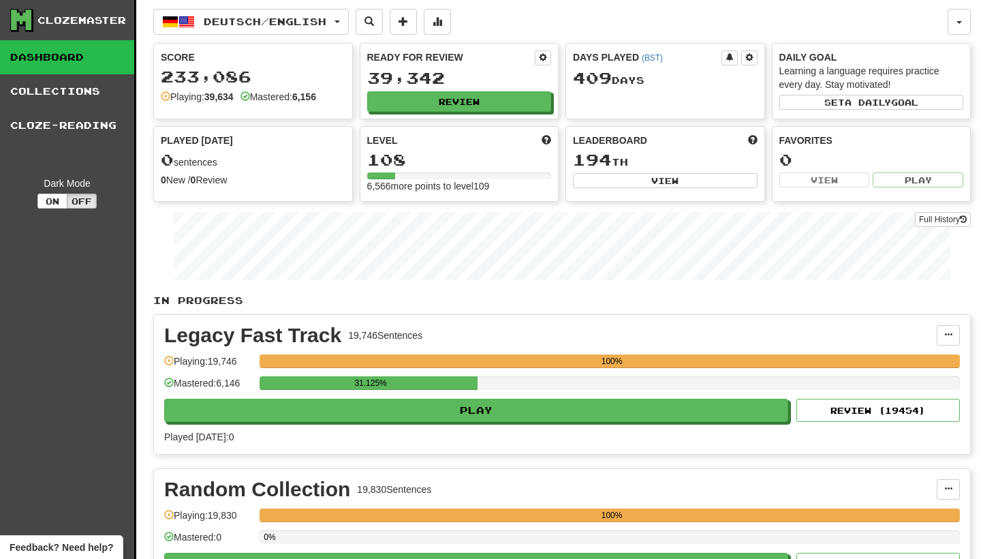
select select "********"
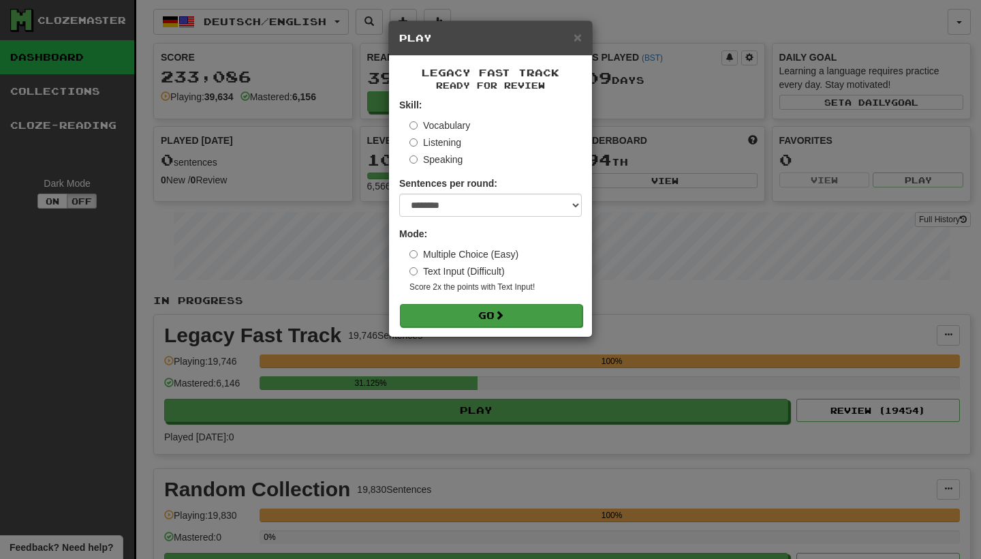
click at [528, 305] on button "Go" at bounding box center [491, 315] width 183 height 23
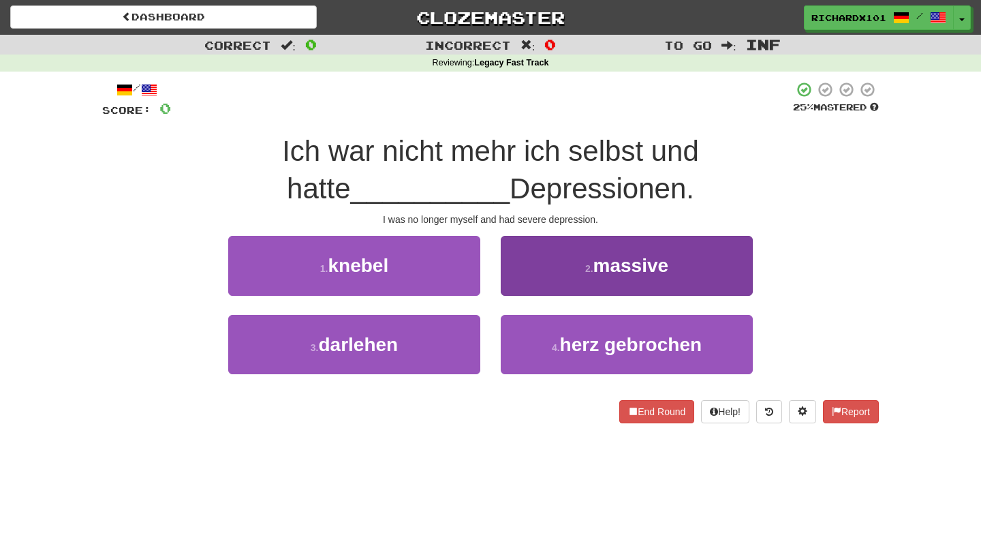
click at [548, 275] on button "2 . massive" at bounding box center [627, 265] width 252 height 59
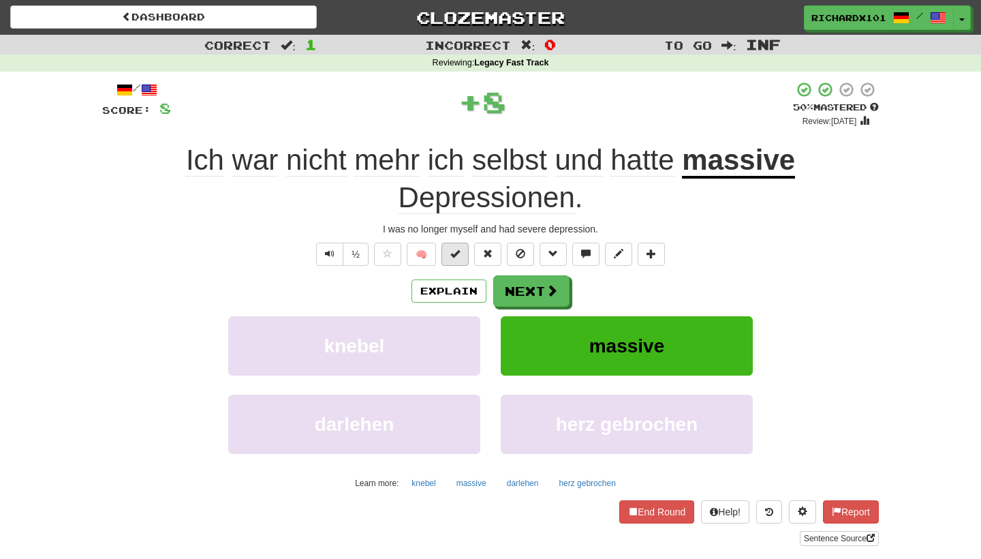
click at [462, 254] on button at bounding box center [454, 254] width 27 height 23
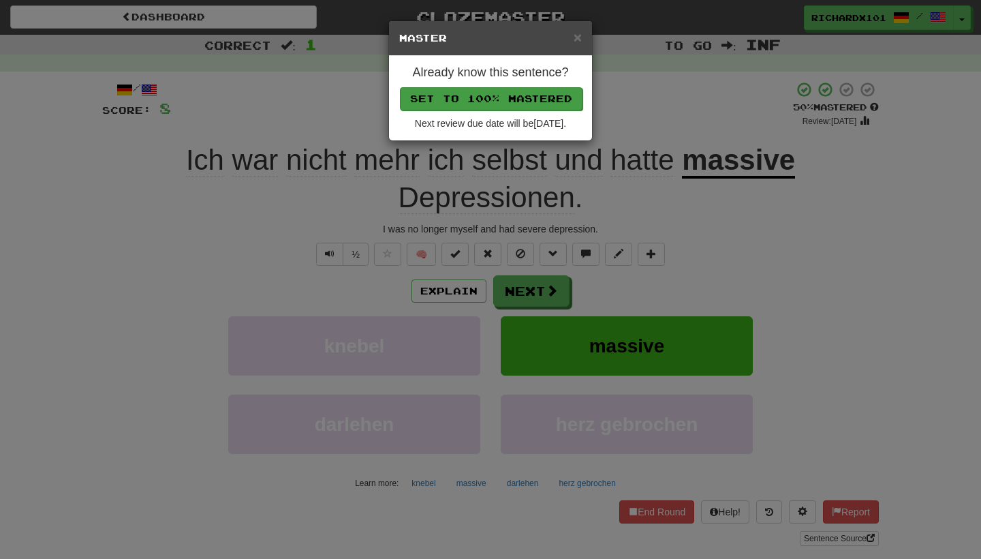
click at [500, 108] on button "Set to 100% Mastered" at bounding box center [491, 98] width 183 height 23
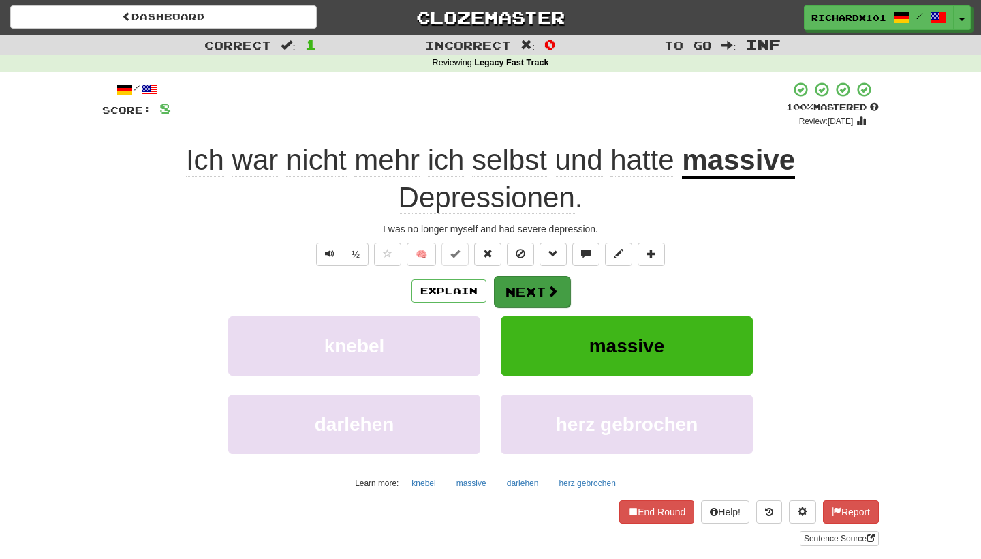
click at [518, 291] on button "Next" at bounding box center [532, 291] width 76 height 31
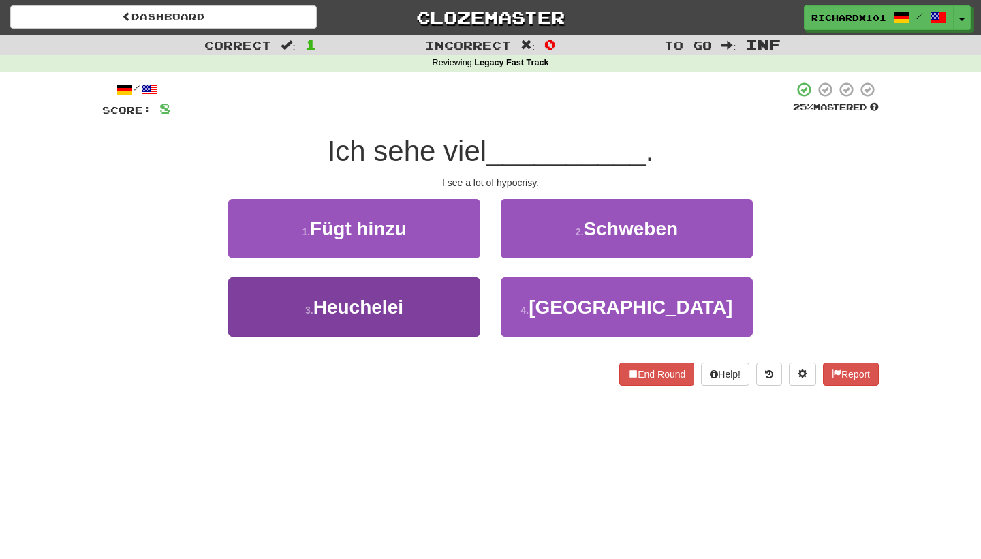
click at [466, 315] on button "3 . Heuchelei" at bounding box center [354, 306] width 252 height 59
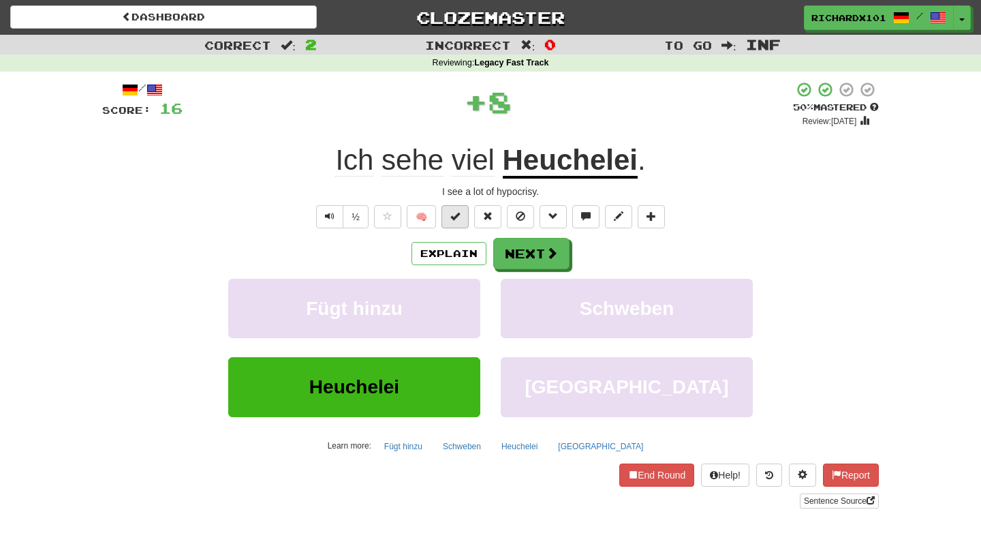
click at [462, 220] on button at bounding box center [454, 216] width 27 height 23
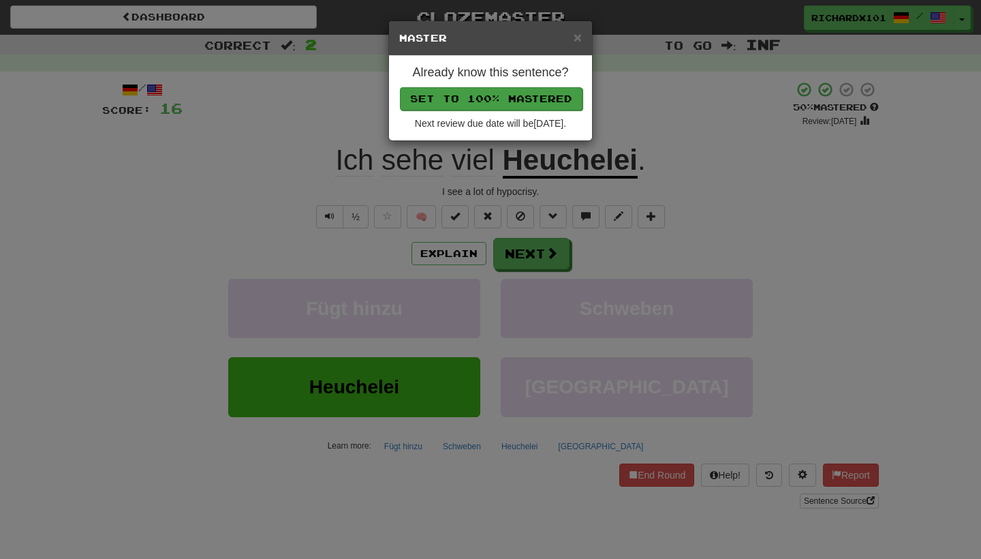
click at [493, 91] on button "Set to 100% Mastered" at bounding box center [491, 98] width 183 height 23
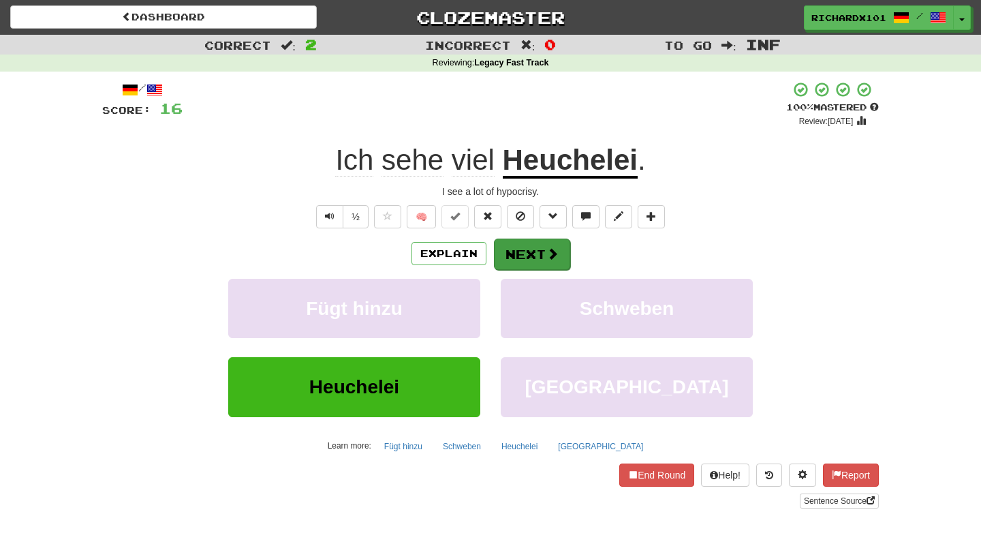
click at [515, 245] on button "Next" at bounding box center [532, 253] width 76 height 31
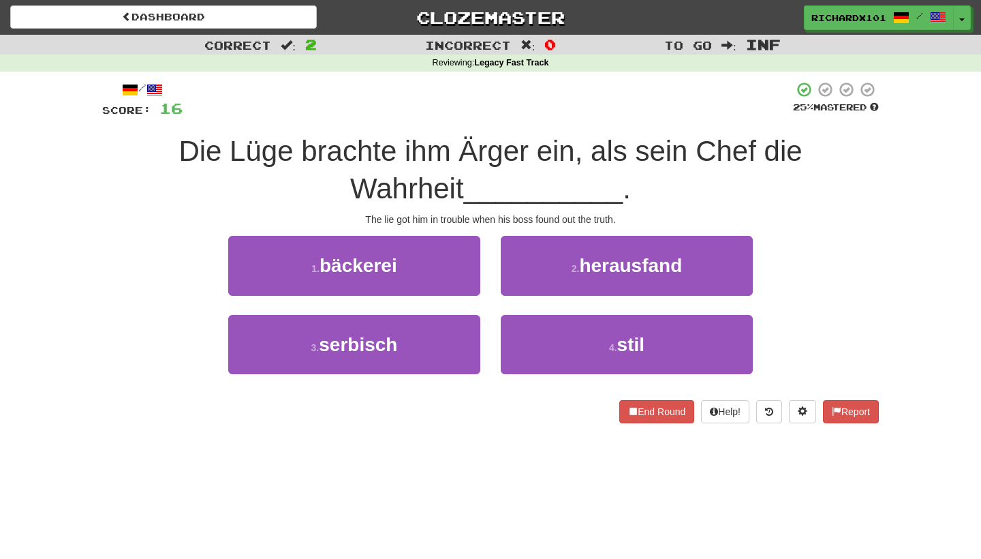
click at [515, 245] on button "2 . herausfand" at bounding box center [627, 265] width 252 height 59
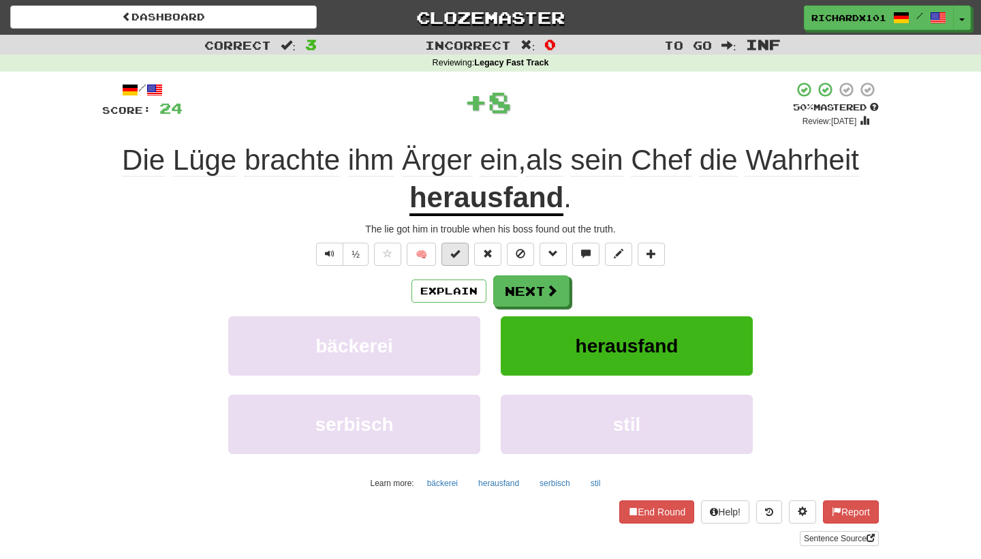
click at [464, 255] on button at bounding box center [454, 254] width 27 height 23
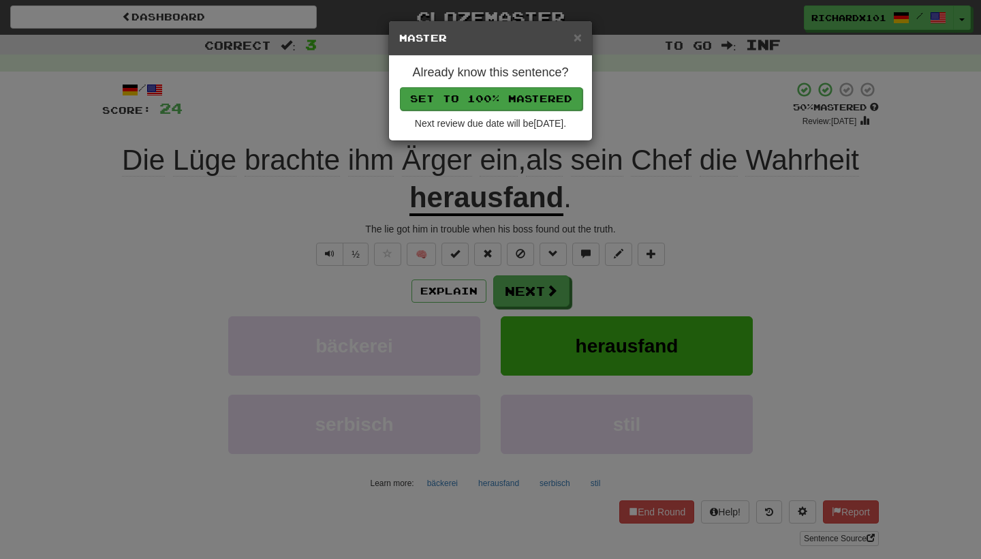
click at [501, 95] on button "Set to 100% Mastered" at bounding box center [491, 98] width 183 height 23
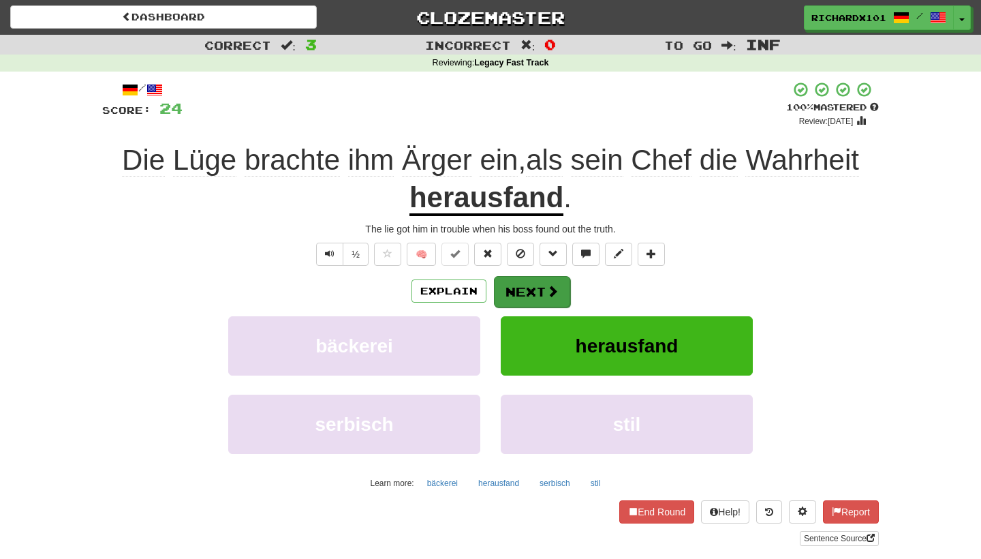
click at [525, 283] on button "Next" at bounding box center [532, 291] width 76 height 31
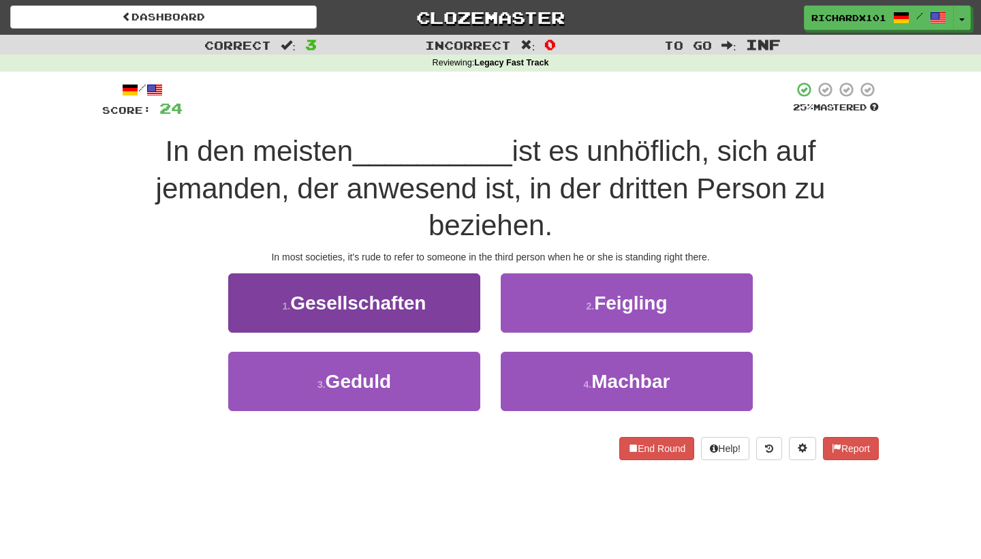
click at [460, 302] on button "1 . Gesellschaften" at bounding box center [354, 302] width 252 height 59
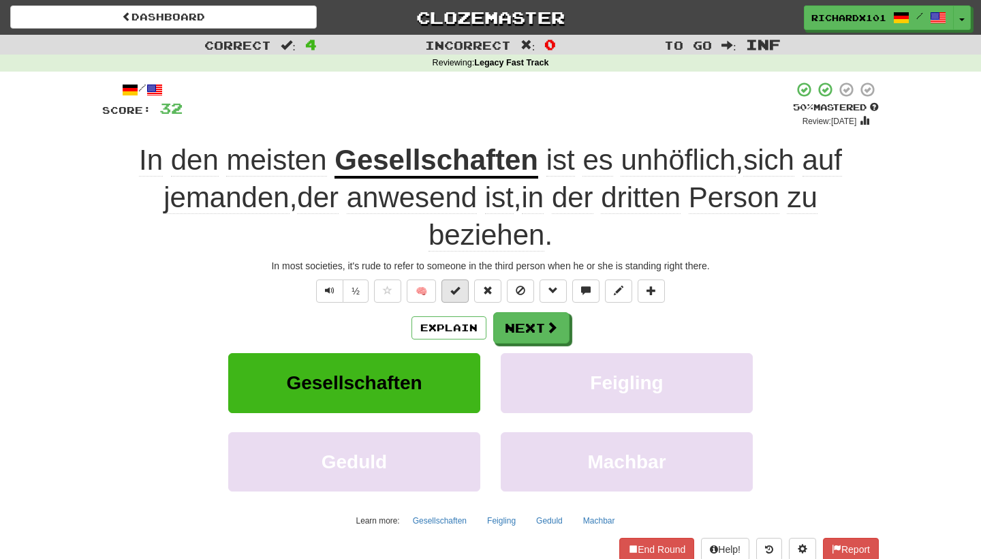
click at [454, 287] on span at bounding box center [455, 290] width 10 height 10
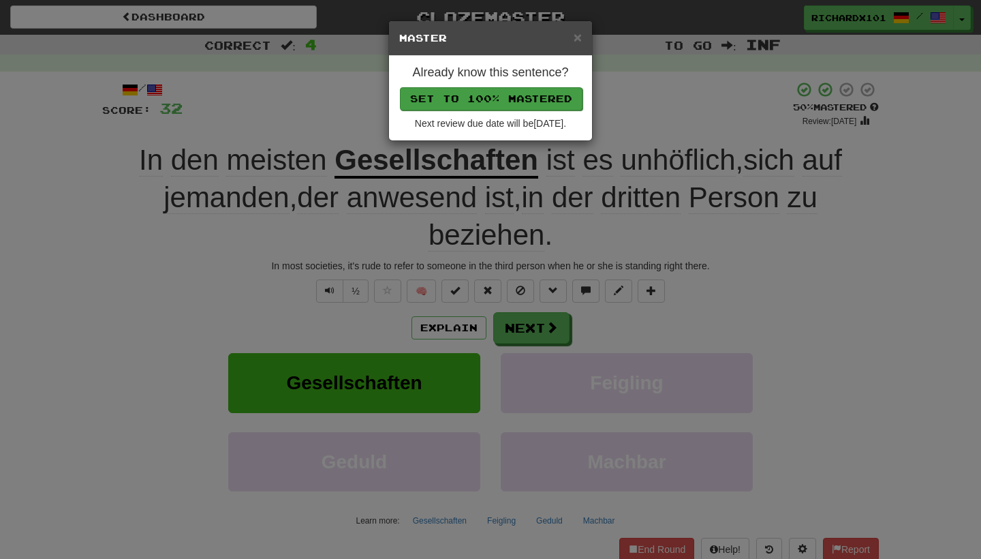
click at [499, 95] on button "Set to 100% Mastered" at bounding box center [491, 98] width 183 height 23
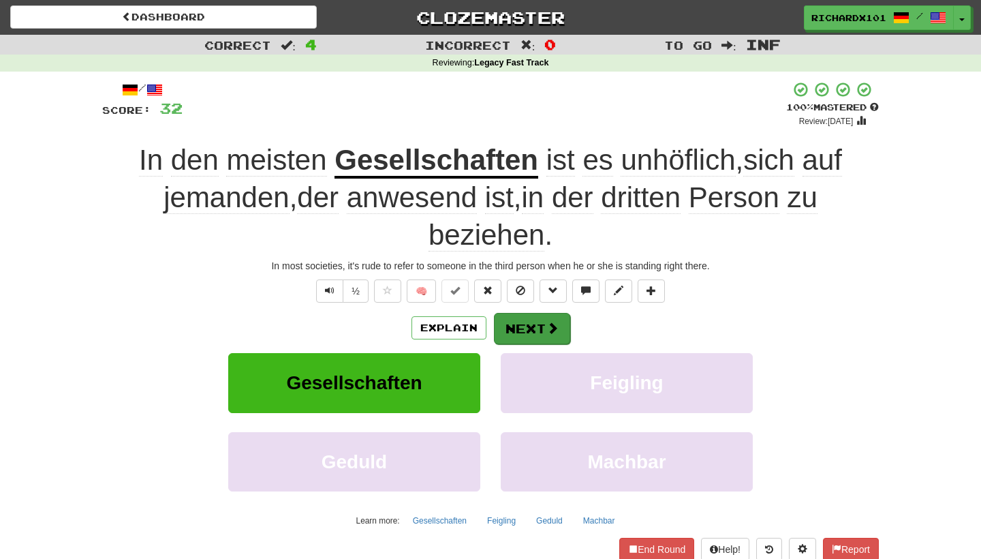
click at [528, 317] on button "Next" at bounding box center [532, 328] width 76 height 31
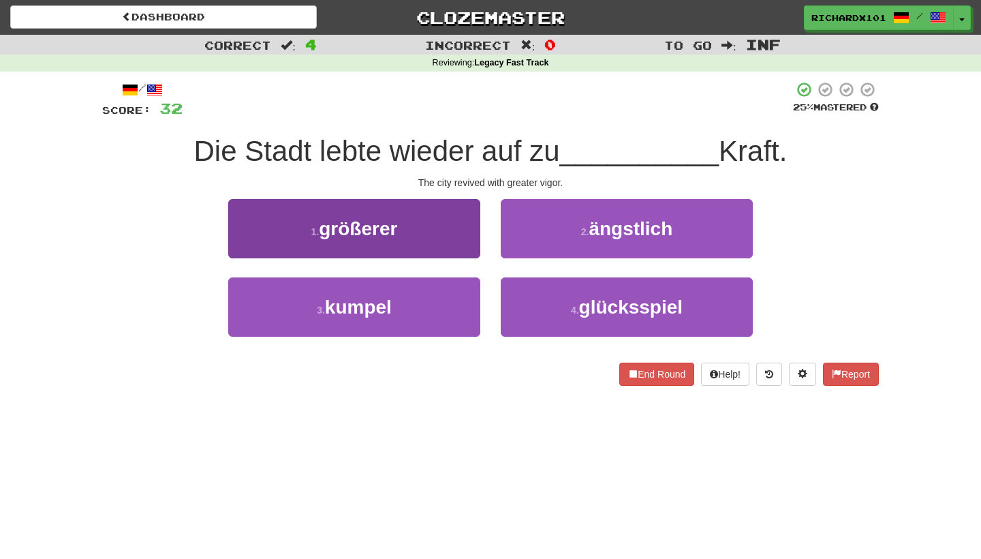
click at [461, 243] on button "1 . größerer" at bounding box center [354, 228] width 252 height 59
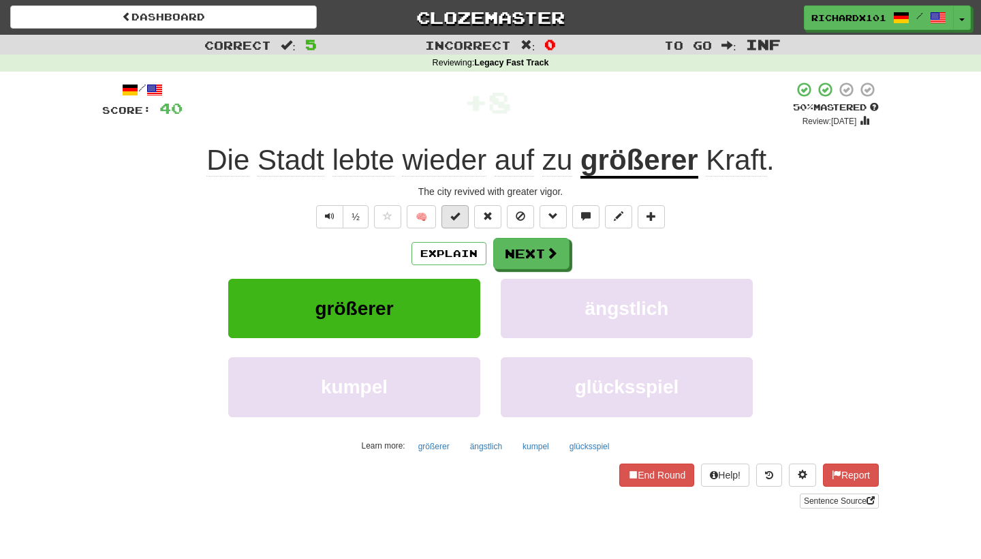
click at [462, 217] on button at bounding box center [454, 216] width 27 height 23
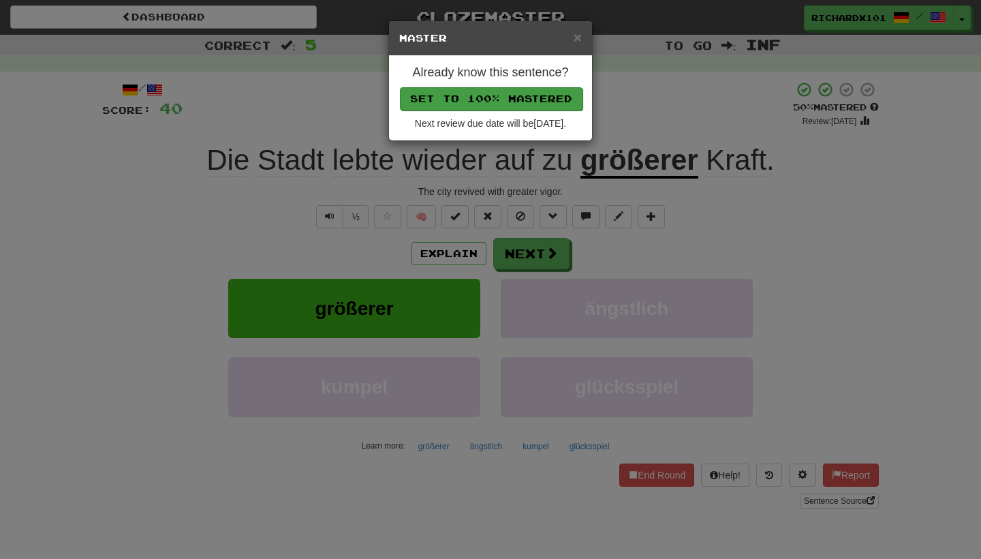
click at [498, 97] on button "Set to 100% Mastered" at bounding box center [491, 98] width 183 height 23
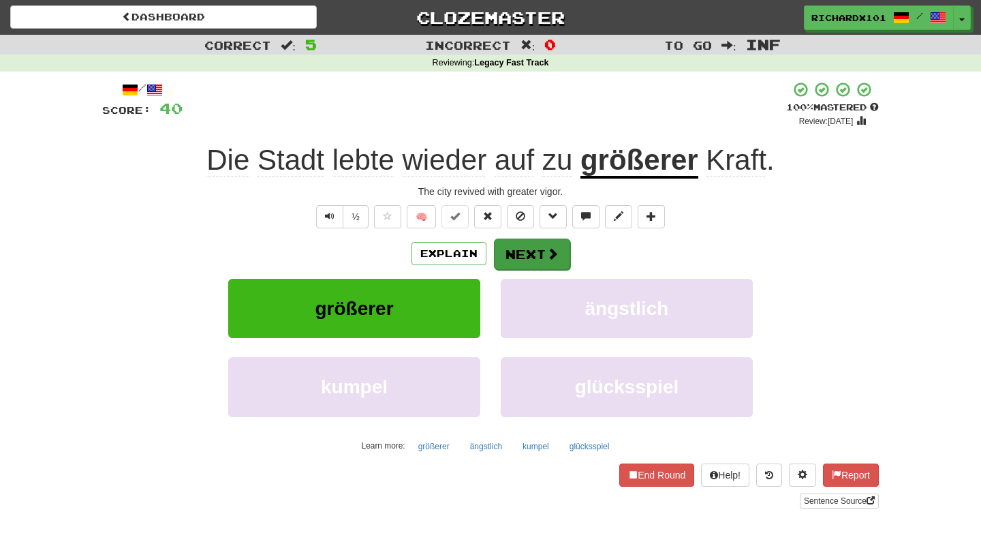
click at [518, 254] on button "Next" at bounding box center [532, 253] width 76 height 31
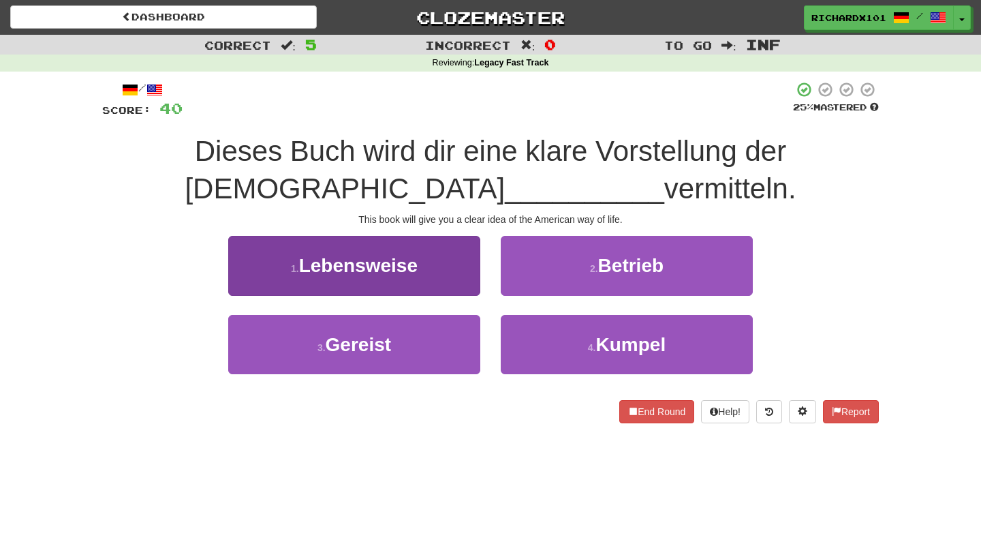
click at [451, 268] on button "1 . Lebensweise" at bounding box center [354, 265] width 252 height 59
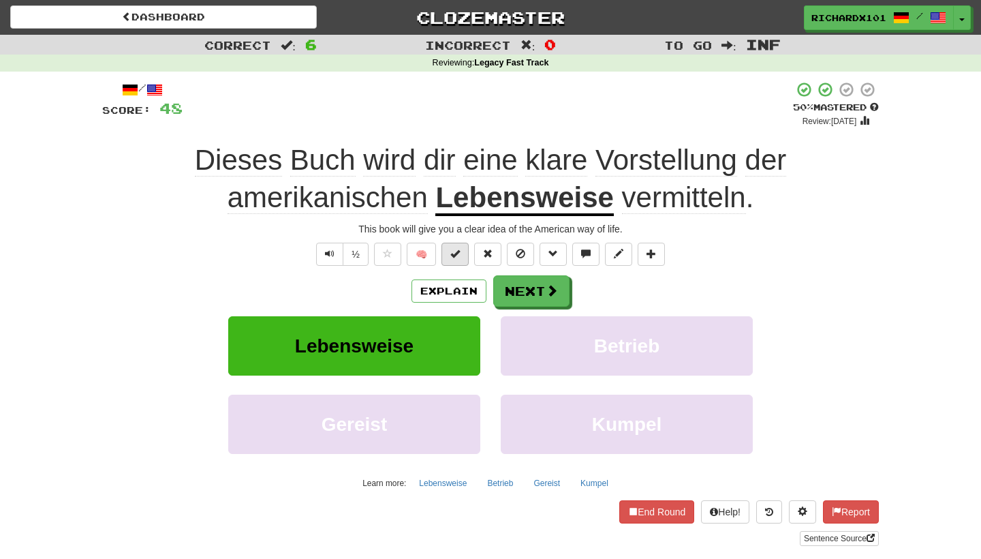
click at [458, 251] on span at bounding box center [455, 254] width 10 height 10
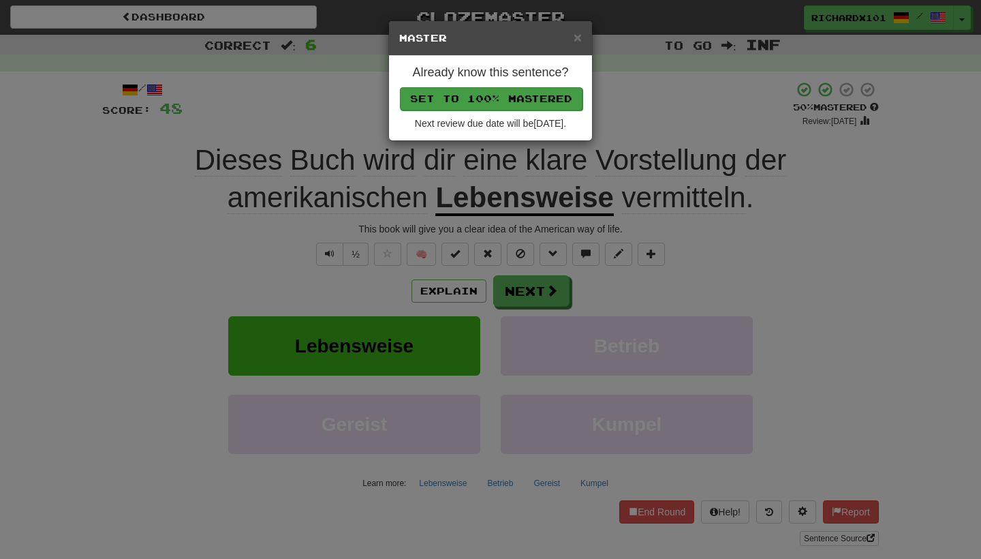
click at [513, 94] on button "Set to 100% Mastered" at bounding box center [491, 98] width 183 height 23
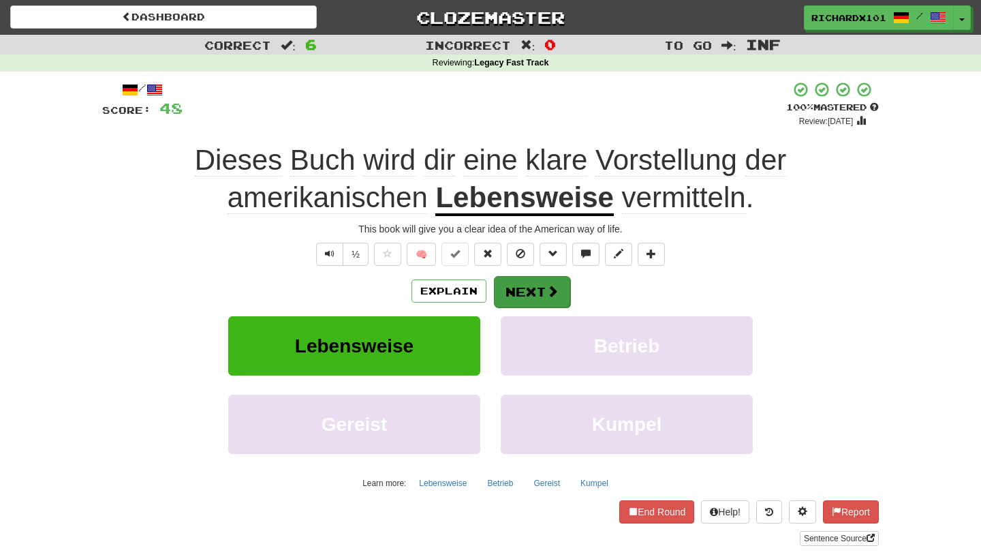
click at [532, 289] on button "Next" at bounding box center [532, 291] width 76 height 31
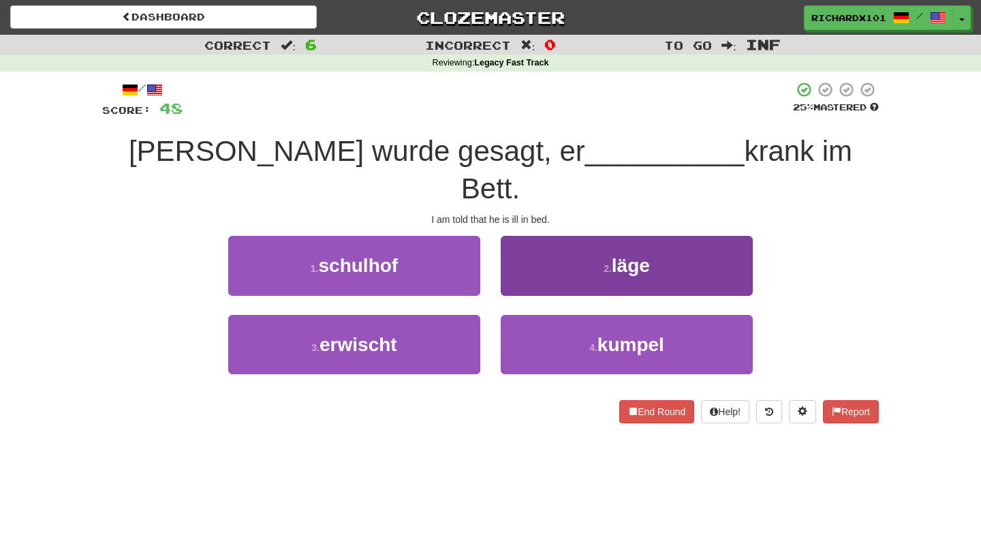
click at [557, 236] on button "2 . läge" at bounding box center [627, 265] width 252 height 59
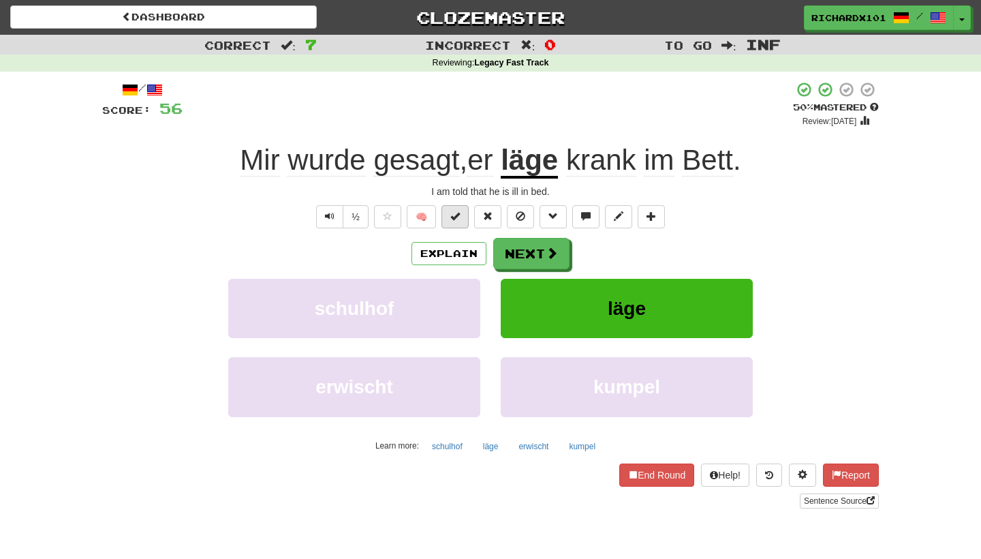
click at [463, 217] on button at bounding box center [454, 216] width 27 height 23
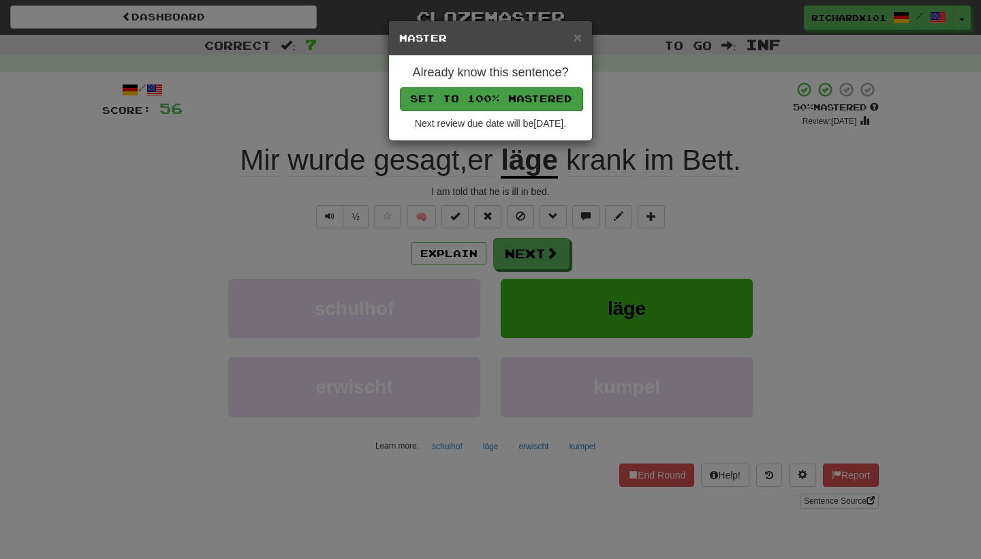
click at [516, 93] on button "Set to 100% Mastered" at bounding box center [491, 98] width 183 height 23
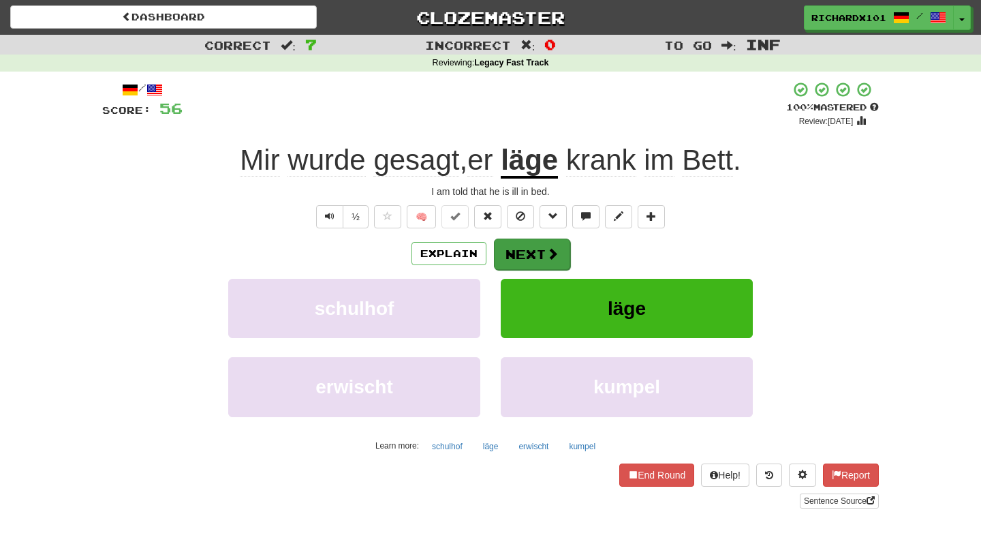
click at [533, 255] on button "Next" at bounding box center [532, 253] width 76 height 31
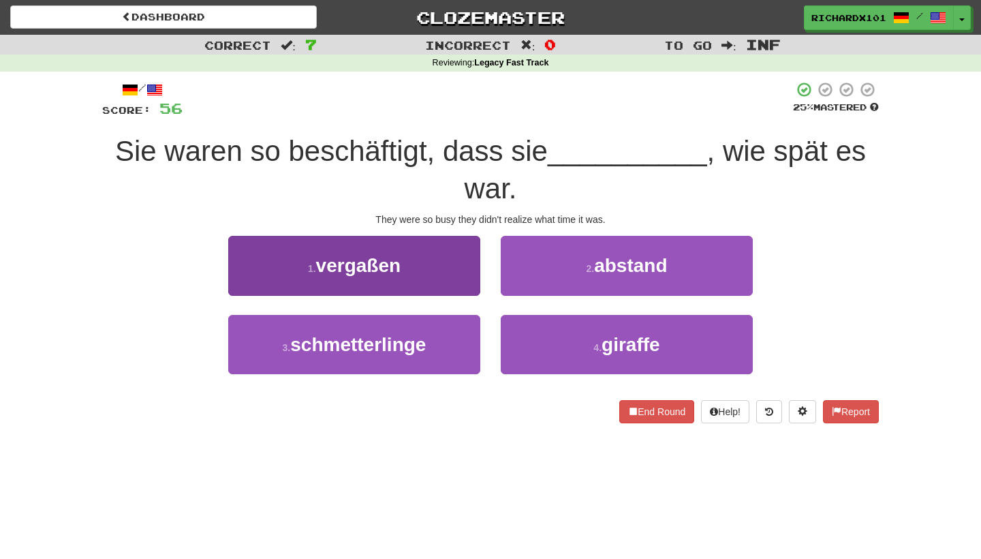
click at [450, 274] on button "1 . vergaßen" at bounding box center [354, 265] width 252 height 59
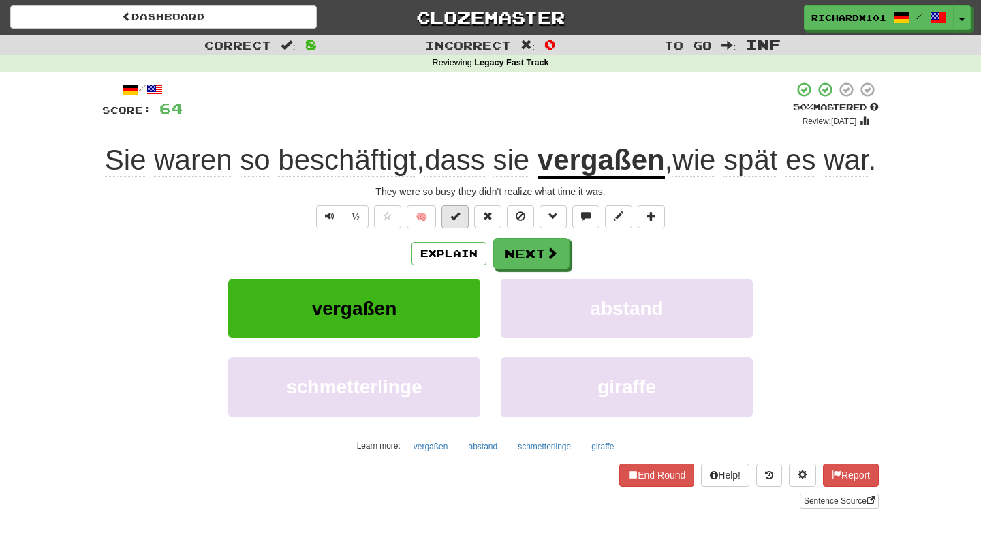
click at [461, 228] on button at bounding box center [454, 216] width 27 height 23
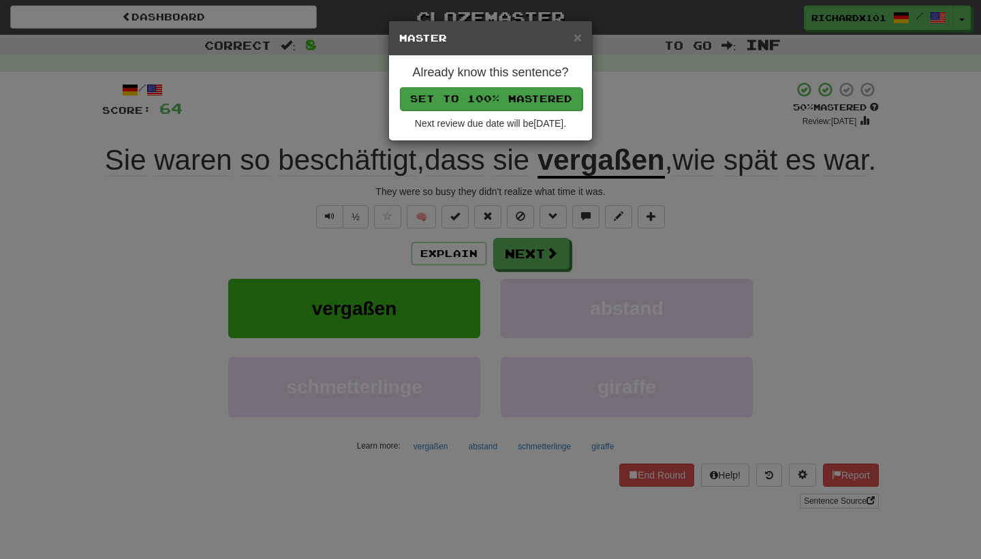
click at [510, 93] on button "Set to 100% Mastered" at bounding box center [491, 98] width 183 height 23
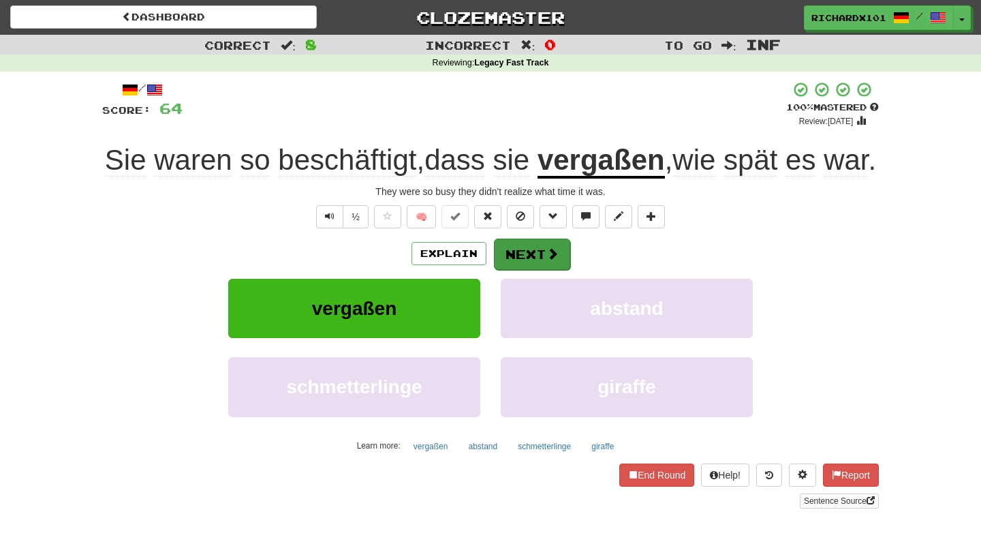
click at [531, 270] on button "Next" at bounding box center [532, 253] width 76 height 31
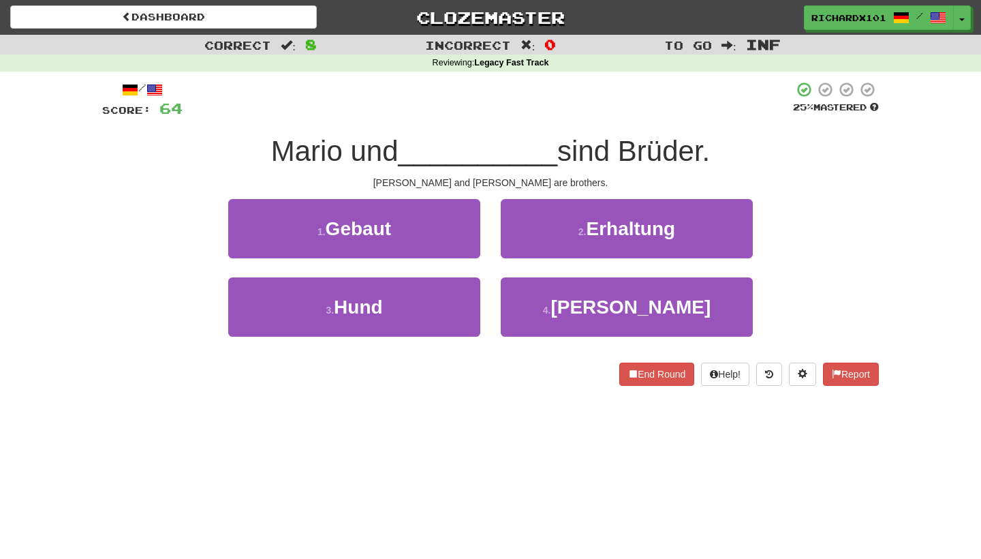
click at [531, 284] on button "4 . [PERSON_NAME]" at bounding box center [627, 306] width 252 height 59
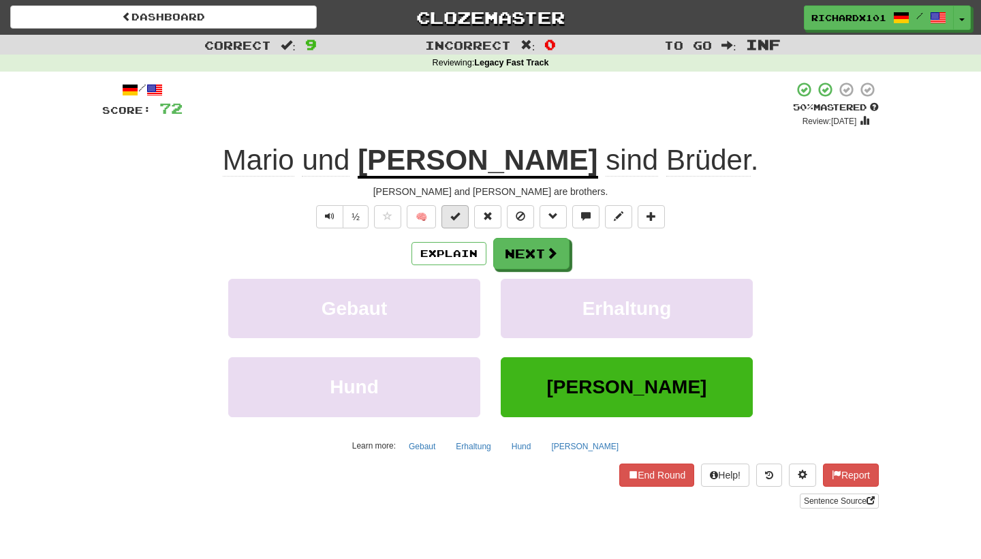
click at [454, 218] on span at bounding box center [455, 216] width 10 height 10
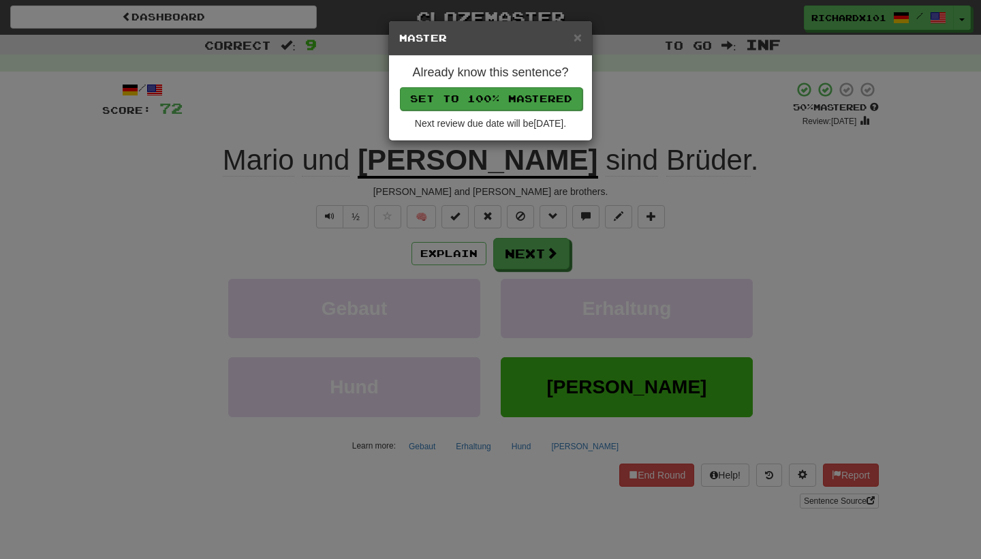
click at [497, 91] on button "Set to 100% Mastered" at bounding box center [491, 98] width 183 height 23
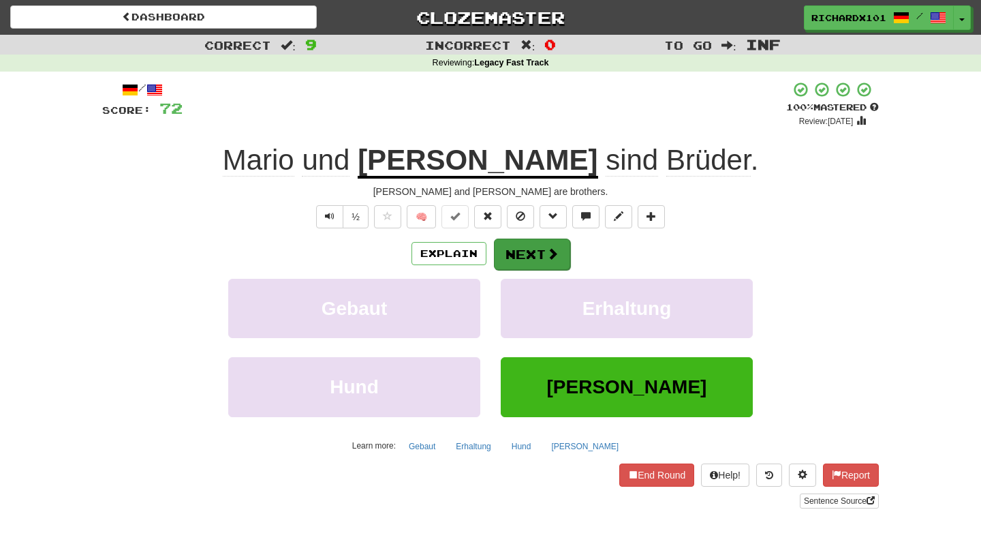
click at [520, 239] on button "Next" at bounding box center [532, 253] width 76 height 31
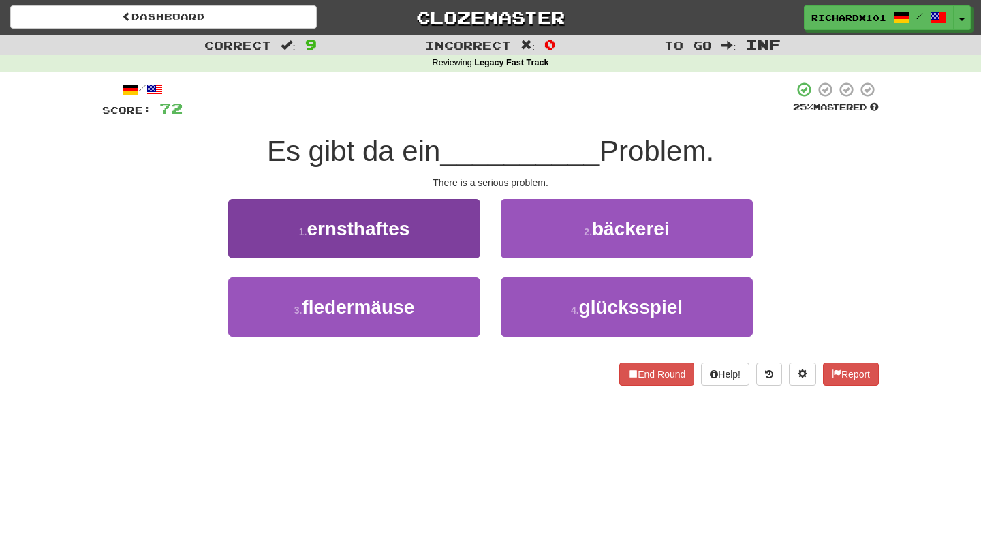
click at [452, 240] on button "1 . ernsthaftes" at bounding box center [354, 228] width 252 height 59
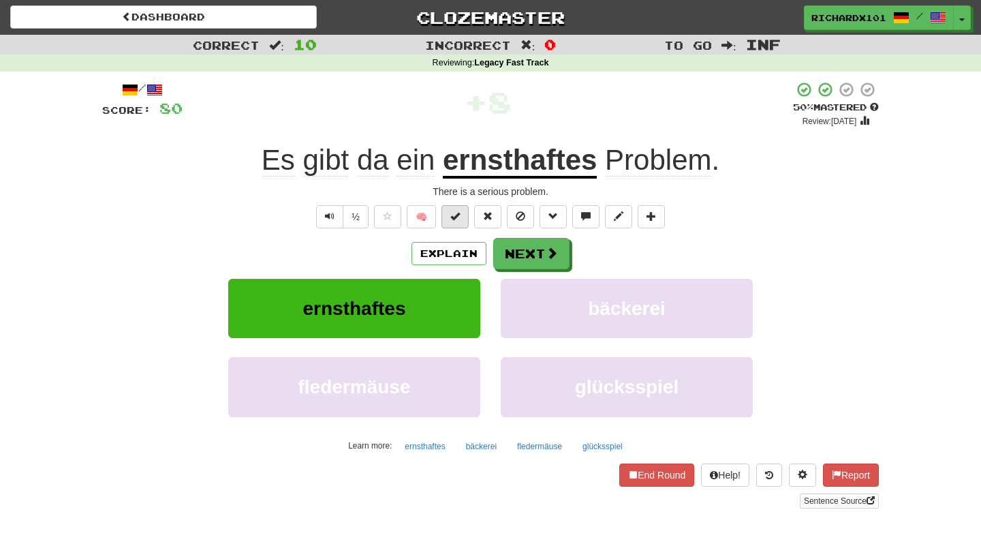
click at [463, 211] on button at bounding box center [454, 216] width 27 height 23
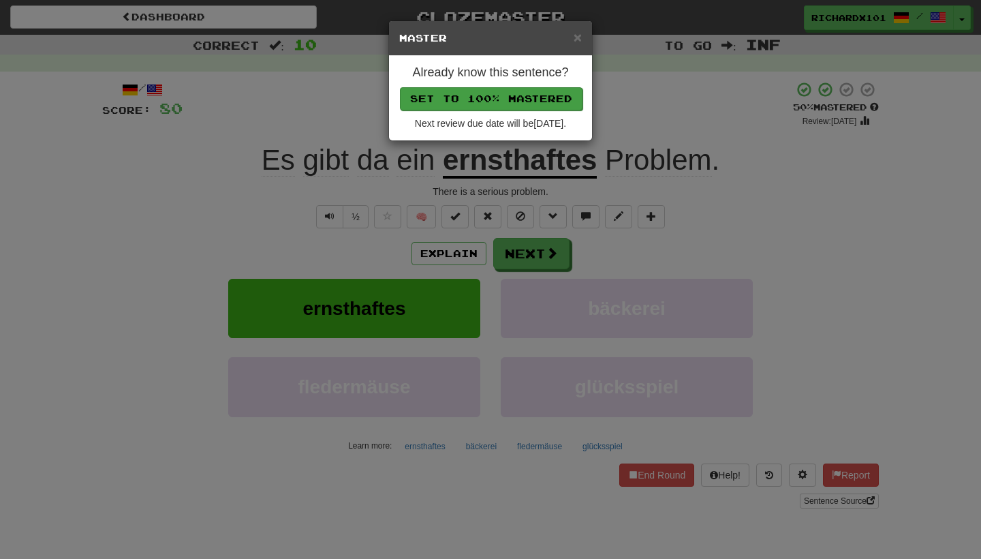
click at [514, 93] on button "Set to 100% Mastered" at bounding box center [491, 98] width 183 height 23
